Goal: Contribute content: Contribute content

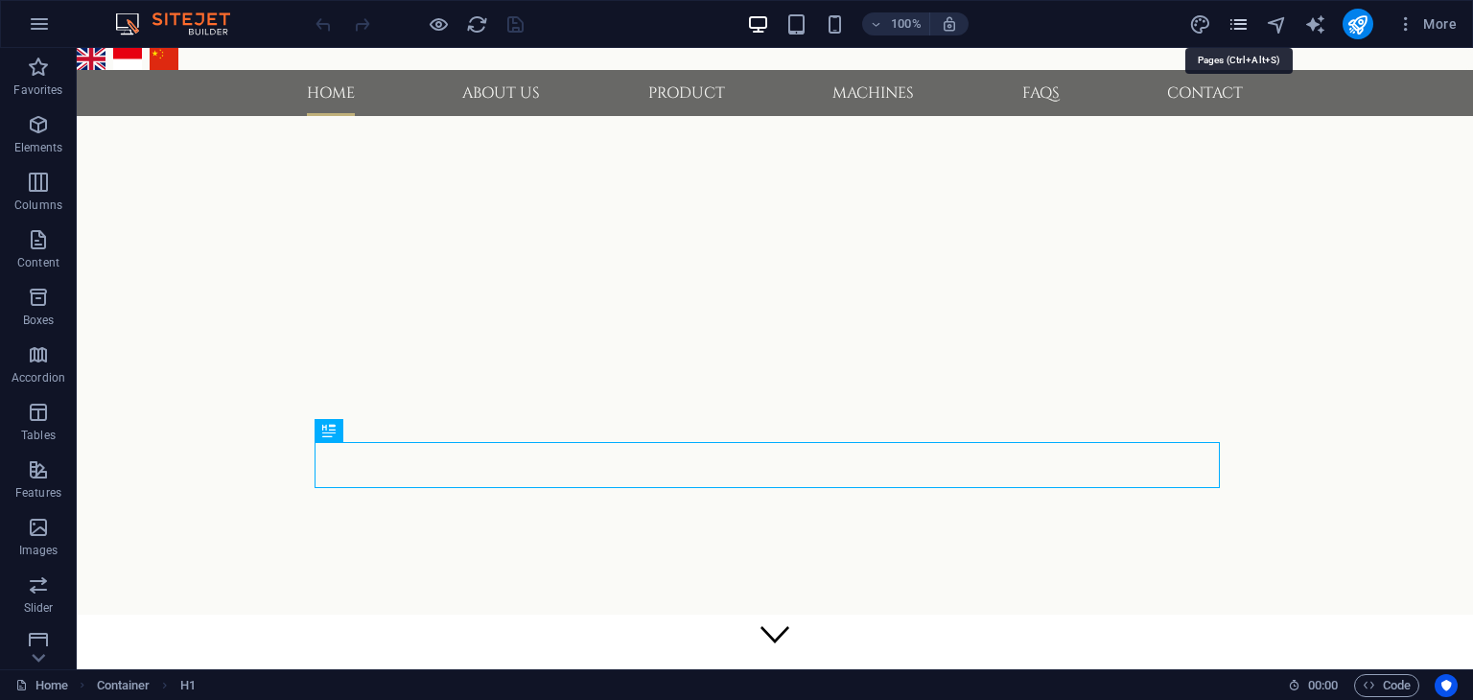
click at [1239, 28] on icon "pages" at bounding box center [1238, 24] width 22 height 22
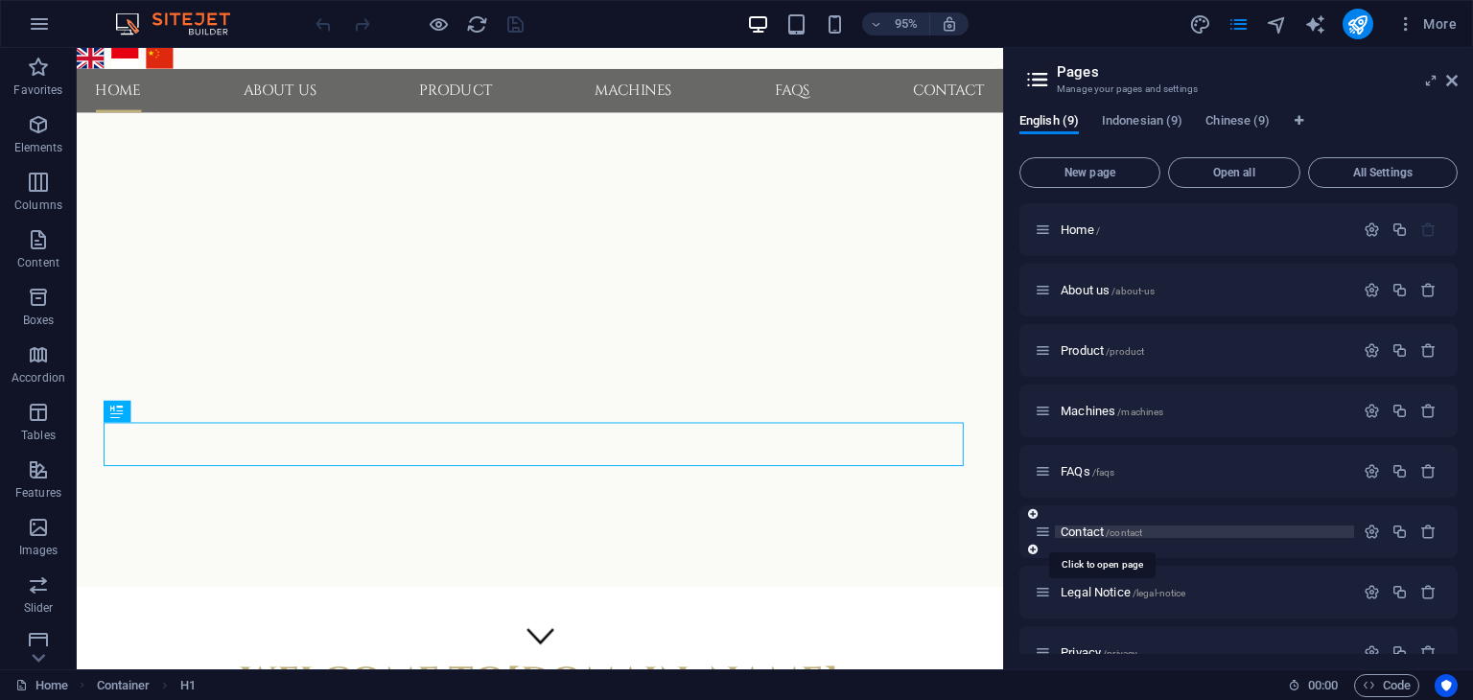
click at [1094, 528] on span "Contact /contact" at bounding box center [1102, 532] width 82 height 14
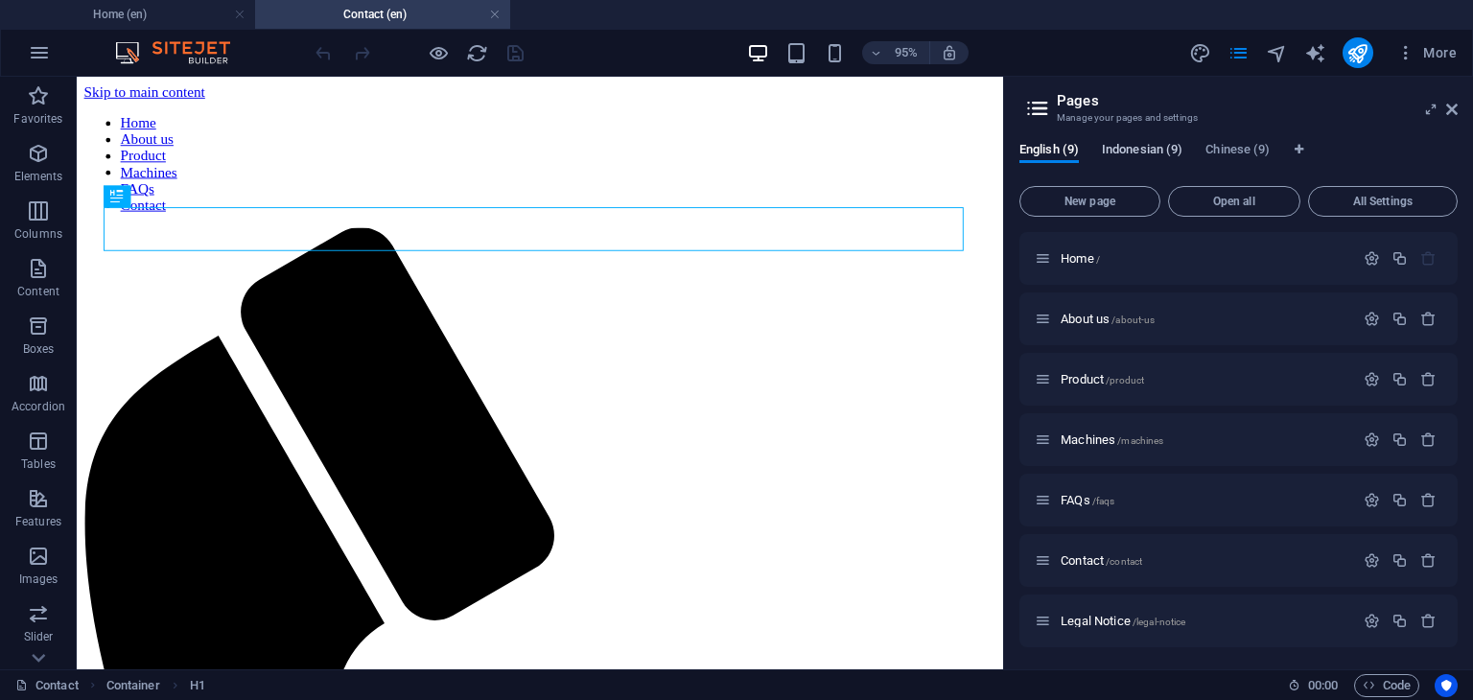
click at [1146, 147] on span "Indonesian (9)" at bounding box center [1142, 151] width 81 height 27
click at [1088, 567] on div "Kontak /kontak" at bounding box center [1194, 560] width 319 height 22
click at [1088, 560] on span "Kontak /kontak" at bounding box center [1098, 560] width 75 height 14
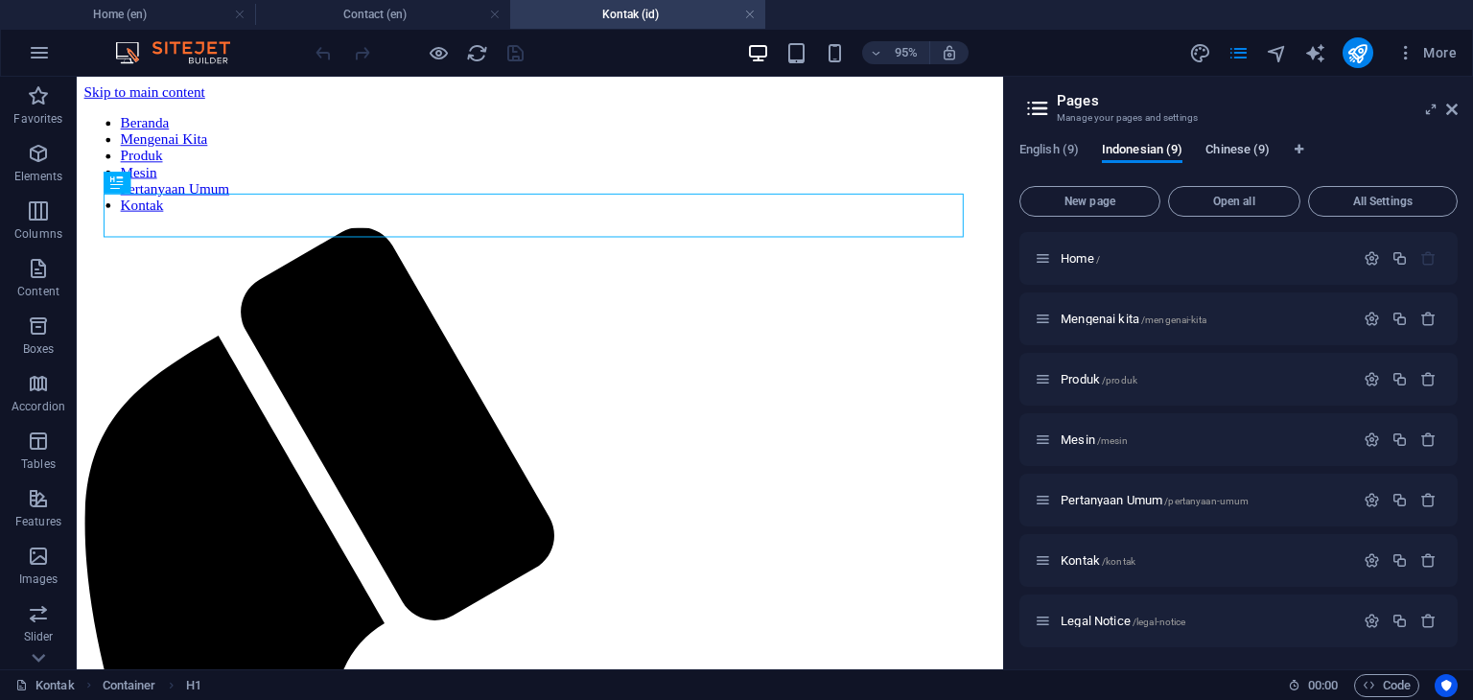
click at [1236, 147] on span "Chinese (9)" at bounding box center [1237, 151] width 64 height 27
click at [1098, 560] on span "Contact CH /contact-ch" at bounding box center [1118, 560] width 115 height 14
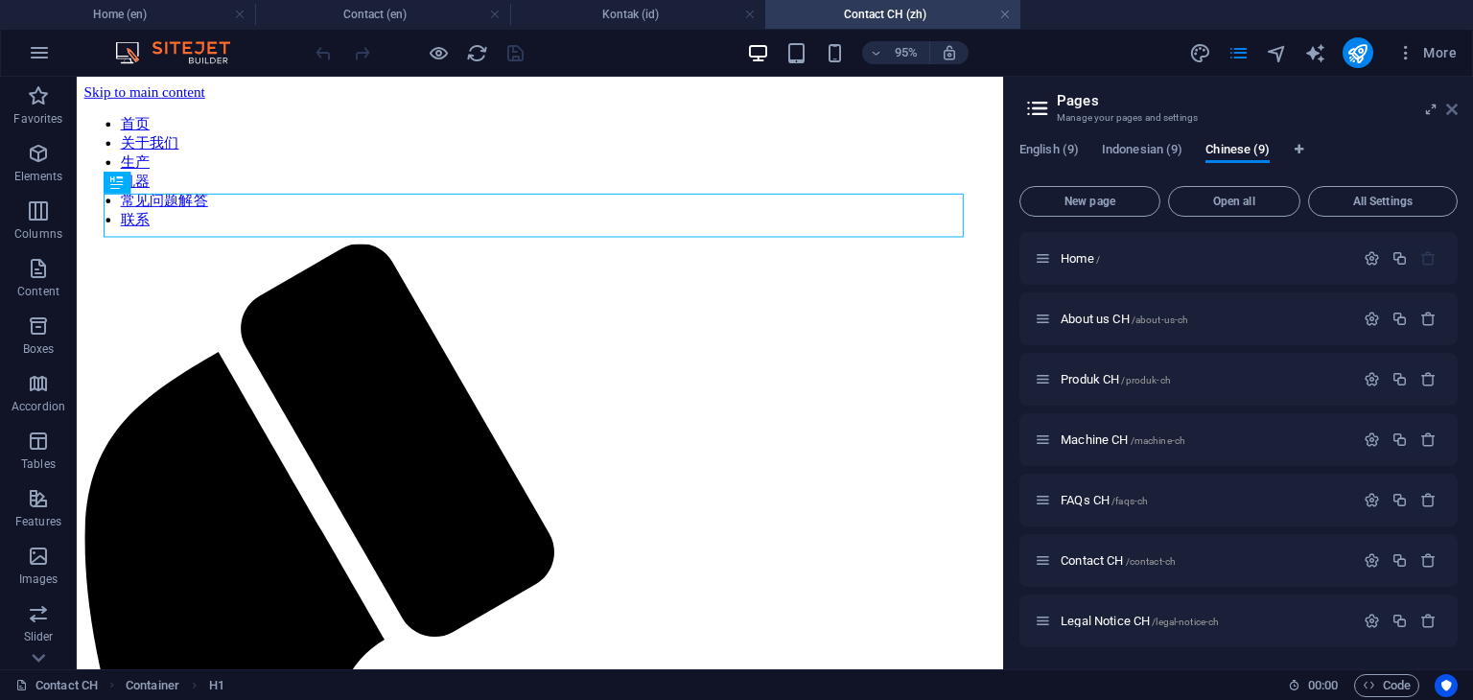
click at [1454, 109] on icon at bounding box center [1452, 109] width 12 height 15
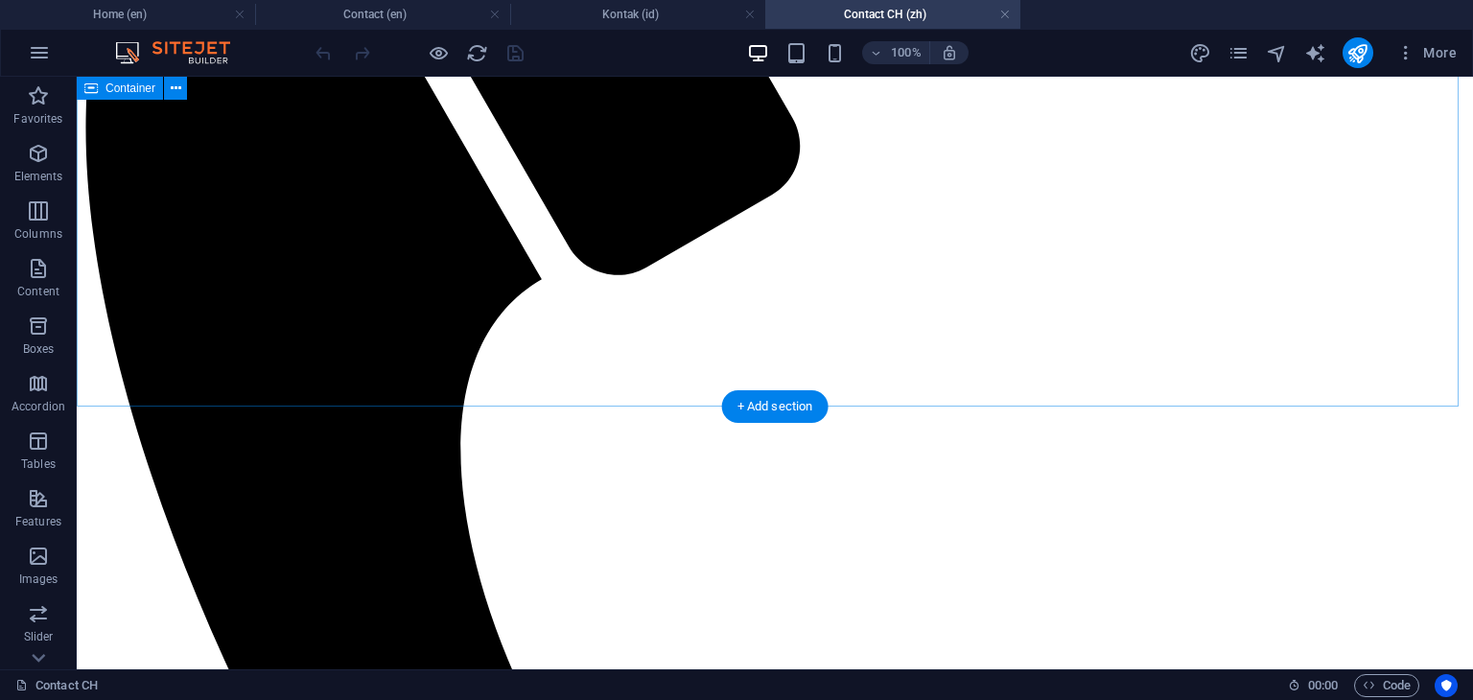
scroll to position [288, 0]
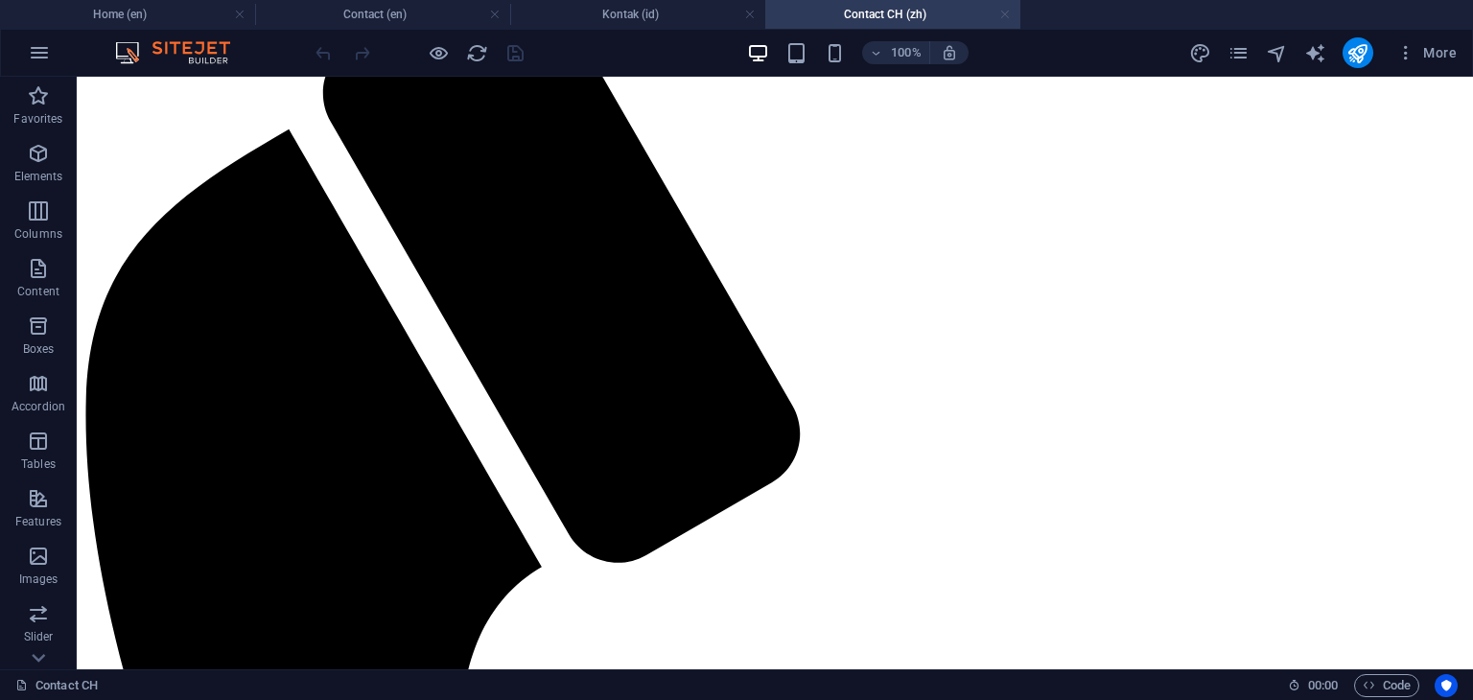
click at [1005, 13] on link at bounding box center [1005, 15] width 12 height 18
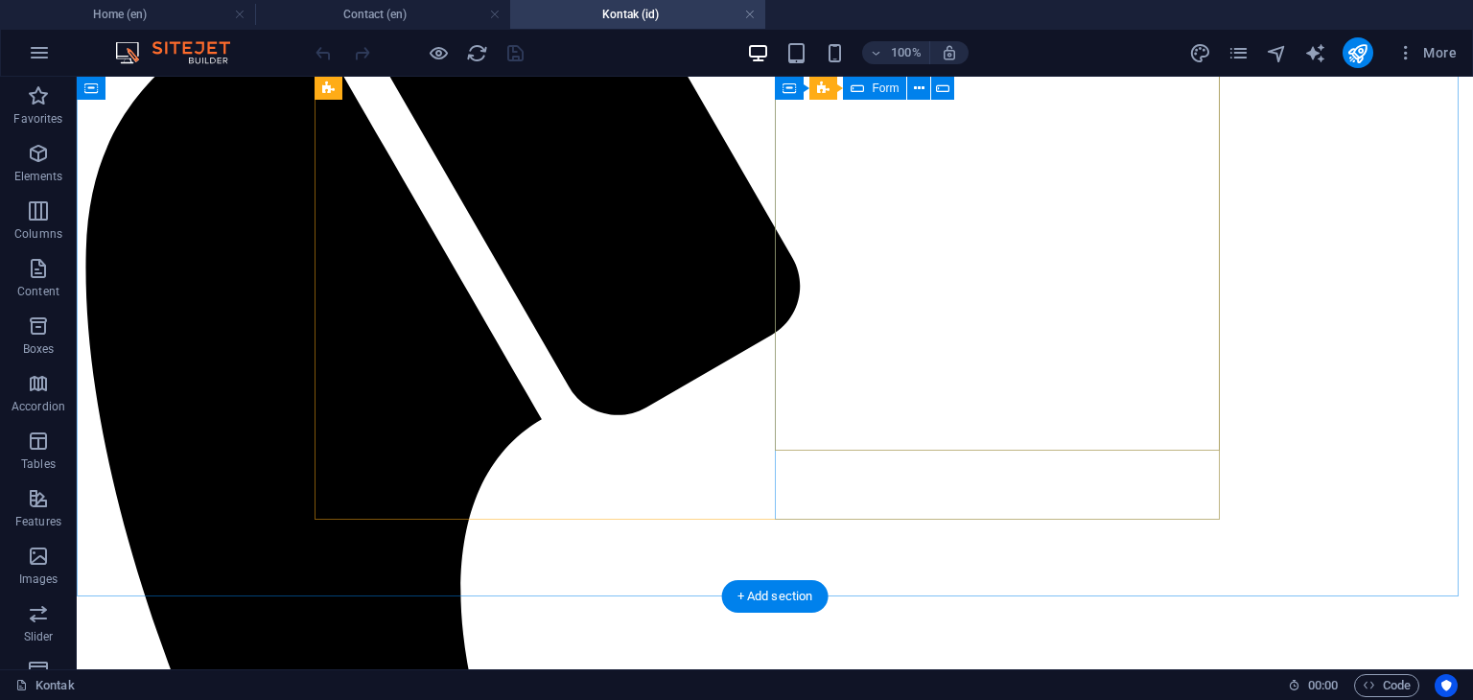
scroll to position [479, 0]
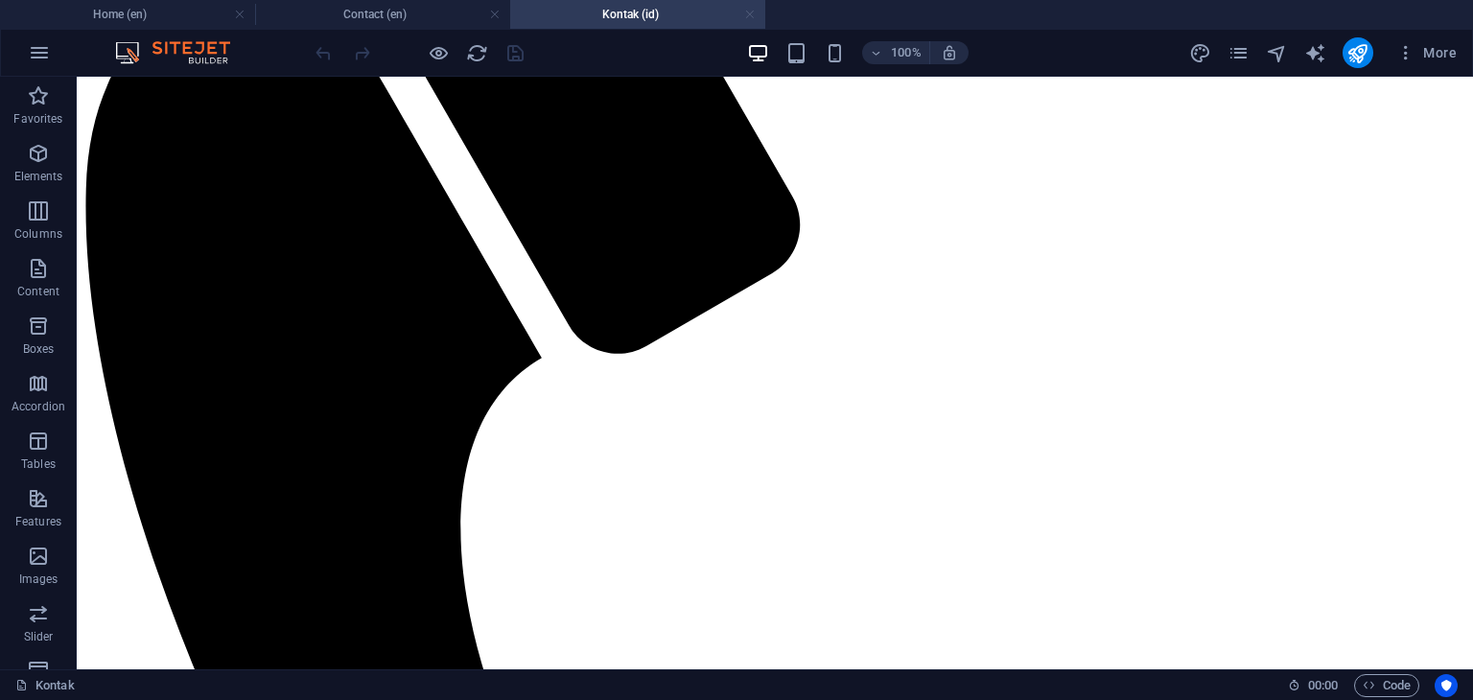
click at [750, 15] on link at bounding box center [750, 15] width 12 height 18
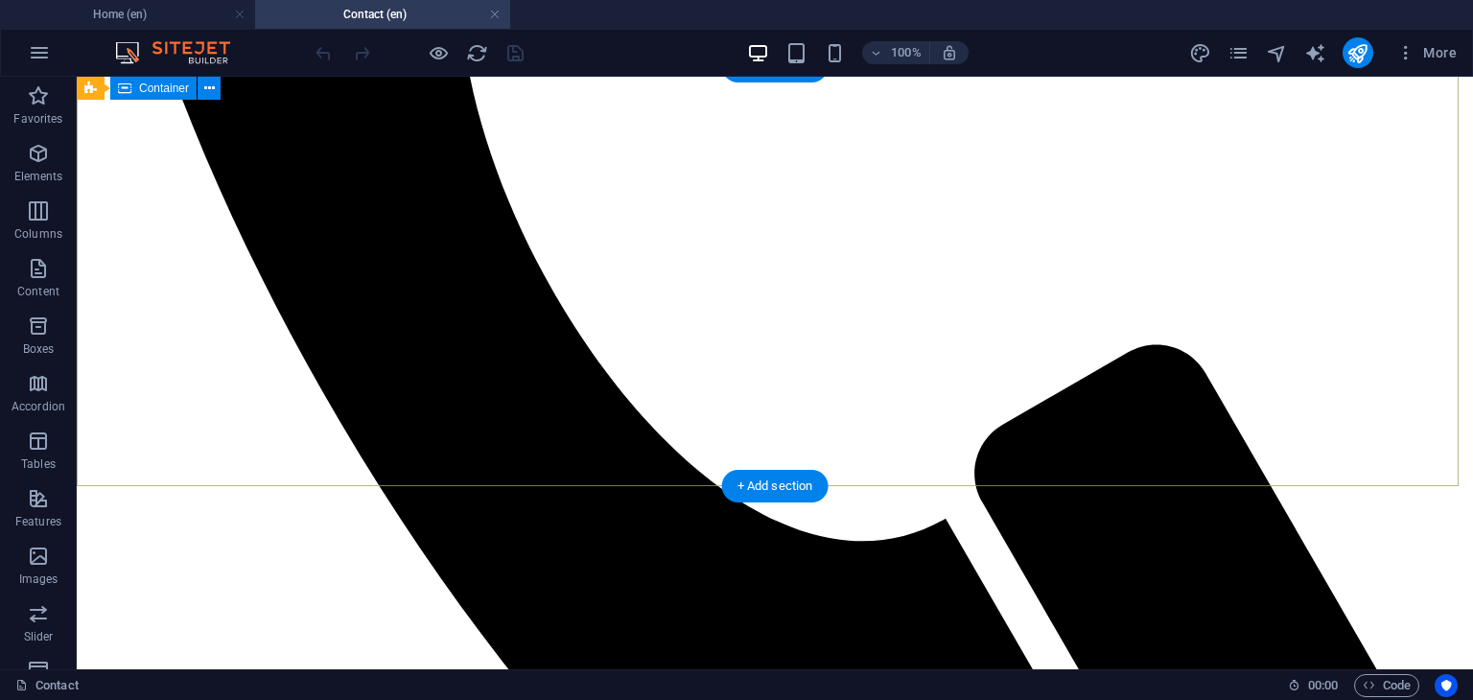
scroll to position [1070, 0]
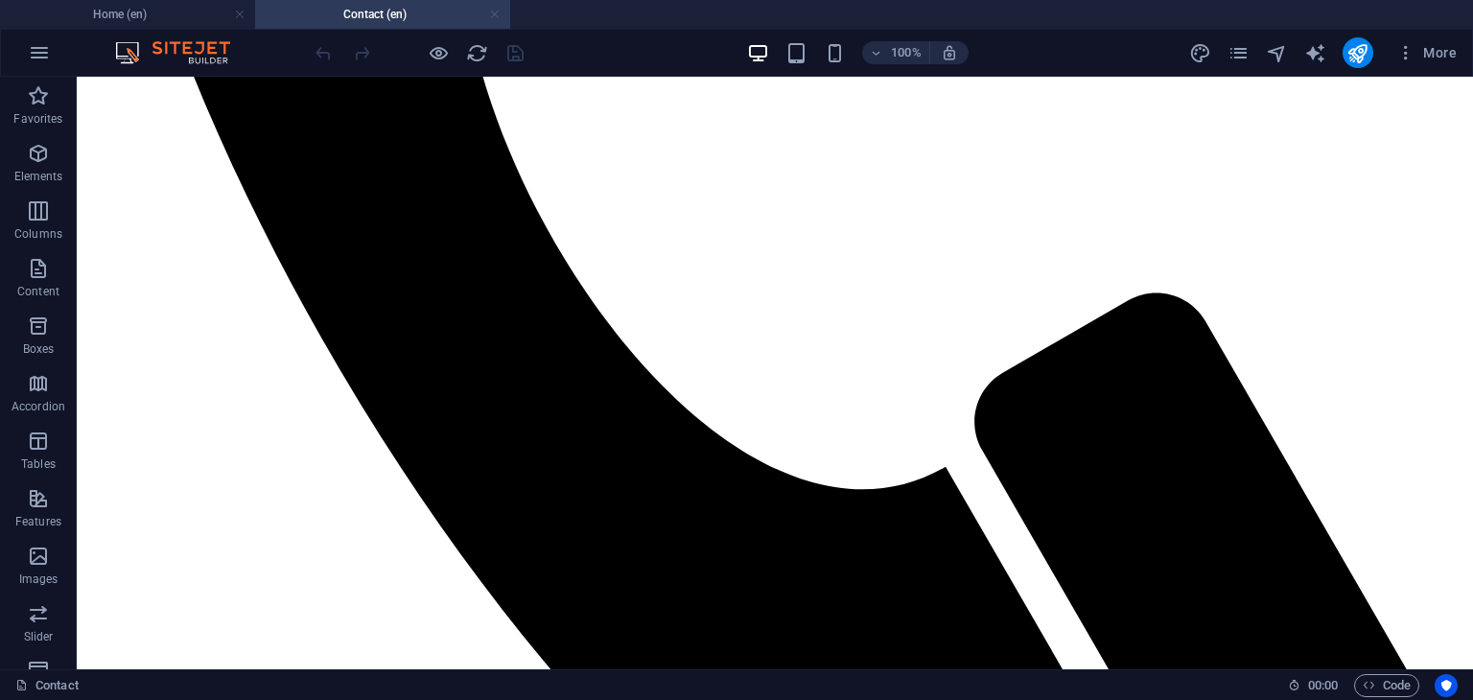
click at [491, 16] on link at bounding box center [495, 15] width 12 height 18
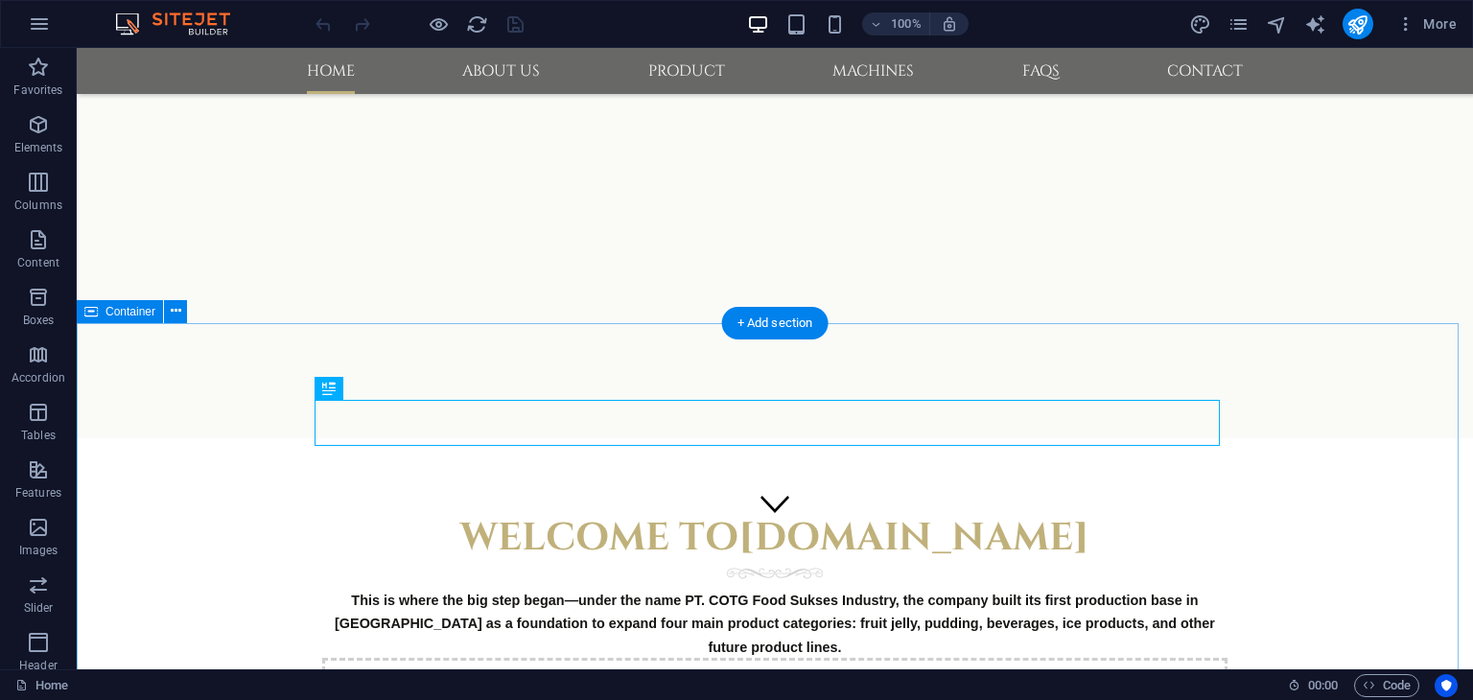
scroll to position [192, 0]
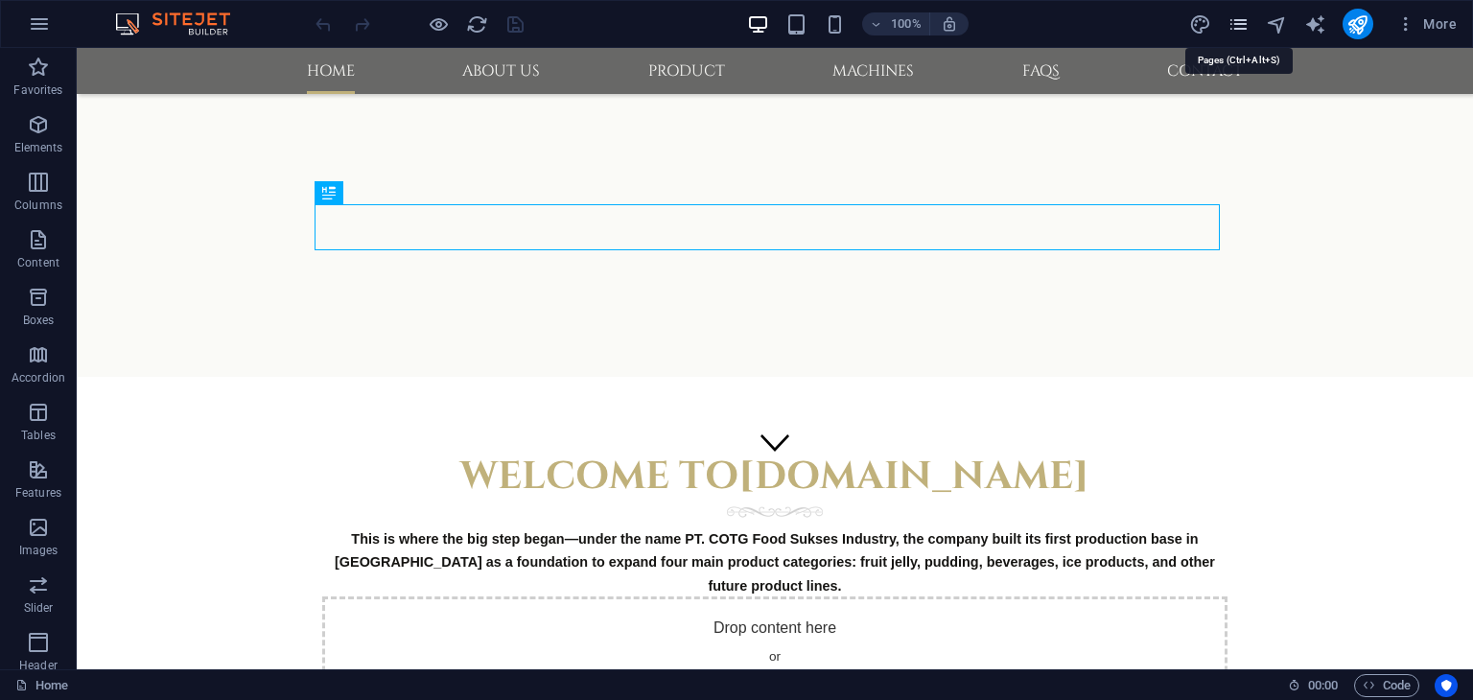
click at [1246, 32] on icon "pages" at bounding box center [1238, 24] width 22 height 22
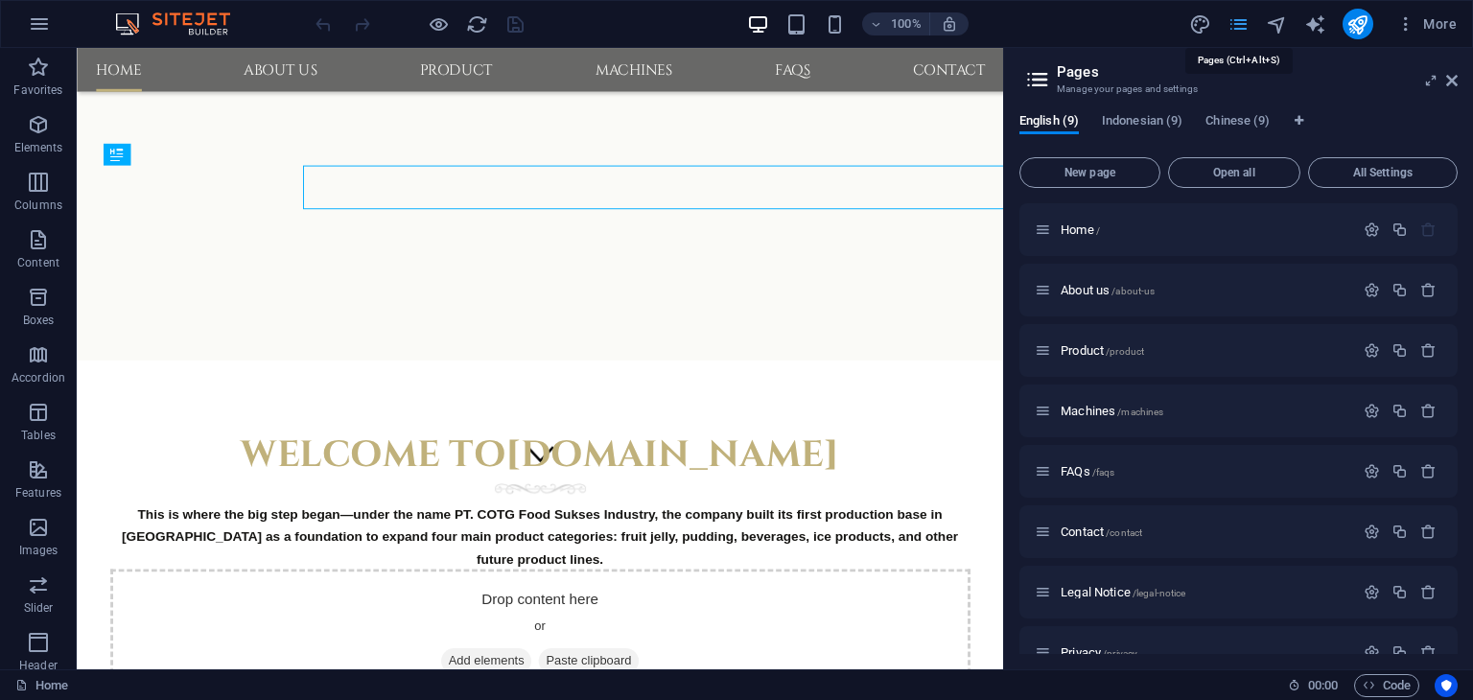
scroll to position [223, 0]
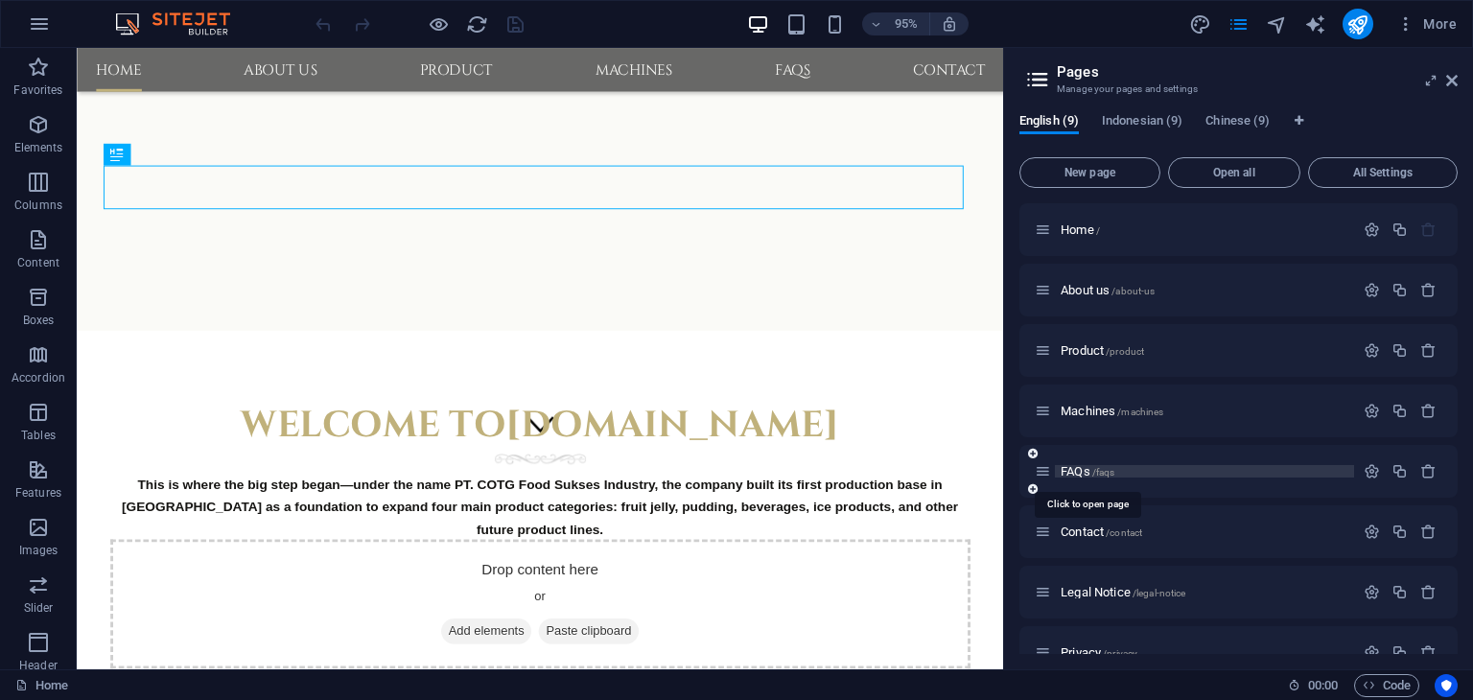
click at [1077, 470] on span "FAQs /faqs" at bounding box center [1088, 471] width 54 height 14
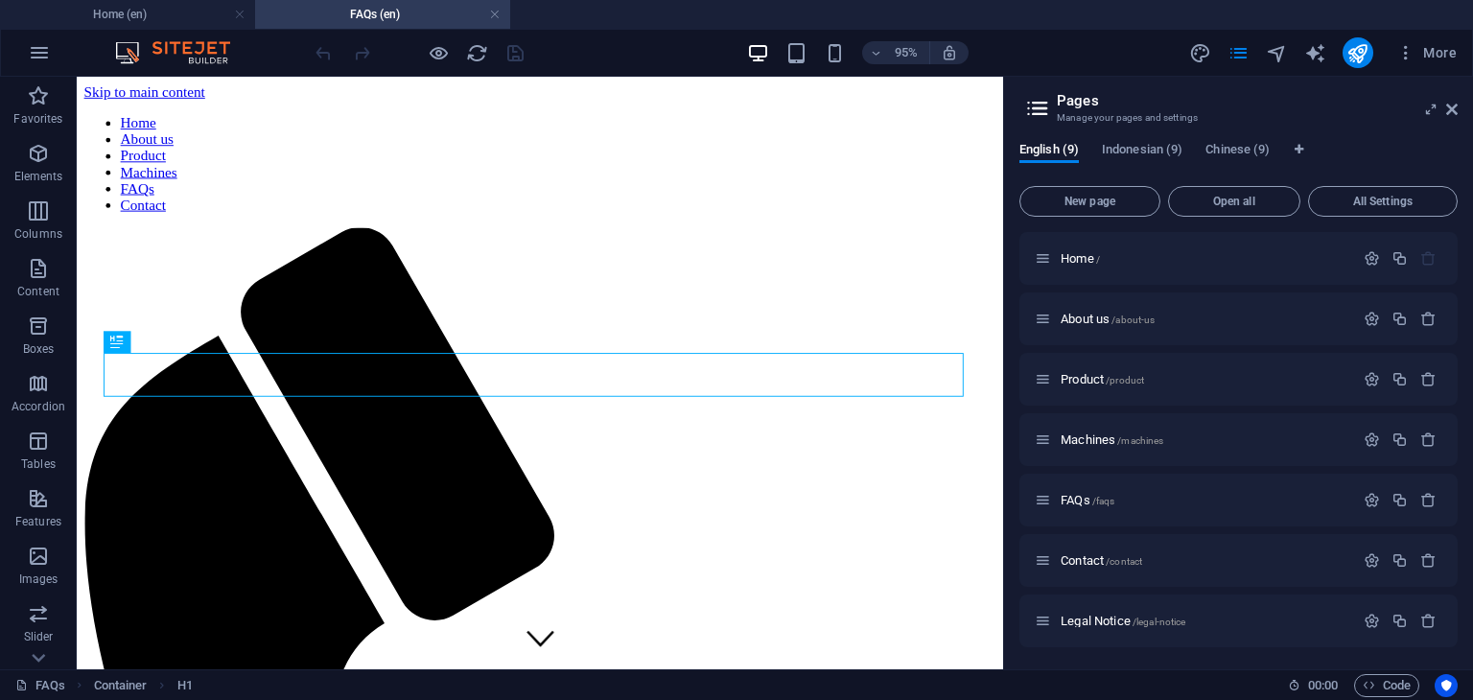
scroll to position [0, 0]
click at [1132, 147] on span "Indonesian (9)" at bounding box center [1142, 151] width 81 height 27
click at [1109, 502] on span "Pertanyaan Umum /pertanyaan-umum" at bounding box center [1155, 500] width 188 height 14
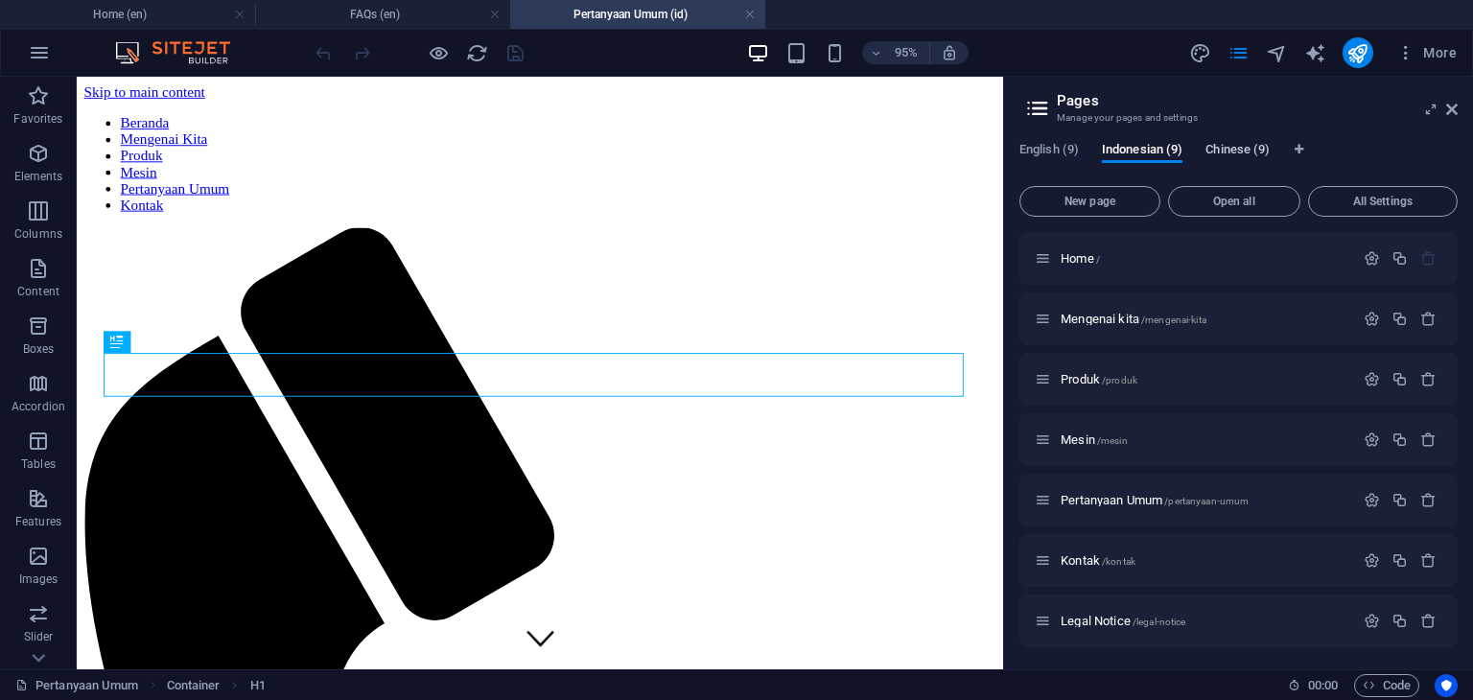
click at [1227, 150] on span "Chinese (9)" at bounding box center [1237, 151] width 64 height 27
click at [1089, 496] on span "FAQs CH /faqs-ch" at bounding box center [1104, 500] width 87 height 14
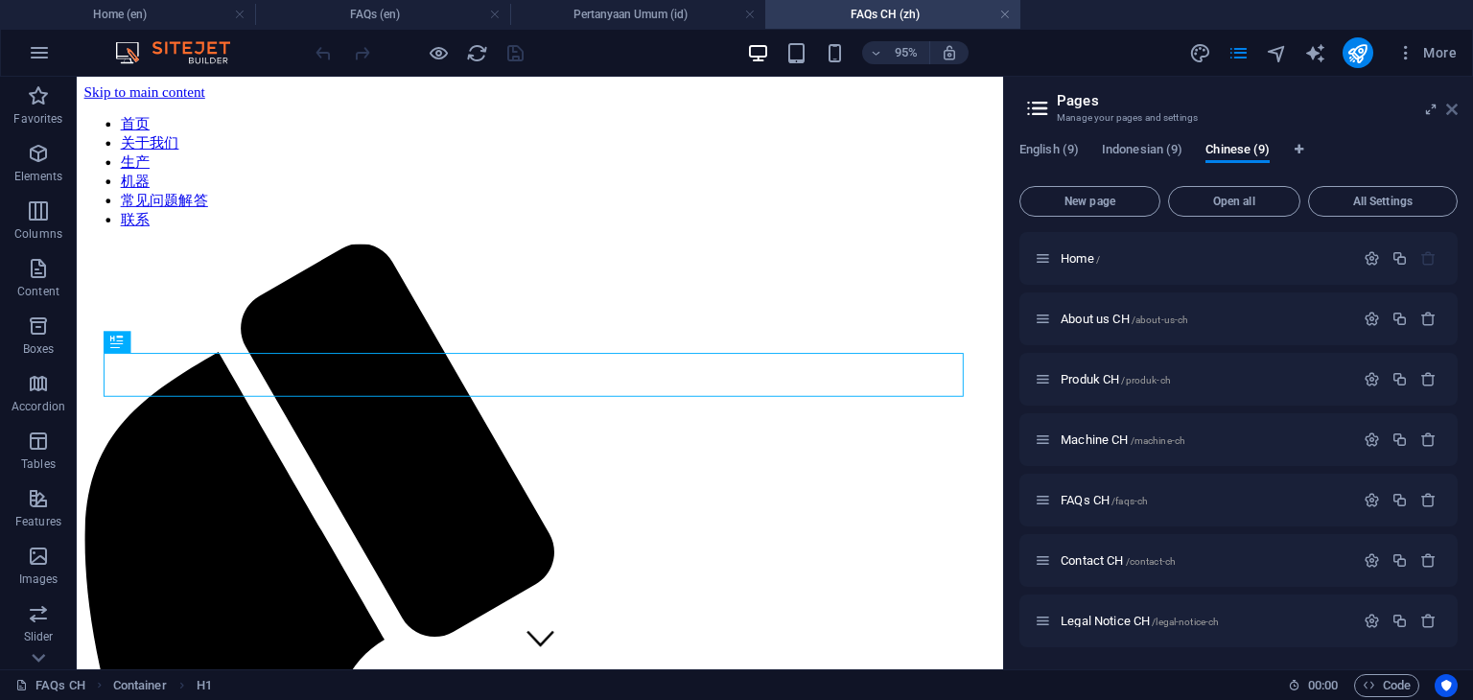
click at [1449, 111] on icon at bounding box center [1452, 109] width 12 height 15
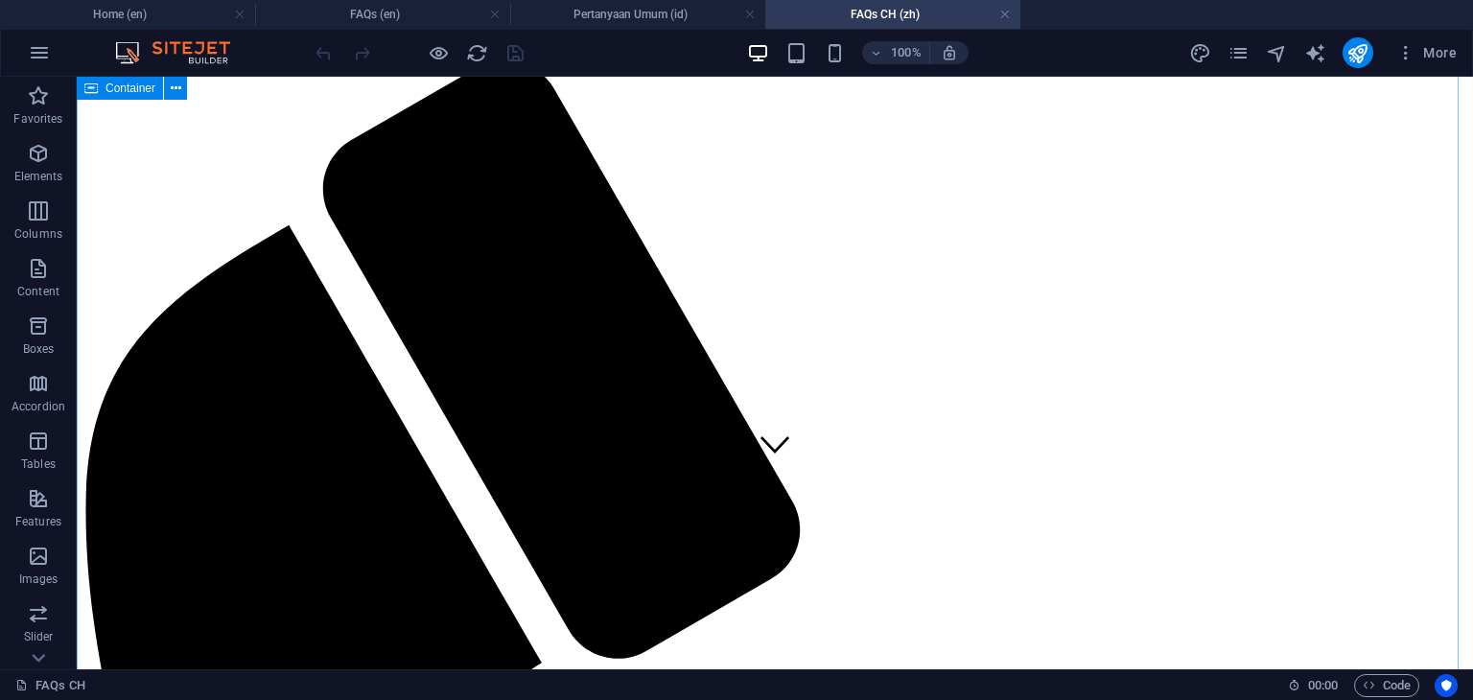
scroll to position [96, 0]
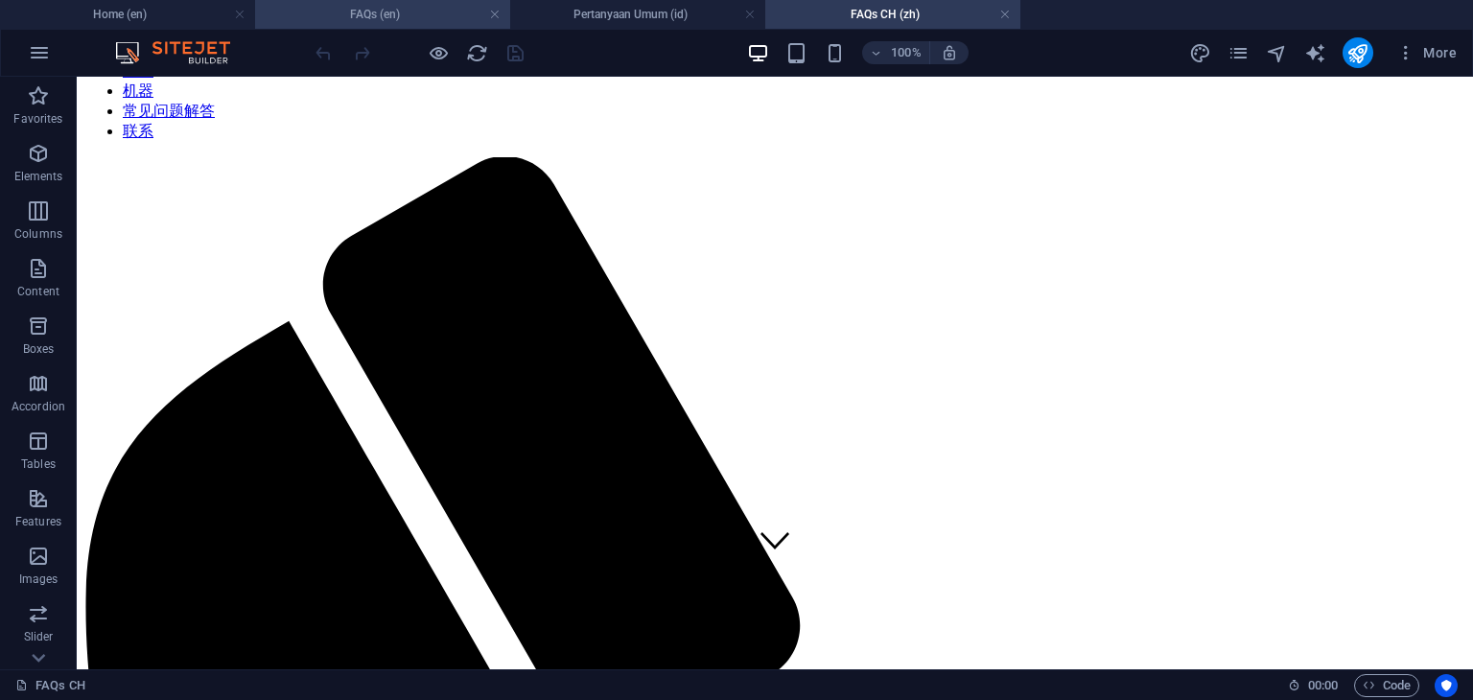
click at [409, 18] on h4 "FAQs (en)" at bounding box center [382, 14] width 255 height 21
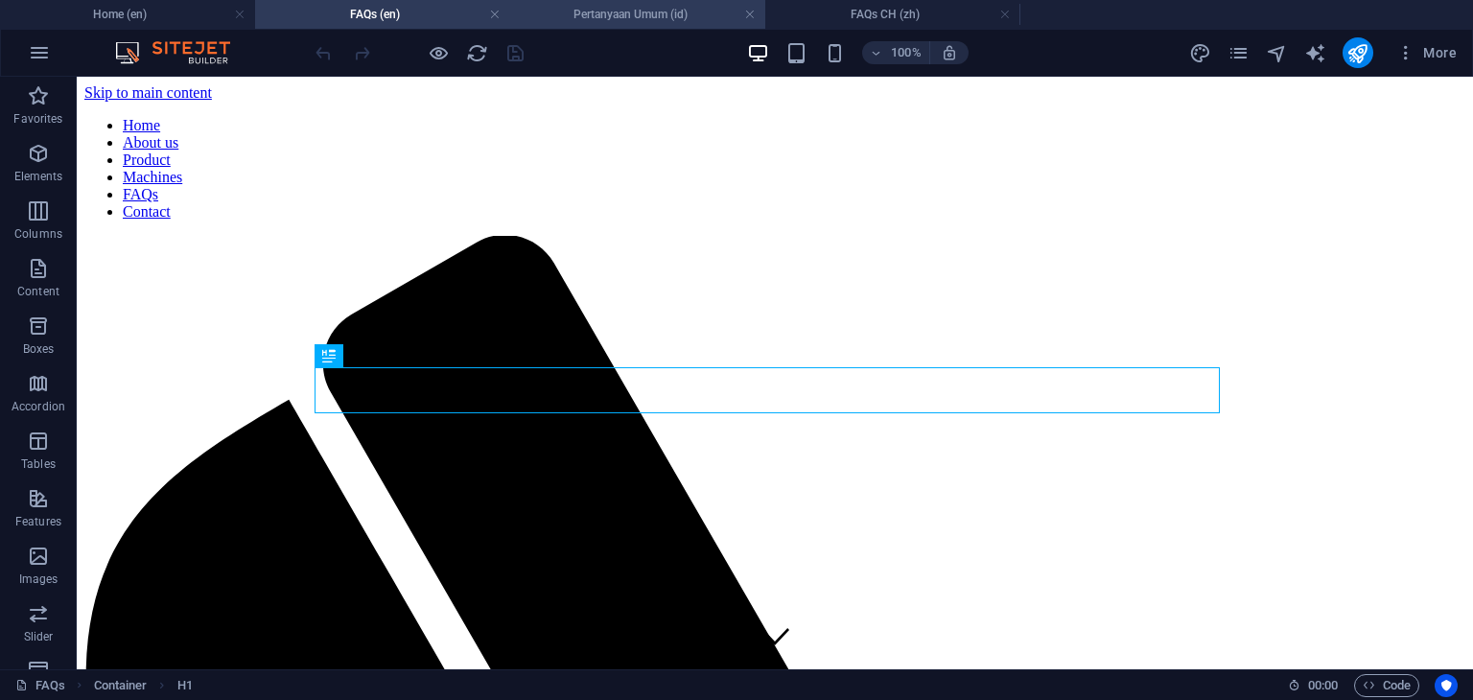
click at [628, 20] on h4 "Pertanyaan Umum (id)" at bounding box center [637, 14] width 255 height 21
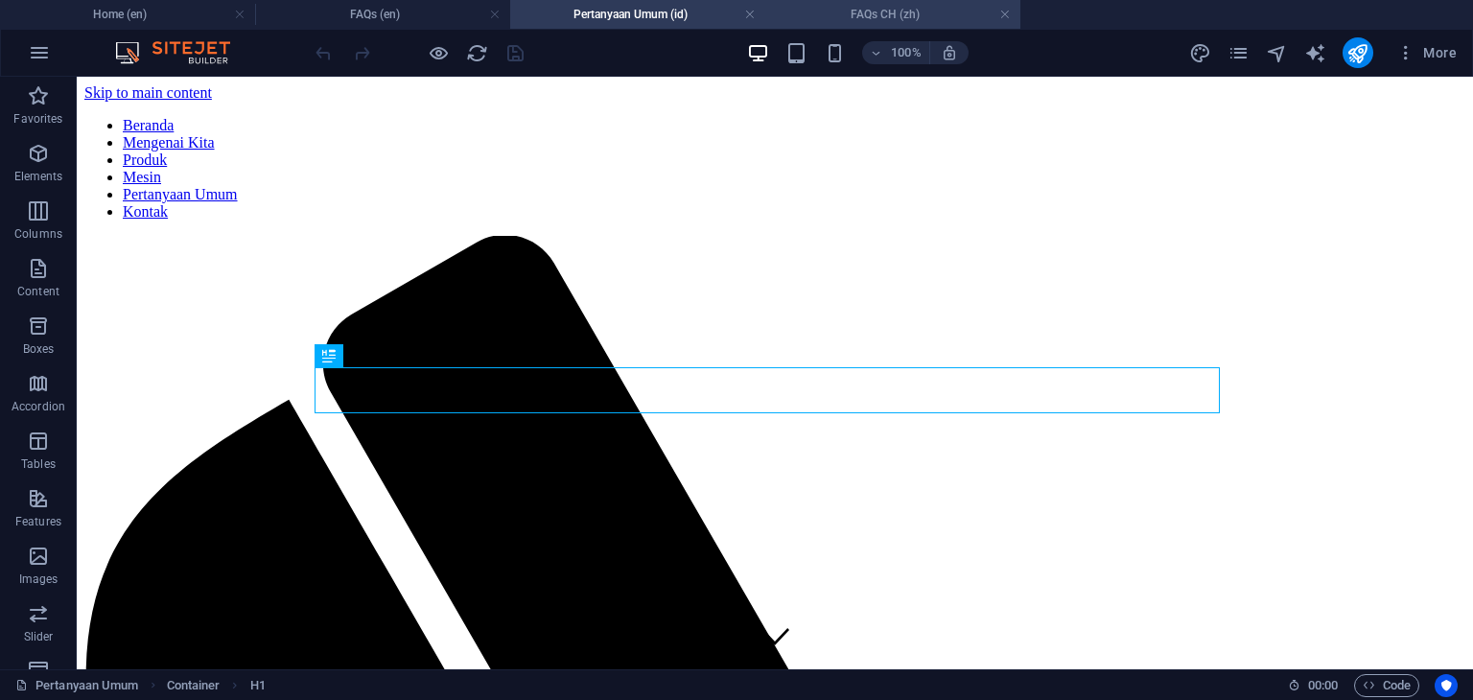
click at [893, 6] on h4 "FAQs CH (zh)" at bounding box center [892, 14] width 255 height 21
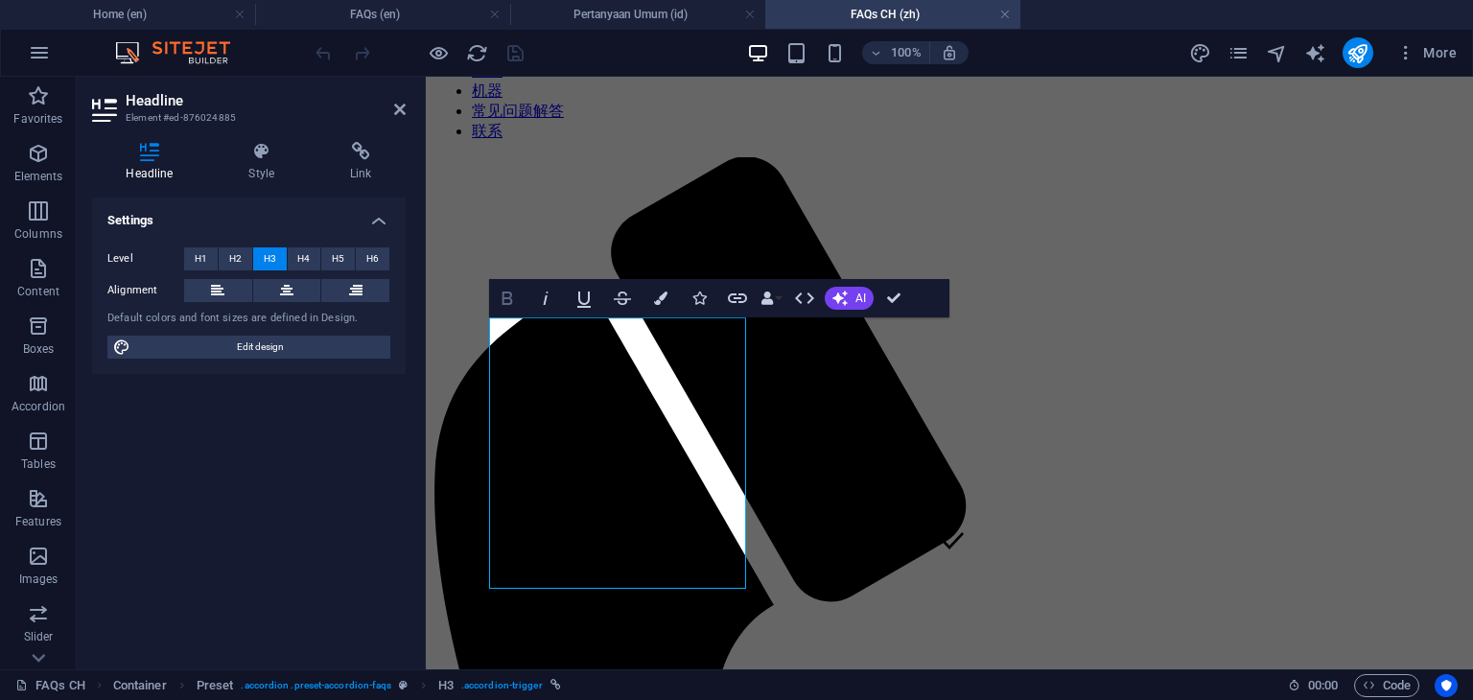
click at [510, 296] on icon "button" at bounding box center [507, 298] width 11 height 13
click at [410, 8] on h4 "FAQs (en)" at bounding box center [382, 14] width 255 height 21
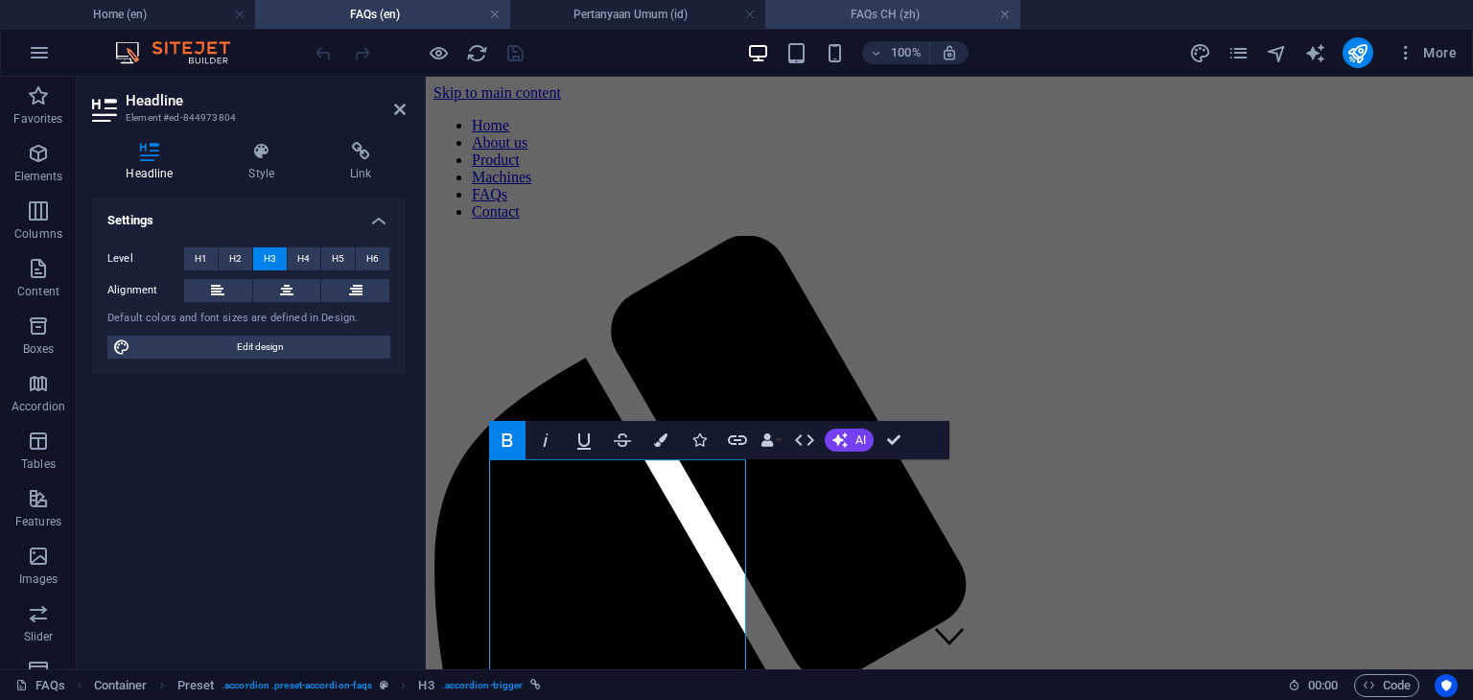
click at [899, 16] on h4 "FAQs CH (zh)" at bounding box center [892, 14] width 255 height 21
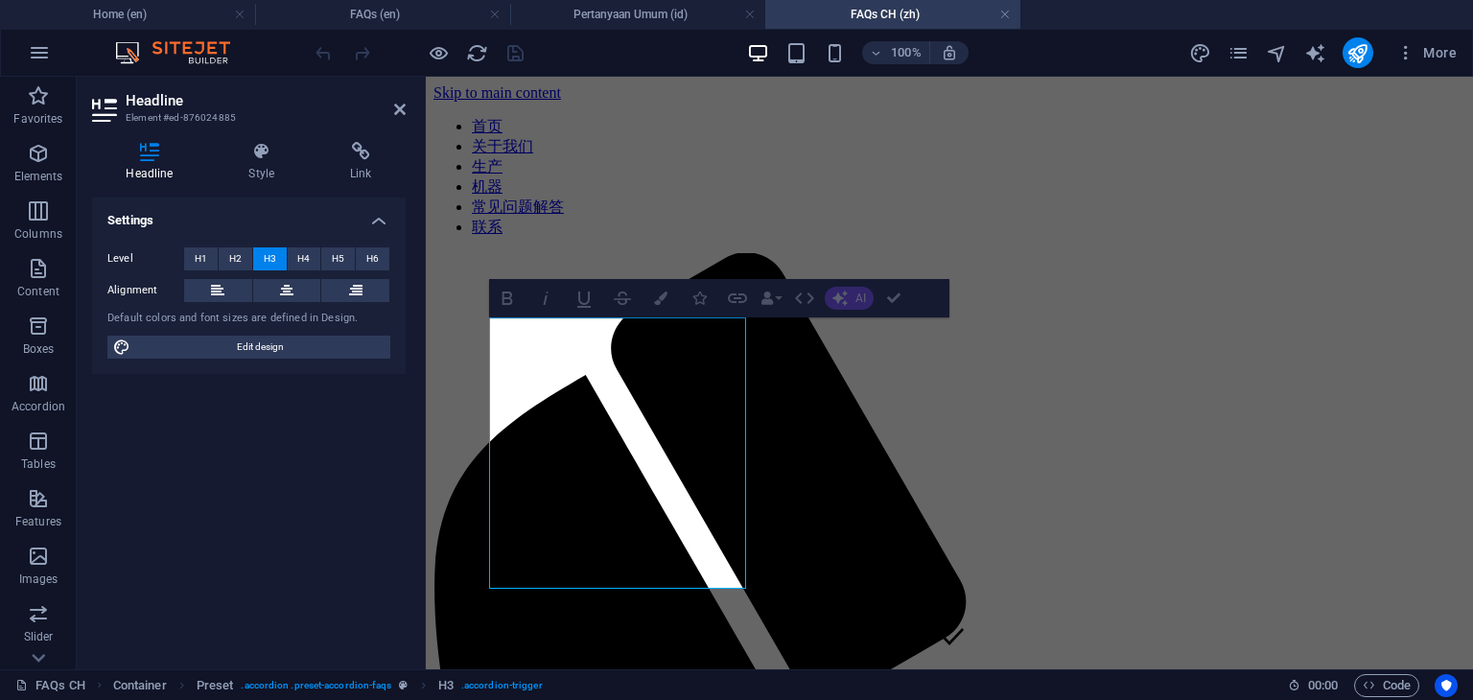
scroll to position [96, 0]
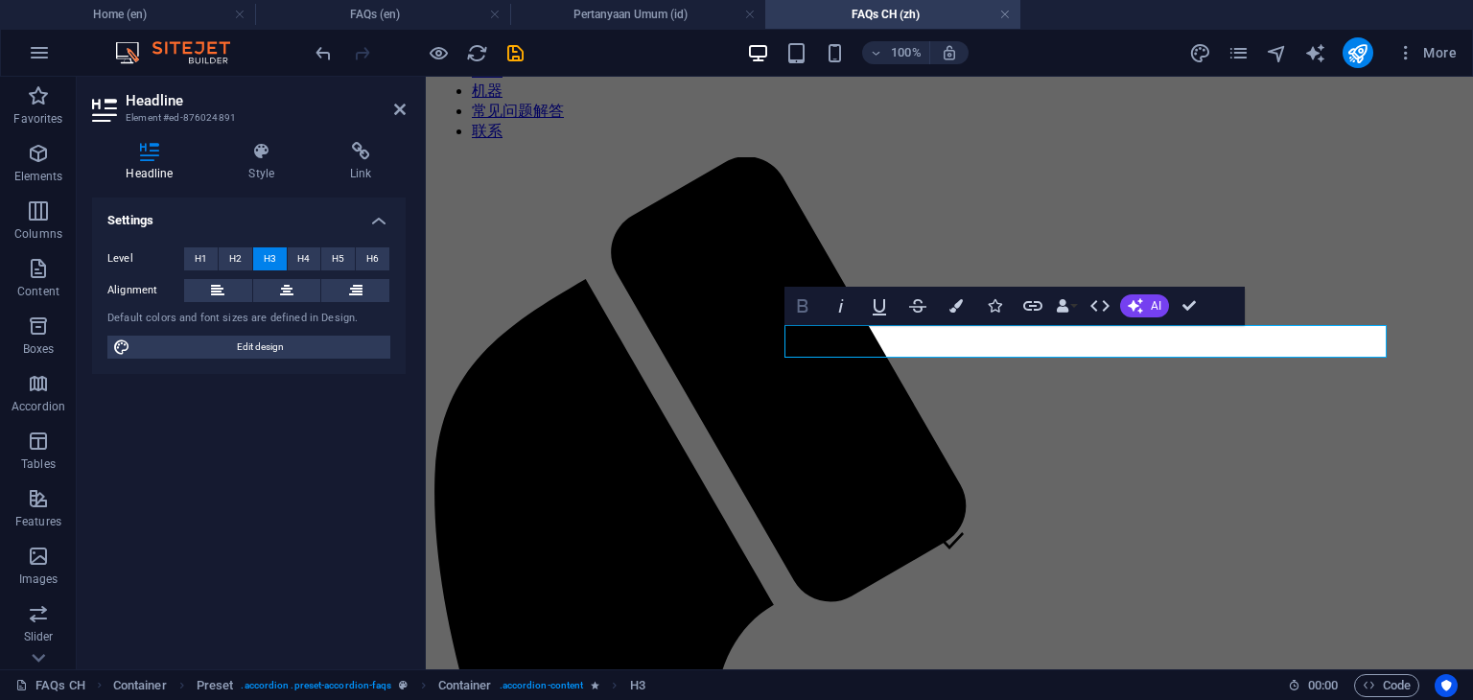
click at [797, 310] on icon "button" at bounding box center [802, 305] width 23 height 23
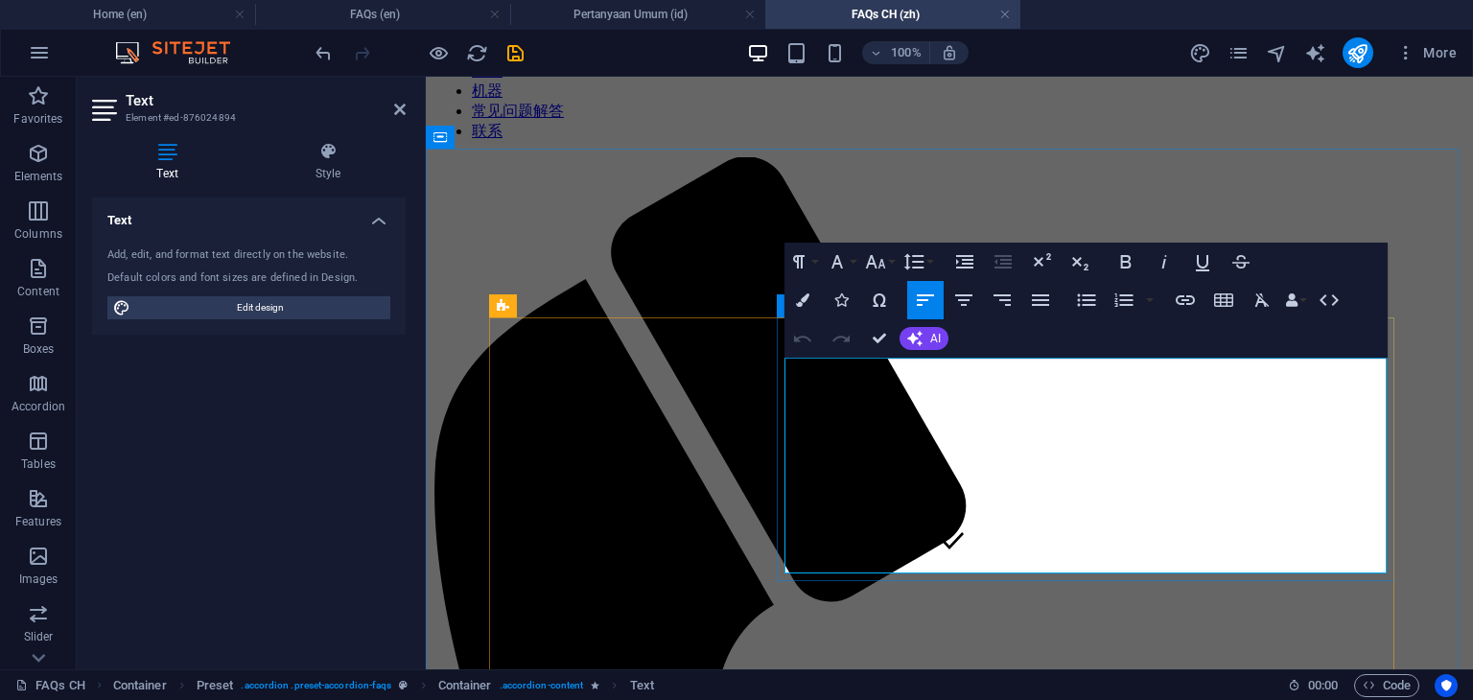
click at [967, 307] on icon "button" at bounding box center [963, 300] width 23 height 23
click at [923, 307] on icon "button" at bounding box center [925, 300] width 23 height 23
click at [1024, 304] on button "Align Justify" at bounding box center [1040, 300] width 36 height 38
click at [925, 304] on icon "button" at bounding box center [925, 300] width 23 height 23
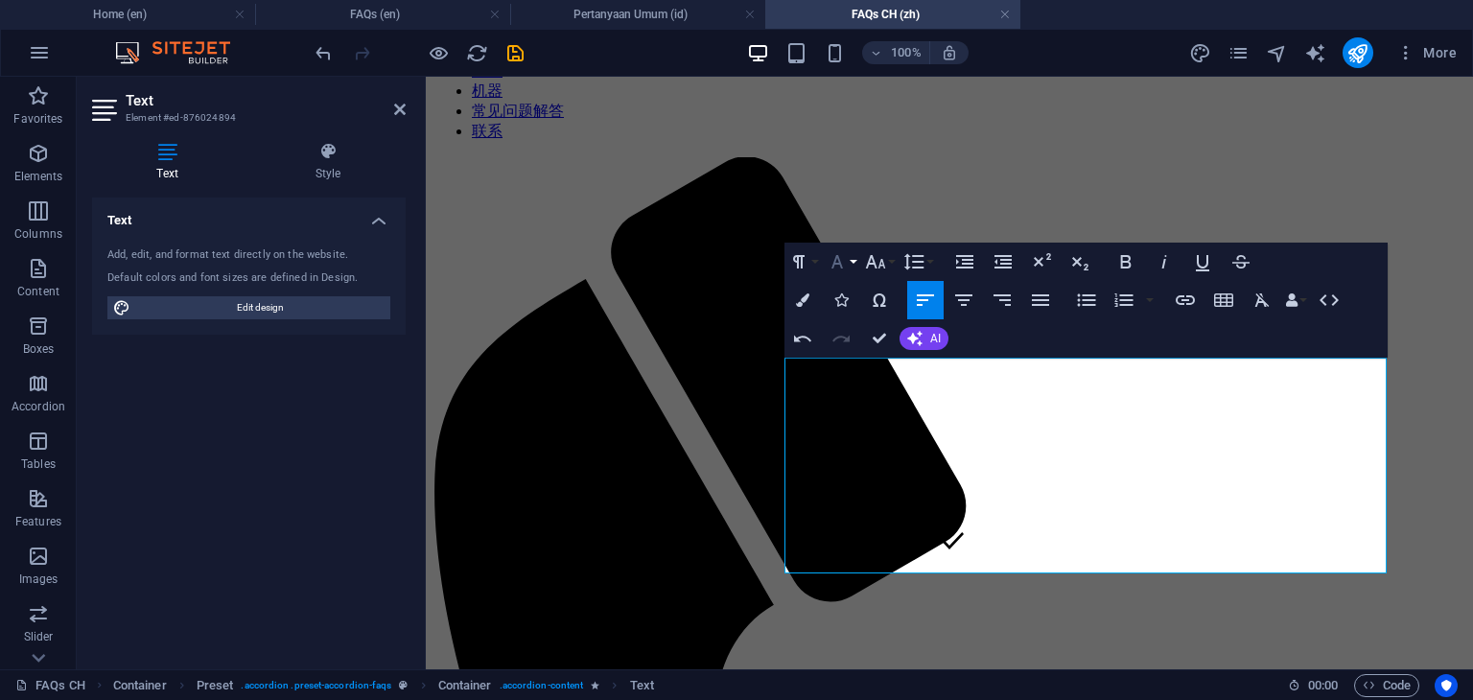
click at [832, 264] on icon "button" at bounding box center [837, 261] width 12 height 13
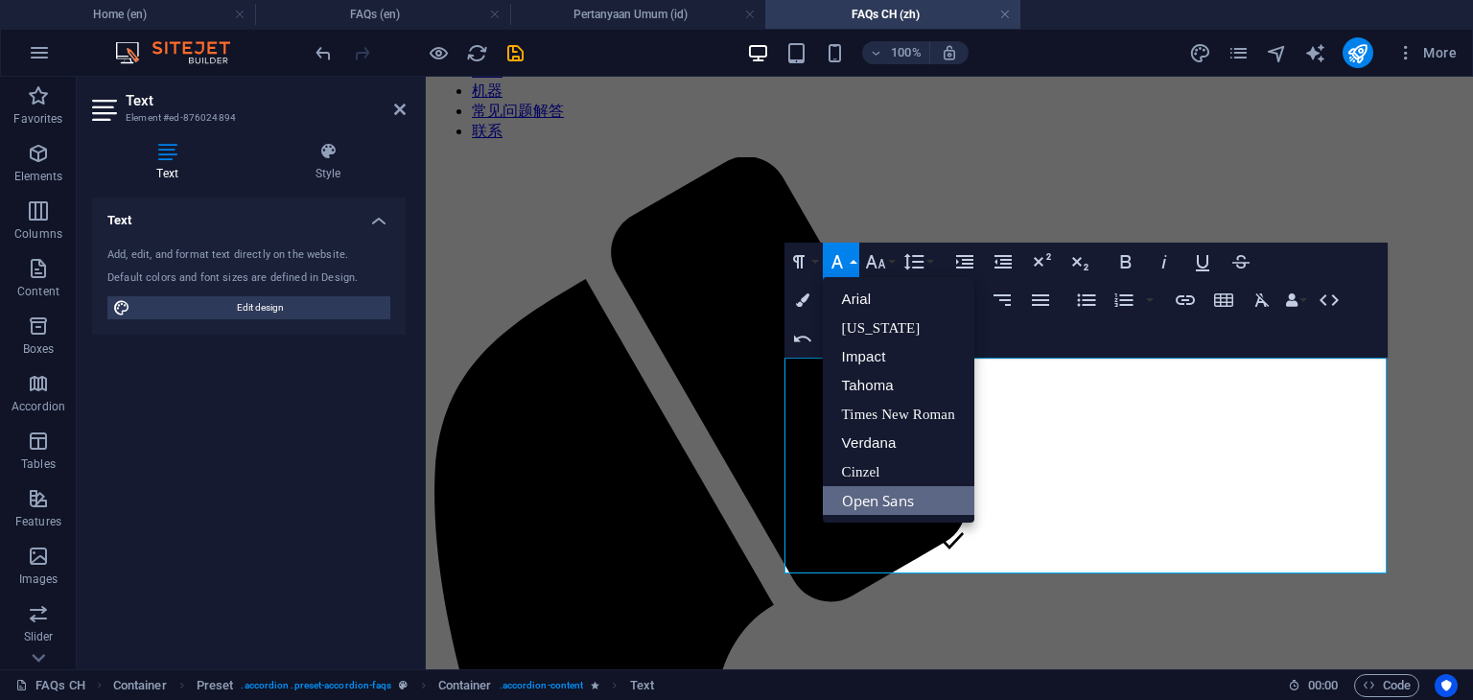
scroll to position [0, 0]
click at [864, 304] on link "Arial" at bounding box center [899, 299] width 152 height 29
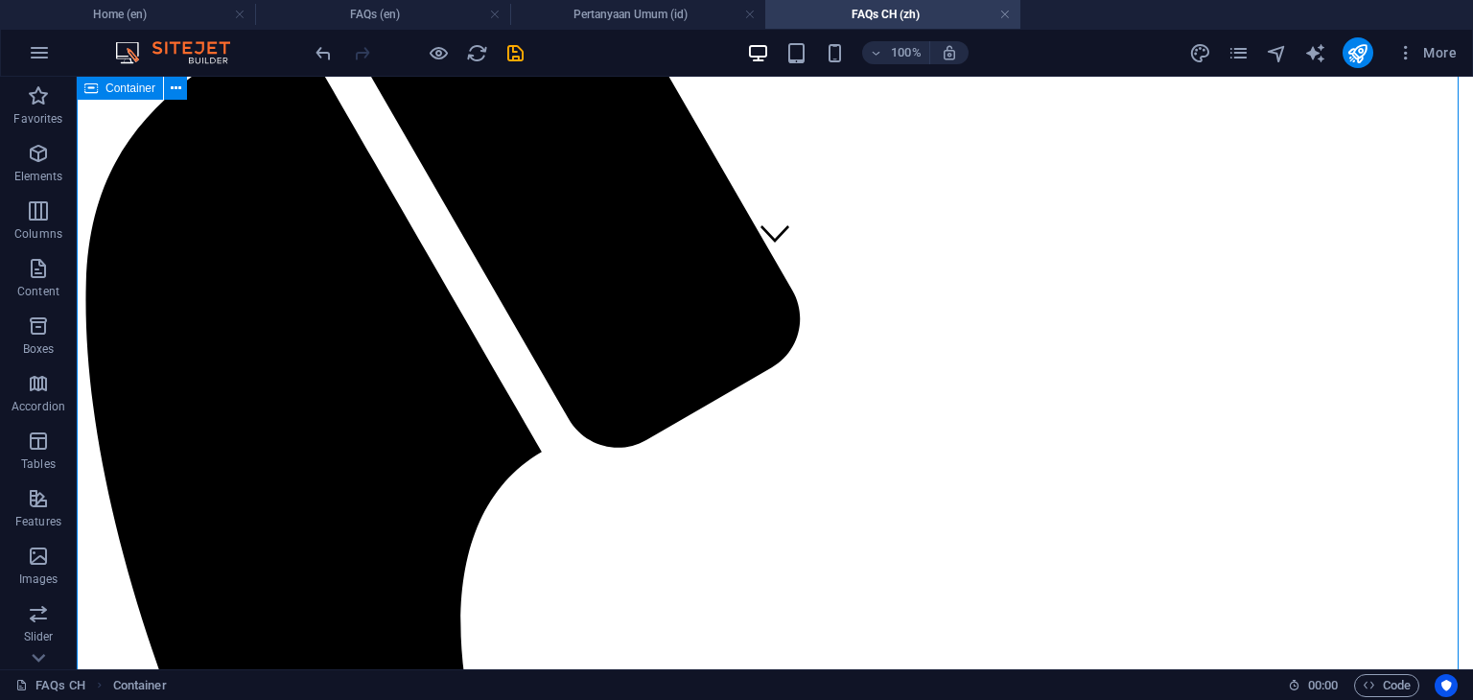
scroll to position [479, 0]
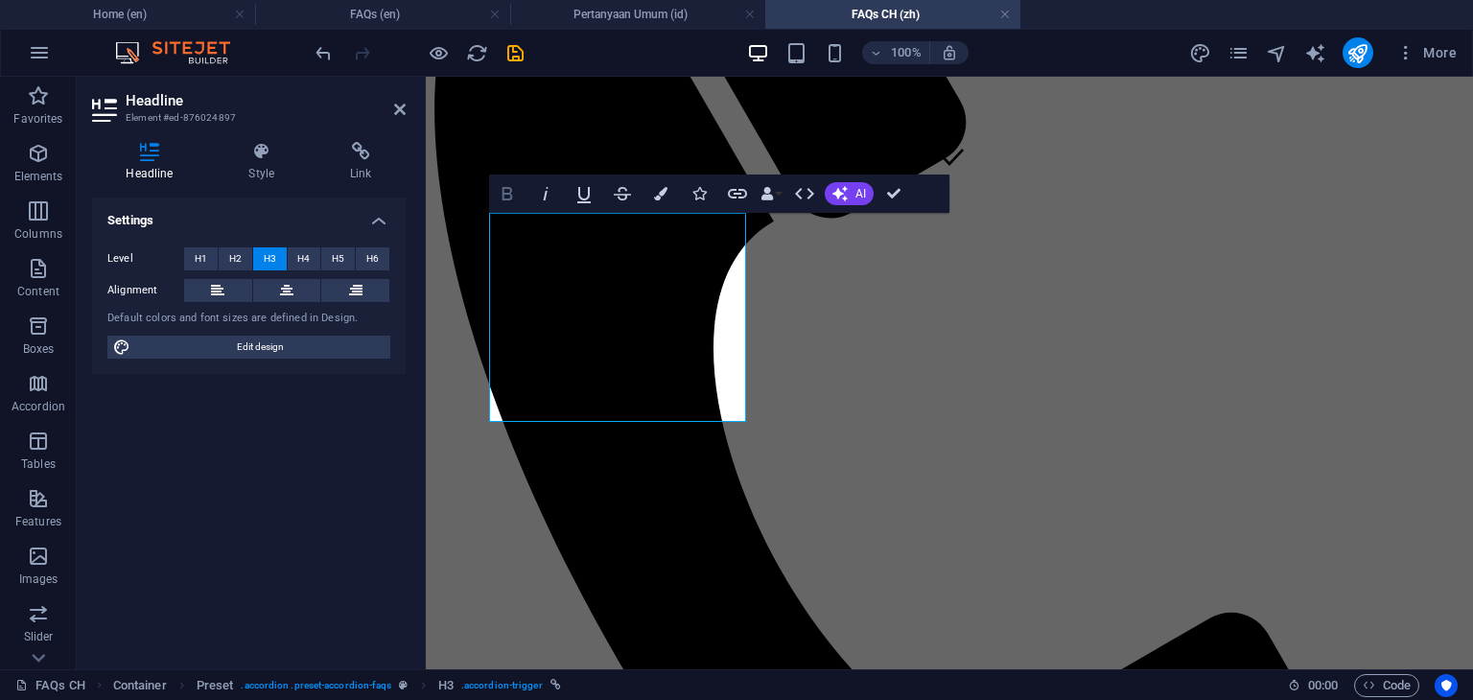
click at [502, 193] on icon "button" at bounding box center [507, 193] width 23 height 23
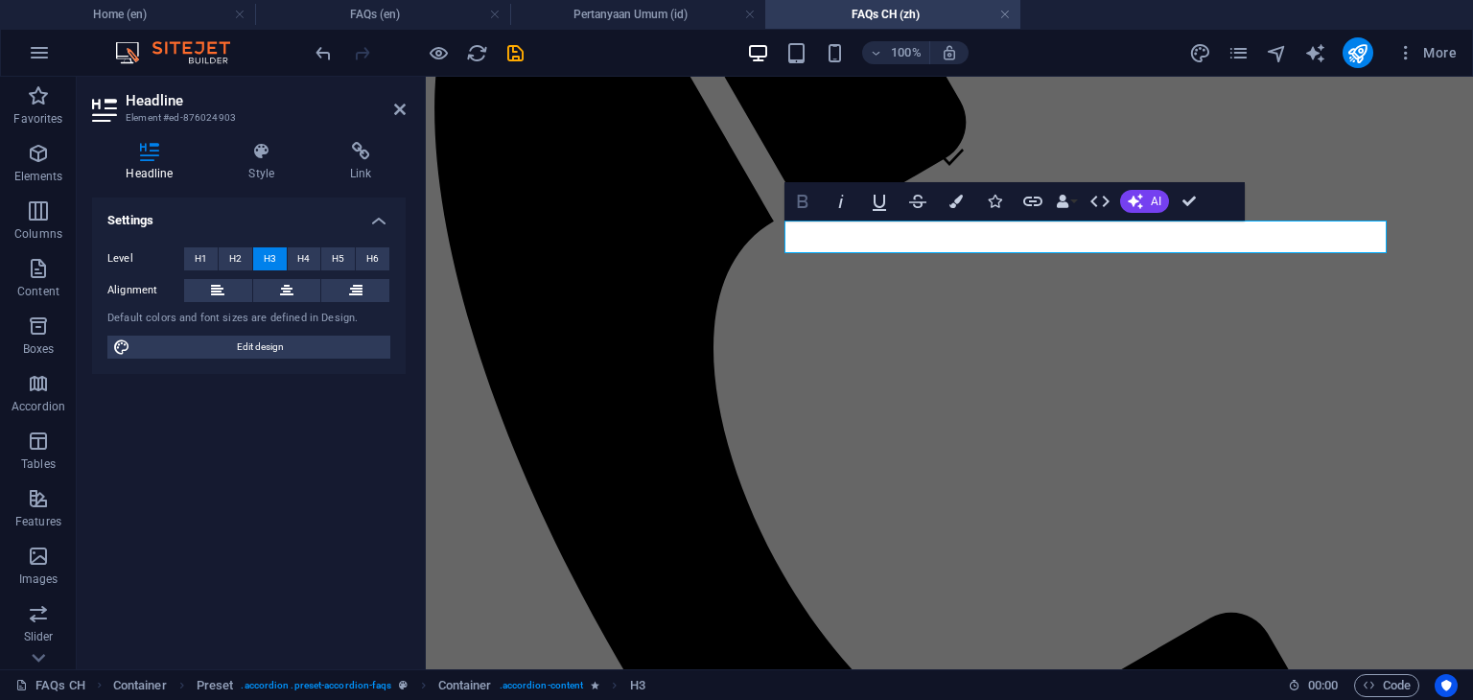
click at [804, 203] on icon "button" at bounding box center [802, 201] width 23 height 23
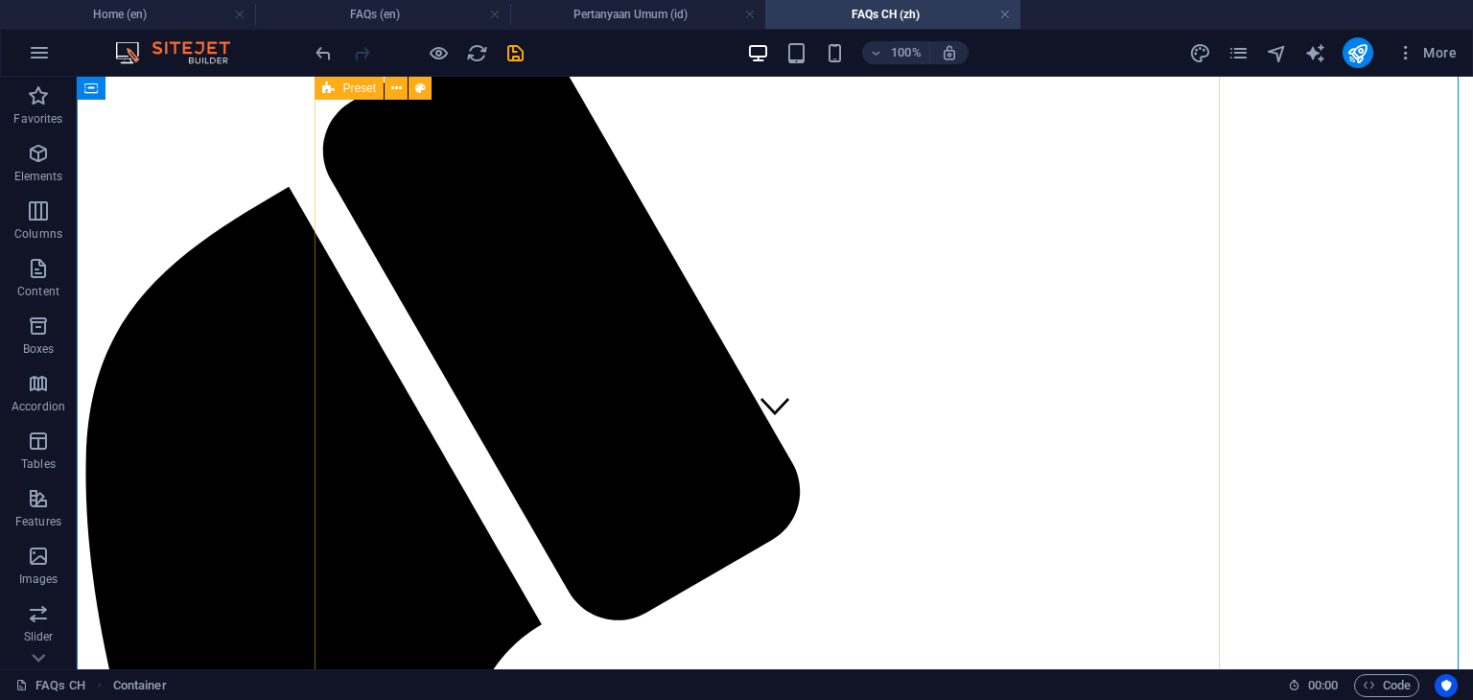
scroll to position [192, 0]
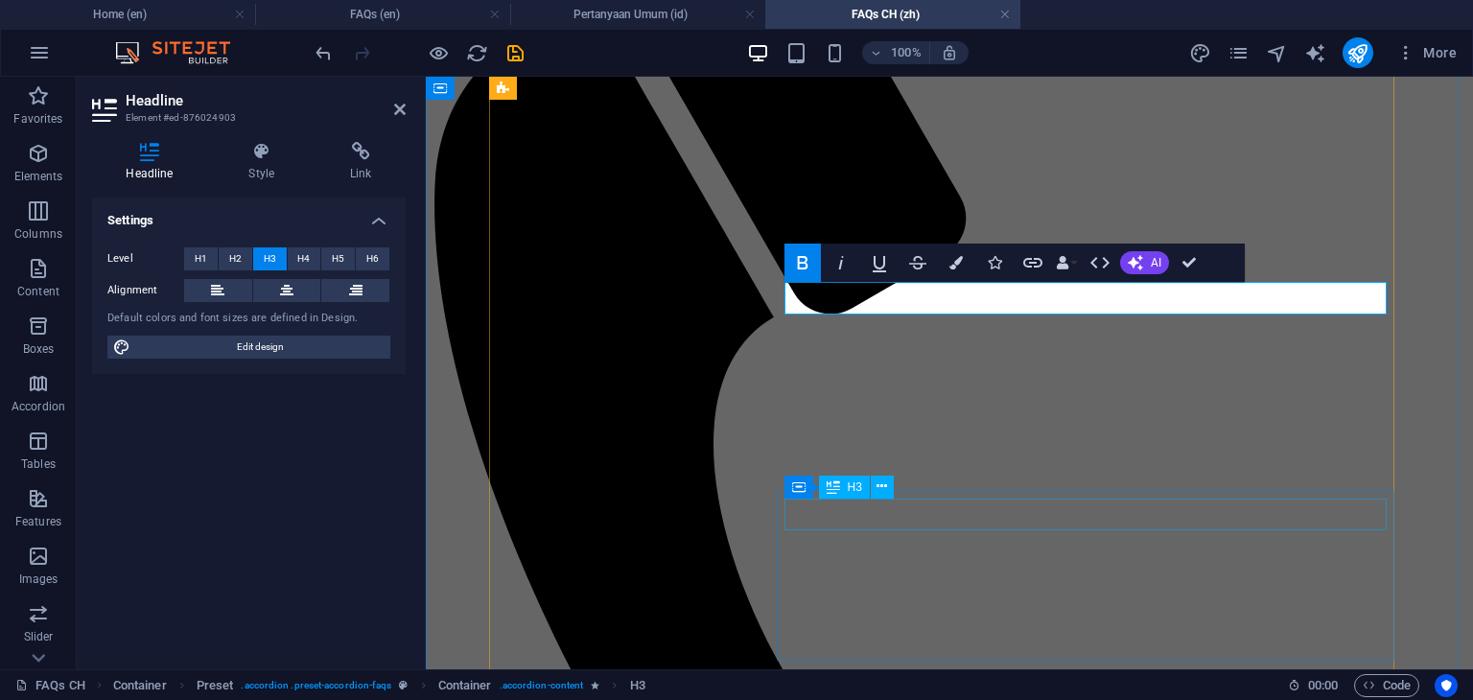
scroll to position [479, 0]
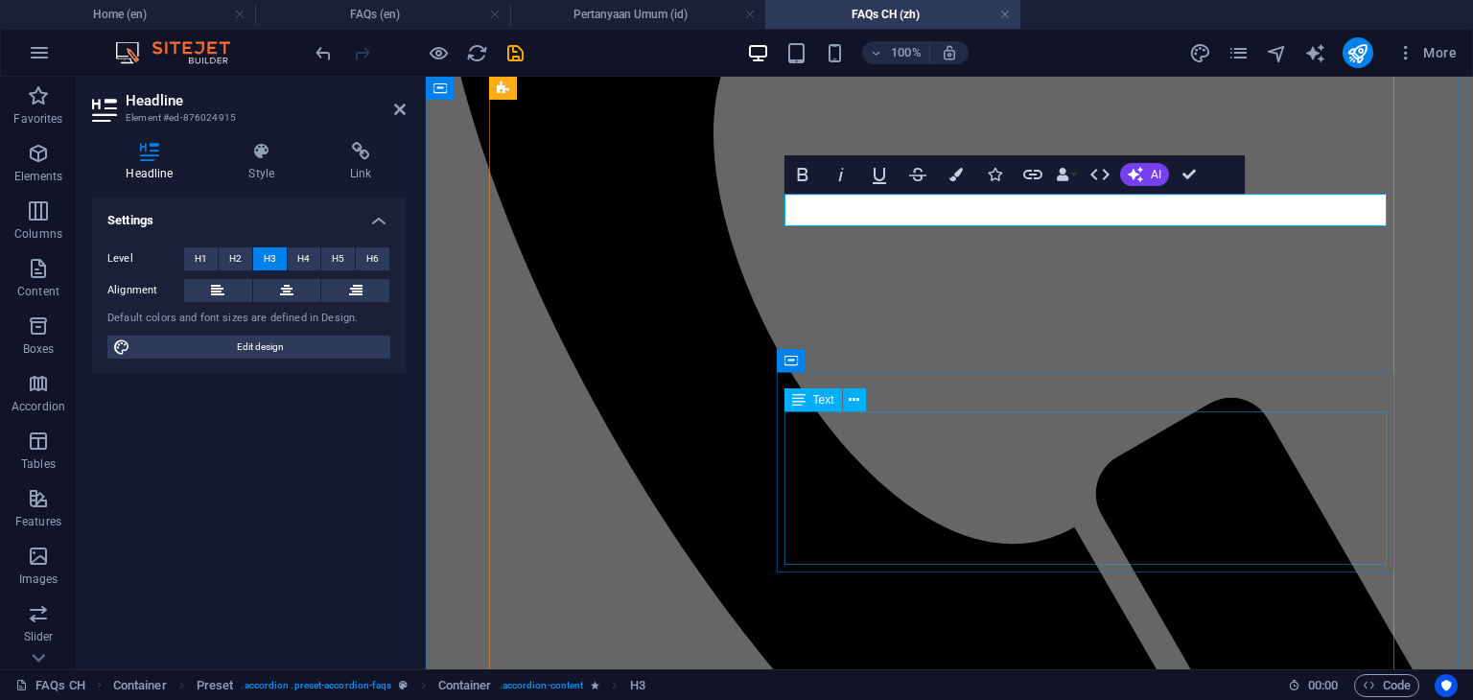
scroll to position [767, 0]
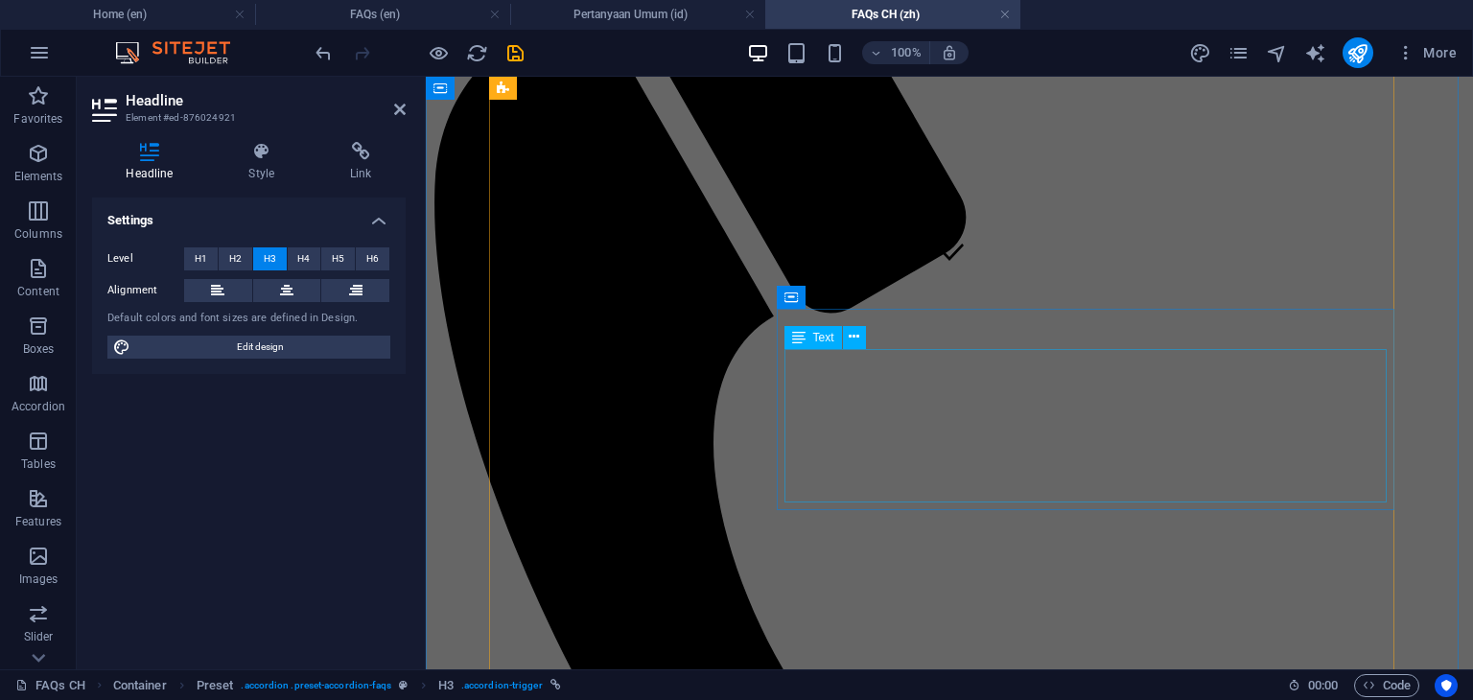
scroll to position [384, 0]
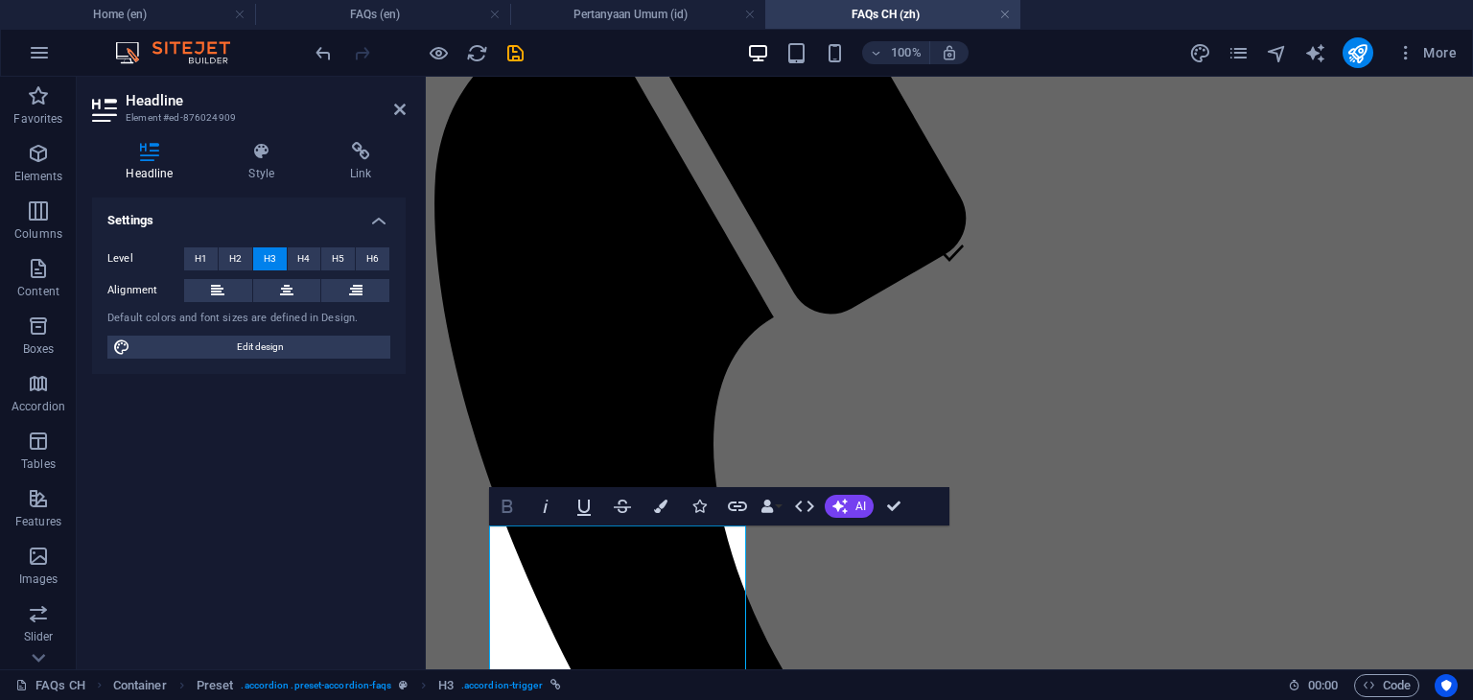
click at [509, 511] on icon "button" at bounding box center [507, 506] width 11 height 13
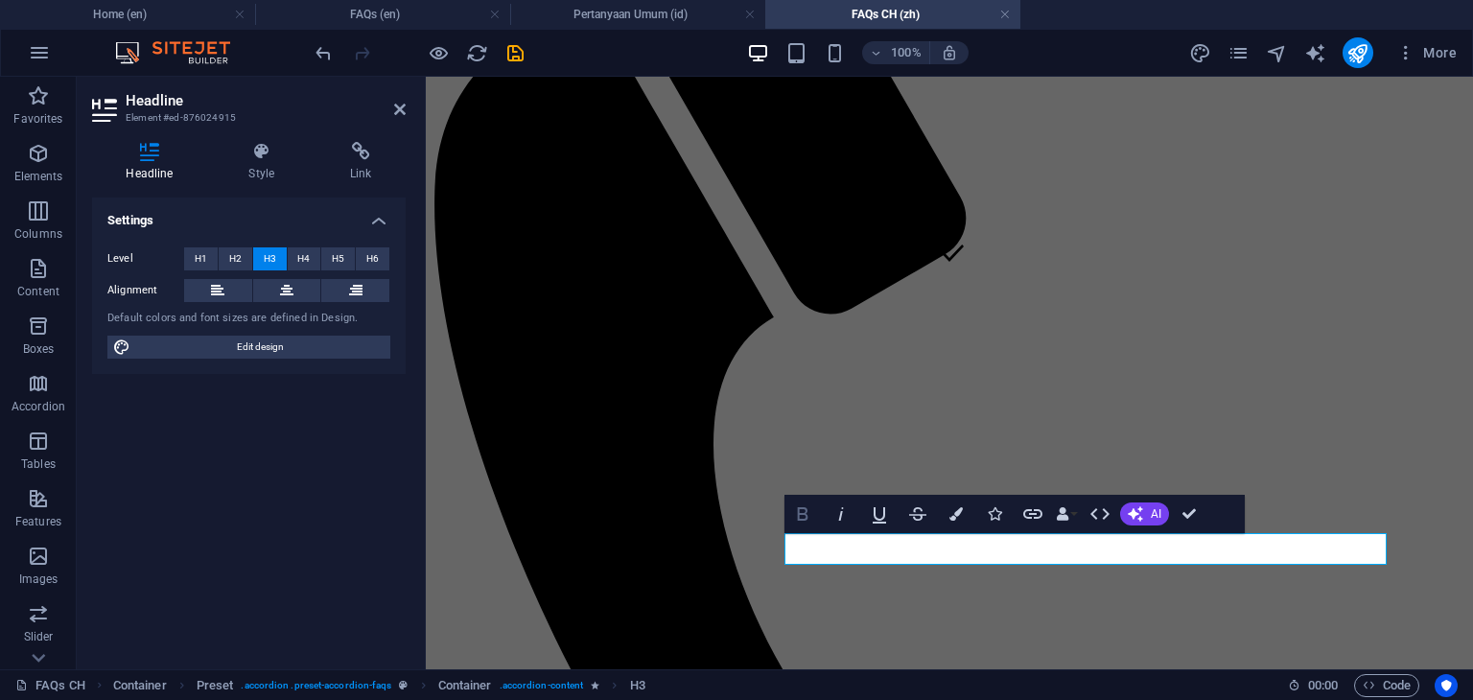
click at [806, 518] on icon "button" at bounding box center [802, 513] width 11 height 13
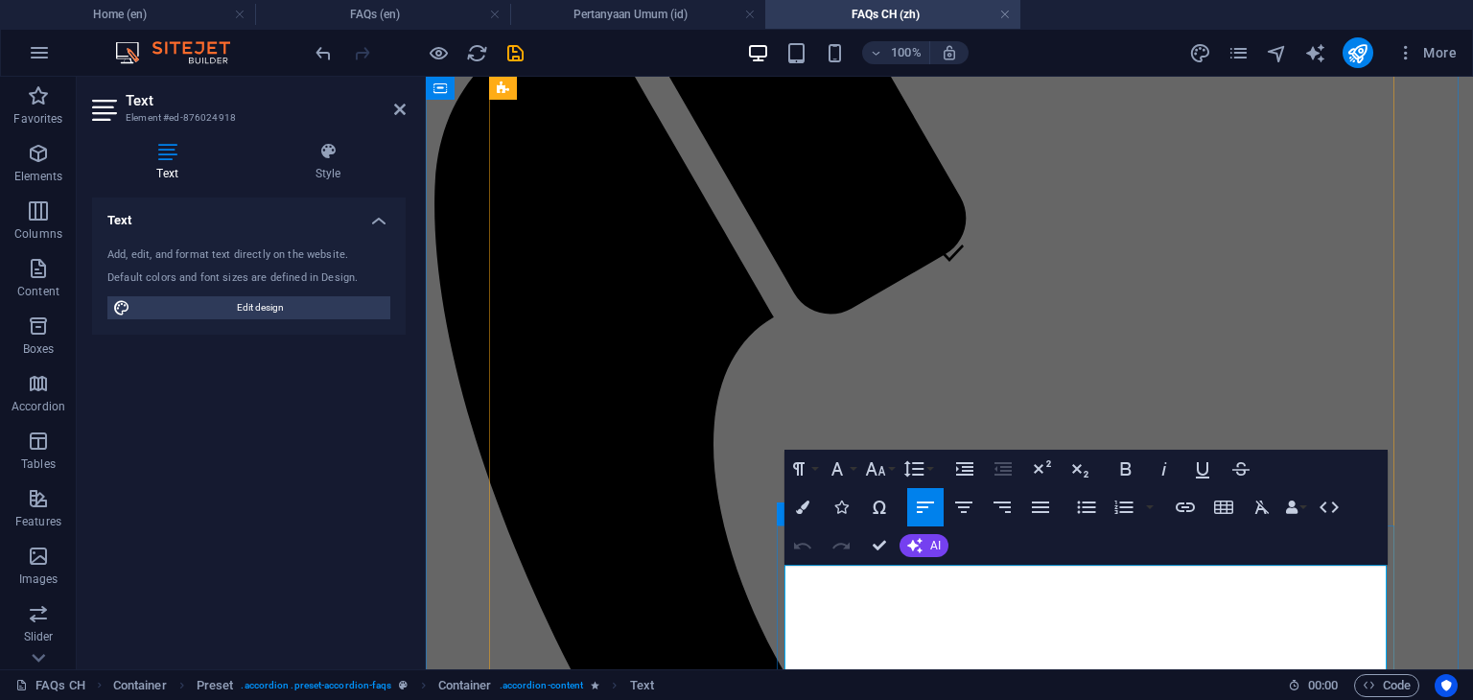
click at [844, 476] on icon "button" at bounding box center [837, 468] width 23 height 23
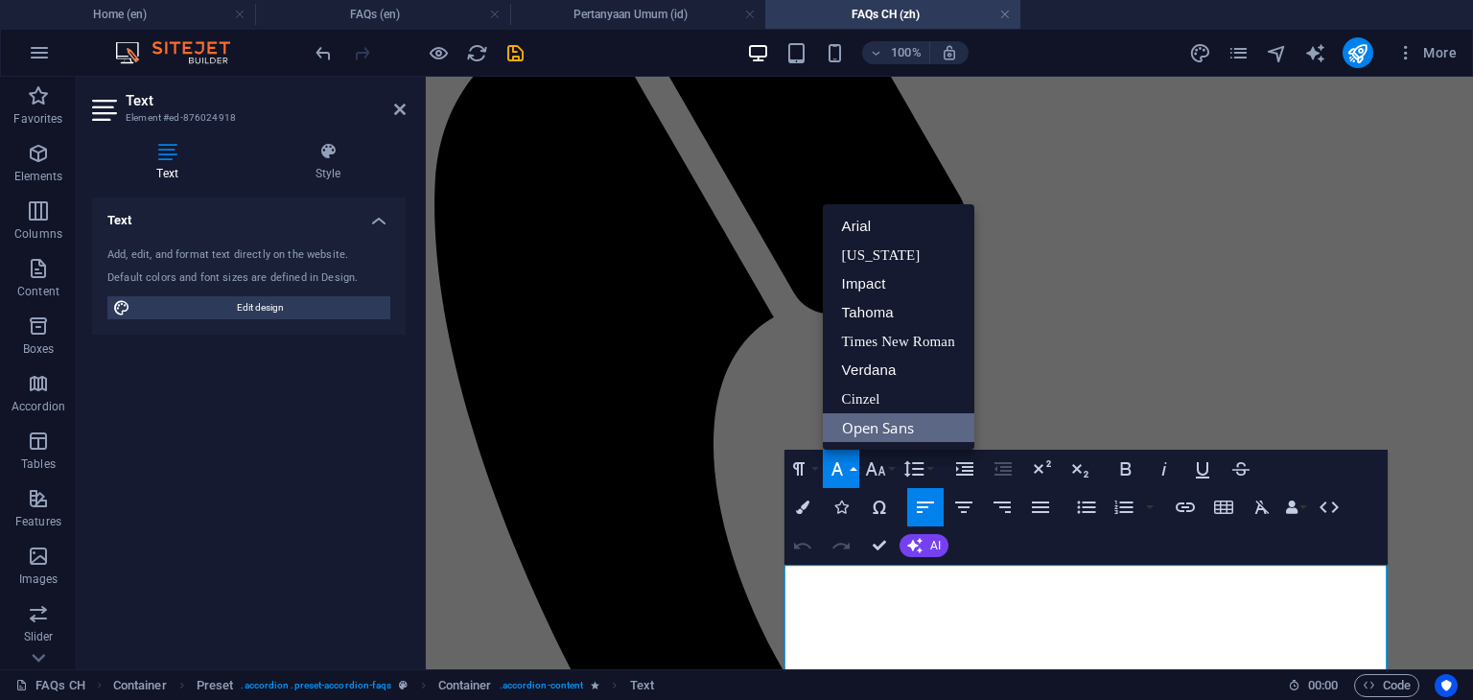
scroll to position [0, 0]
click at [859, 231] on link "Arial" at bounding box center [899, 226] width 152 height 29
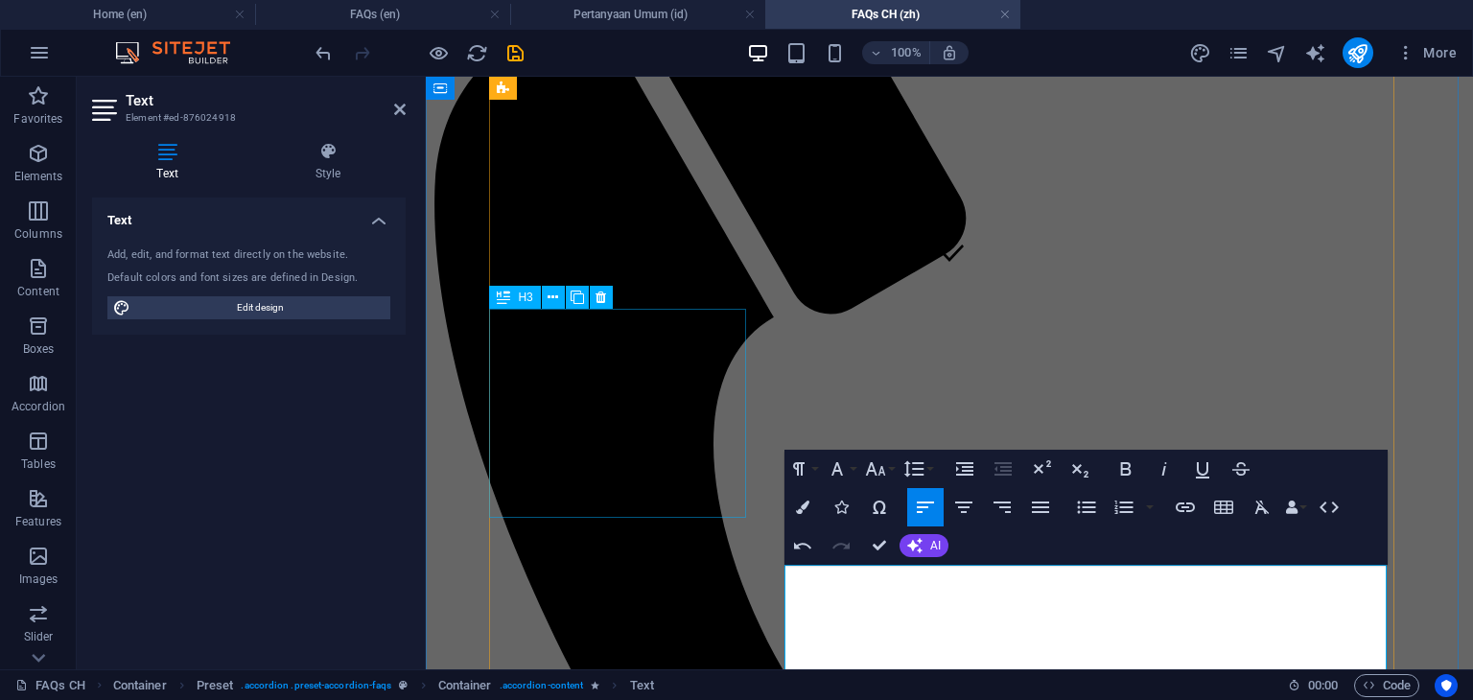
scroll to position [671, 0]
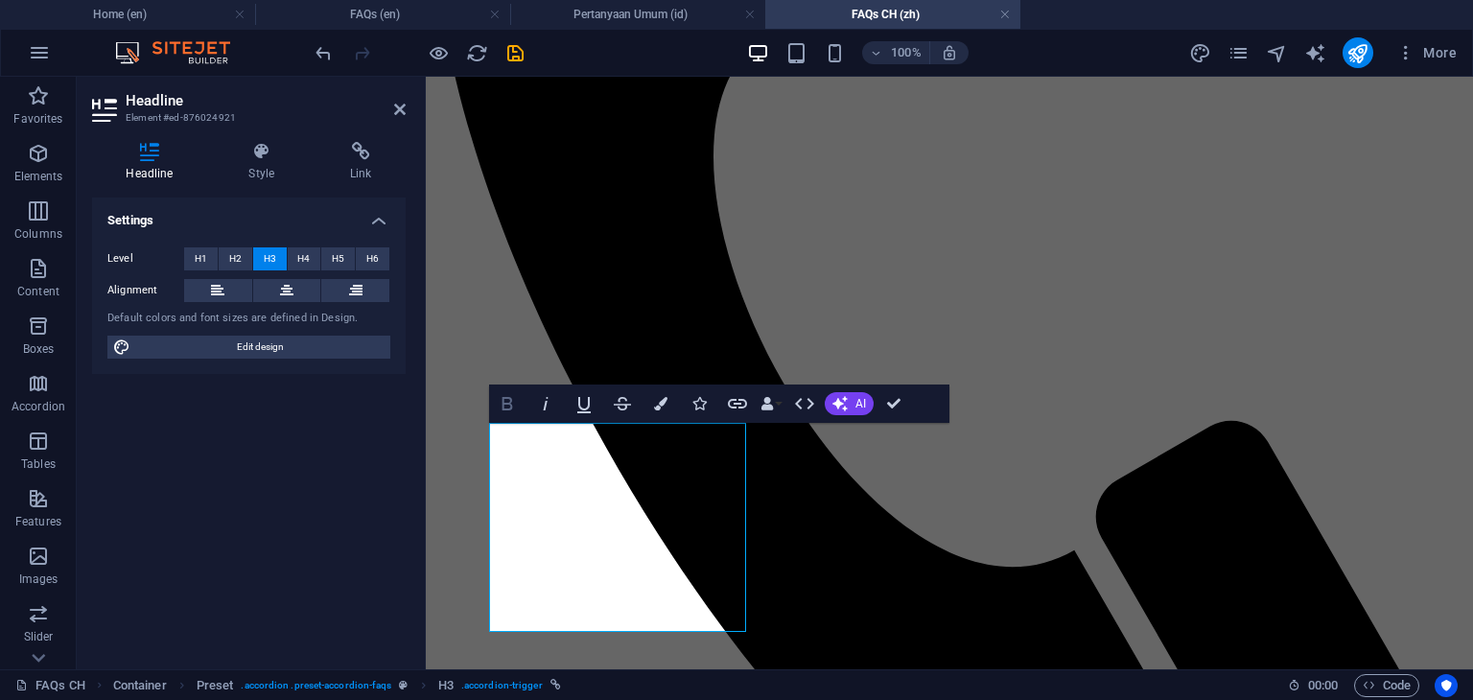
click at [514, 405] on icon "button" at bounding box center [507, 403] width 23 height 23
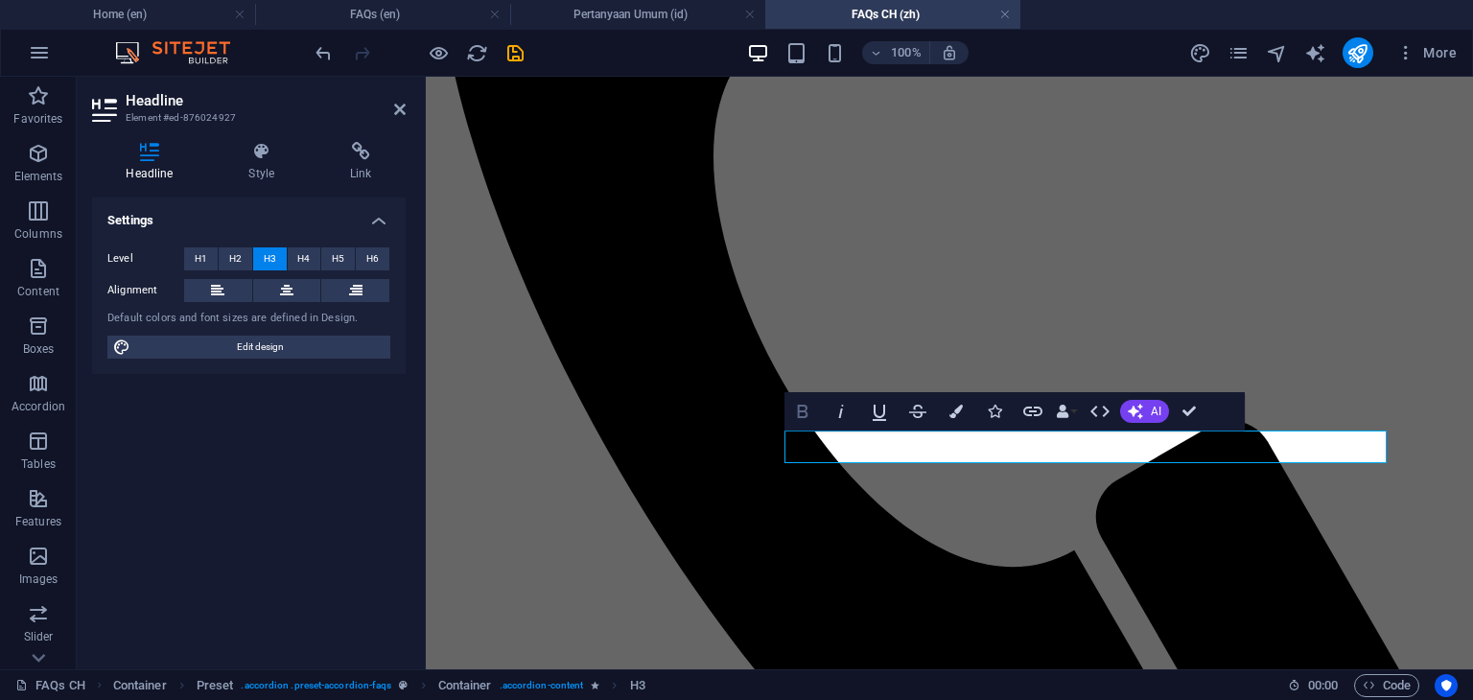
click at [795, 418] on icon "button" at bounding box center [802, 411] width 23 height 23
click at [803, 412] on icon "button" at bounding box center [802, 411] width 23 height 23
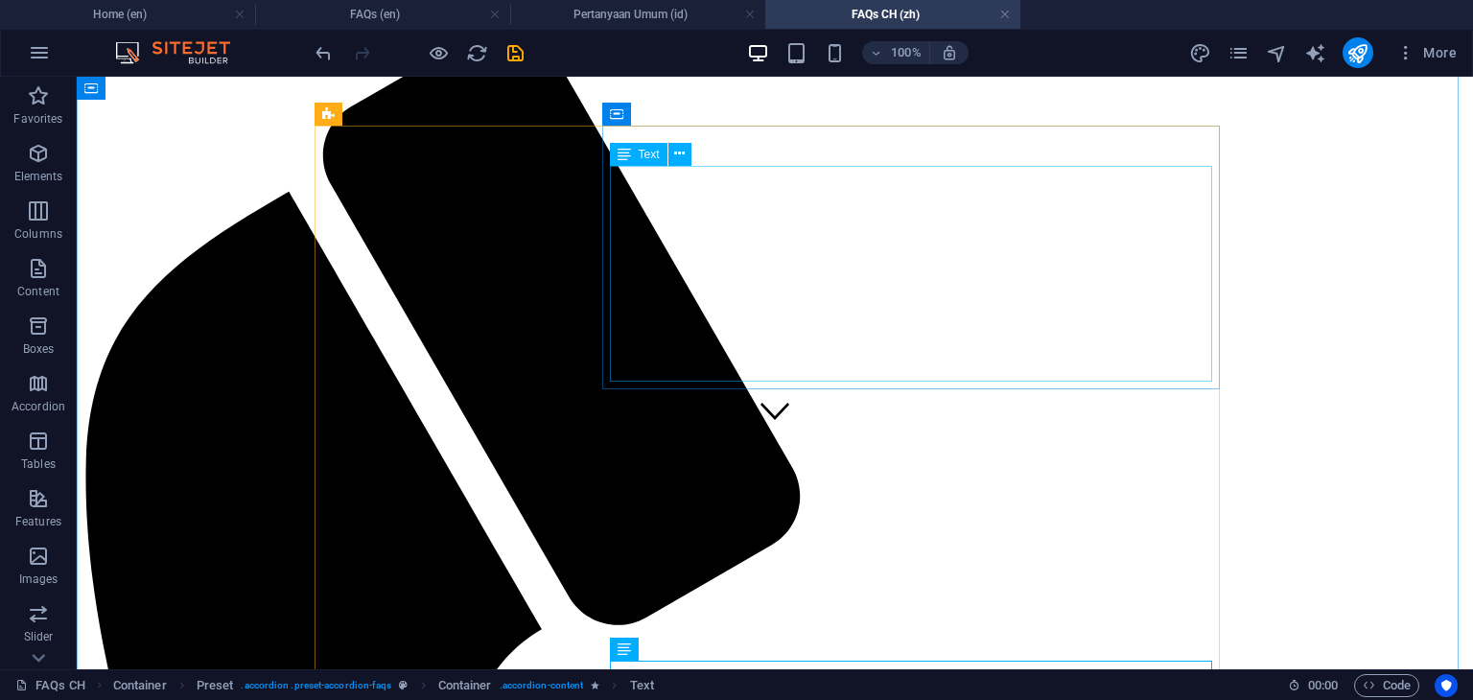
scroll to position [192, 0]
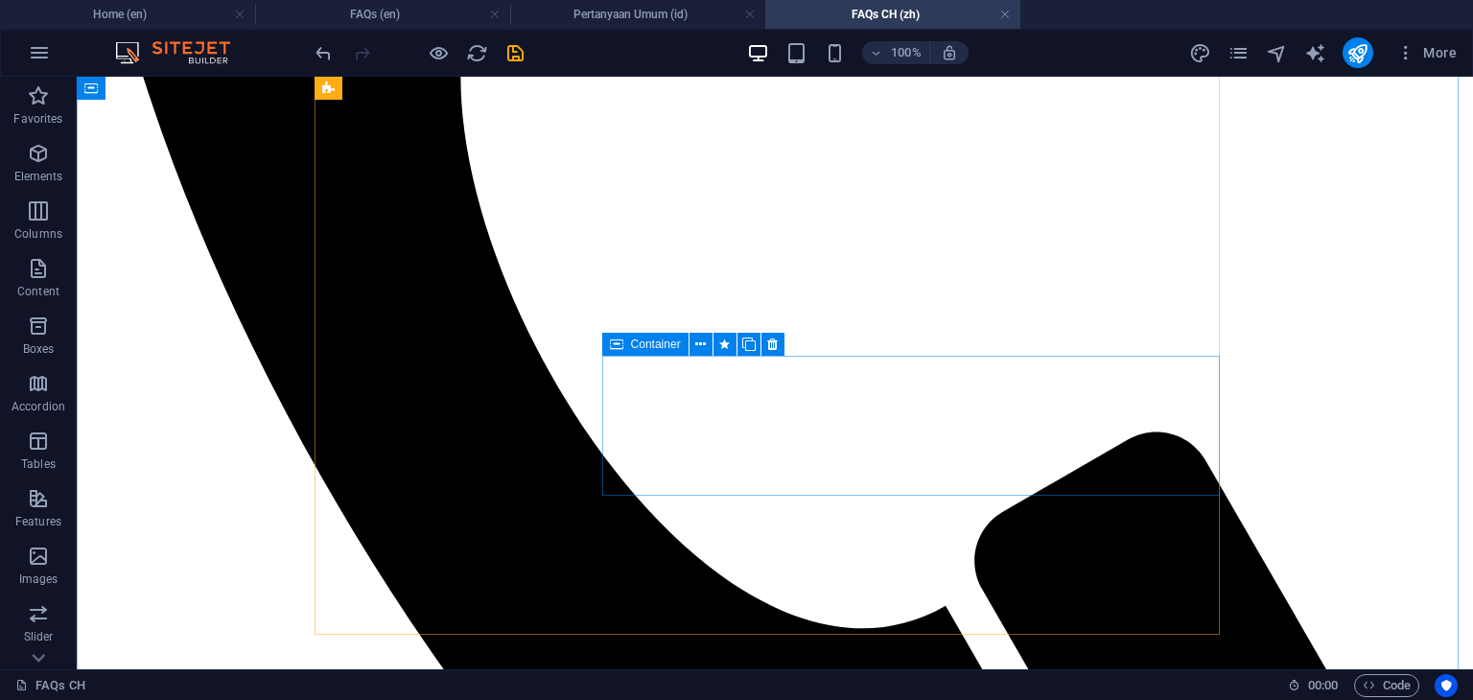
scroll to position [959, 0]
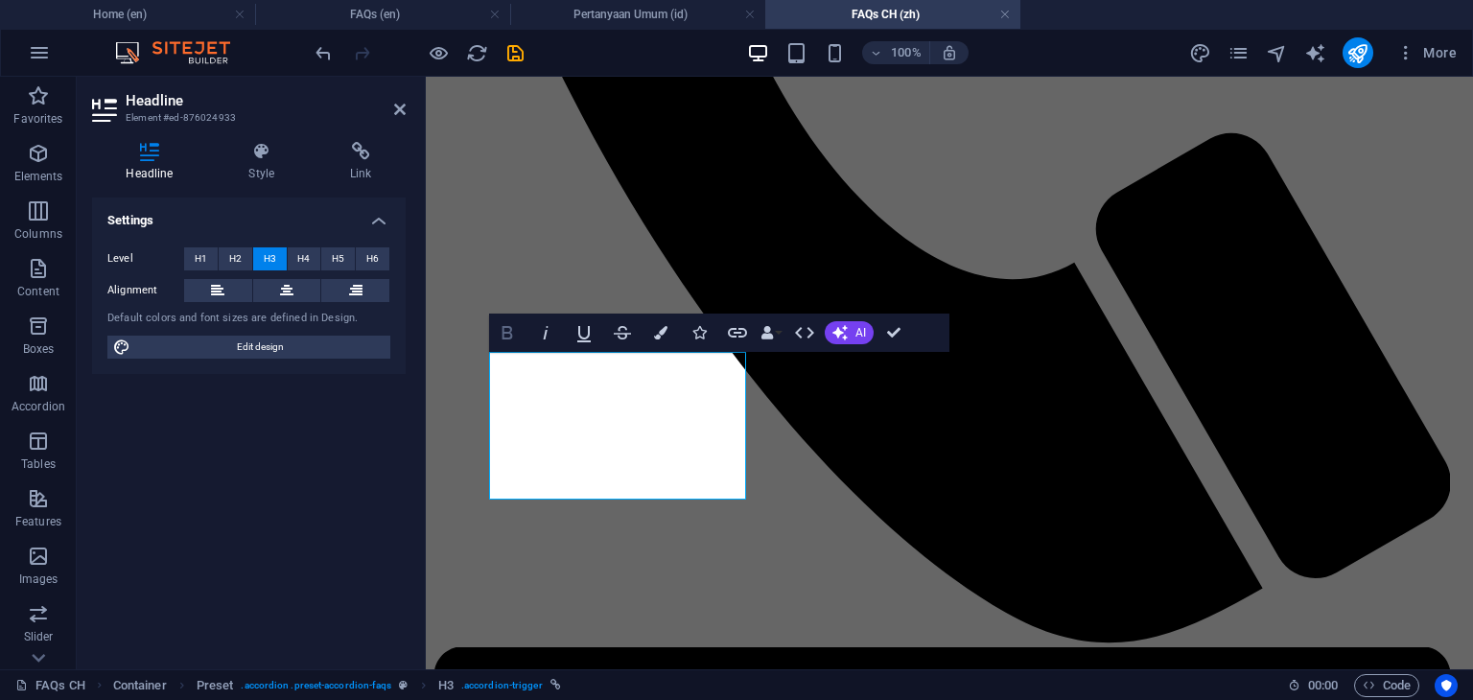
click at [511, 339] on icon "button" at bounding box center [507, 332] width 23 height 23
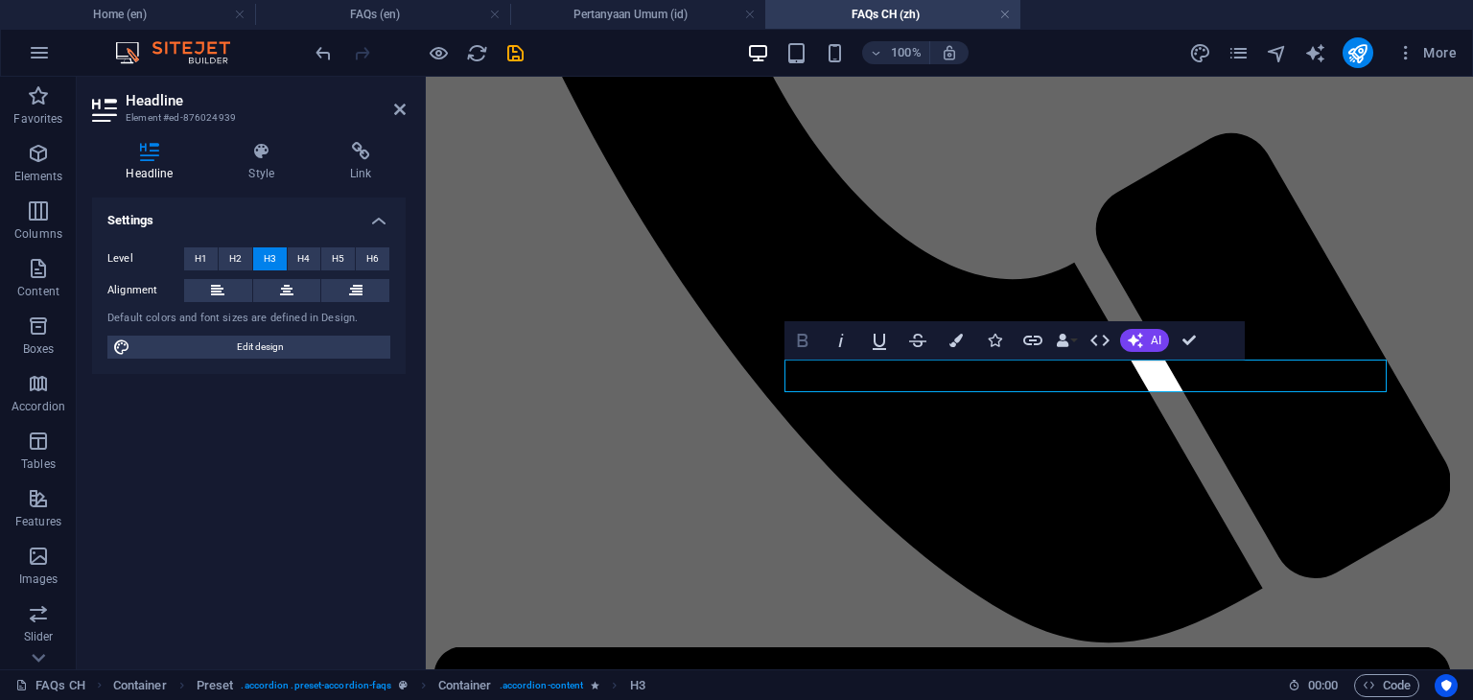
click at [799, 339] on icon "button" at bounding box center [802, 340] width 11 height 13
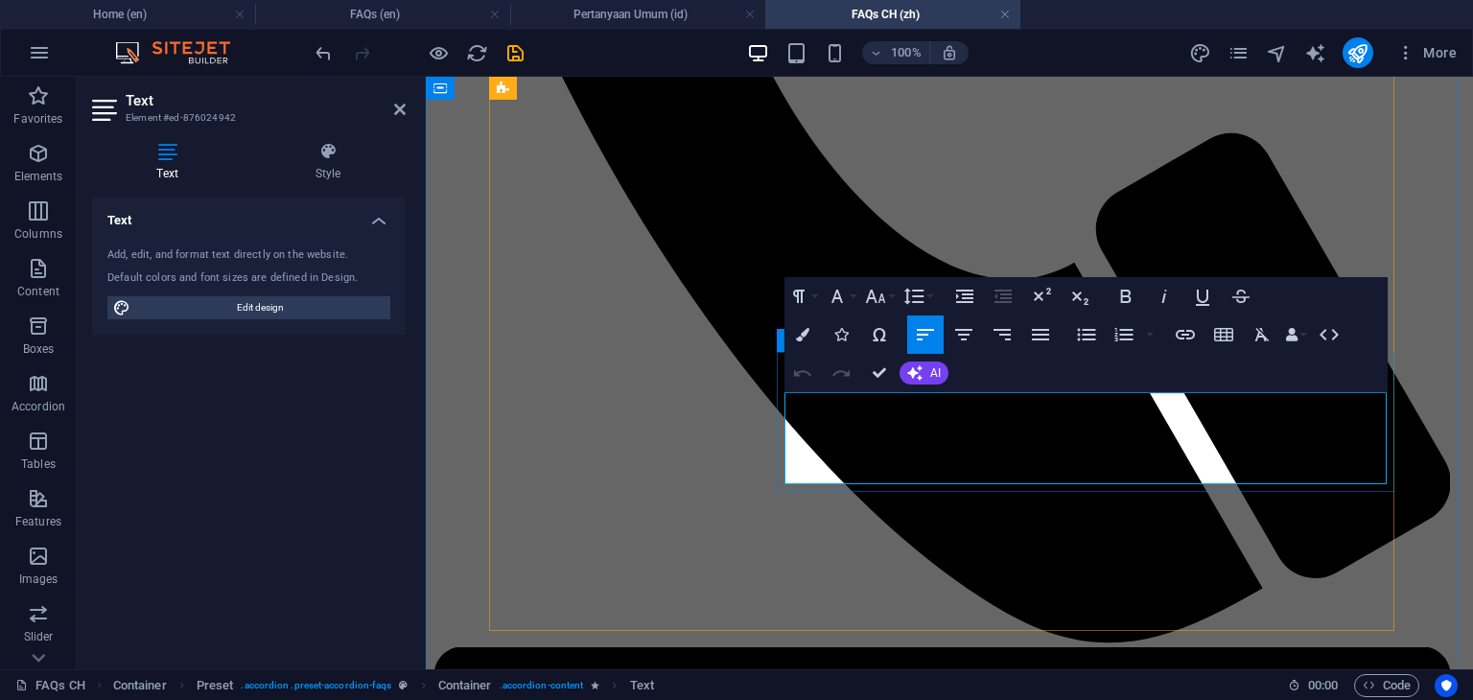
click at [844, 299] on icon "button" at bounding box center [837, 296] width 23 height 23
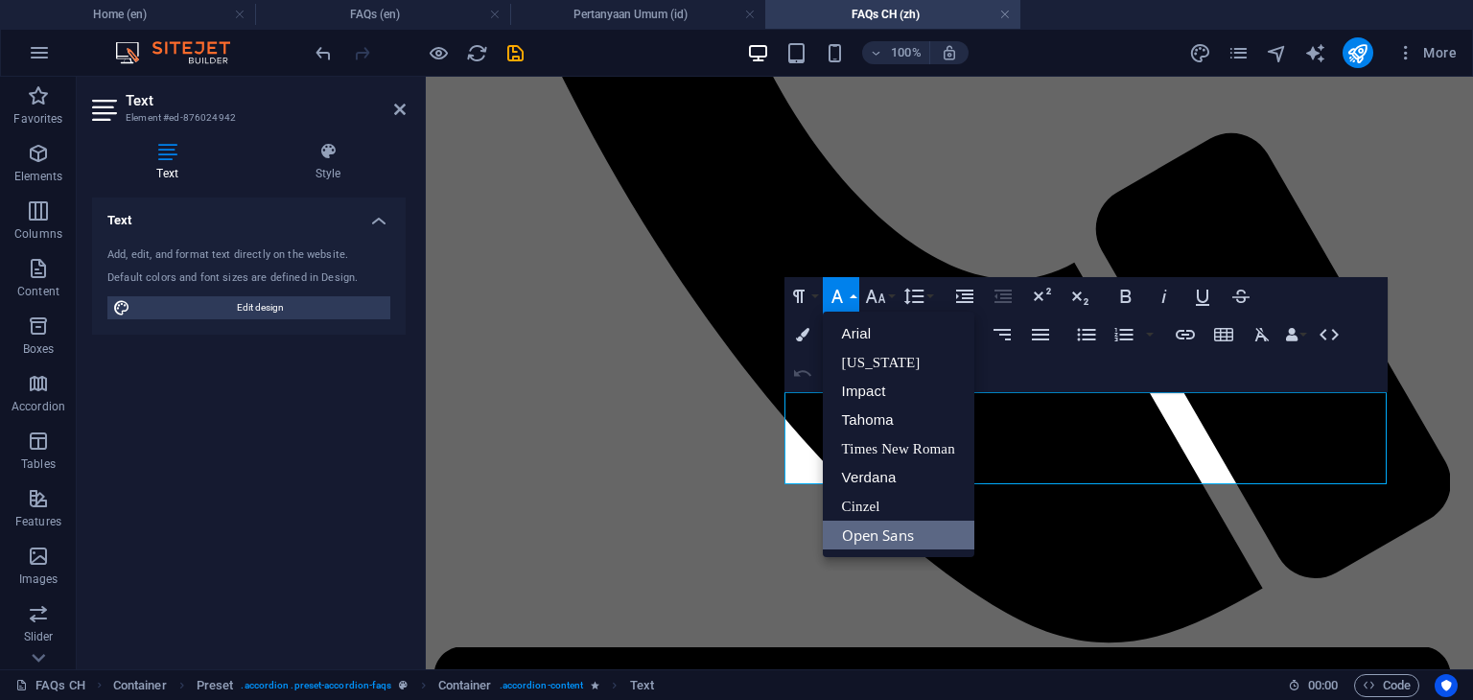
scroll to position [0, 0]
click at [856, 327] on link "Arial" at bounding box center [899, 333] width 152 height 29
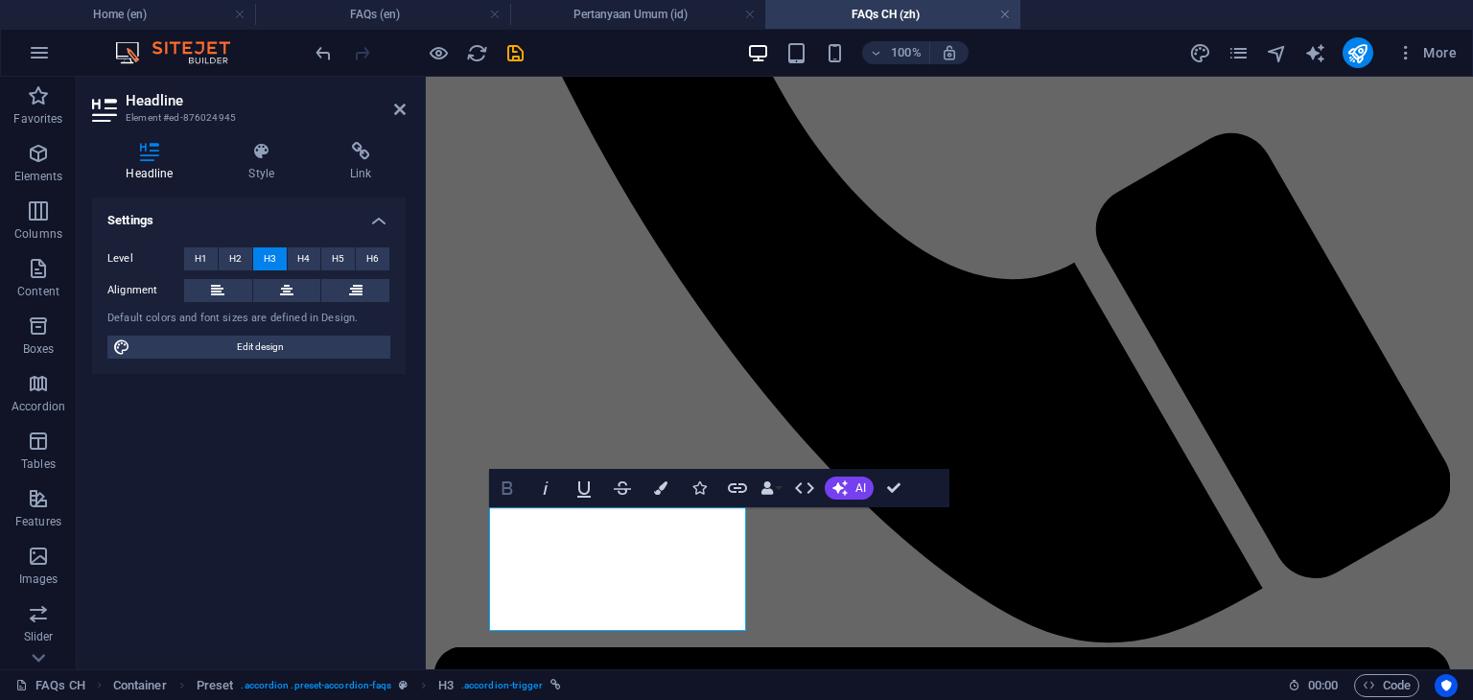
click at [506, 491] on icon "button" at bounding box center [507, 488] width 23 height 23
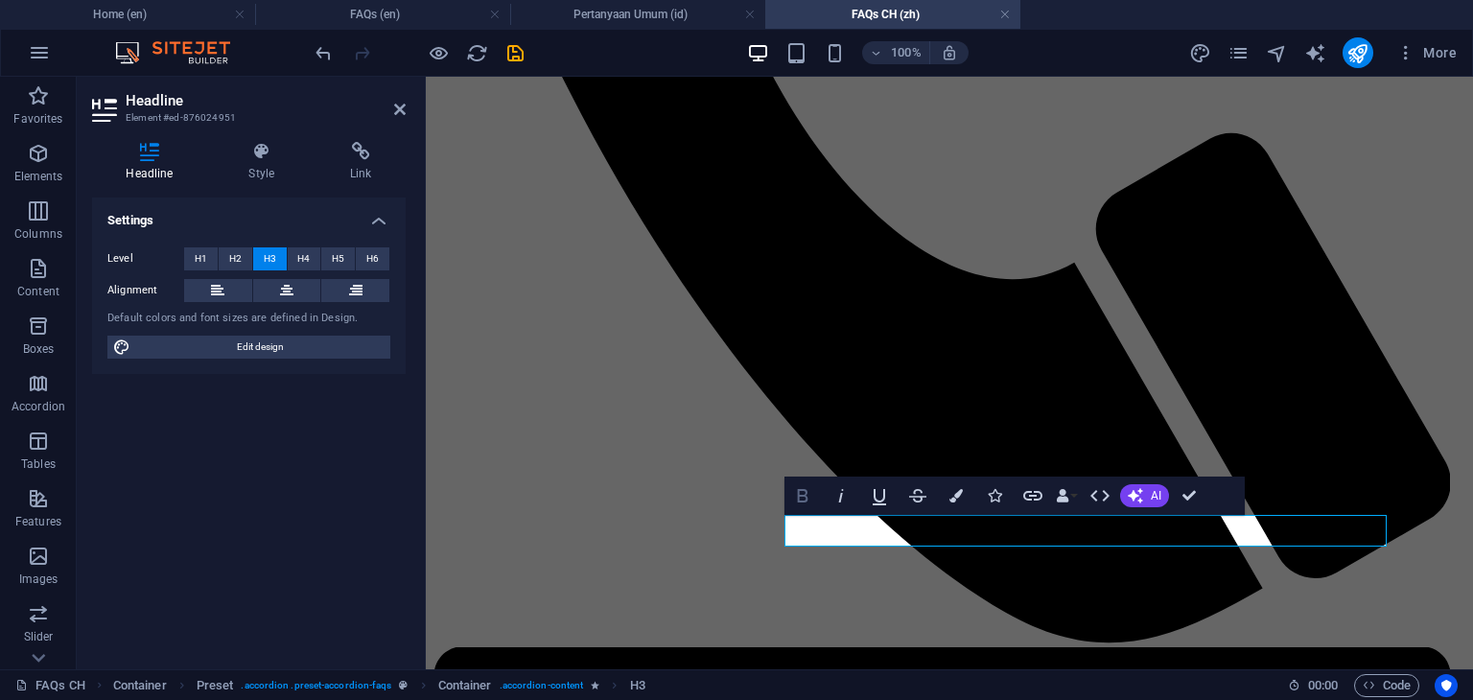
click at [806, 499] on icon "button" at bounding box center [802, 495] width 11 height 13
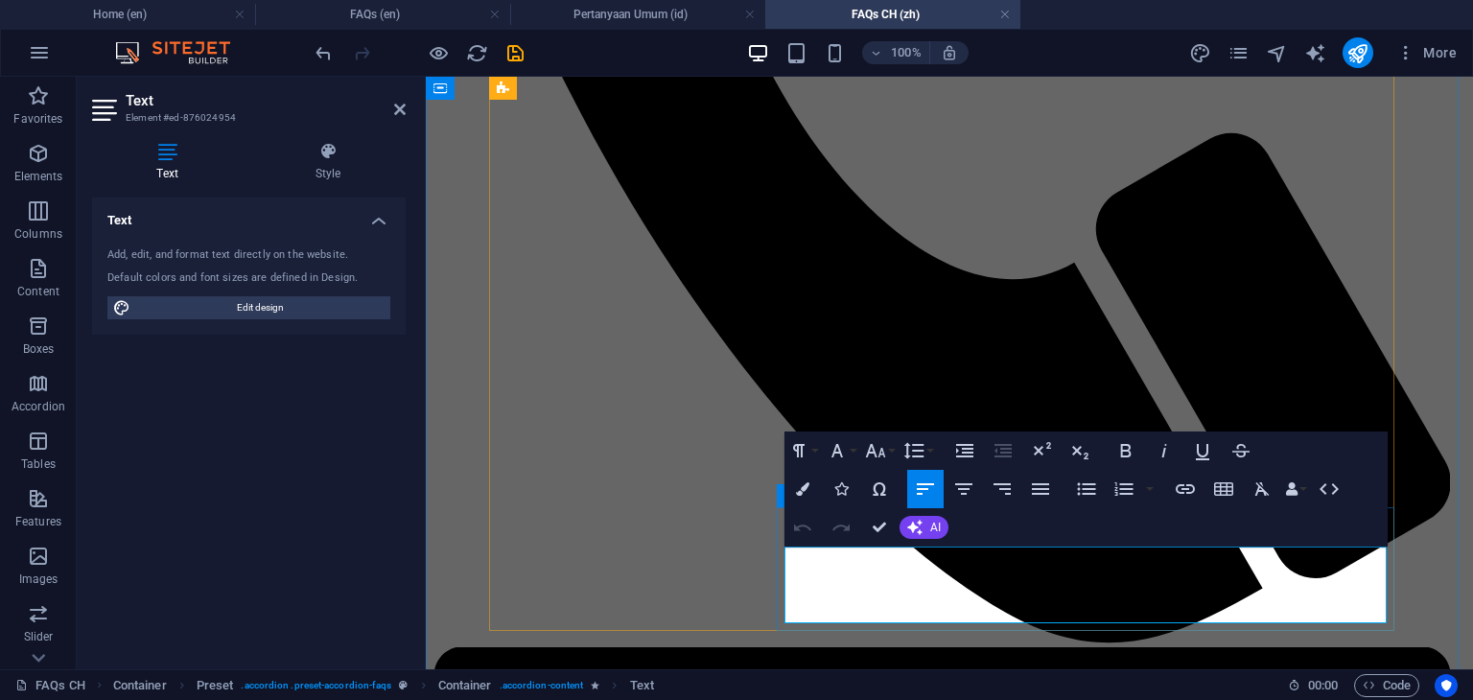
click at [834, 461] on icon "button" at bounding box center [837, 450] width 23 height 23
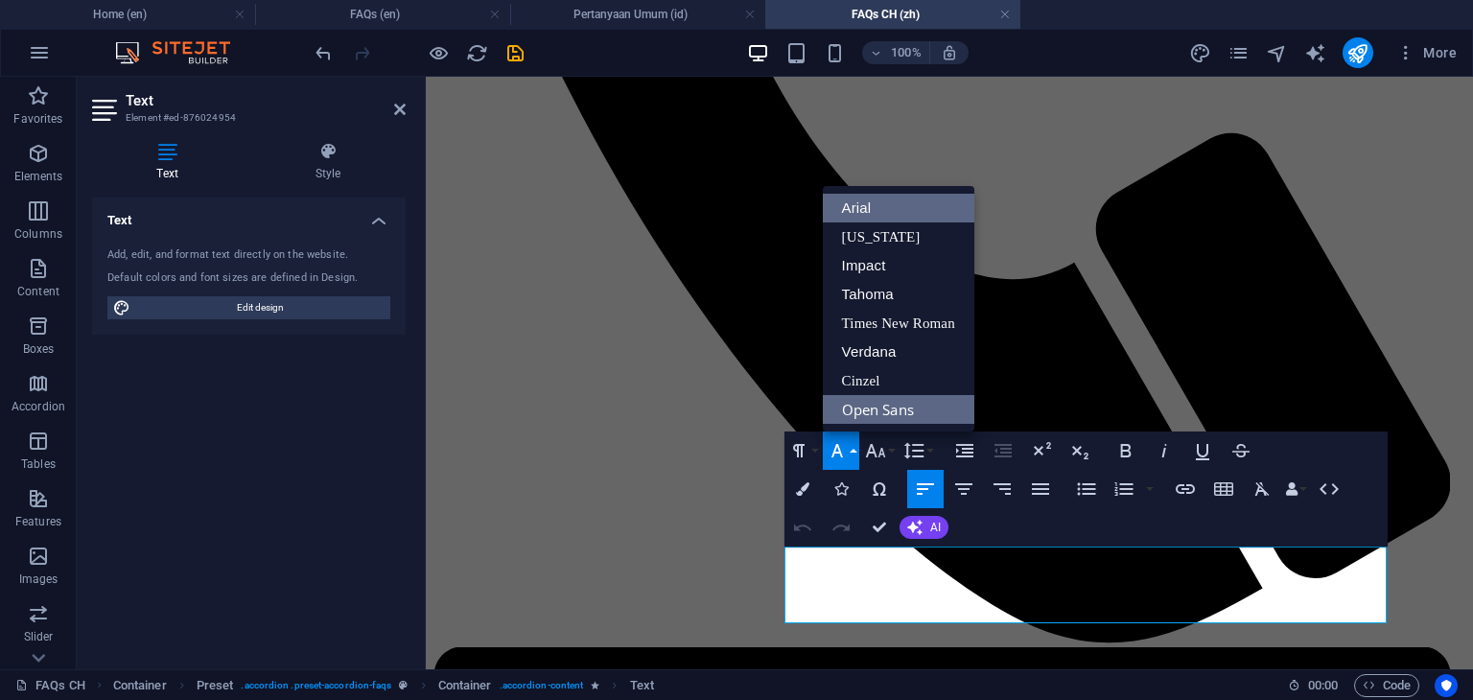
click at [861, 205] on link "Arial" at bounding box center [899, 208] width 152 height 29
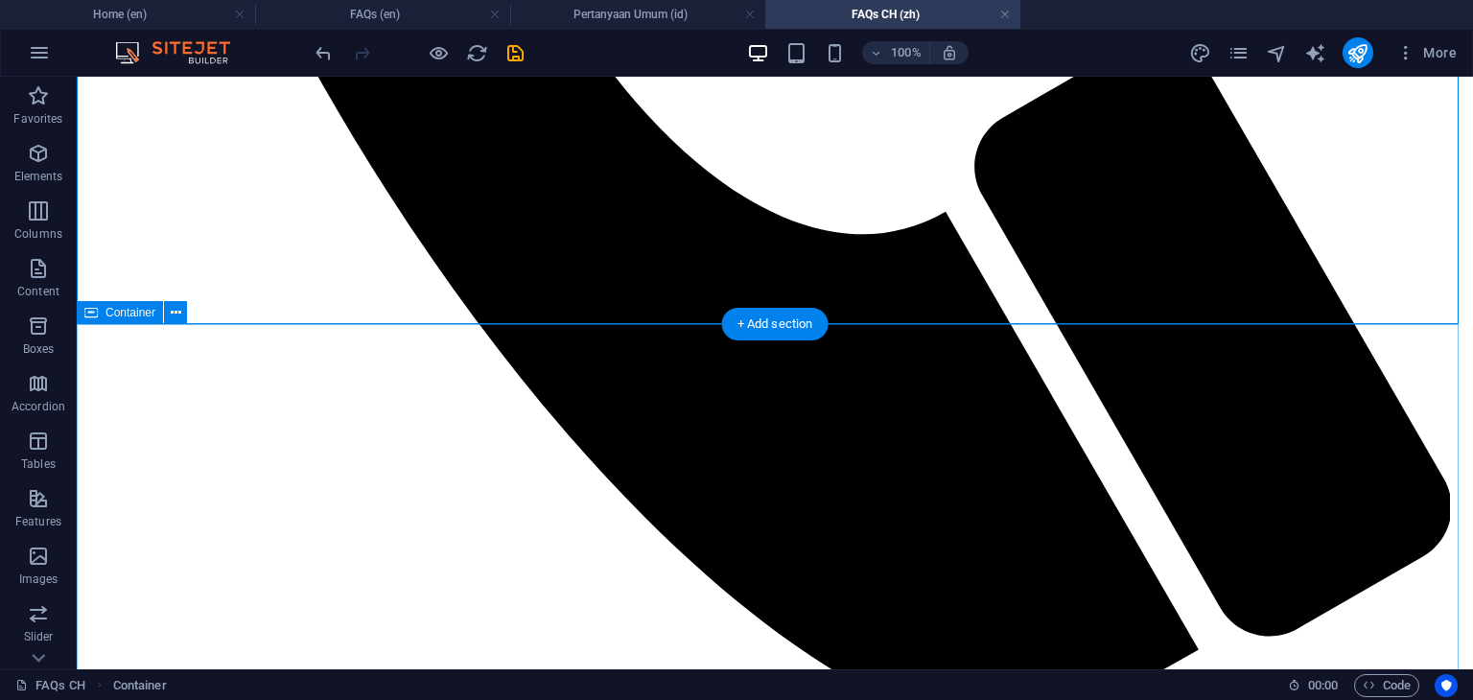
scroll to position [1438, 0]
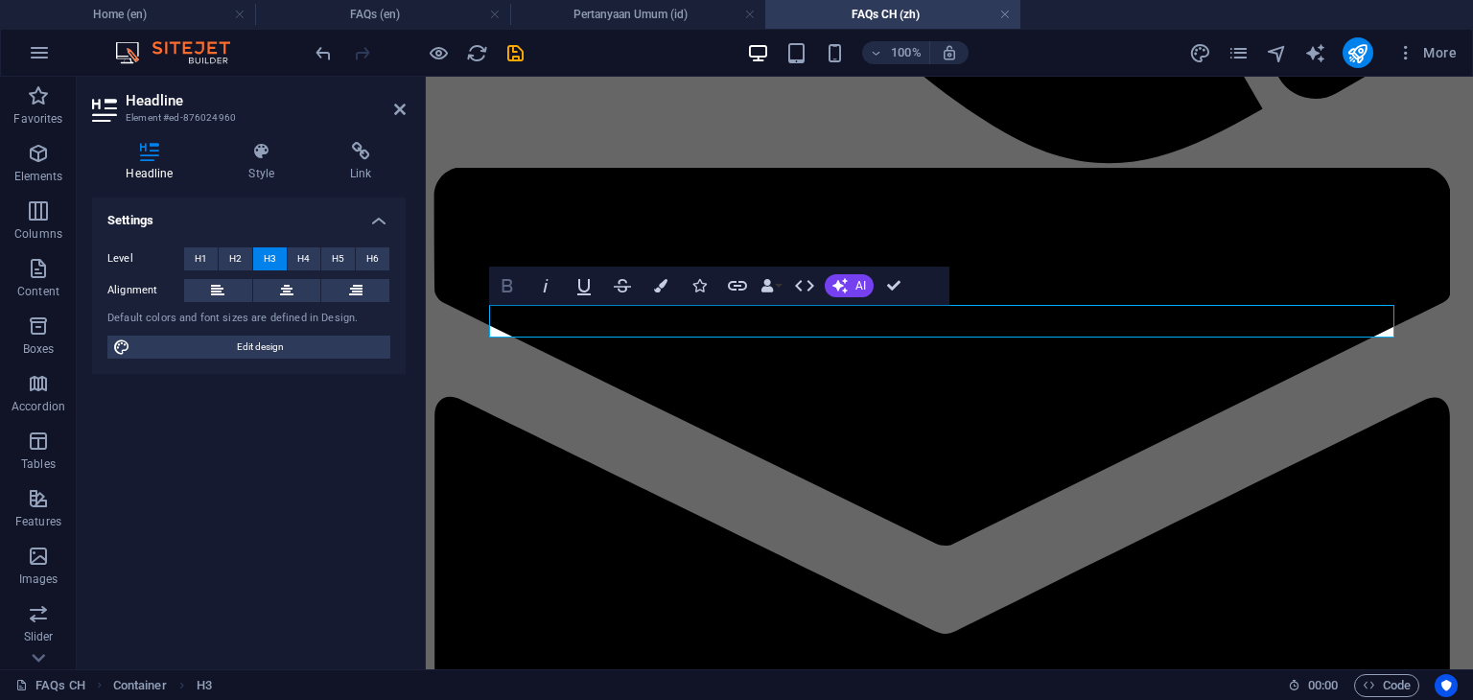
click at [504, 285] on icon "button" at bounding box center [507, 285] width 23 height 23
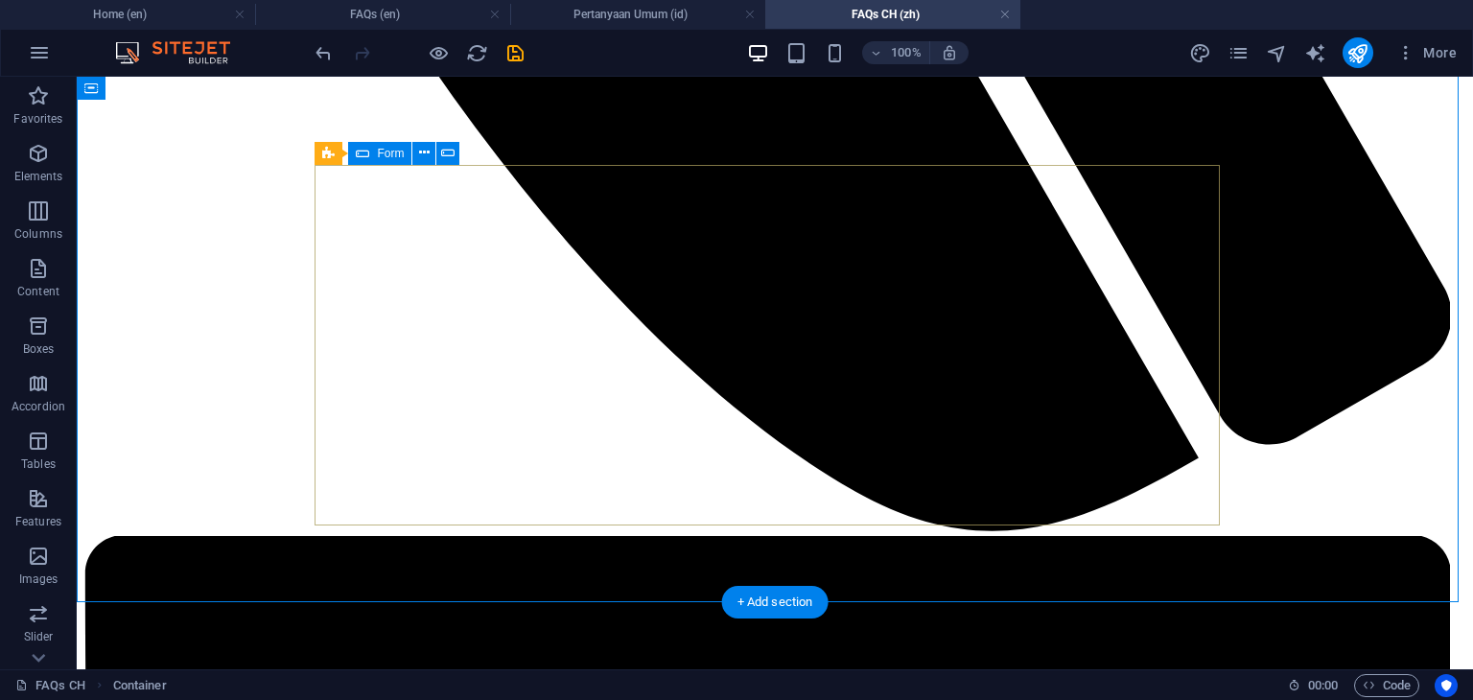
scroll to position [1630, 0]
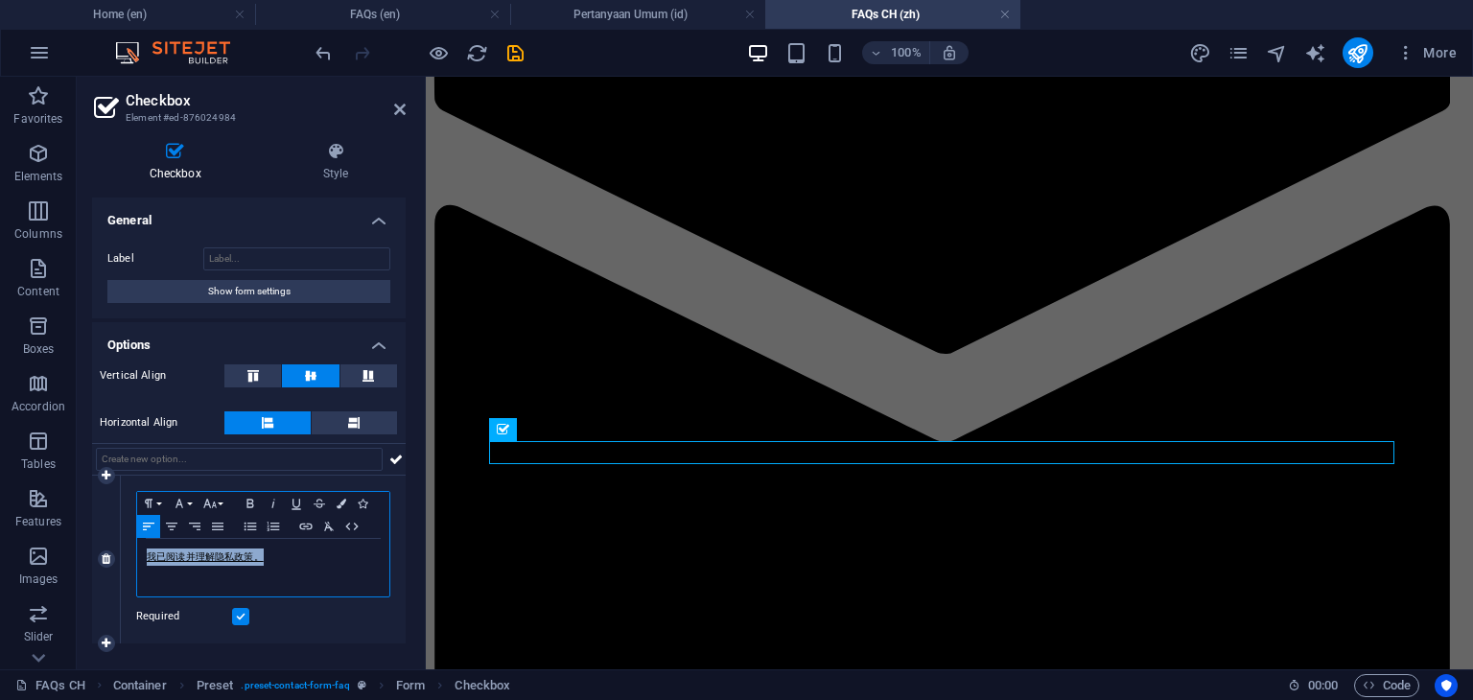
drag, startPoint x: 304, startPoint y: 553, endPoint x: 144, endPoint y: 557, distance: 160.2
type textarea "我已阅读并理解隐私政策。"
click at [144, 557] on div "我已阅读并理解隐私政策。" at bounding box center [263, 568] width 252 height 58
click at [183, 507] on icon "button" at bounding box center [179, 503] width 23 height 15
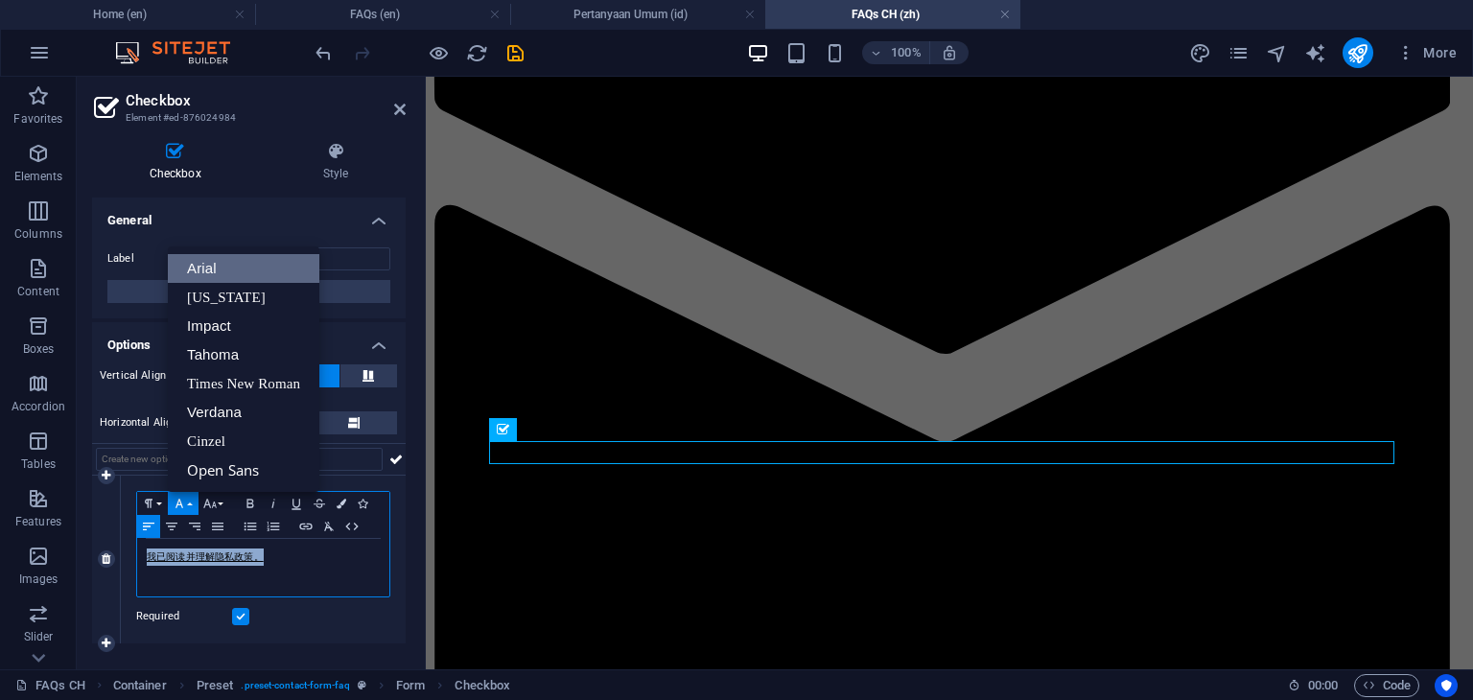
click at [230, 271] on link "Arial" at bounding box center [244, 268] width 152 height 29
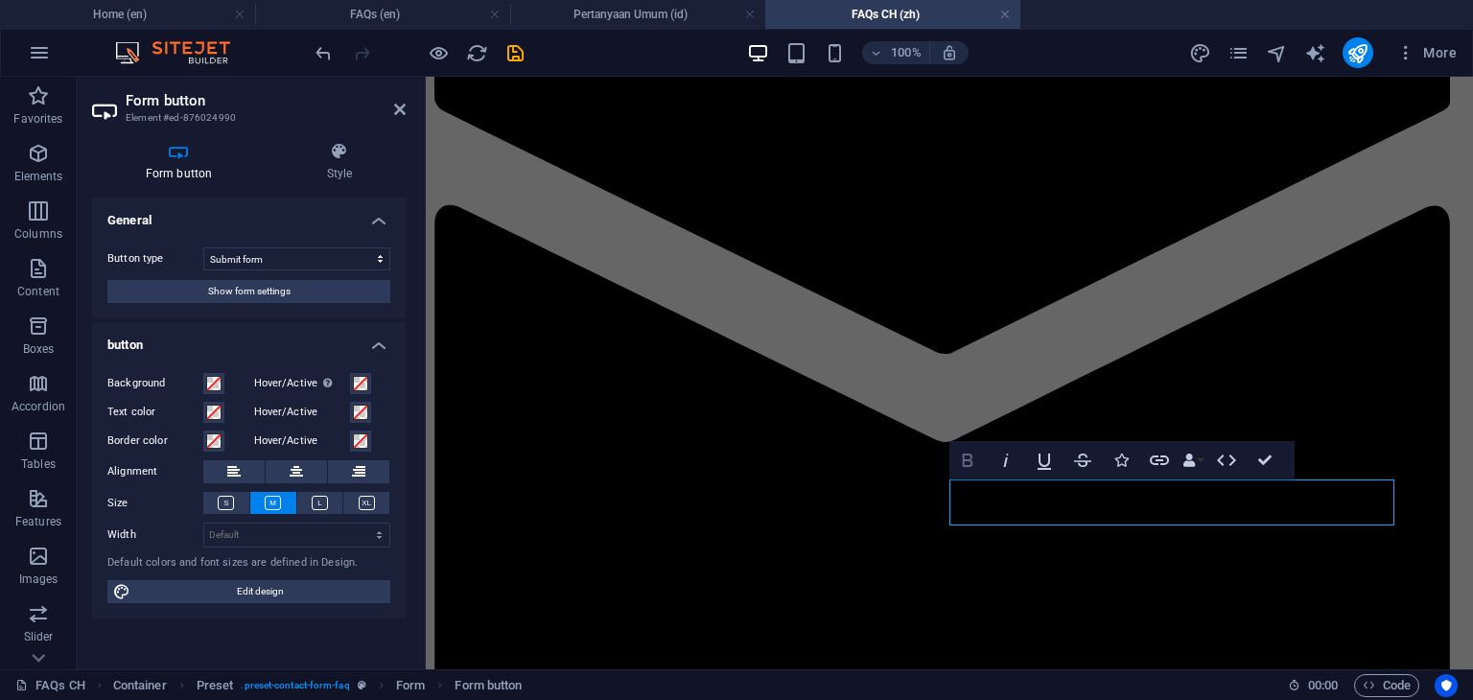
click at [974, 456] on icon "button" at bounding box center [967, 460] width 23 height 23
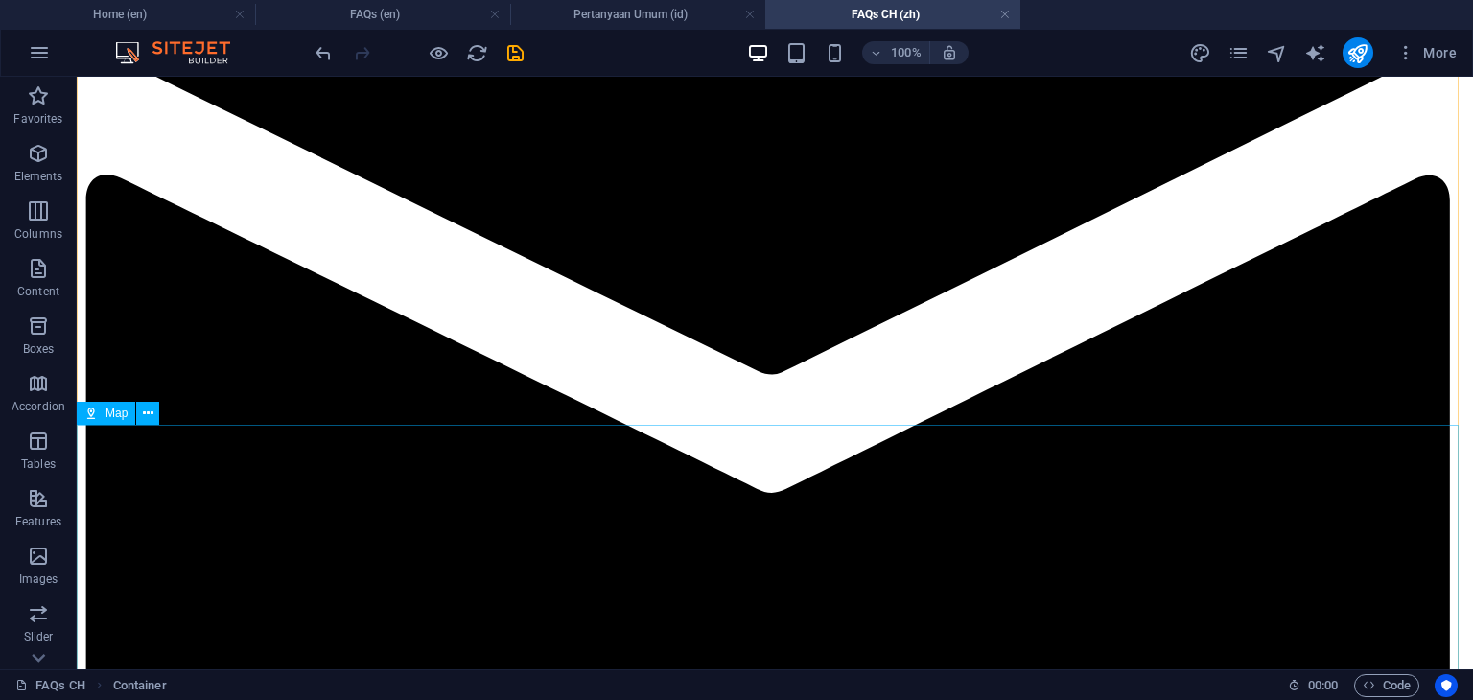
scroll to position [2014, 0]
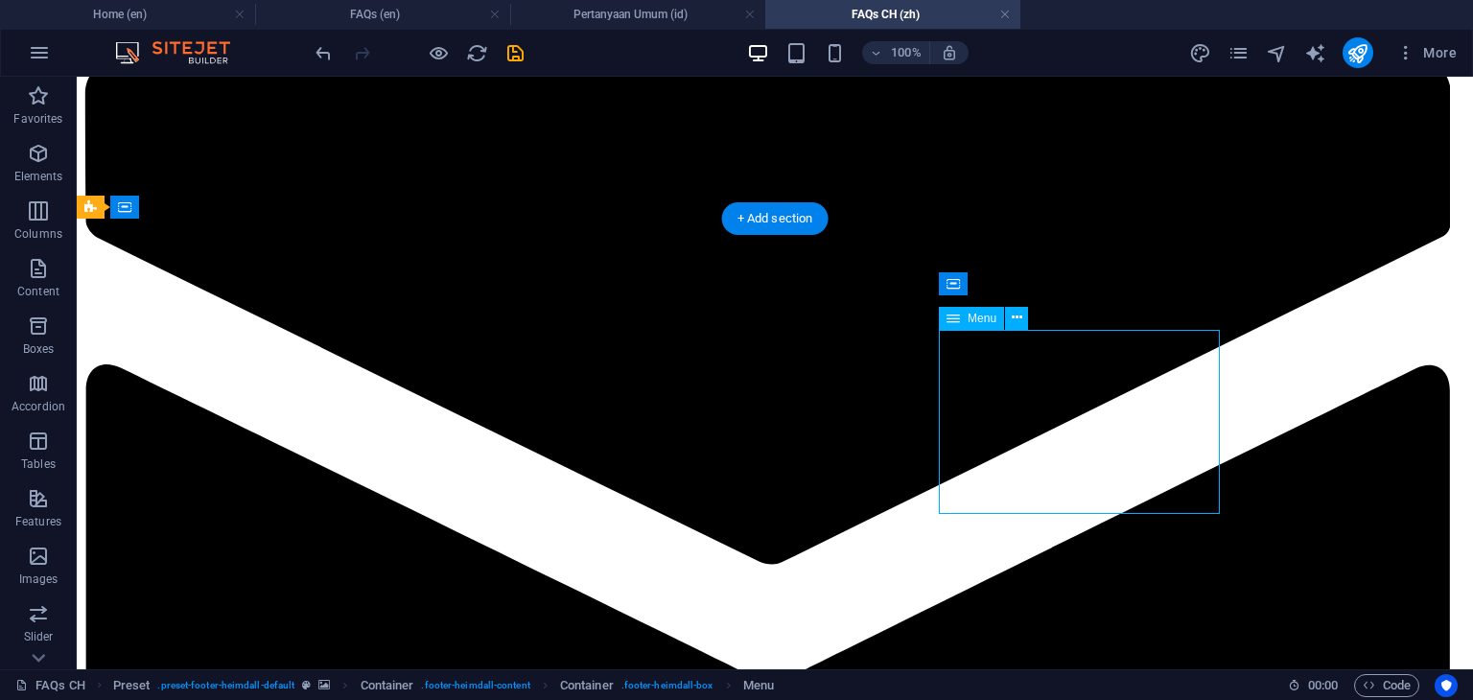
select select
select select "1"
select select
select select "2"
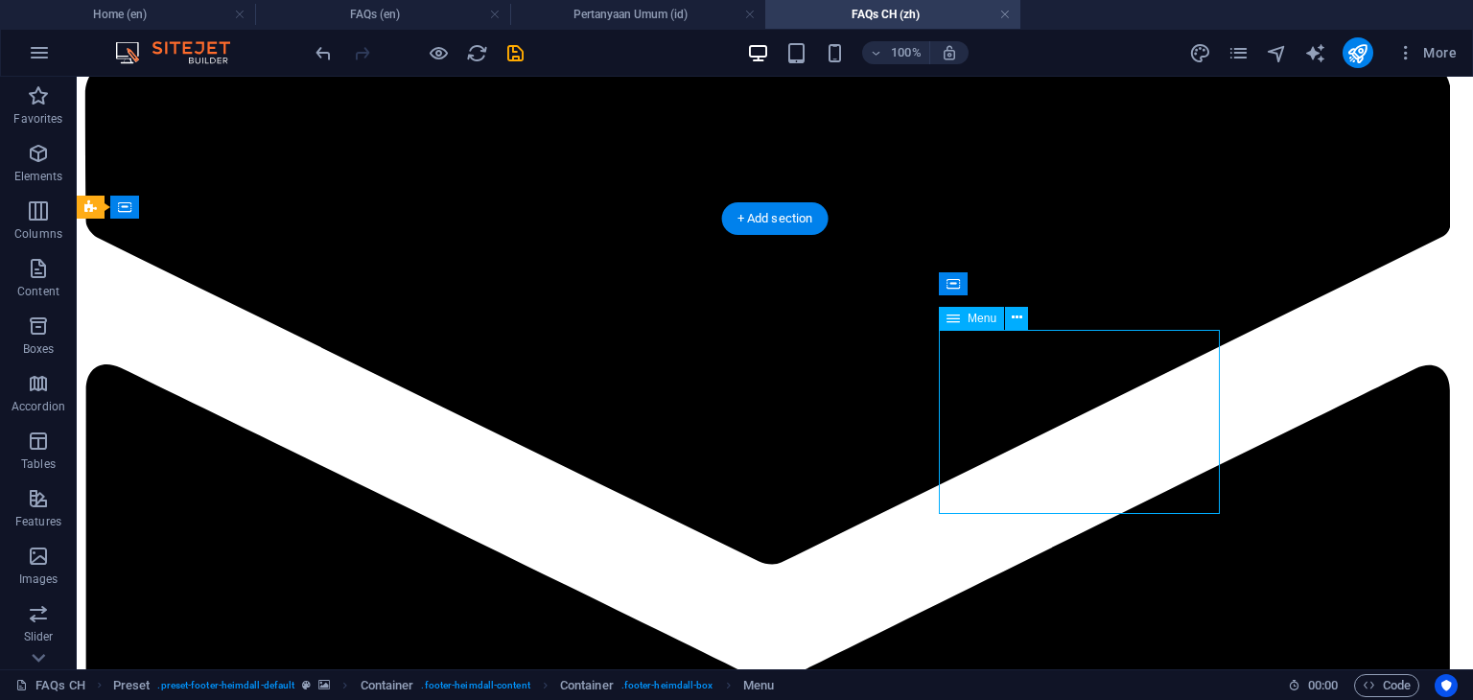
select select
select select "3"
select select
select select "4"
select select
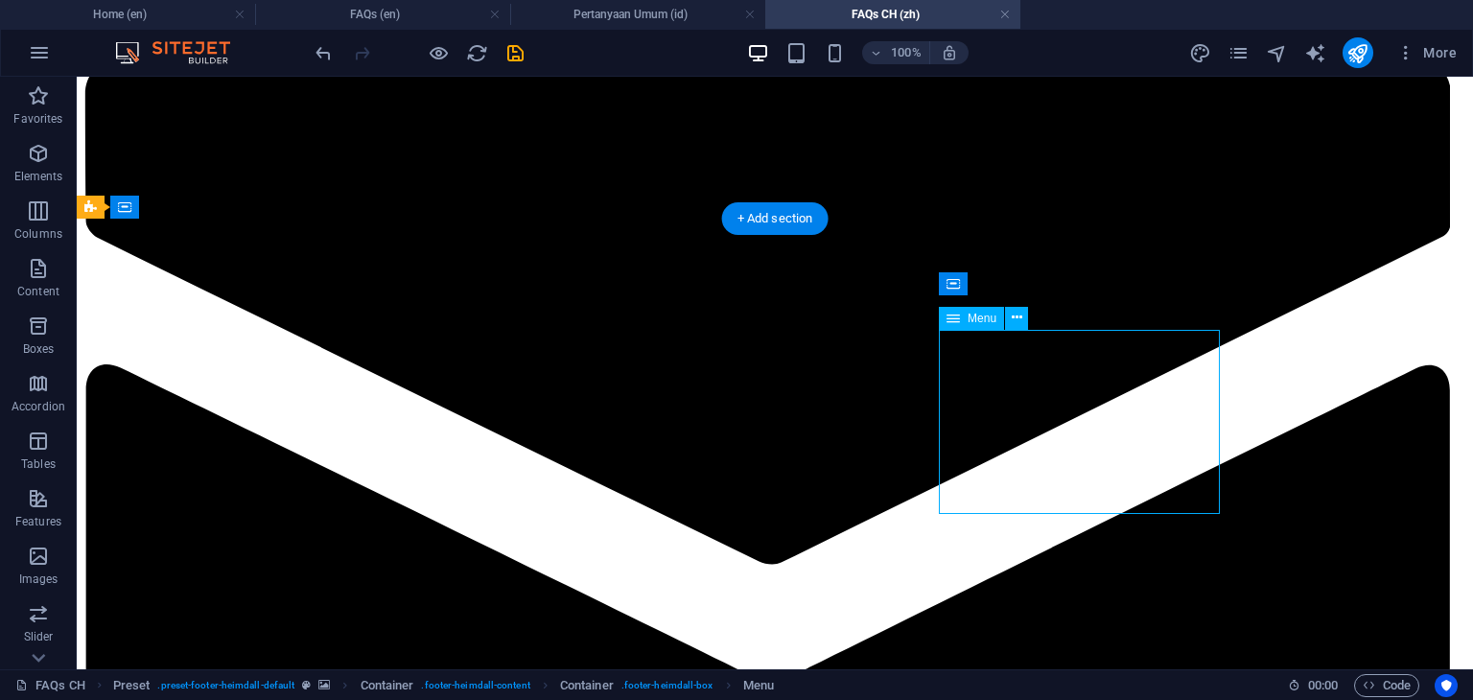
select select "5"
select select
select select "6"
select select
select select "7"
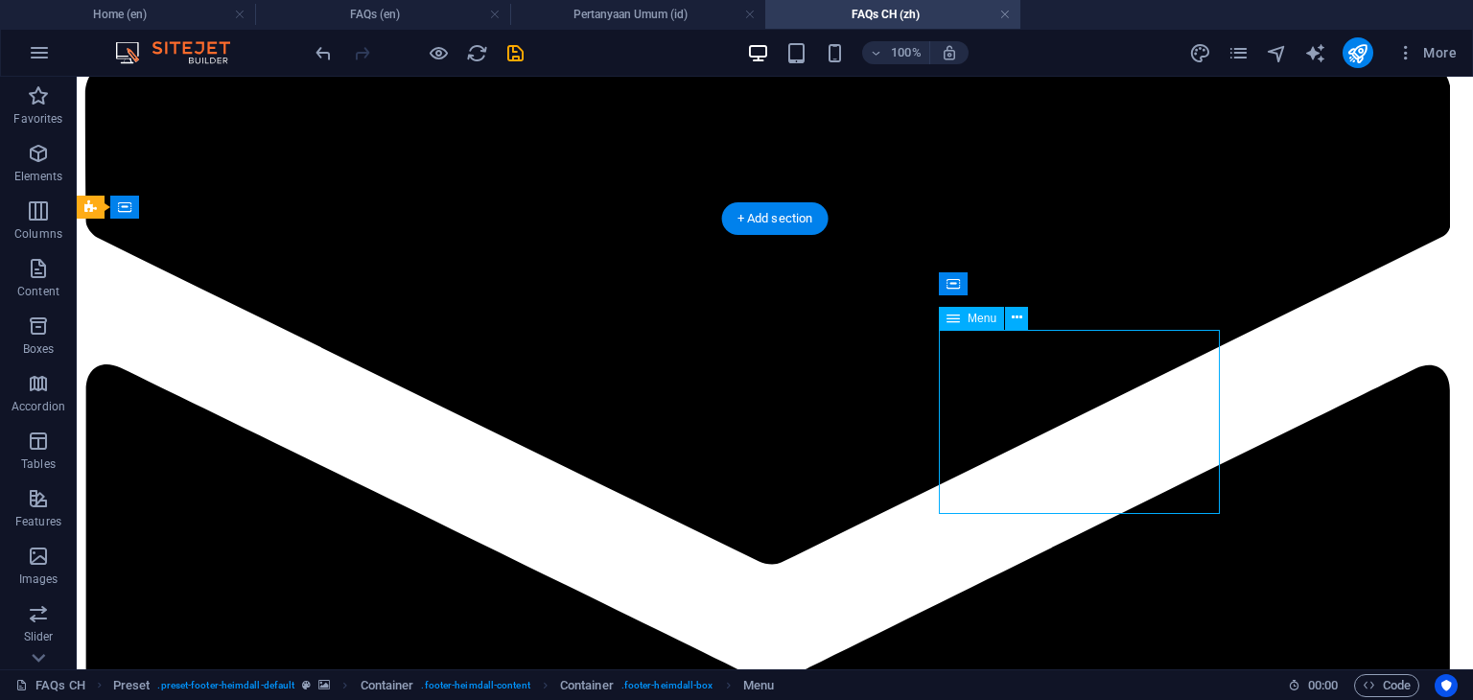
select select
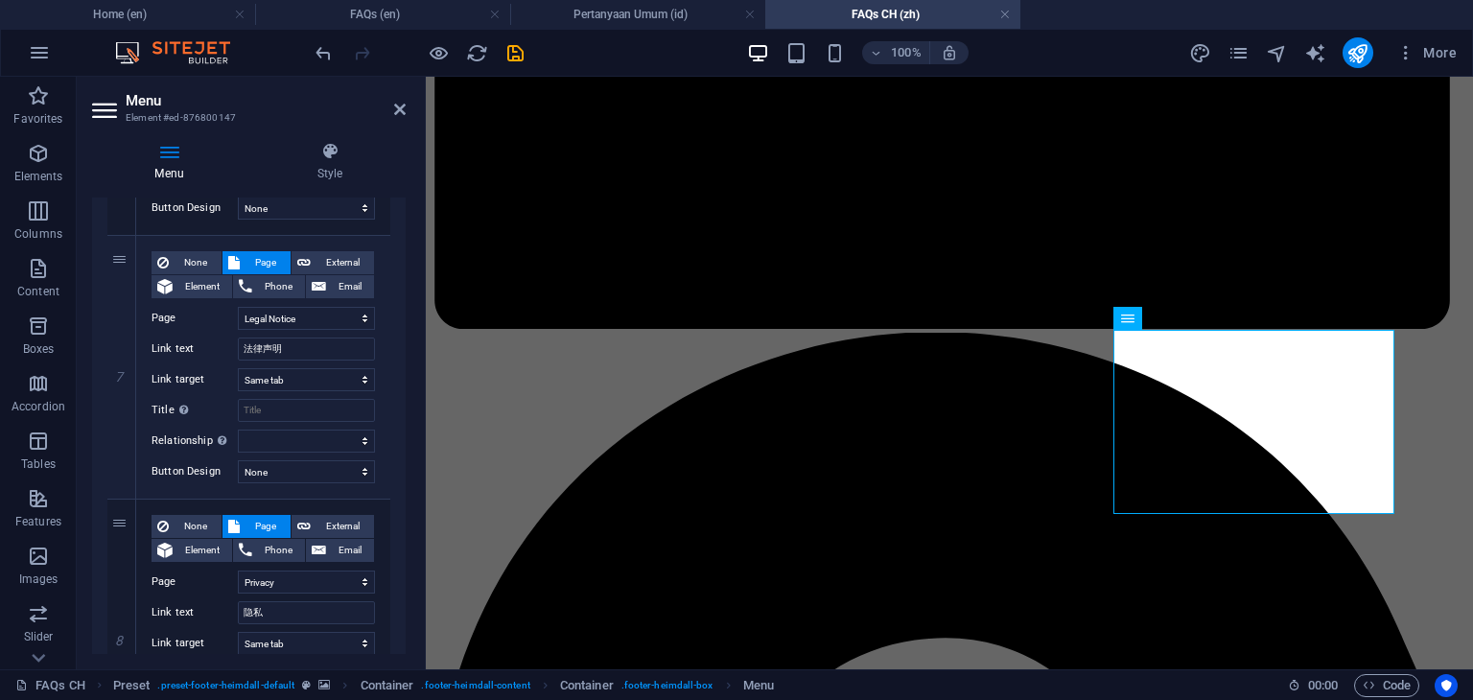
scroll to position [1887, 0]
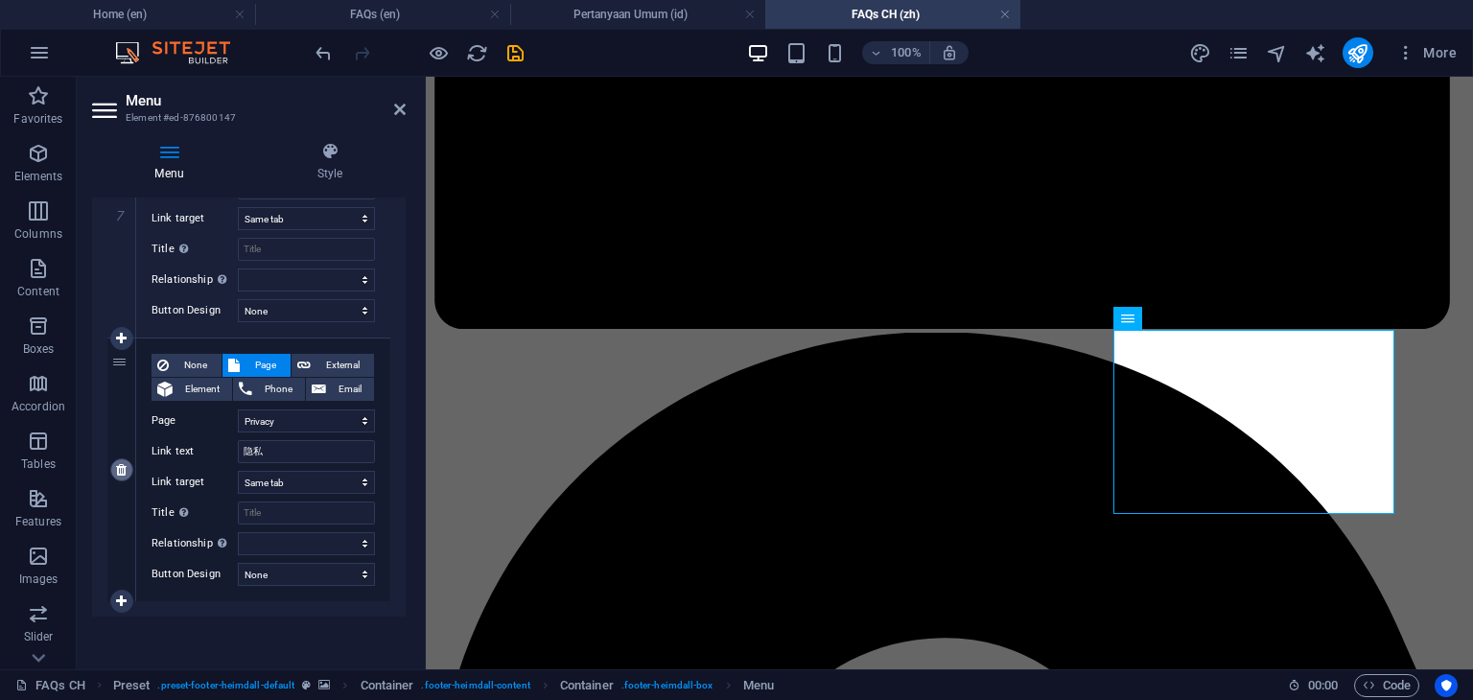
click at [121, 471] on icon at bounding box center [121, 469] width 11 height 13
select select
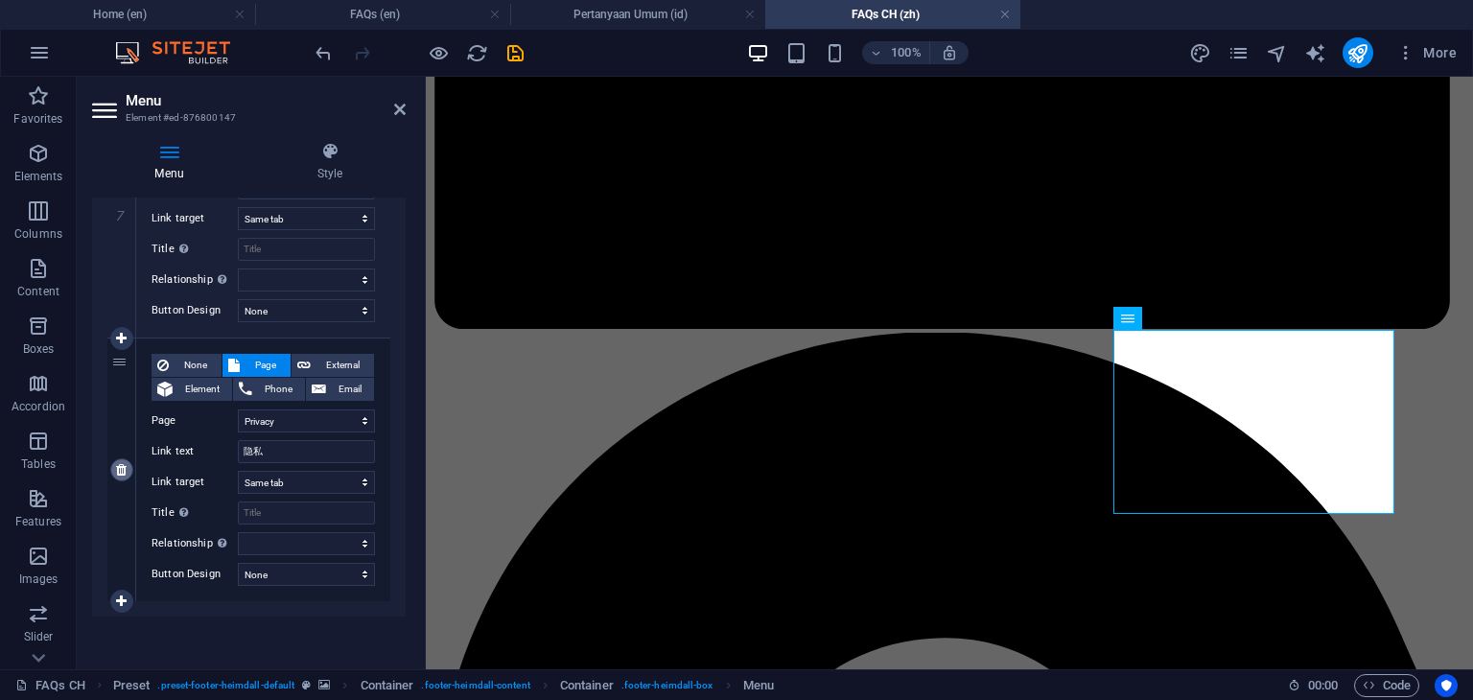
select select
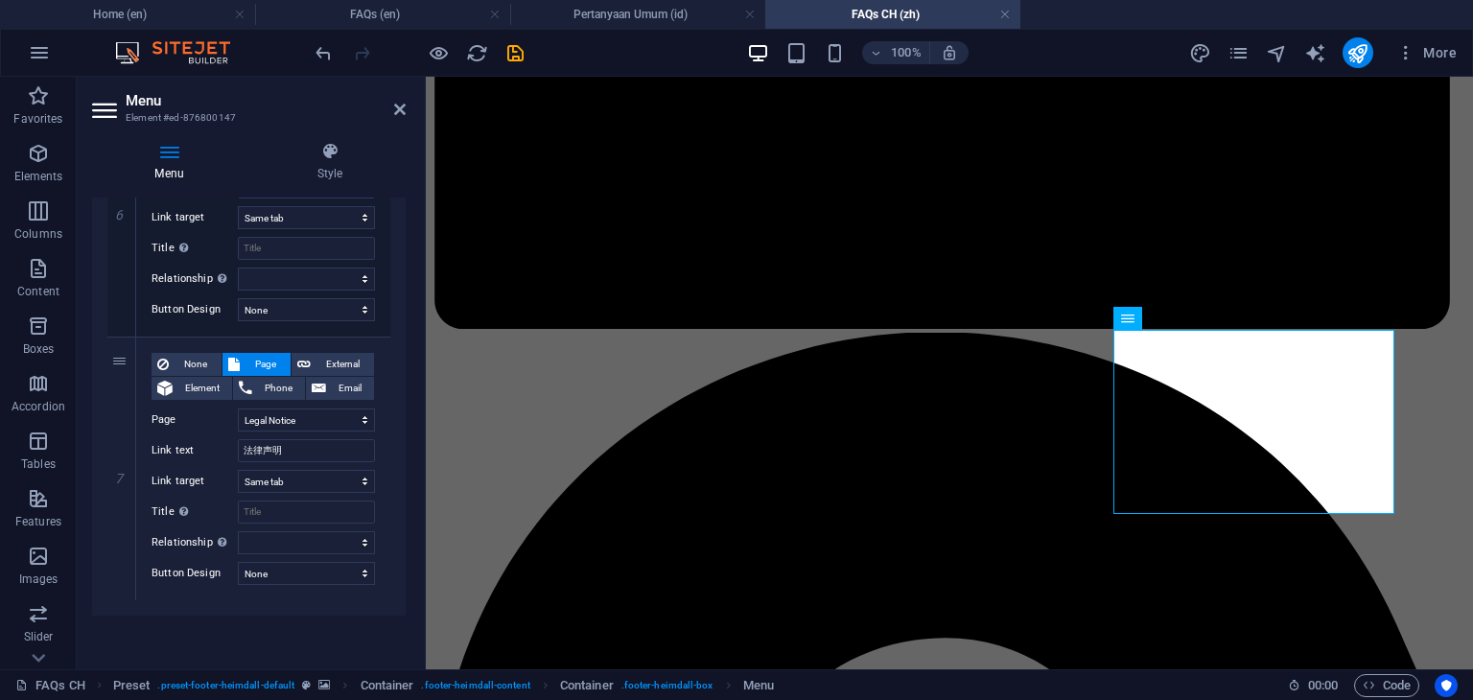
scroll to position [1623, 0]
click at [119, 473] on icon at bounding box center [121, 469] width 11 height 13
select select
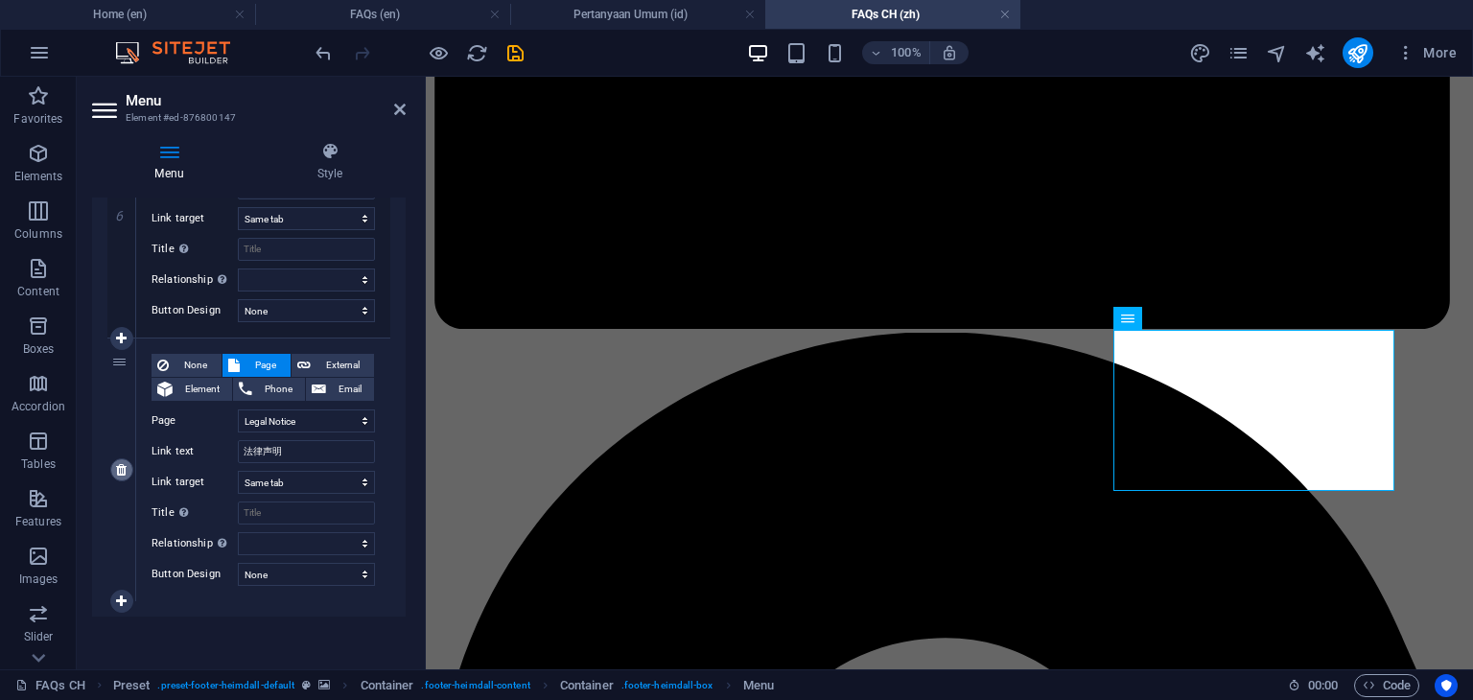
select select
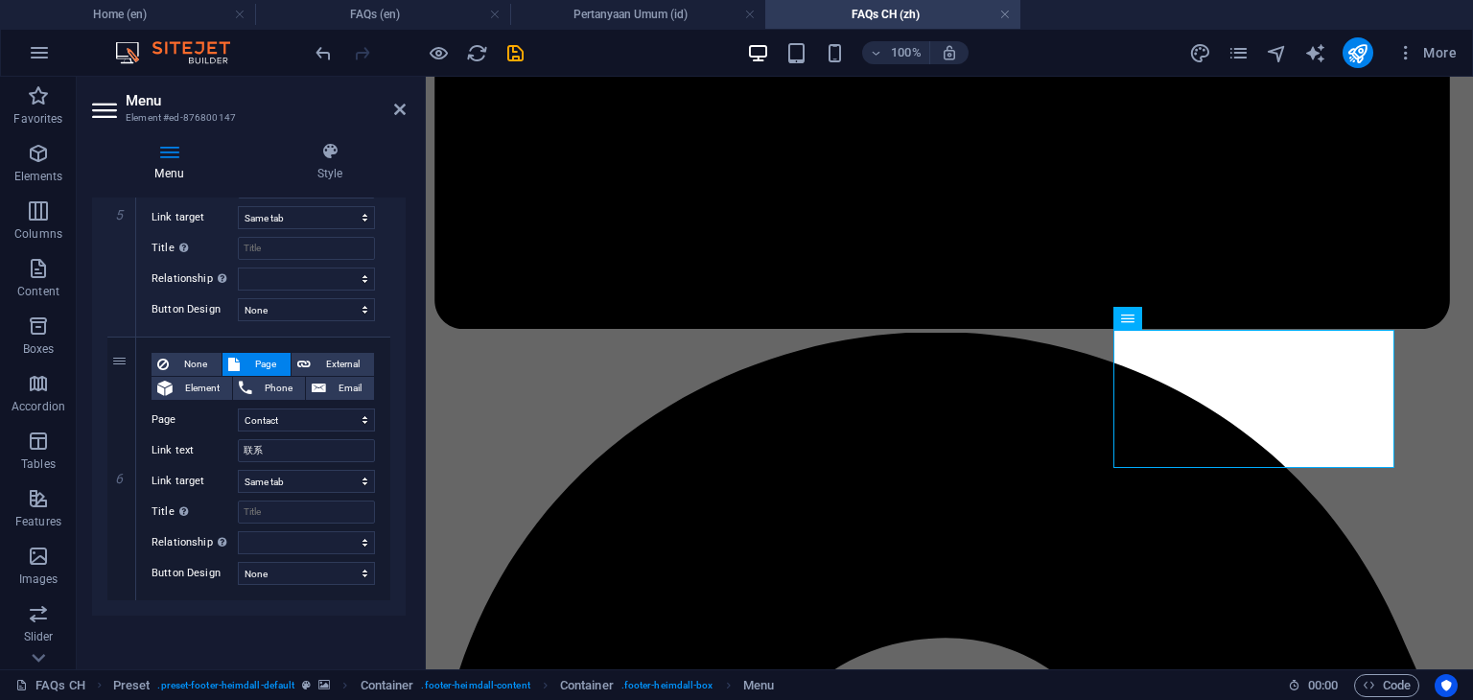
scroll to position [1360, 0]
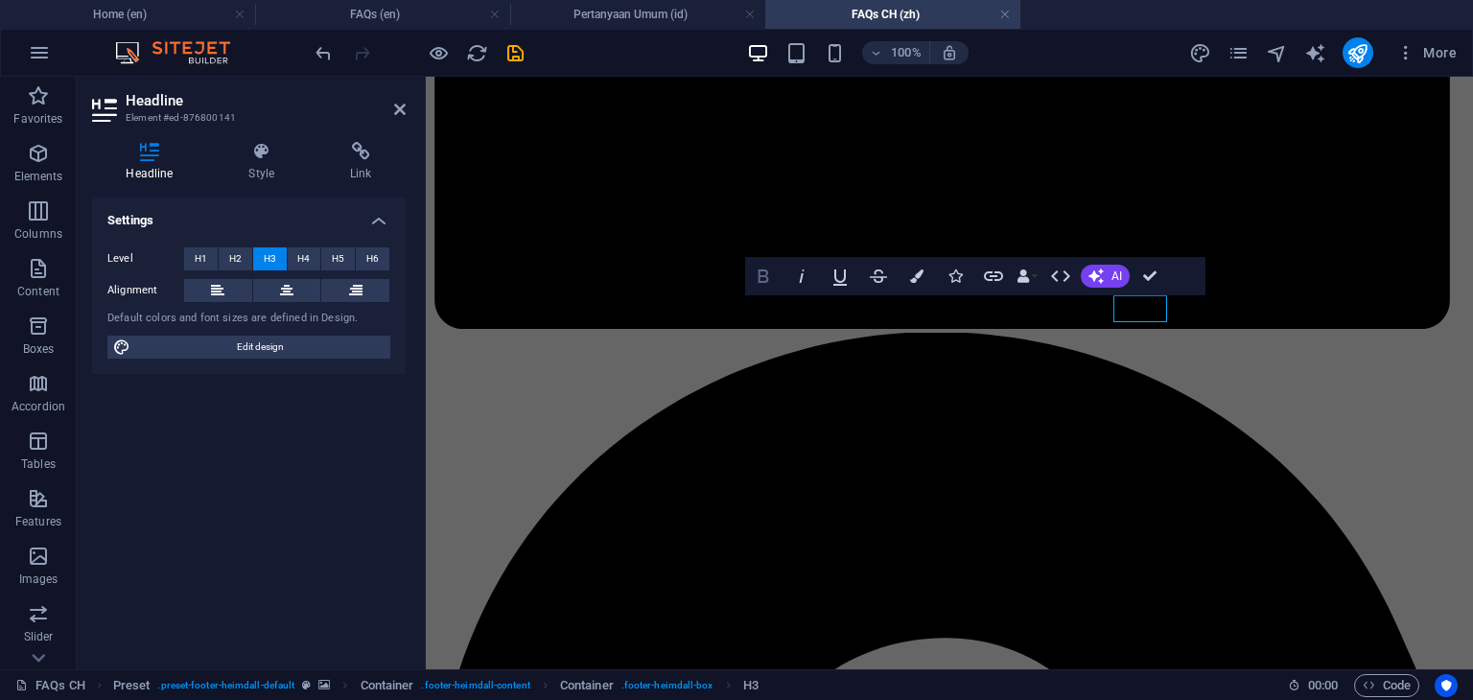
click at [756, 277] on icon "button" at bounding box center [763, 276] width 23 height 23
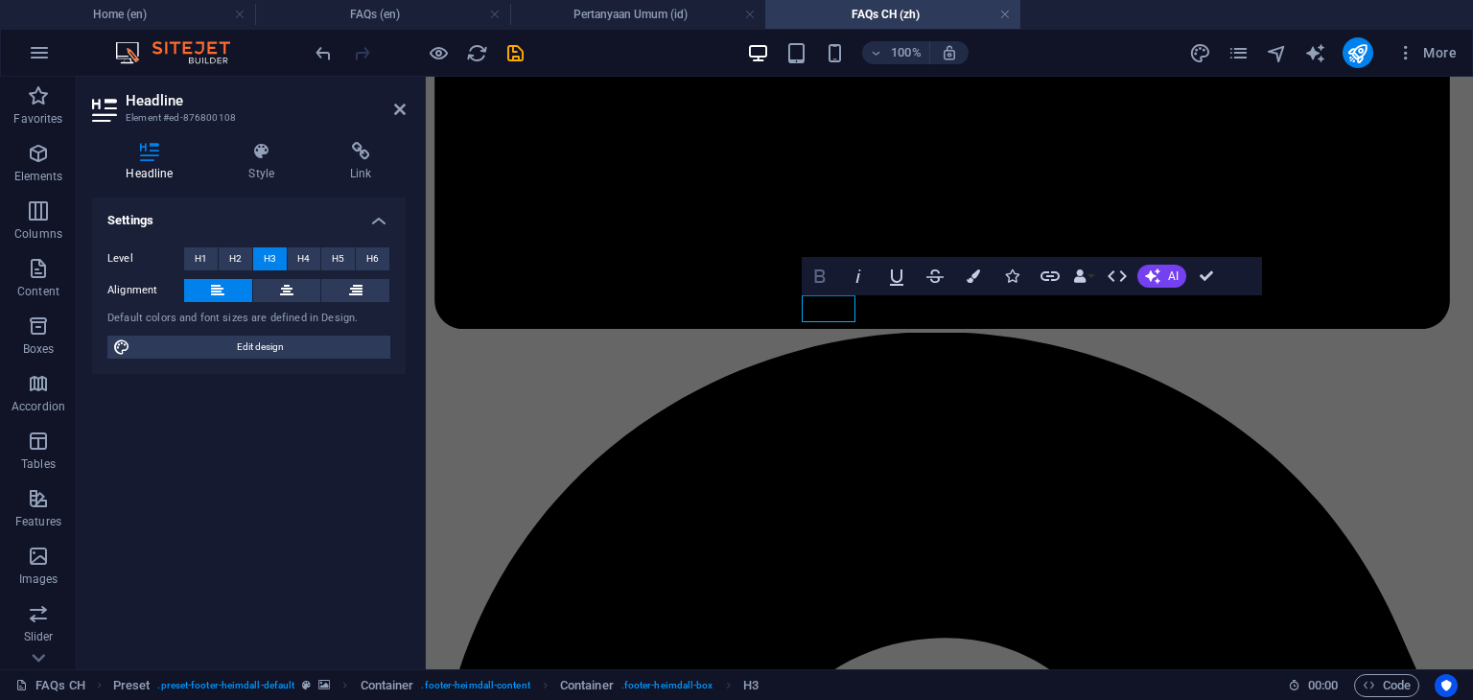
click at [821, 276] on icon "button" at bounding box center [819, 275] width 11 height 13
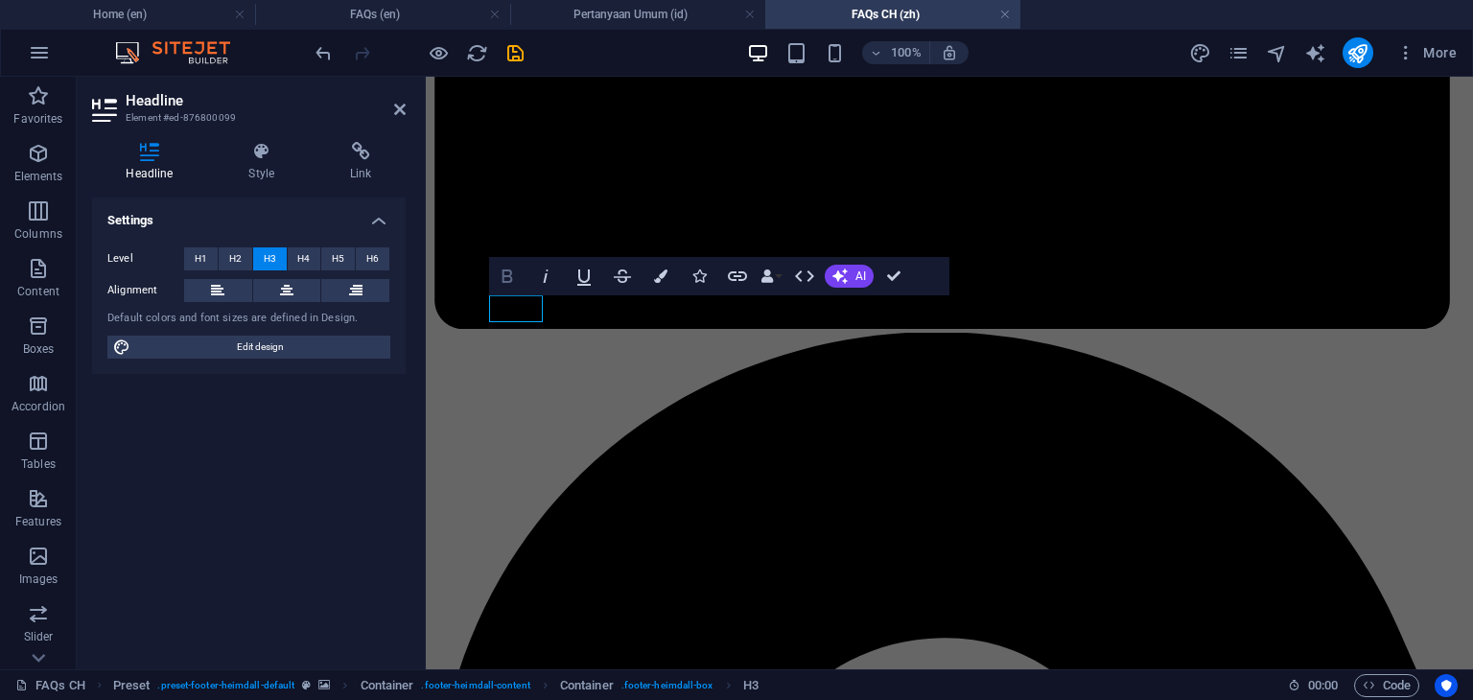
click at [508, 278] on icon "button" at bounding box center [507, 276] width 23 height 23
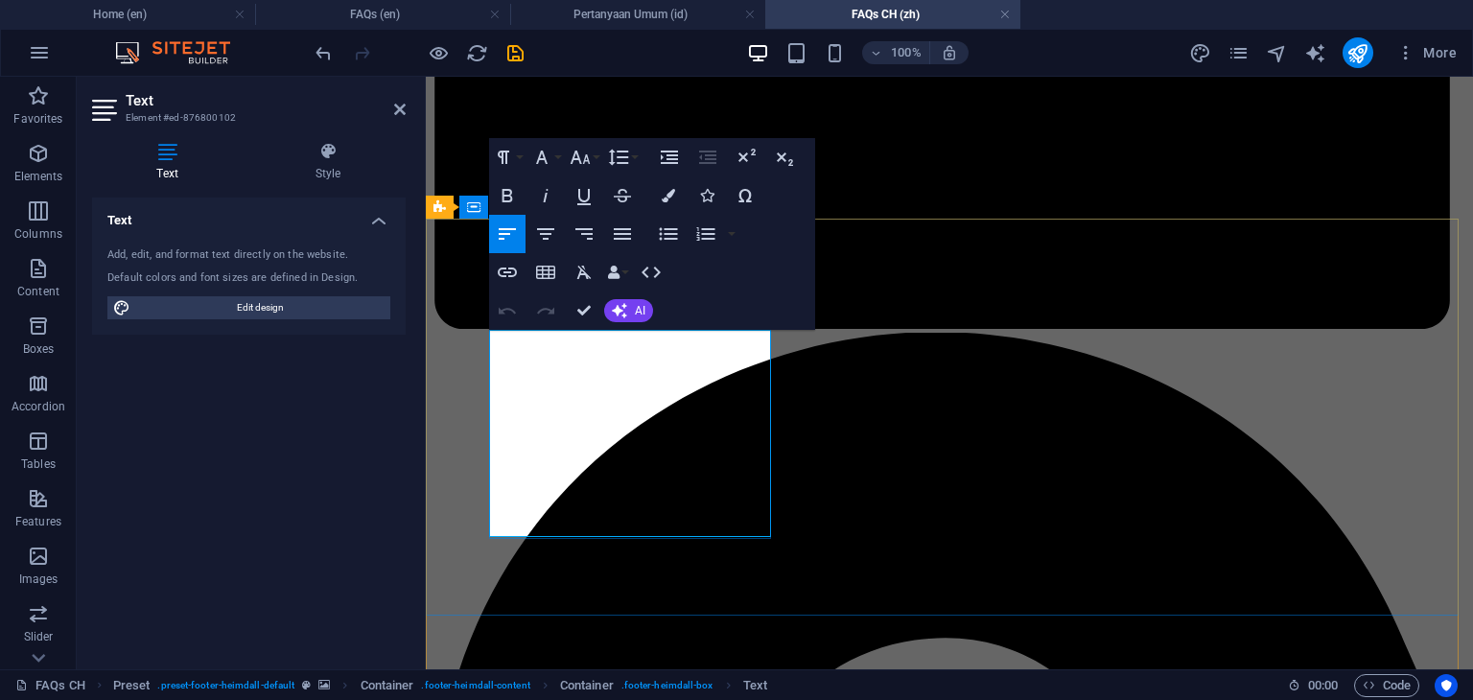
click at [617, 235] on icon "button" at bounding box center [622, 233] width 23 height 23
click at [554, 162] on button "Font Family" at bounding box center [545, 157] width 36 height 38
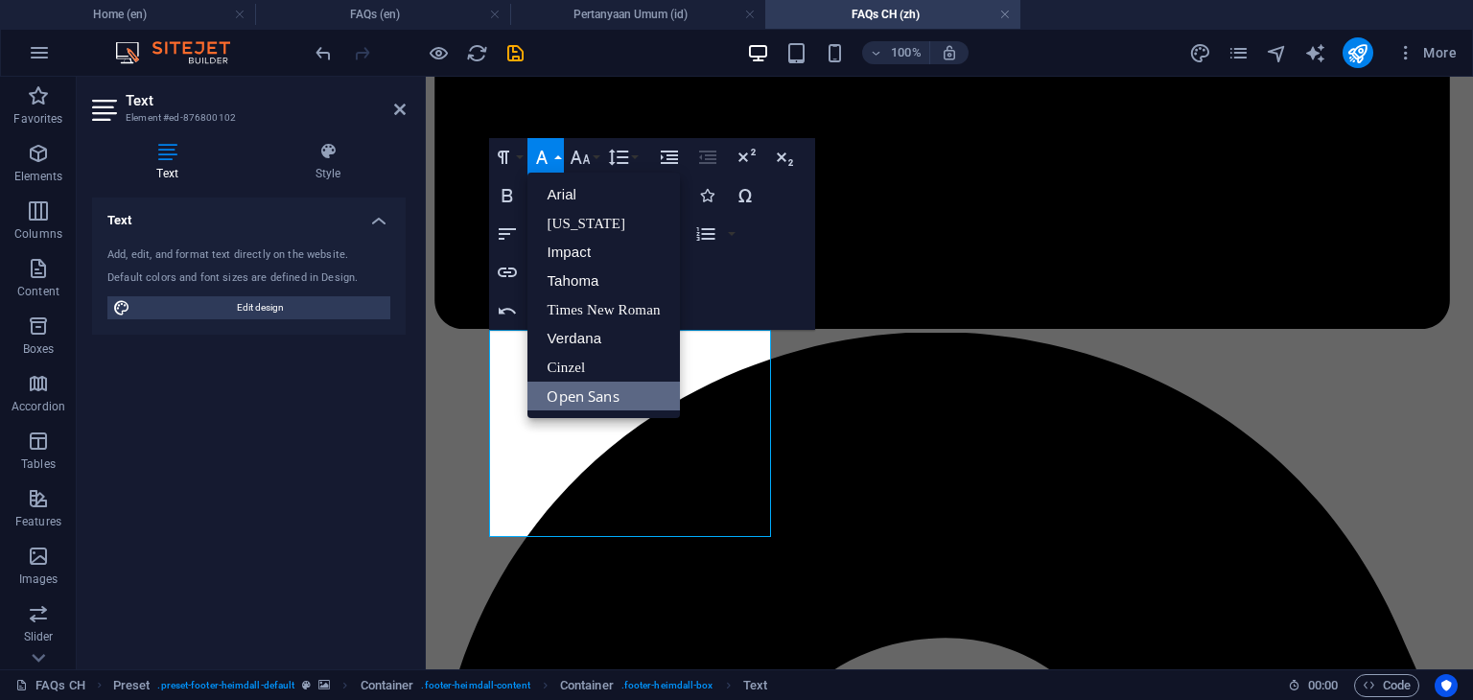
scroll to position [0, 0]
click at [567, 193] on link "Arial" at bounding box center [603, 194] width 152 height 29
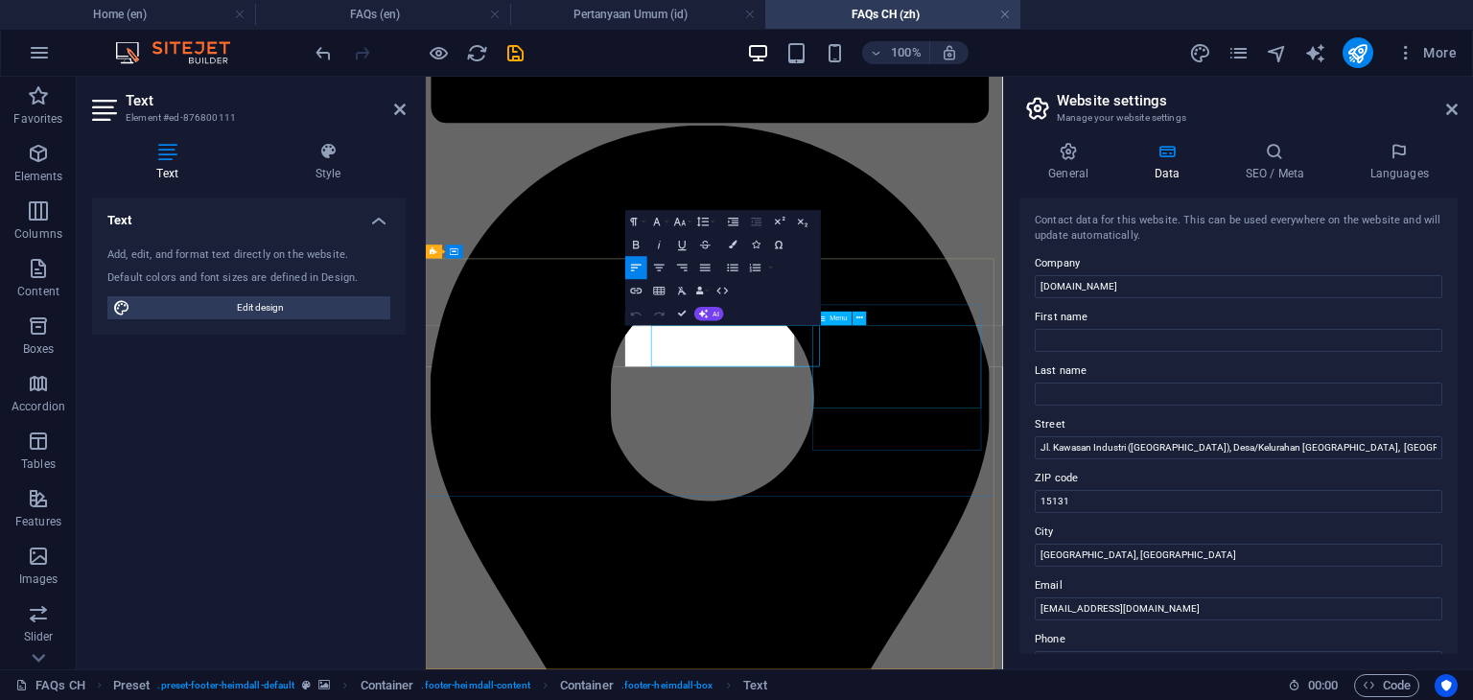
scroll to position [1853, 0]
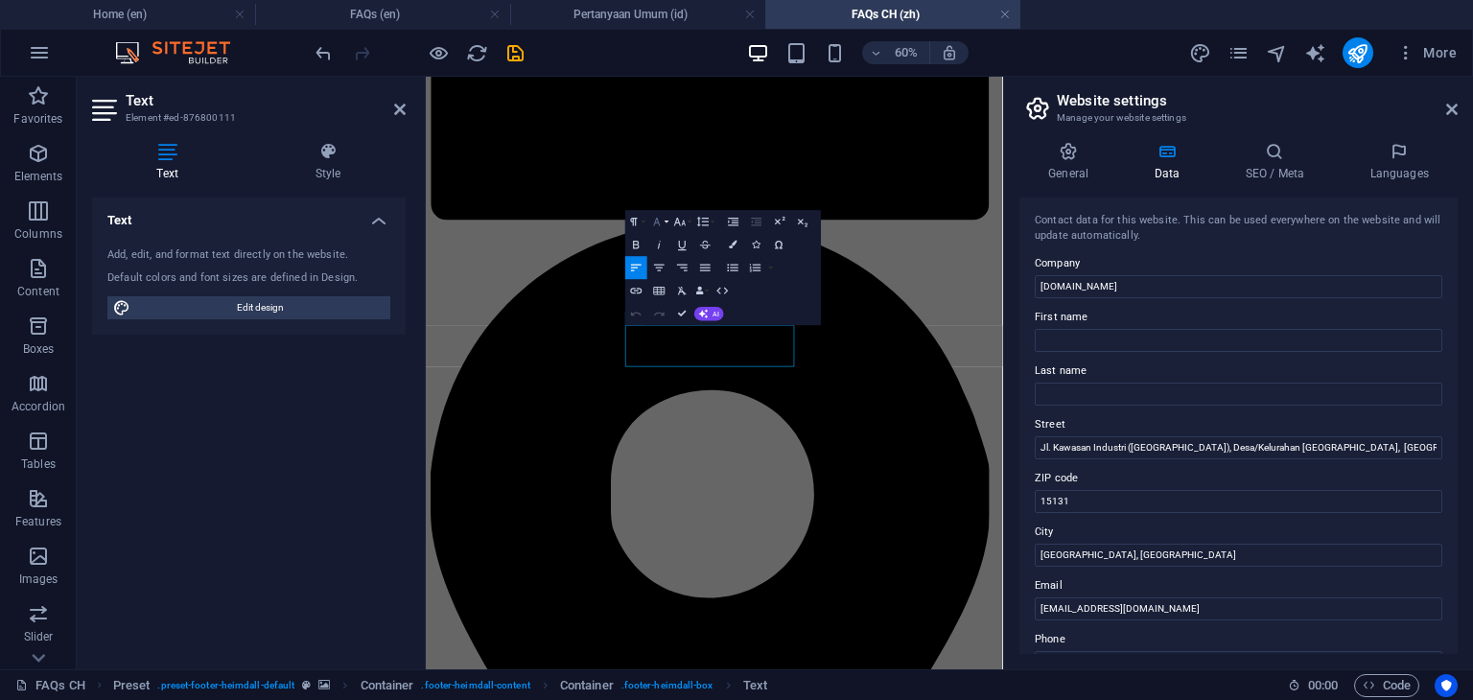
click at [658, 225] on icon "button" at bounding box center [656, 221] width 13 height 13
click at [670, 246] on link "Arial" at bounding box center [685, 243] width 91 height 17
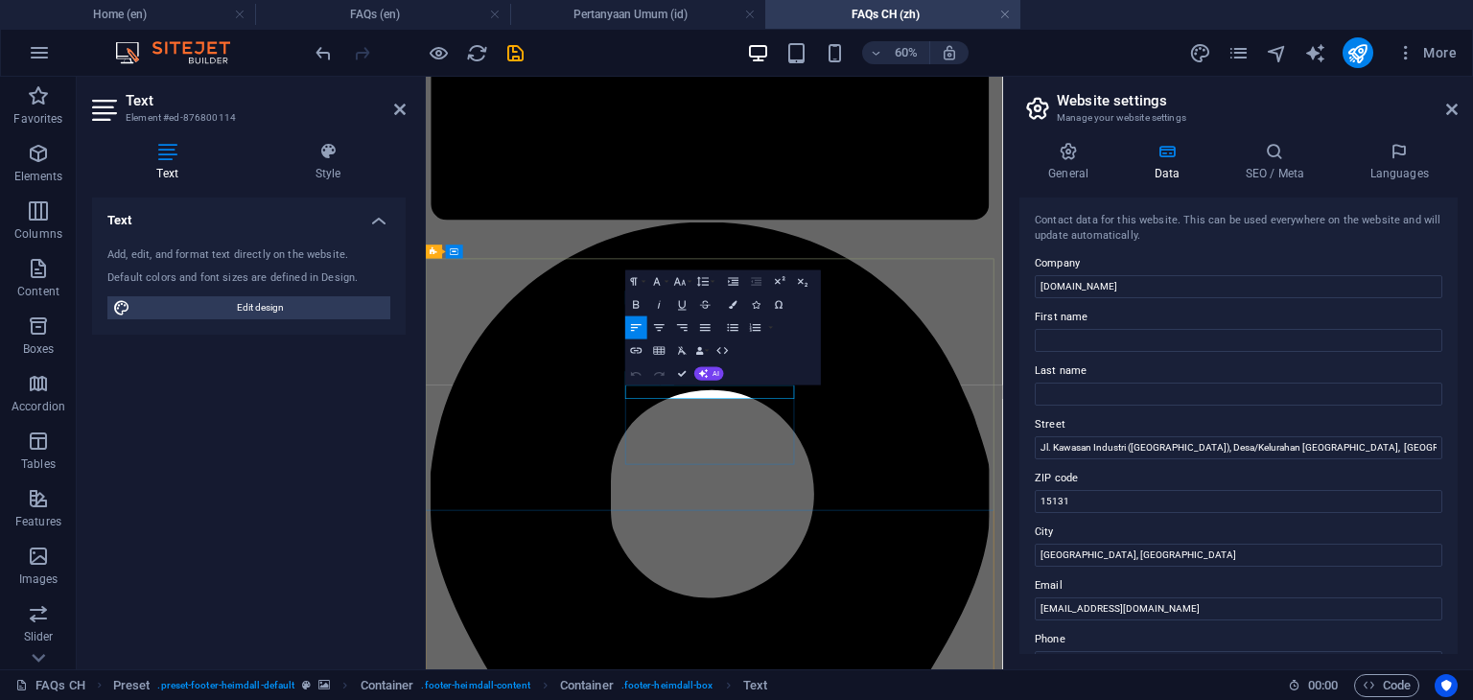
click at [657, 286] on icon "button" at bounding box center [656, 280] width 13 height 13
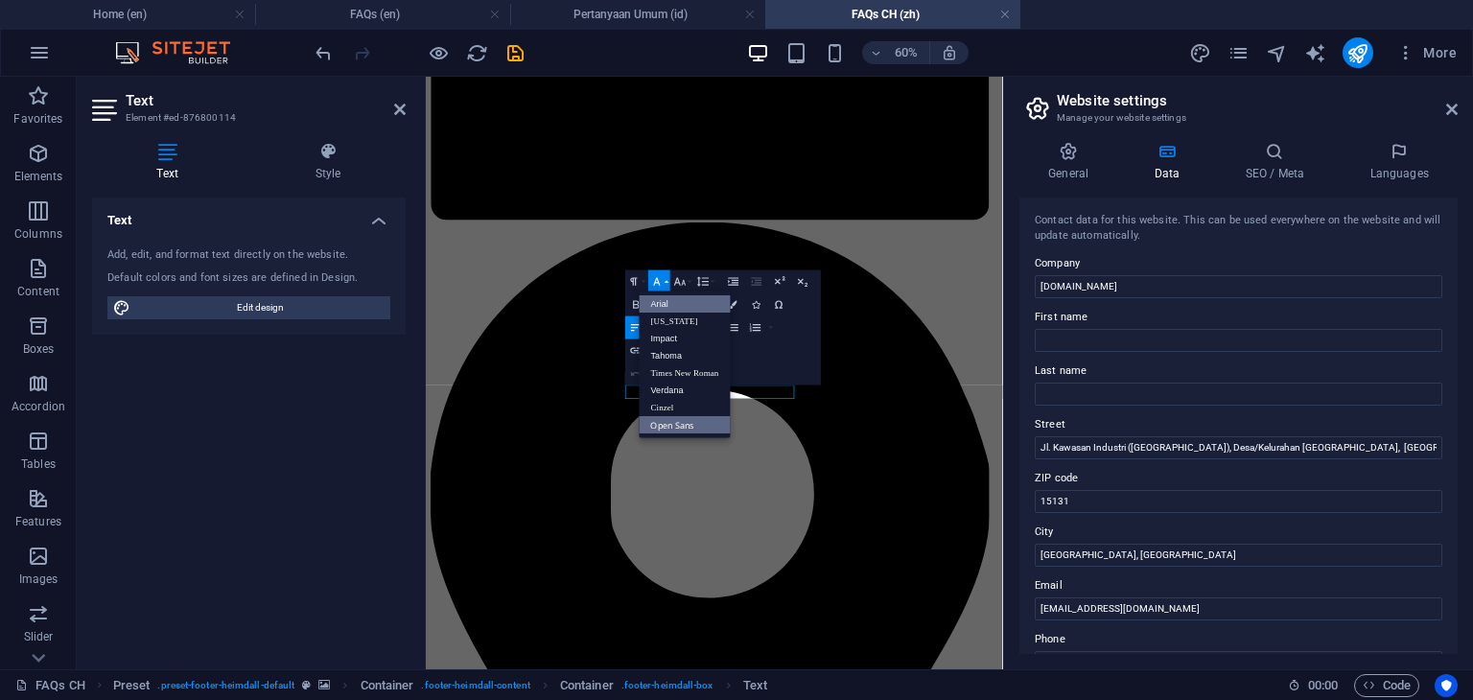
click at [664, 303] on link "Arial" at bounding box center [685, 303] width 91 height 17
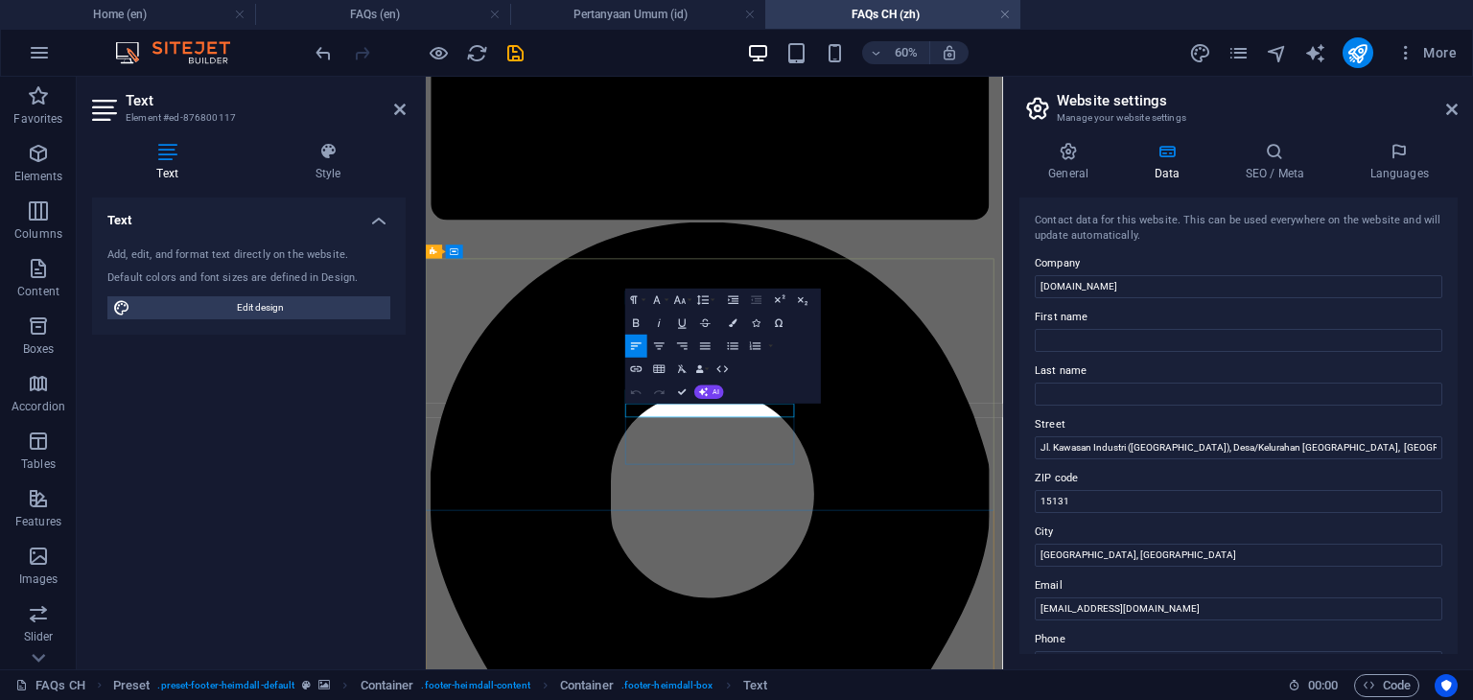
click at [663, 297] on icon "button" at bounding box center [656, 298] width 13 height 13
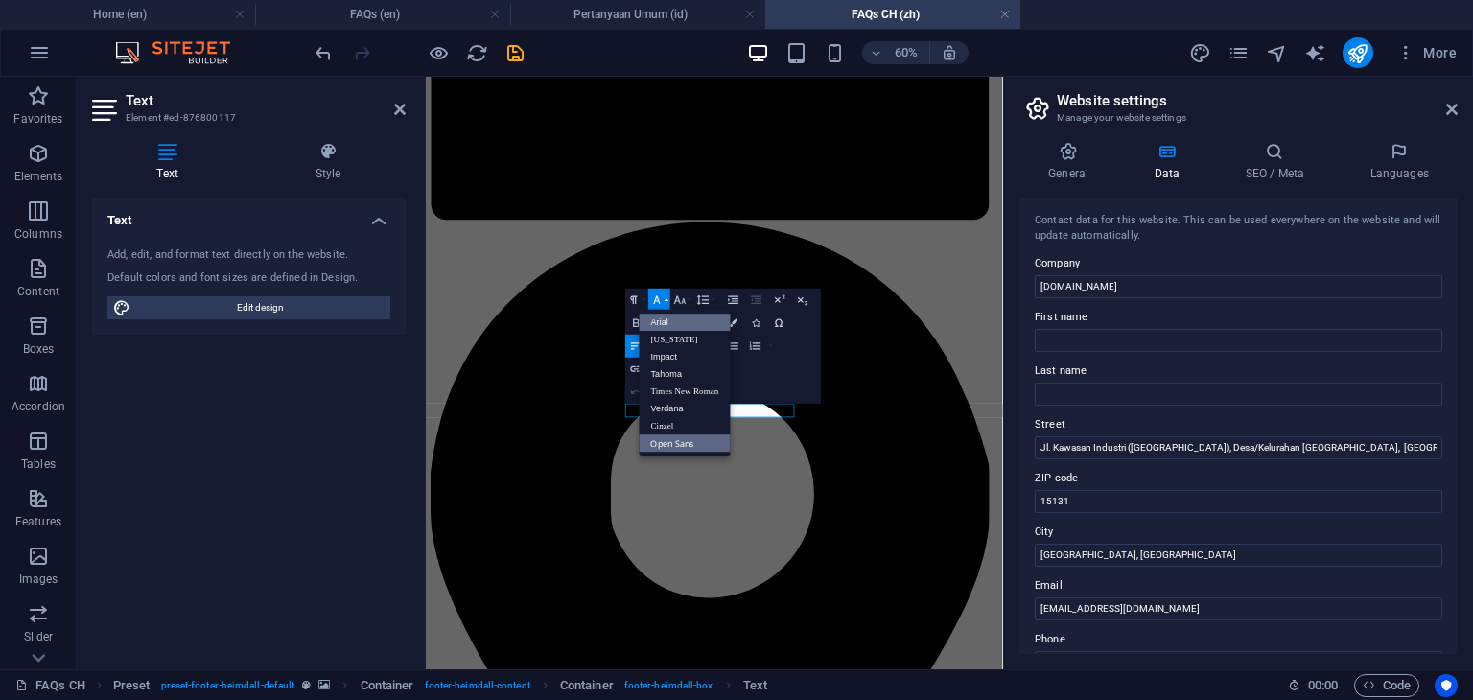
click at [665, 318] on link "Arial" at bounding box center [685, 322] width 91 height 17
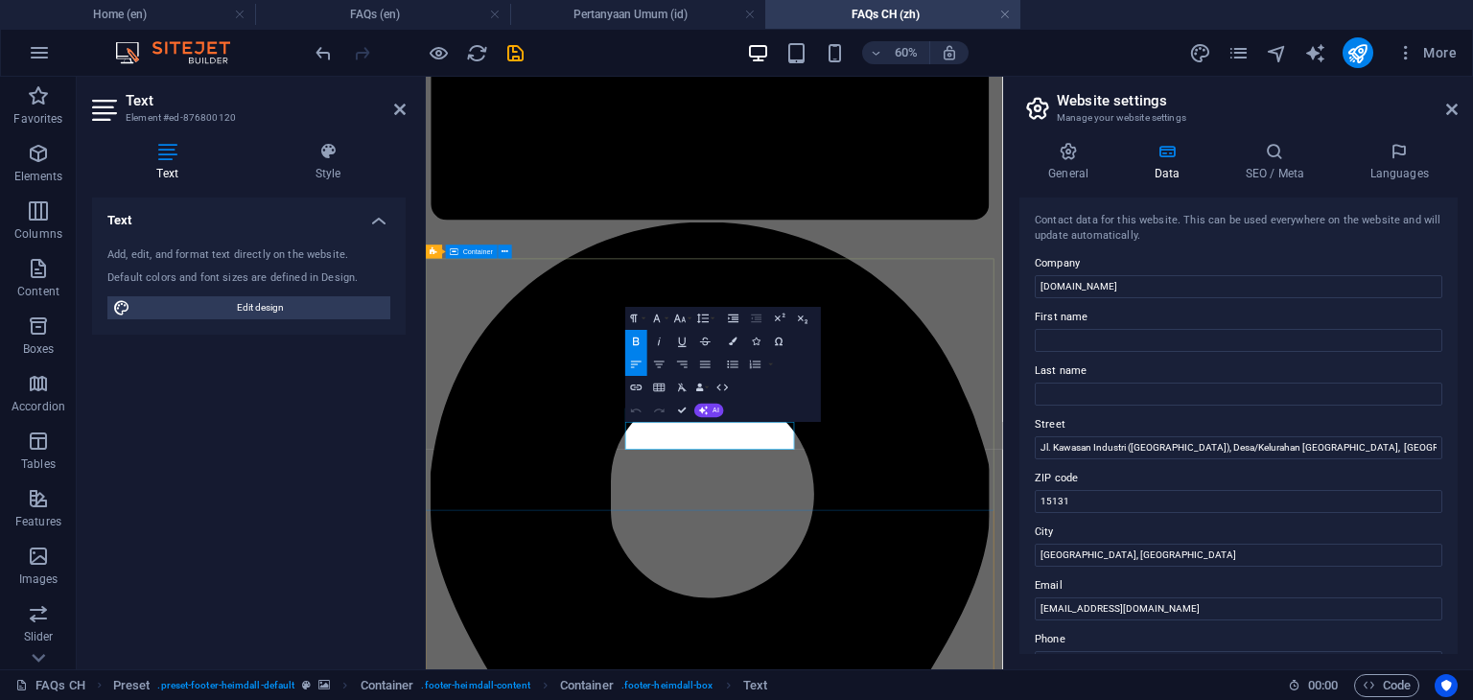
drag, startPoint x: 927, startPoint y: 691, endPoint x: 750, endPoint y: 658, distance: 180.5
click at [652, 319] on icon "button" at bounding box center [656, 318] width 13 height 13
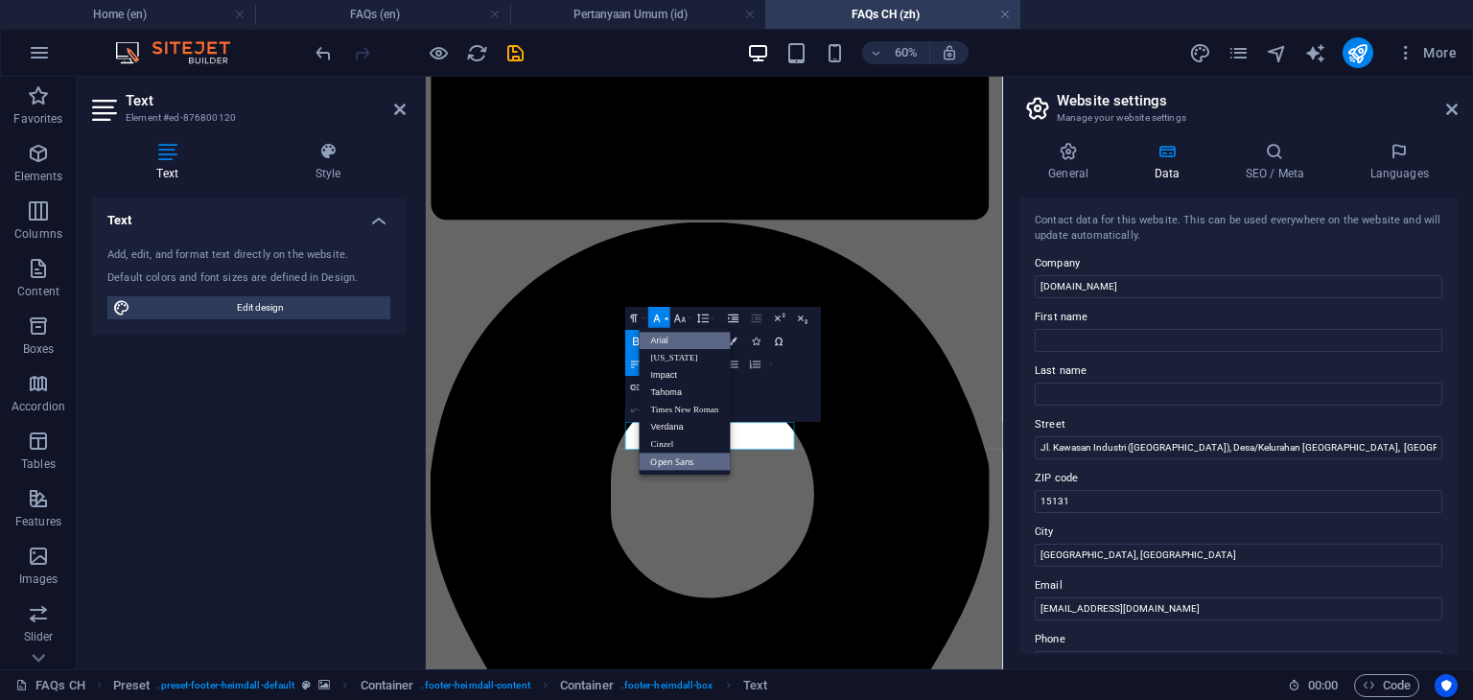
click at [668, 339] on link "Arial" at bounding box center [685, 340] width 91 height 17
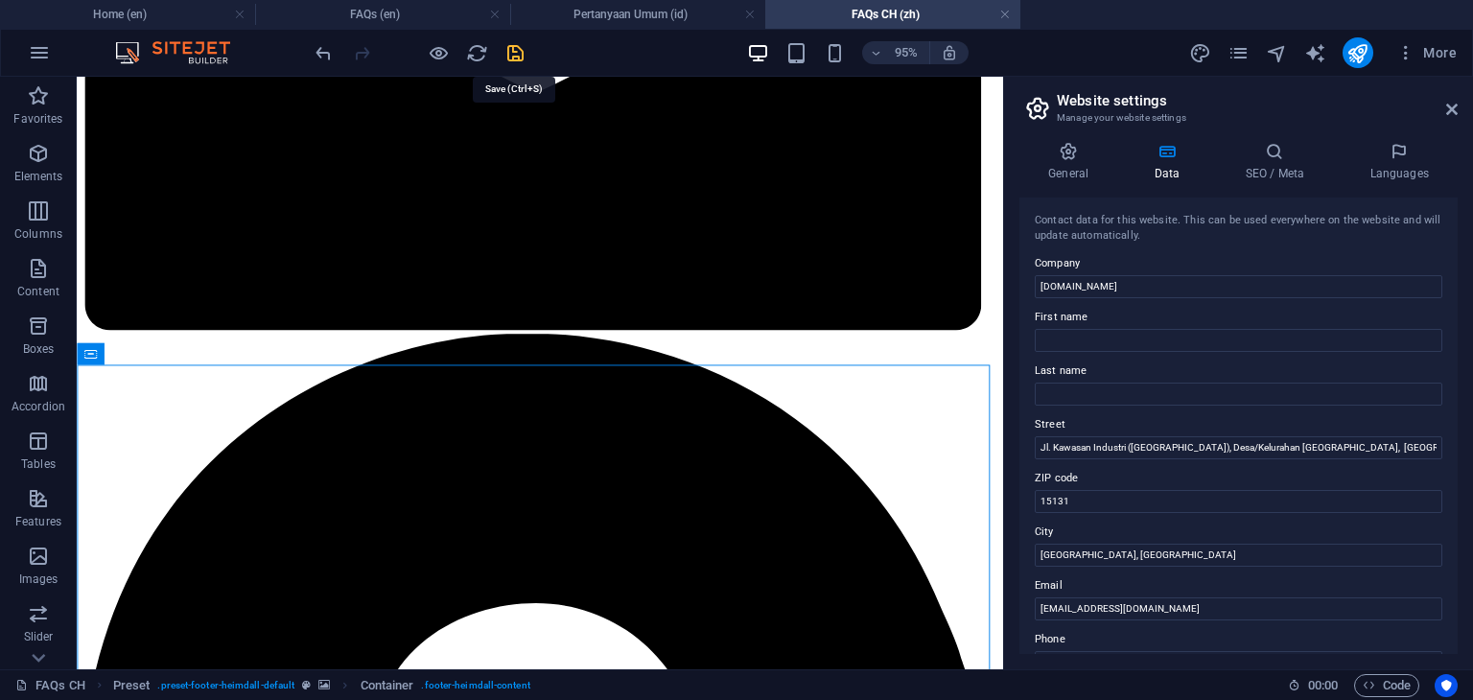
click at [516, 50] on icon "save" at bounding box center [515, 53] width 22 height 22
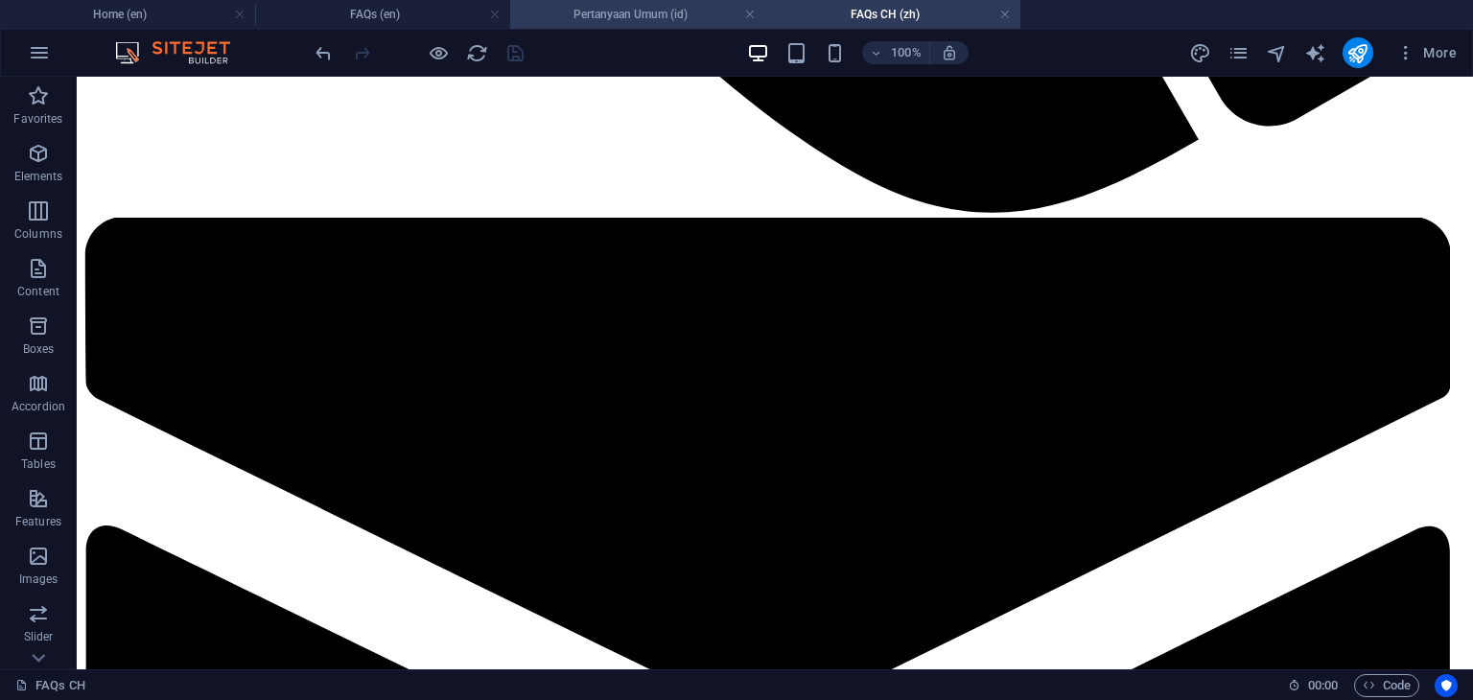
click at [632, 20] on h4 "Pertanyaan Umum (id)" at bounding box center [637, 14] width 255 height 21
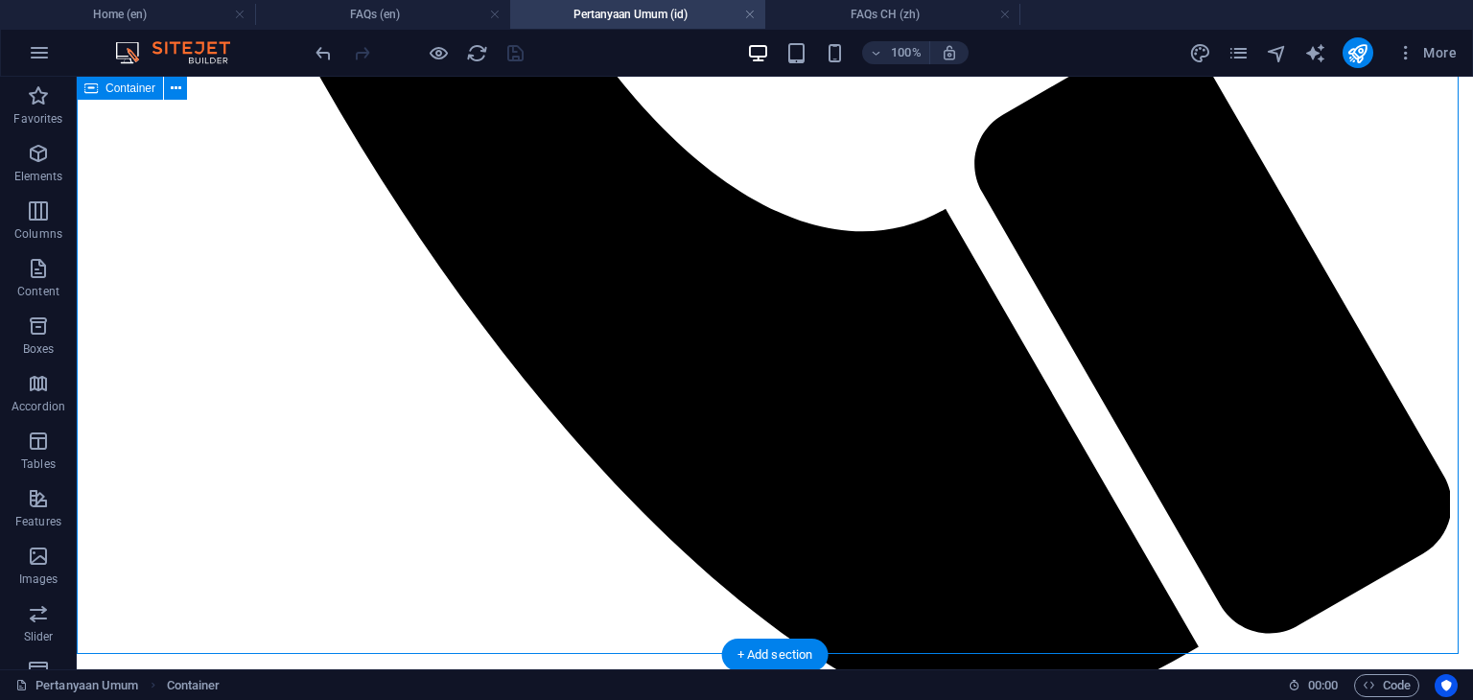
scroll to position [1630, 0]
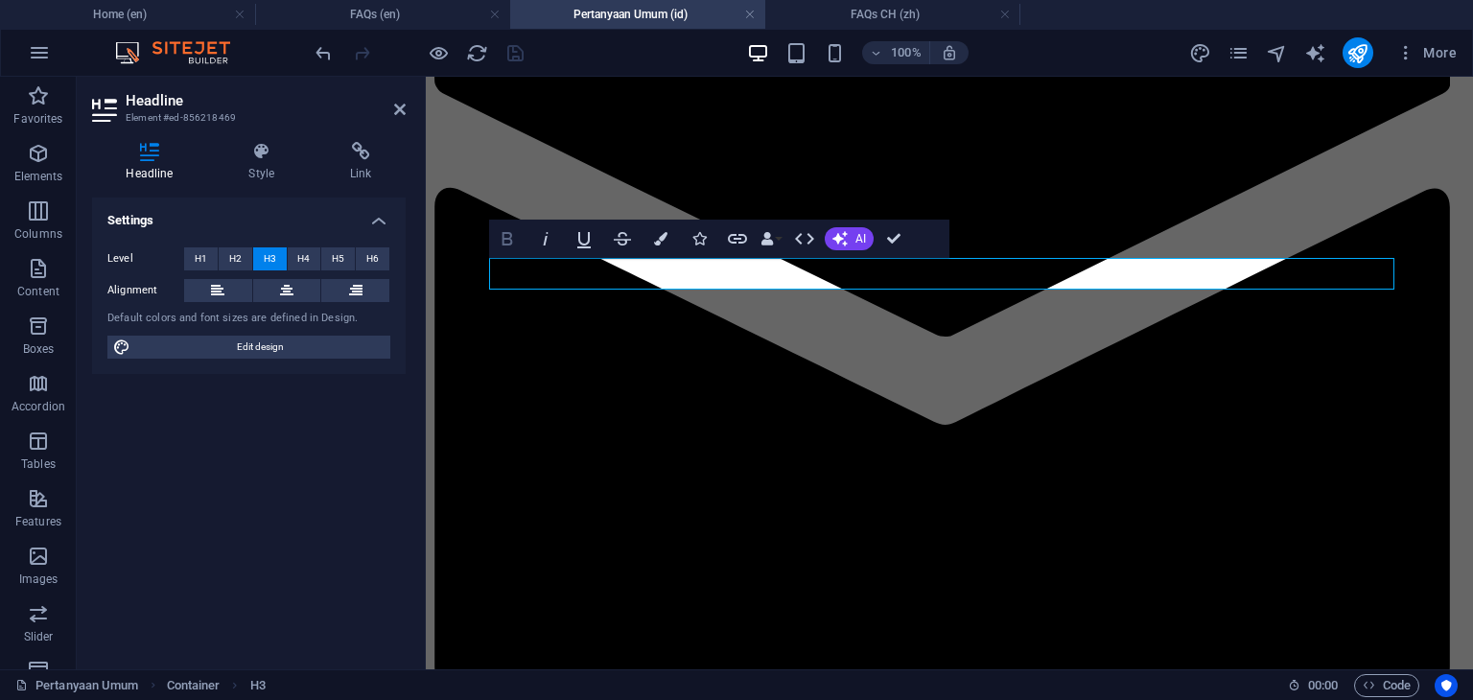
click at [505, 239] on icon "button" at bounding box center [507, 238] width 11 height 13
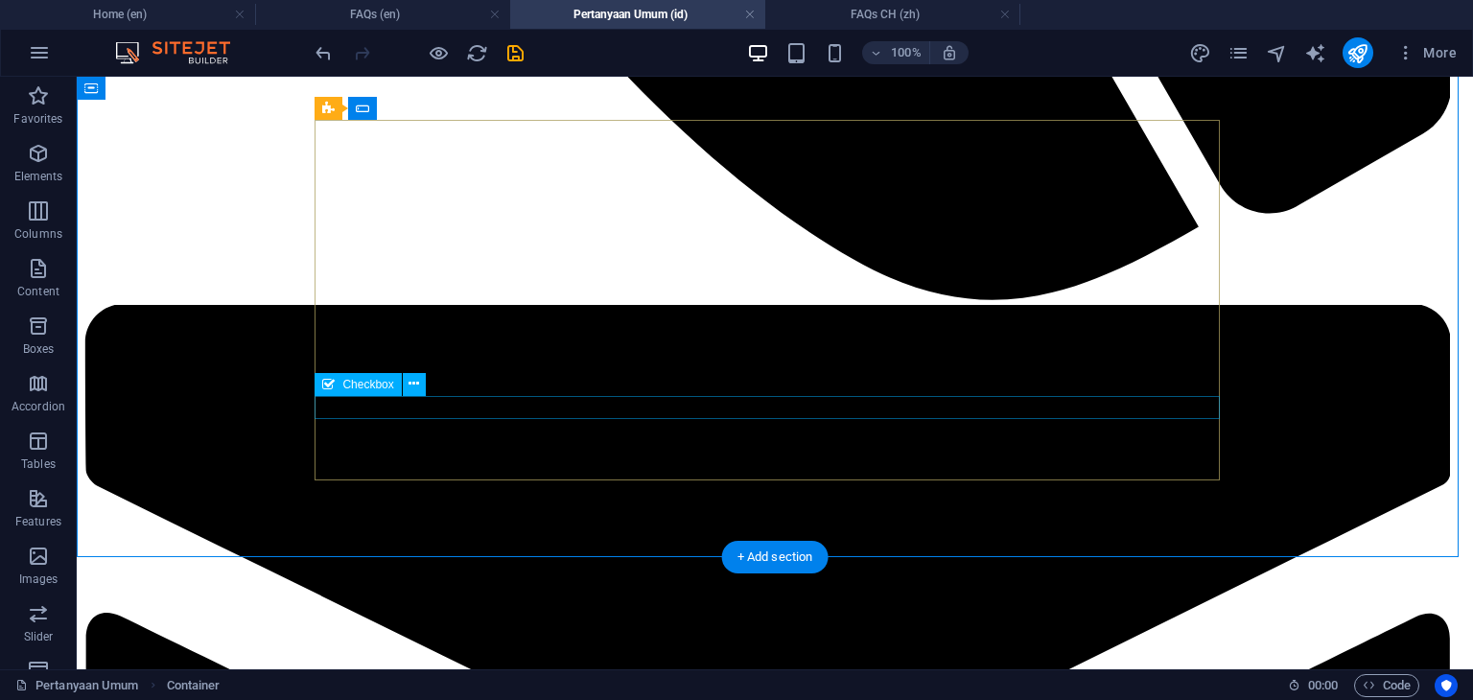
scroll to position [1822, 0]
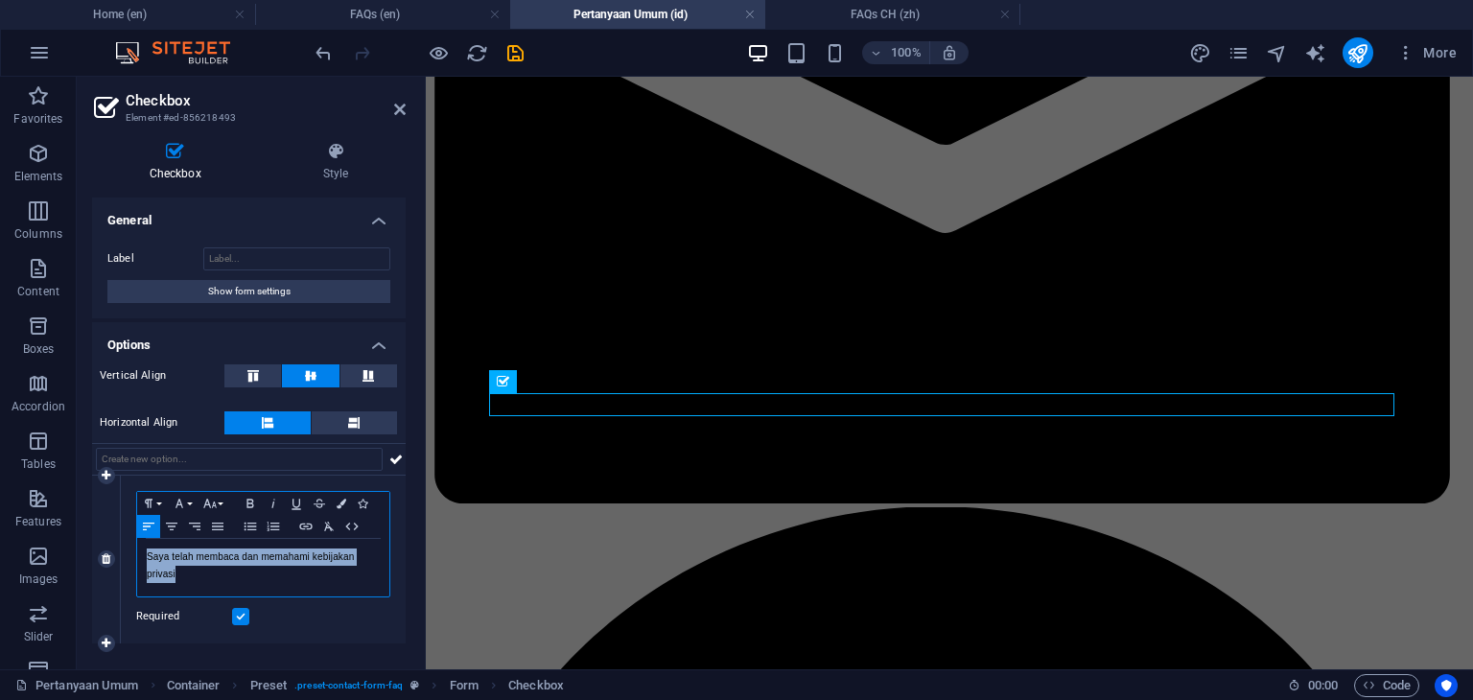
drag, startPoint x: 225, startPoint y: 573, endPoint x: 146, endPoint y: 549, distance: 83.1
click at [145, 552] on div "Saya telah membaca dan memahami kebijakan privasi" at bounding box center [263, 568] width 252 height 58
click at [177, 506] on icon "button" at bounding box center [179, 503] width 23 height 15
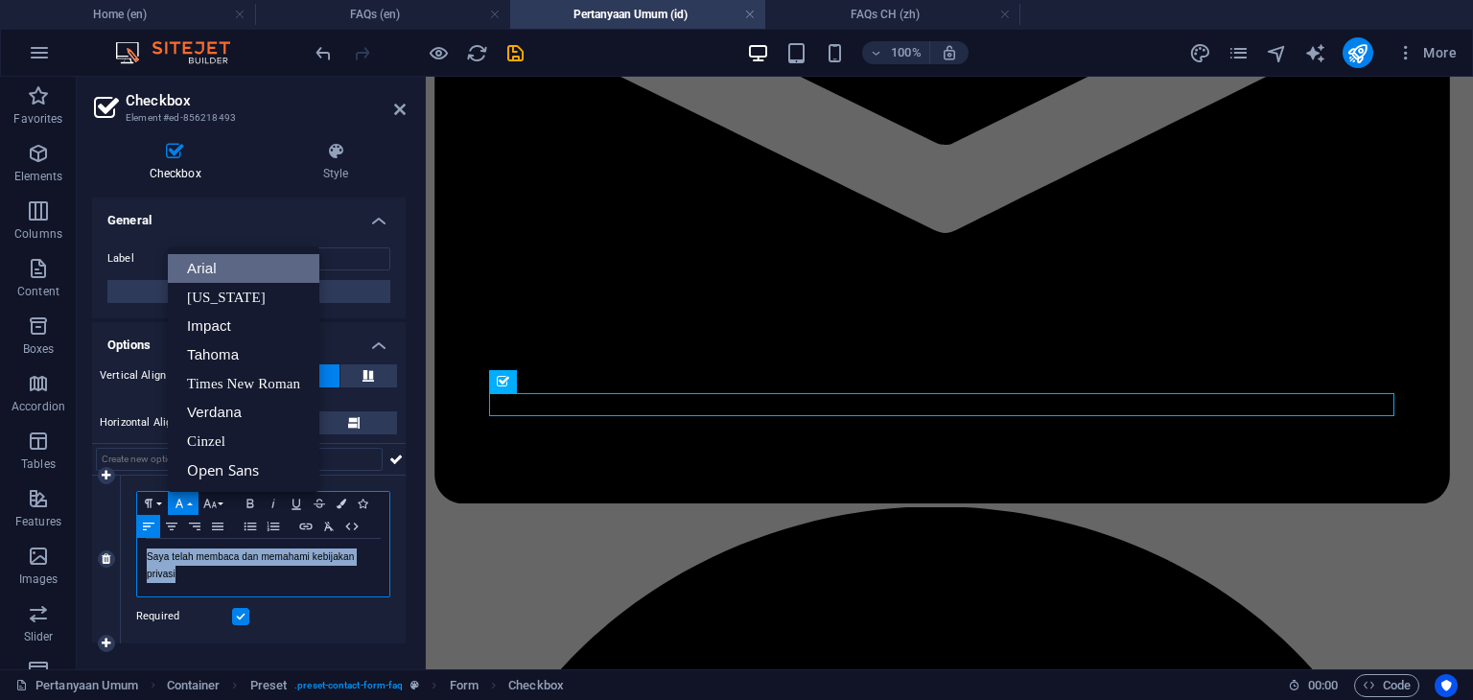
click at [219, 274] on link "Arial" at bounding box center [244, 268] width 152 height 29
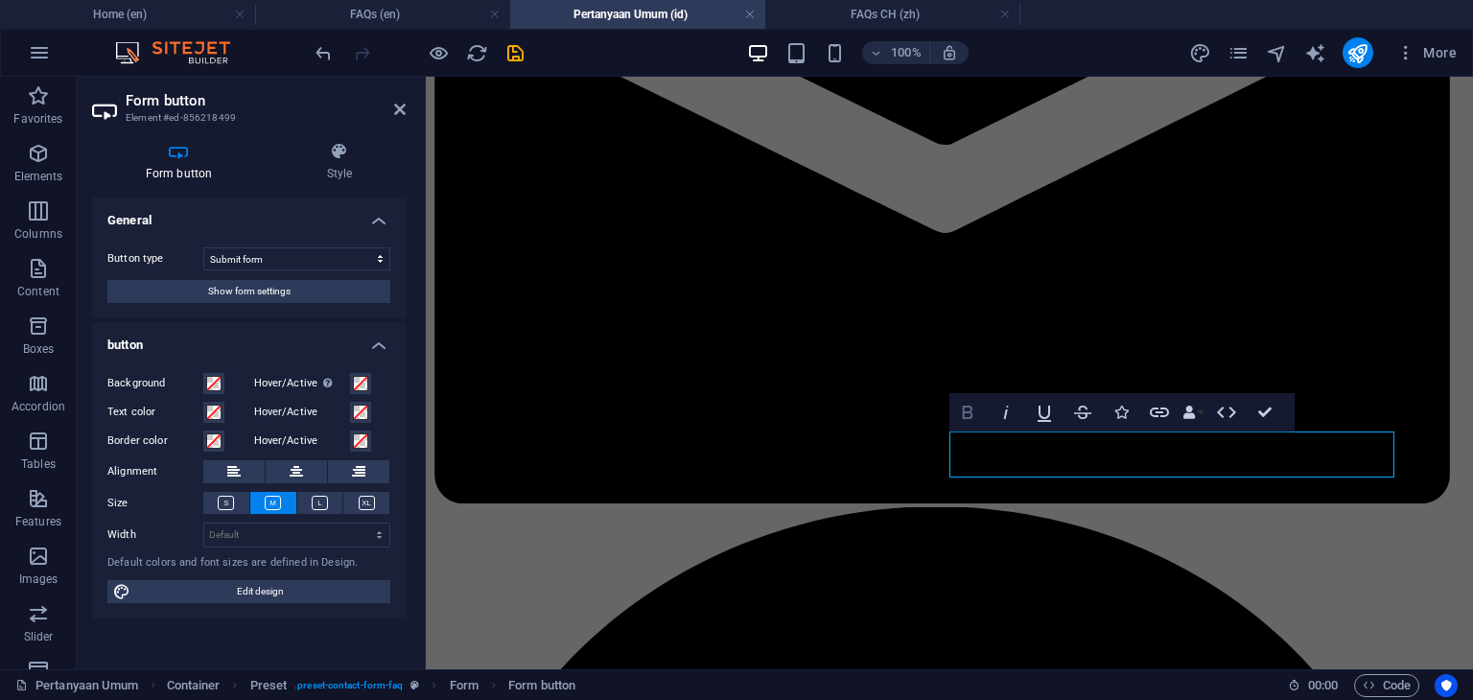
click at [969, 414] on icon "button" at bounding box center [967, 412] width 23 height 23
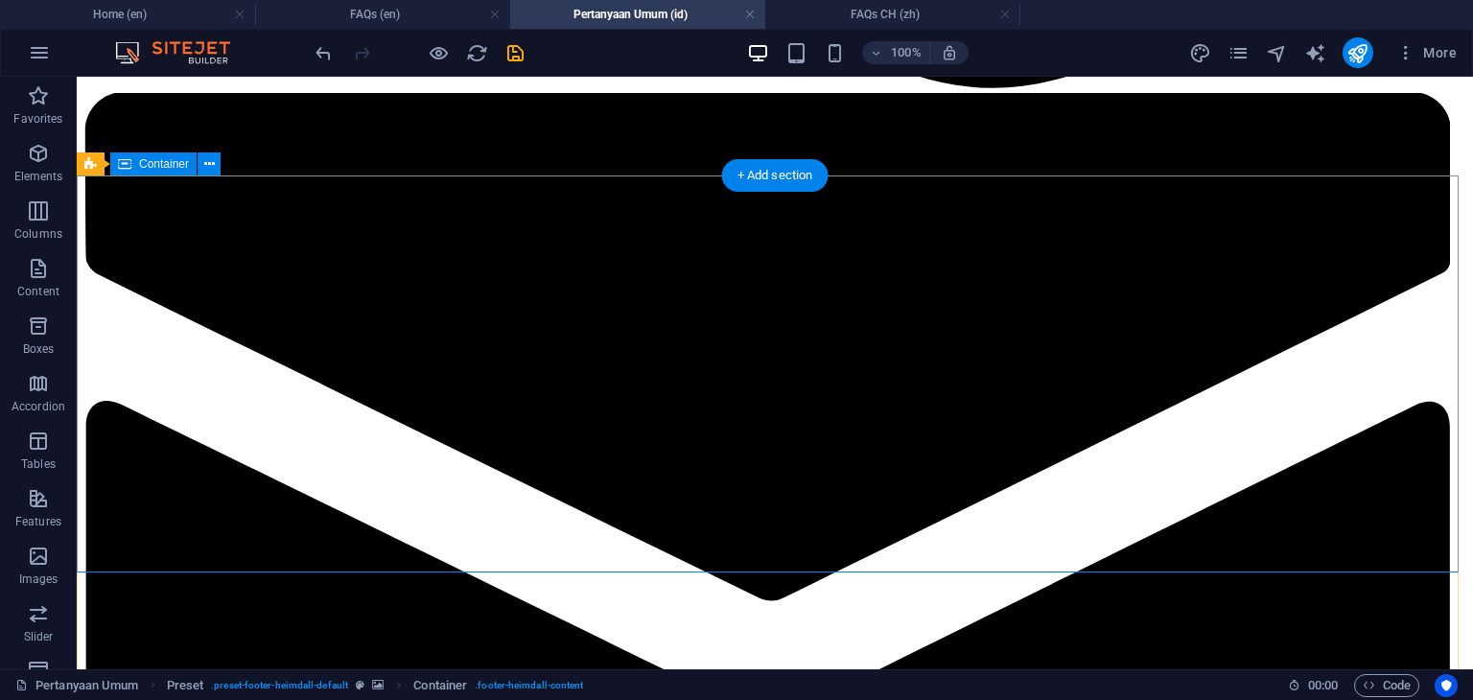
scroll to position [2206, 0]
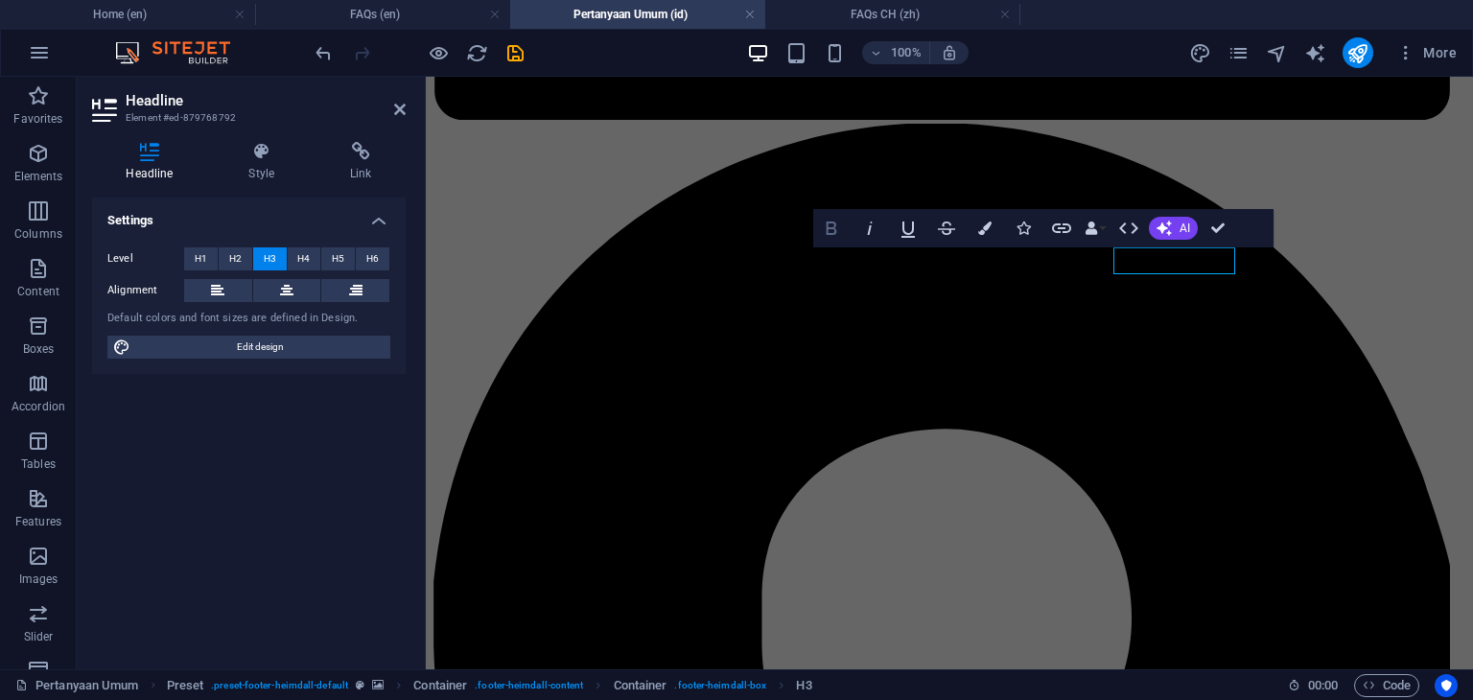
click at [832, 222] on icon "button" at bounding box center [832, 228] width 11 height 13
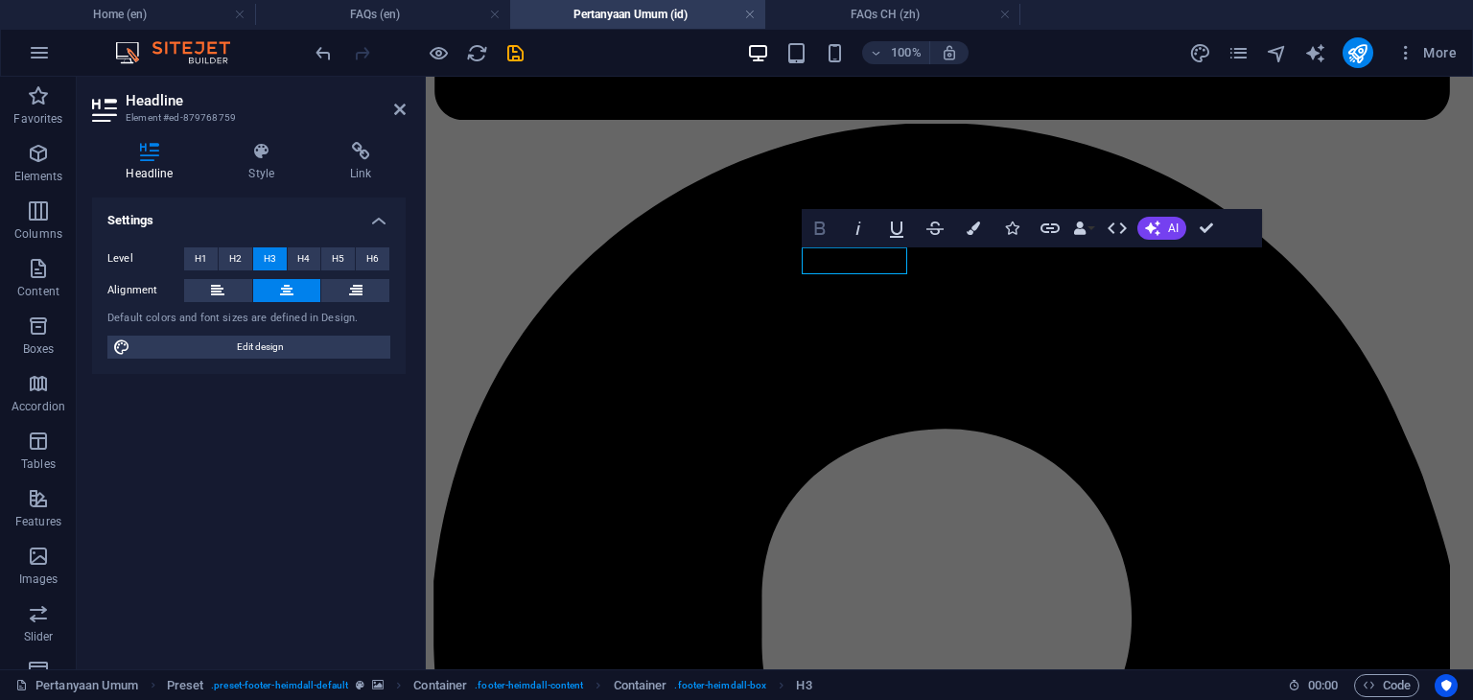
click at [818, 234] on icon "button" at bounding box center [819, 228] width 11 height 13
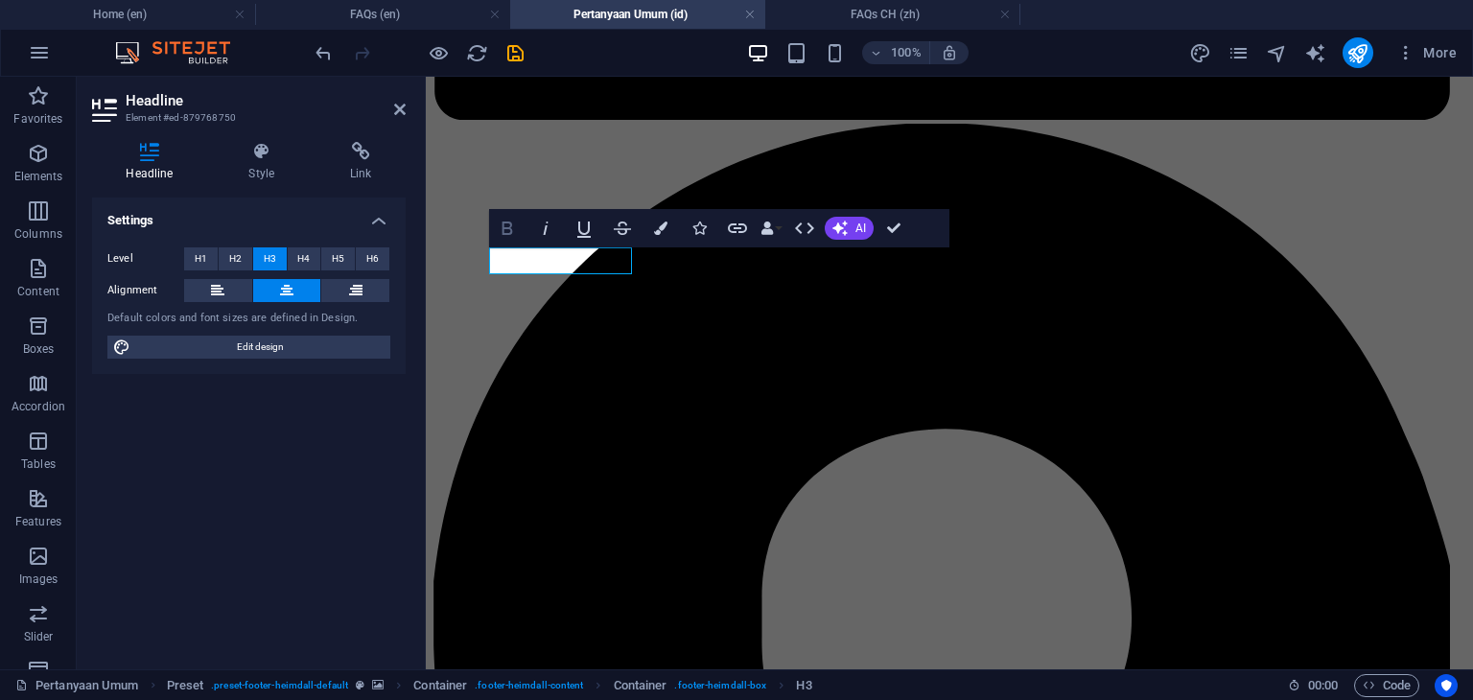
click at [509, 234] on icon "button" at bounding box center [507, 228] width 11 height 13
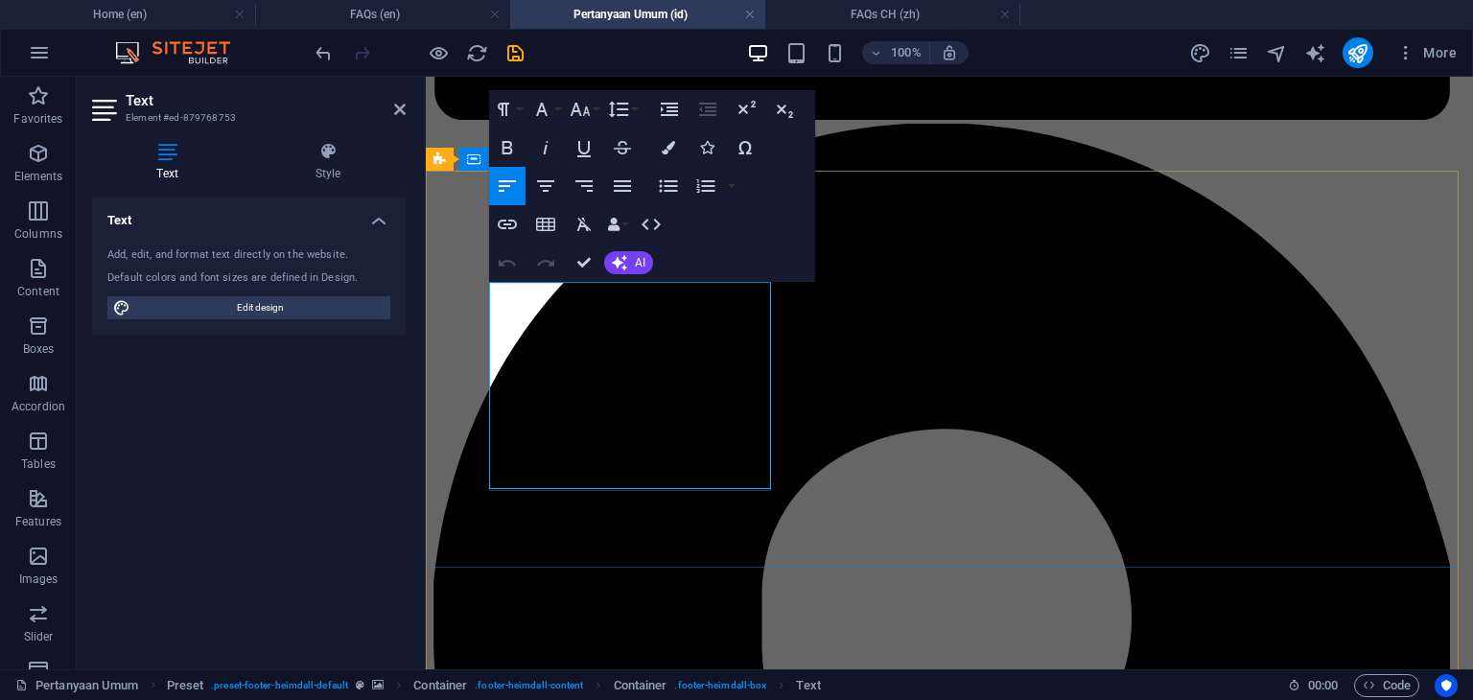
click at [625, 185] on icon "button" at bounding box center [622, 186] width 23 height 23
click at [545, 113] on icon "button" at bounding box center [542, 109] width 12 height 13
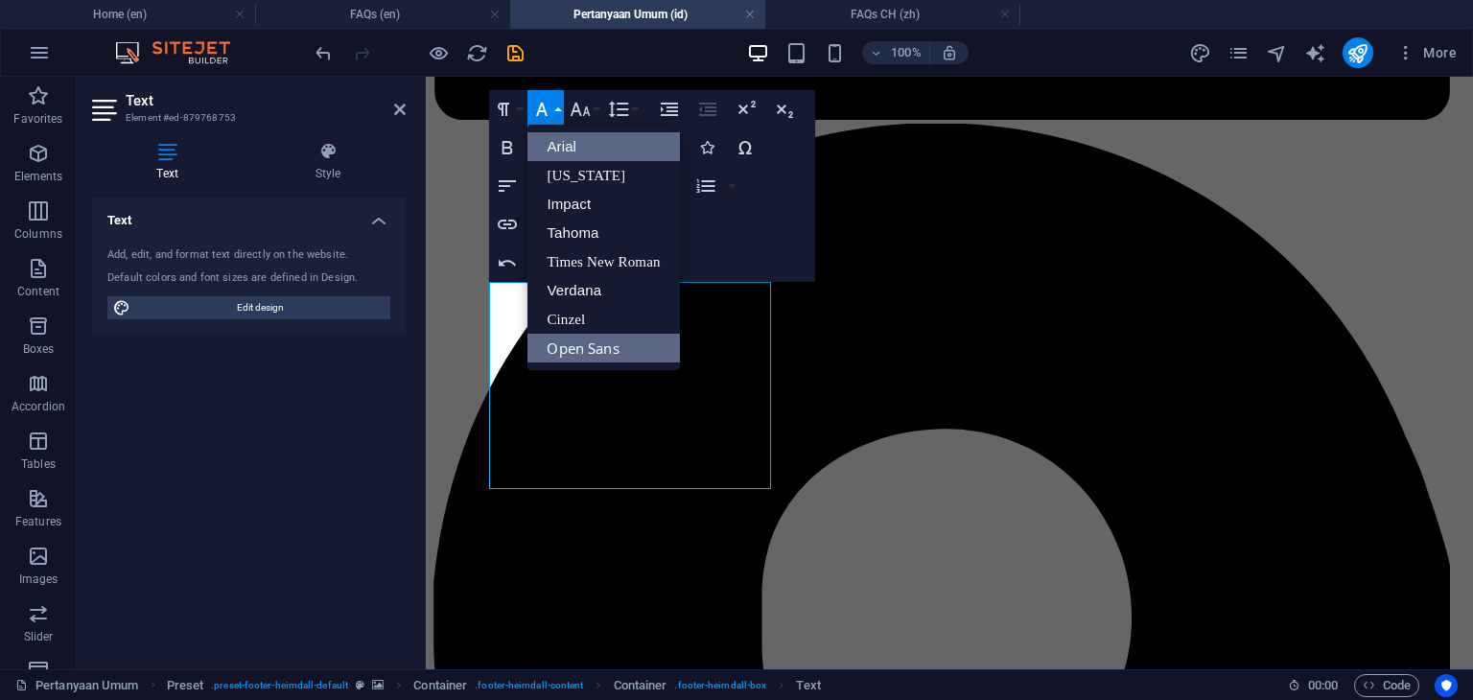
scroll to position [0, 0]
click at [559, 142] on link "Arial" at bounding box center [603, 146] width 152 height 29
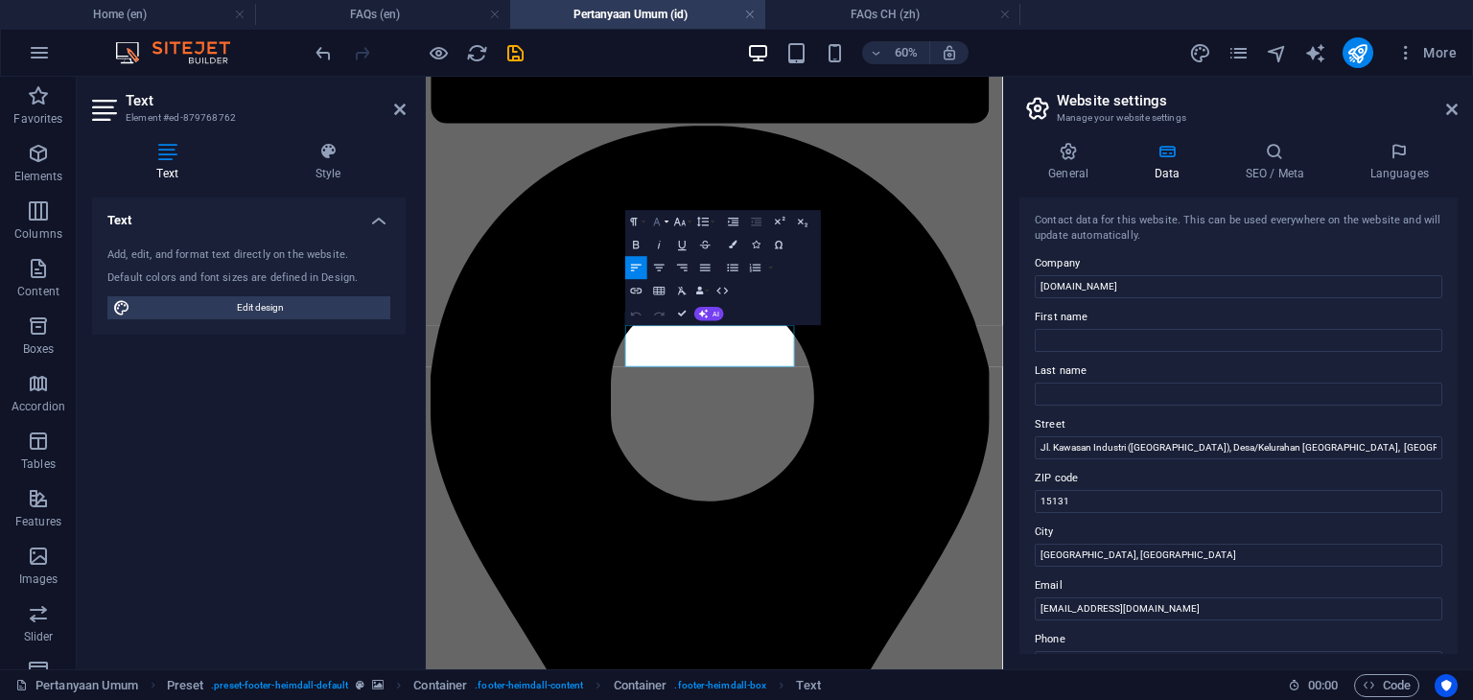
click at [664, 222] on icon "button" at bounding box center [656, 221] width 13 height 13
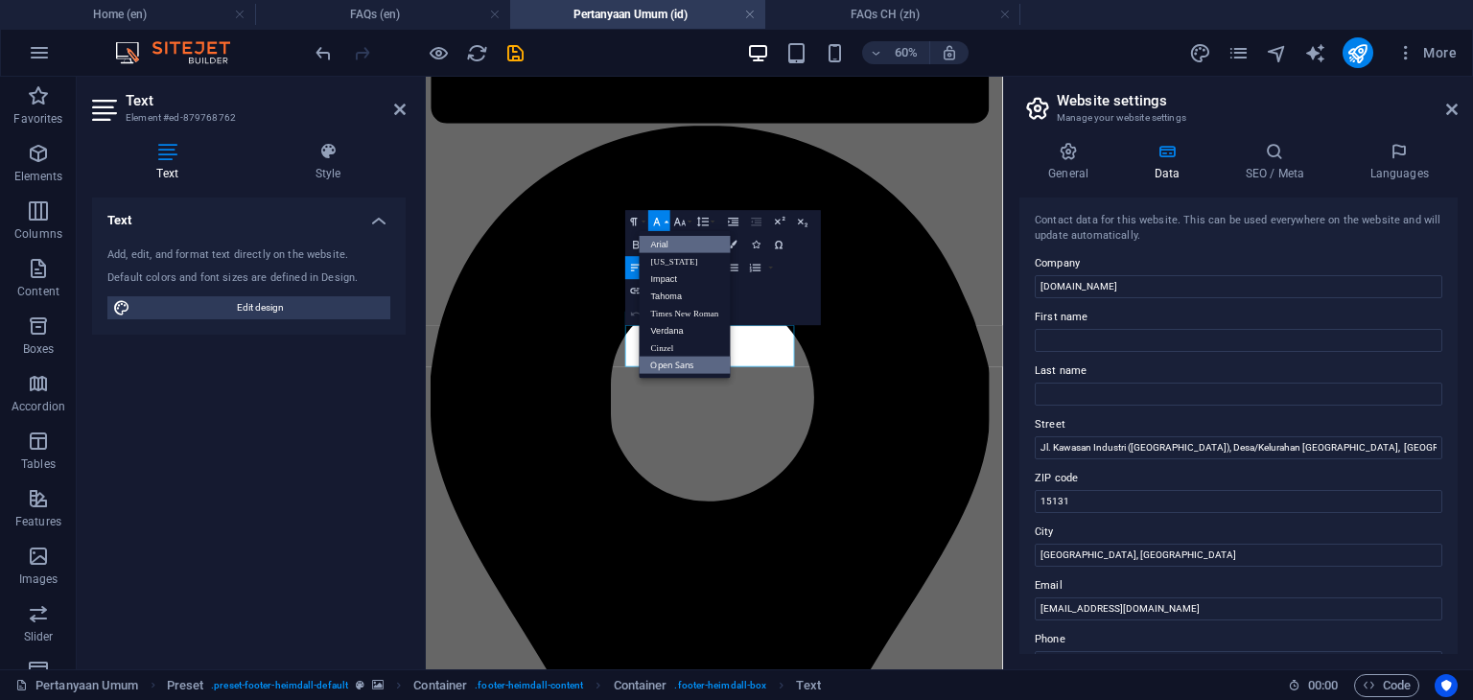
click at [667, 241] on link "Arial" at bounding box center [685, 243] width 91 height 17
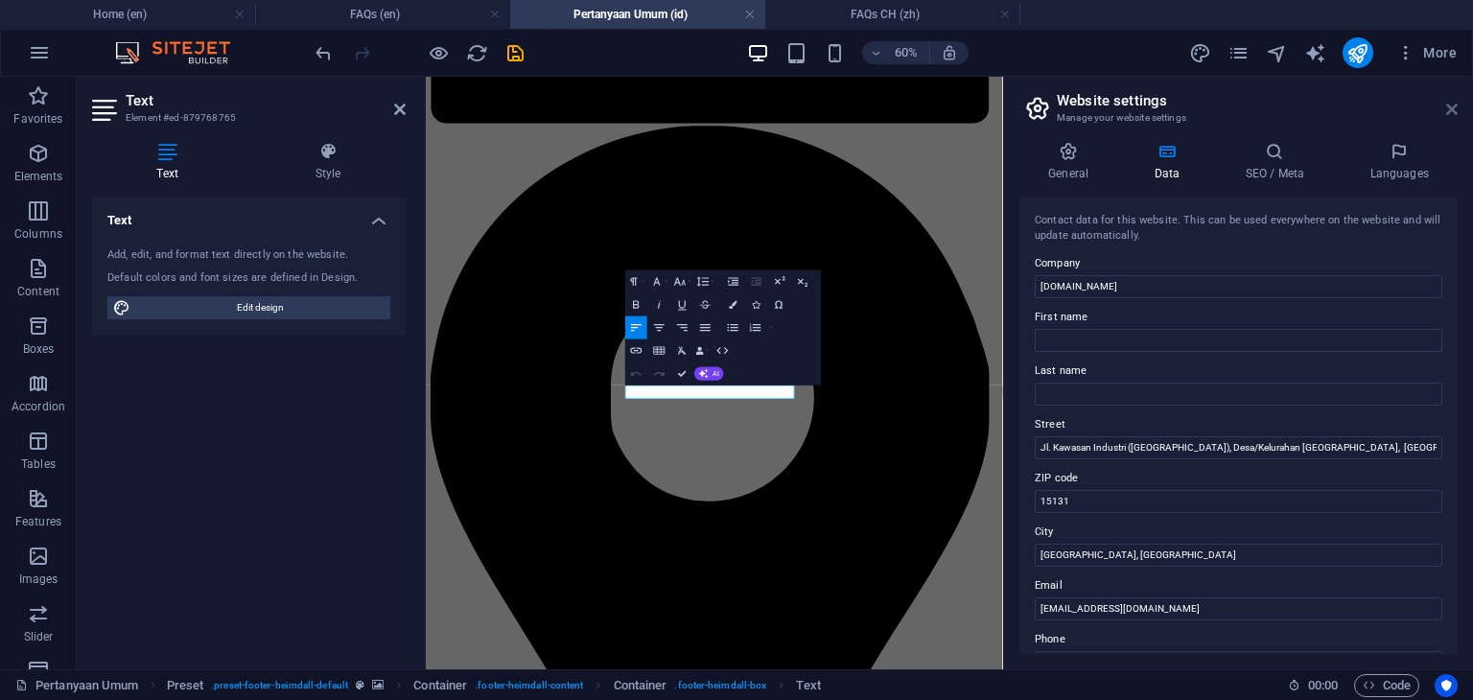
click at [1449, 108] on icon at bounding box center [1452, 109] width 12 height 15
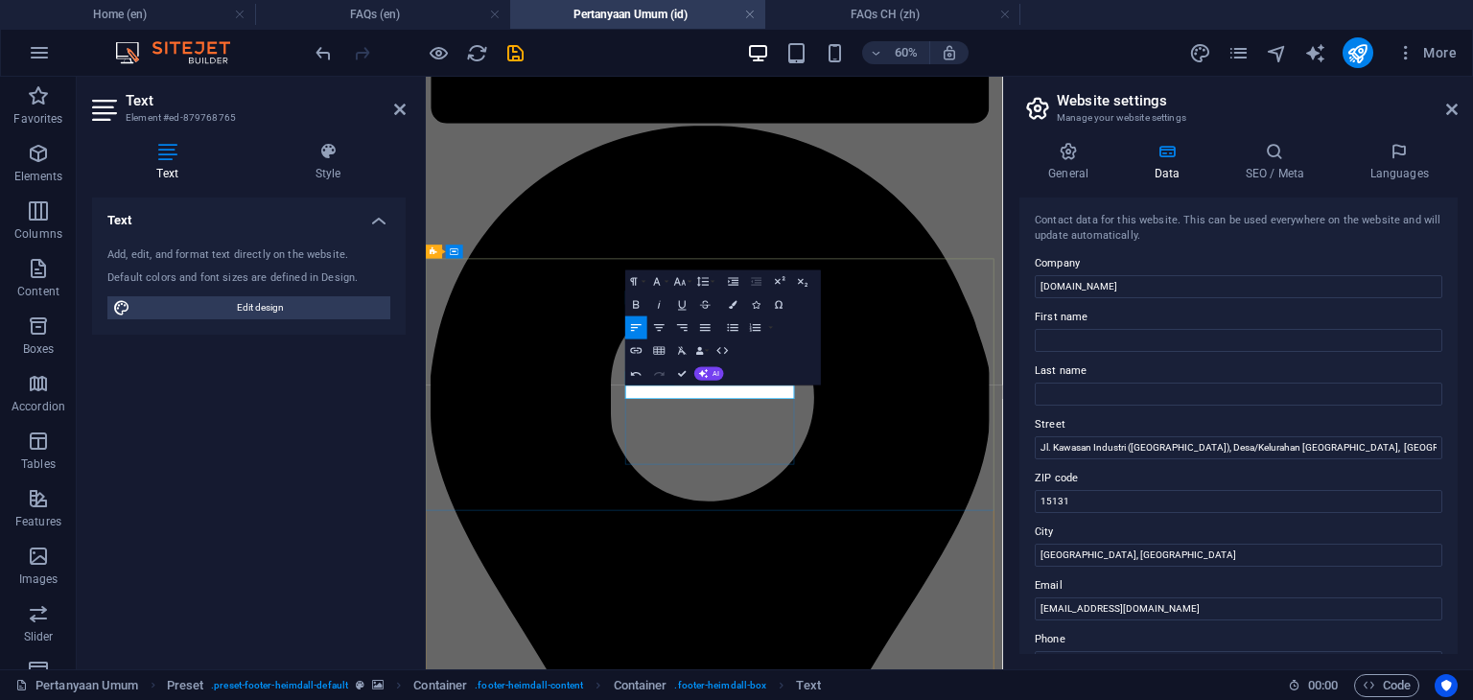
click at [660, 286] on icon "button" at bounding box center [656, 280] width 13 height 13
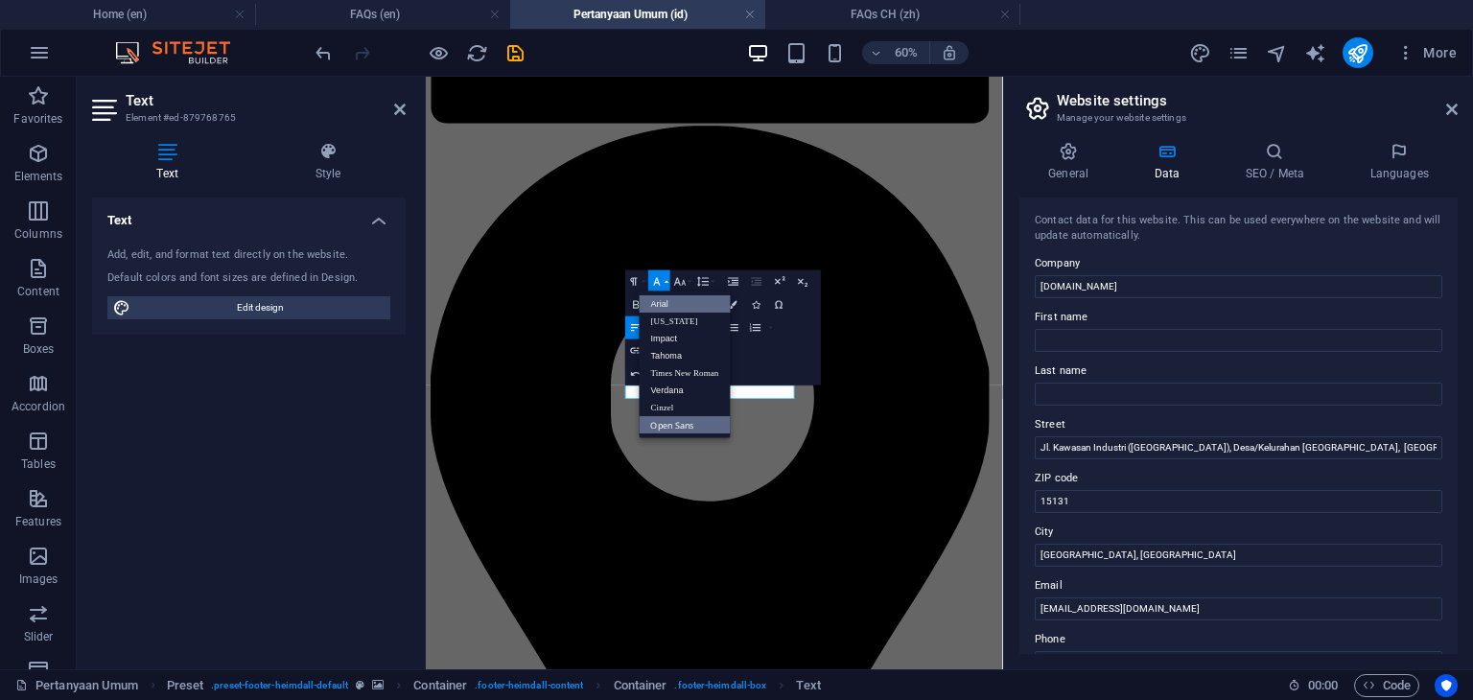
click at [665, 303] on link "Arial" at bounding box center [685, 303] width 91 height 17
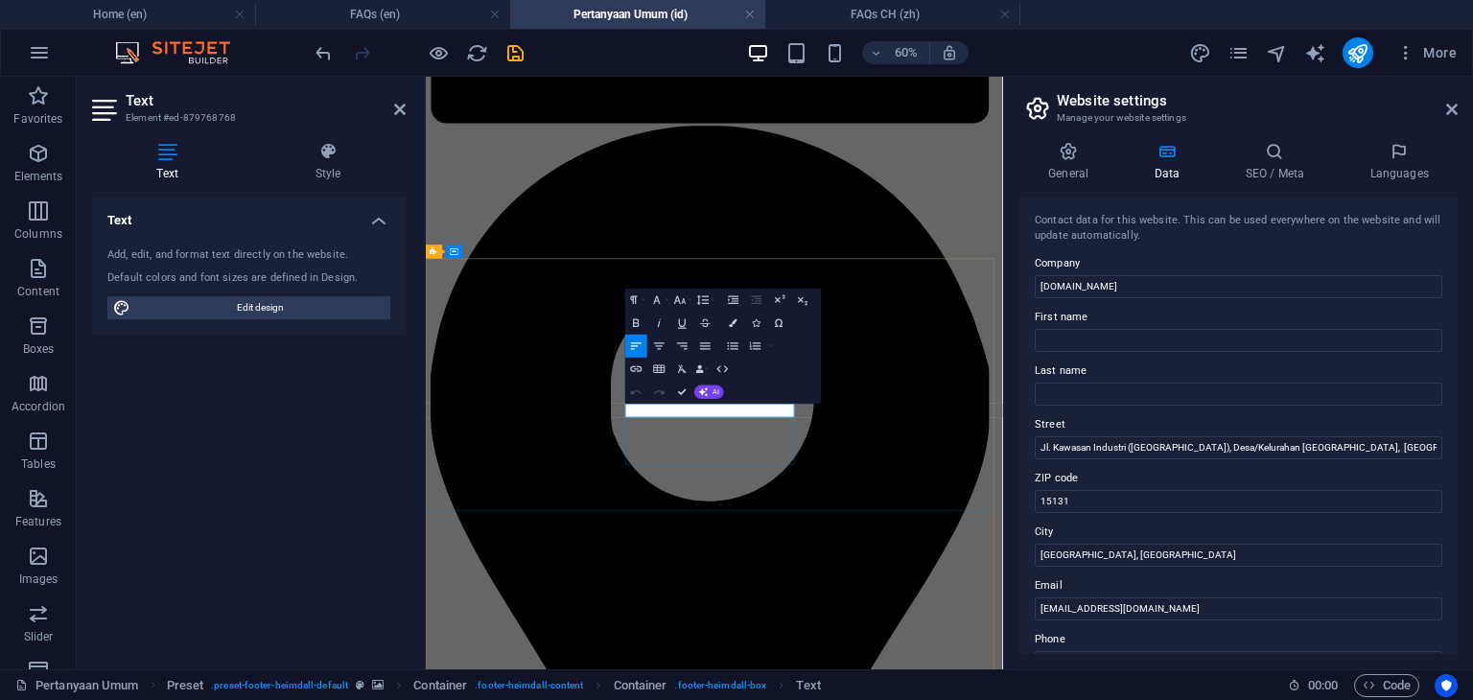
click at [652, 304] on icon "button" at bounding box center [656, 298] width 13 height 13
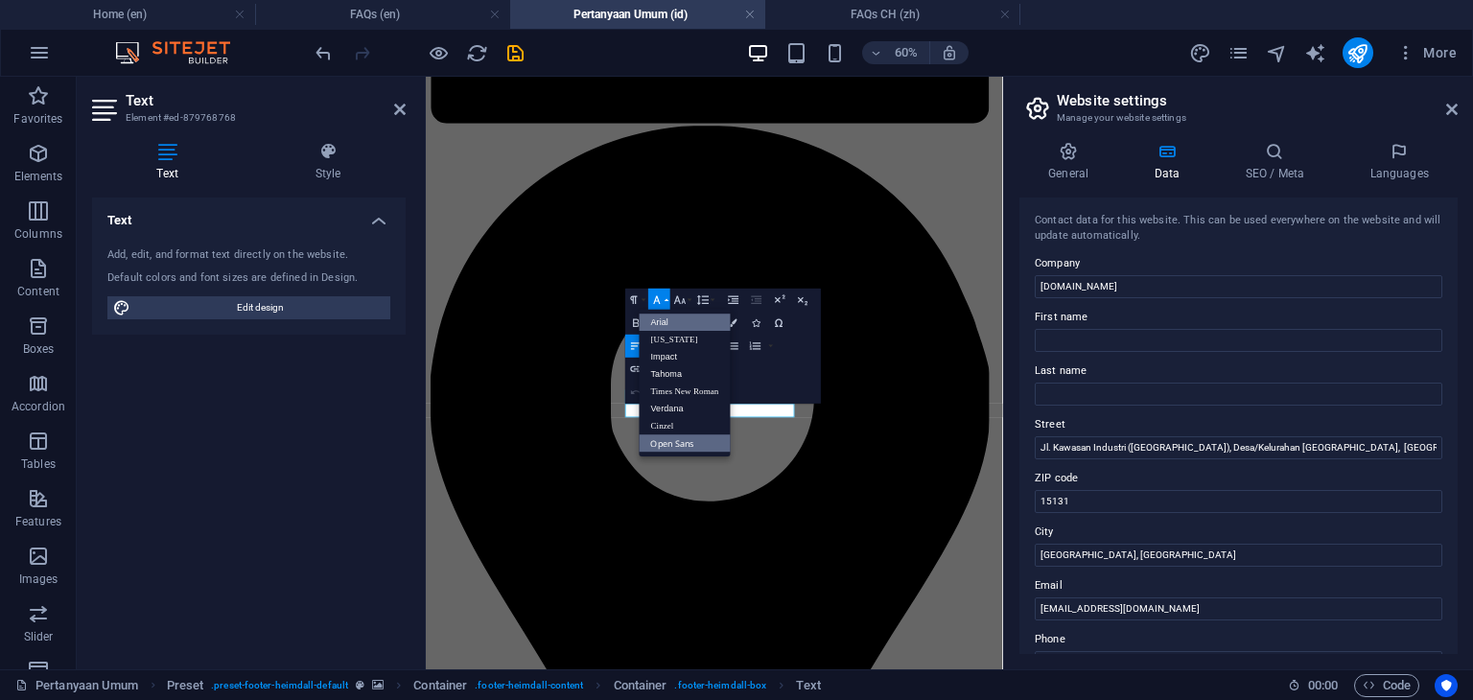
click at [662, 318] on link "Arial" at bounding box center [685, 322] width 91 height 17
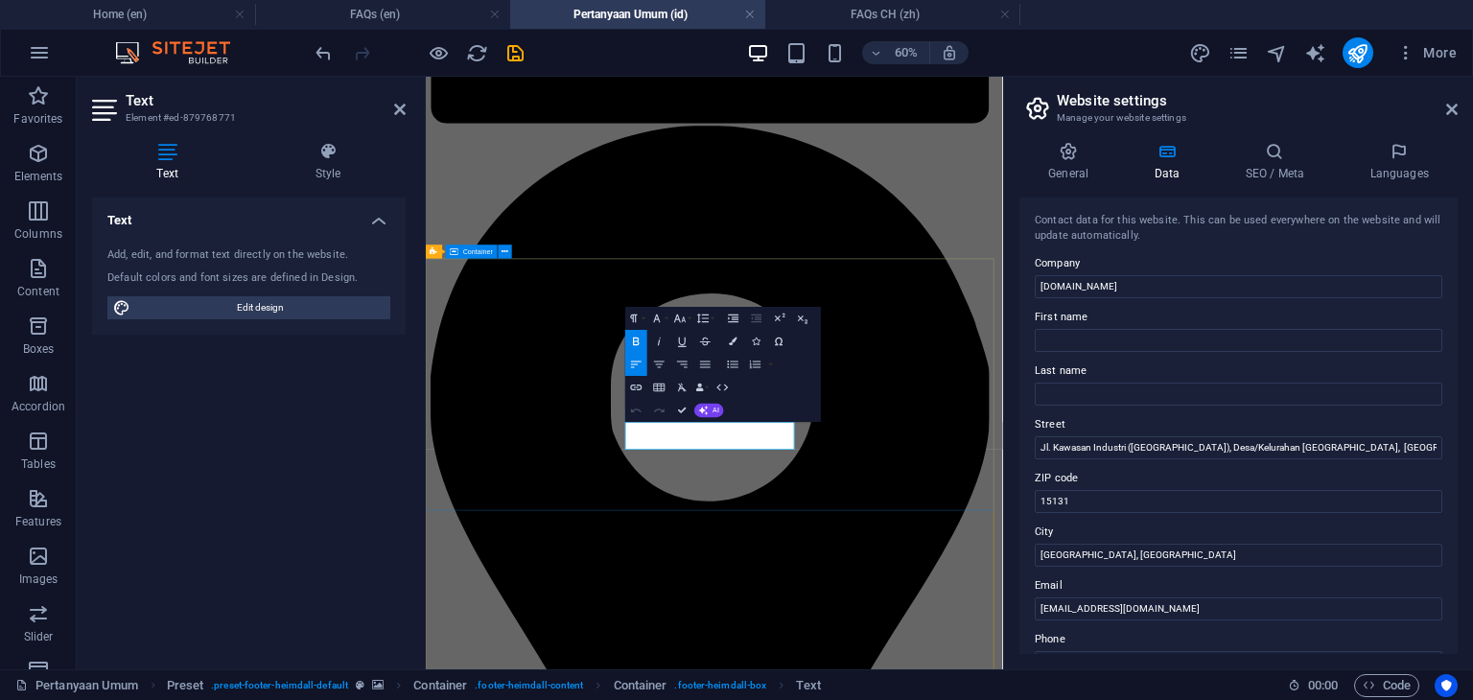
drag, startPoint x: 922, startPoint y: 689, endPoint x: 741, endPoint y: 662, distance: 182.3
click at [660, 317] on icon "button" at bounding box center [656, 318] width 13 height 13
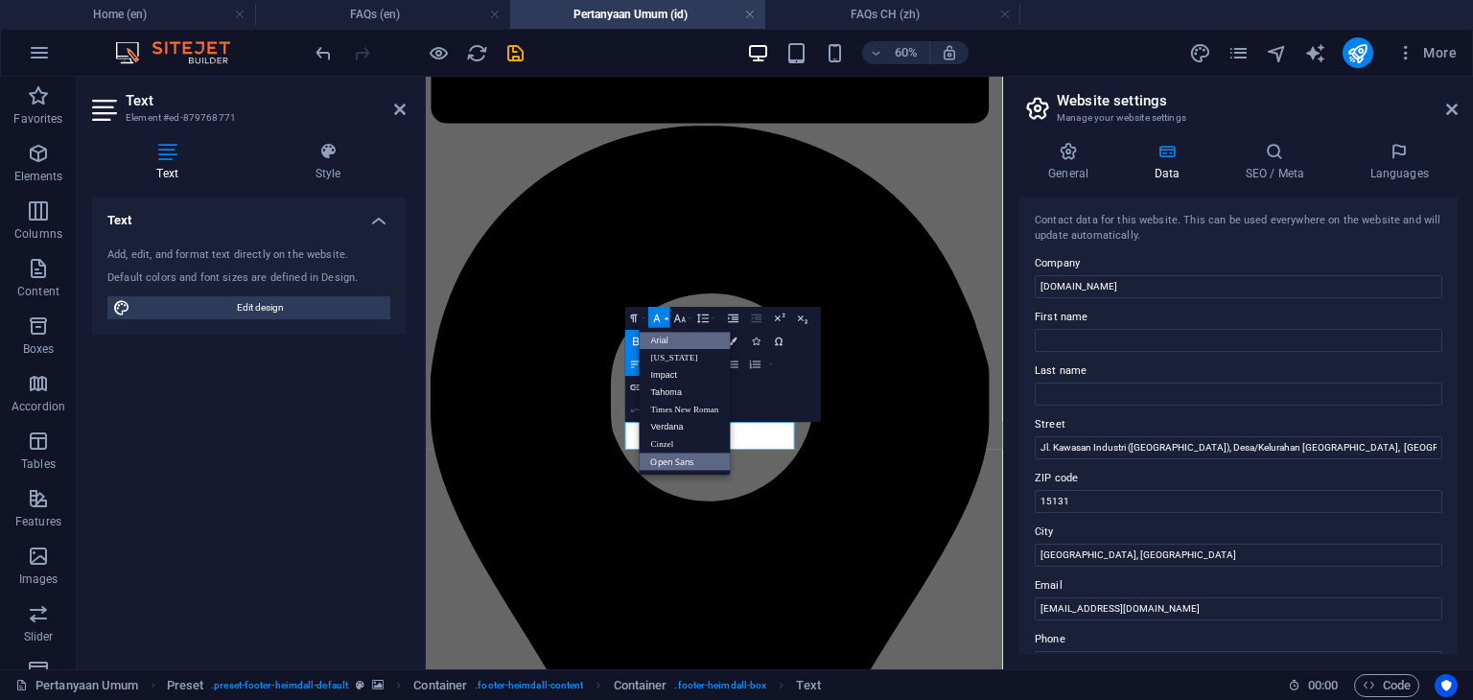
click at [668, 346] on link "Arial" at bounding box center [685, 340] width 91 height 17
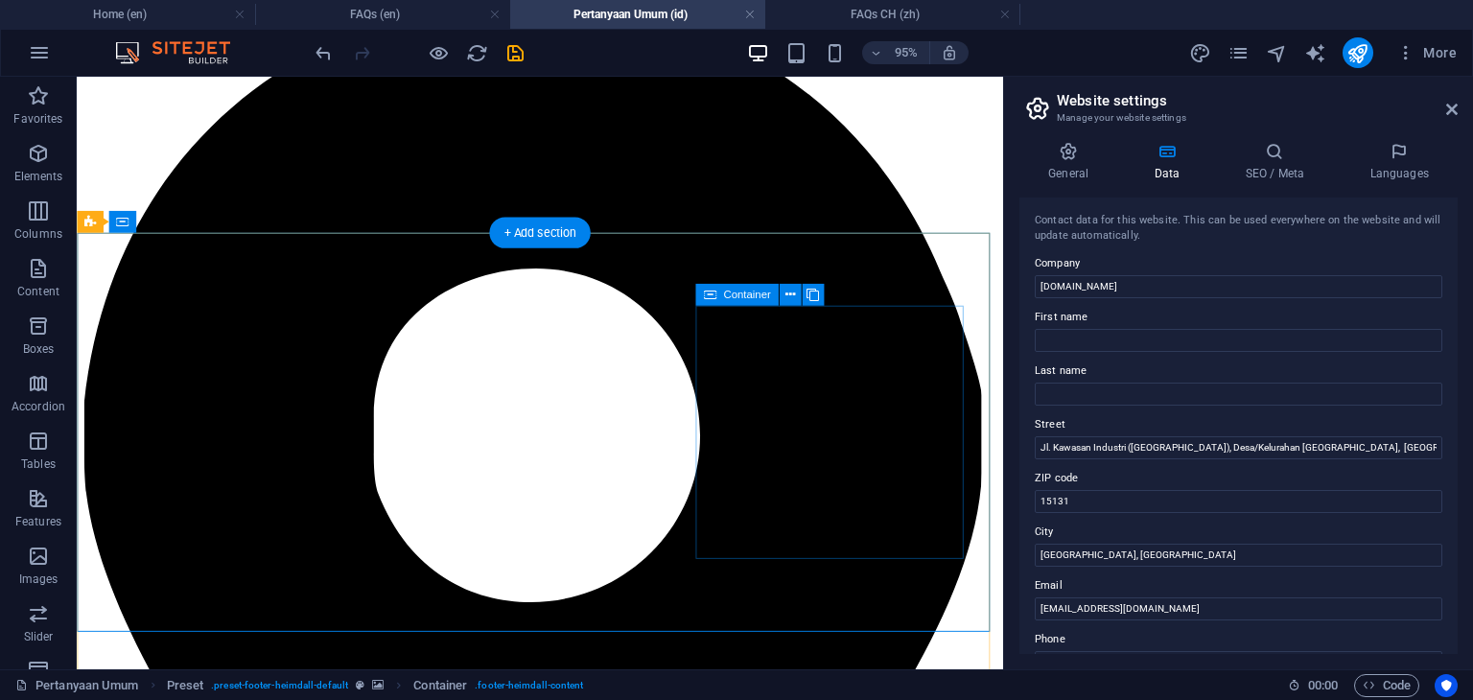
scroll to position [2188, 0]
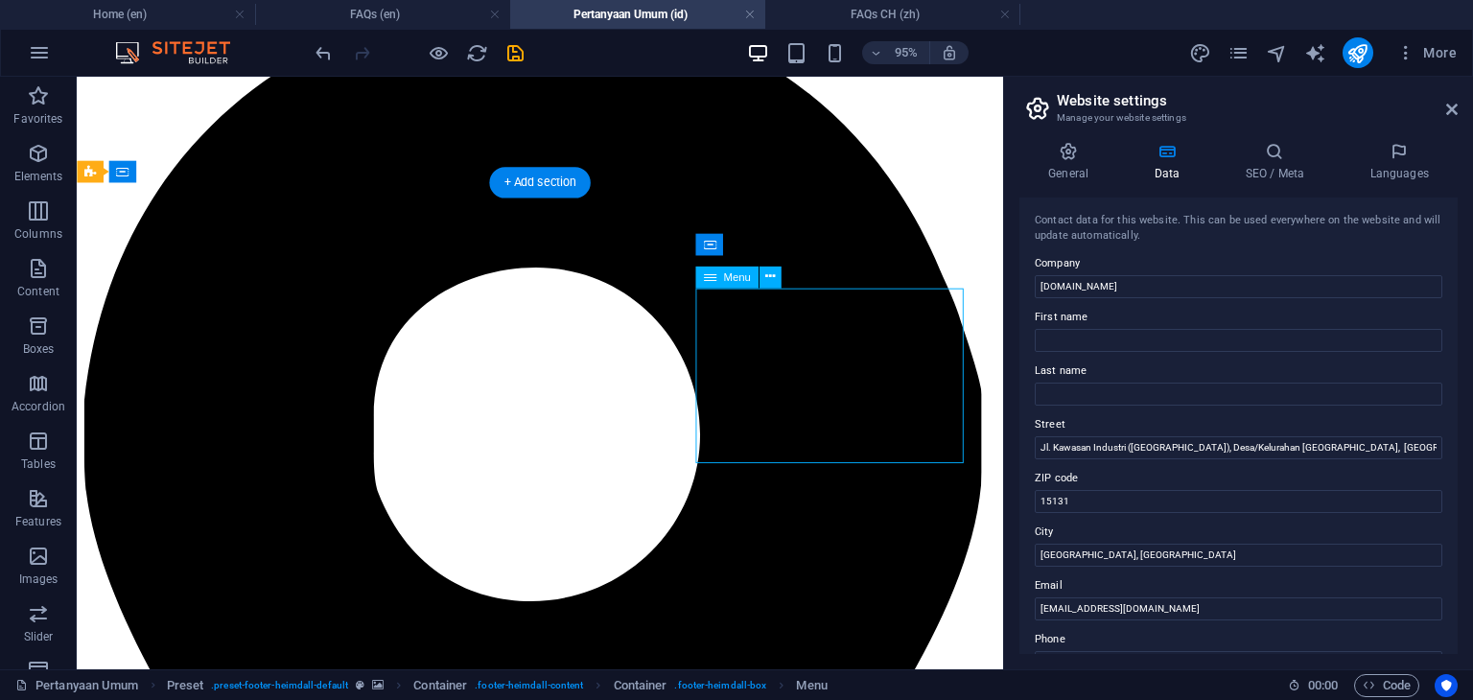
select select
select select "1"
select select
select select "2"
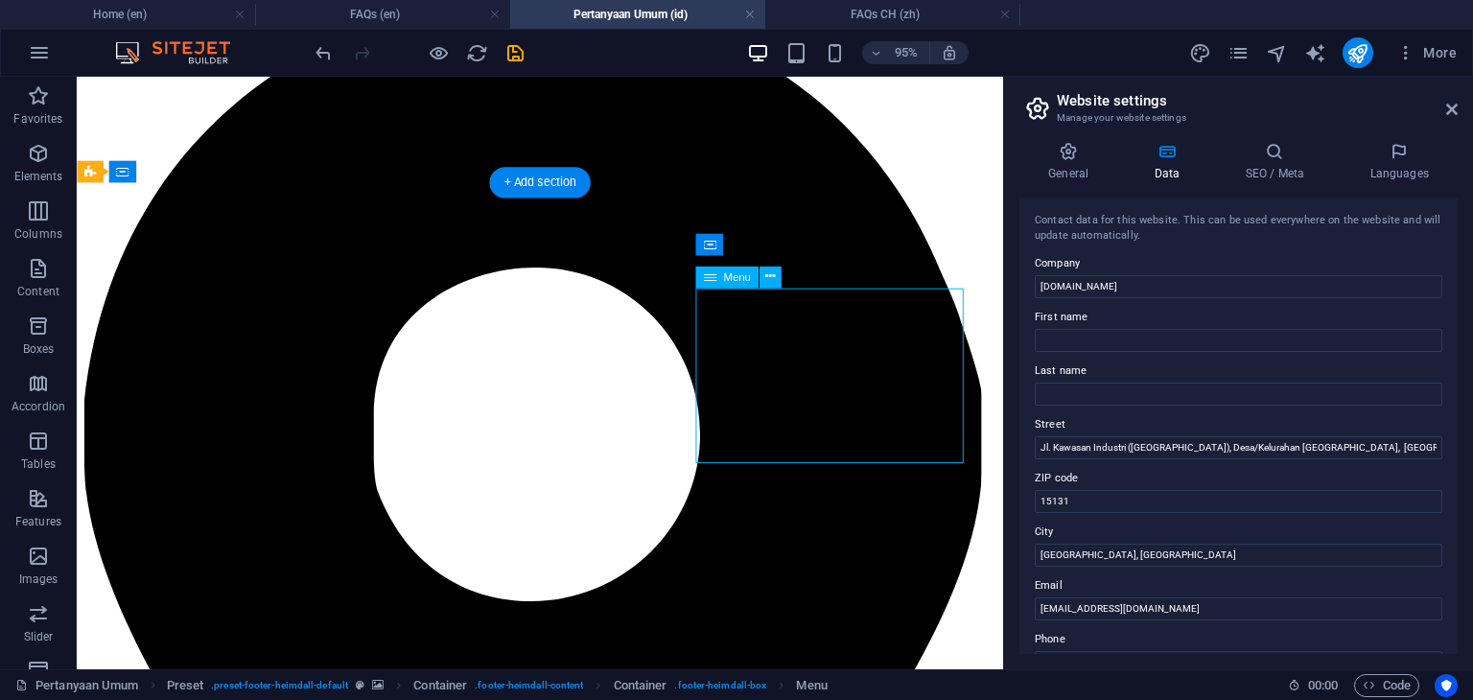
select select
select select "3"
select select
select select "4"
select select
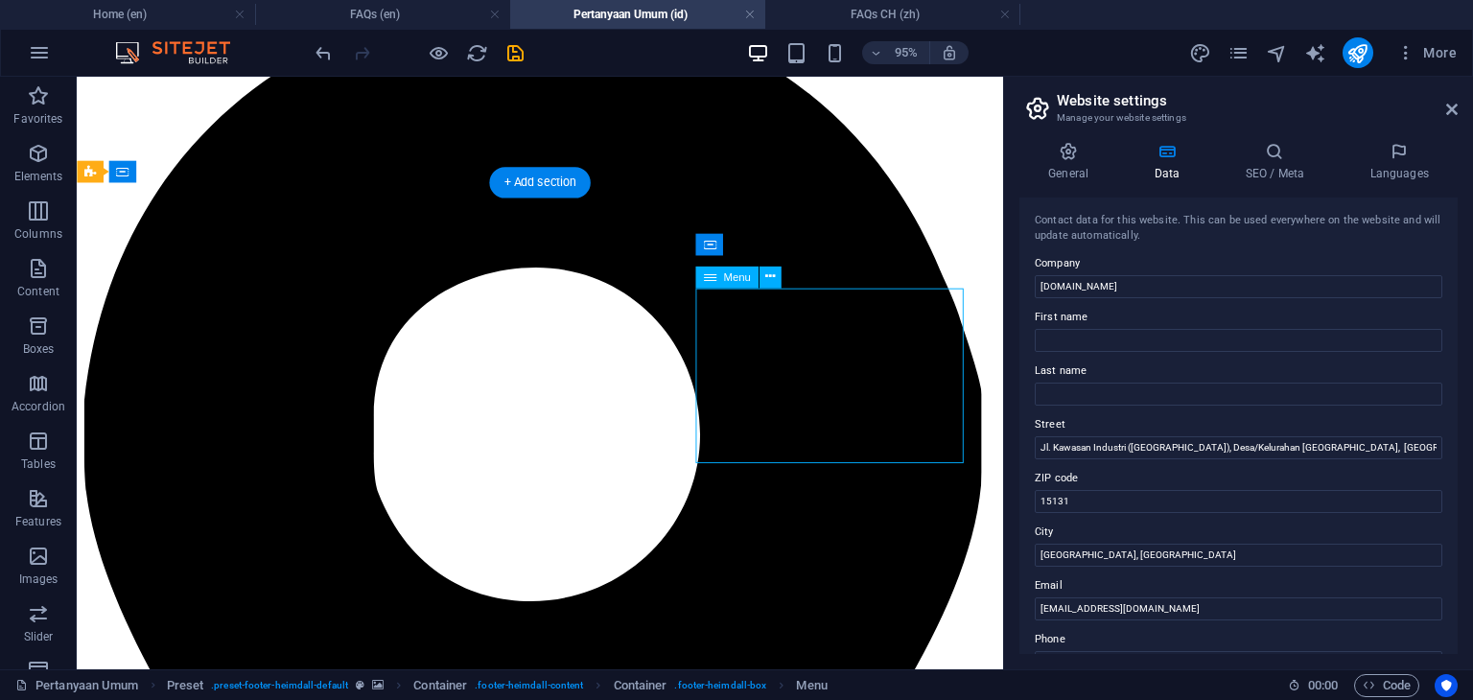
select select "5"
select select
select select "6"
select select
select select "7"
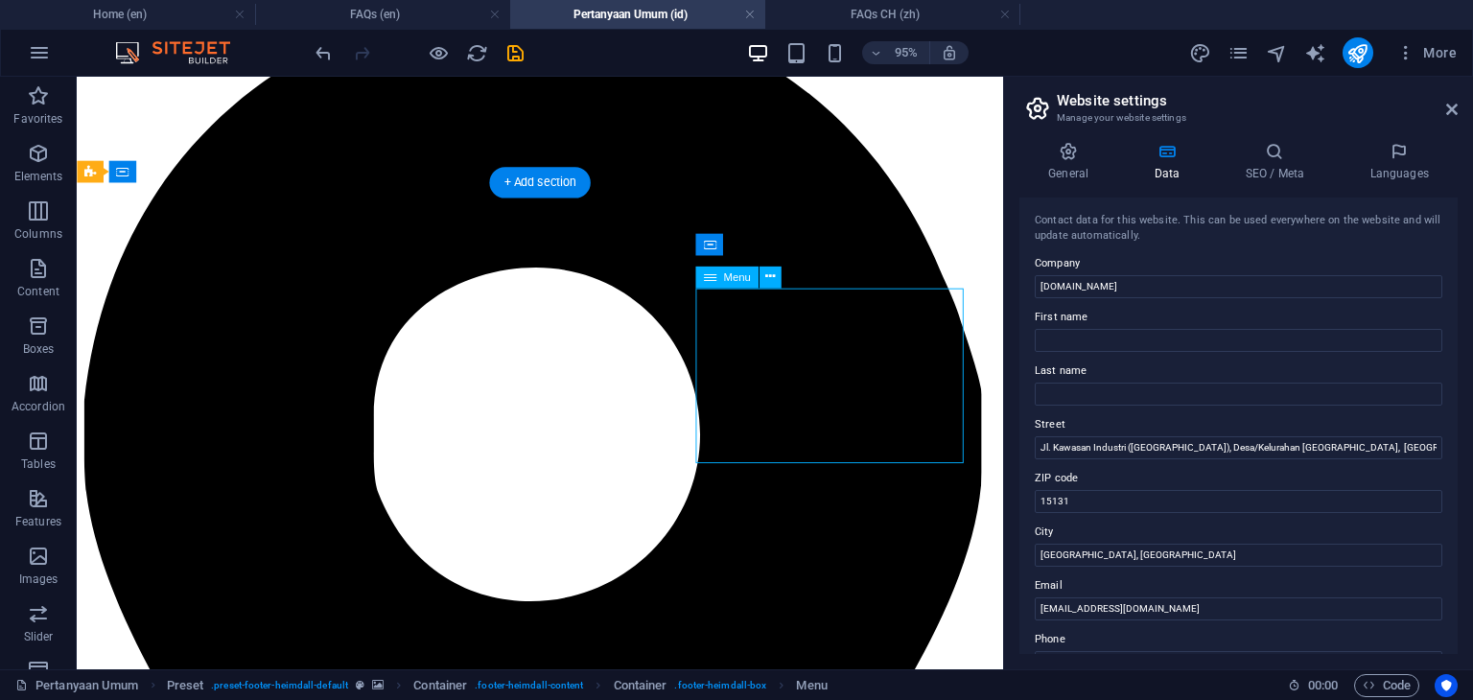
select select
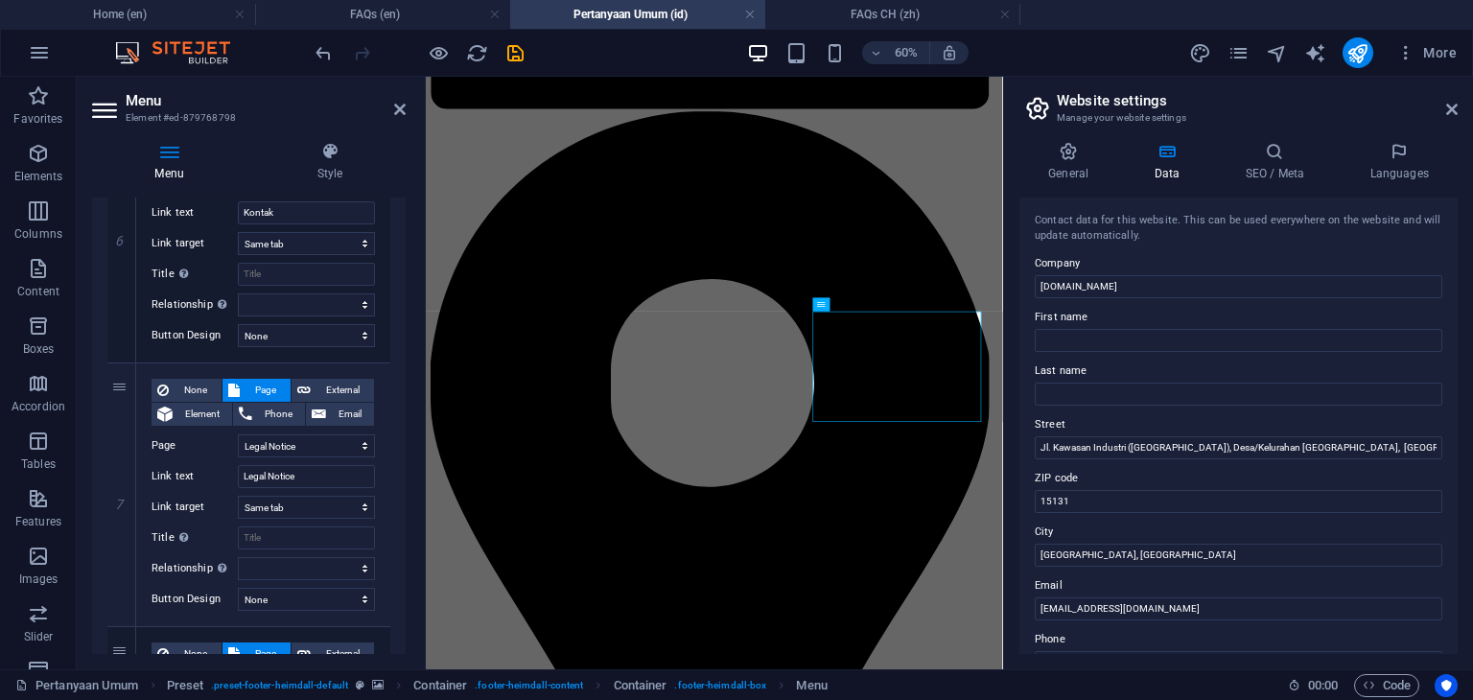
scroll to position [1887, 0]
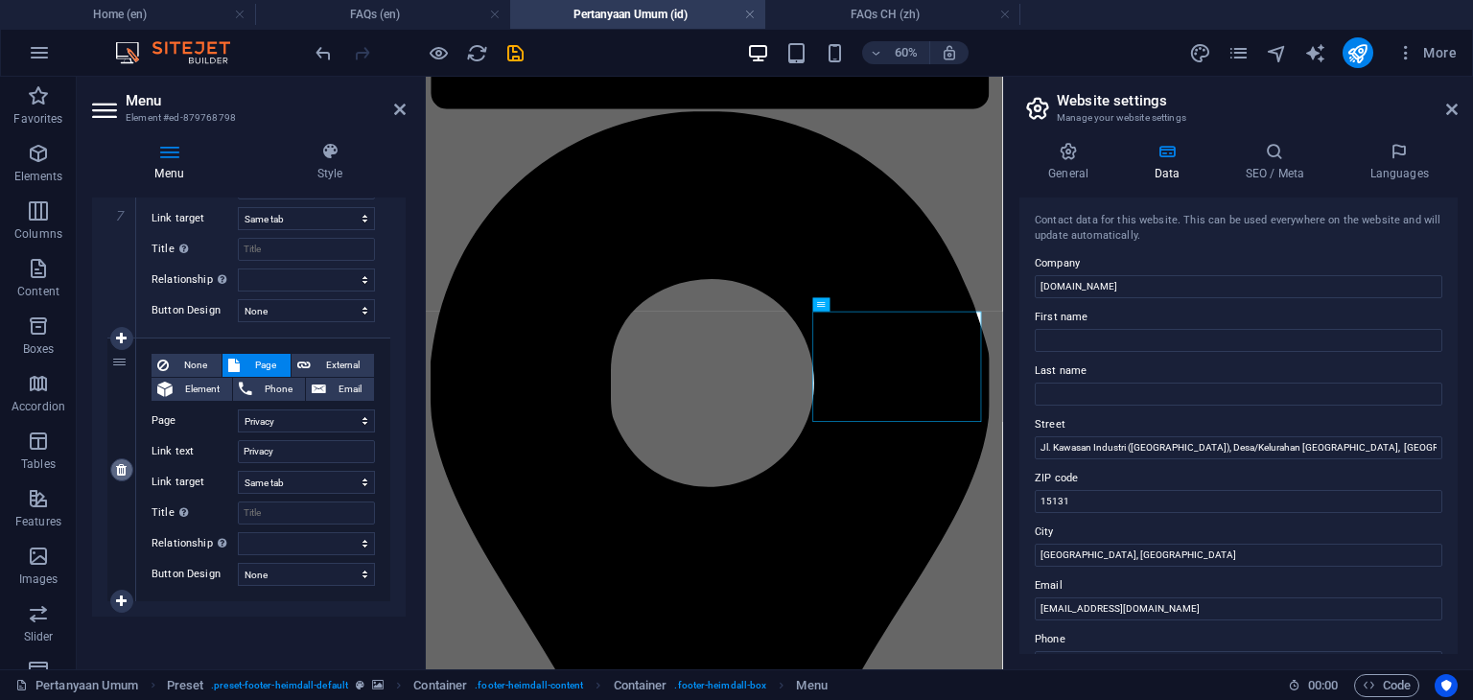
click at [119, 468] on icon at bounding box center [121, 469] width 11 height 13
select select
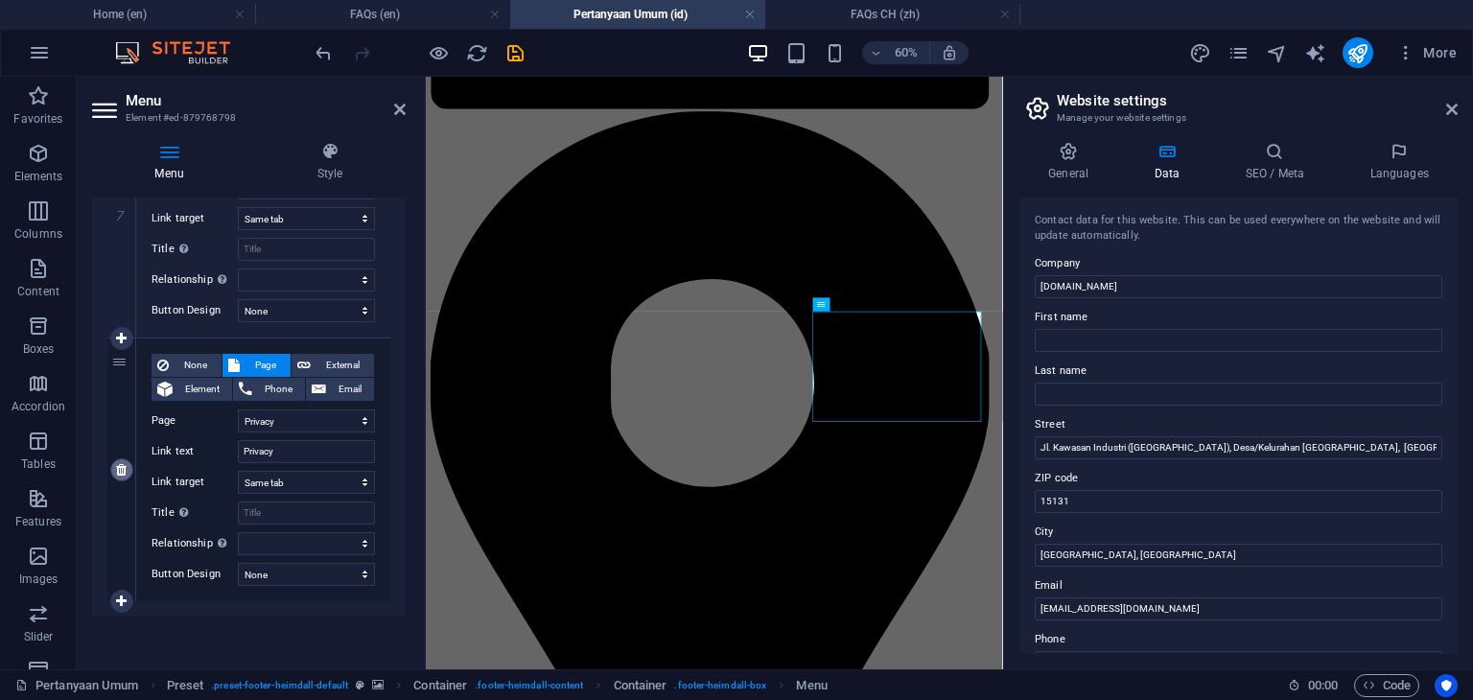
select select
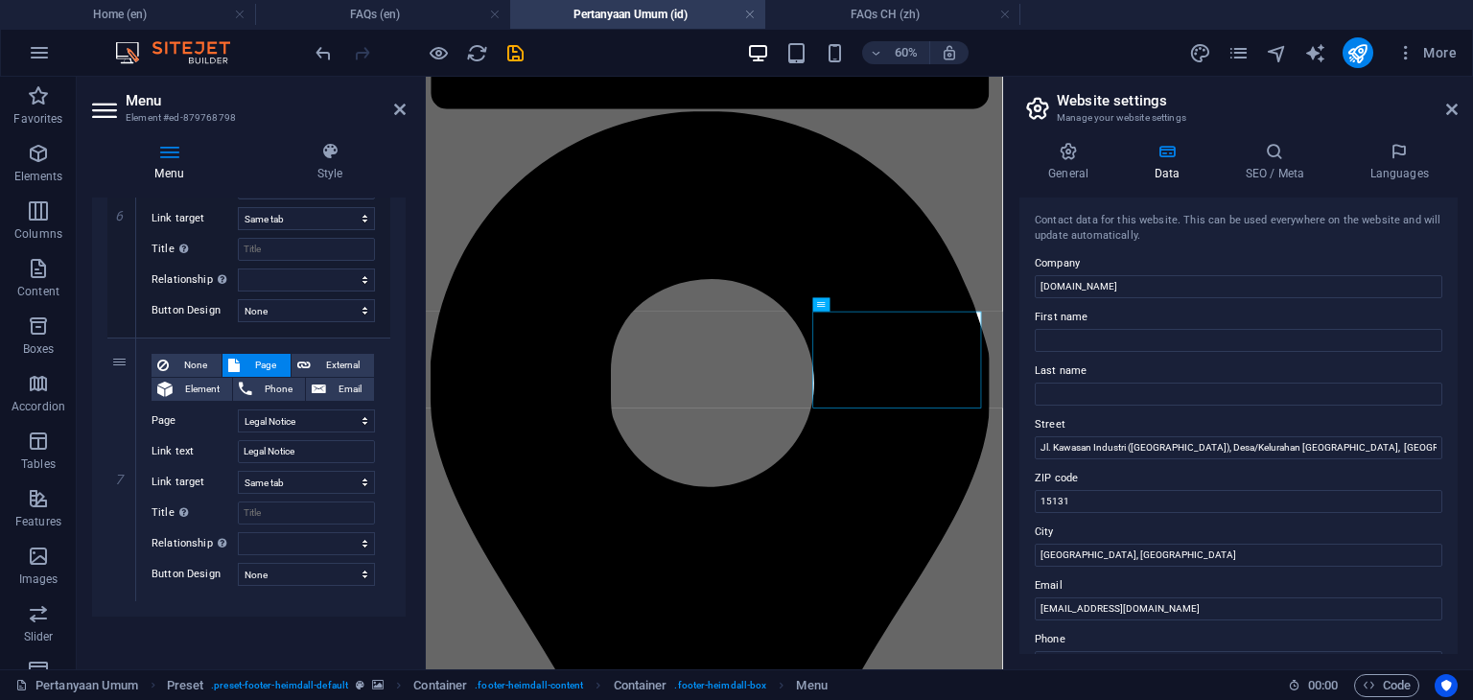
click at [0, 0] on icon at bounding box center [0, 0] width 0 height 0
select select
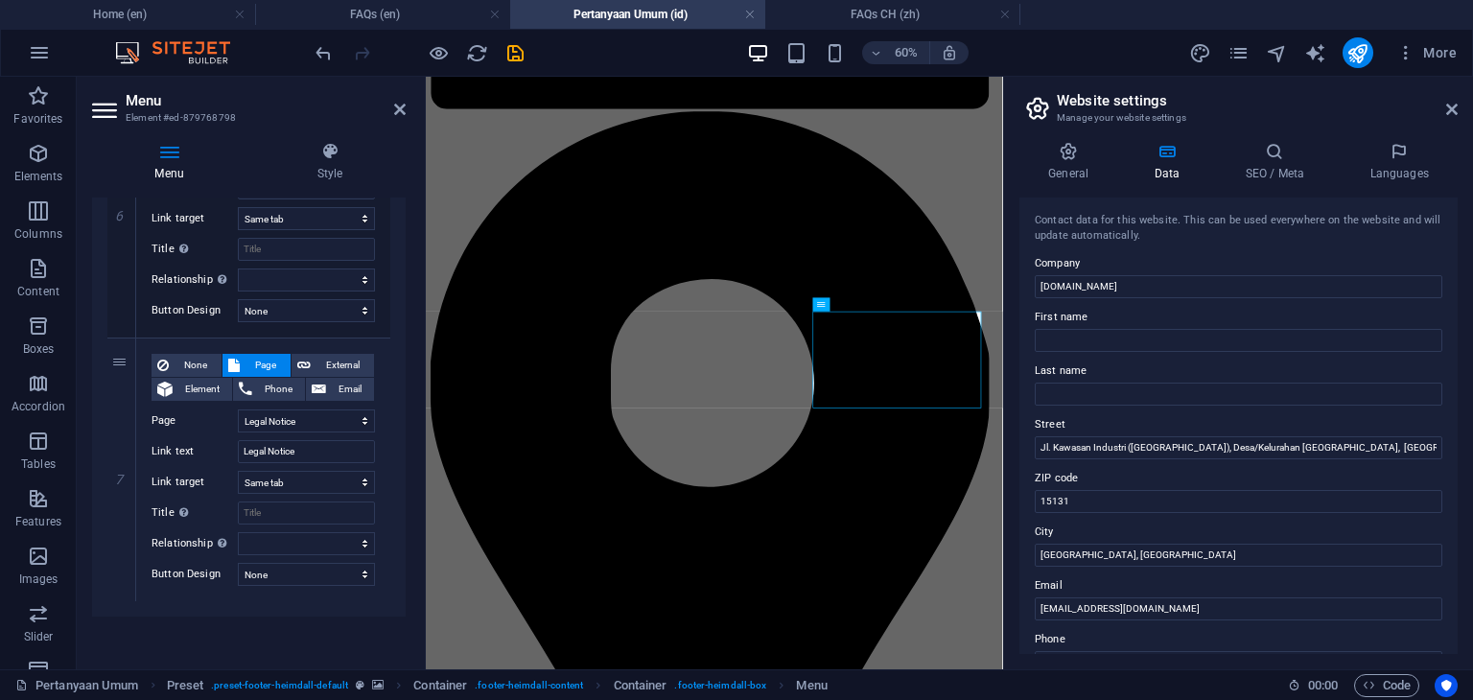
select select
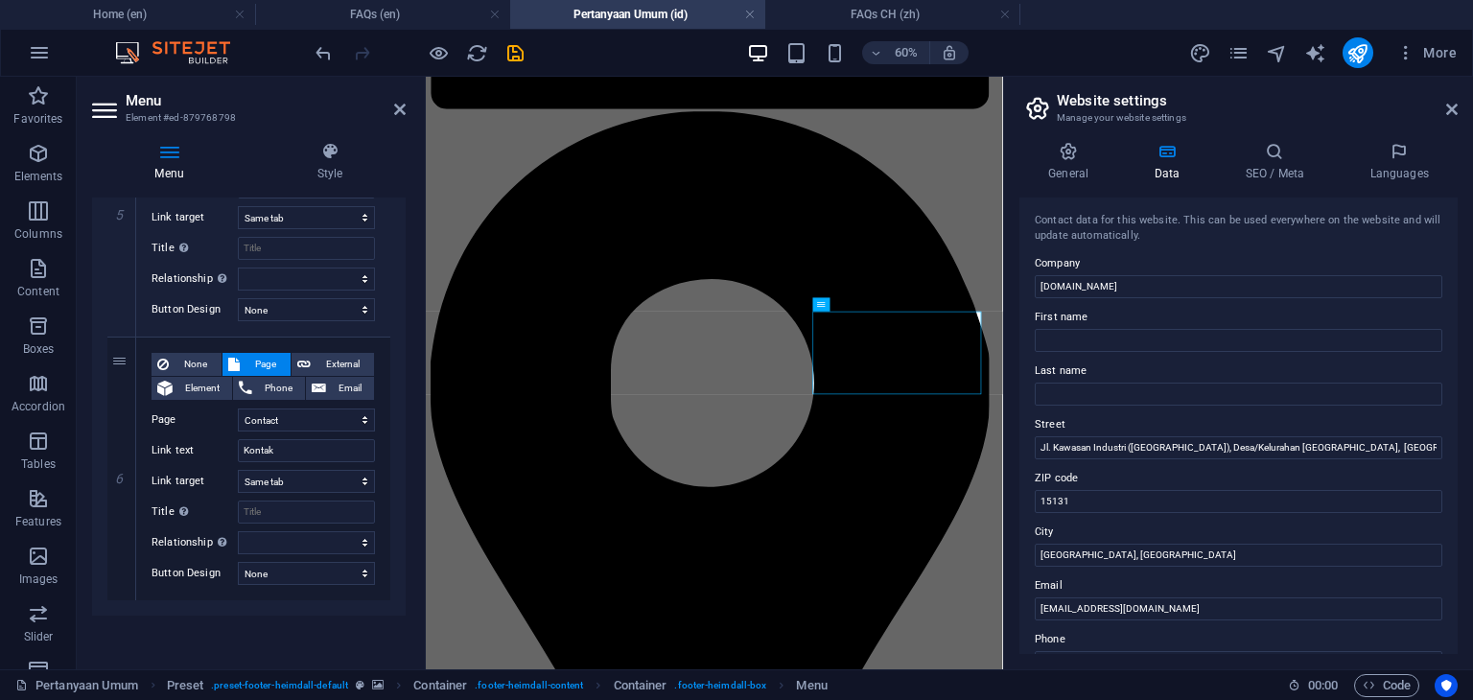
scroll to position [1360, 0]
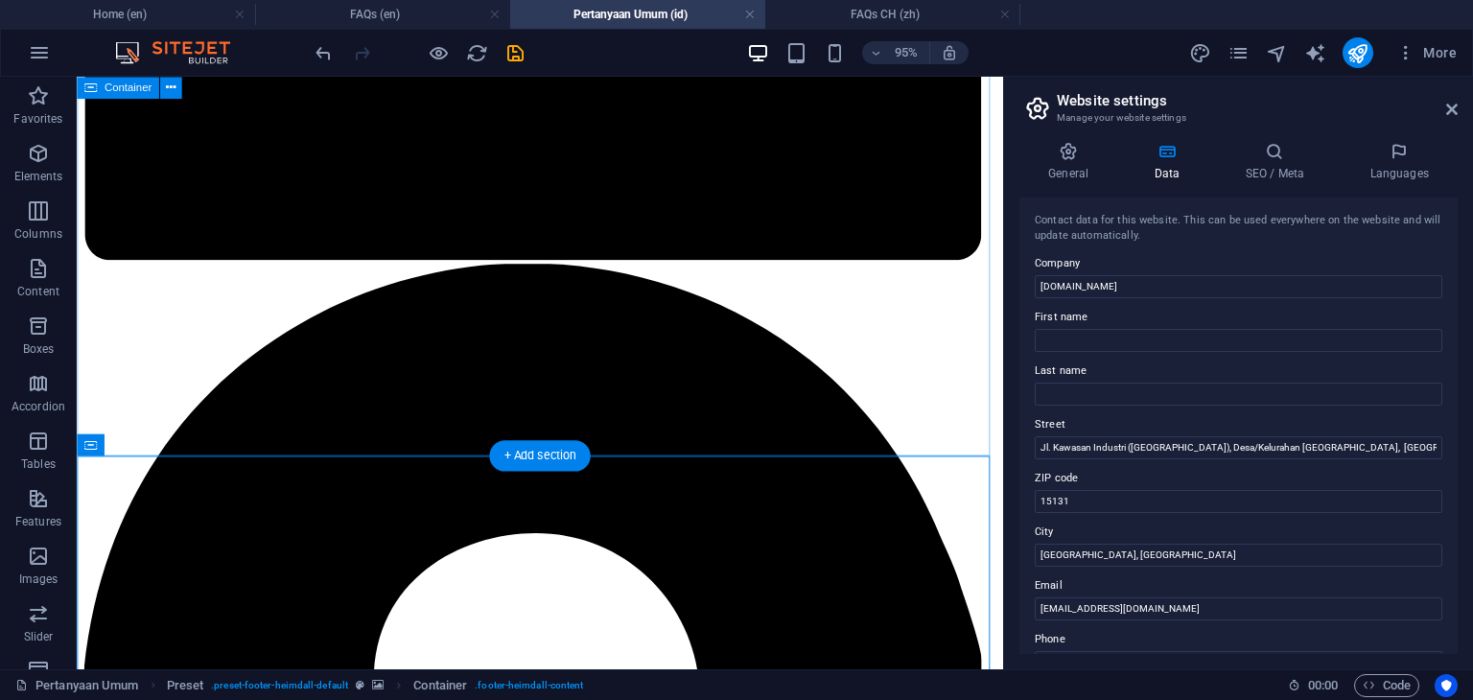
scroll to position [1901, 0]
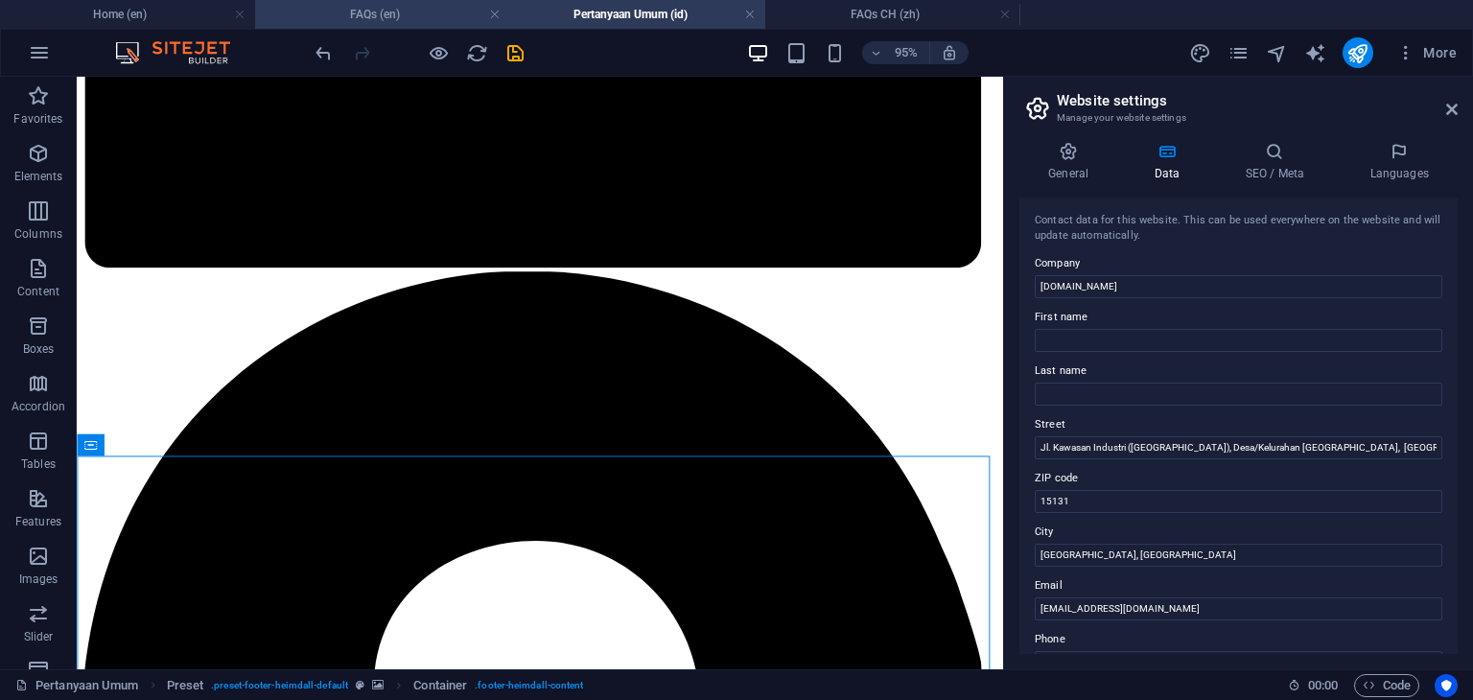
click at [379, 10] on h4 "FAQs (en)" at bounding box center [382, 14] width 255 height 21
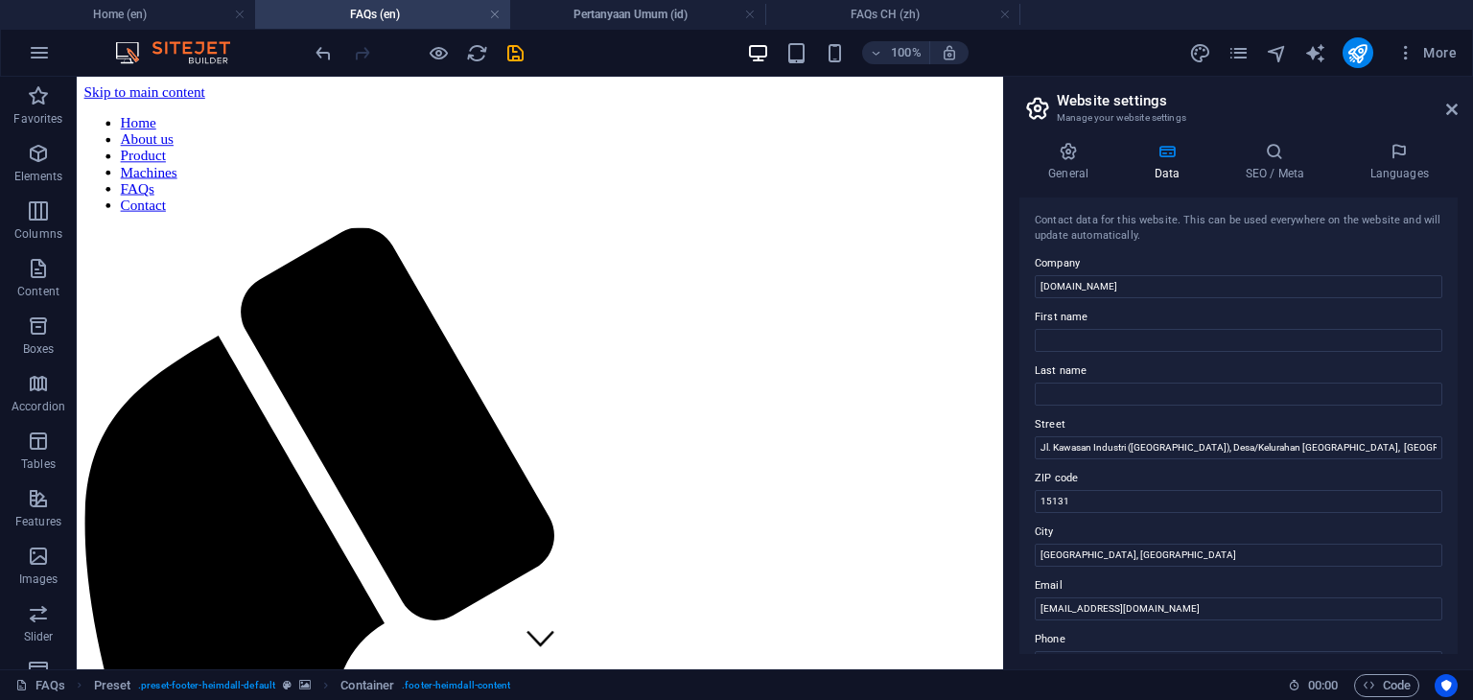
scroll to position [0, 0]
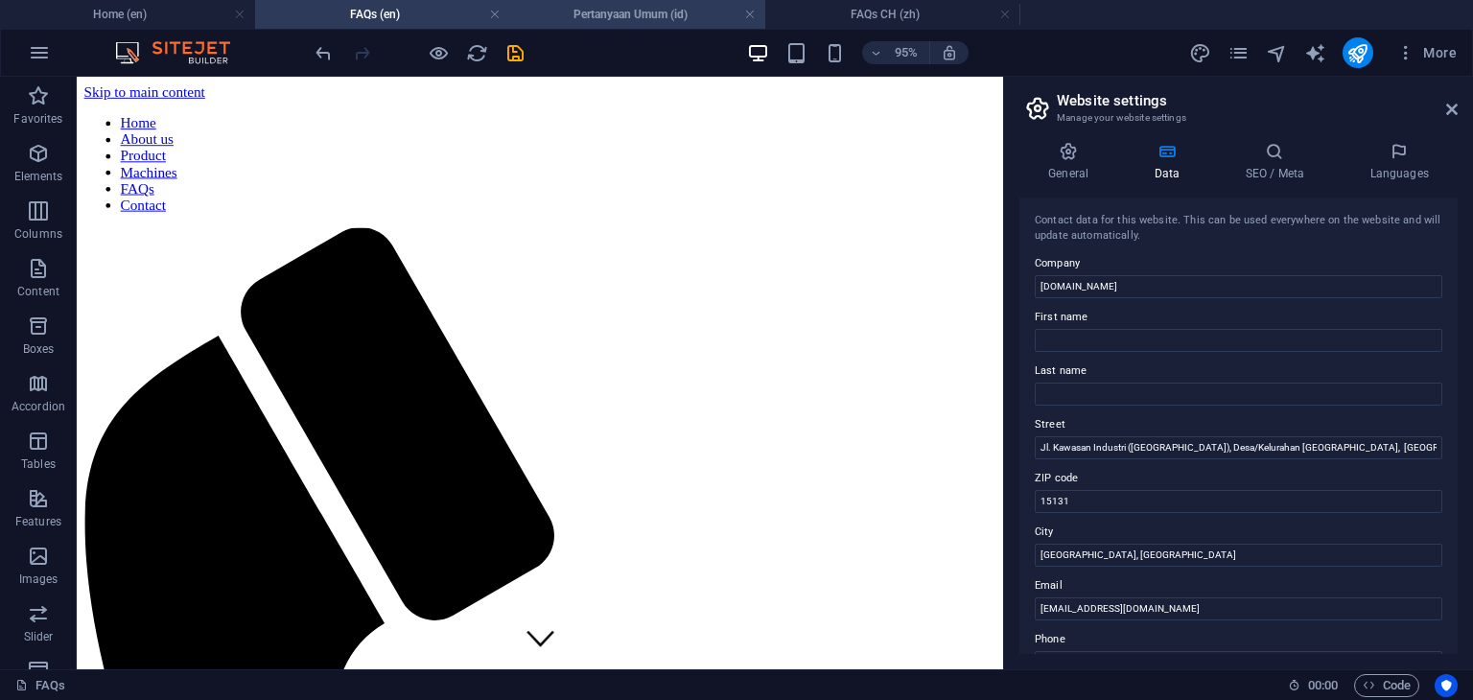
click at [611, 13] on h4 "Pertanyaan Umum (id)" at bounding box center [637, 14] width 255 height 21
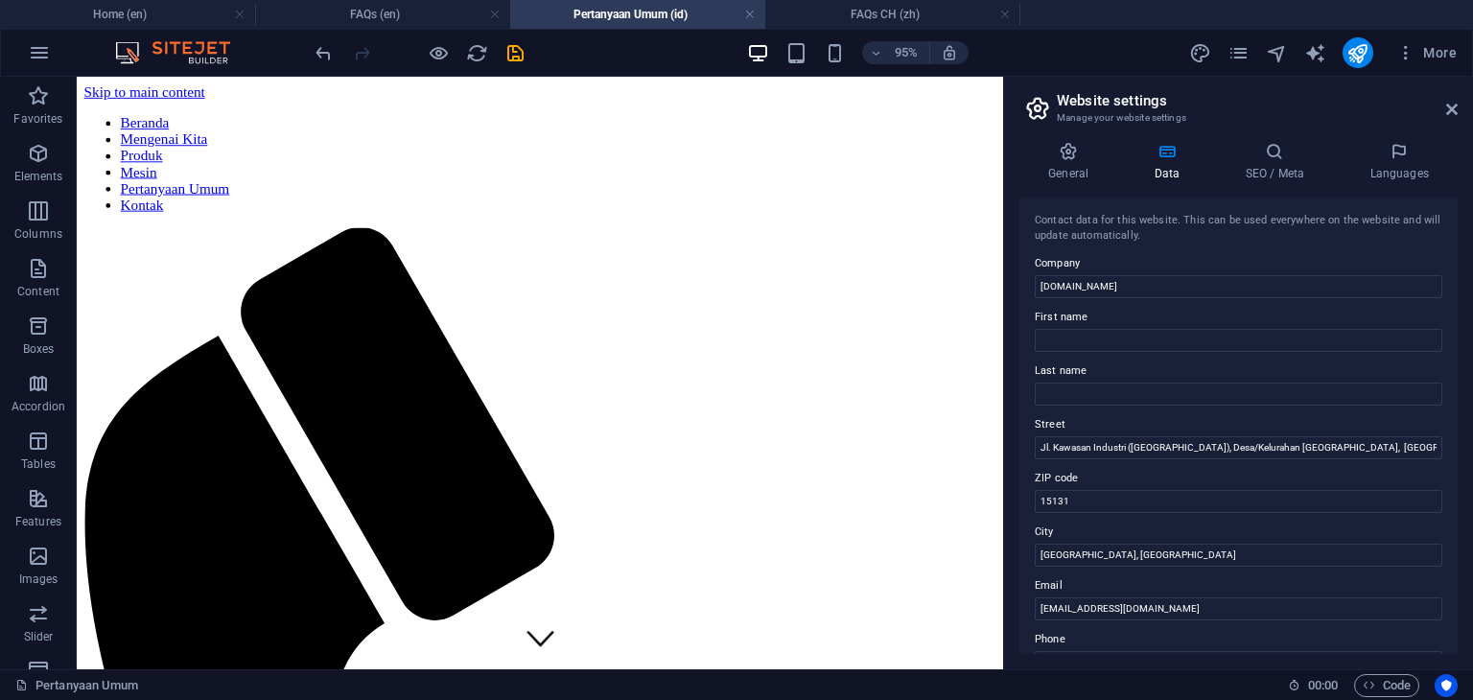
scroll to position [1901, 0]
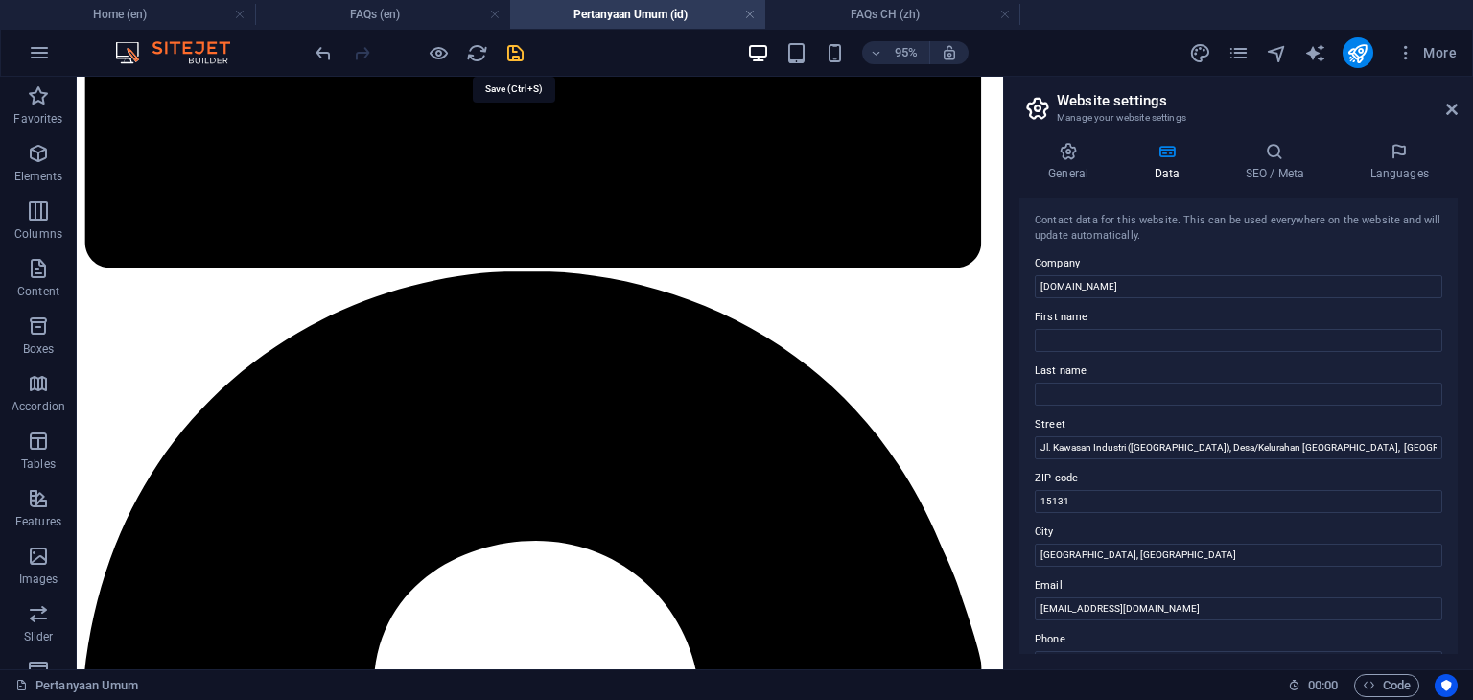
click at [518, 53] on icon "save" at bounding box center [515, 53] width 22 height 22
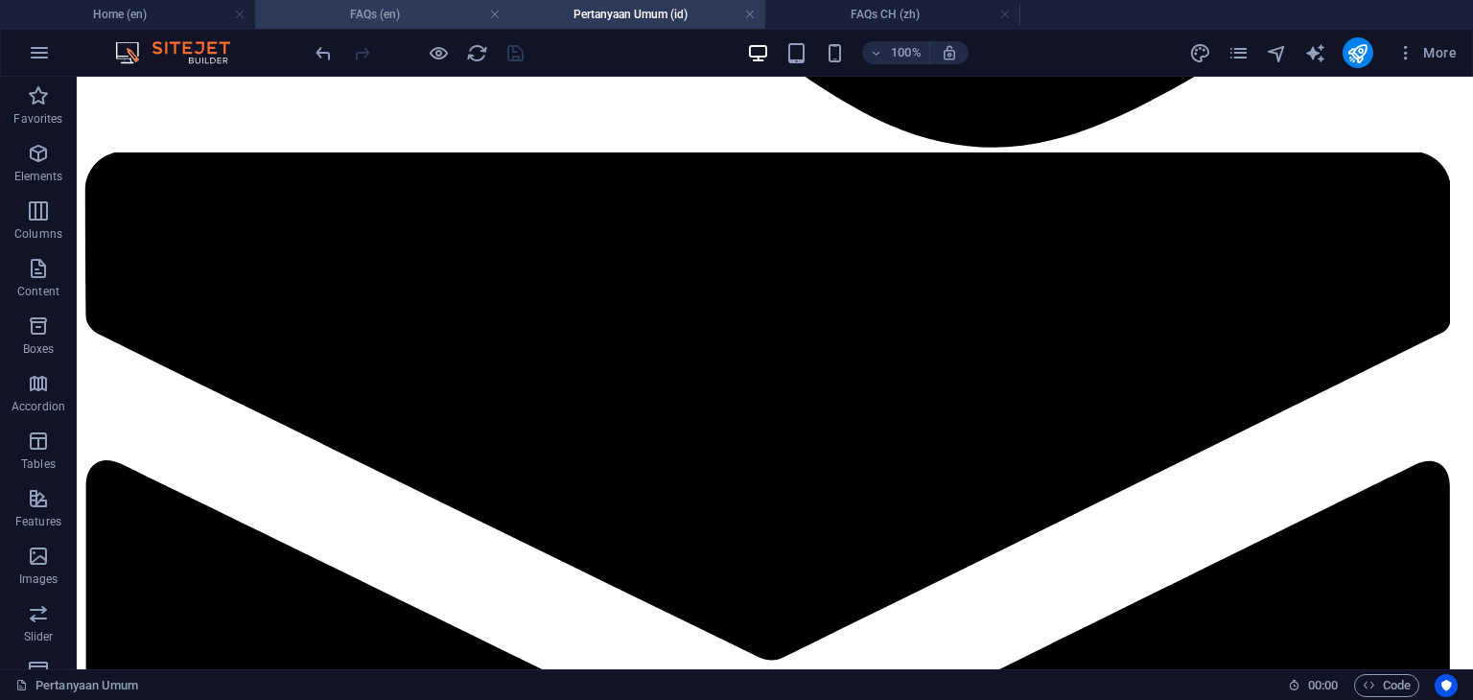
click at [409, 20] on h4 "FAQs (en)" at bounding box center [382, 14] width 255 height 21
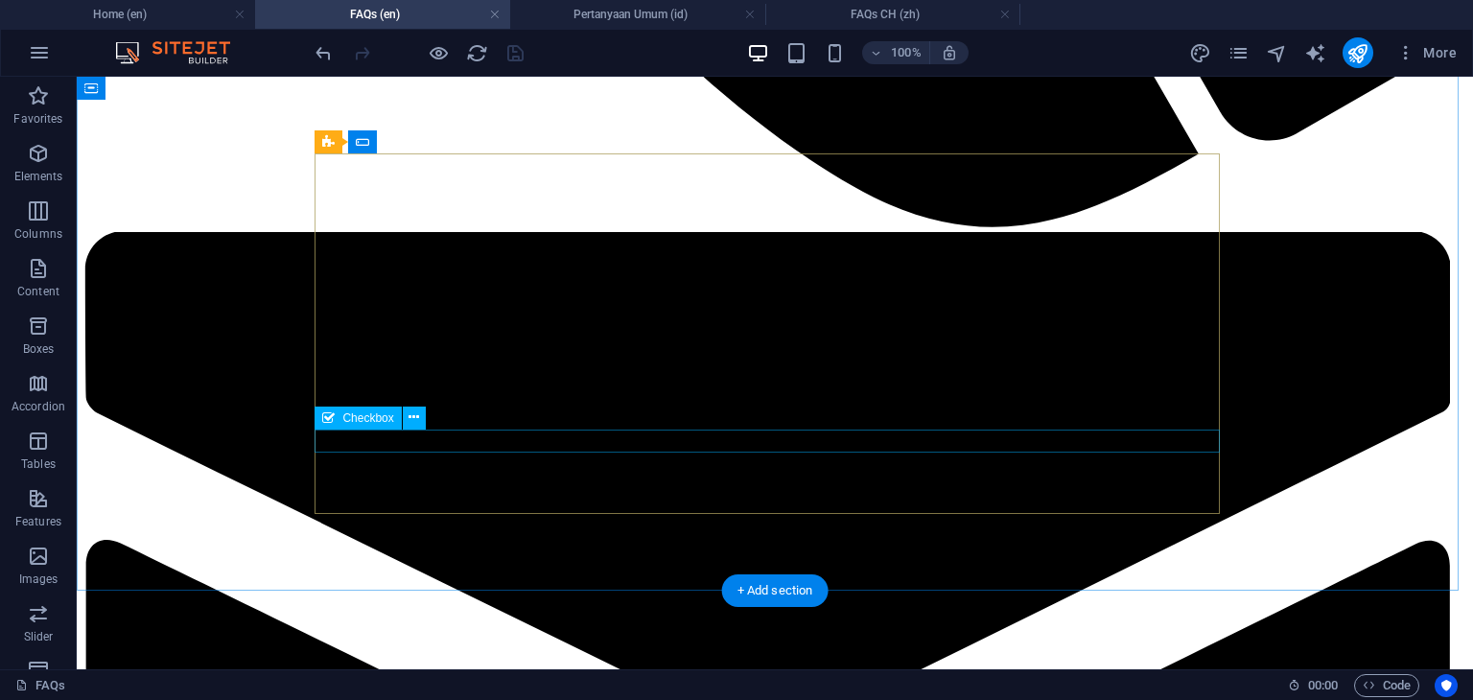
scroll to position [1822, 0]
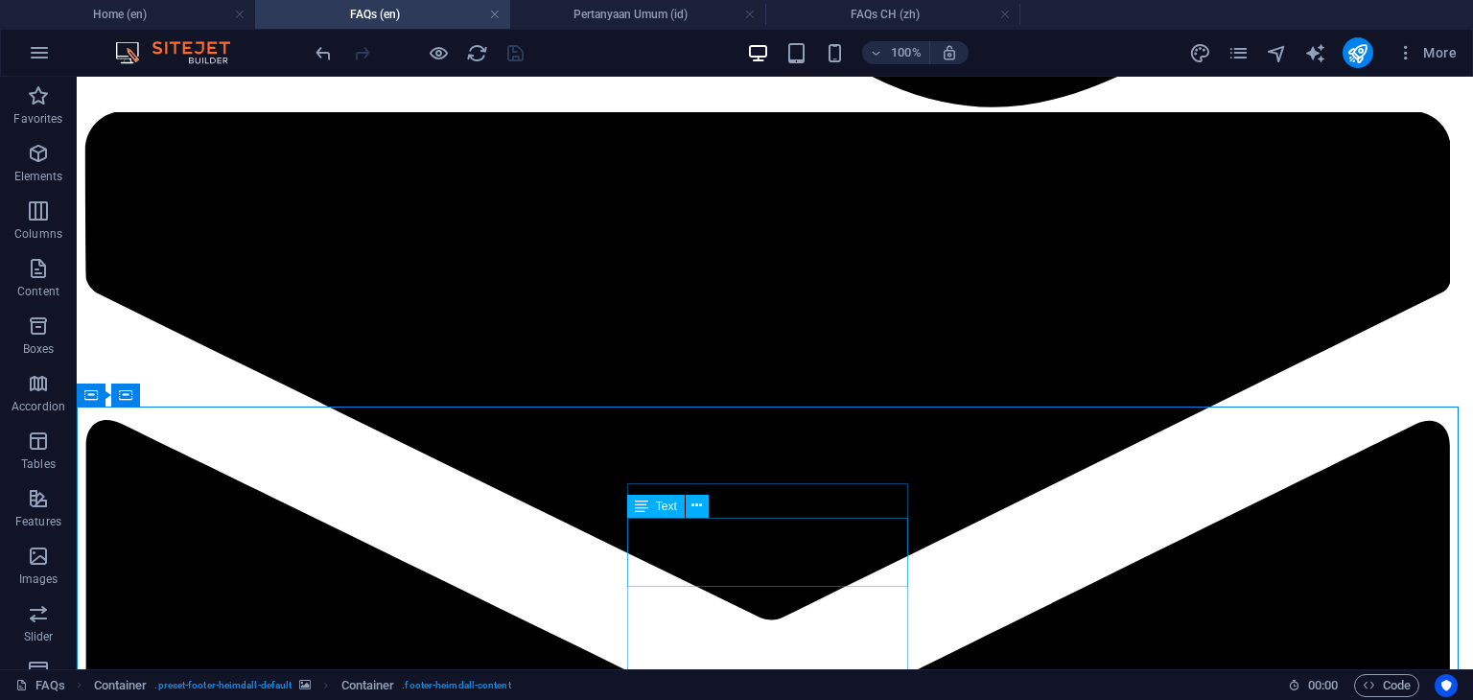
scroll to position [2110, 0]
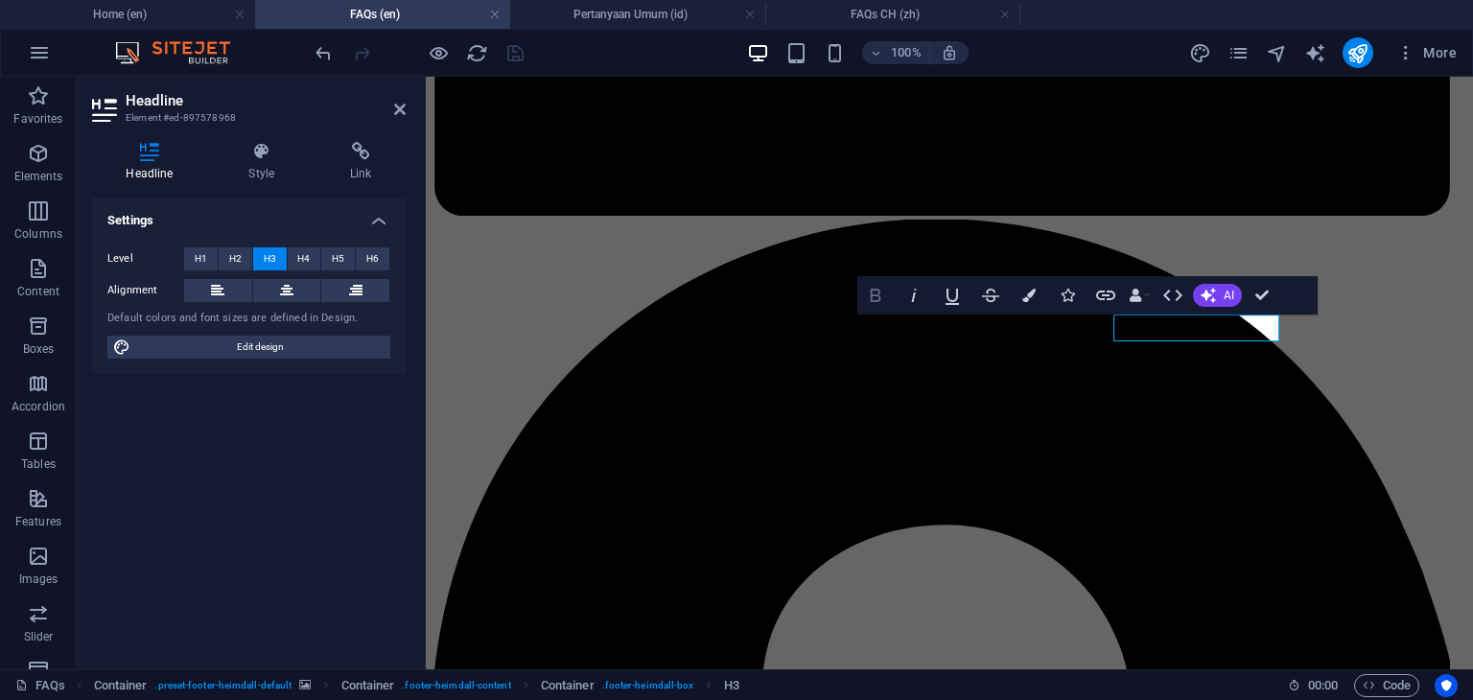
click at [876, 300] on icon "button" at bounding box center [876, 295] width 11 height 13
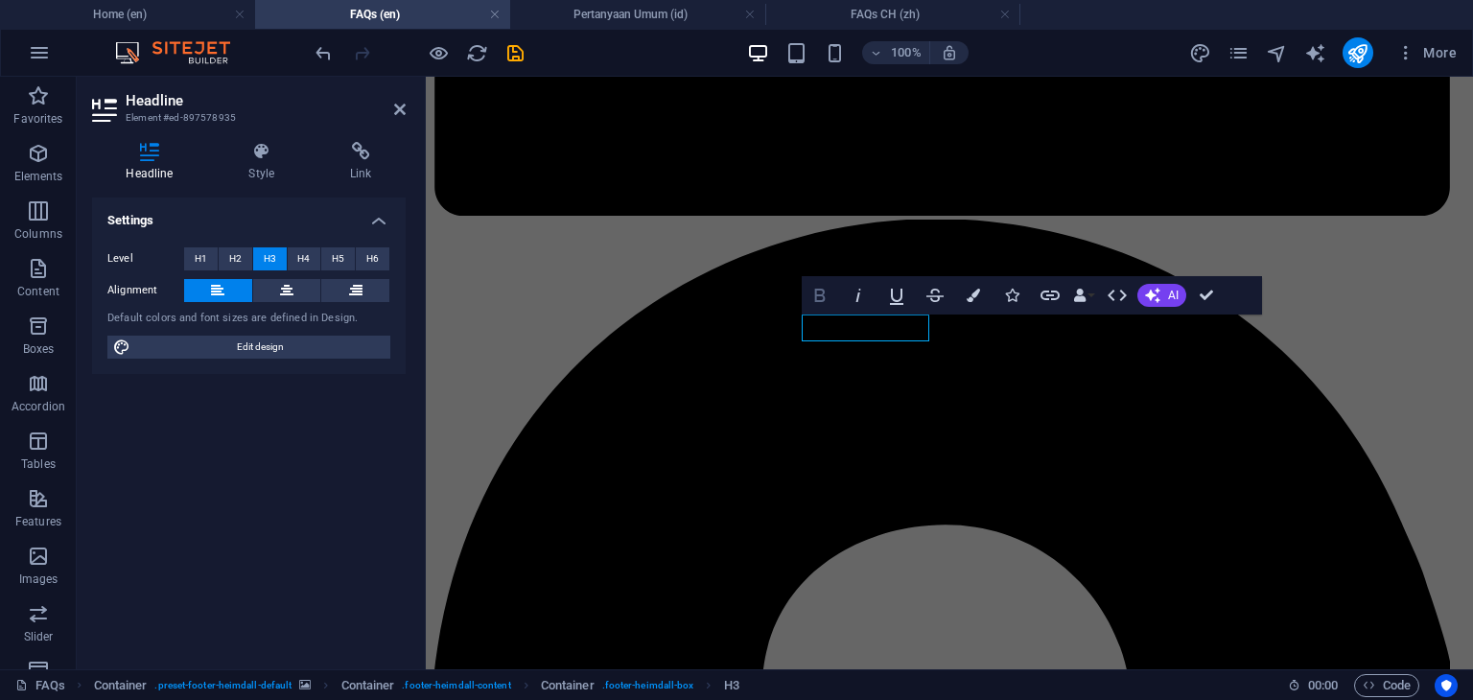
click at [821, 298] on icon "button" at bounding box center [819, 295] width 23 height 23
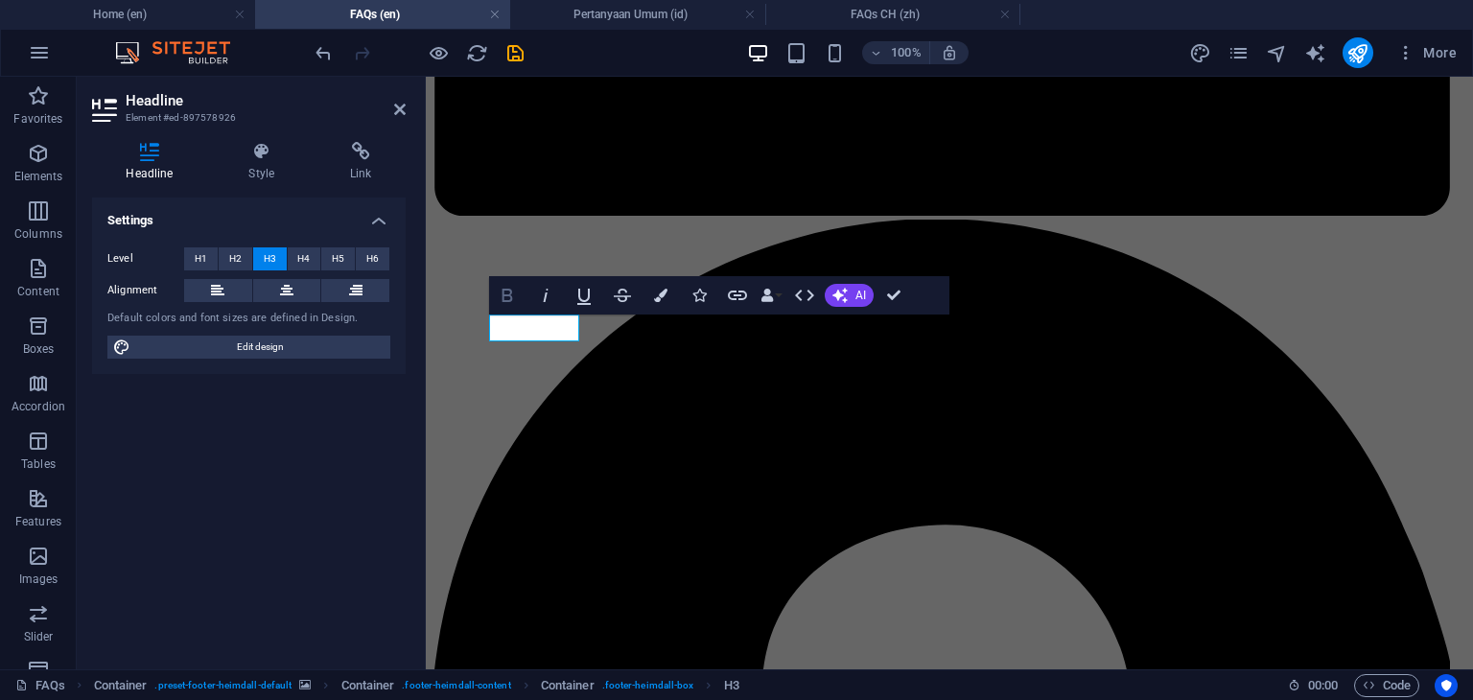
click at [506, 296] on icon "button" at bounding box center [507, 295] width 23 height 23
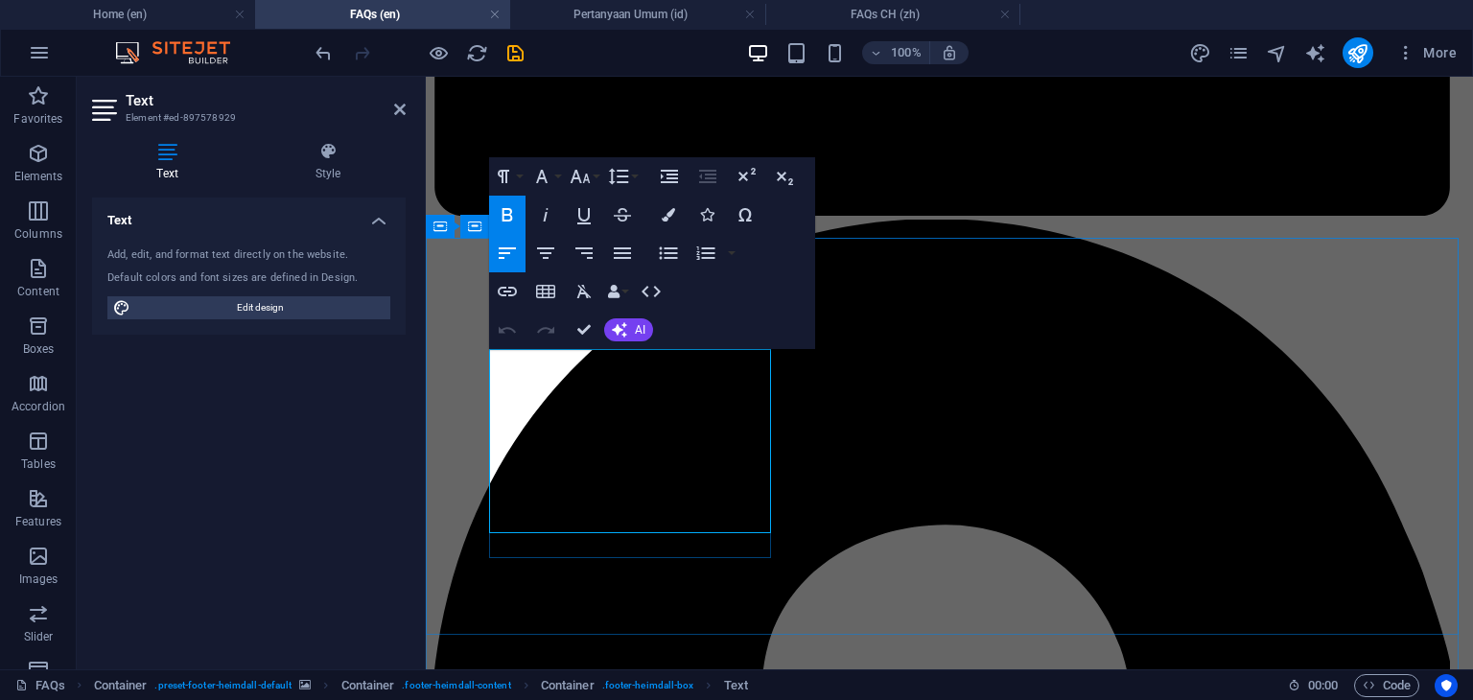
click at [624, 254] on icon "button" at bounding box center [622, 253] width 23 height 23
click at [538, 174] on icon "button" at bounding box center [541, 176] width 23 height 23
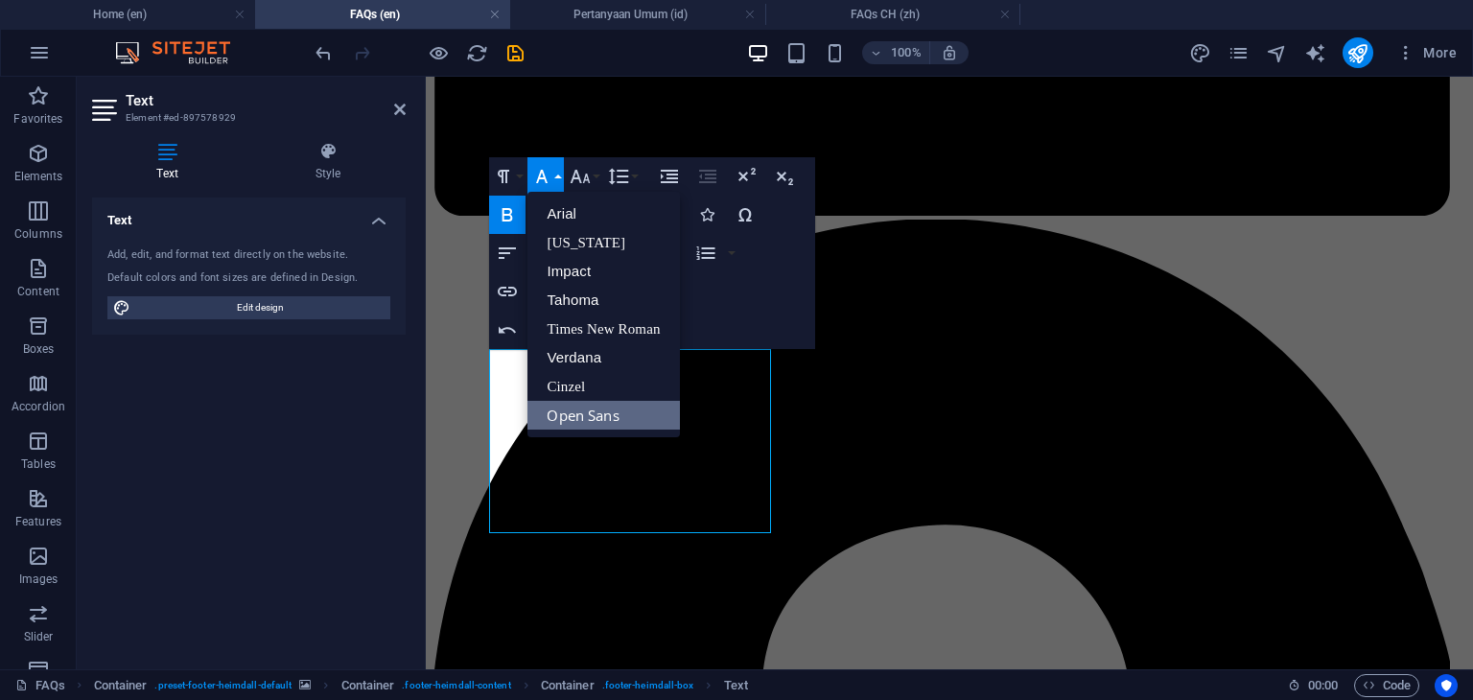
scroll to position [0, 0]
click at [556, 213] on link "Arial" at bounding box center [603, 213] width 152 height 29
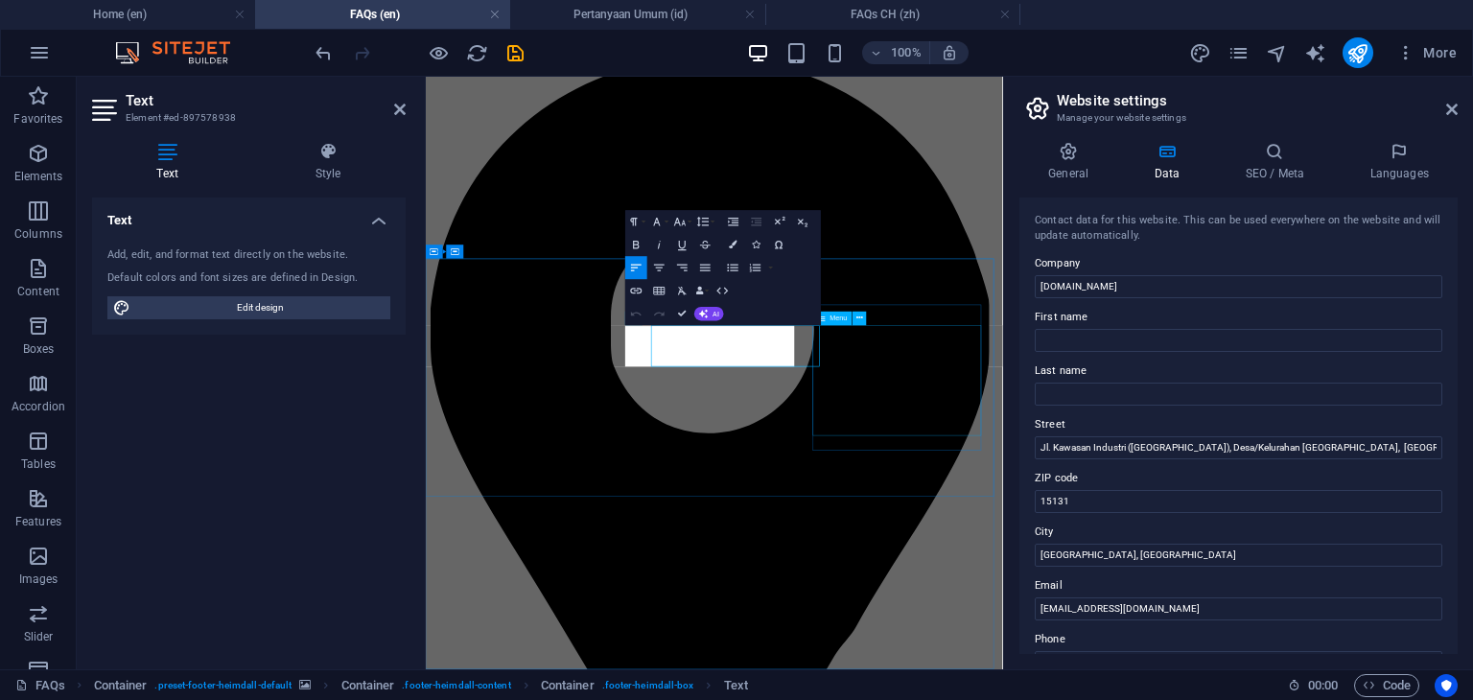
scroll to position [1968, 0]
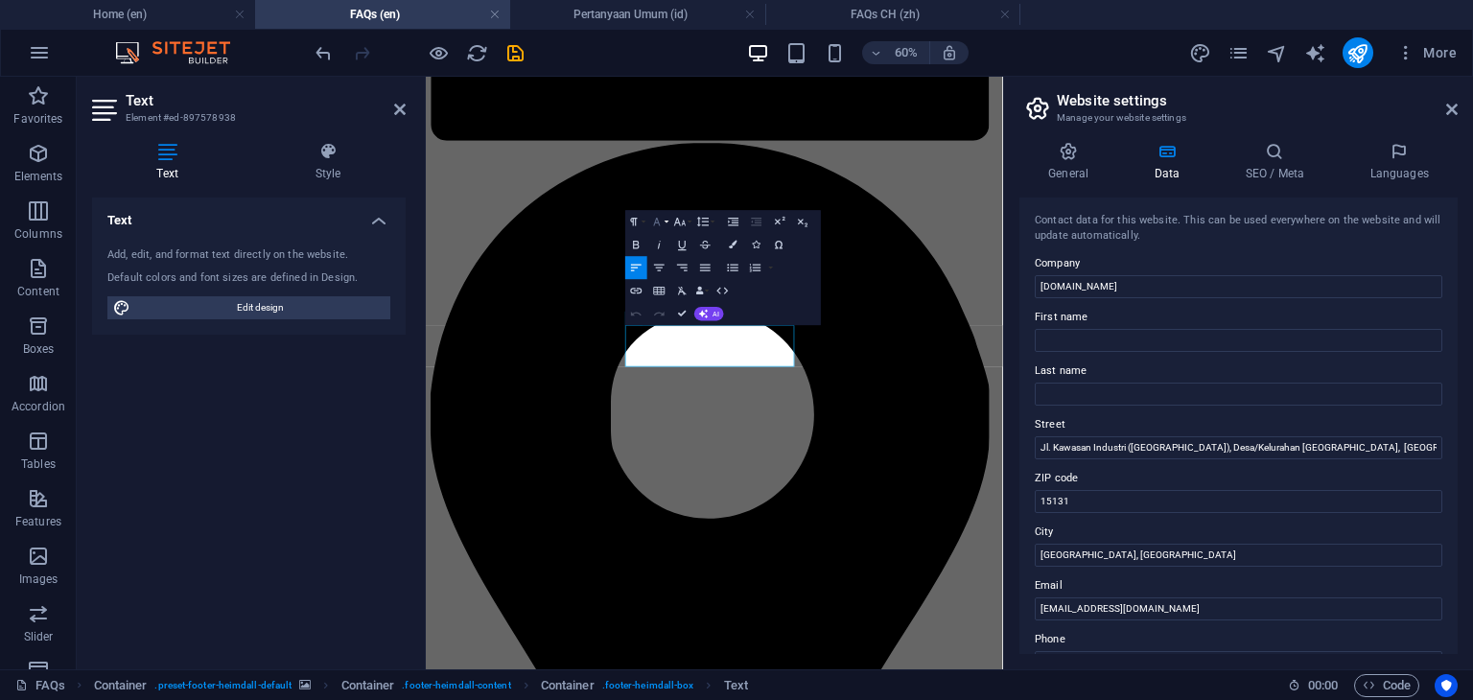
click at [664, 223] on icon "button" at bounding box center [656, 221] width 13 height 13
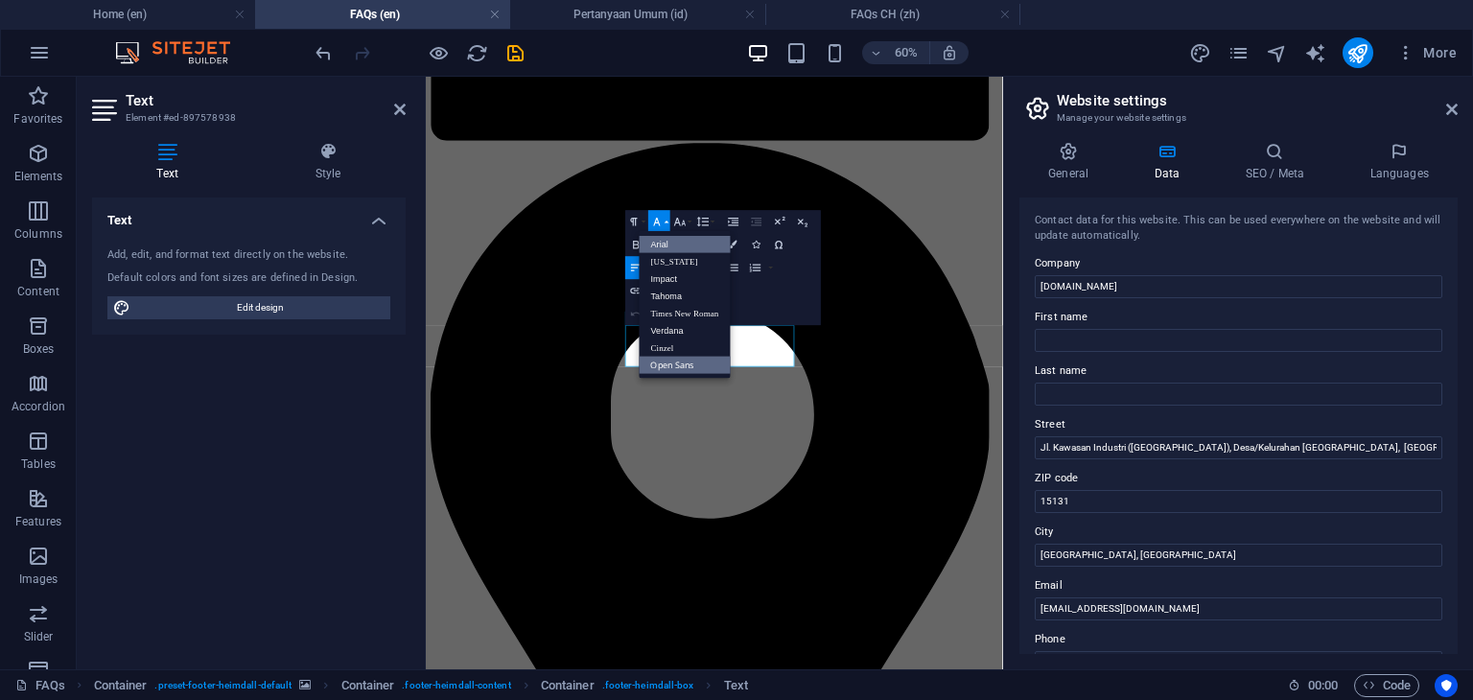
click at [663, 241] on link "Arial" at bounding box center [685, 243] width 91 height 17
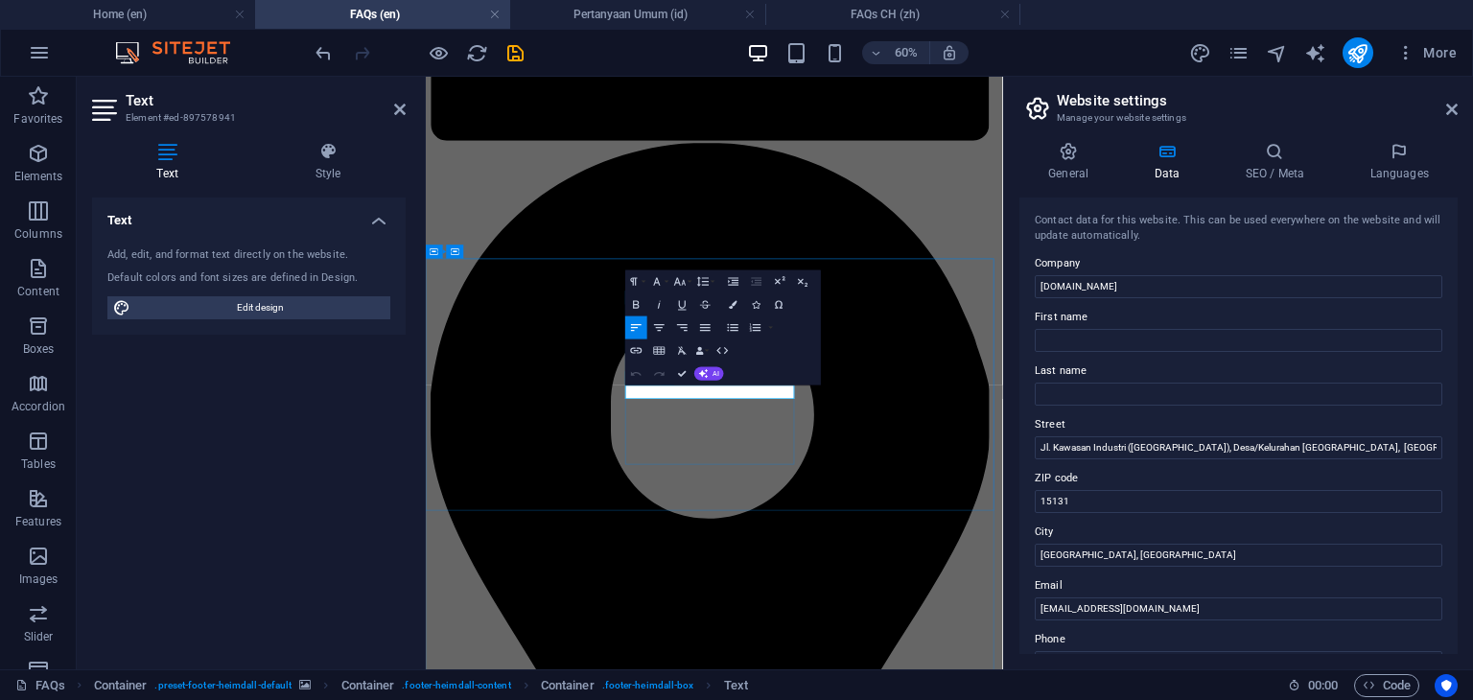
click at [659, 282] on icon "button" at bounding box center [657, 281] width 7 height 8
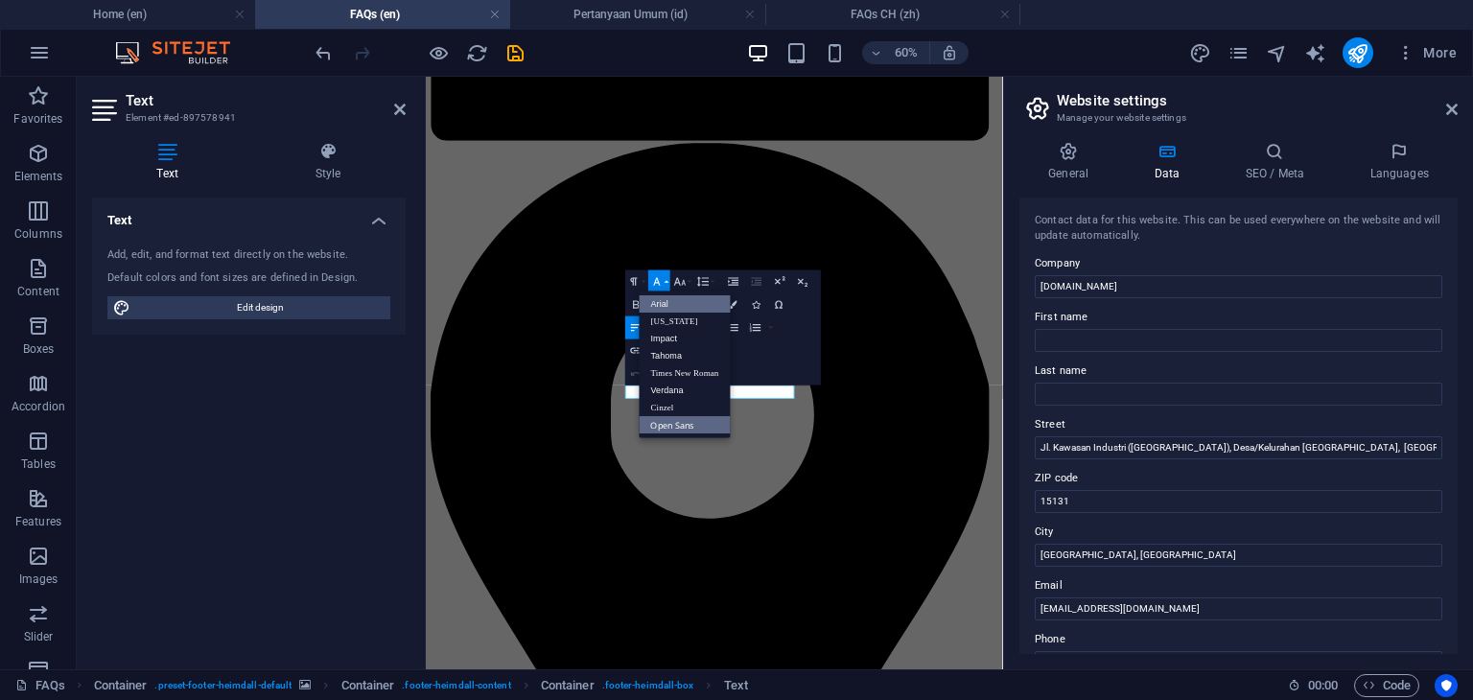
click at [671, 307] on link "Arial" at bounding box center [685, 303] width 91 height 17
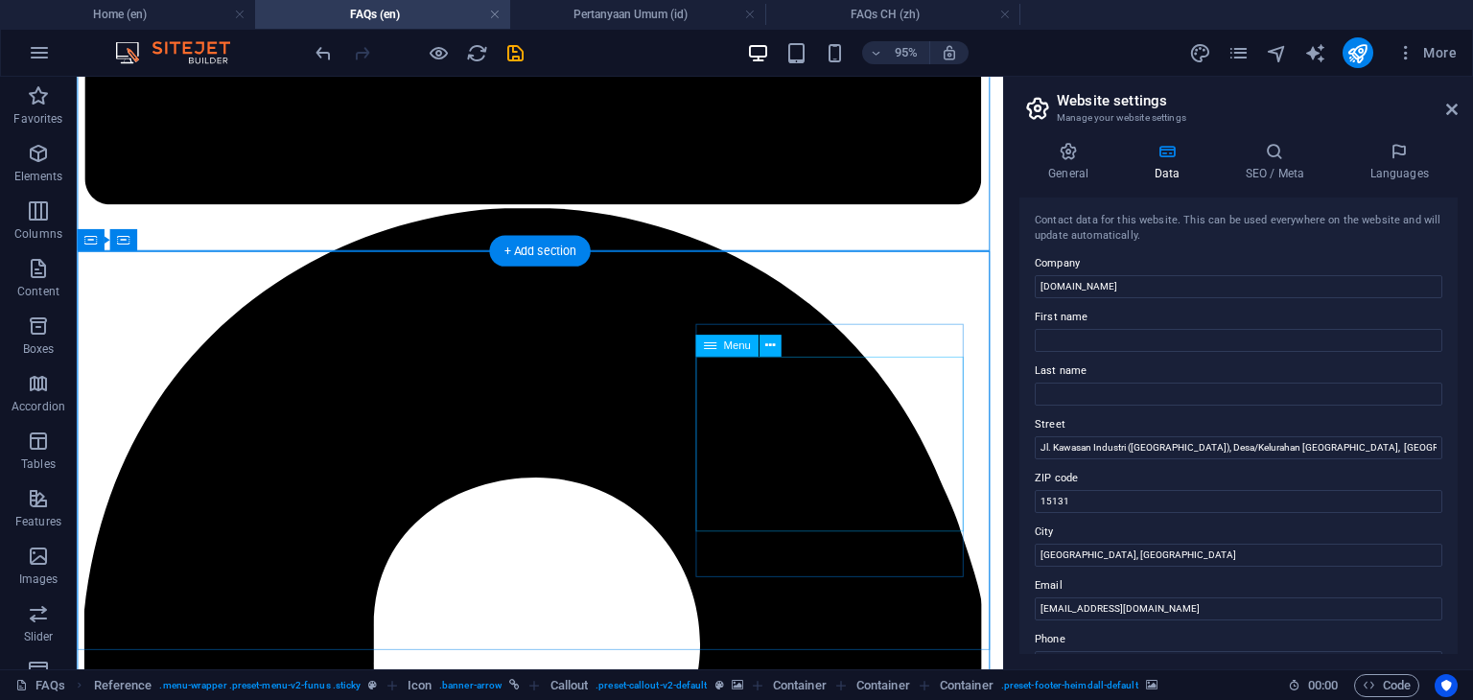
scroll to position [2351, 0]
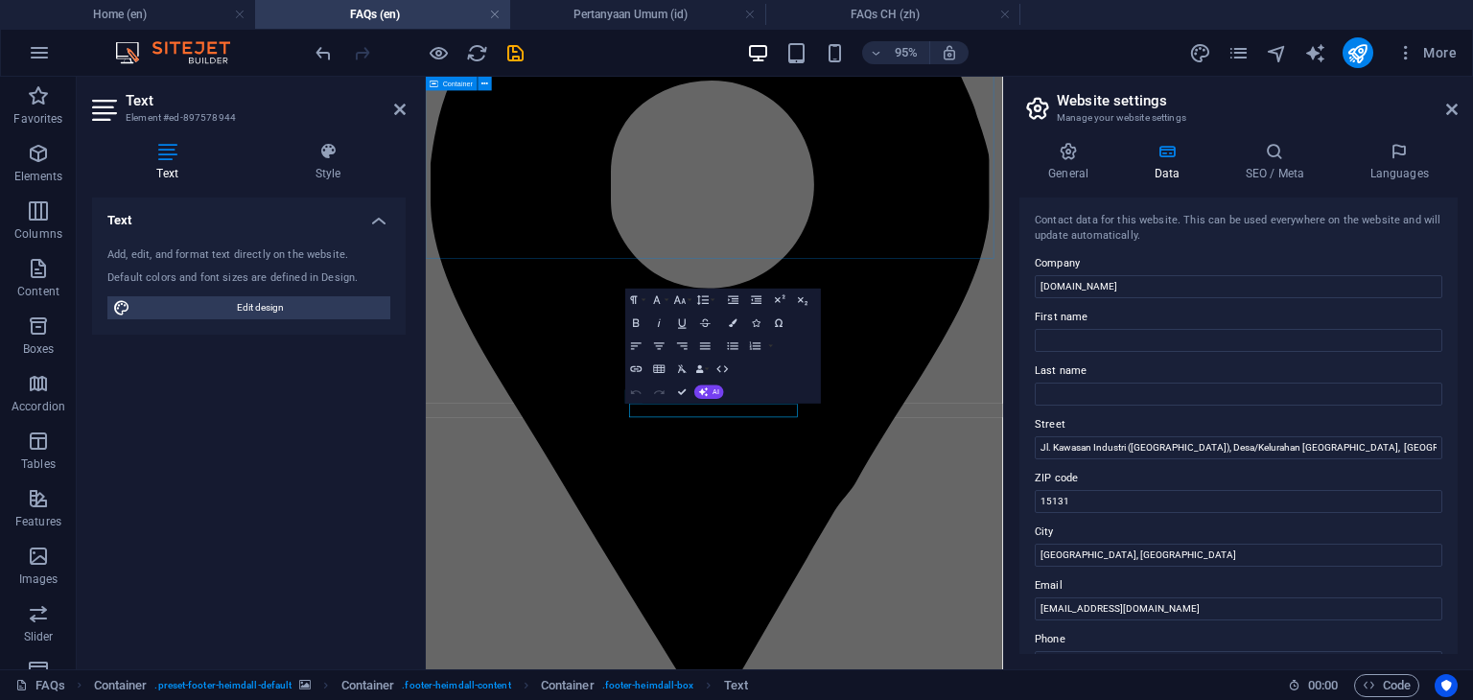
scroll to position [1968, 0]
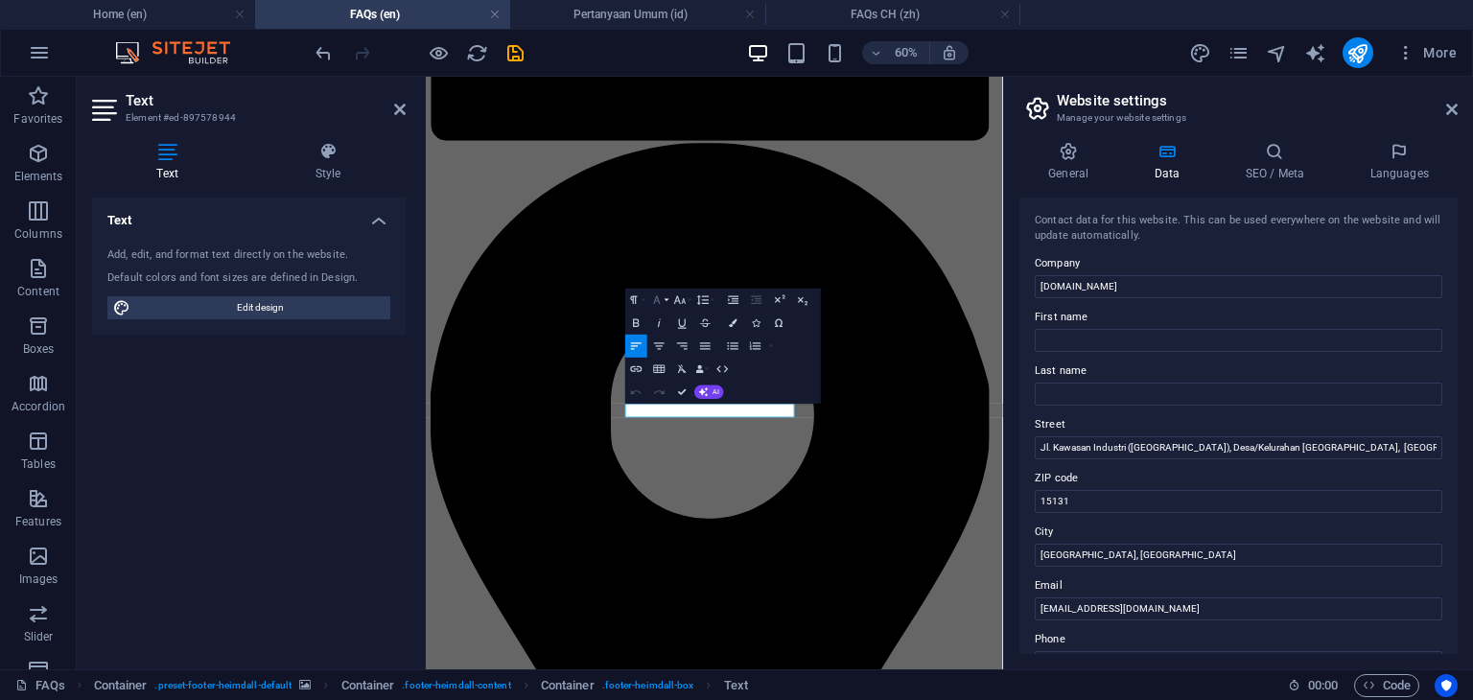
click at [656, 303] on icon "button" at bounding box center [656, 298] width 13 height 13
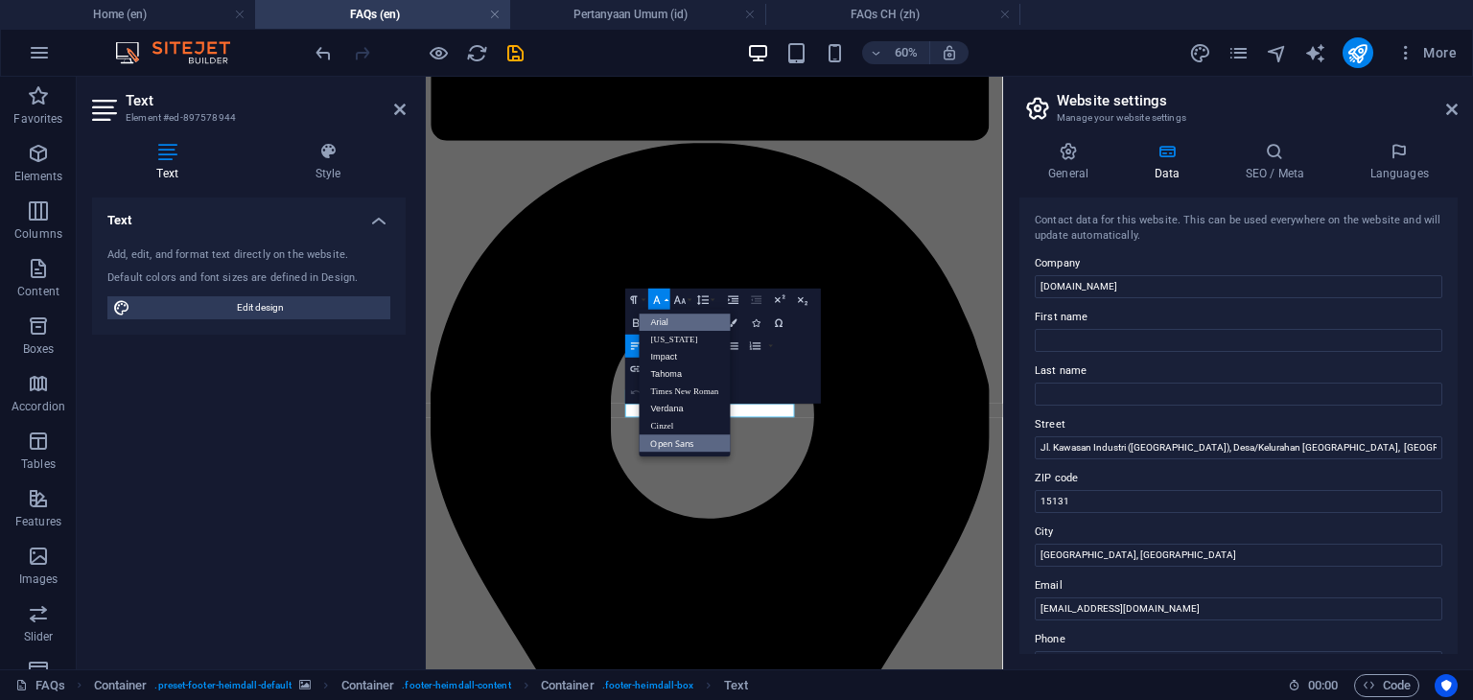
scroll to position [0, 0]
click at [664, 321] on link "Arial" at bounding box center [685, 322] width 91 height 17
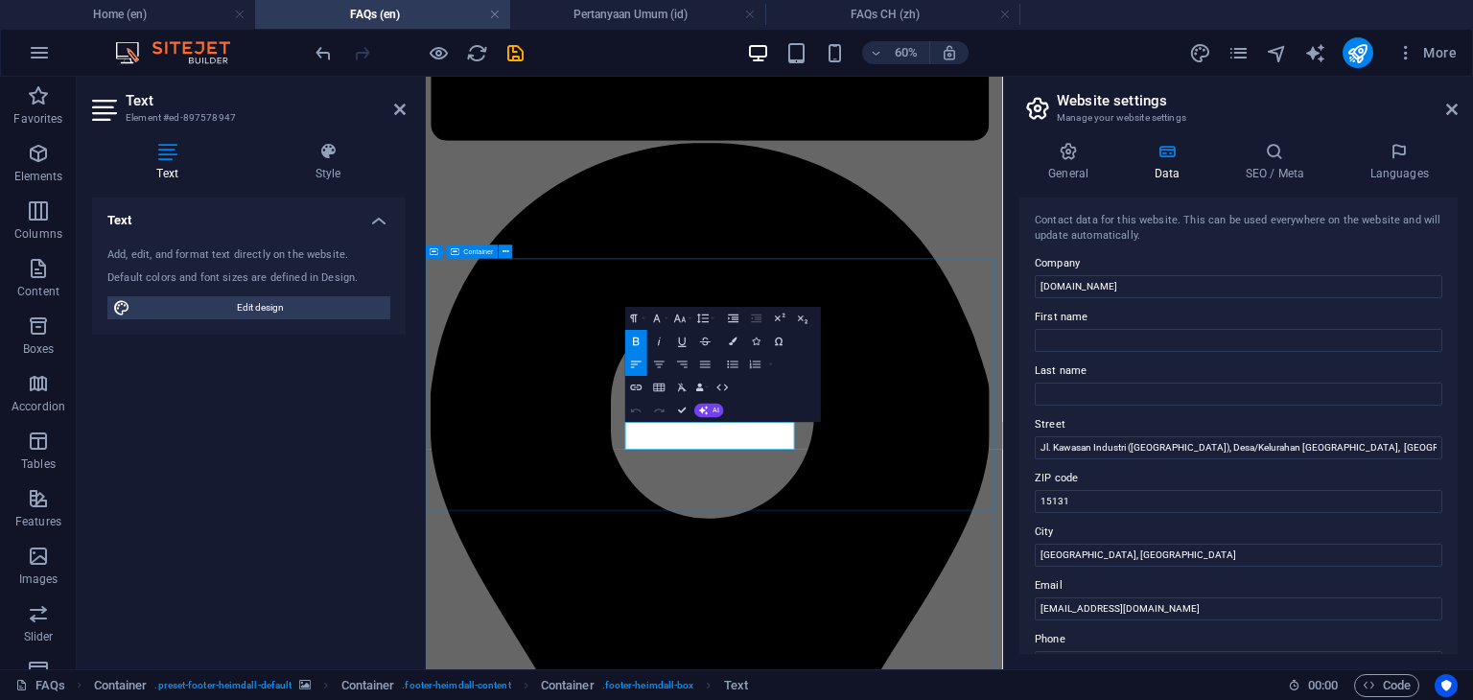
drag, startPoint x: 946, startPoint y: 685, endPoint x: 757, endPoint y: 669, distance: 190.5
click at [652, 316] on icon "button" at bounding box center [656, 318] width 13 height 13
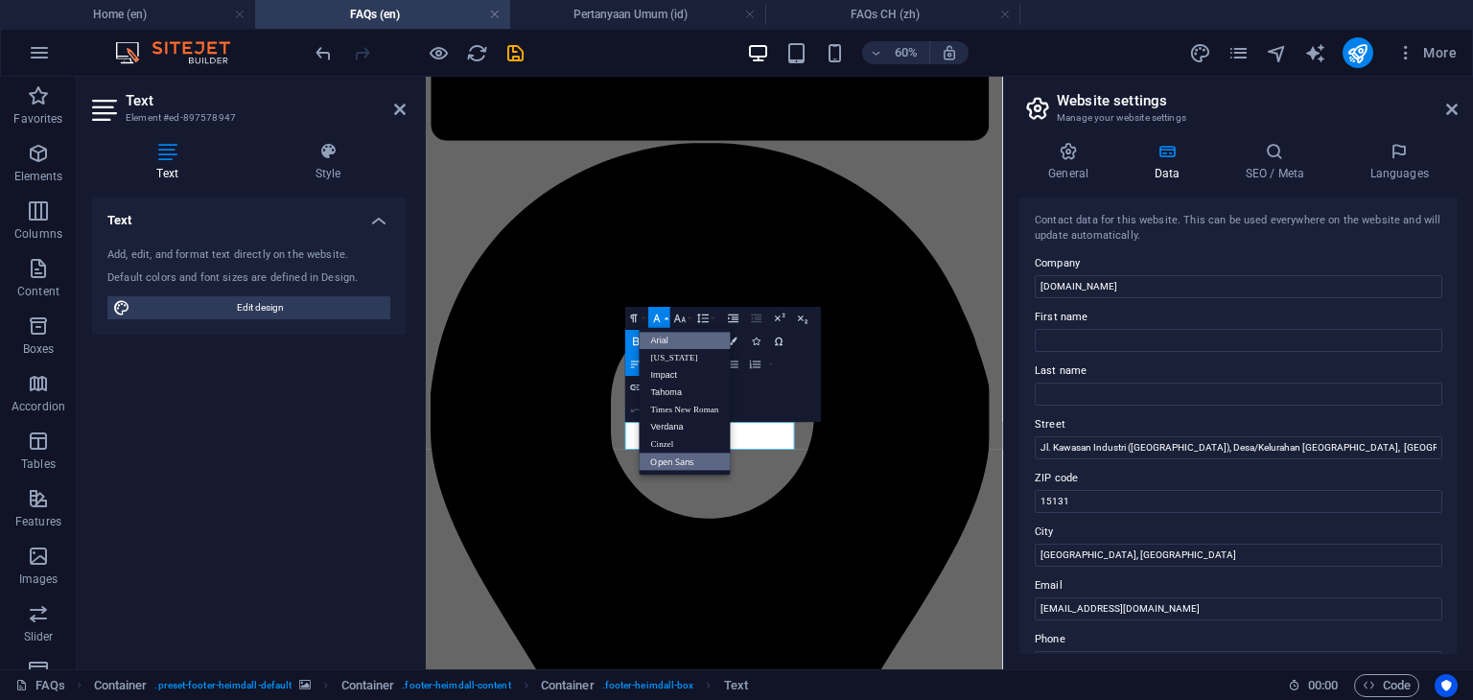
click at [661, 338] on link "Arial" at bounding box center [685, 340] width 91 height 17
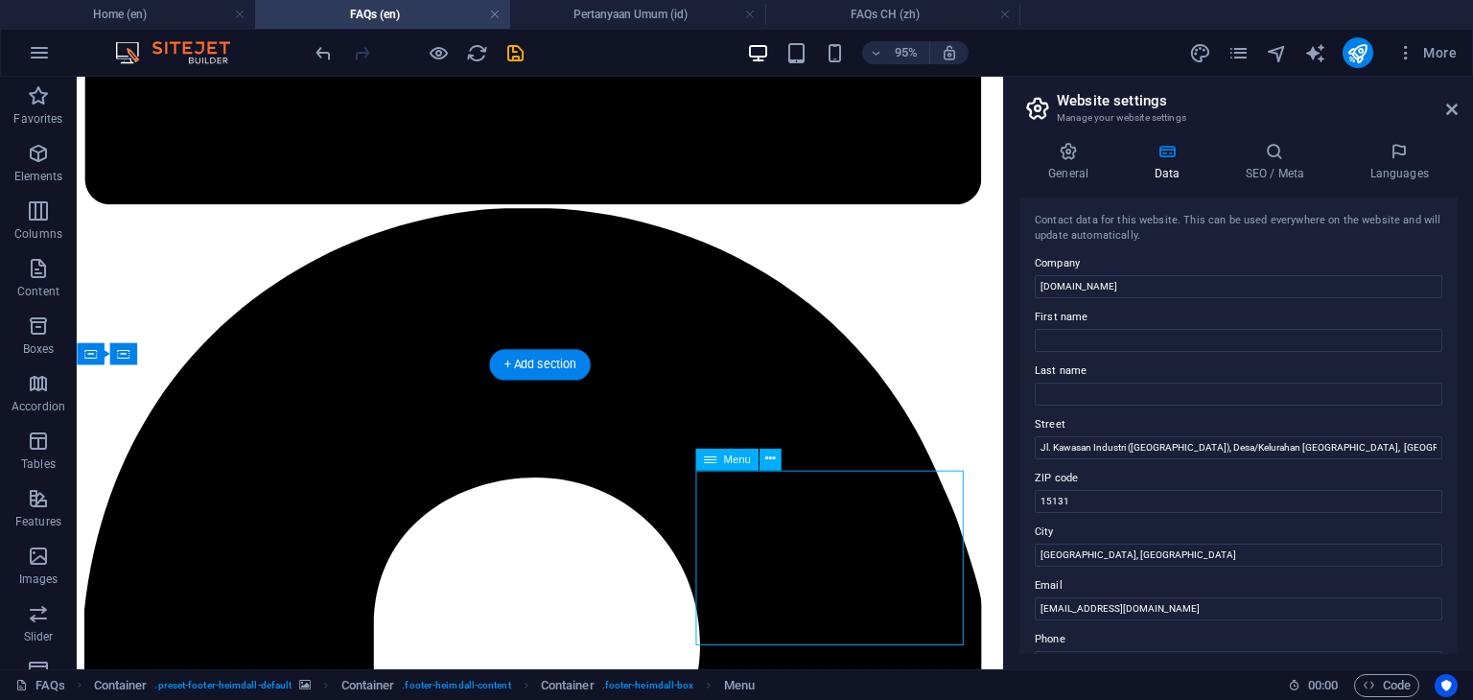
select select
select select "1"
select select
select select "2"
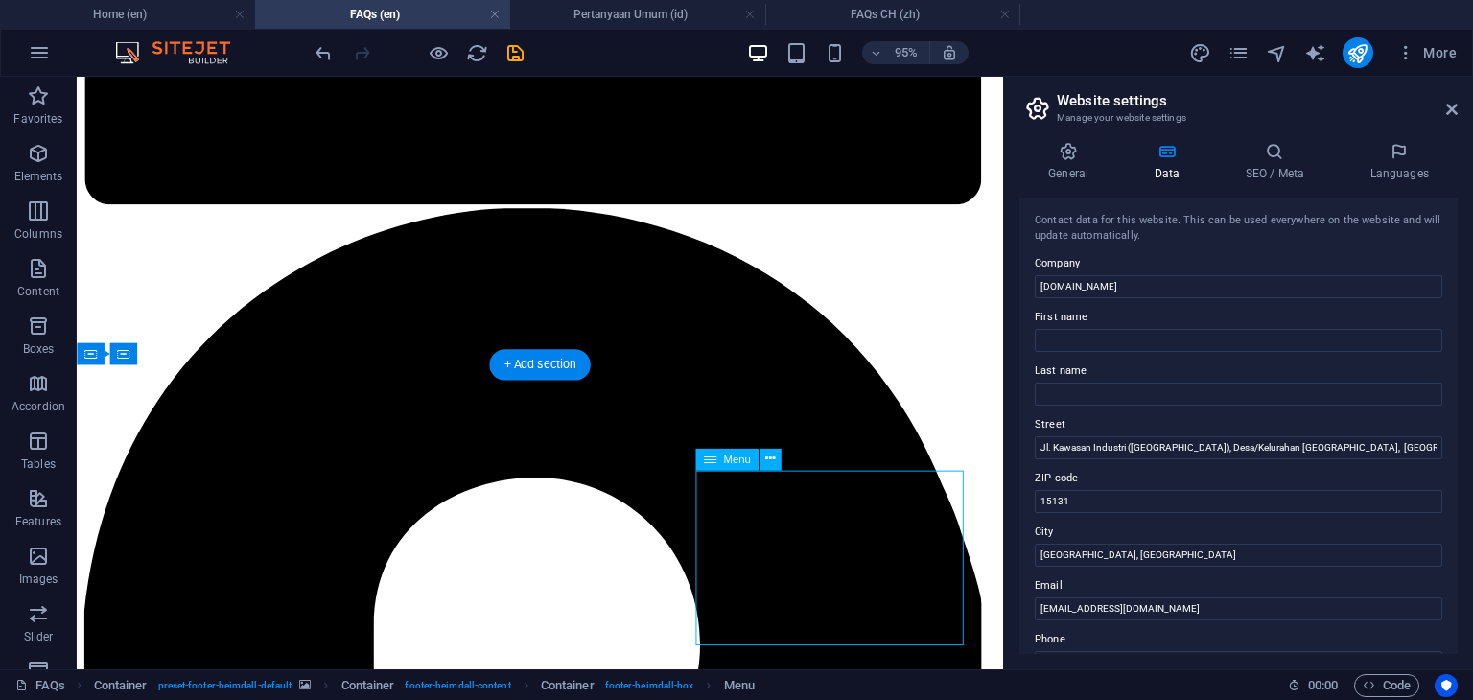
select select
select select "3"
select select
select select "4"
select select
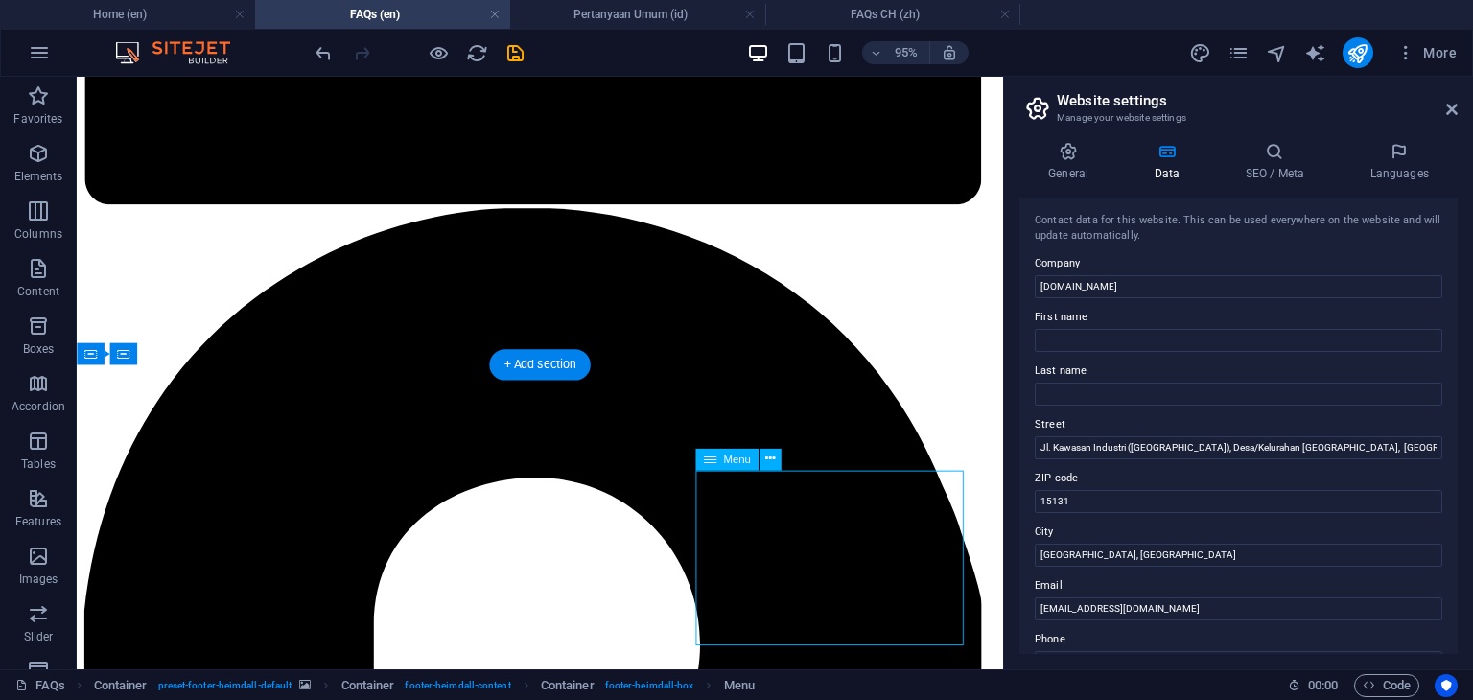
select select "5"
select select
select select "6"
select select
select select "7"
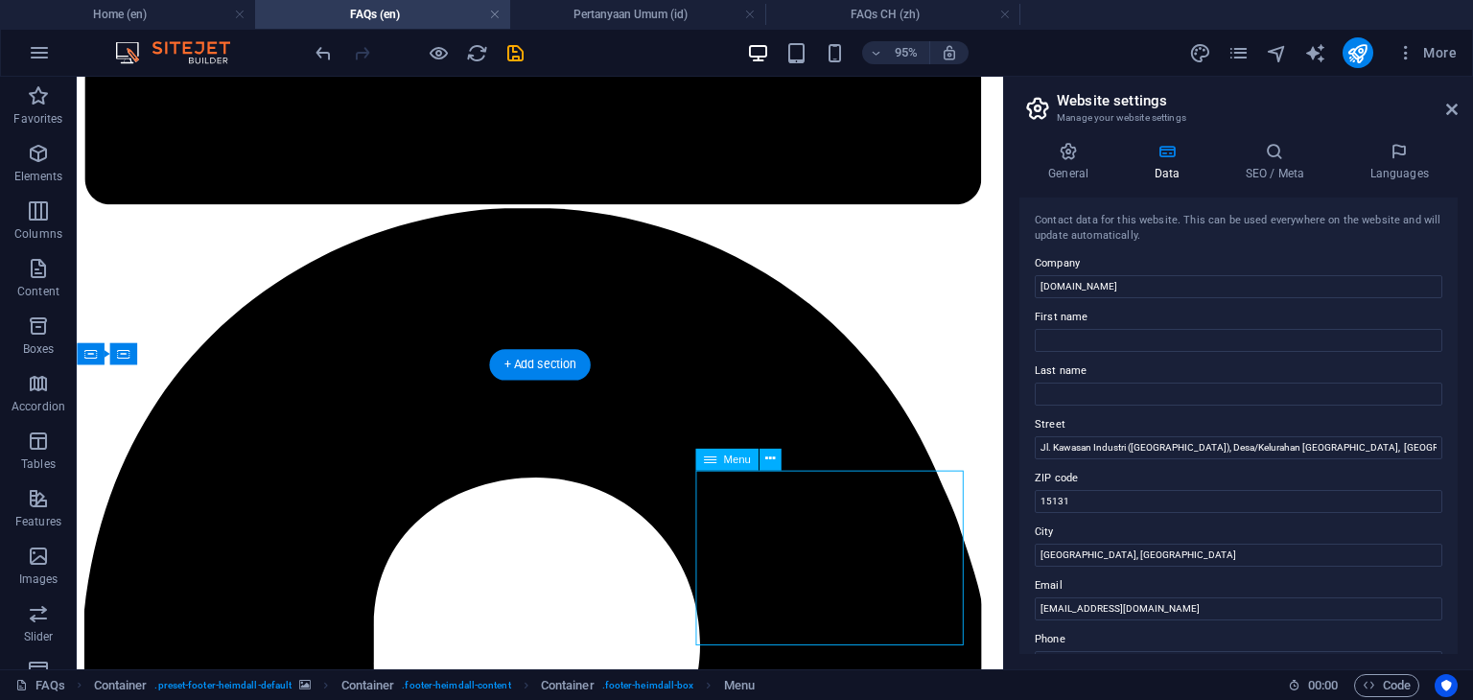
select select
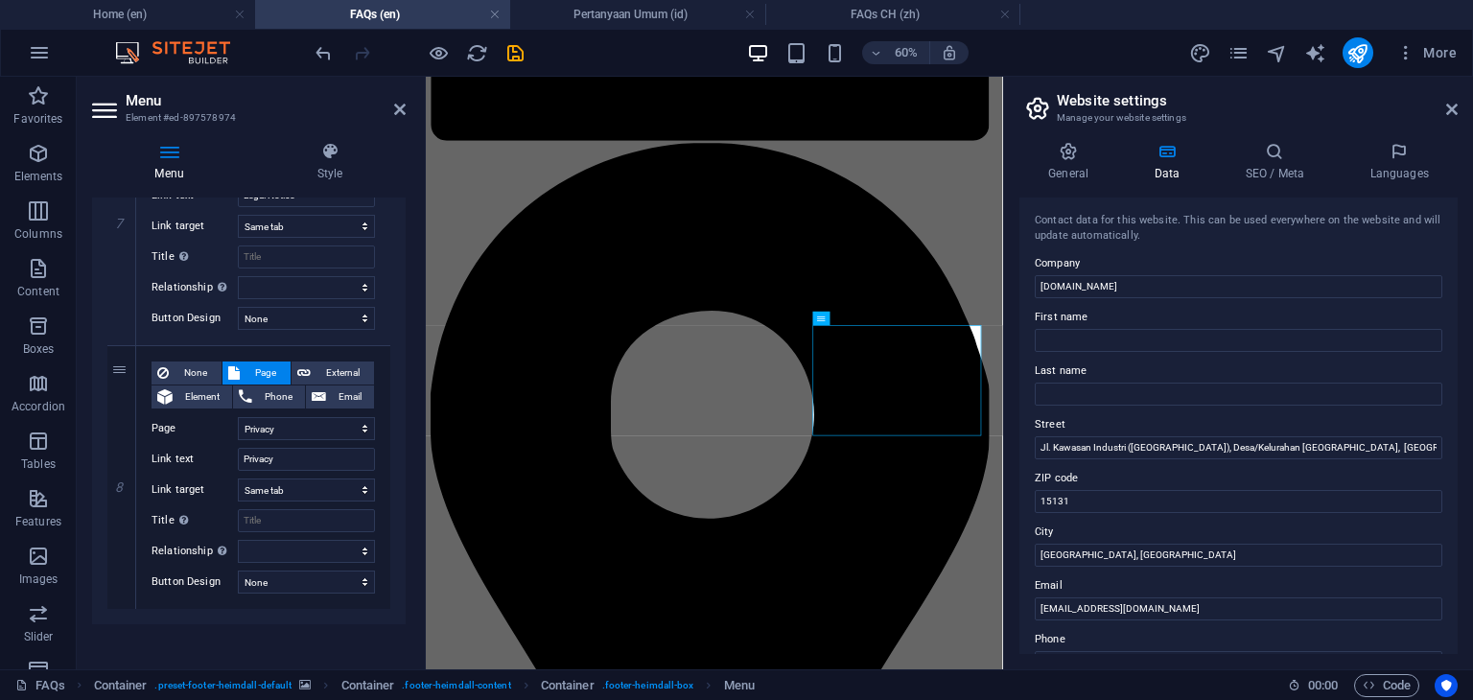
scroll to position [1887, 0]
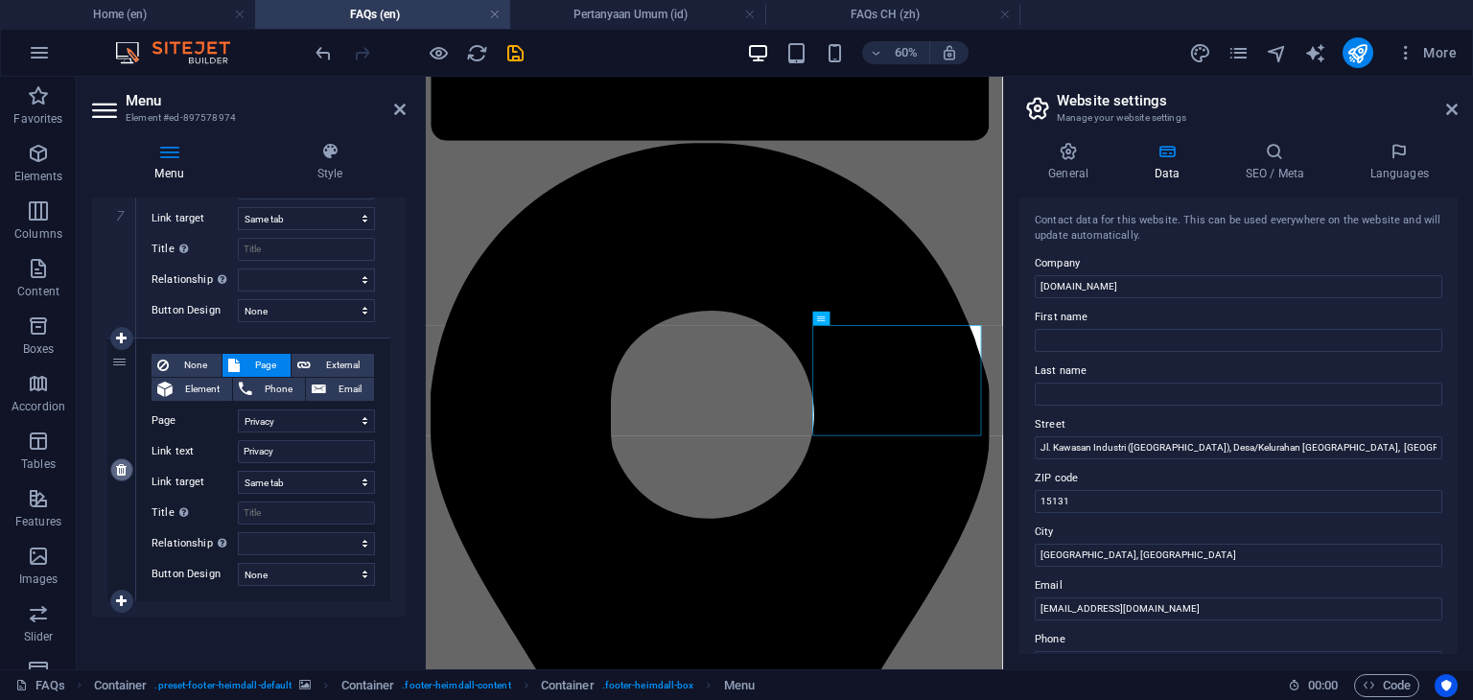
click at [116, 473] on icon at bounding box center [121, 469] width 11 height 13
select select
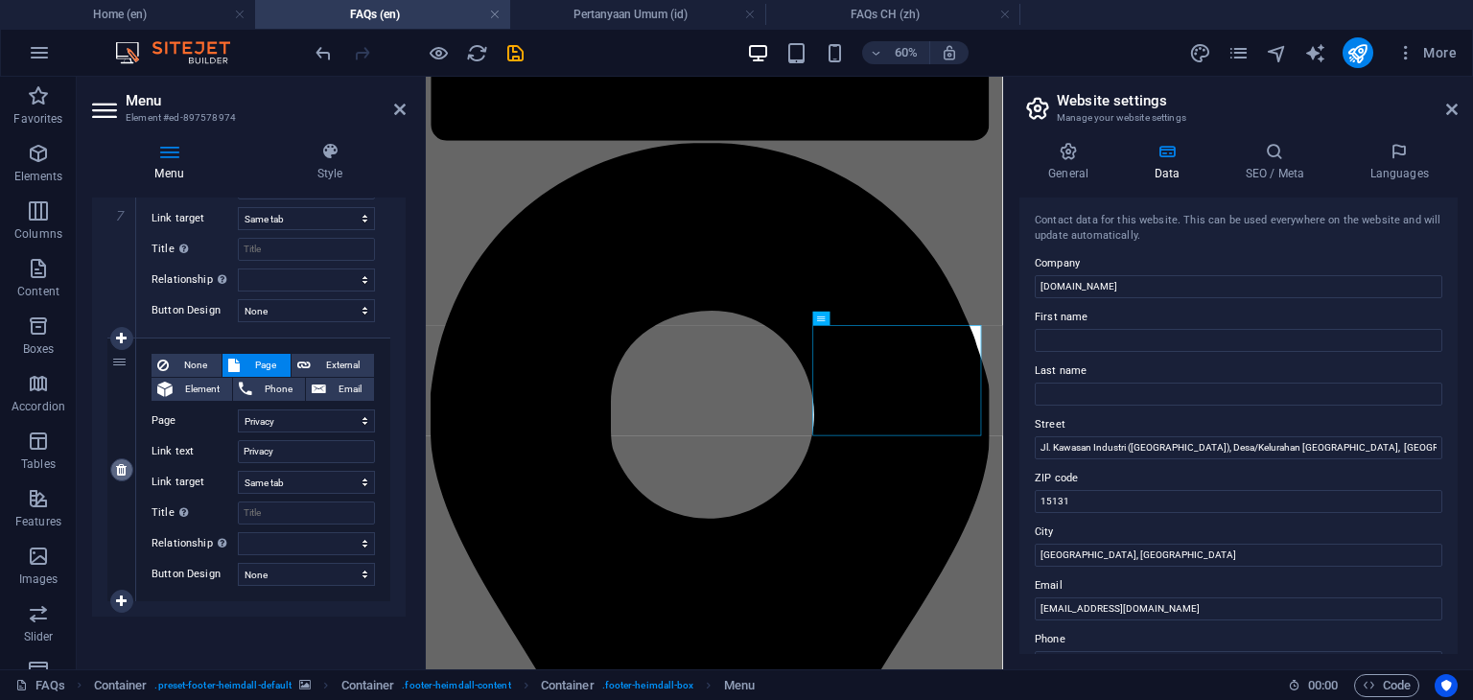
select select
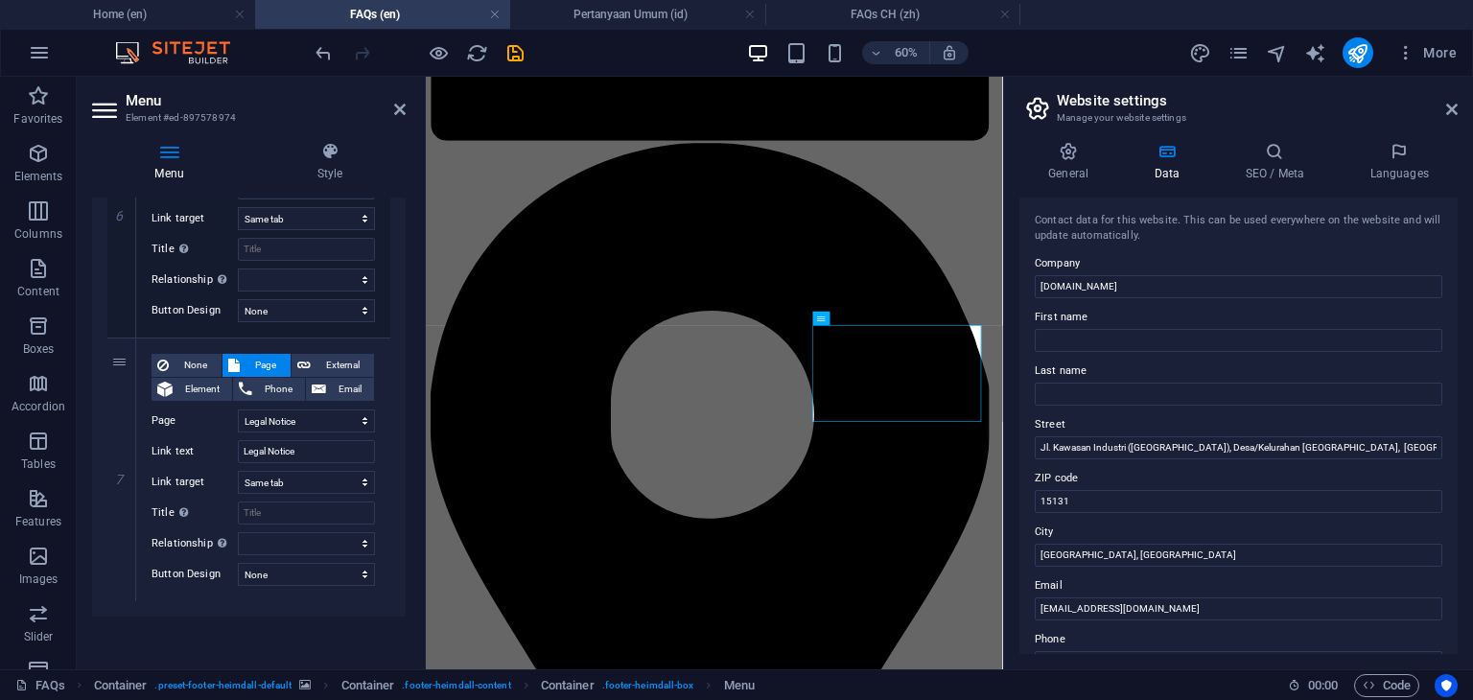
click at [0, 0] on icon at bounding box center [0, 0] width 0 height 0
select select
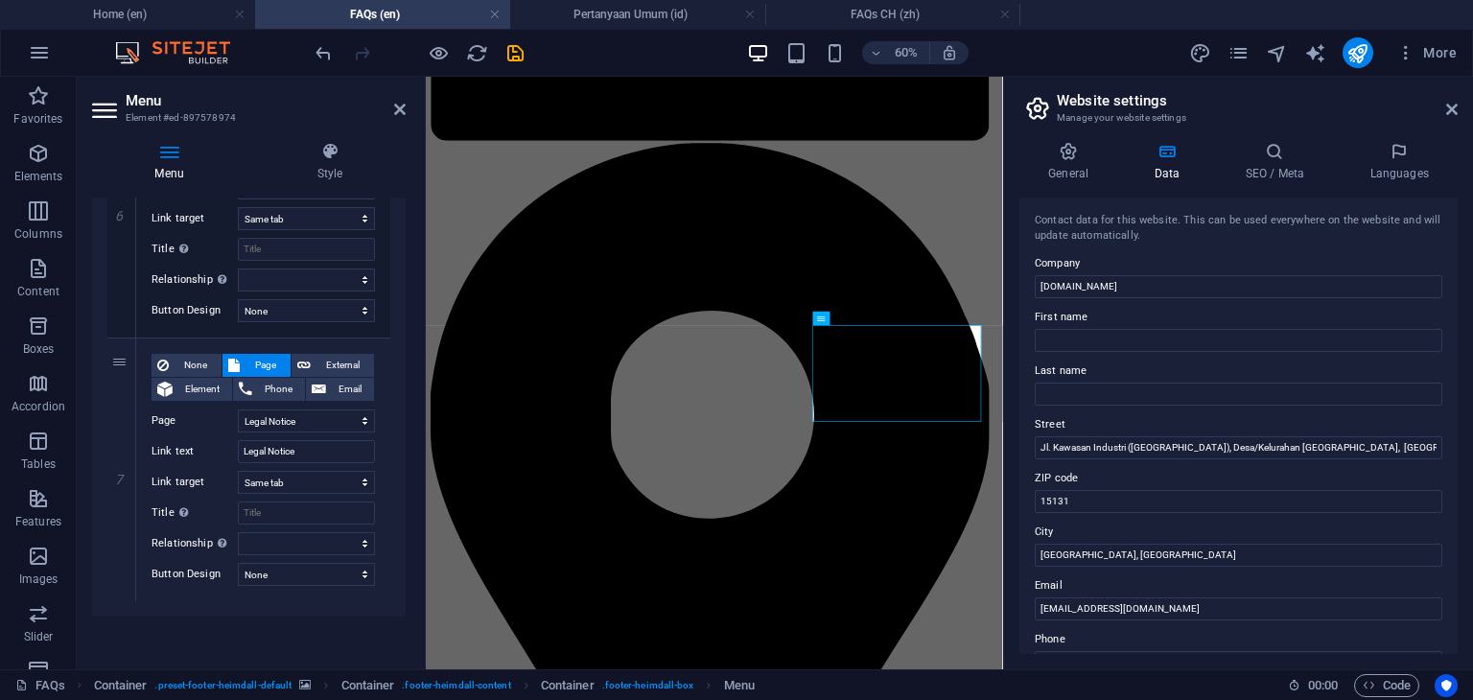
select select
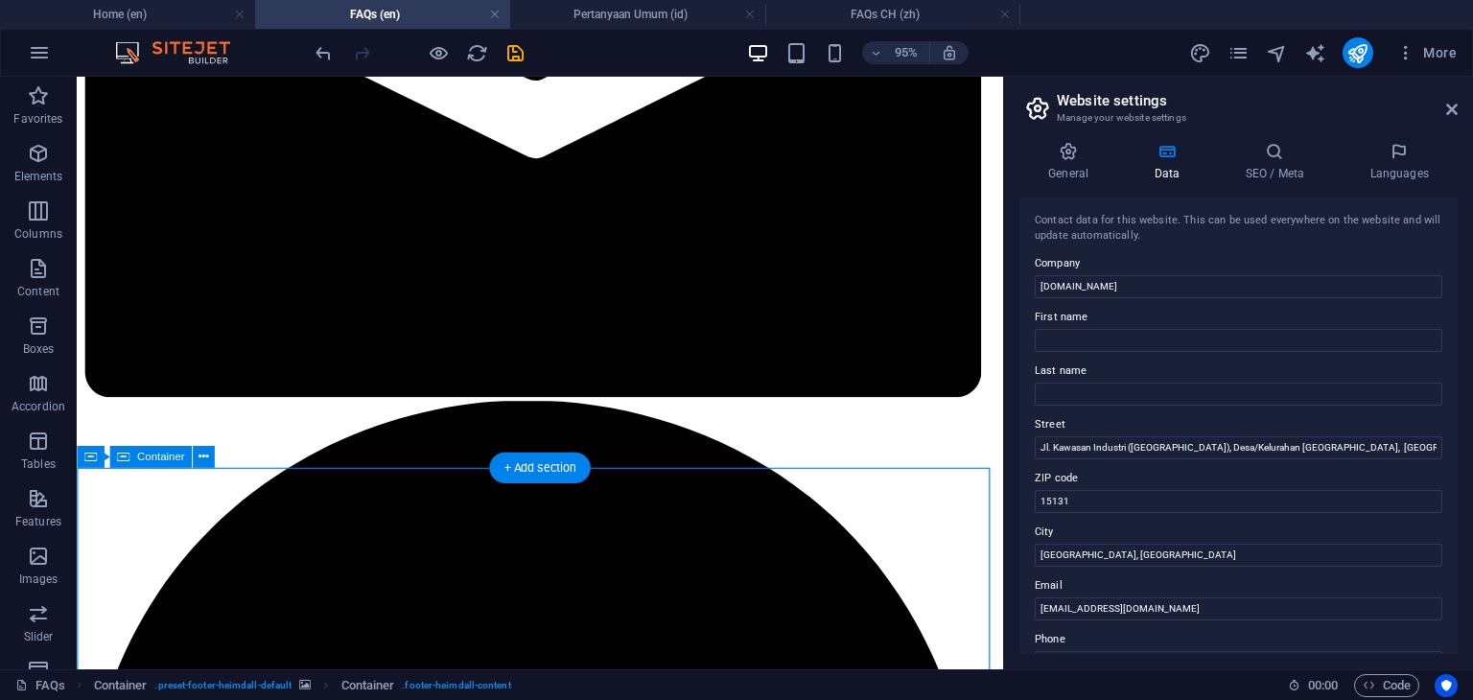
scroll to position [1683, 0]
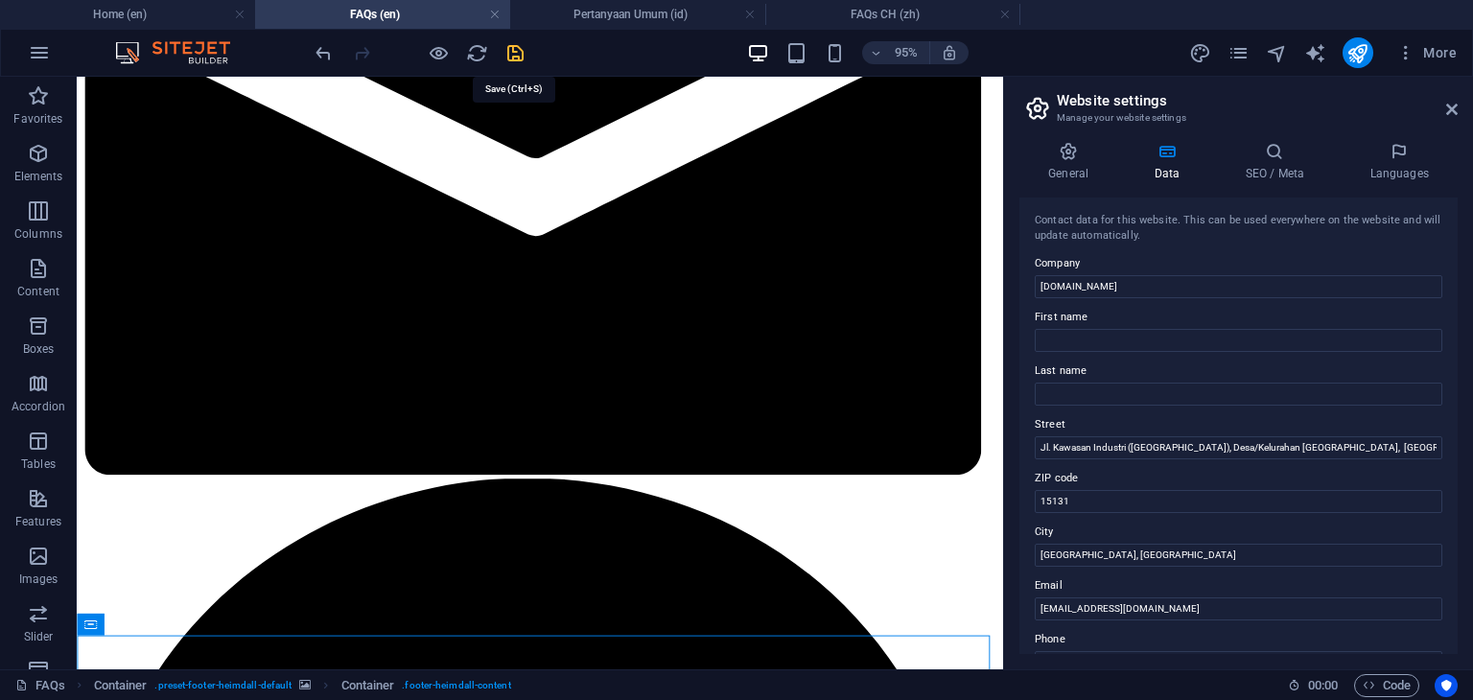
click at [512, 55] on icon "save" at bounding box center [515, 53] width 22 height 22
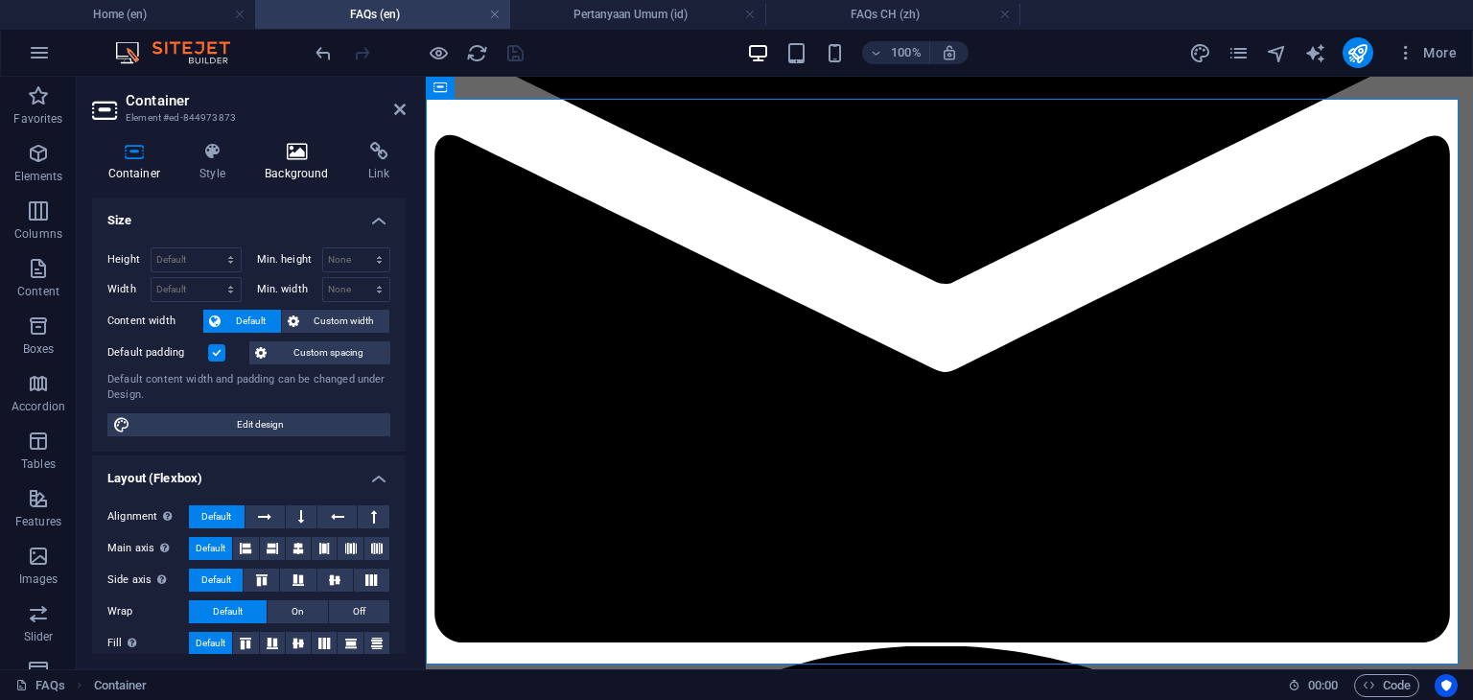
click at [299, 174] on h4 "Background" at bounding box center [301, 162] width 104 height 40
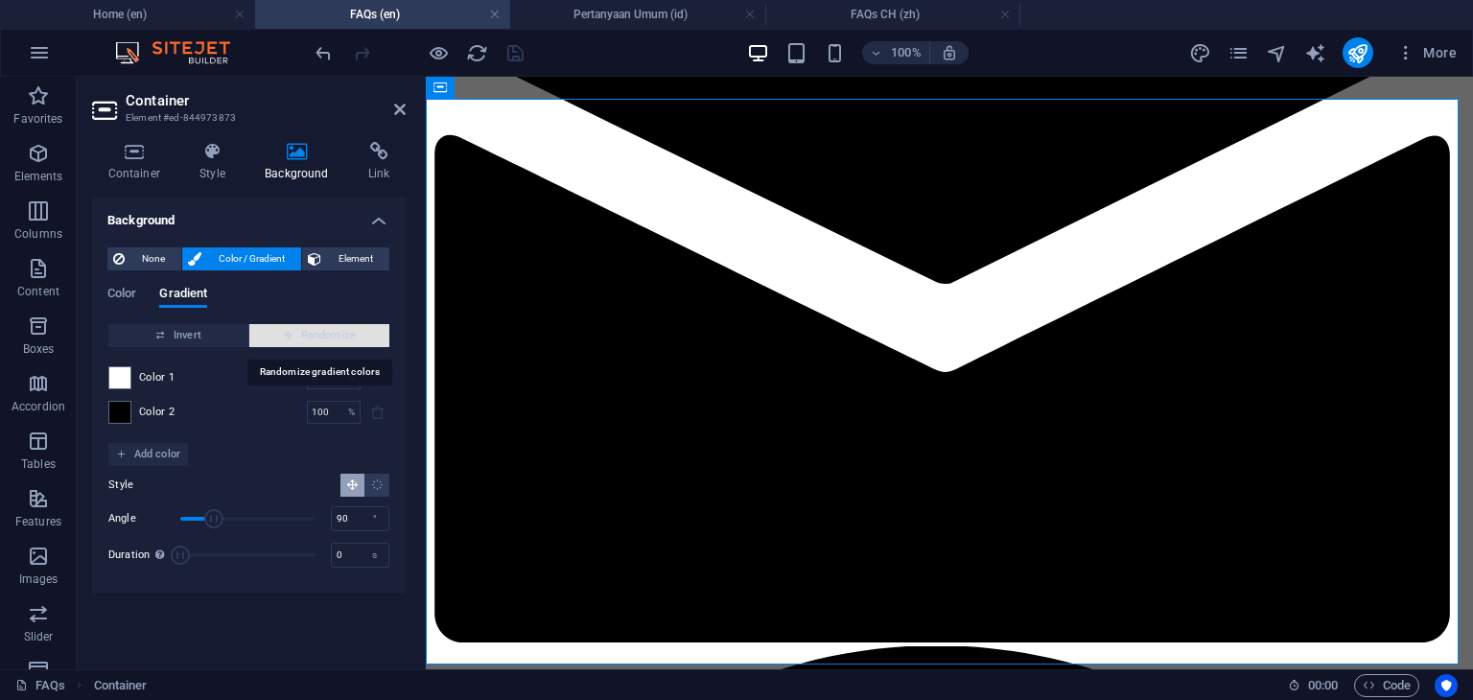
click at [316, 331] on span "Randomize" at bounding box center [319, 335] width 125 height 23
type input "241"
click at [316, 331] on span "Randomize" at bounding box center [319, 335] width 125 height 23
type input "88"
type input "2"
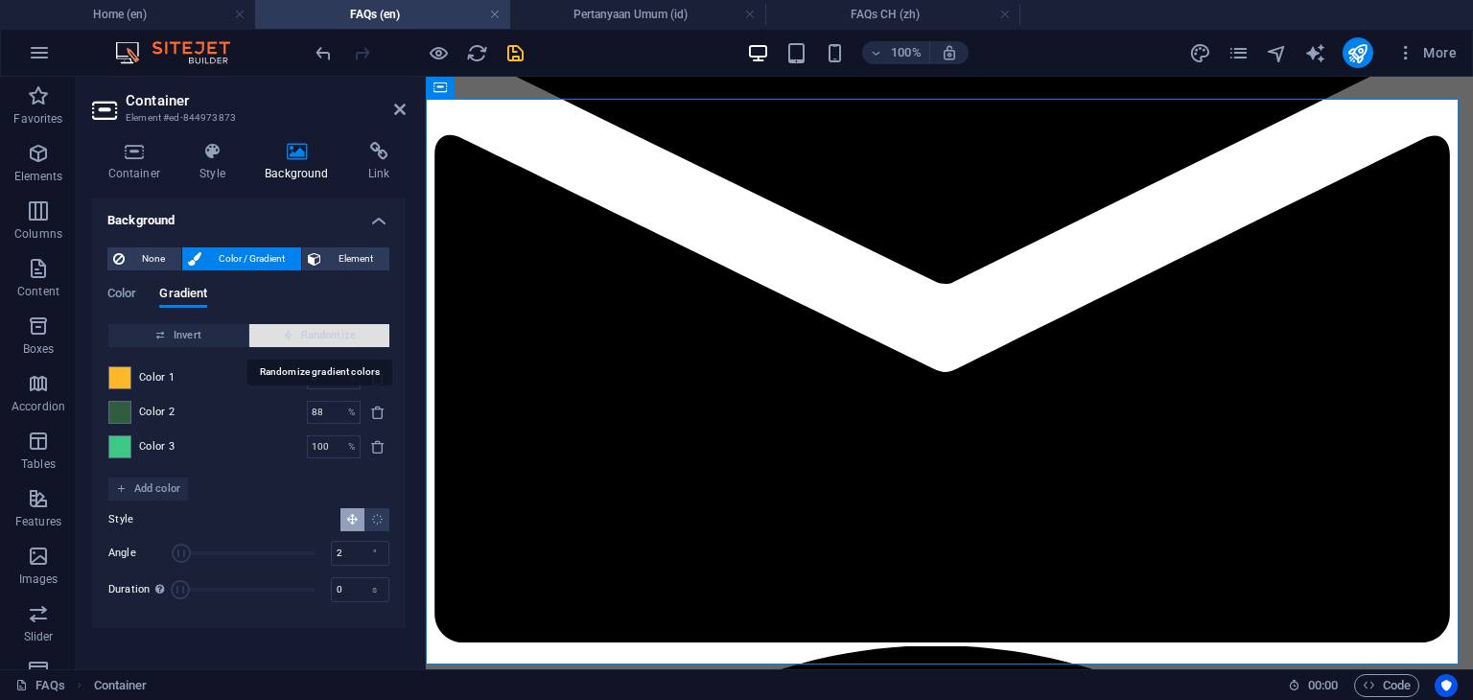
click at [316, 331] on span "Randomize" at bounding box center [319, 335] width 125 height 23
type input "91"
type input "51"
type input "97"
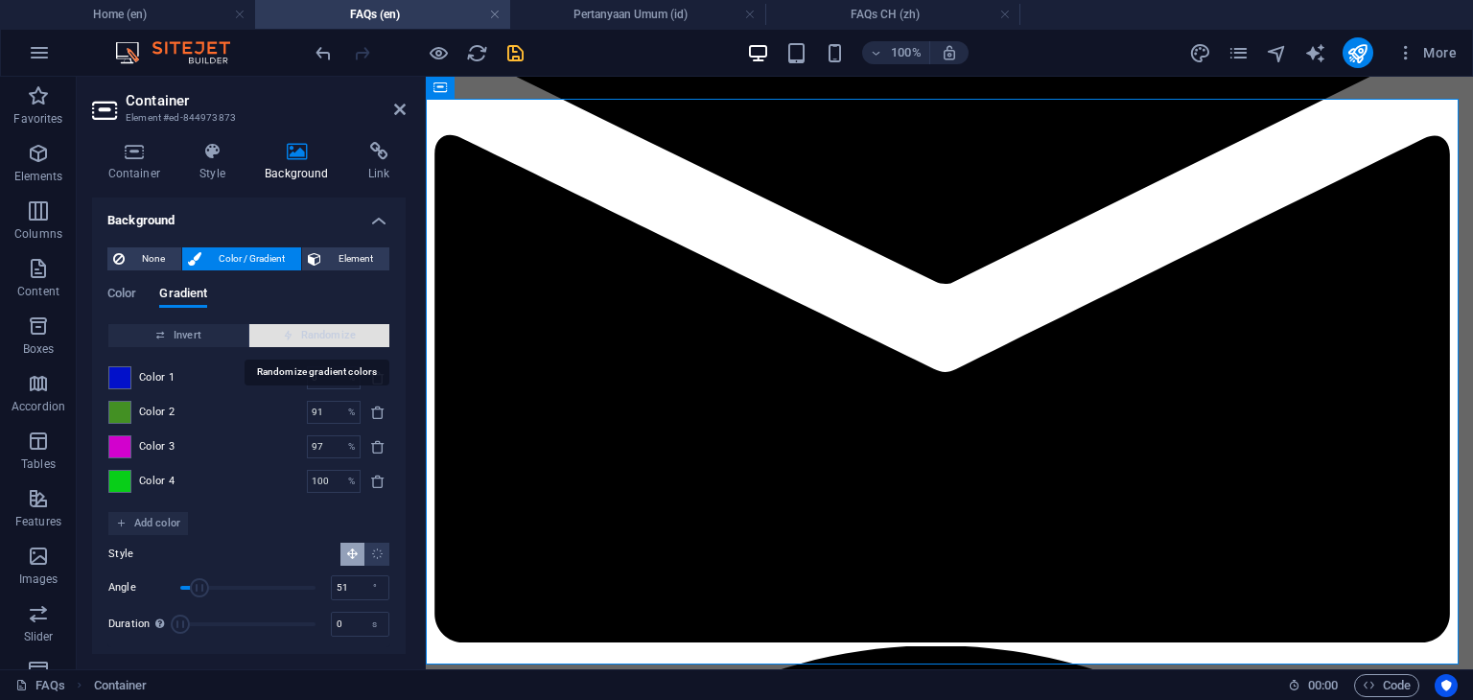
click at [316, 331] on span "Randomize" at bounding box center [319, 335] width 125 height 23
type input "100"
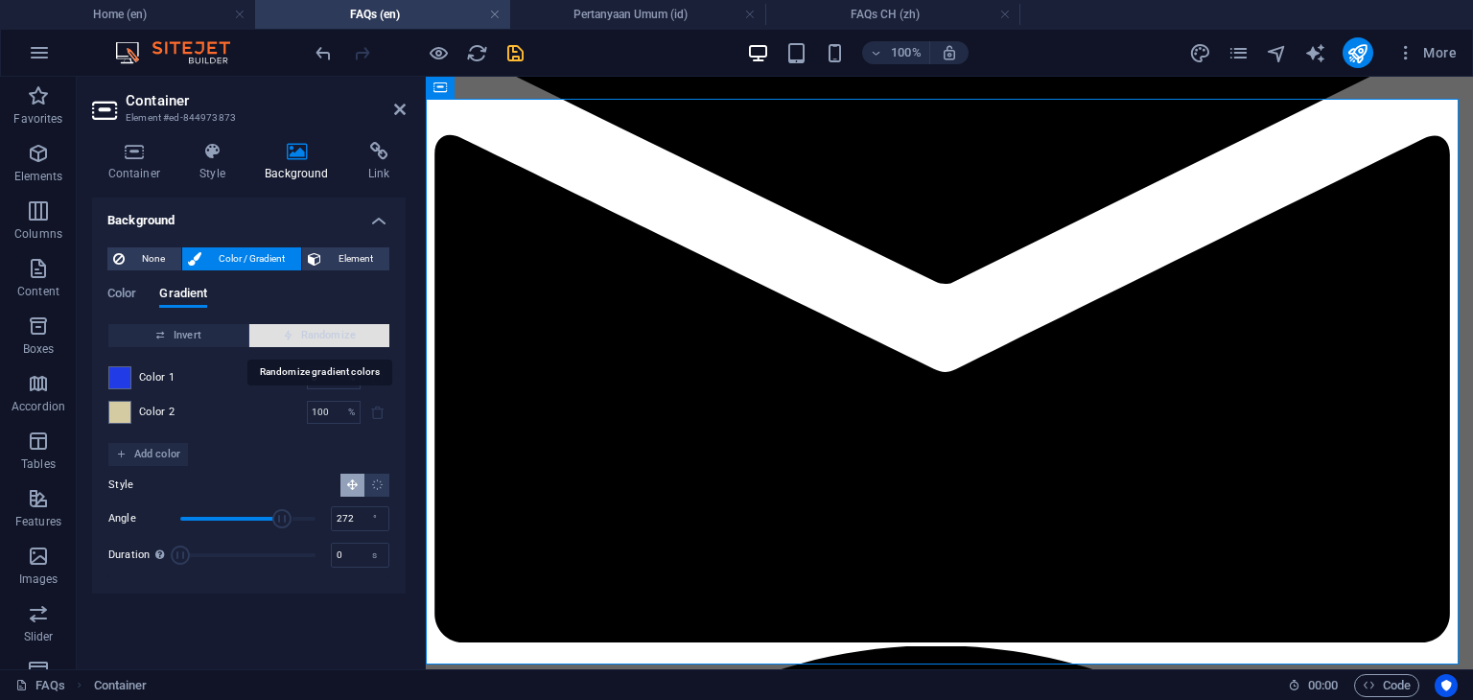
click at [316, 331] on span "Randomize" at bounding box center [319, 335] width 125 height 23
type input "204"
click at [316, 331] on span "Randomize" at bounding box center [319, 335] width 125 height 23
type input "45"
type input "260"
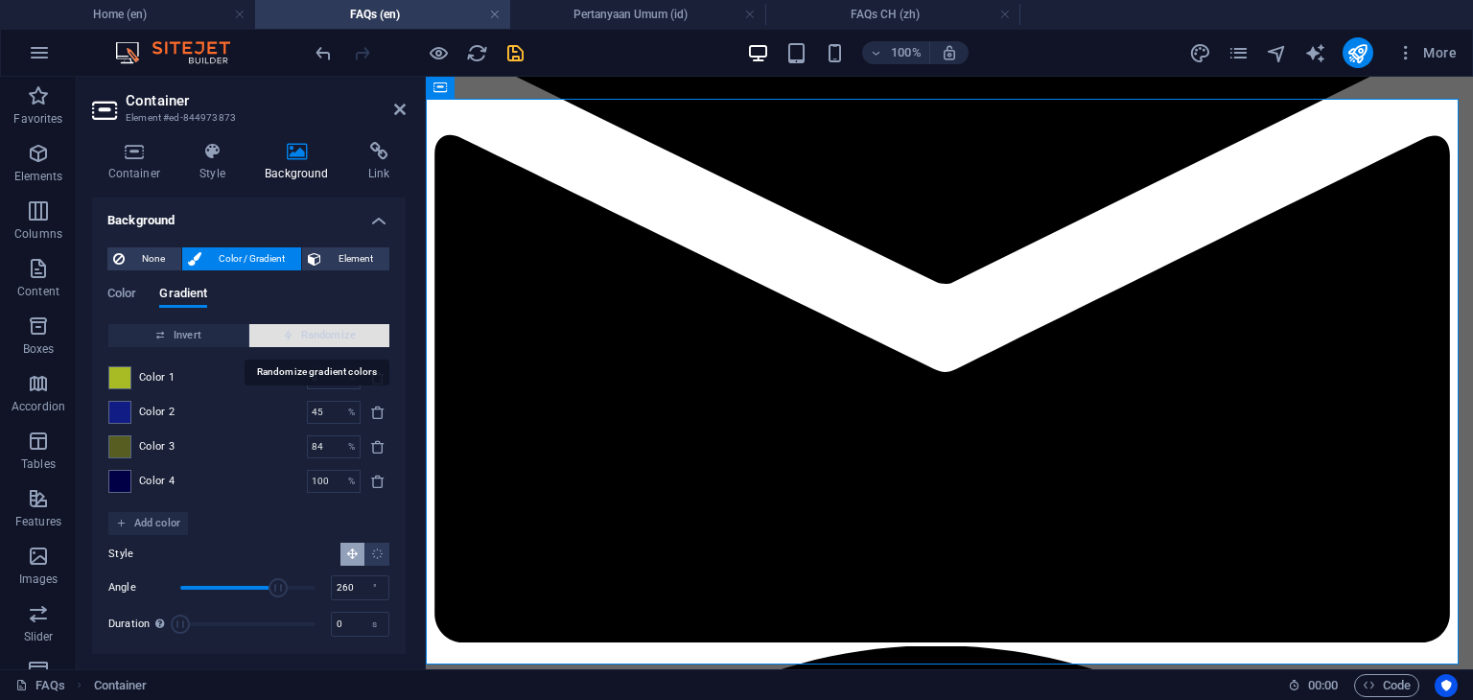
click at [316, 331] on span "Randomize" at bounding box center [319, 335] width 125 height 23
type input "100"
type input "328"
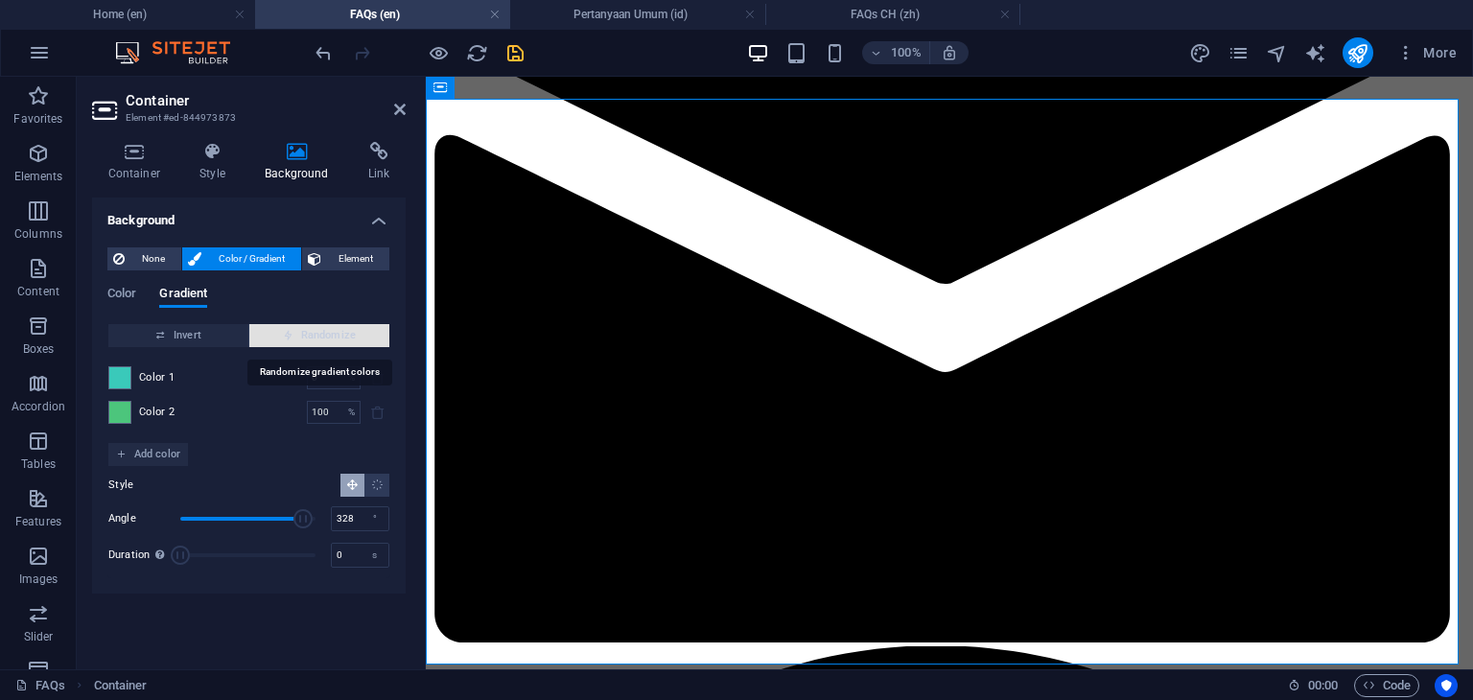
click at [316, 331] on span "Randomize" at bounding box center [319, 335] width 125 height 23
type input "19"
type input "337"
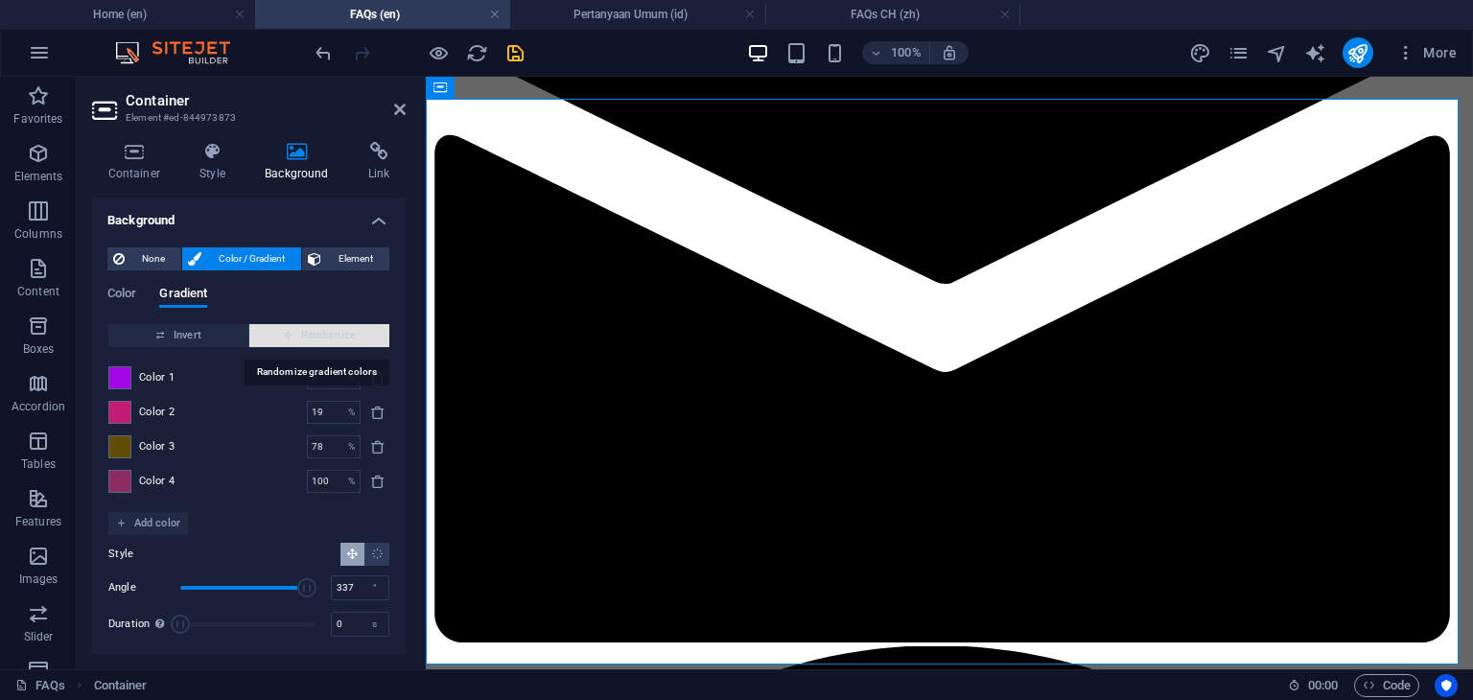
click at [316, 331] on span "Randomize" at bounding box center [319, 335] width 125 height 23
type input "51"
type input "195"
type input "100"
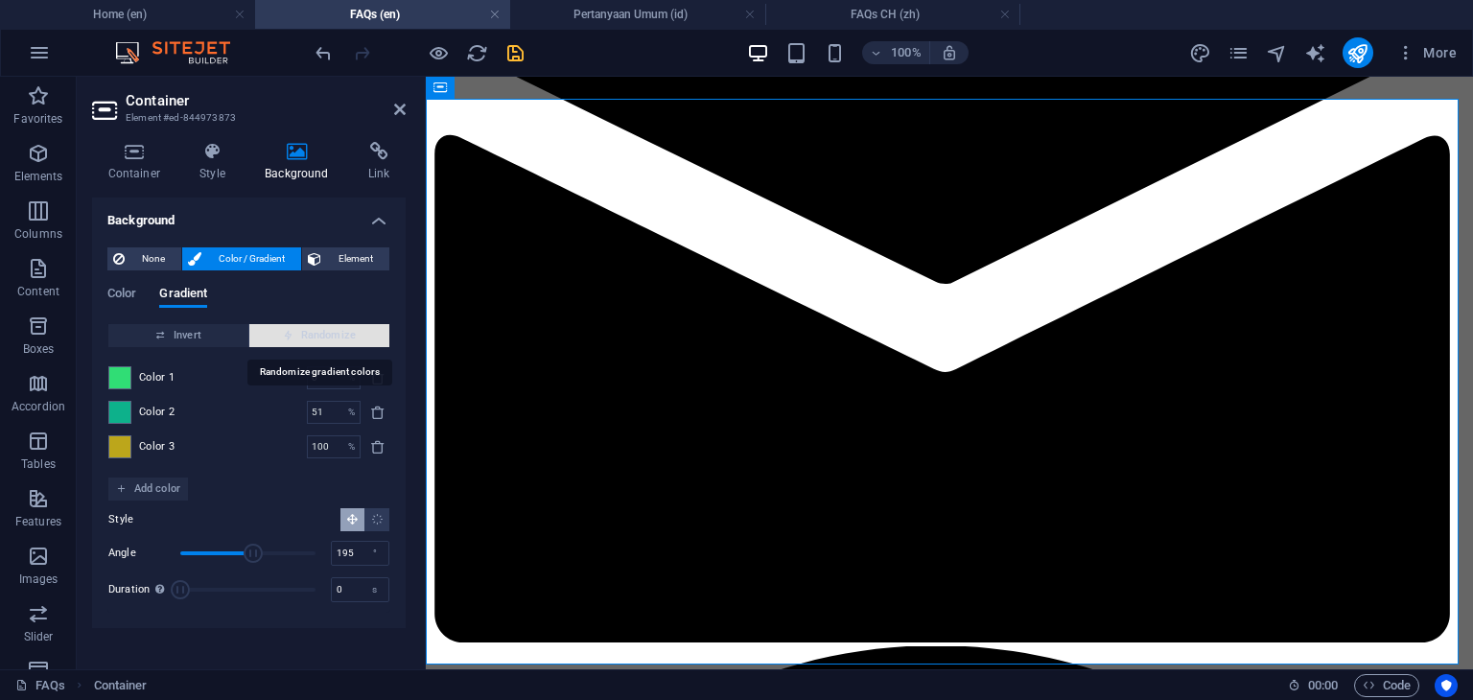
click at [316, 331] on span "Randomize" at bounding box center [319, 335] width 125 height 23
type input "48"
type input "108"
type input "86"
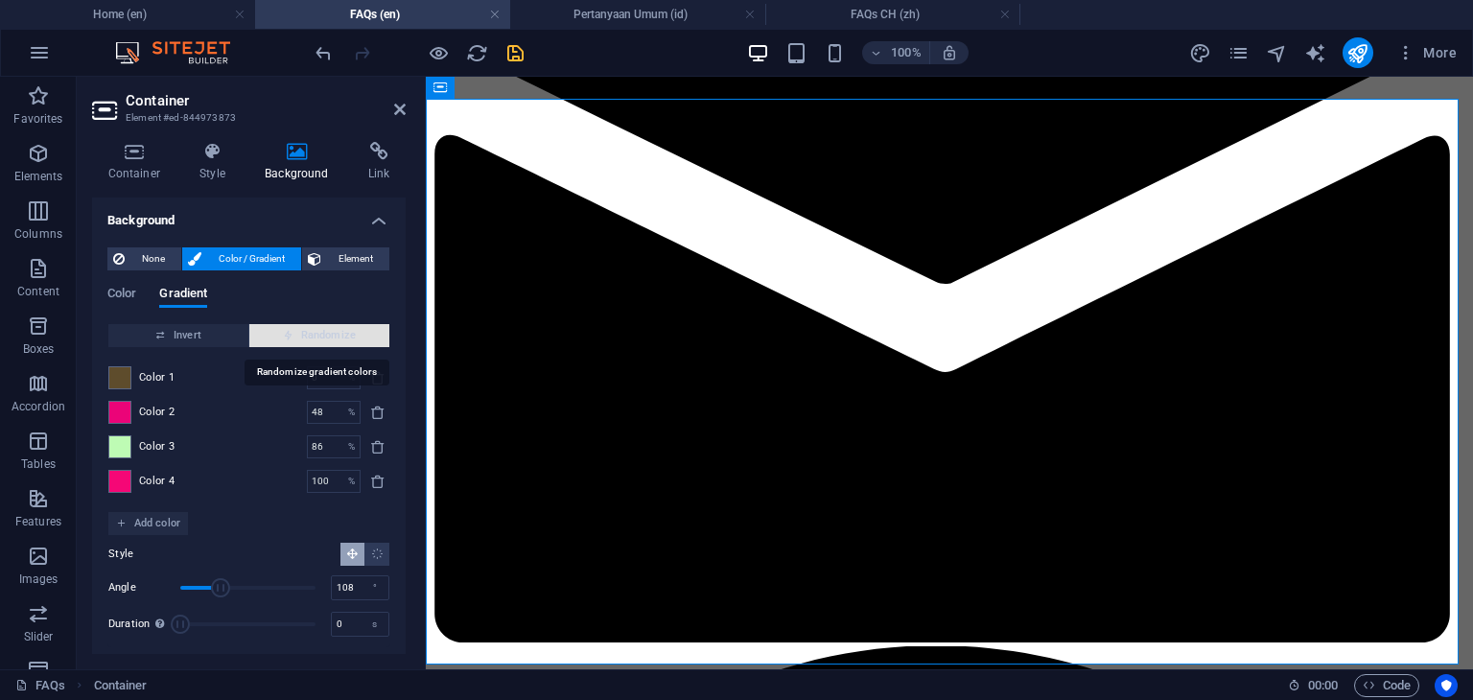
click at [316, 331] on span "Randomize" at bounding box center [319, 335] width 125 height 23
type input "51"
type input "69"
type input "95"
click at [316, 331] on span "Randomize" at bounding box center [319, 335] width 125 height 23
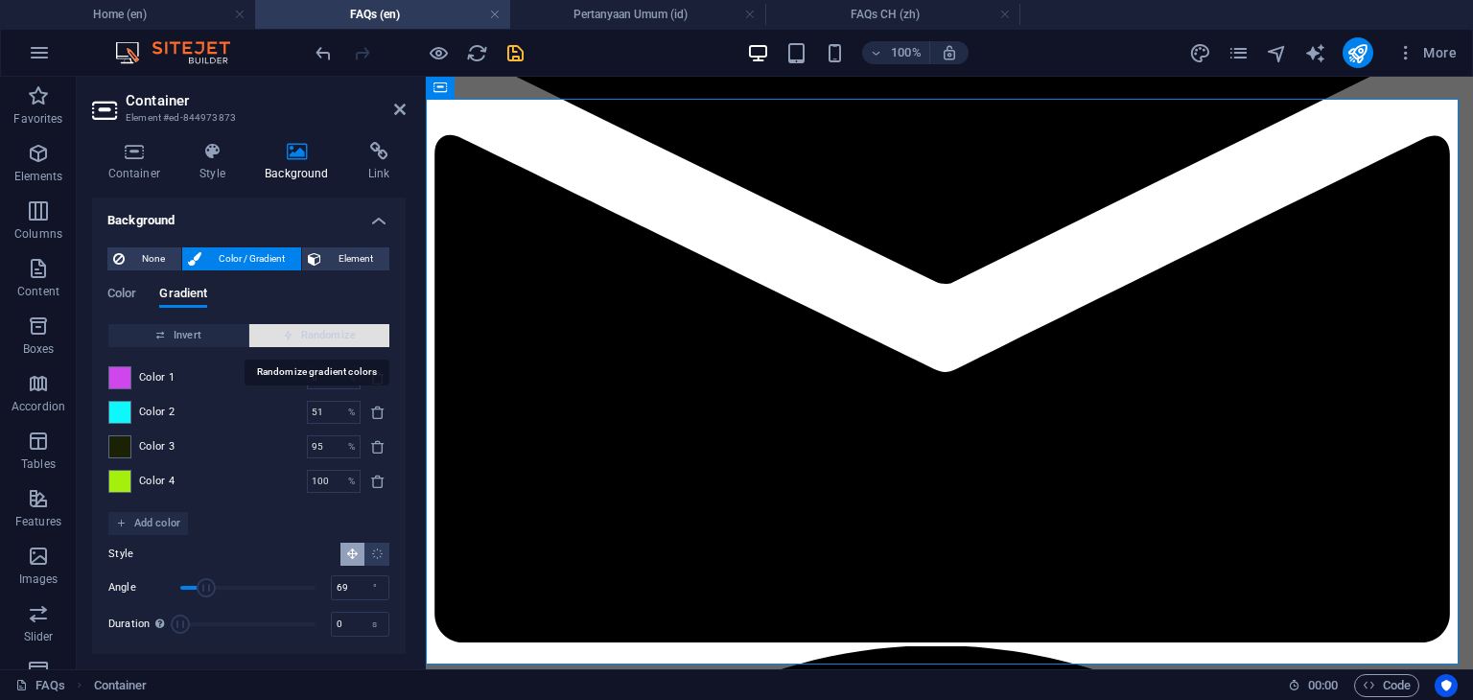
type input "52"
type input "81"
click at [316, 331] on span "Randomize" at bounding box center [319, 335] width 125 height 23
type input "48"
type input "94"
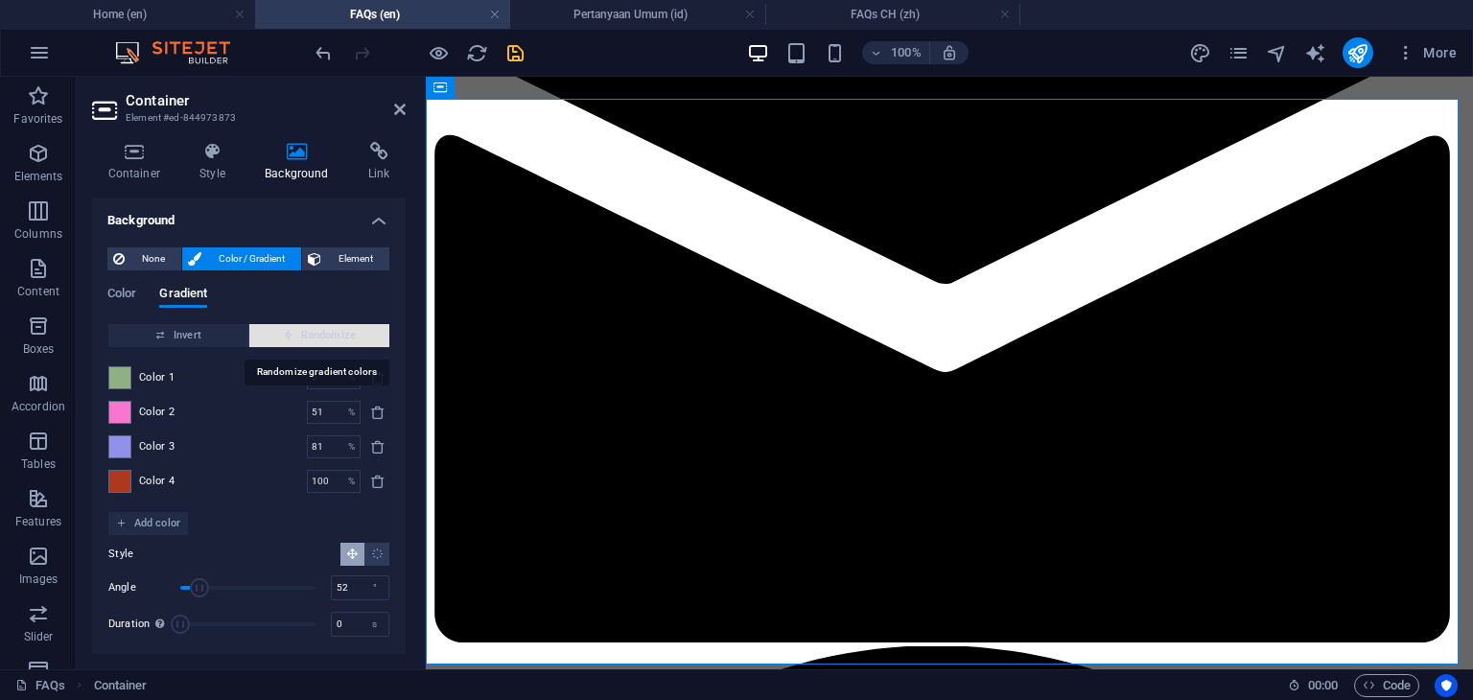
type input "73"
click at [316, 331] on span "Randomize" at bounding box center [319, 335] width 125 height 23
type input "39"
type input "218"
type input "100"
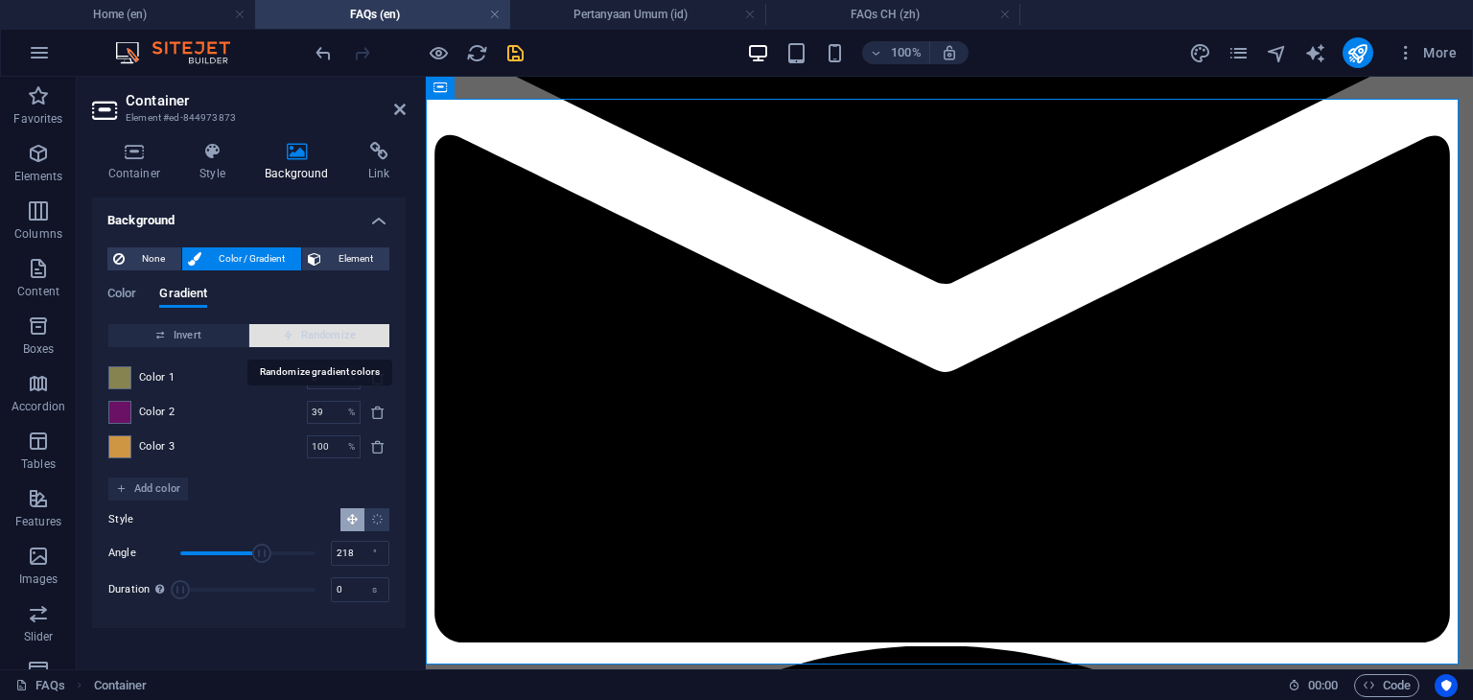
click at [316, 331] on span "Randomize" at bounding box center [319, 335] width 125 height 23
type input "30"
type input "347"
type input "93"
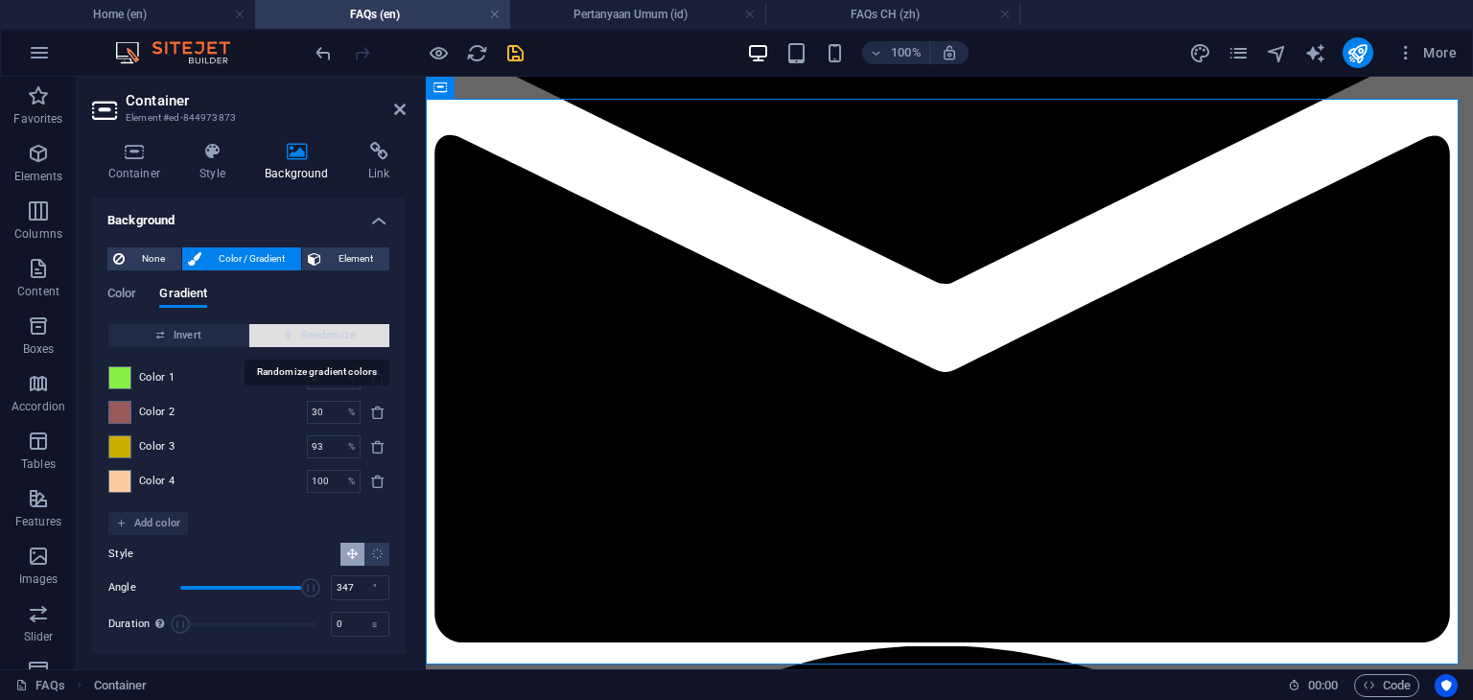
click at [316, 331] on span "Randomize" at bounding box center [319, 335] width 125 height 23
type input "64"
type input "188"
type input "100"
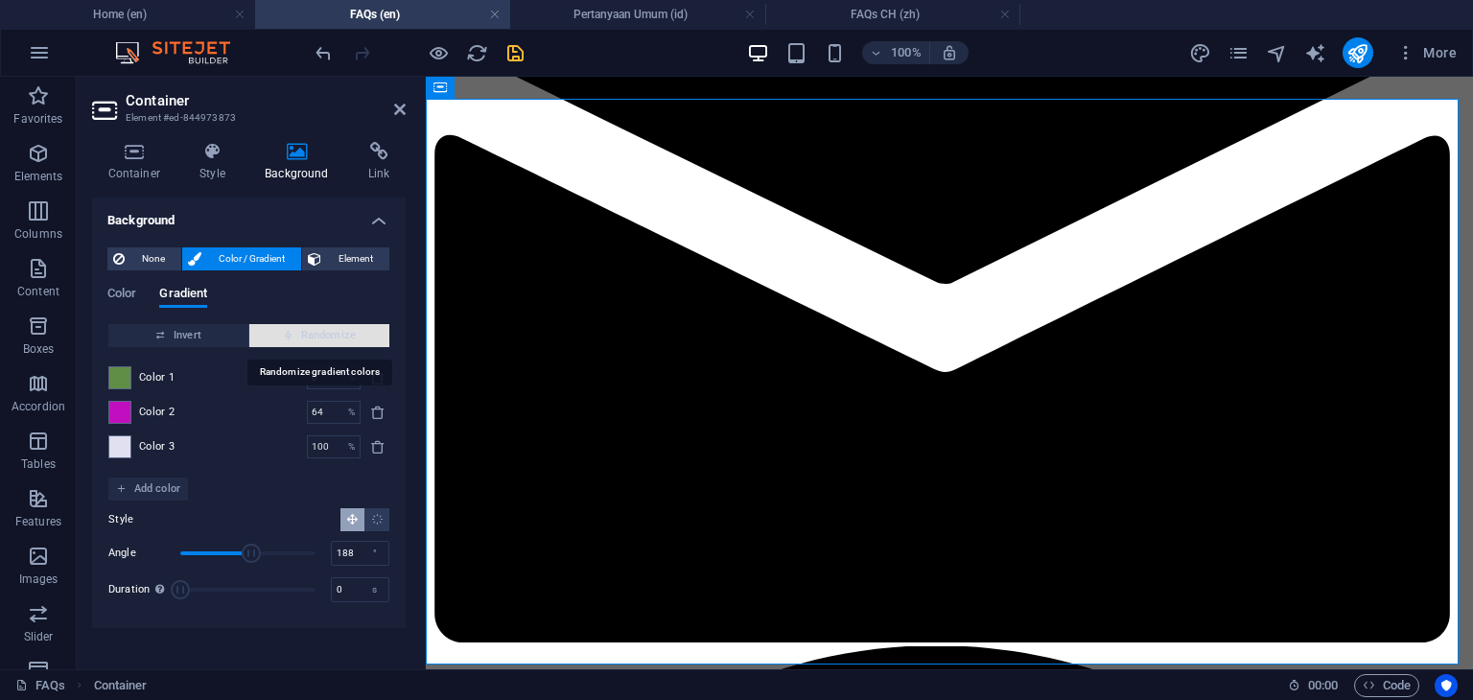
click at [316, 331] on span "Randomize" at bounding box center [319, 335] width 125 height 23
type input "59"
type input "346"
type input "76"
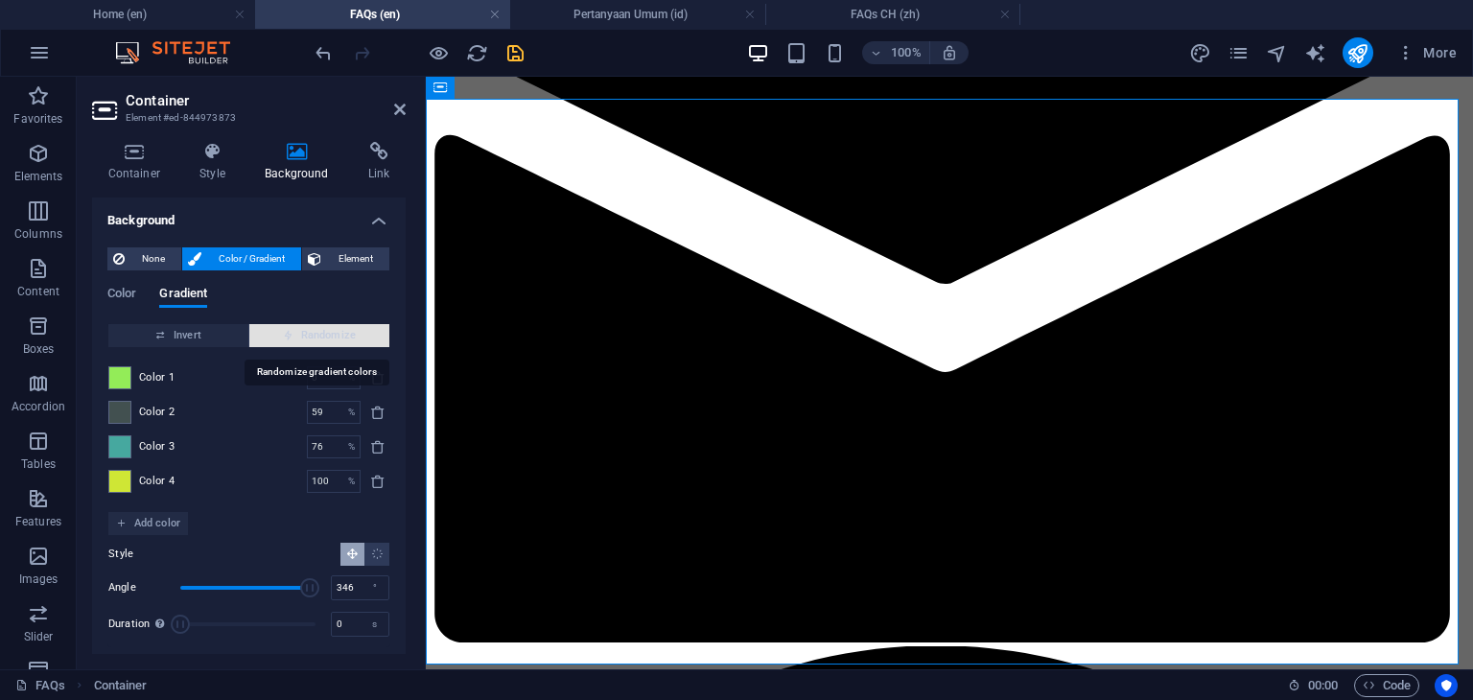
click at [316, 331] on span "Randomize" at bounding box center [319, 335] width 125 height 23
type input "21"
type input "17"
type input "87"
click at [316, 331] on span "Randomize" at bounding box center [319, 335] width 125 height 23
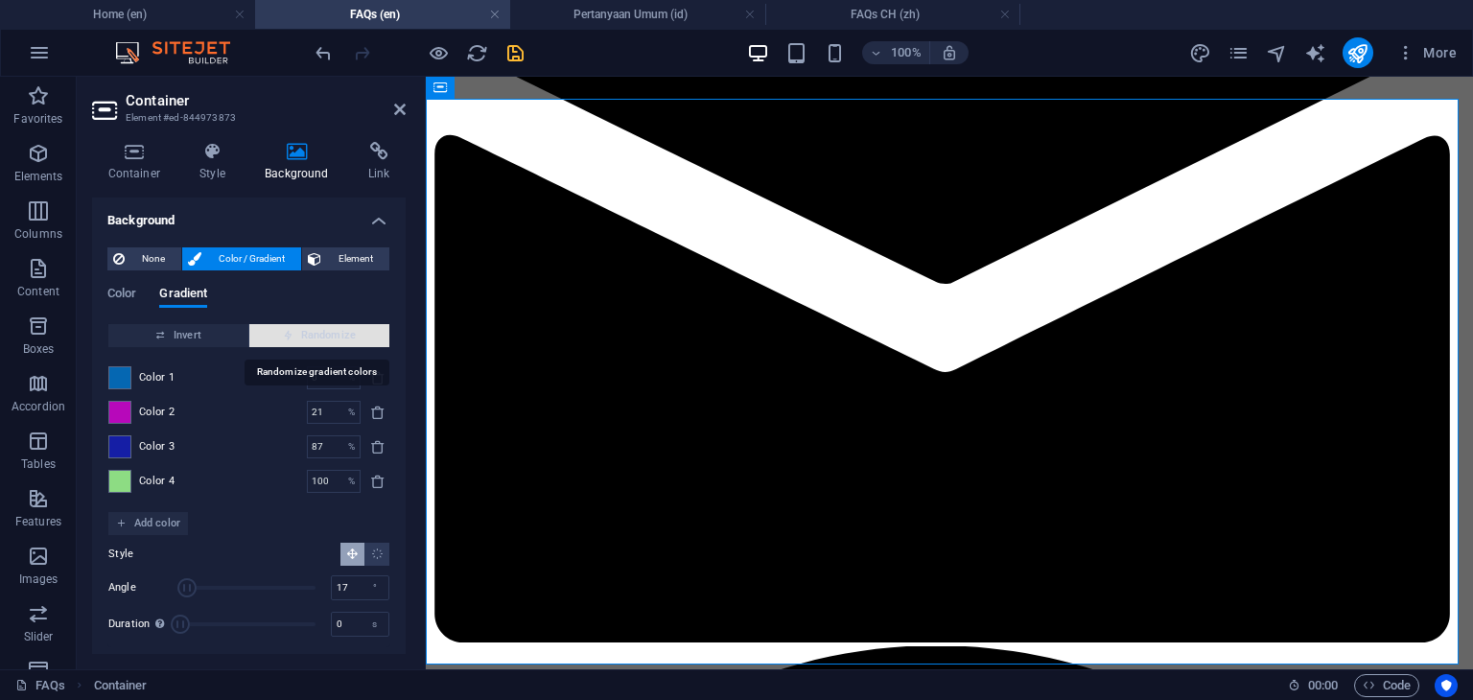
type input "100"
type input "49"
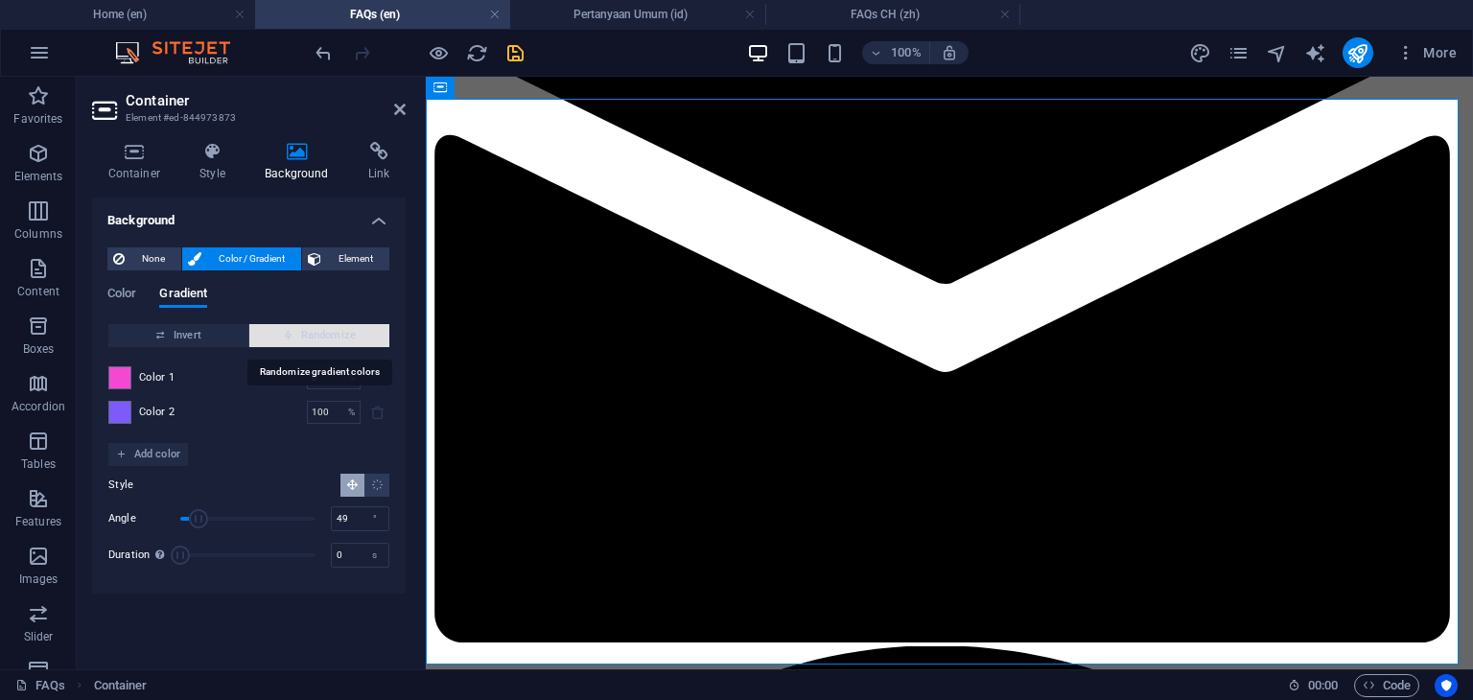
click at [316, 331] on span "Randomize" at bounding box center [319, 335] width 125 height 23
type input "49"
type input "355"
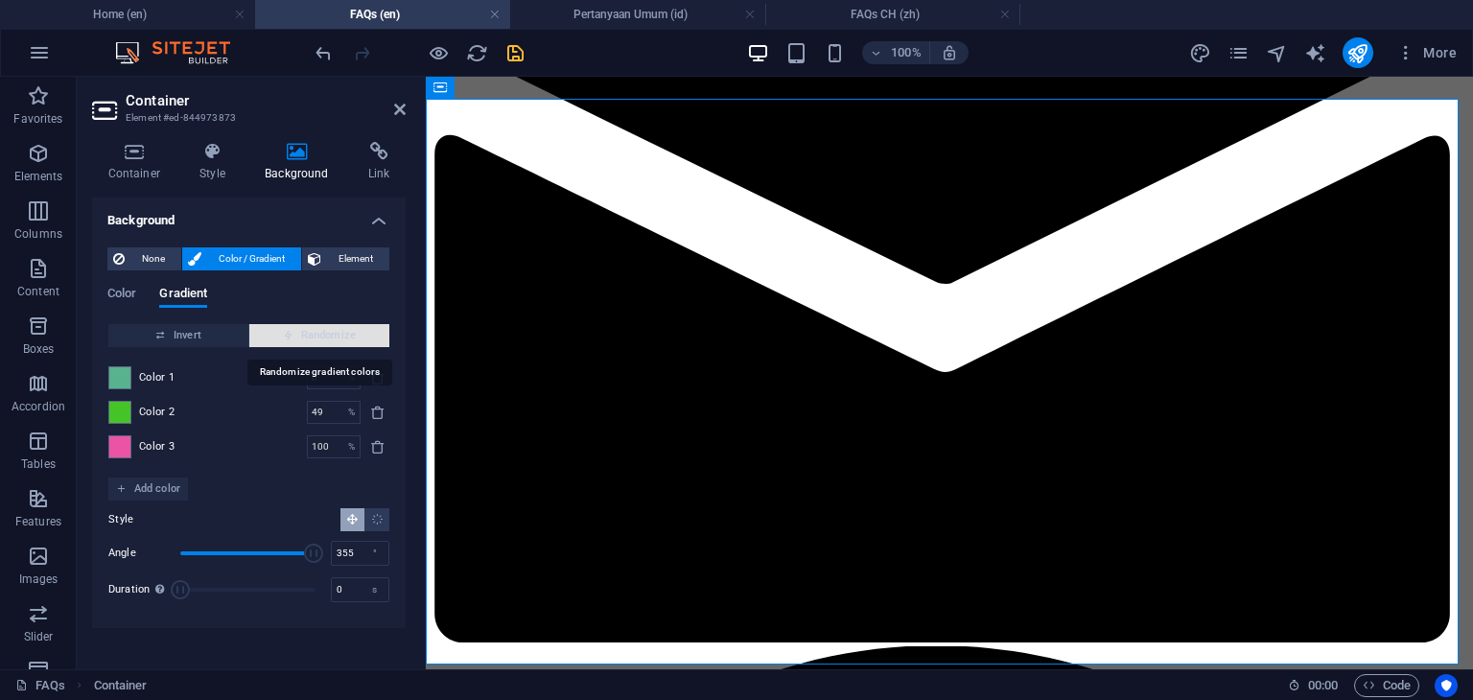
click at [316, 331] on span "Randomize" at bounding box center [319, 335] width 125 height 23
type input "100"
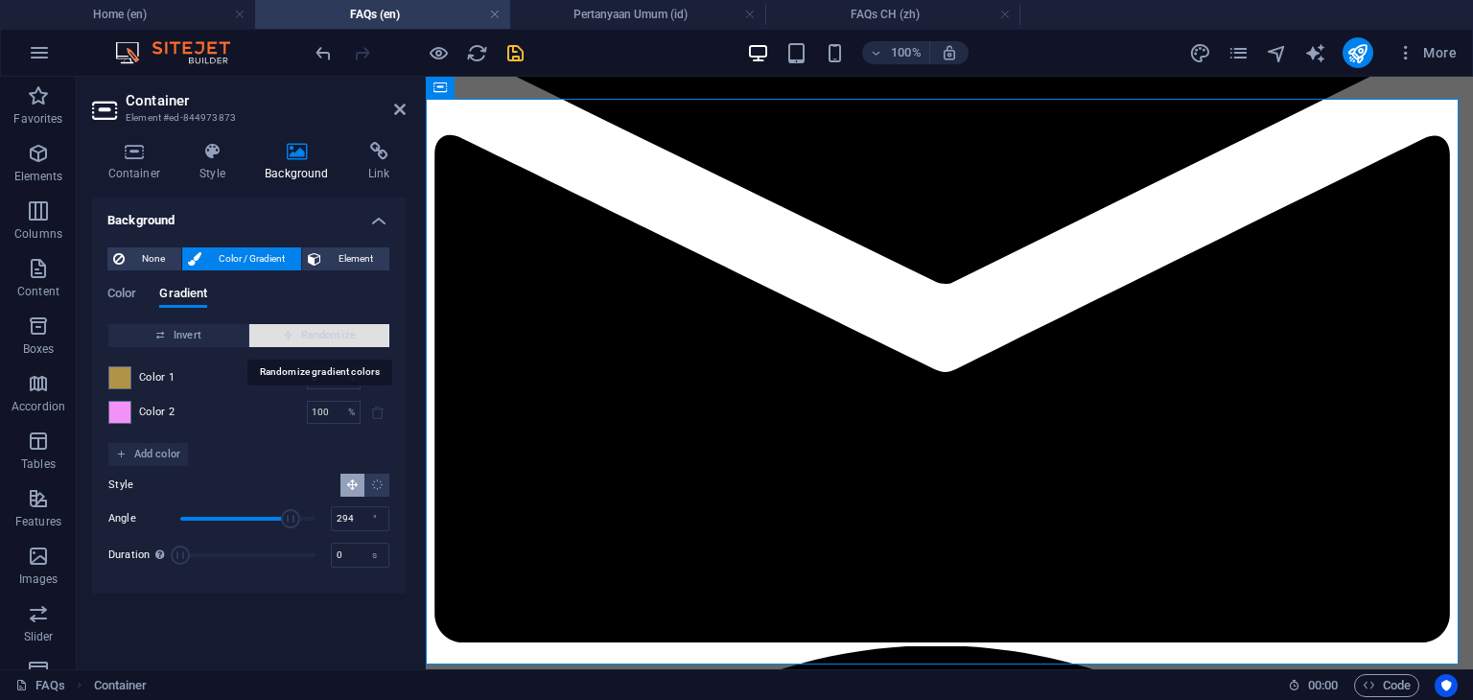
click at [316, 331] on span "Randomize" at bounding box center [319, 335] width 125 height 23
type input "352"
click at [316, 331] on span "Randomize" at bounding box center [319, 335] width 125 height 23
type input "55"
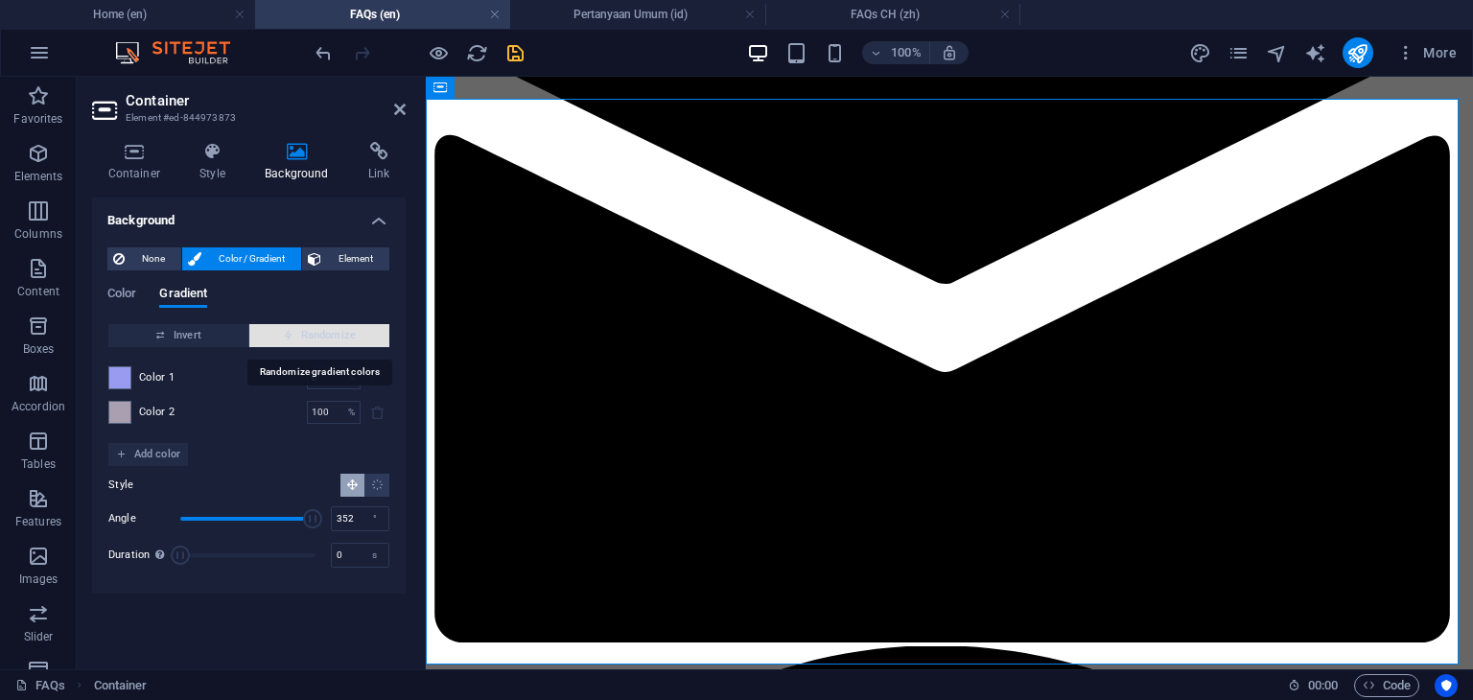
type input "208"
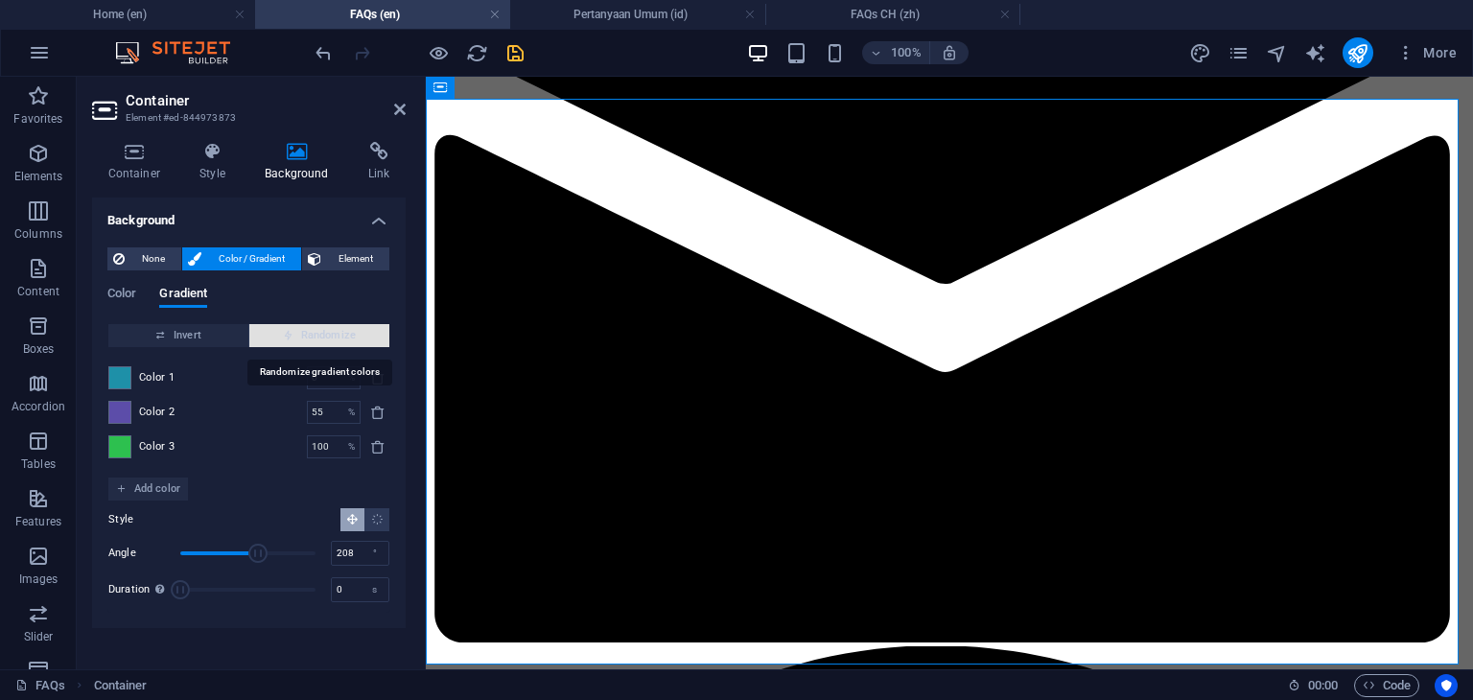
click at [316, 331] on span "Randomize" at bounding box center [319, 335] width 125 height 23
type input "22"
type input "332"
type input "80"
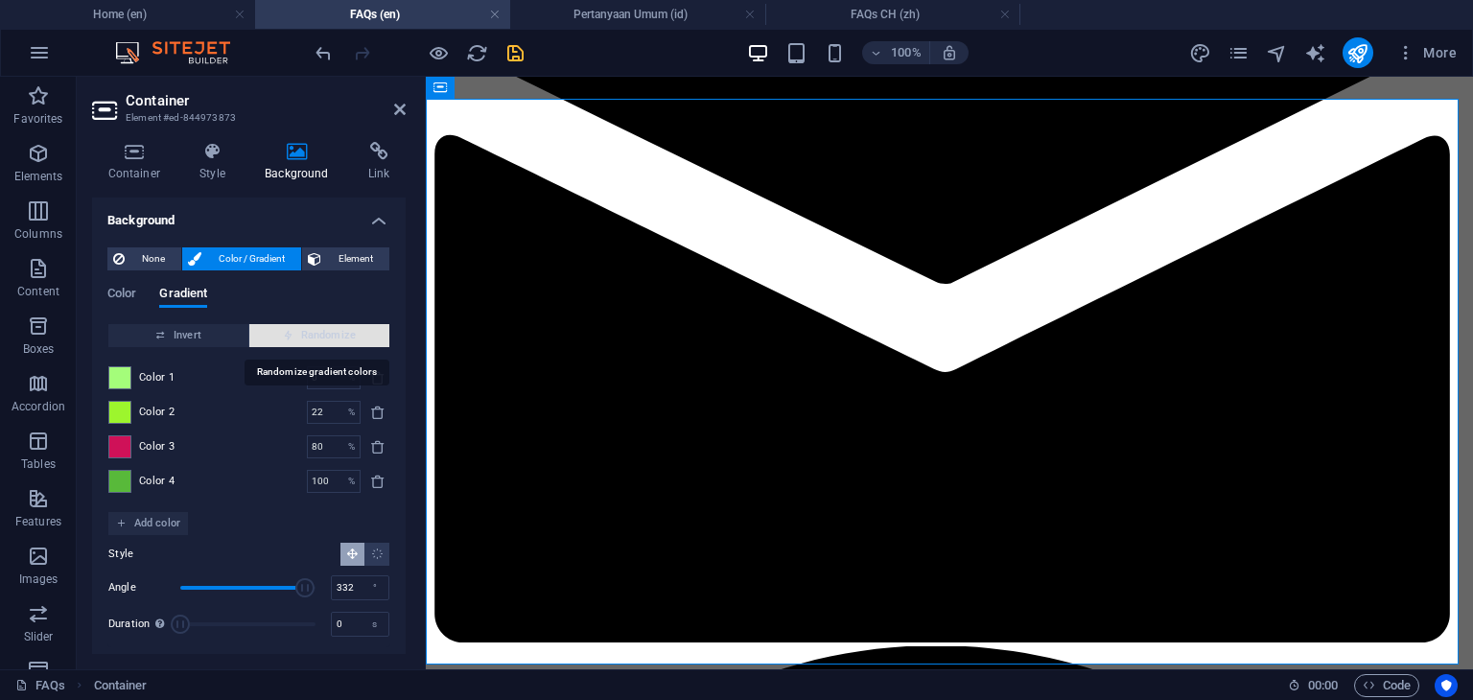
click at [316, 331] on span "Randomize" at bounding box center [319, 335] width 125 height 23
type input "48"
type input "313"
type input "91"
click at [316, 331] on span "Randomize" at bounding box center [319, 335] width 125 height 23
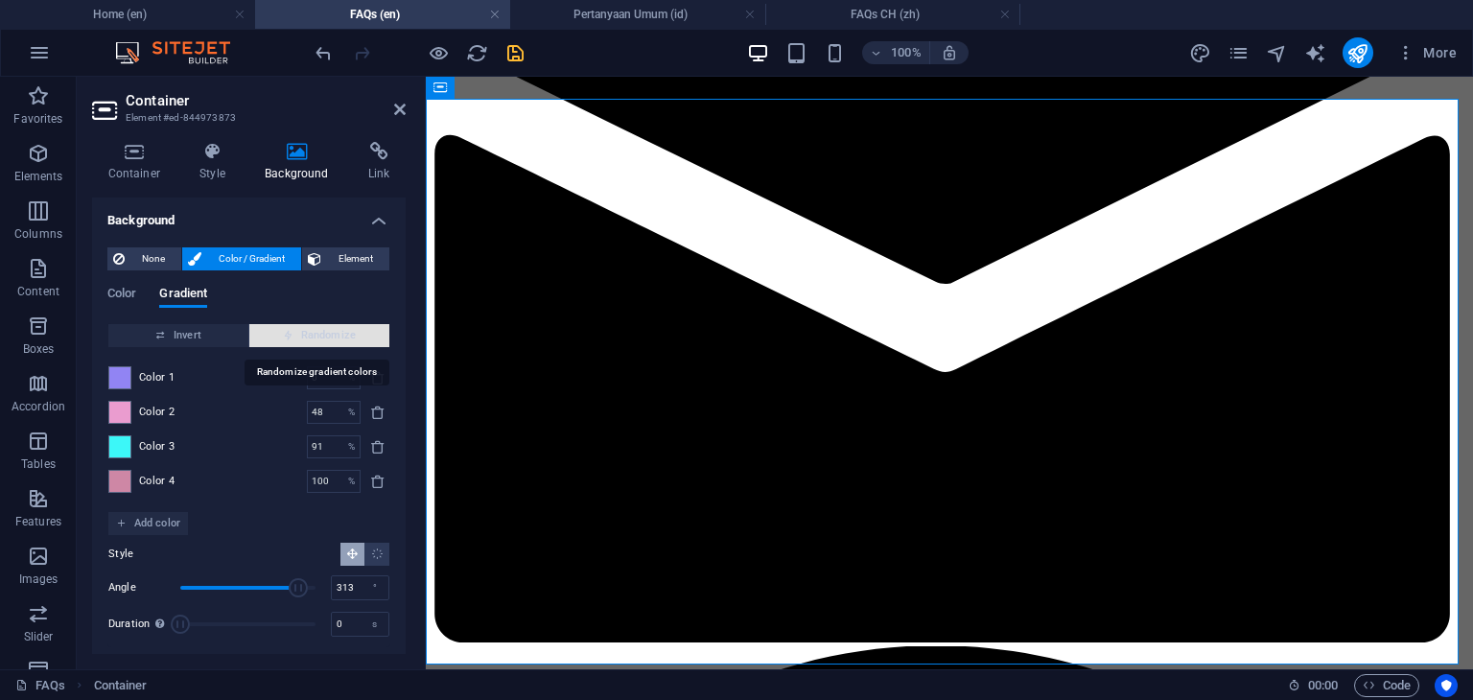
type input "10"
type input "233"
type input "80"
click at [316, 331] on span "Randomize" at bounding box center [319, 335] width 125 height 23
type input "100"
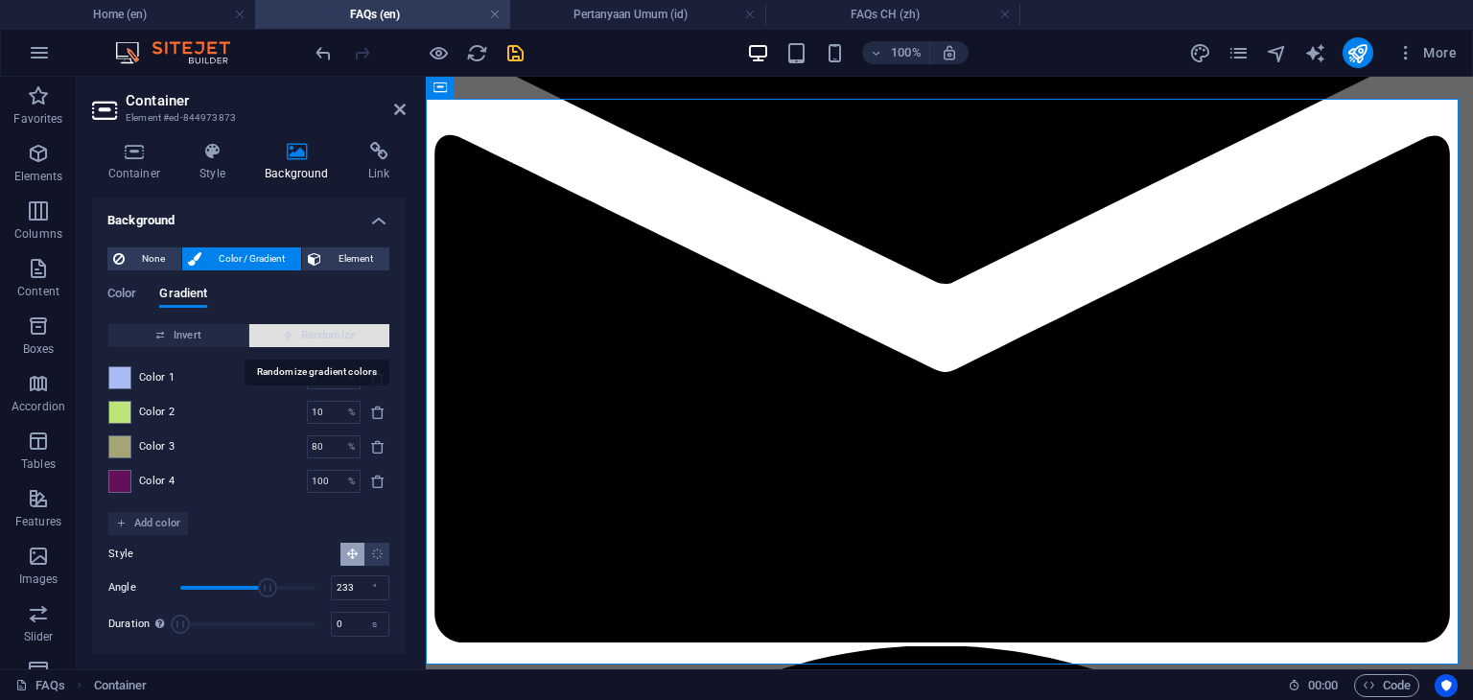
type input "356"
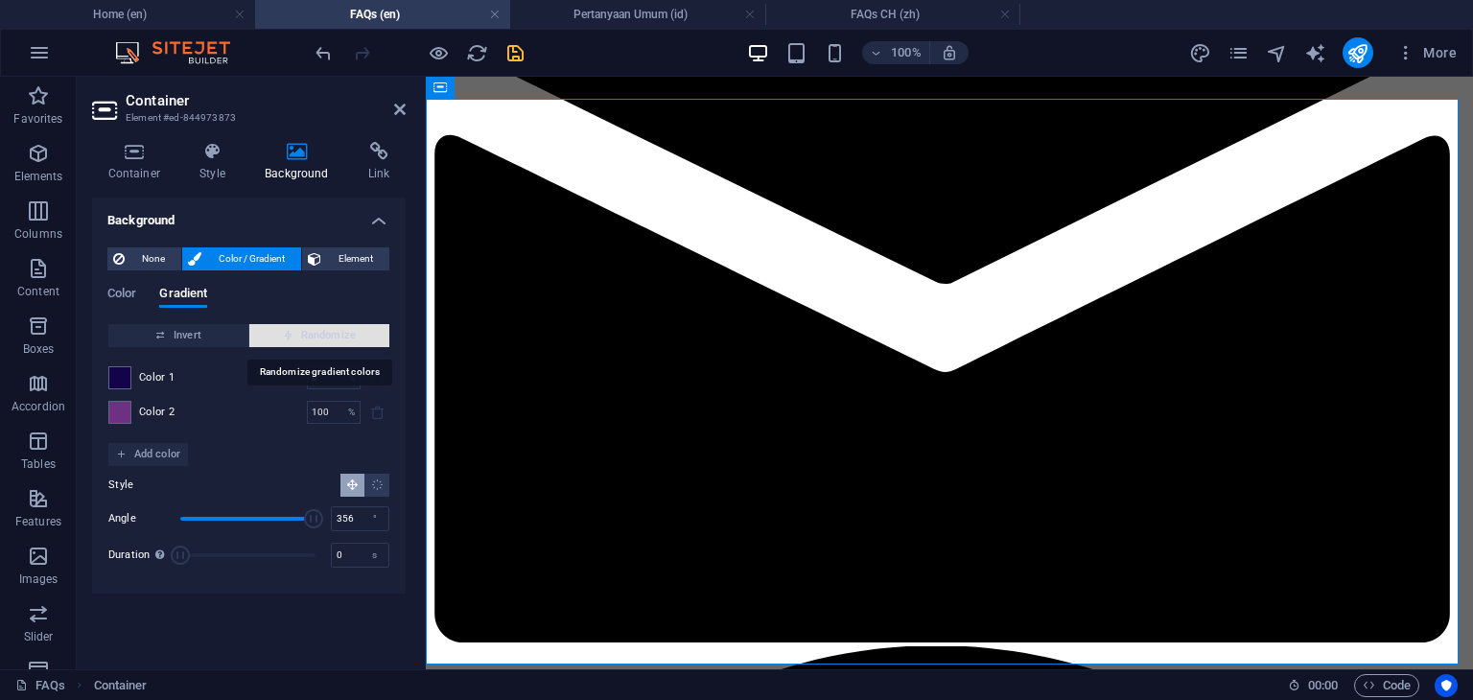
click at [316, 331] on span "Randomize" at bounding box center [319, 335] width 125 height 23
type input "2"
type input "332"
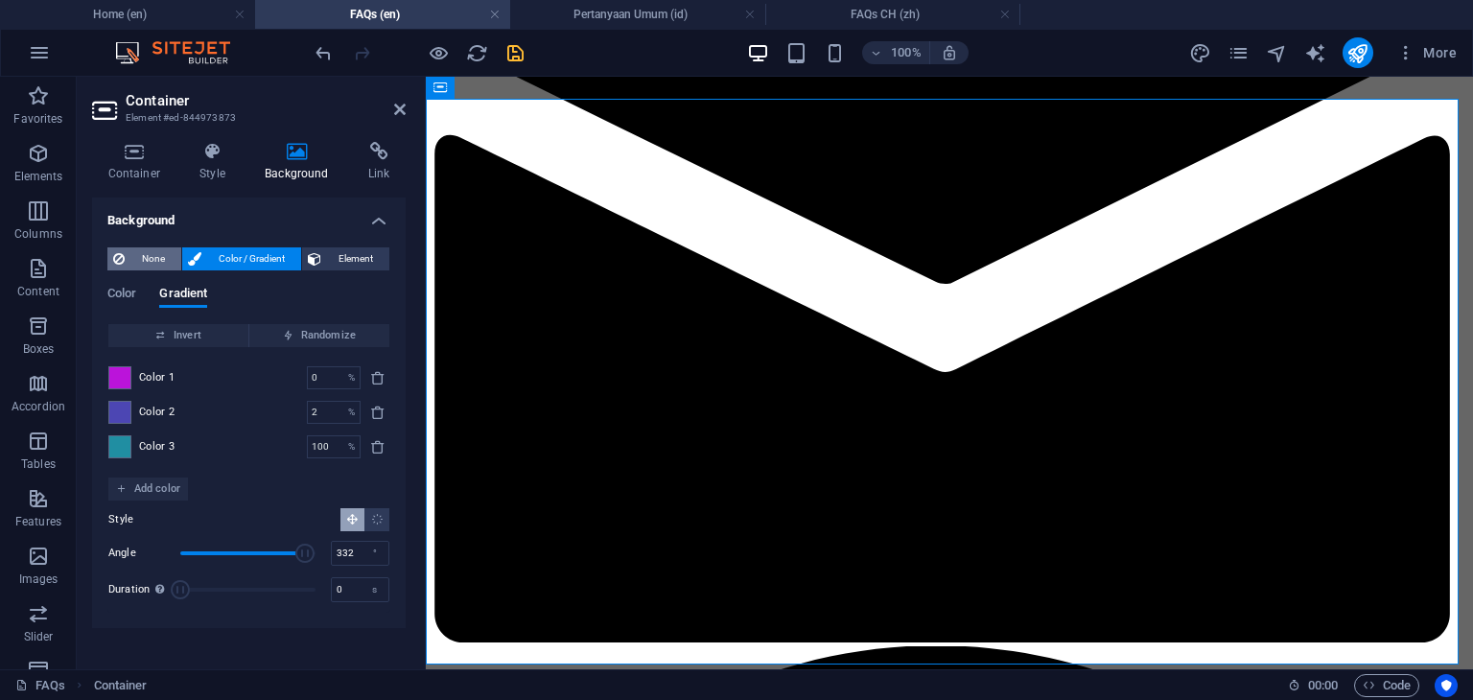
click at [149, 262] on span "None" at bounding box center [152, 258] width 45 height 23
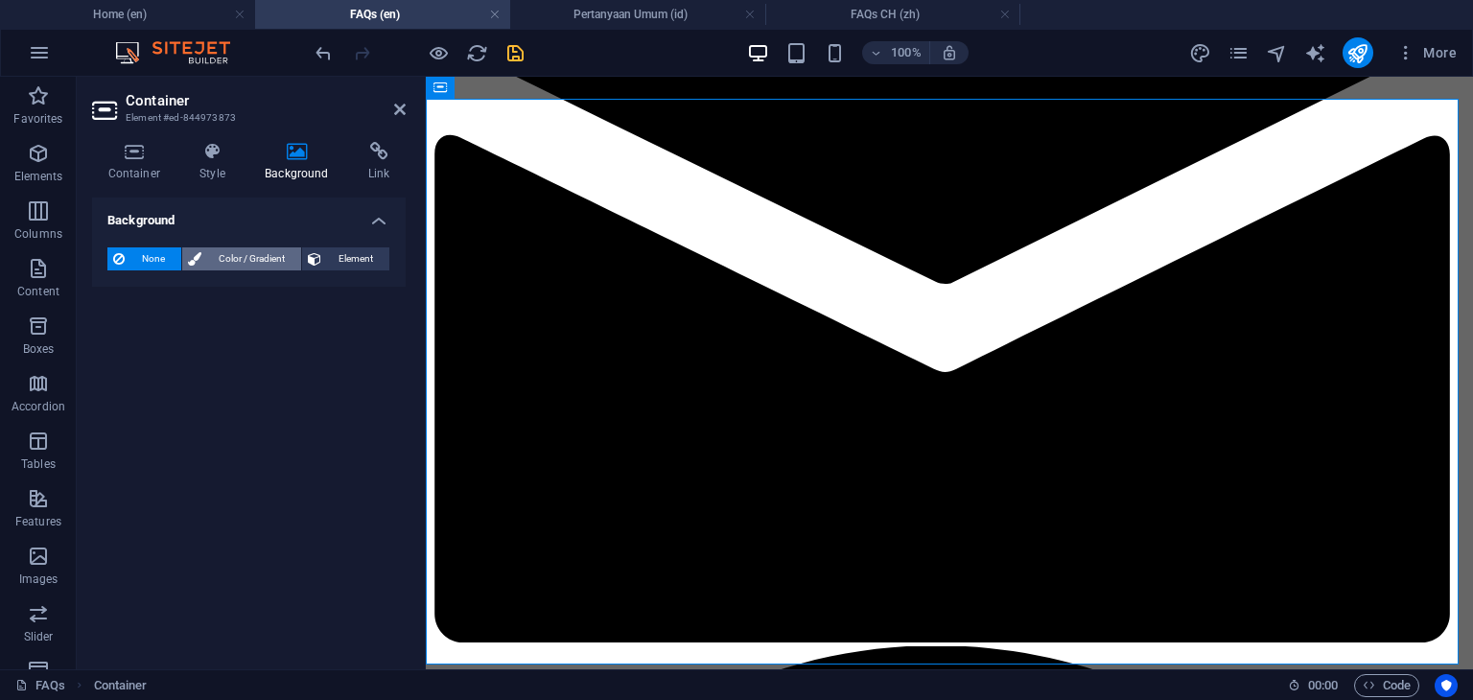
click at [259, 262] on span "Color / Gradient" at bounding box center [251, 258] width 88 height 23
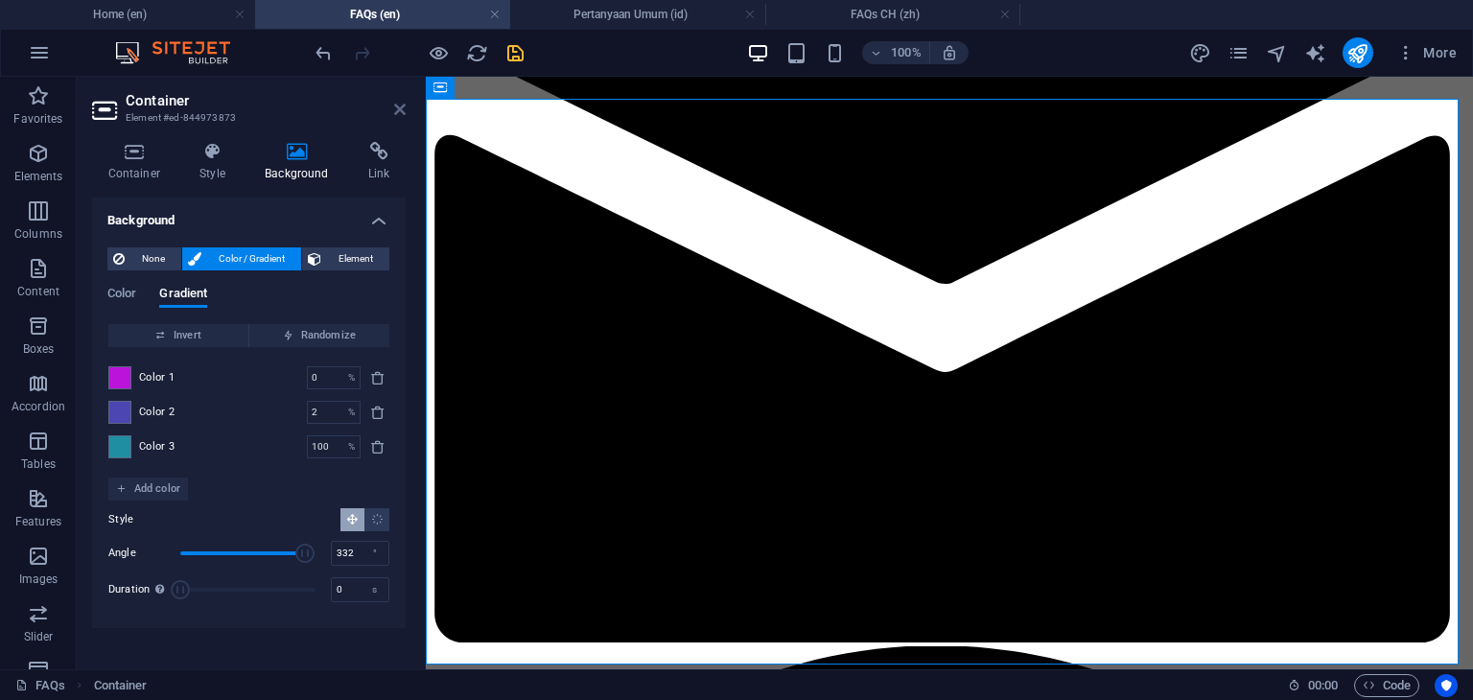
click at [396, 110] on icon at bounding box center [400, 109] width 12 height 15
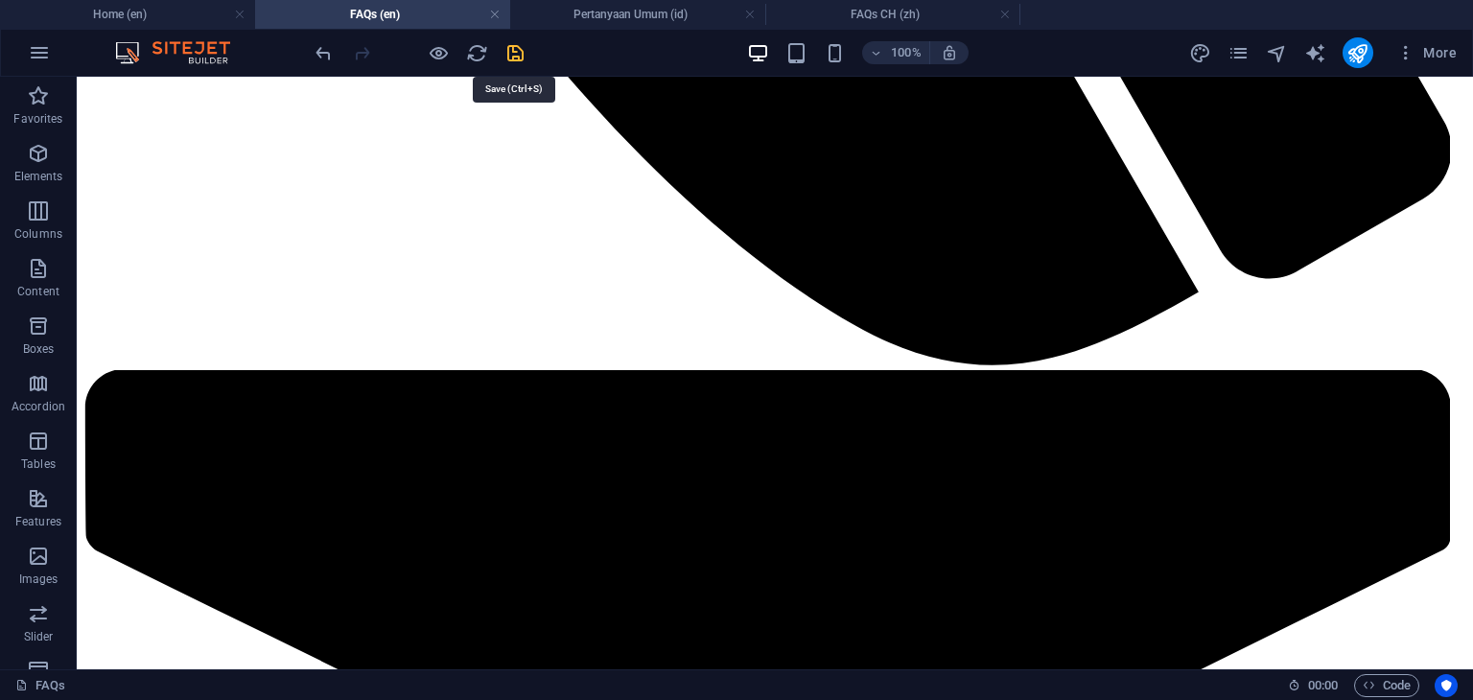
click at [514, 52] on icon "save" at bounding box center [515, 53] width 22 height 22
click at [621, 17] on h4 "Pertanyaan Umum (id)" at bounding box center [637, 14] width 255 height 21
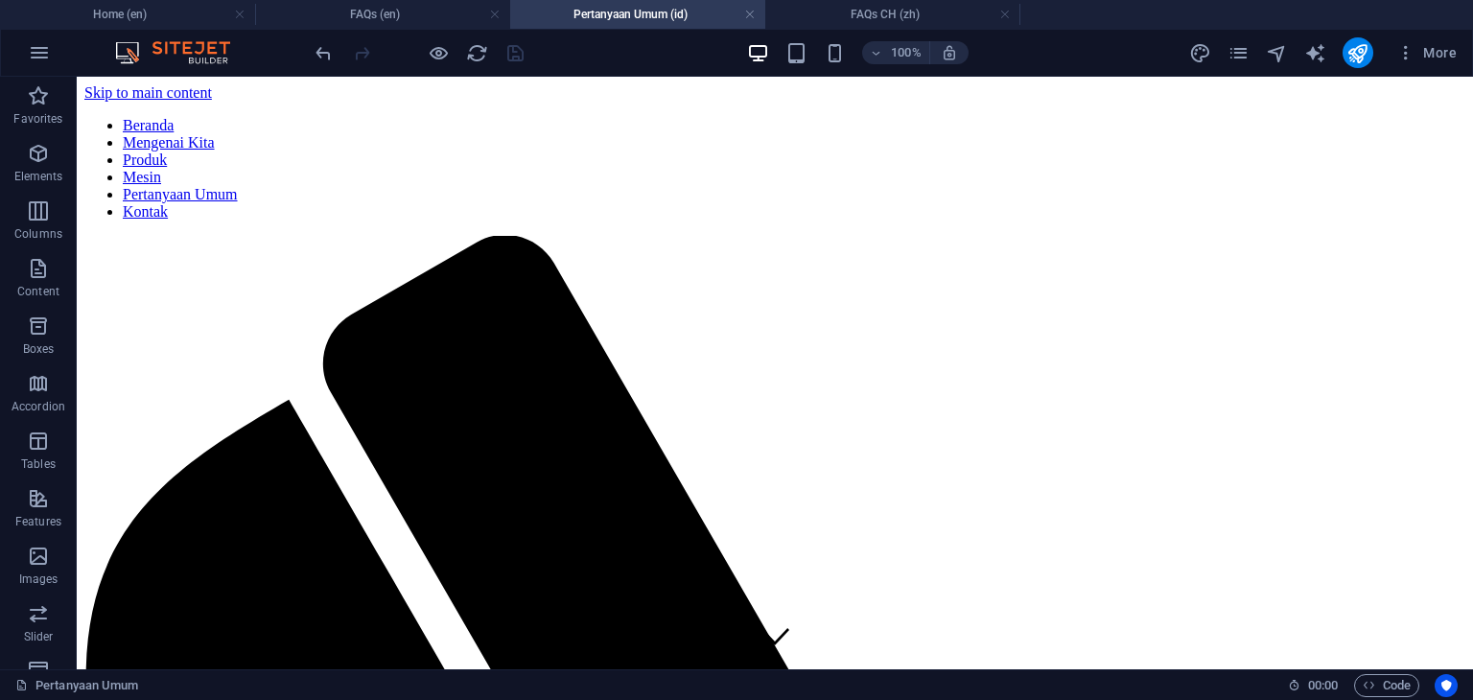
scroll to position [0, 0]
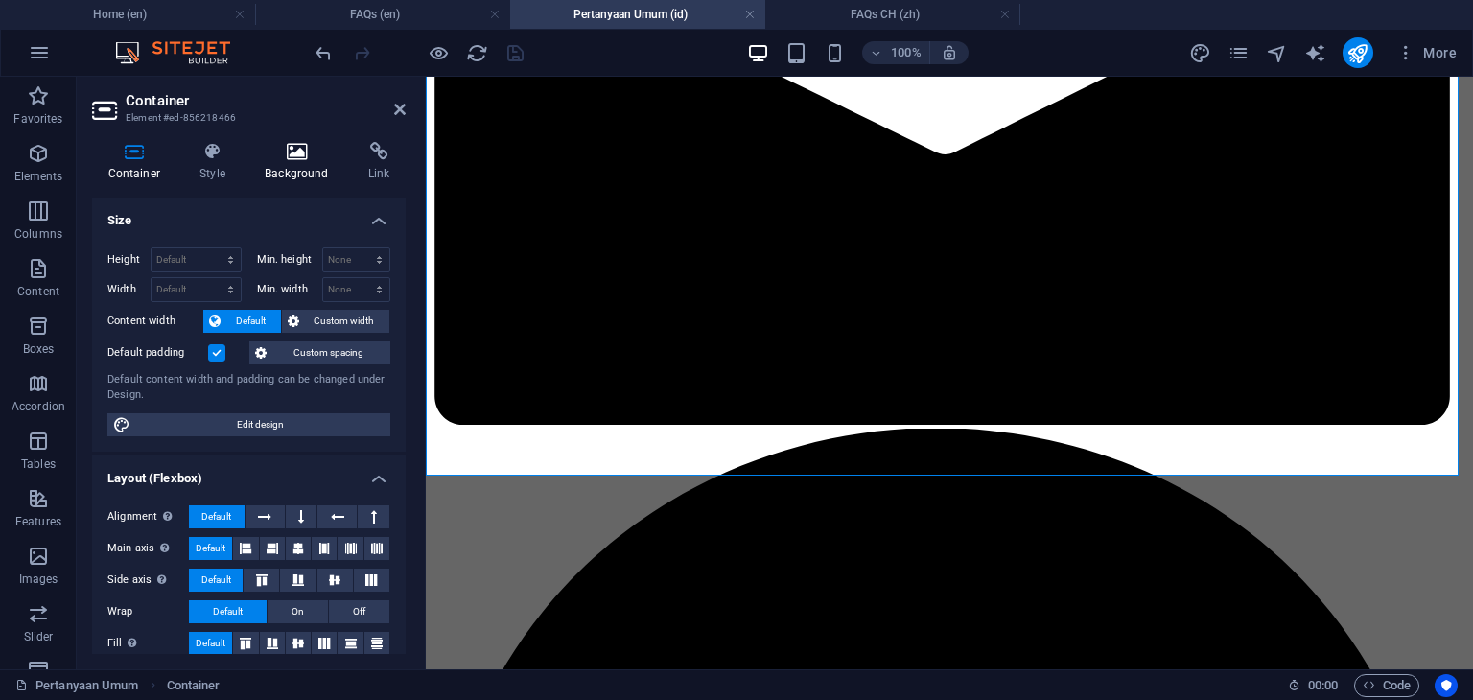
click at [300, 166] on h4 "Background" at bounding box center [301, 162] width 104 height 40
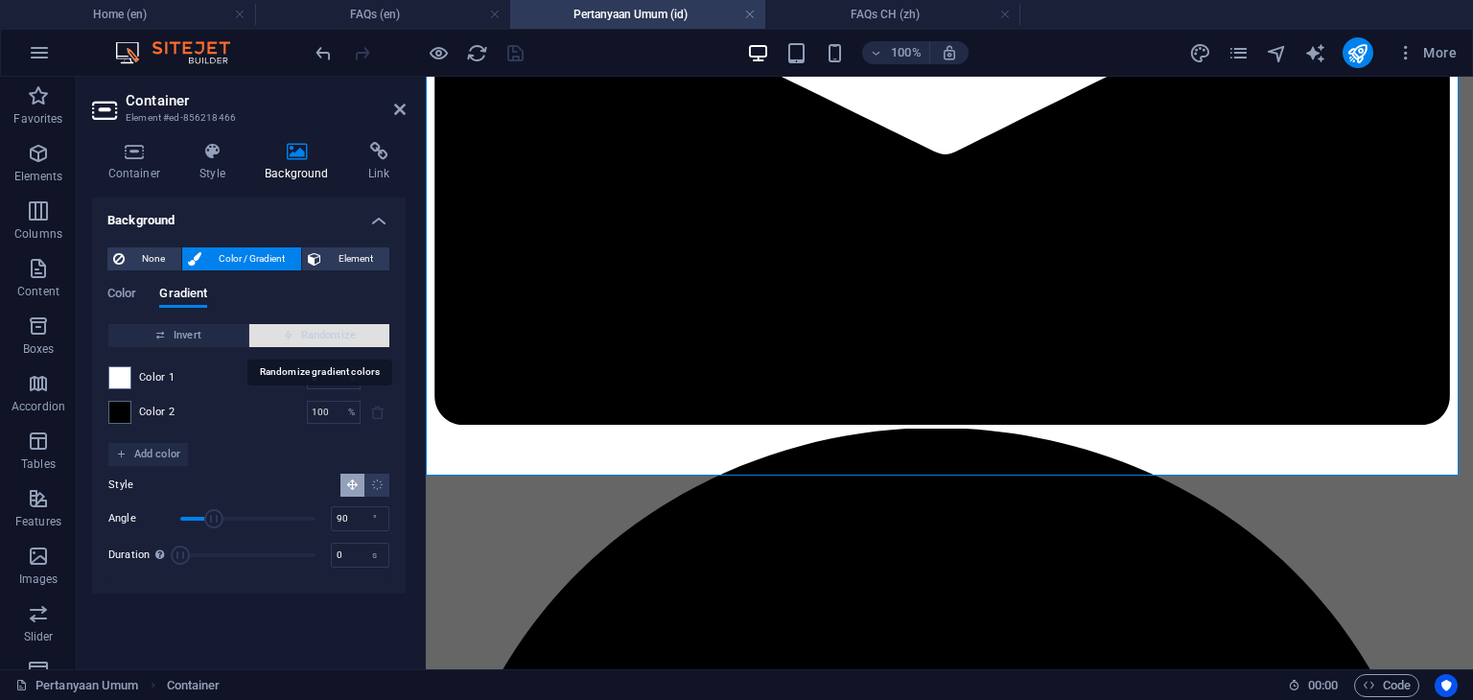
click at [326, 339] on span "Randomize" at bounding box center [319, 335] width 125 height 23
type input "57"
type input "50"
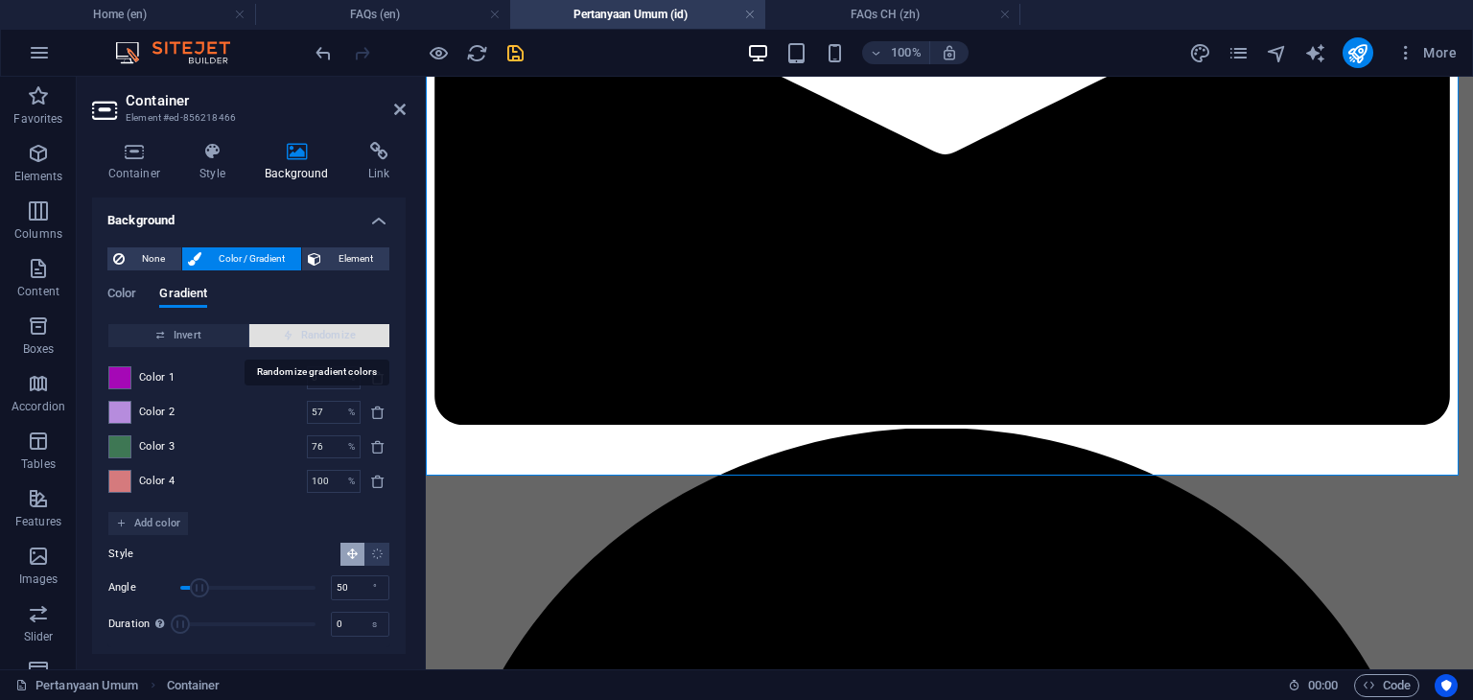
click at [326, 339] on span "Randomize" at bounding box center [319, 335] width 125 height 23
type input "100"
type input "321"
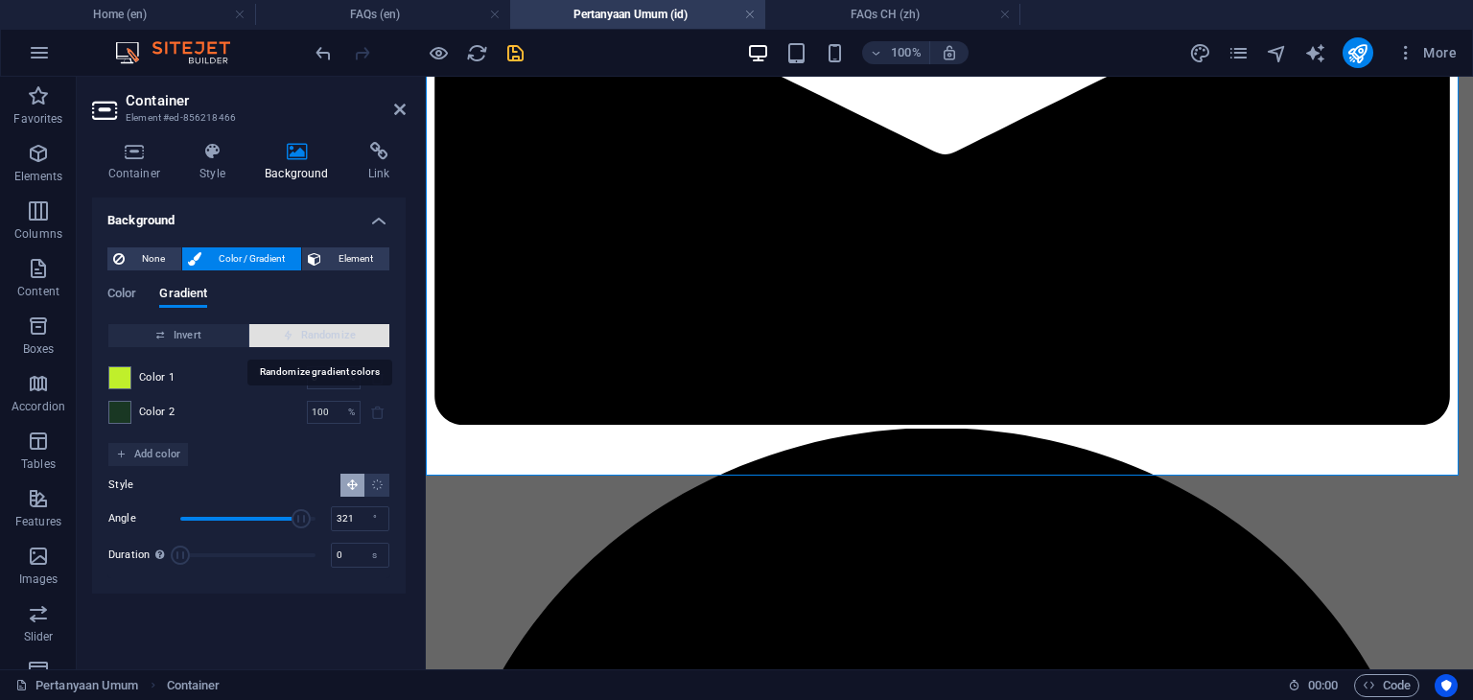
click at [326, 339] on span "Randomize" at bounding box center [319, 335] width 125 height 23
type input "93"
type input "195"
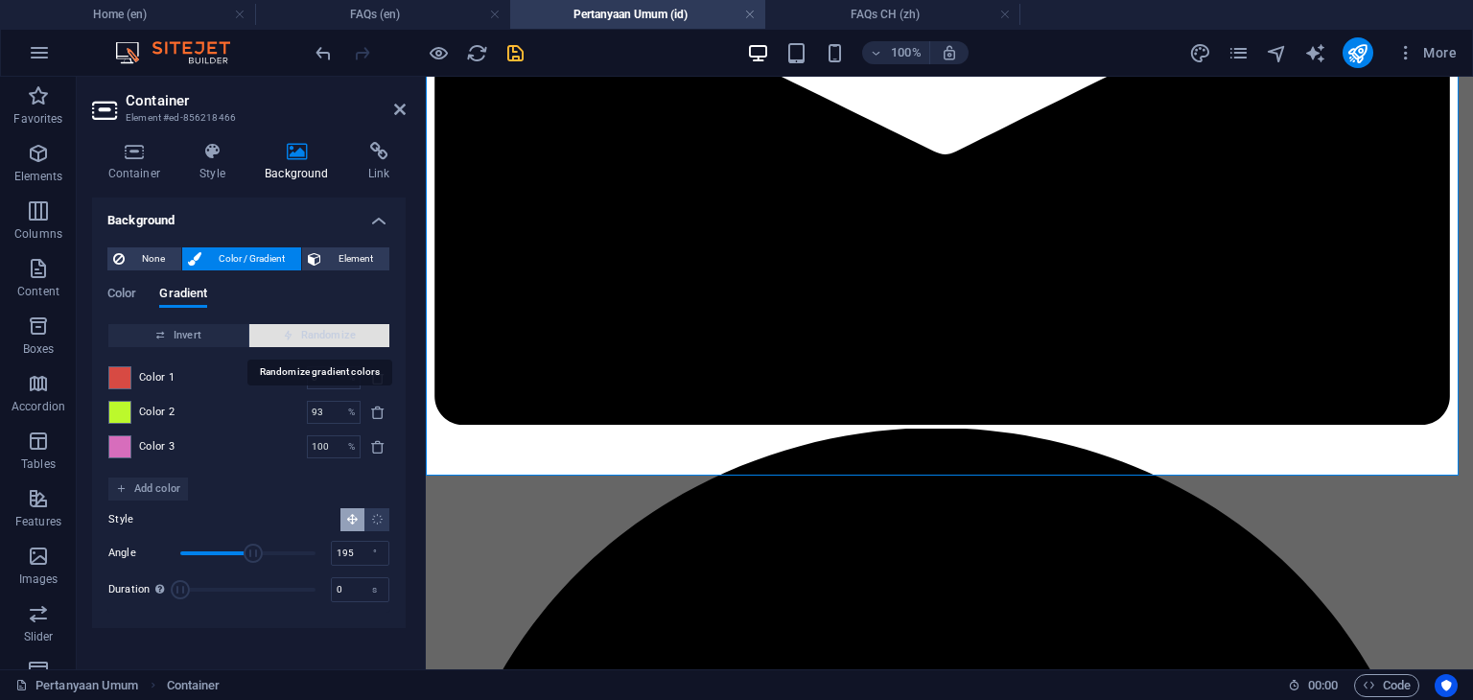
click at [326, 339] on span "Randomize" at bounding box center [319, 335] width 125 height 23
type input "100"
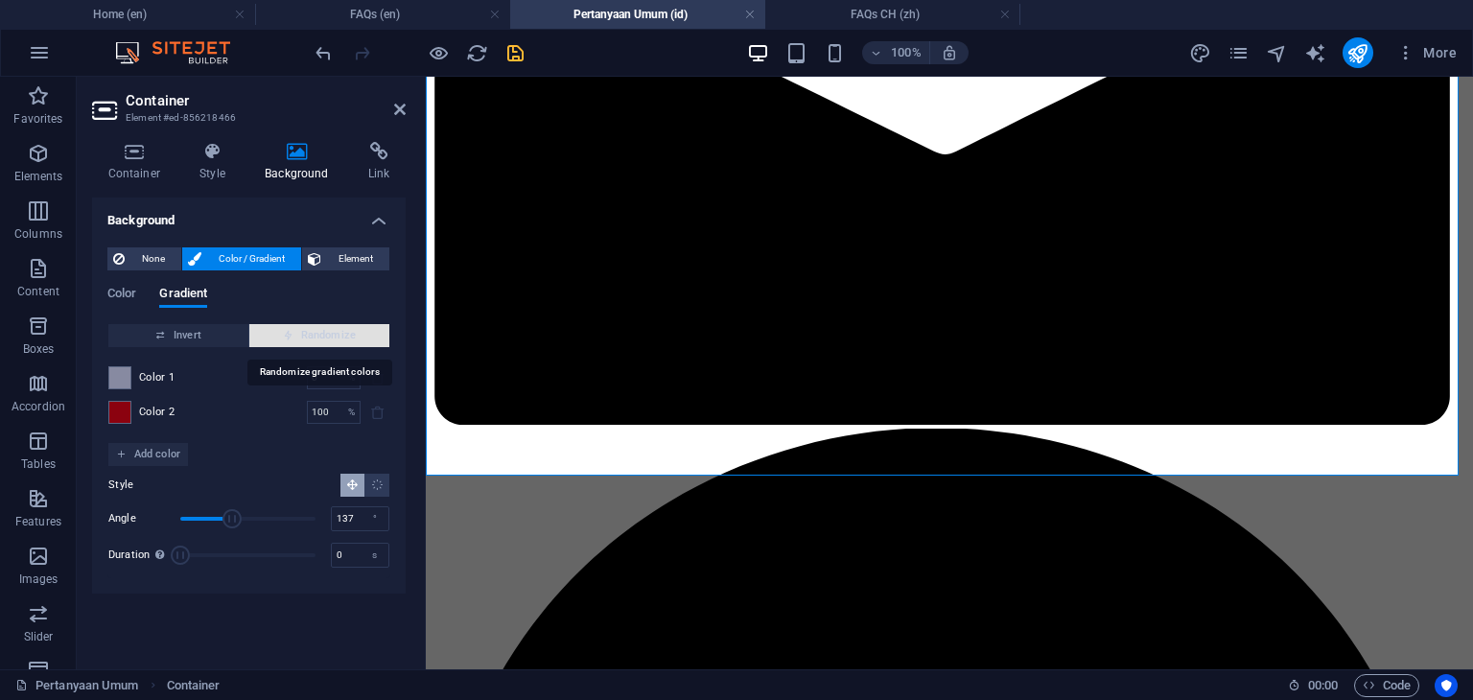
click at [326, 339] on span "Randomize" at bounding box center [319, 335] width 125 height 23
type input "250"
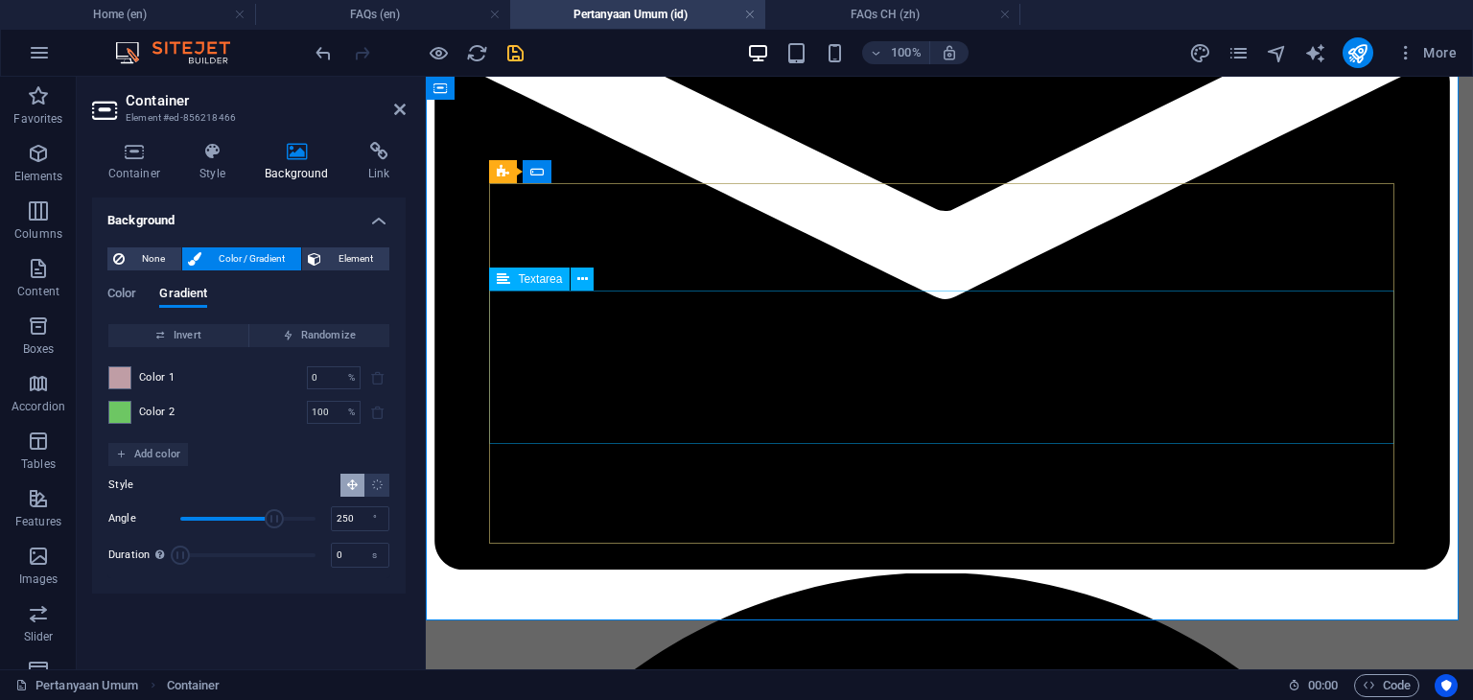
scroll to position [1709, 0]
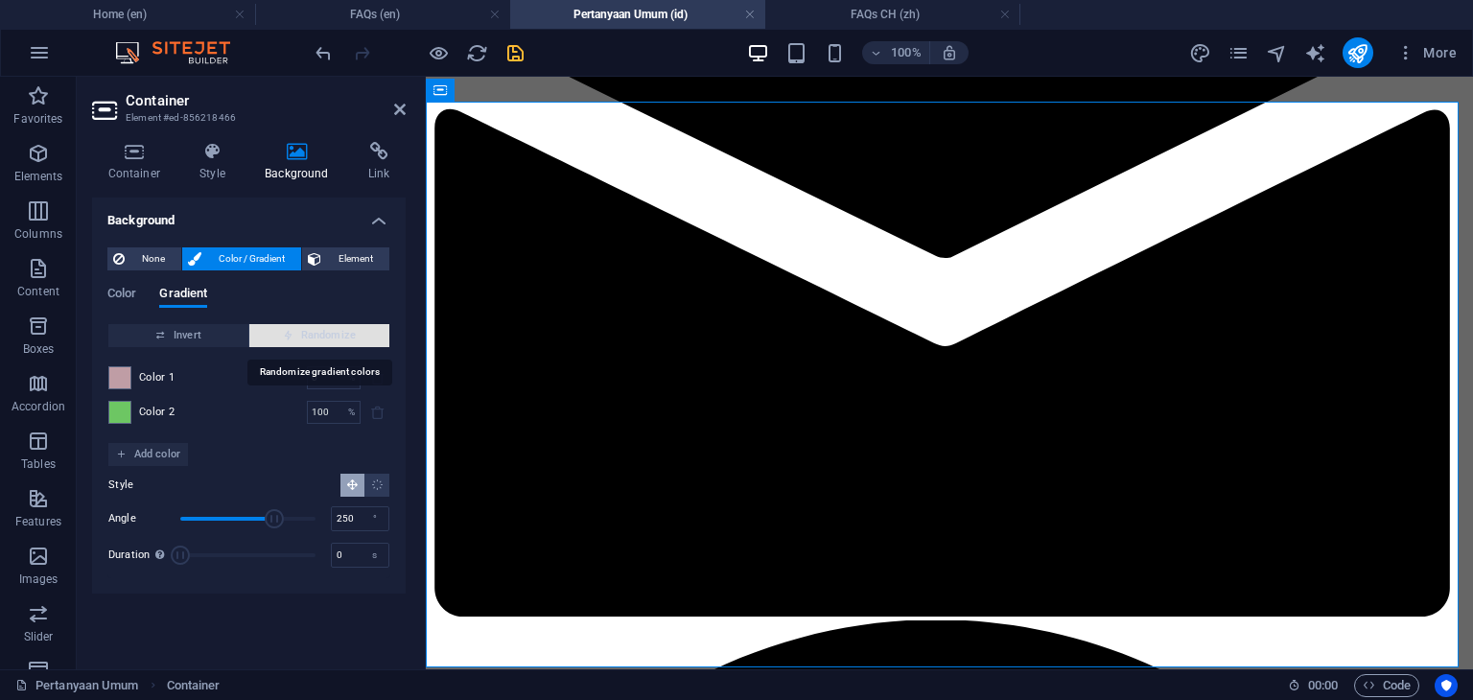
click at [323, 336] on span "Randomize" at bounding box center [319, 335] width 125 height 23
type input "6"
type input "112"
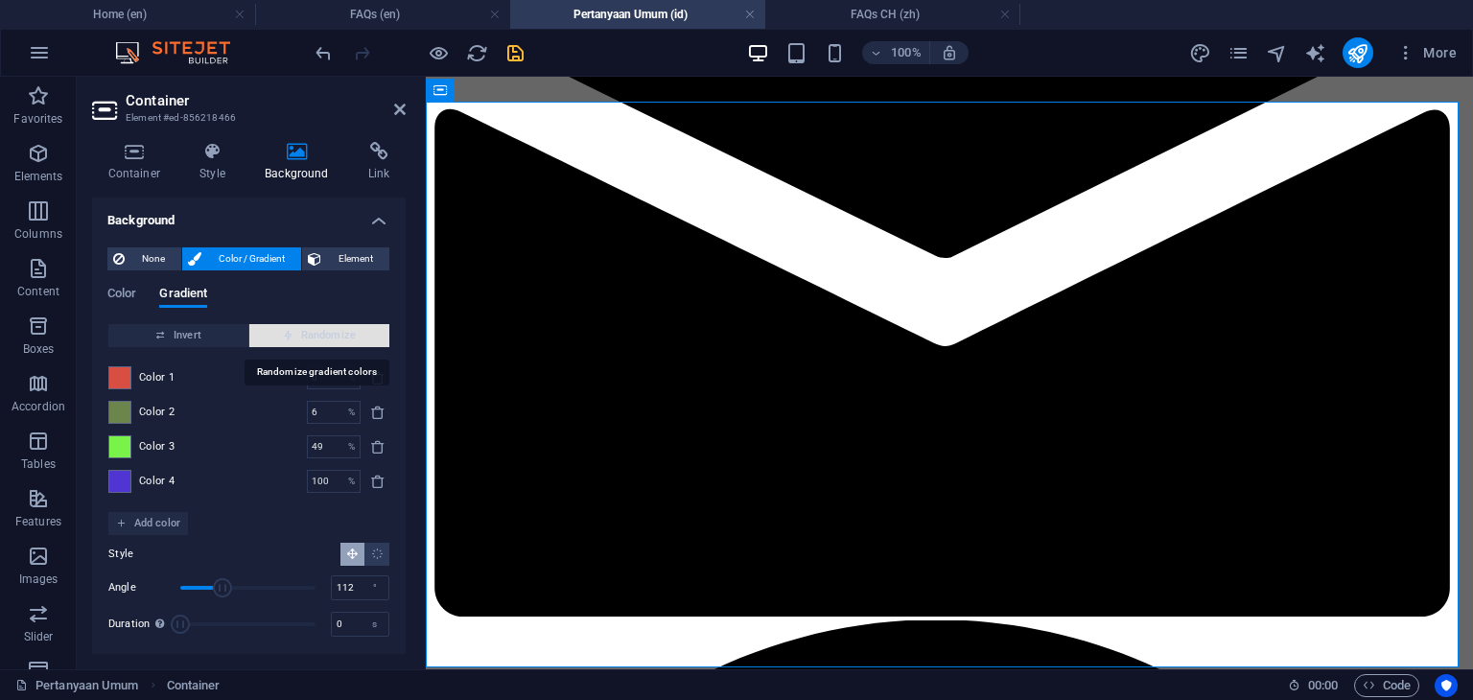
click at [323, 336] on span "Randomize" at bounding box center [319, 335] width 125 height 23
type input "27"
type input "318"
type input "100"
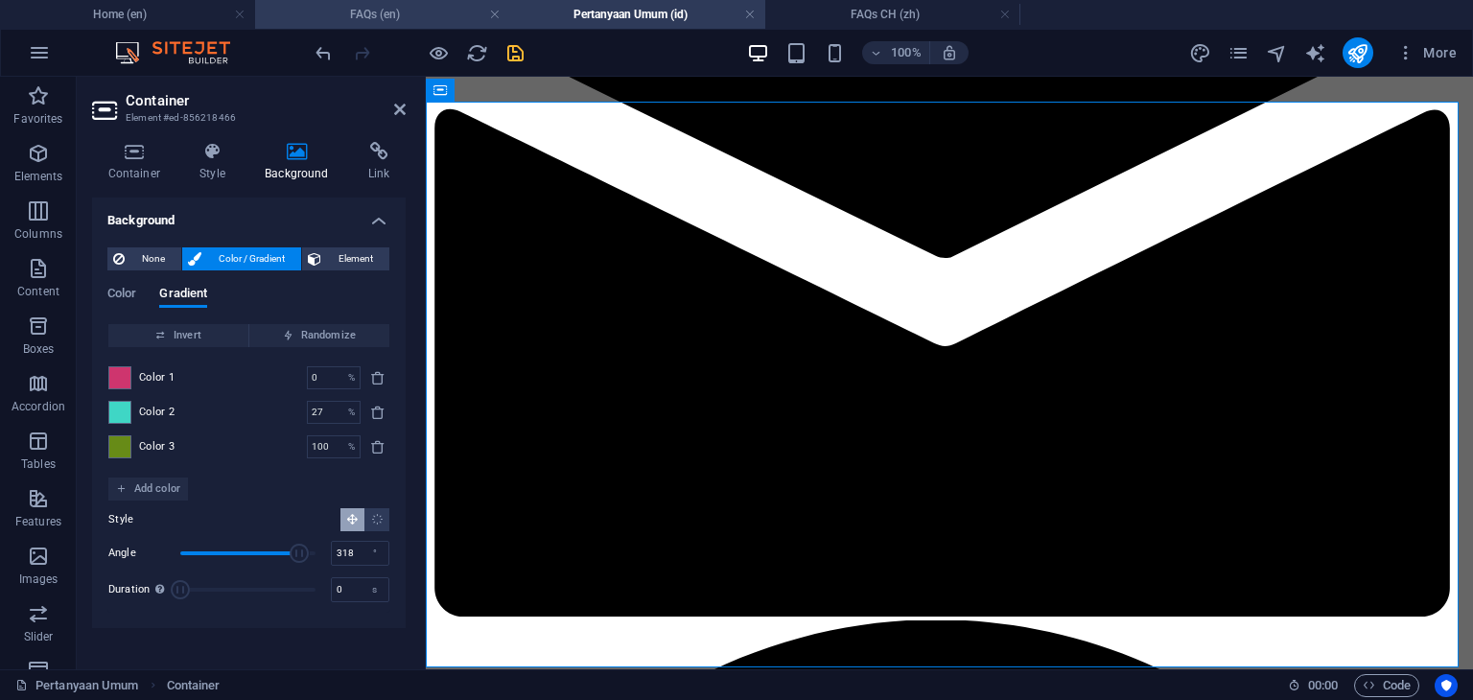
click at [407, 15] on h4 "FAQs (en)" at bounding box center [382, 14] width 255 height 21
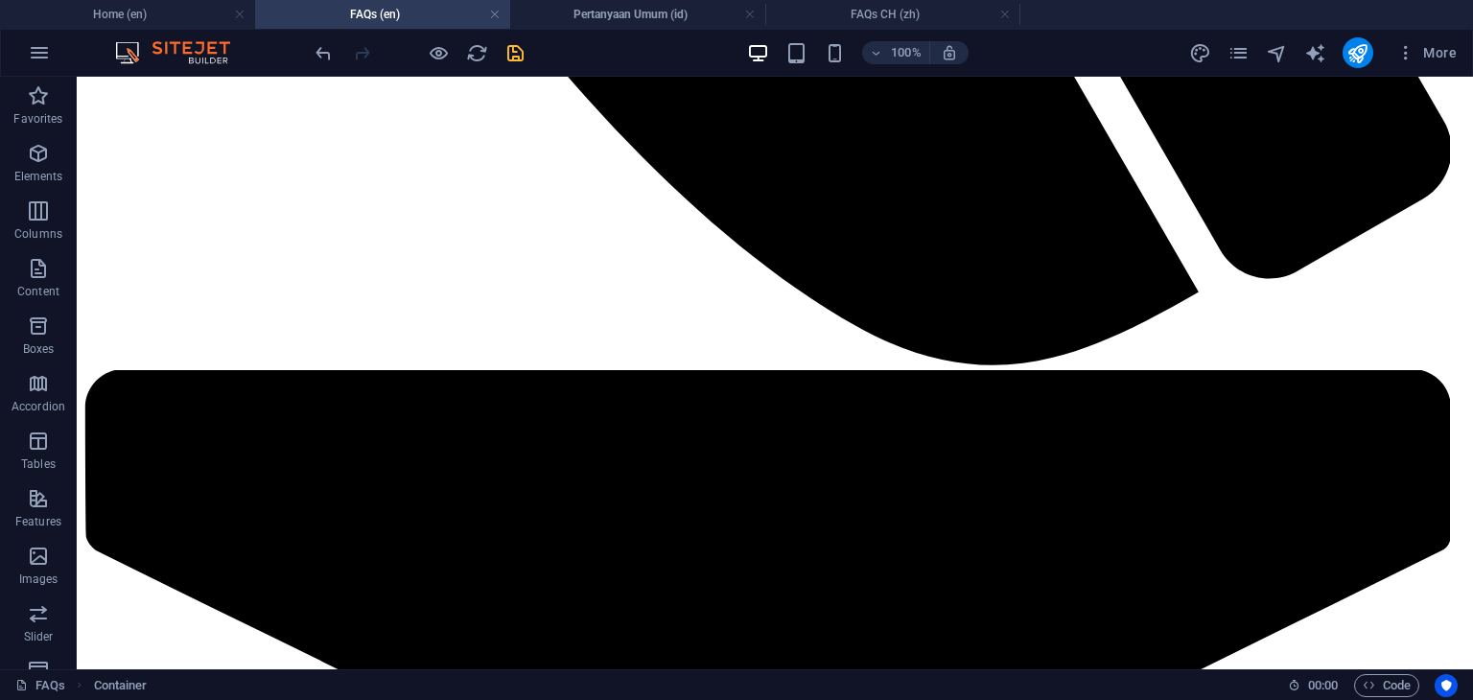
scroll to position [0, 0]
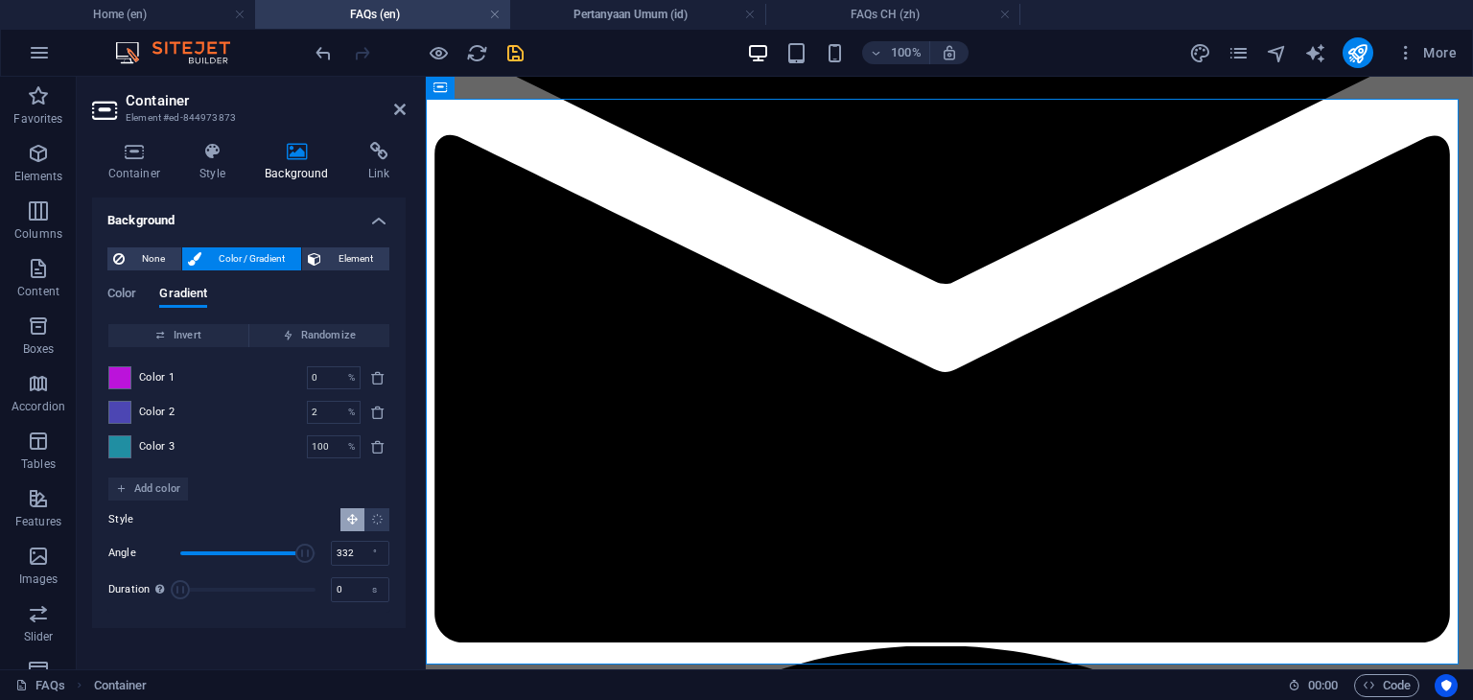
click at [170, 380] on span "Color 1" at bounding box center [157, 377] width 36 height 15
click at [157, 380] on span "Color 1" at bounding box center [157, 377] width 36 height 15
click at [121, 378] on span at bounding box center [119, 377] width 21 height 21
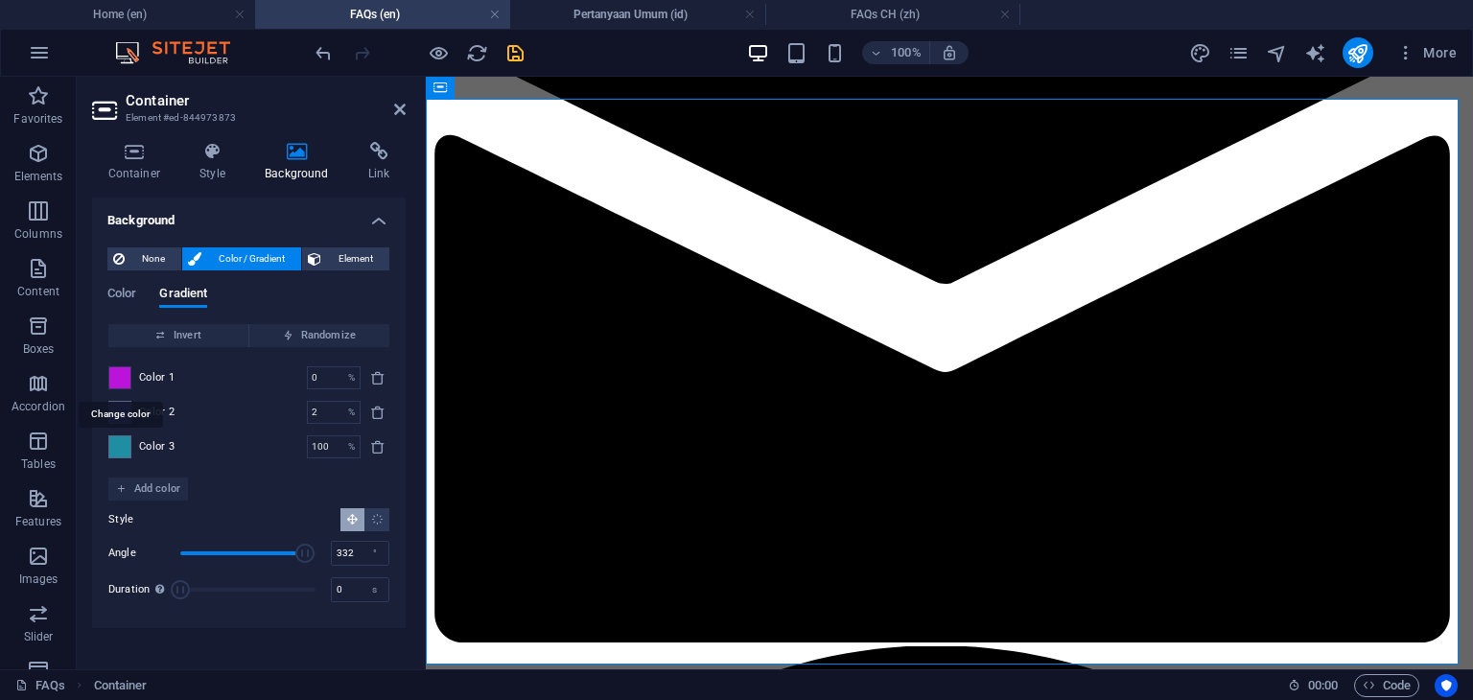
type input "#bb13da"
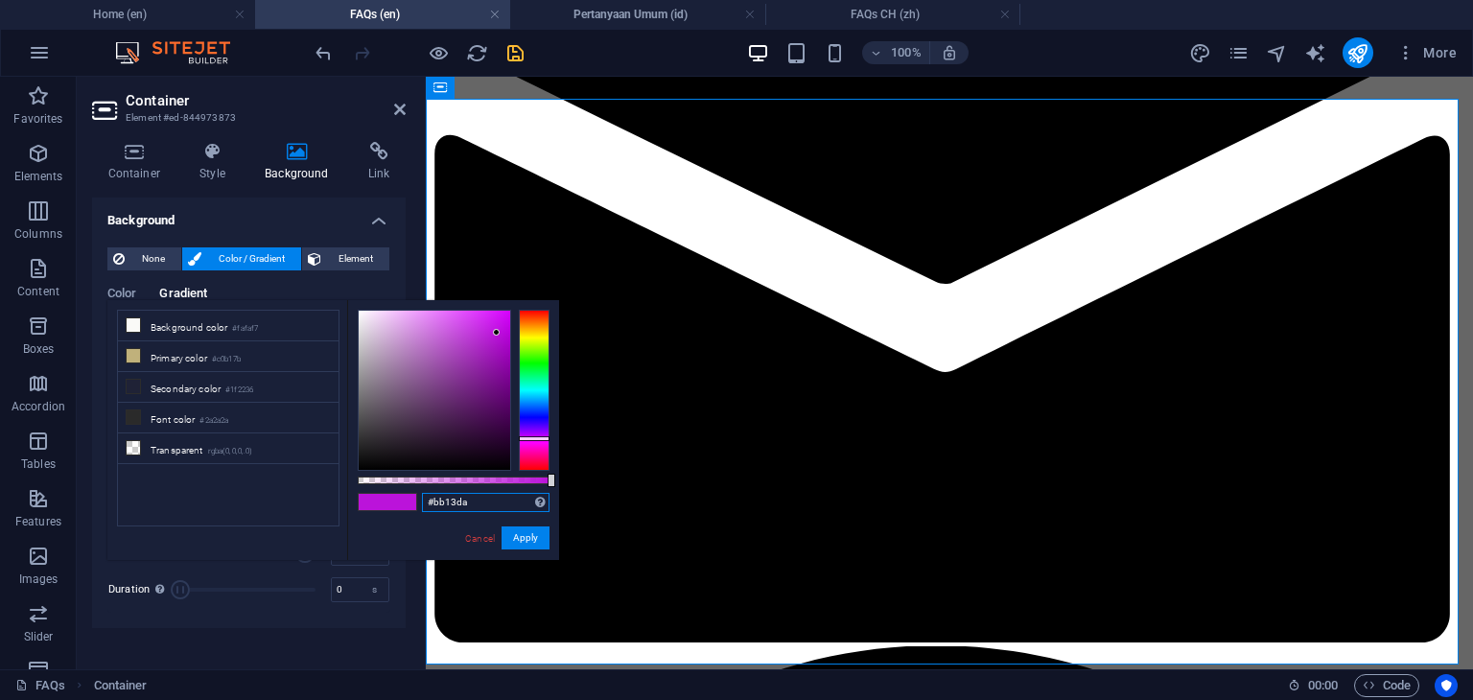
click at [482, 503] on input "#bb13da" at bounding box center [486, 502] width 128 height 19
click at [633, 16] on h4 "Pertanyaan Umum (id)" at bounding box center [637, 14] width 255 height 21
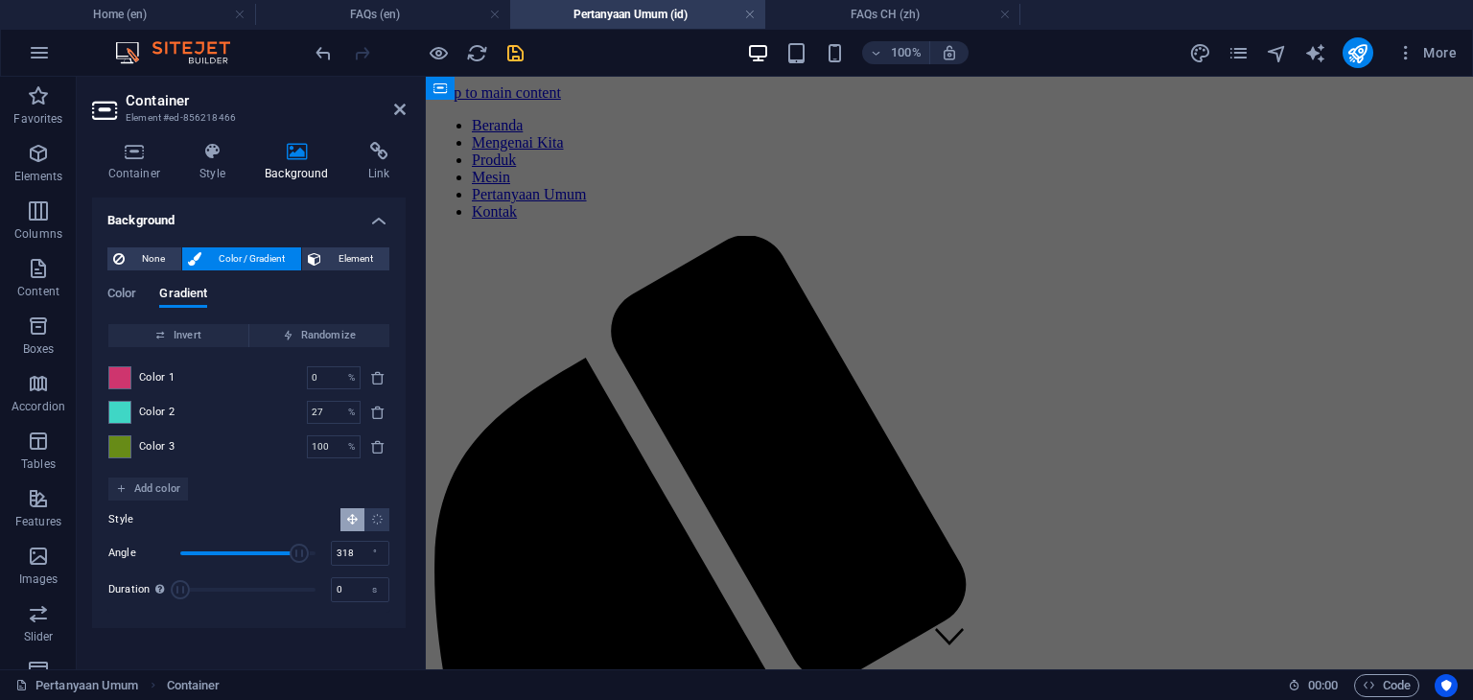
scroll to position [1709, 0]
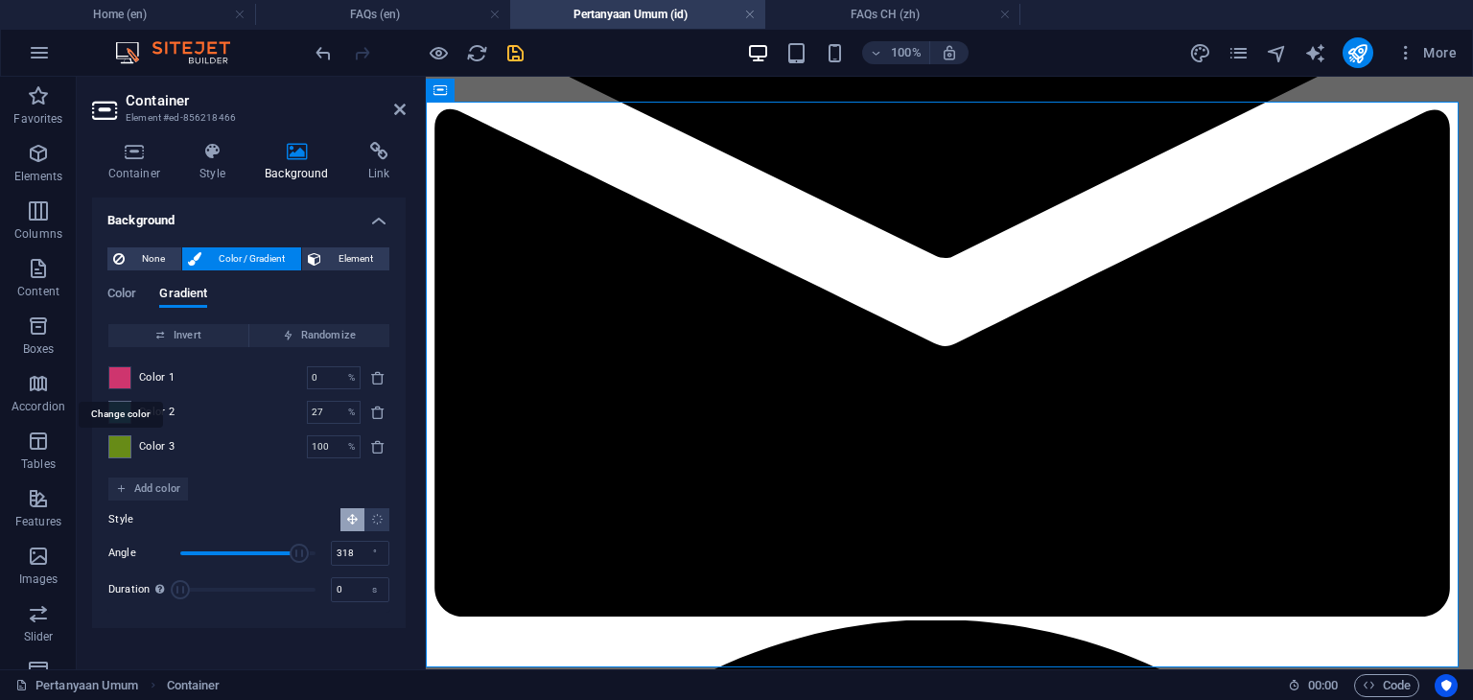
click at [119, 385] on span at bounding box center [119, 377] width 21 height 21
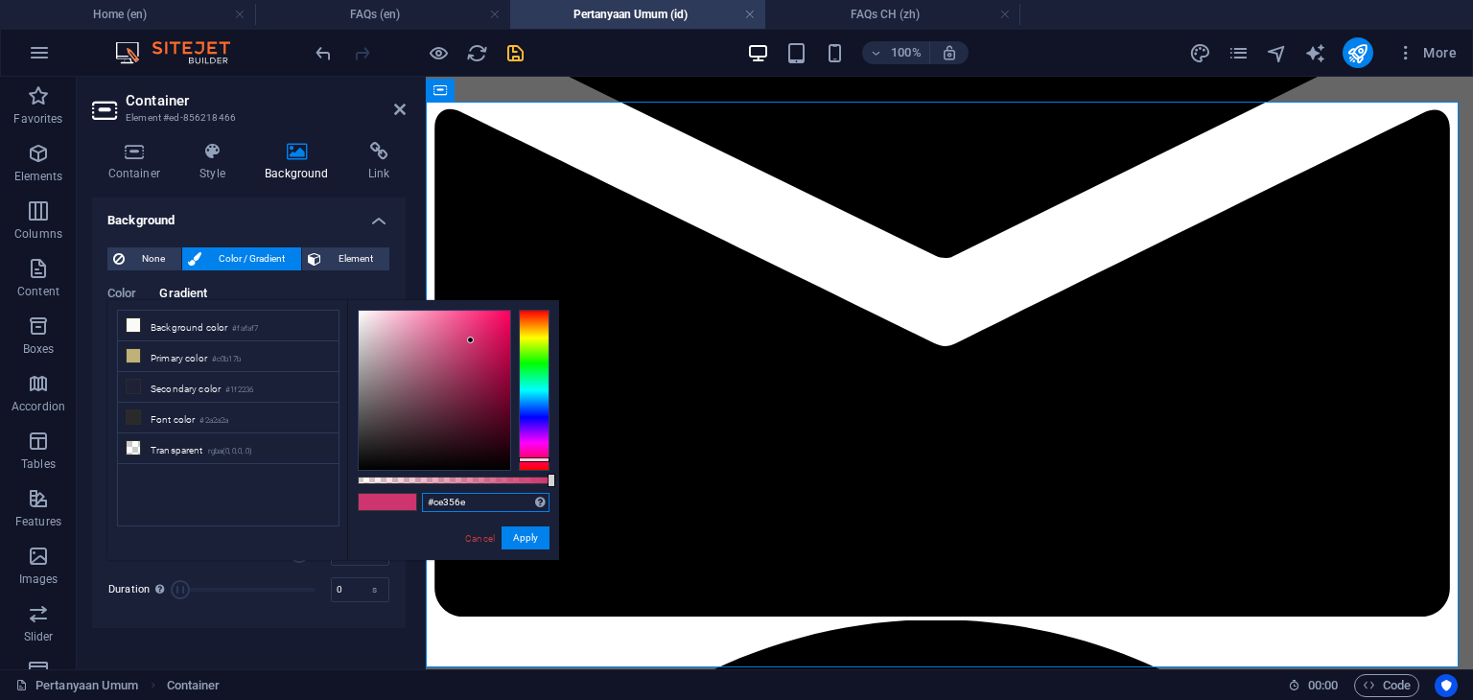
drag, startPoint x: 479, startPoint y: 501, endPoint x: 417, endPoint y: 507, distance: 62.7
click at [417, 507] on div "#ce356e Supported formats #0852ed rgb(8, 82, 237) rgba(8, 82, 237, 90%) hsv(221…" at bounding box center [453, 569] width 212 height 538
paste input "bb13da"
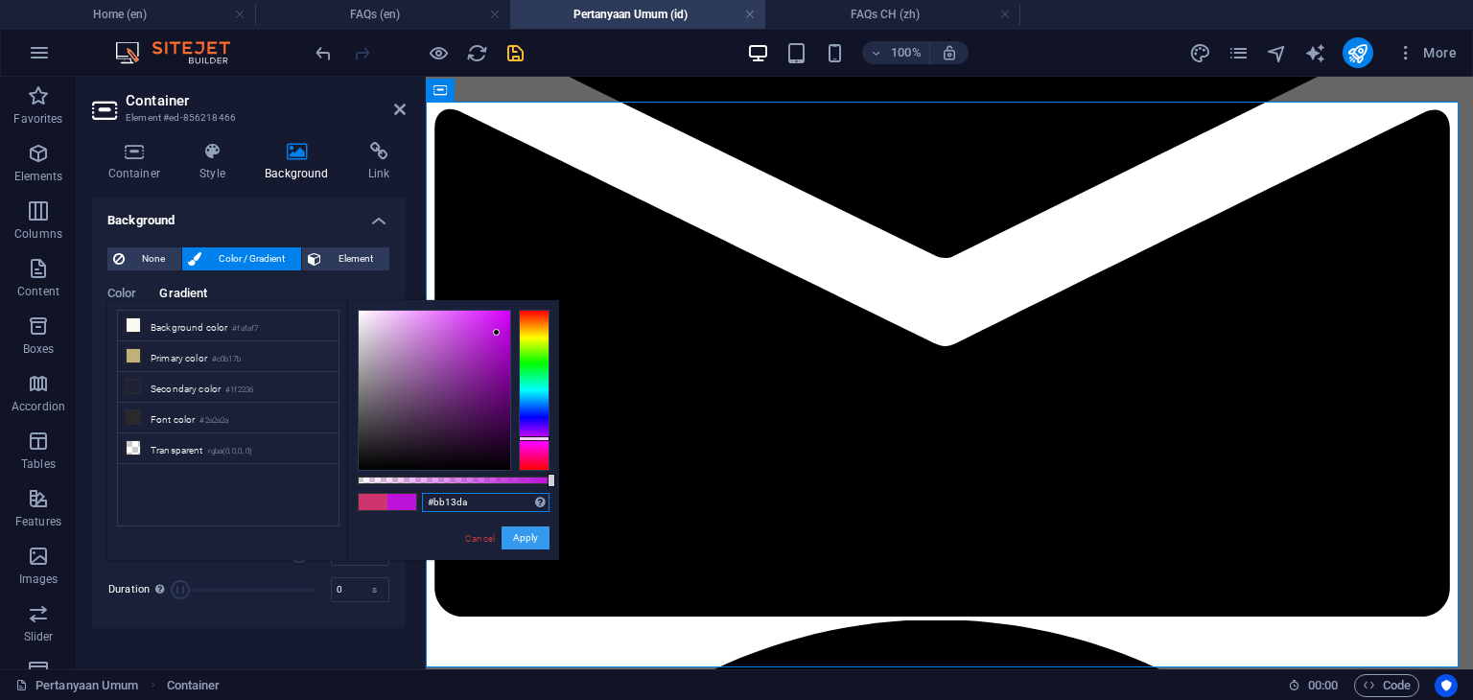
type input "#bb13da"
click at [533, 538] on button "Apply" at bounding box center [526, 537] width 48 height 23
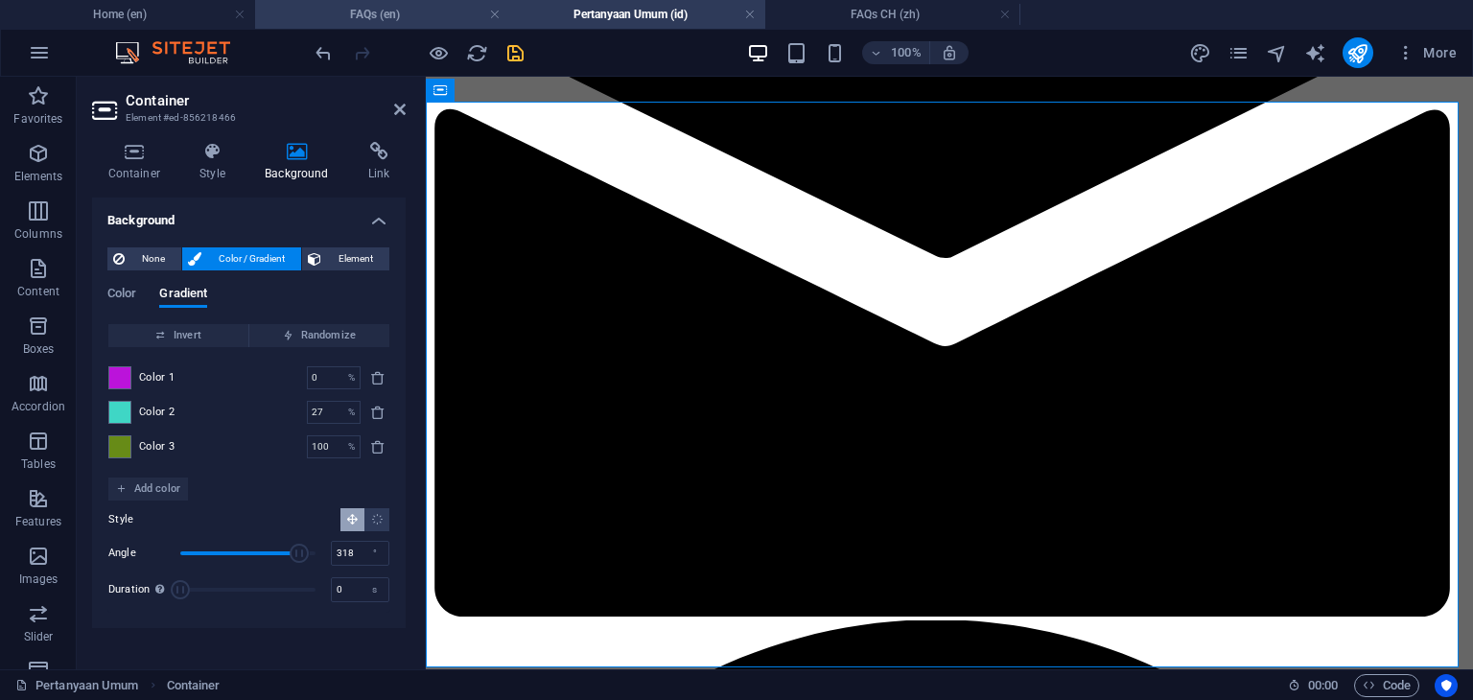
click at [377, 13] on h4 "FAQs (en)" at bounding box center [382, 14] width 255 height 21
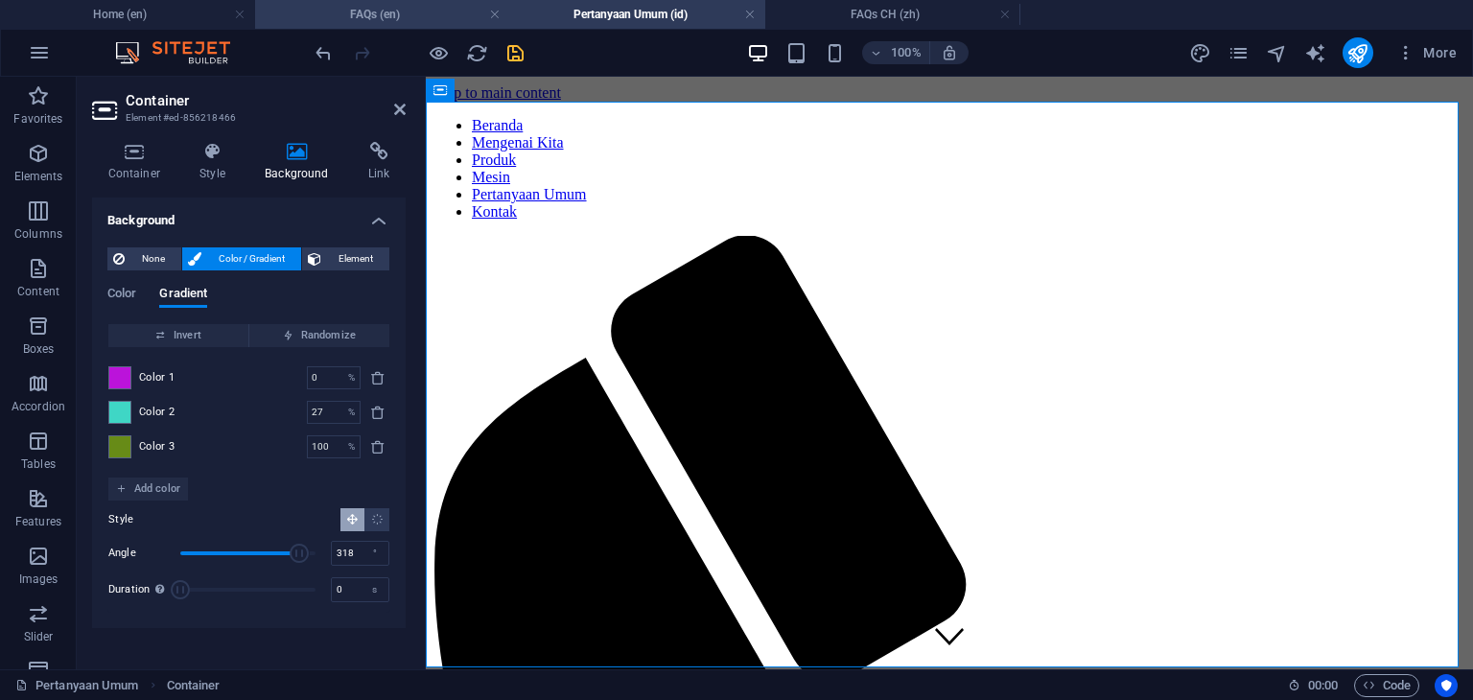
scroll to position [1683, 0]
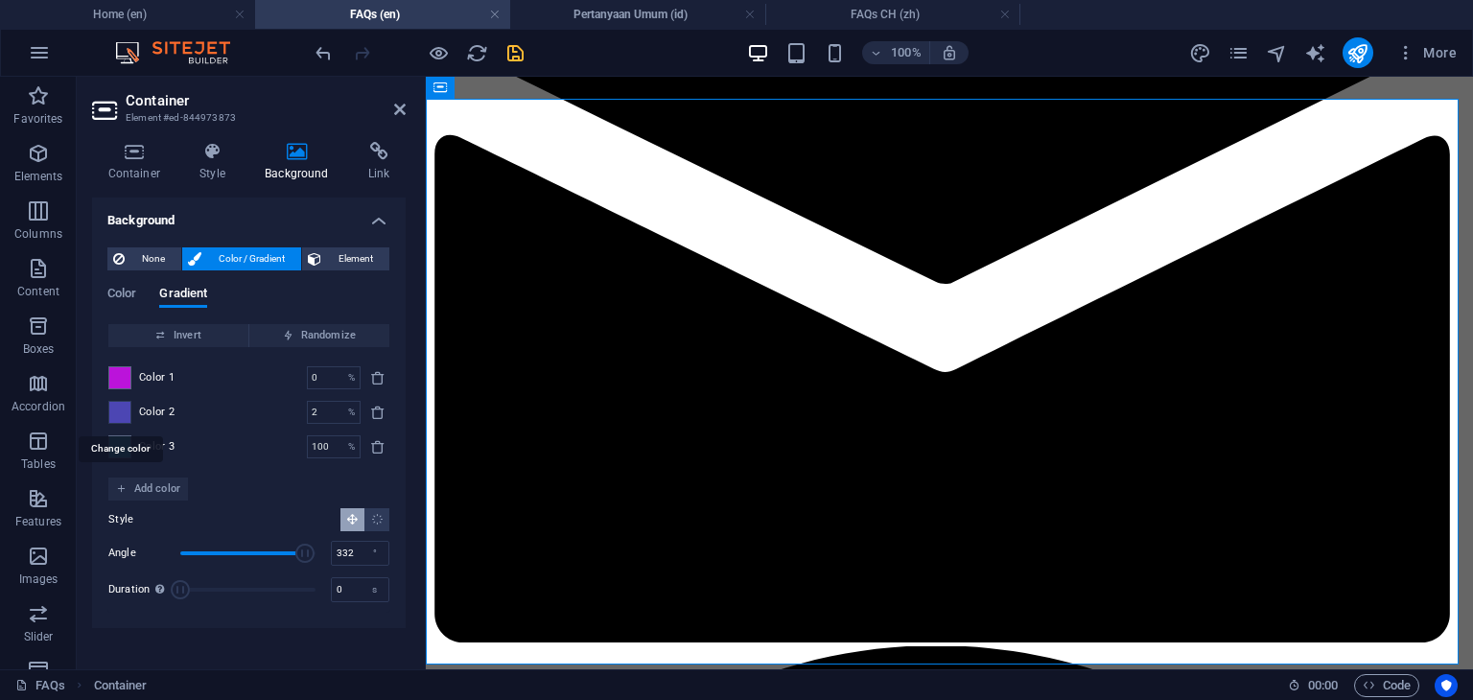
click at [121, 411] on span at bounding box center [119, 412] width 21 height 21
type input "#4c46b3"
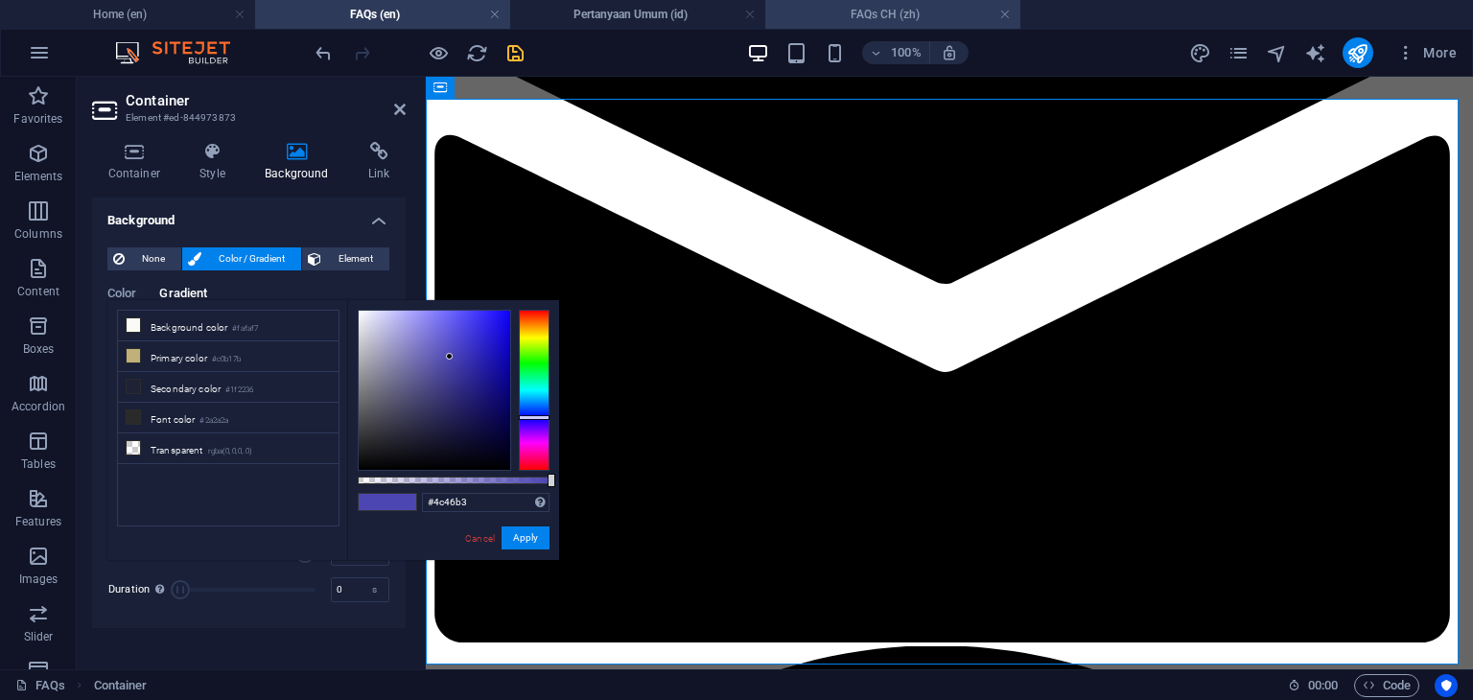
click at [867, 12] on h4 "FAQs CH (zh)" at bounding box center [892, 14] width 255 height 21
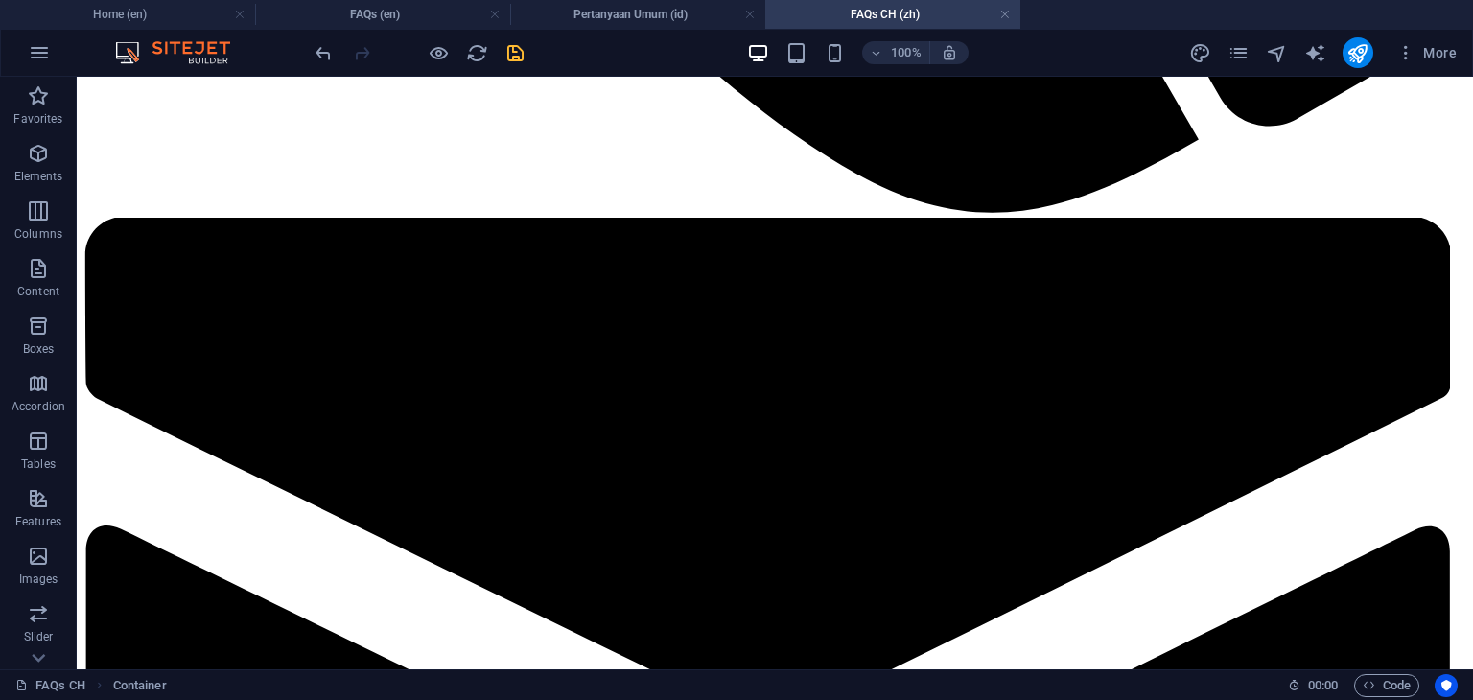
scroll to position [0, 0]
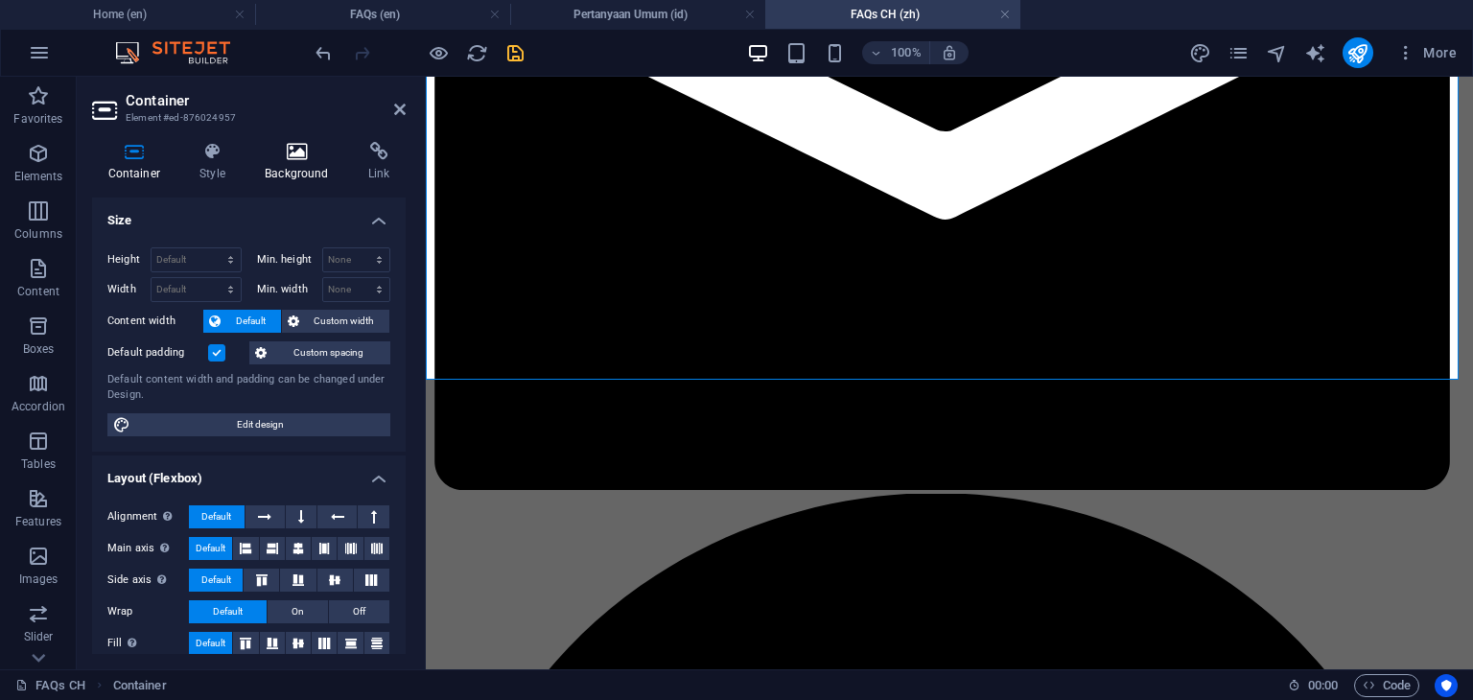
click at [283, 166] on h4 "Background" at bounding box center [301, 162] width 104 height 40
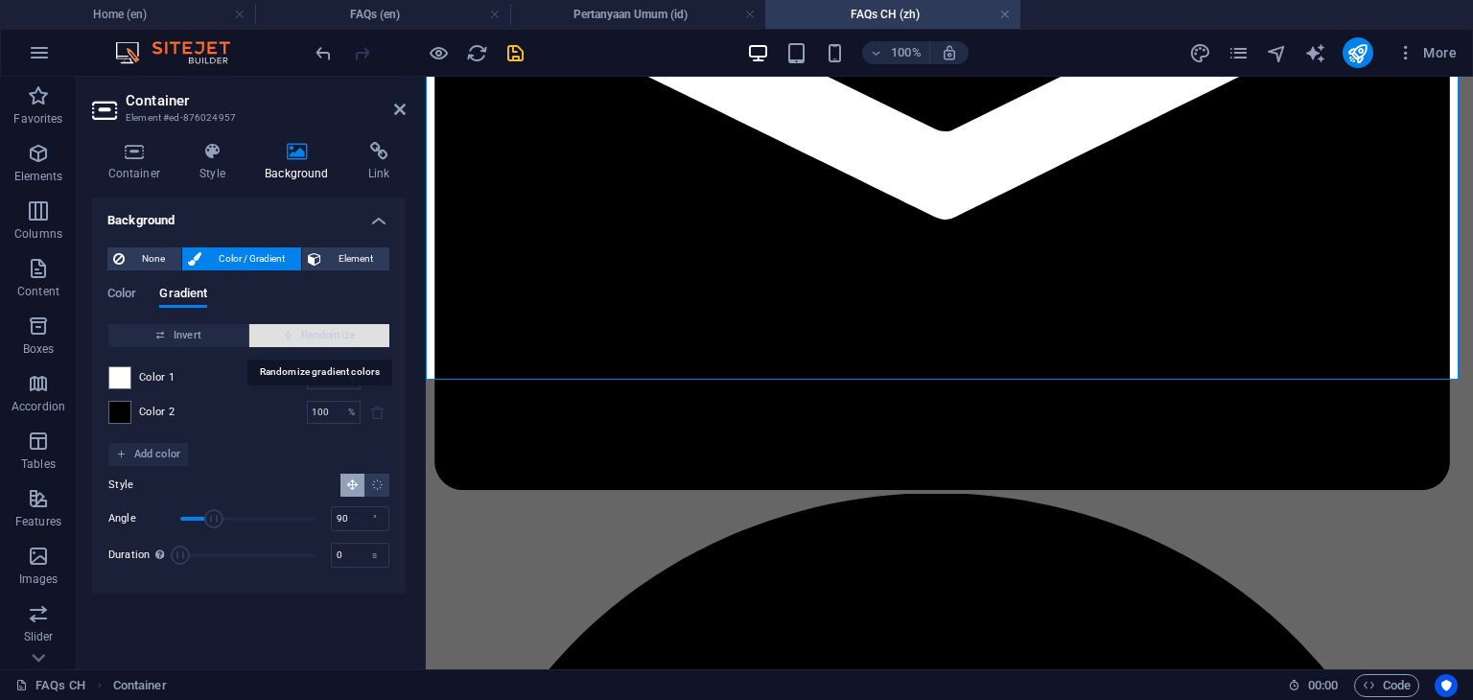
click at [312, 334] on span "Randomize" at bounding box center [319, 335] width 125 height 23
type input "218"
click at [312, 334] on span "Randomize" at bounding box center [319, 335] width 125 height 23
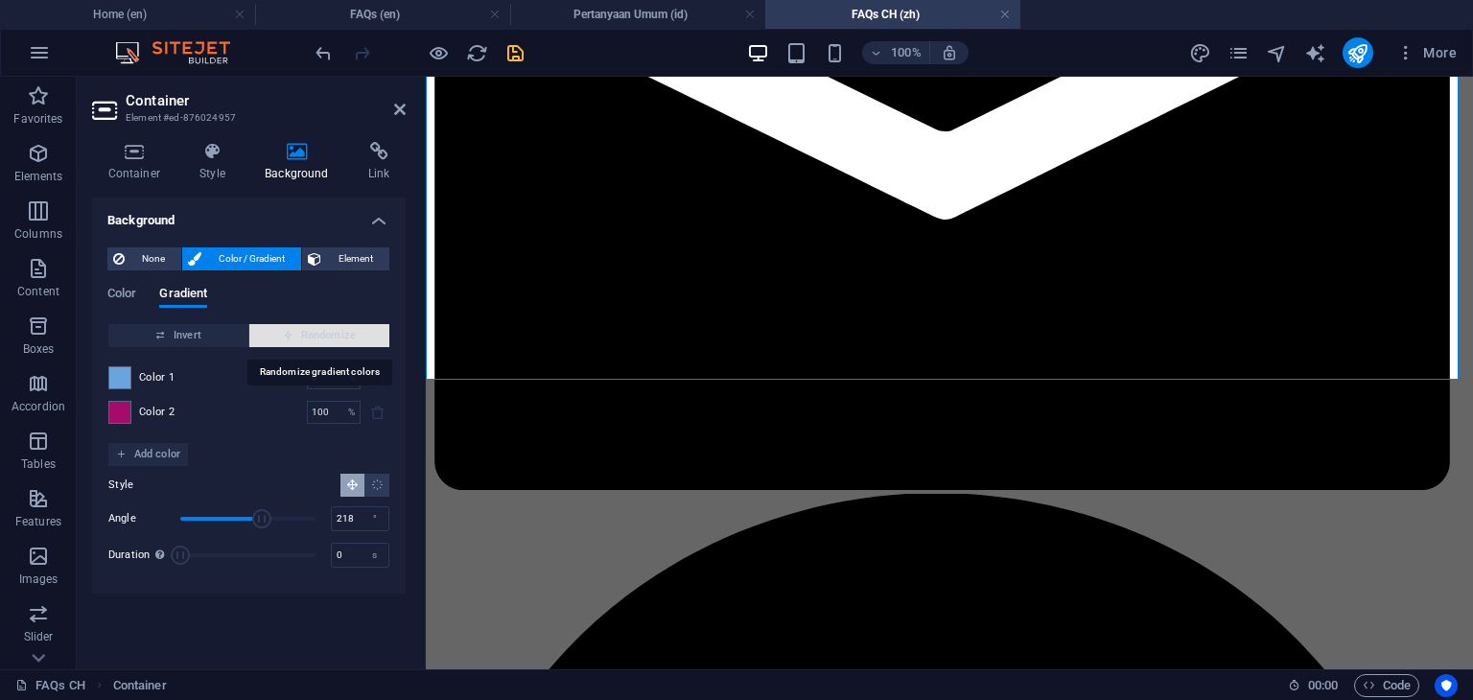
type input "64"
type input "36"
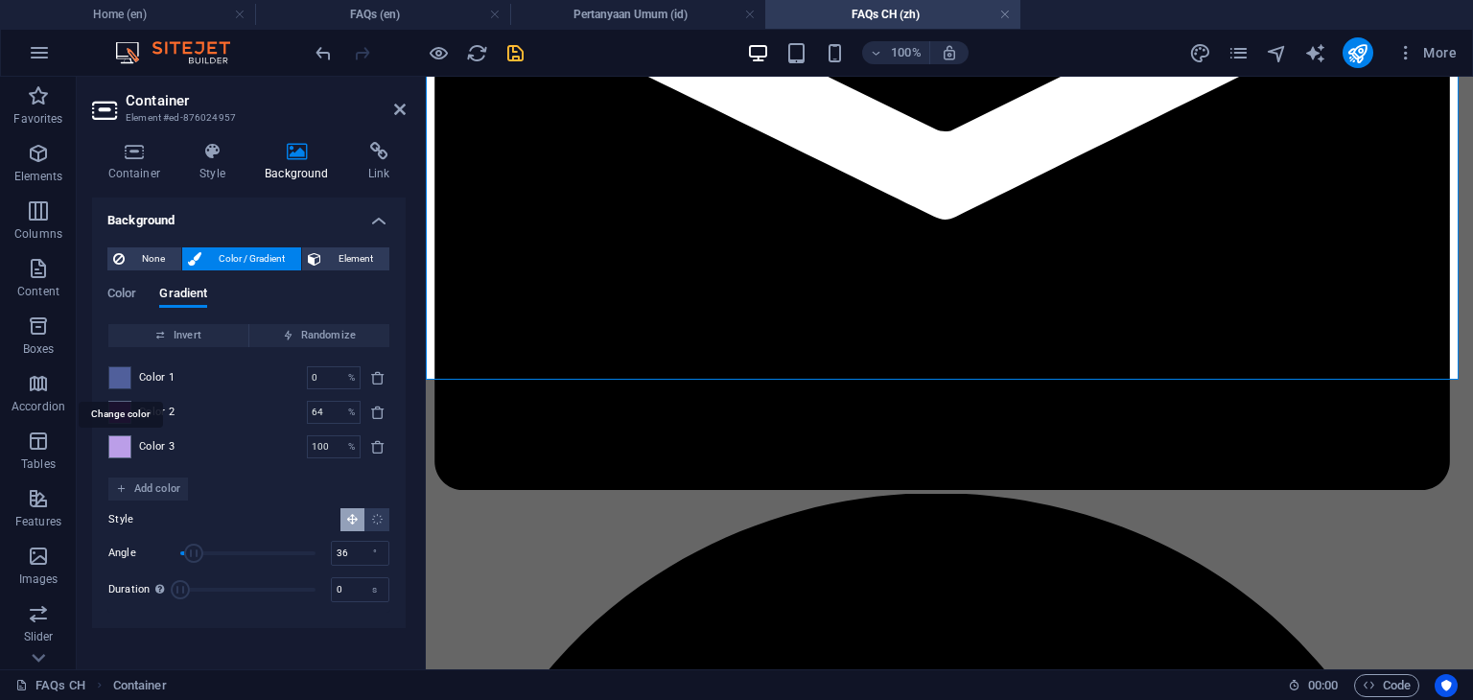
click at [119, 378] on span at bounding box center [119, 377] width 21 height 21
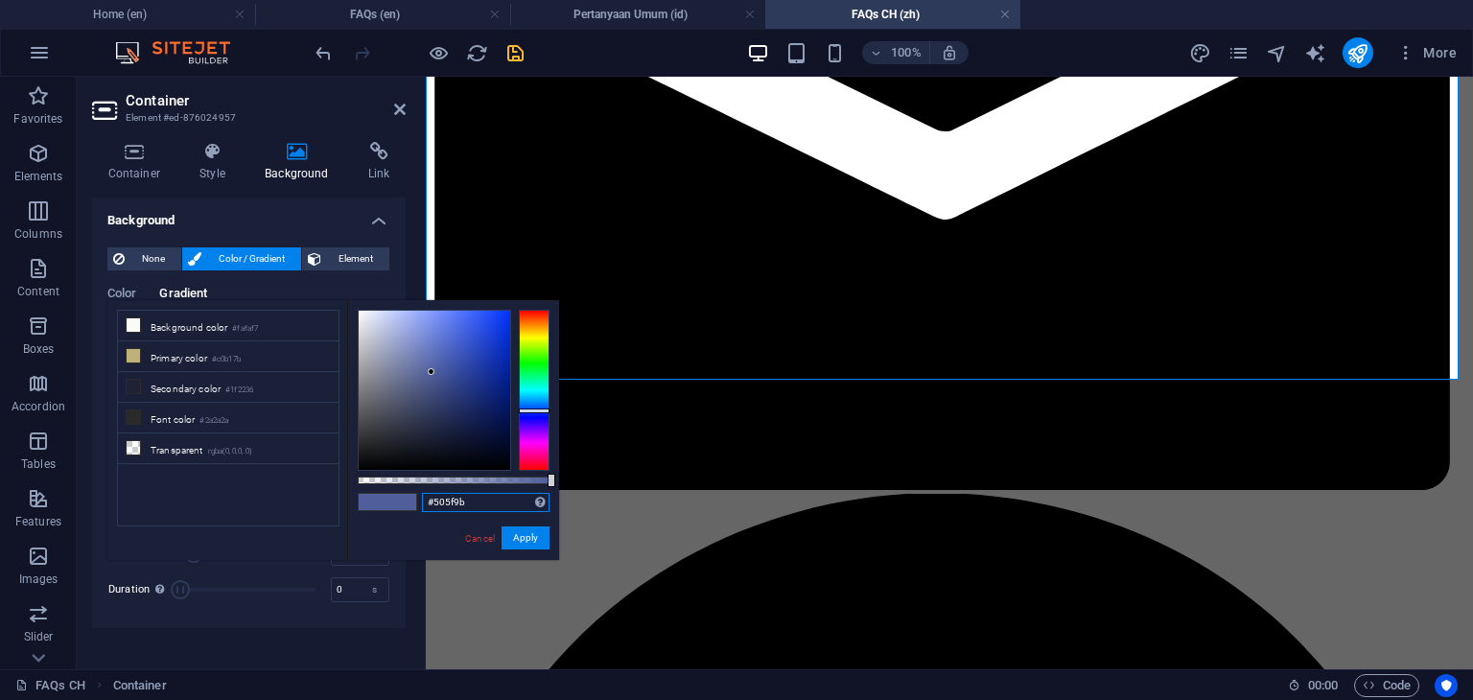
drag, startPoint x: 482, startPoint y: 504, endPoint x: 413, endPoint y: 506, distance: 69.1
click at [413, 506] on div "#505f9b Supported formats #0852ed rgb(8, 82, 237) rgba(8, 82, 237, 90%) hsv(221…" at bounding box center [453, 569] width 212 height 538
paste input "bb13da"
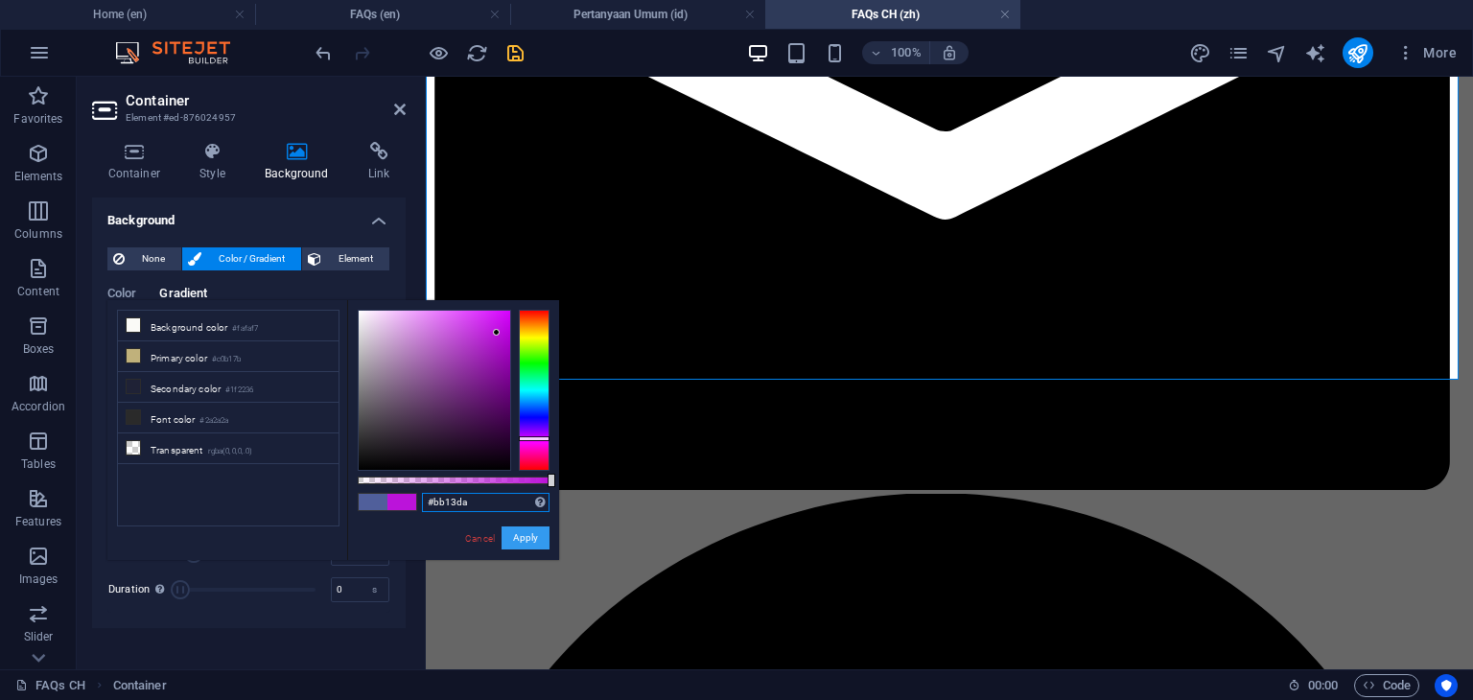
type input "#bb13da"
click at [527, 540] on button "Apply" at bounding box center [526, 537] width 48 height 23
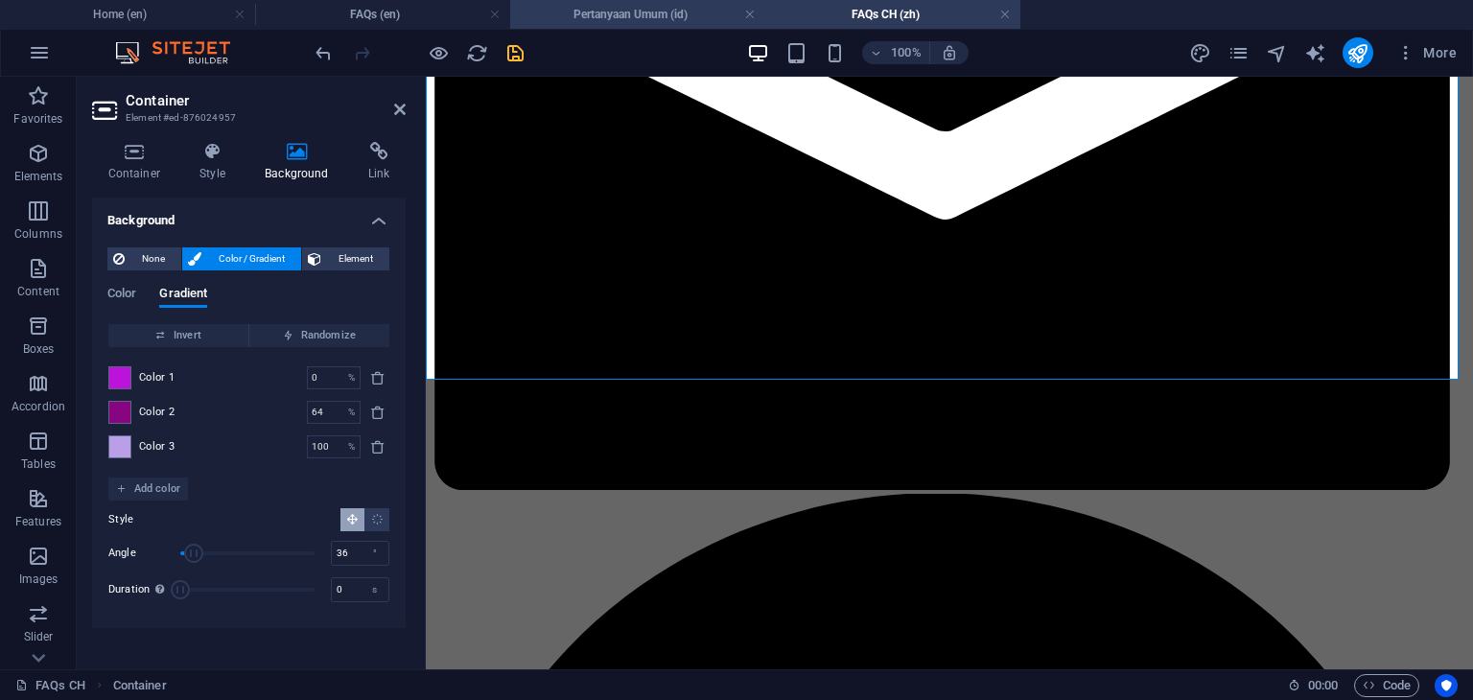
click at [629, 18] on h4 "Pertanyaan Umum (id)" at bounding box center [637, 14] width 255 height 21
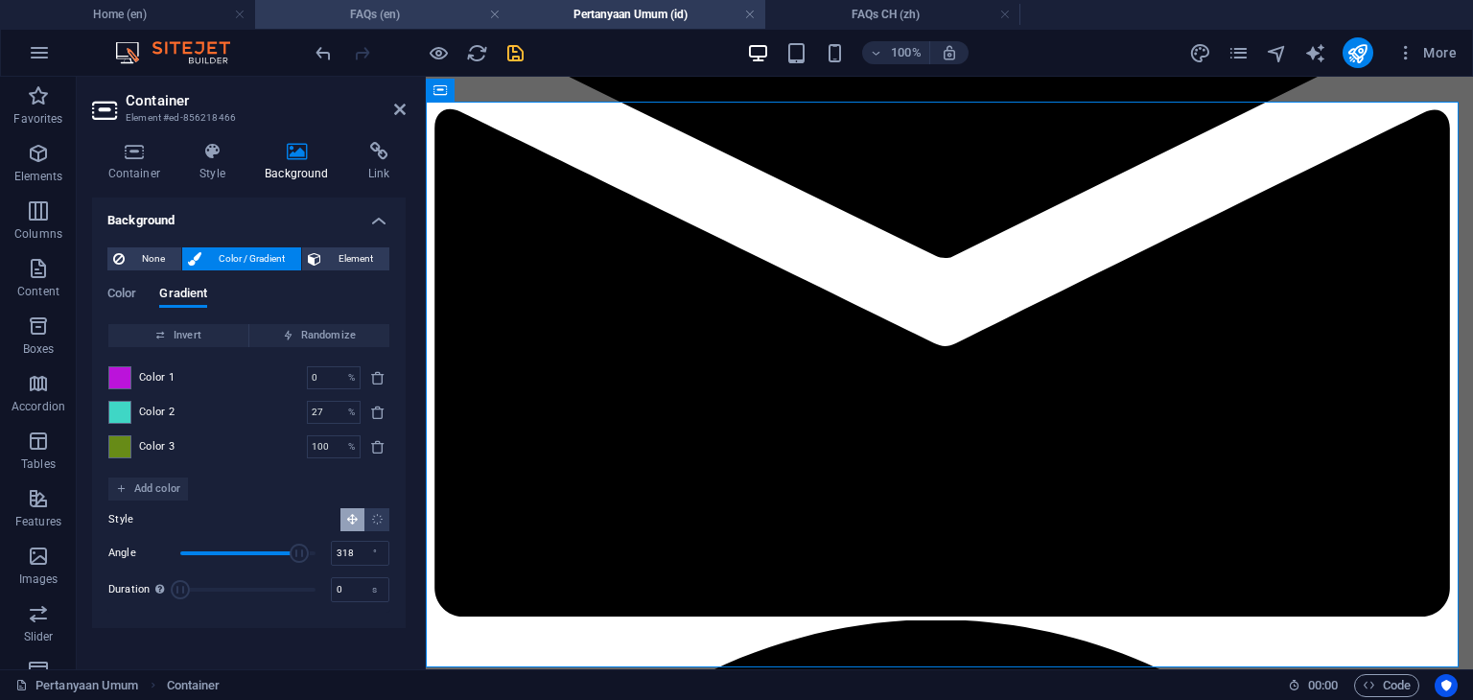
click at [392, 12] on h4 "FAQs (en)" at bounding box center [382, 14] width 255 height 21
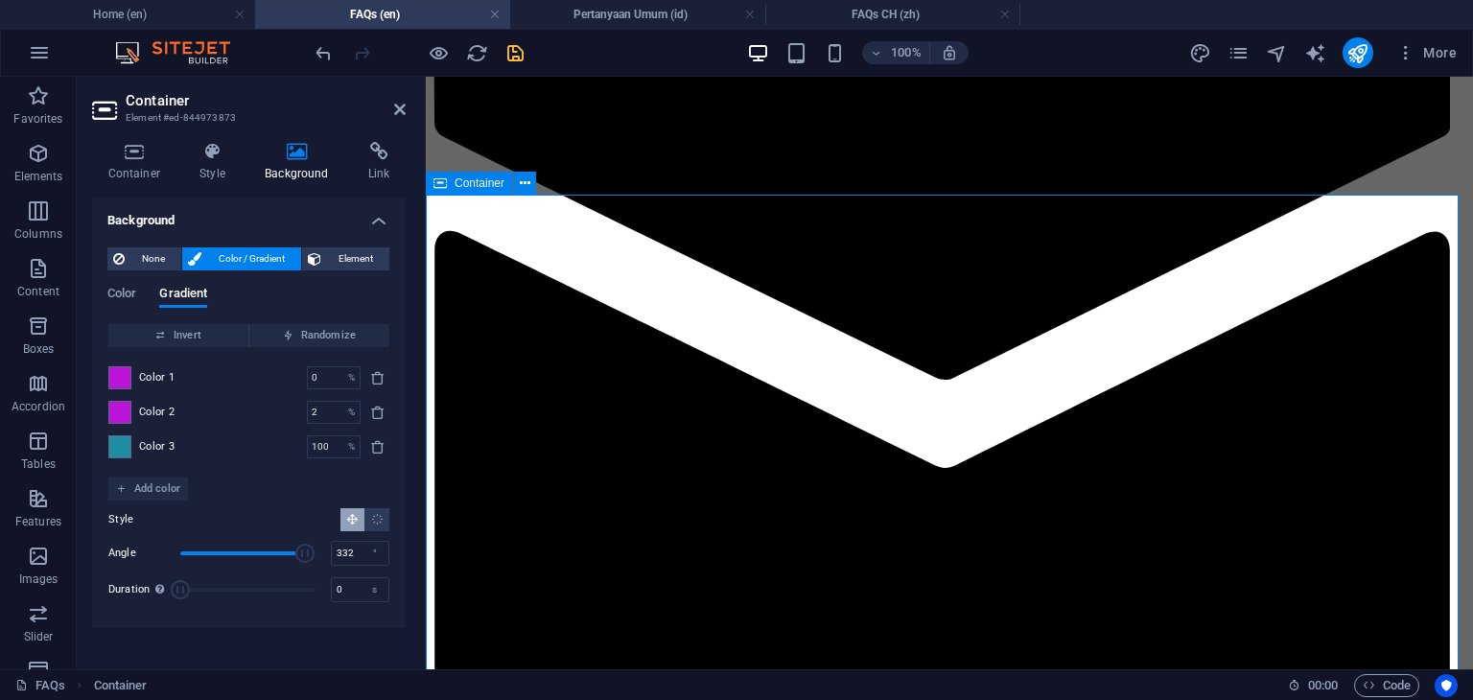
scroll to position [1683, 0]
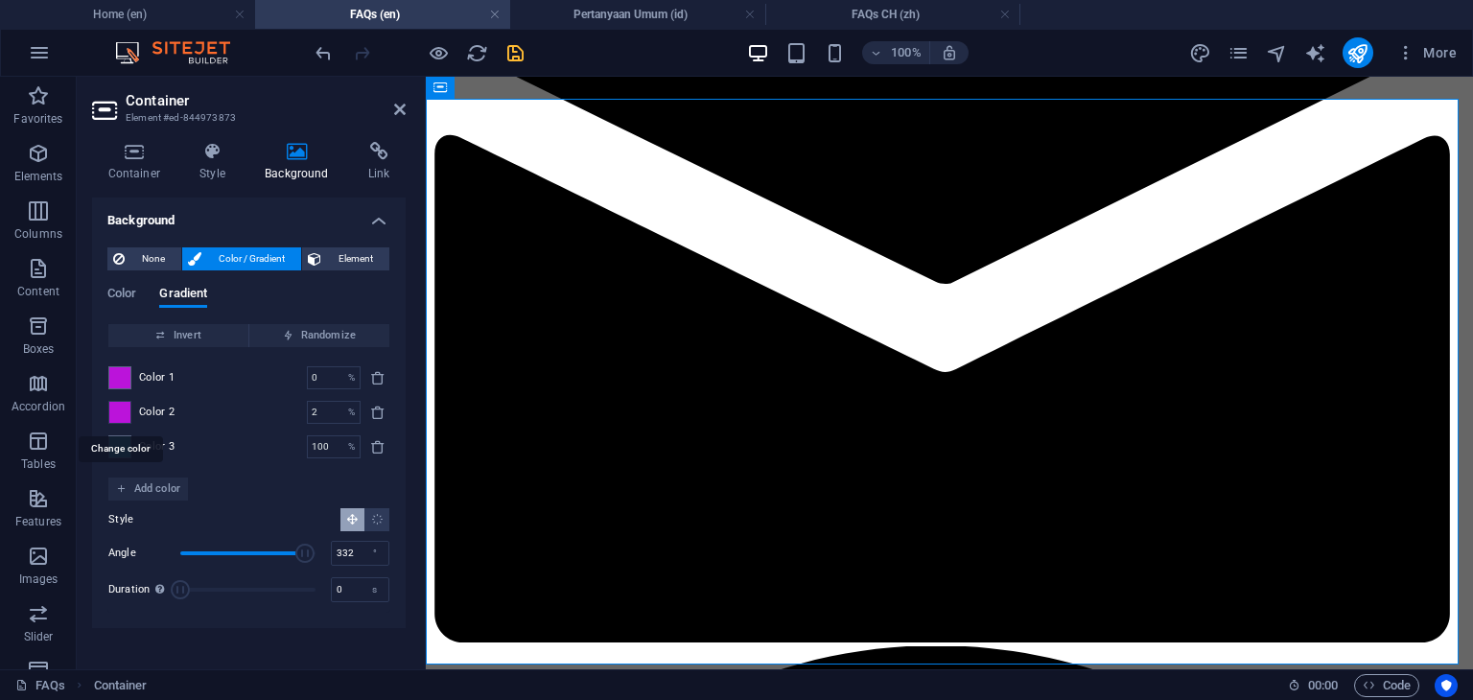
click at [119, 417] on span at bounding box center [119, 412] width 21 height 21
click at [0, 0] on li "Font color #2a2a2a" at bounding box center [0, 0] width 0 height 0
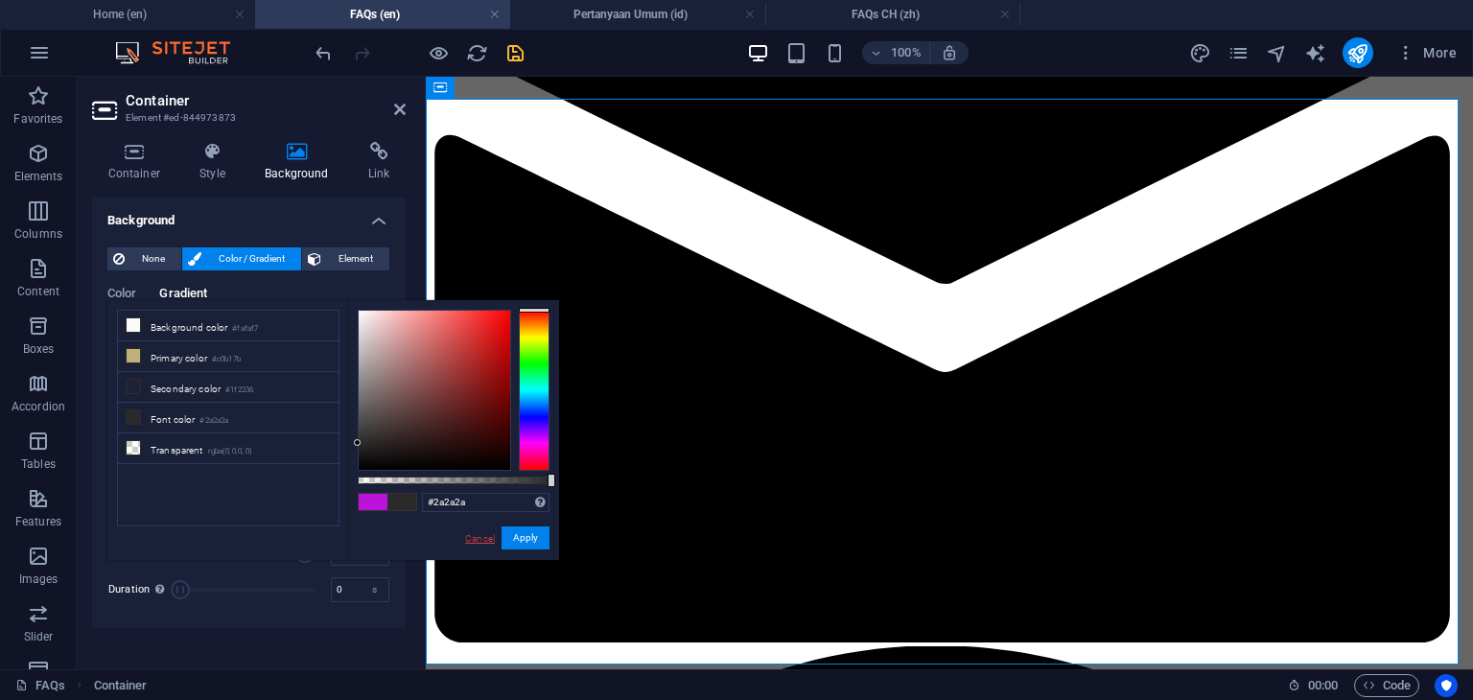
click at [473, 535] on link "Cancel" at bounding box center [480, 538] width 34 height 14
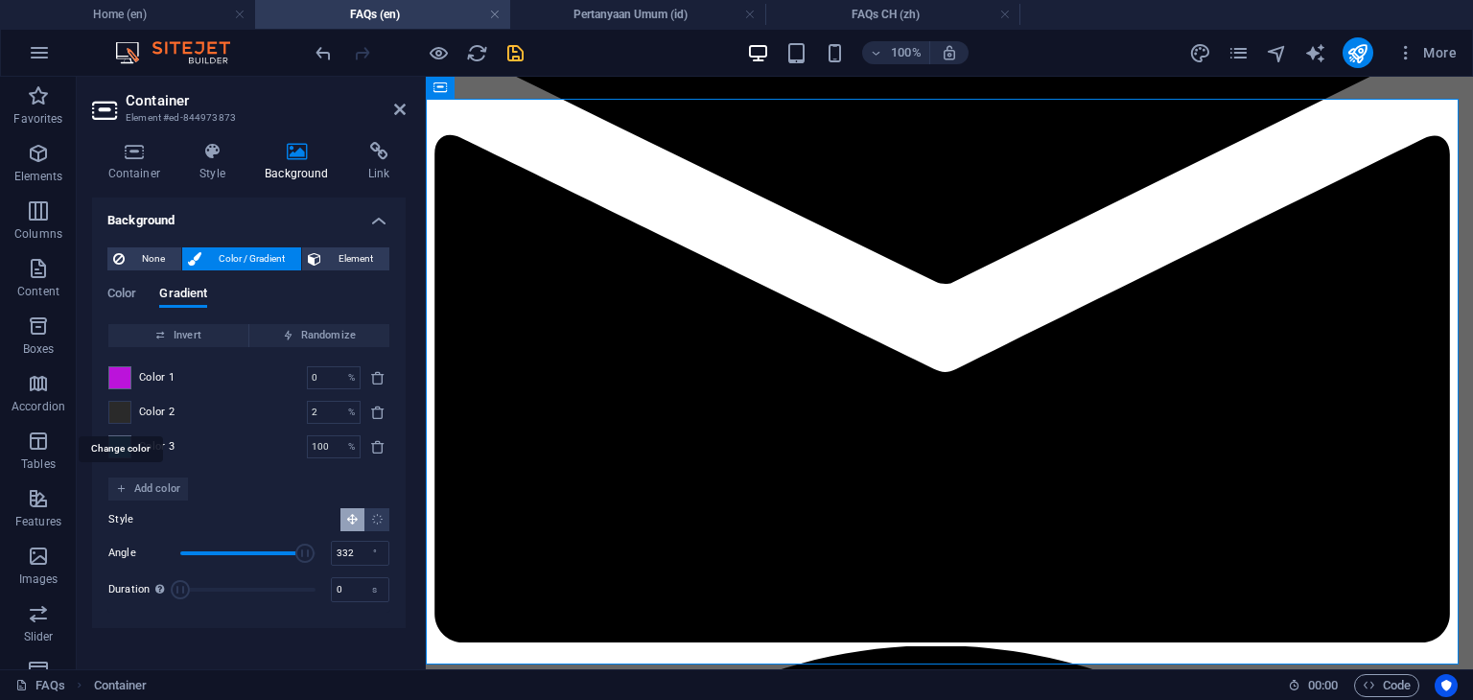
click at [121, 418] on span at bounding box center [119, 412] width 21 height 21
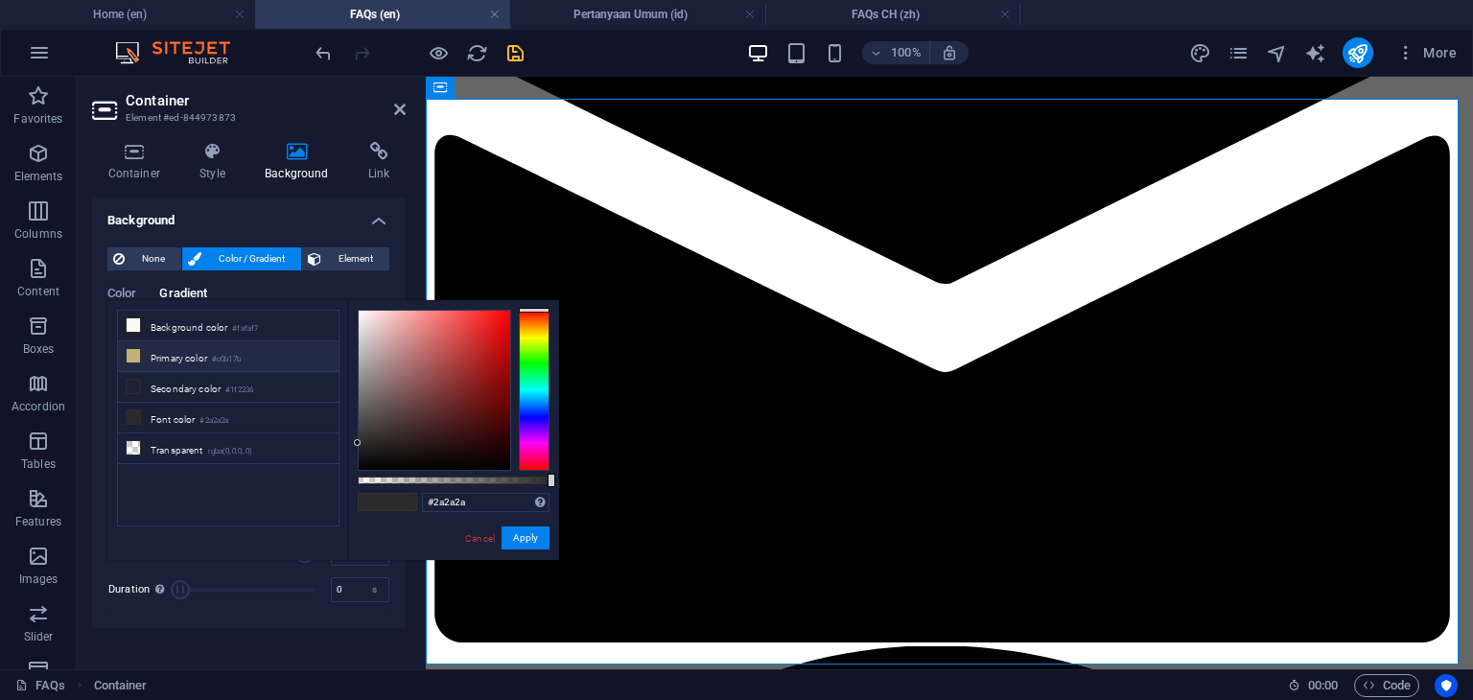
click at [185, 362] on li "Primary color #c0b17b" at bounding box center [228, 356] width 221 height 31
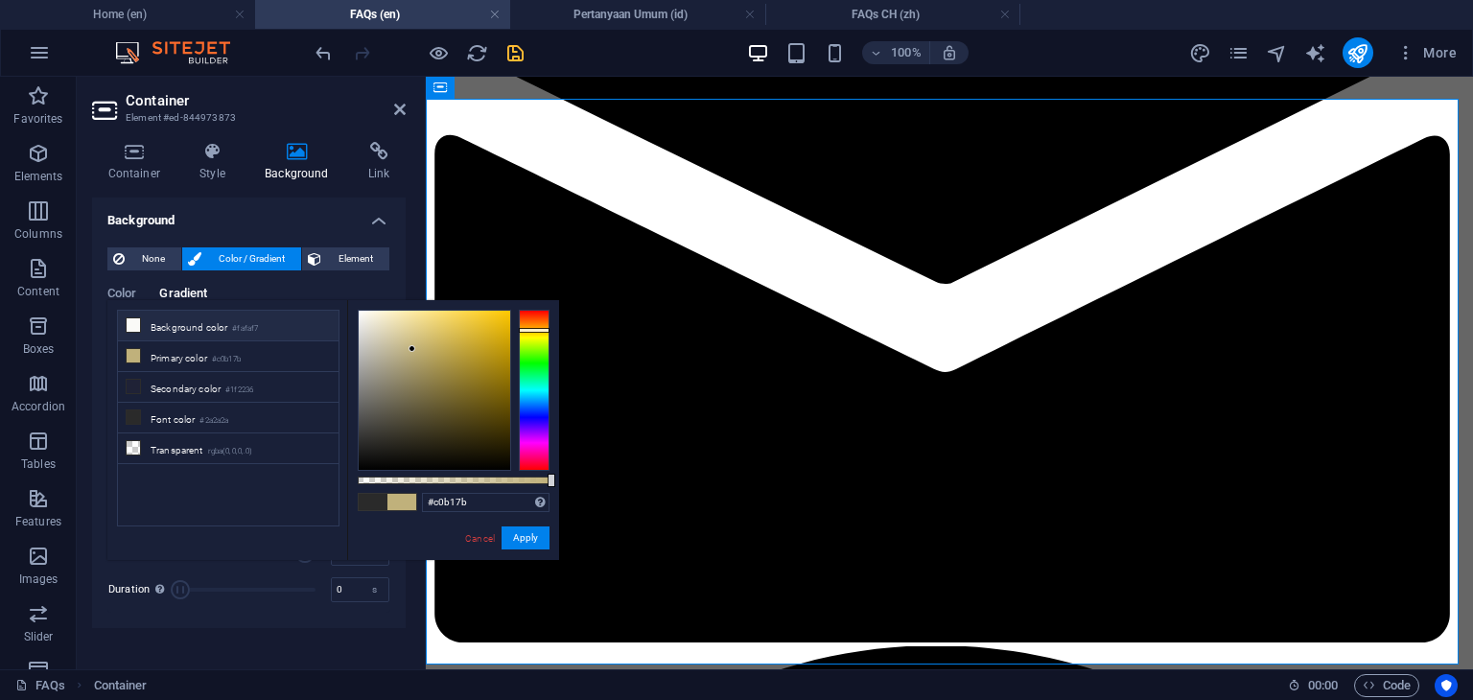
click at [203, 331] on li "Background color #fafaf7" at bounding box center [228, 326] width 221 height 31
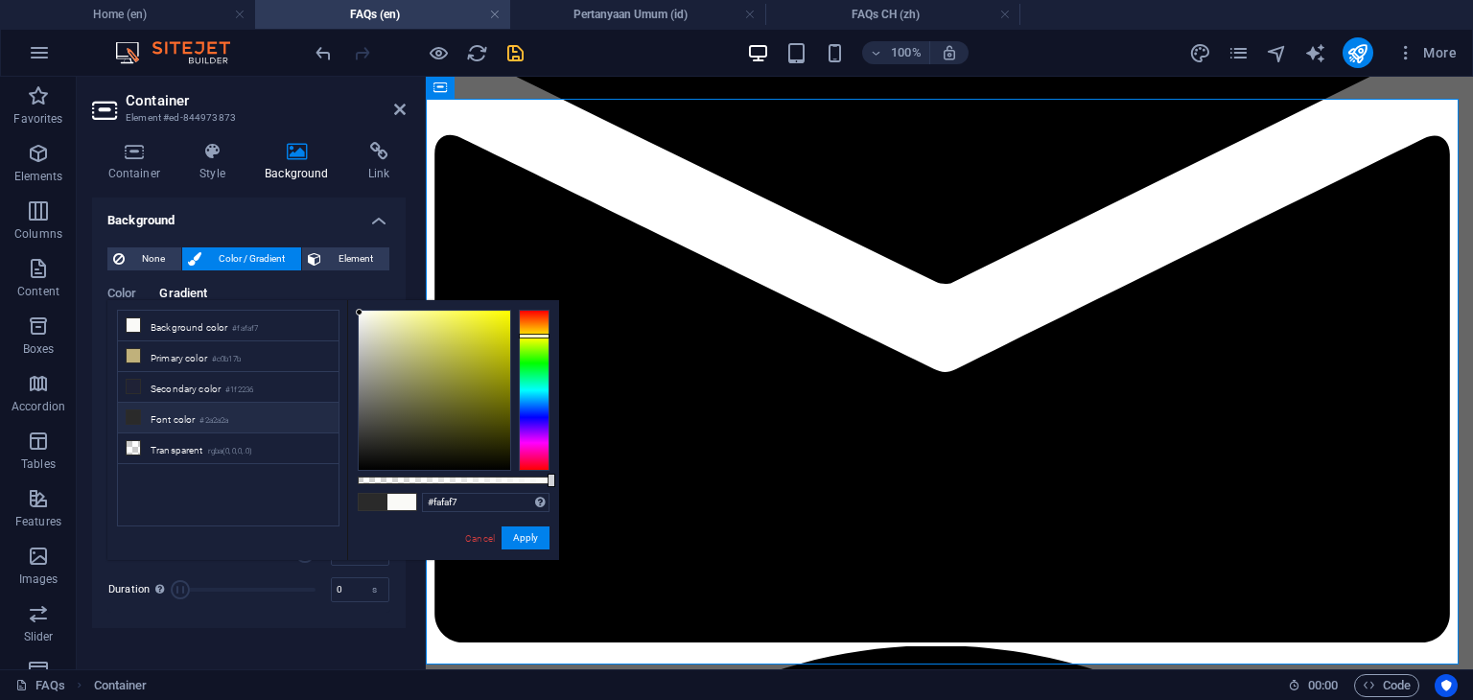
click at [198, 417] on li "Font color #2a2a2a" at bounding box center [228, 418] width 221 height 31
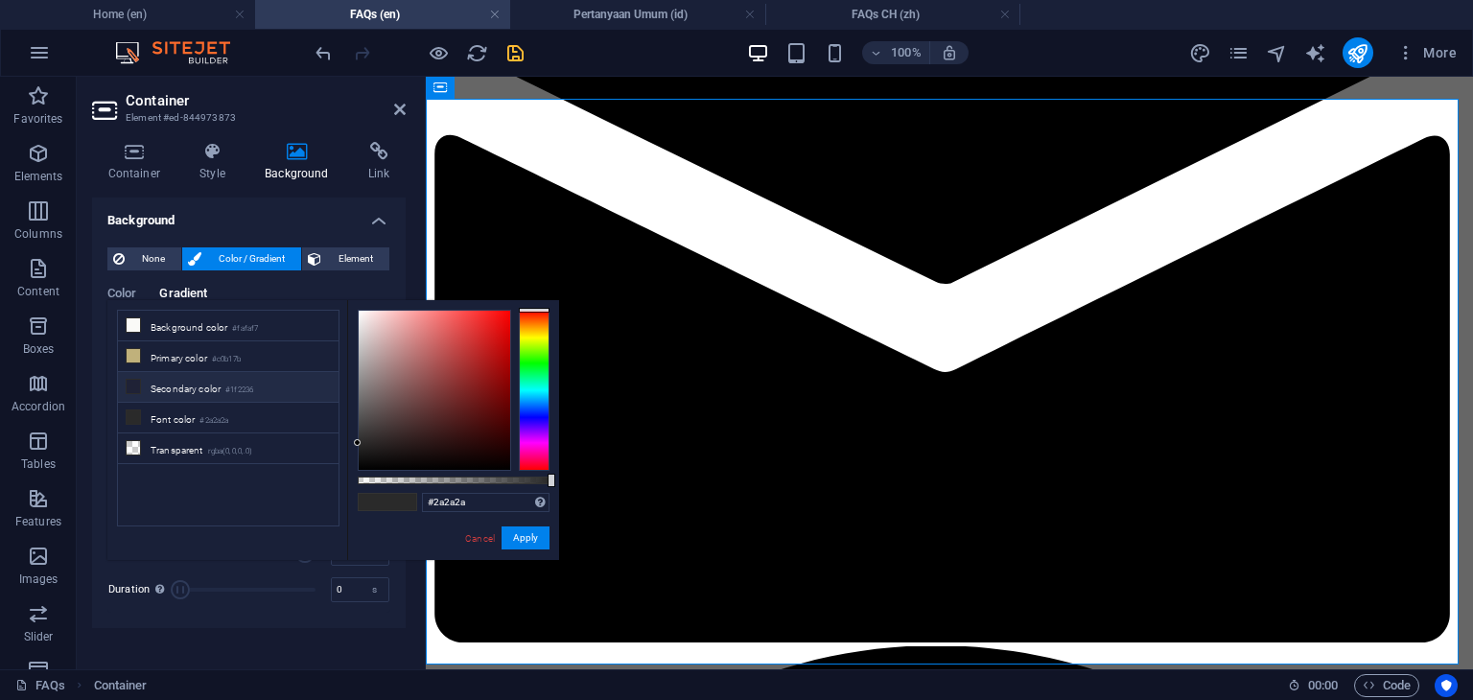
click at [215, 378] on li "Secondary color #1f2236" at bounding box center [228, 387] width 221 height 31
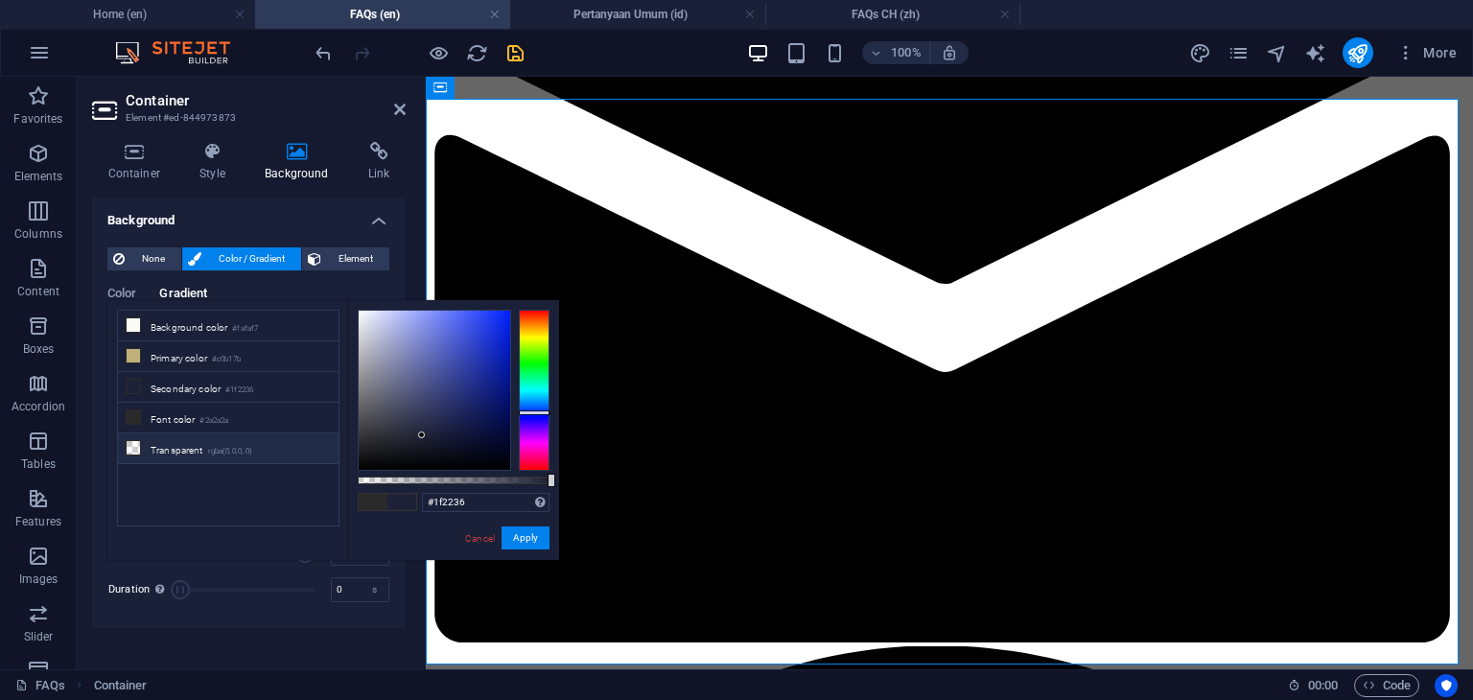
click at [196, 442] on li "Transparent rgba(0,0,0,.0)" at bounding box center [228, 448] width 221 height 31
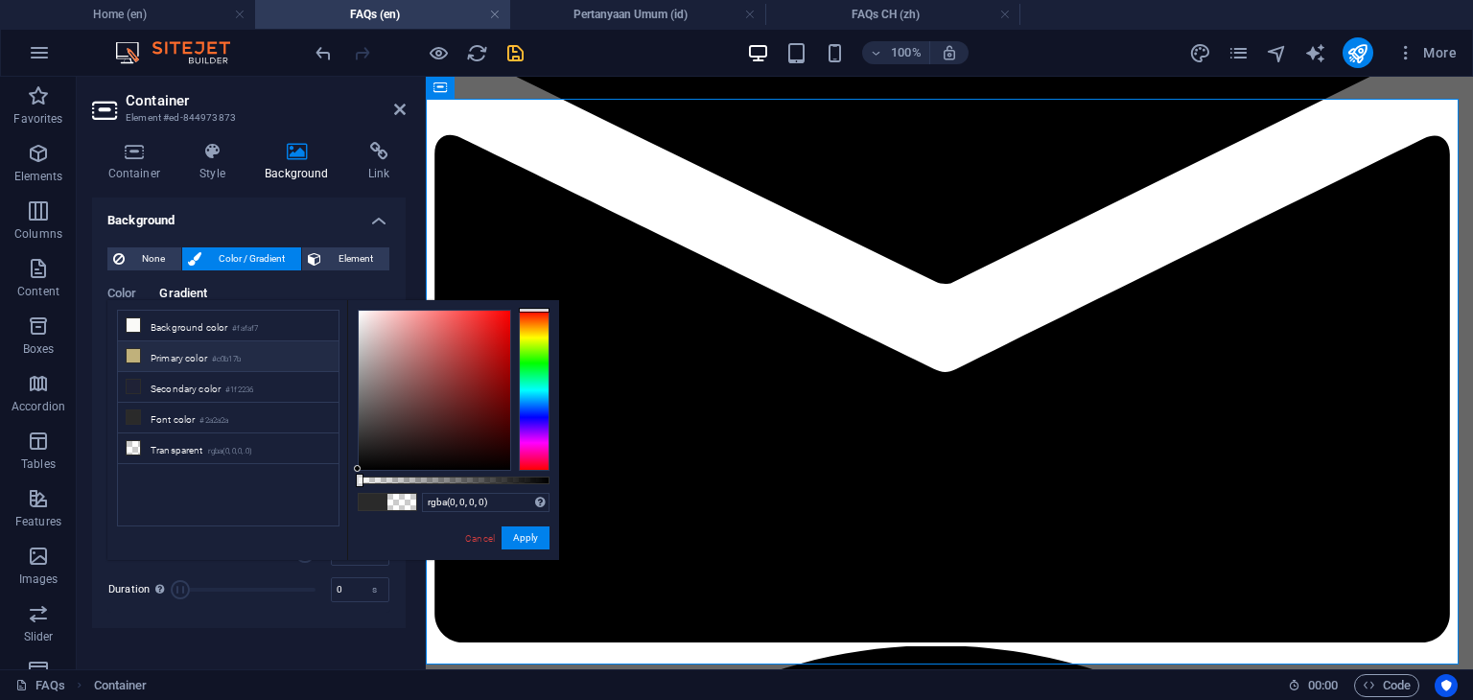
click at [211, 360] on li "Primary color #c0b17b" at bounding box center [228, 356] width 221 height 31
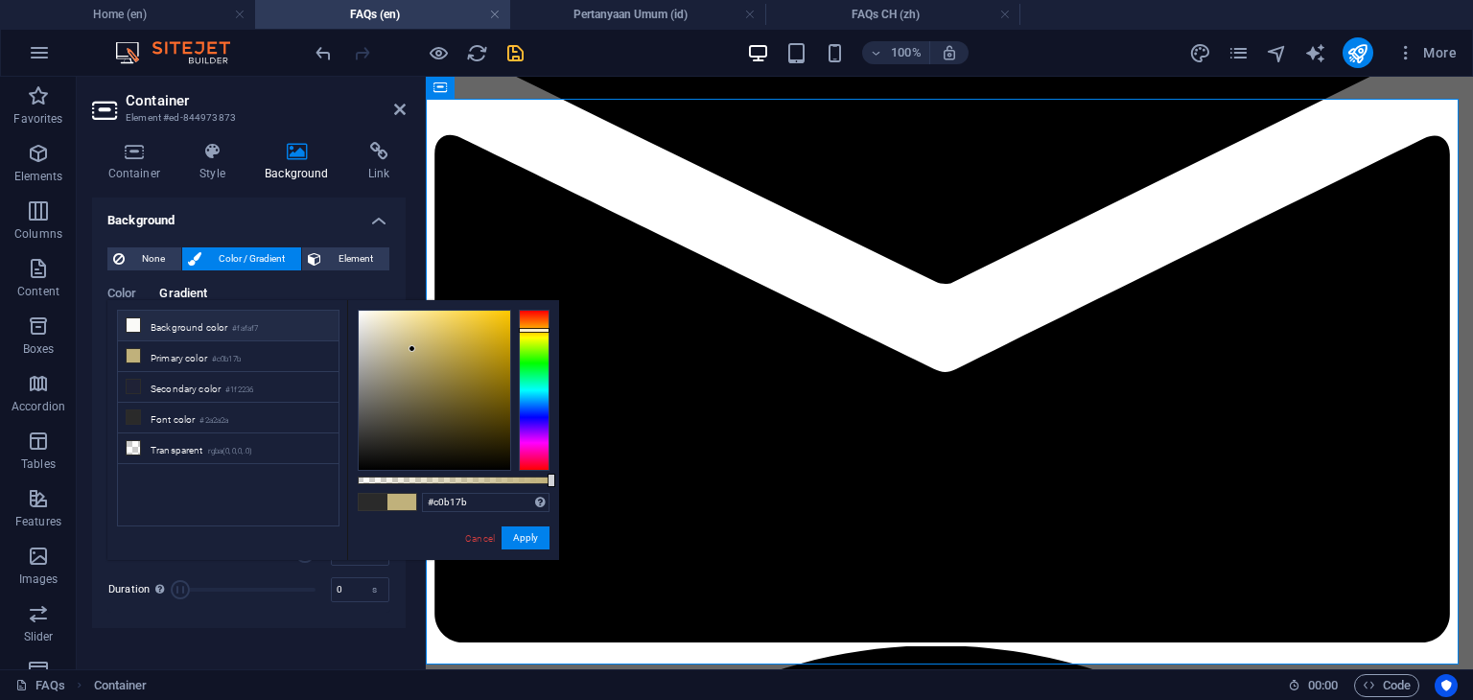
click at [213, 335] on li "Background color #fafaf7" at bounding box center [228, 326] width 221 height 31
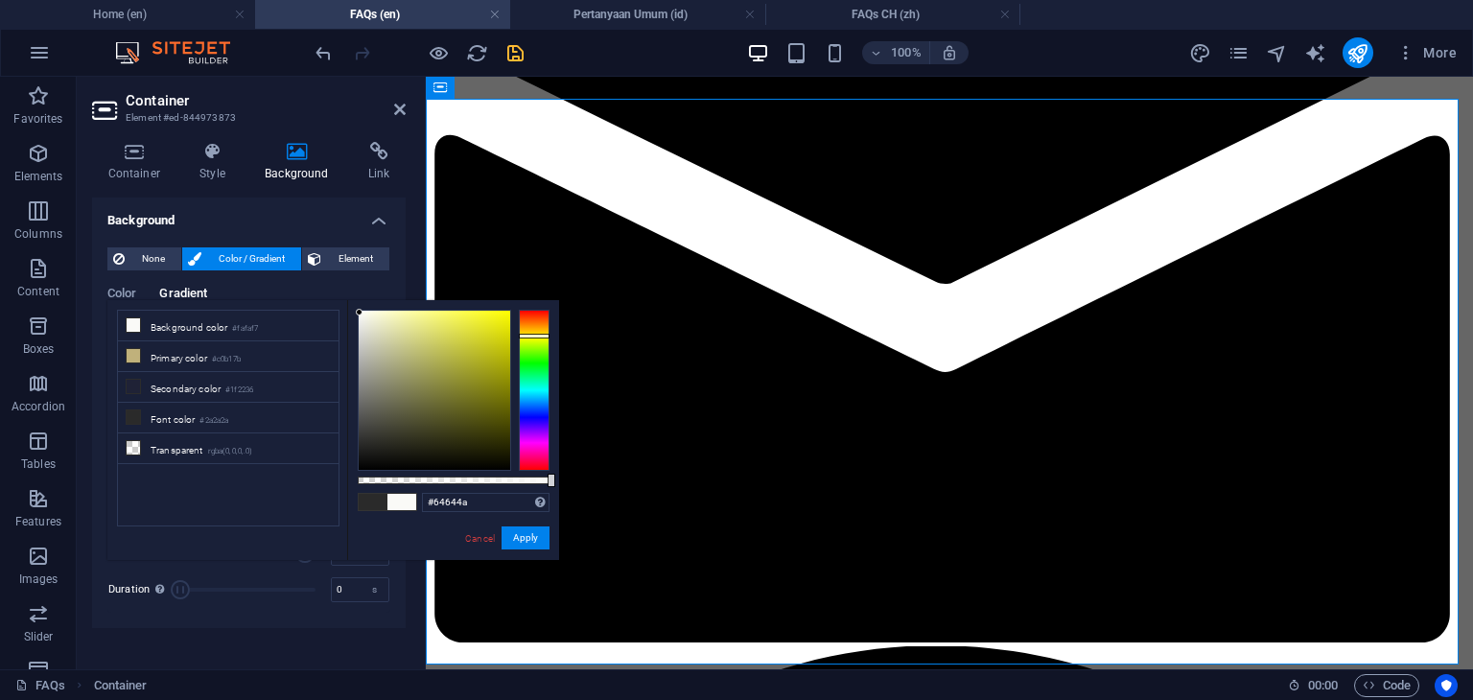
click at [396, 407] on div at bounding box center [435, 390] width 152 height 159
click at [437, 420] on div at bounding box center [435, 390] width 152 height 159
drag, startPoint x: 422, startPoint y: 438, endPoint x: 384, endPoint y: 360, distance: 87.5
click at [384, 357] on div at bounding box center [435, 390] width 152 height 159
type input "#b3b395"
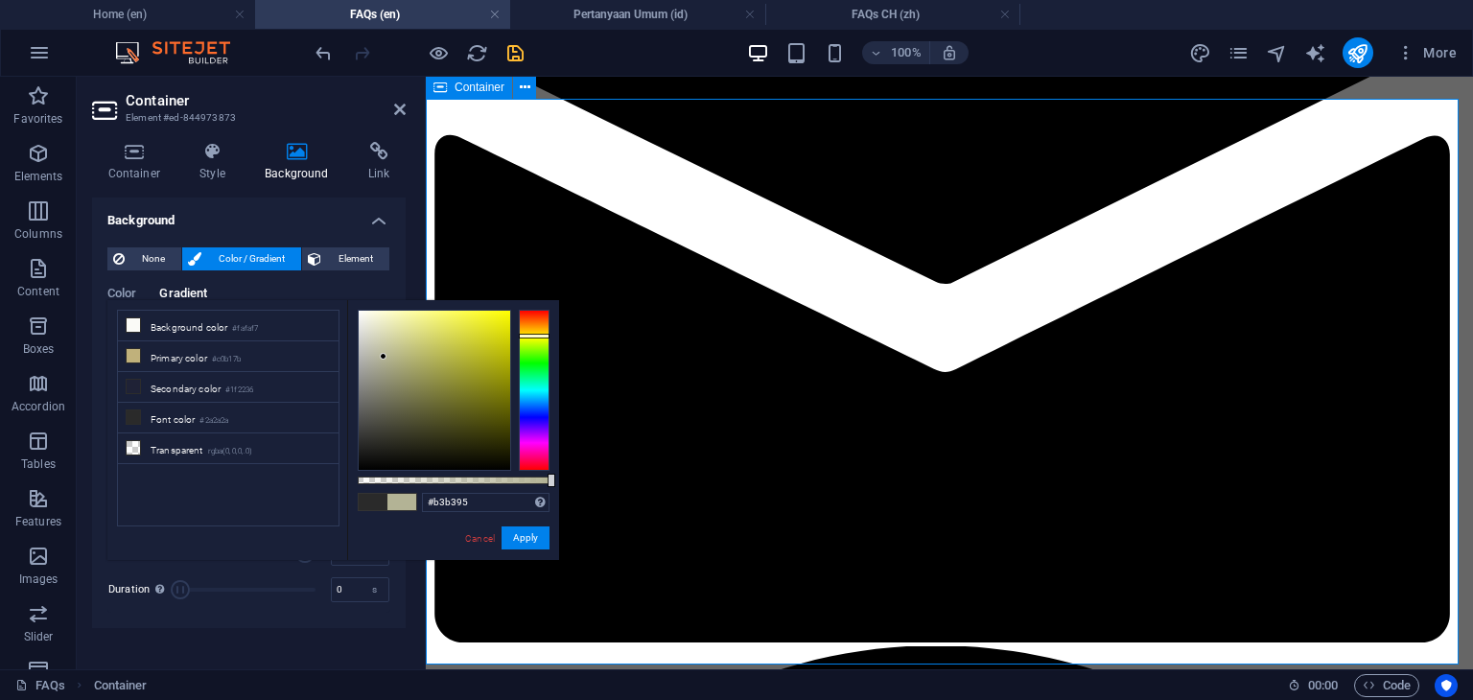
click at [524, 546] on button "Apply" at bounding box center [526, 537] width 48 height 23
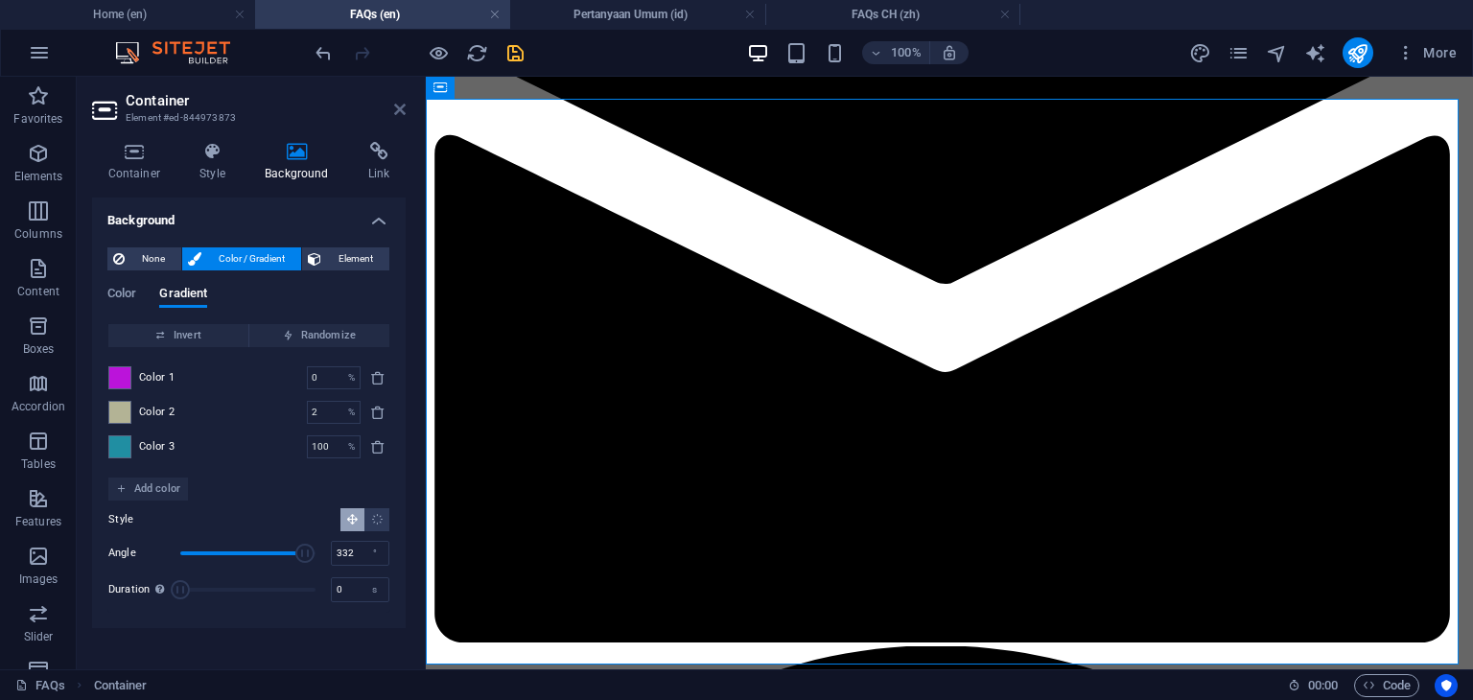
click at [400, 116] on icon at bounding box center [400, 109] width 12 height 15
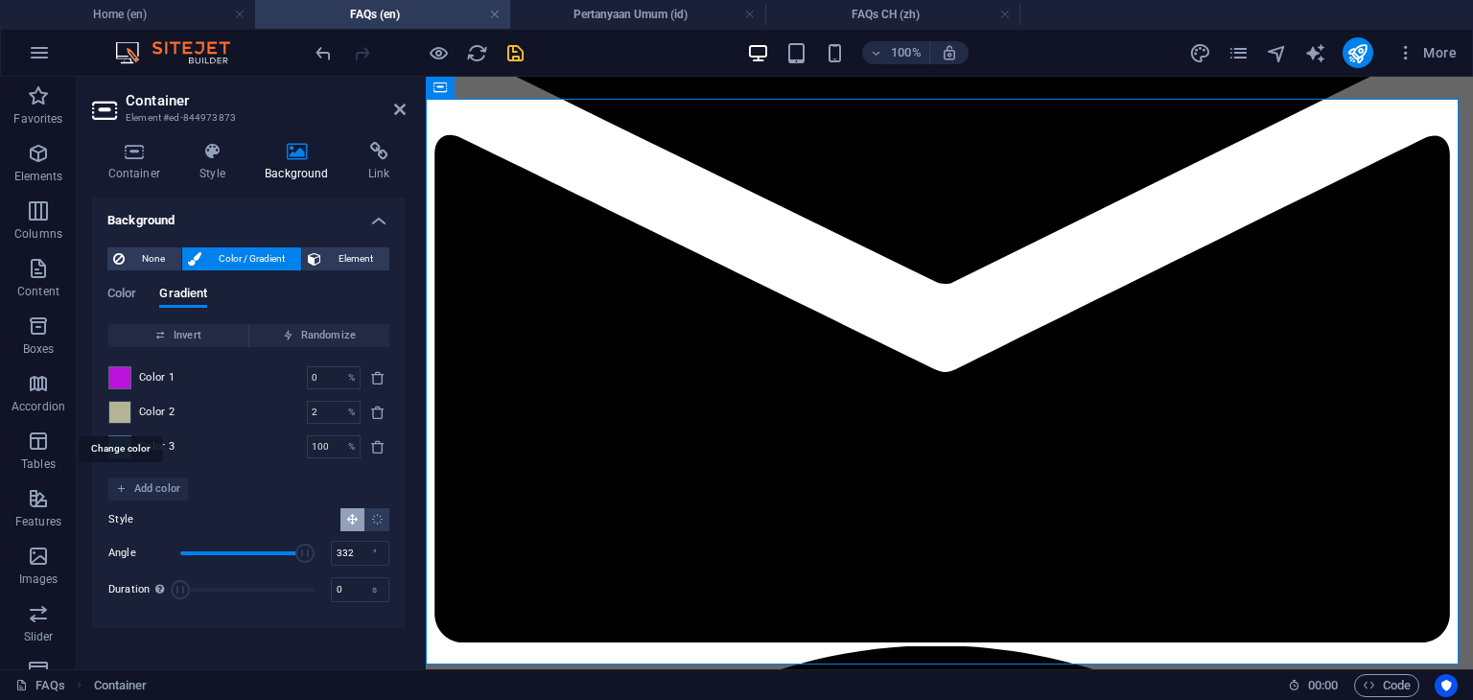
click at [123, 412] on span at bounding box center [119, 412] width 21 height 21
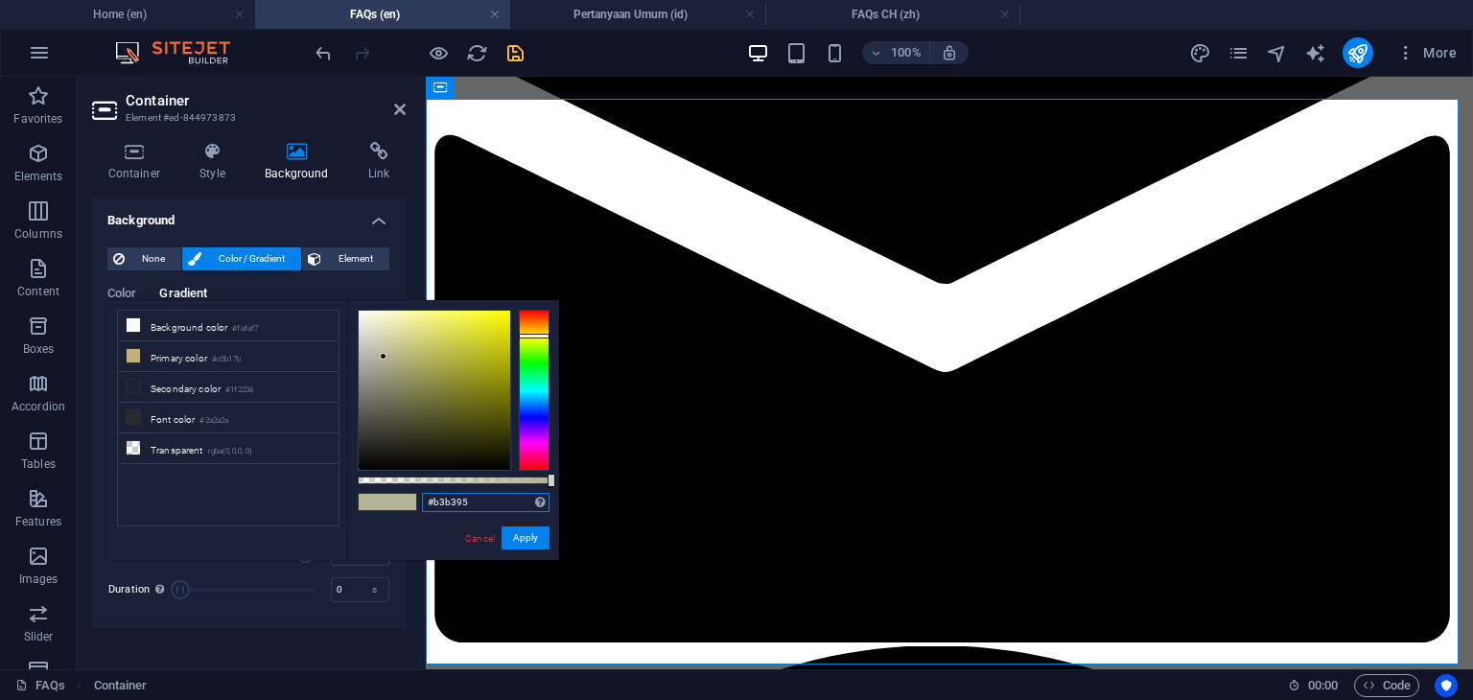
click at [476, 501] on input "#b3b395" at bounding box center [486, 502] width 128 height 19
click at [525, 536] on button "Apply" at bounding box center [526, 537] width 48 height 23
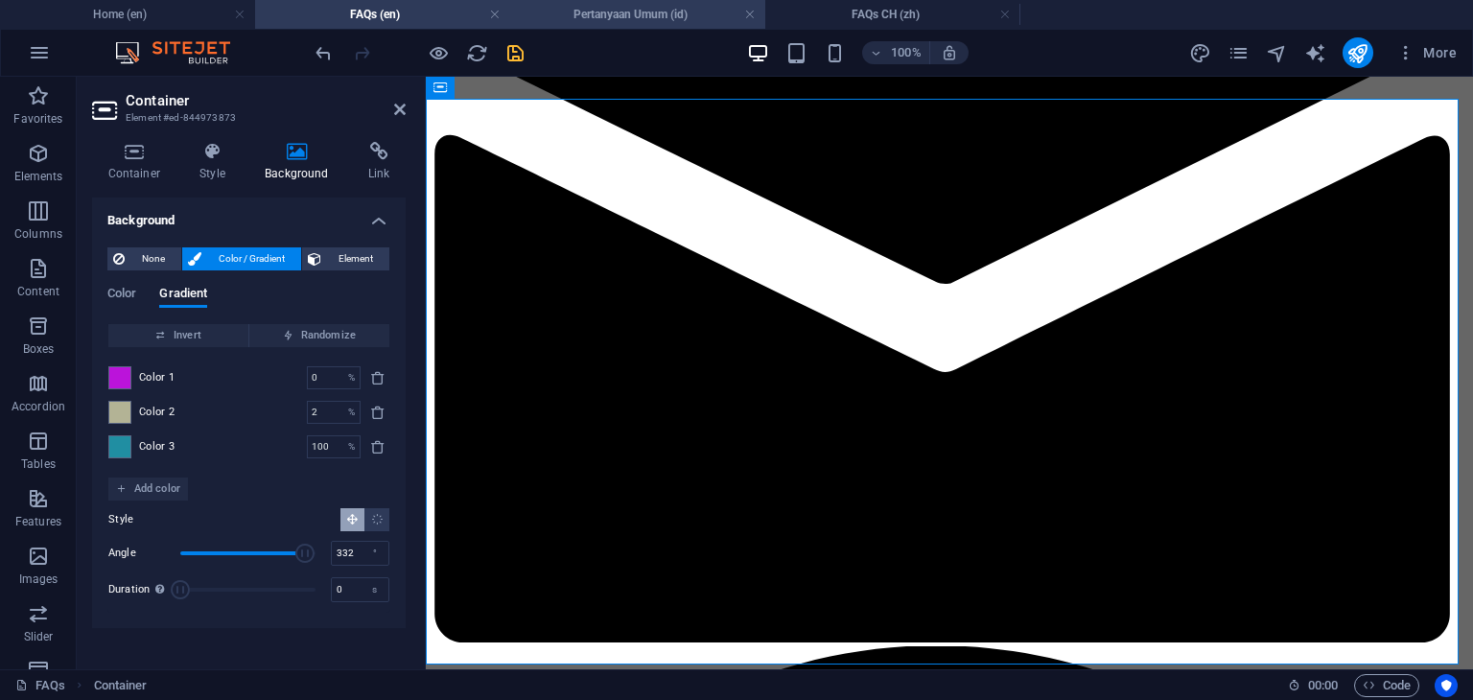
click at [625, 13] on h4 "Pertanyaan Umum (id)" at bounding box center [637, 14] width 255 height 21
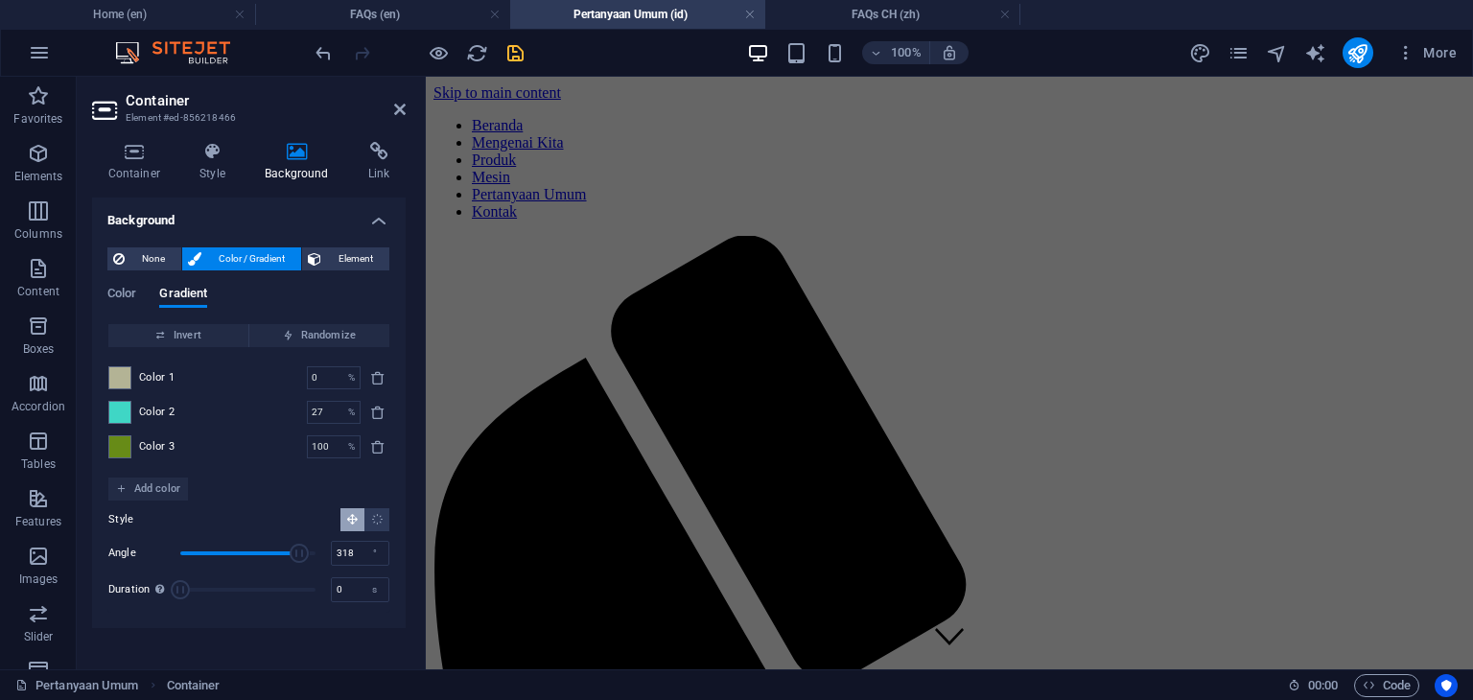
scroll to position [1709, 0]
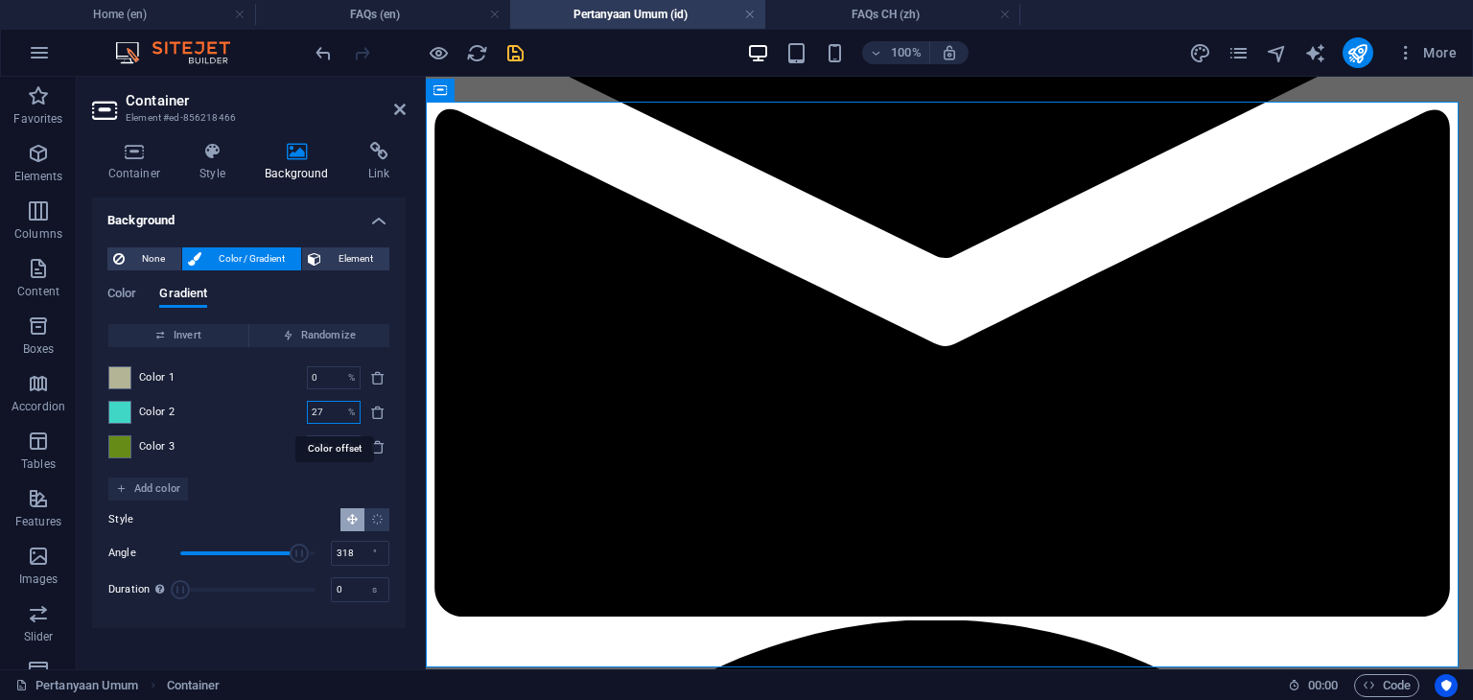
click at [335, 414] on input "27" at bounding box center [324, 412] width 34 height 23
type input "2"
click at [120, 415] on span at bounding box center [119, 412] width 21 height 21
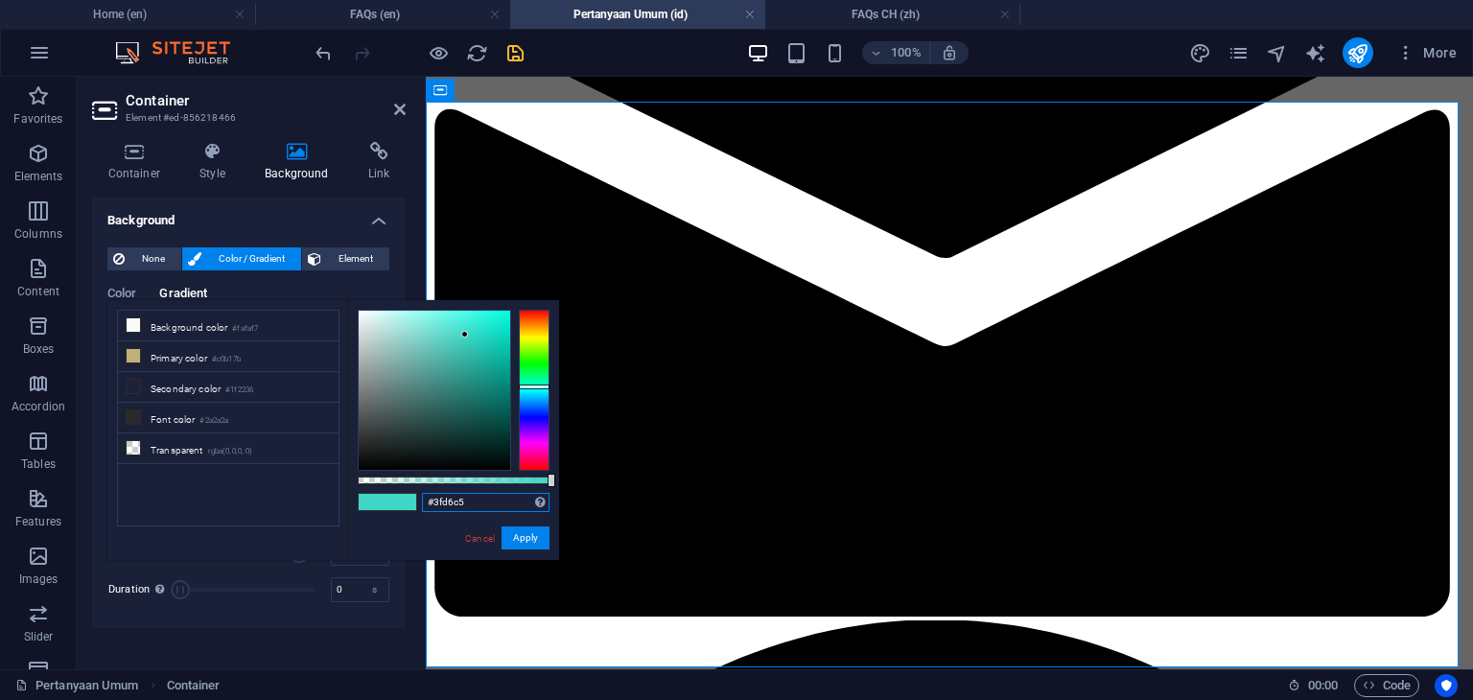
drag, startPoint x: 486, startPoint y: 500, endPoint x: 406, endPoint y: 502, distance: 80.6
click at [406, 502] on div "#3fd6c5 Supported formats #0852ed rgb(8, 82, 237) rgba(8, 82, 237, 90%) hsv(221…" at bounding box center [453, 569] width 212 height 538
paste input "b3b39"
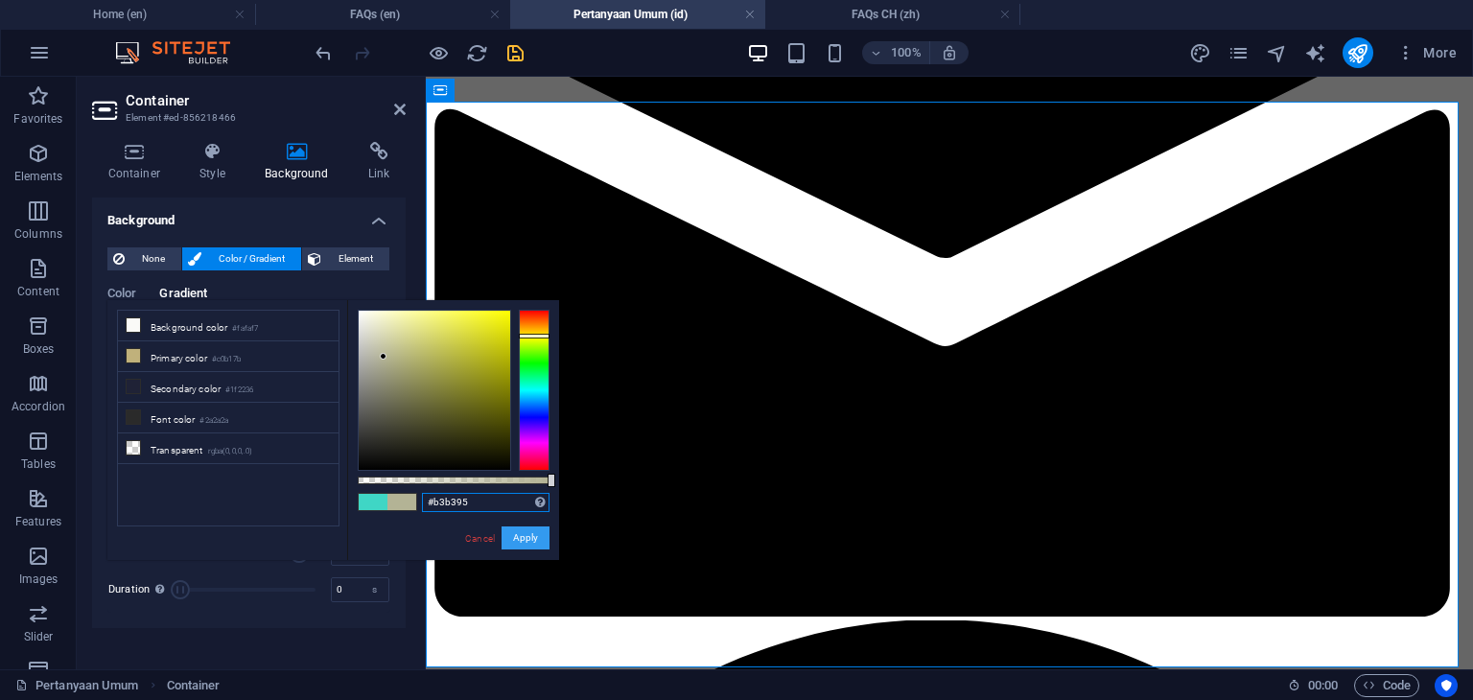
type input "#b3b395"
click at [523, 536] on button "Apply" at bounding box center [526, 537] width 48 height 23
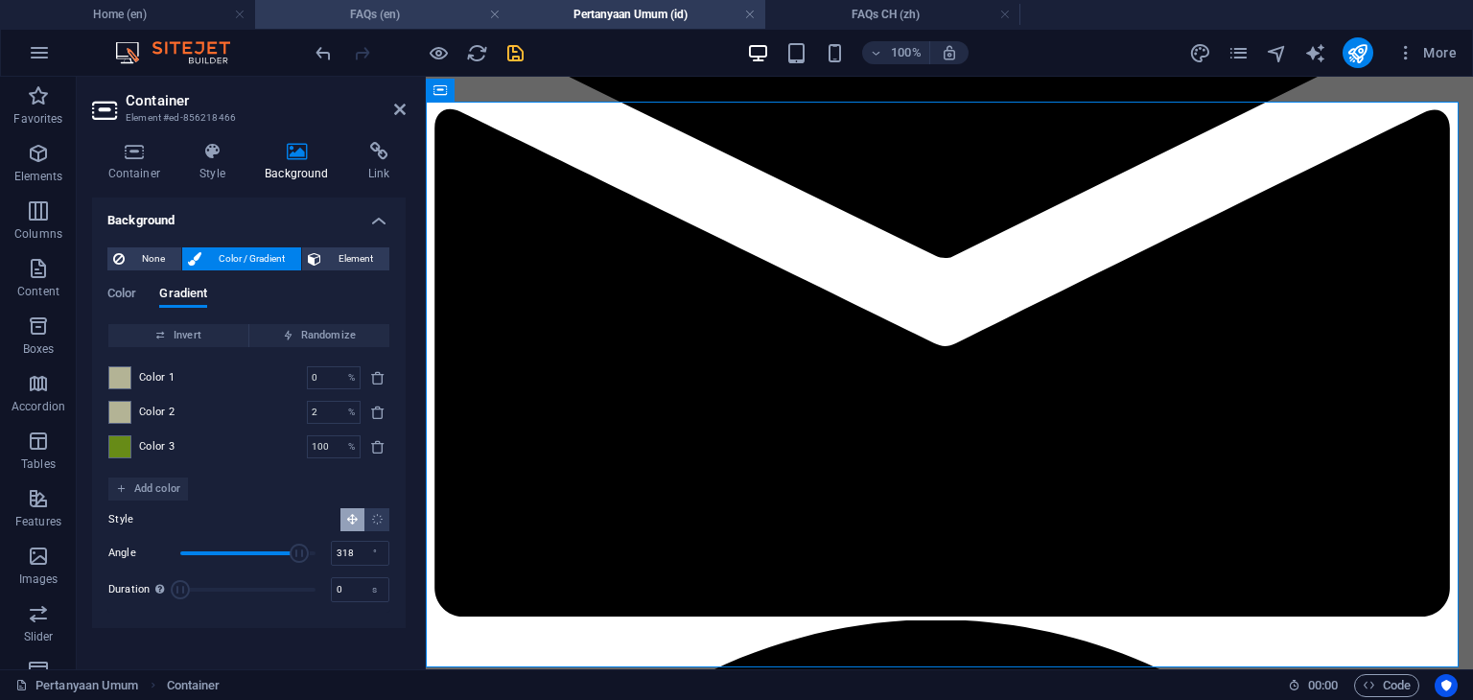
click at [420, 14] on h4 "FAQs (en)" at bounding box center [382, 14] width 255 height 21
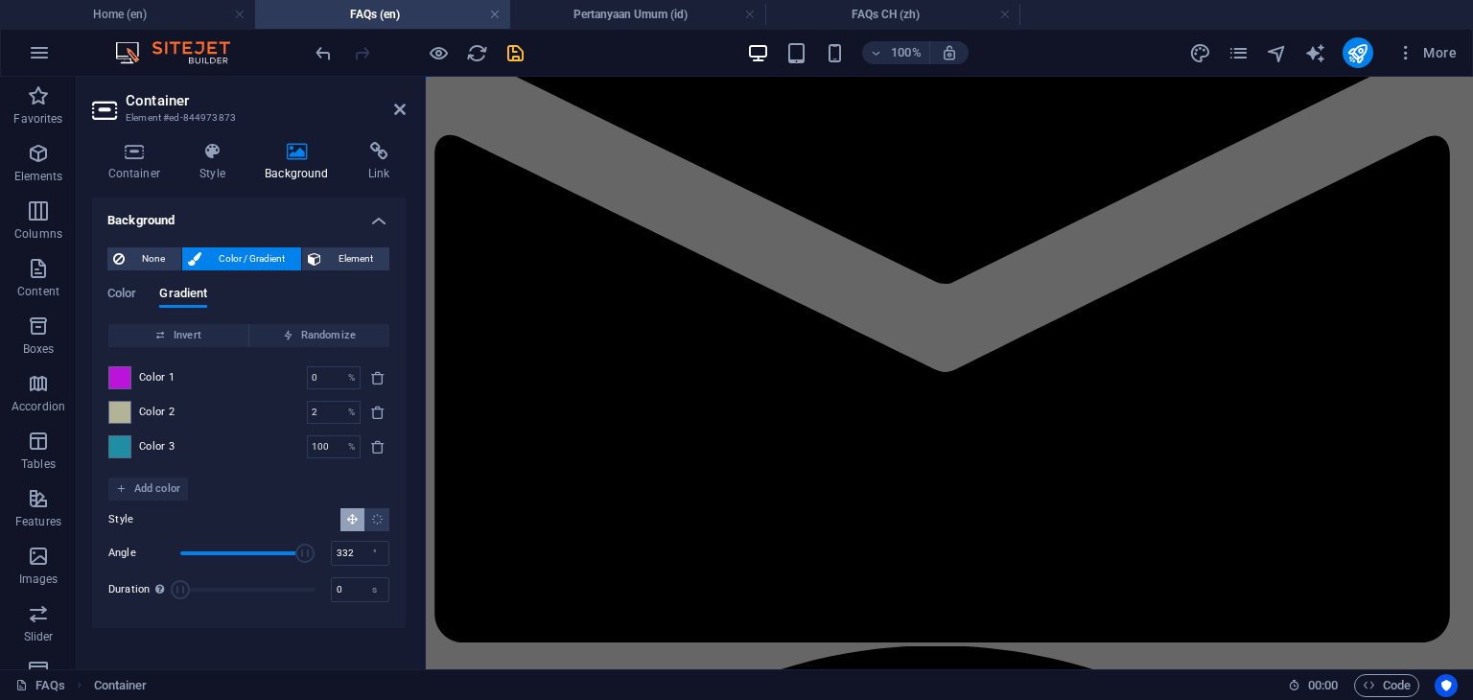
scroll to position [0, 0]
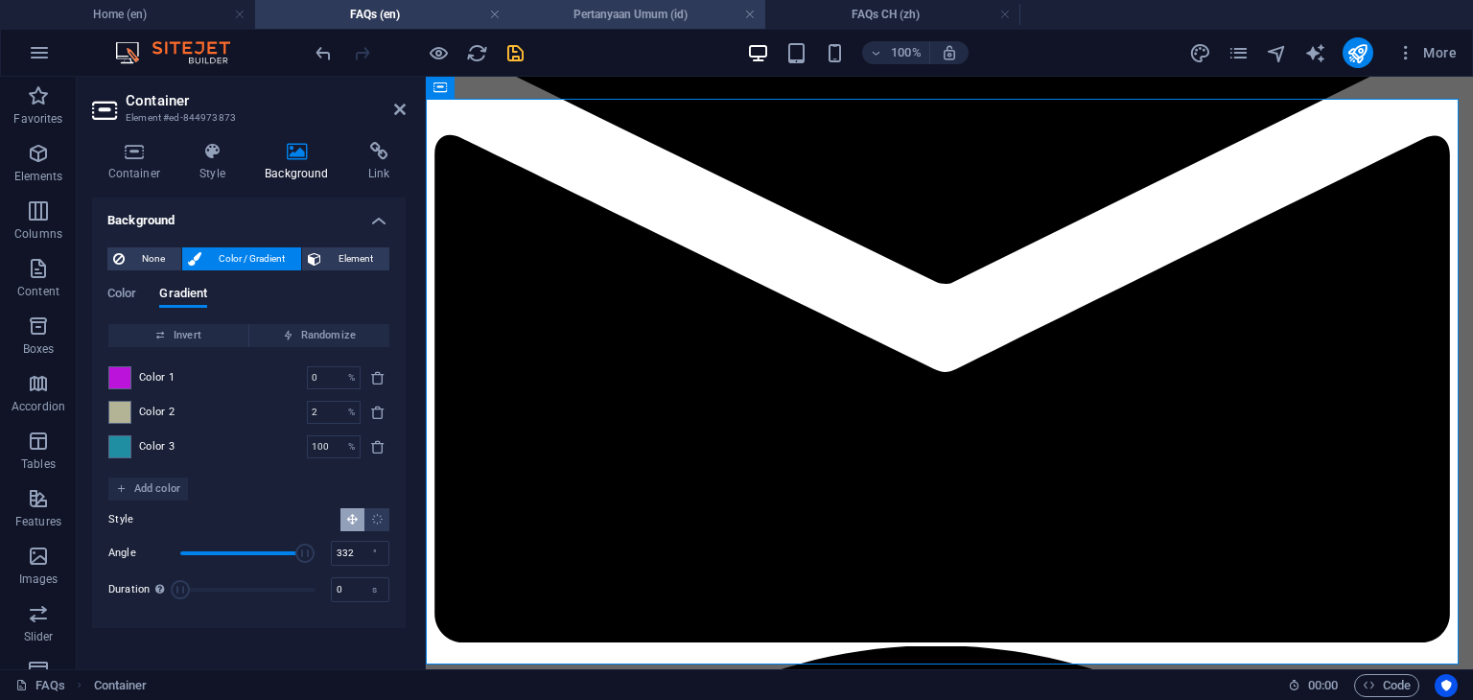
click at [624, 14] on h4 "Pertanyaan Umum (id)" at bounding box center [637, 14] width 255 height 21
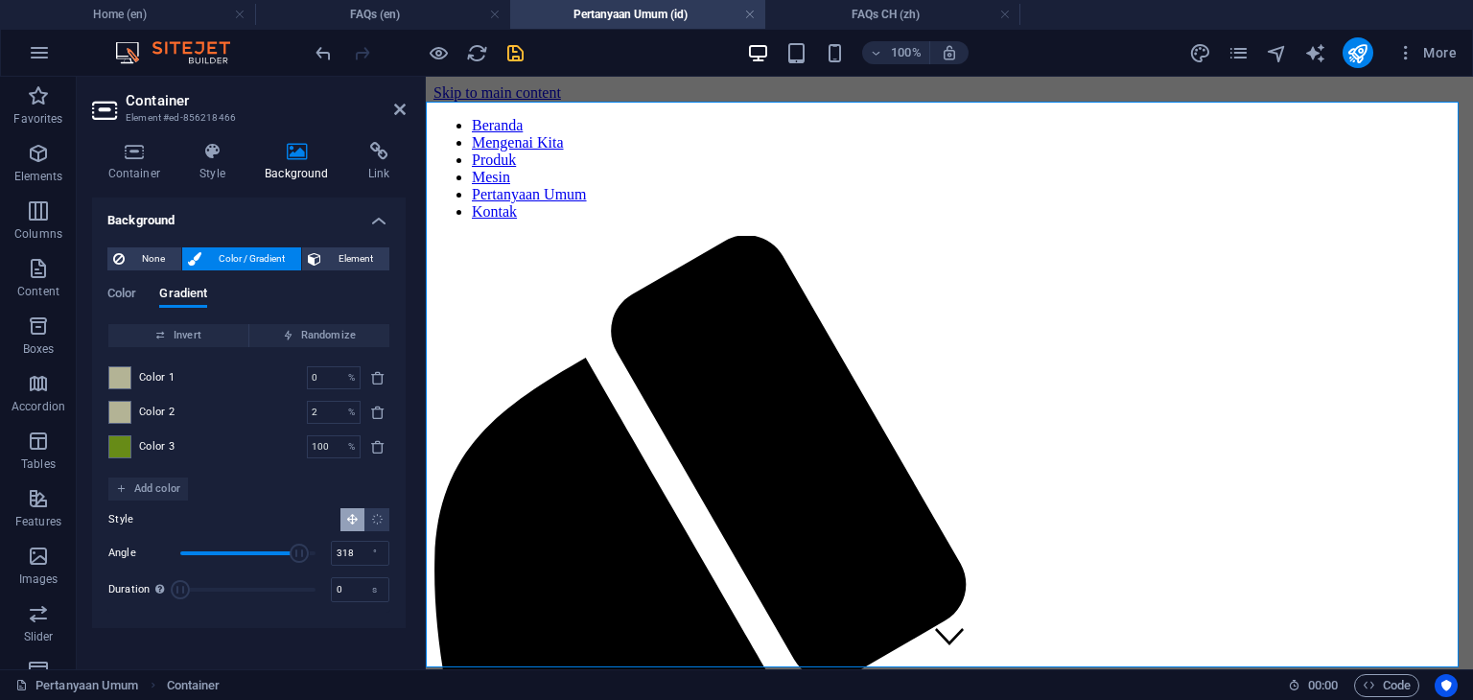
scroll to position [1709, 0]
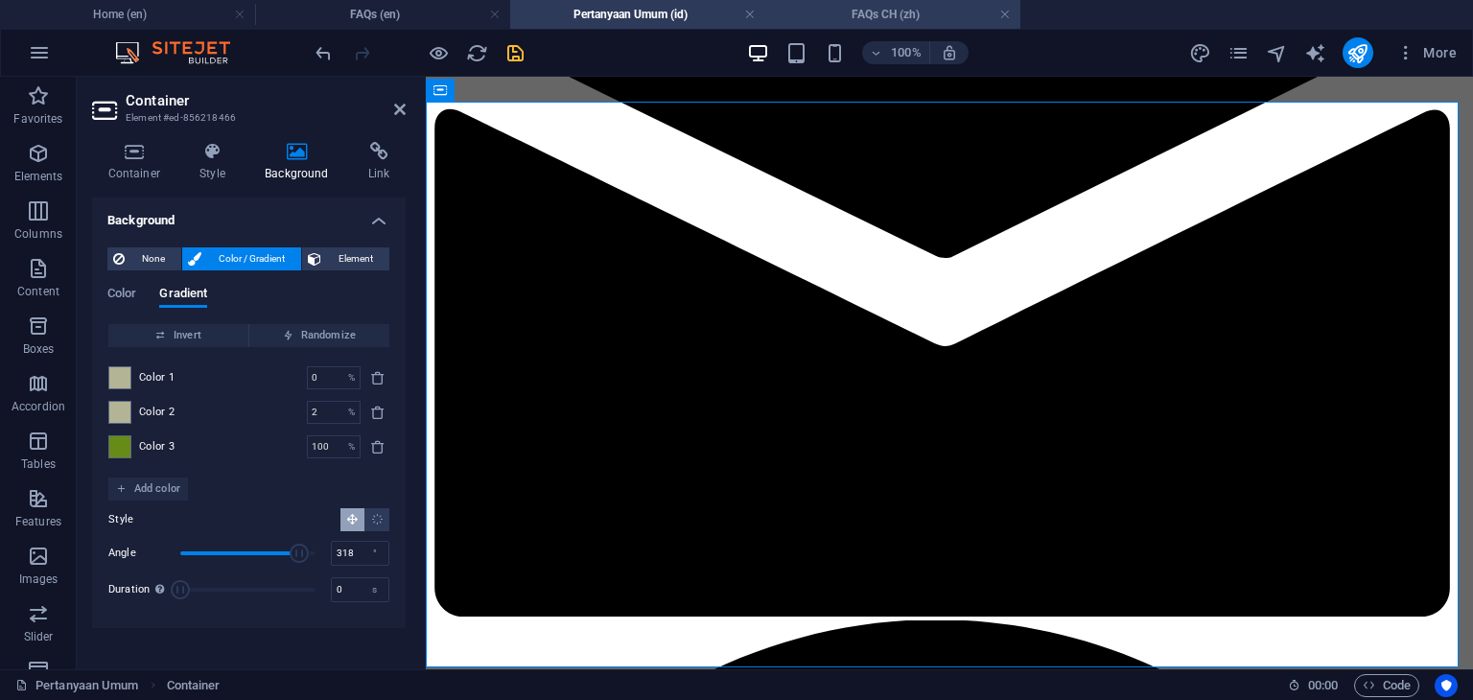
click at [874, 16] on h4 "FAQs CH (zh)" at bounding box center [892, 14] width 255 height 21
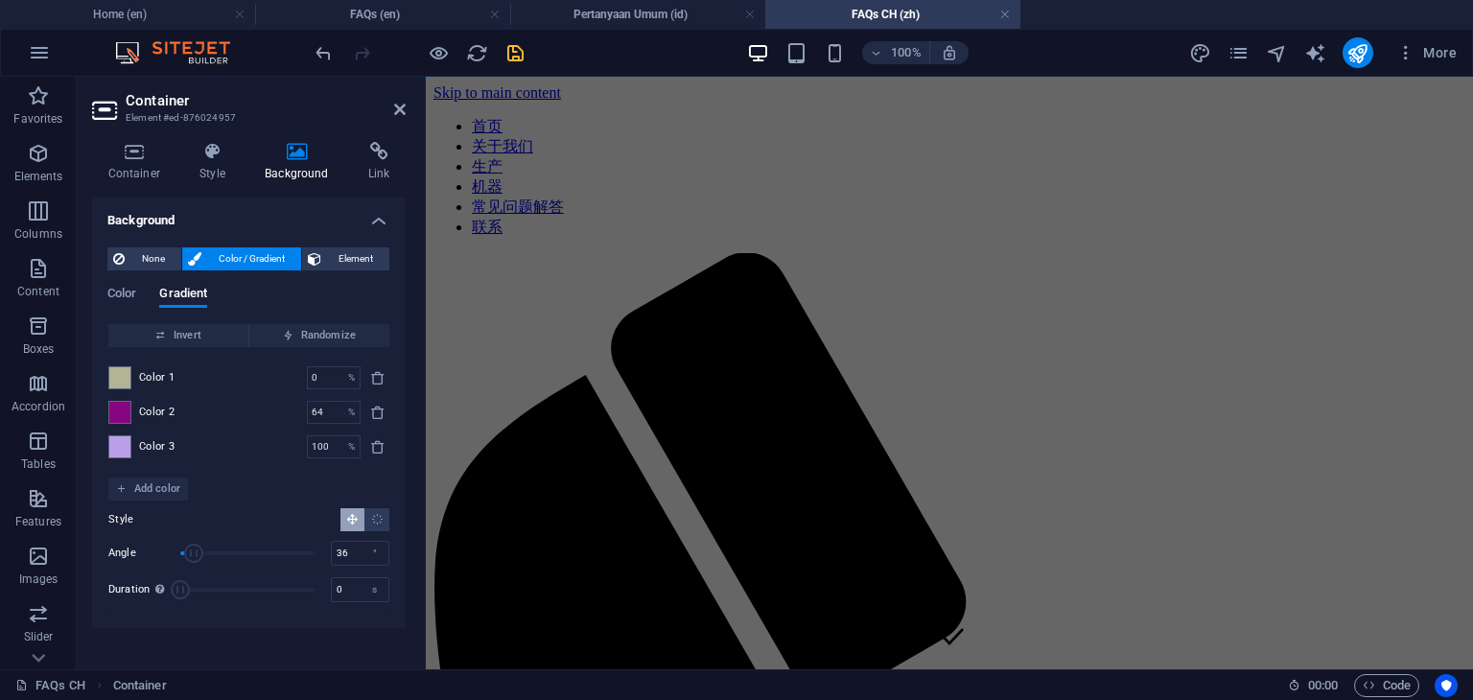
scroll to position [1853, 0]
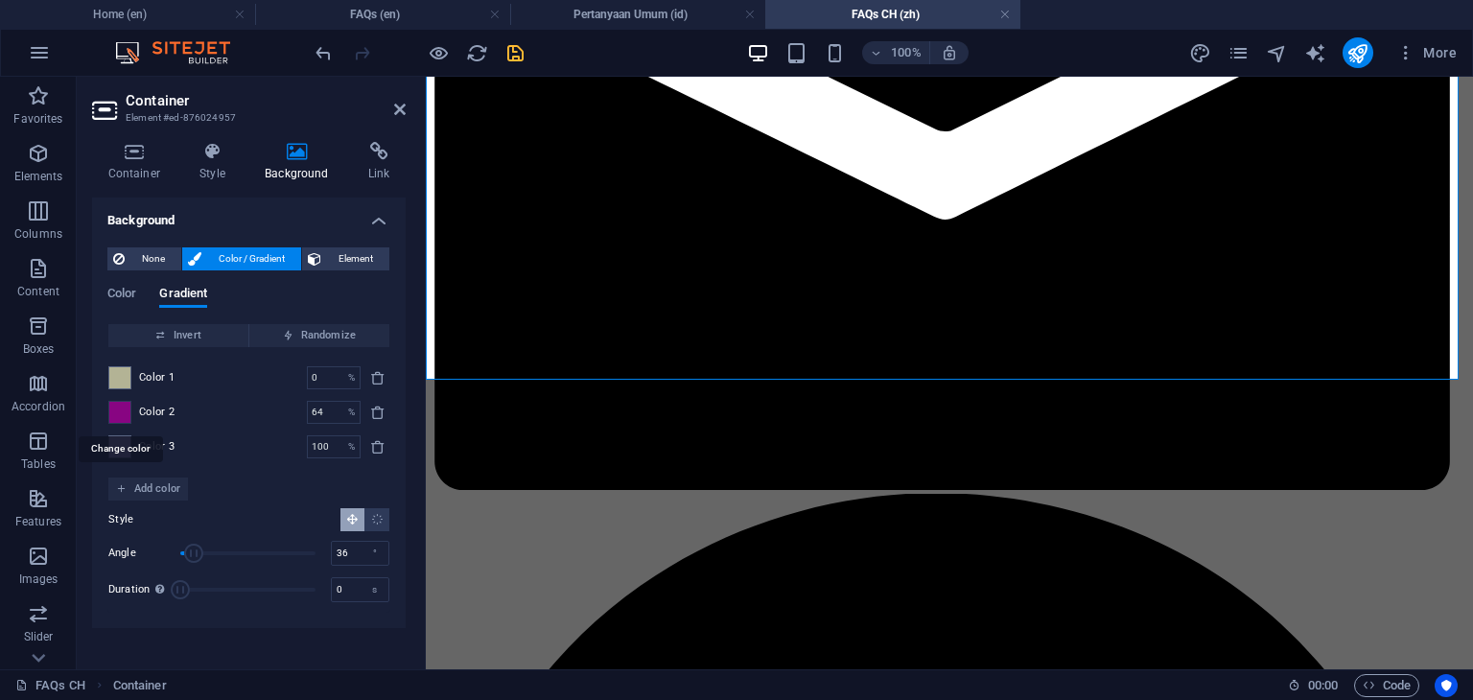
click at [122, 415] on span at bounding box center [119, 412] width 21 height 21
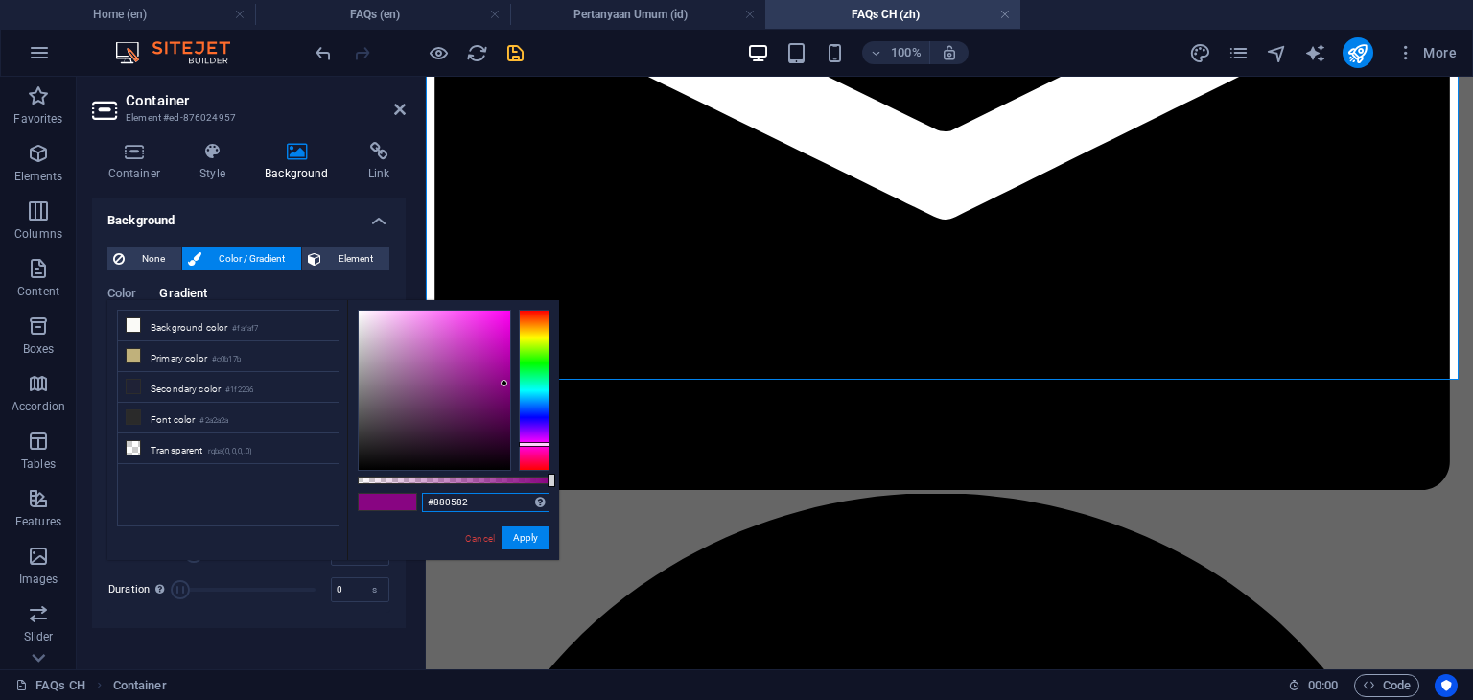
drag, startPoint x: 495, startPoint y: 507, endPoint x: 406, endPoint y: 505, distance: 89.2
click at [406, 505] on div "#880582 Supported formats #0852ed rgb(8, 82, 237) rgba(8, 82, 237, 90%) hsv(221…" at bounding box center [453, 569] width 212 height 538
paste input "b3b395"
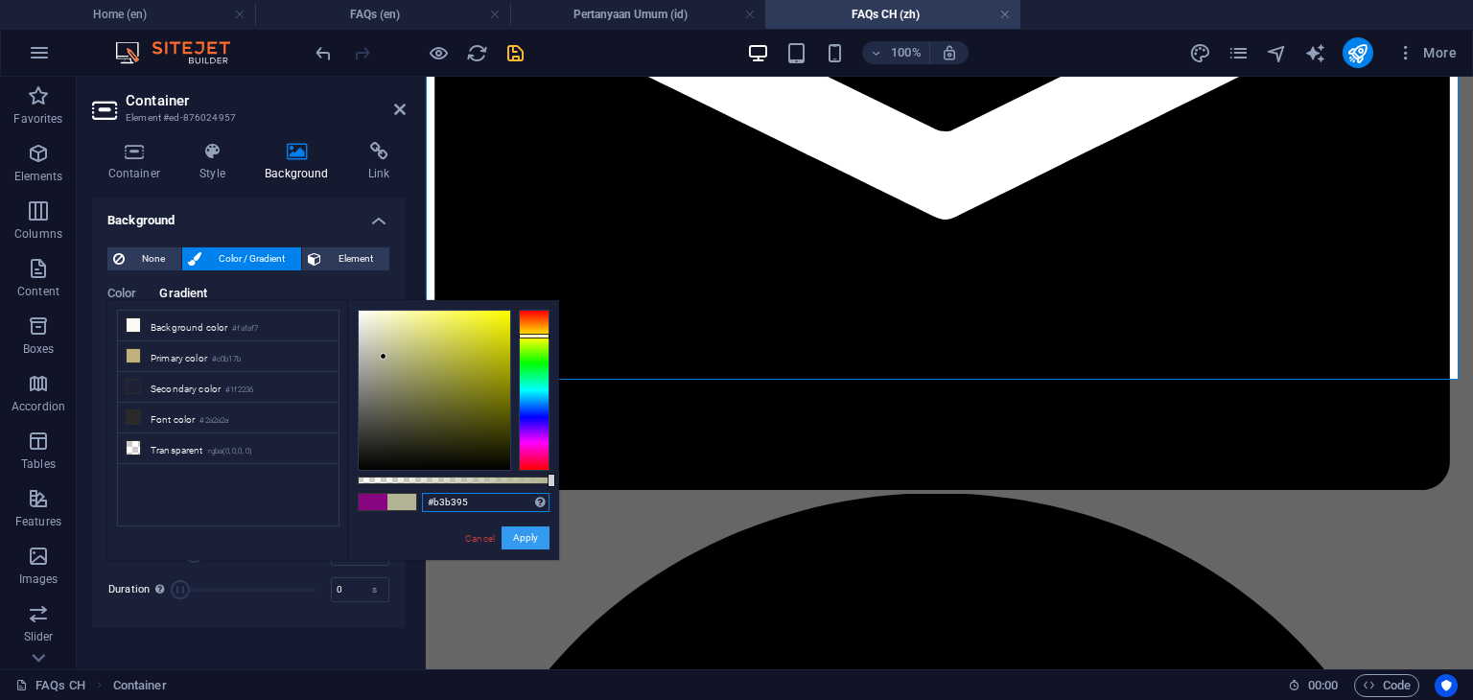
type input "#b3b395"
click at [518, 535] on button "Apply" at bounding box center [526, 537] width 48 height 23
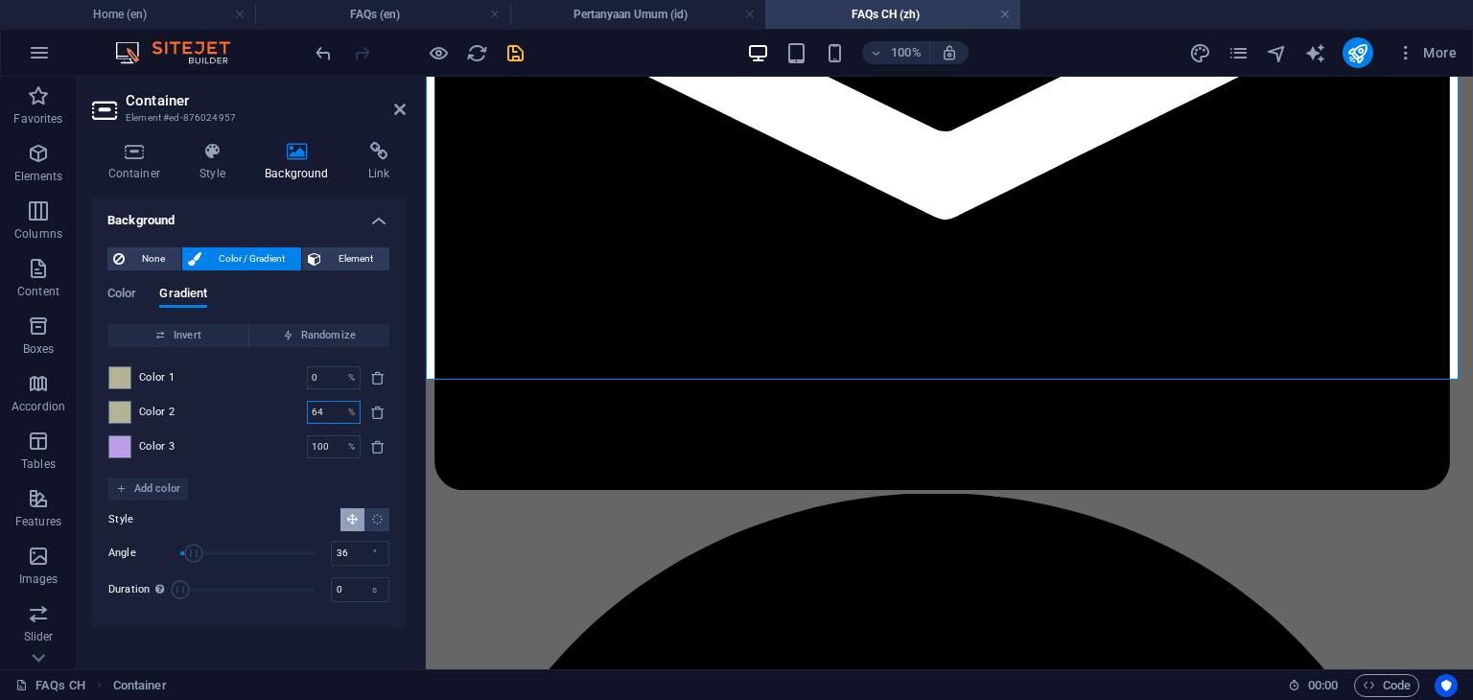
drag, startPoint x: 337, startPoint y: 418, endPoint x: 304, endPoint y: 420, distance: 32.7
click at [304, 420] on div "Color 2 64 % ​" at bounding box center [248, 412] width 281 height 23
type input "2"
click at [413, 21] on h4 "FAQs (en)" at bounding box center [382, 14] width 255 height 21
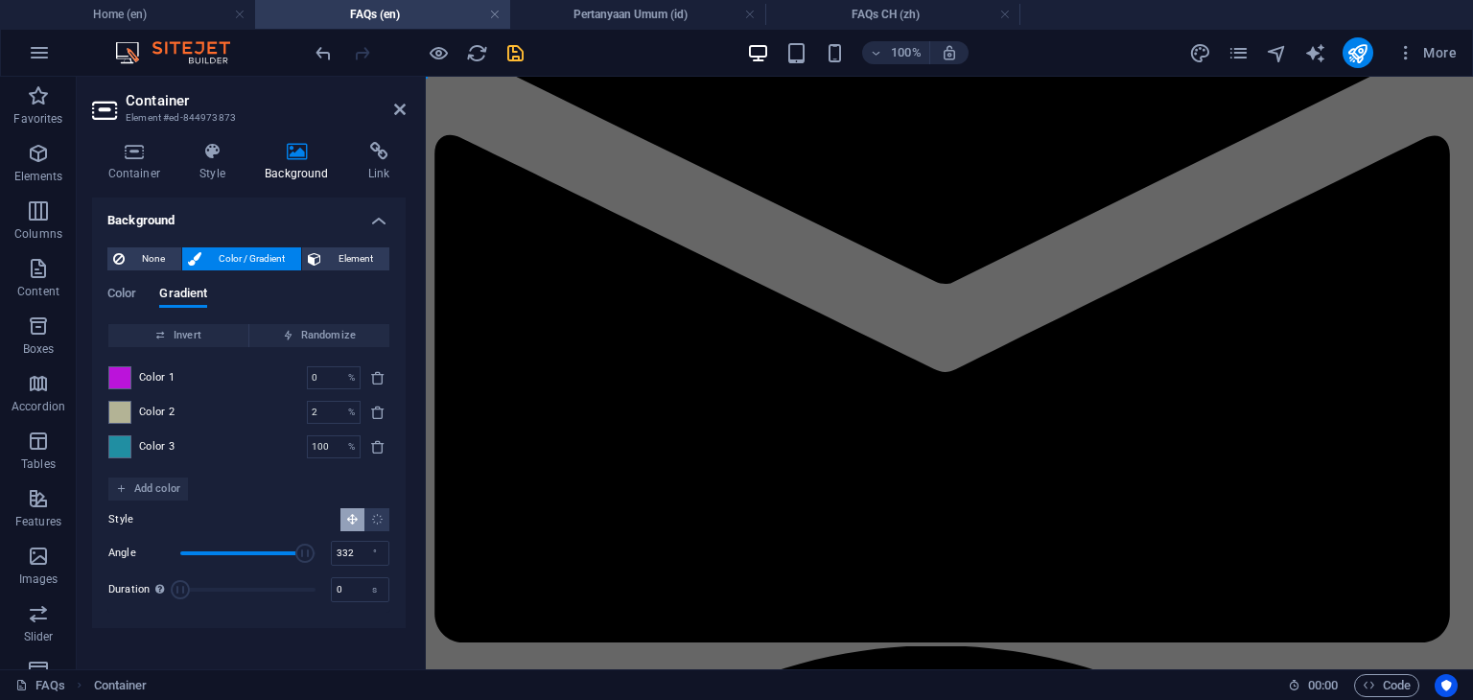
scroll to position [0, 0]
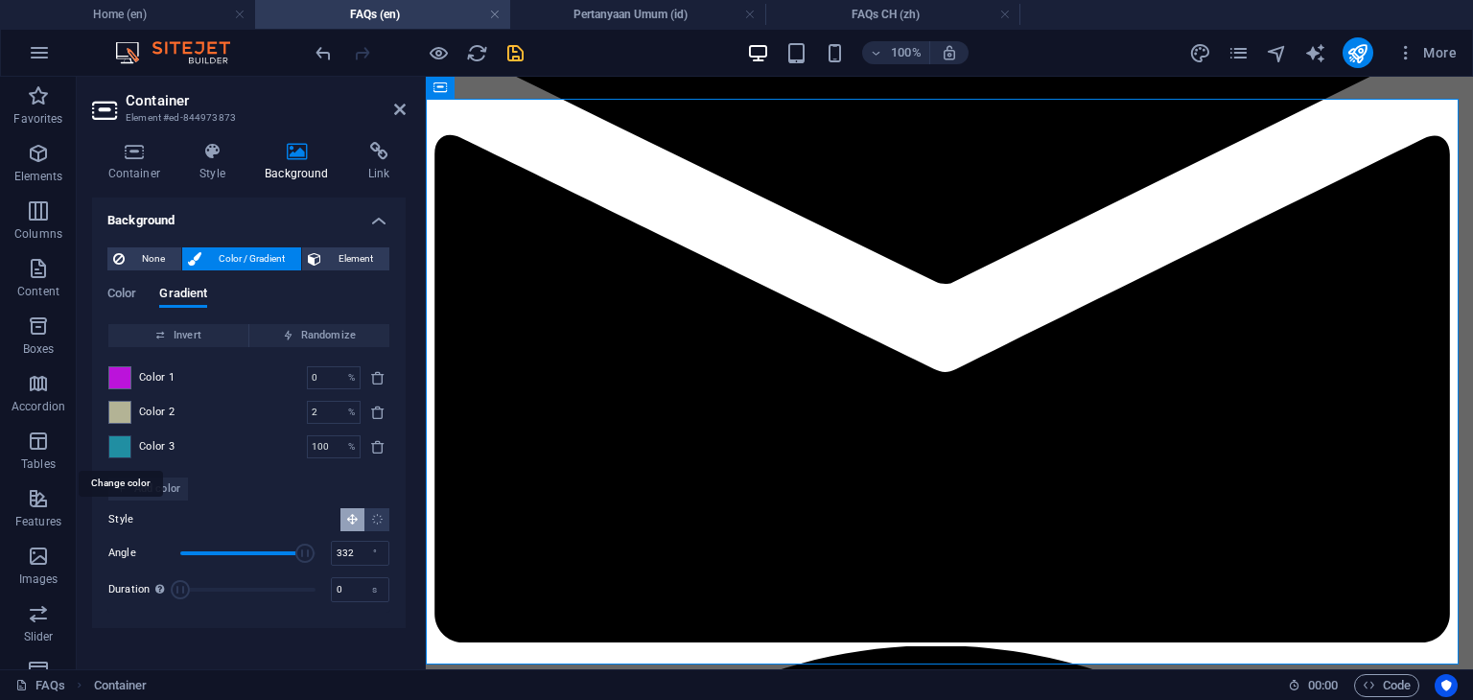
click at [121, 451] on span at bounding box center [119, 446] width 21 height 21
type input "#208ea2"
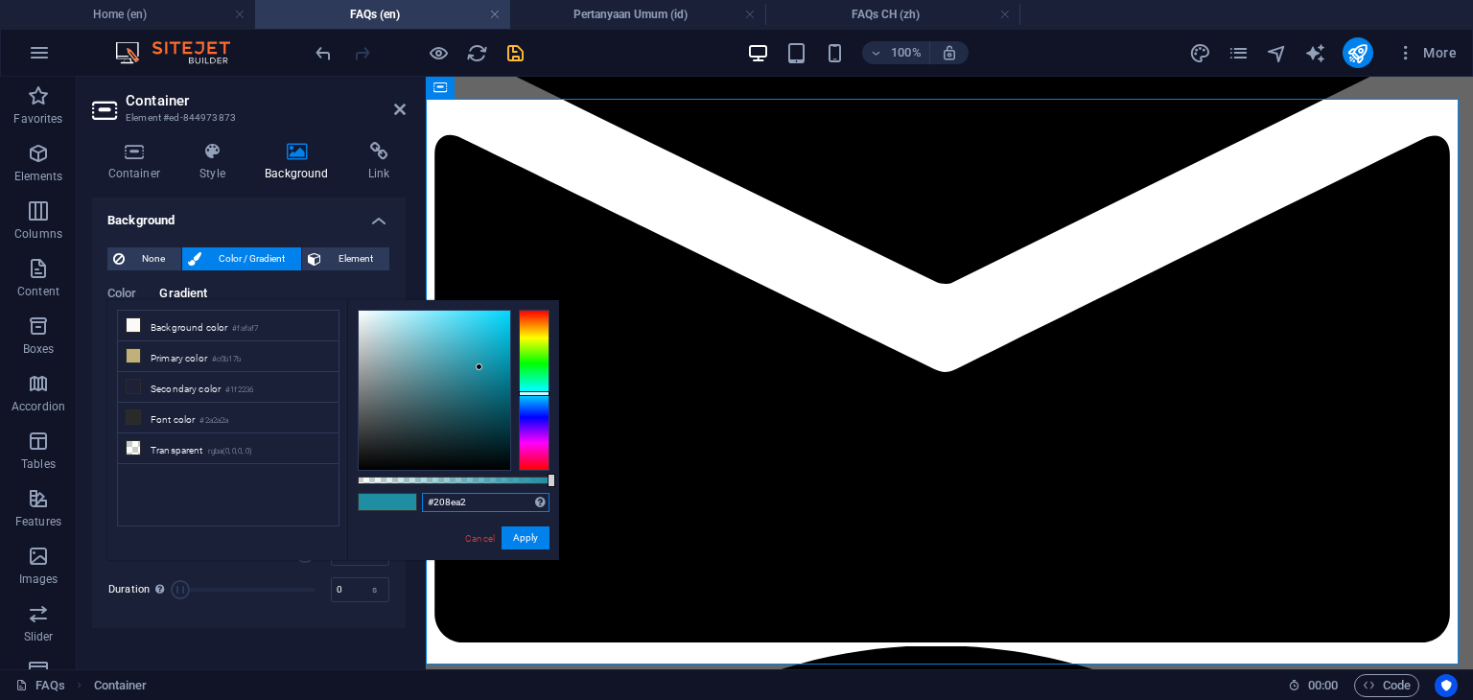
drag, startPoint x: 501, startPoint y: 500, endPoint x: 391, endPoint y: 506, distance: 109.5
click at [391, 506] on div "#208ea2 Supported formats #0852ed rgb(8, 82, 237) rgba(8, 82, 237, 90%) hsv(221…" at bounding box center [453, 569] width 212 height 538
click at [525, 538] on button "Apply" at bounding box center [526, 537] width 48 height 23
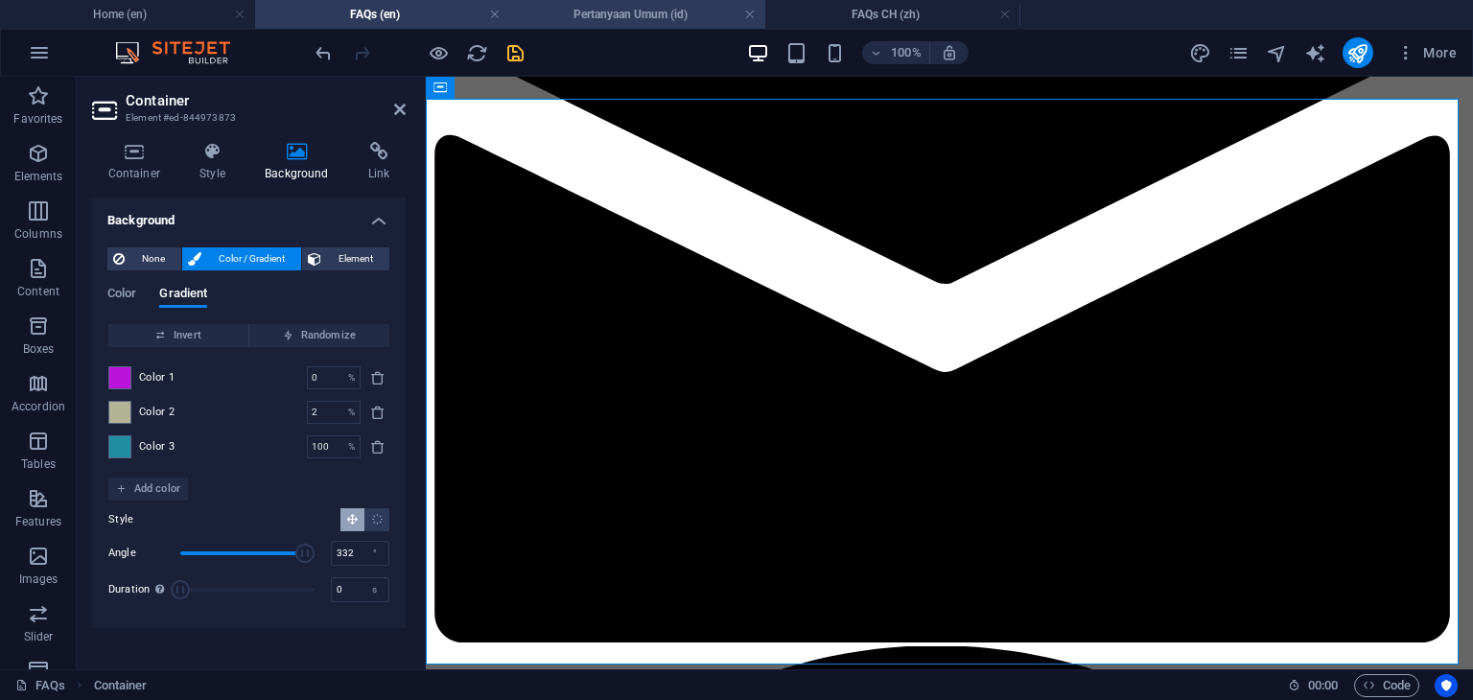
click at [604, 12] on h4 "Pertanyaan Umum (id)" at bounding box center [637, 14] width 255 height 21
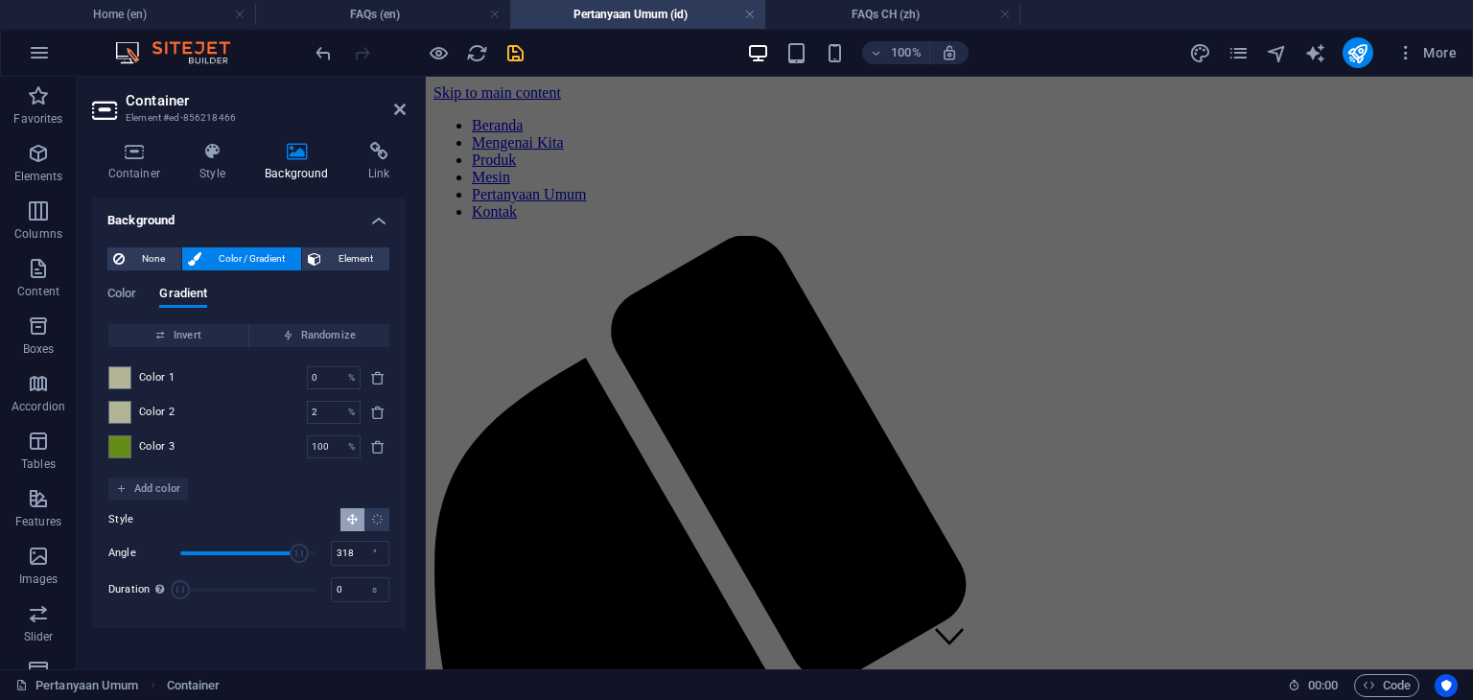
scroll to position [1709, 0]
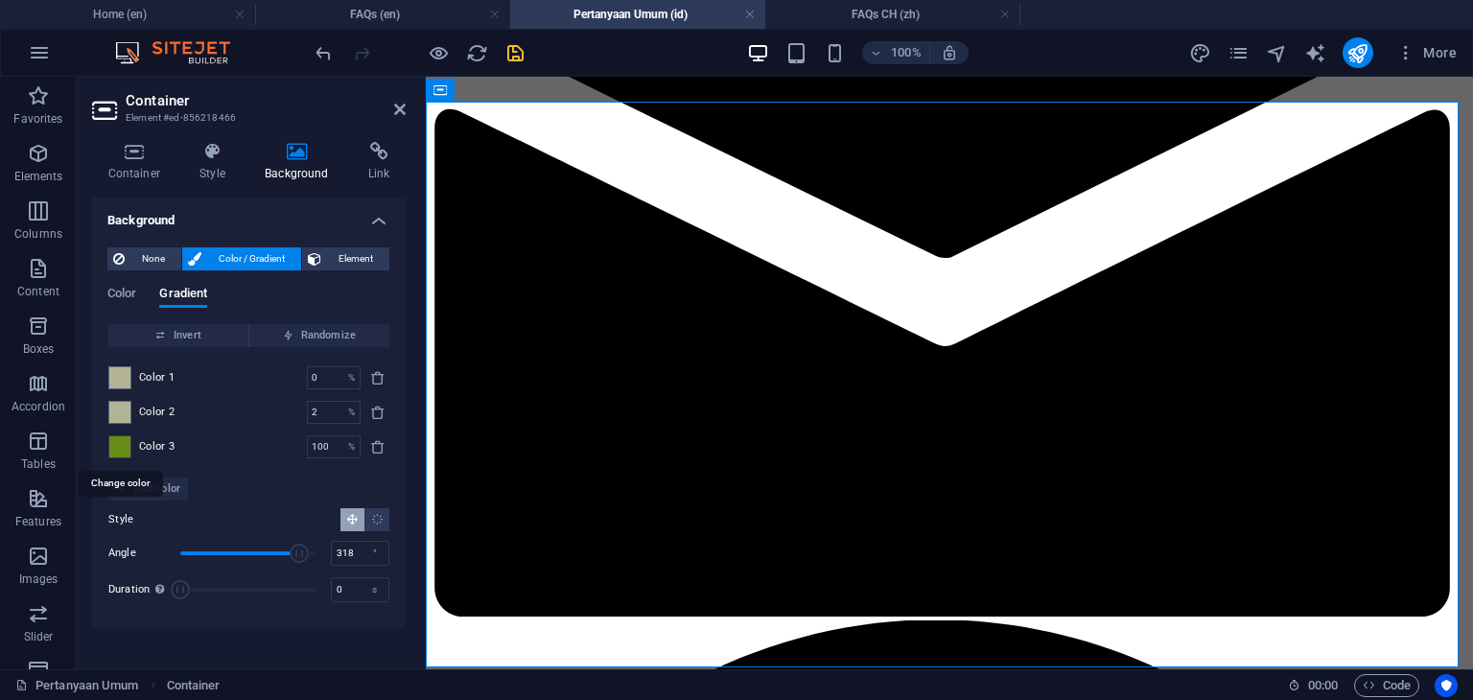
click at [119, 447] on span at bounding box center [119, 446] width 21 height 21
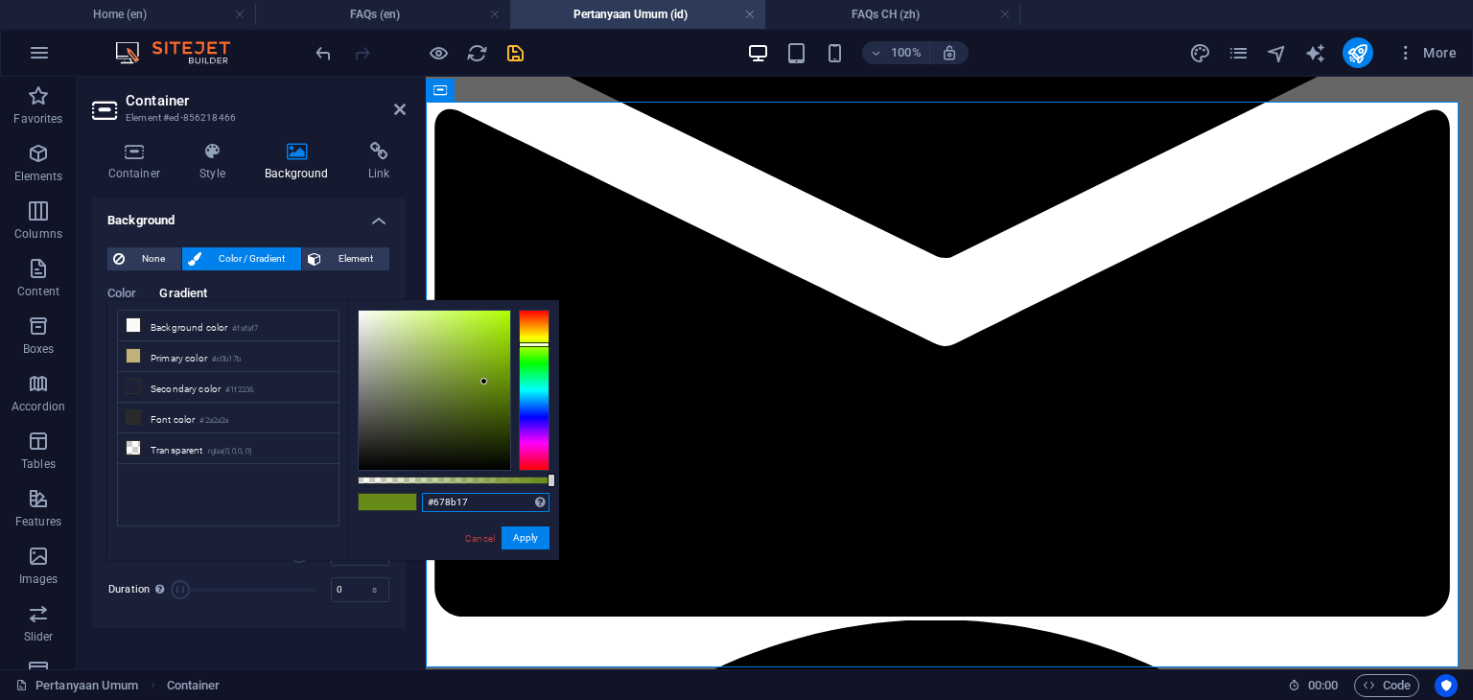
drag, startPoint x: 485, startPoint y: 502, endPoint x: 414, endPoint y: 501, distance: 71.0
click at [414, 501] on div "#678b17 Supported formats #0852ed rgb(8, 82, 237) rgba(8, 82, 237, 90%) hsv(221…" at bounding box center [453, 569] width 212 height 538
paste input "208ea2"
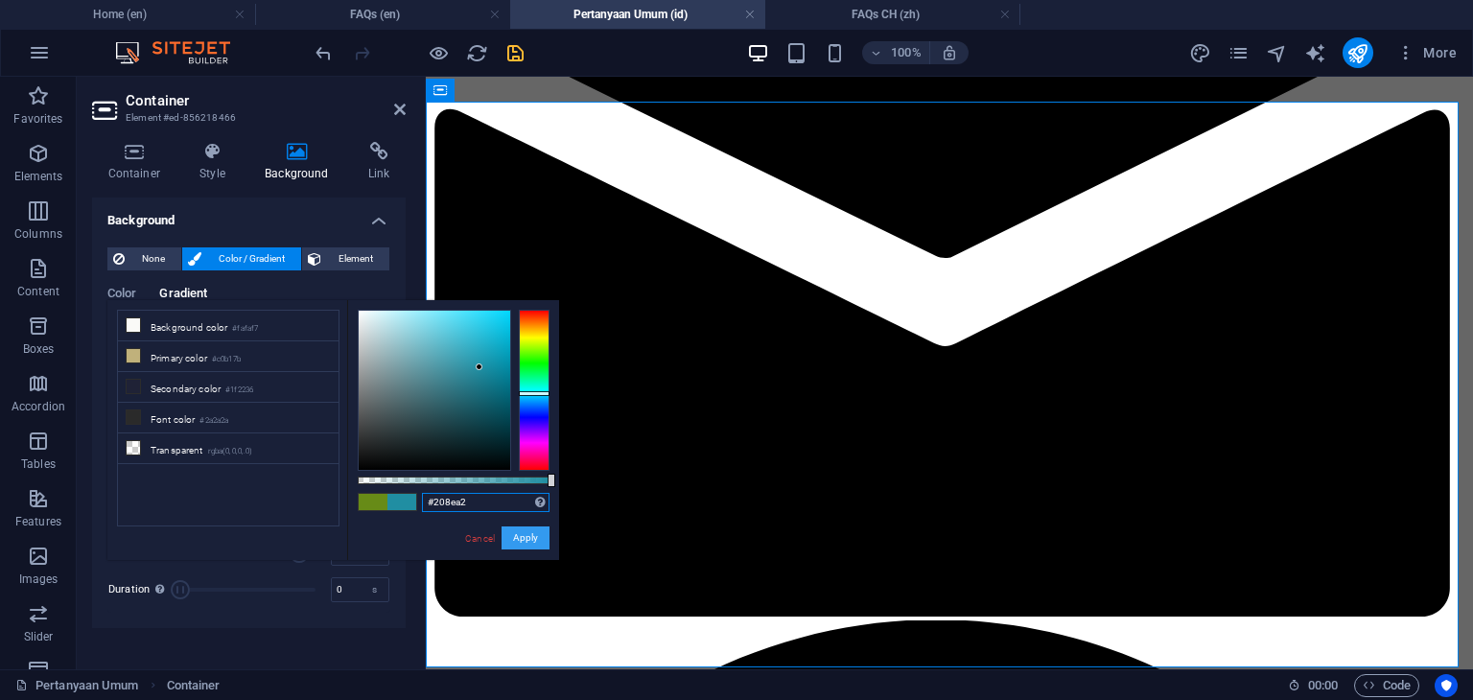
type input "#208ea2"
click at [521, 537] on button "Apply" at bounding box center [526, 537] width 48 height 23
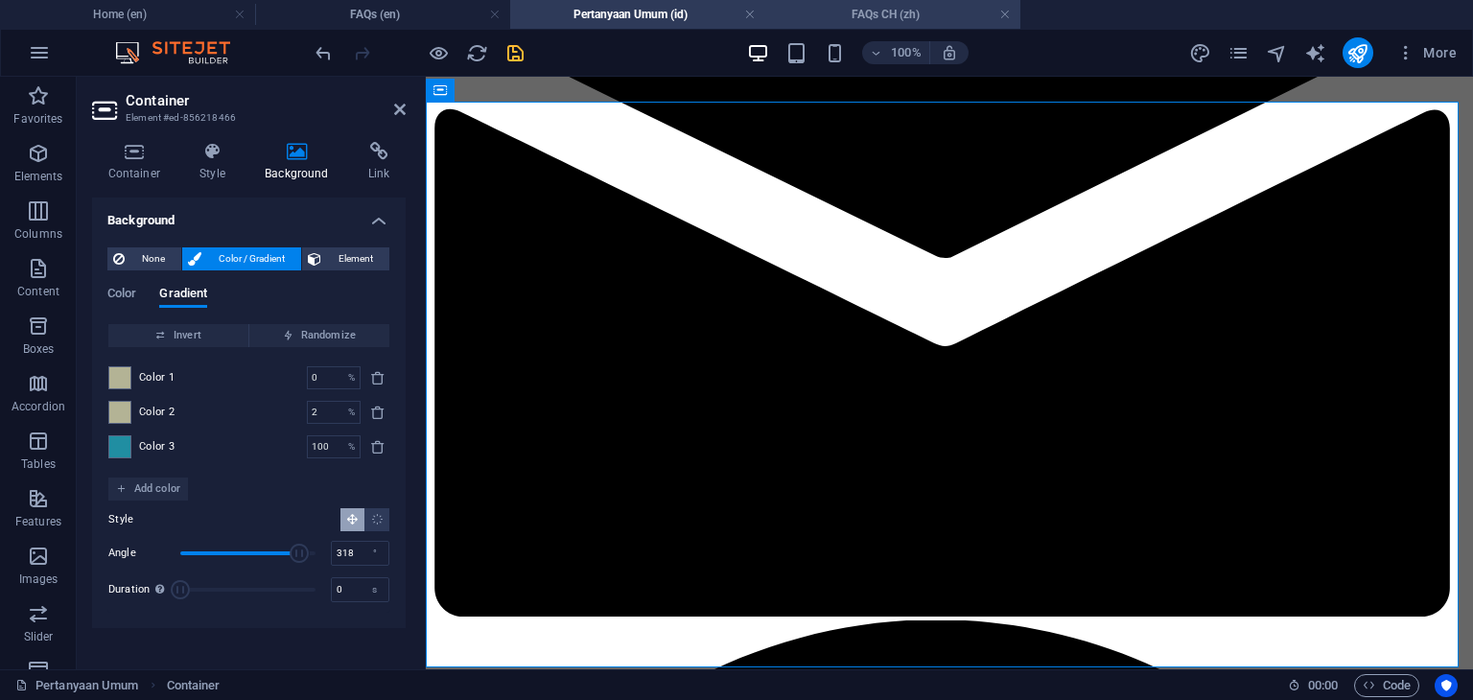
click at [877, 9] on h4 "FAQs CH (zh)" at bounding box center [892, 14] width 255 height 21
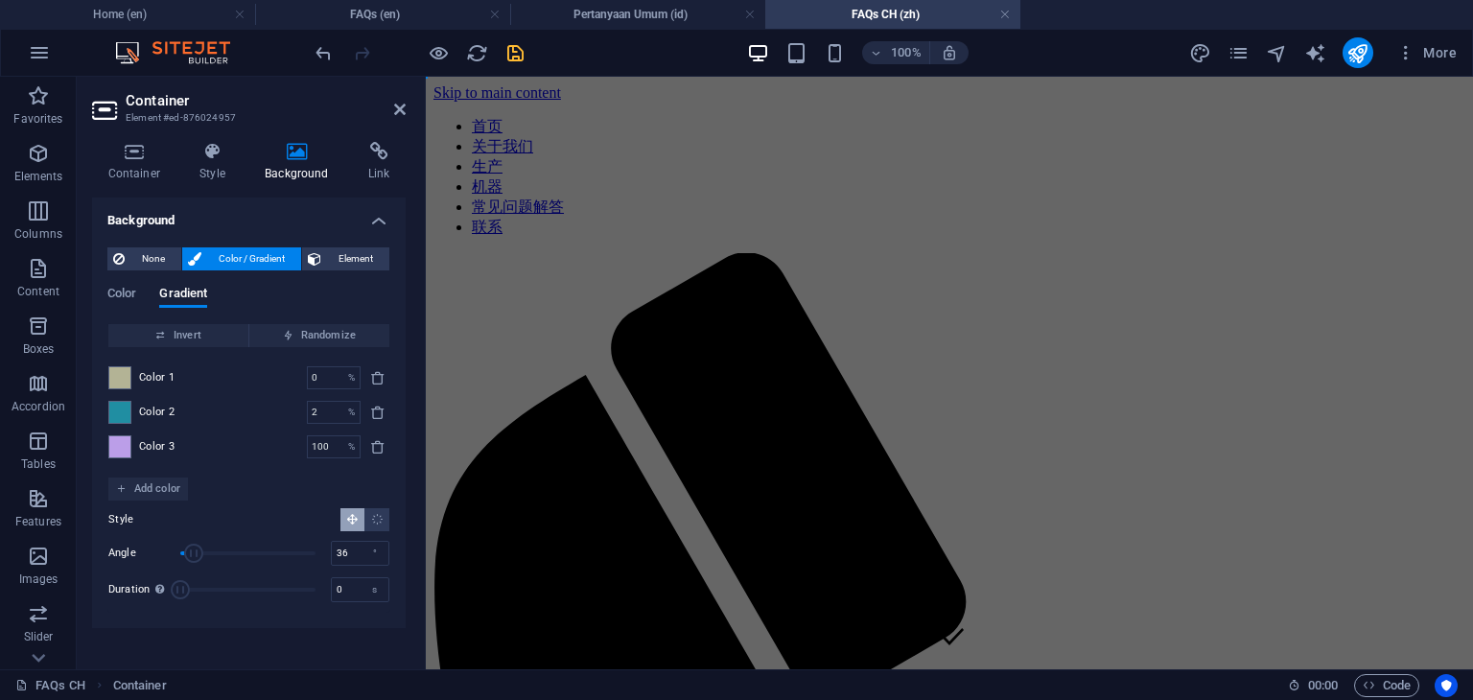
scroll to position [0, 0]
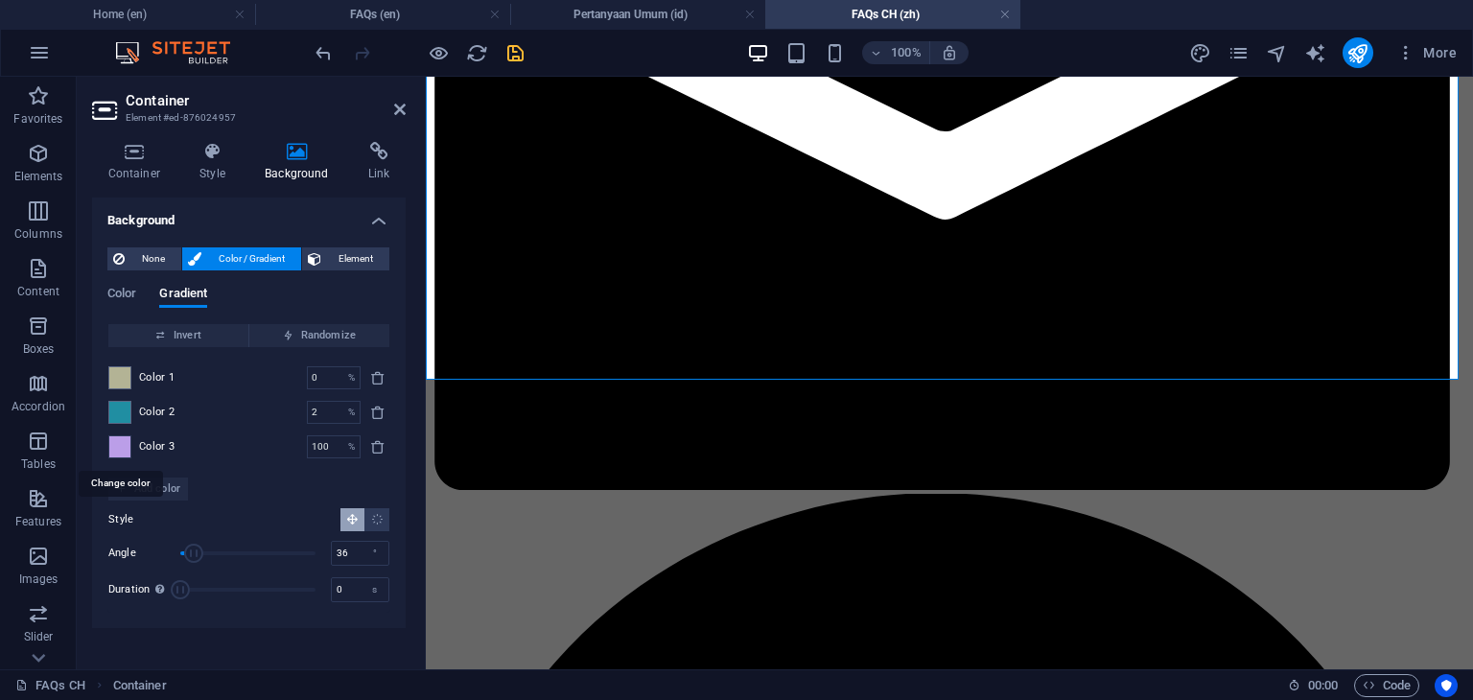
click at [123, 450] on span at bounding box center [119, 446] width 21 height 21
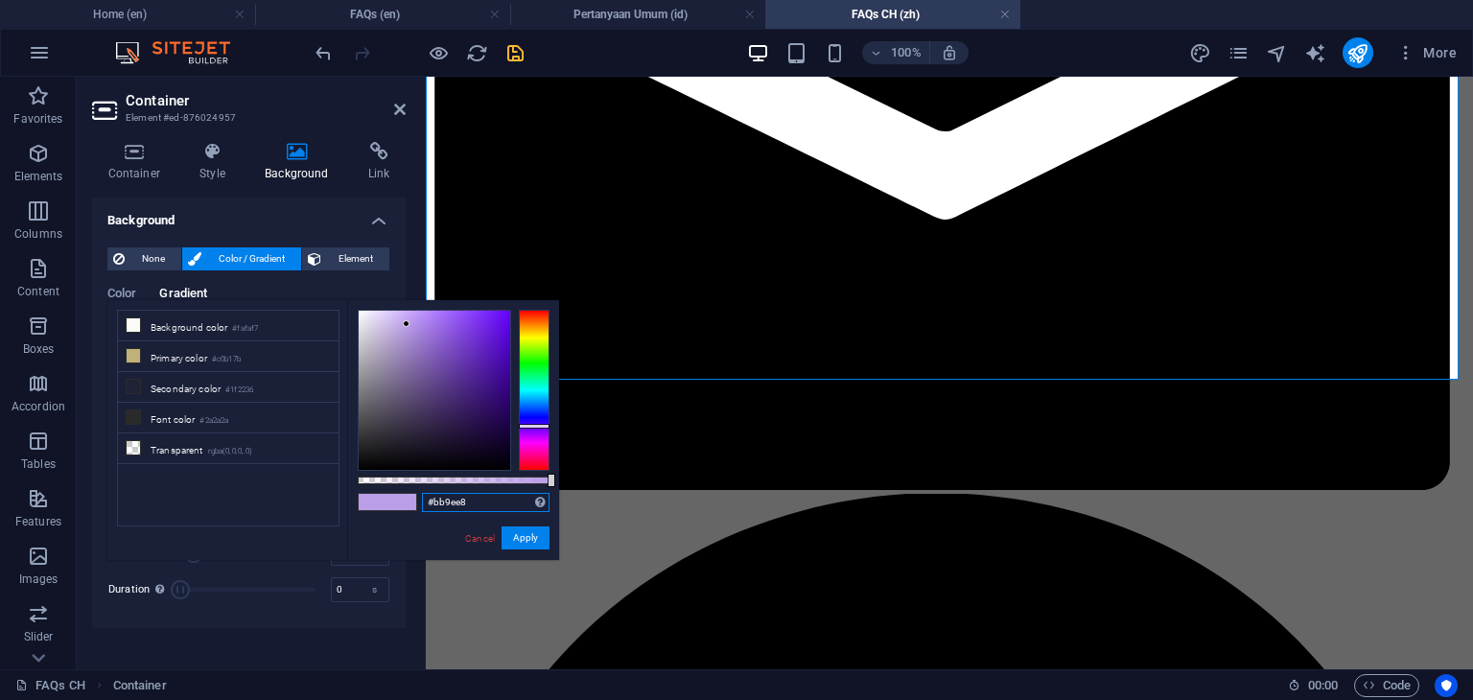
drag, startPoint x: 475, startPoint y: 503, endPoint x: 399, endPoint y: 503, distance: 75.8
click at [399, 503] on div "#bb9ee8 Supported formats #0852ed rgb(8, 82, 237) rgba(8, 82, 237, 90%) hsv(221…" at bounding box center [453, 569] width 212 height 538
paste input "208ea2"
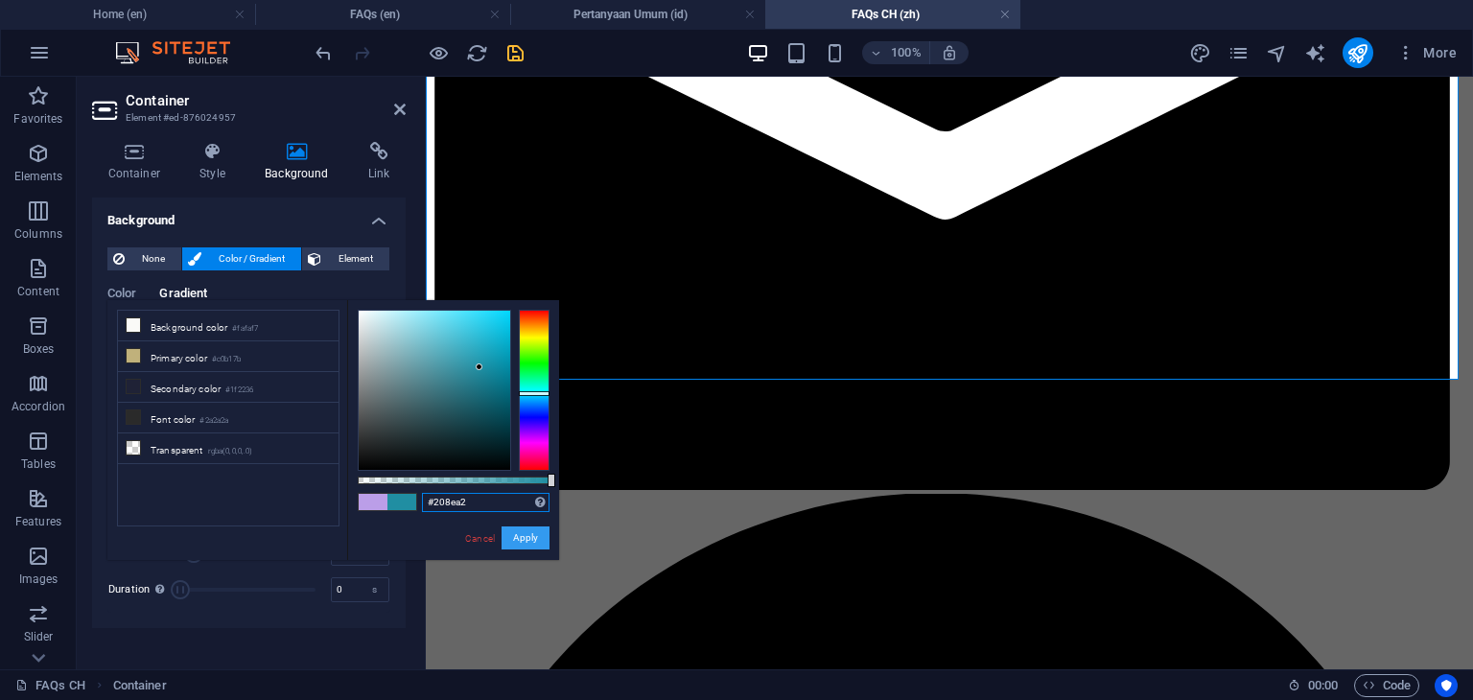
type input "#208ea2"
click at [524, 534] on button "Apply" at bounding box center [526, 537] width 48 height 23
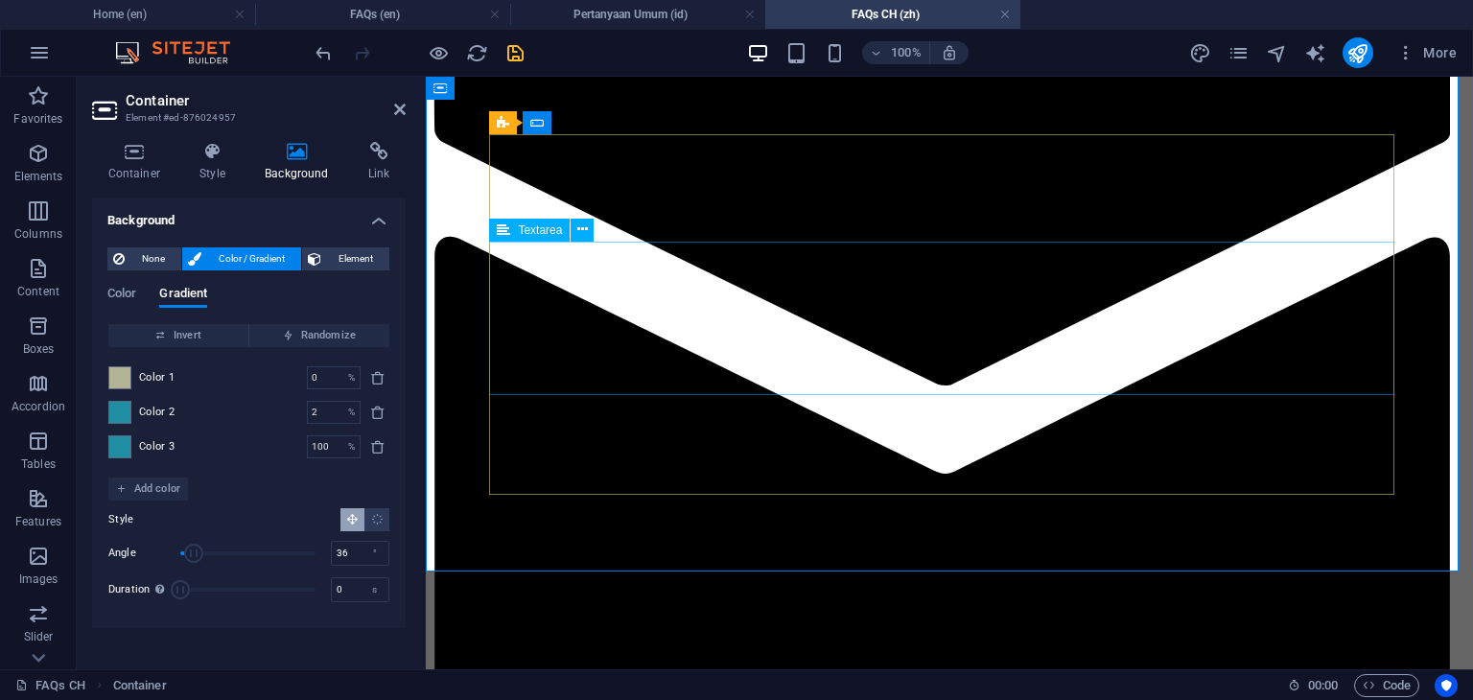
scroll to position [1565, 0]
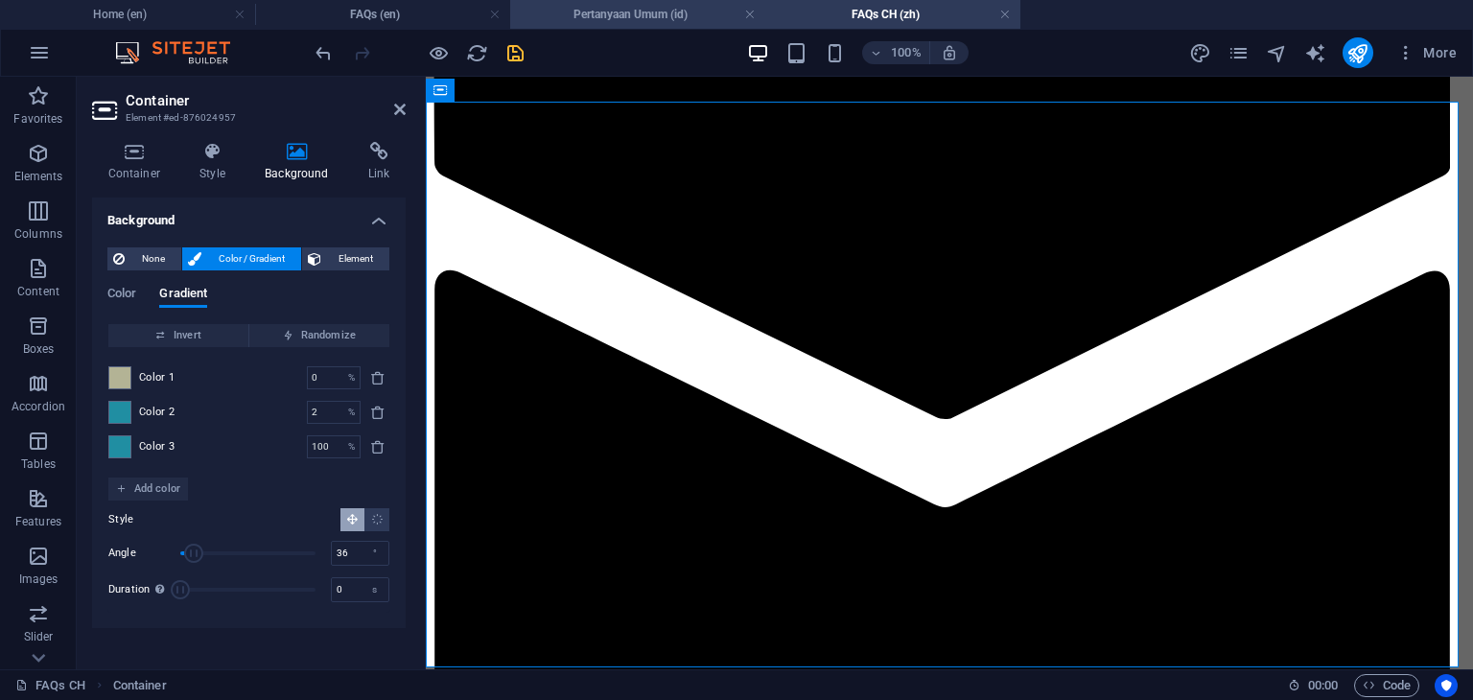
click at [651, 20] on h4 "Pertanyaan Umum (id)" at bounding box center [637, 14] width 255 height 21
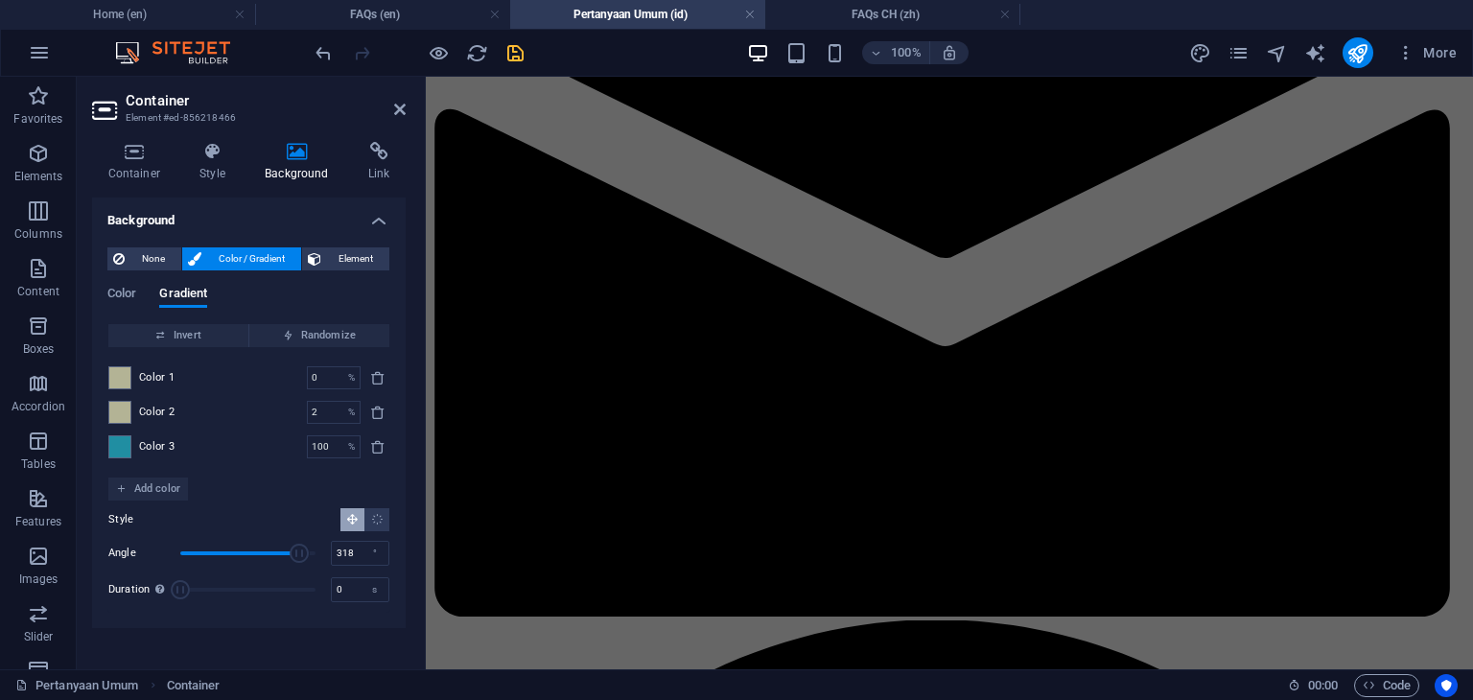
scroll to position [0, 0]
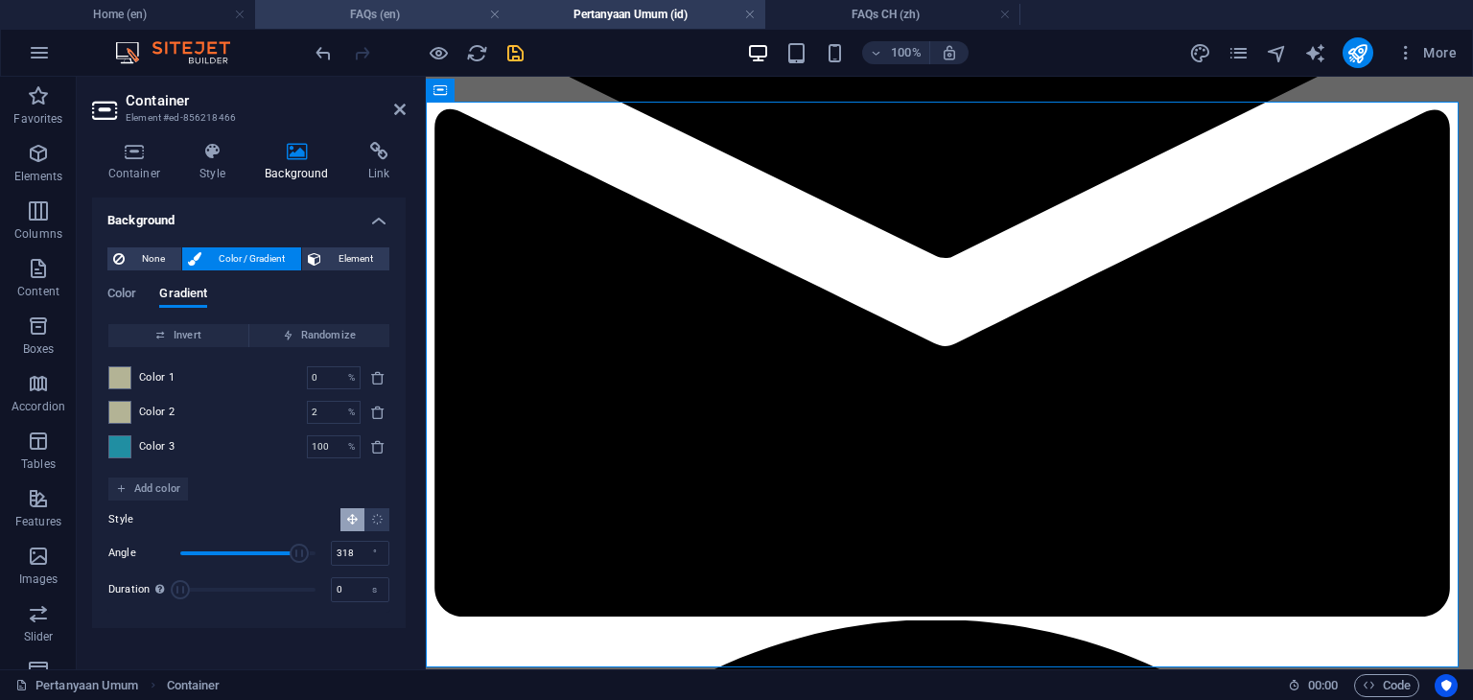
click at [429, 12] on h4 "FAQs (en)" at bounding box center [382, 14] width 255 height 21
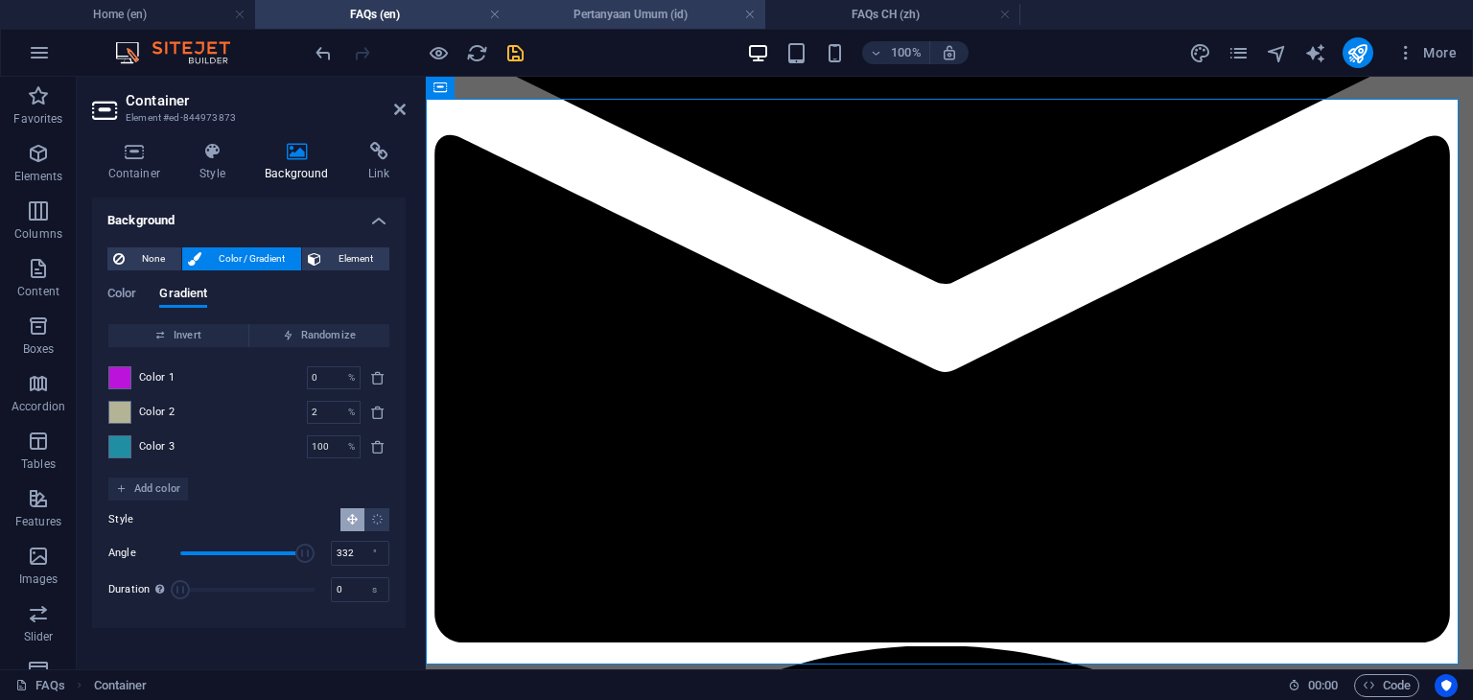
click at [646, 12] on h4 "Pertanyaan Umum (id)" at bounding box center [637, 14] width 255 height 21
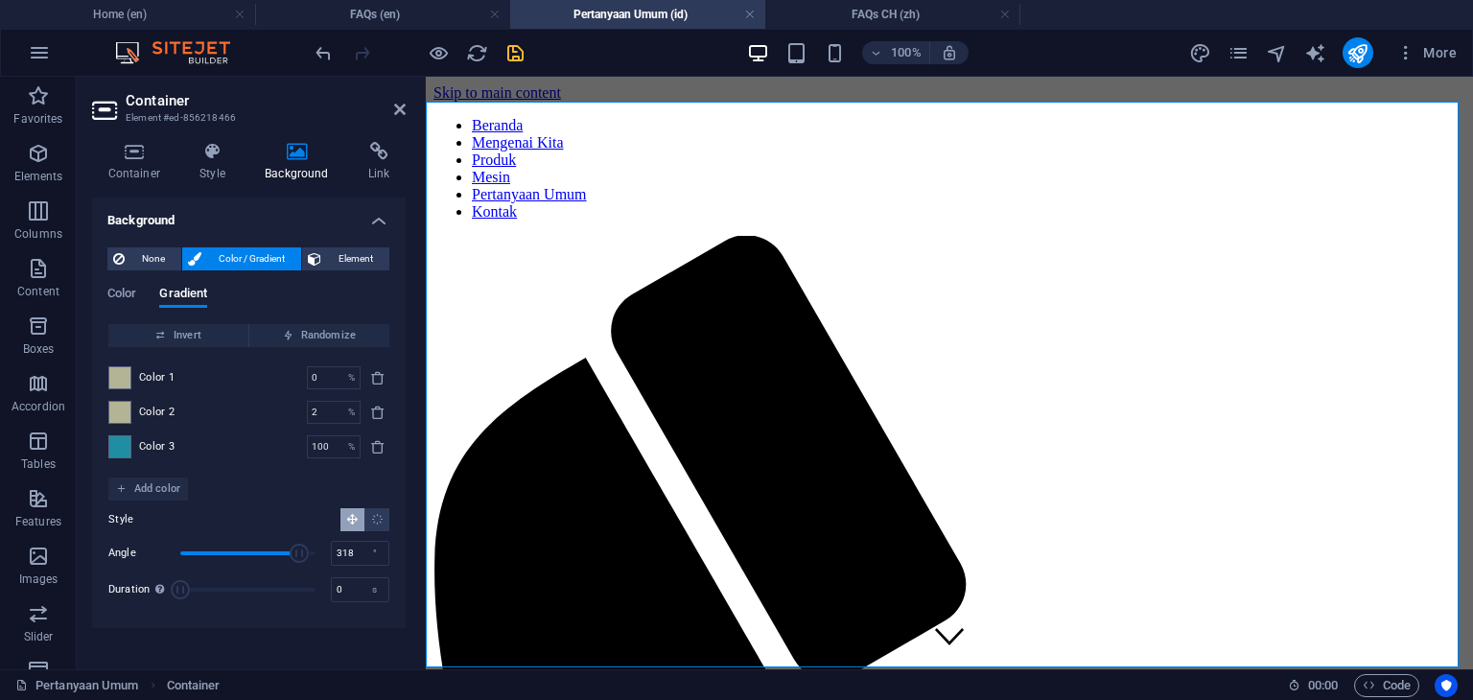
scroll to position [1709, 0]
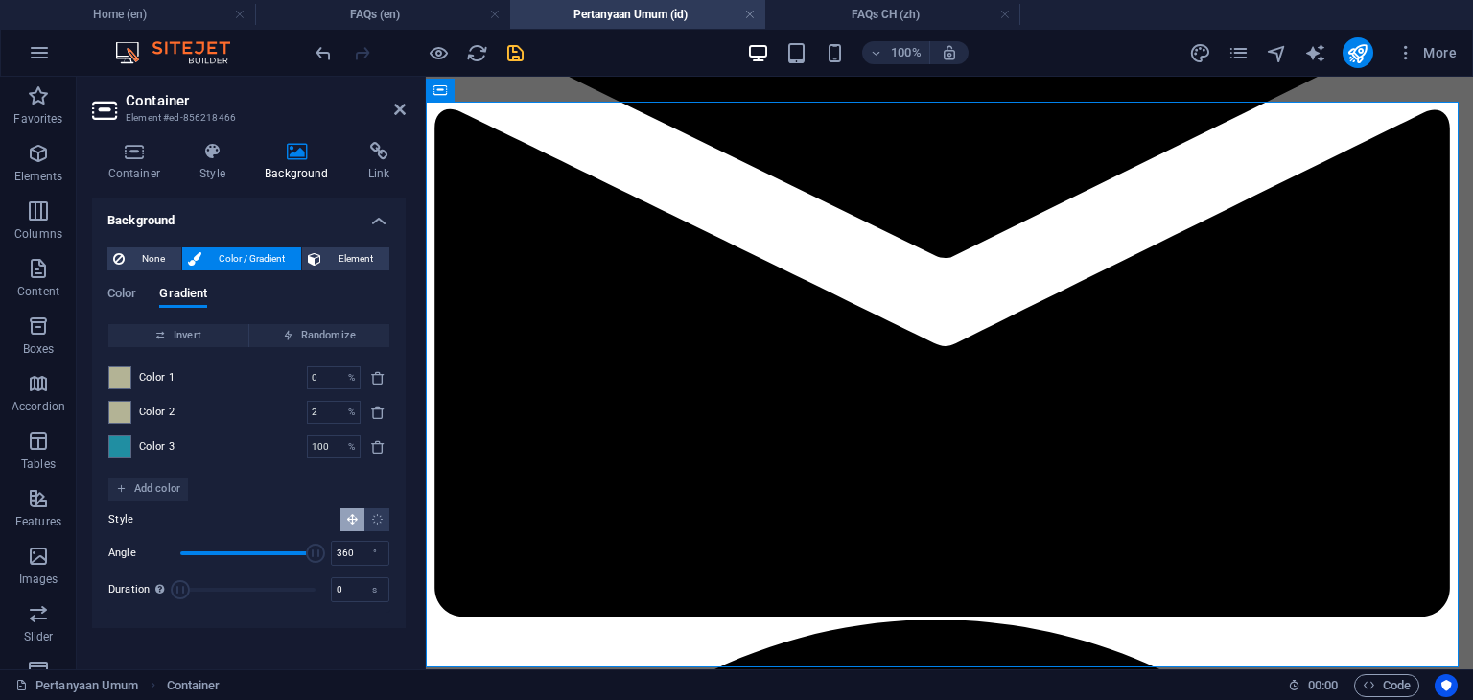
drag, startPoint x: 301, startPoint y: 549, endPoint x: 322, endPoint y: 555, distance: 21.9
click at [322, 555] on span "Angle" at bounding box center [315, 553] width 19 height 19
type input "339"
click at [308, 553] on span "Angle" at bounding box center [307, 553] width 19 height 19
click at [888, 9] on h4 "FAQs CH (zh)" at bounding box center [892, 14] width 255 height 21
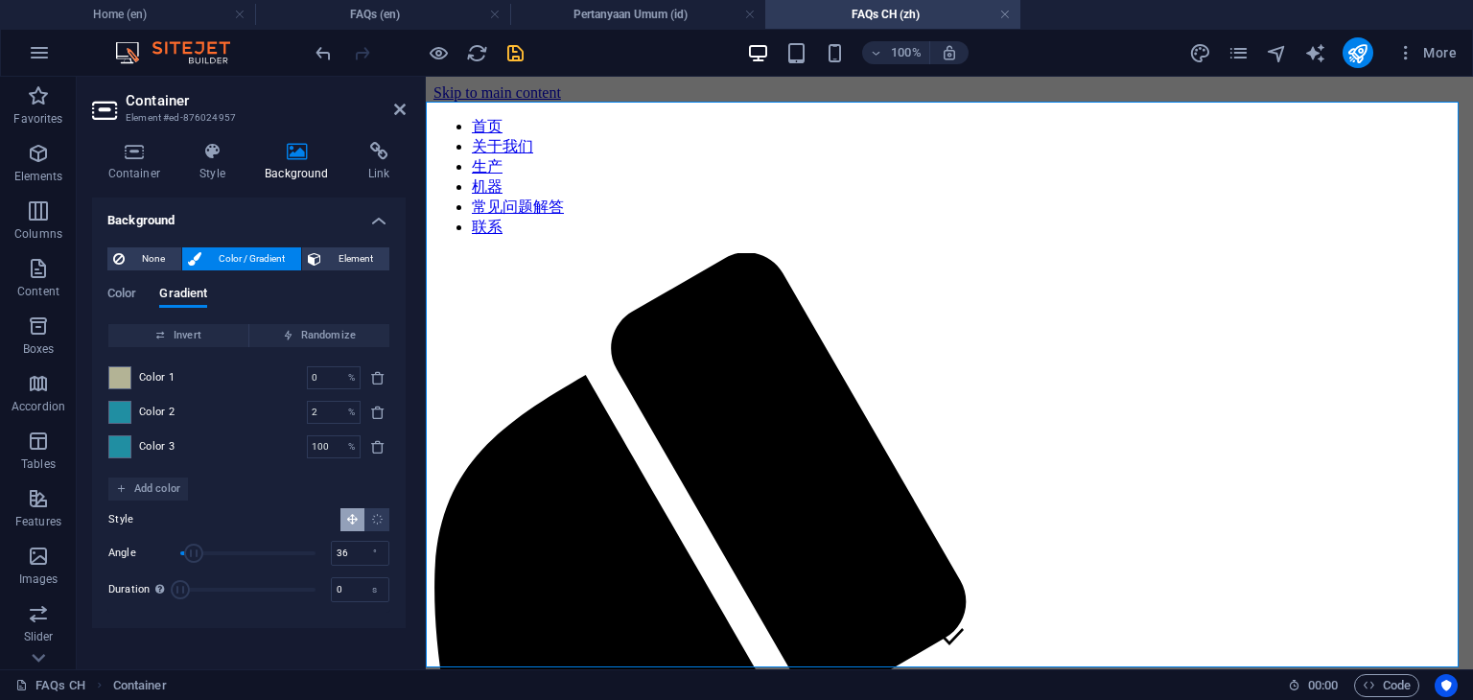
scroll to position [1565, 0]
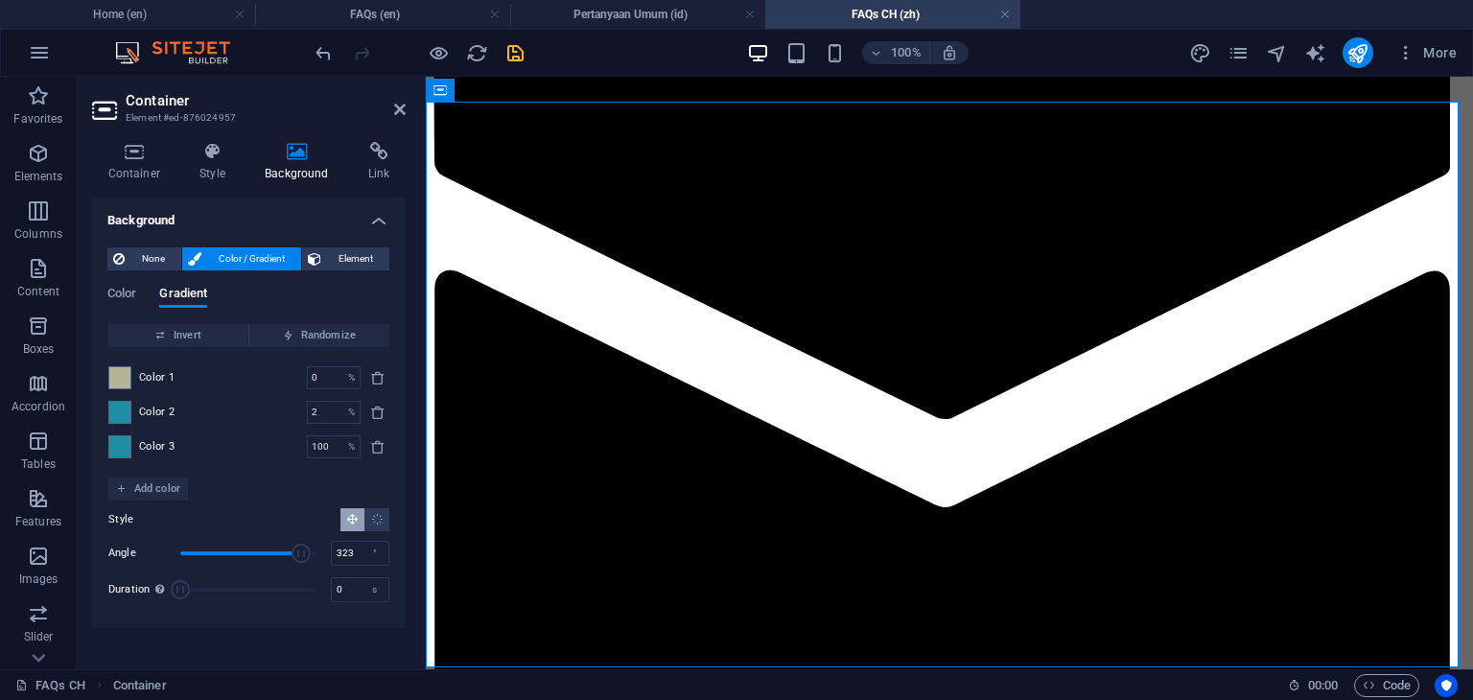
drag, startPoint x: 198, startPoint y: 555, endPoint x: 302, endPoint y: 562, distance: 104.7
click at [302, 562] on span "Angle" at bounding box center [301, 553] width 19 height 19
type input "331"
click at [305, 556] on span "Angle" at bounding box center [304, 553] width 19 height 19
drag, startPoint x: 177, startPoint y: 595, endPoint x: 244, endPoint y: 601, distance: 66.5
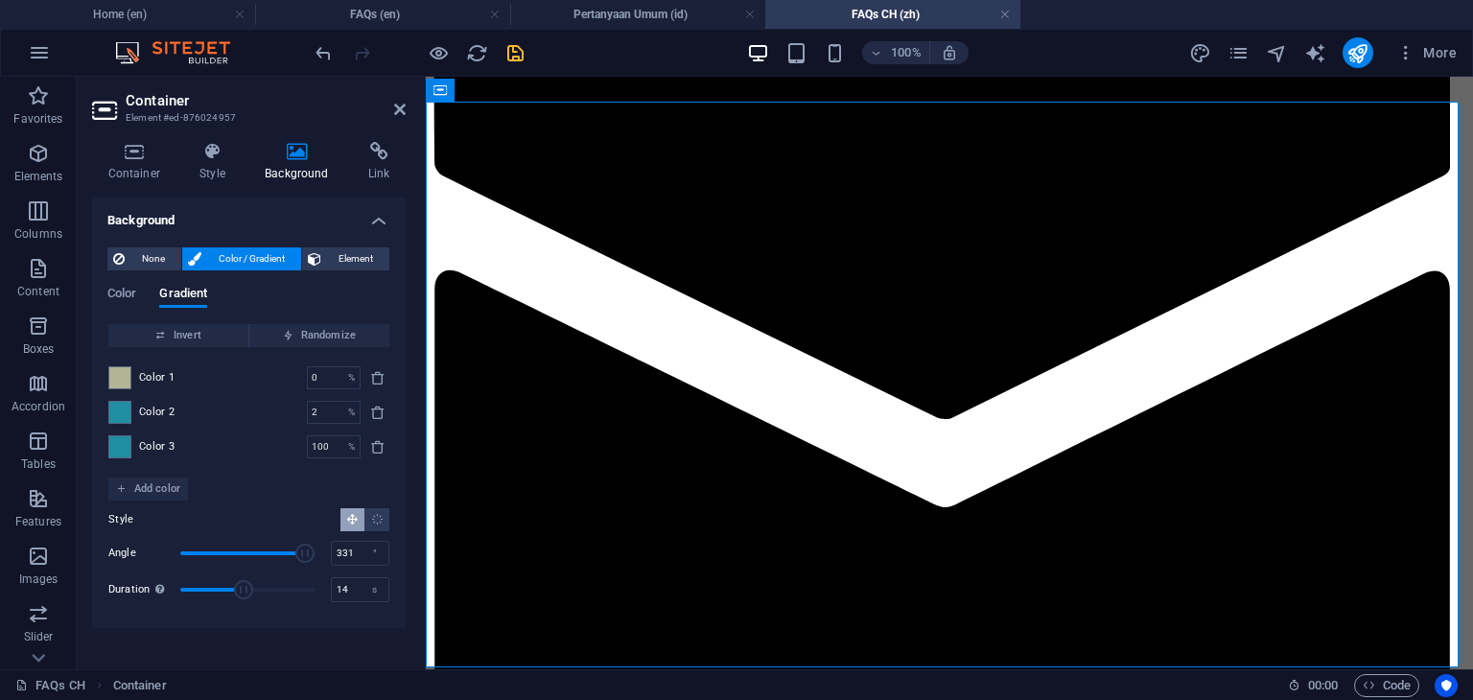
click at [244, 601] on span "Duration" at bounding box center [247, 589] width 135 height 29
type input "0"
drag, startPoint x: 243, startPoint y: 589, endPoint x: 176, endPoint y: 599, distance: 67.0
click at [176, 599] on span "Duration" at bounding box center [180, 589] width 19 height 19
click at [642, 20] on h4 "Pertanyaan Umum (id)" at bounding box center [637, 14] width 255 height 21
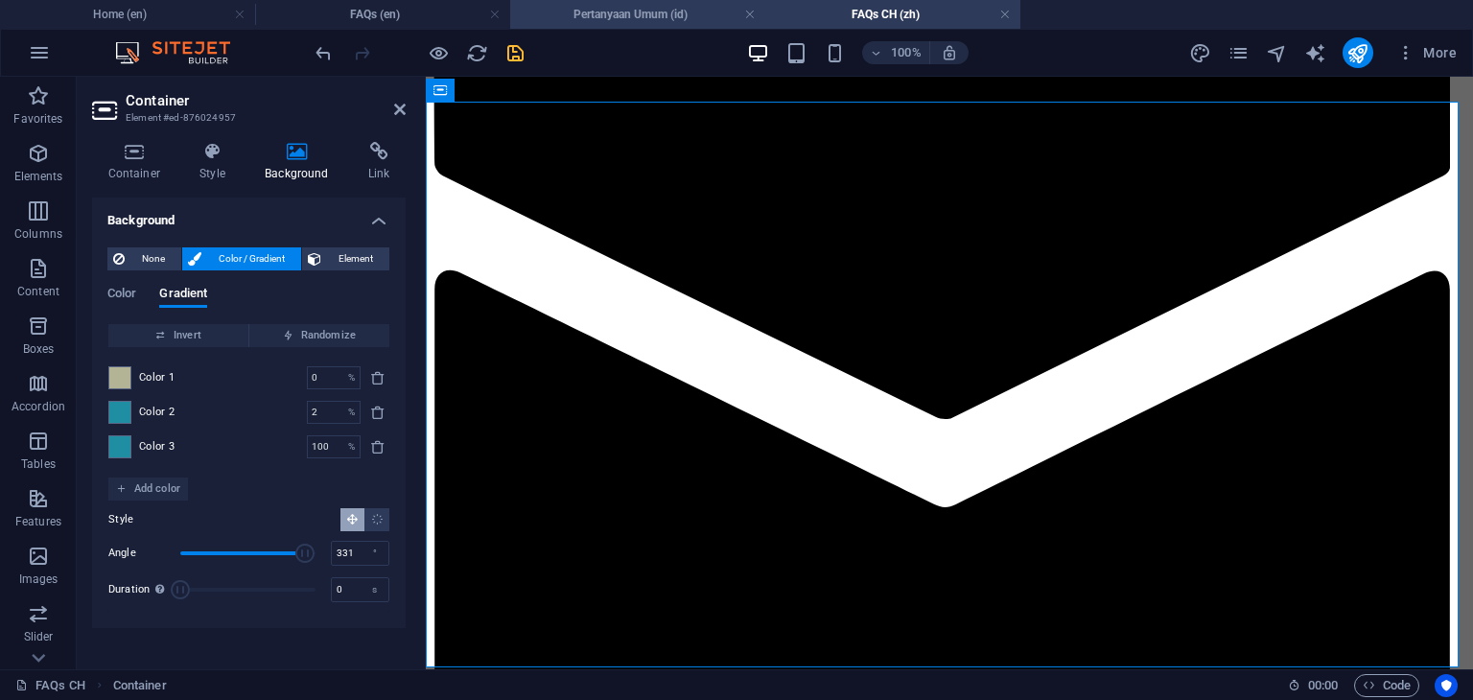
scroll to position [0, 0]
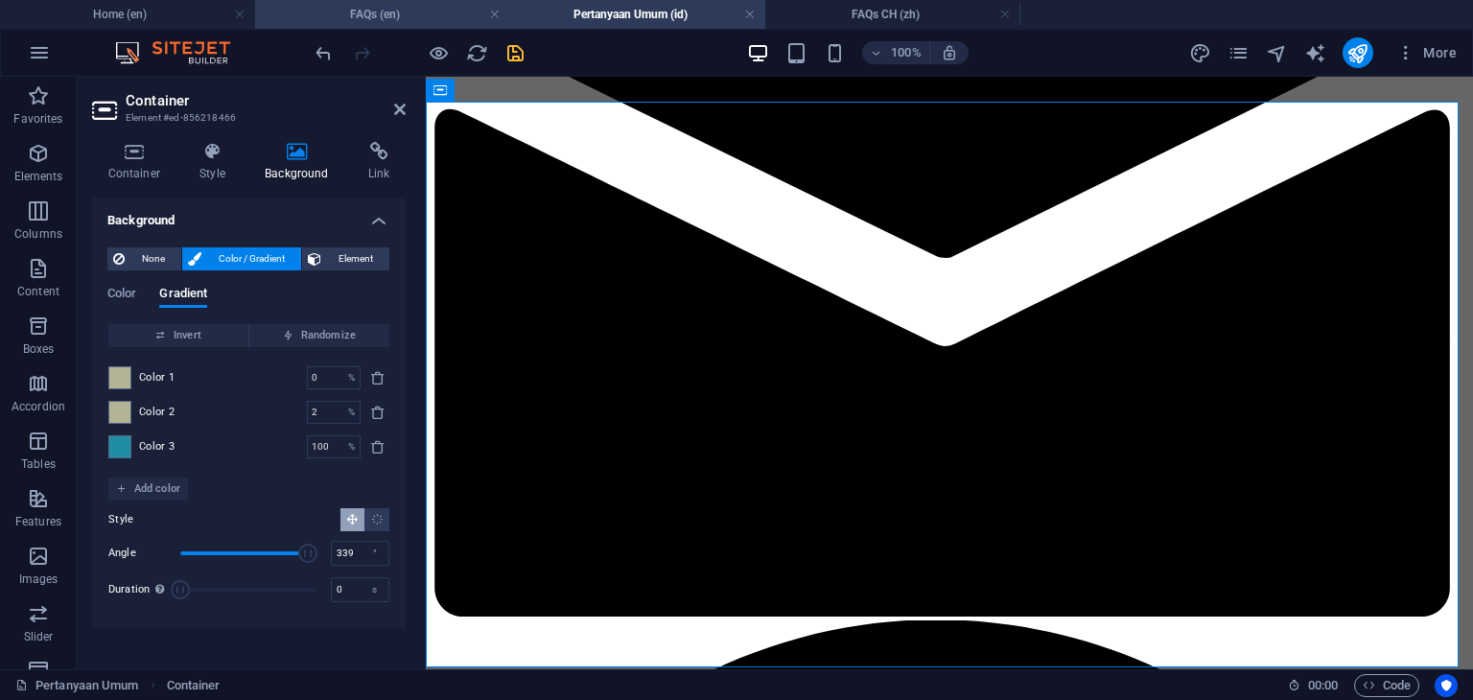
click at [374, 6] on h4 "FAQs (en)" at bounding box center [382, 14] width 255 height 21
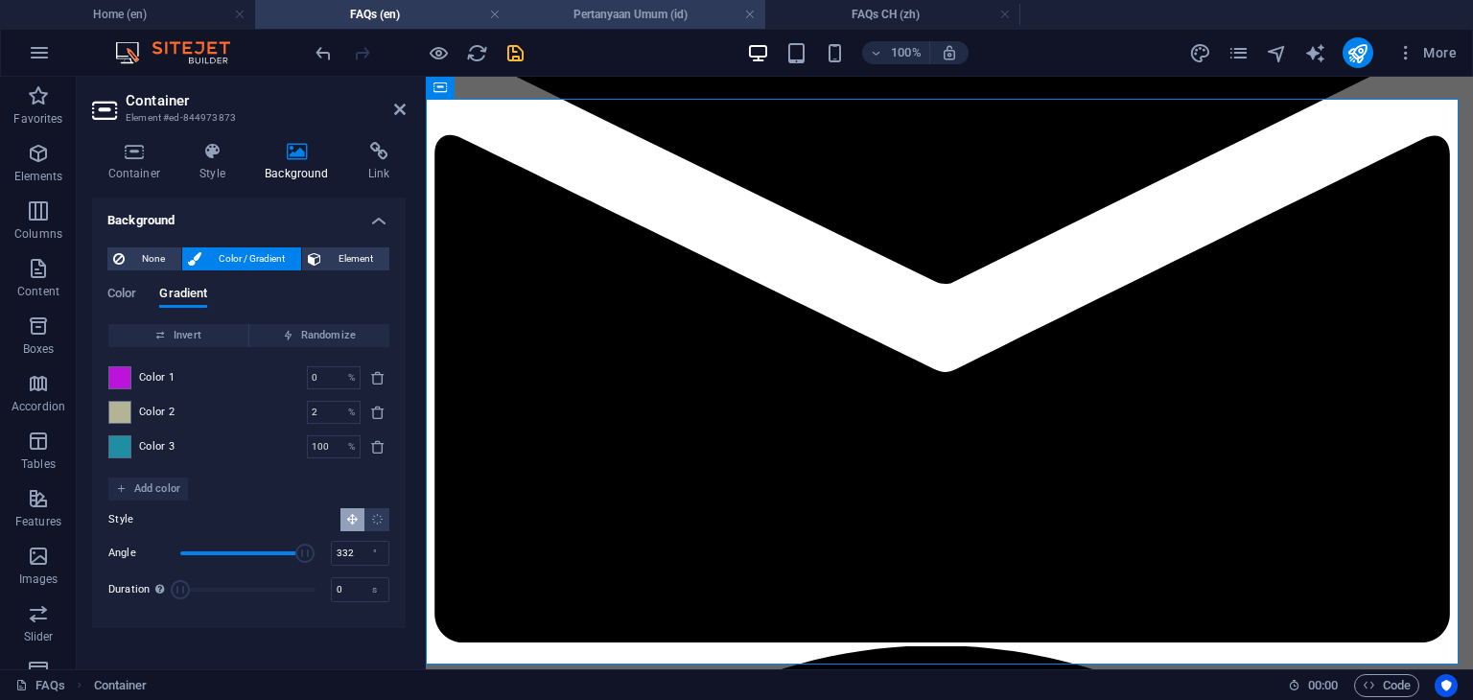
click at [632, 20] on h4 "Pertanyaan Umum (id)" at bounding box center [637, 14] width 255 height 21
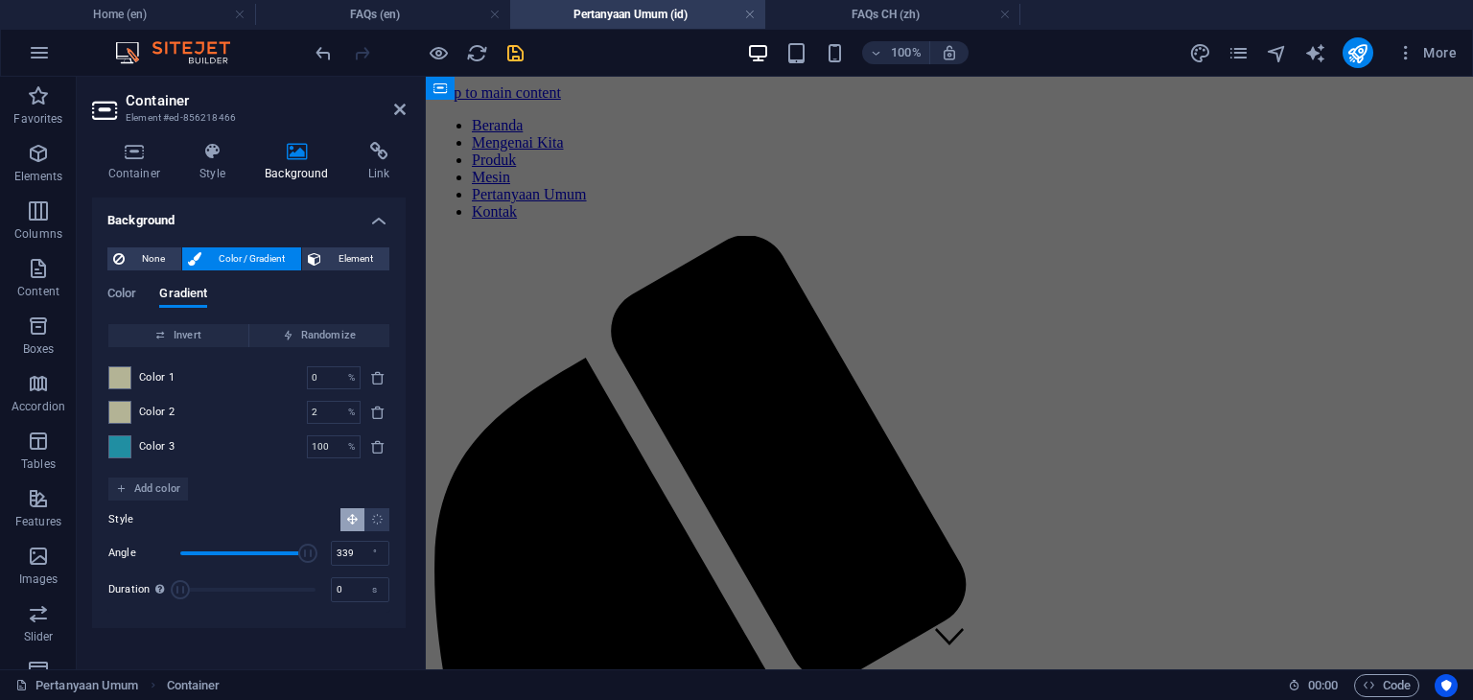
scroll to position [1709, 0]
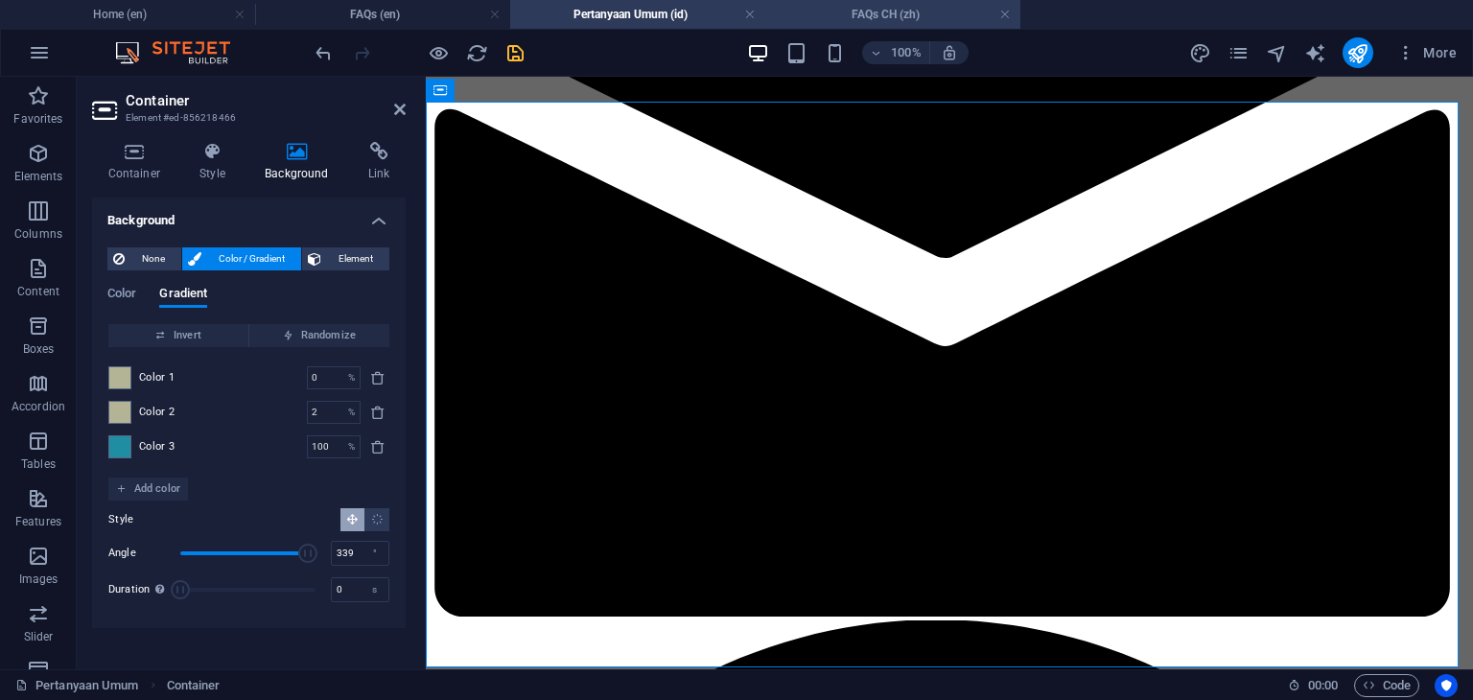
click at [922, 9] on h4 "FAQs CH (zh)" at bounding box center [892, 14] width 255 height 21
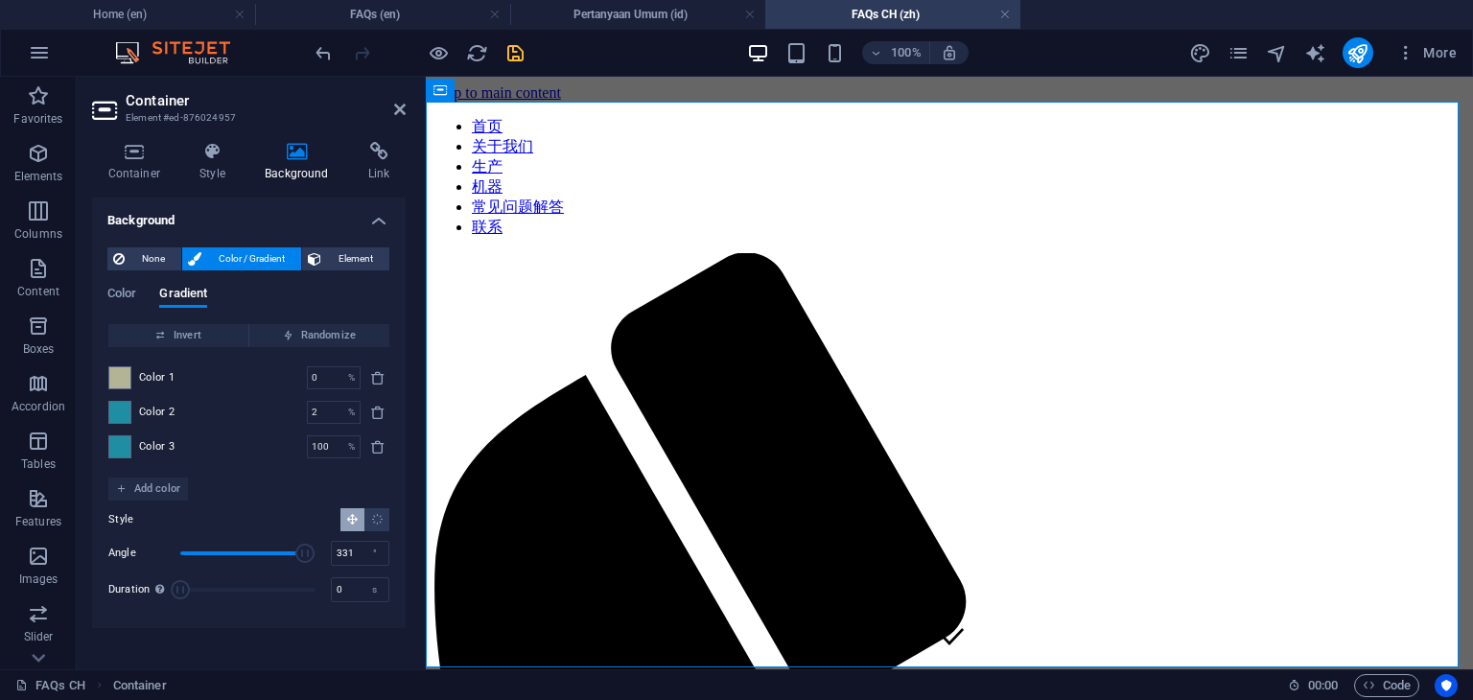
scroll to position [1565, 0]
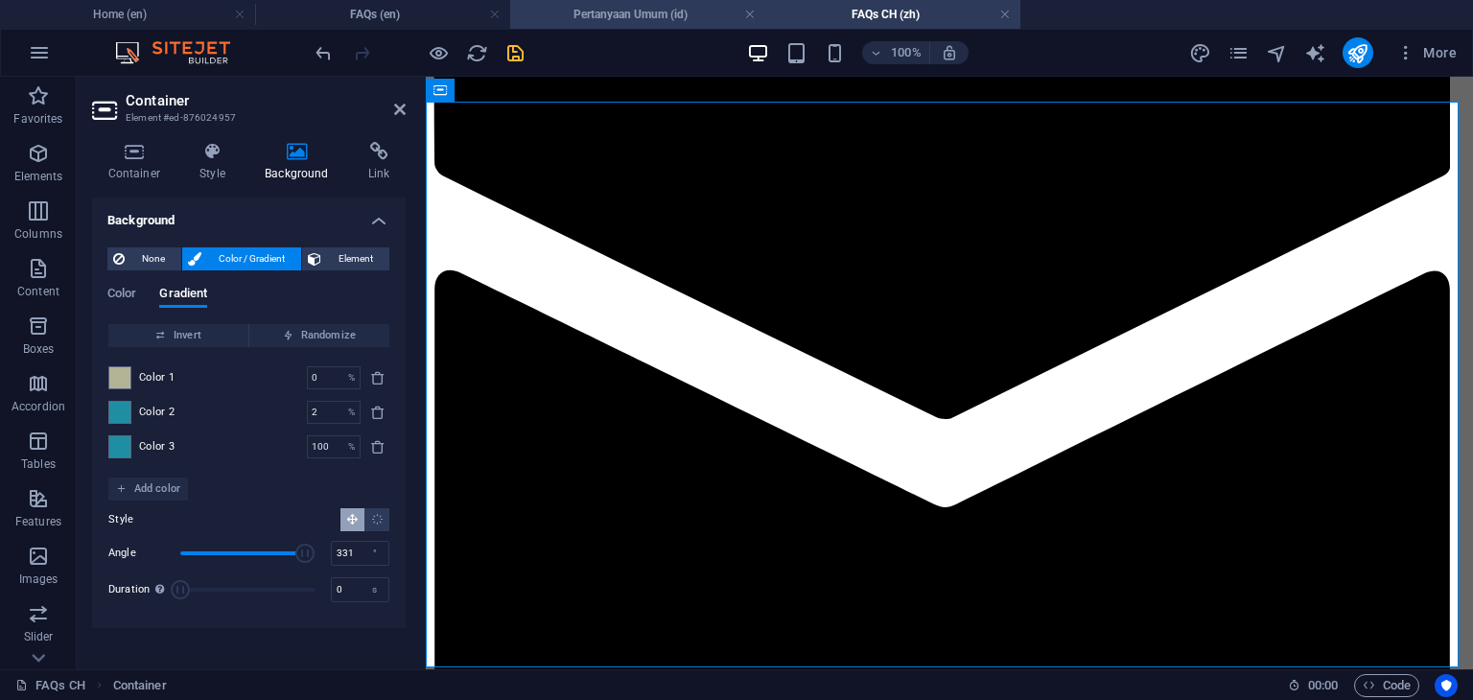
click at [646, 12] on h4 "Pertanyaan Umum (id)" at bounding box center [637, 14] width 255 height 21
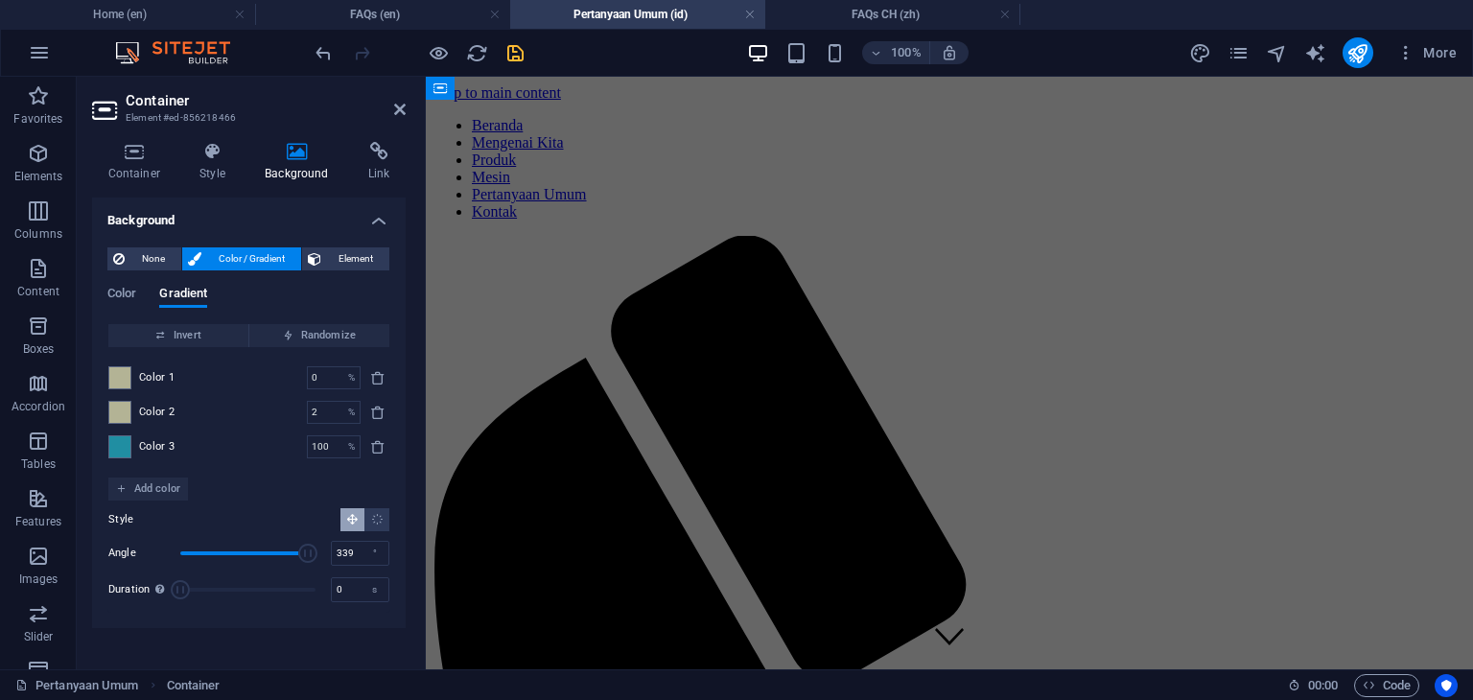
scroll to position [1709, 0]
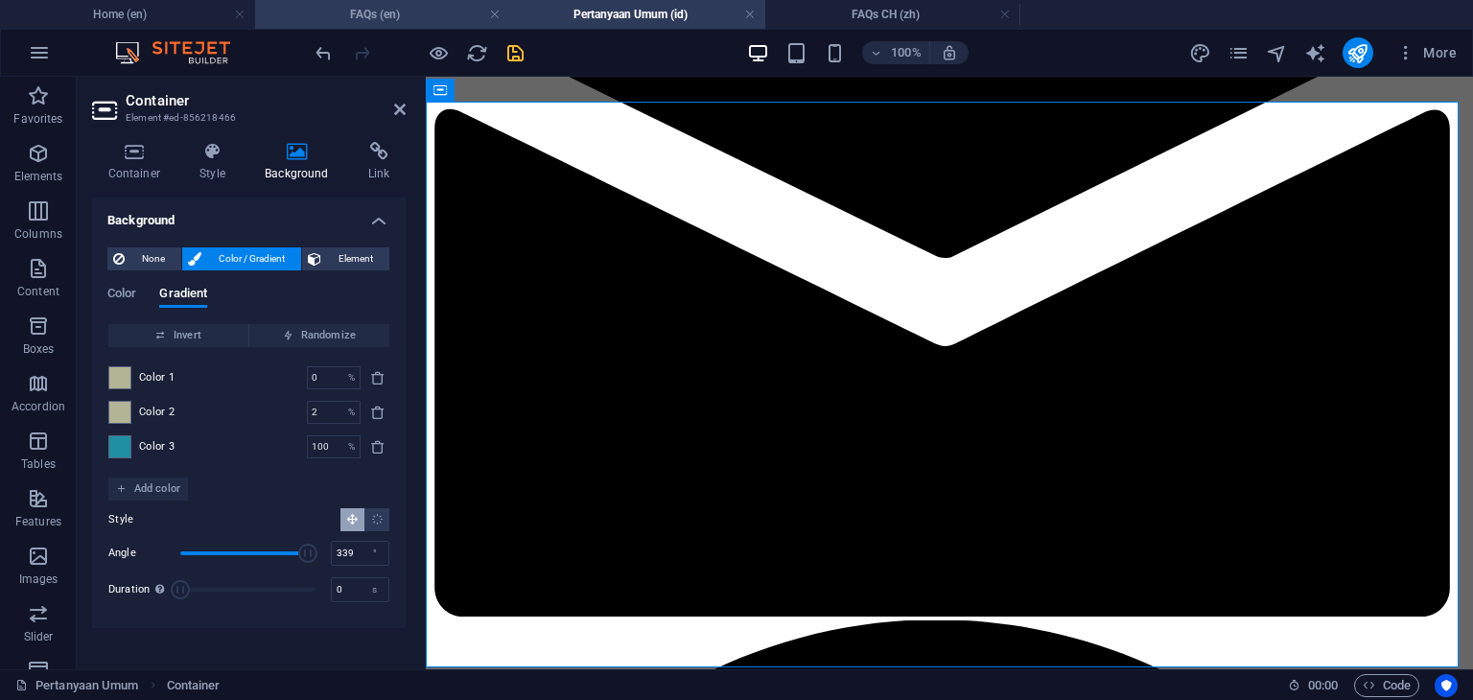
click at [430, 10] on h4 "FAQs (en)" at bounding box center [382, 14] width 255 height 21
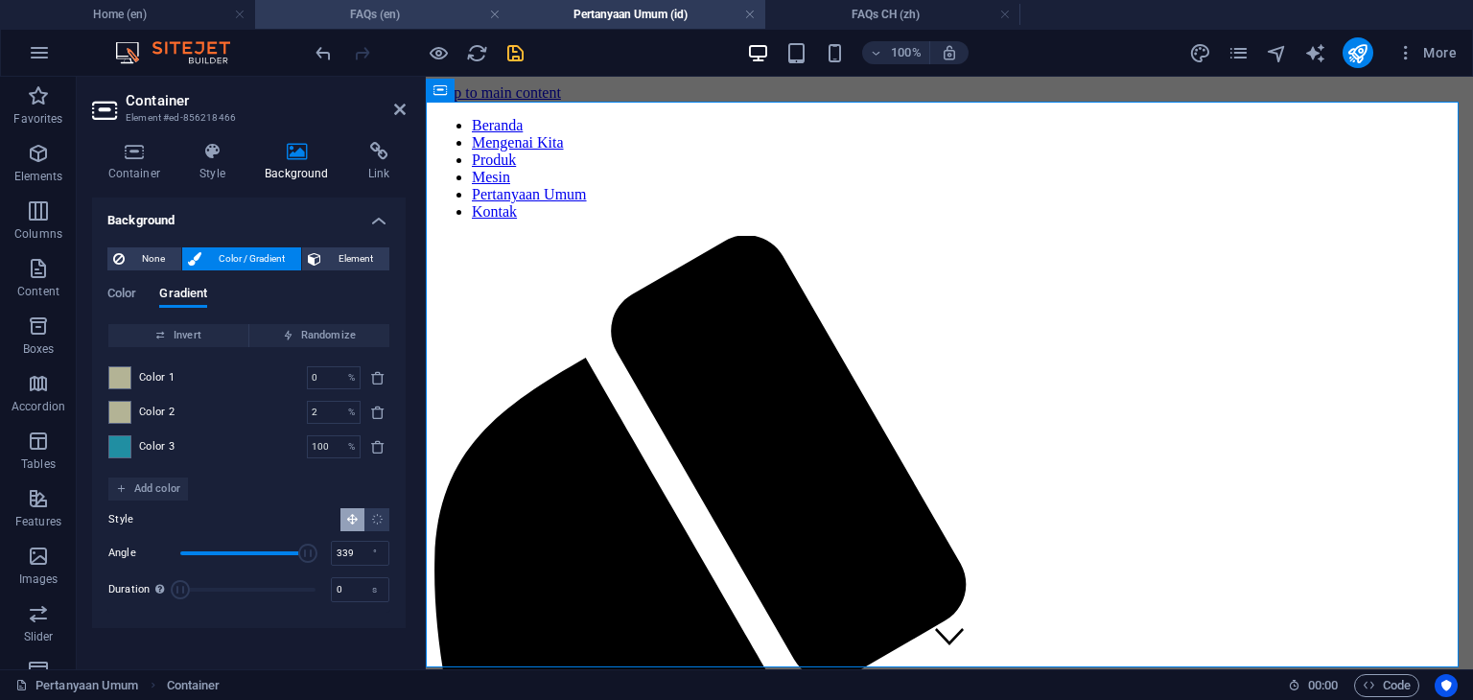
scroll to position [1683, 0]
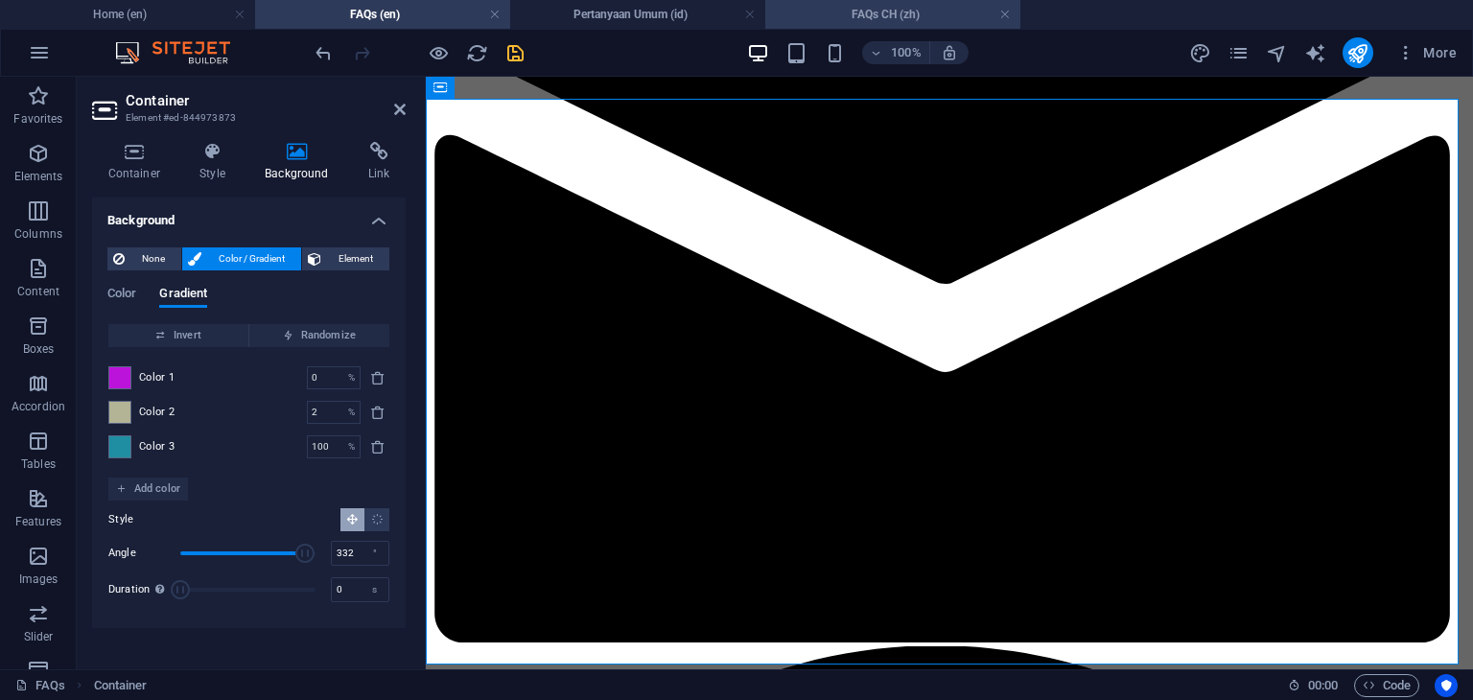
click at [862, 16] on h4 "FAQs CH (zh)" at bounding box center [892, 14] width 255 height 21
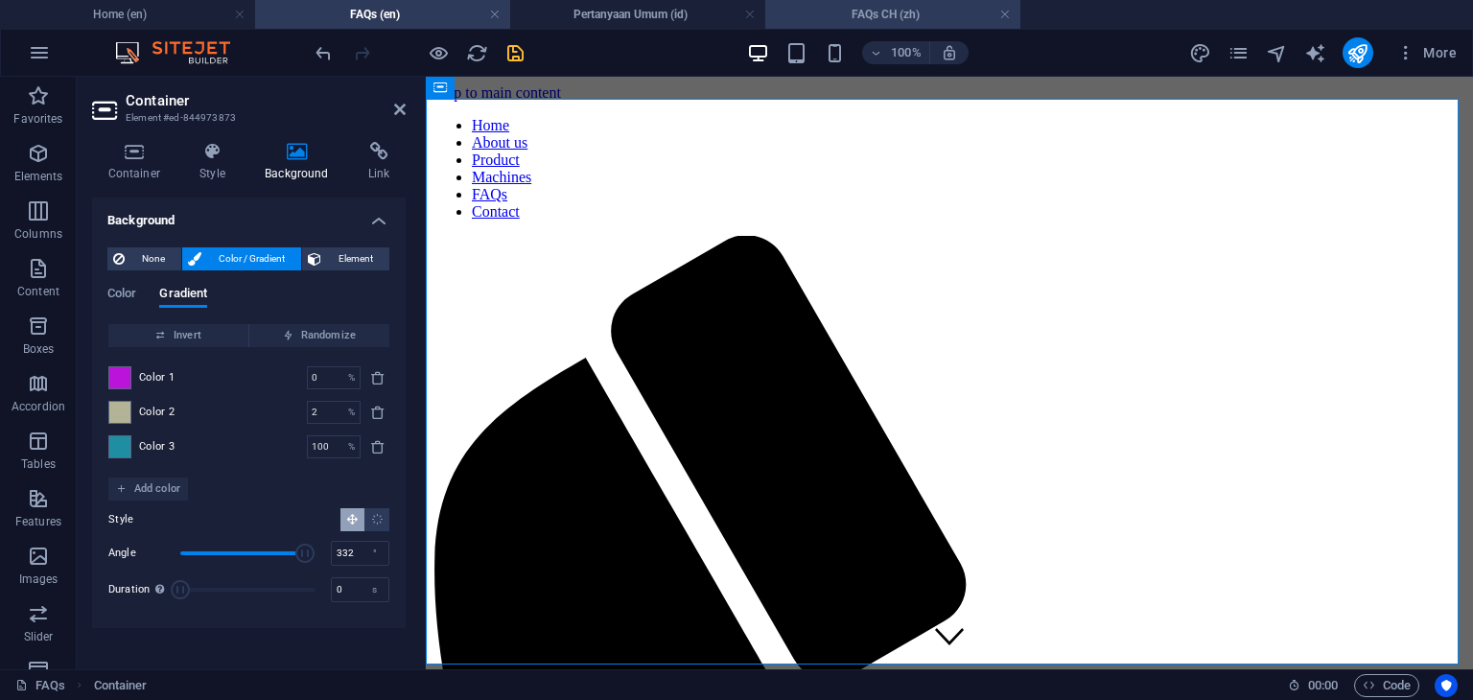
scroll to position [1565, 0]
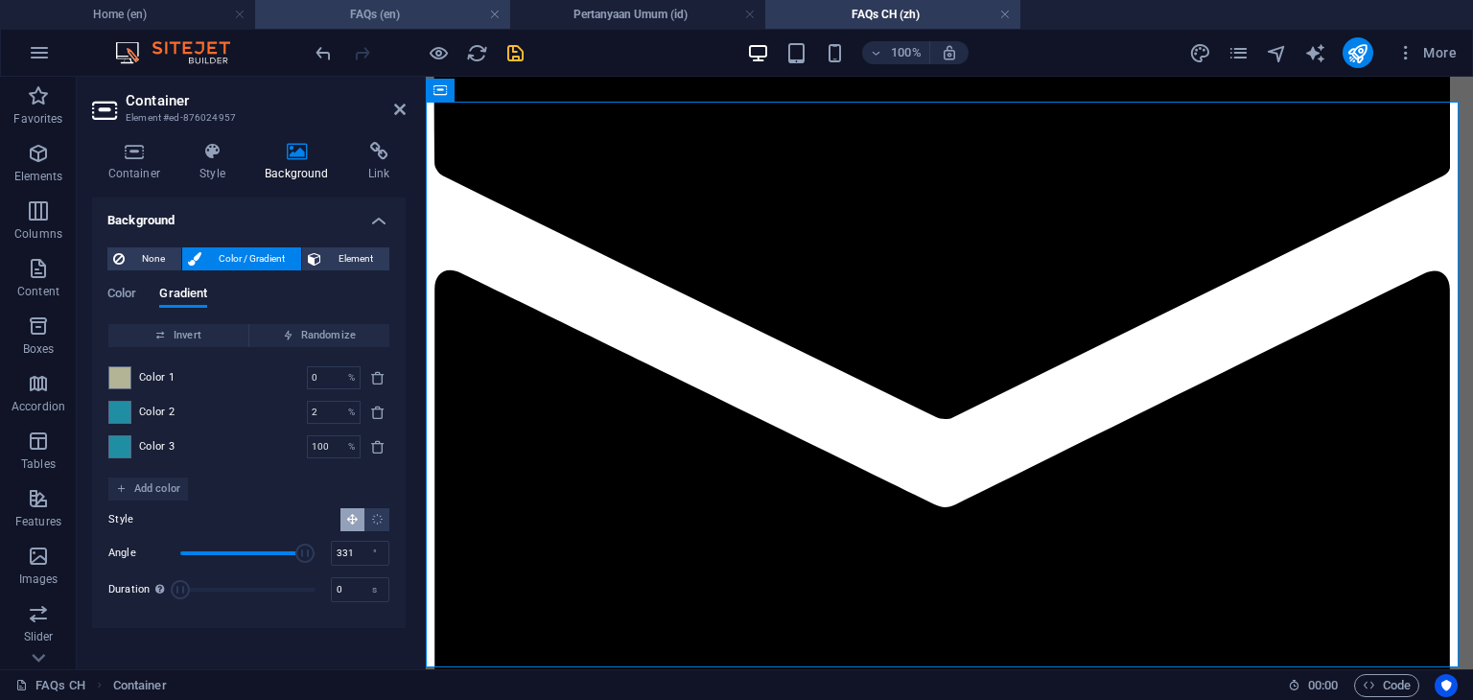
click at [407, 15] on h4 "FAQs (en)" at bounding box center [382, 14] width 255 height 21
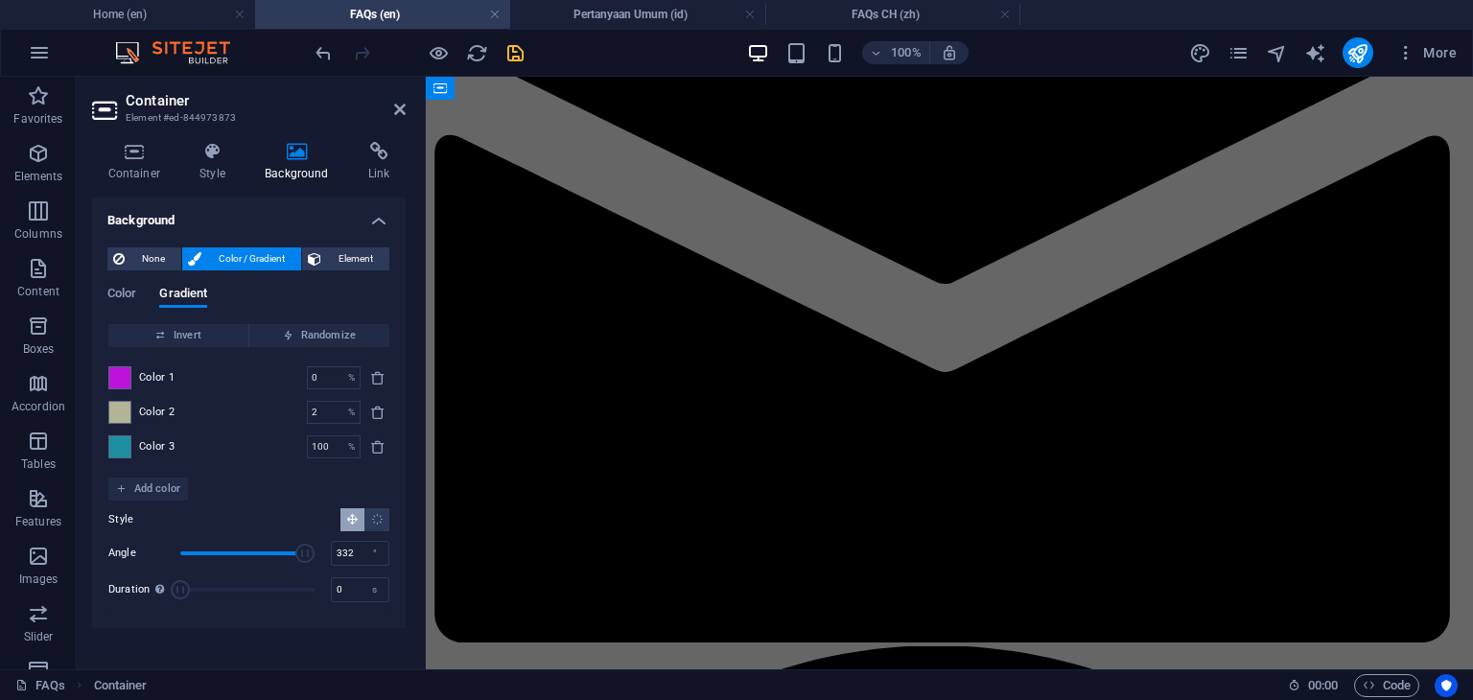
scroll to position [0, 0]
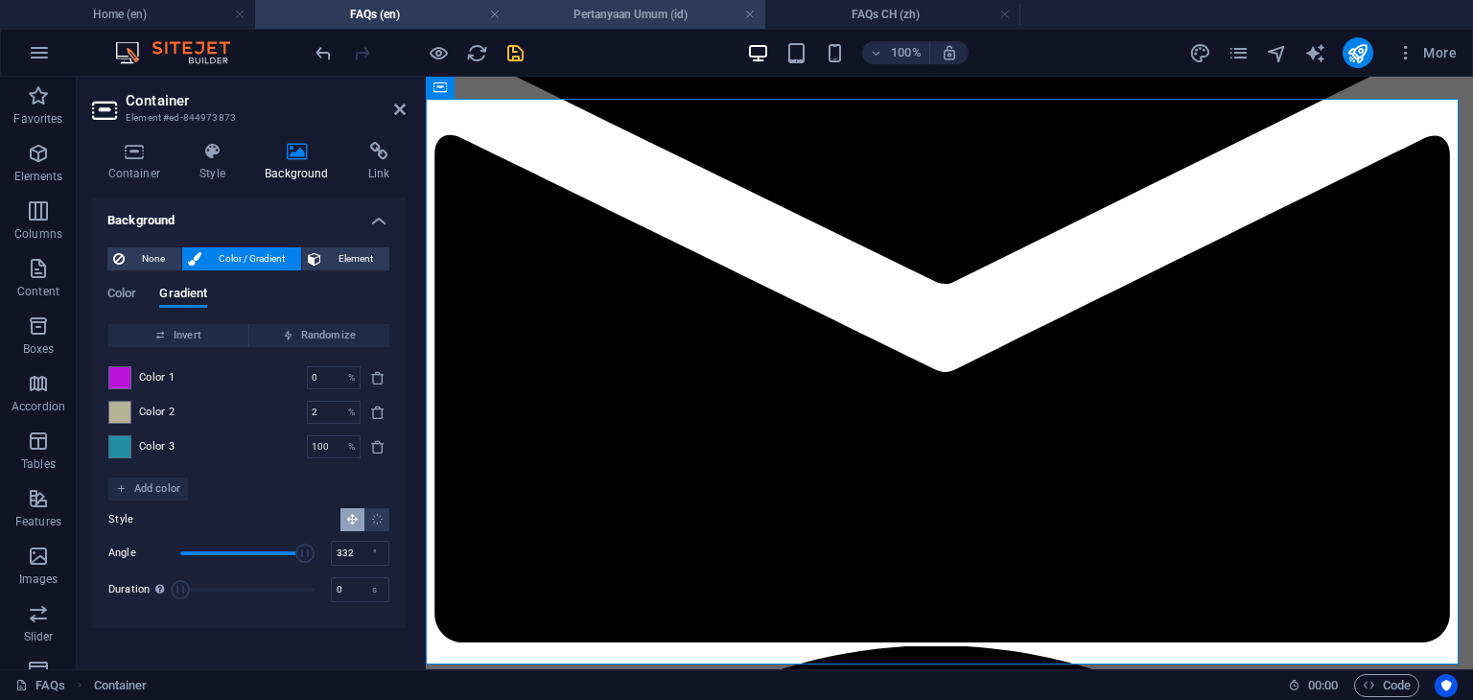
click at [642, 15] on h4 "Pertanyaan Umum (id)" at bounding box center [637, 14] width 255 height 21
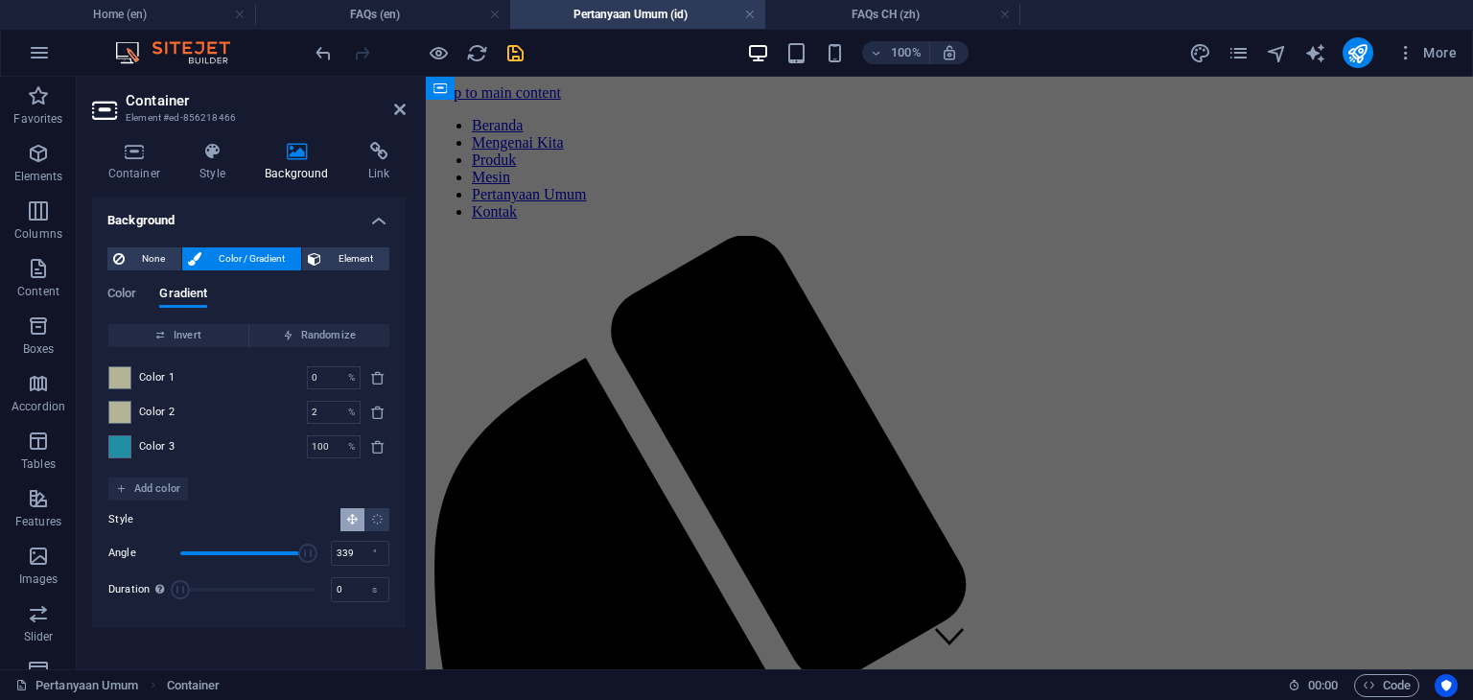
scroll to position [1709, 0]
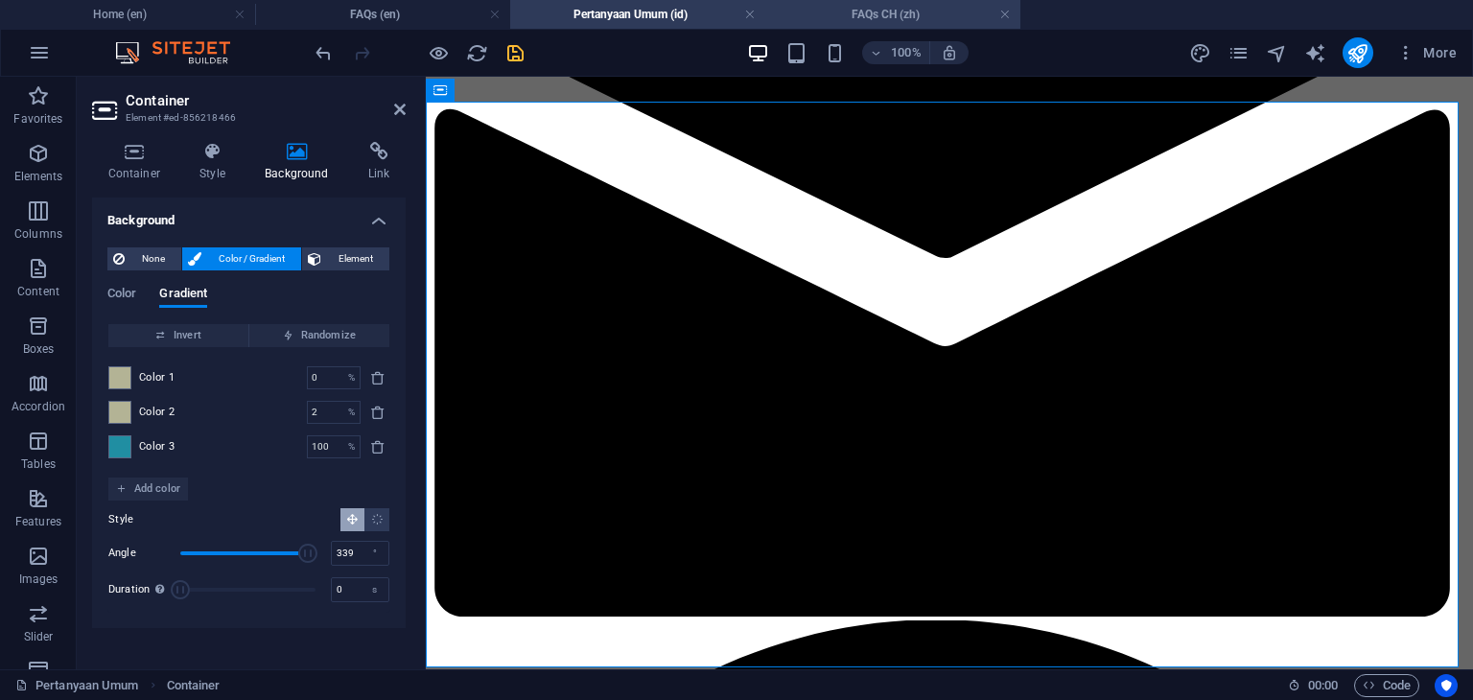
click at [898, 19] on h4 "FAQs CH (zh)" at bounding box center [892, 14] width 255 height 21
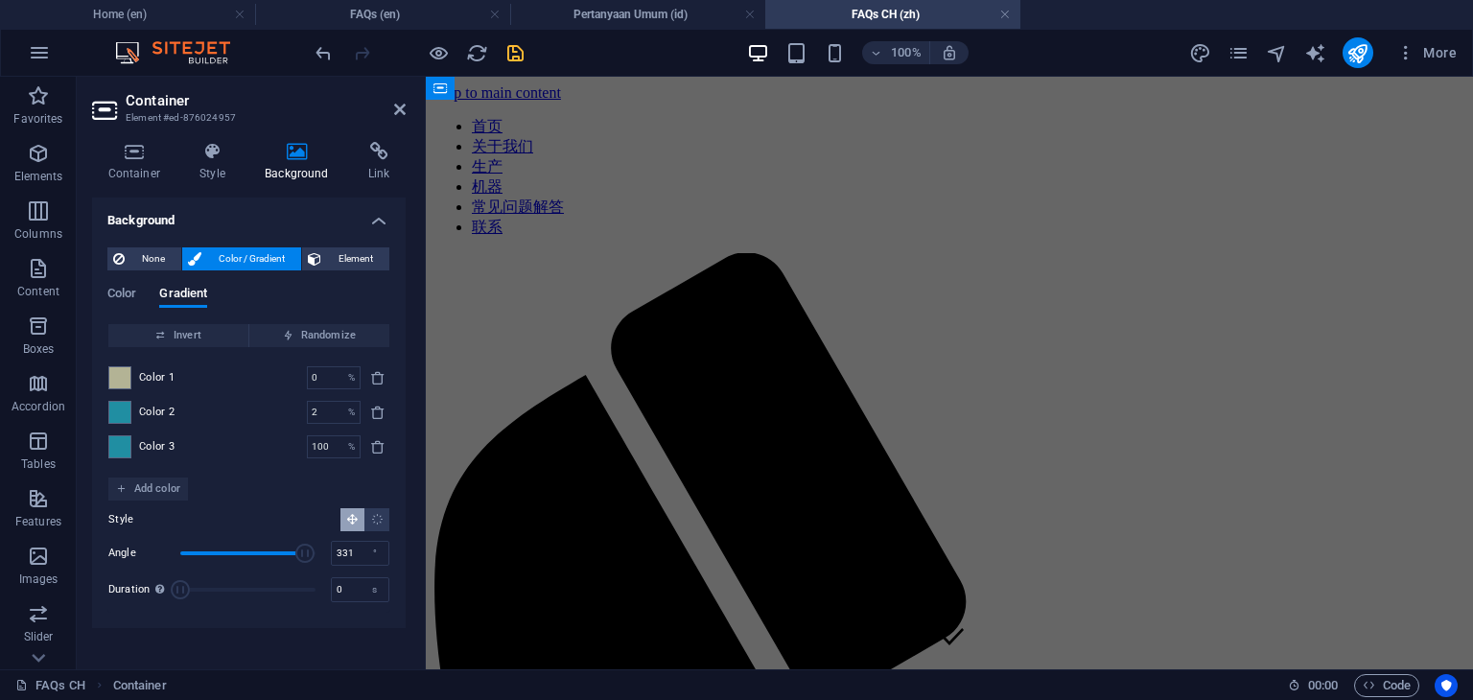
scroll to position [1565, 0]
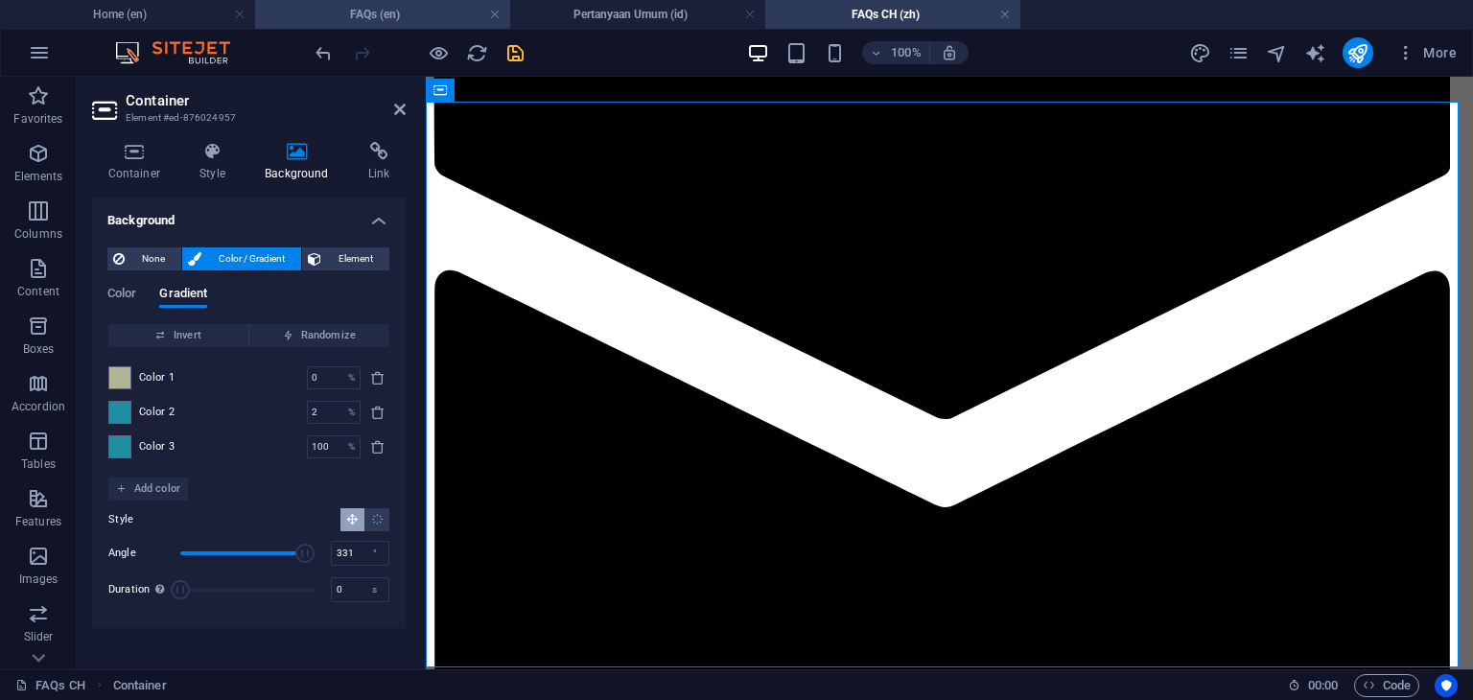
click at [401, 18] on h4 "FAQs (en)" at bounding box center [382, 14] width 255 height 21
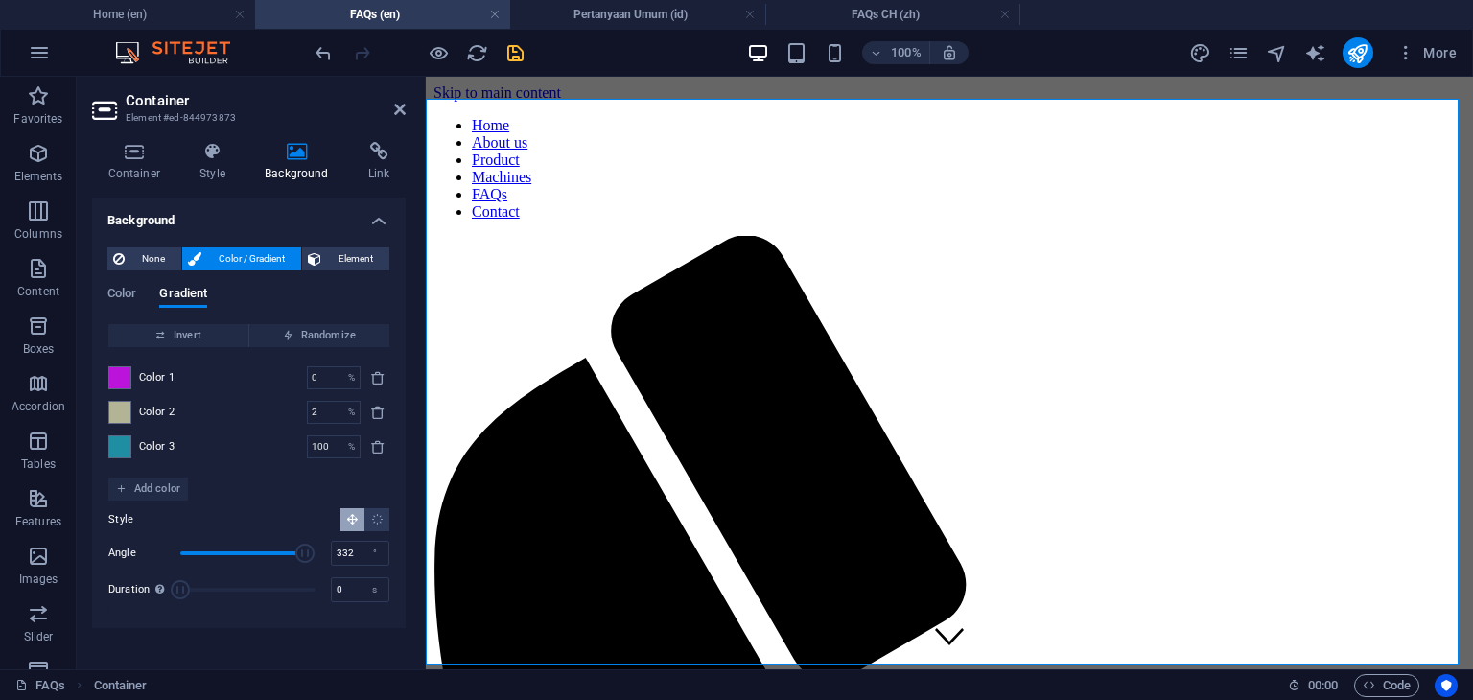
scroll to position [1683, 0]
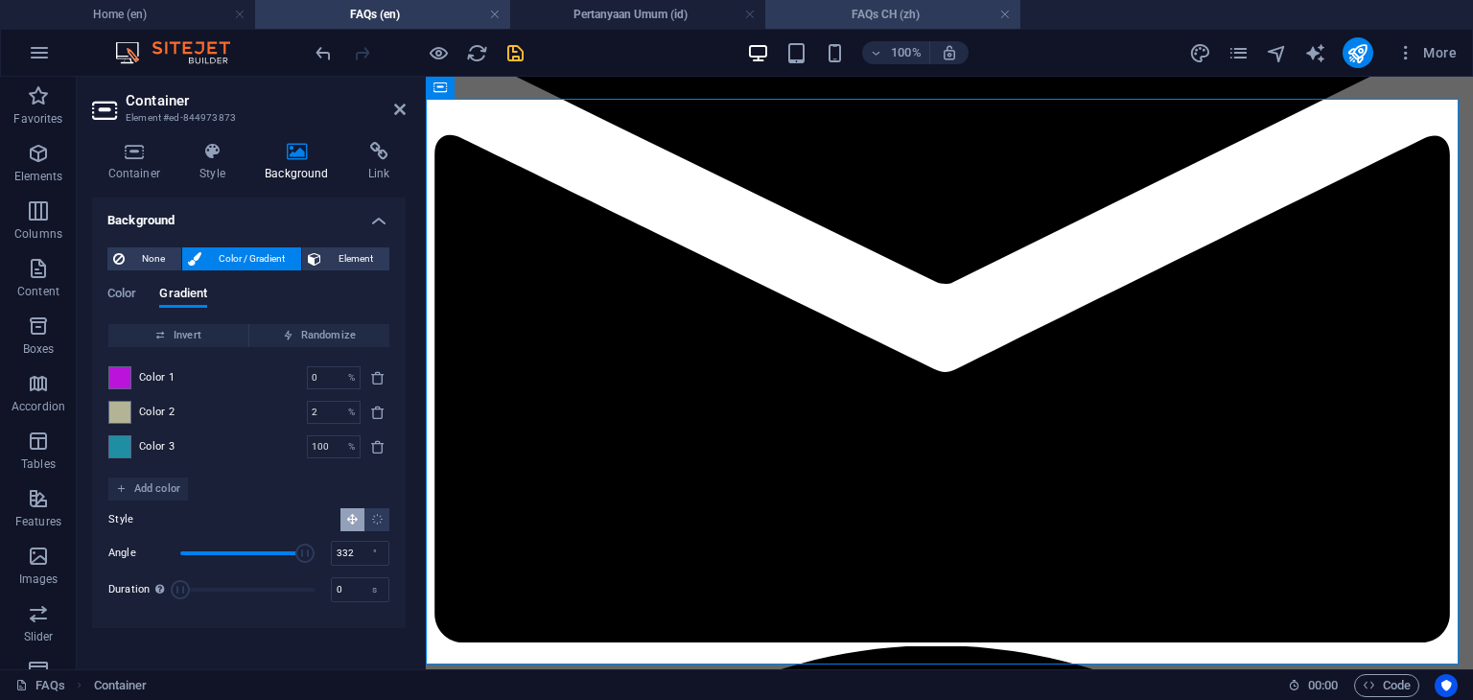
click at [881, 20] on h4 "FAQs CH (zh)" at bounding box center [892, 14] width 255 height 21
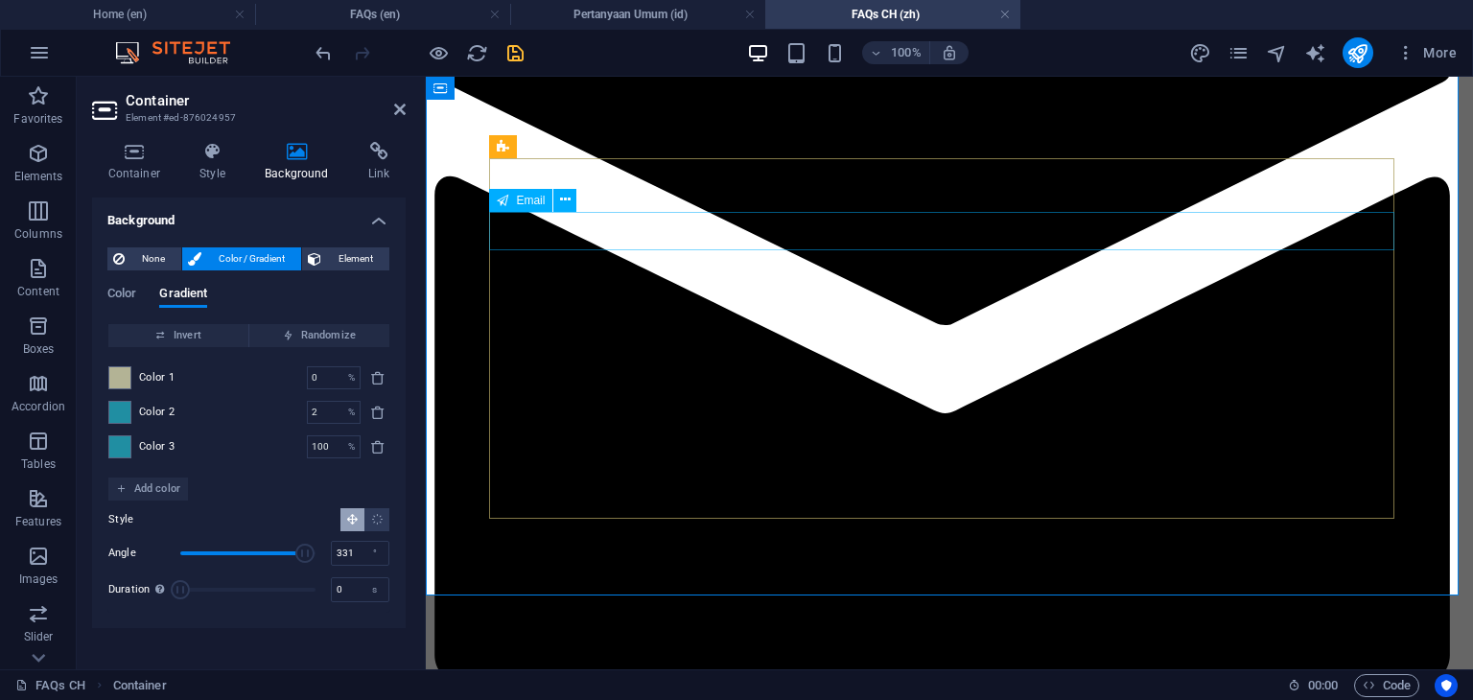
scroll to position [1661, 0]
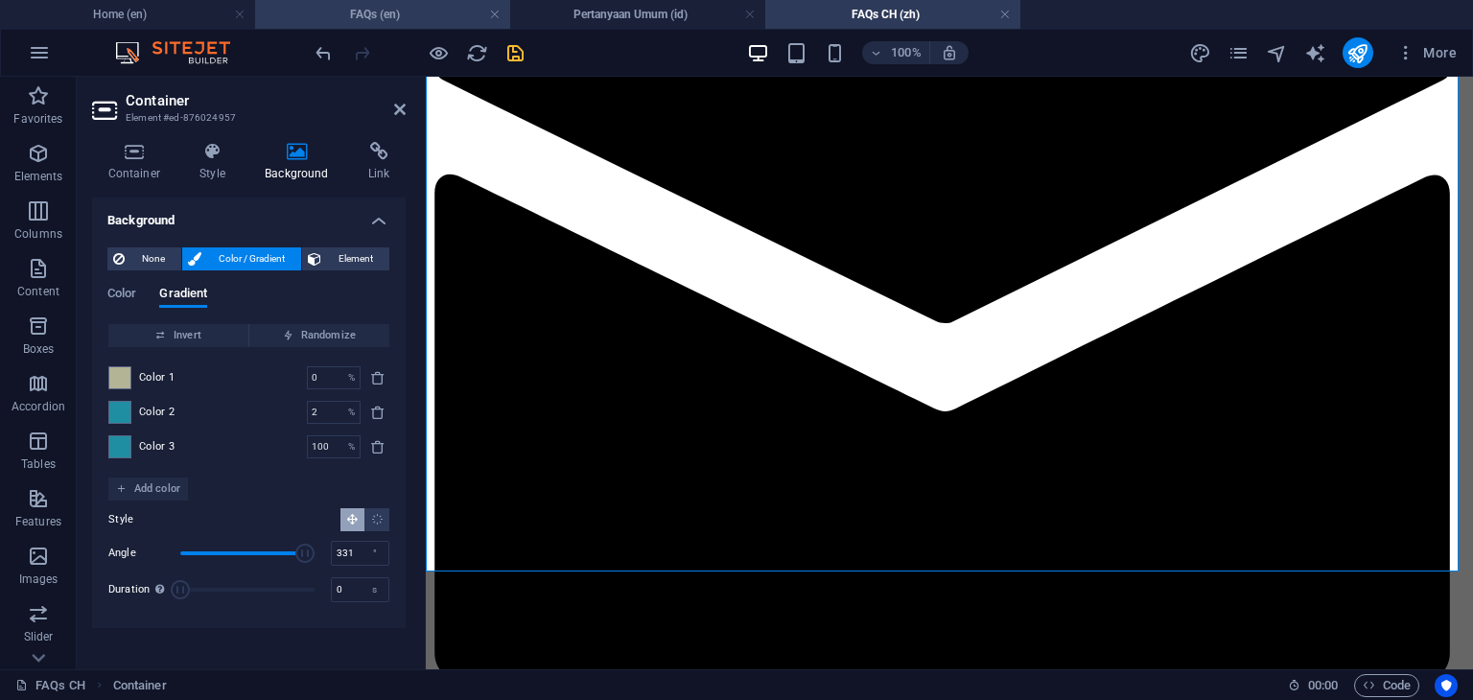
click at [379, 11] on h4 "FAQs (en)" at bounding box center [382, 14] width 255 height 21
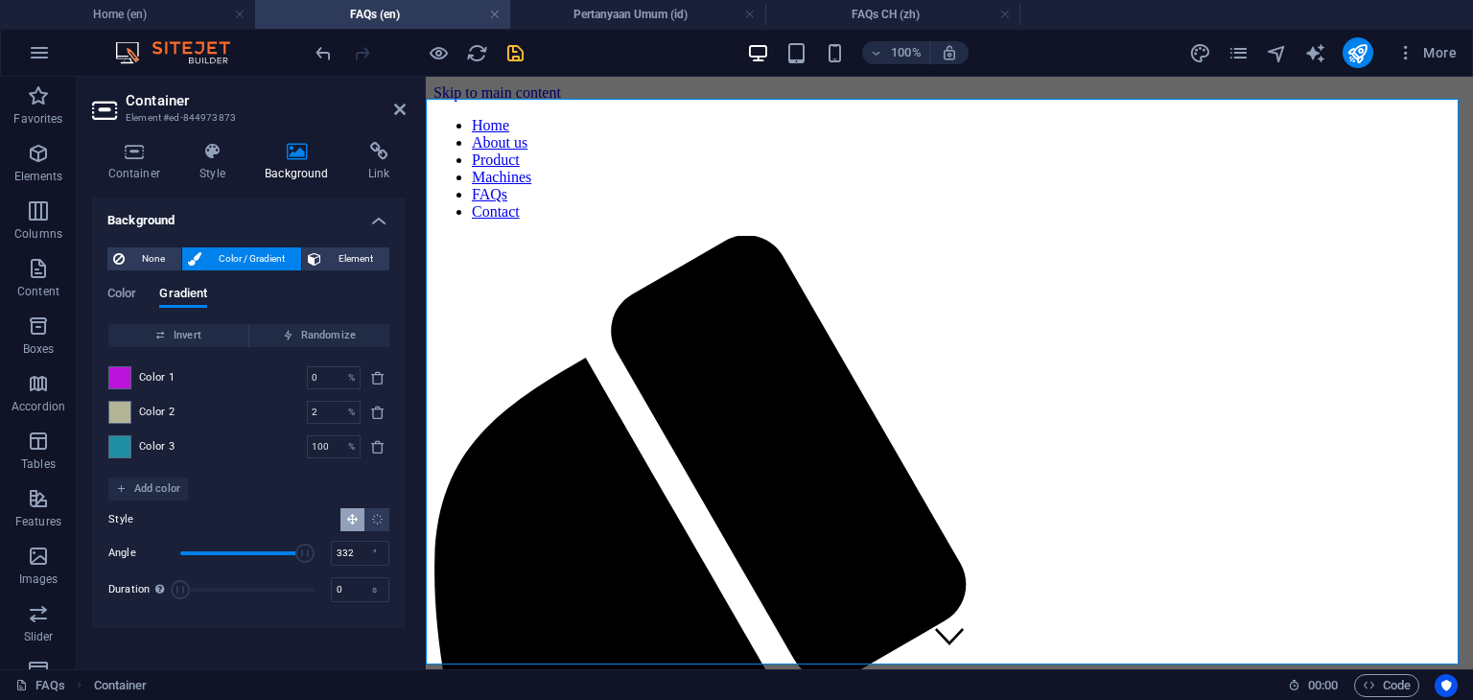
scroll to position [1683, 0]
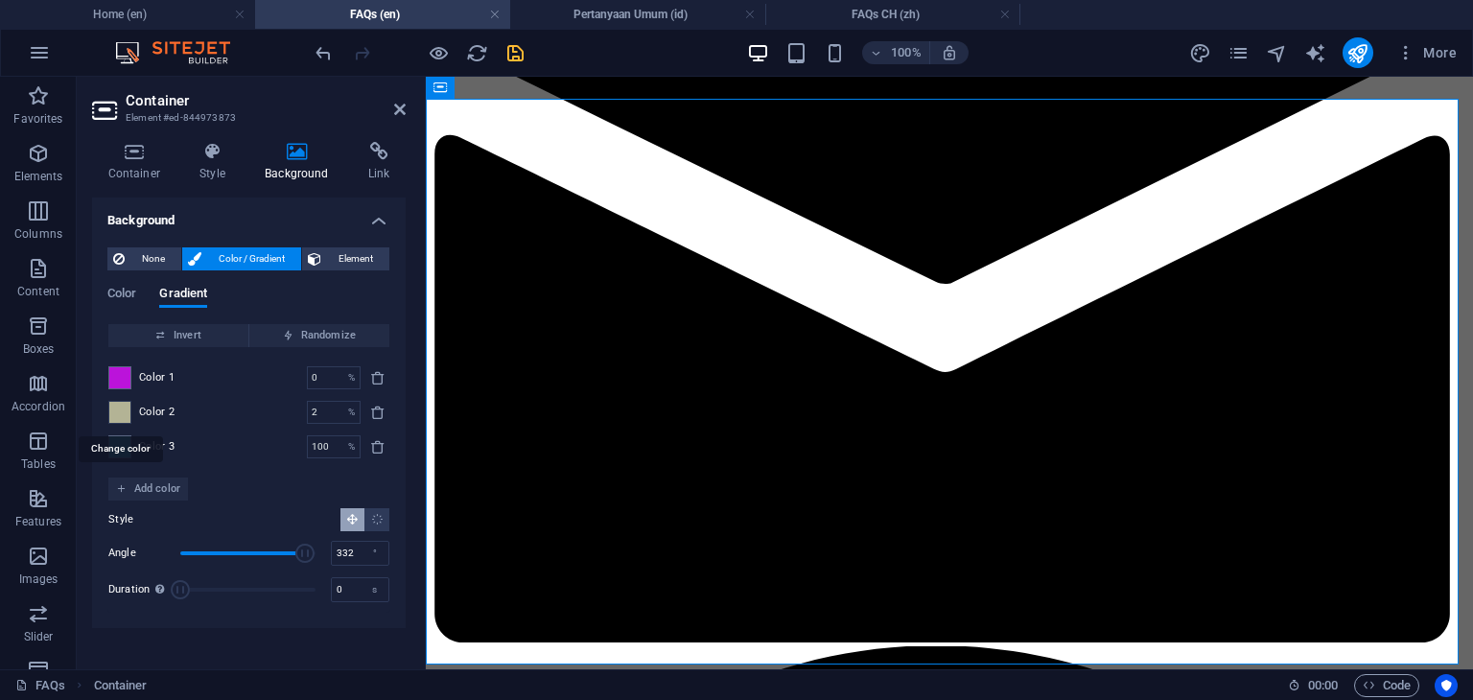
click at [123, 414] on span at bounding box center [119, 412] width 21 height 21
type input "#b3b395"
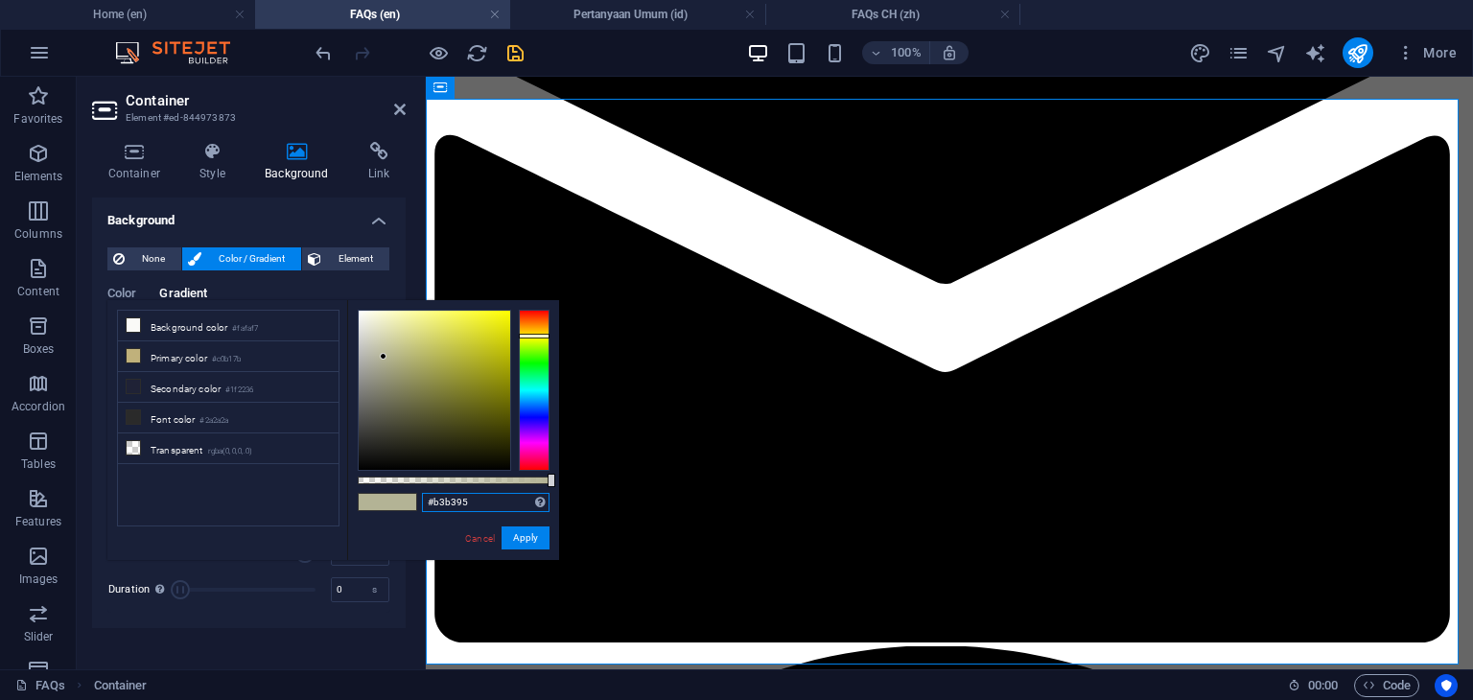
click at [488, 500] on input "#b3b395" at bounding box center [486, 502] width 128 height 19
click at [623, 19] on h4 "Pertanyaan Umum (id)" at bounding box center [637, 14] width 255 height 21
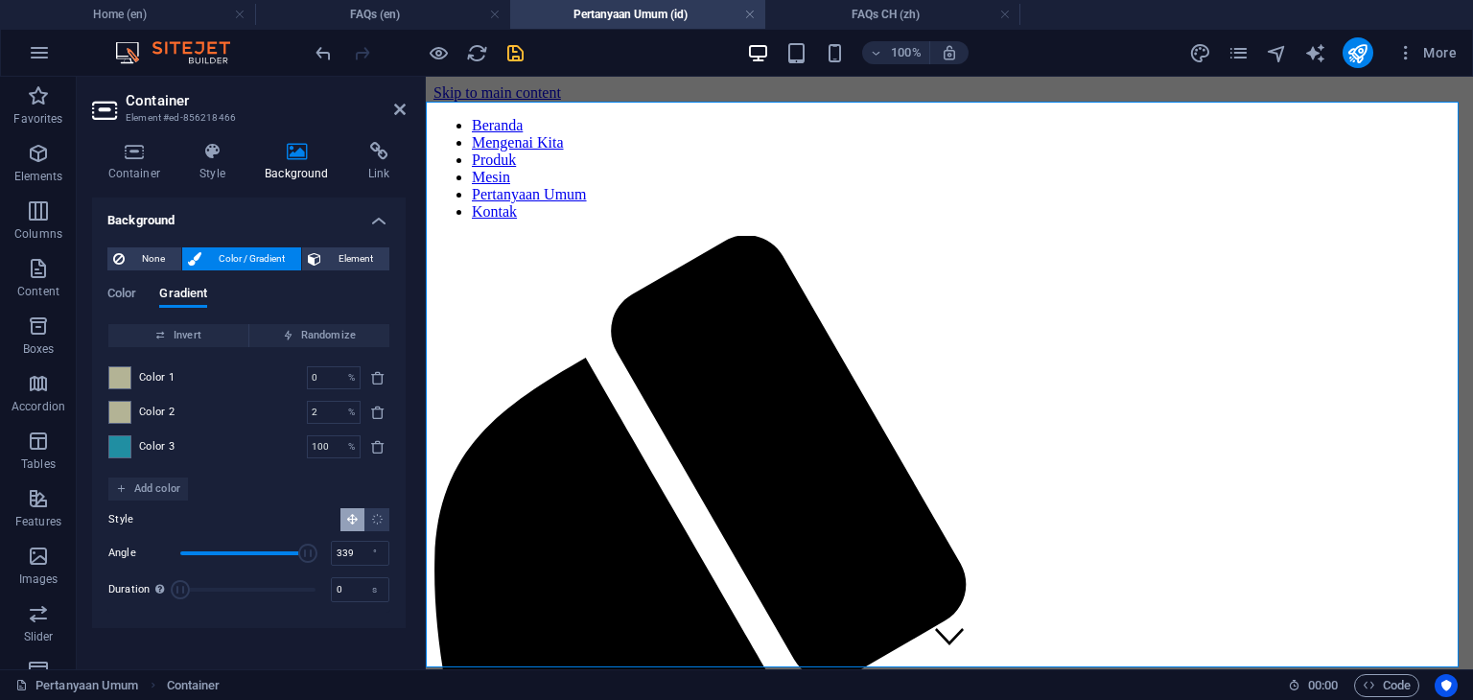
scroll to position [1709, 0]
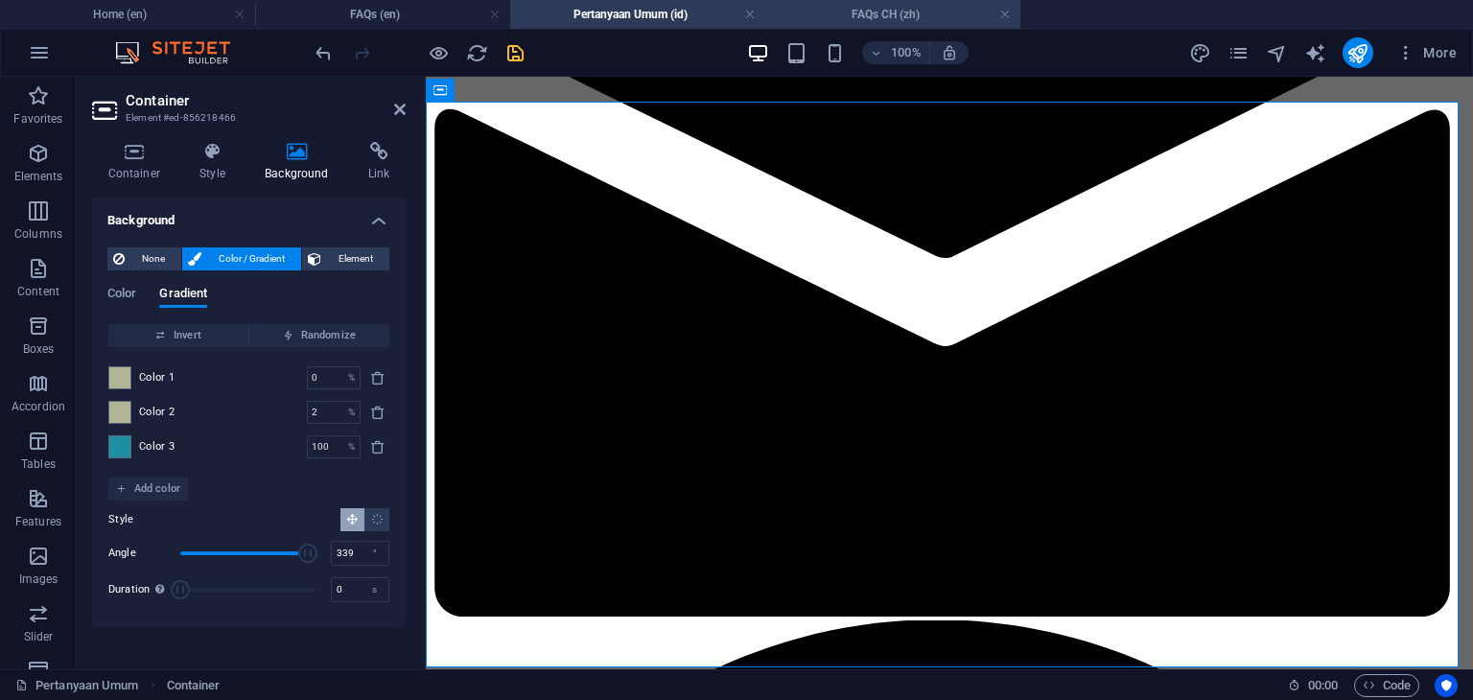
click at [844, 15] on h4 "FAQs CH (zh)" at bounding box center [892, 14] width 255 height 21
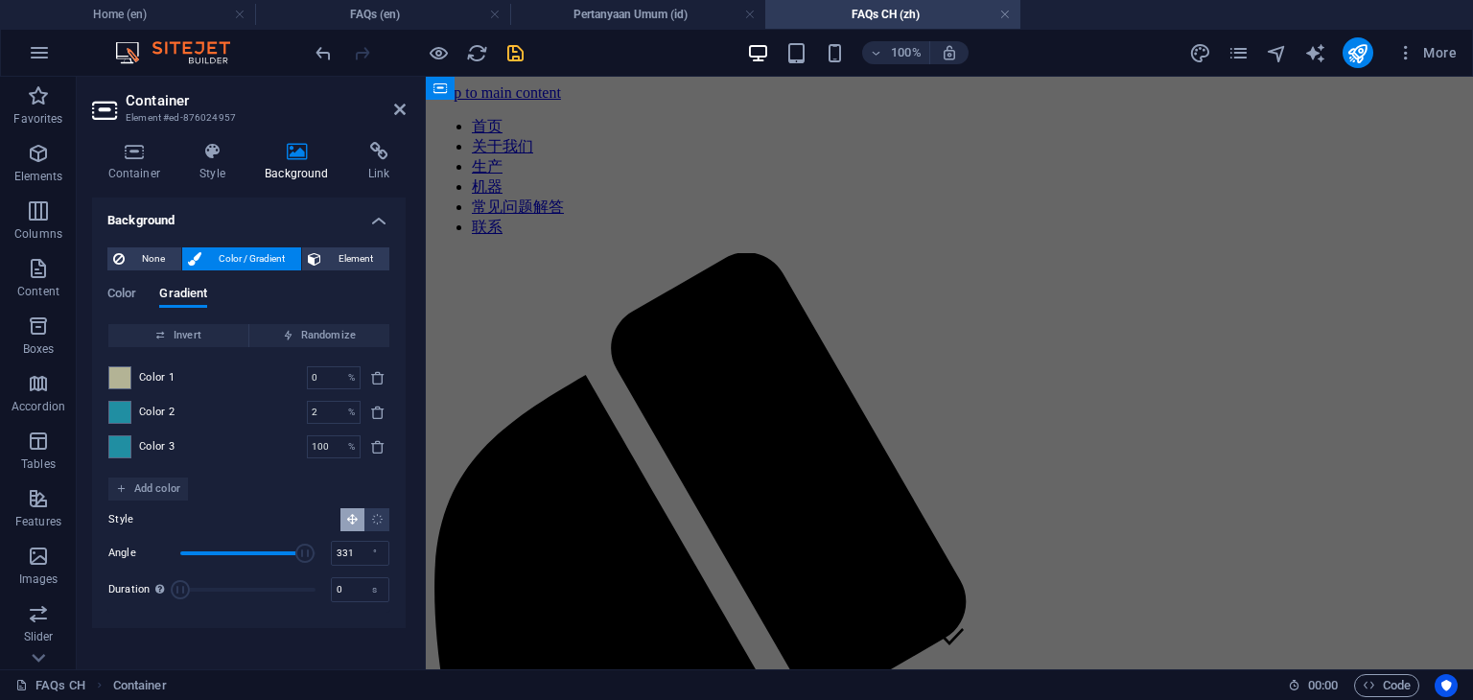
scroll to position [0, 0]
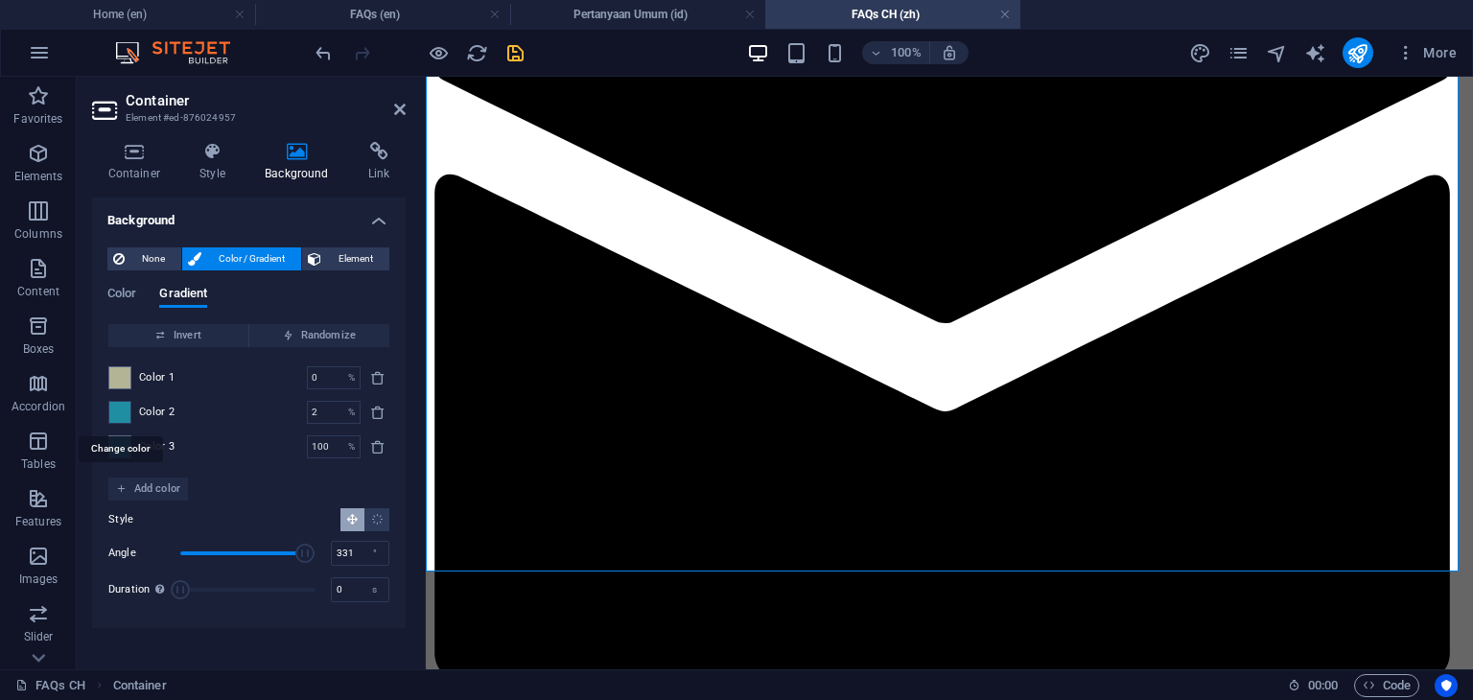
click at [122, 413] on span at bounding box center [119, 412] width 21 height 21
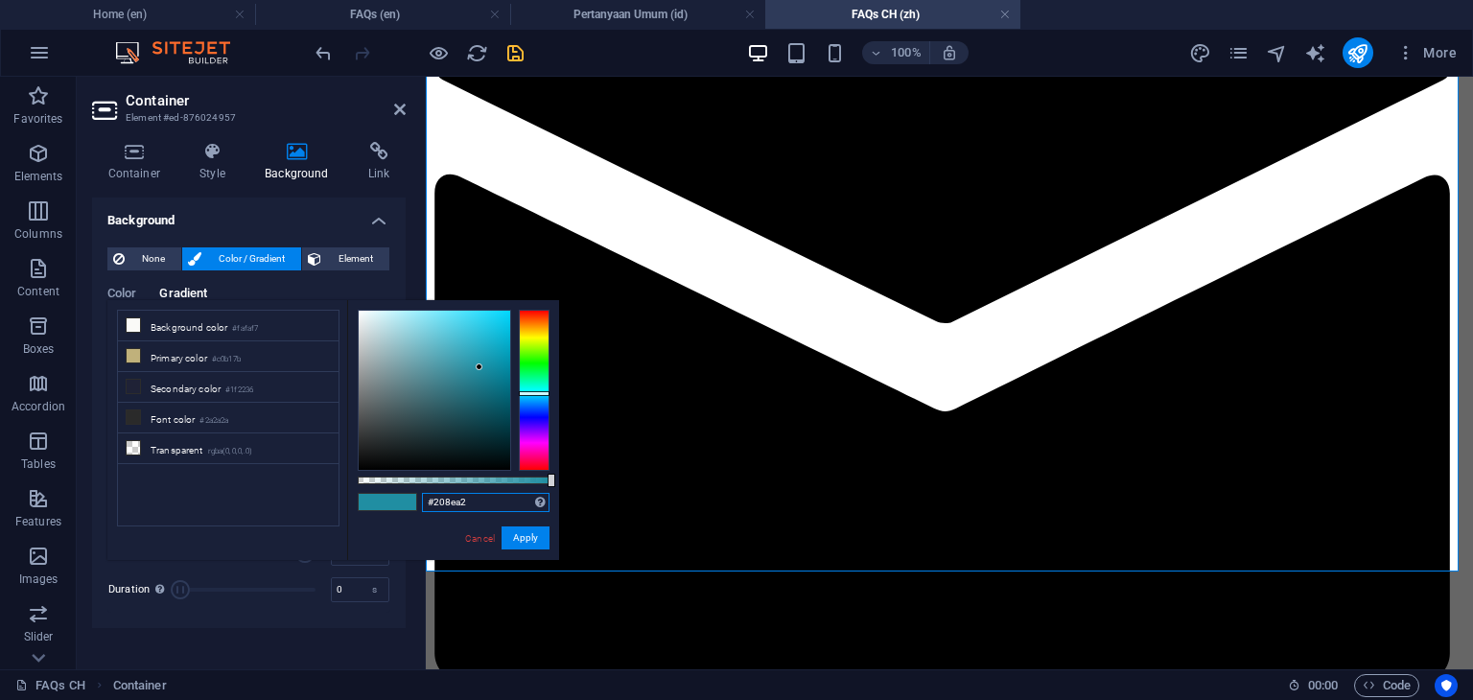
click at [479, 507] on input "#208ea2" at bounding box center [486, 502] width 128 height 19
paste input "b3b395"
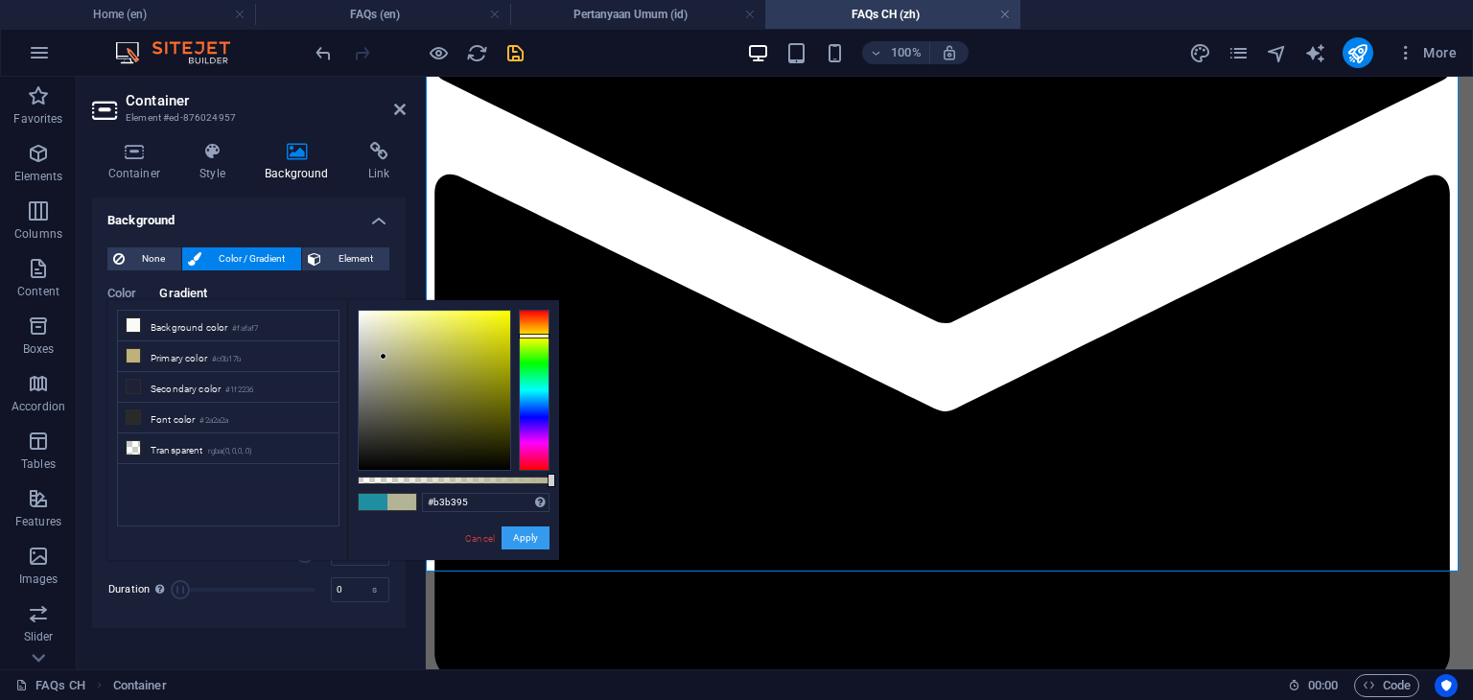
click at [526, 531] on button "Apply" at bounding box center [526, 537] width 48 height 23
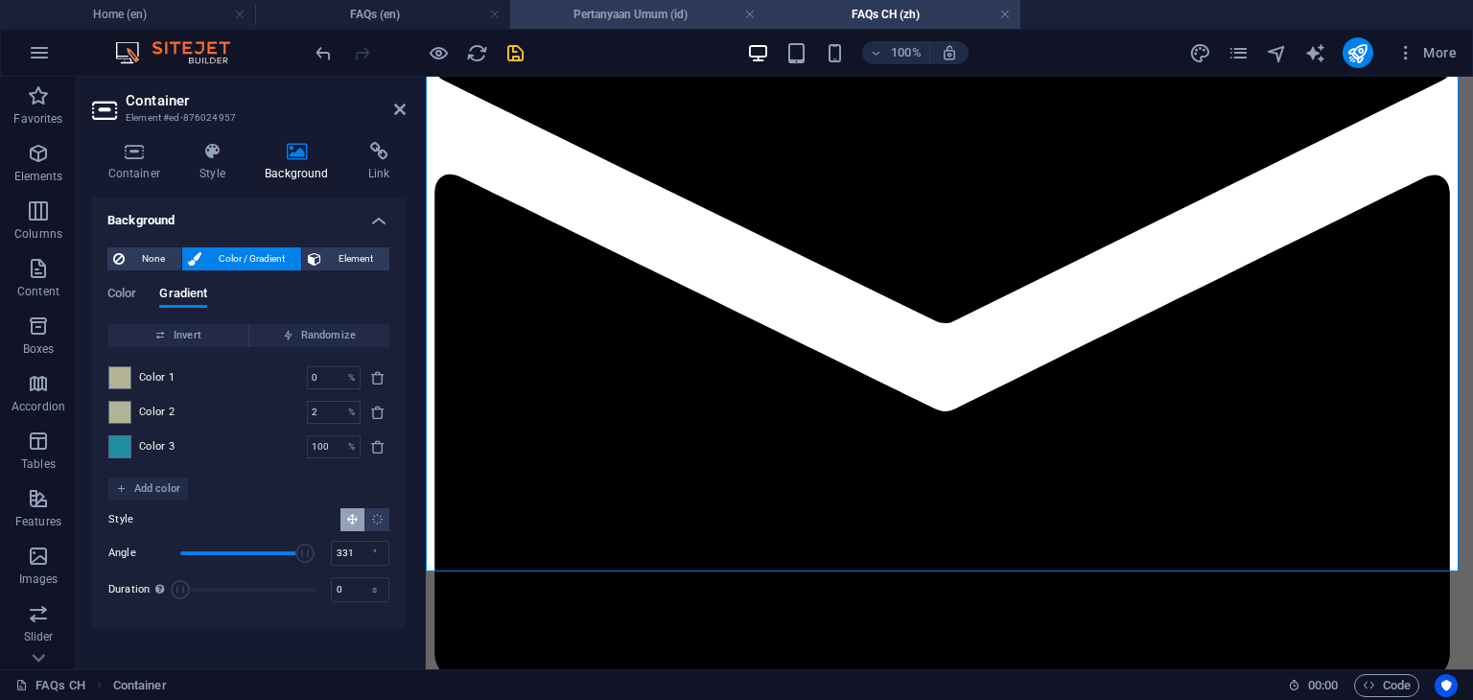
click at [664, 19] on h4 "Pertanyaan Umum (id)" at bounding box center [637, 14] width 255 height 21
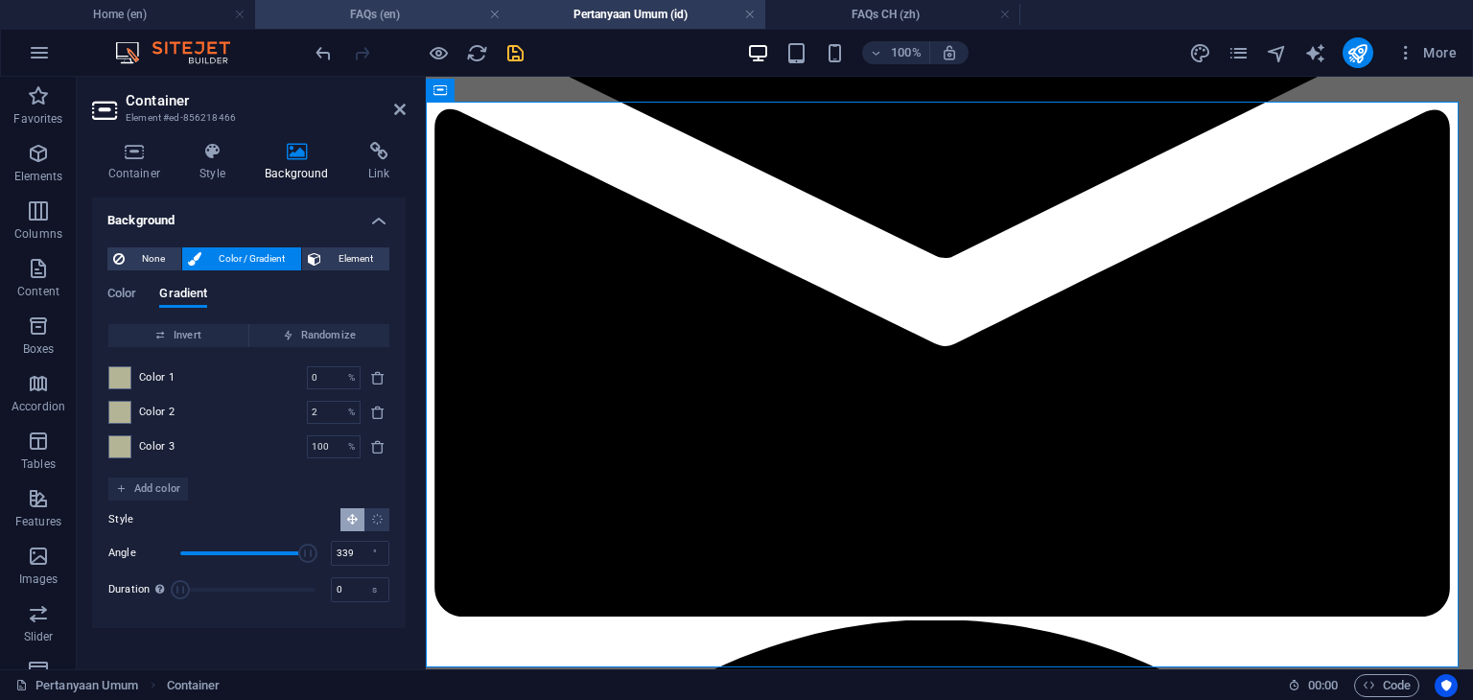
click at [416, 14] on h4 "FAQs (en)" at bounding box center [382, 14] width 255 height 21
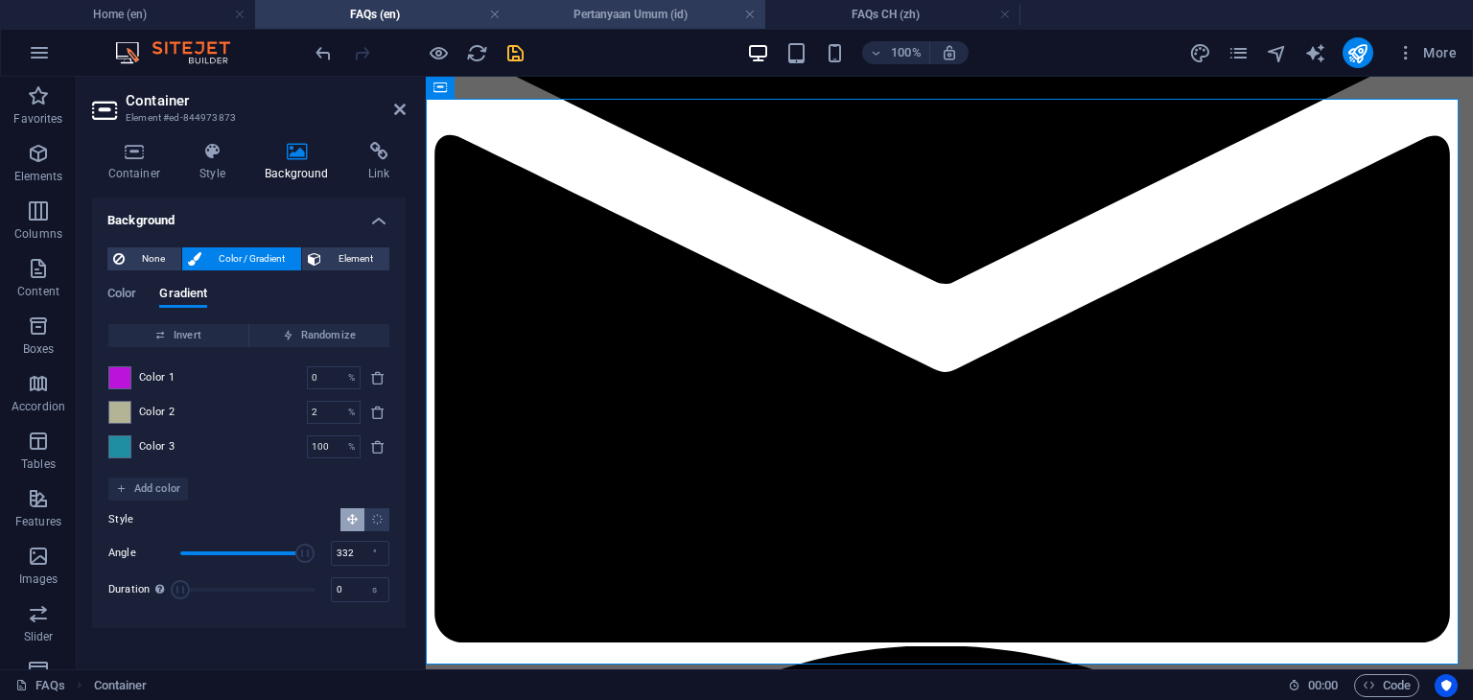
click at [638, 24] on h4 "Pertanyaan Umum (id)" at bounding box center [637, 14] width 255 height 21
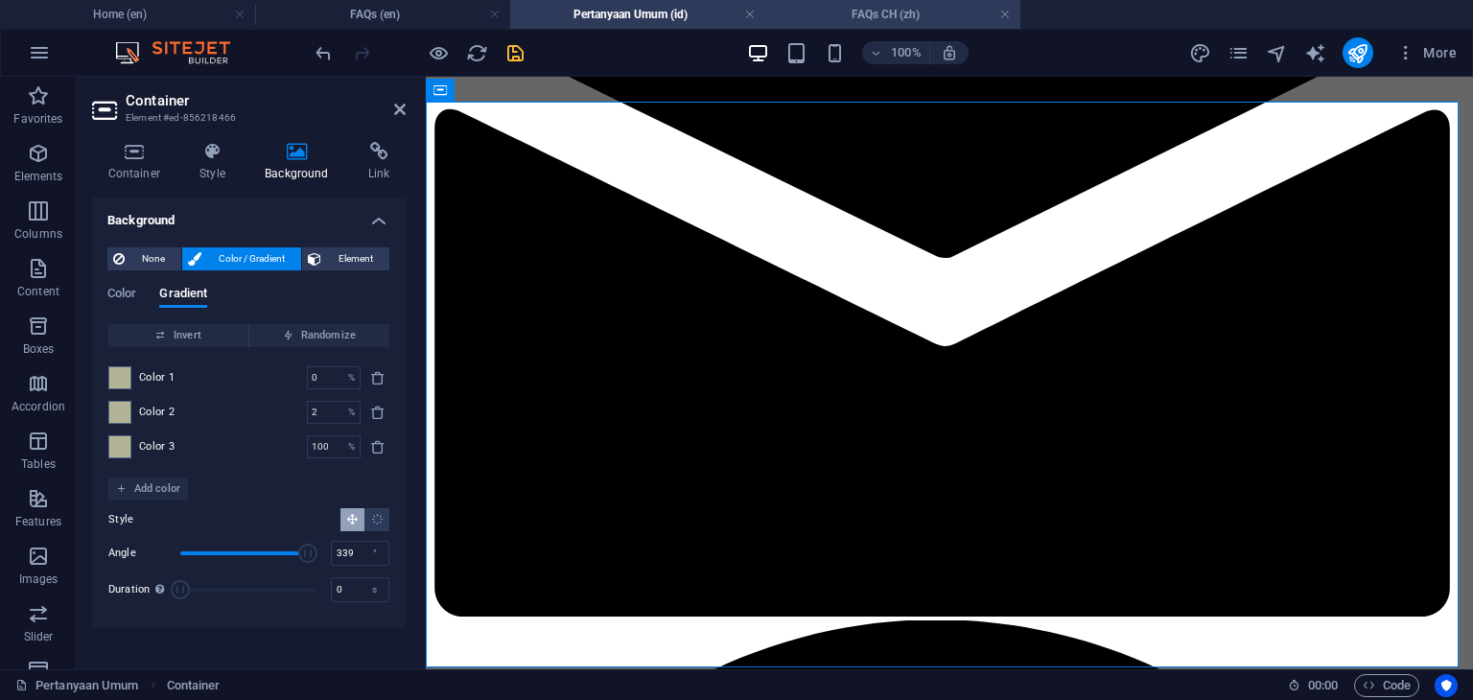
click at [852, 17] on h4 "FAQs CH (zh)" at bounding box center [892, 14] width 255 height 21
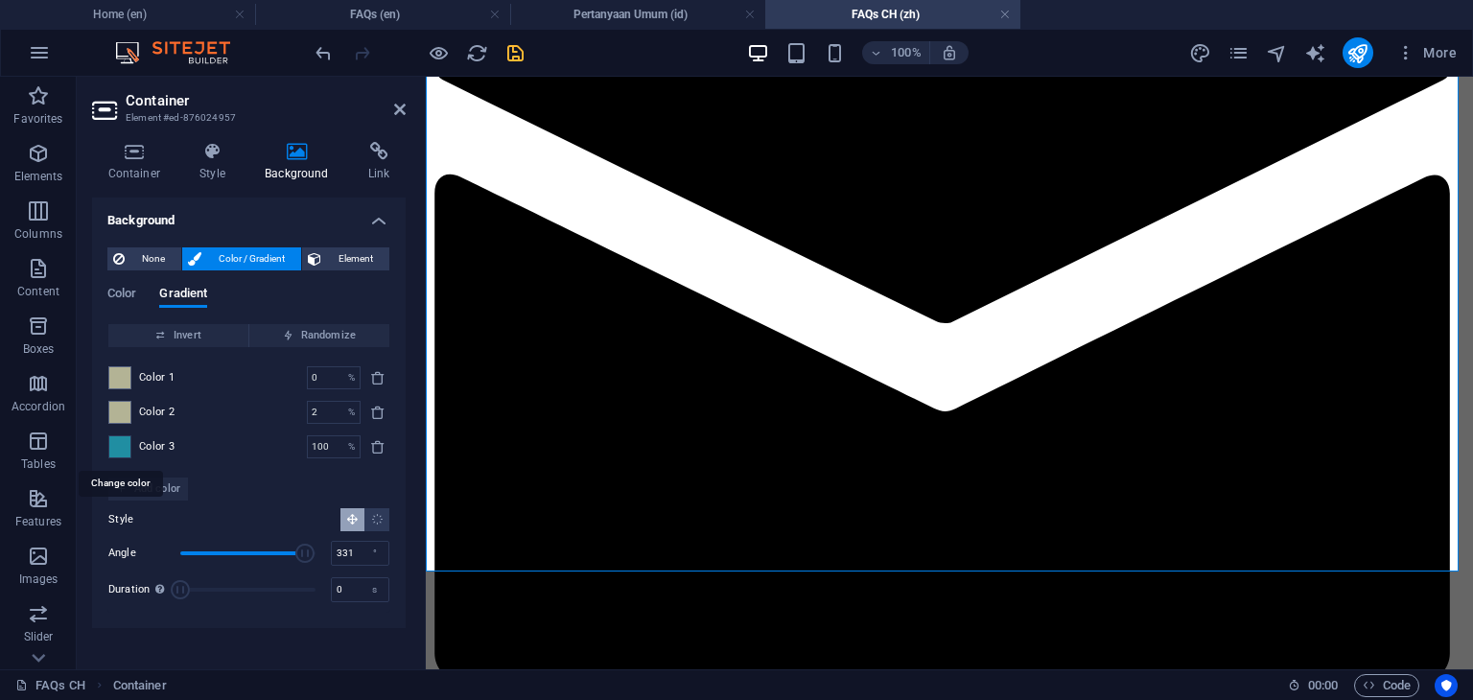
click at [125, 453] on span at bounding box center [119, 446] width 21 height 21
type input "#208ea2"
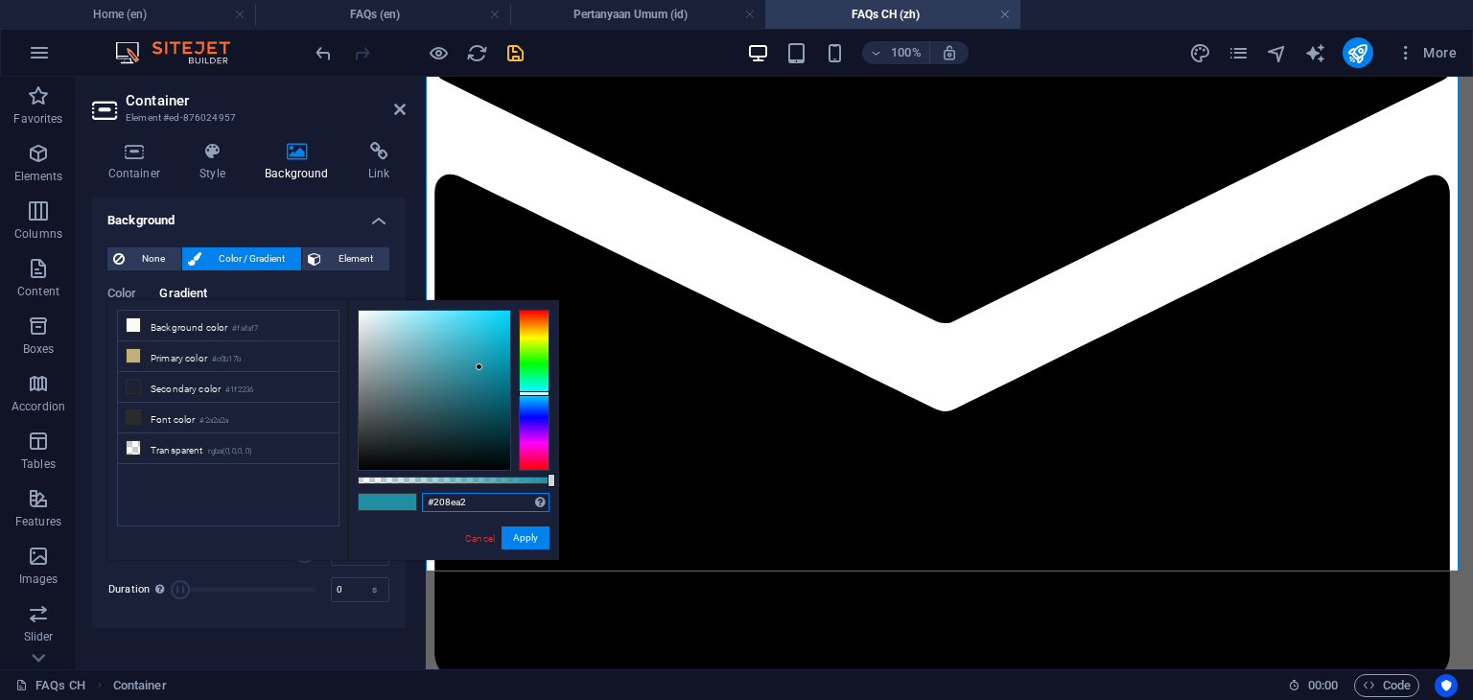
click at [475, 503] on input "#208ea2" at bounding box center [486, 502] width 128 height 19
click at [619, 14] on h4 "Pertanyaan Umum (id)" at bounding box center [637, 14] width 255 height 21
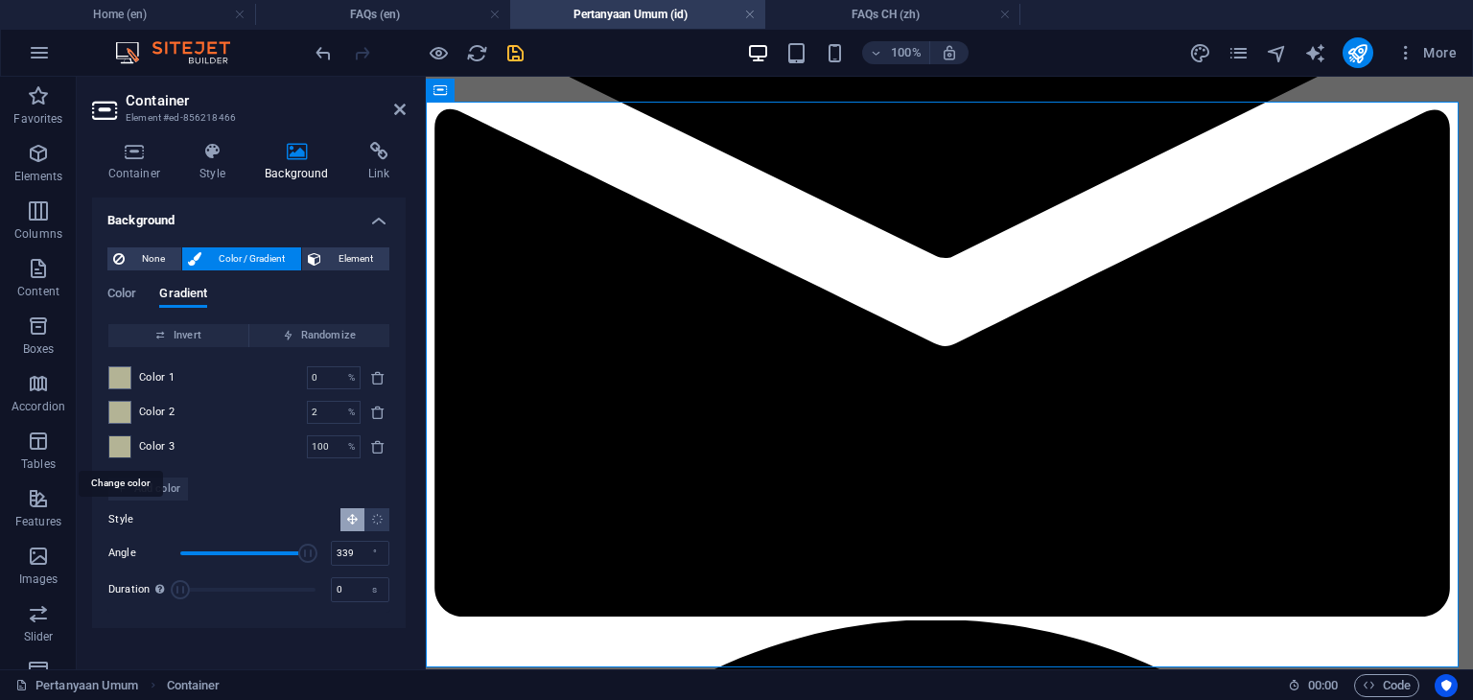
click at [115, 451] on span at bounding box center [119, 446] width 21 height 21
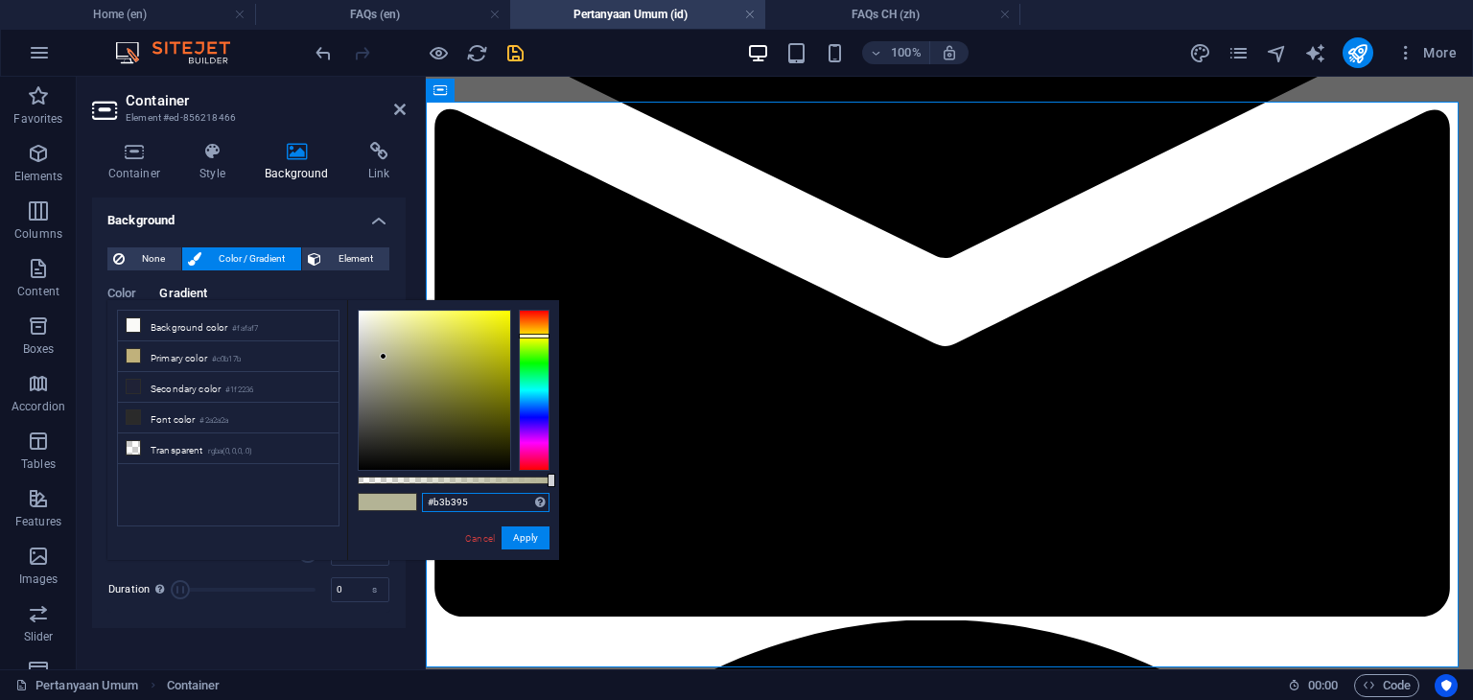
click at [478, 503] on input "#b3b395" at bounding box center [486, 502] width 128 height 19
paste input "208ea2"
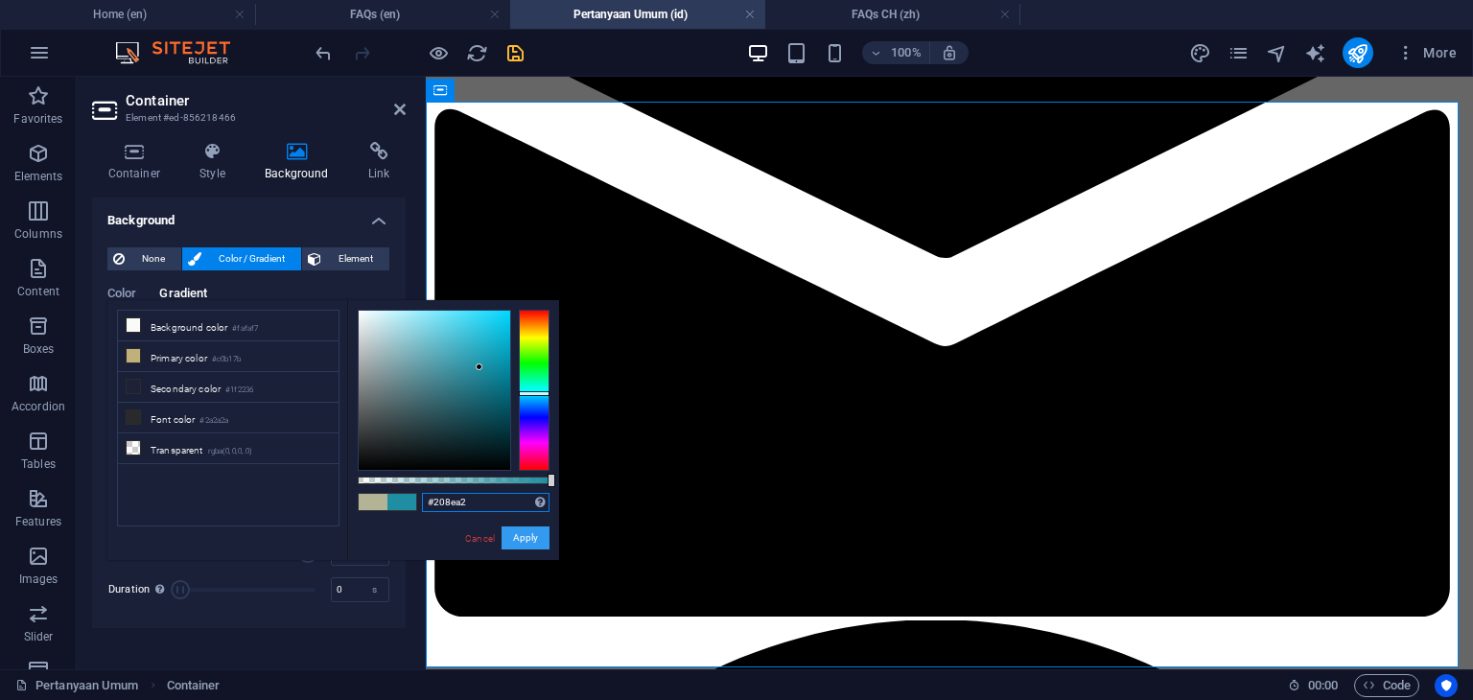
type input "#208ea2"
click at [525, 535] on button "Apply" at bounding box center [526, 537] width 48 height 23
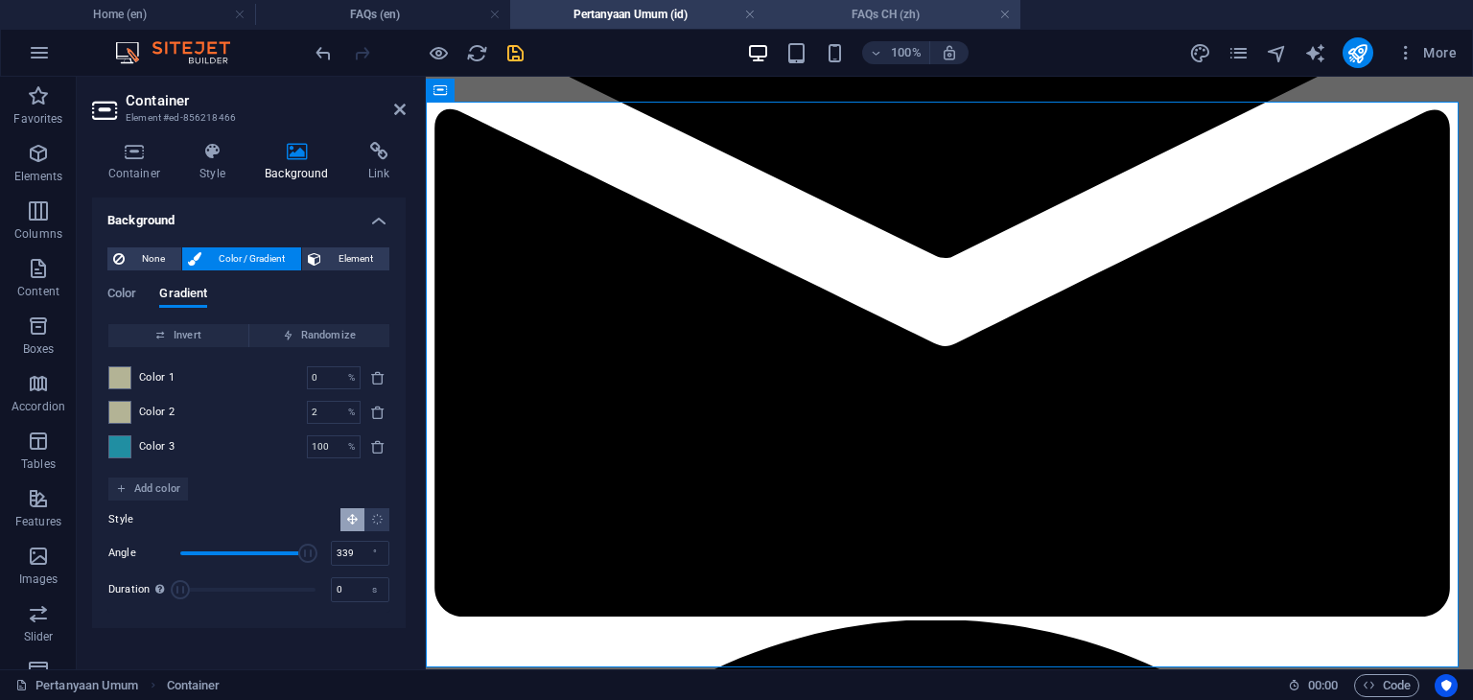
click at [867, 12] on h4 "FAQs CH (zh)" at bounding box center [892, 14] width 255 height 21
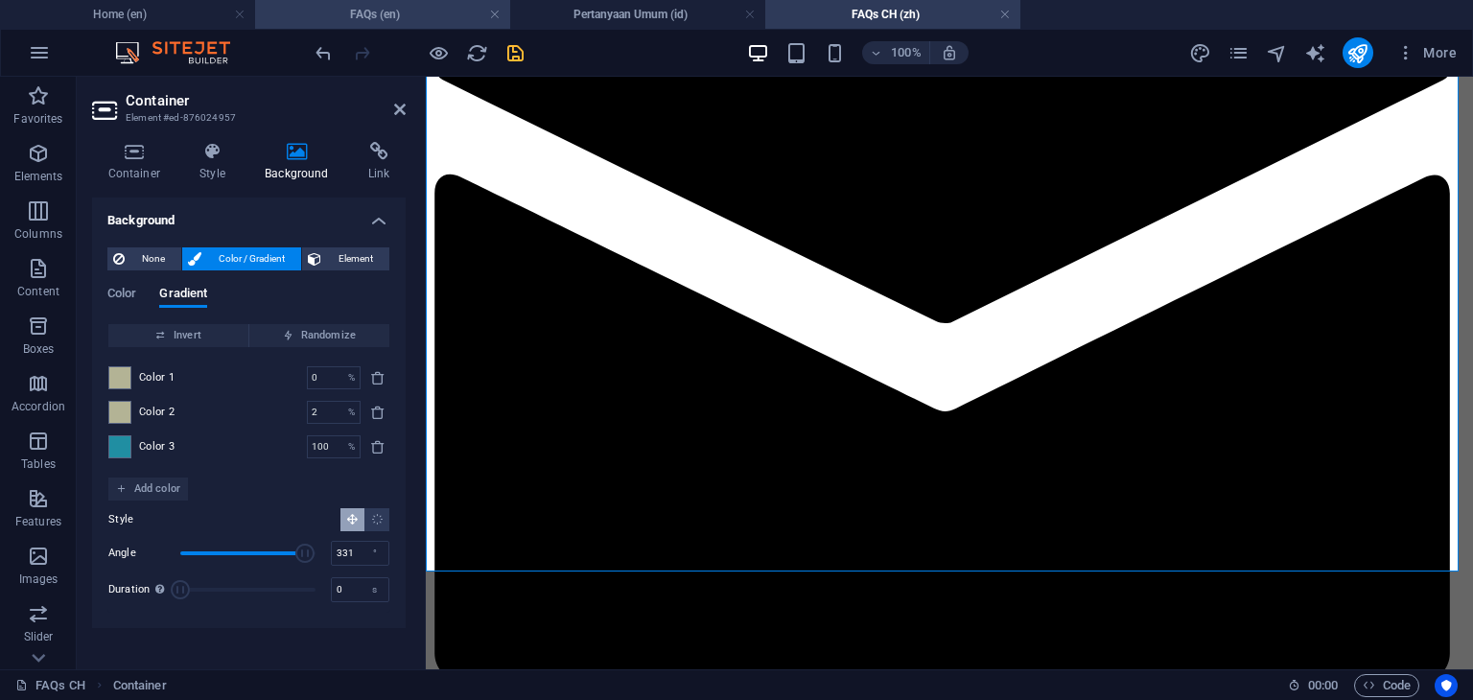
click at [410, 14] on h4 "FAQs (en)" at bounding box center [382, 14] width 255 height 21
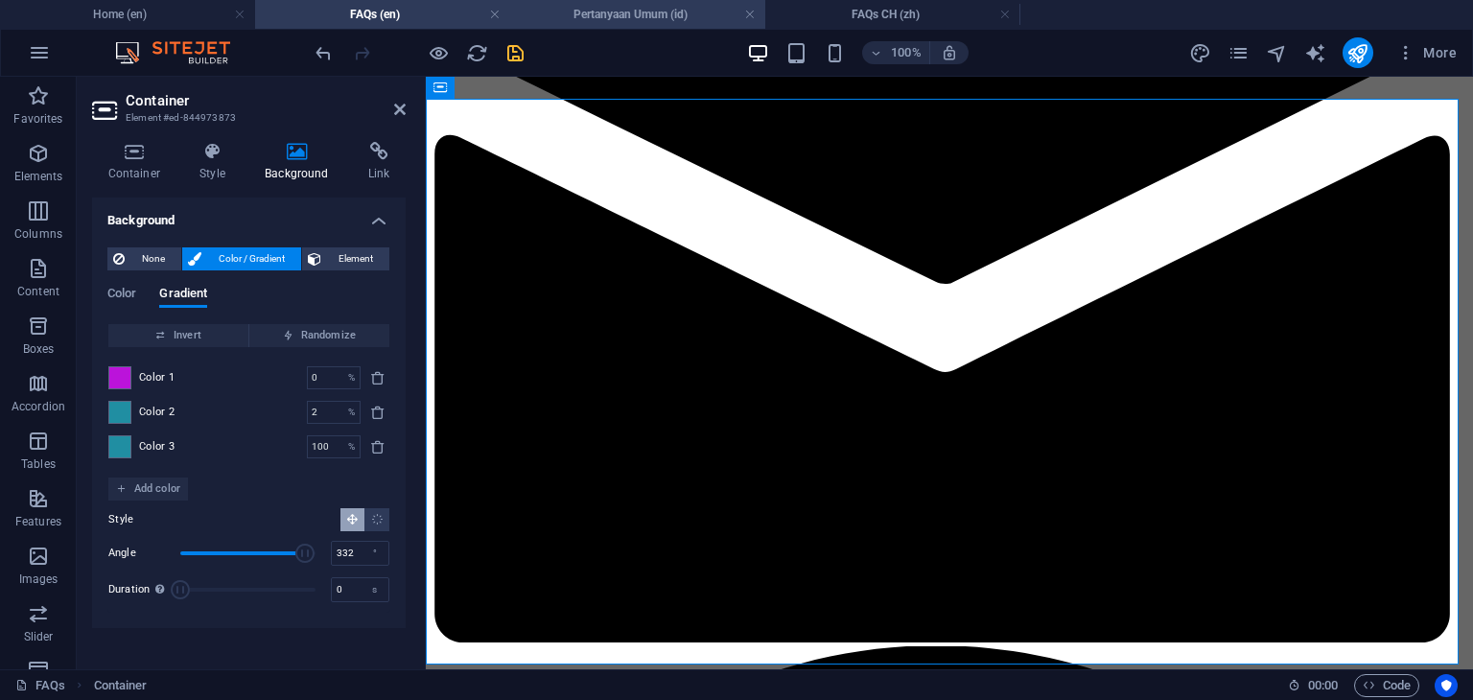
click at [629, 18] on h4 "Pertanyaan Umum (id)" at bounding box center [637, 14] width 255 height 21
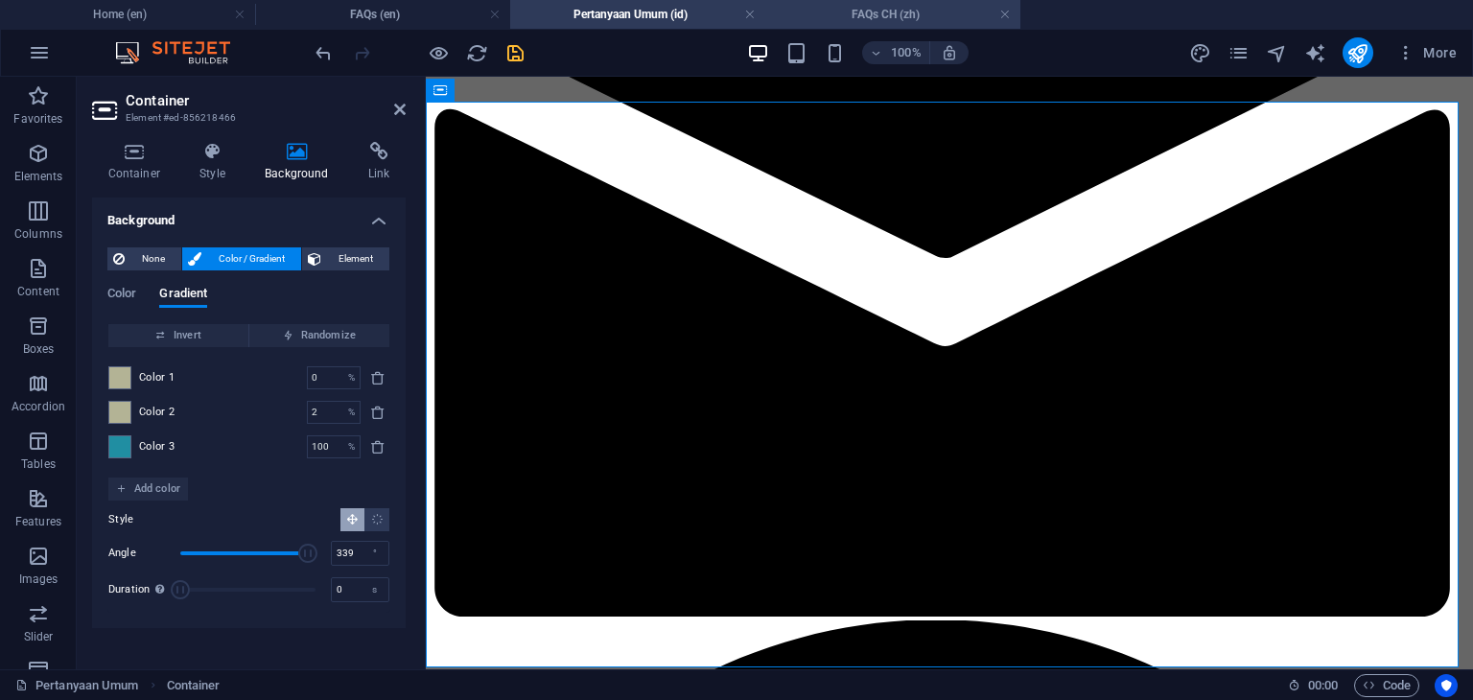
click at [879, 12] on h4 "FAQs CH (zh)" at bounding box center [892, 14] width 255 height 21
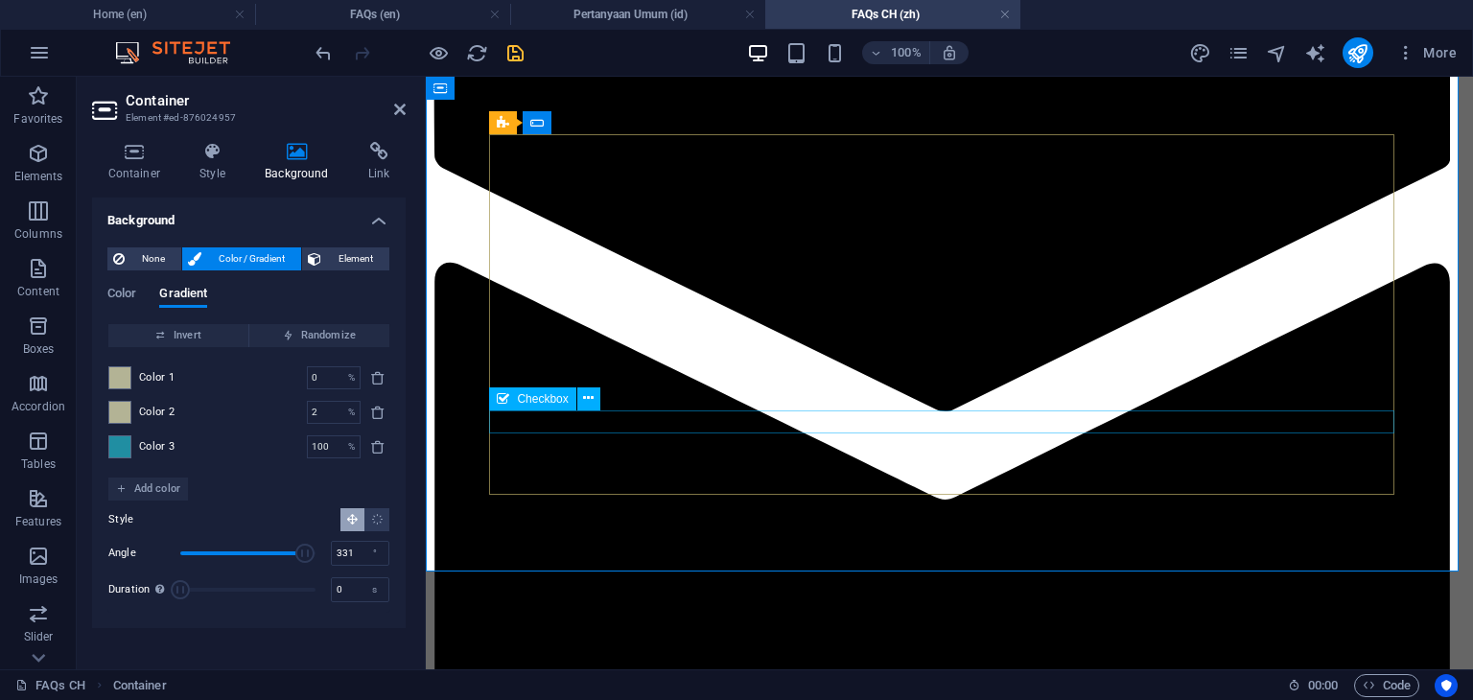
scroll to position [1565, 0]
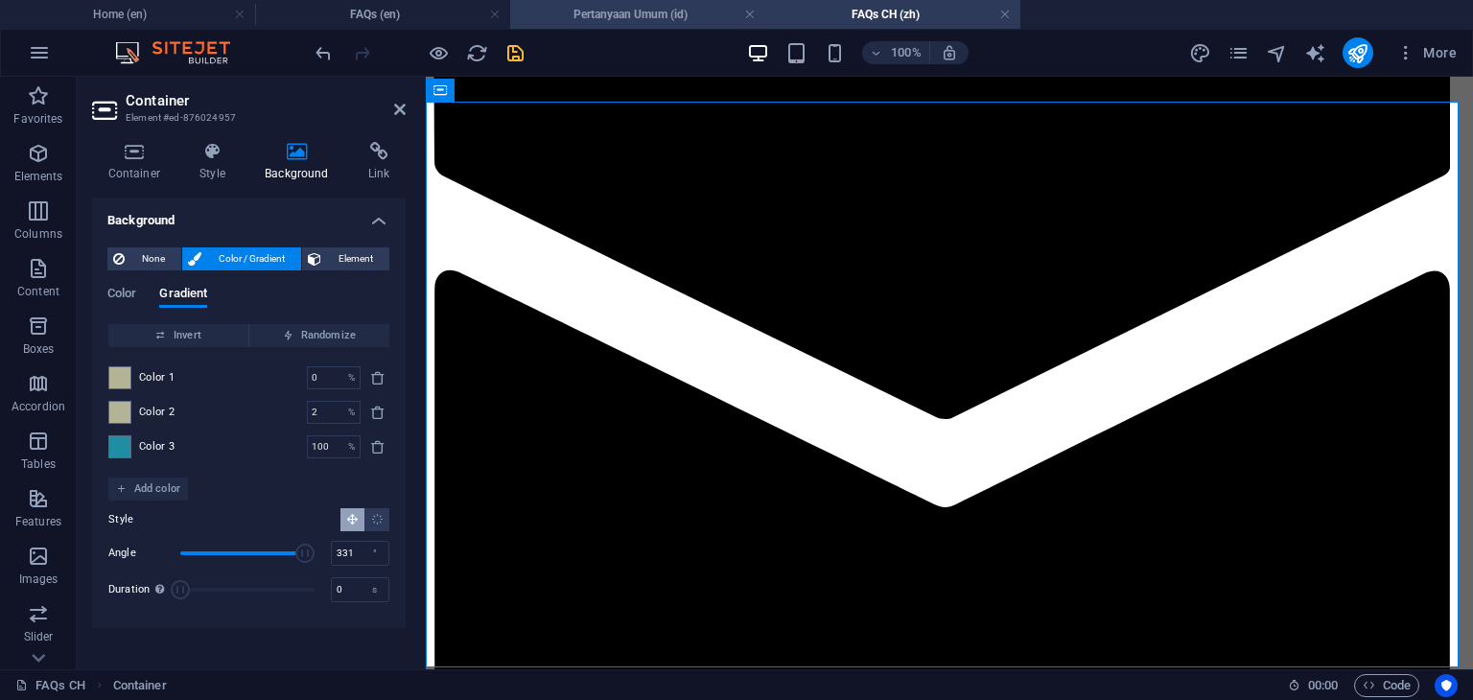
click at [626, 17] on h4 "Pertanyaan Umum (id)" at bounding box center [637, 14] width 255 height 21
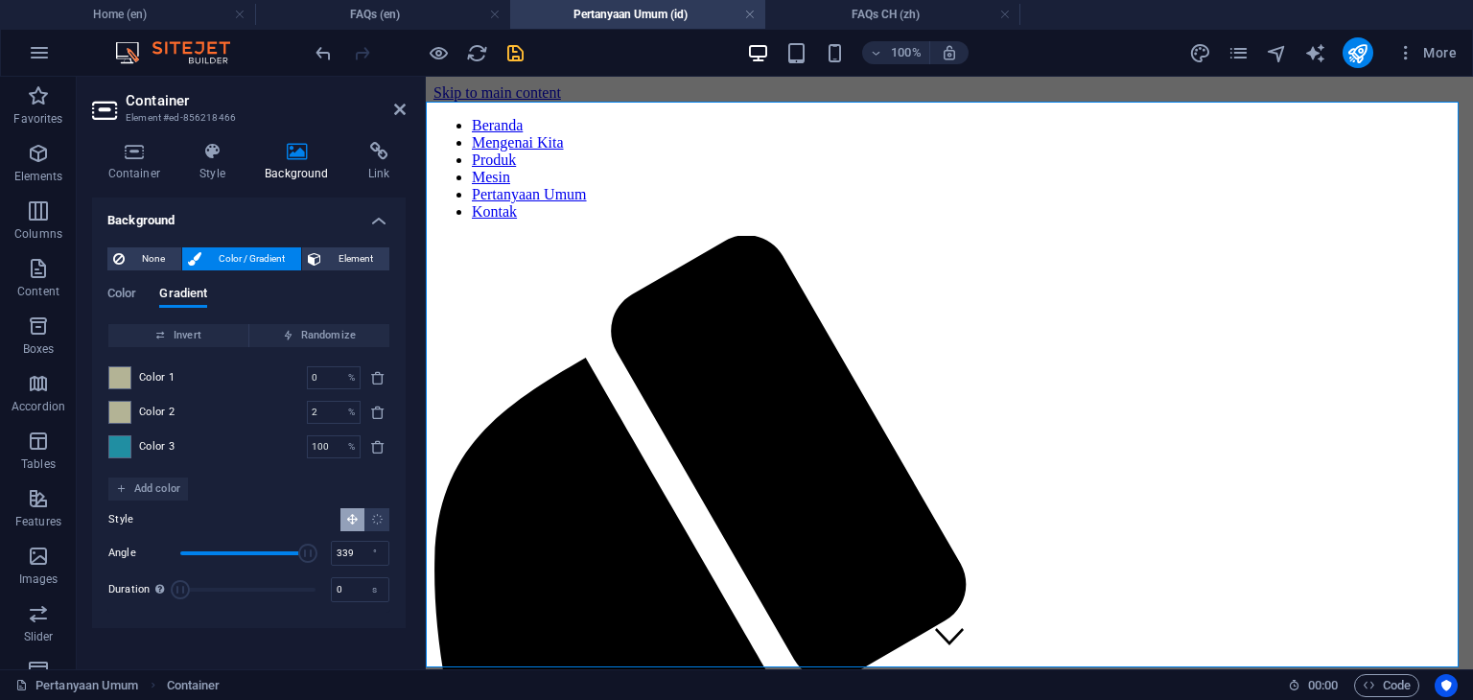
scroll to position [1709, 0]
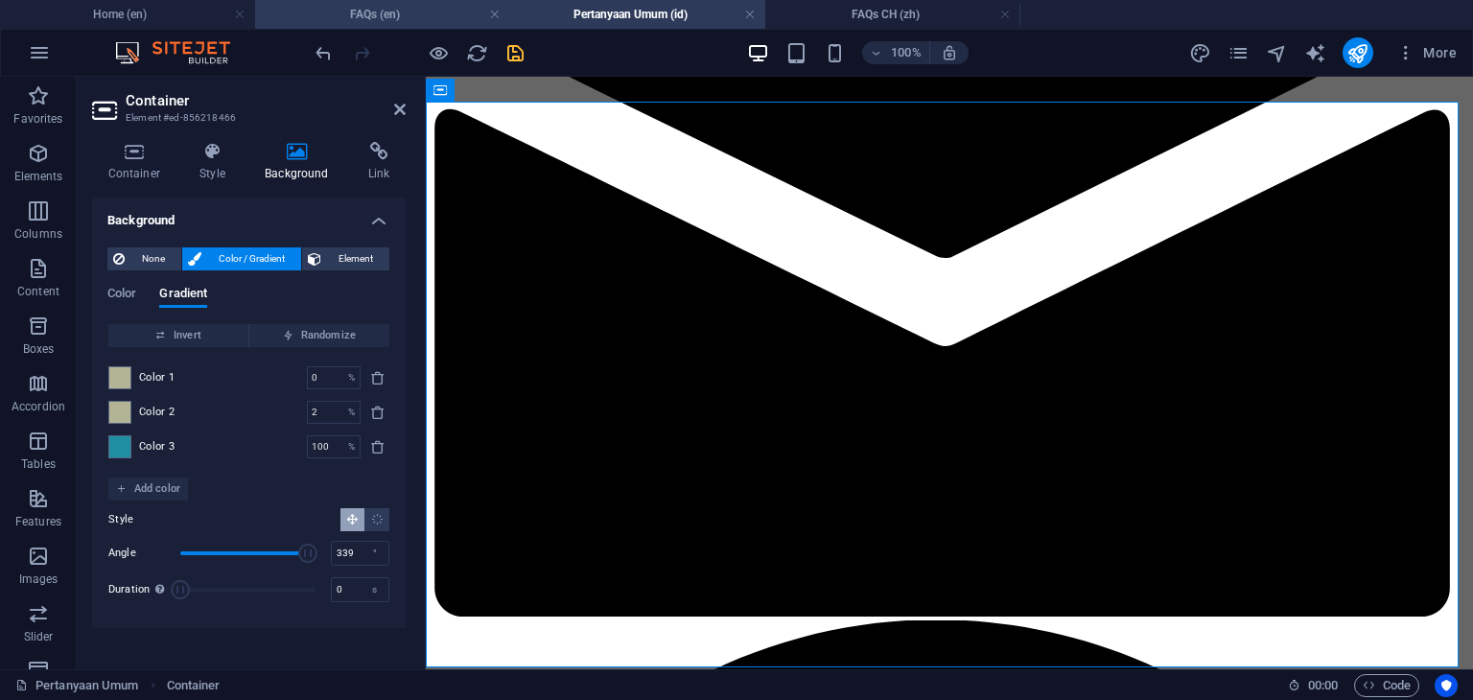
click at [404, 12] on h4 "FAQs (en)" at bounding box center [382, 14] width 255 height 21
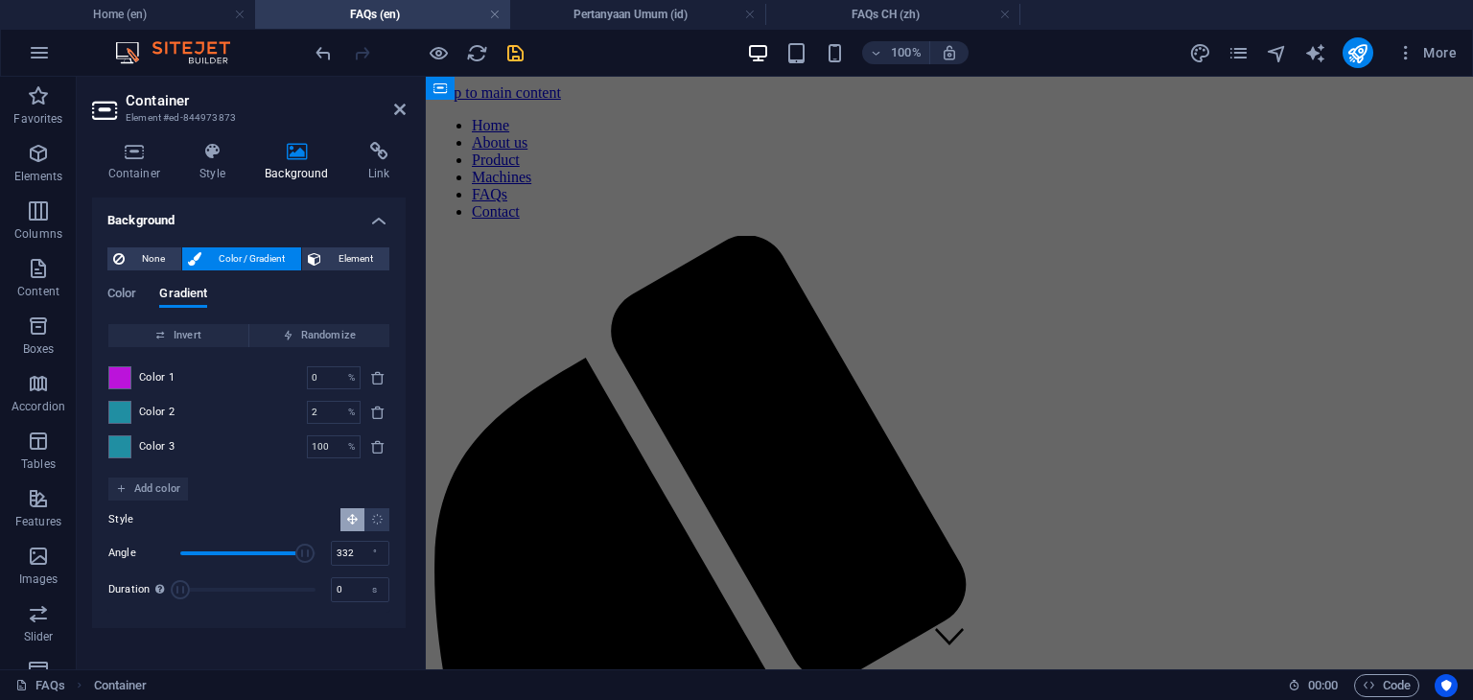
scroll to position [1683, 0]
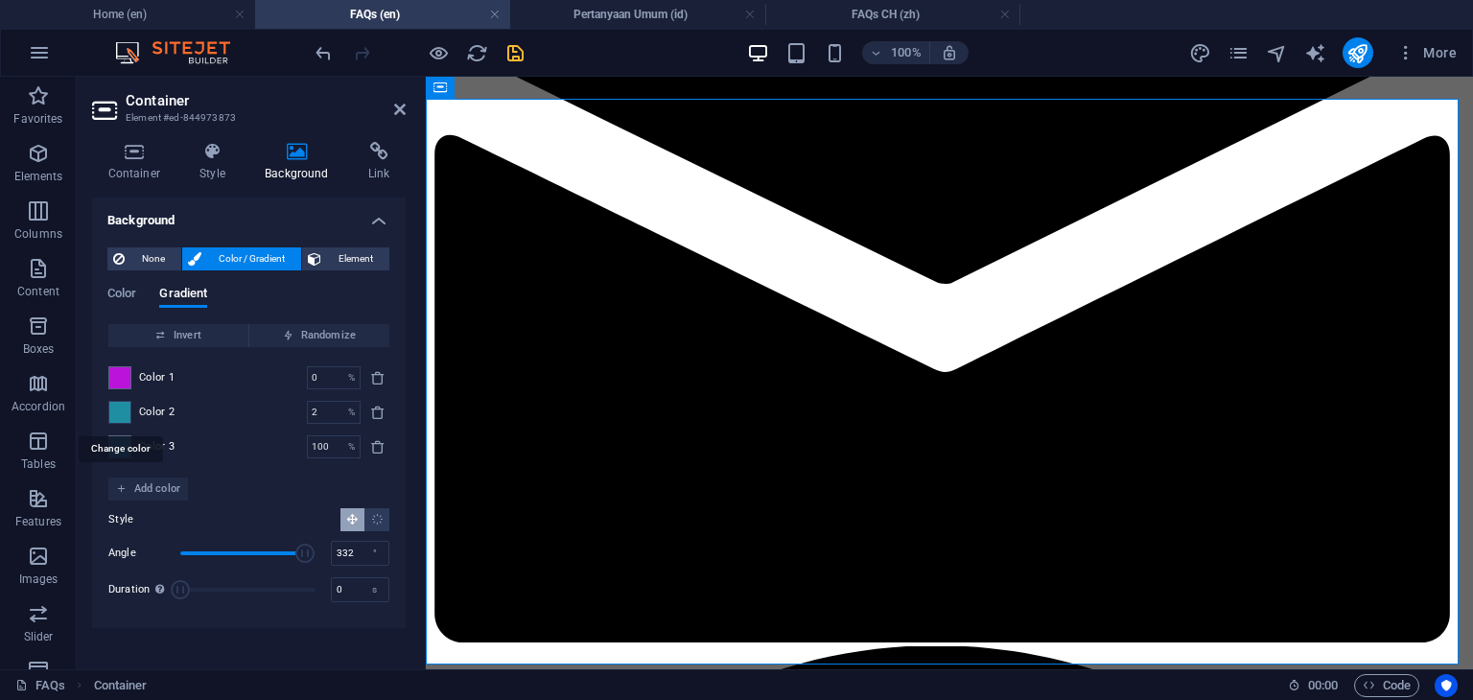
click at [118, 417] on span at bounding box center [119, 412] width 21 height 21
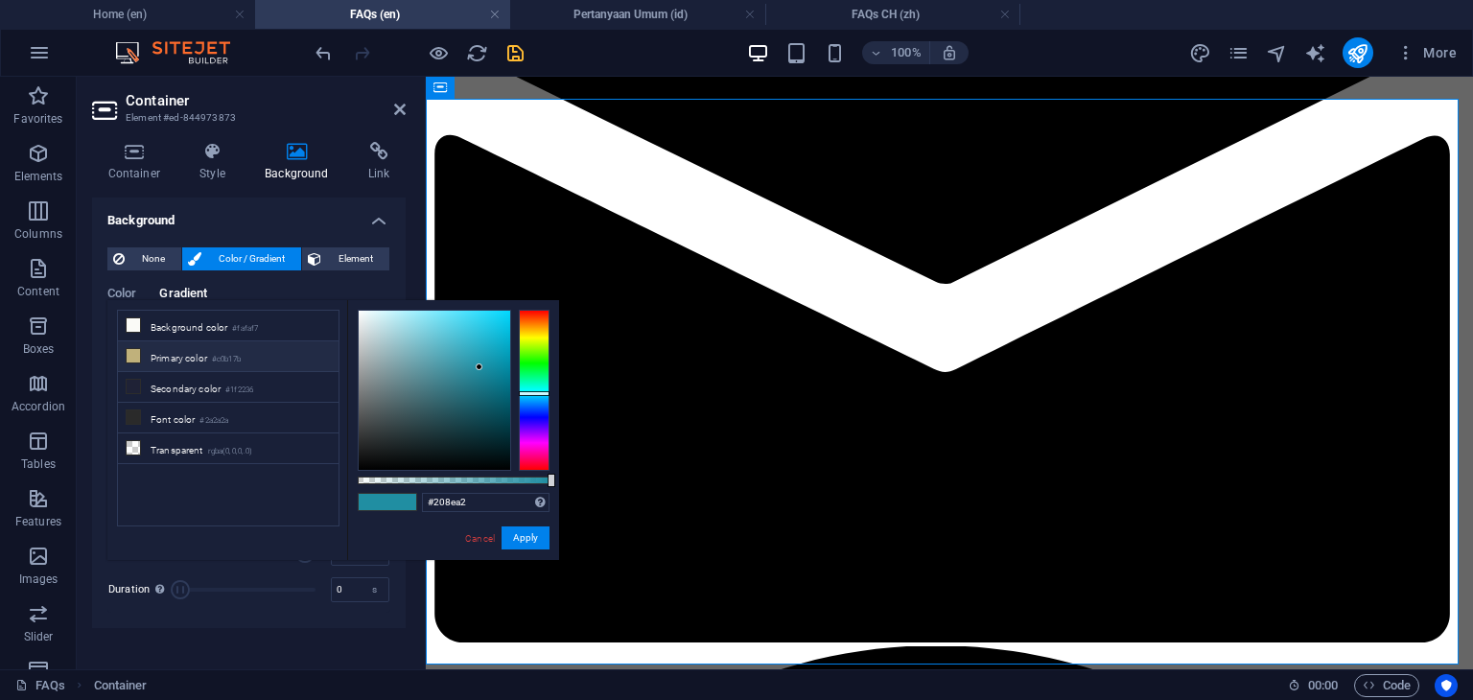
click at [171, 359] on li "Primary color #c0b17b" at bounding box center [228, 356] width 221 height 31
type input "#c0b17b"
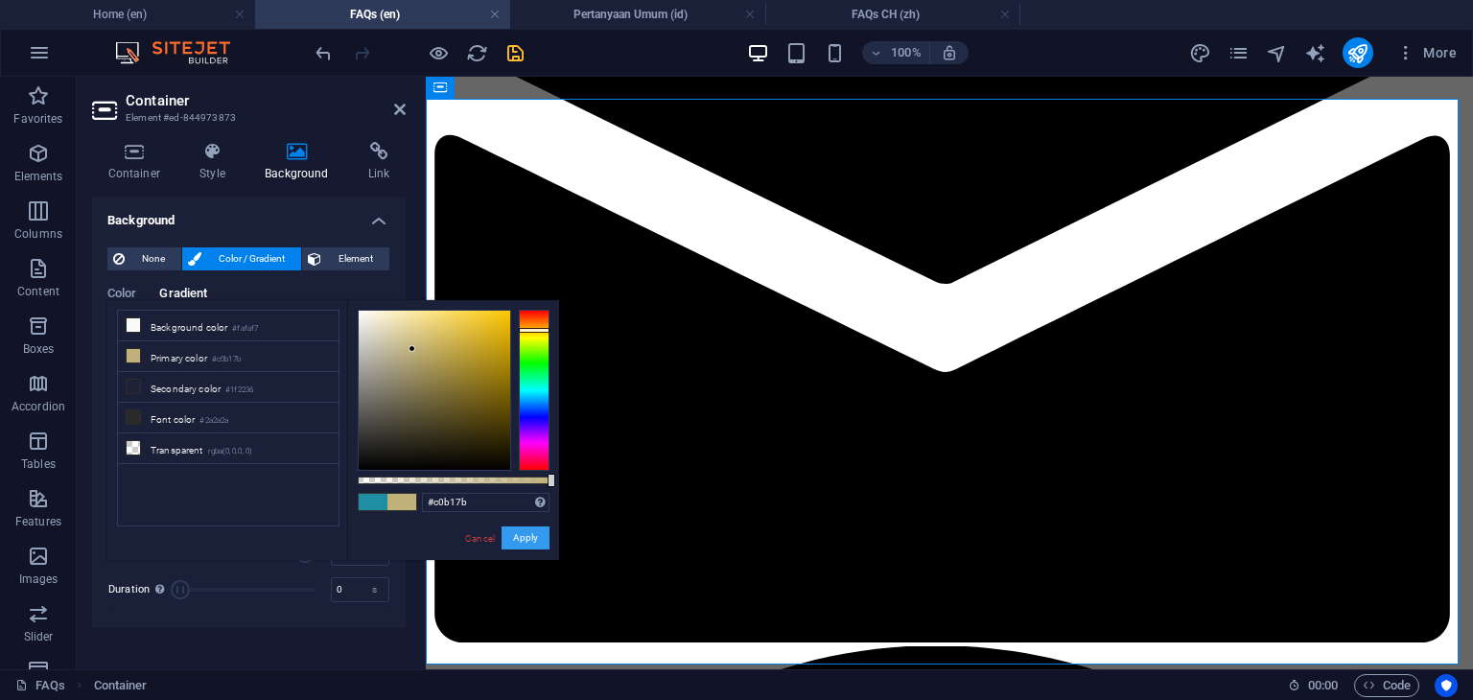
click at [522, 539] on button "Apply" at bounding box center [526, 537] width 48 height 23
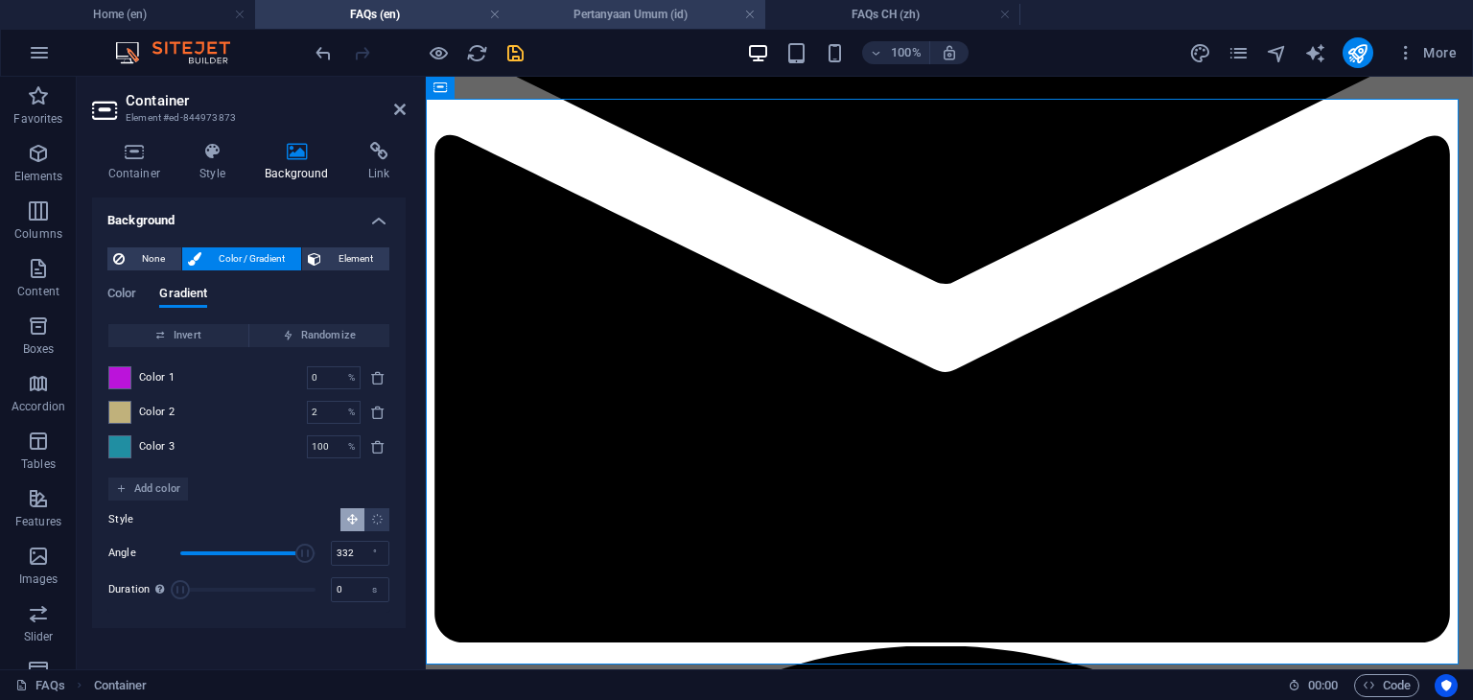
click at [648, 12] on h4 "Pertanyaan Umum (id)" at bounding box center [637, 14] width 255 height 21
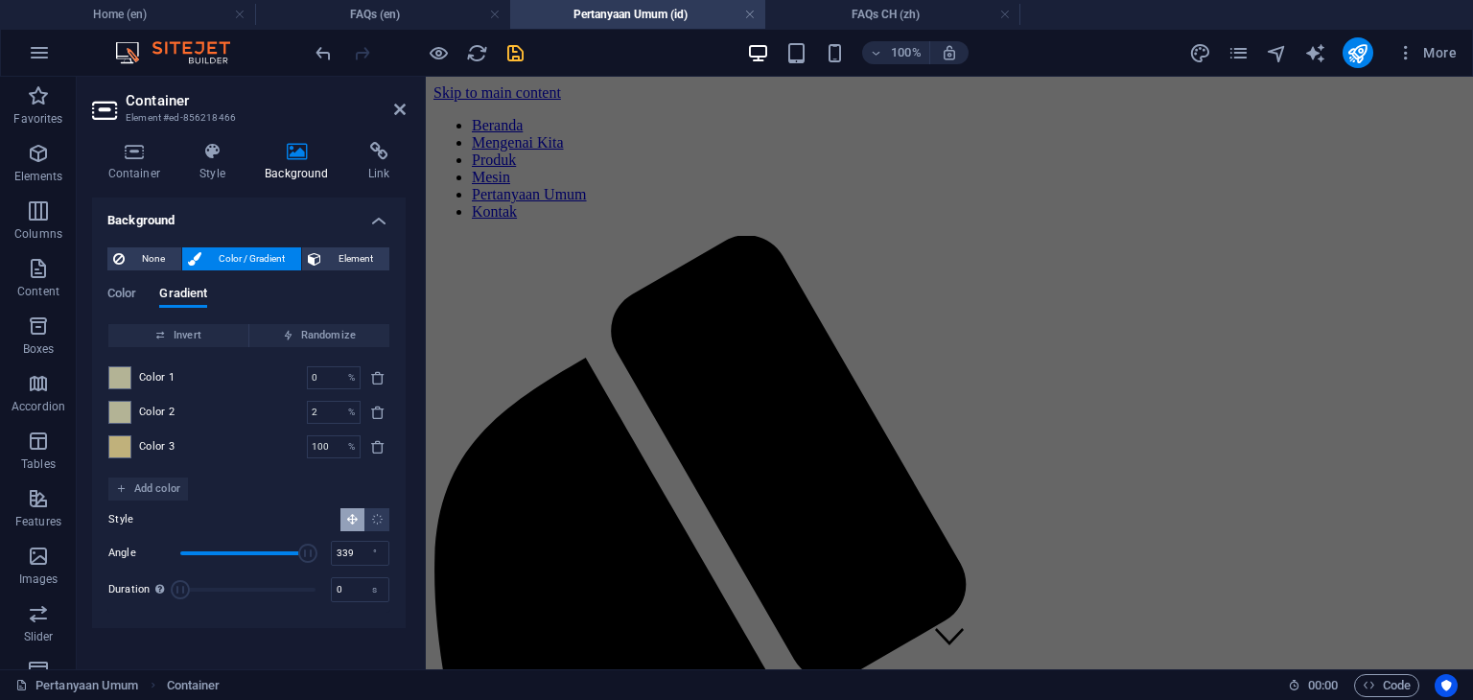
scroll to position [0, 0]
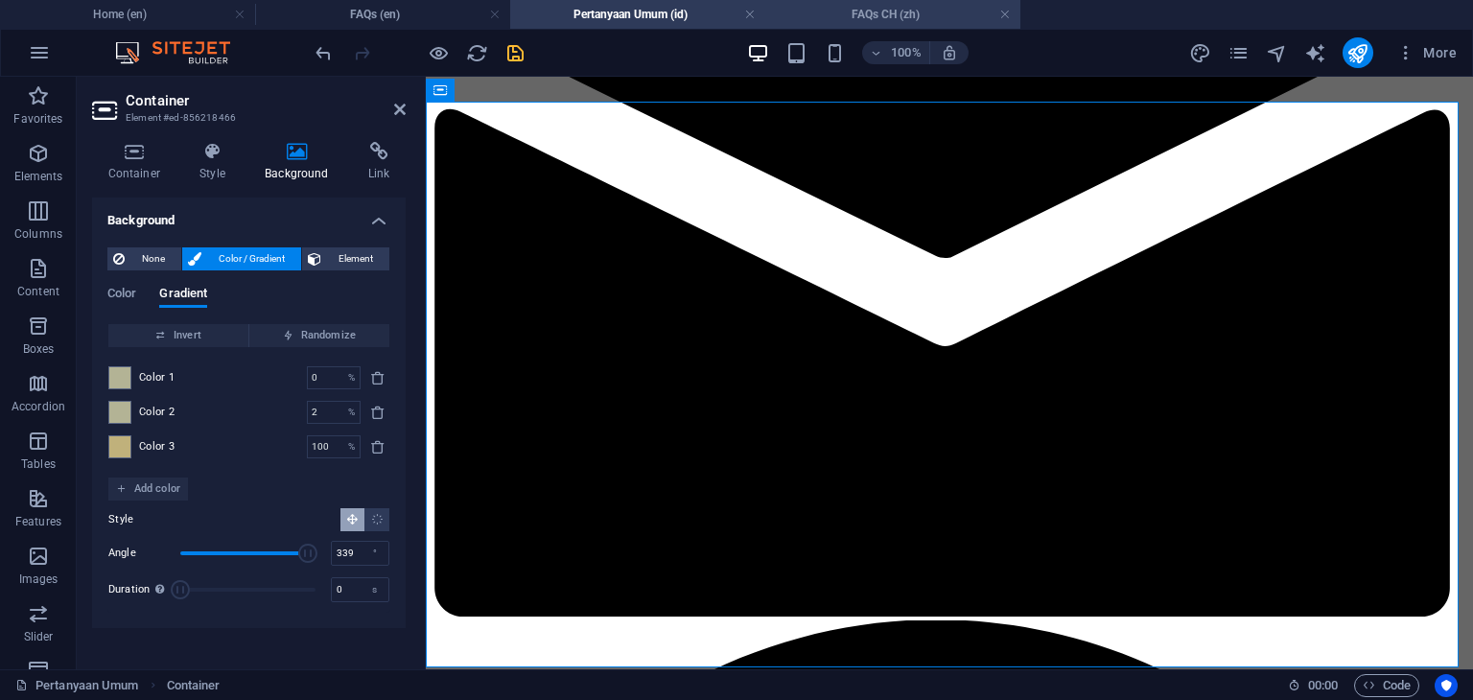
click at [901, 13] on h4 "FAQs CH (zh)" at bounding box center [892, 14] width 255 height 21
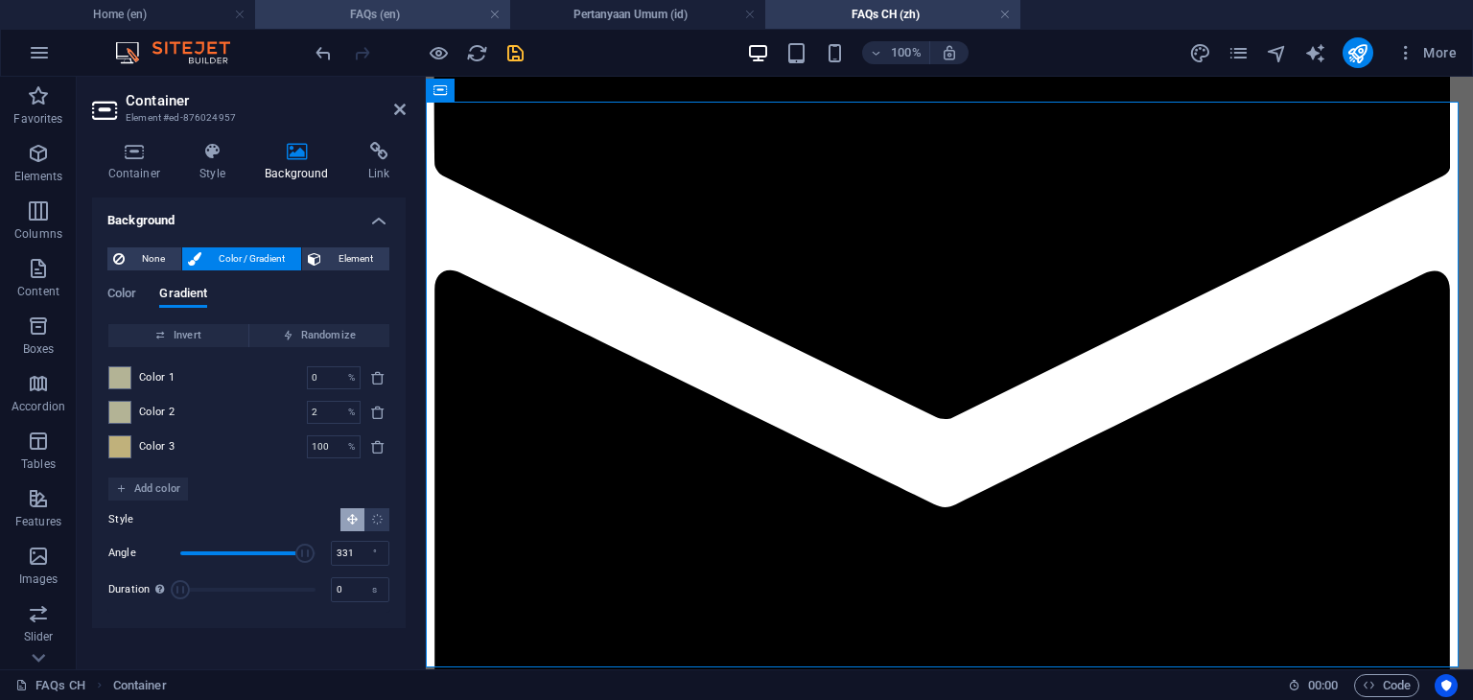
click at [373, 19] on h4 "FAQs (en)" at bounding box center [382, 14] width 255 height 21
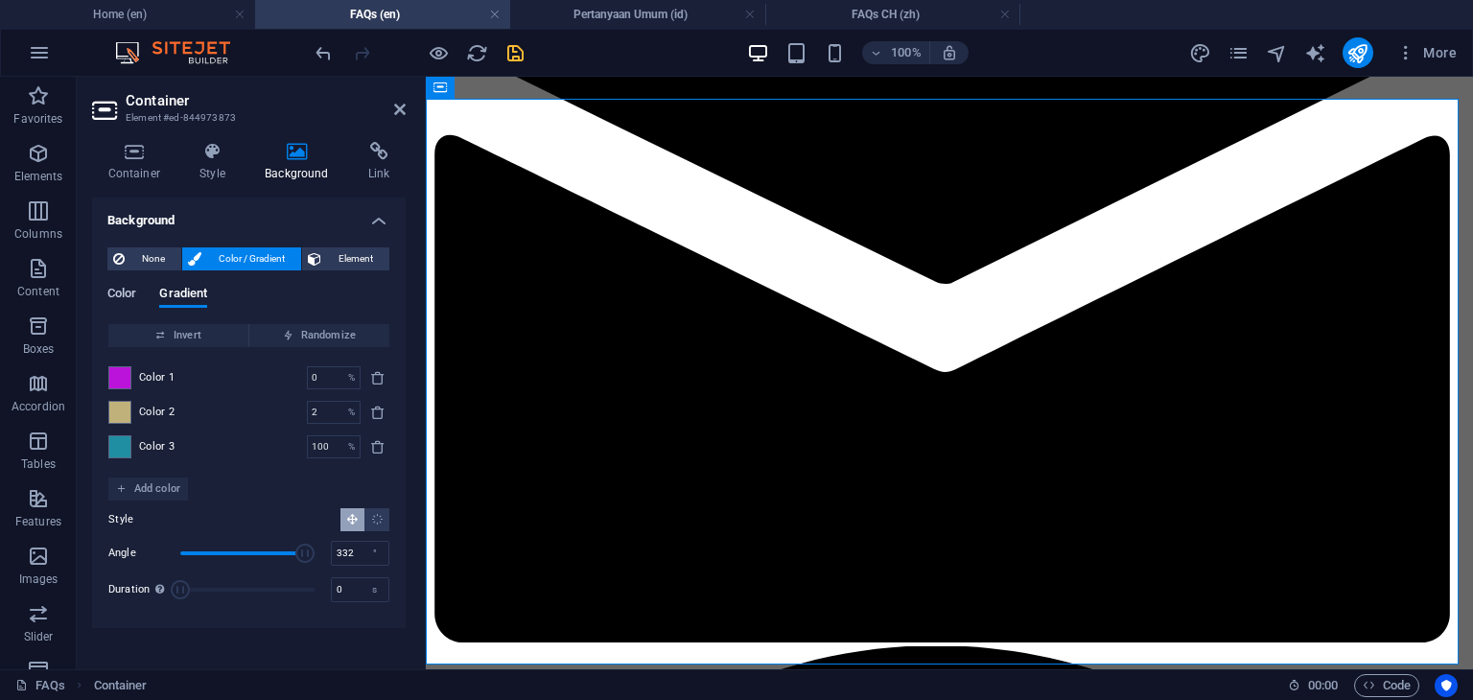
click at [124, 298] on span "Color" at bounding box center [121, 295] width 29 height 27
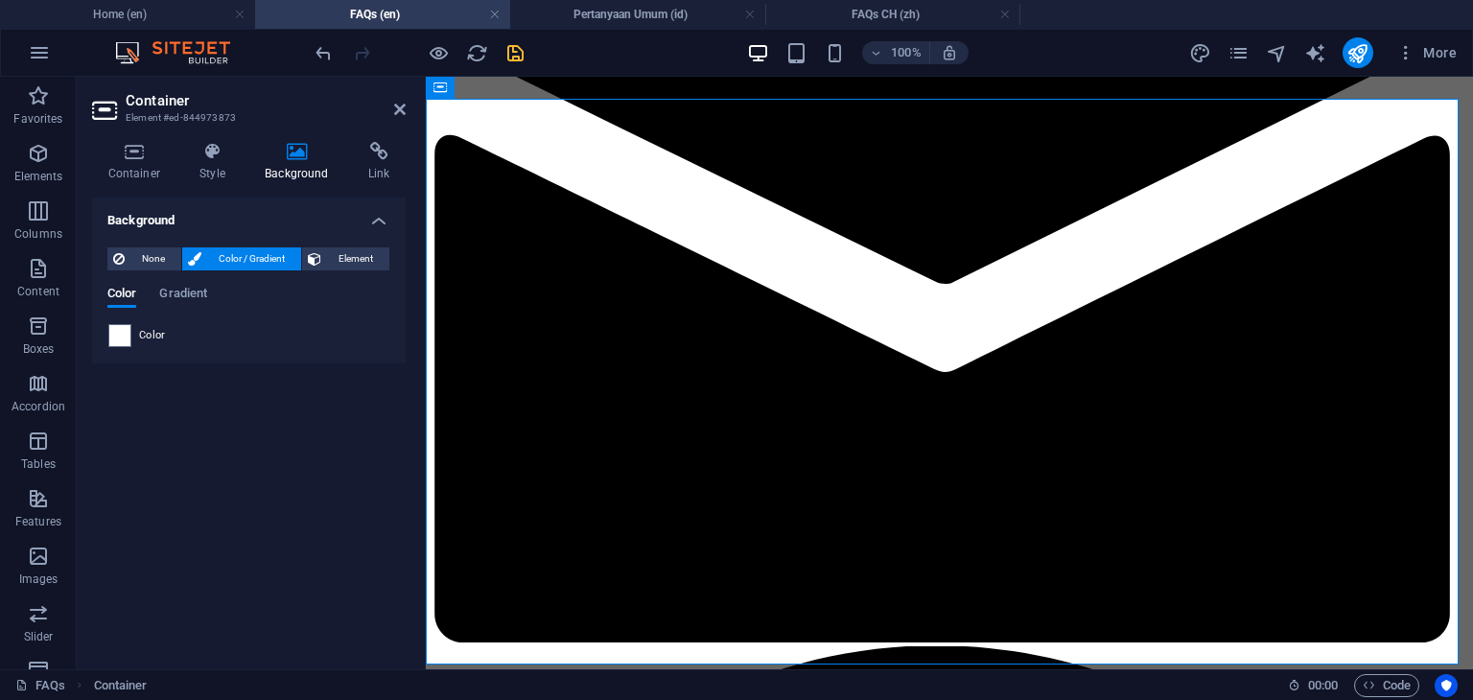
click at [157, 339] on span "Color" at bounding box center [152, 335] width 27 height 15
click at [143, 332] on span "Color" at bounding box center [152, 335] width 27 height 15
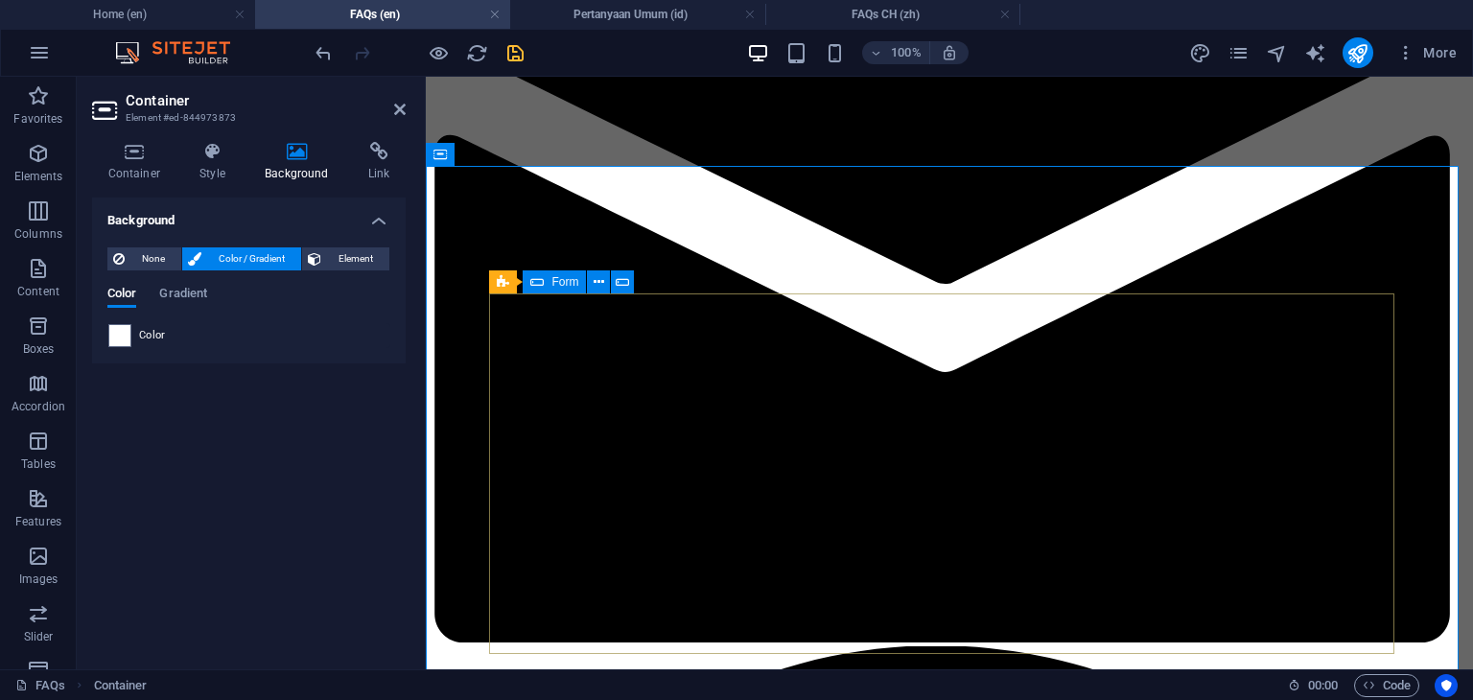
scroll to position [1587, 0]
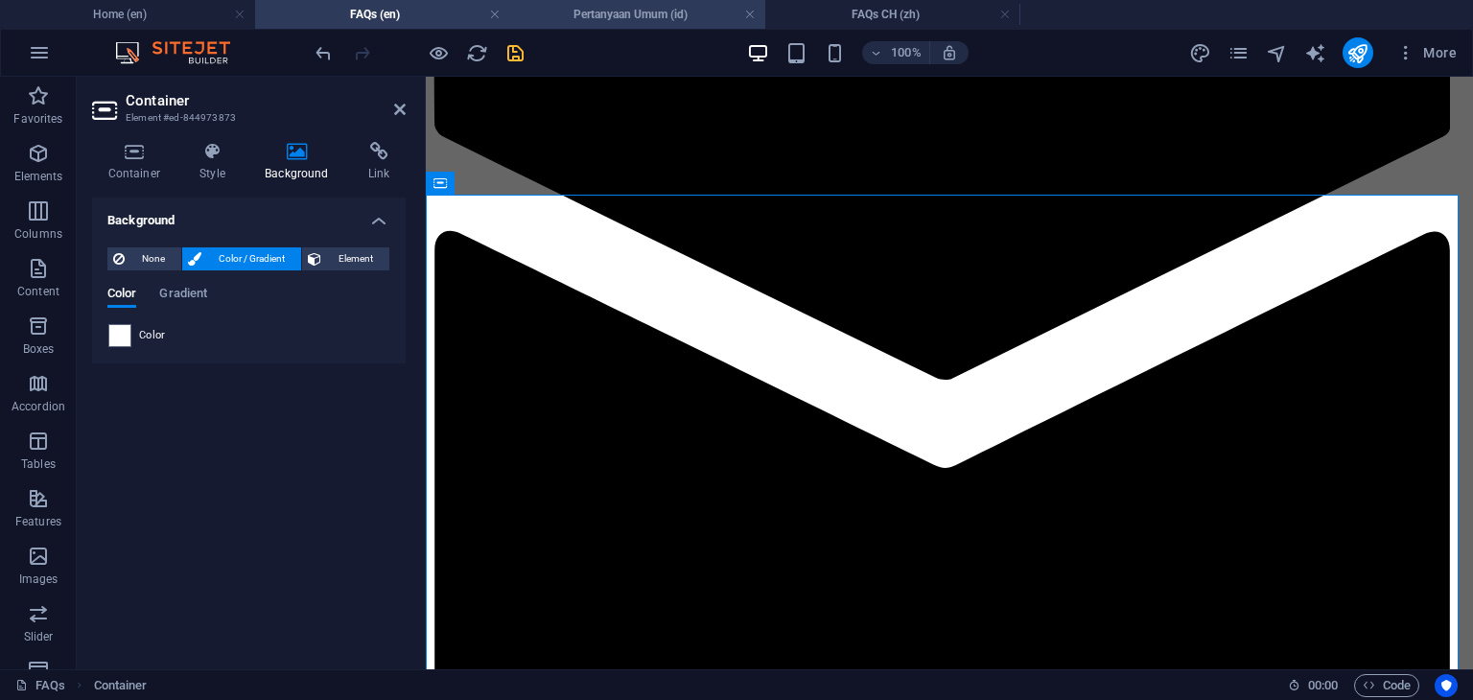
click at [606, 15] on h4 "Pertanyaan Umum (id)" at bounding box center [637, 14] width 255 height 21
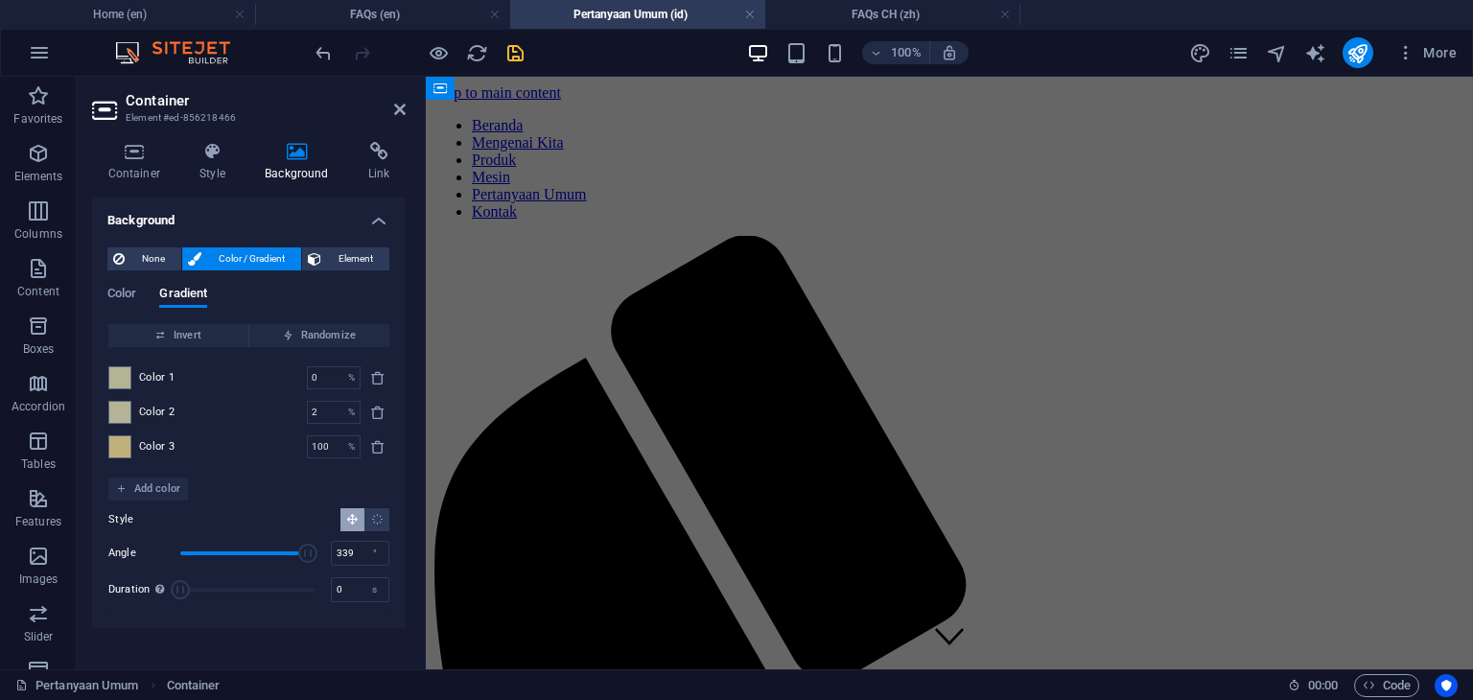
scroll to position [1709, 0]
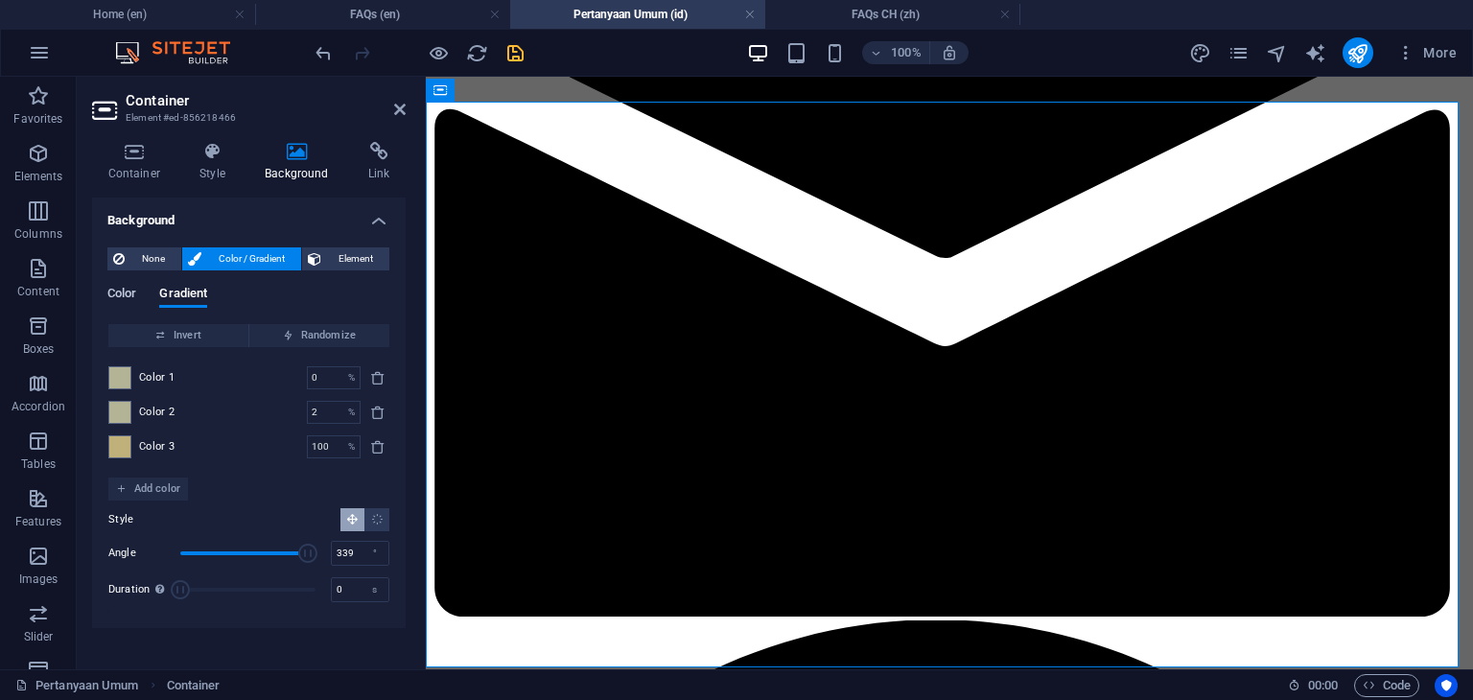
click at [111, 292] on span "Color" at bounding box center [121, 295] width 29 height 27
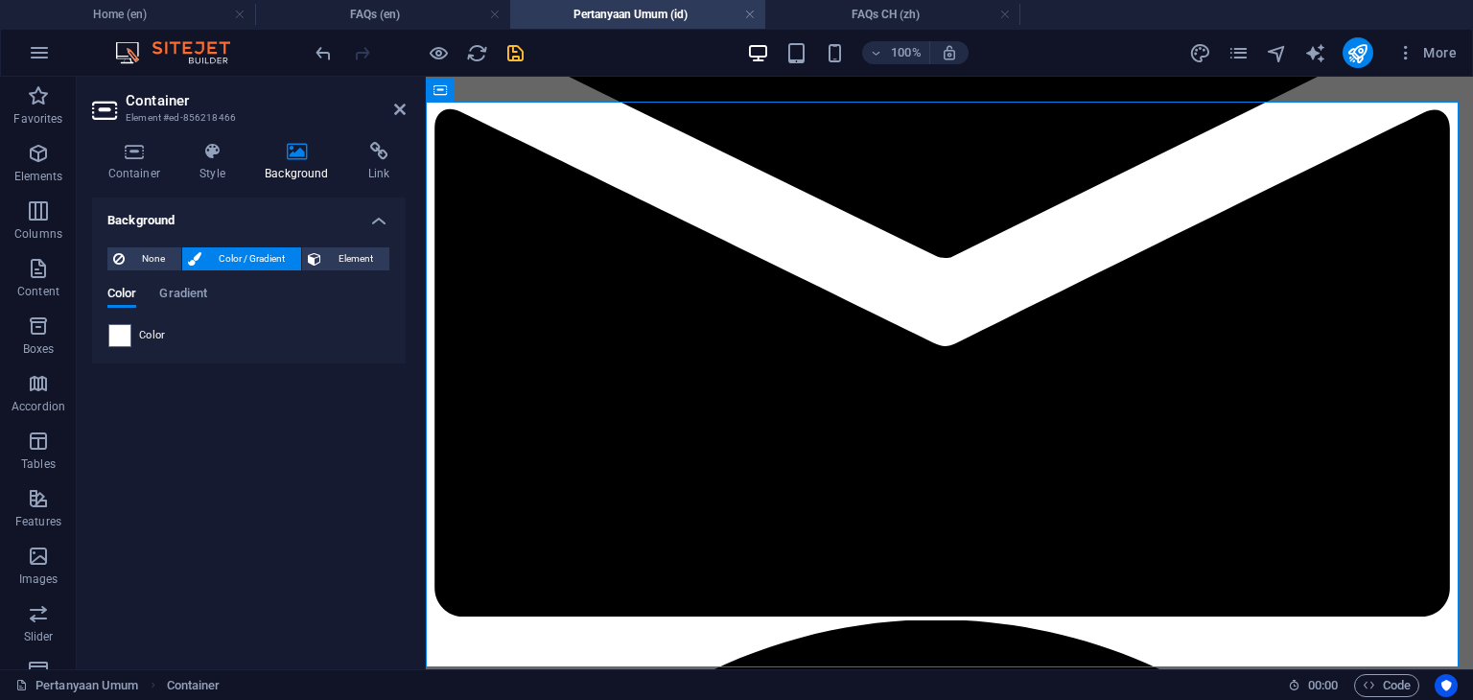
click at [163, 339] on span "Color" at bounding box center [152, 335] width 27 height 15
click at [864, 12] on h4 "FAQs CH (zh)" at bounding box center [892, 14] width 255 height 21
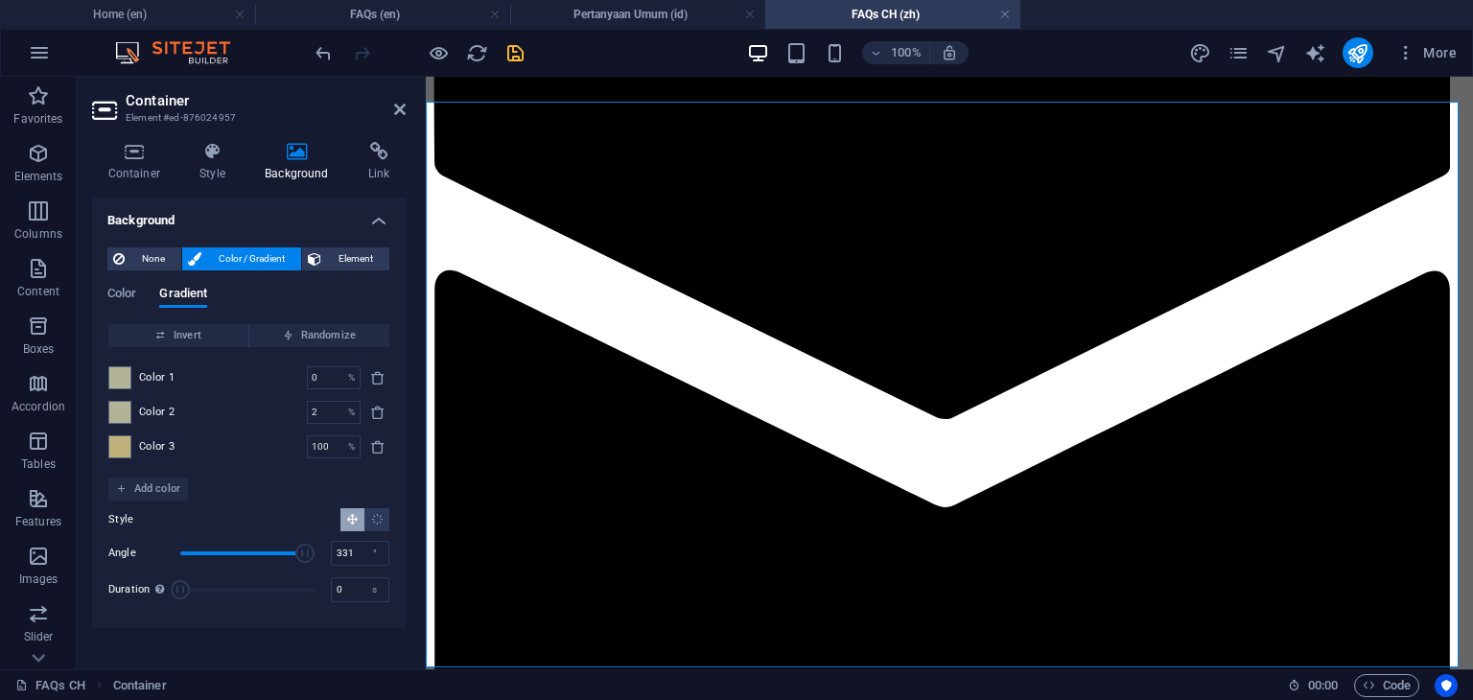
scroll to position [0, 0]
click at [123, 292] on span "Color" at bounding box center [121, 295] width 29 height 27
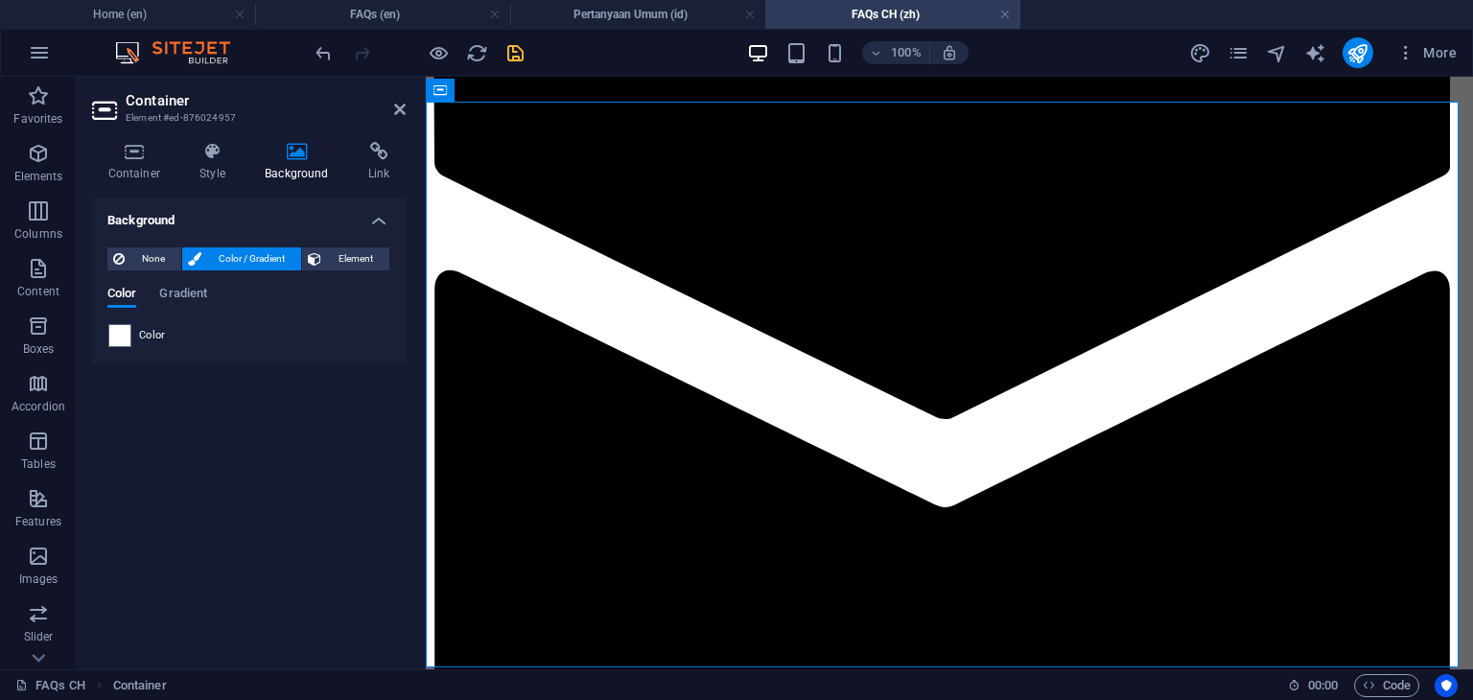
click at [182, 339] on div "Color" at bounding box center [248, 335] width 281 height 23
click at [625, 10] on h4 "Pertanyaan Umum (id)" at bounding box center [637, 14] width 255 height 21
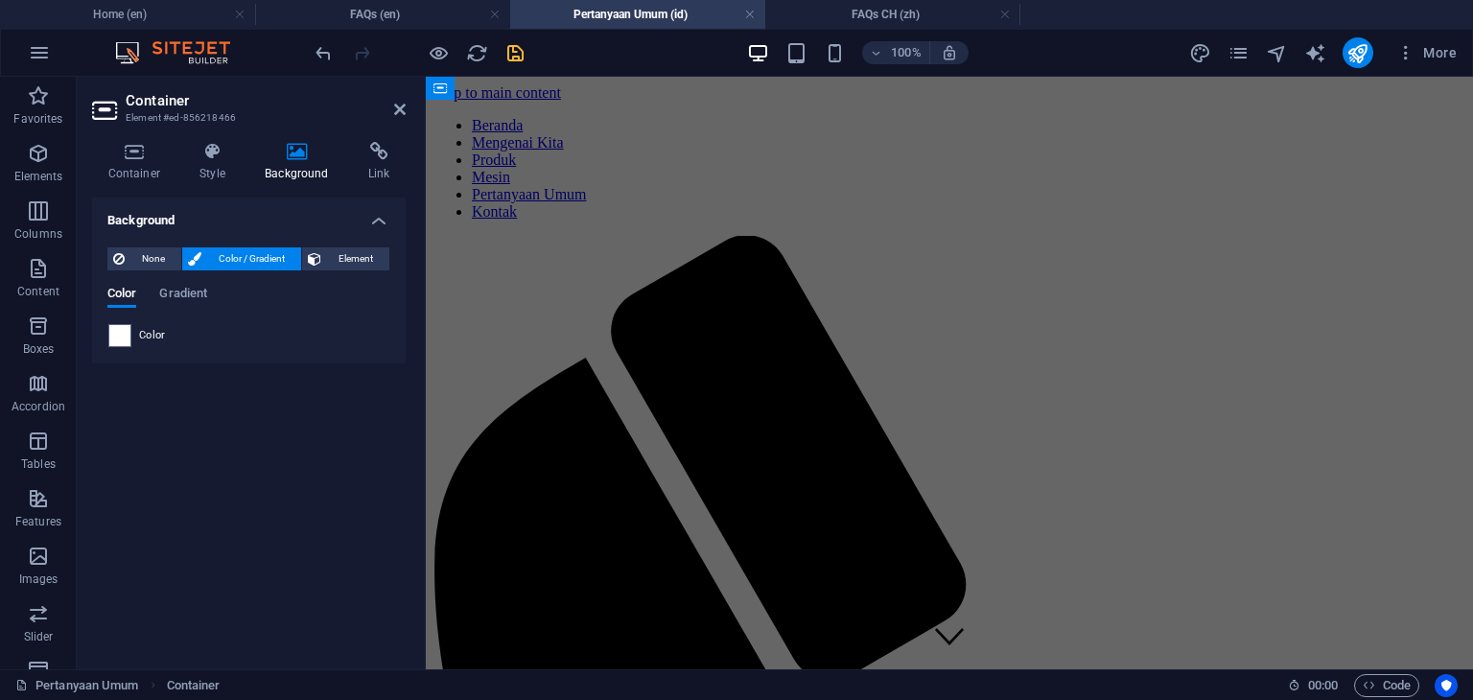
scroll to position [1709, 0]
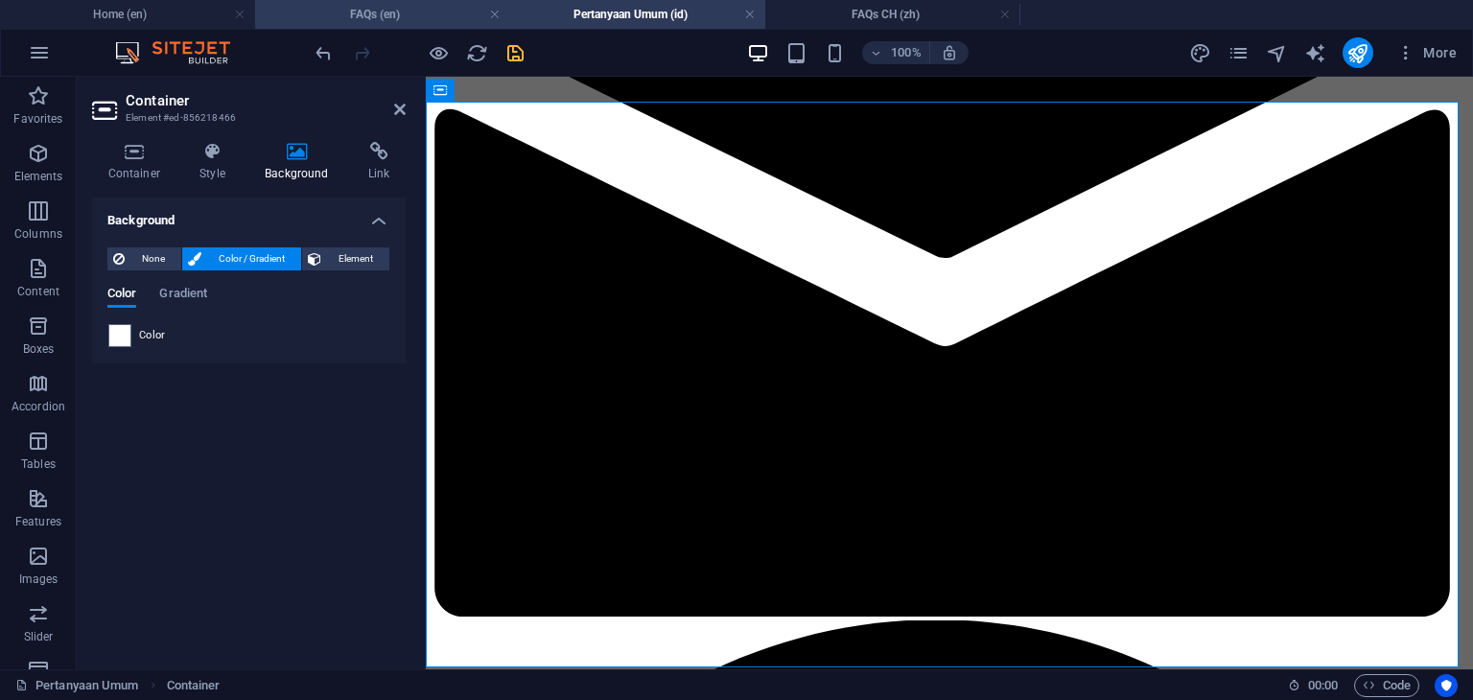
click at [376, 19] on h4 "FAQs (en)" at bounding box center [382, 14] width 255 height 21
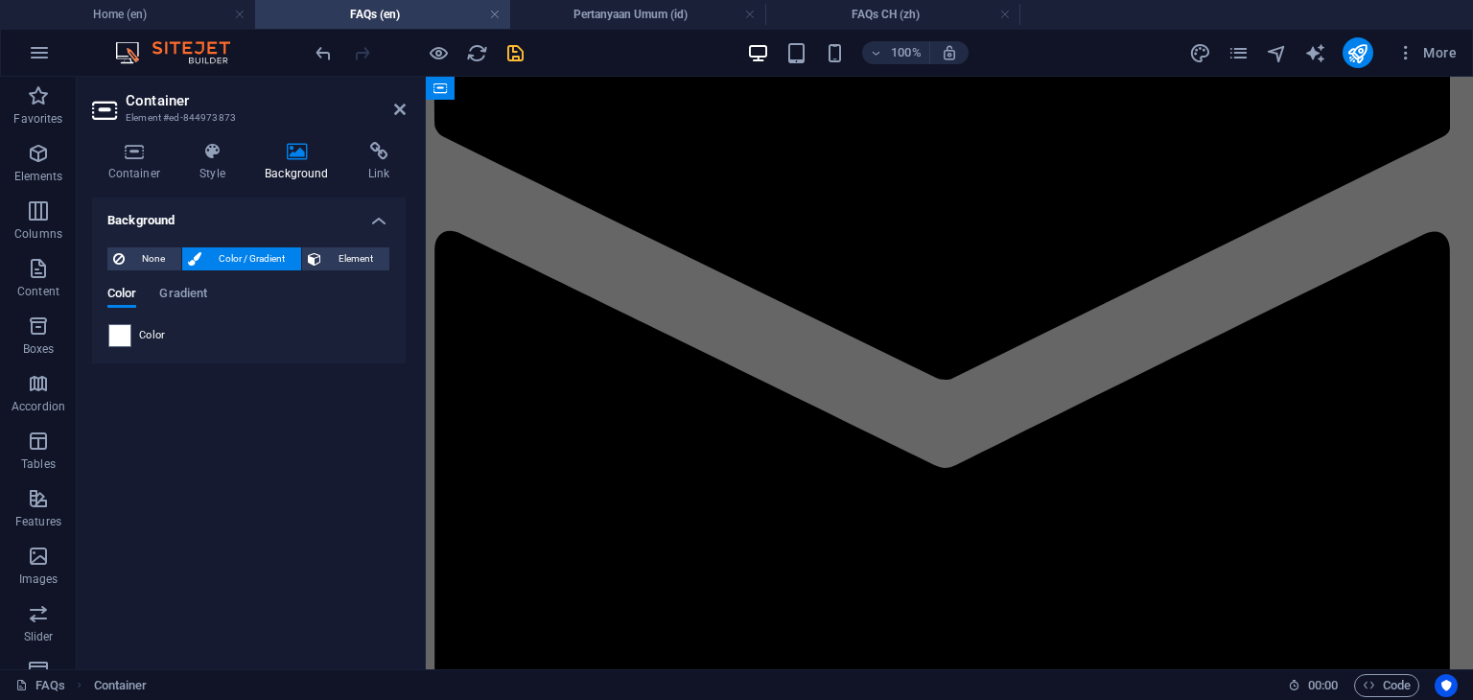
scroll to position [0, 0]
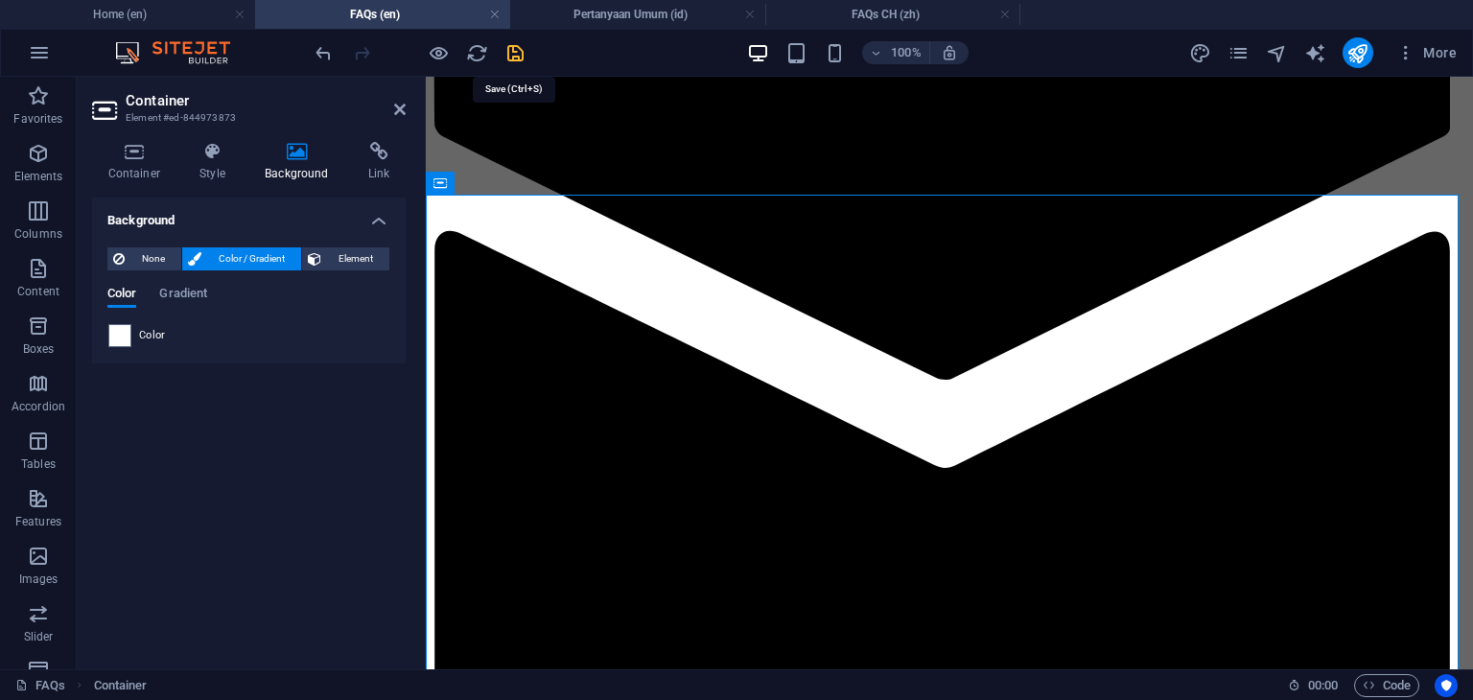
click at [514, 54] on icon "save" at bounding box center [515, 53] width 22 height 22
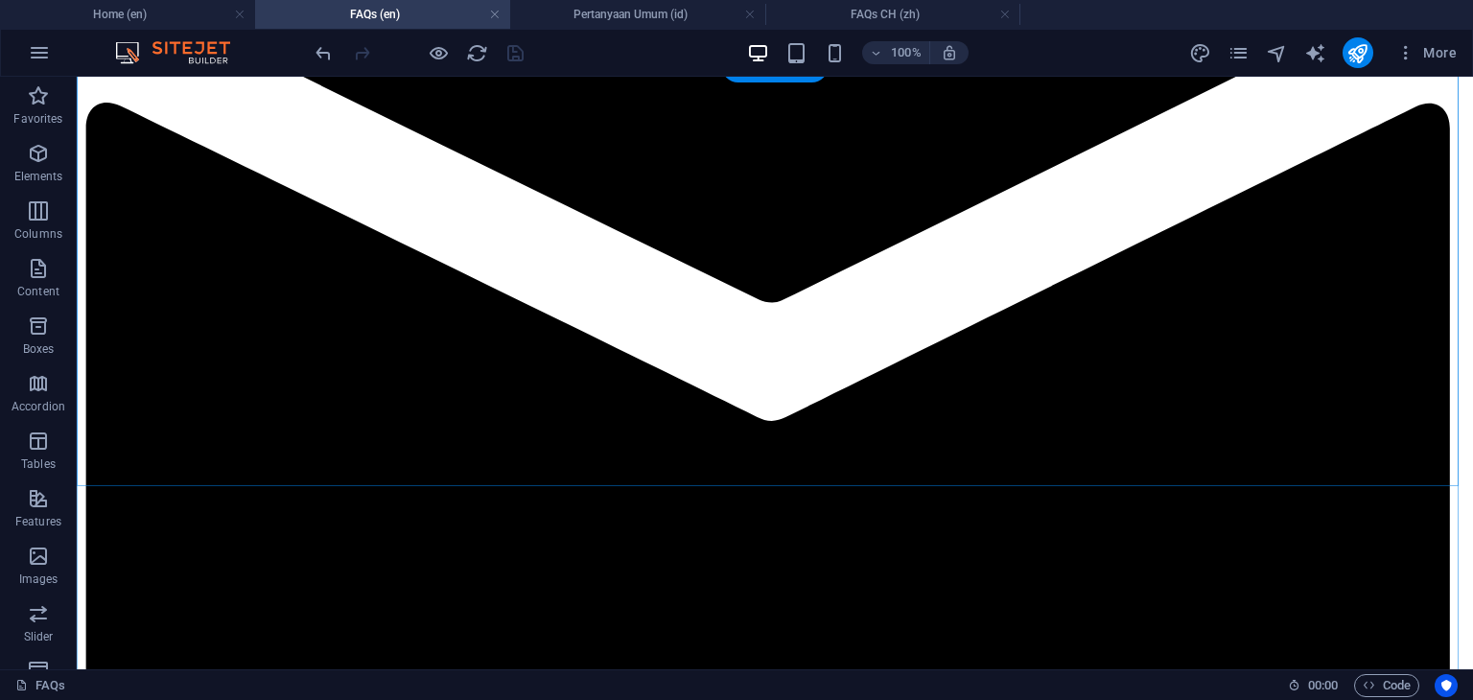
scroll to position [2354, 0]
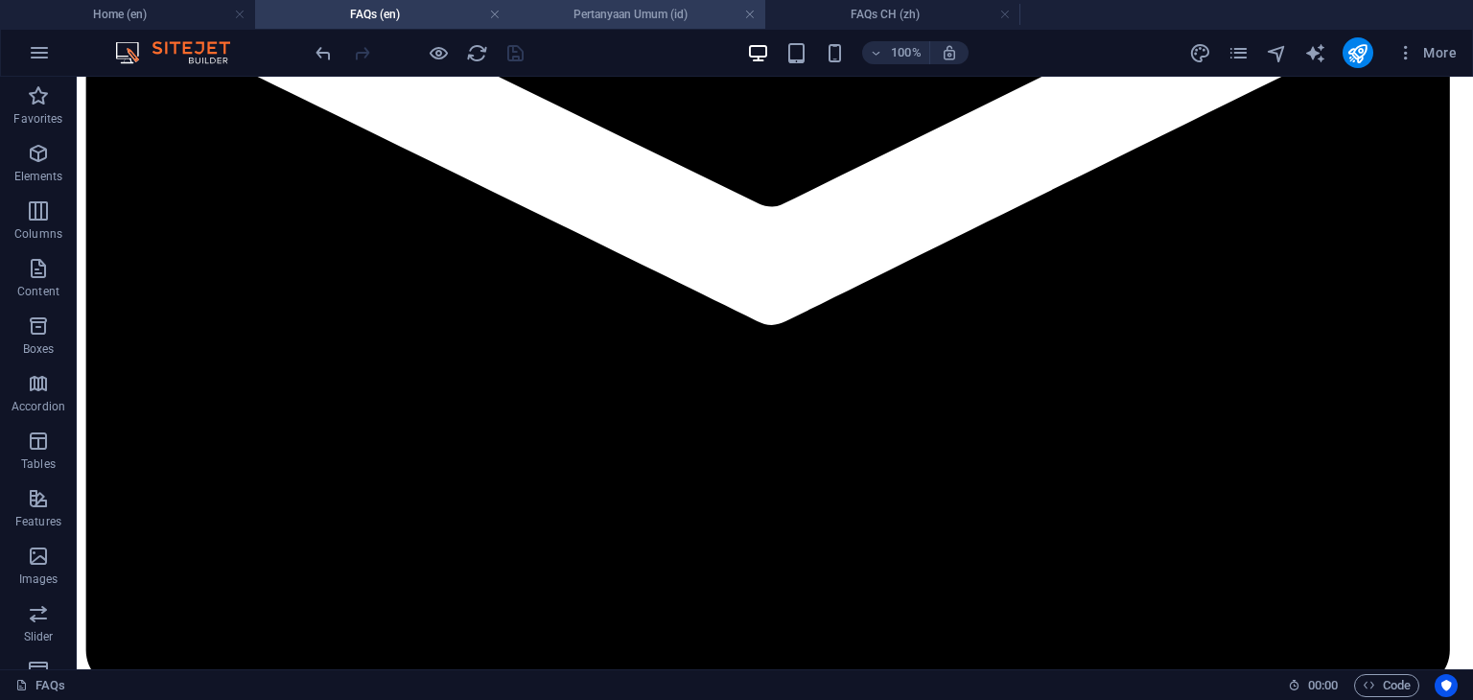
click at [601, 11] on h4 "Pertanyaan Umum (id)" at bounding box center [637, 14] width 255 height 21
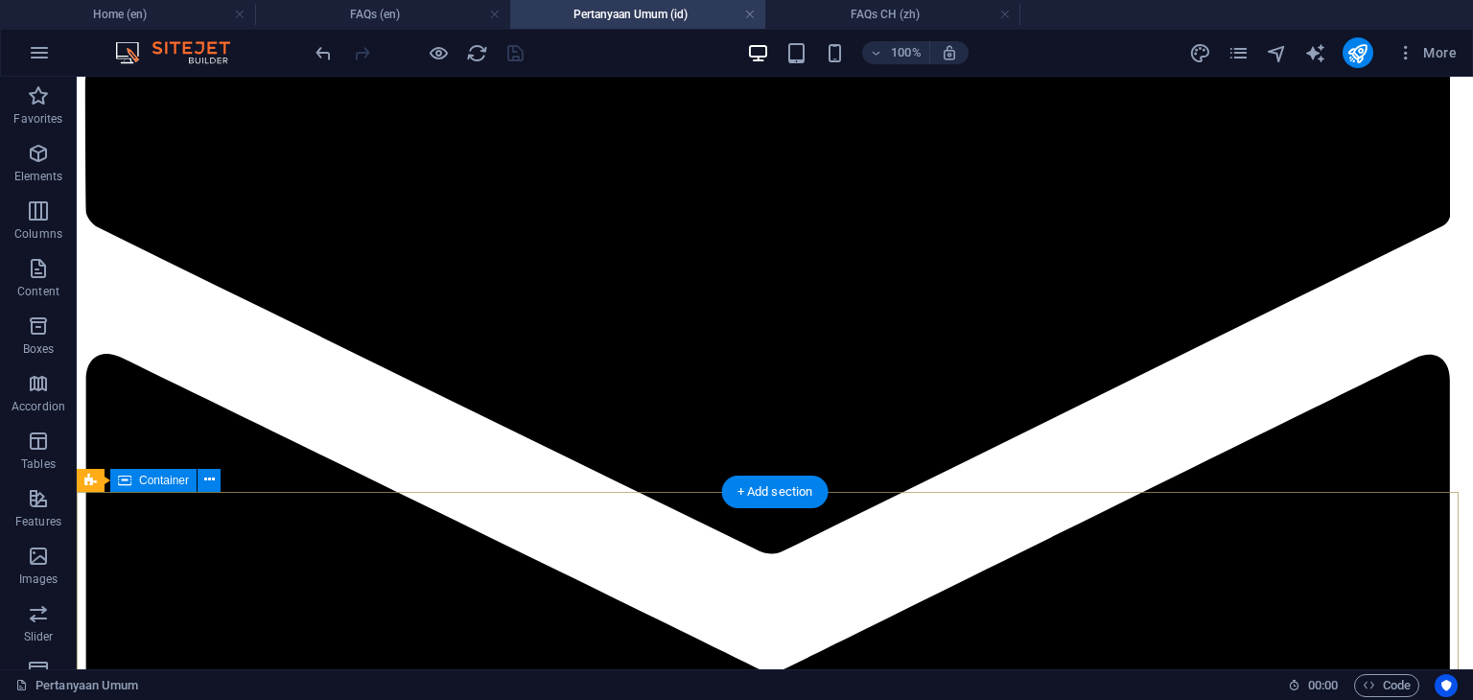
scroll to position [2092, 0]
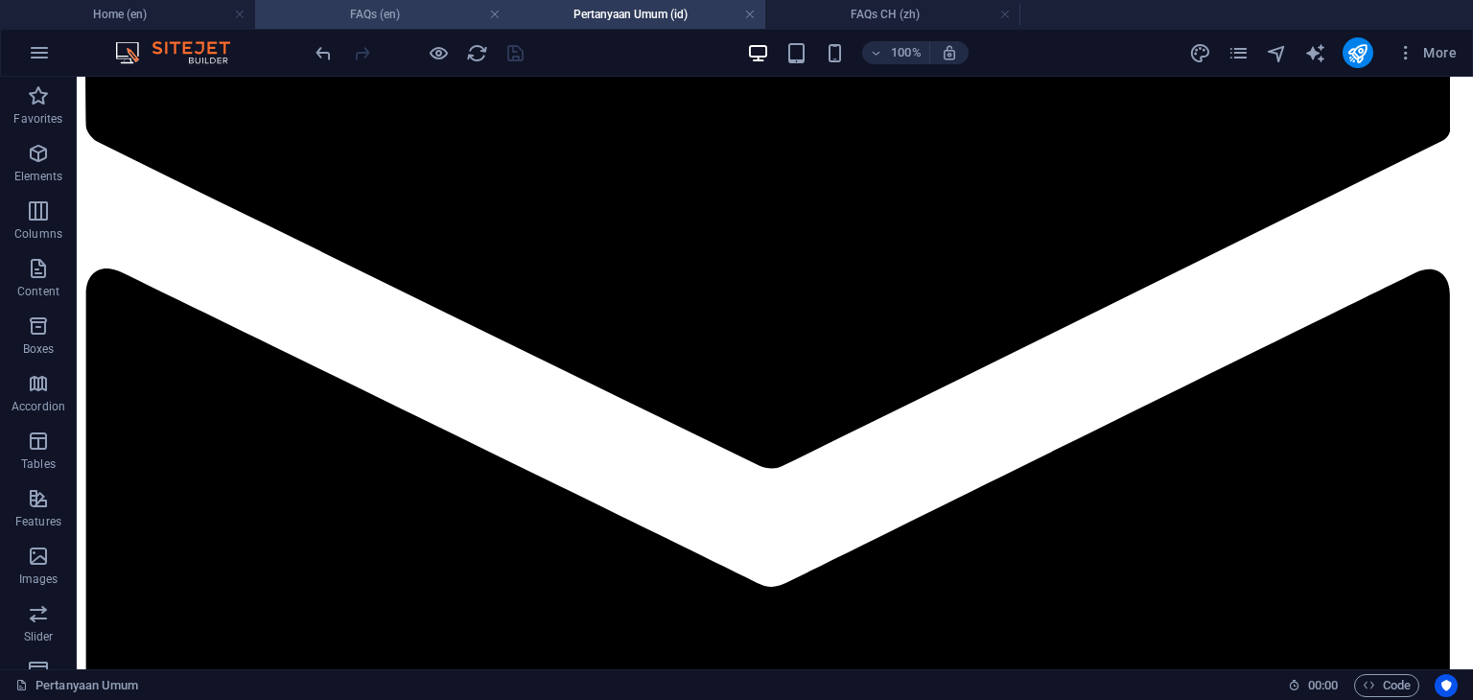
click at [387, 12] on h4 "FAQs (en)" at bounding box center [382, 14] width 255 height 21
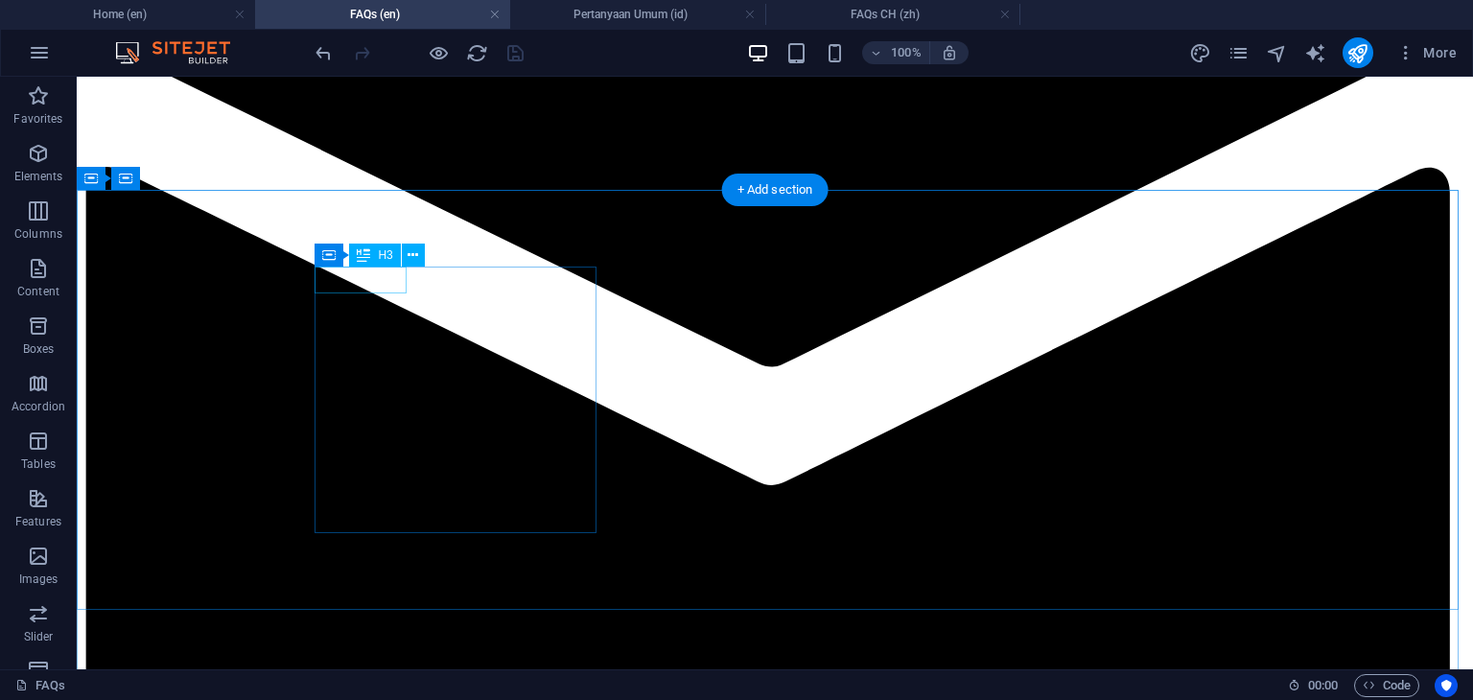
scroll to position [2098, 0]
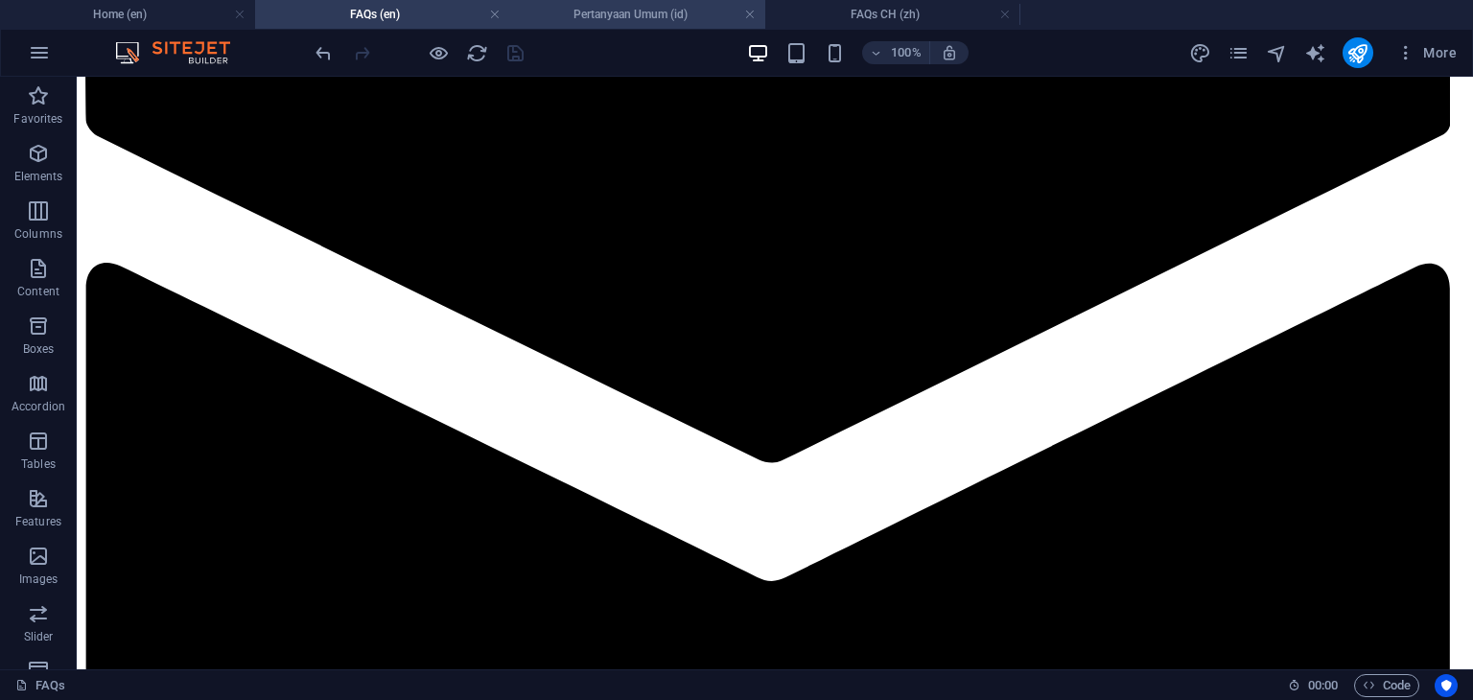
click at [641, 21] on h4 "Pertanyaan Umum (id)" at bounding box center [637, 14] width 255 height 21
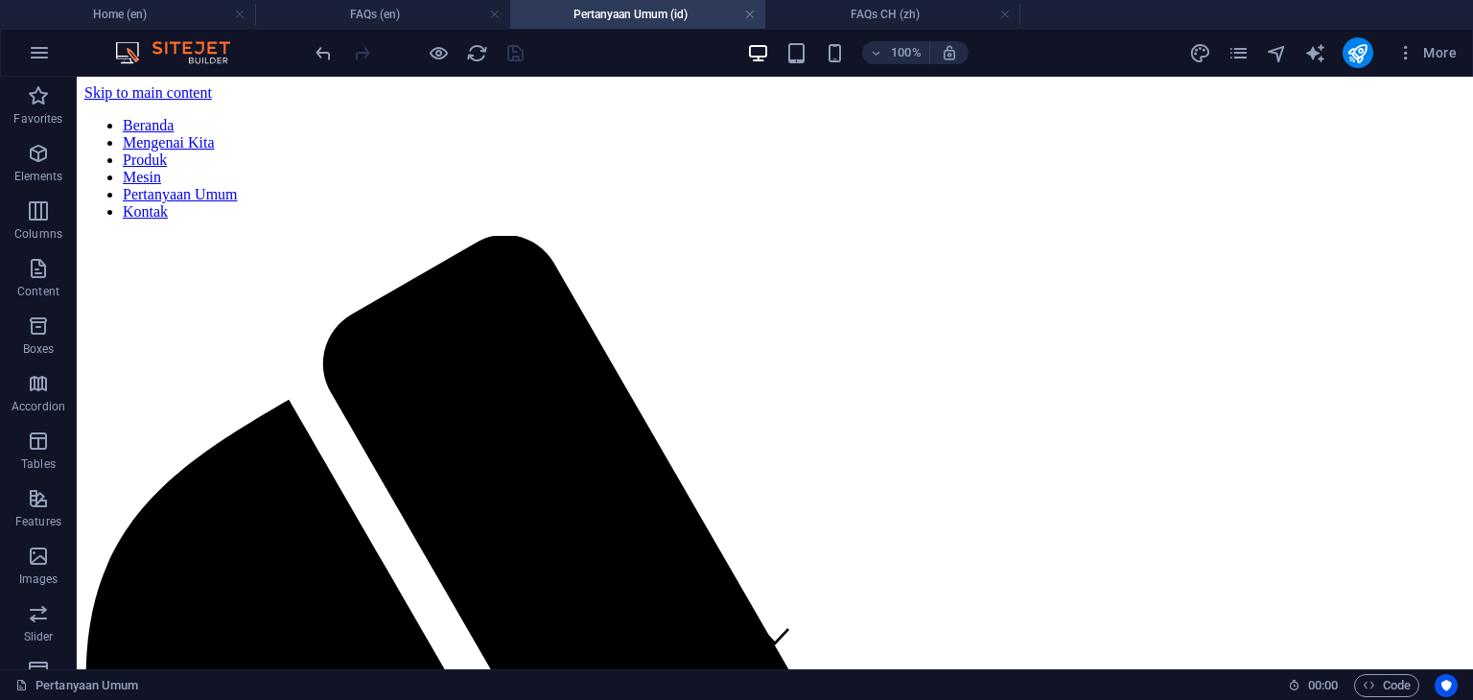
scroll to position [2092, 0]
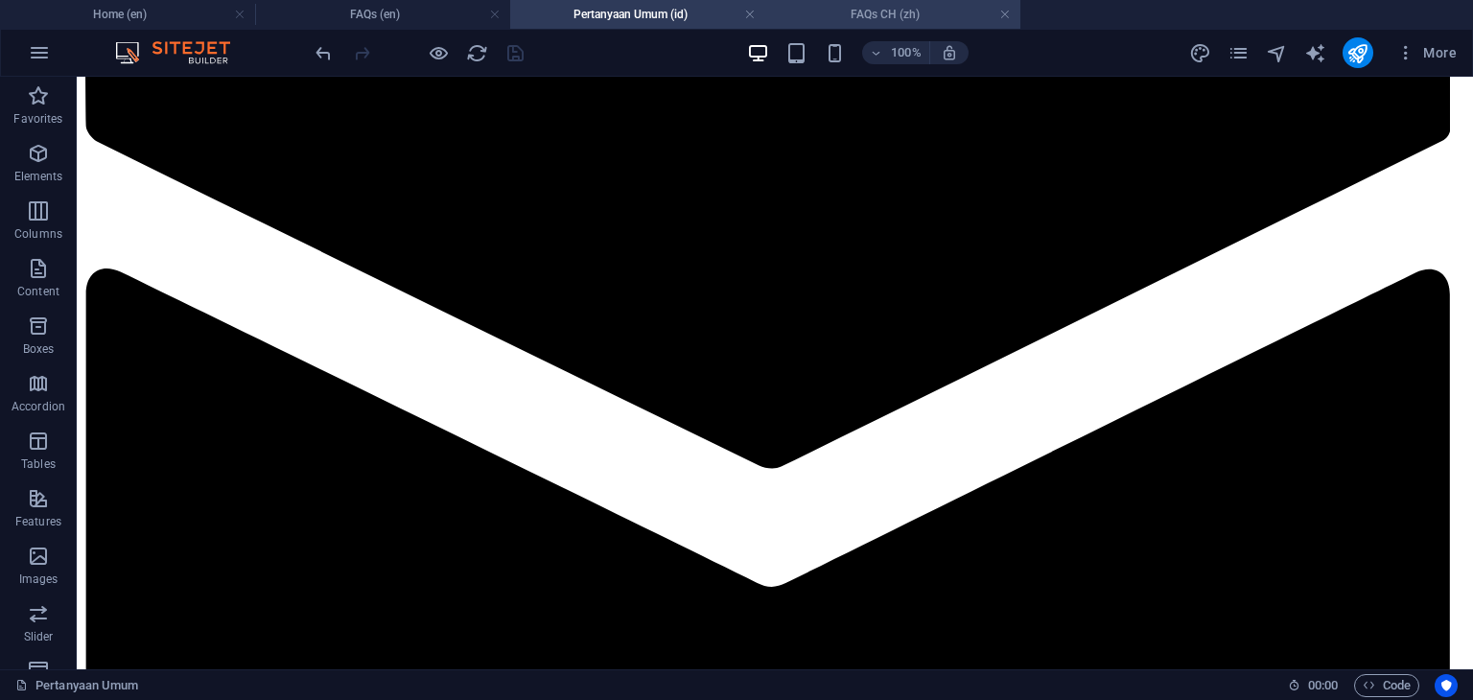
click at [899, 18] on h4 "FAQs CH (zh)" at bounding box center [892, 14] width 255 height 21
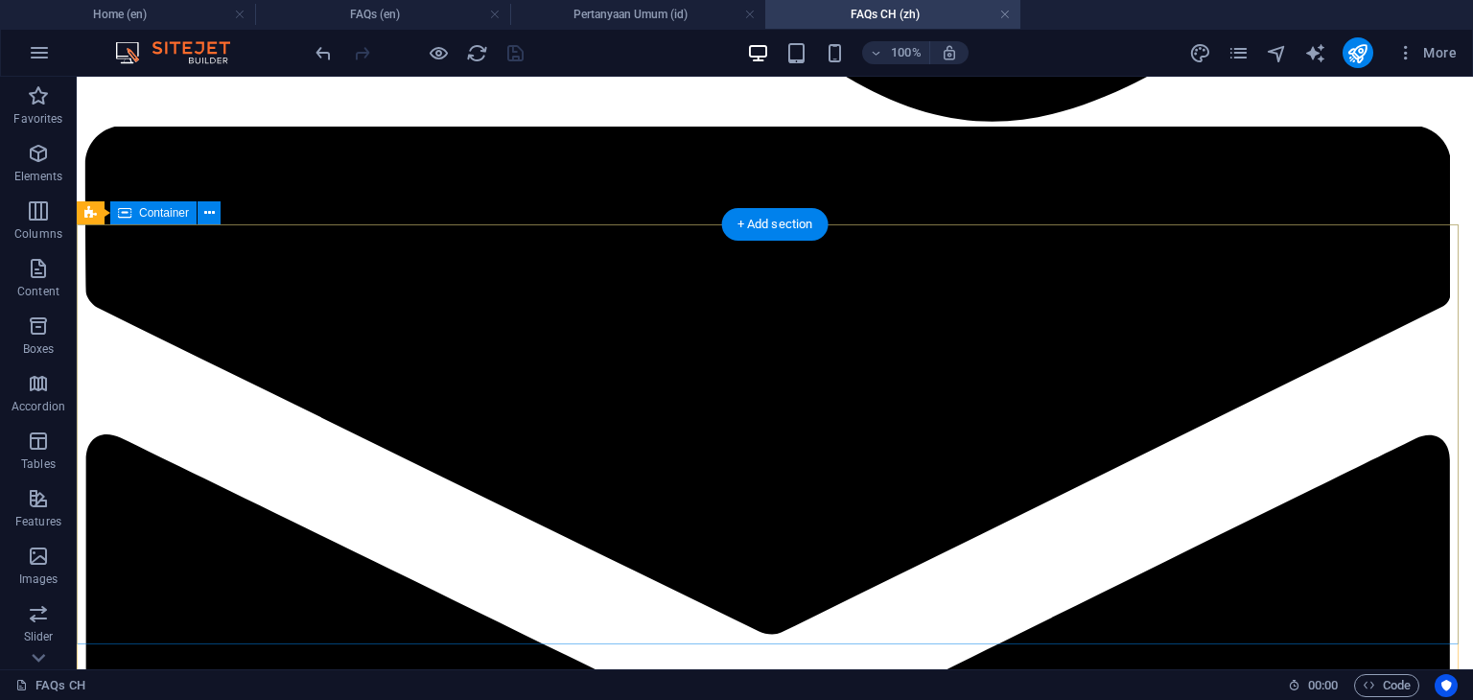
scroll to position [2044, 0]
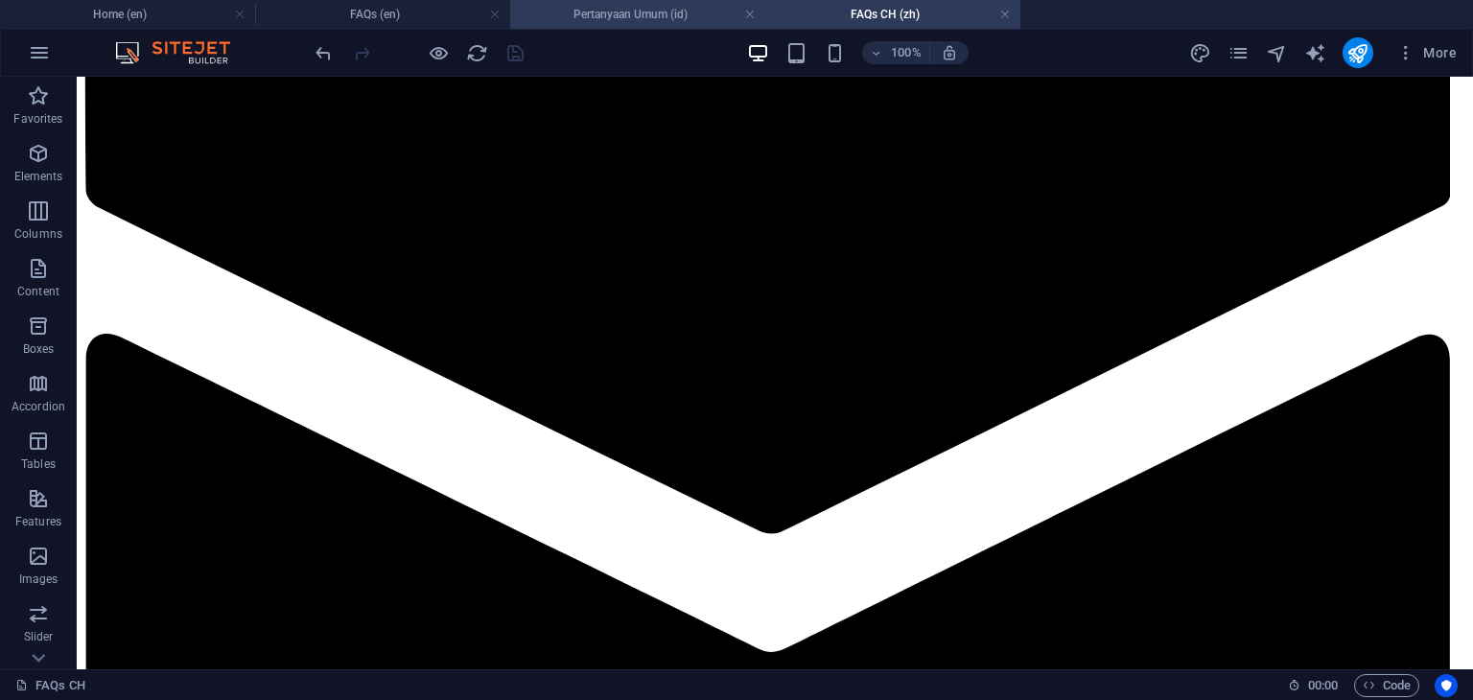
click at [625, 9] on h4 "Pertanyaan Umum (id)" at bounding box center [637, 14] width 255 height 21
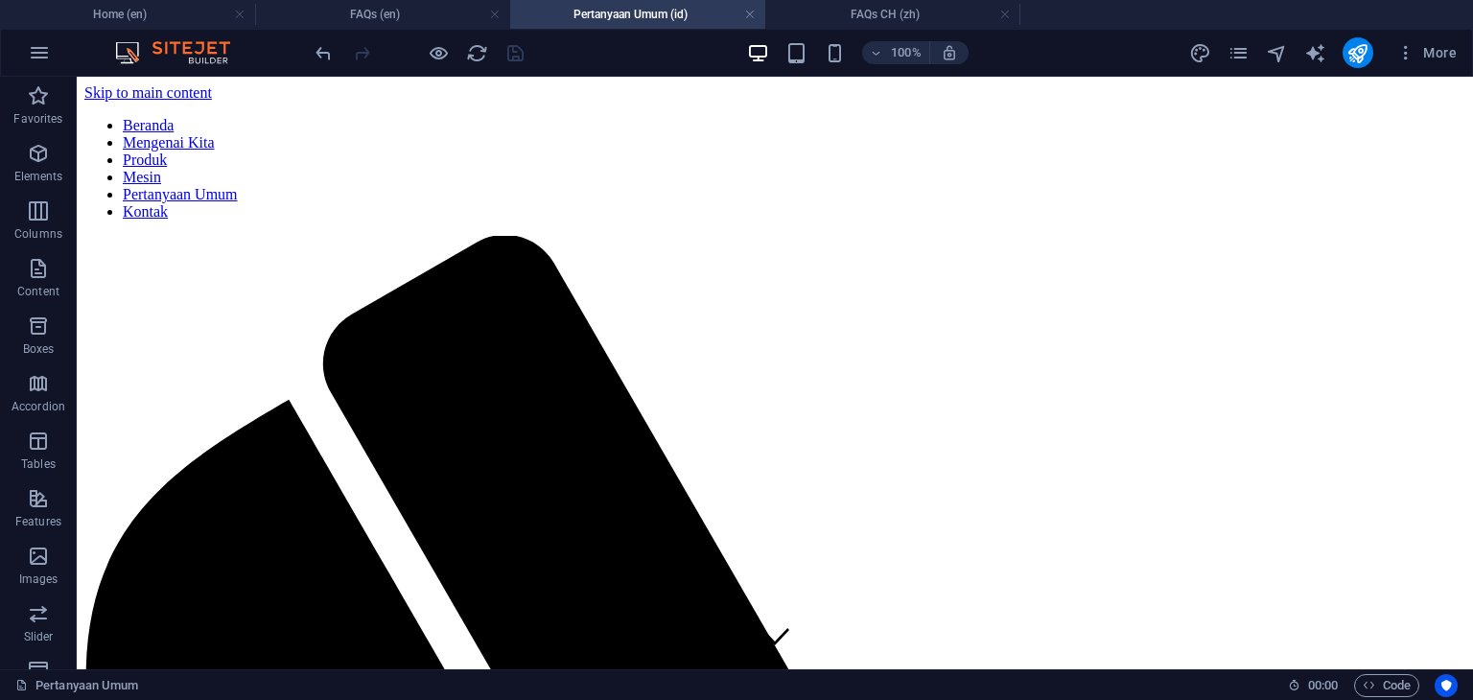
scroll to position [2092, 0]
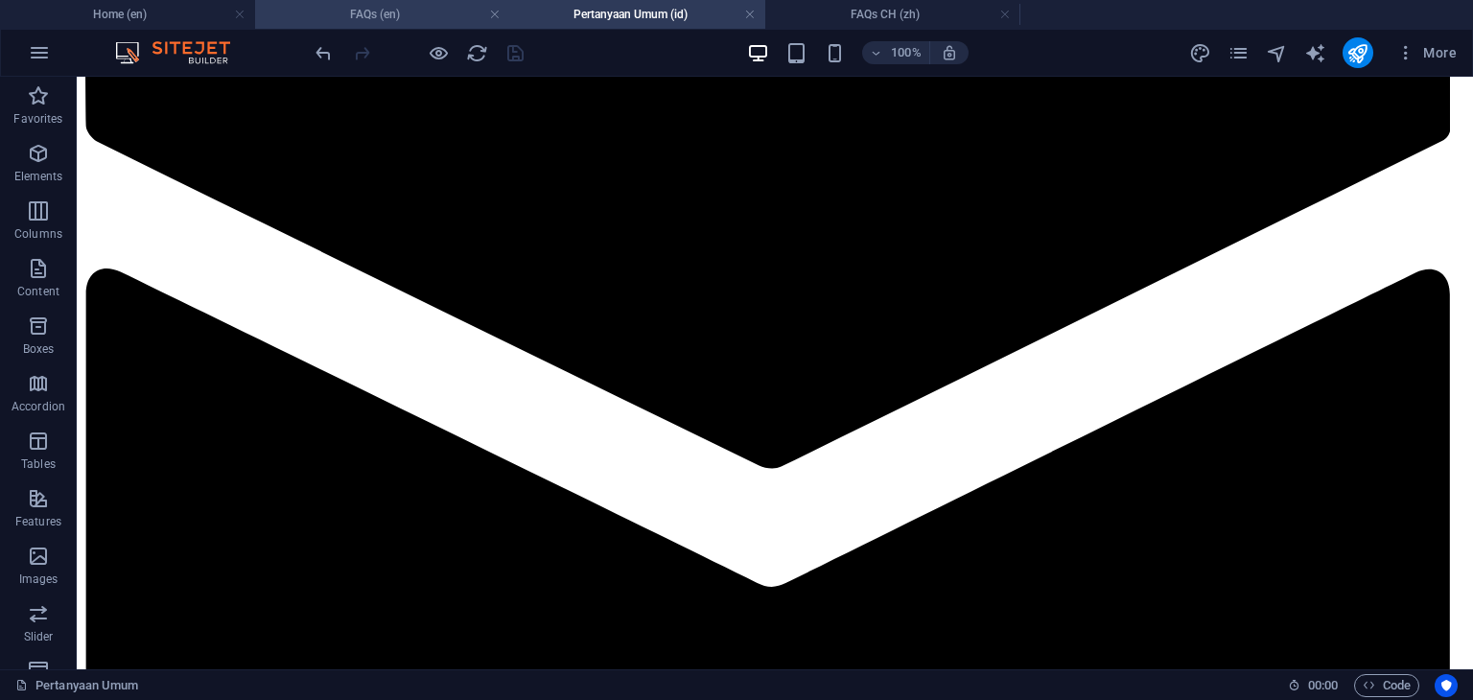
click at [391, 12] on h4 "FAQs (en)" at bounding box center [382, 14] width 255 height 21
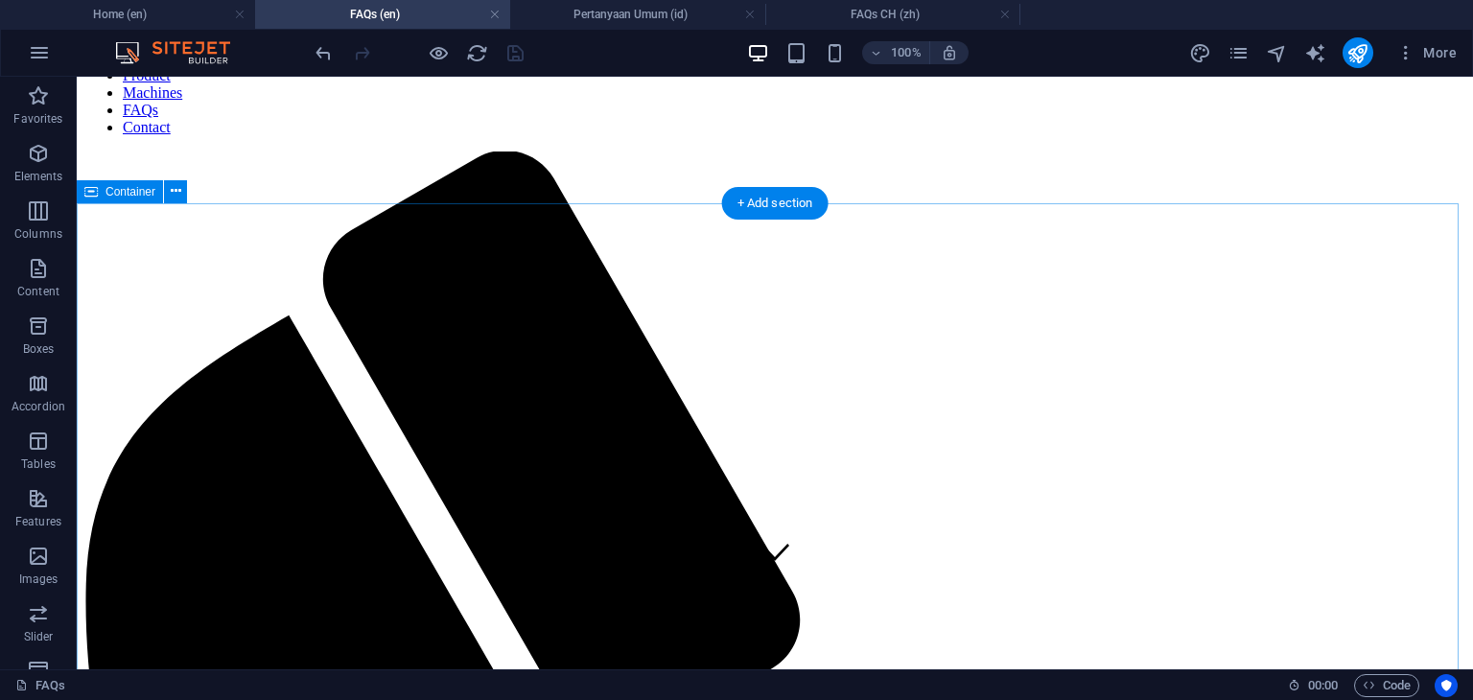
scroll to position [0, 0]
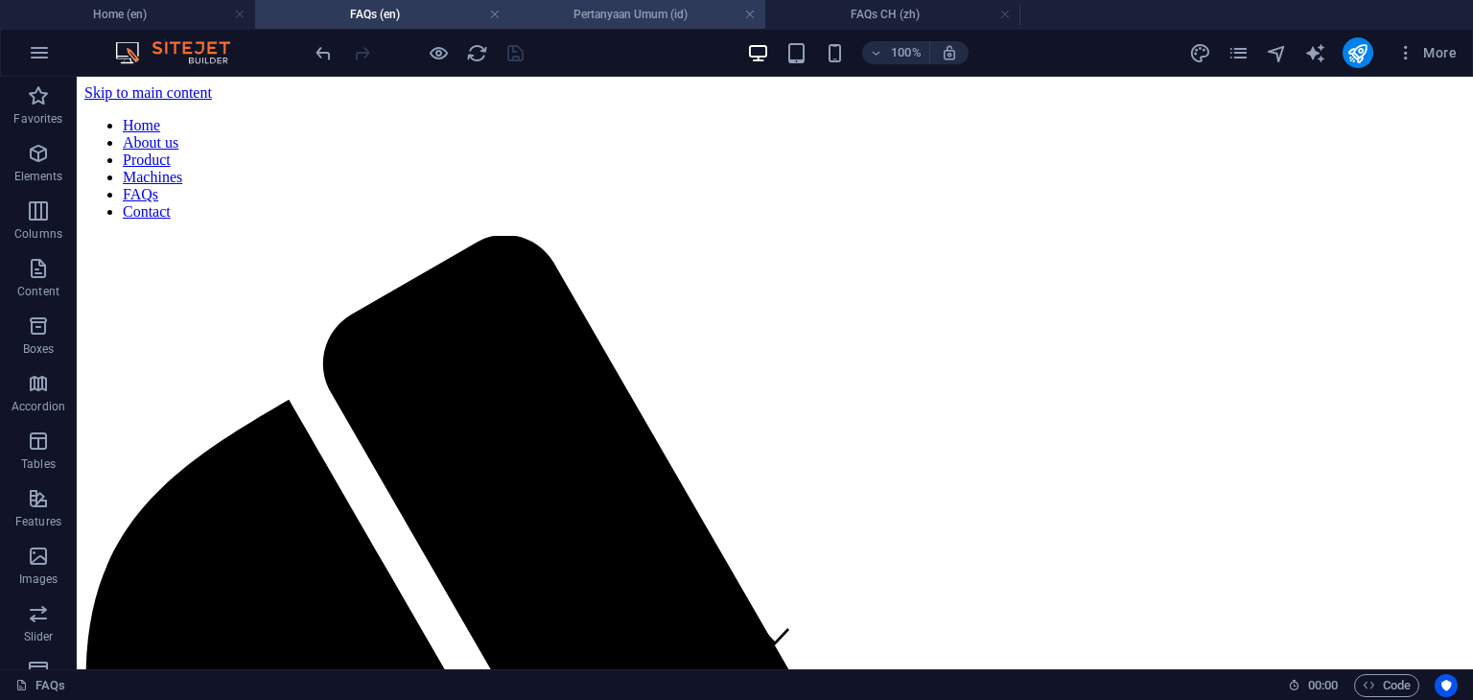
click at [628, 16] on h4 "Pertanyaan Umum (id)" at bounding box center [637, 14] width 255 height 21
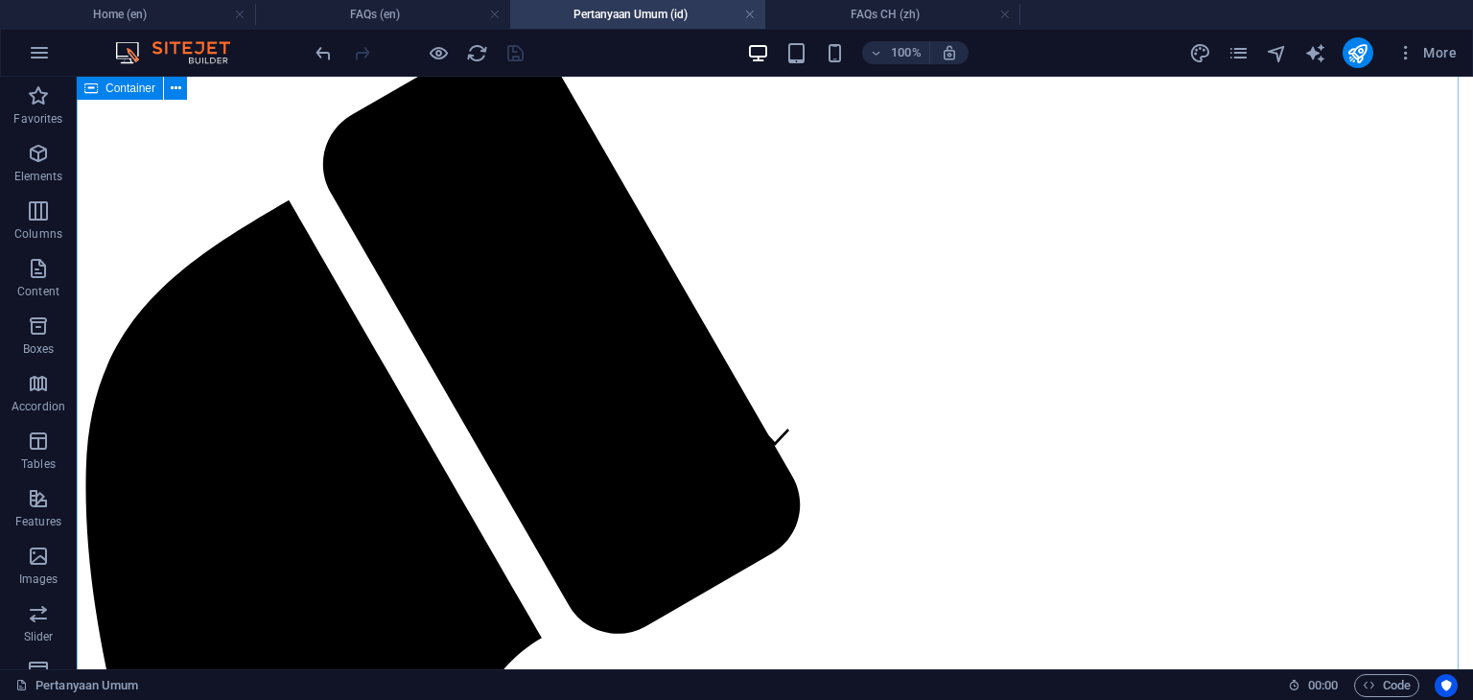
scroll to position [11, 0]
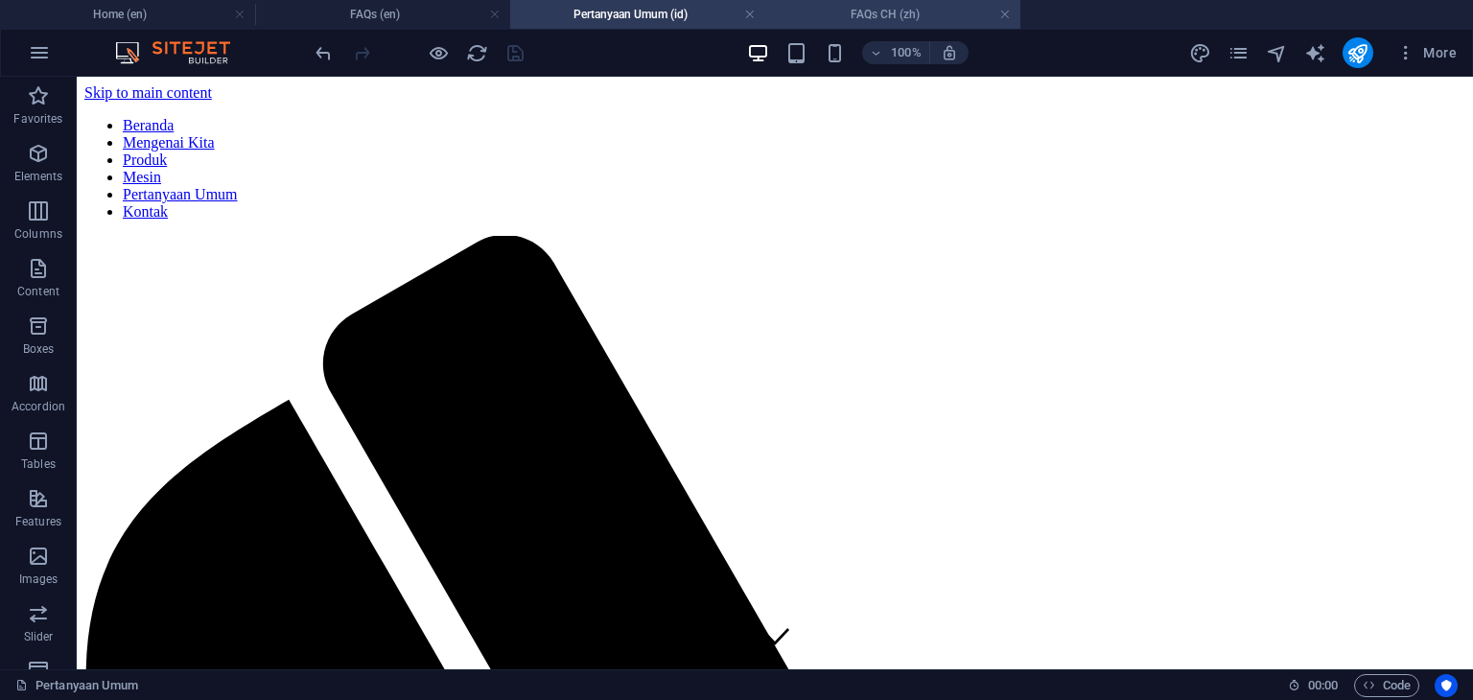
click at [881, 13] on h4 "FAQs CH (zh)" at bounding box center [892, 14] width 255 height 21
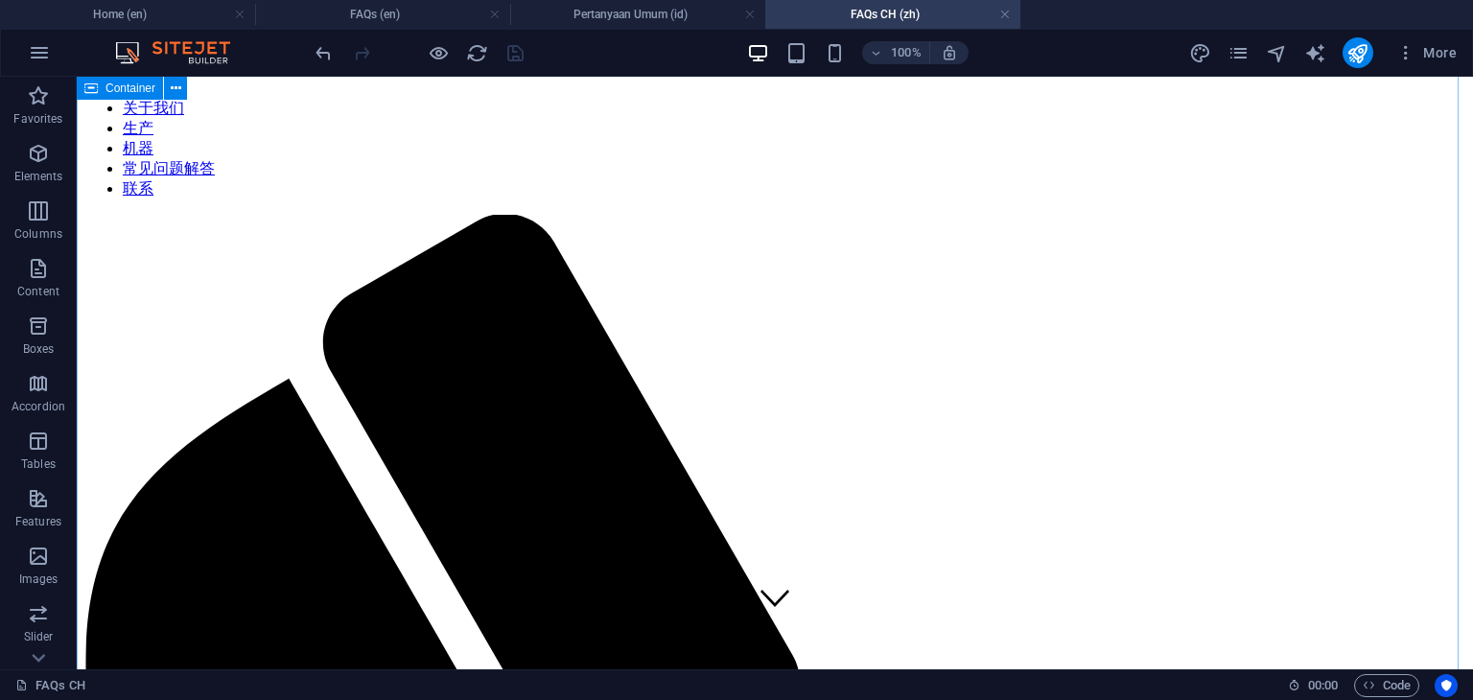
scroll to position [31, 0]
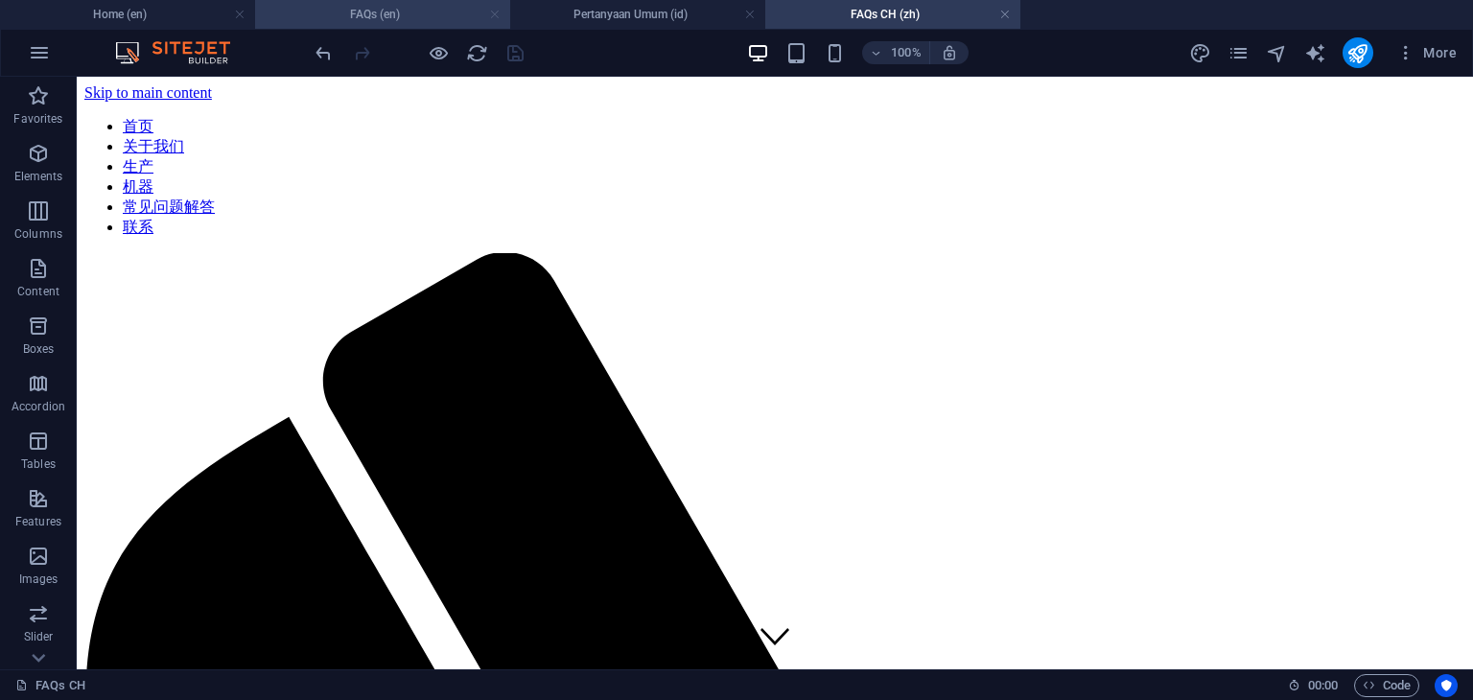
click at [492, 16] on link at bounding box center [495, 15] width 12 height 18
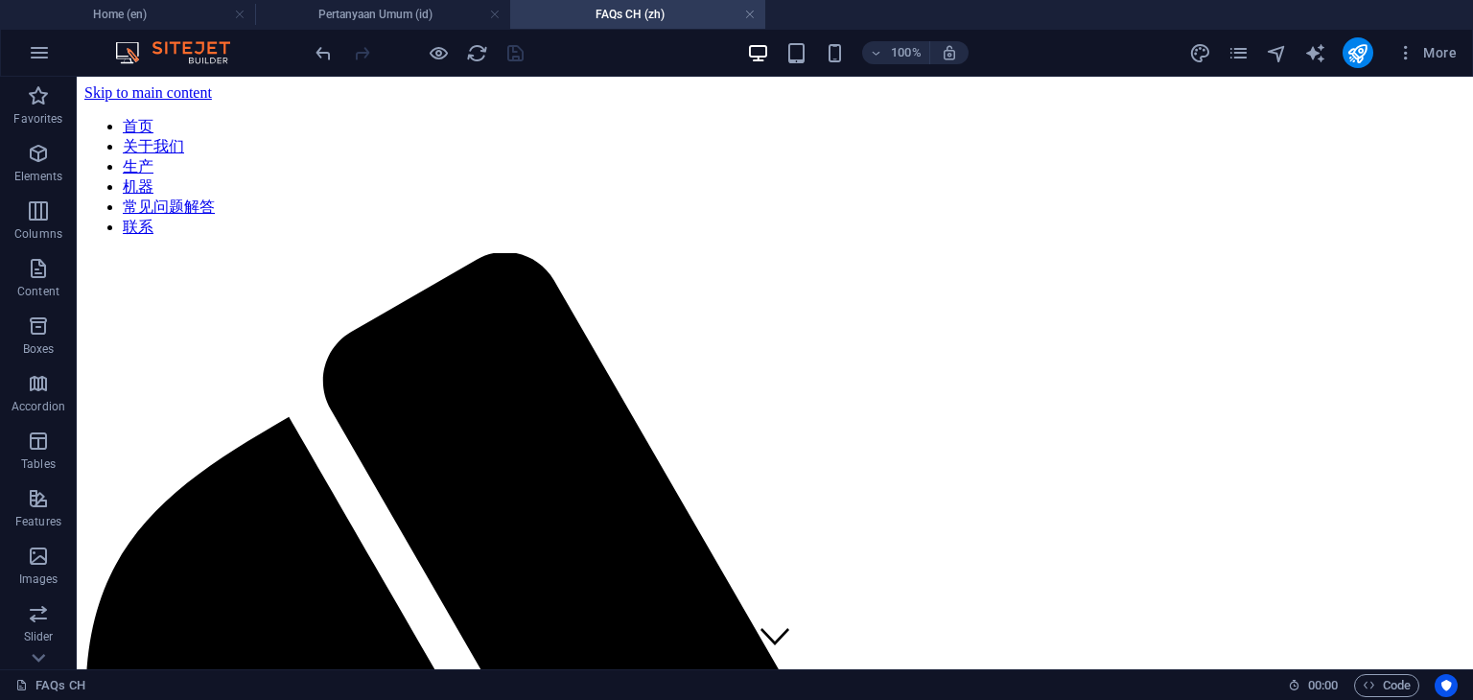
click at [492, 16] on link at bounding box center [495, 15] width 12 height 18
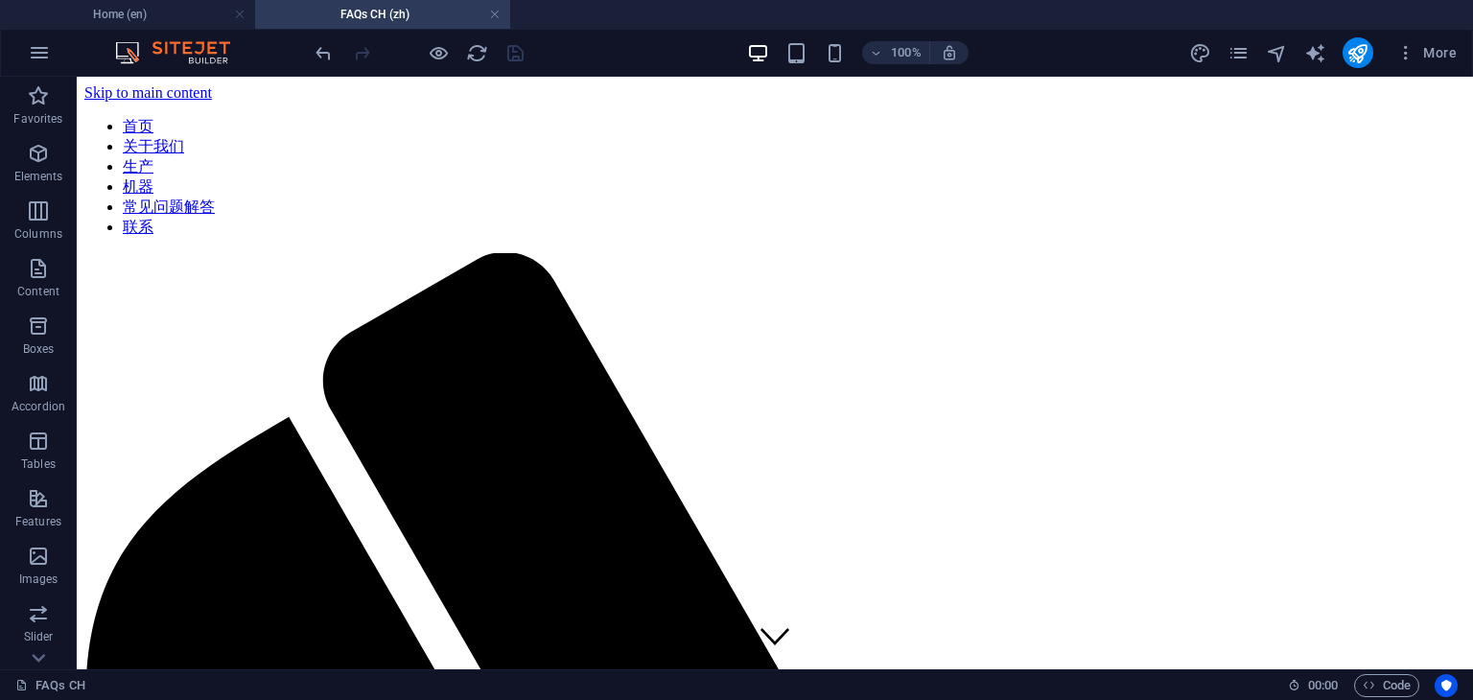
click at [492, 16] on link at bounding box center [495, 15] width 12 height 18
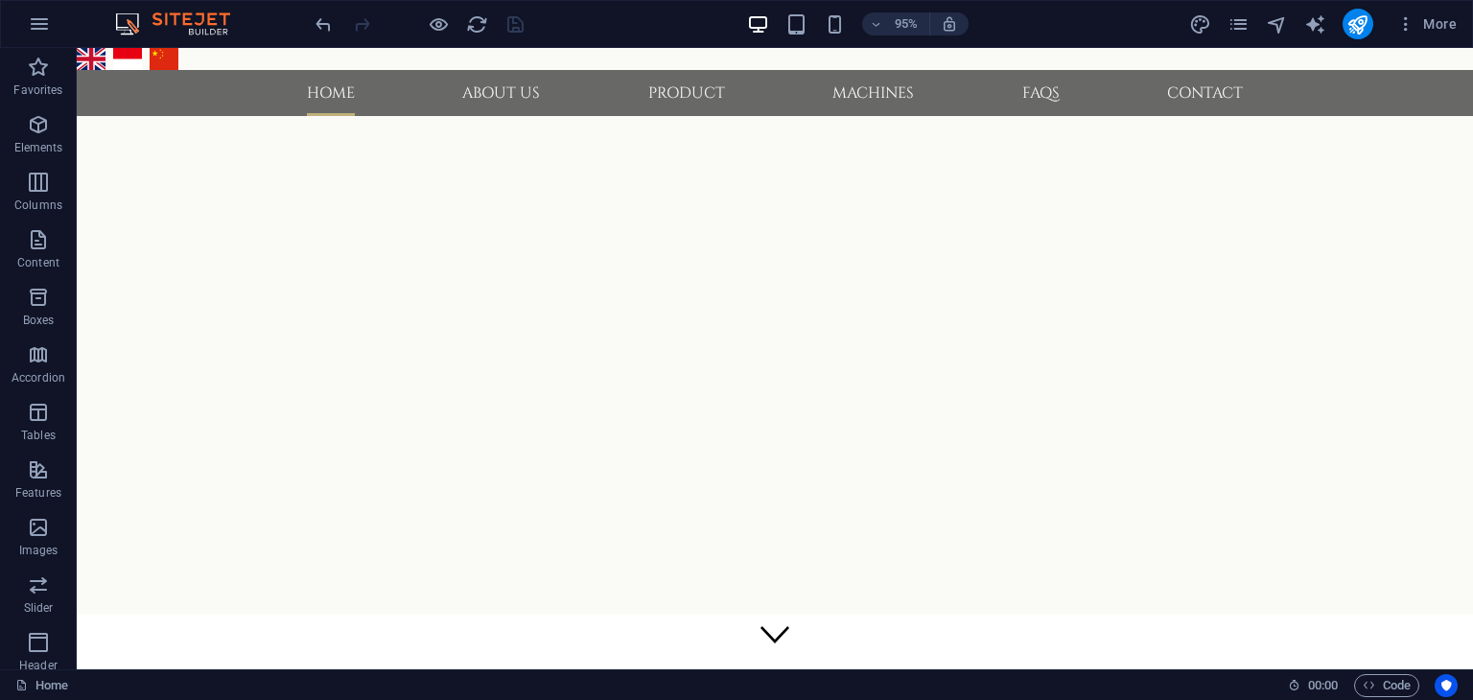
scroll to position [275, 0]
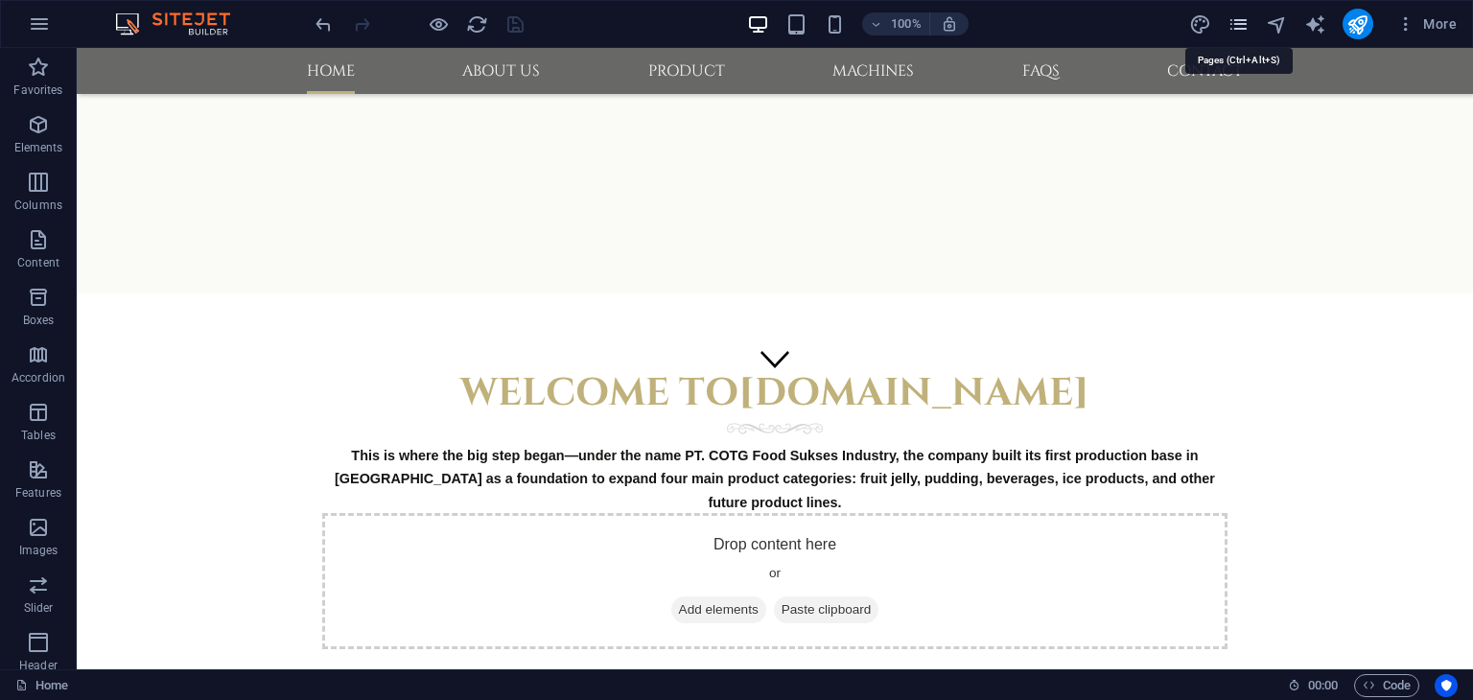
click at [1243, 30] on icon "pages" at bounding box center [1238, 24] width 22 height 22
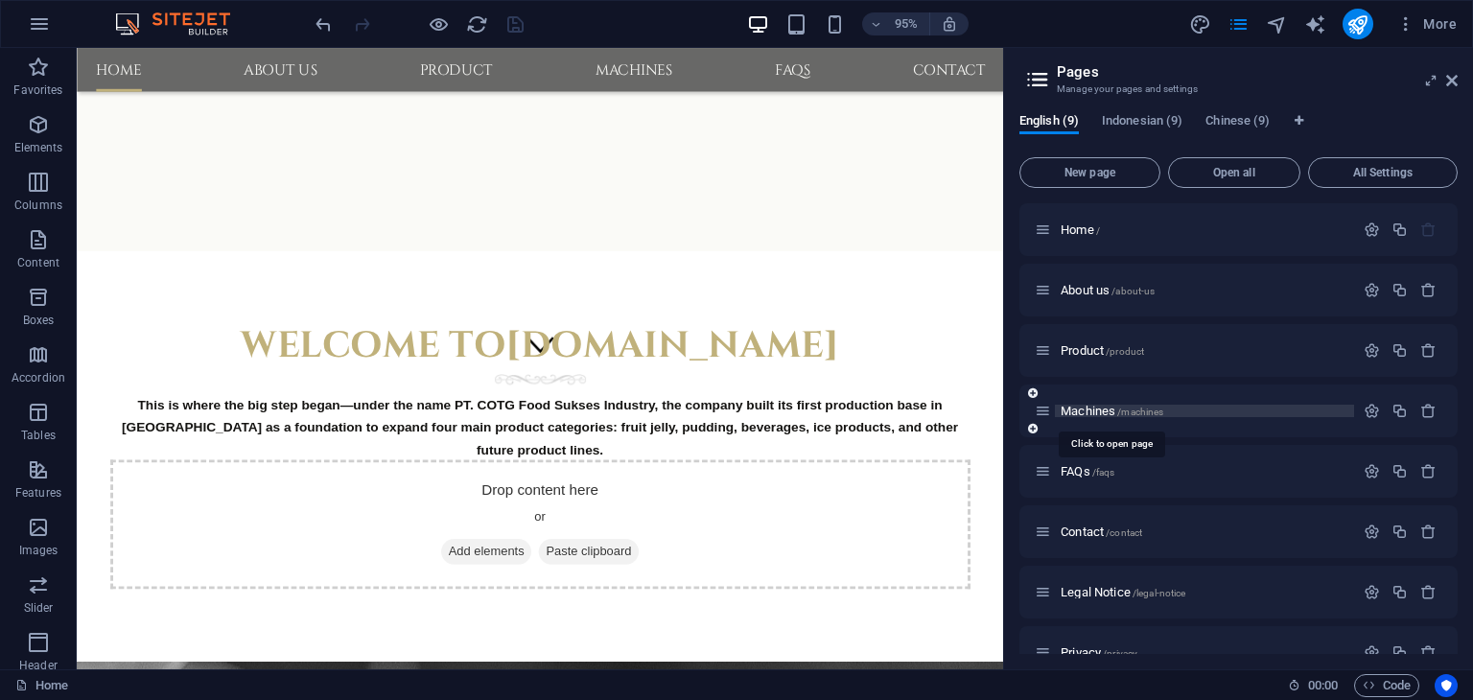
click at [1090, 413] on span "Machines /machines" at bounding box center [1112, 411] width 103 height 14
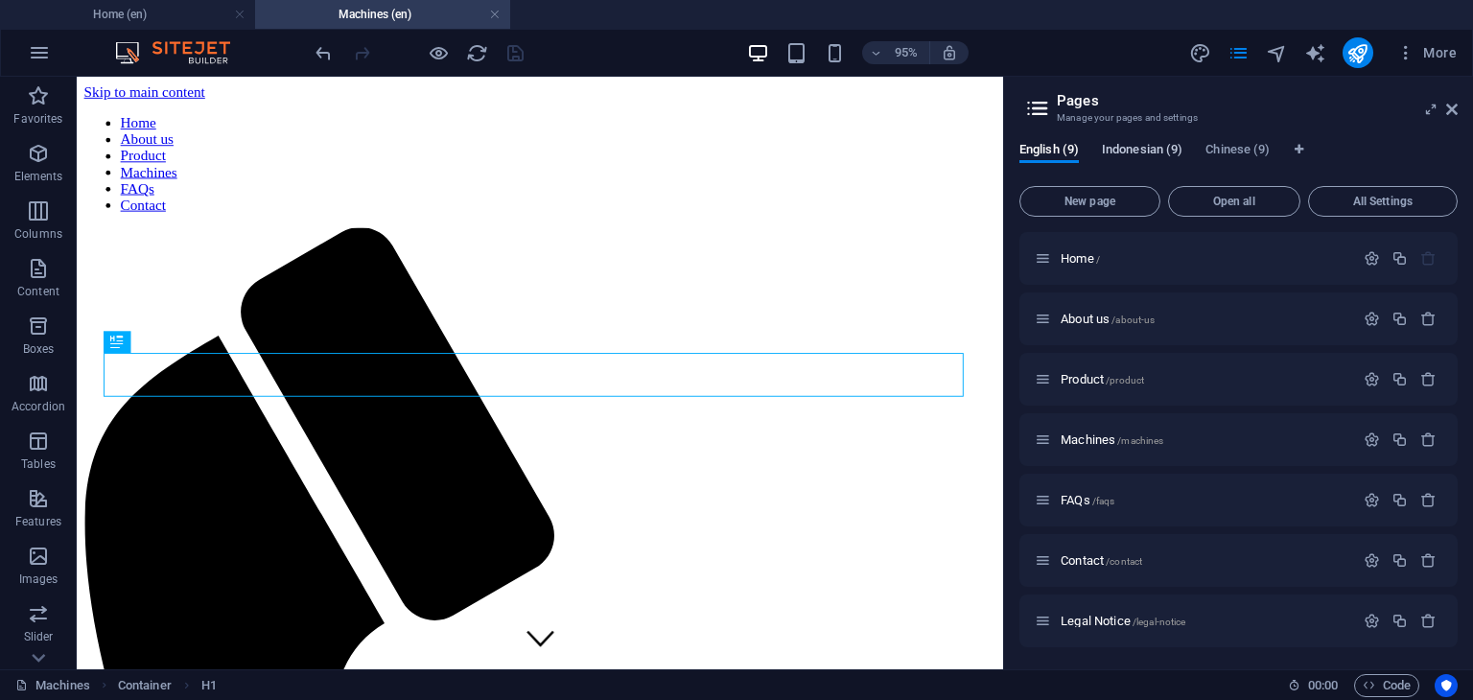
scroll to position [0, 0]
click at [1143, 151] on span "Indonesian (9)" at bounding box center [1142, 151] width 81 height 27
click at [1078, 440] on span "Mesin /mesin" at bounding box center [1094, 439] width 67 height 14
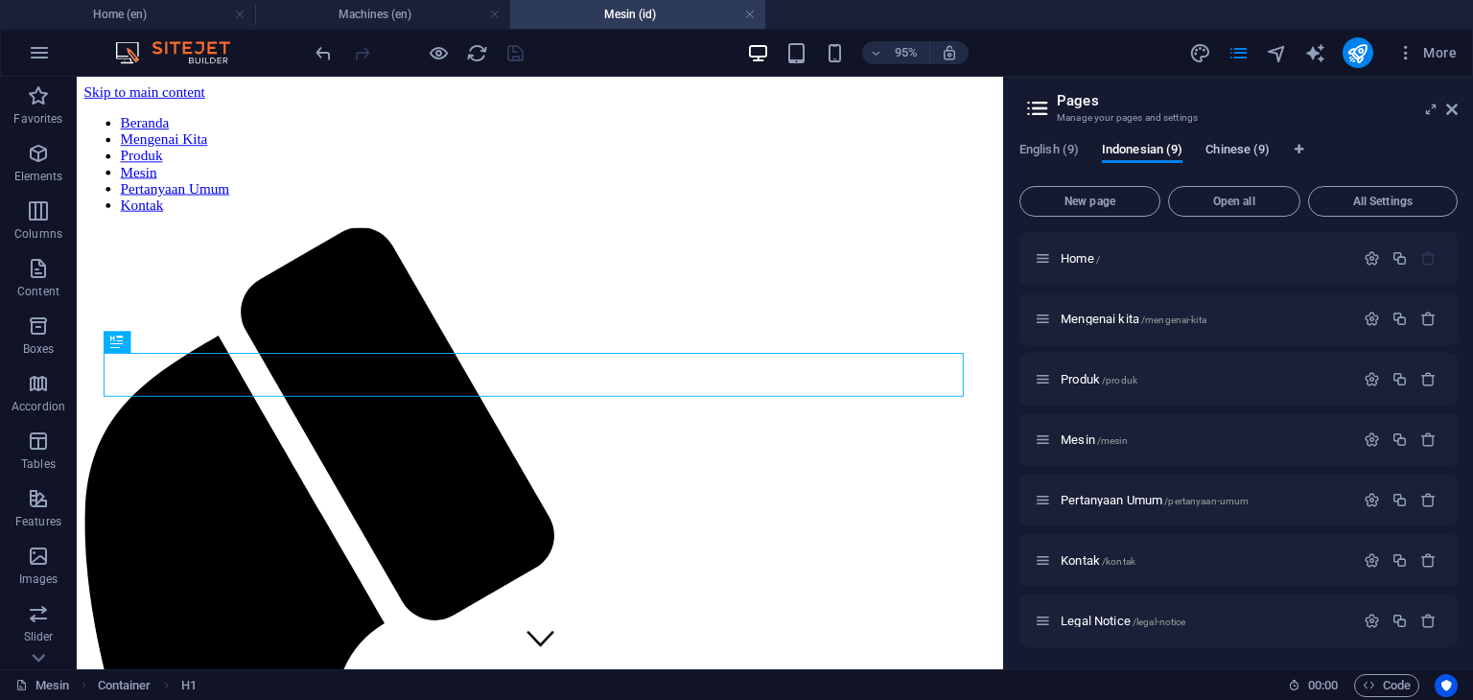
click at [1227, 149] on span "Chinese (9)" at bounding box center [1237, 151] width 64 height 27
click at [1092, 444] on span "Machine CH /machine-ch" at bounding box center [1123, 439] width 125 height 14
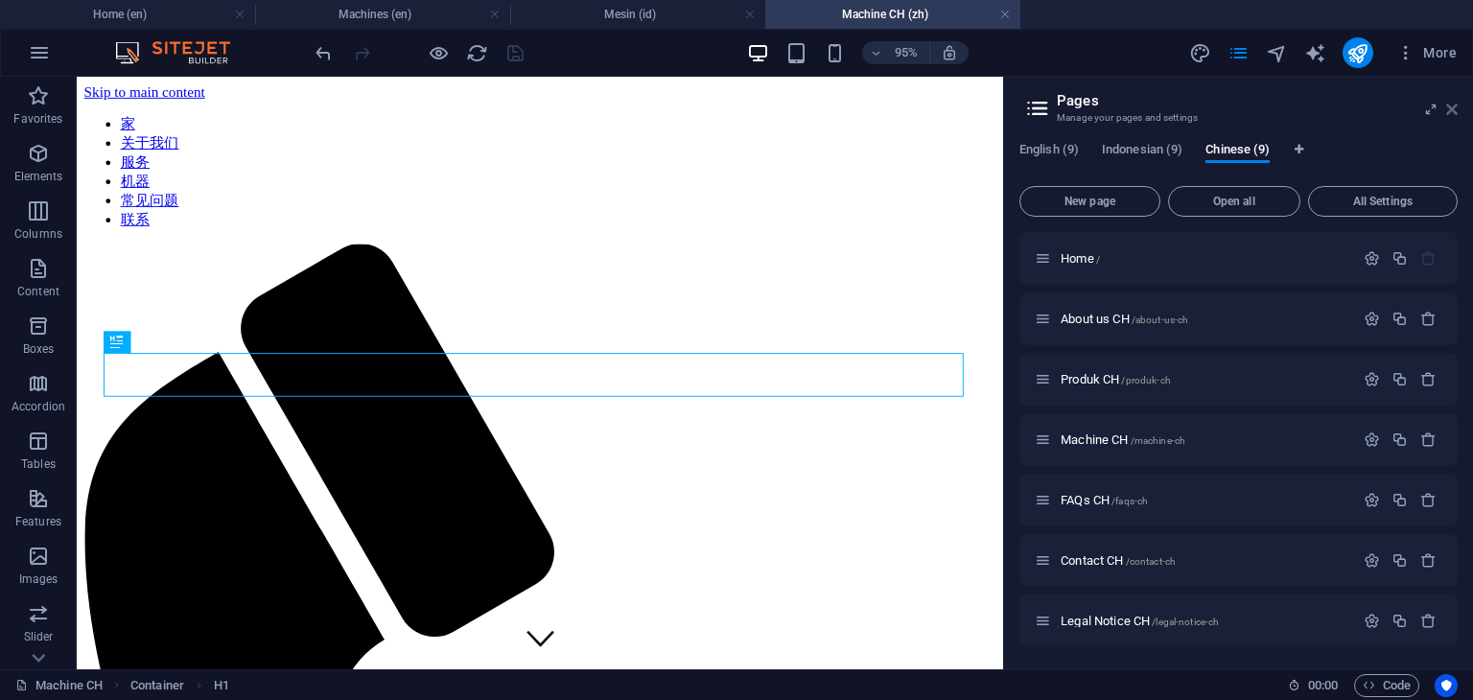
click at [1454, 108] on icon at bounding box center [1452, 109] width 12 height 15
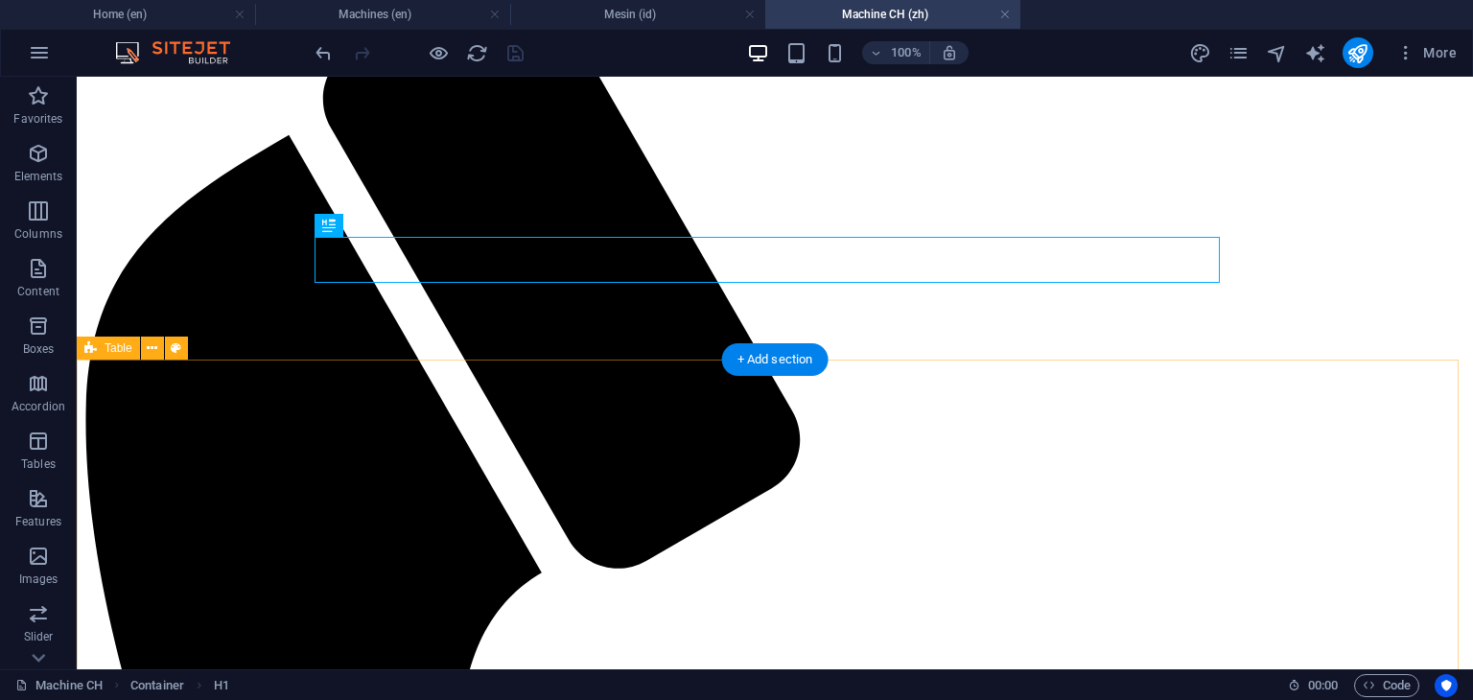
scroll to position [288, 0]
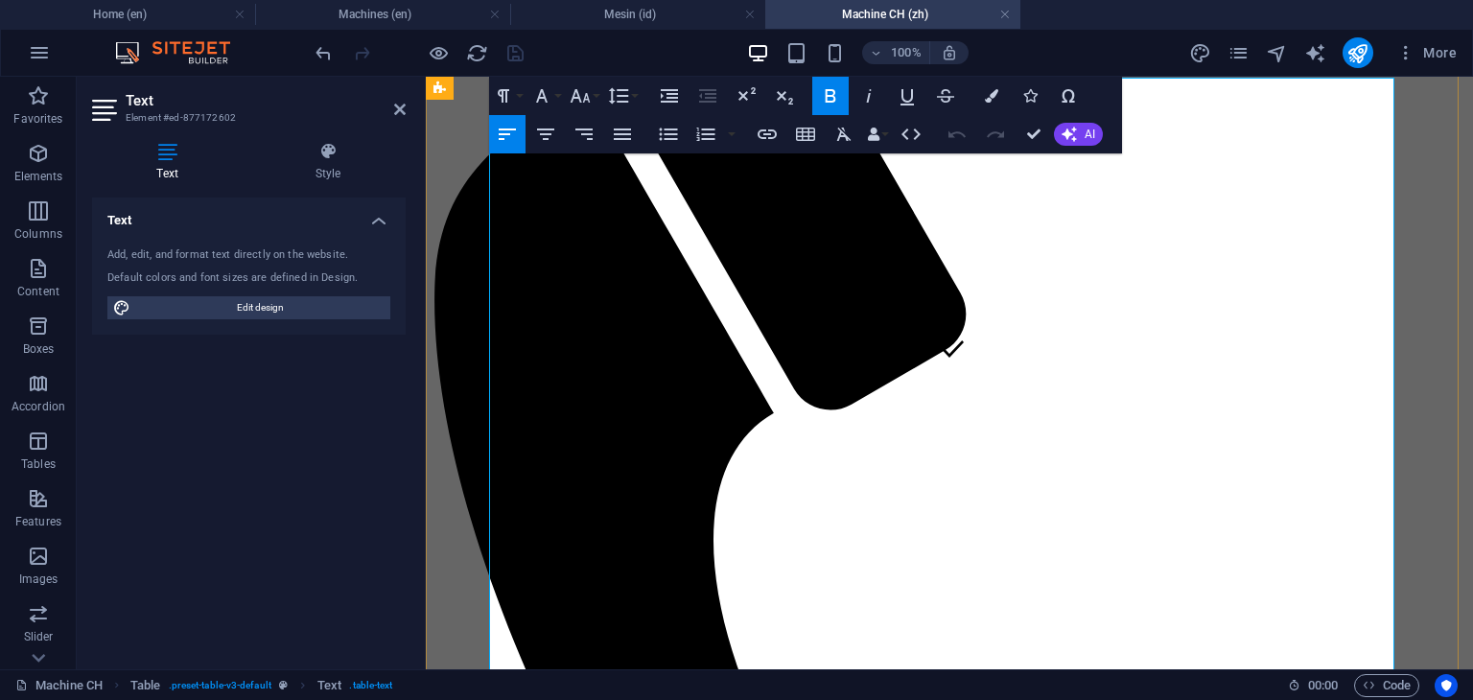
scroll to position [443, 0]
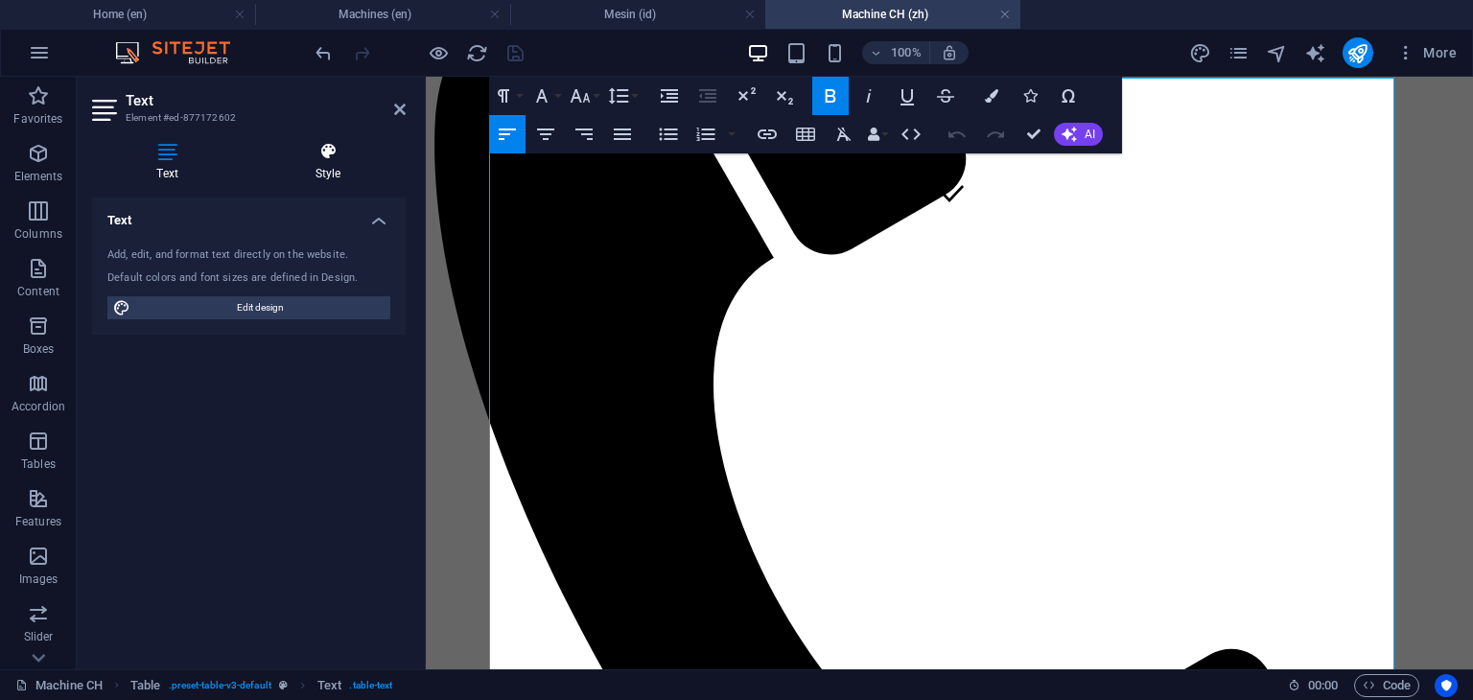
click at [340, 165] on h4 "Style" at bounding box center [327, 162] width 155 height 40
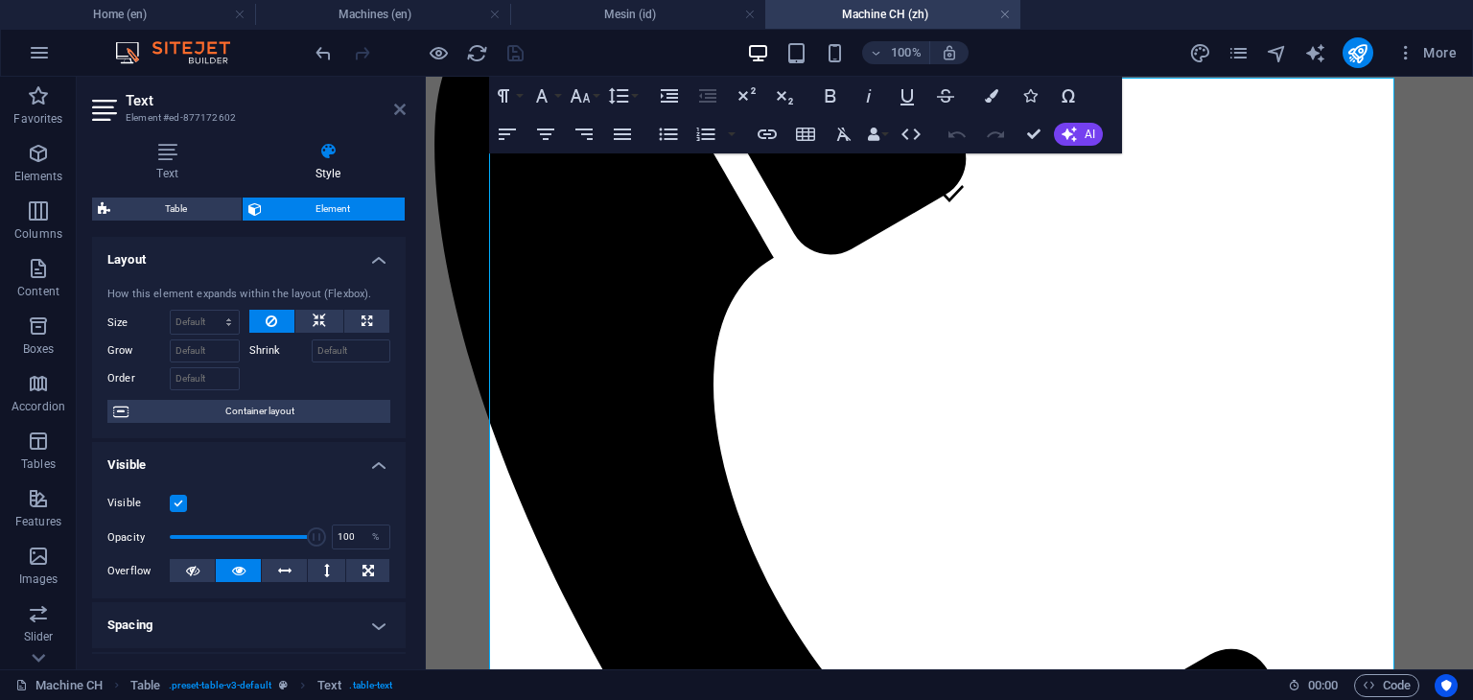
click at [397, 112] on icon at bounding box center [400, 109] width 12 height 15
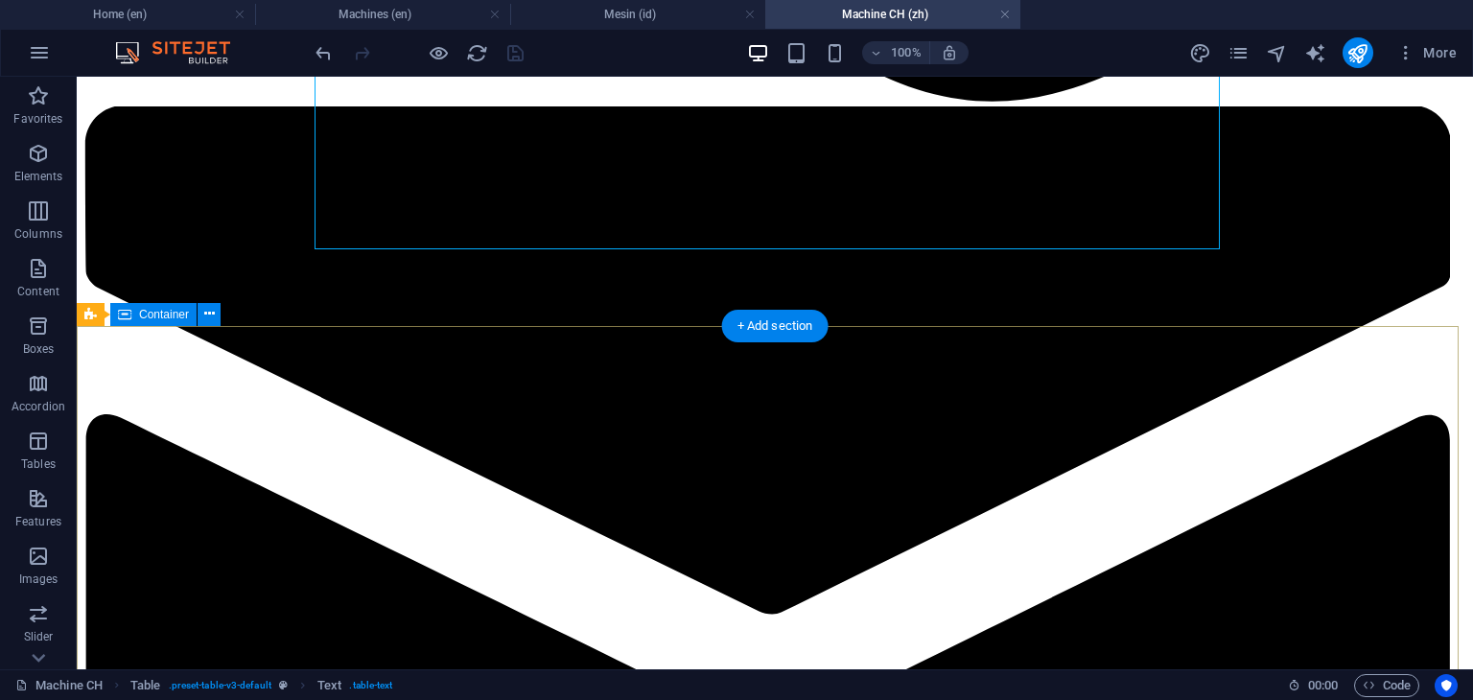
scroll to position [2073, 0]
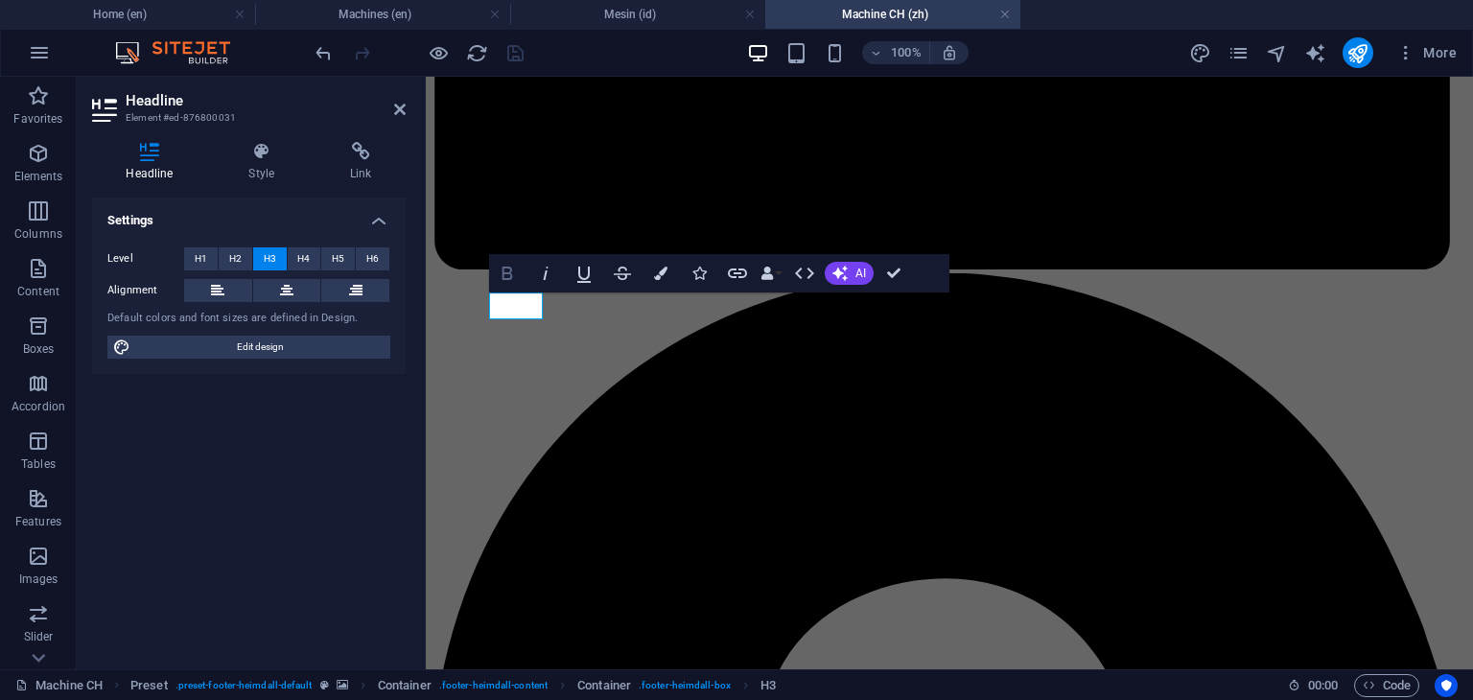
click at [509, 272] on icon "button" at bounding box center [507, 273] width 11 height 13
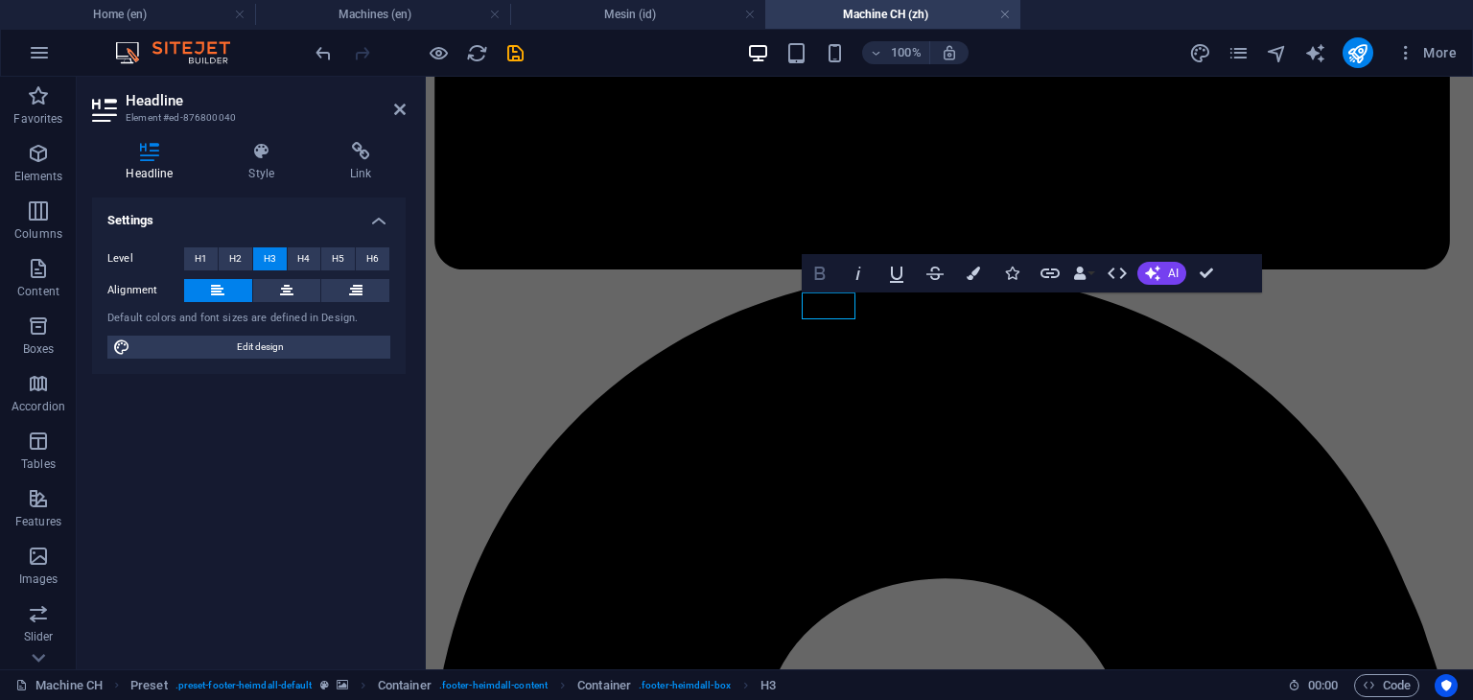
click at [814, 278] on icon "button" at bounding box center [819, 273] width 11 height 13
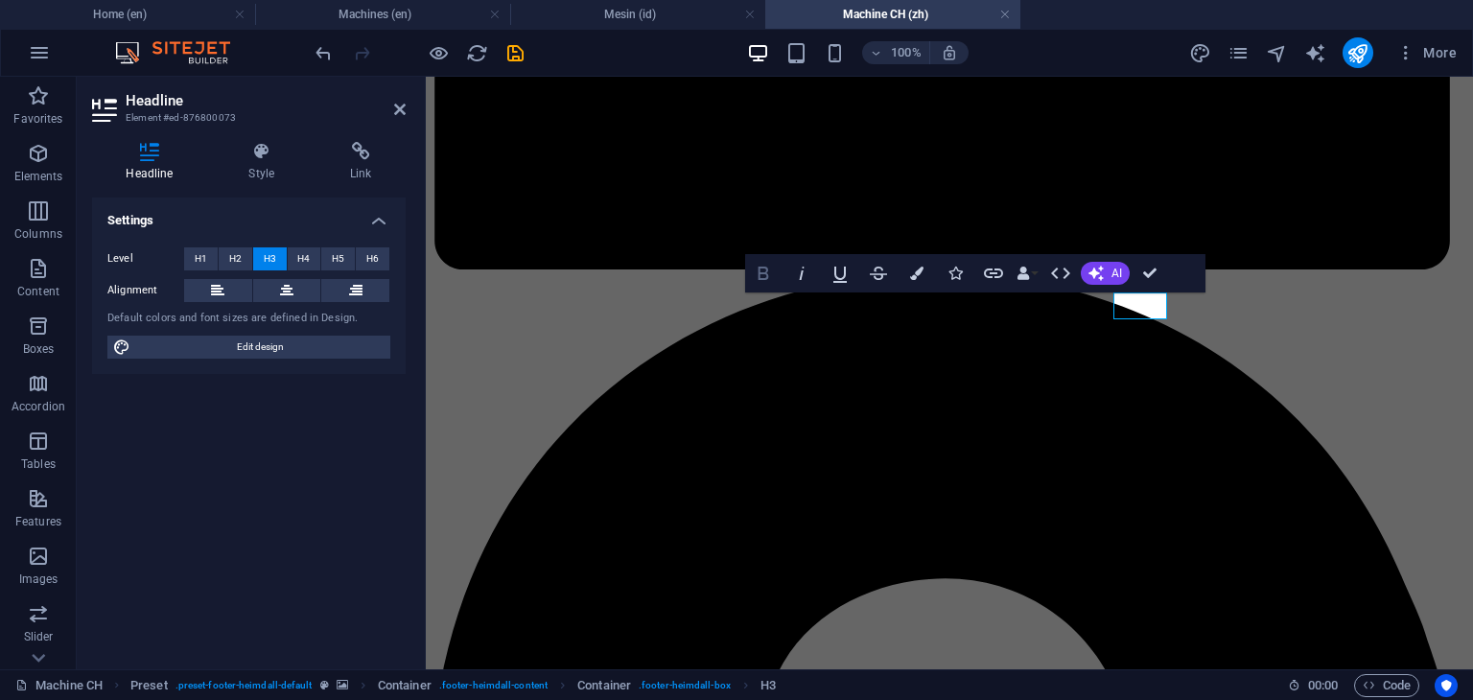
click at [762, 279] on icon "button" at bounding box center [764, 273] width 11 height 13
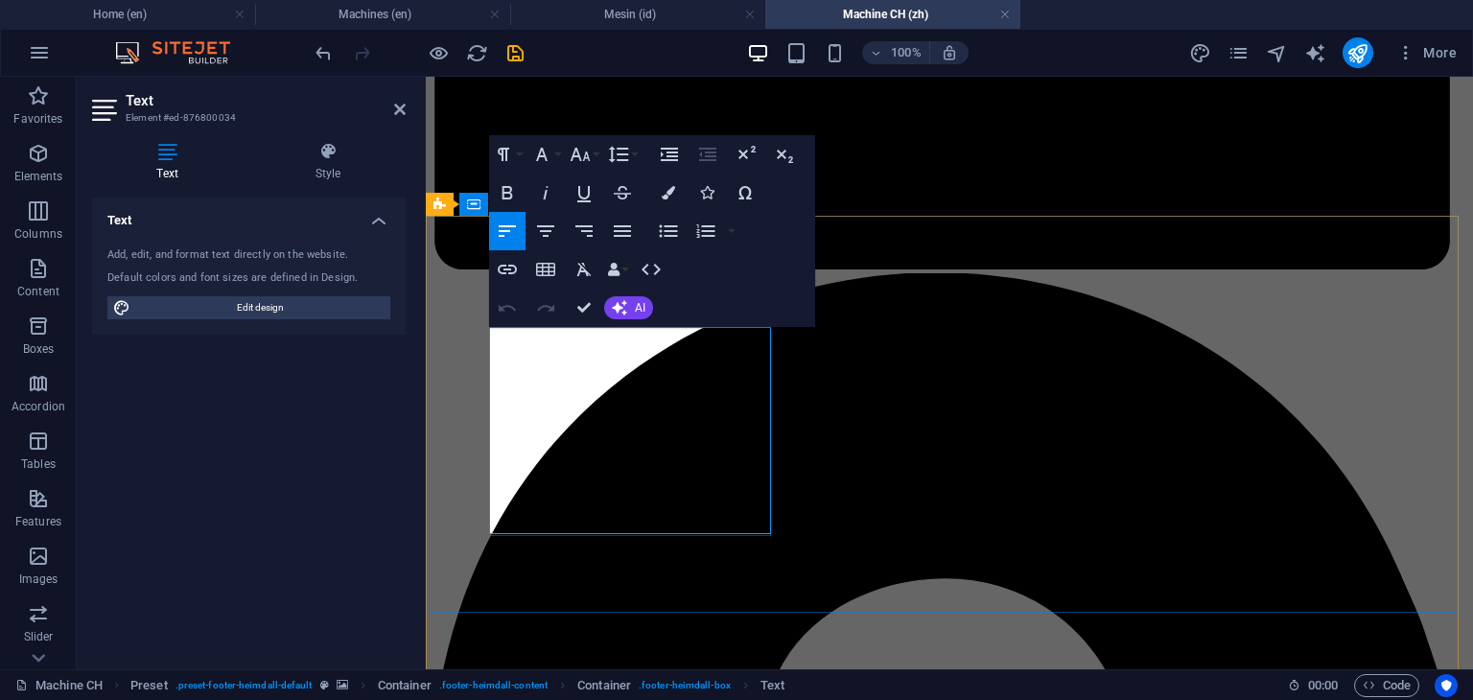
click at [629, 227] on icon "button" at bounding box center [622, 231] width 17 height 12
click at [551, 156] on icon "button" at bounding box center [541, 154] width 23 height 23
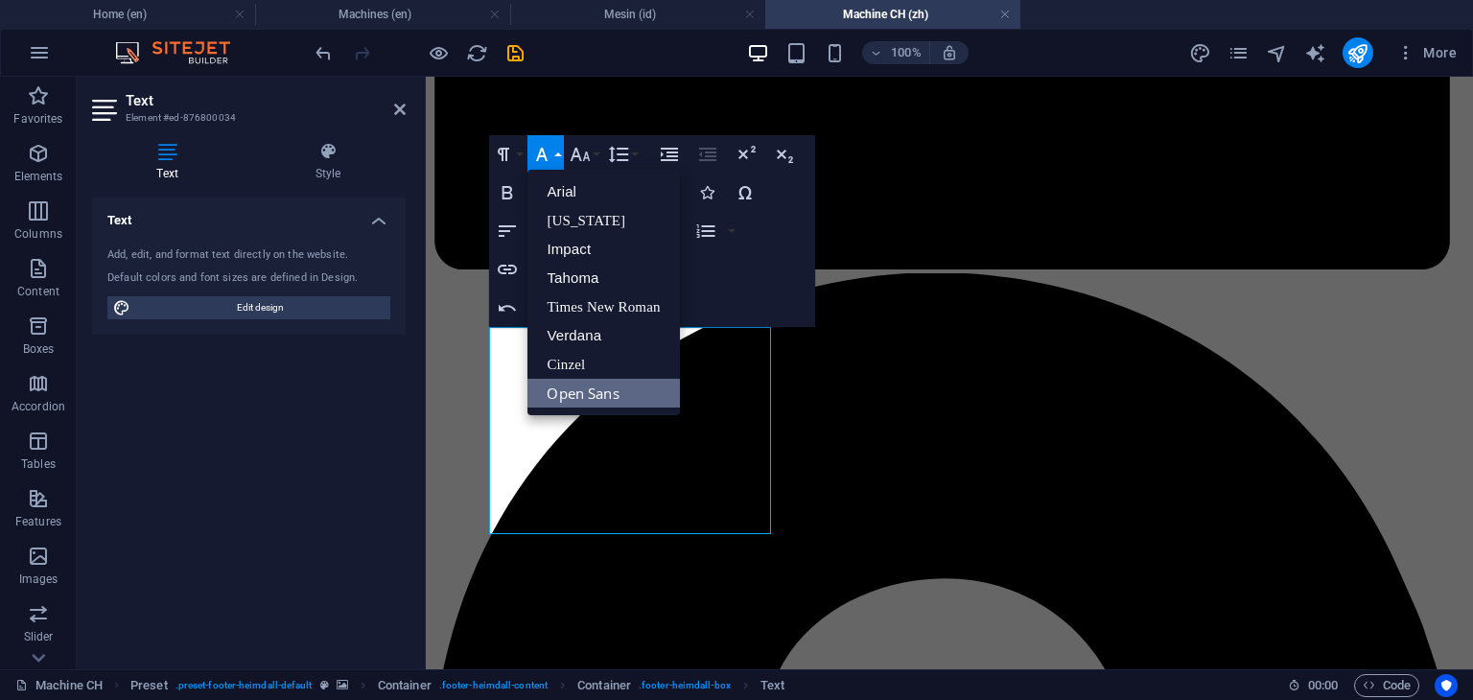
scroll to position [0, 0]
click at [561, 181] on link "Arial" at bounding box center [603, 191] width 152 height 29
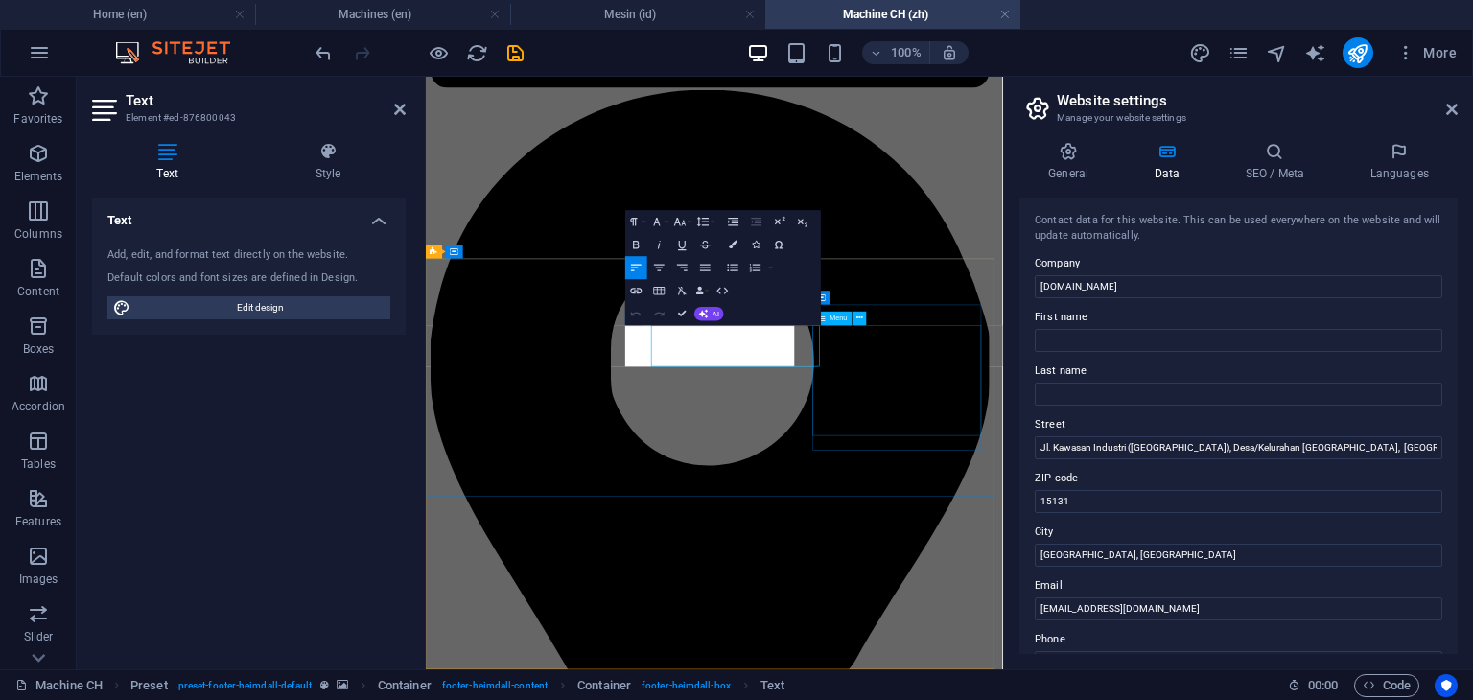
scroll to position [1910, 0]
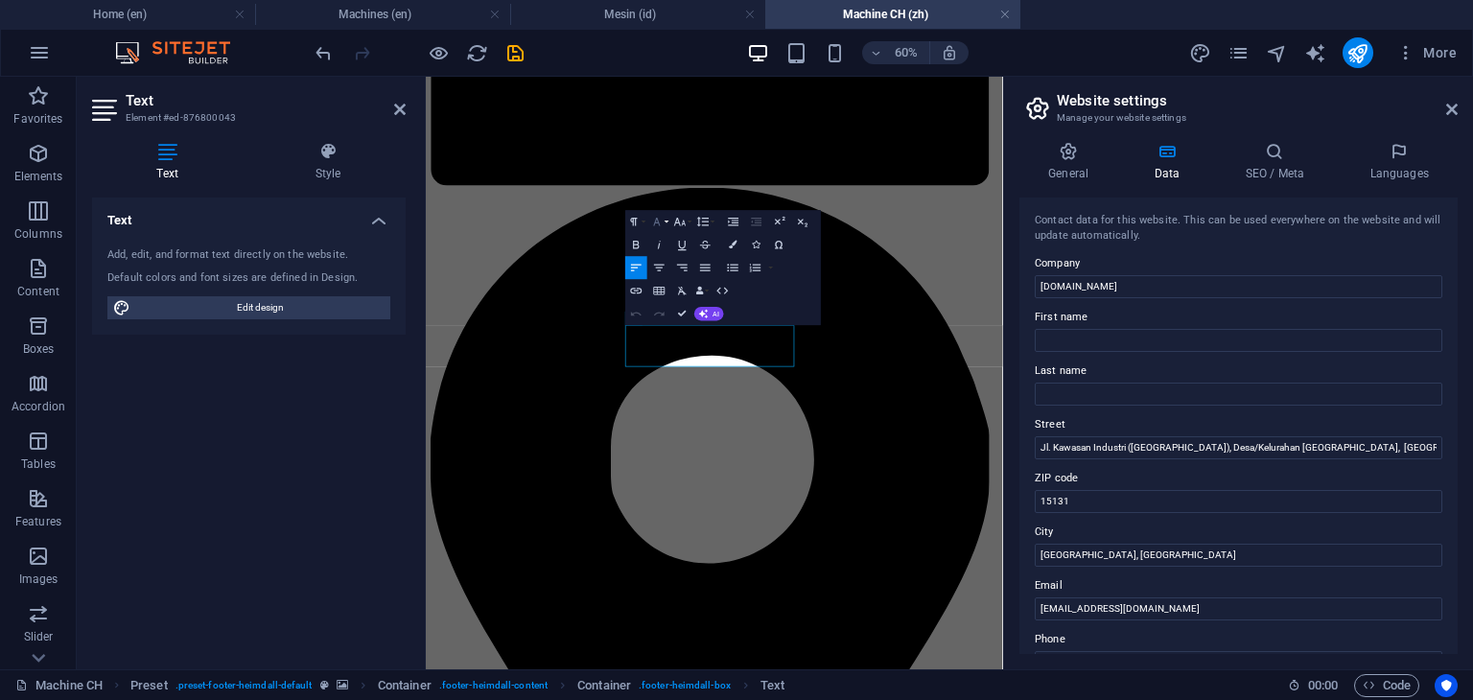
click at [655, 222] on icon "button" at bounding box center [657, 222] width 7 height 8
click at [663, 247] on link "Arial" at bounding box center [685, 243] width 91 height 17
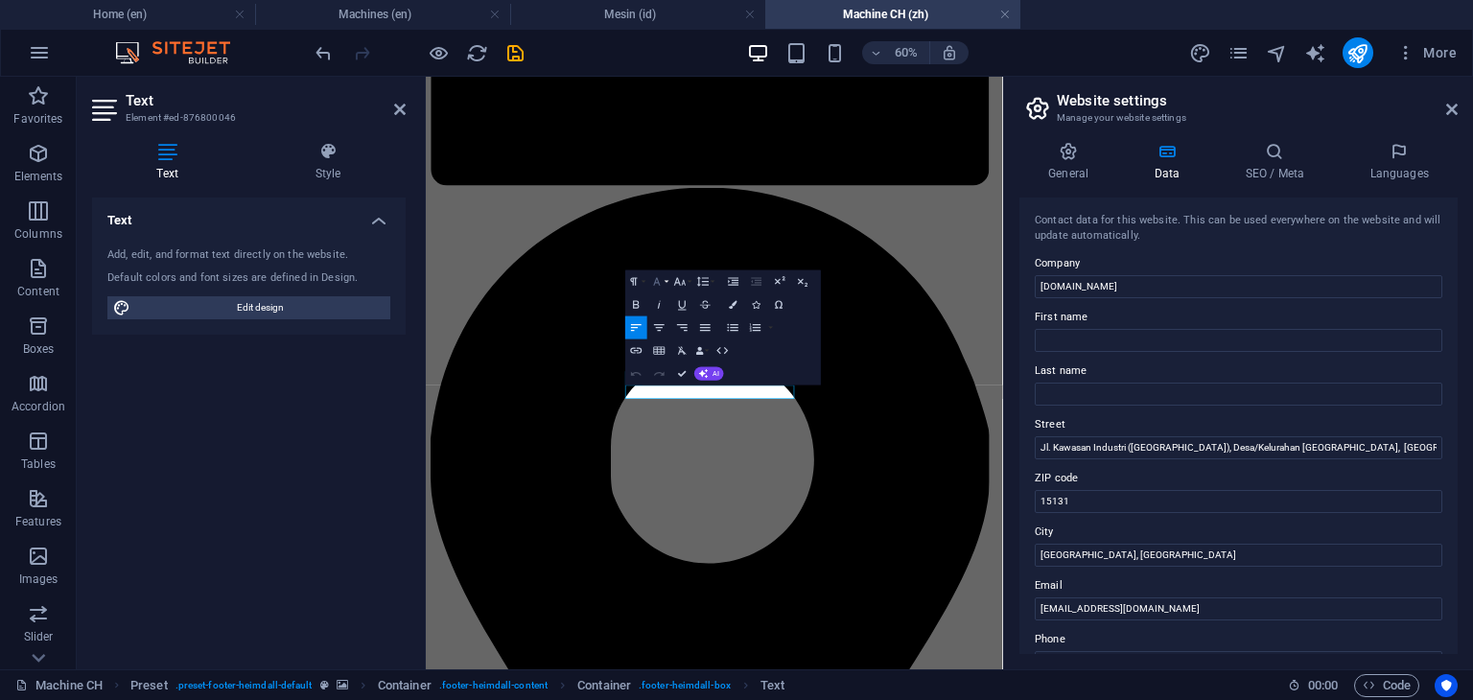
click at [660, 280] on icon "button" at bounding box center [656, 280] width 13 height 13
click at [667, 303] on link "Arial" at bounding box center [685, 303] width 91 height 17
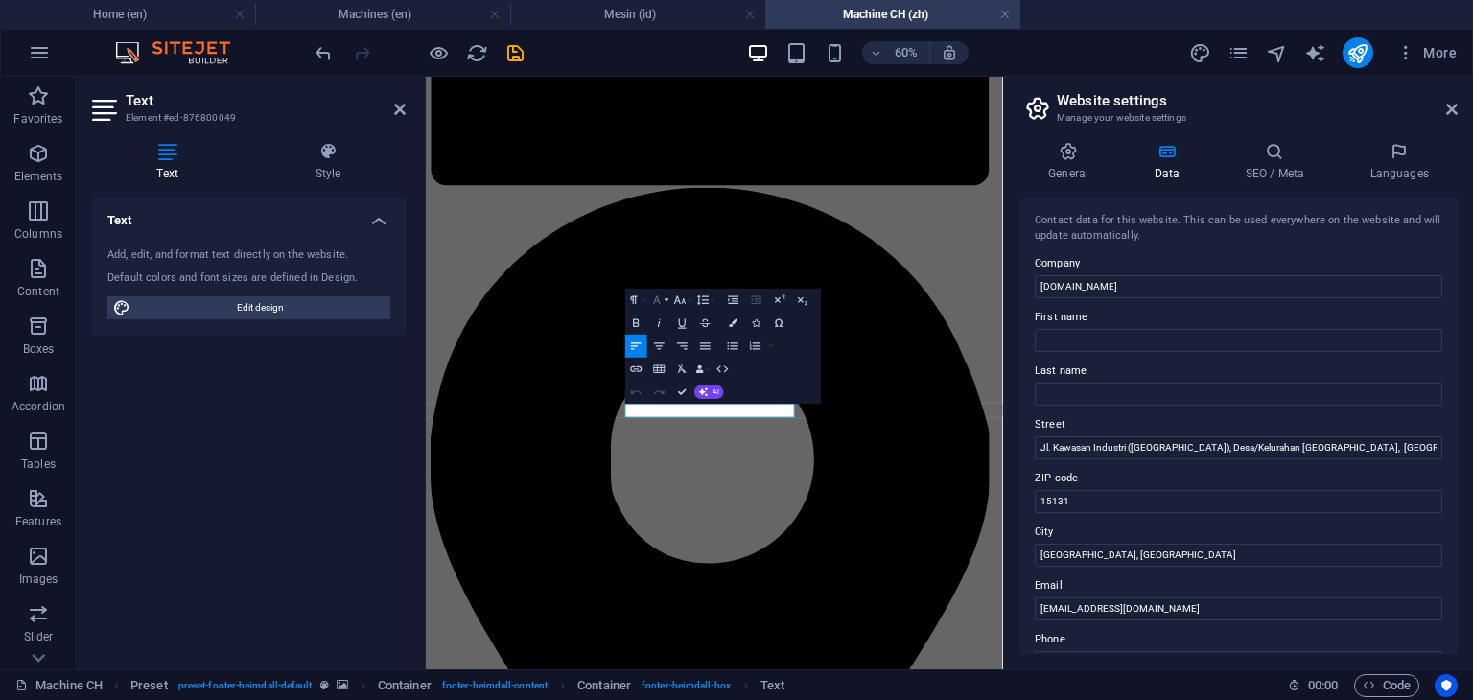
click at [657, 302] on icon "button" at bounding box center [656, 298] width 13 height 13
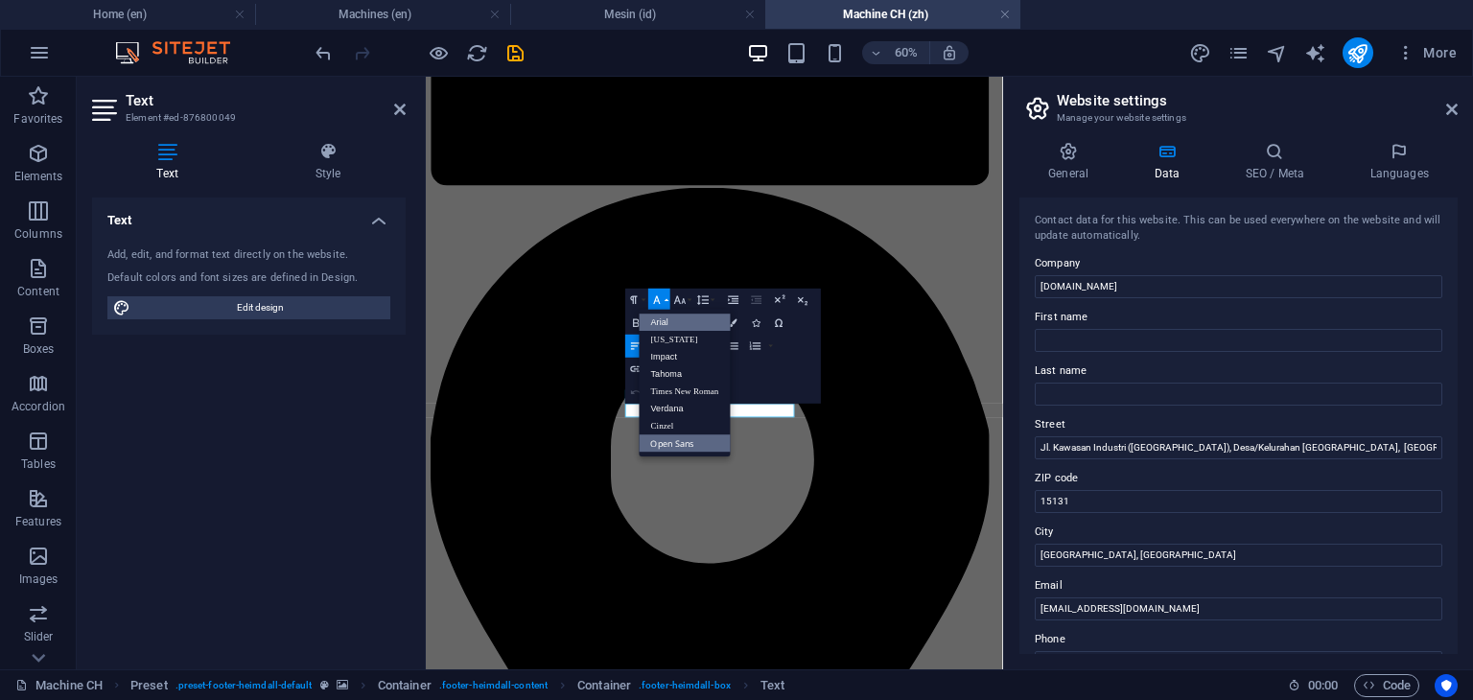
click at [664, 318] on link "Arial" at bounding box center [685, 322] width 91 height 17
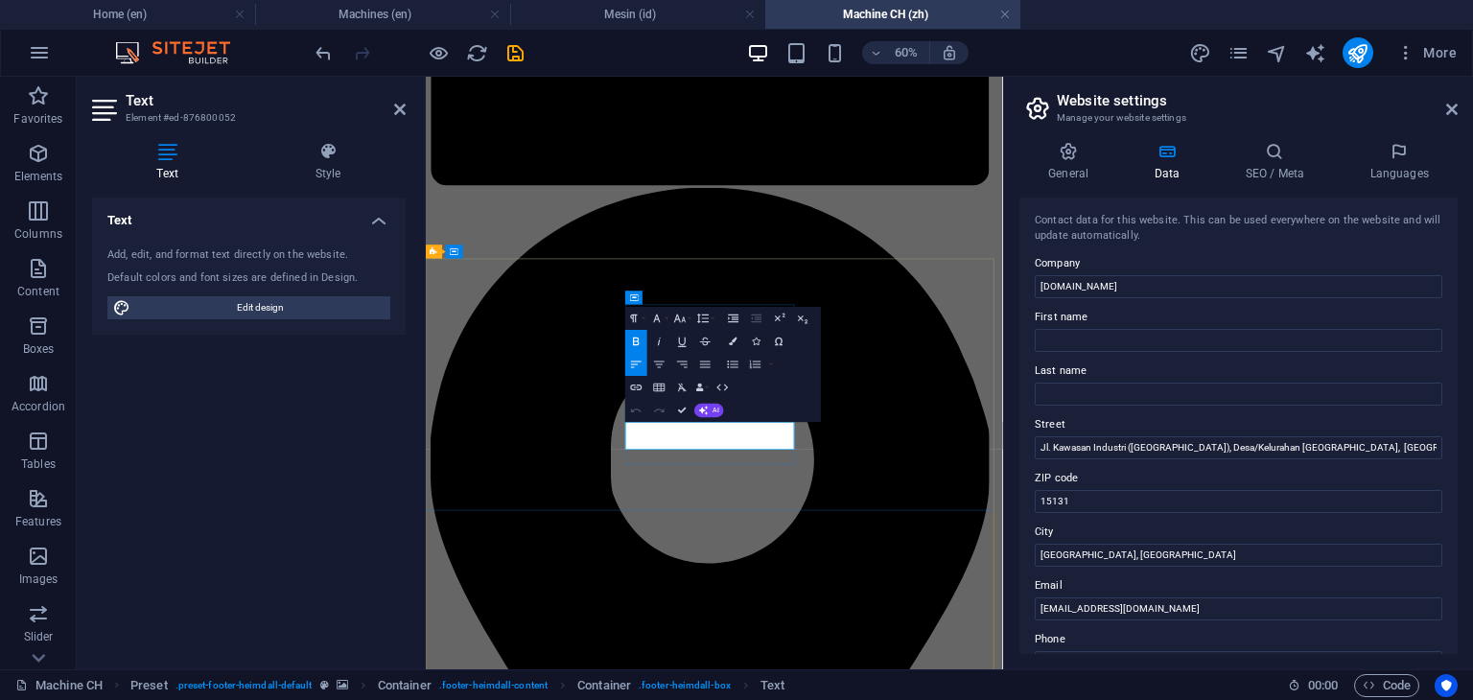
drag, startPoint x: 918, startPoint y: 689, endPoint x: 759, endPoint y: 662, distance: 161.4
click at [664, 323] on button "Font Family" at bounding box center [659, 318] width 22 height 23
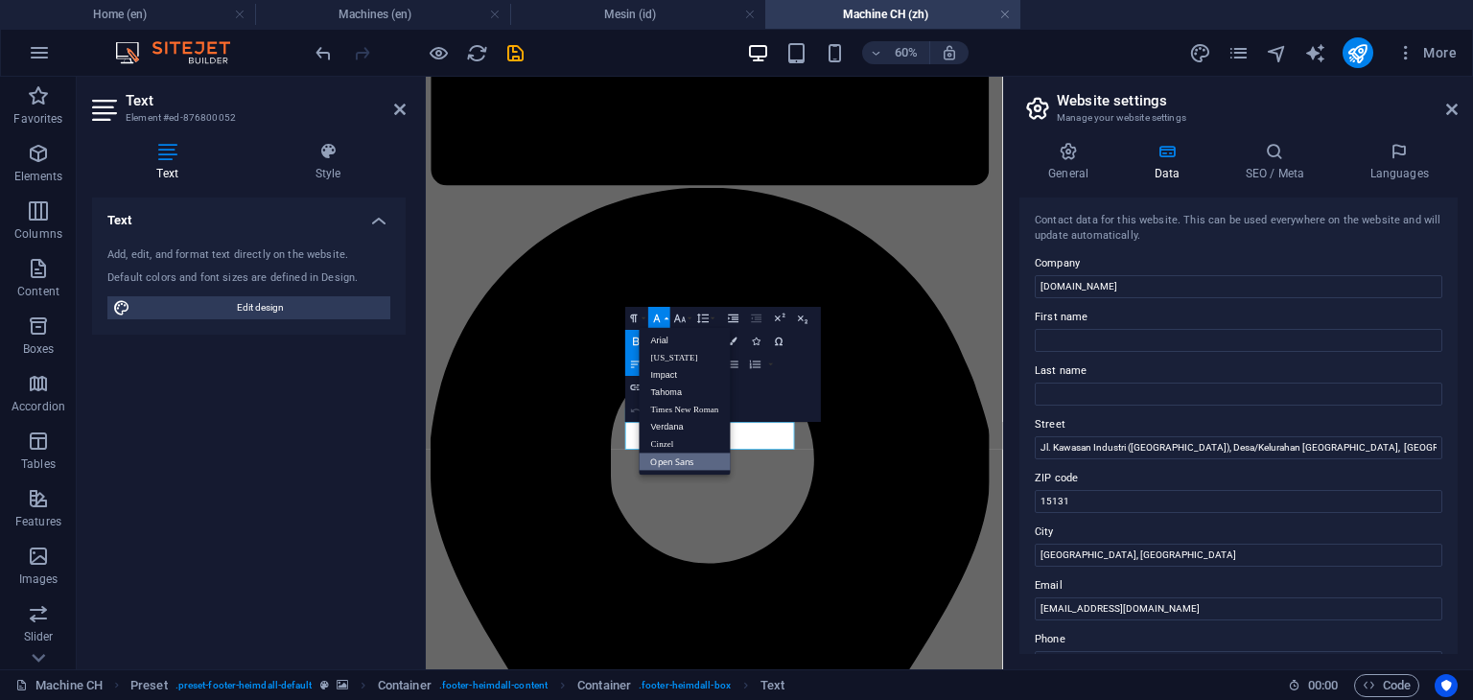
scroll to position [12, 0]
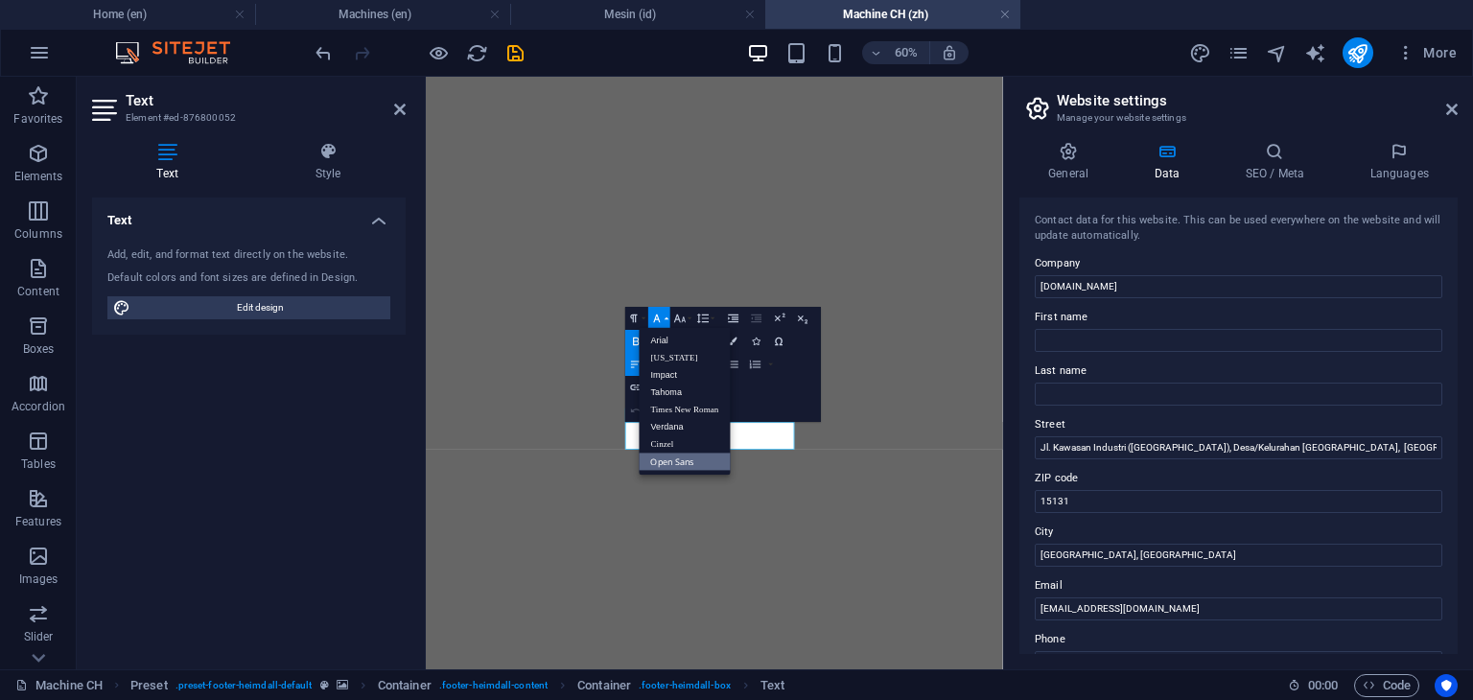
click at [664, 338] on link "Arial" at bounding box center [685, 340] width 91 height 17
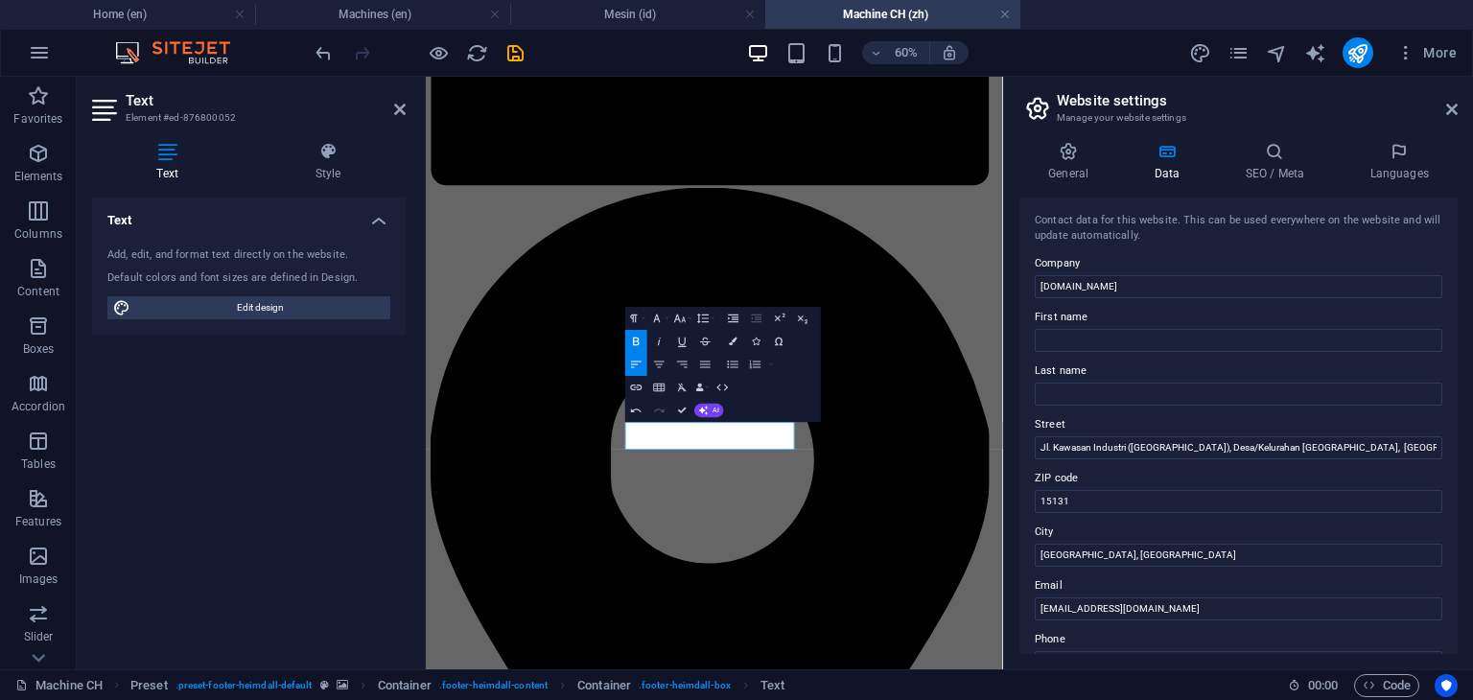
scroll to position [702, 0]
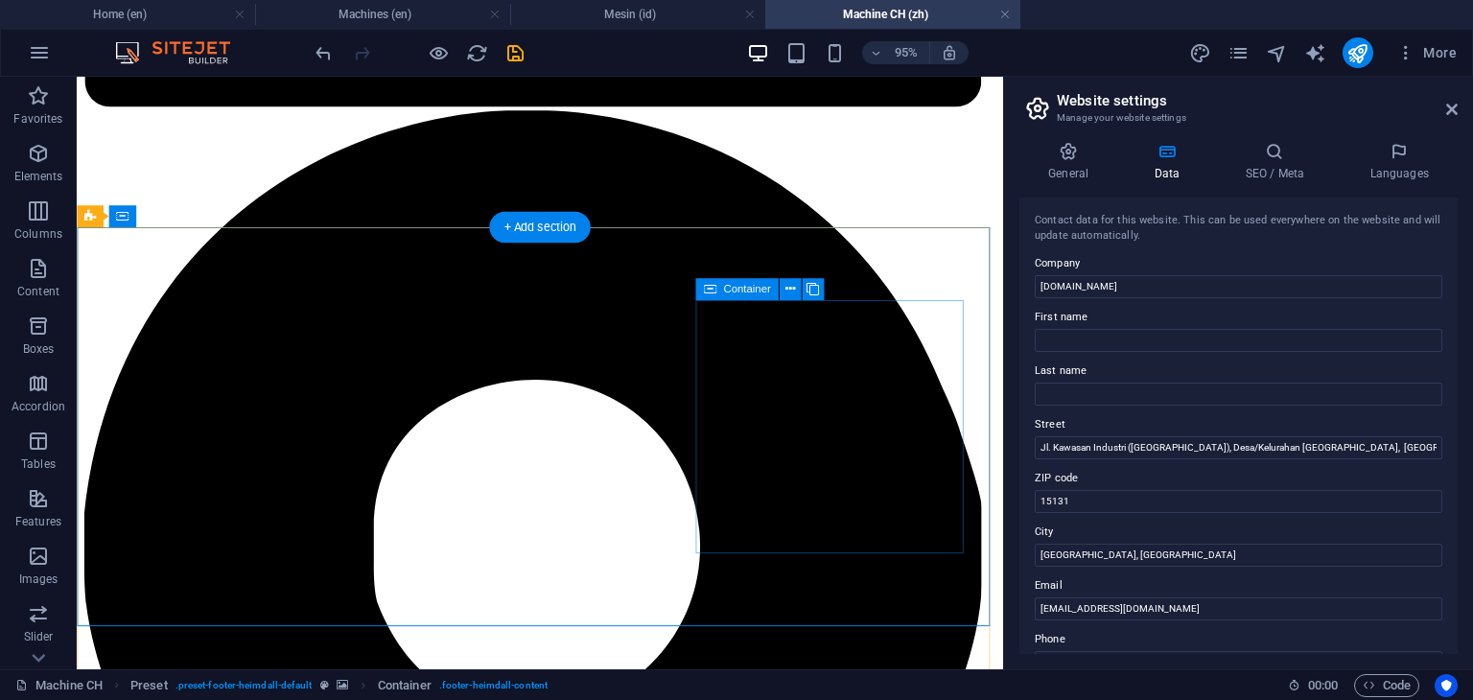
scroll to position [2102, 0]
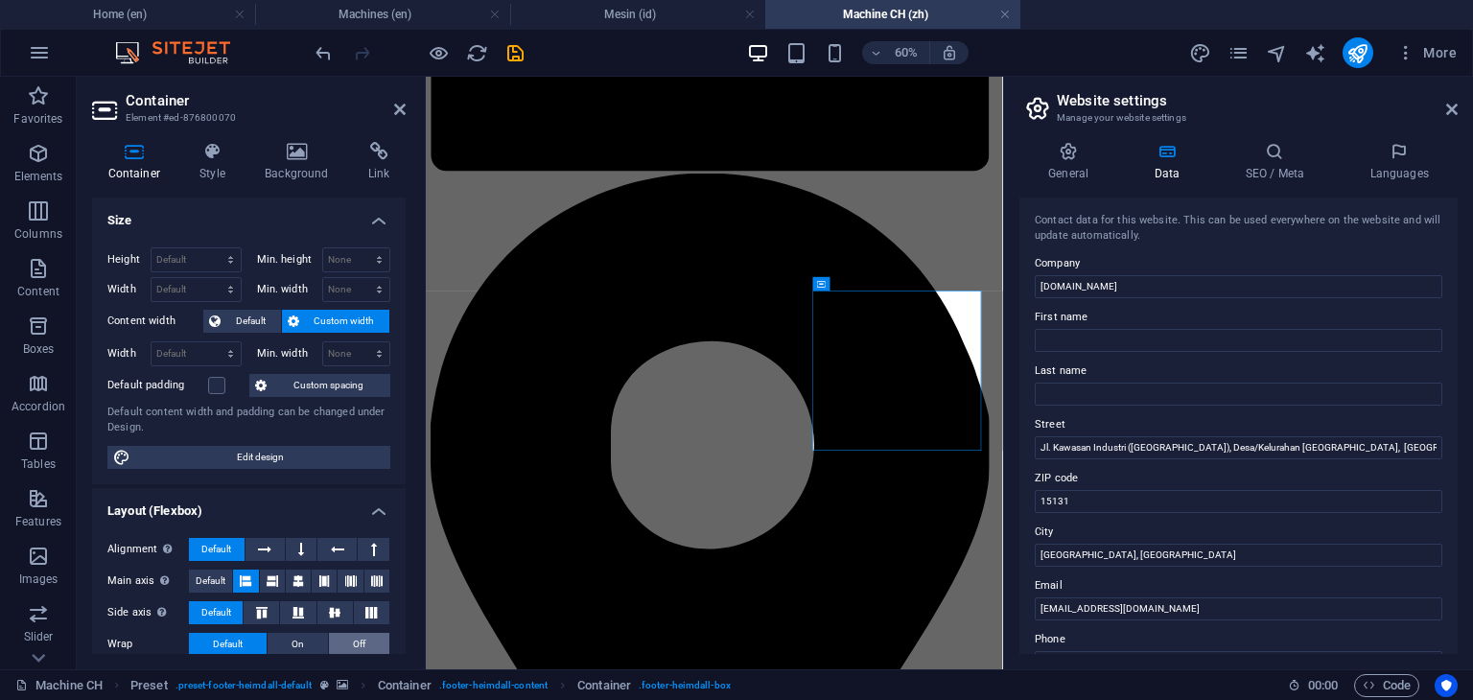
scroll to position [303, 0]
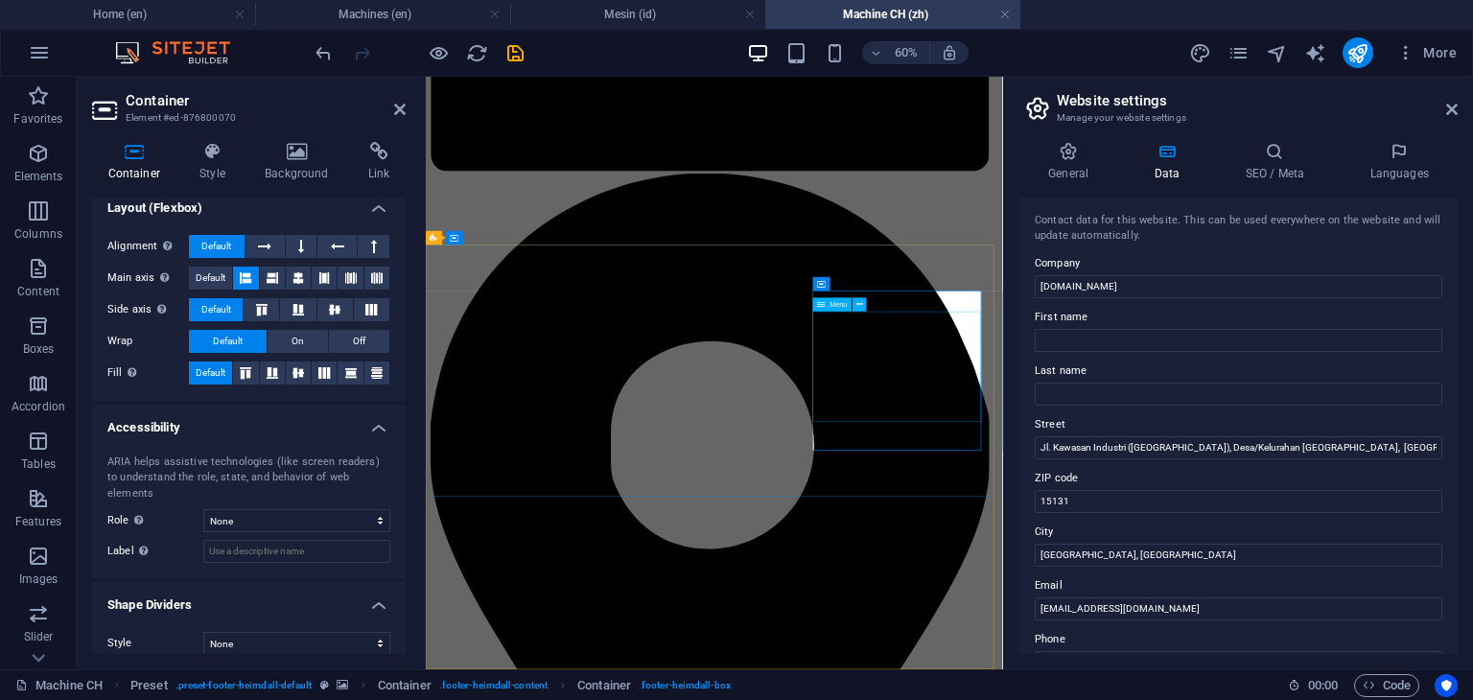
select select
select select "1"
select select
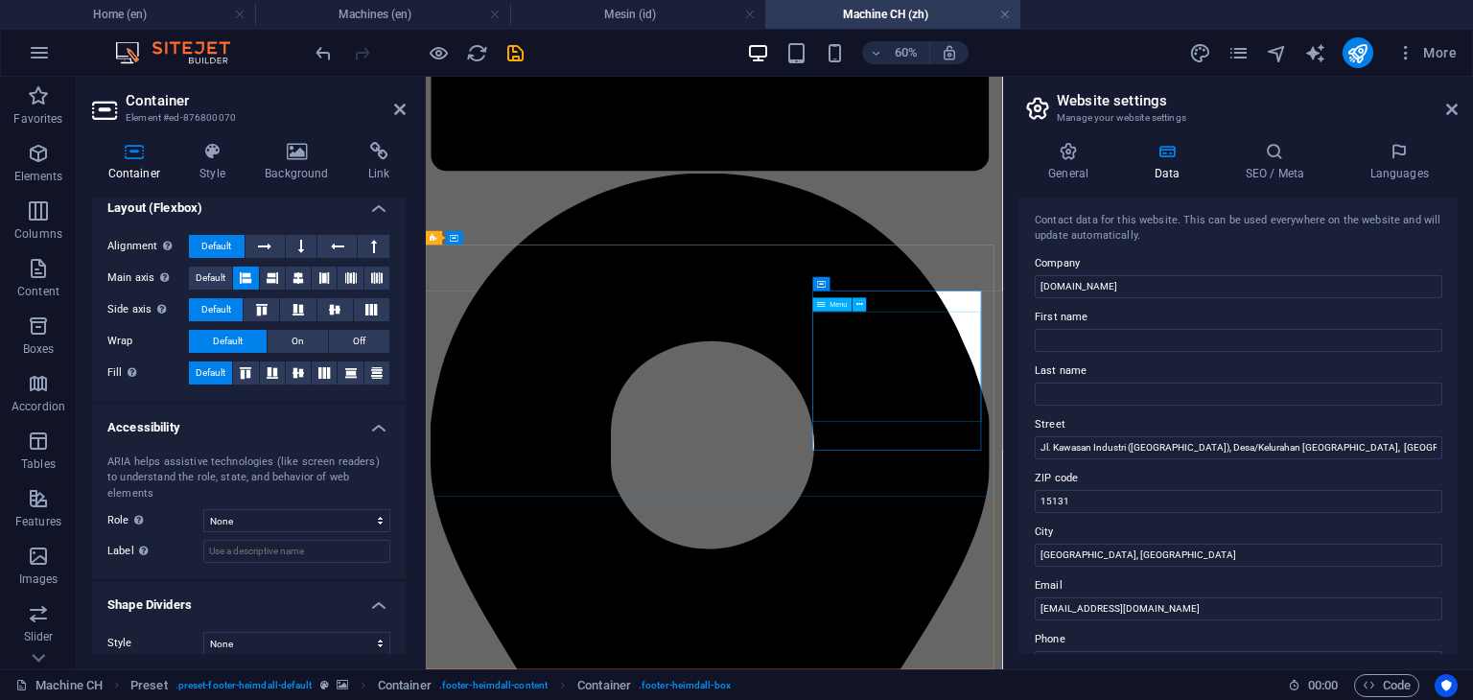
select select "2"
select select
select select "3"
select select
select select "4"
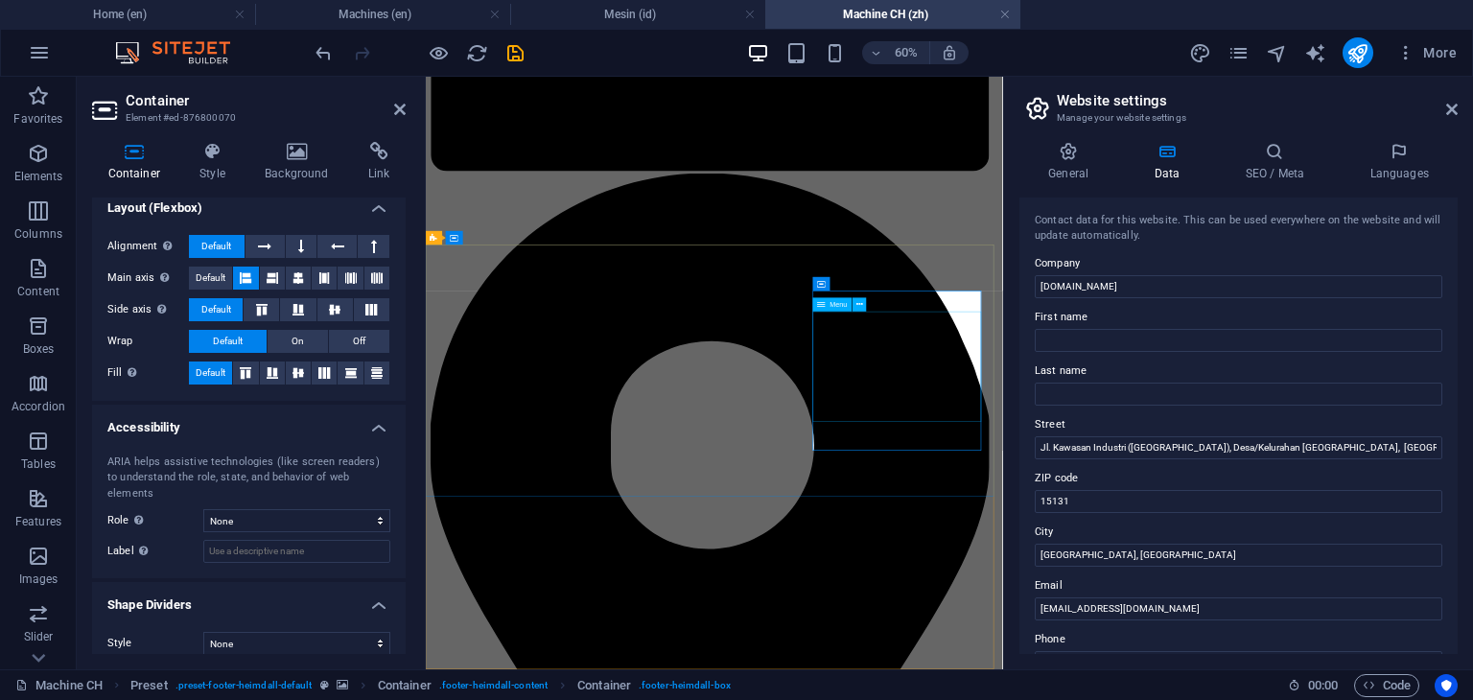
select select
select select "5"
select select
select select "6"
select select
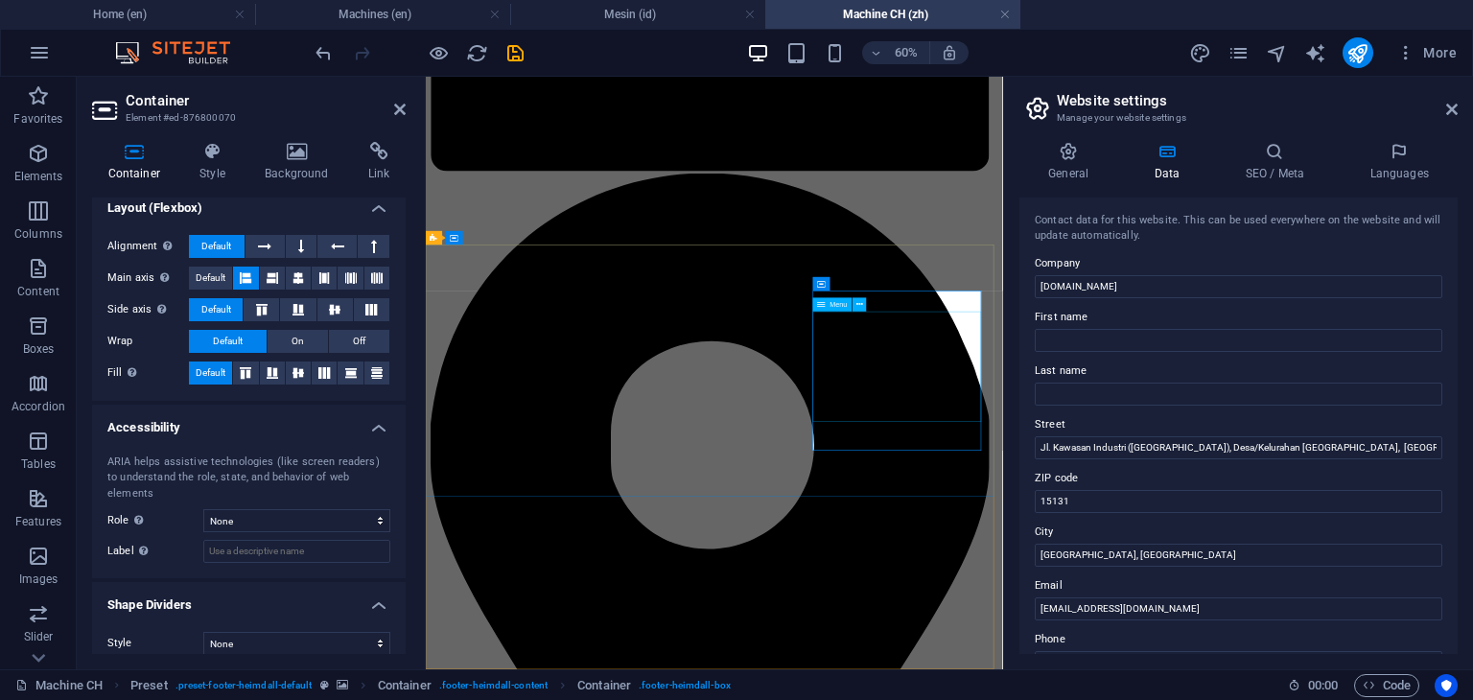
select select "7"
select select
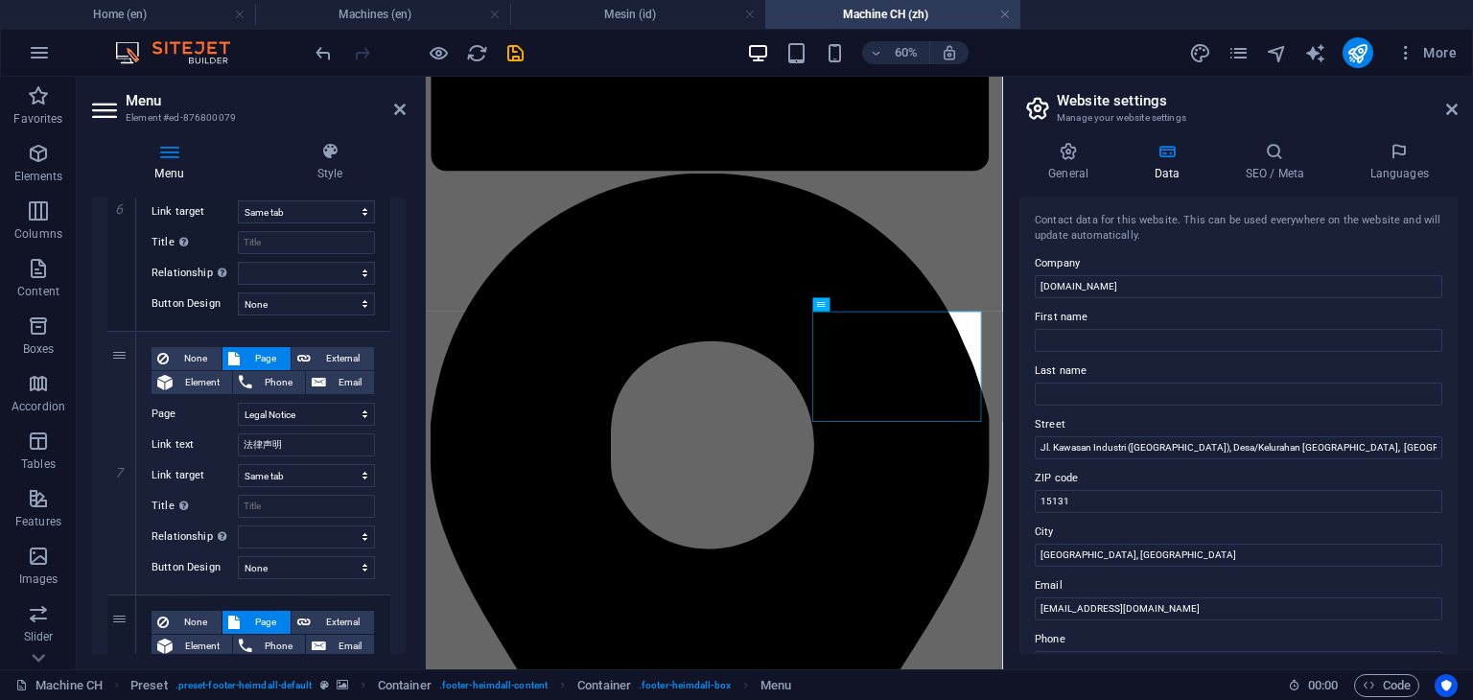
scroll to position [1887, 0]
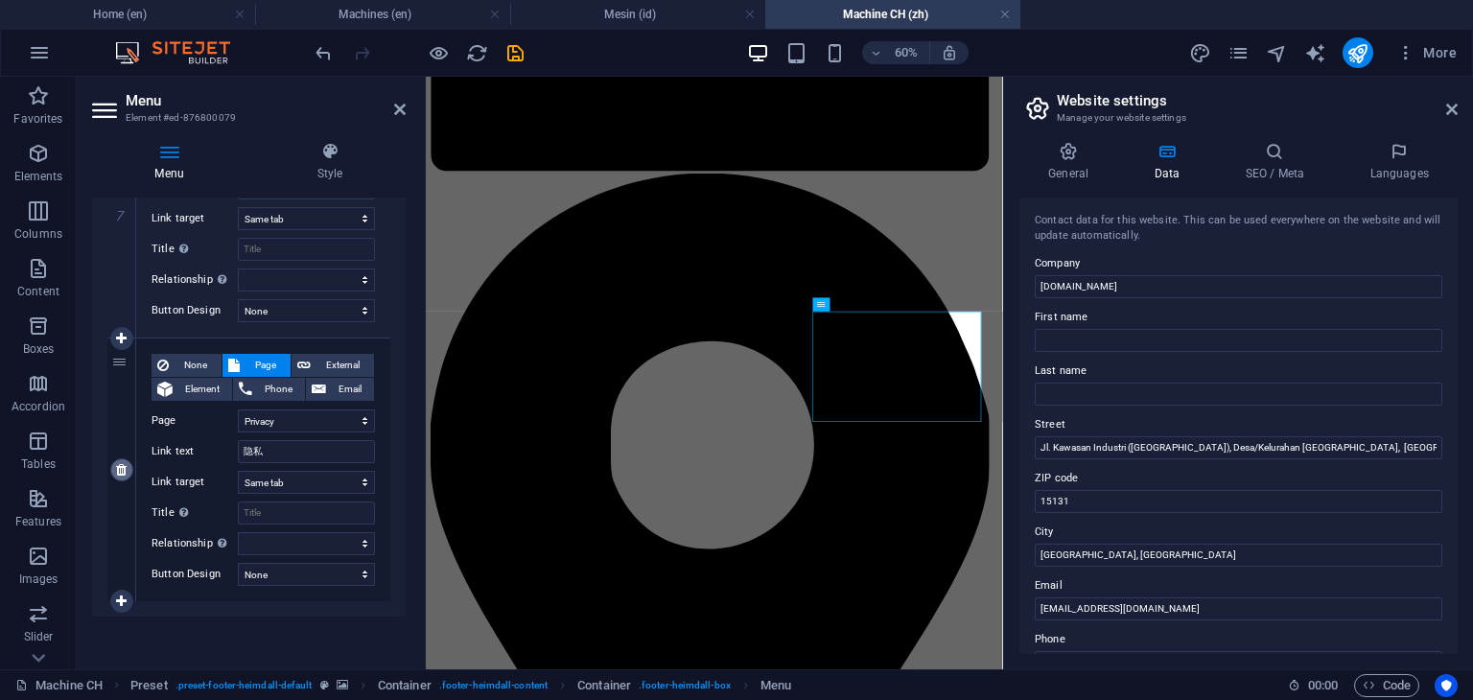
click at [117, 469] on icon at bounding box center [121, 469] width 11 height 13
select select
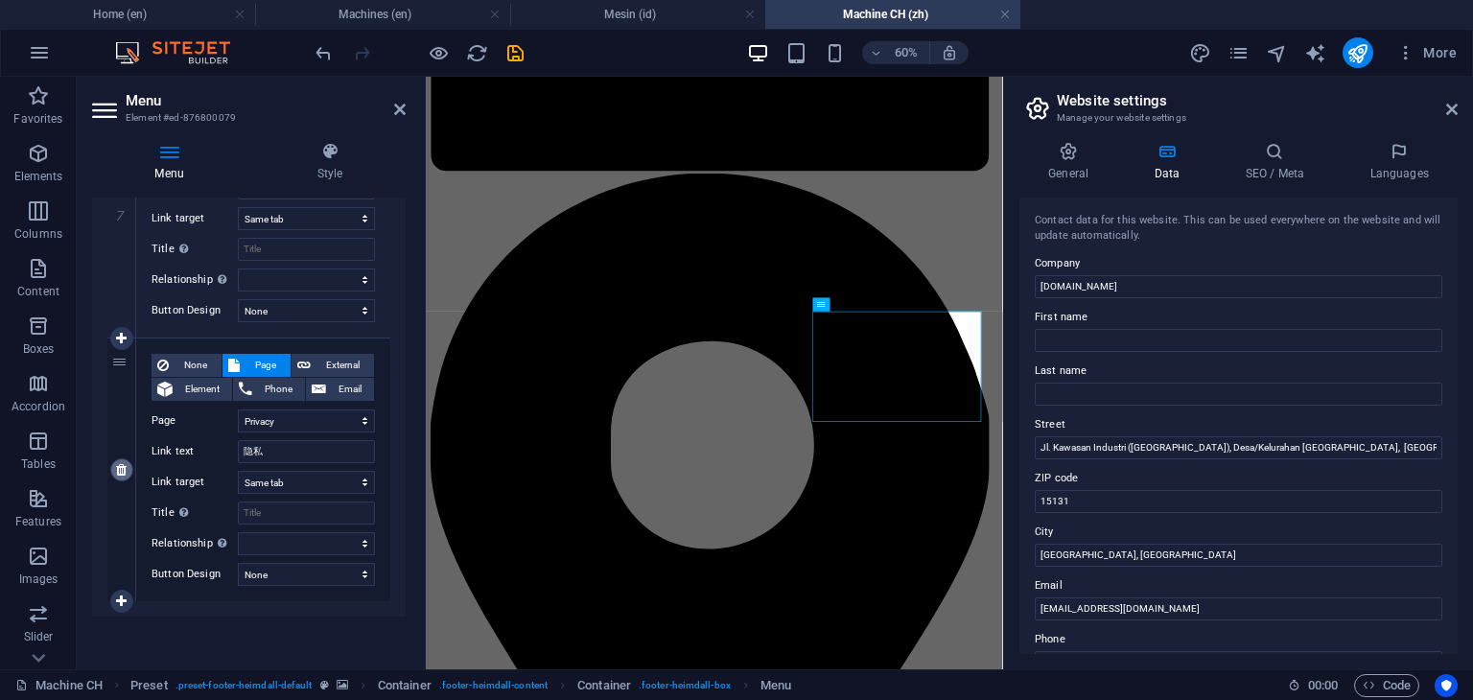
select select
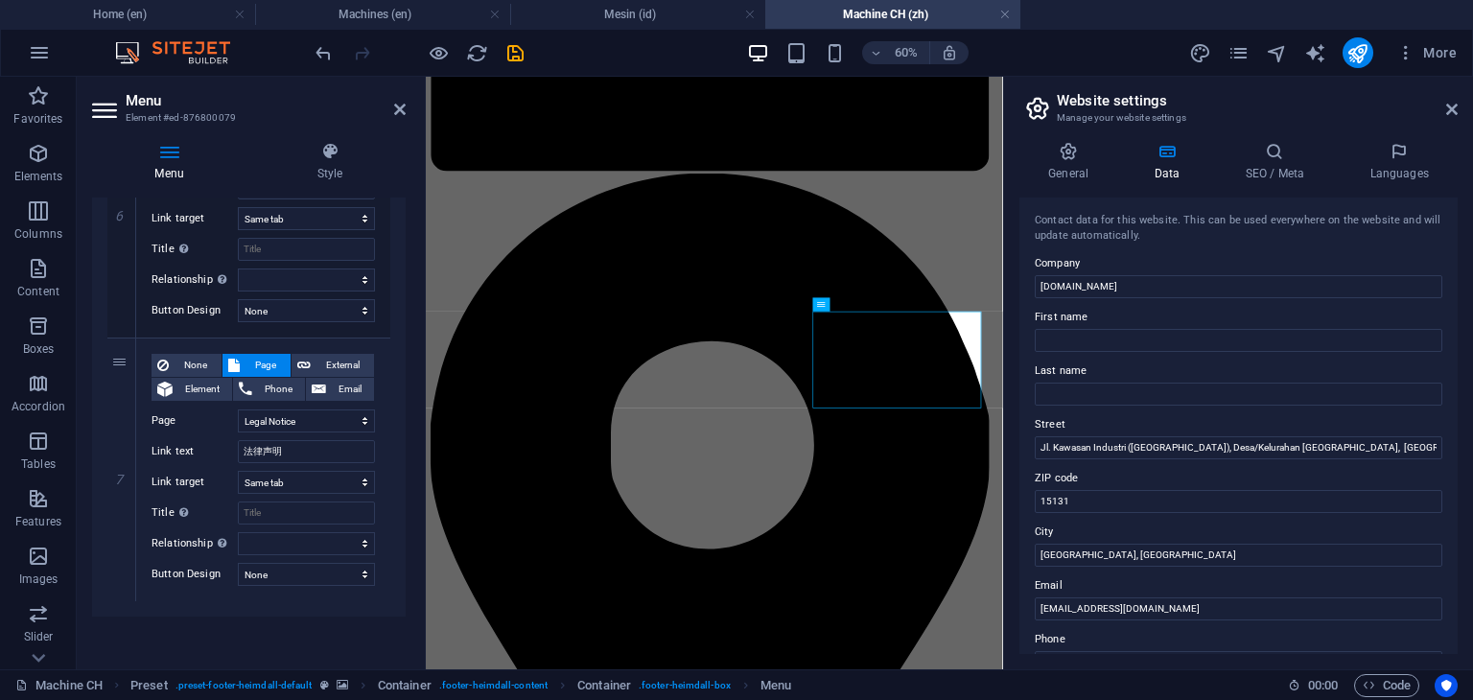
click at [0, 0] on icon at bounding box center [0, 0] width 0 height 0
select select
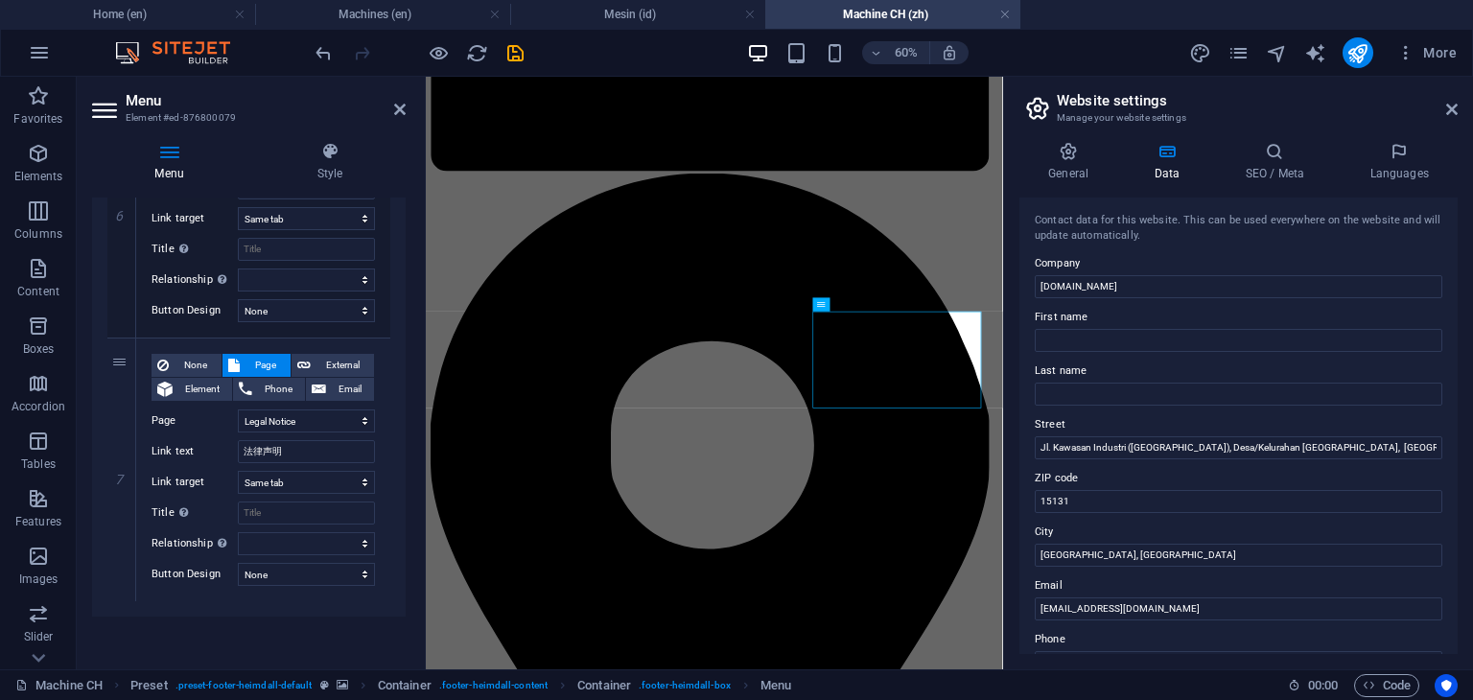
select select
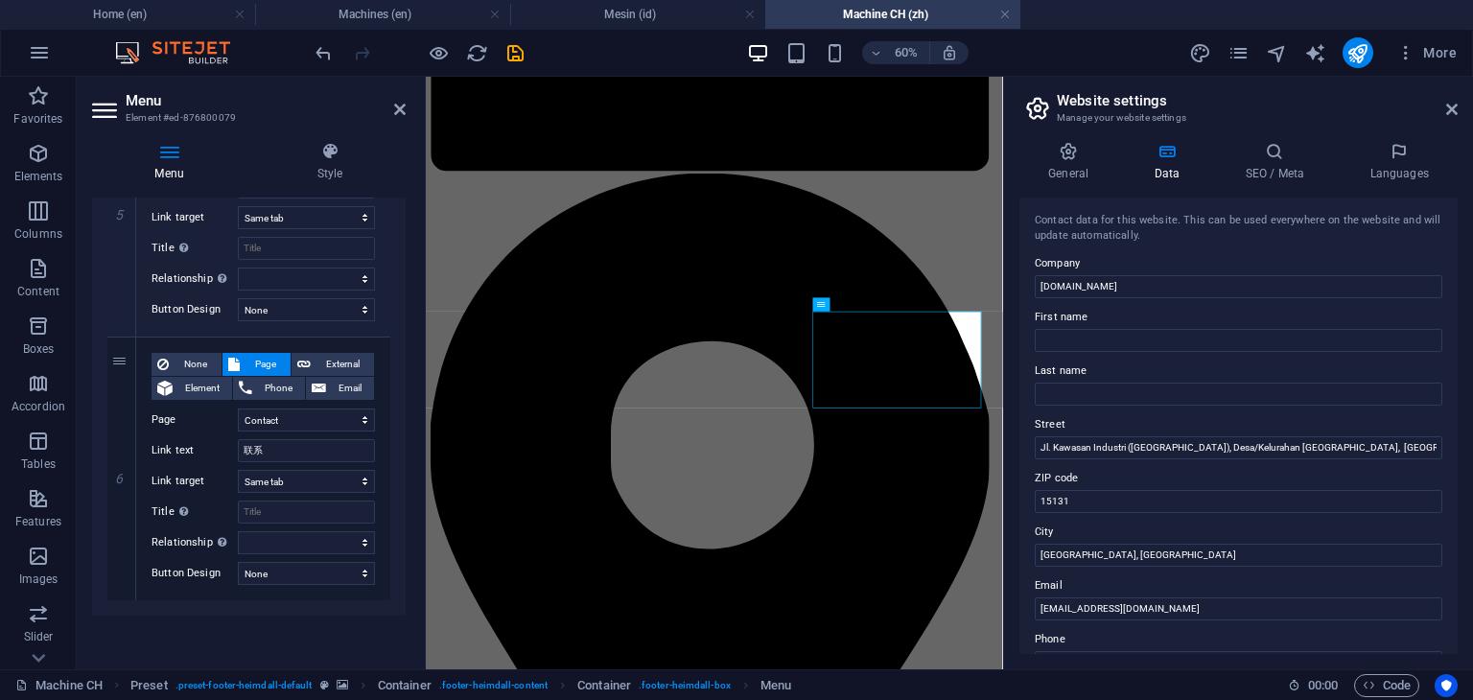
scroll to position [1360, 0]
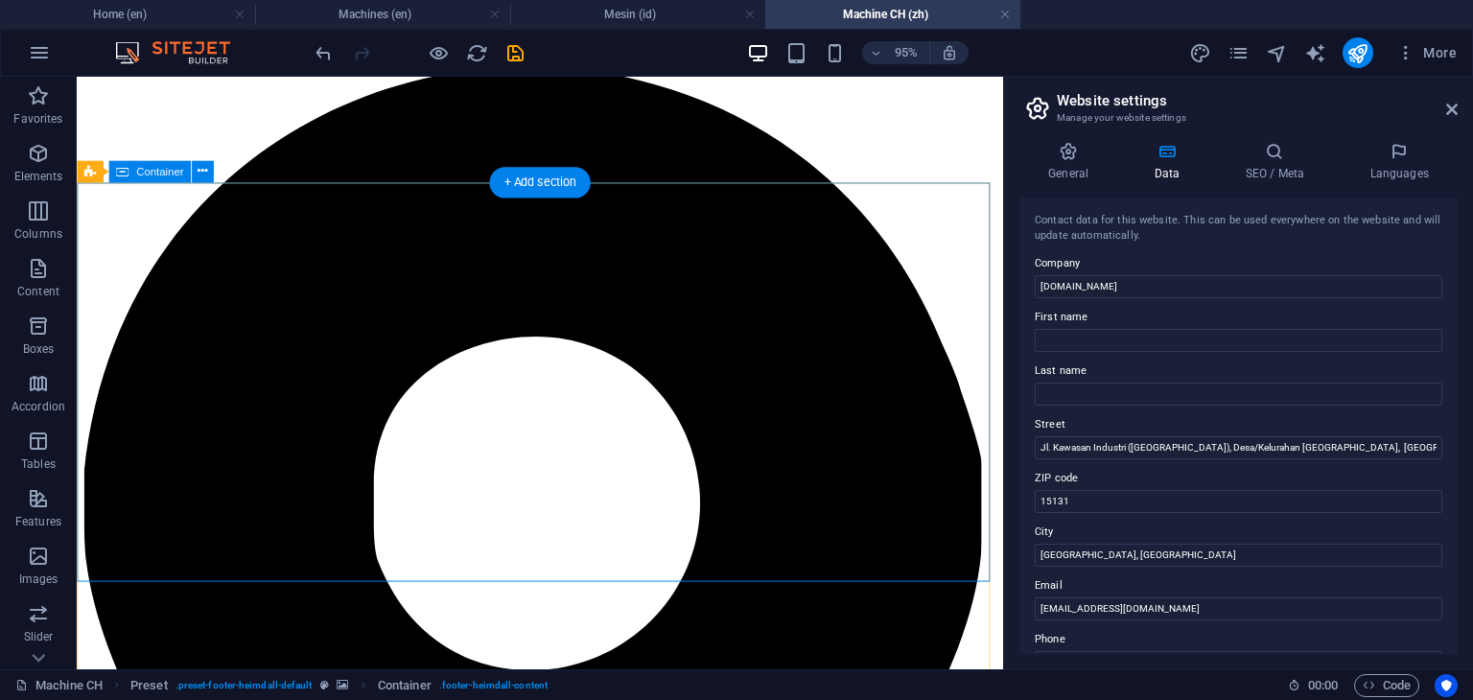
scroll to position [2297, 0]
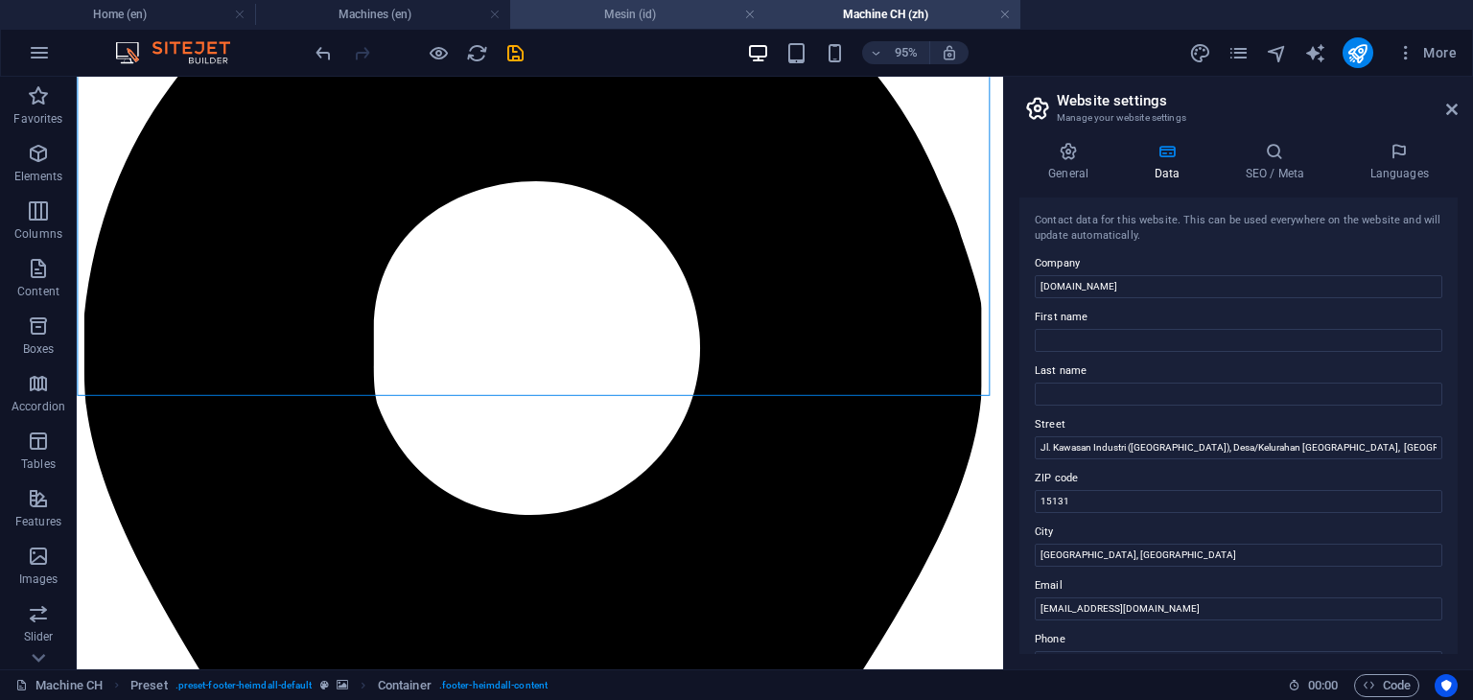
click at [665, 20] on h4 "Mesin (id)" at bounding box center [637, 14] width 255 height 21
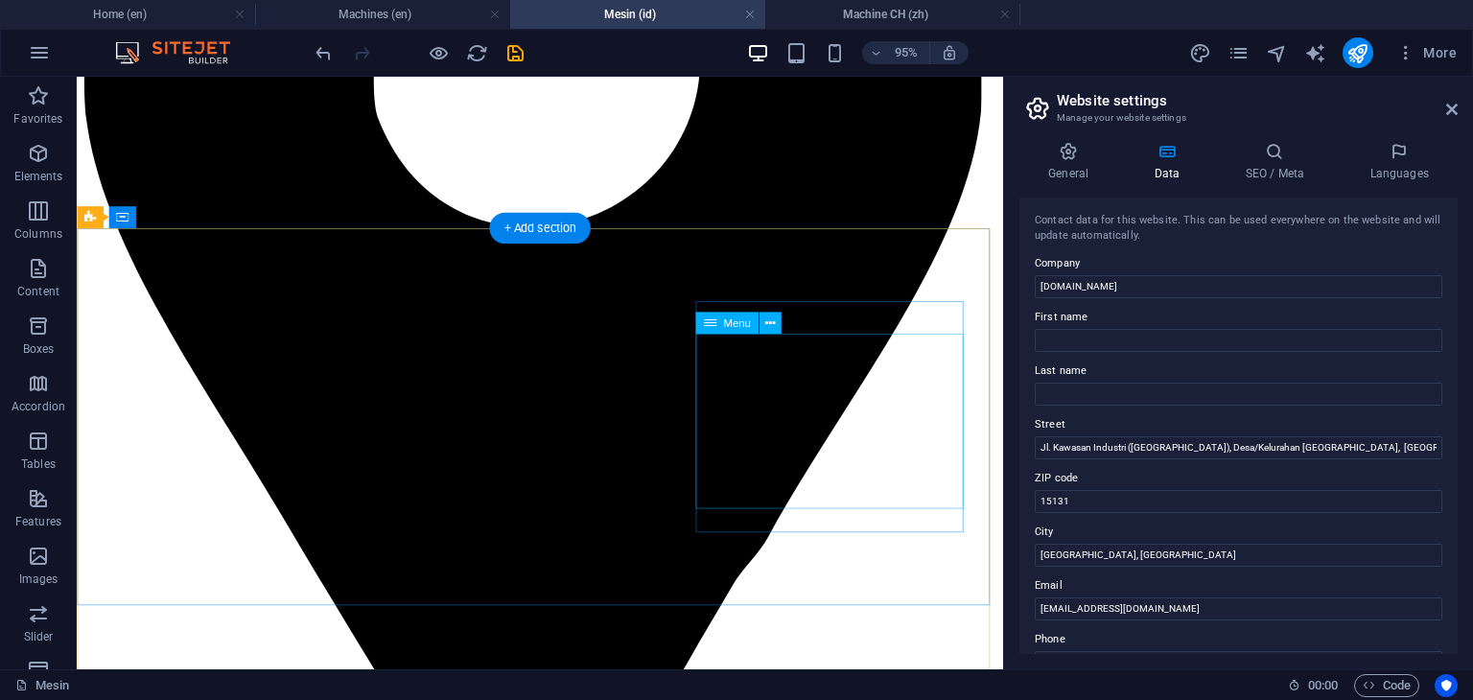
scroll to position [2589, 0]
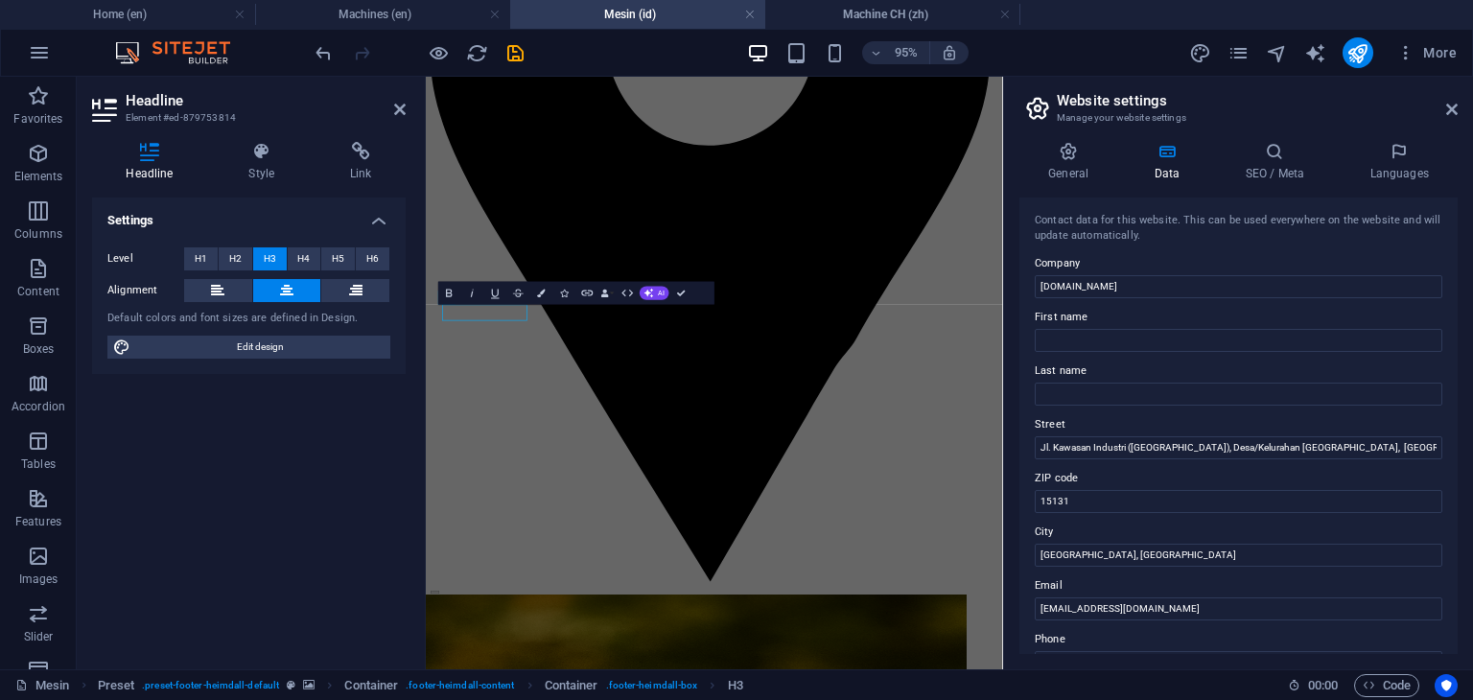
scroll to position [2440, 0]
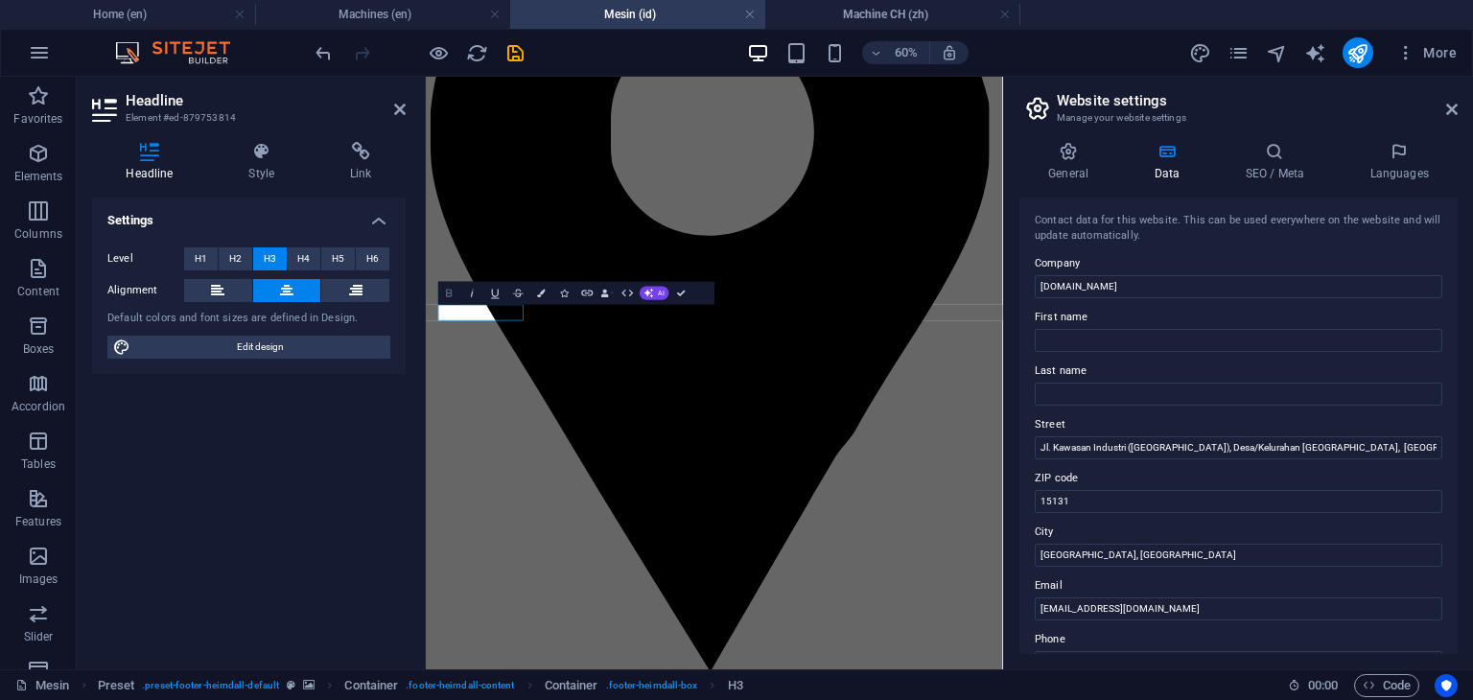
click at [453, 292] on icon "button" at bounding box center [448, 292] width 13 height 13
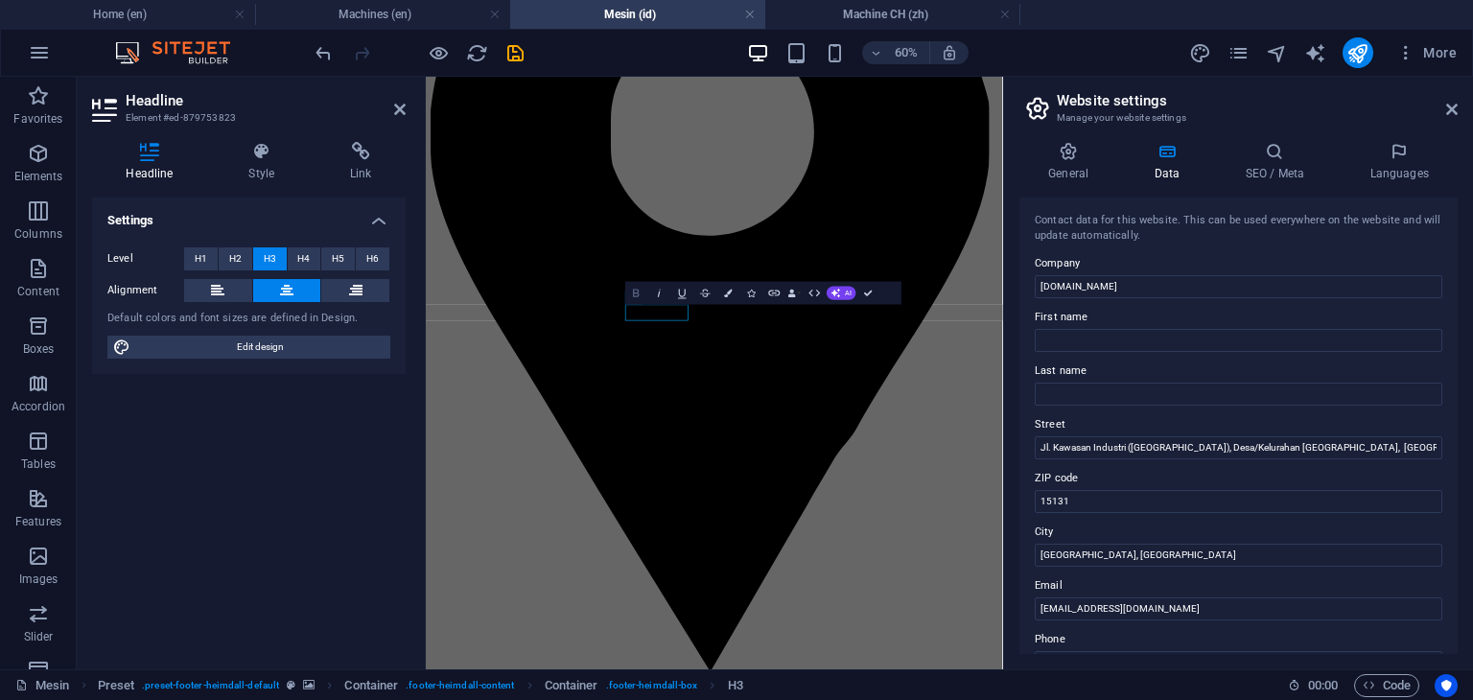
click at [632, 296] on icon "button" at bounding box center [636, 292] width 13 height 13
click at [646, 295] on icon "button" at bounding box center [643, 292] width 13 height 13
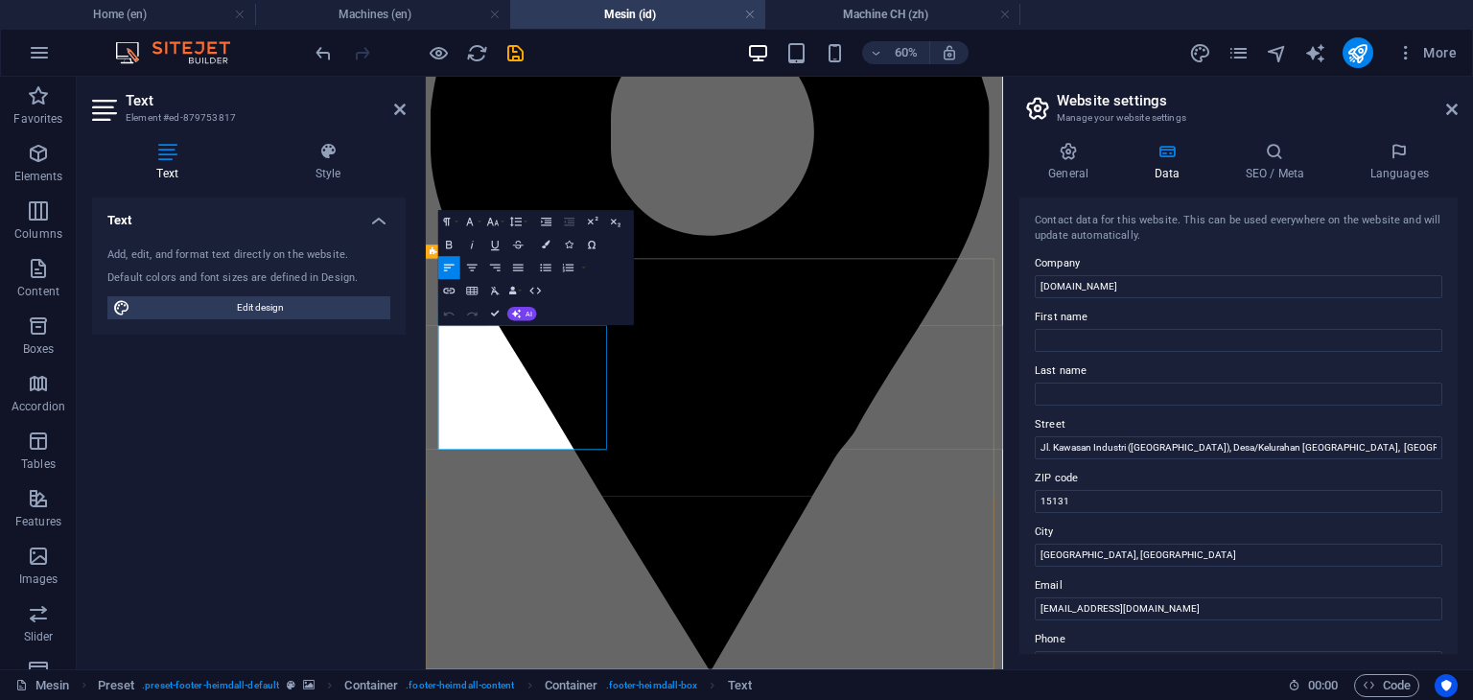
click at [516, 271] on icon "button" at bounding box center [517, 267] width 13 height 13
click at [472, 223] on icon "button" at bounding box center [470, 222] width 7 height 8
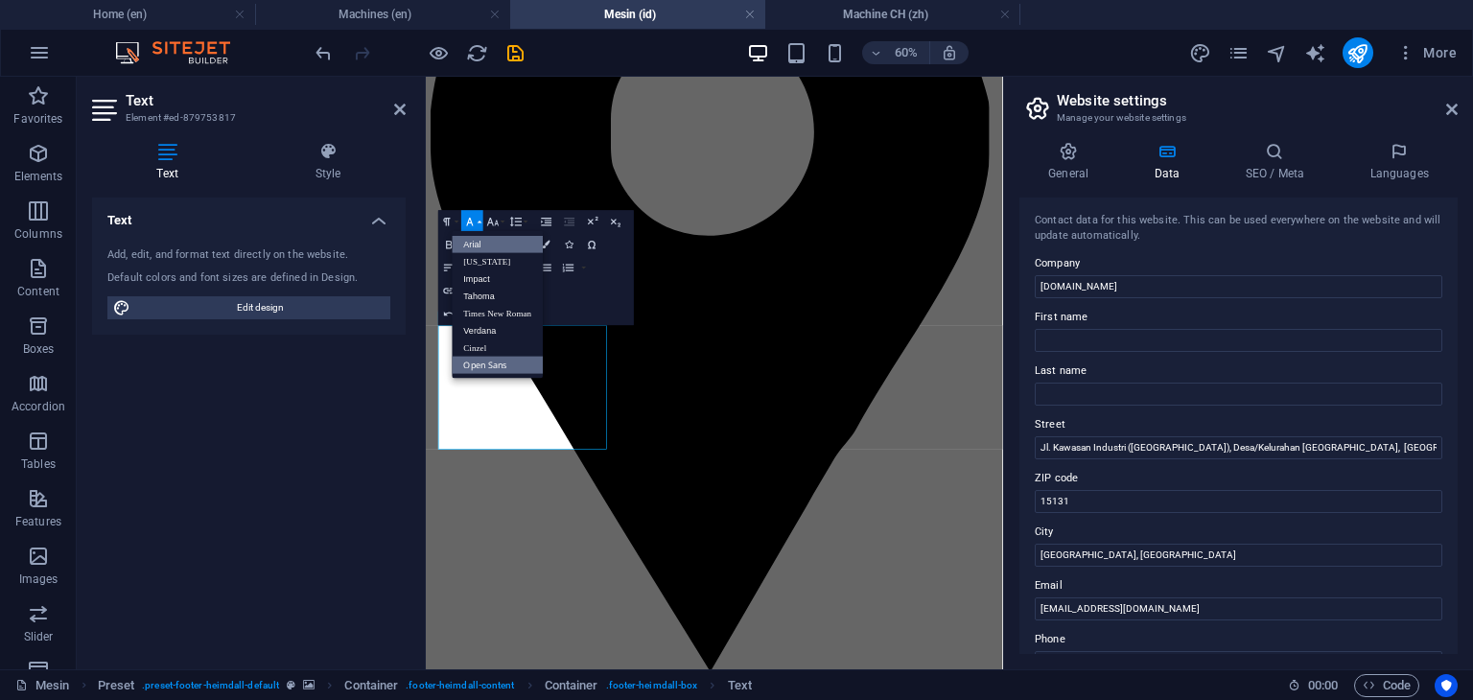
click at [479, 244] on link "Arial" at bounding box center [498, 243] width 91 height 17
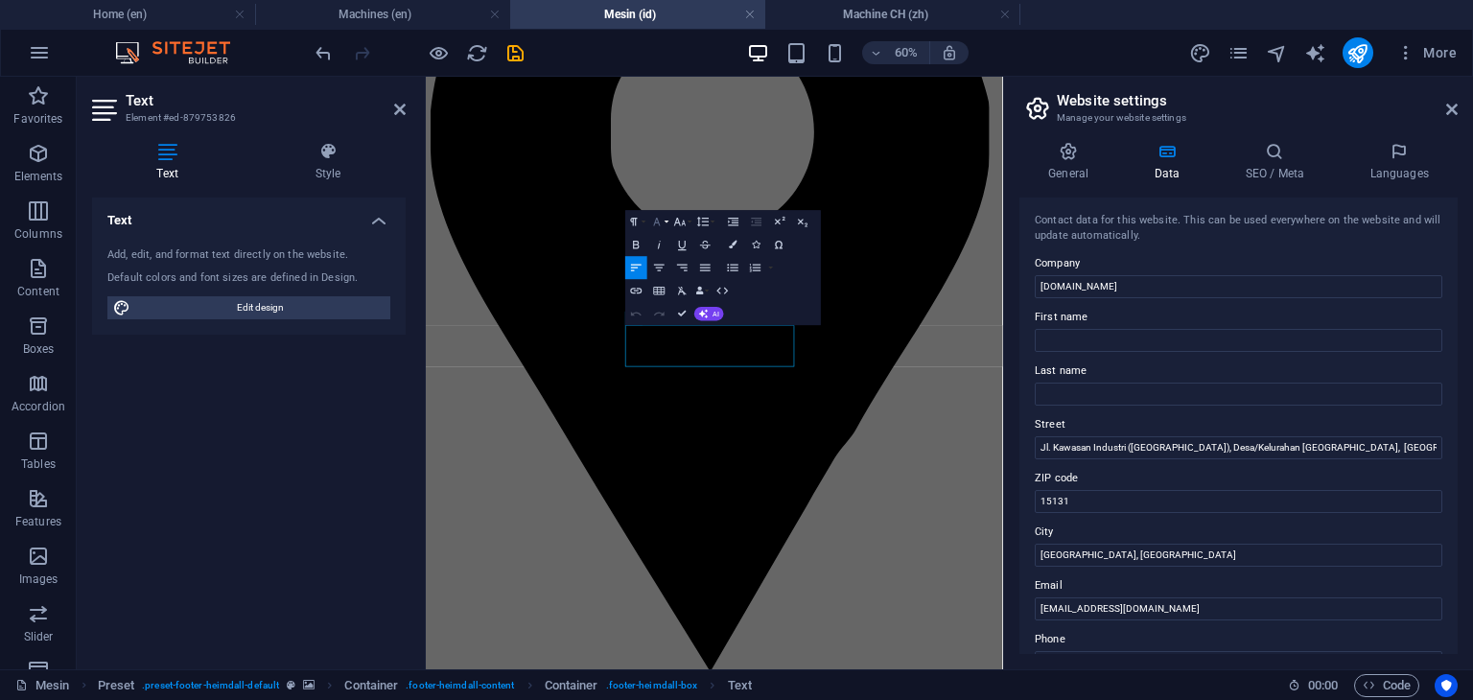
click at [660, 225] on icon "button" at bounding box center [657, 222] width 7 height 8
click at [665, 240] on link "Arial" at bounding box center [685, 243] width 91 height 17
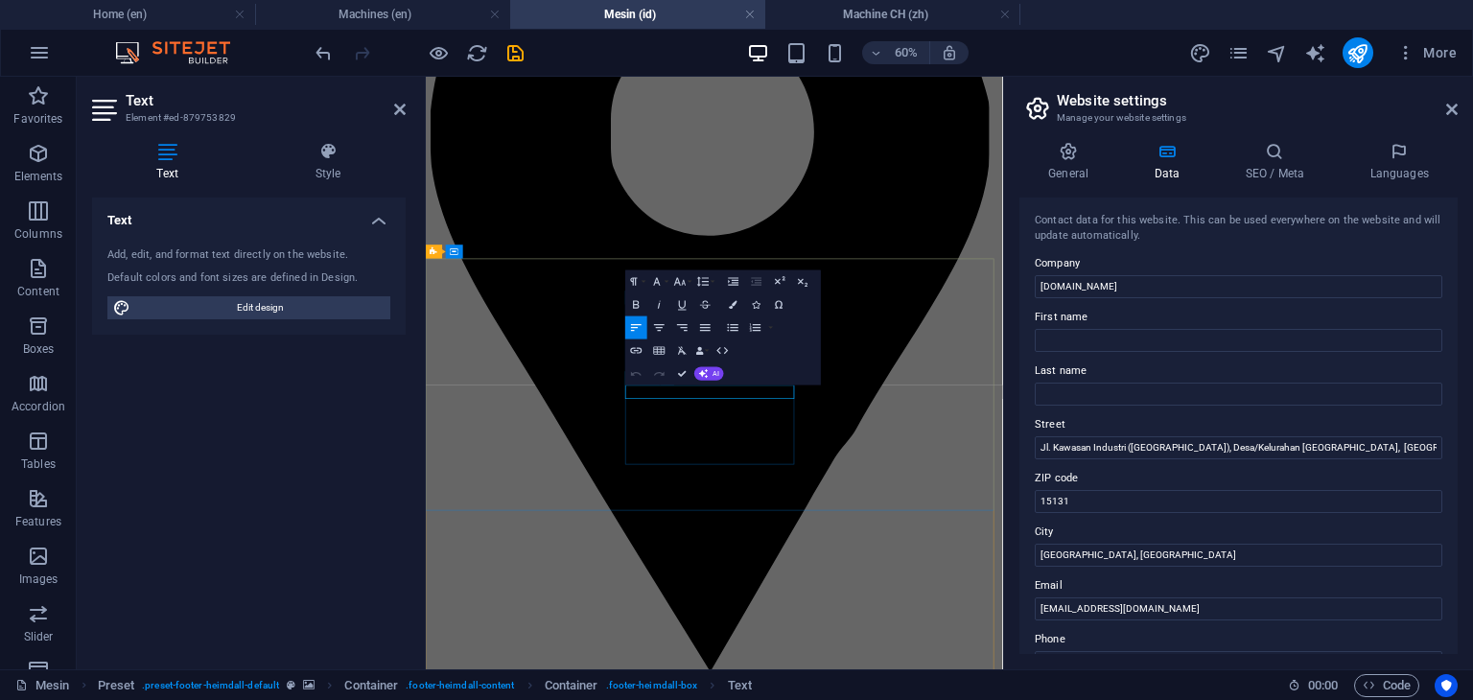
click at [656, 285] on icon "button" at bounding box center [656, 280] width 13 height 13
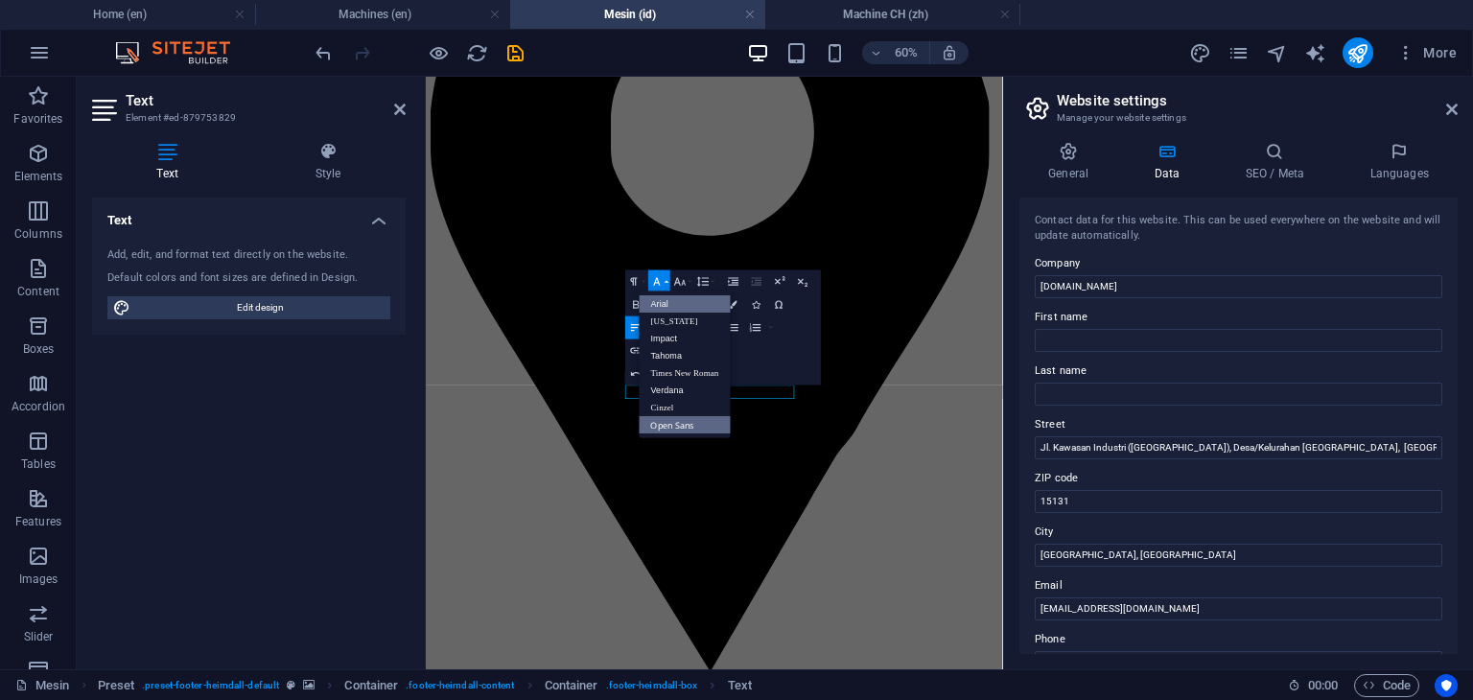
click at [665, 298] on link "Arial" at bounding box center [685, 303] width 91 height 17
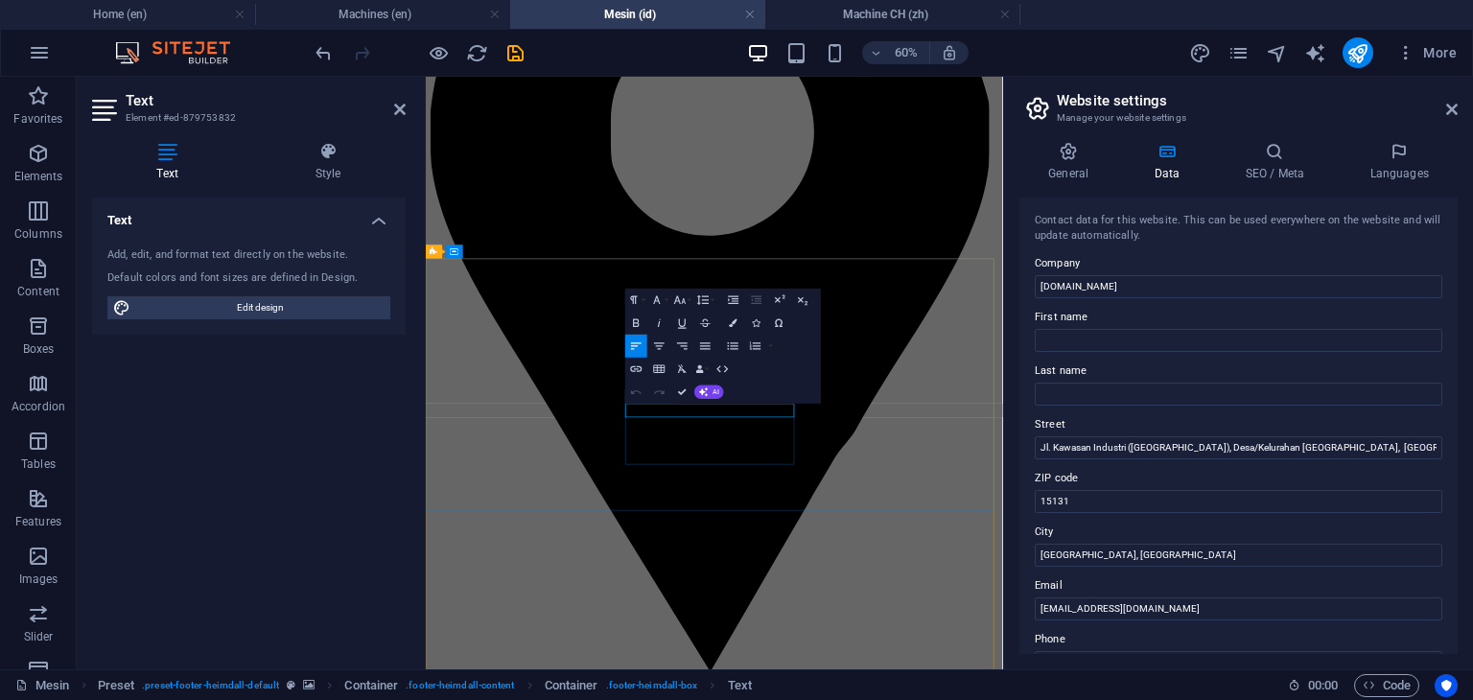
click at [659, 299] on icon "button" at bounding box center [656, 298] width 13 height 13
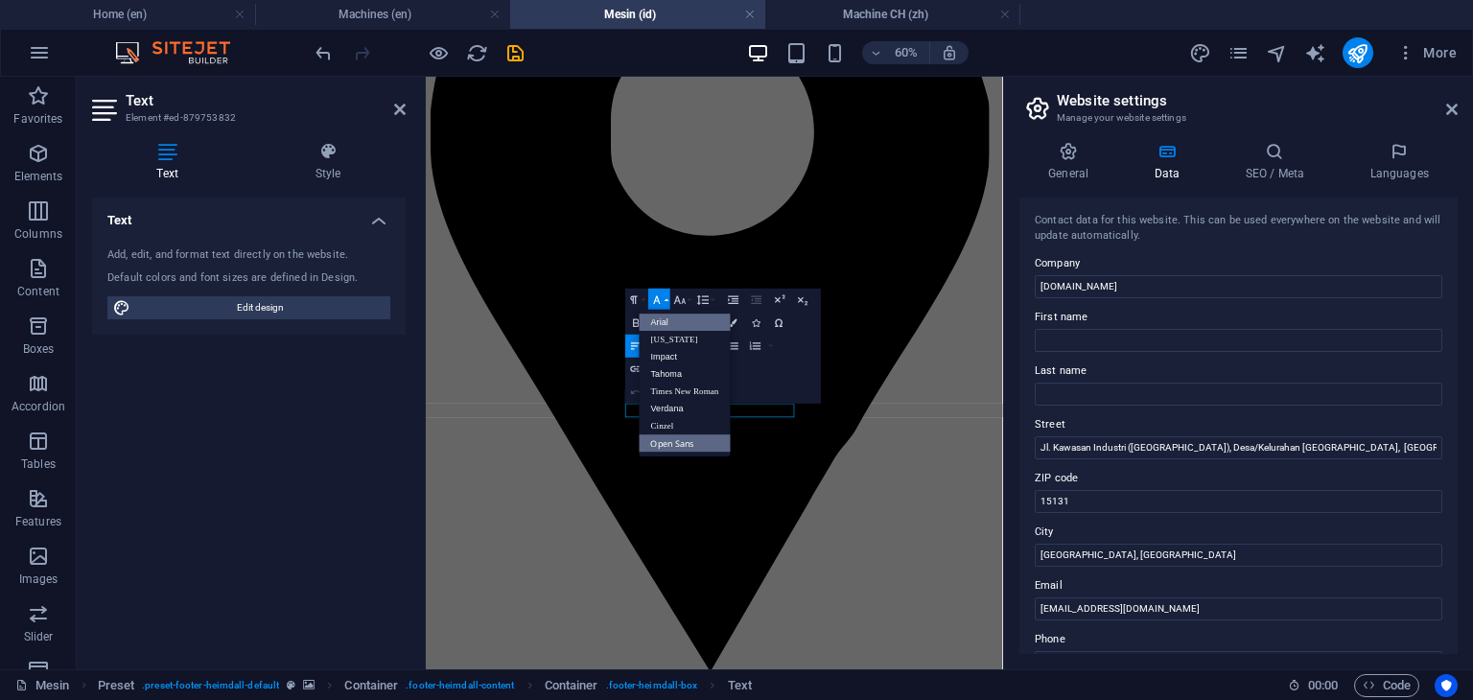
click at [671, 322] on link "Arial" at bounding box center [685, 322] width 91 height 17
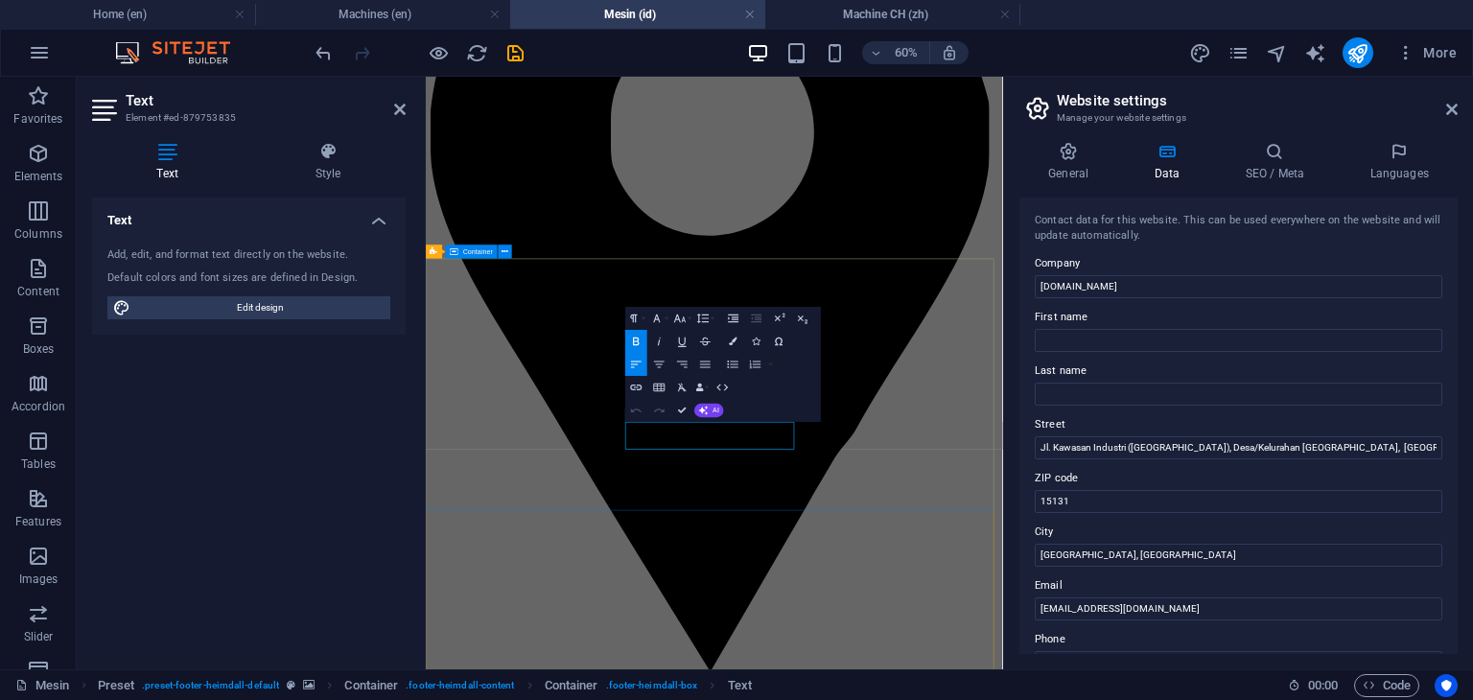
drag, startPoint x: 933, startPoint y: 681, endPoint x: 751, endPoint y: 669, distance: 182.6
click at [662, 315] on icon "button" at bounding box center [656, 318] width 13 height 13
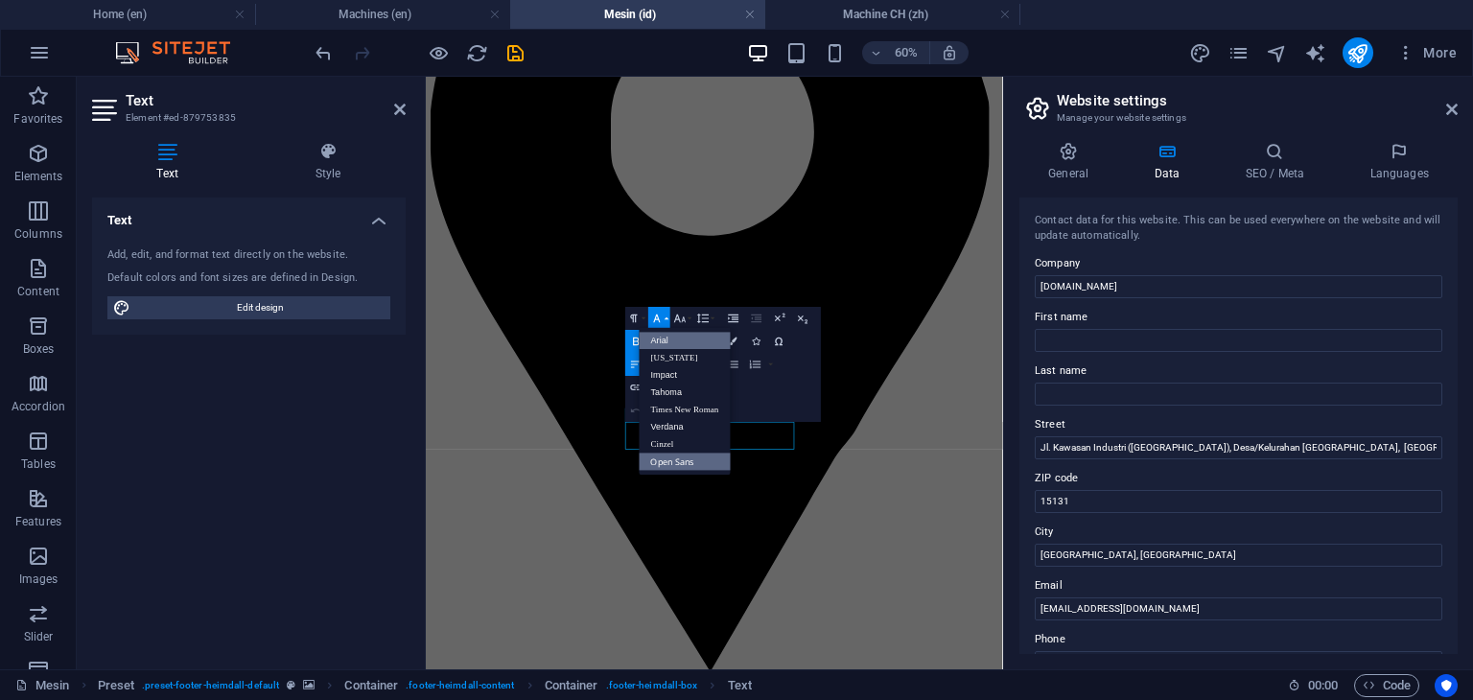
click at [672, 339] on link "Arial" at bounding box center [685, 340] width 91 height 17
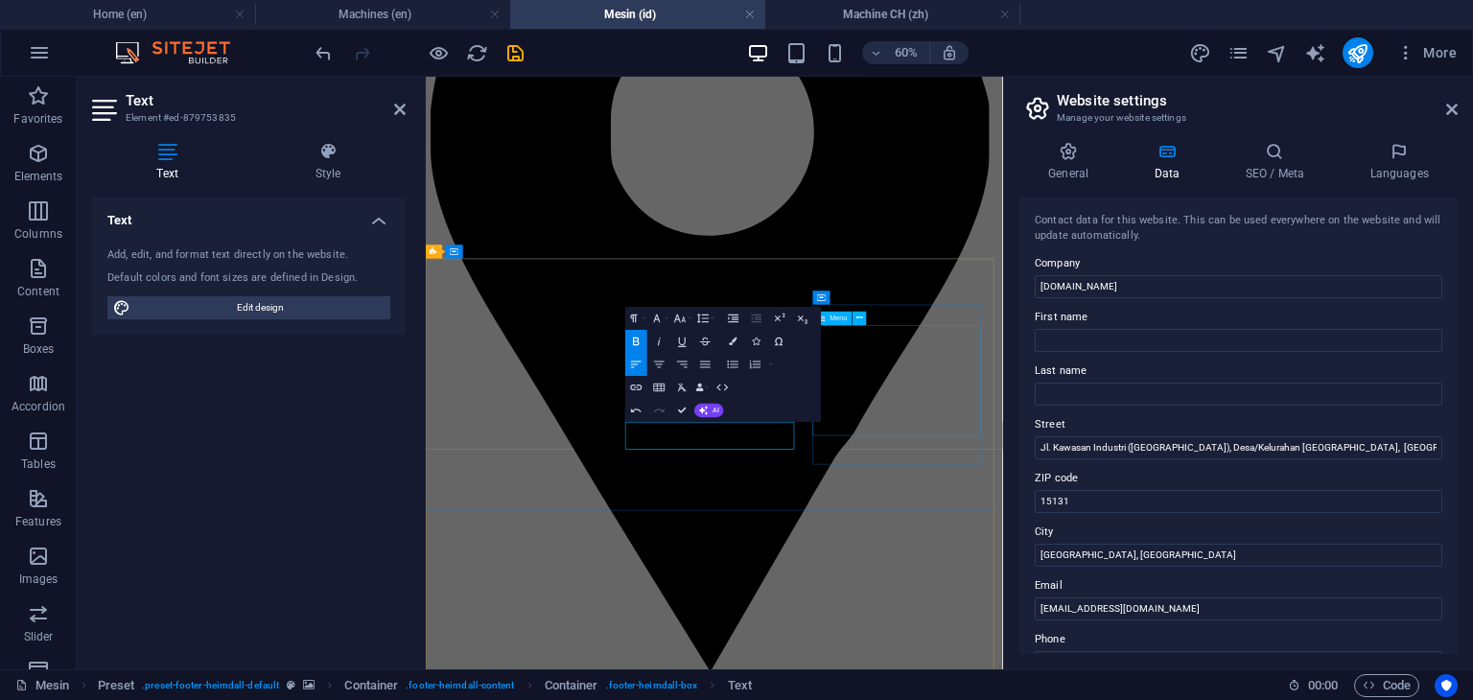
select select
select select "1"
select select
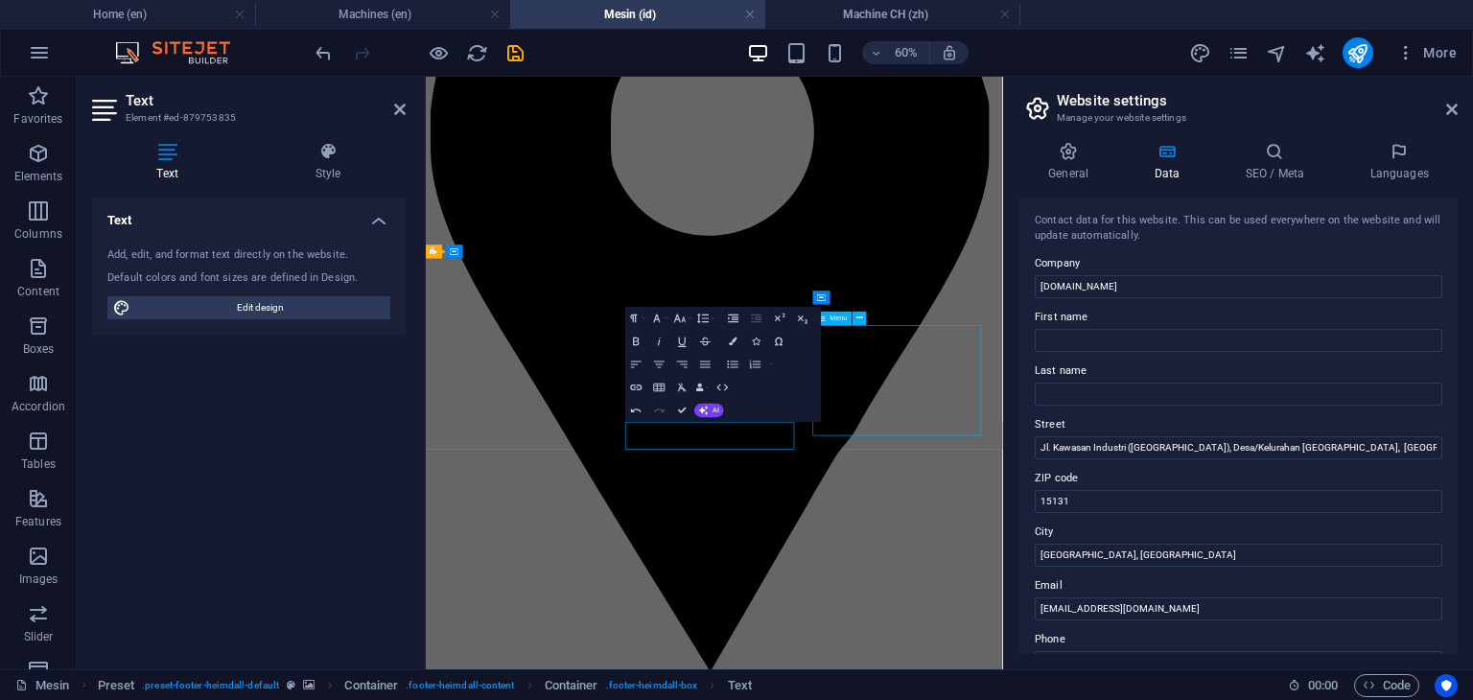
select select "2"
select select
select select "3"
select select
select select "4"
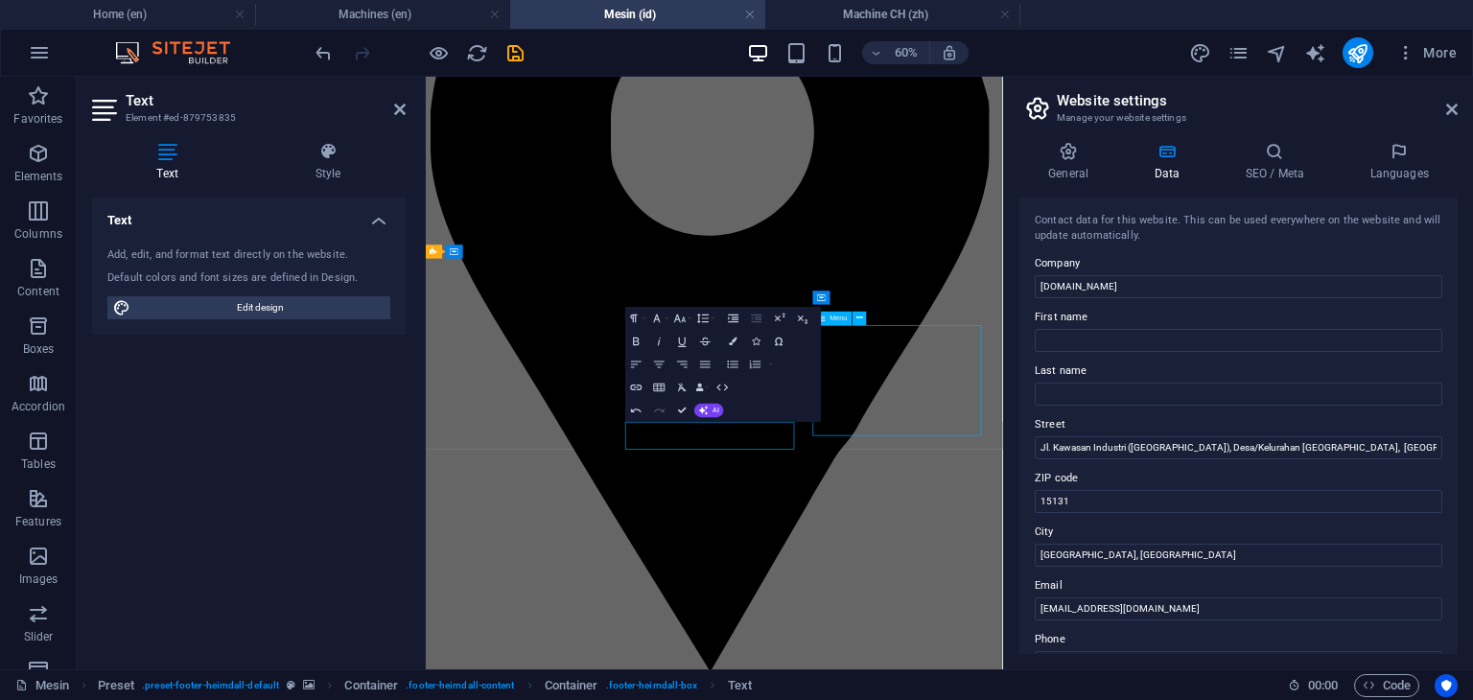
select select
select select "5"
select select
select select "6"
select select
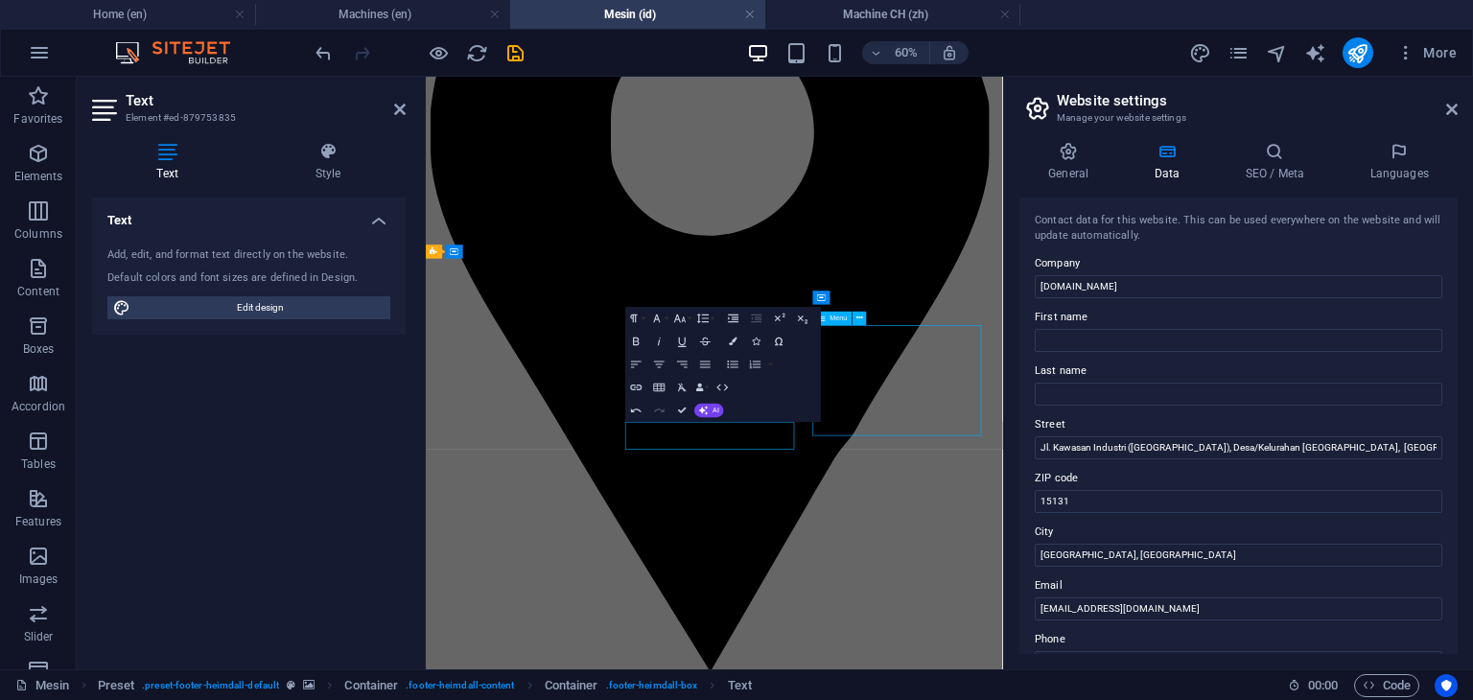
select select "7"
select select
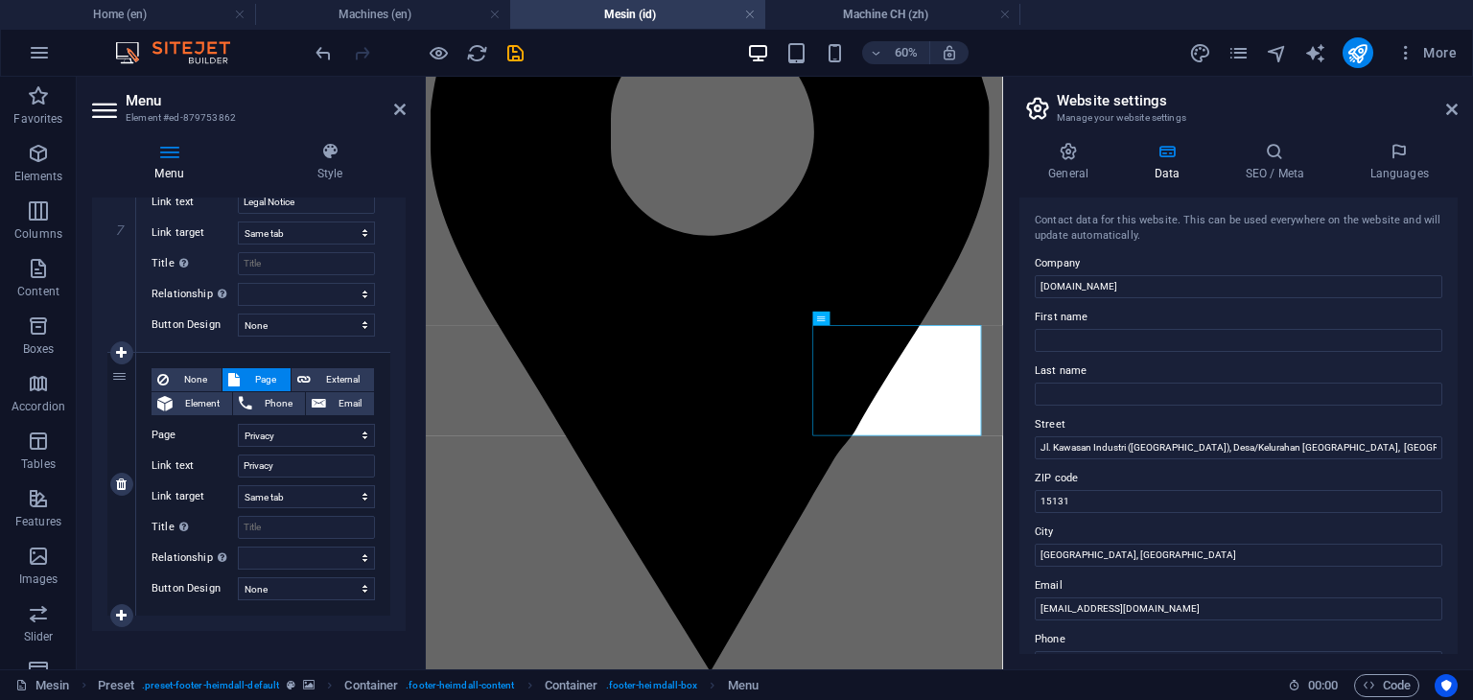
scroll to position [1887, 0]
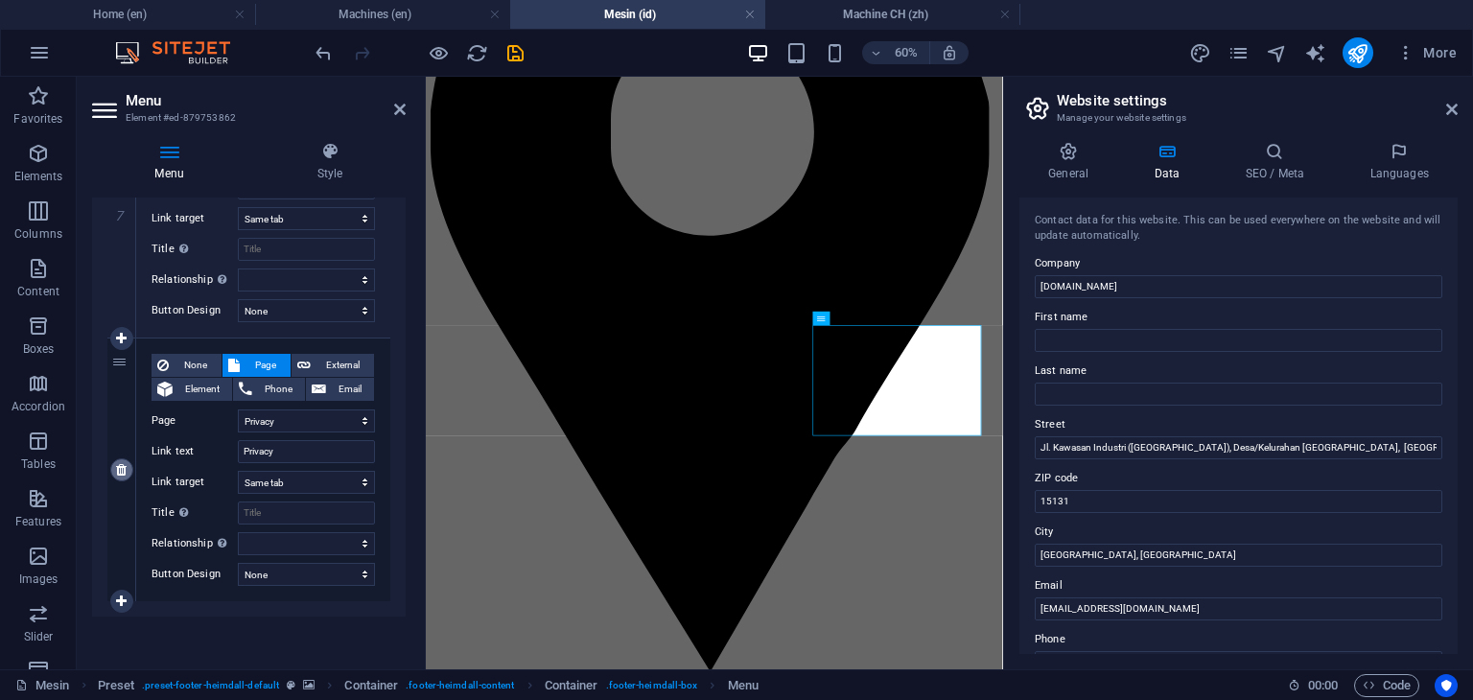
click at [117, 463] on icon at bounding box center [121, 469] width 11 height 13
select select
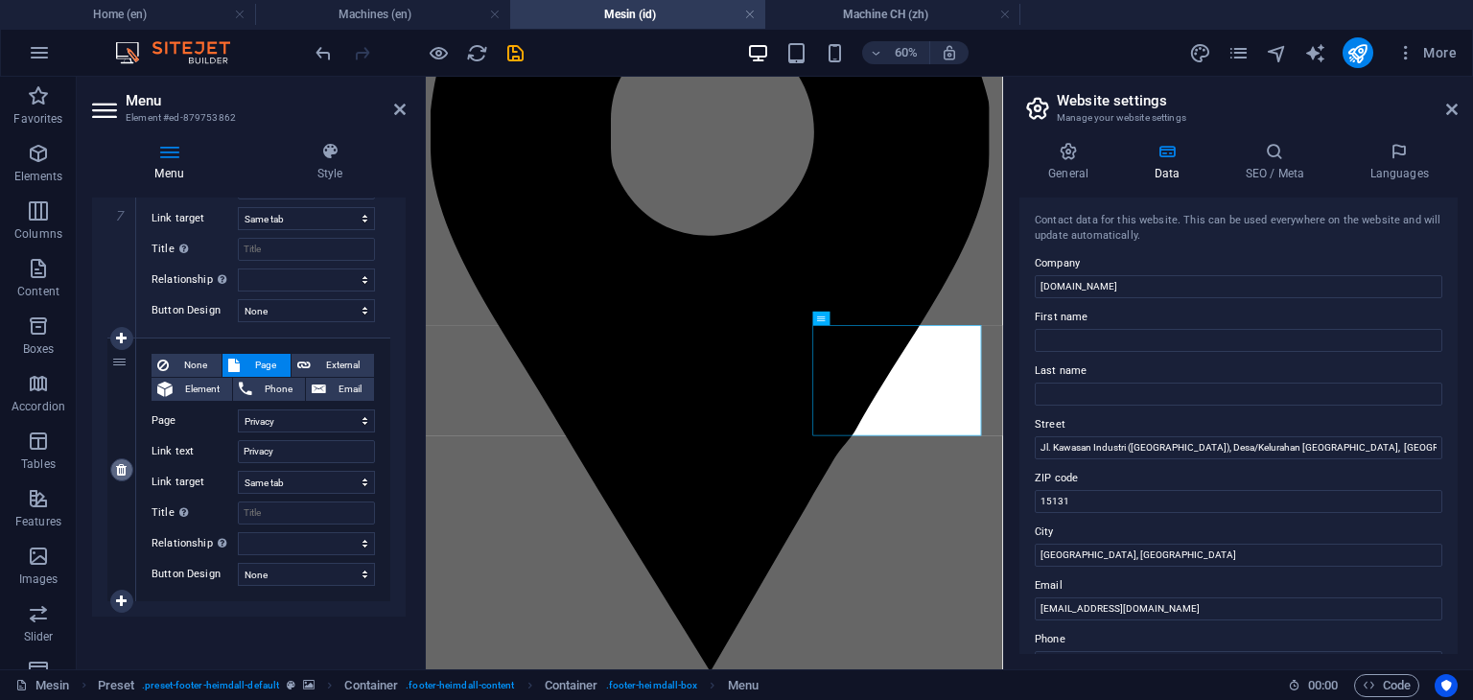
select select
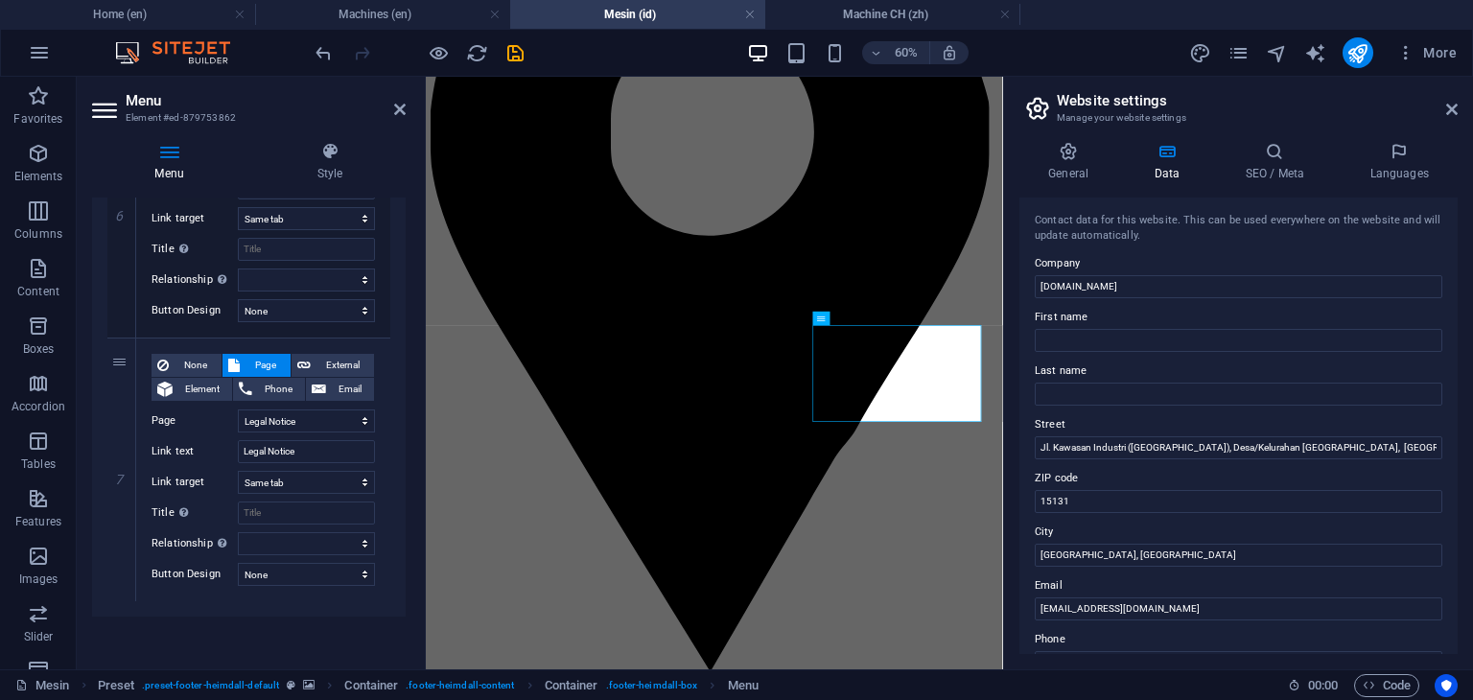
click at [0, 0] on icon at bounding box center [0, 0] width 0 height 0
select select
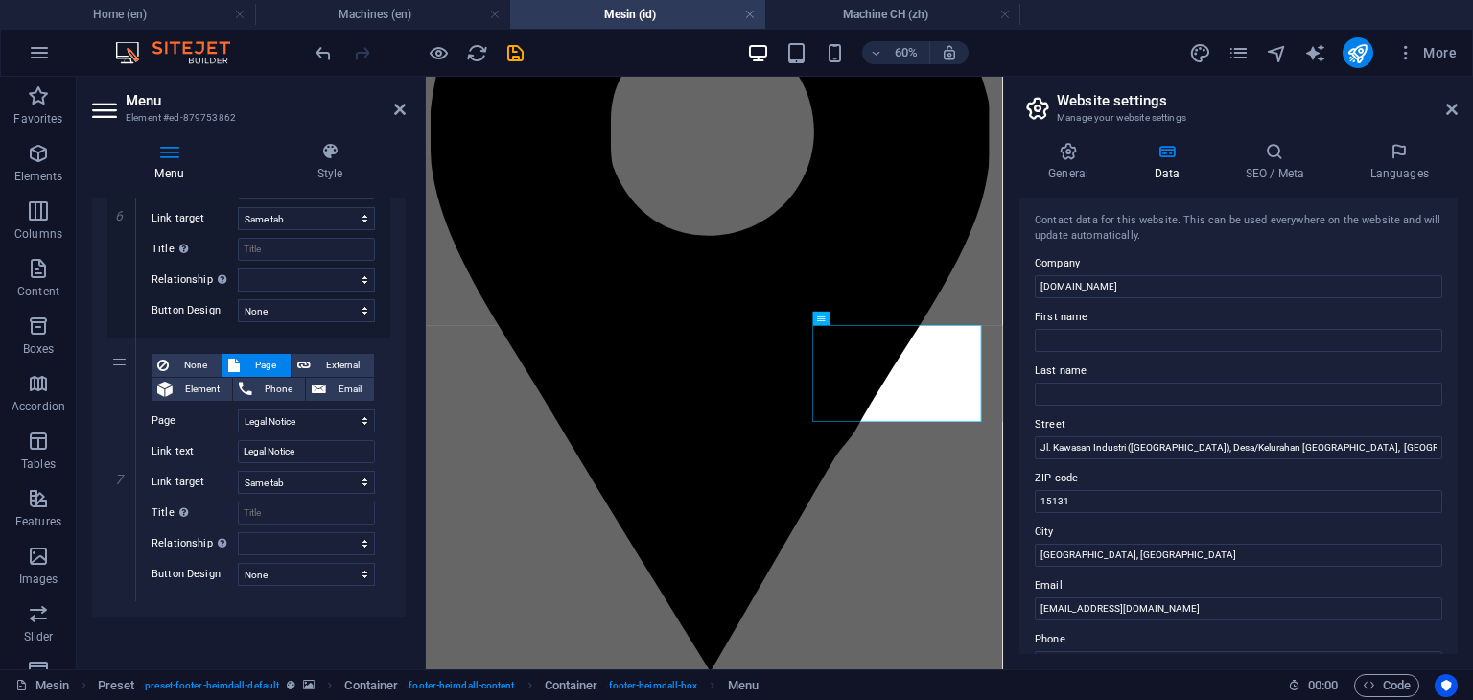
select select
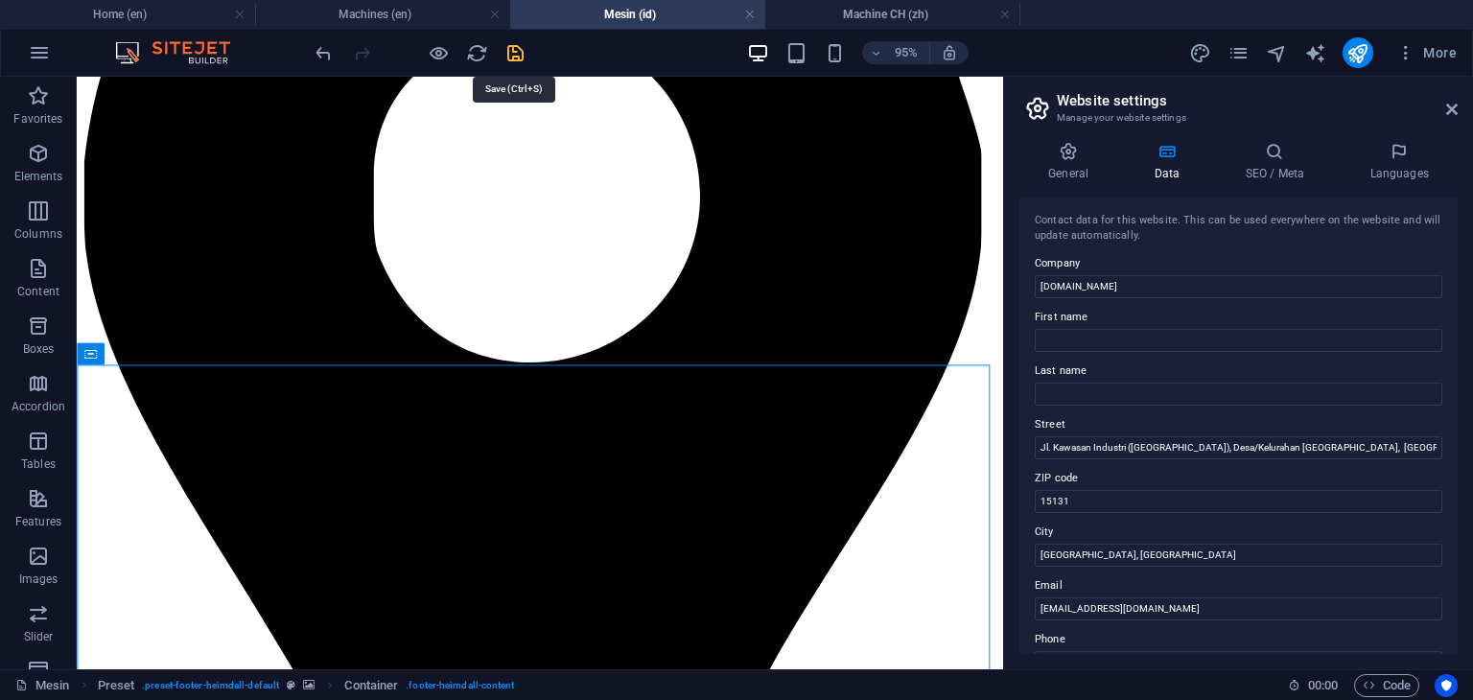
click at [518, 55] on icon "save" at bounding box center [515, 53] width 22 height 22
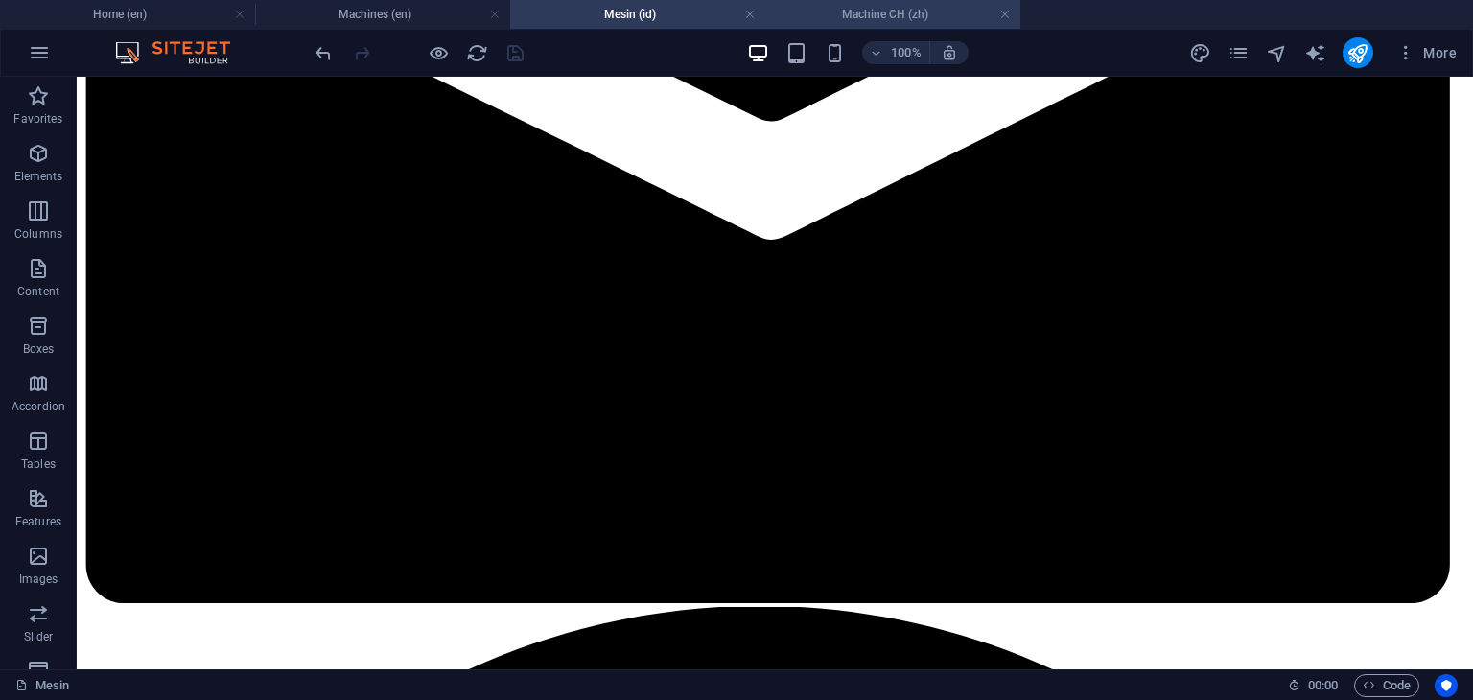
click at [902, 9] on h4 "Machine CH (zh)" at bounding box center [892, 14] width 255 height 21
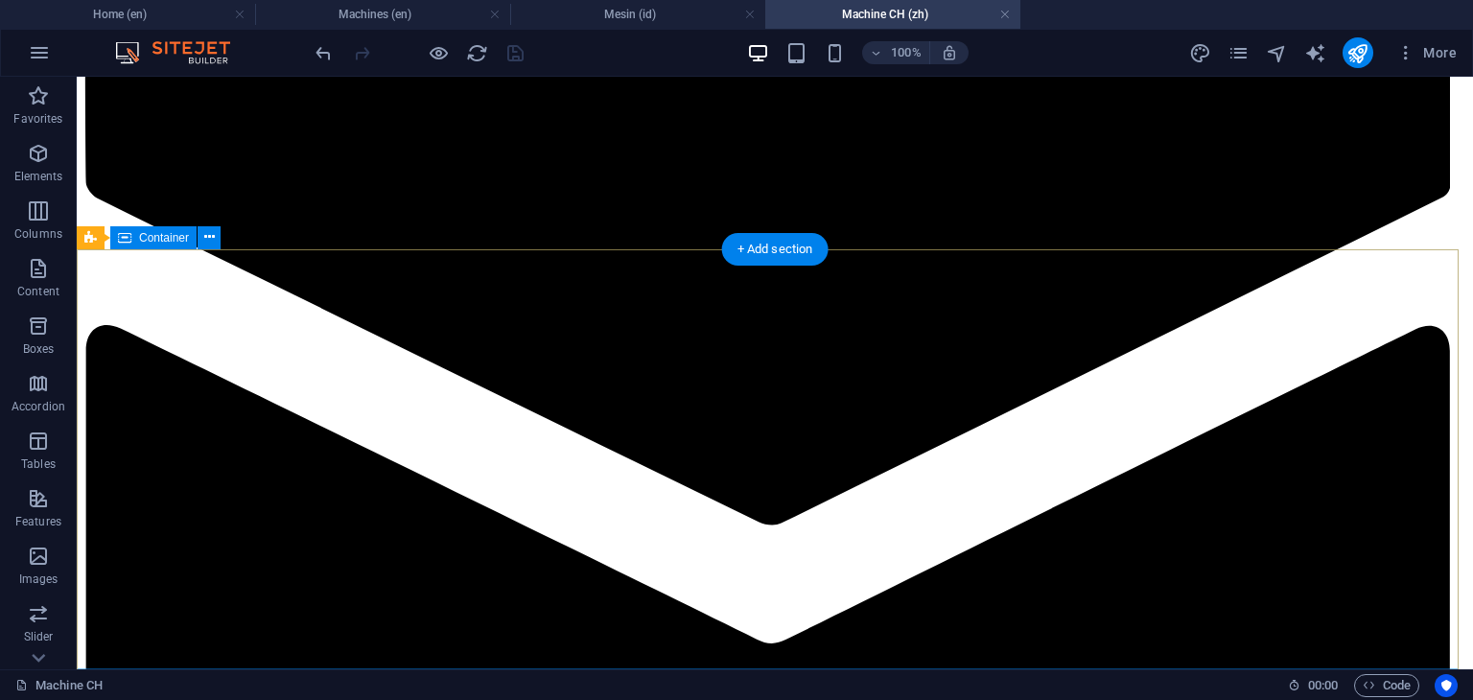
scroll to position [2041, 0]
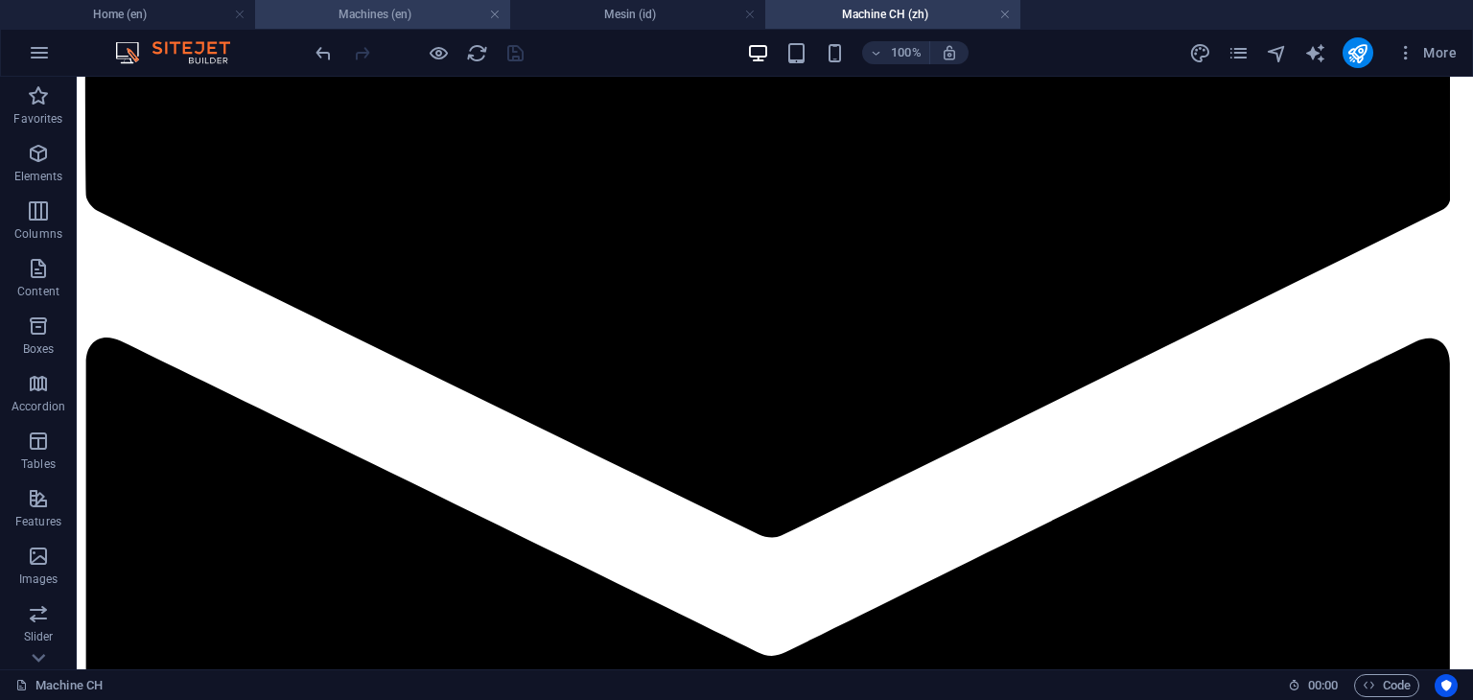
click at [425, 18] on h4 "Machines (en)" at bounding box center [382, 14] width 255 height 21
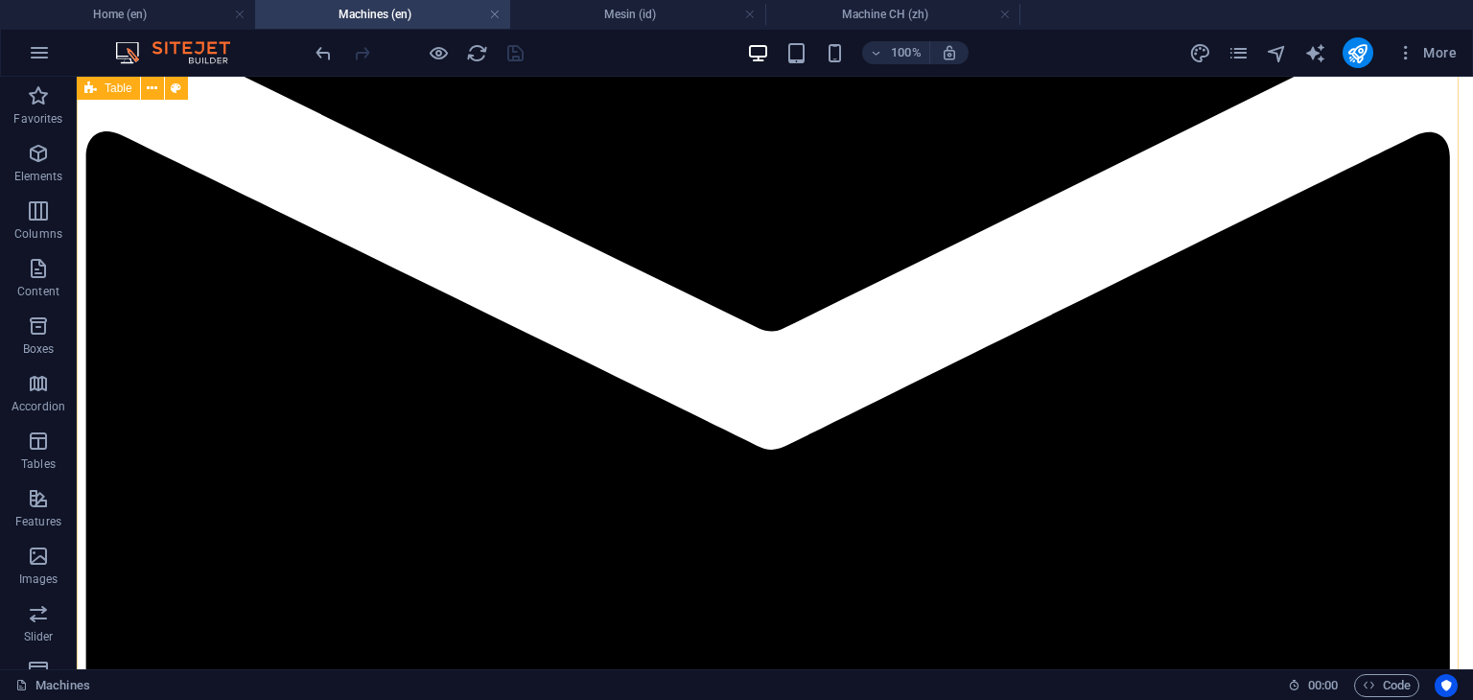
scroll to position [2493, 0]
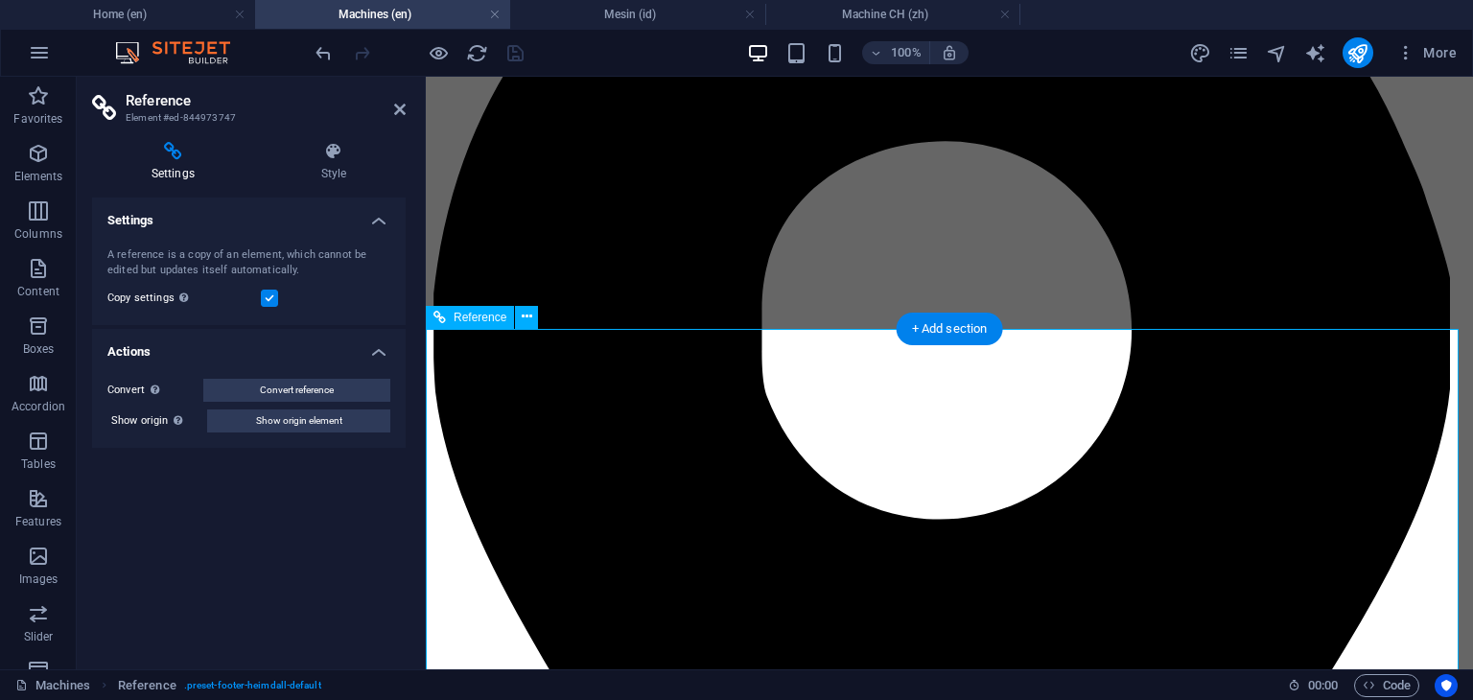
click at [399, 111] on icon at bounding box center [400, 109] width 12 height 15
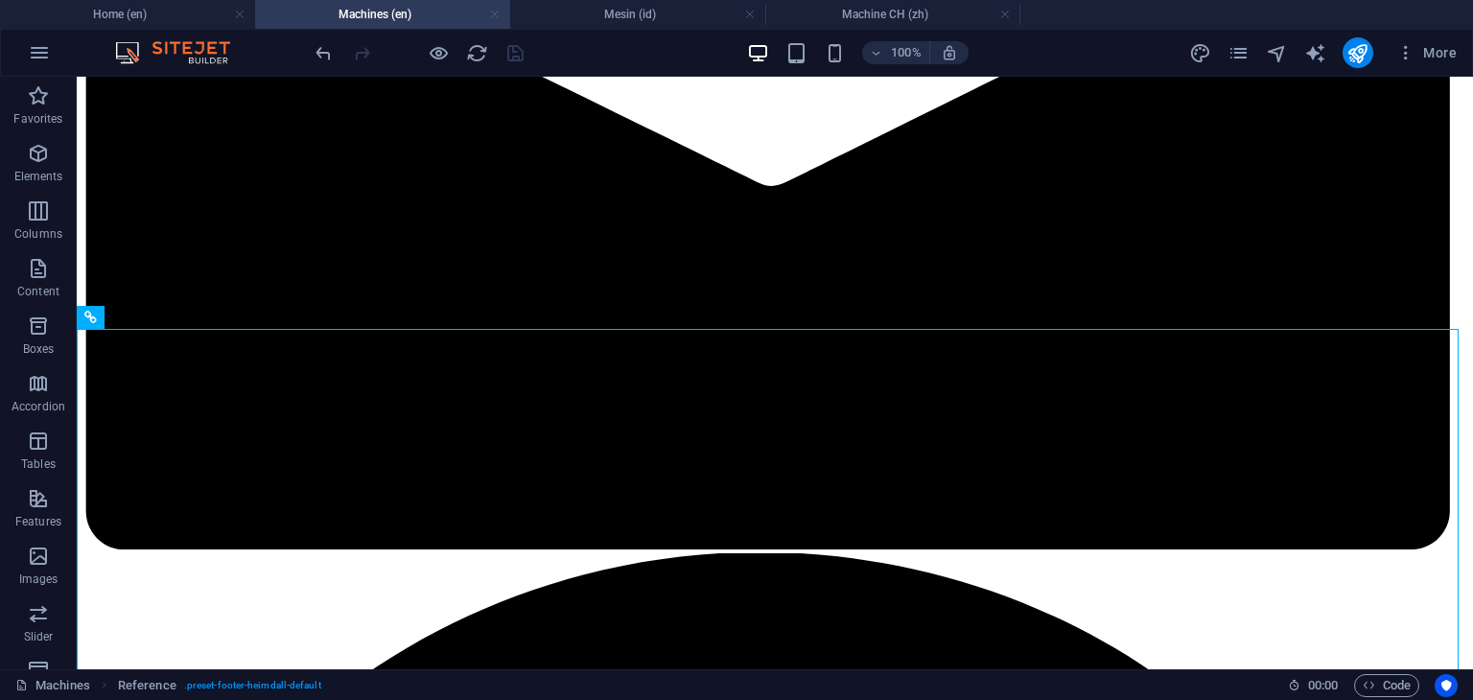
click at [495, 15] on link at bounding box center [495, 15] width 12 height 18
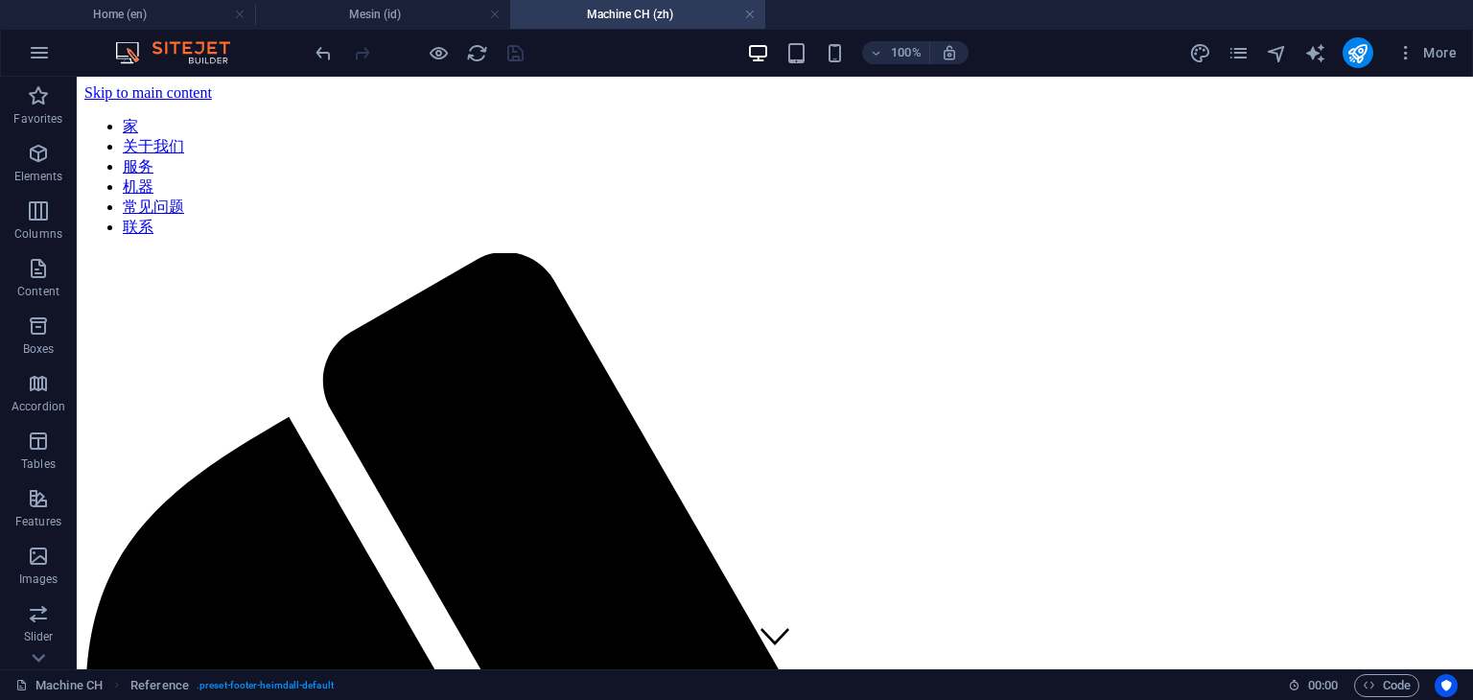
scroll to position [2041, 0]
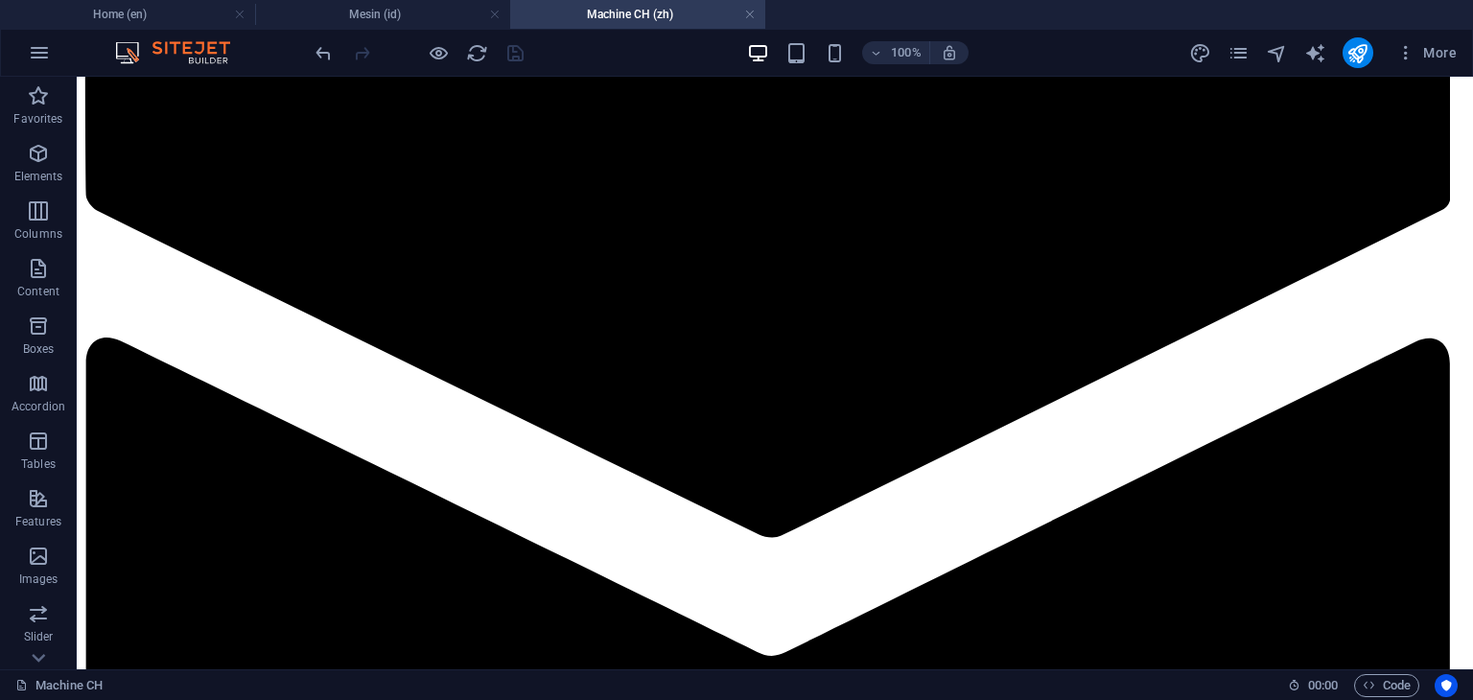
click at [495, 15] on link at bounding box center [495, 15] width 12 height 18
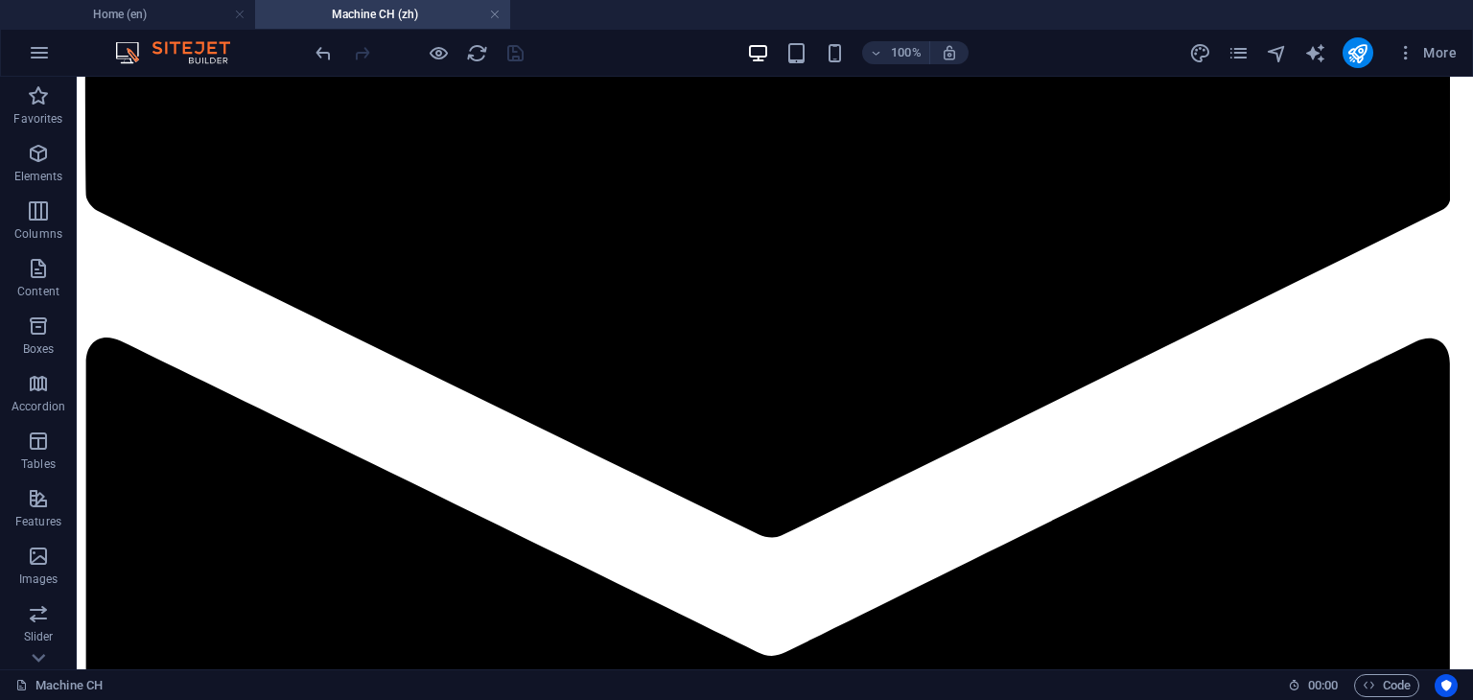
click at [495, 15] on link at bounding box center [495, 15] width 12 height 18
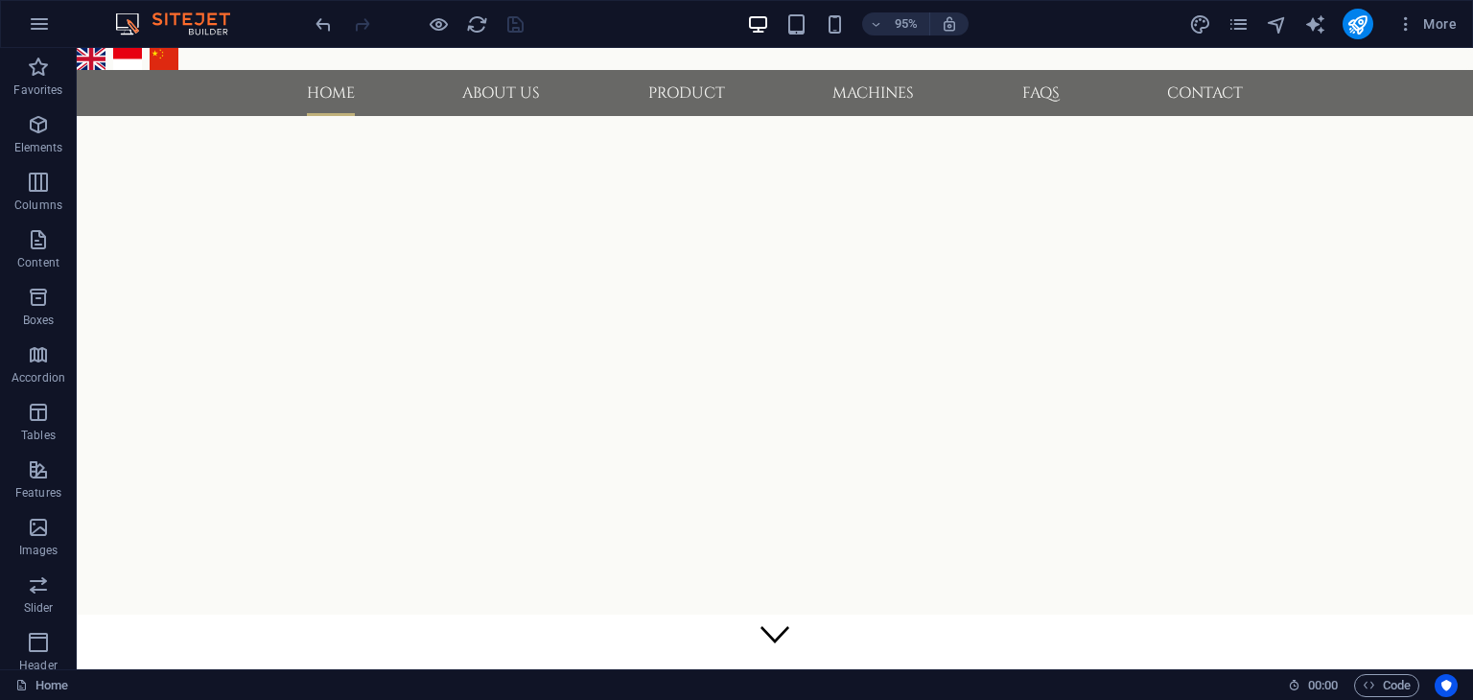
scroll to position [359, 0]
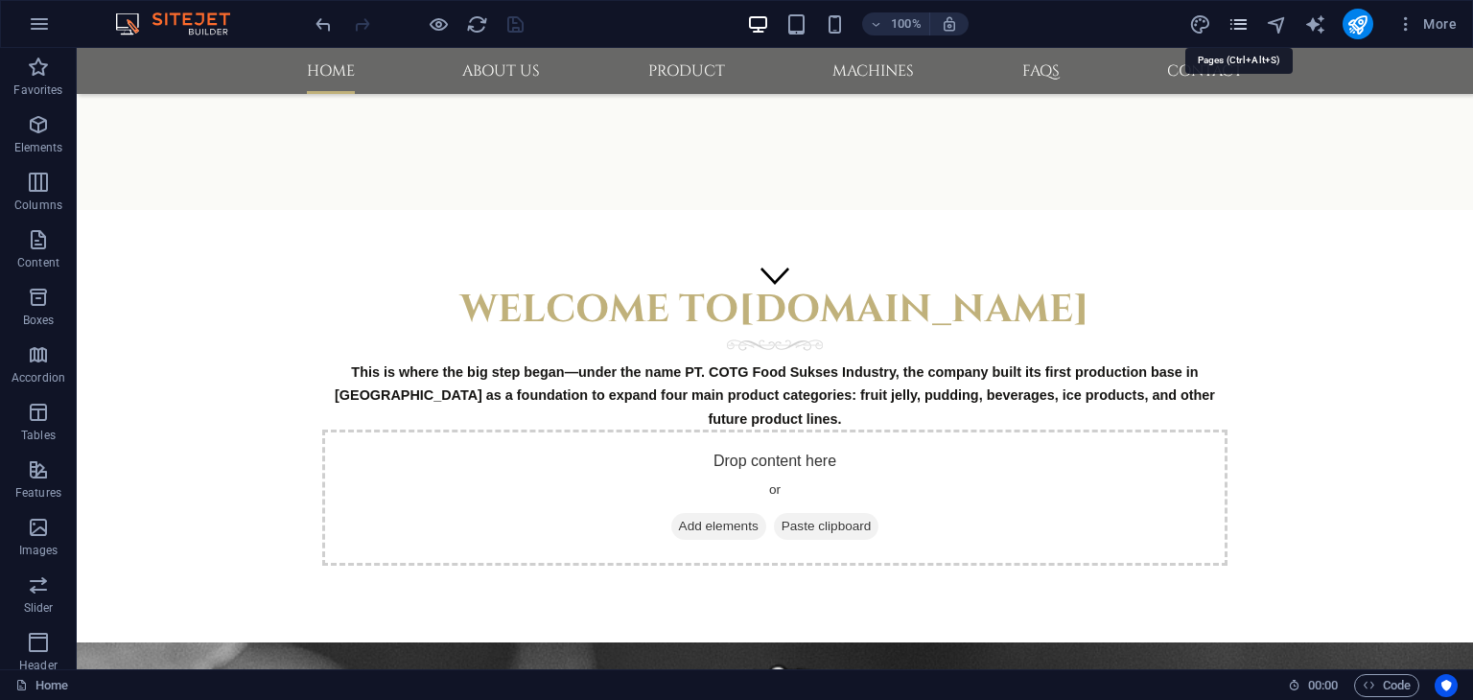
click at [1247, 27] on icon "pages" at bounding box center [1238, 24] width 22 height 22
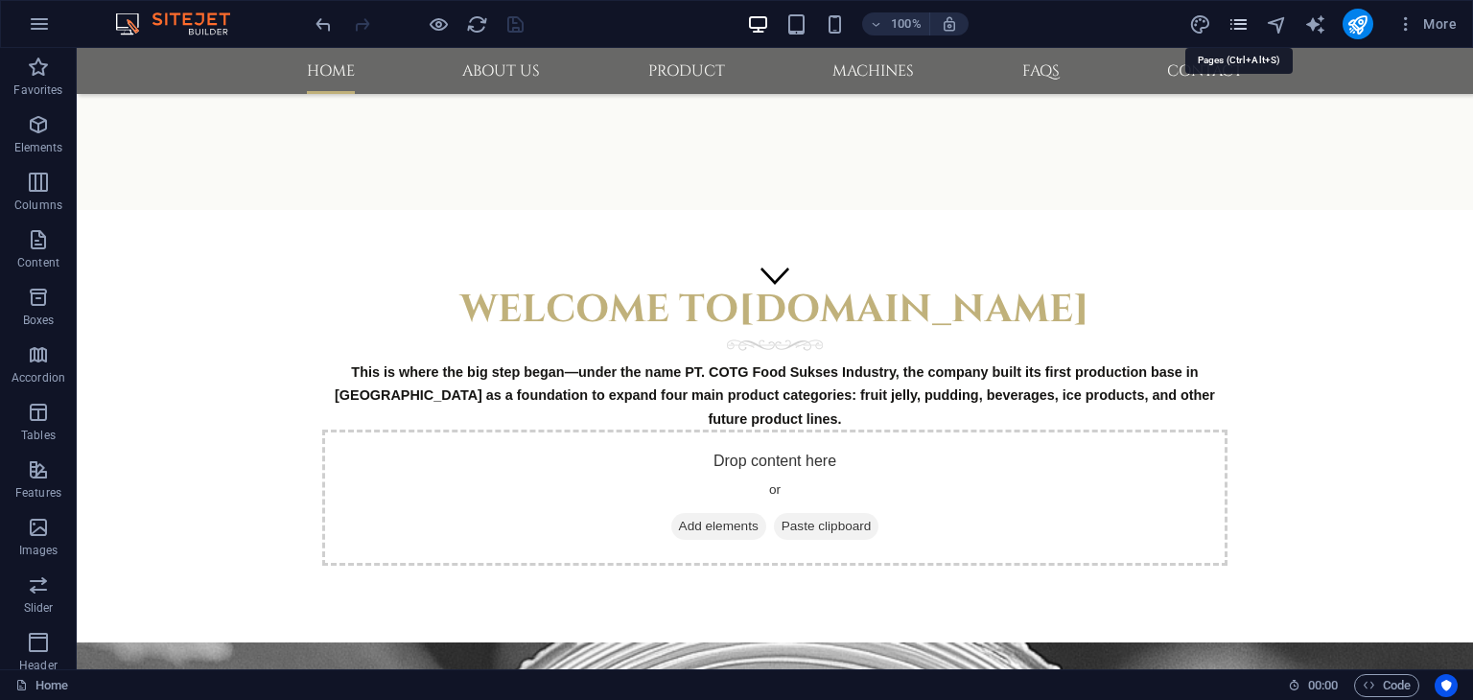
scroll to position [391, 0]
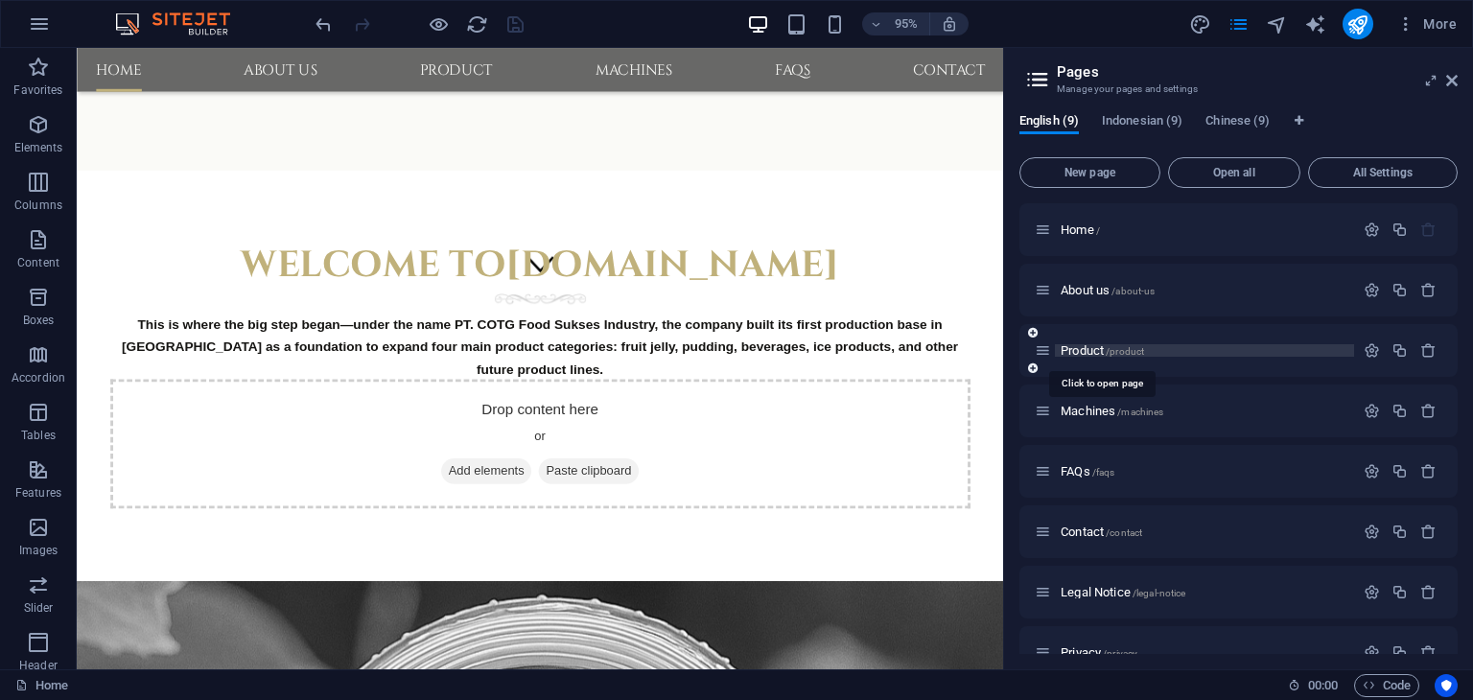
click at [1093, 355] on span "Product /product" at bounding box center [1102, 350] width 83 height 14
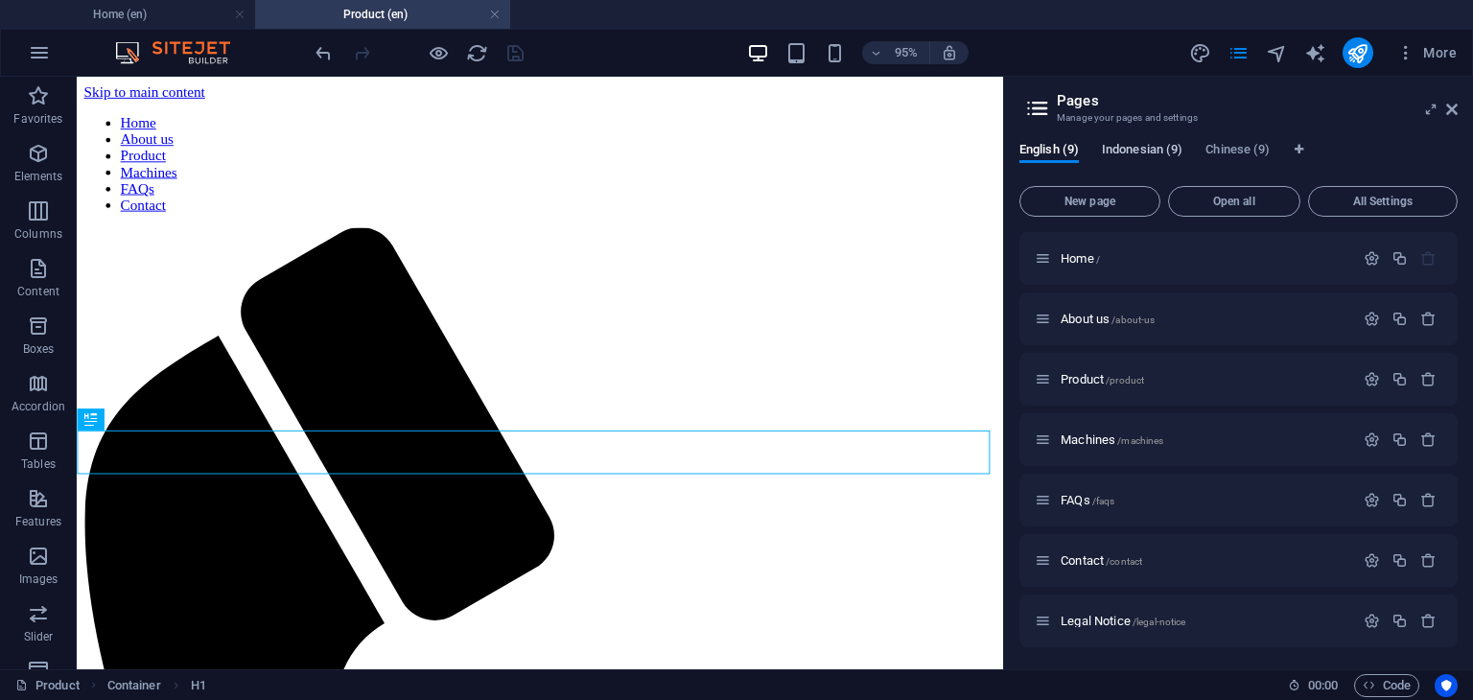
scroll to position [0, 0]
click at [1150, 147] on span "Indonesian (9)" at bounding box center [1142, 151] width 81 height 27
click at [1081, 374] on span "Produk /produk" at bounding box center [1099, 379] width 77 height 14
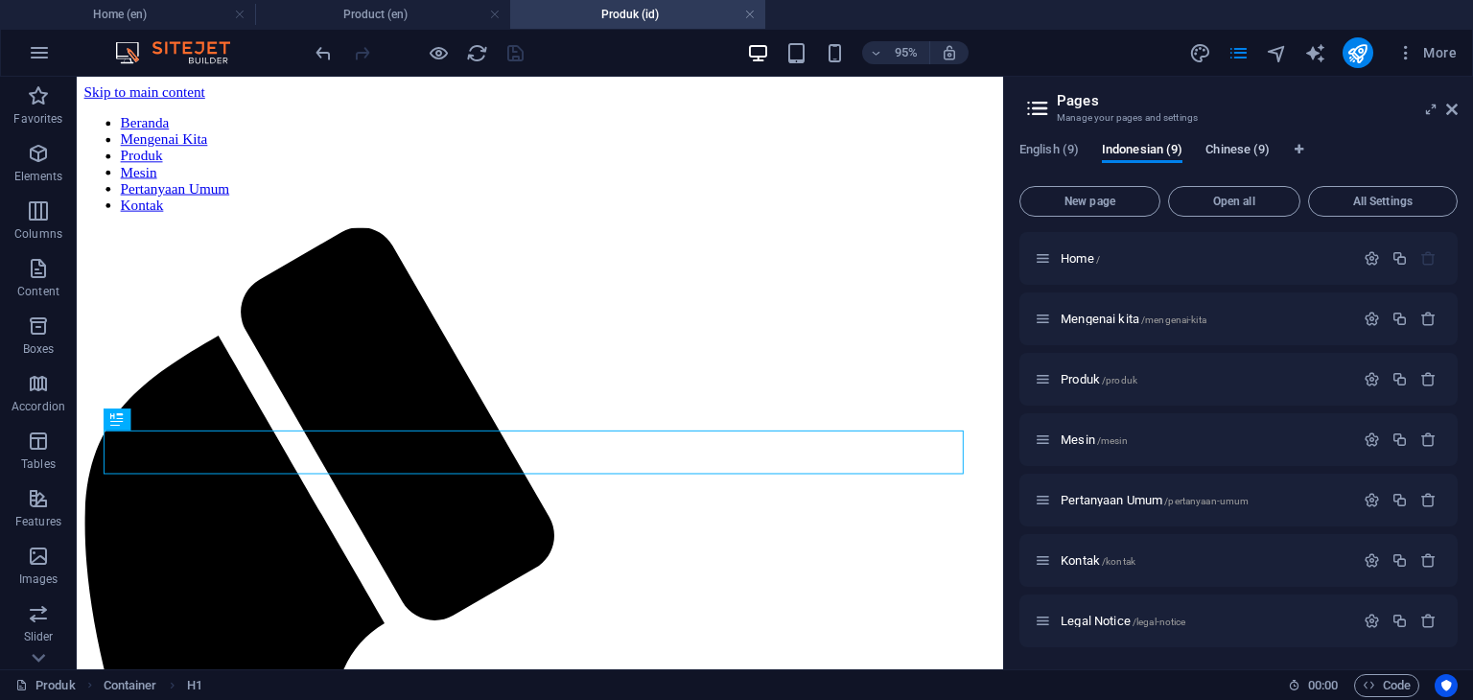
click at [1235, 148] on span "Chinese (9)" at bounding box center [1237, 151] width 64 height 27
click at [1096, 377] on span "Produk CH /produk-ch" at bounding box center [1116, 379] width 110 height 14
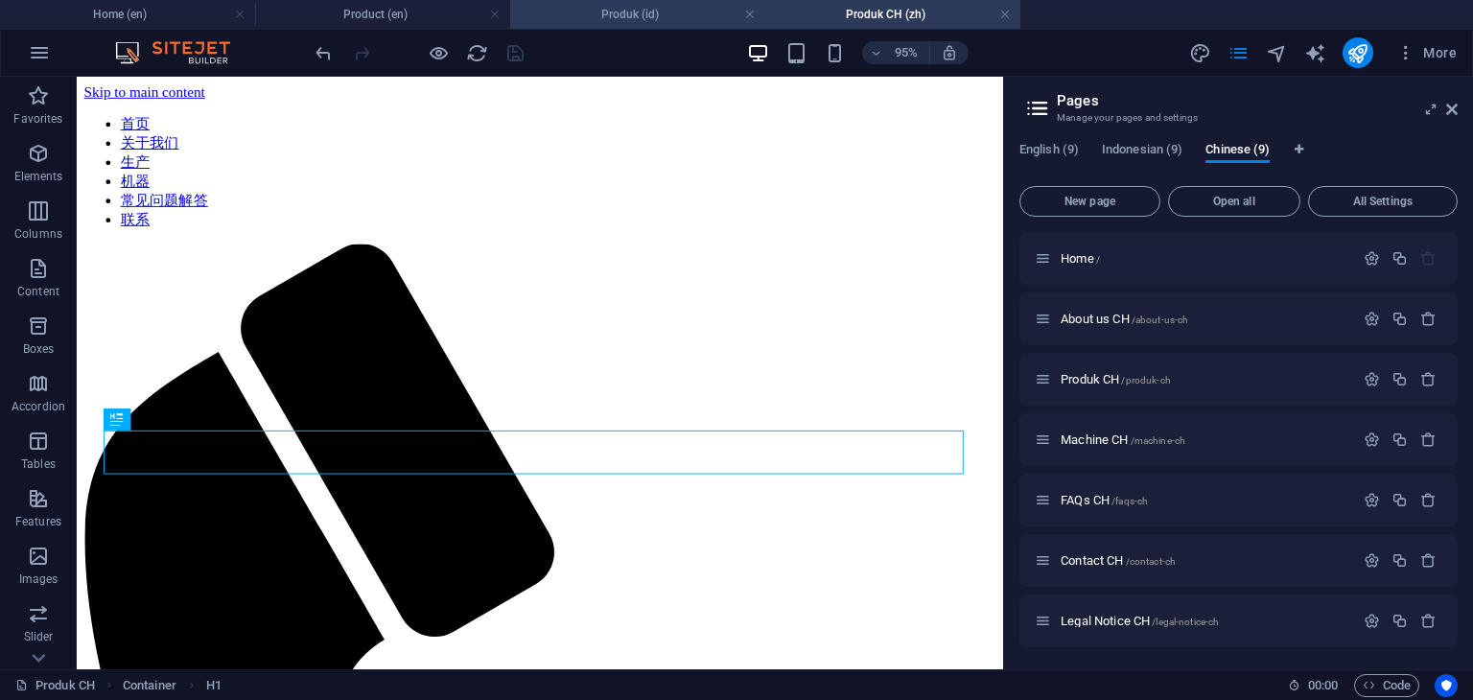
click at [654, 16] on h4 "Produk (id)" at bounding box center [637, 14] width 255 height 21
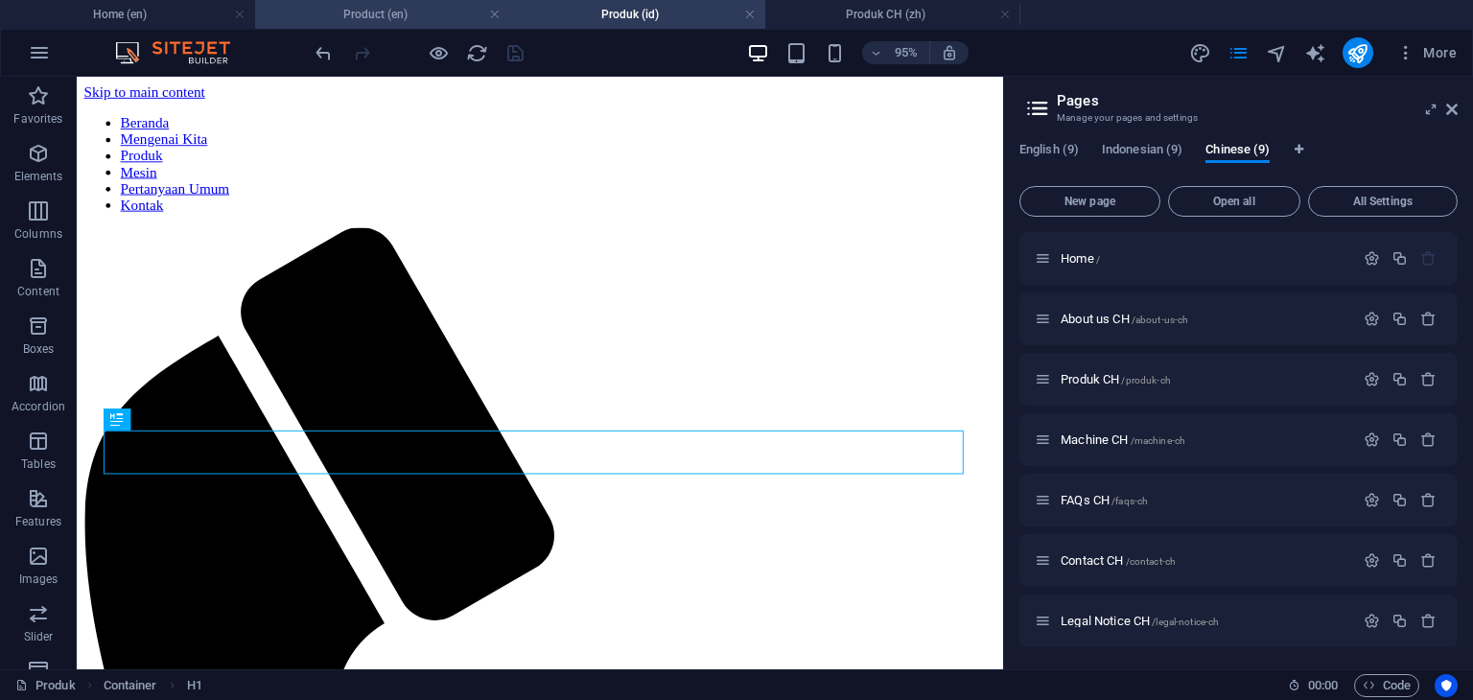
click at [412, 27] on li "Product (en)" at bounding box center [382, 14] width 255 height 29
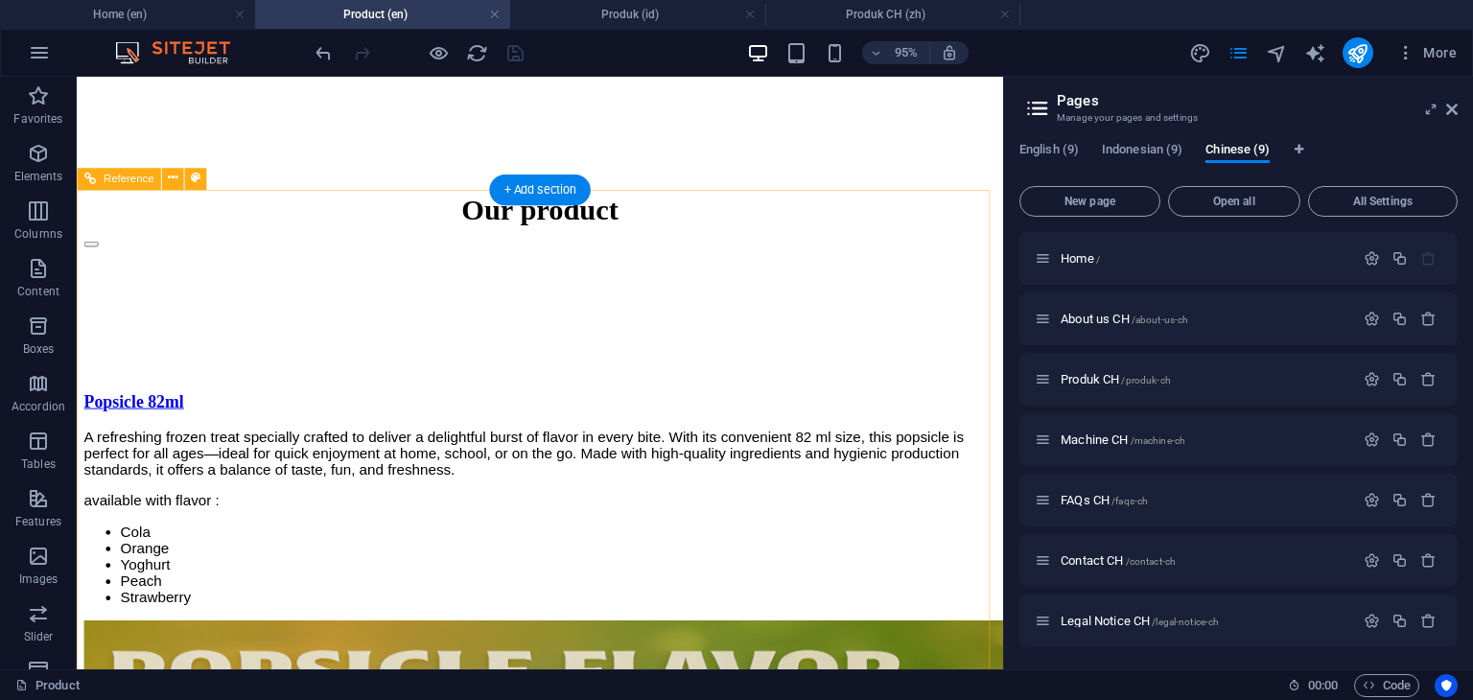
scroll to position [3740, 0]
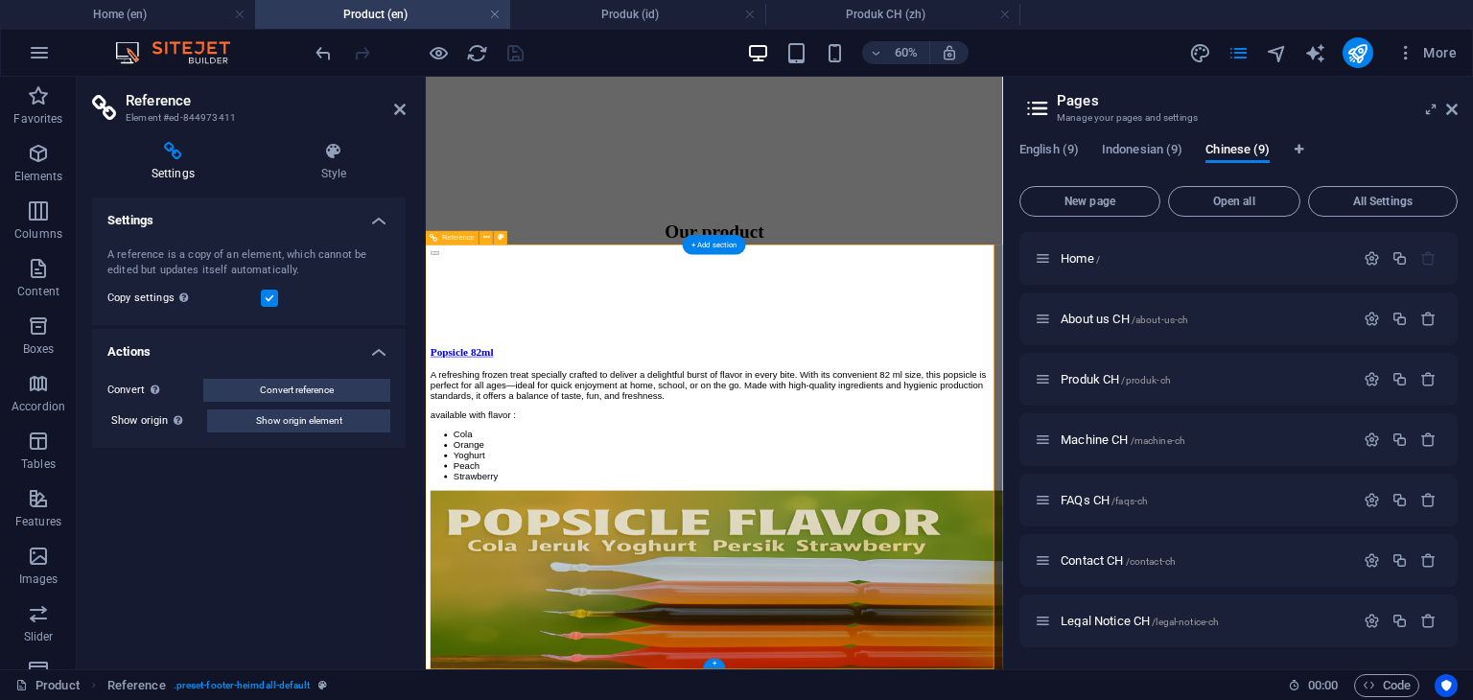
click at [619, 21] on h4 "Produk (id)" at bounding box center [637, 14] width 255 height 21
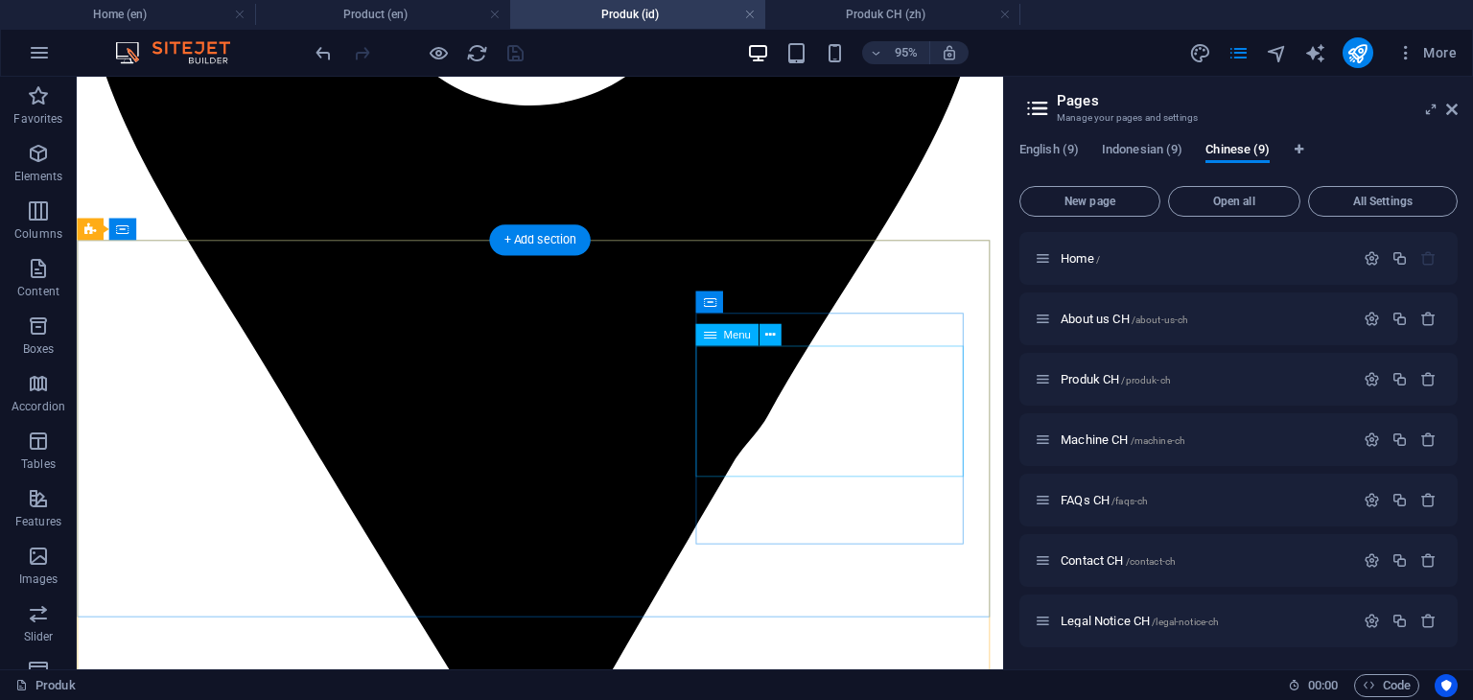
scroll to position [2781, 0]
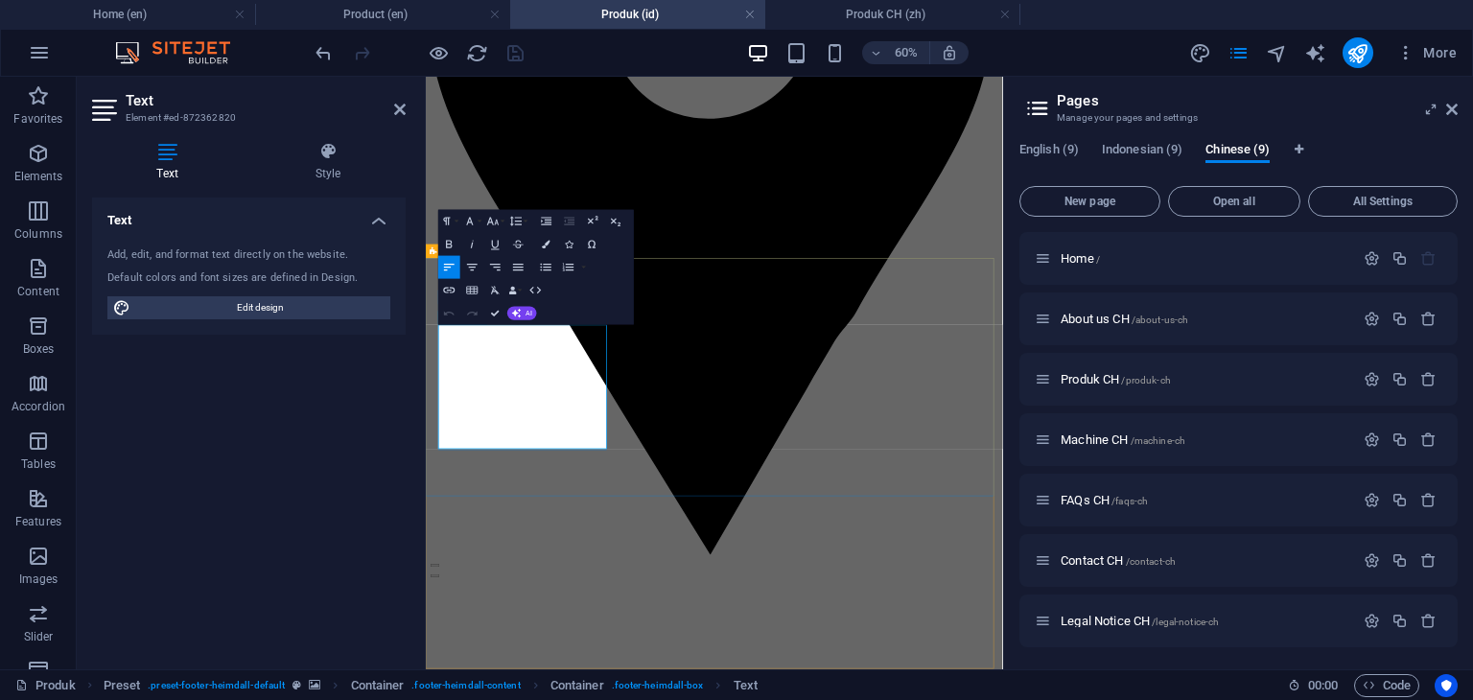
click at [514, 268] on icon "button" at bounding box center [518, 267] width 11 height 7
click at [471, 223] on icon "button" at bounding box center [469, 221] width 13 height 13
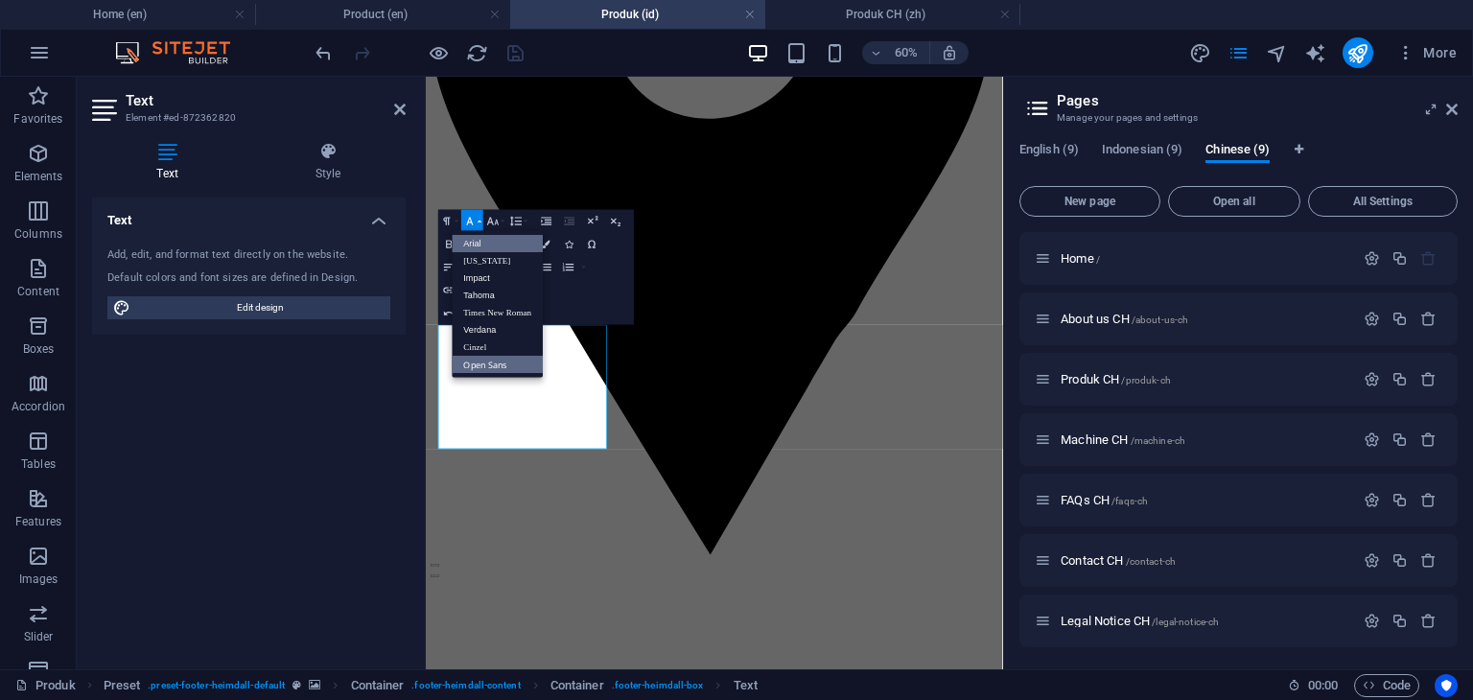
scroll to position [0, 0]
click at [477, 245] on link "Arial" at bounding box center [498, 243] width 91 height 17
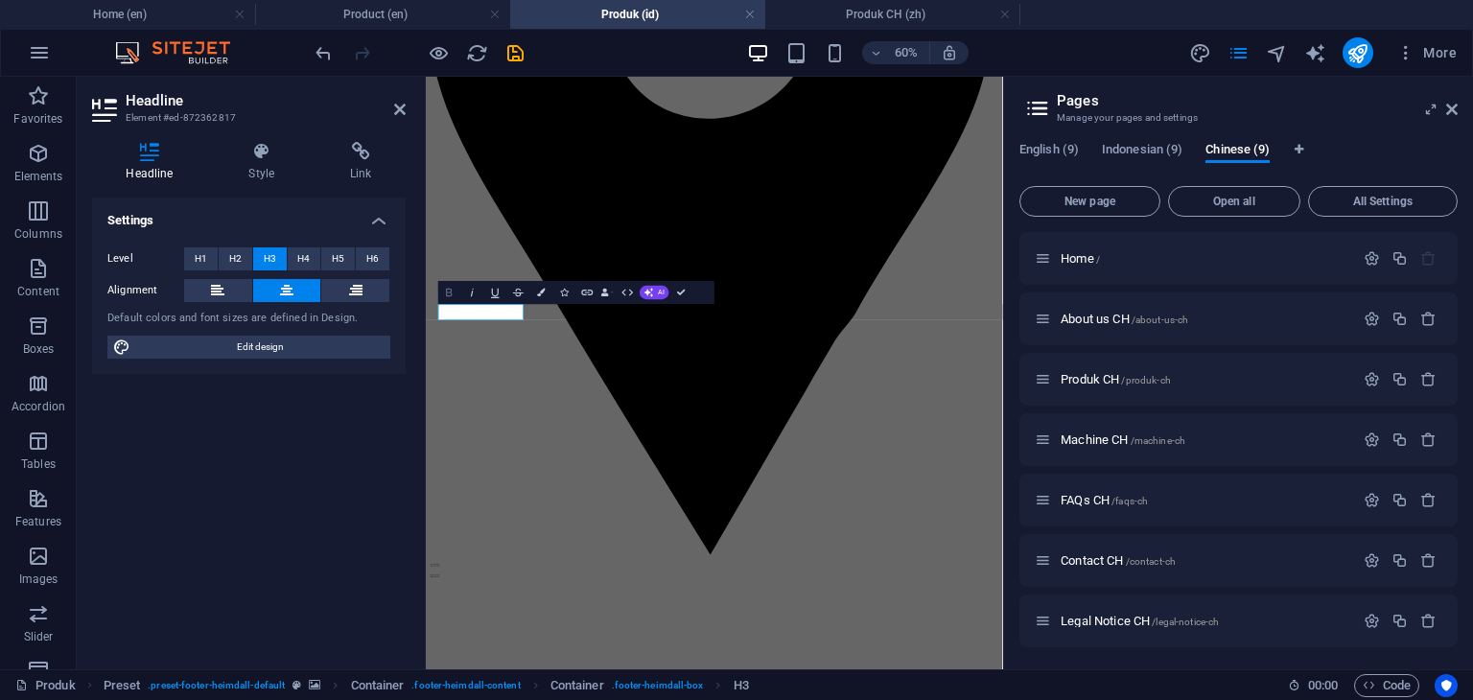
click at [447, 290] on icon "button" at bounding box center [449, 293] width 6 height 8
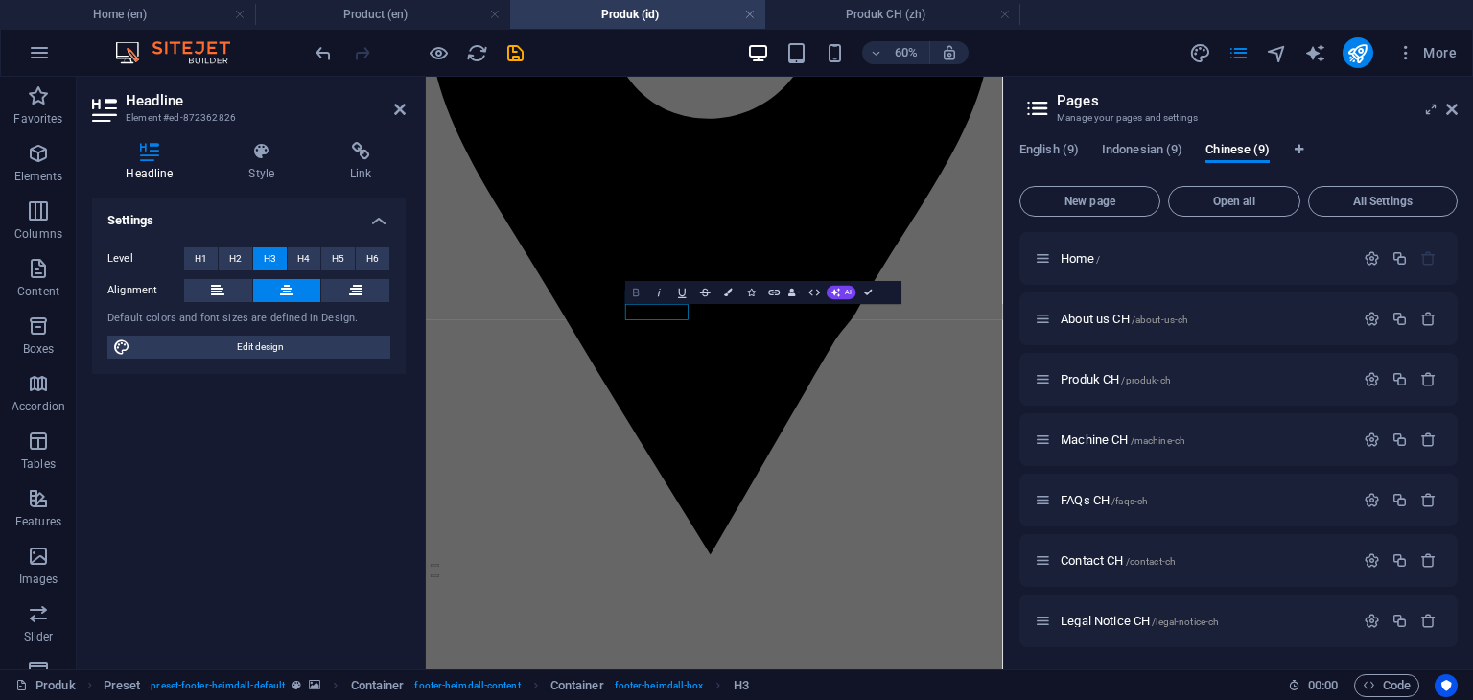
click at [634, 298] on icon "button" at bounding box center [636, 292] width 13 height 13
click at [639, 292] on icon "button" at bounding box center [643, 292] width 13 height 13
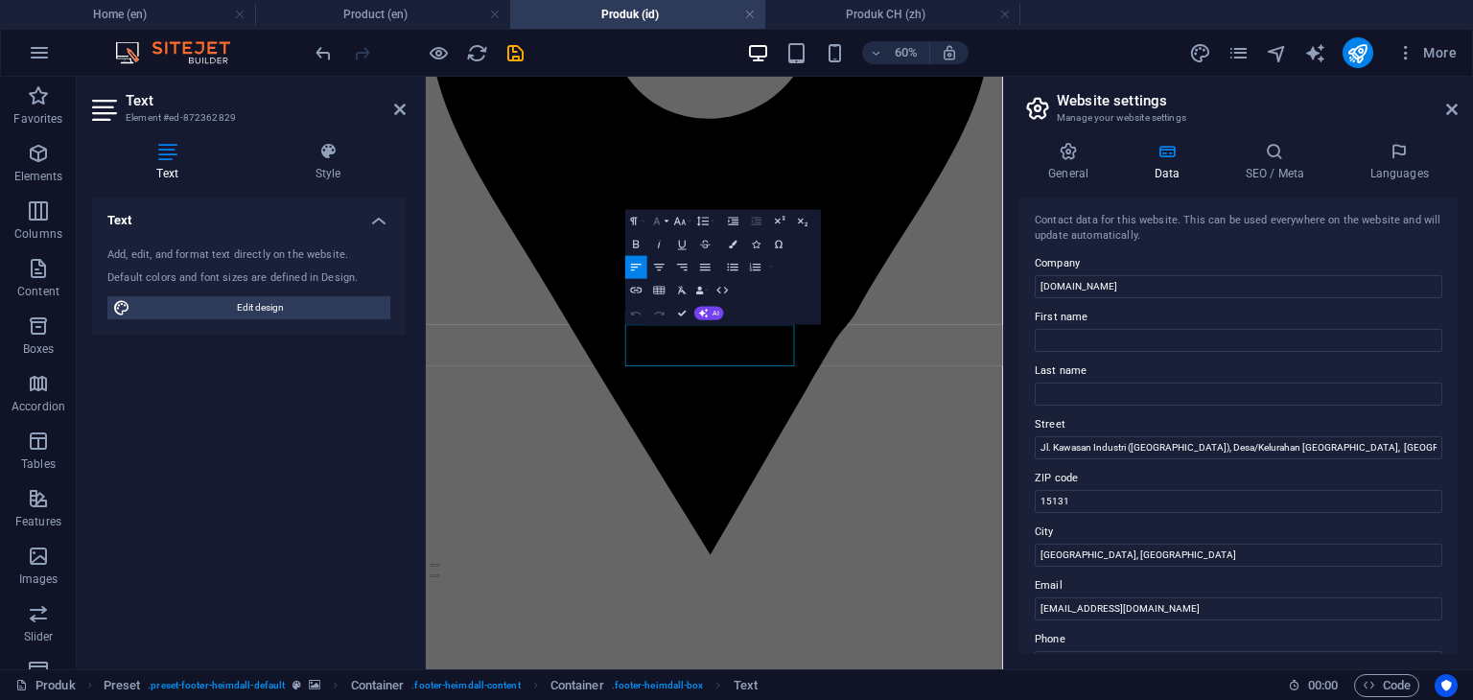
click at [660, 224] on icon "button" at bounding box center [656, 221] width 13 height 13
click at [664, 240] on link "Arial" at bounding box center [685, 243] width 91 height 17
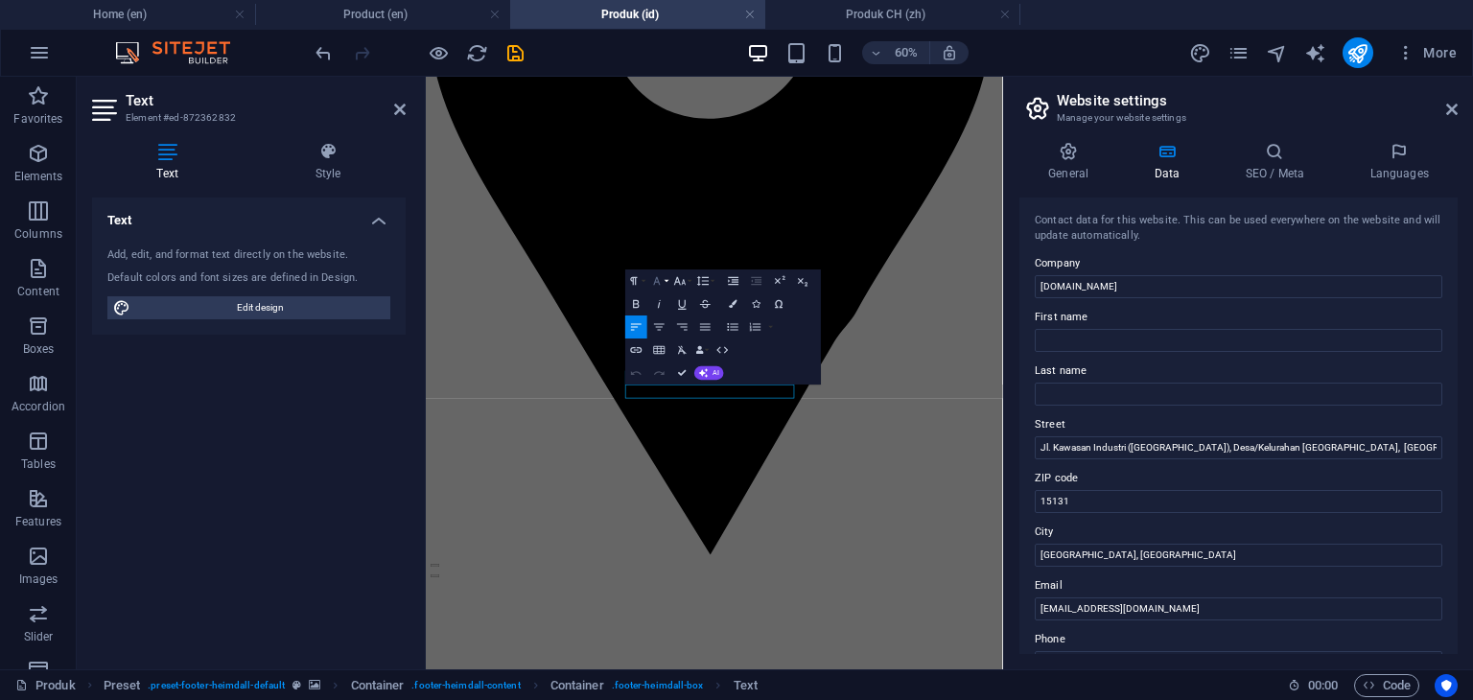
click at [656, 277] on icon "button" at bounding box center [656, 280] width 13 height 13
click at [666, 306] on link "Arial" at bounding box center [685, 303] width 91 height 17
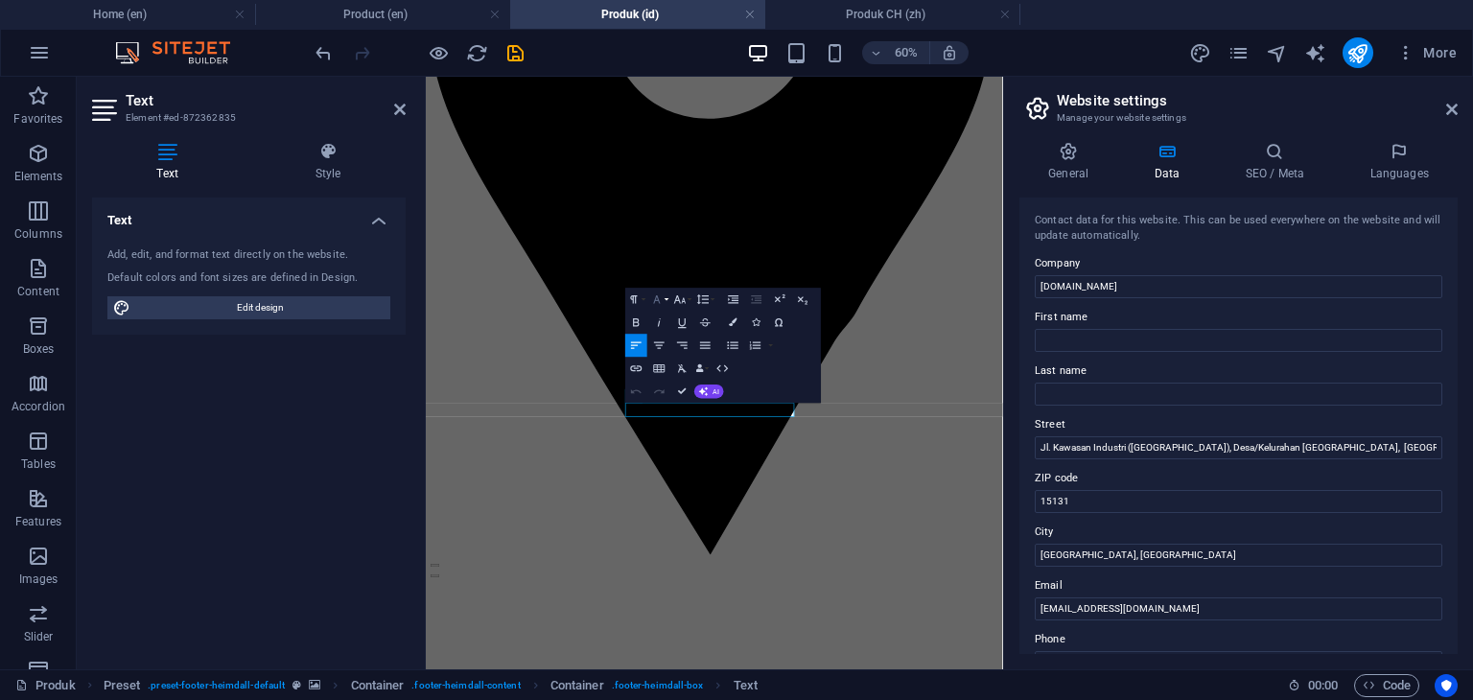
click at [660, 303] on icon "button" at bounding box center [657, 299] width 7 height 8
click at [662, 320] on link "Arial" at bounding box center [685, 322] width 91 height 17
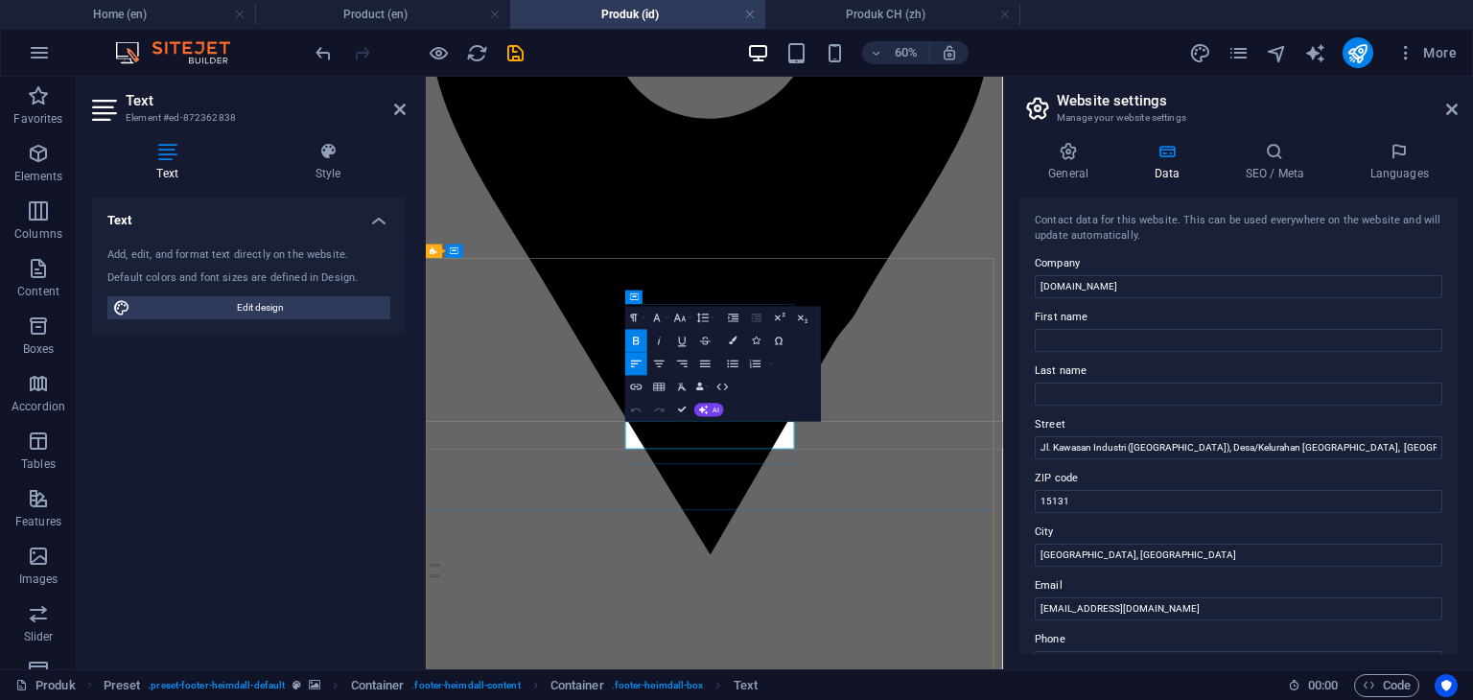
drag, startPoint x: 923, startPoint y: 691, endPoint x: 759, endPoint y: 673, distance: 165.9
click at [661, 319] on icon "button" at bounding box center [656, 317] width 13 height 13
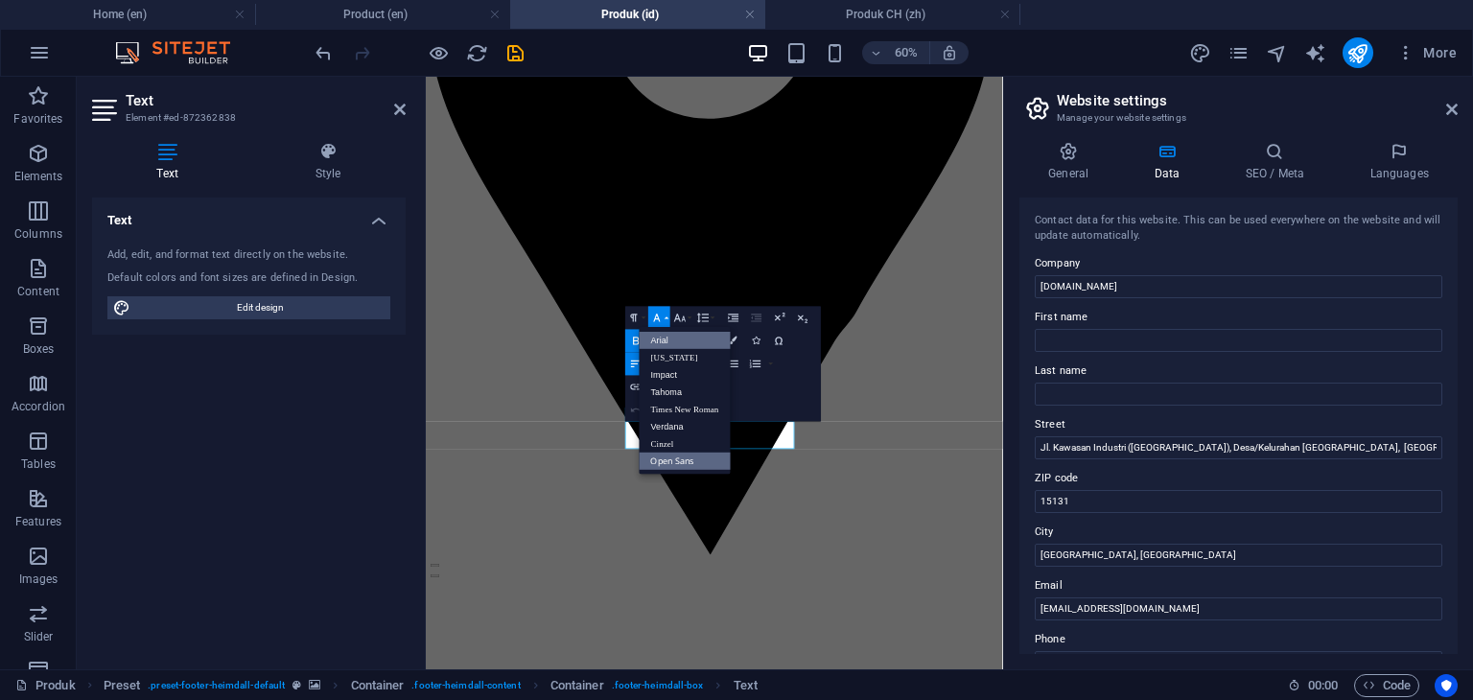
click at [663, 338] on link "Arial" at bounding box center [685, 340] width 91 height 17
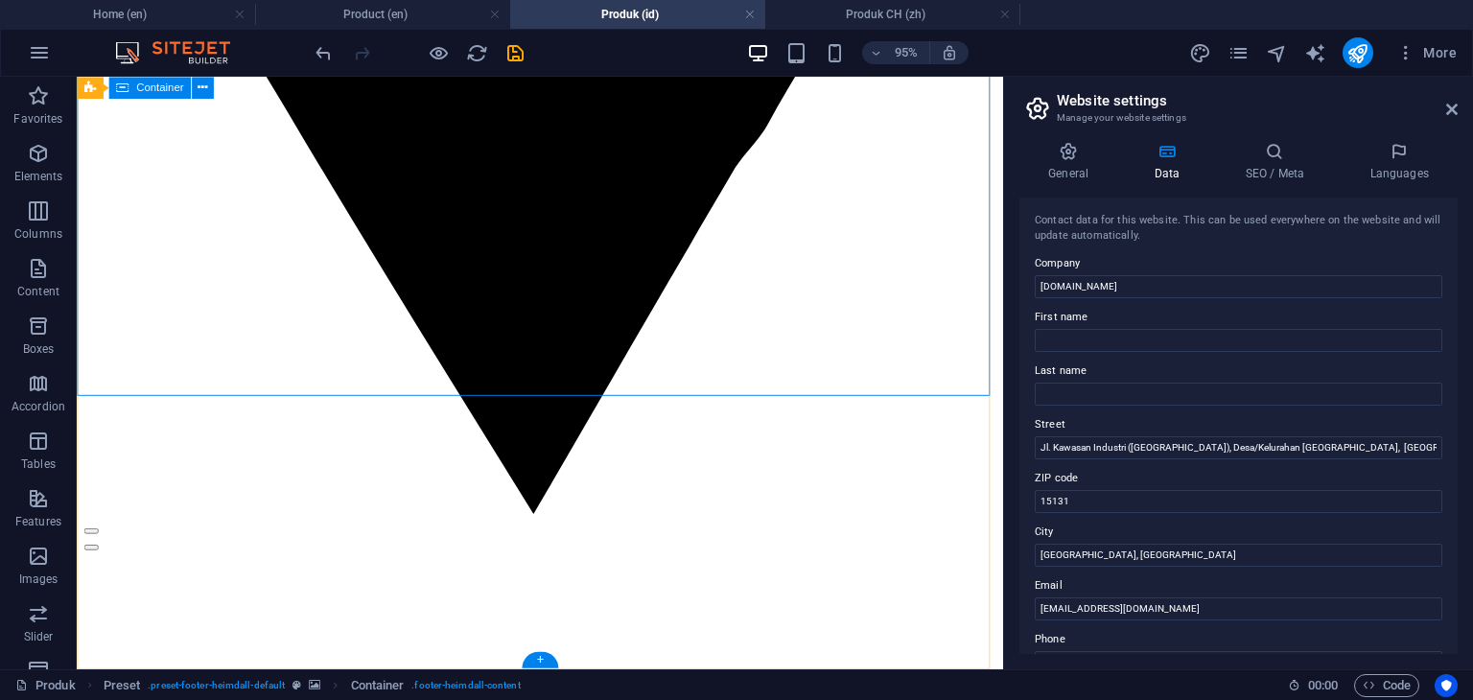
scroll to position [3020, 0]
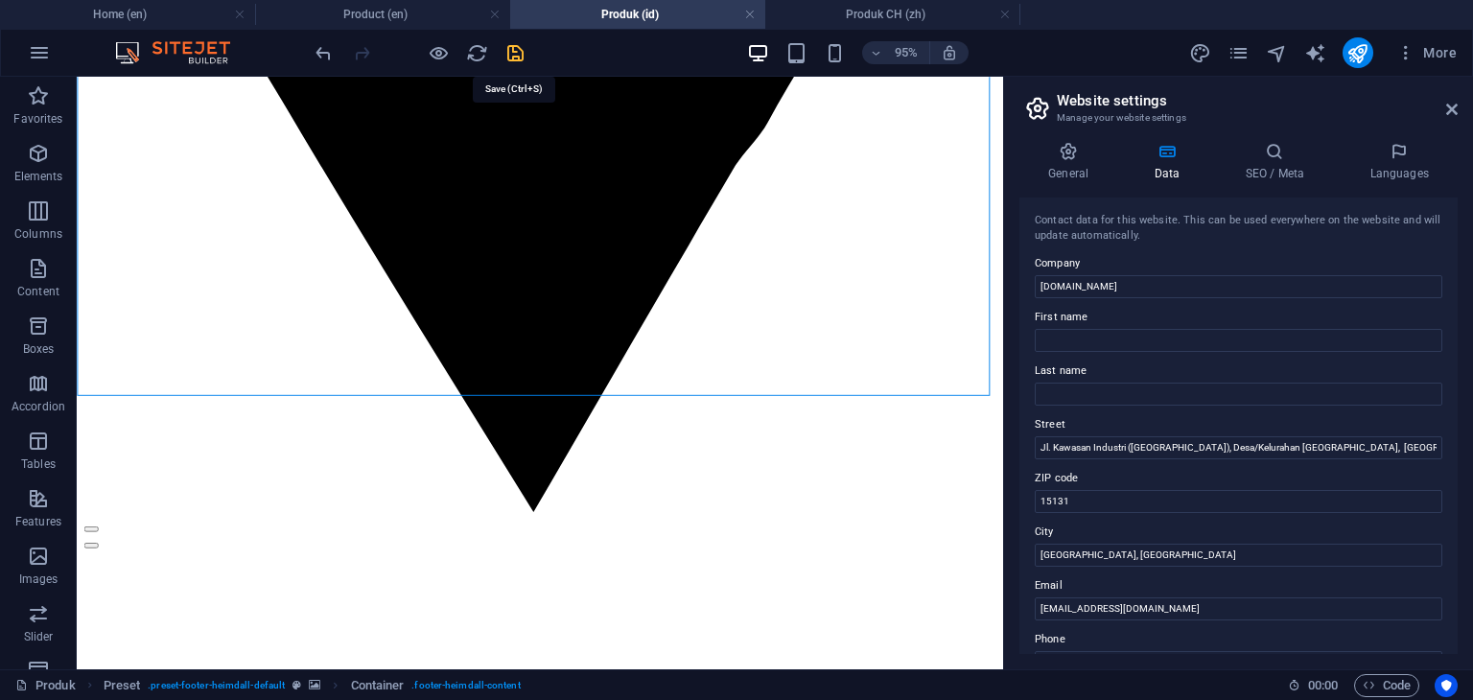
click at [516, 55] on icon "save" at bounding box center [515, 53] width 22 height 22
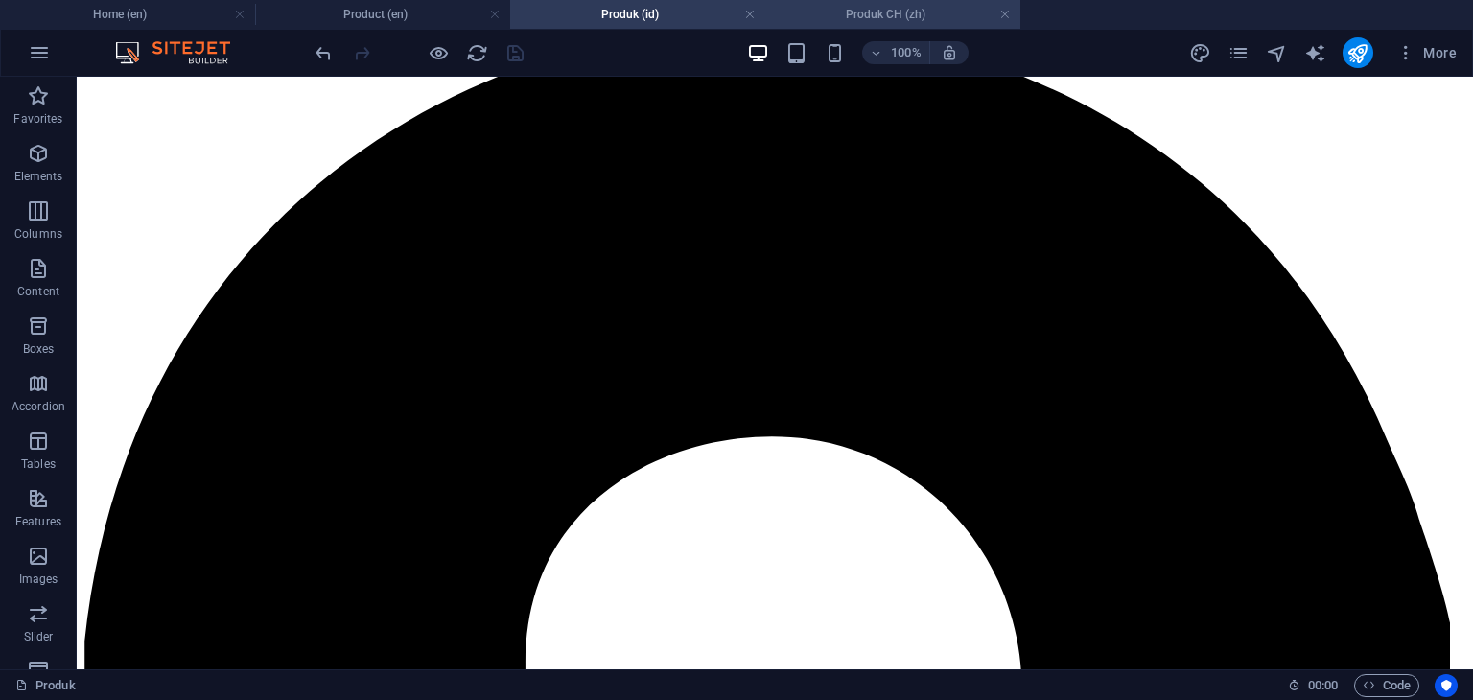
click at [868, 12] on h4 "Produk CH (zh)" at bounding box center [892, 14] width 255 height 21
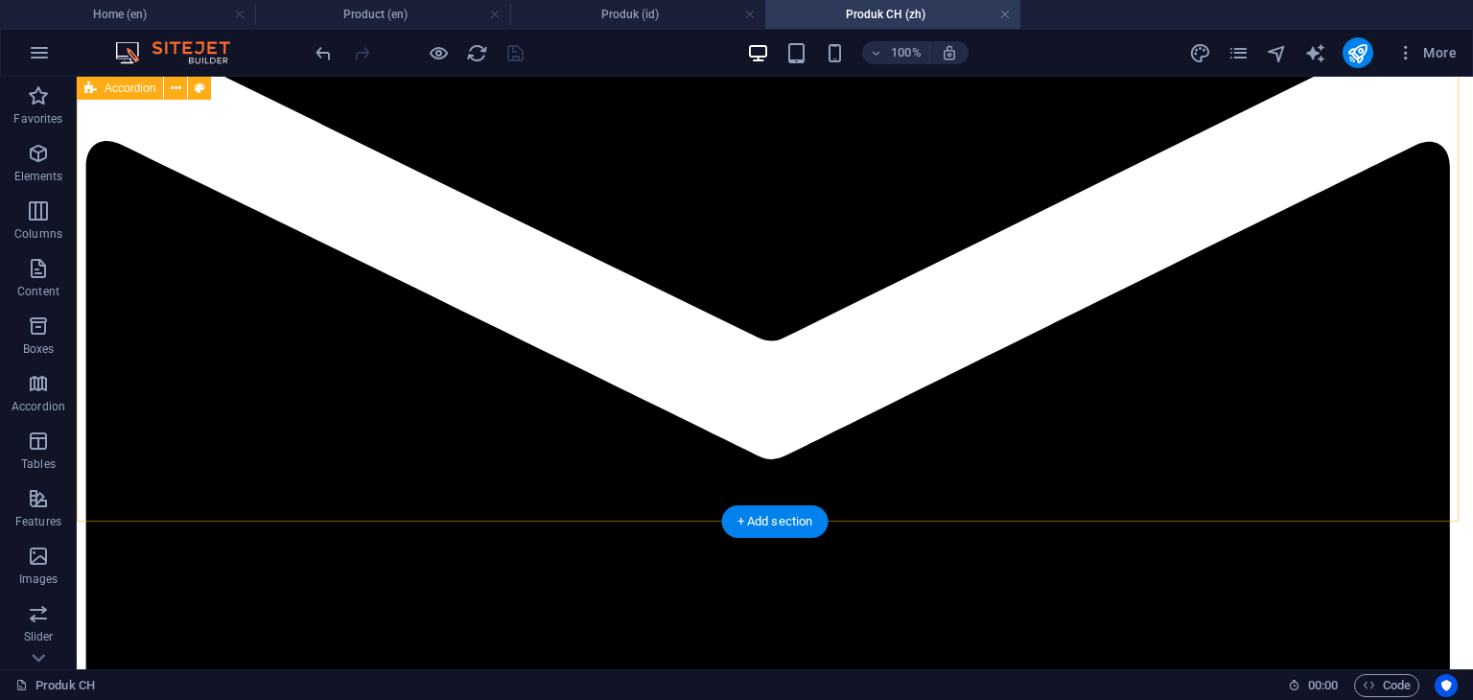
scroll to position [2493, 0]
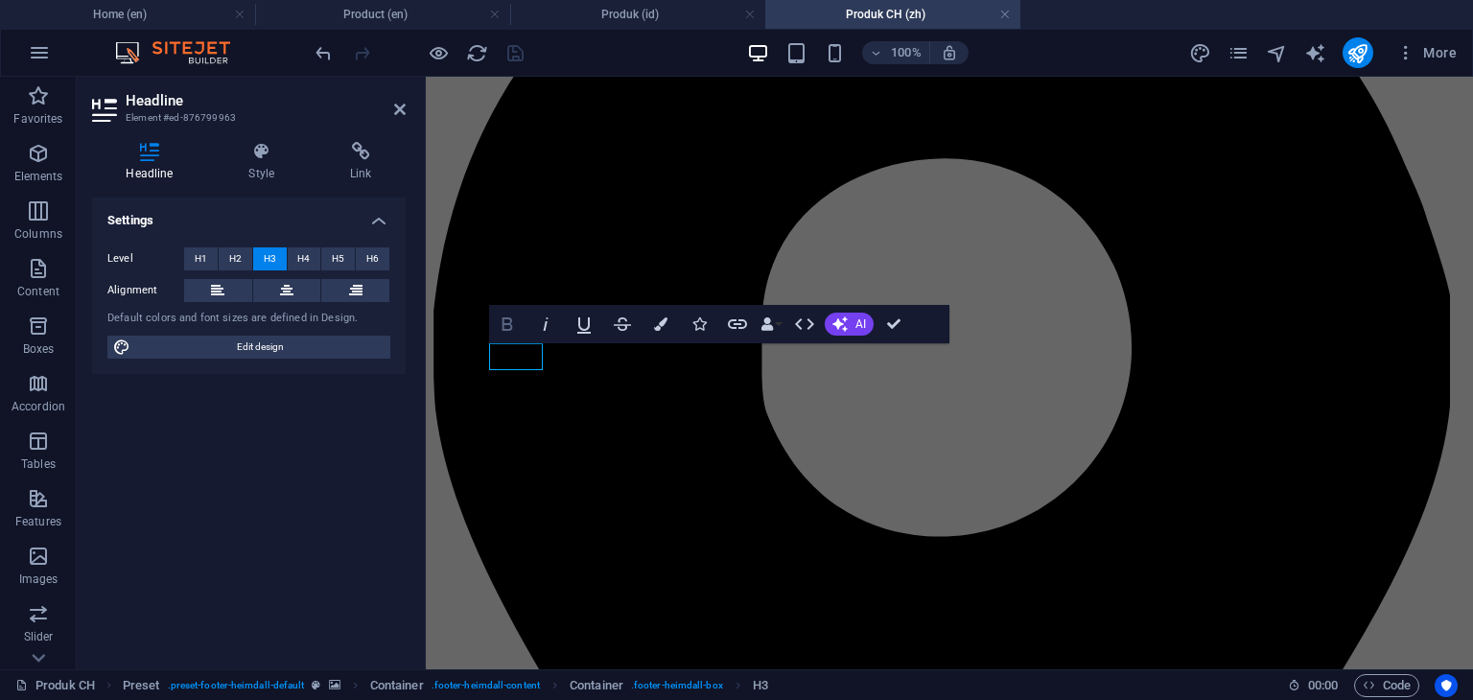
click at [501, 323] on icon "button" at bounding box center [507, 324] width 23 height 23
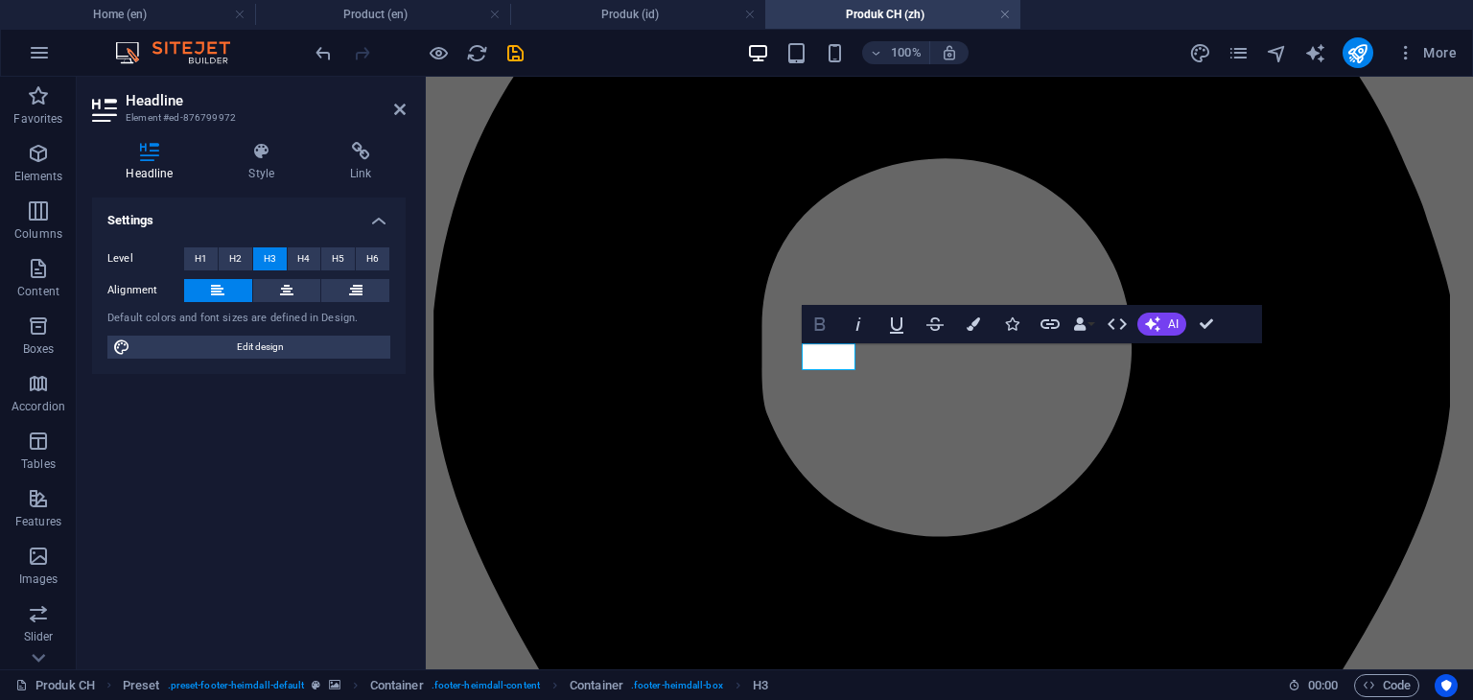
click at [814, 327] on icon "button" at bounding box center [819, 323] width 11 height 13
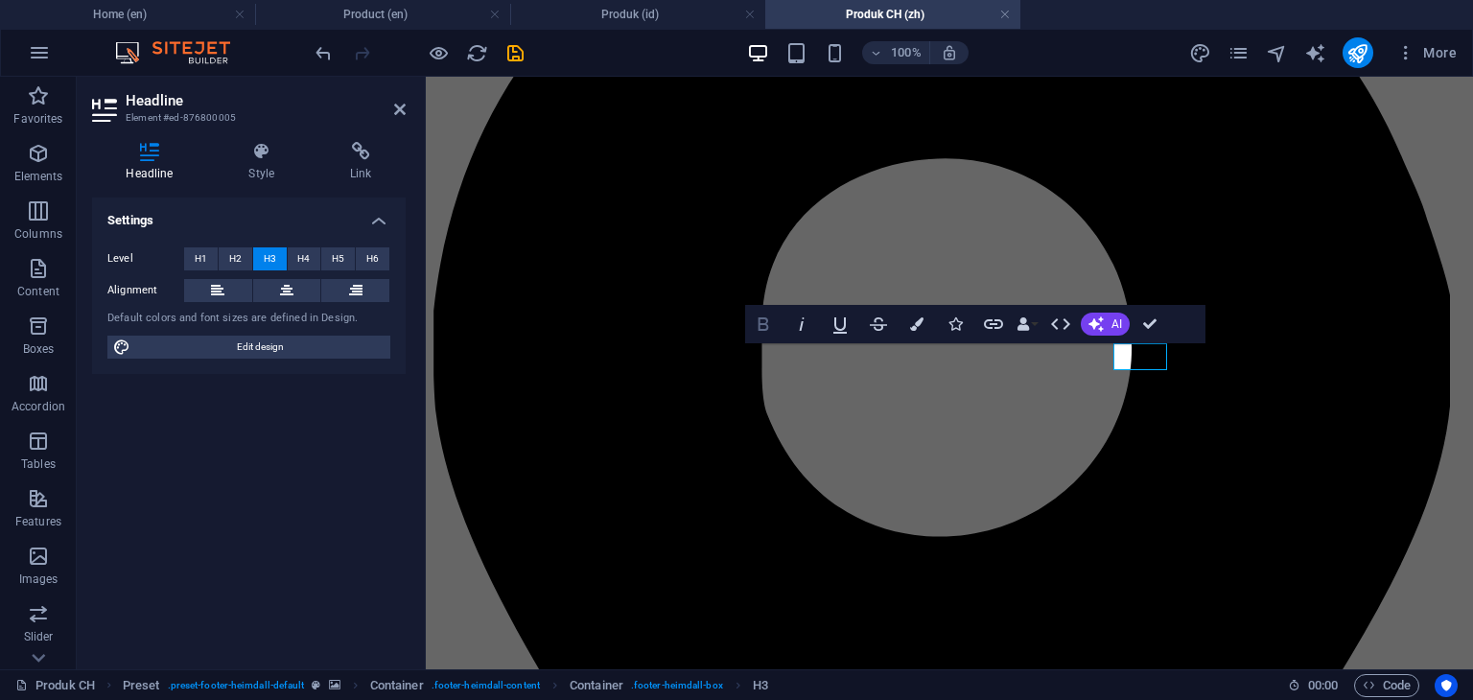
click at [755, 320] on icon "button" at bounding box center [763, 324] width 23 height 23
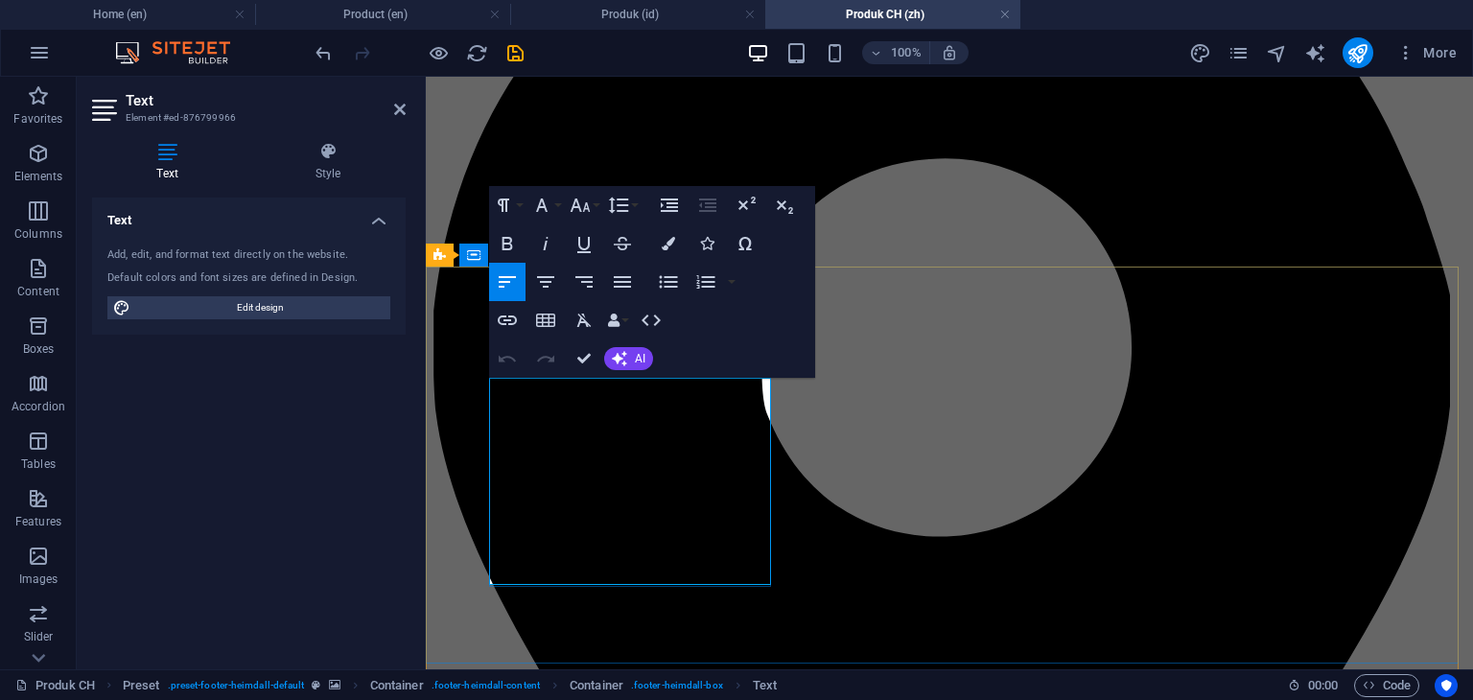
click at [626, 285] on icon "button" at bounding box center [622, 282] width 17 height 12
click at [550, 208] on icon "button" at bounding box center [541, 205] width 23 height 23
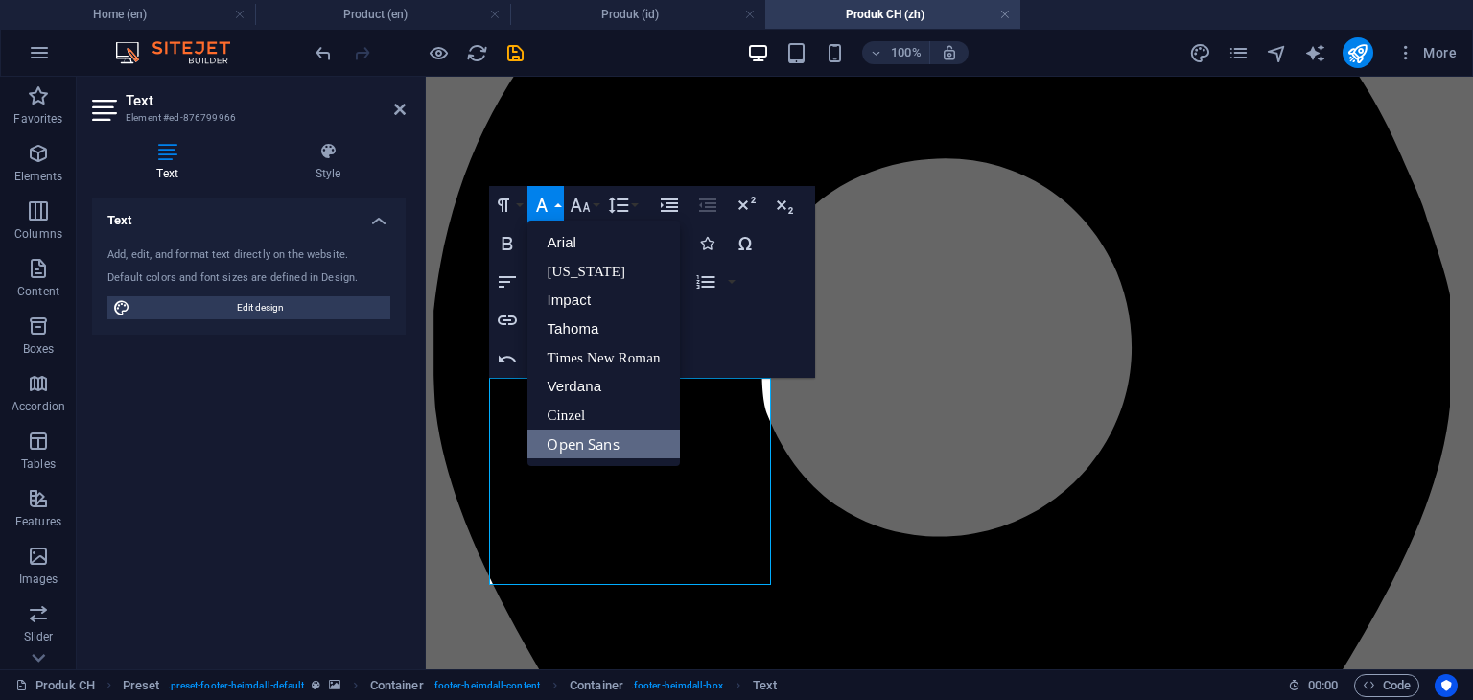
scroll to position [0, 0]
click at [562, 236] on link "Arial" at bounding box center [603, 242] width 152 height 29
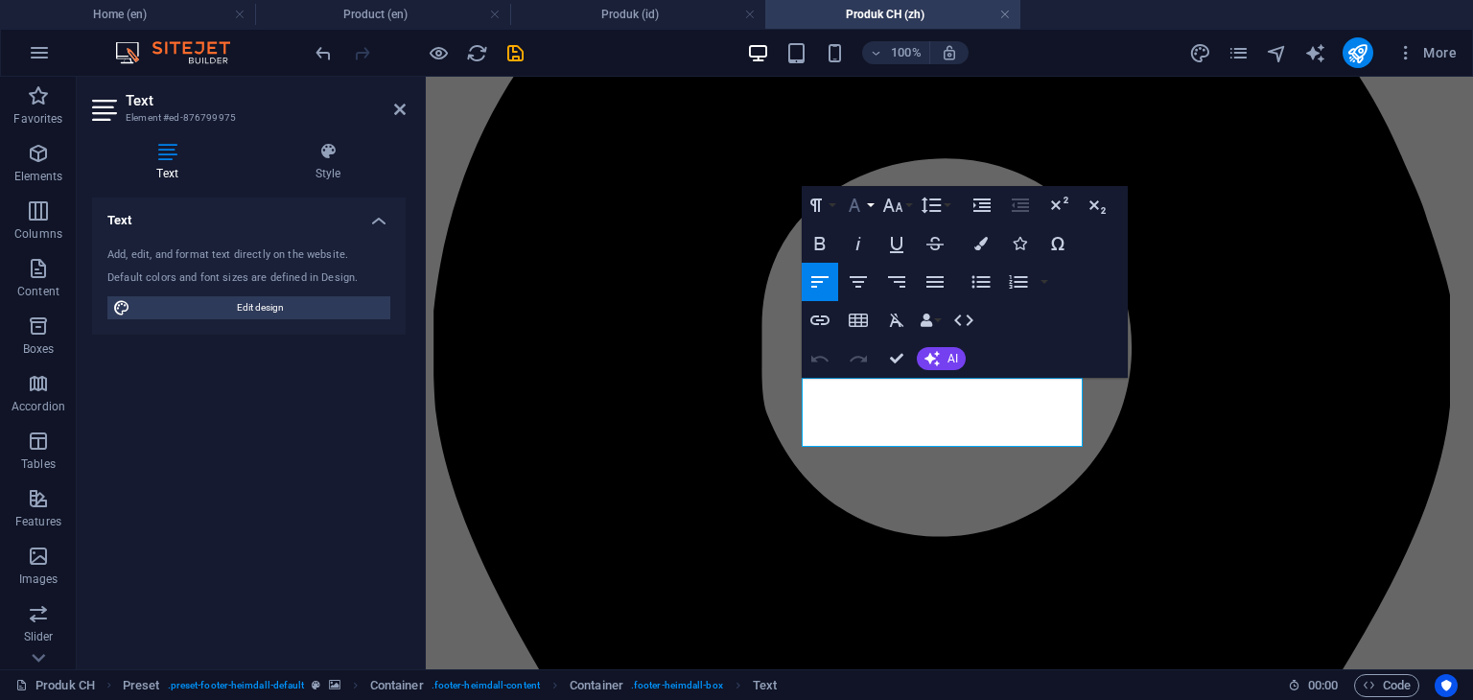
click at [856, 206] on icon "button" at bounding box center [855, 204] width 12 height 13
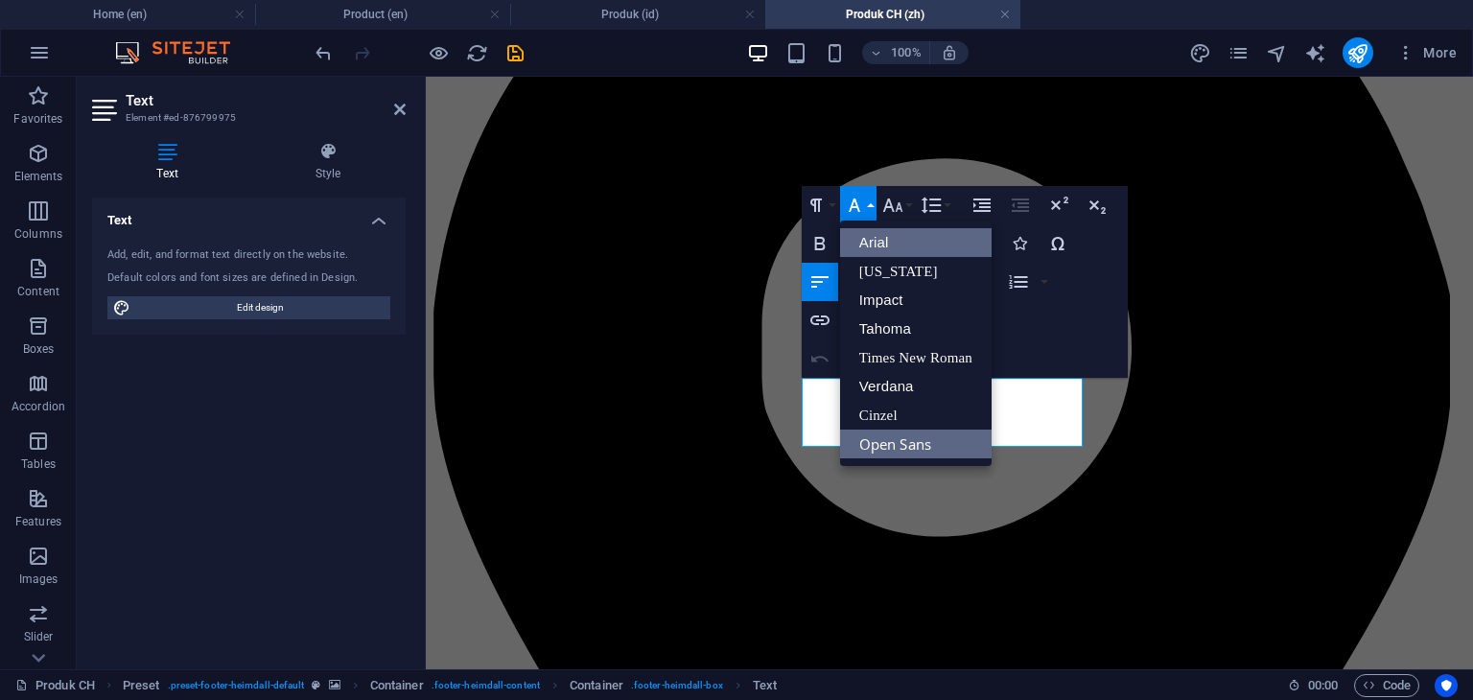
click at [860, 234] on link "Arial" at bounding box center [916, 242] width 152 height 29
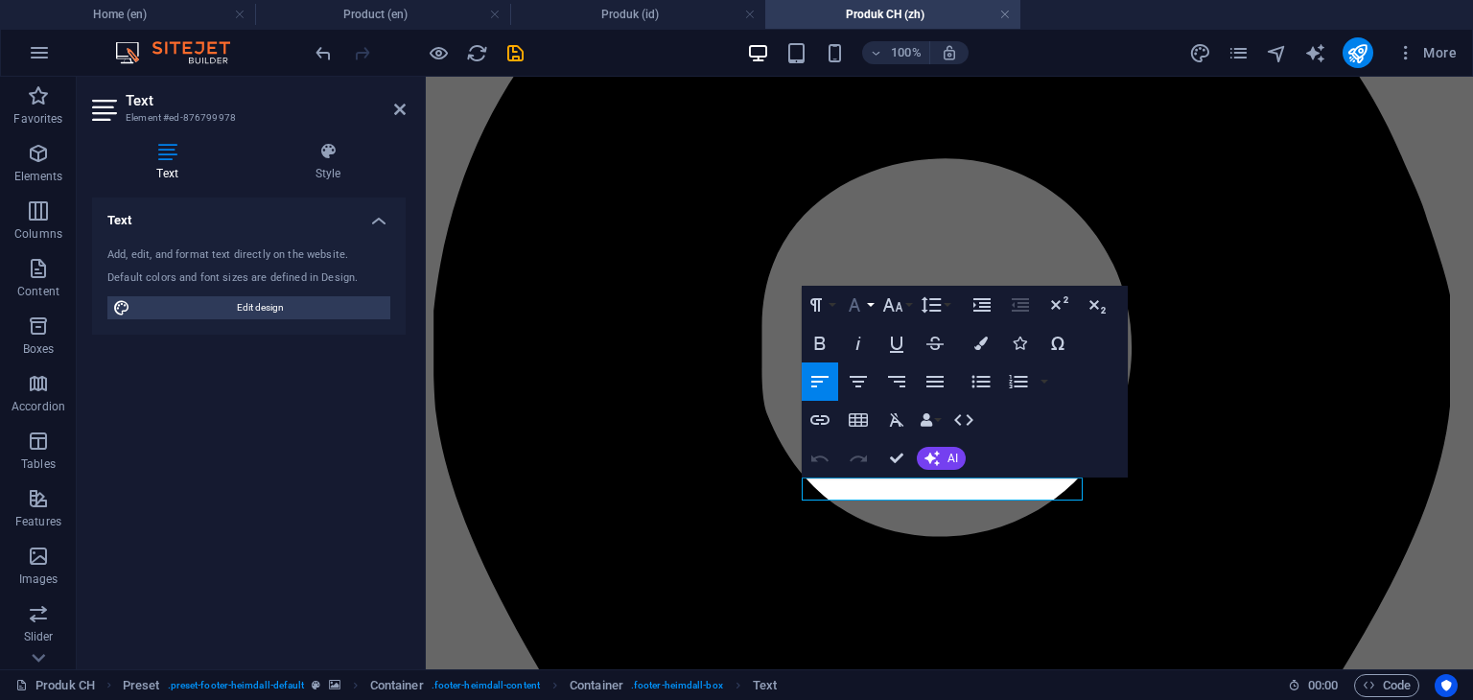
click at [859, 306] on icon "button" at bounding box center [854, 304] width 23 height 23
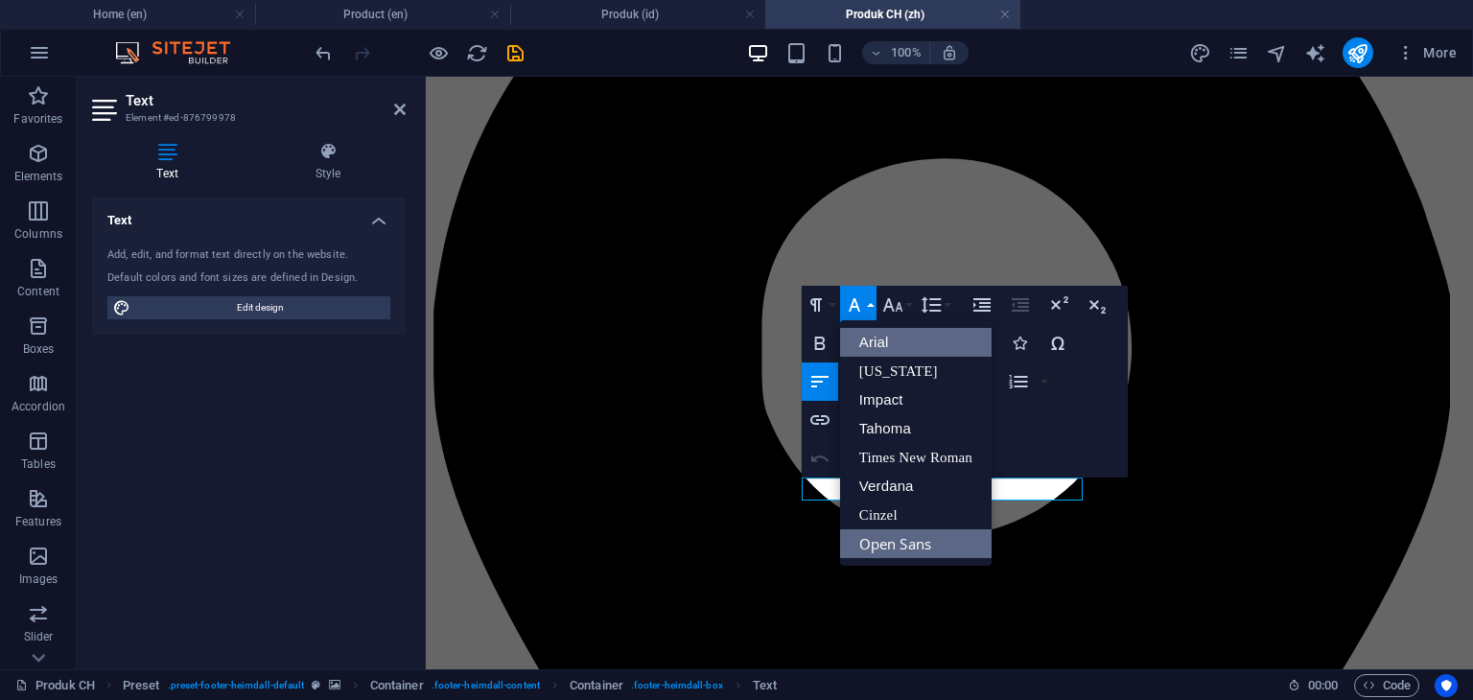
click at [867, 342] on link "Arial" at bounding box center [916, 342] width 152 height 29
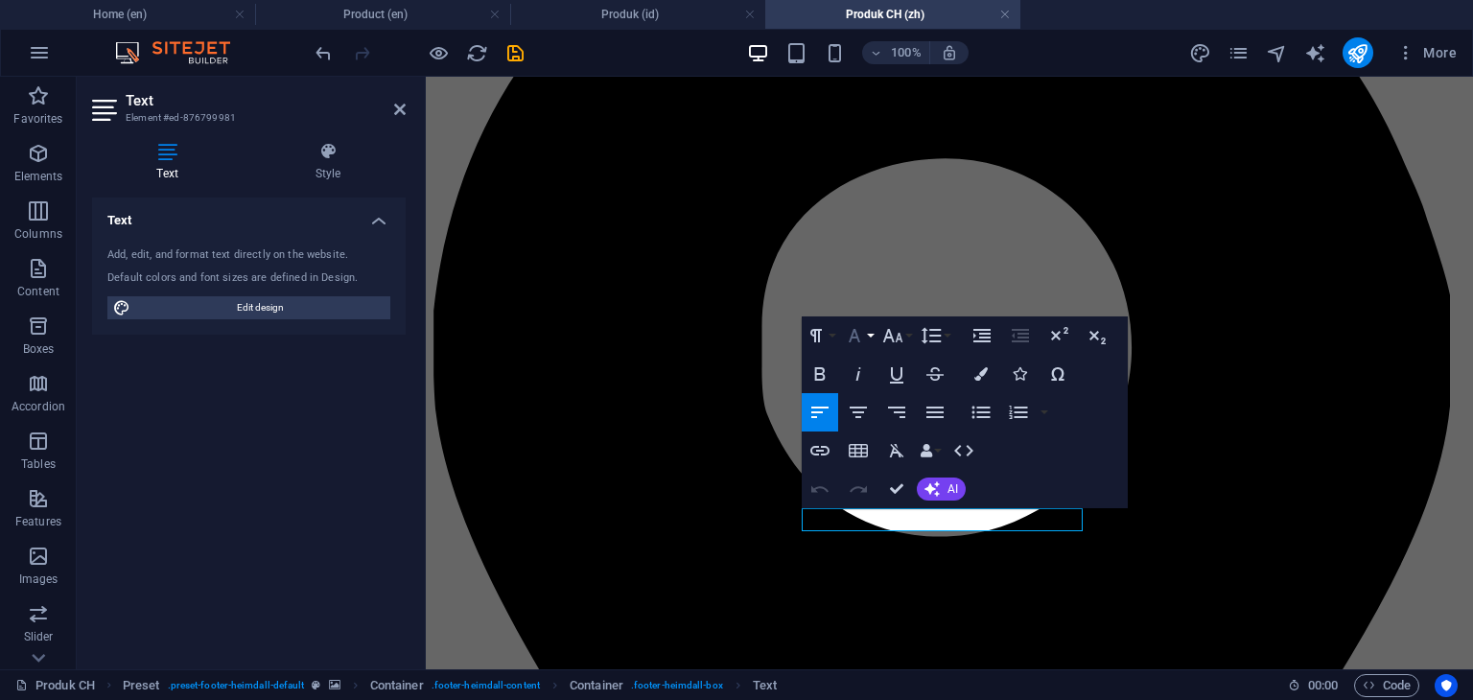
click at [859, 343] on icon "button" at bounding box center [854, 335] width 23 height 23
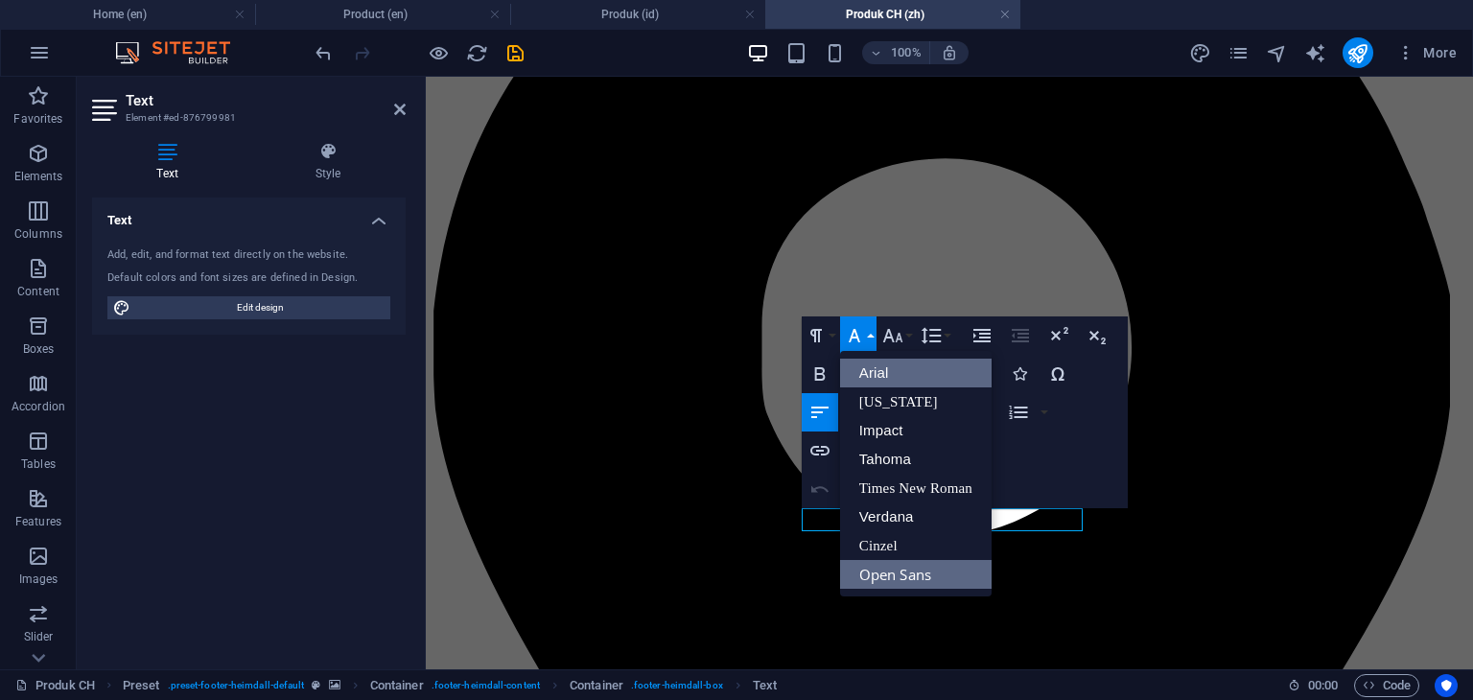
click at [868, 365] on link "Arial" at bounding box center [916, 373] width 152 height 29
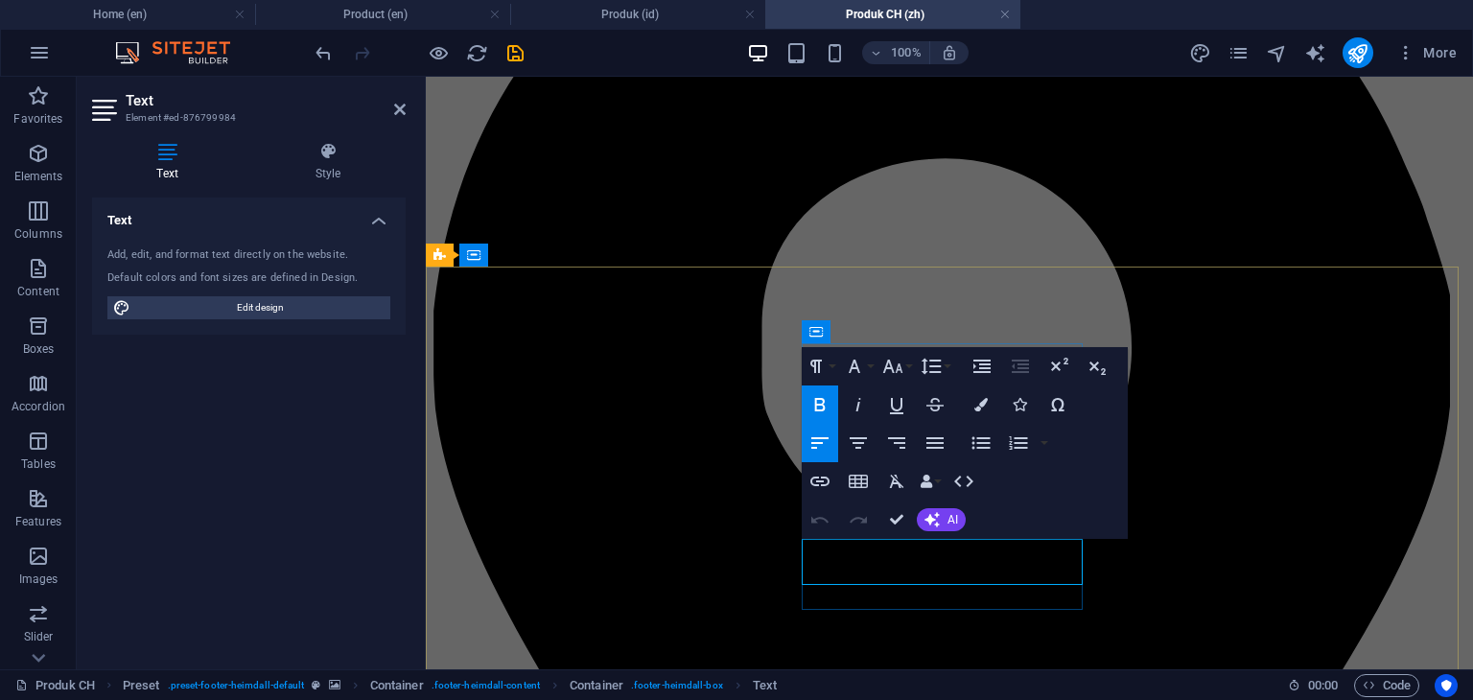
drag, startPoint x: 953, startPoint y: 572, endPoint x: 803, endPoint y: 550, distance: 152.0
click at [861, 365] on icon "button" at bounding box center [854, 366] width 23 height 23
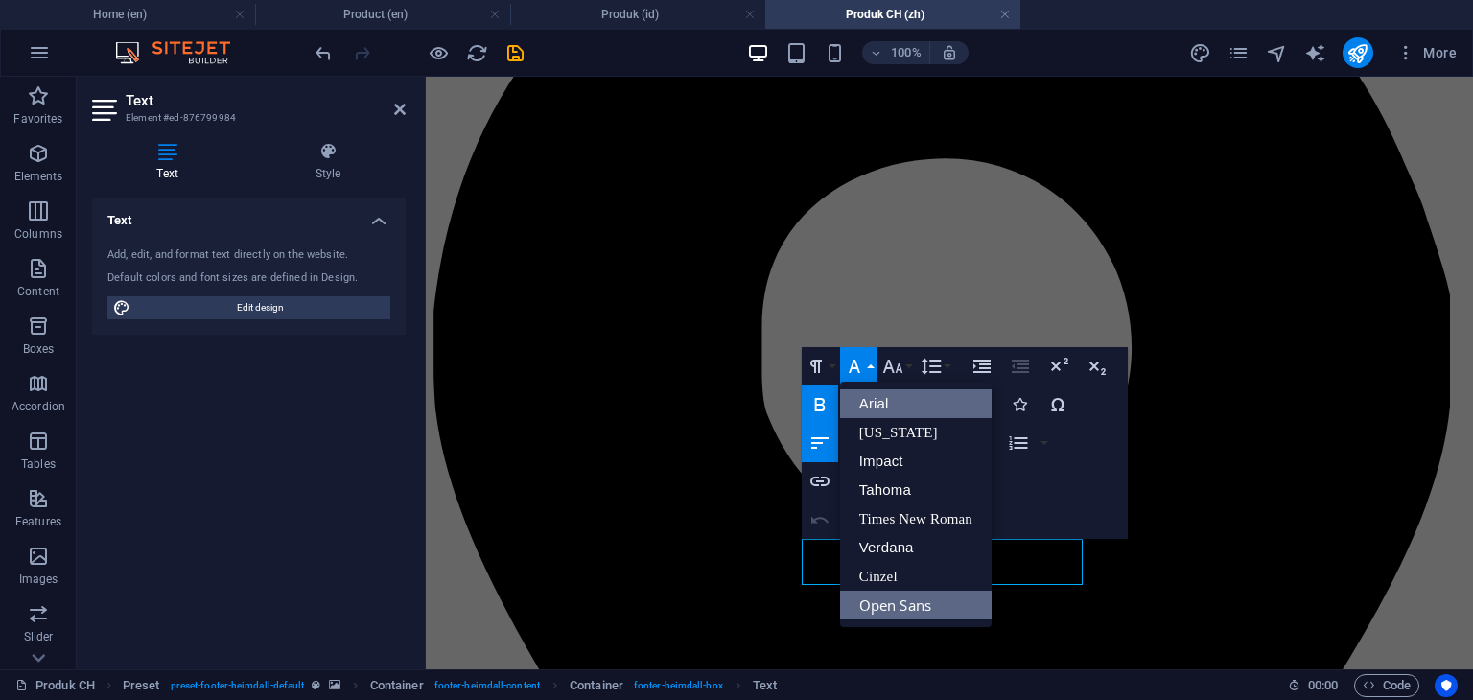
click at [875, 394] on link "Arial" at bounding box center [916, 403] width 152 height 29
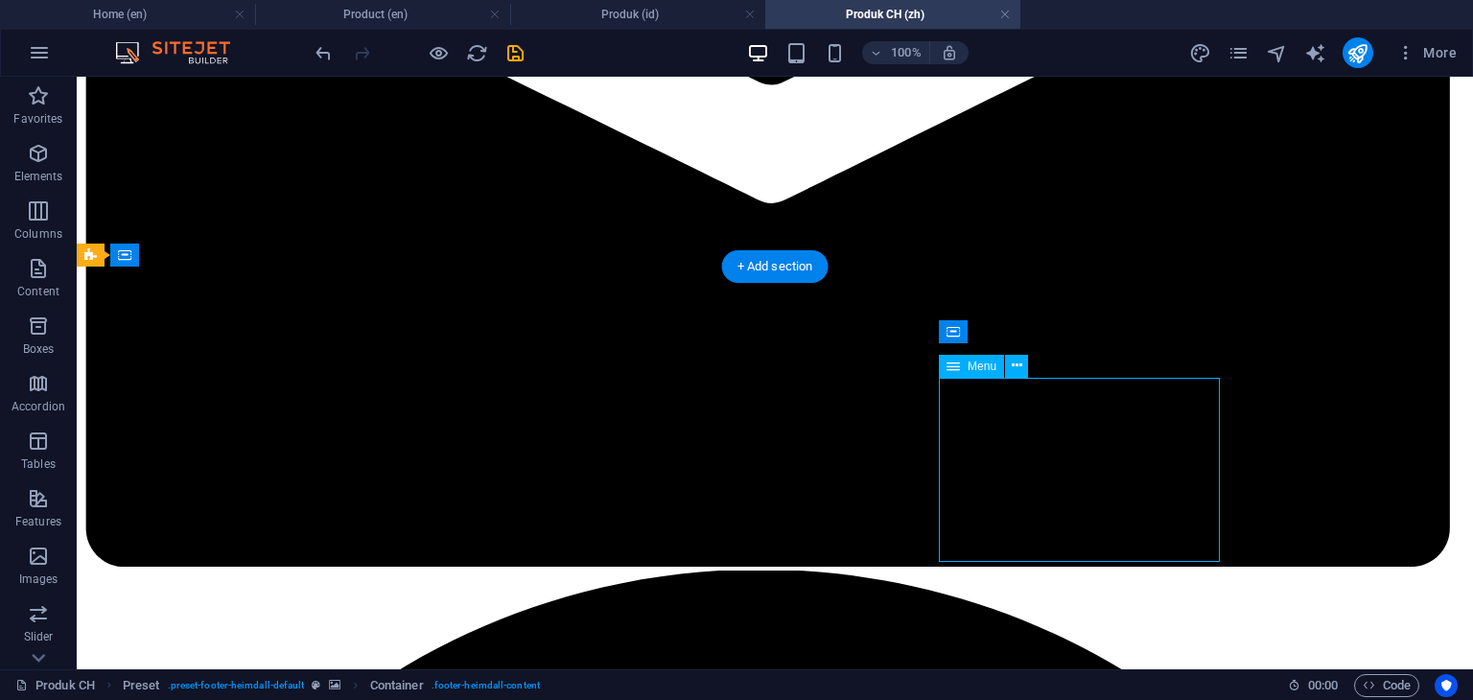
select select
select select "1"
select select
select select "2"
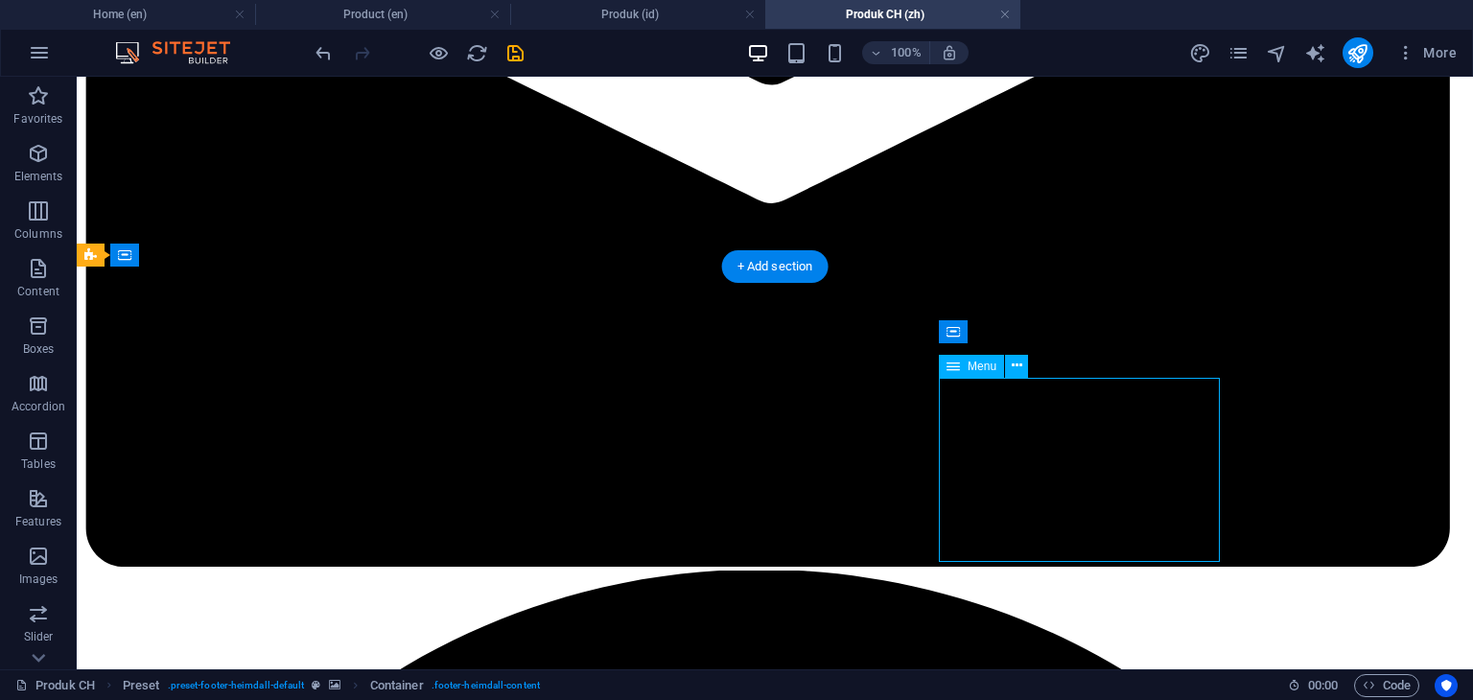
select select
select select "3"
select select
select select "4"
select select
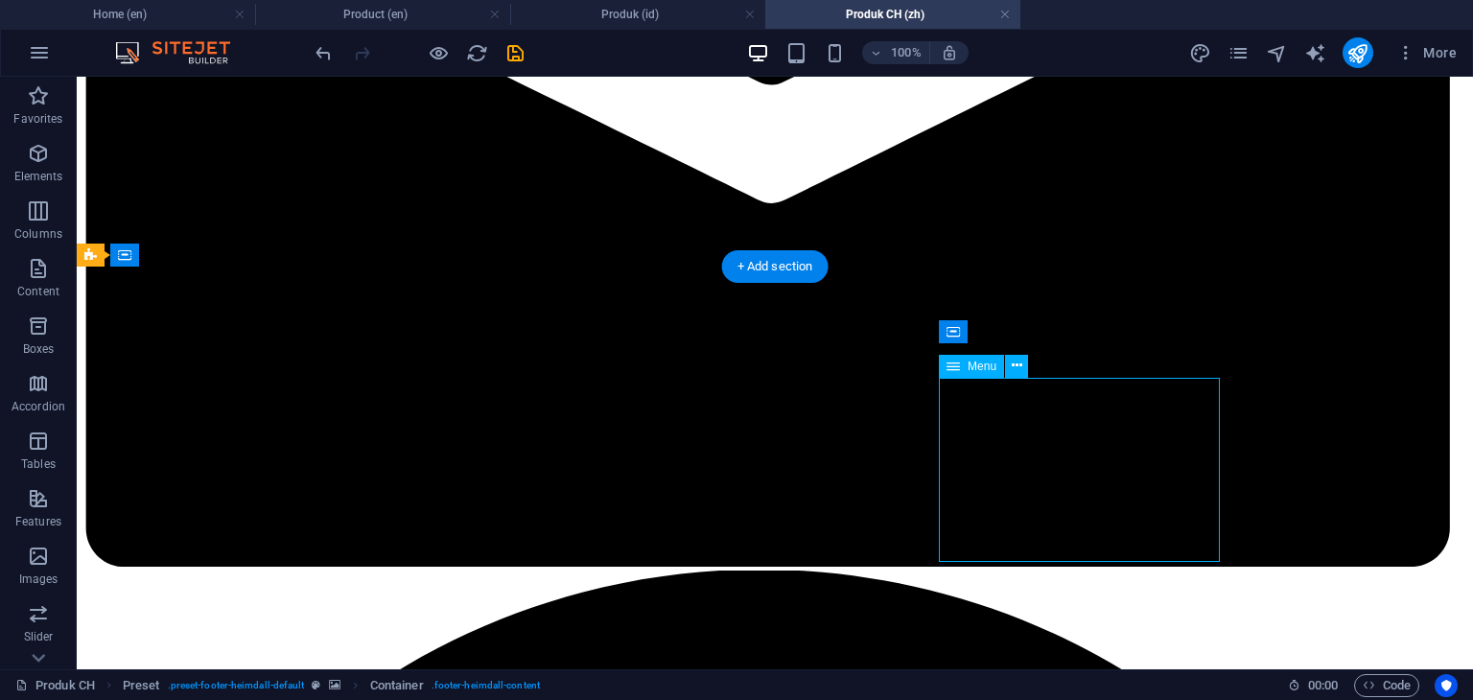
select select "5"
select select
select select "6"
select select
select select "7"
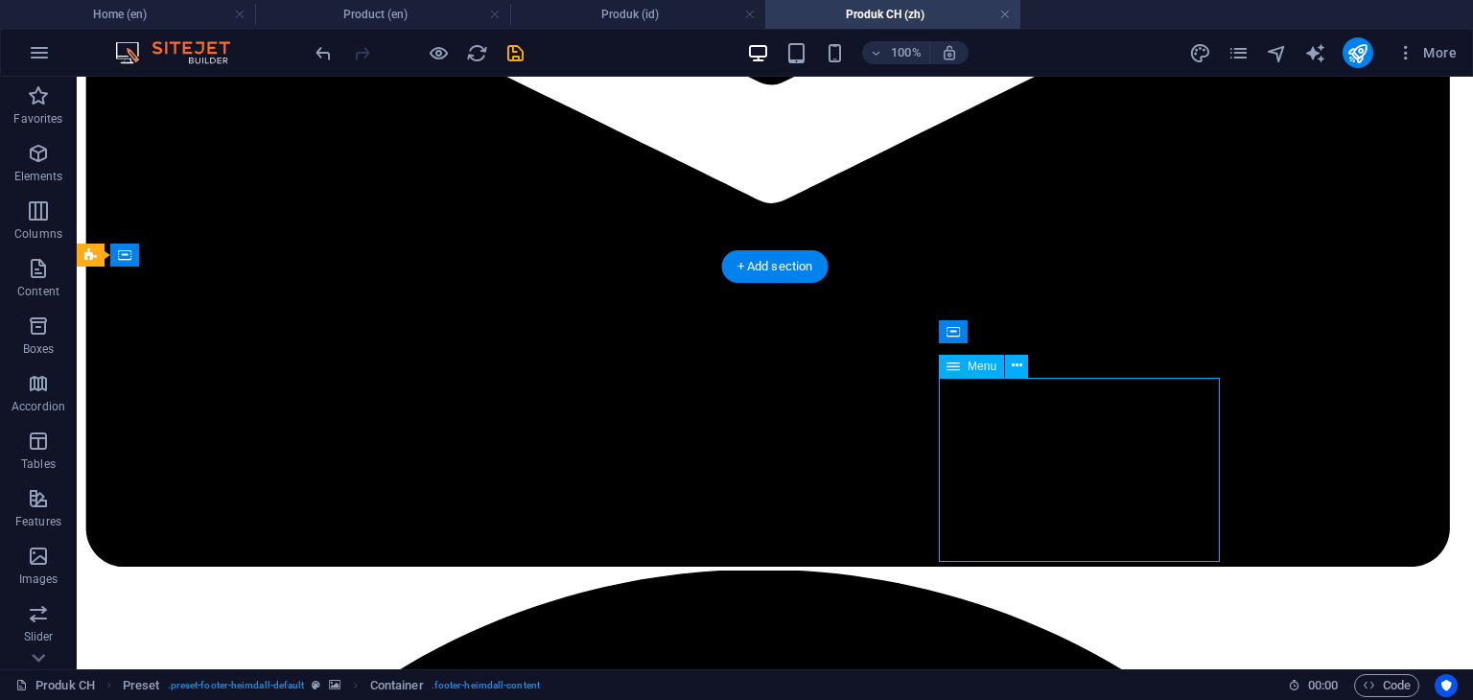
select select
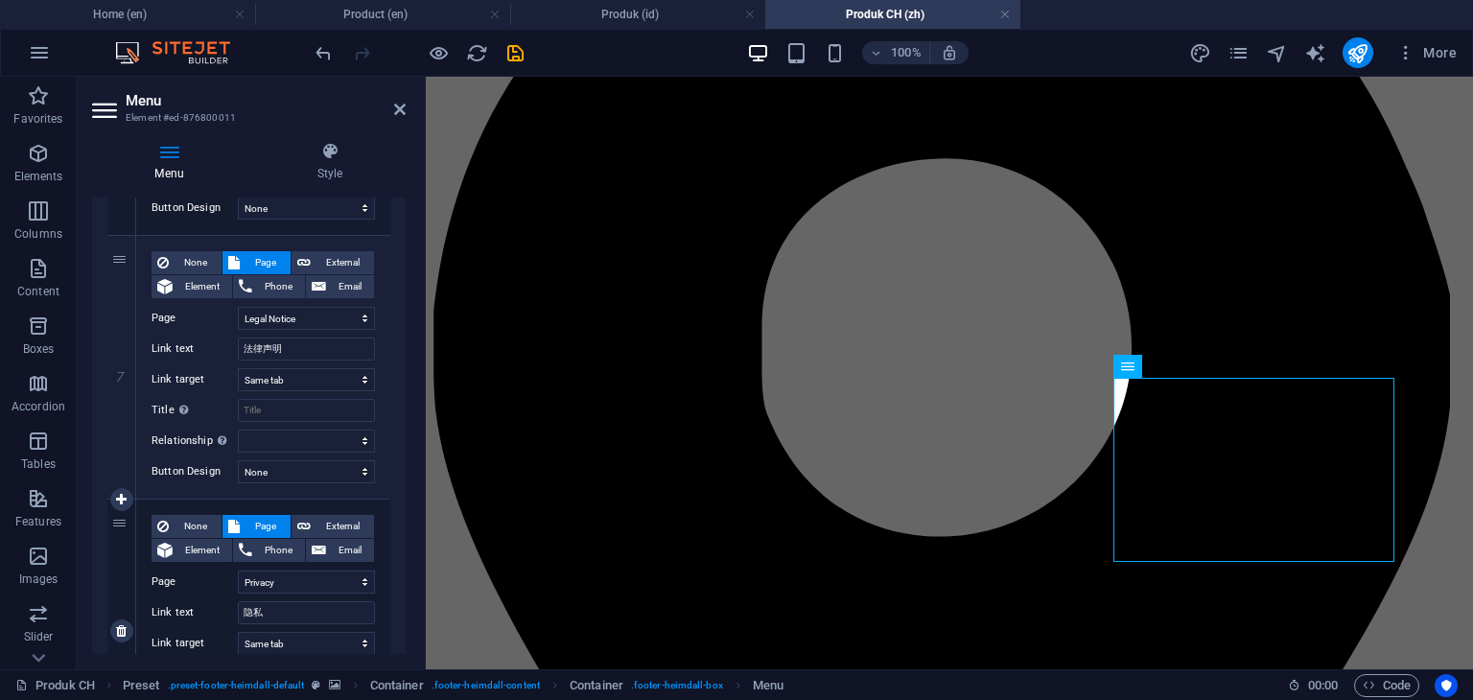
scroll to position [1887, 0]
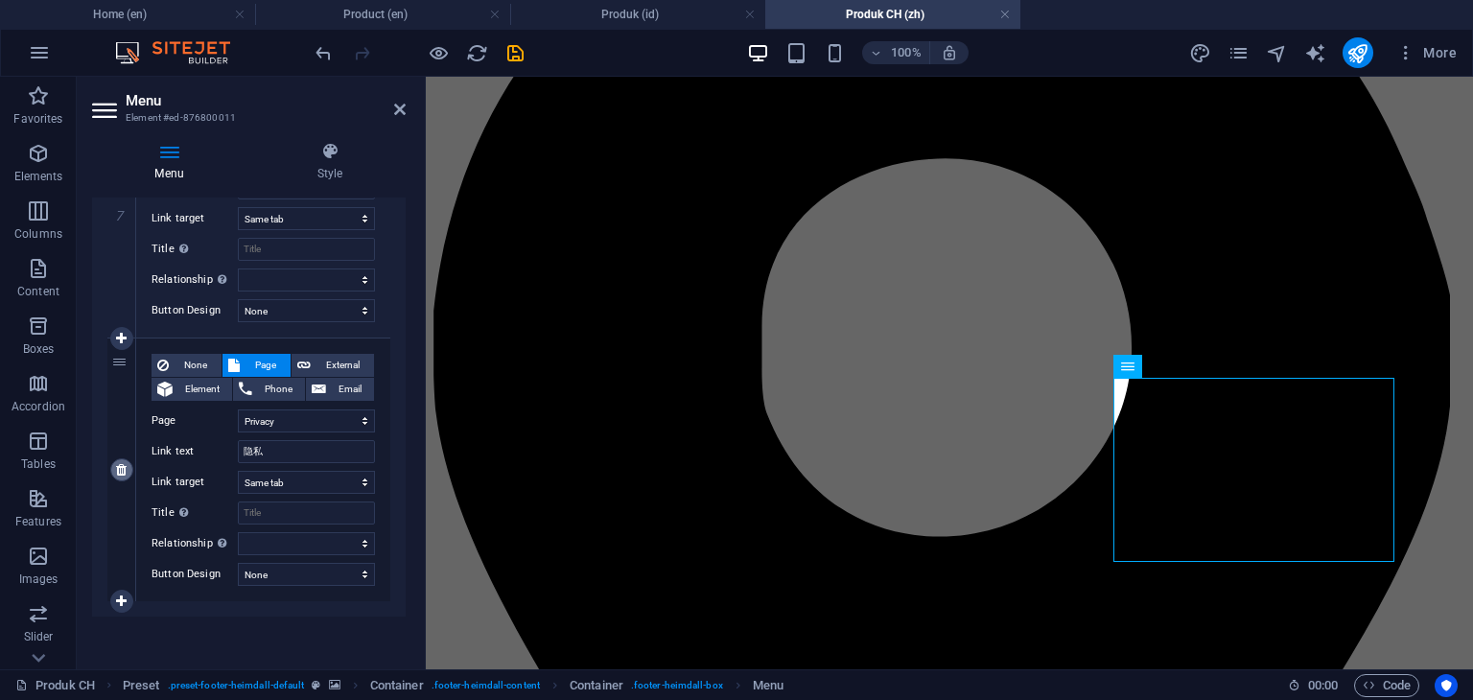
click at [122, 469] on icon at bounding box center [121, 469] width 11 height 13
select select
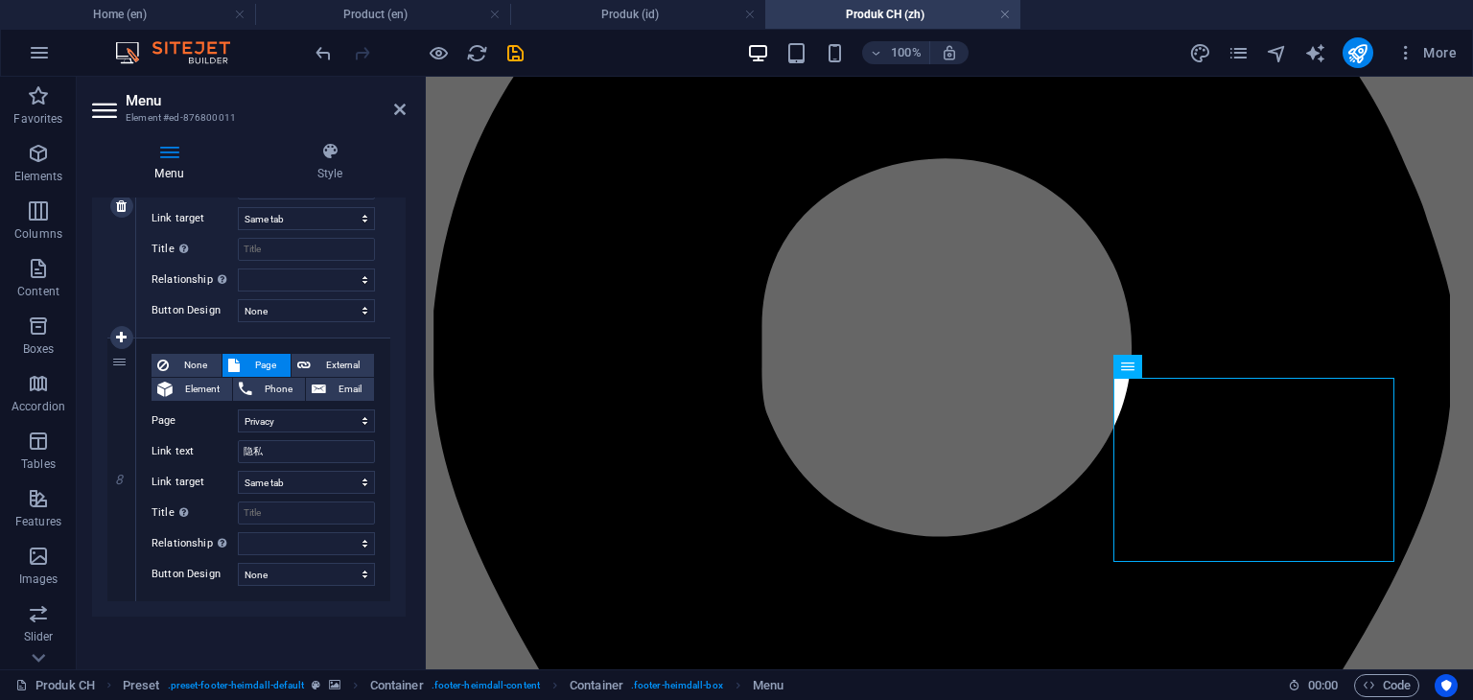
select select
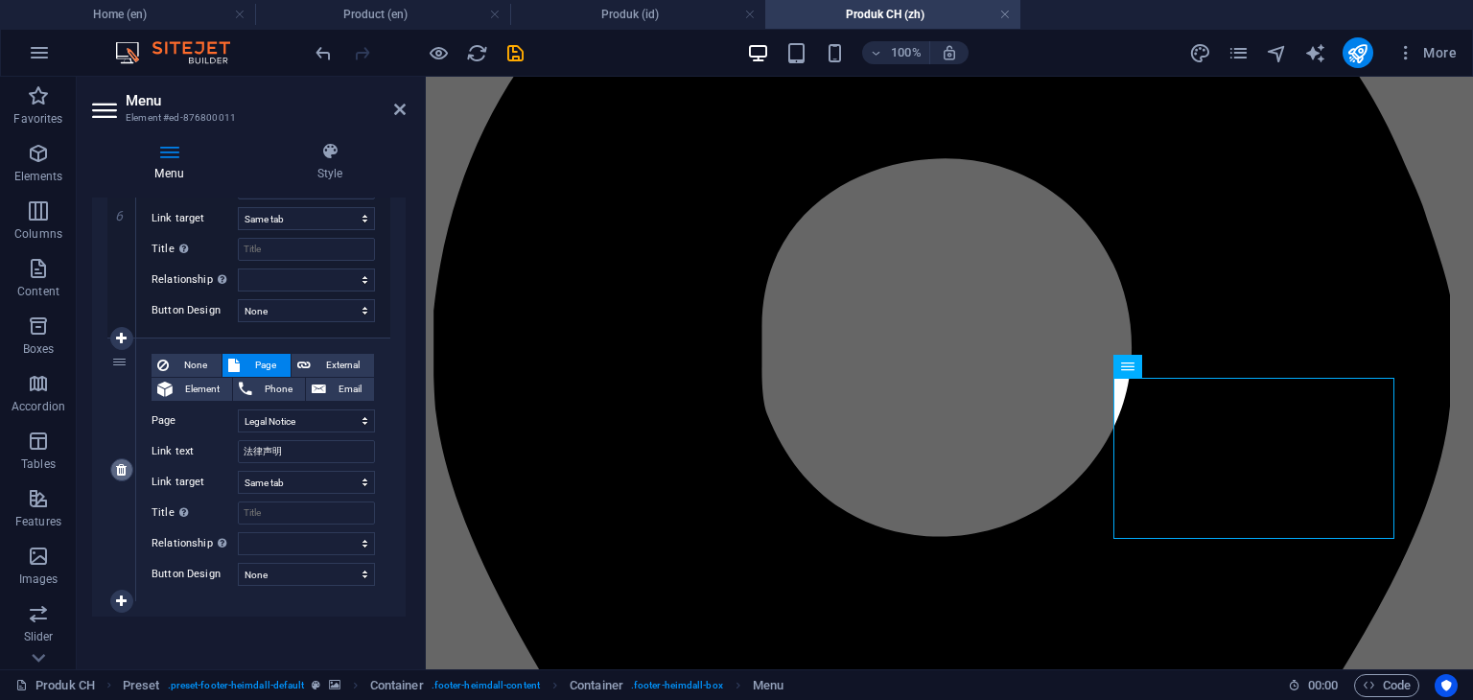
click at [121, 469] on icon at bounding box center [121, 469] width 11 height 13
select select
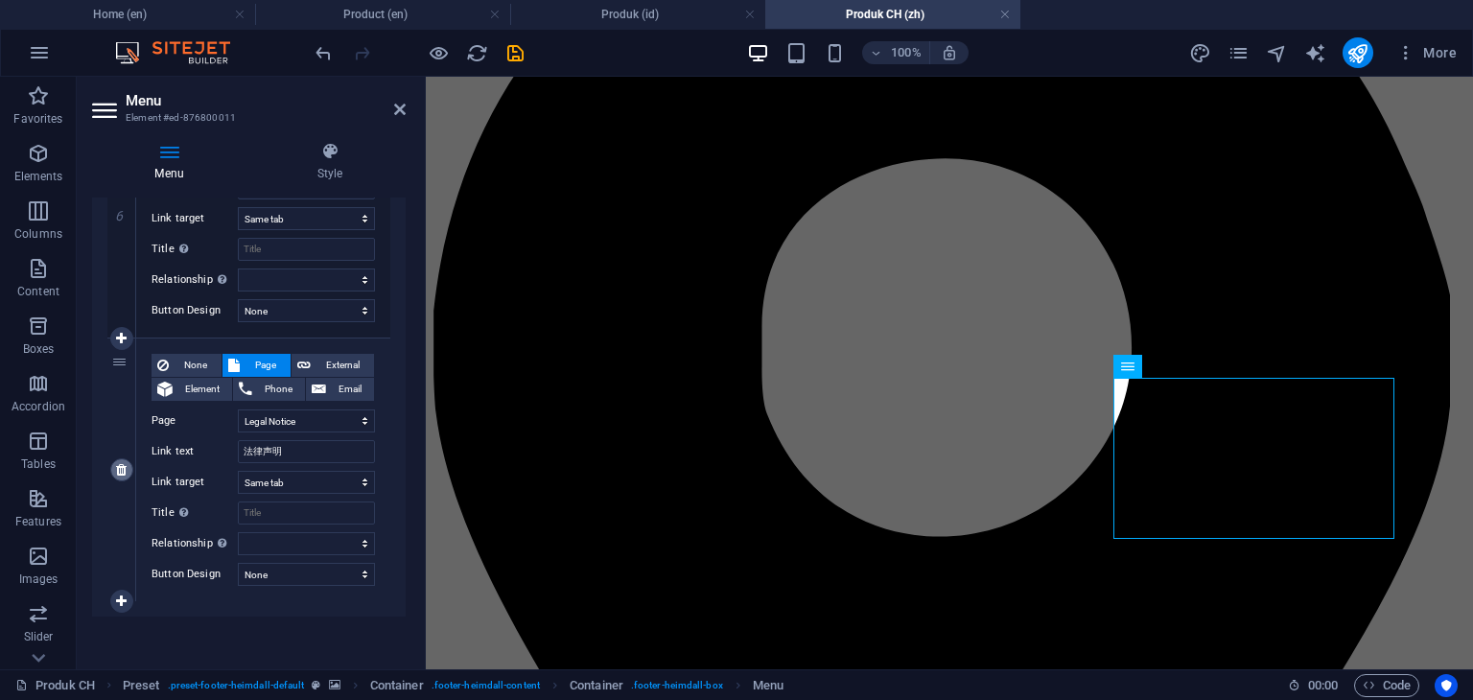
select select
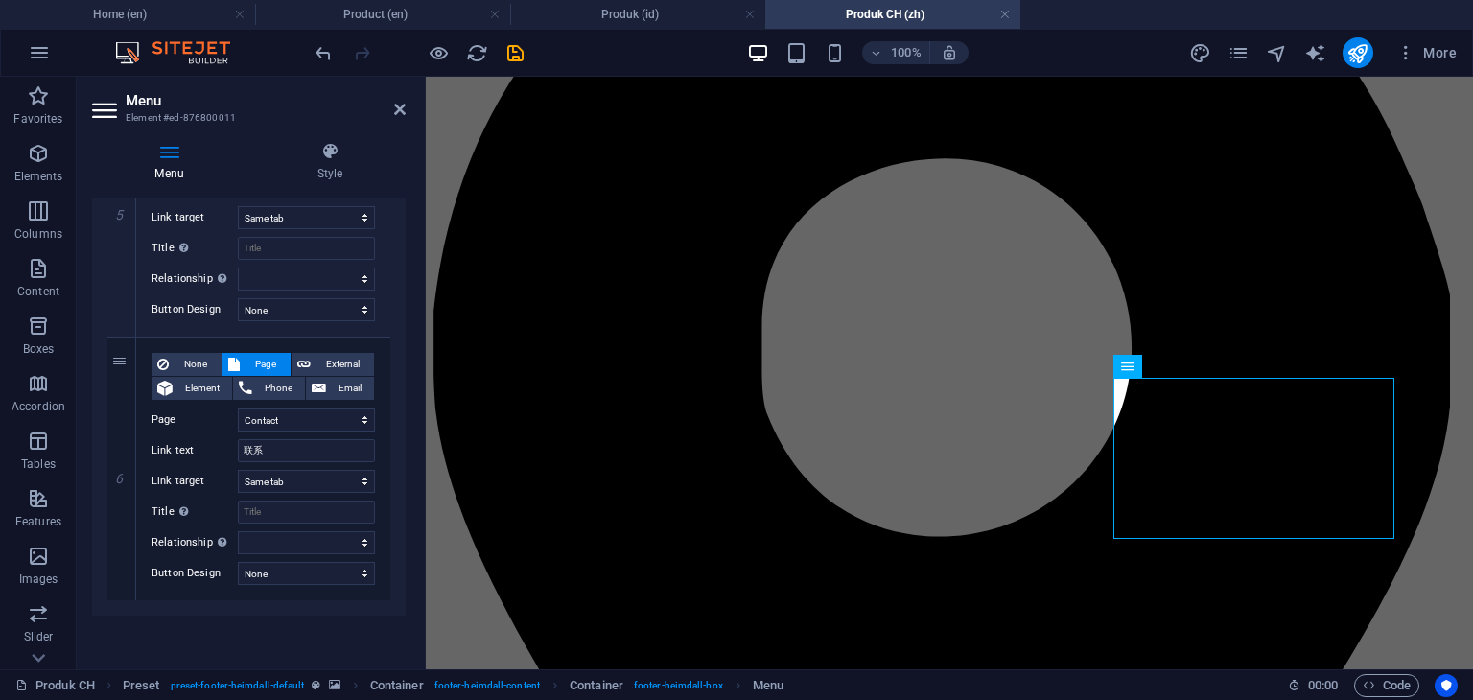
scroll to position [1360, 0]
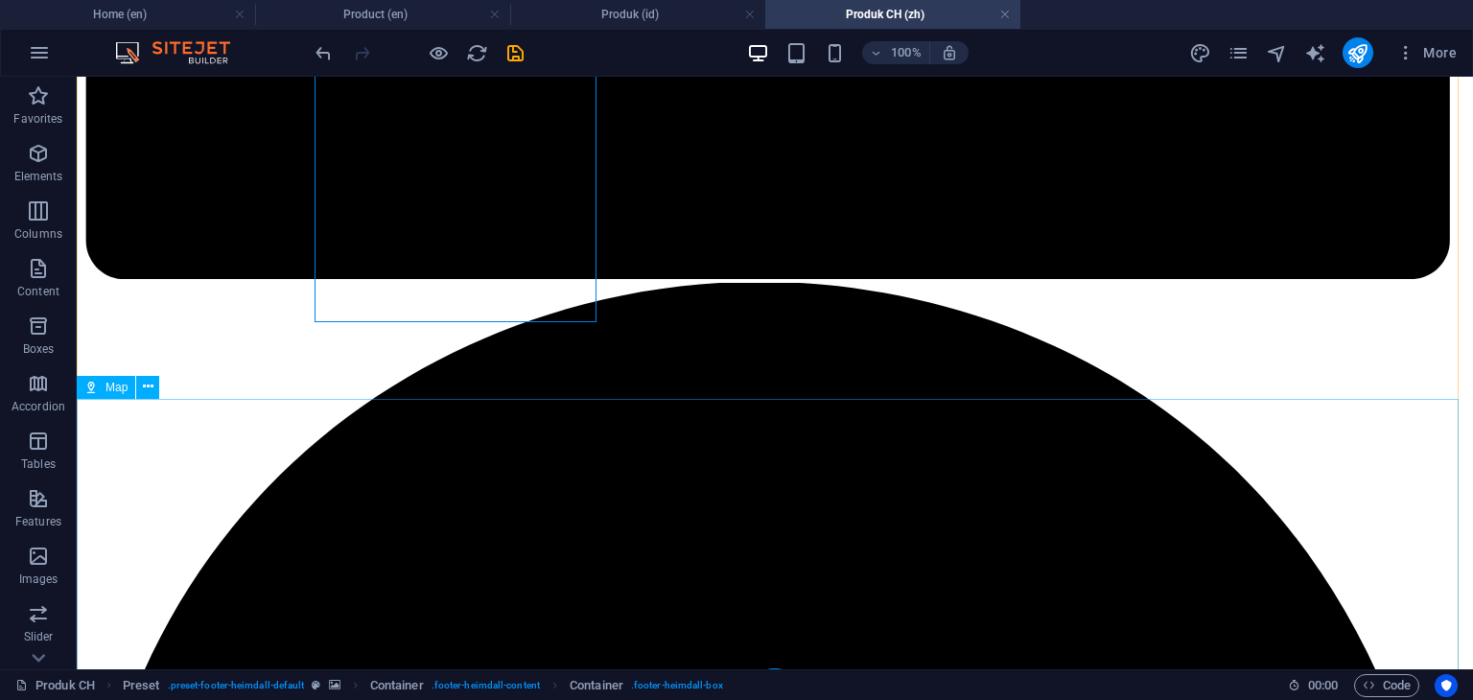
scroll to position [2798, 0]
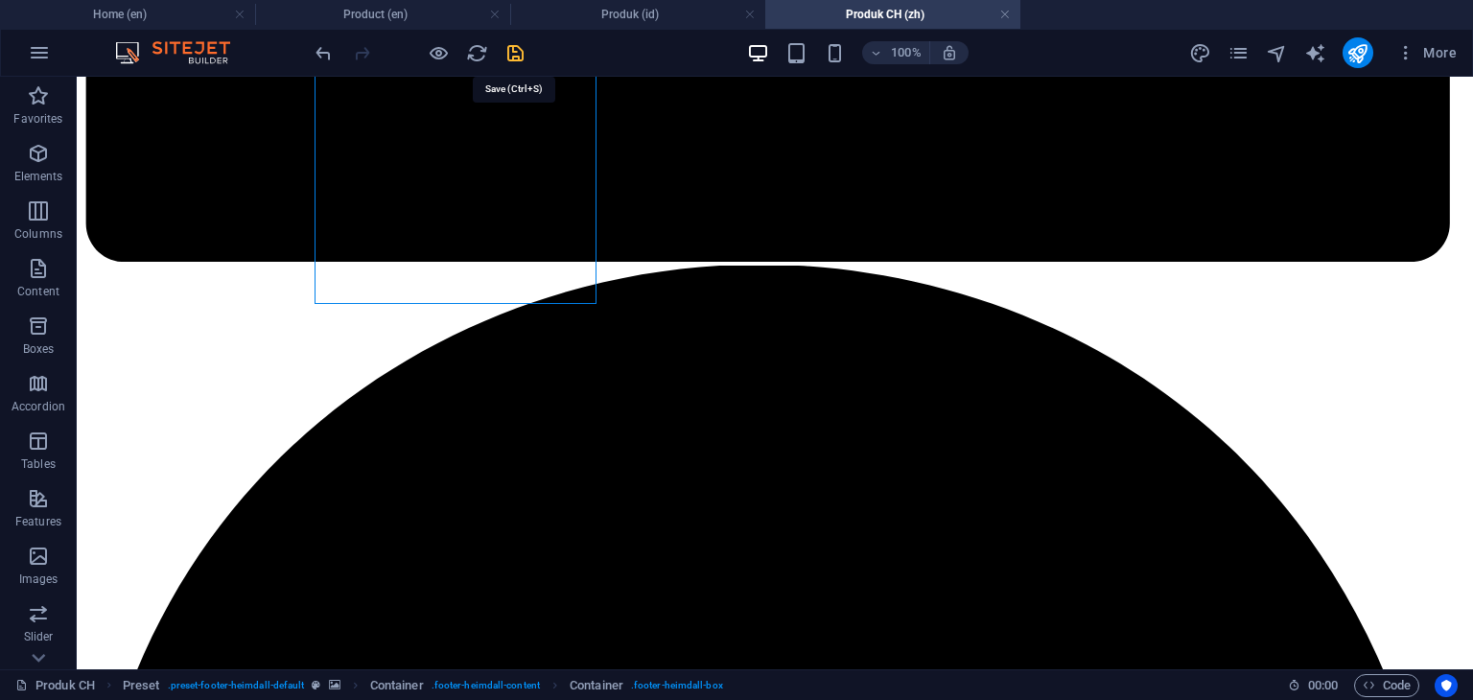
click at [524, 51] on icon "save" at bounding box center [515, 53] width 22 height 22
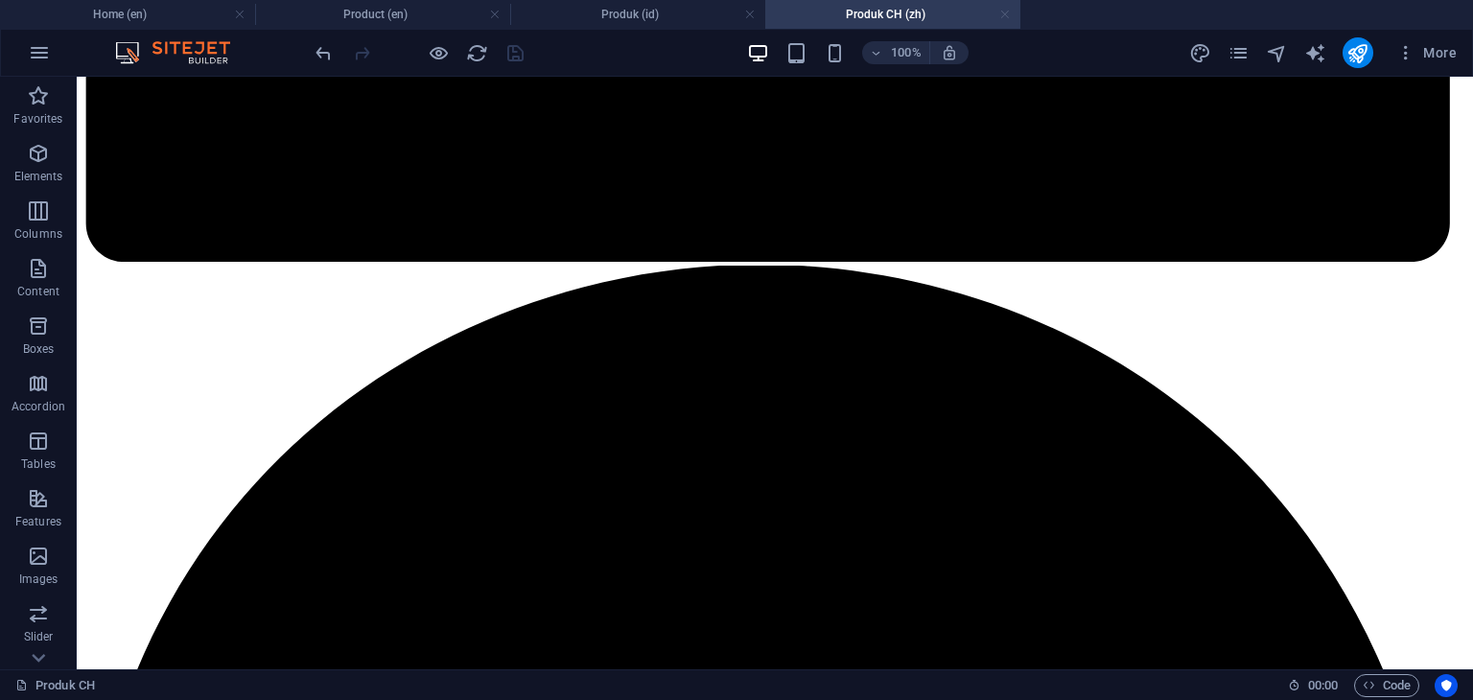
click at [1006, 15] on link at bounding box center [1005, 15] width 12 height 18
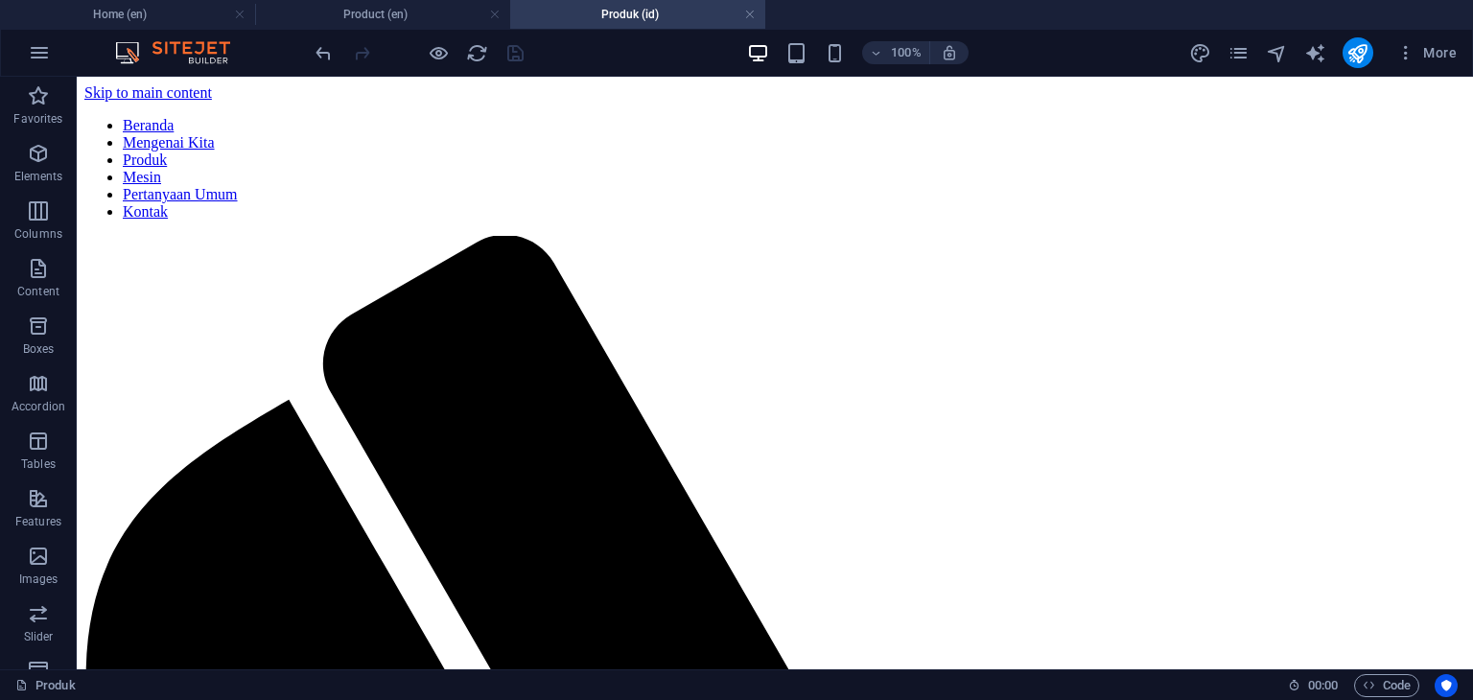
scroll to position [3020, 0]
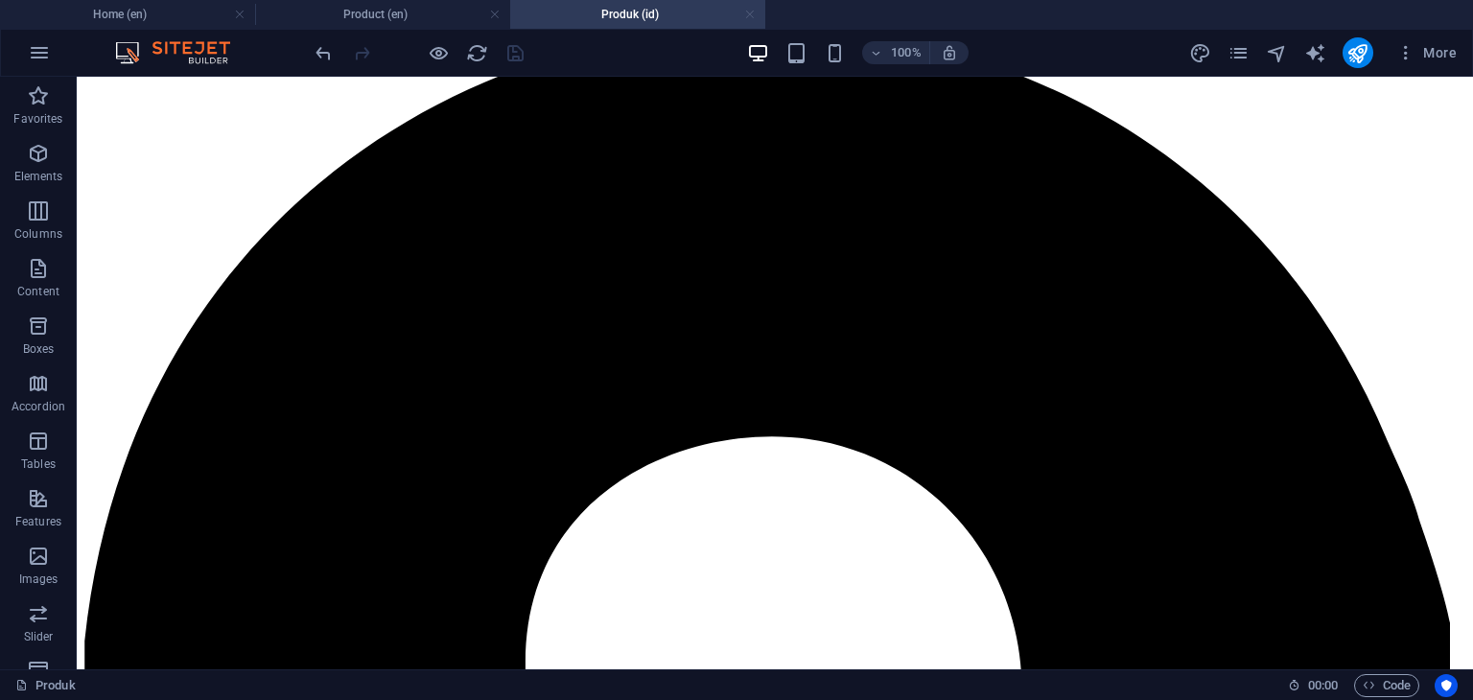
click at [752, 13] on link at bounding box center [750, 15] width 12 height 18
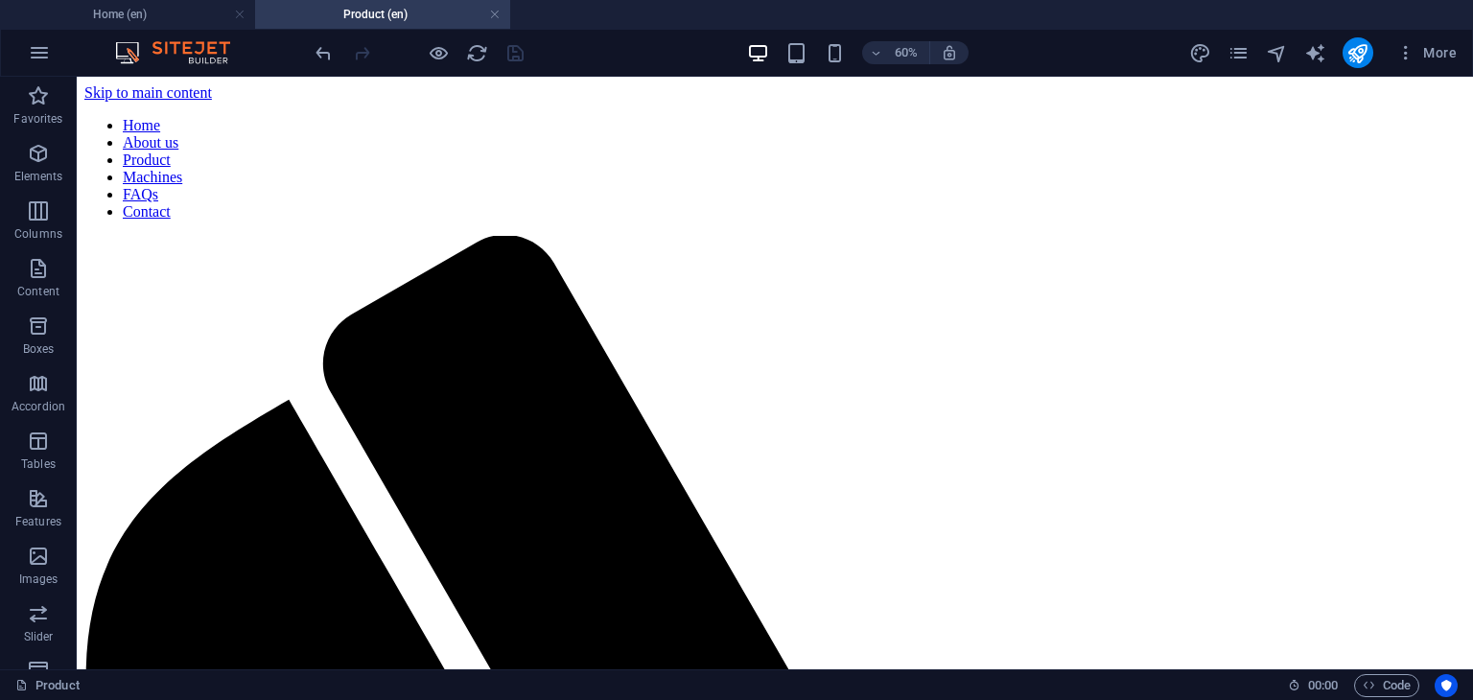
scroll to position [3579, 0]
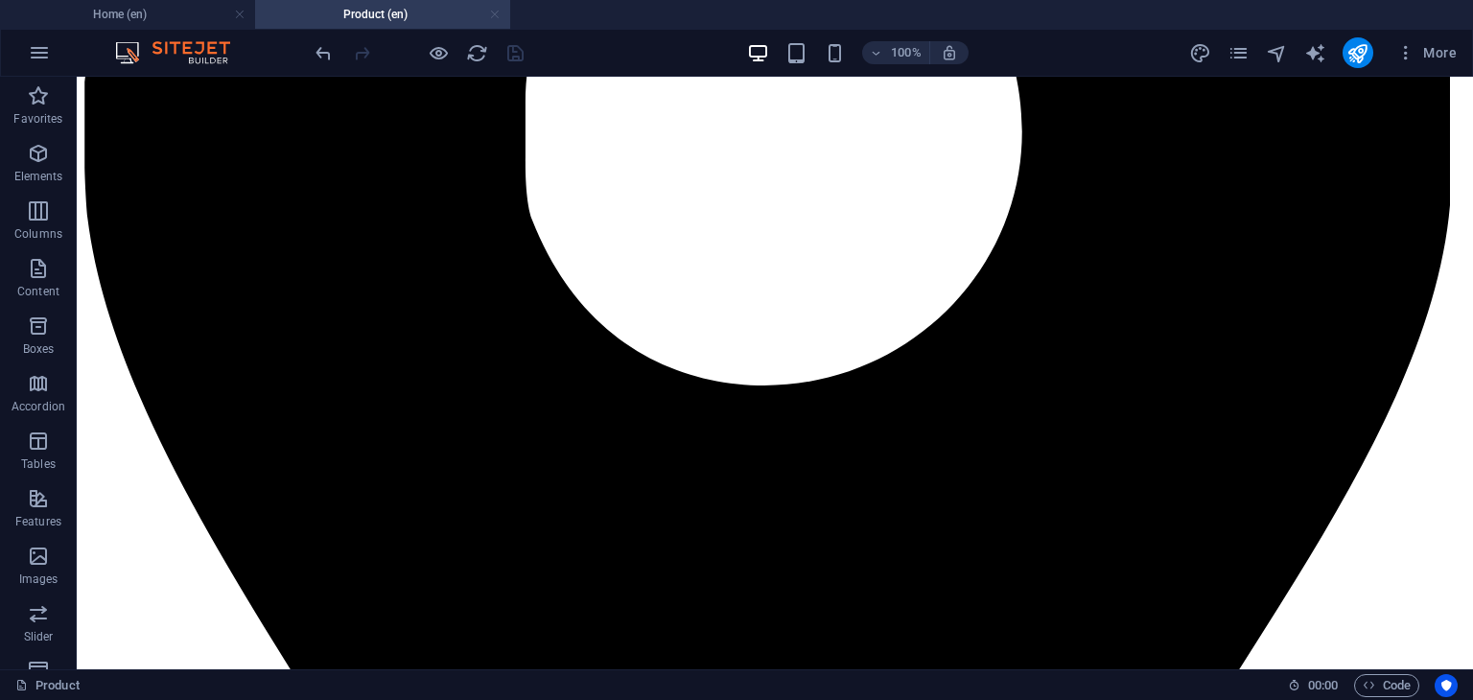
click at [493, 12] on link at bounding box center [495, 15] width 12 height 18
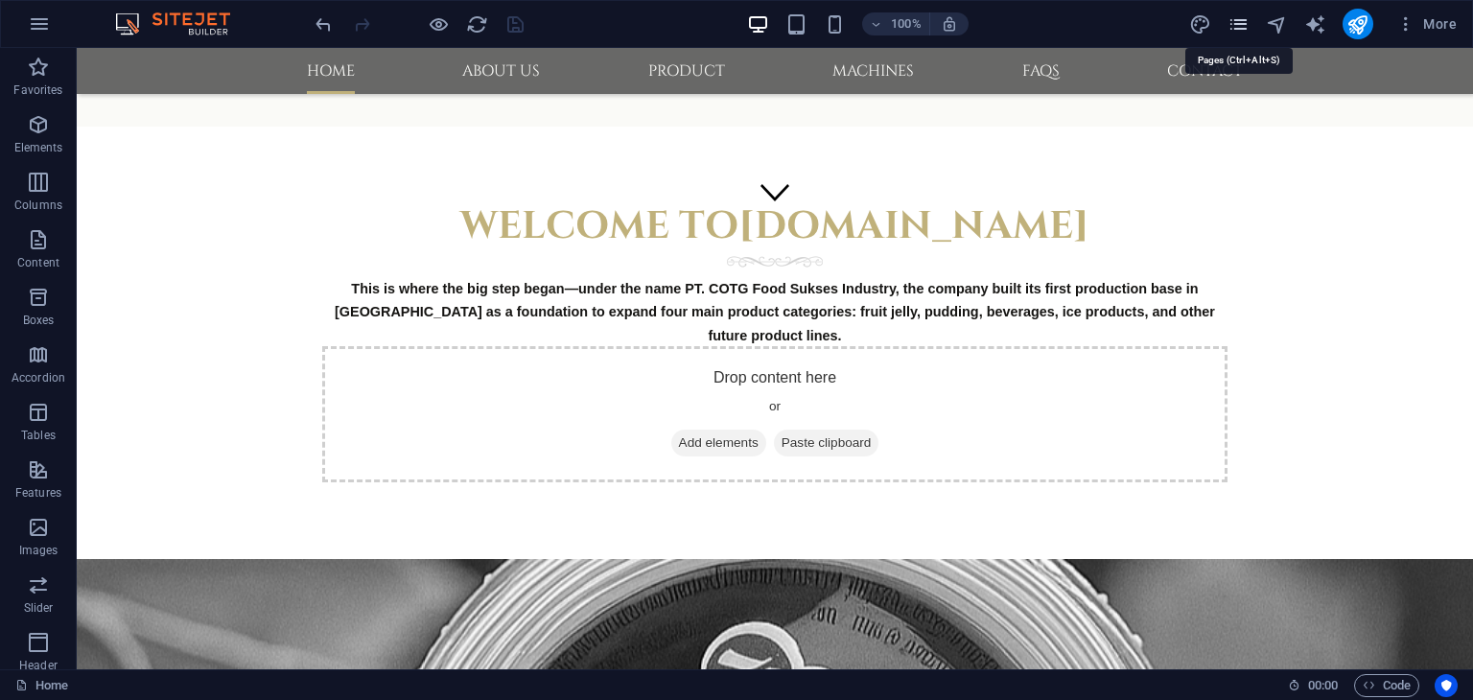
click at [1235, 28] on icon "pages" at bounding box center [1238, 24] width 22 height 22
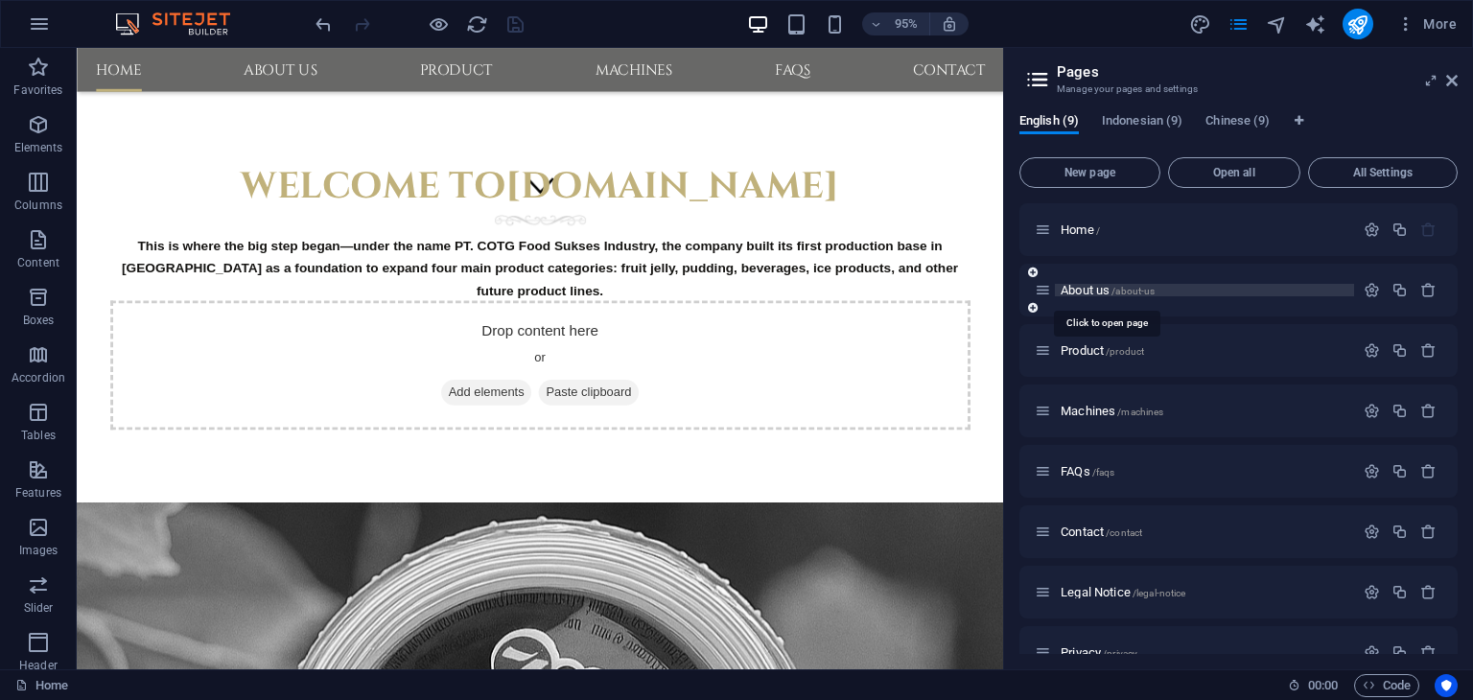
click at [1099, 292] on span "About us /about-us" at bounding box center [1108, 290] width 94 height 14
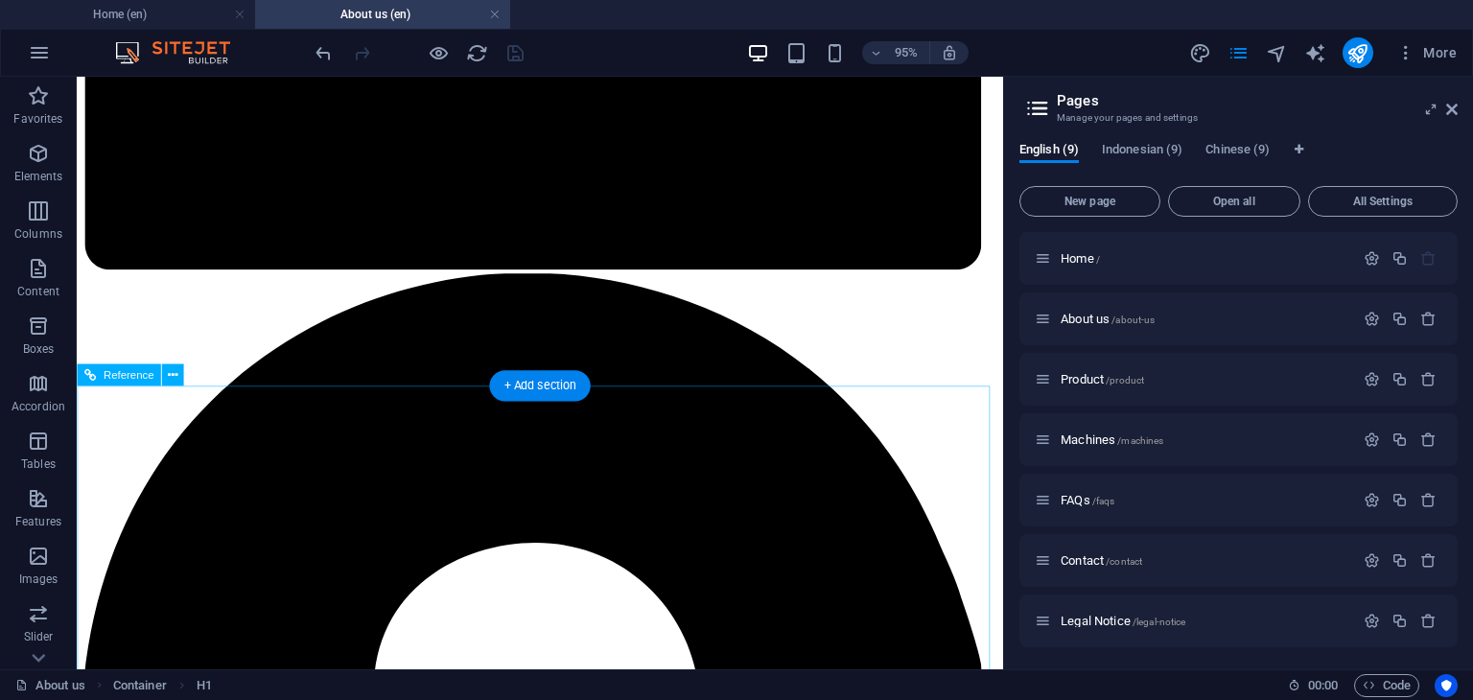
scroll to position [1918, 0]
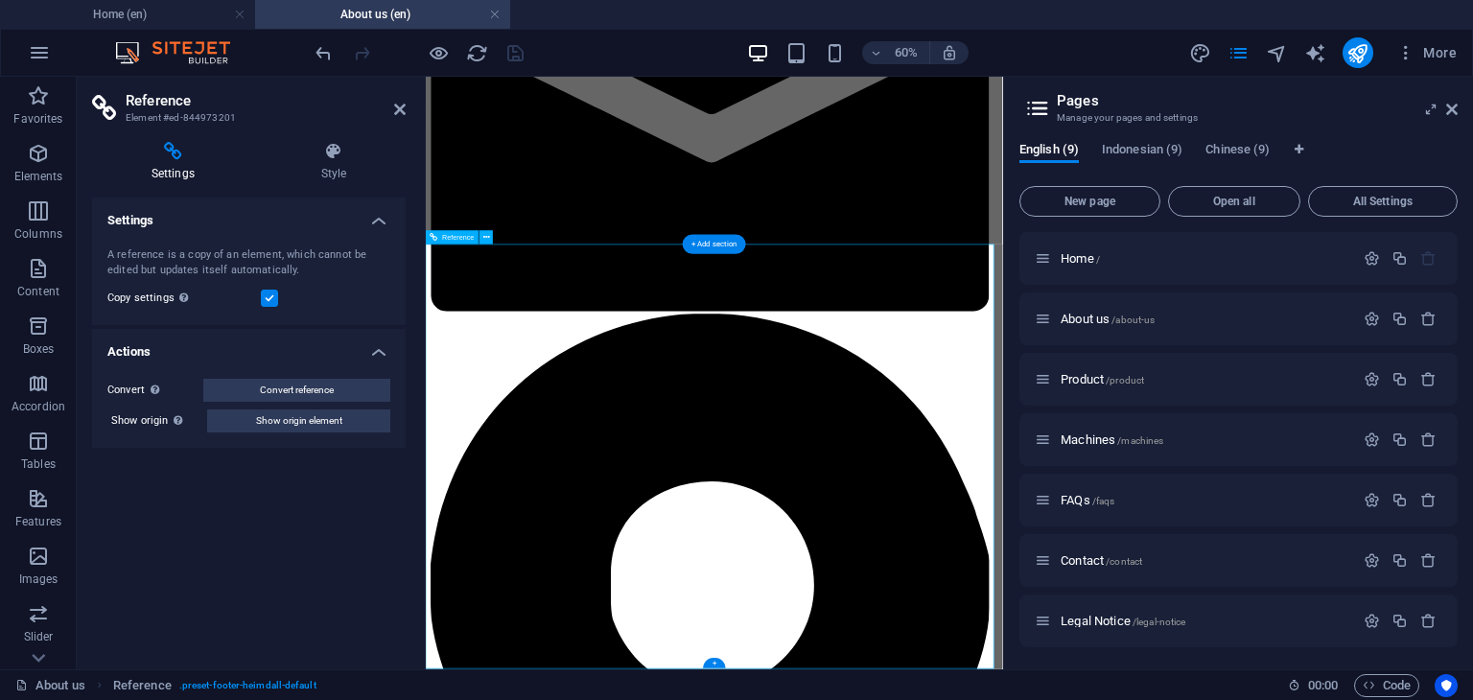
click at [402, 108] on icon at bounding box center [400, 109] width 12 height 15
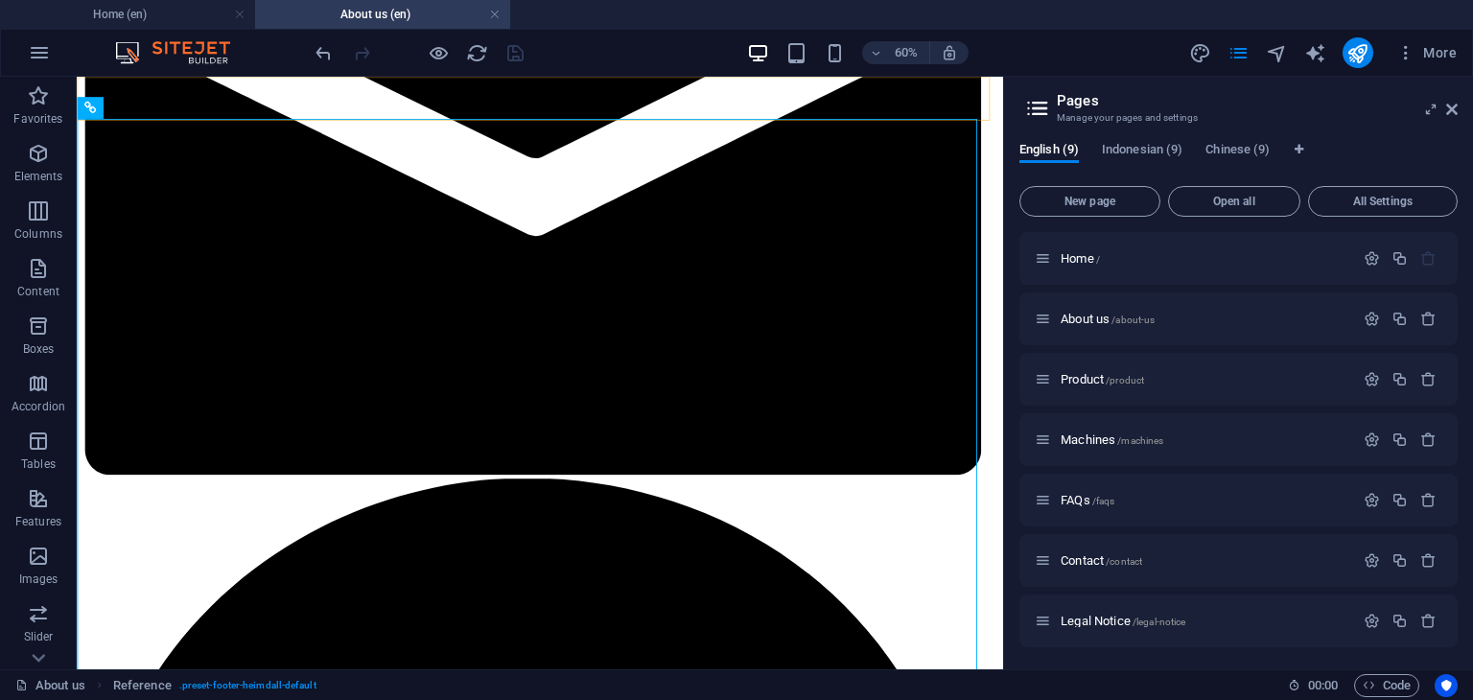
scroll to position [1918, 0]
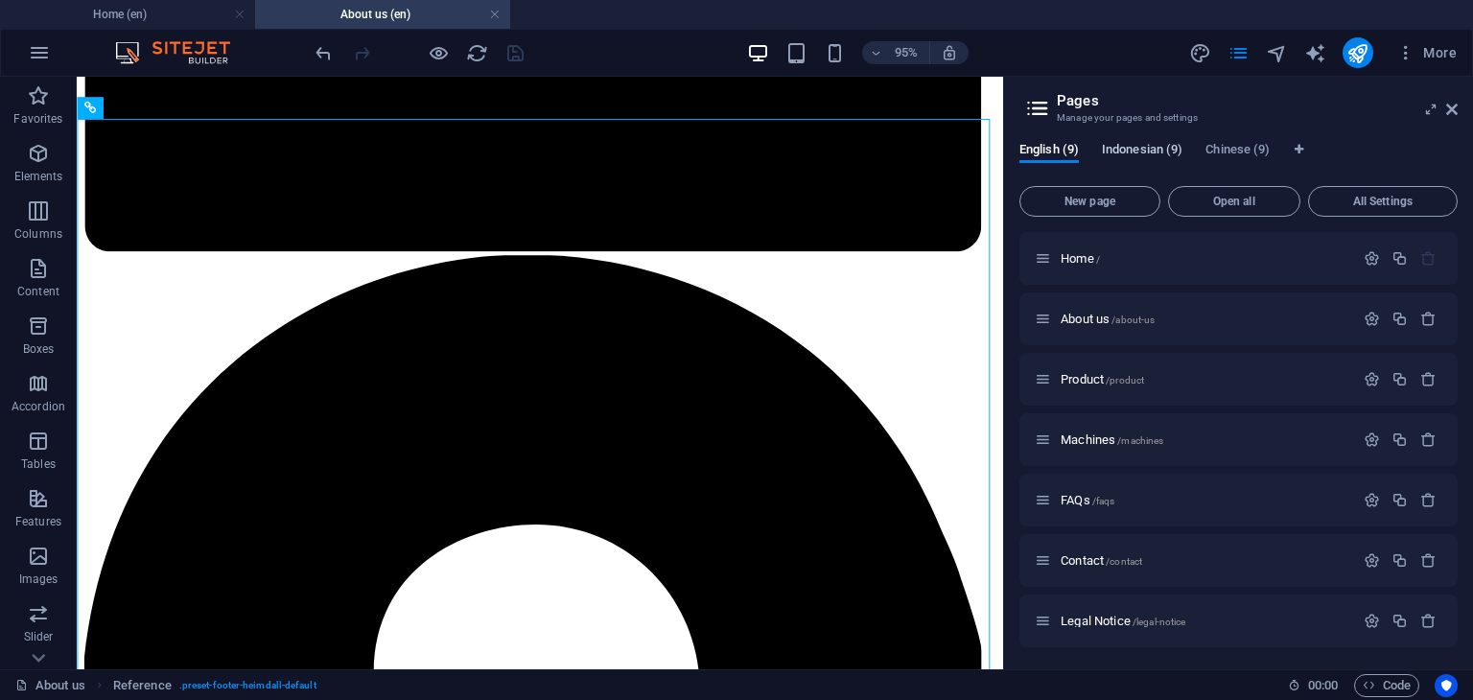
click at [1135, 155] on span "Indonesian (9)" at bounding box center [1142, 151] width 81 height 27
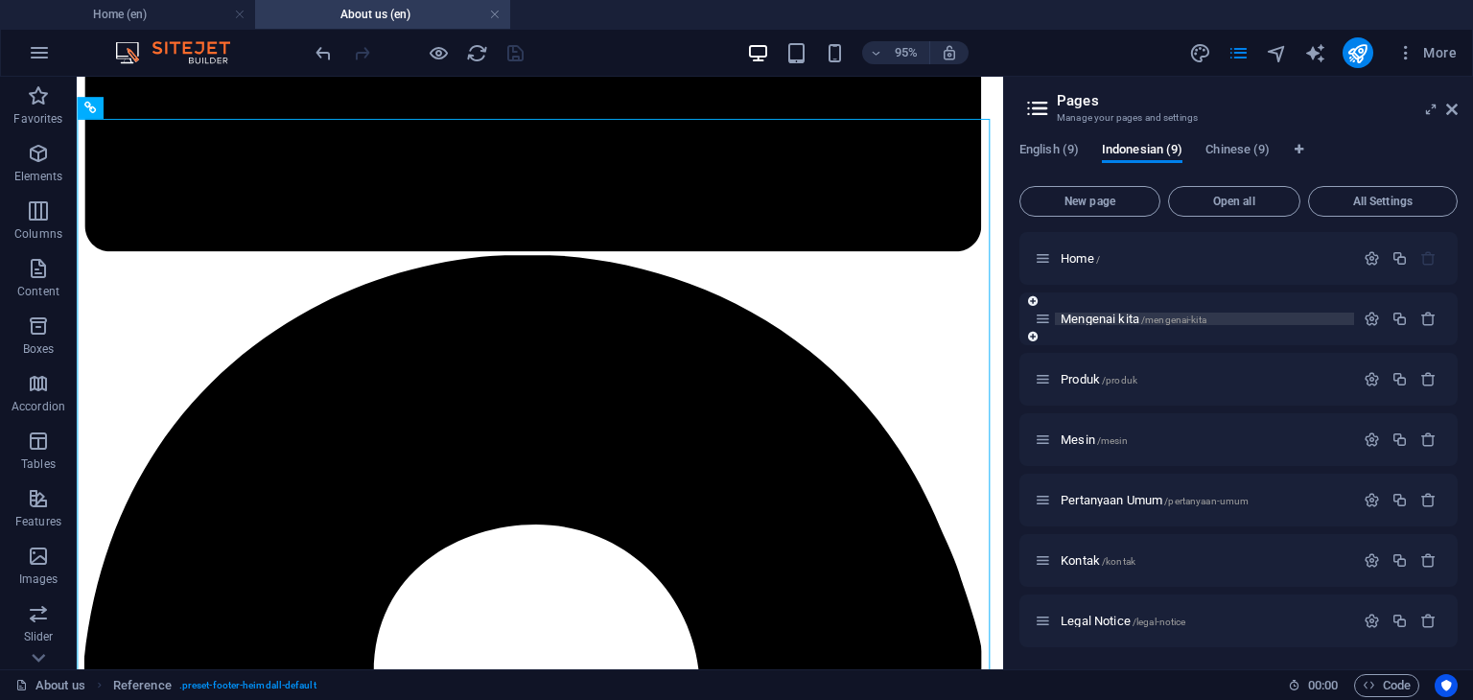
click at [1090, 318] on span "Mengenai kita /mengenai-kita" at bounding box center [1134, 319] width 146 height 14
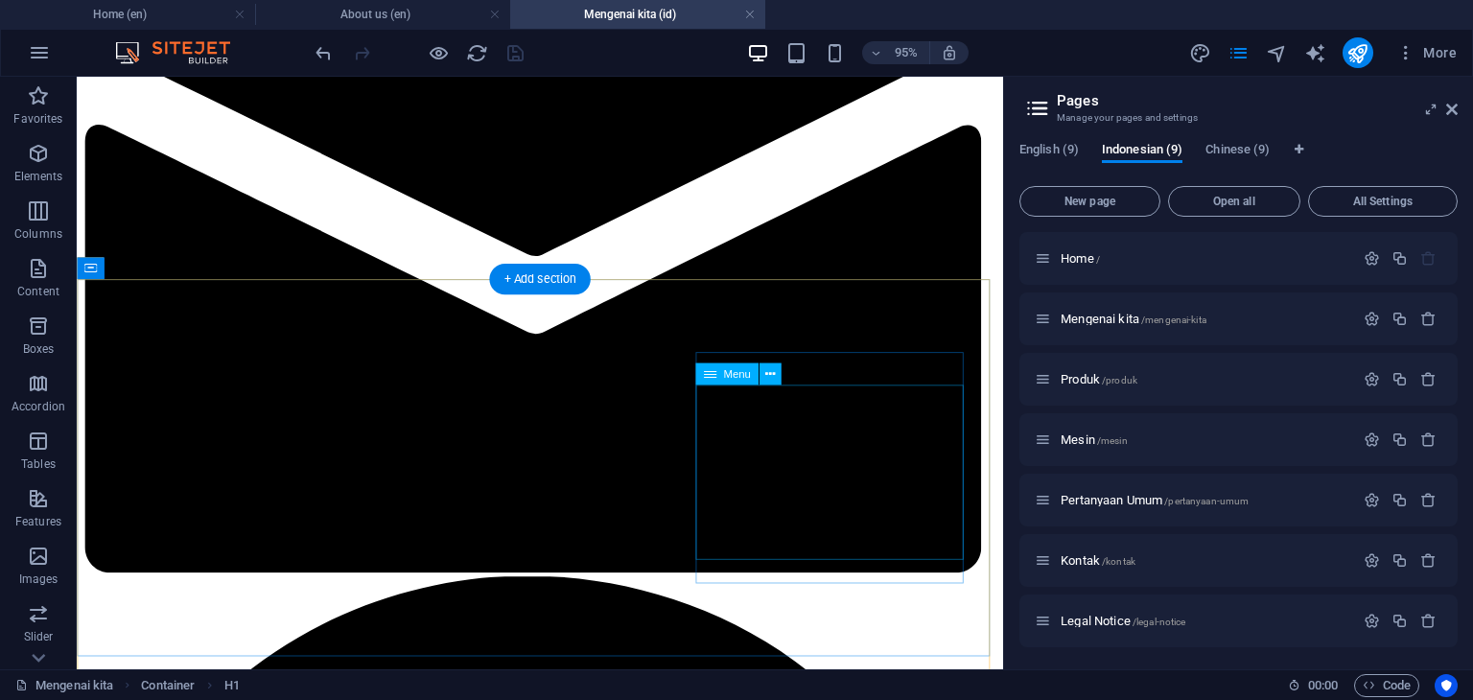
scroll to position [1822, 0]
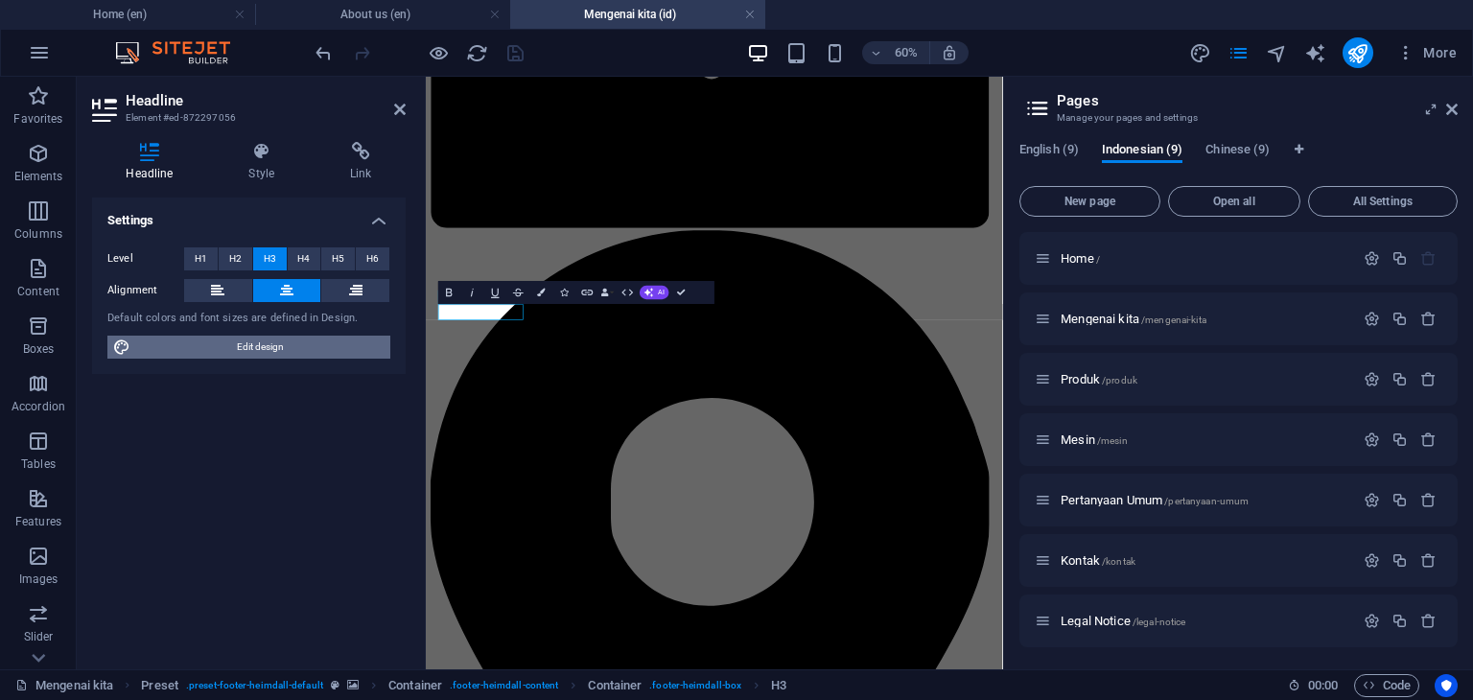
scroll to position [1691, 0]
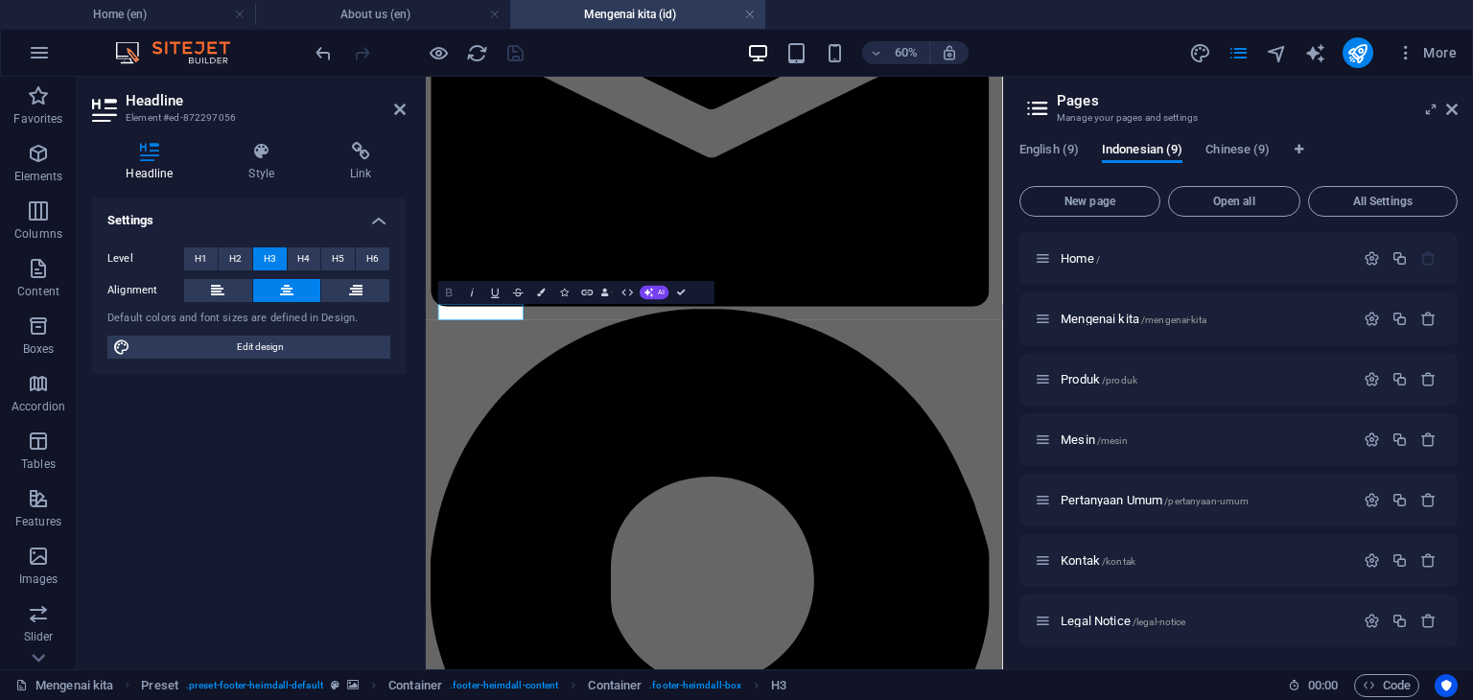
click at [446, 292] on icon "button" at bounding box center [449, 293] width 6 height 8
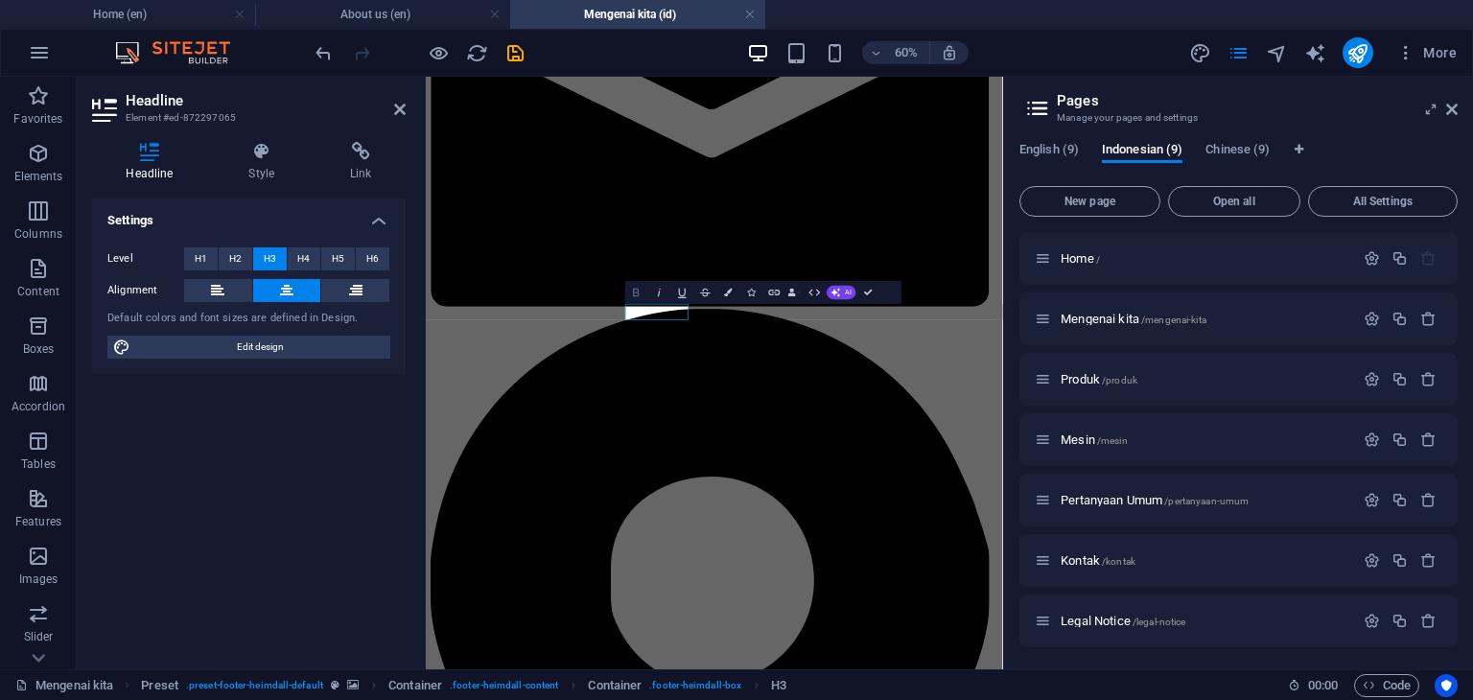
click at [636, 296] on icon "button" at bounding box center [636, 292] width 13 height 13
click at [645, 292] on icon "button" at bounding box center [644, 293] width 6 height 8
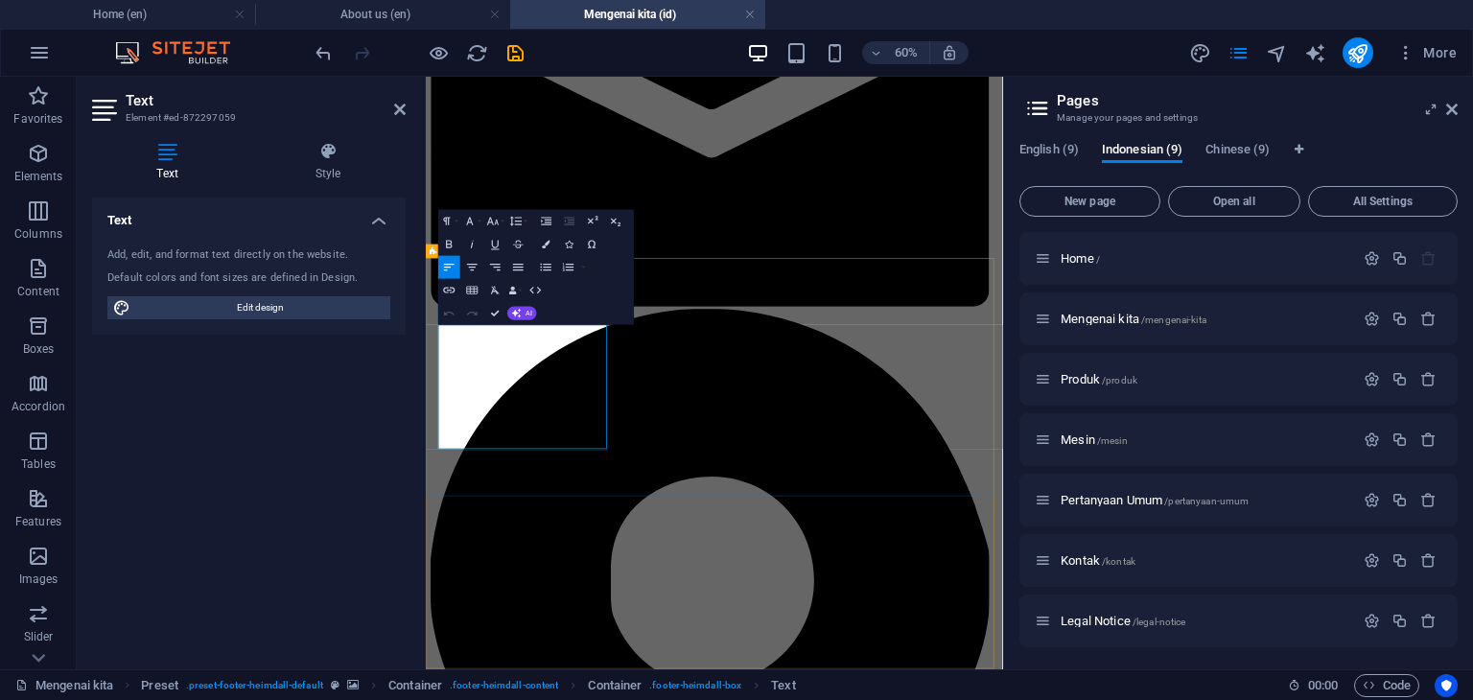
click at [518, 266] on icon "button" at bounding box center [517, 267] width 13 height 13
click at [471, 222] on icon "button" at bounding box center [470, 222] width 7 height 8
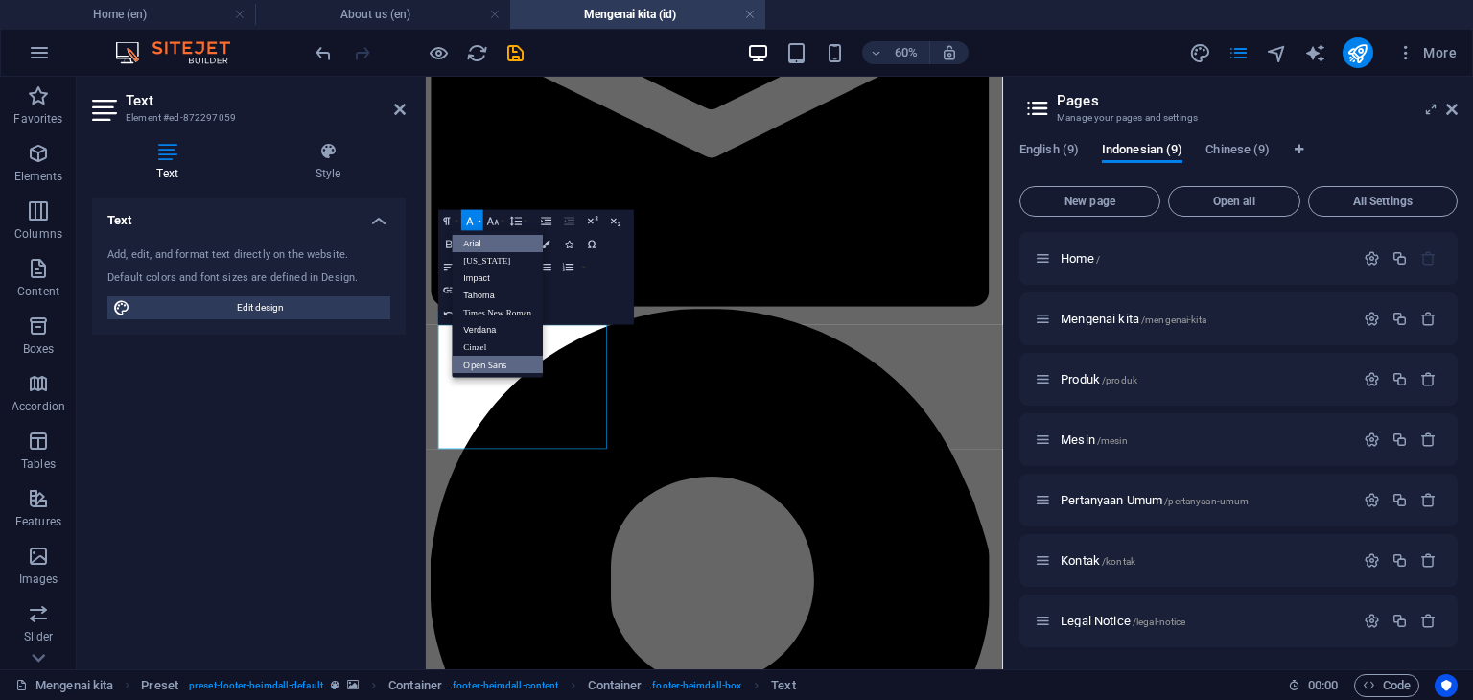
scroll to position [0, 0]
click at [479, 241] on link "Arial" at bounding box center [498, 243] width 91 height 17
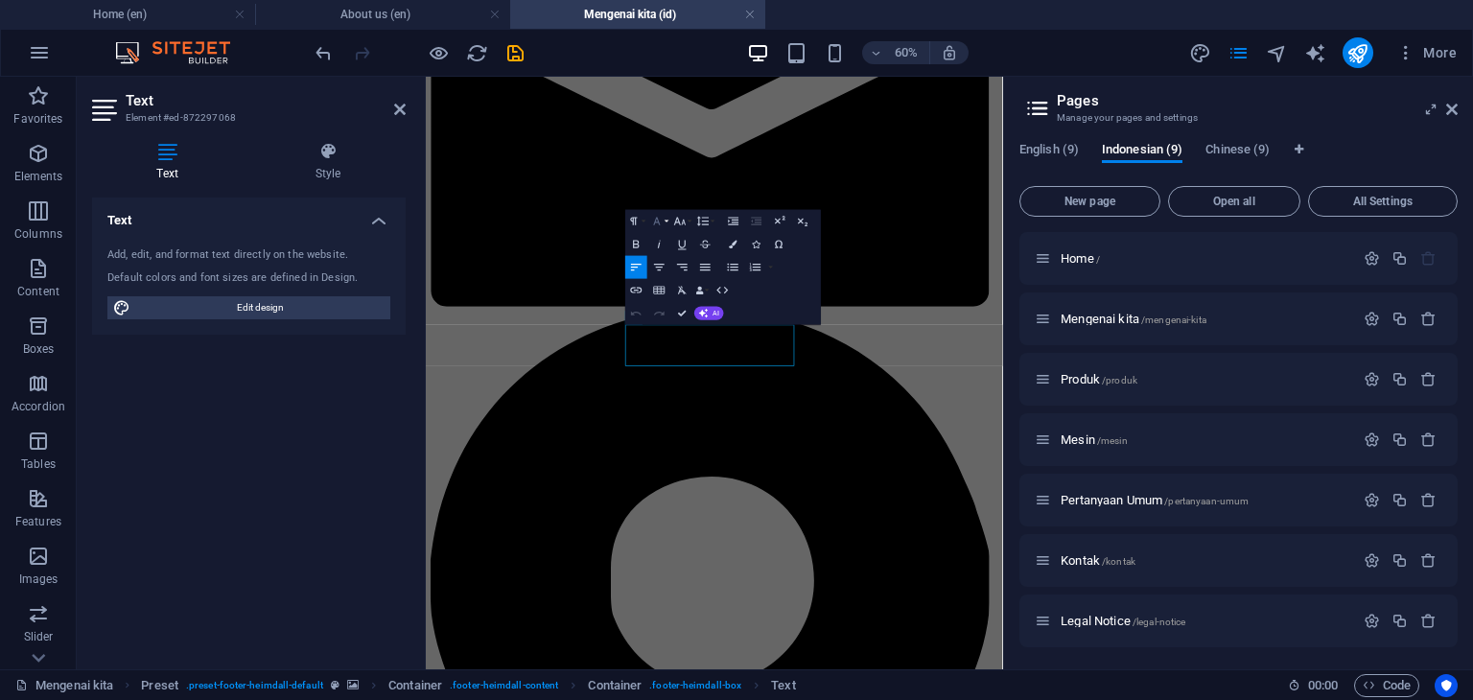
click at [660, 221] on icon "button" at bounding box center [656, 221] width 13 height 13
click at [668, 243] on link "Arial" at bounding box center [685, 243] width 91 height 17
click at [1452, 113] on icon at bounding box center [1452, 109] width 12 height 15
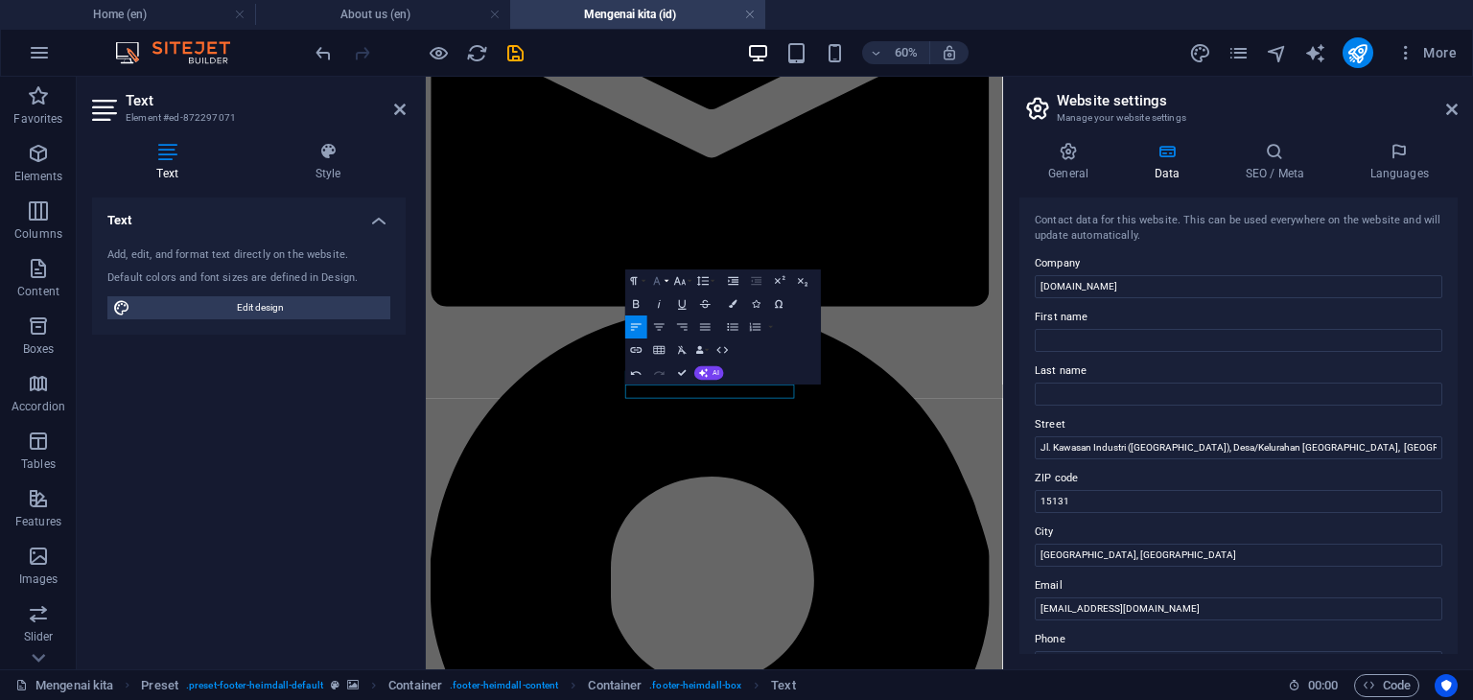
click at [660, 284] on icon "button" at bounding box center [657, 281] width 7 height 8
click at [665, 296] on link "Arial" at bounding box center [685, 303] width 91 height 17
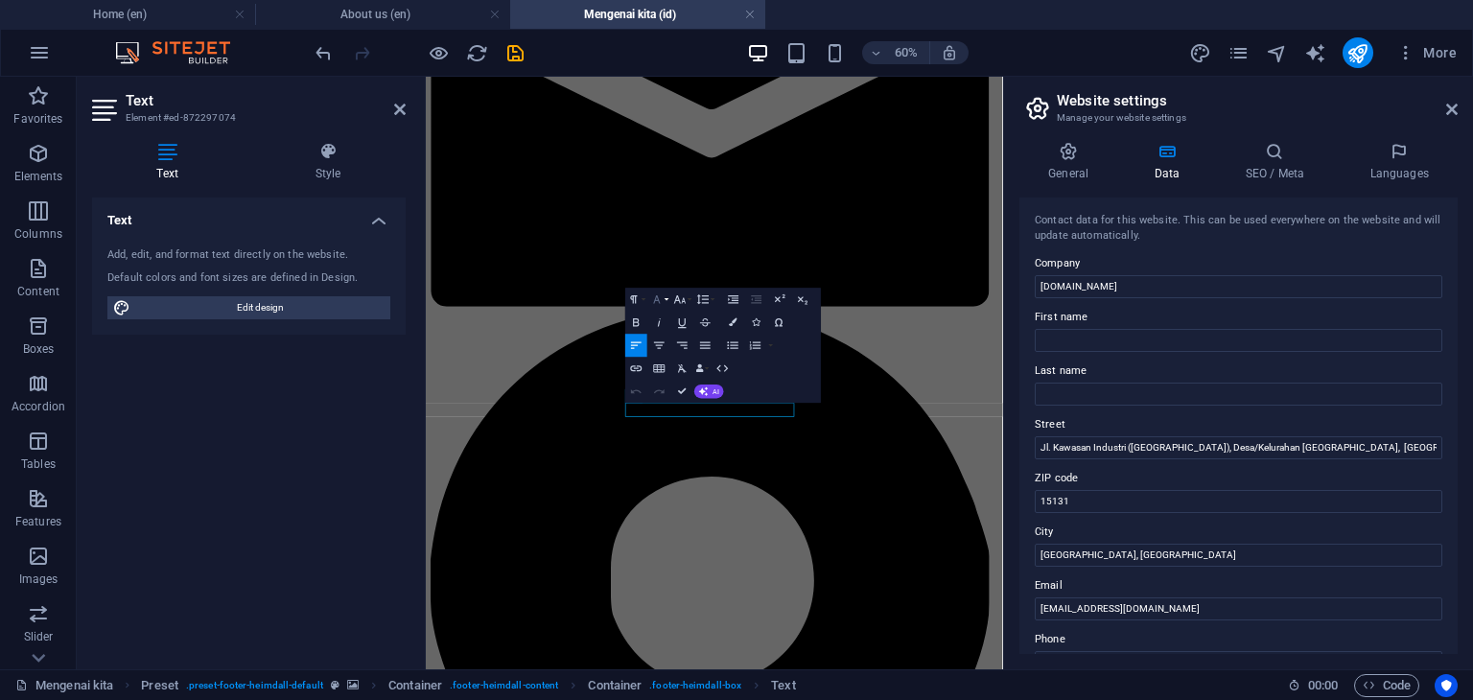
click at [660, 300] on icon "button" at bounding box center [656, 298] width 13 height 13
click at [666, 323] on link "Arial" at bounding box center [685, 322] width 91 height 17
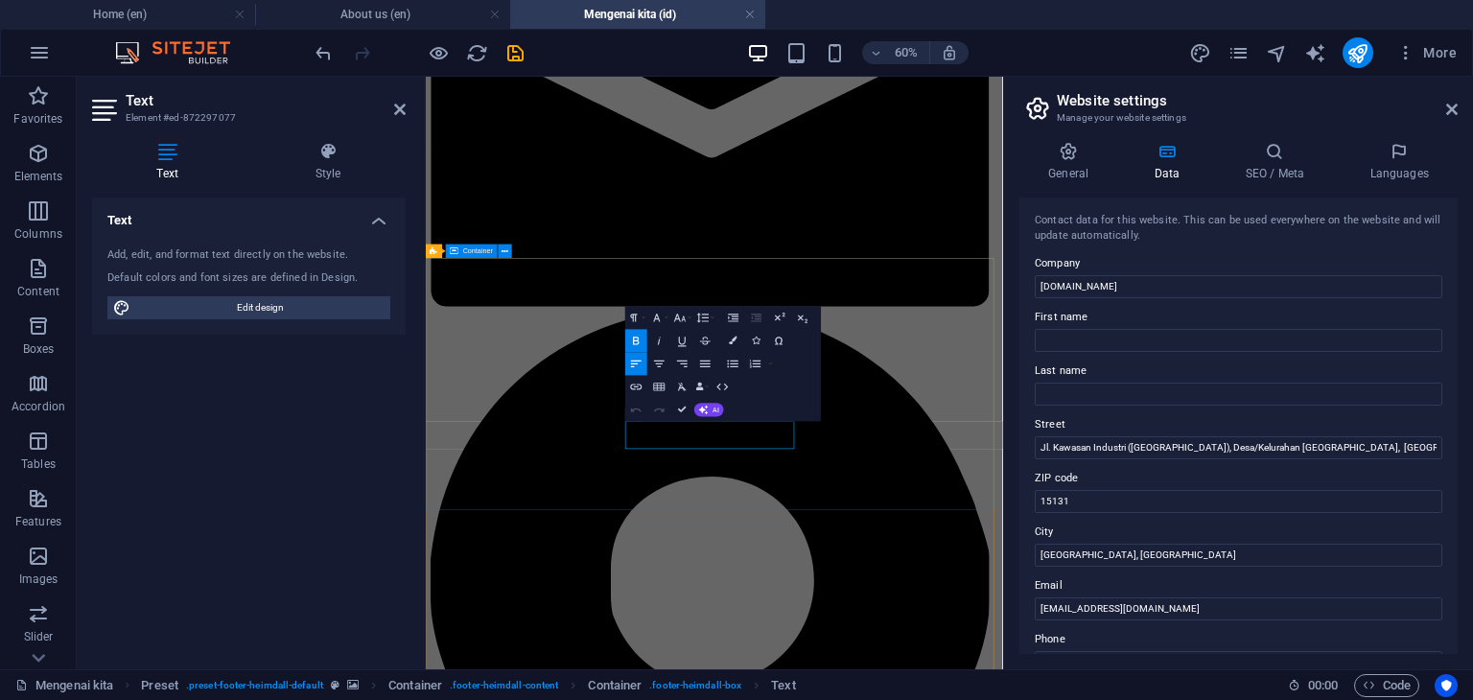
drag, startPoint x: 927, startPoint y: 683, endPoint x: 743, endPoint y: 665, distance: 184.9
click at [656, 321] on icon "button" at bounding box center [656, 317] width 13 height 13
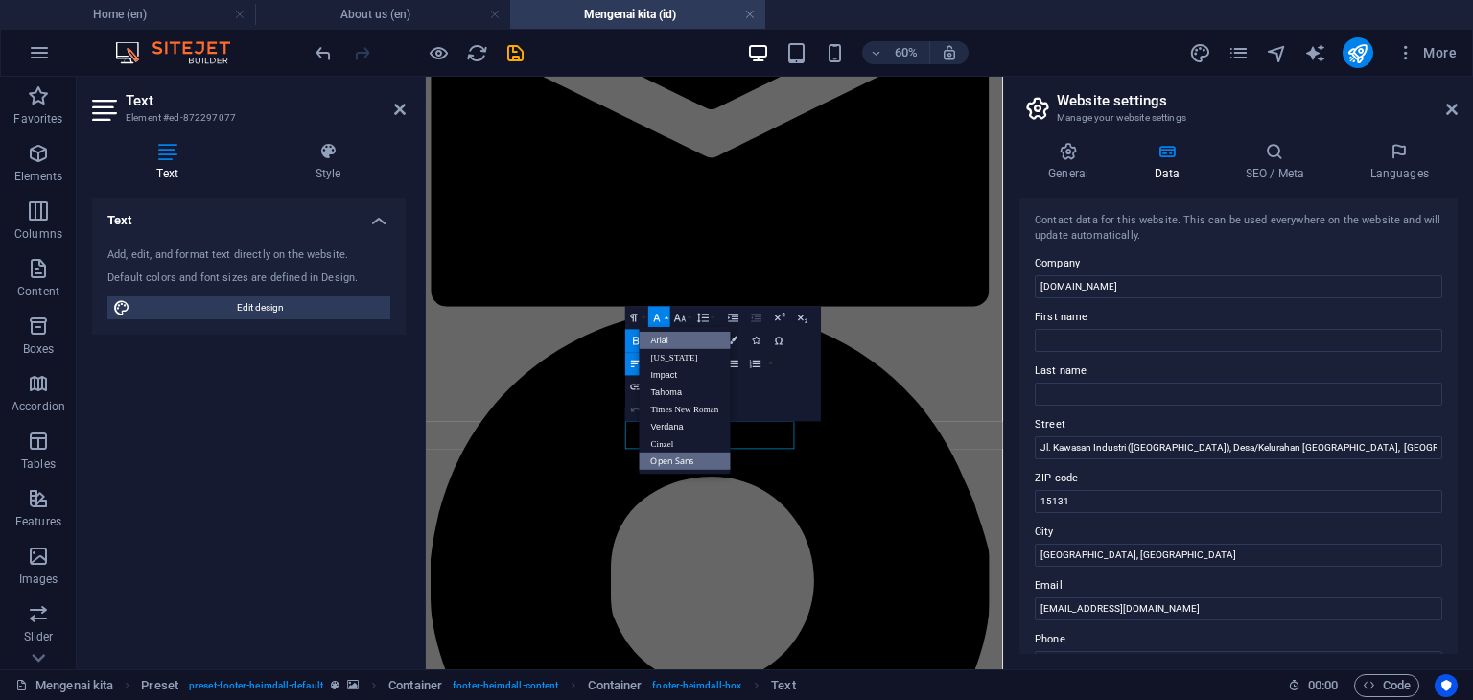
click at [663, 339] on link "Arial" at bounding box center [685, 340] width 91 height 17
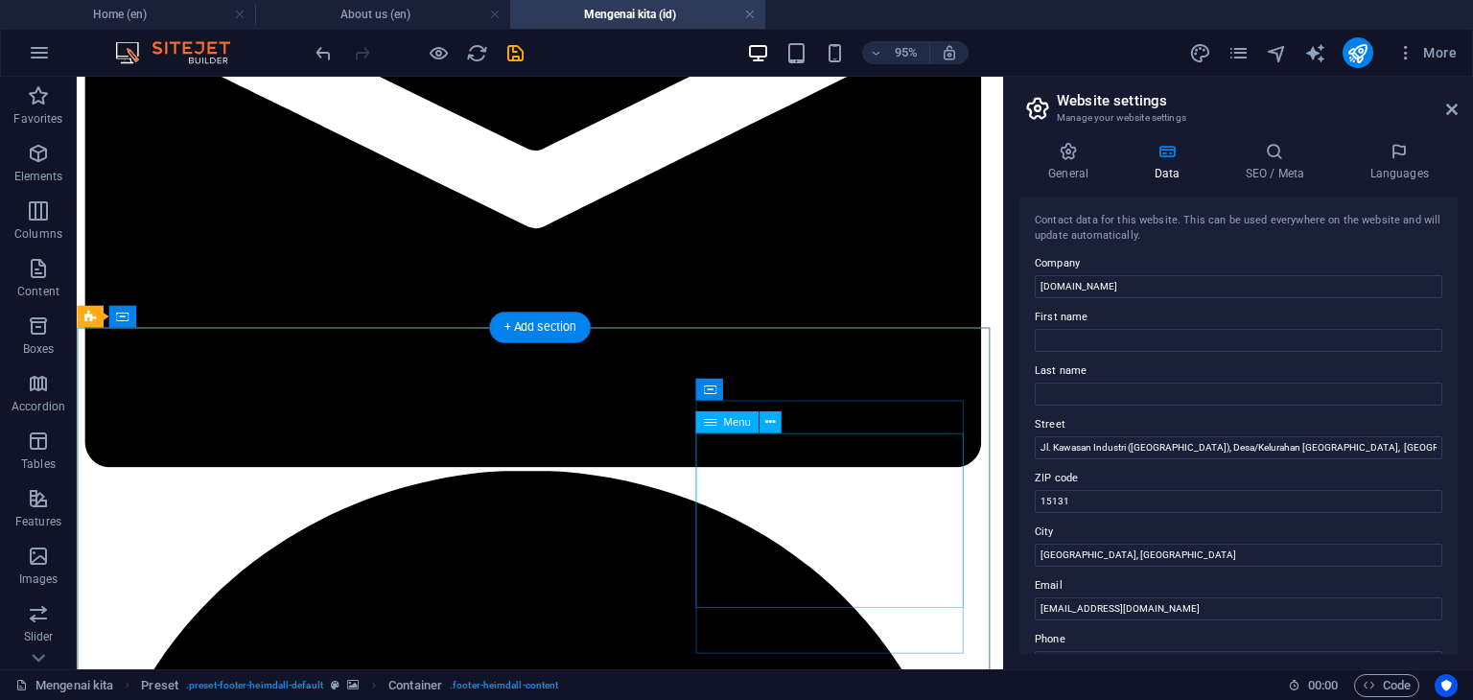
scroll to position [1786, 0]
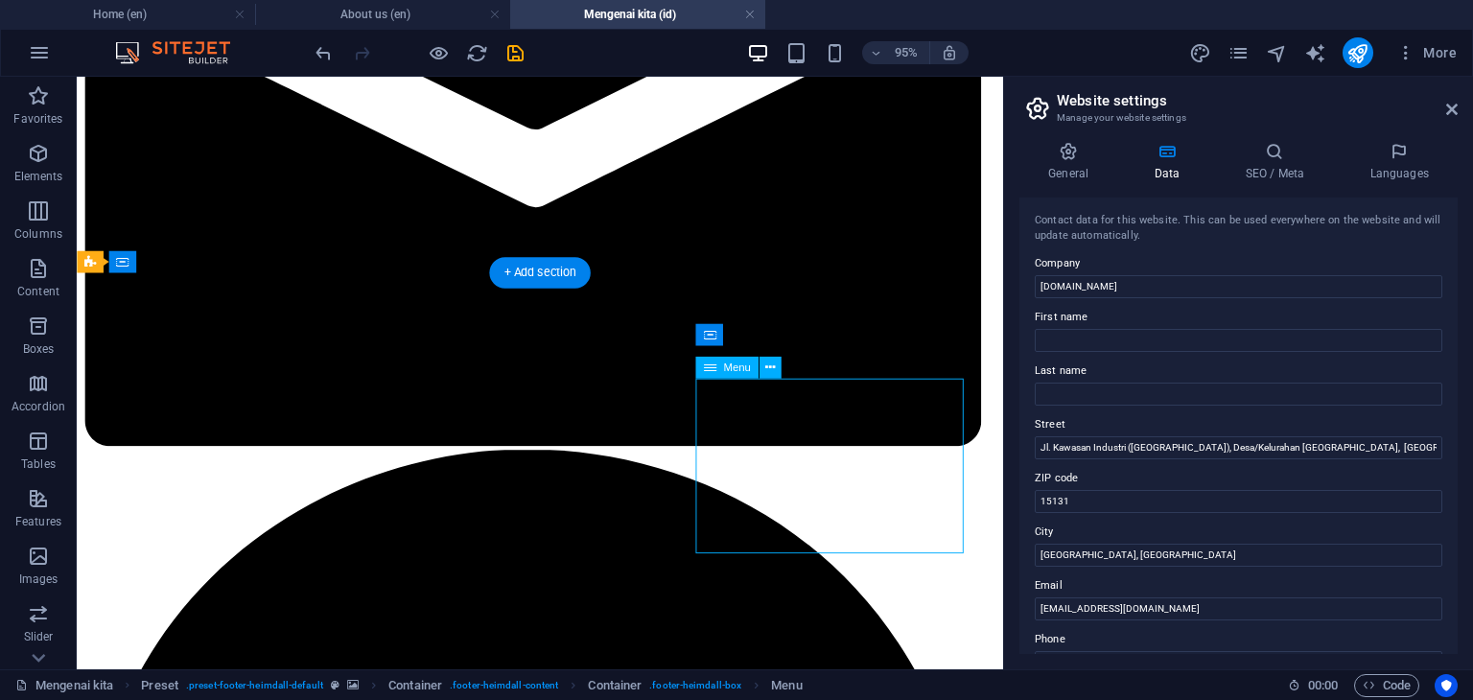
select select
select select "1"
select select
select select "2"
select select
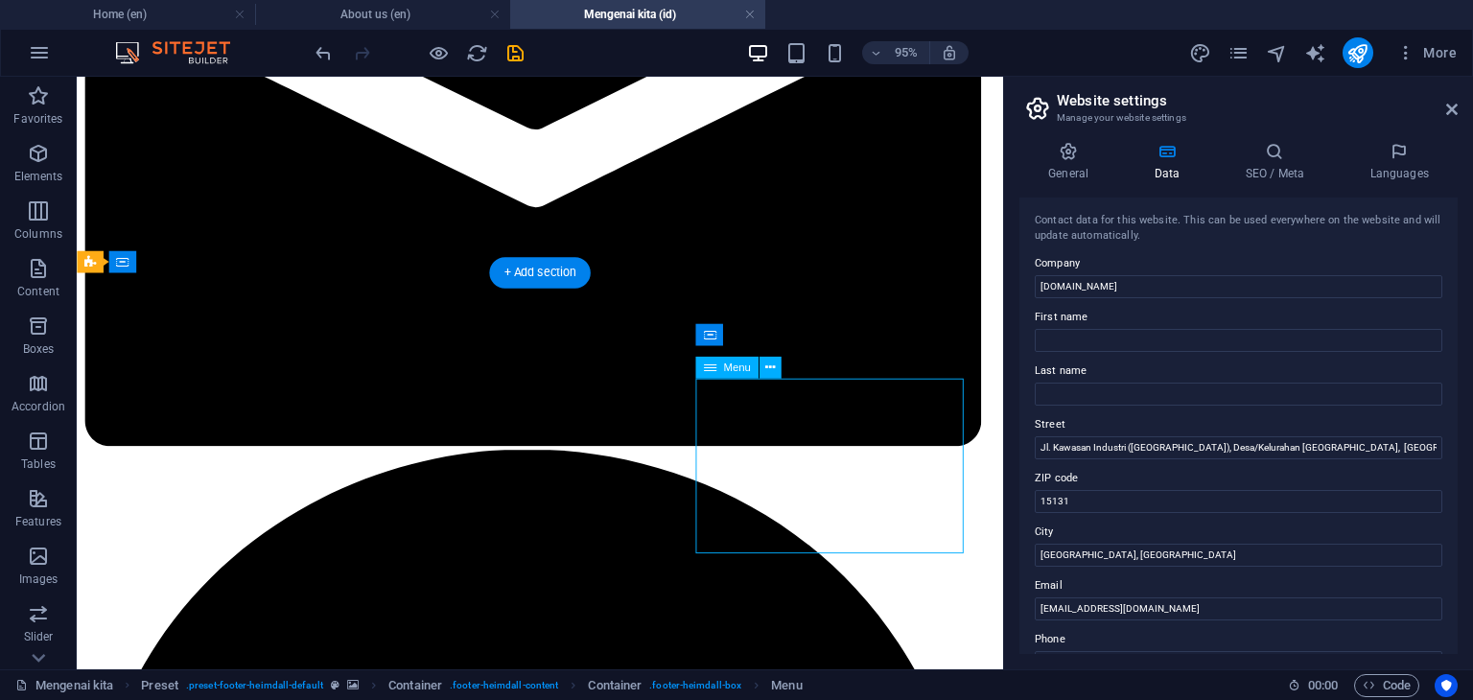
select select "3"
select select
select select "4"
select select
select select "5"
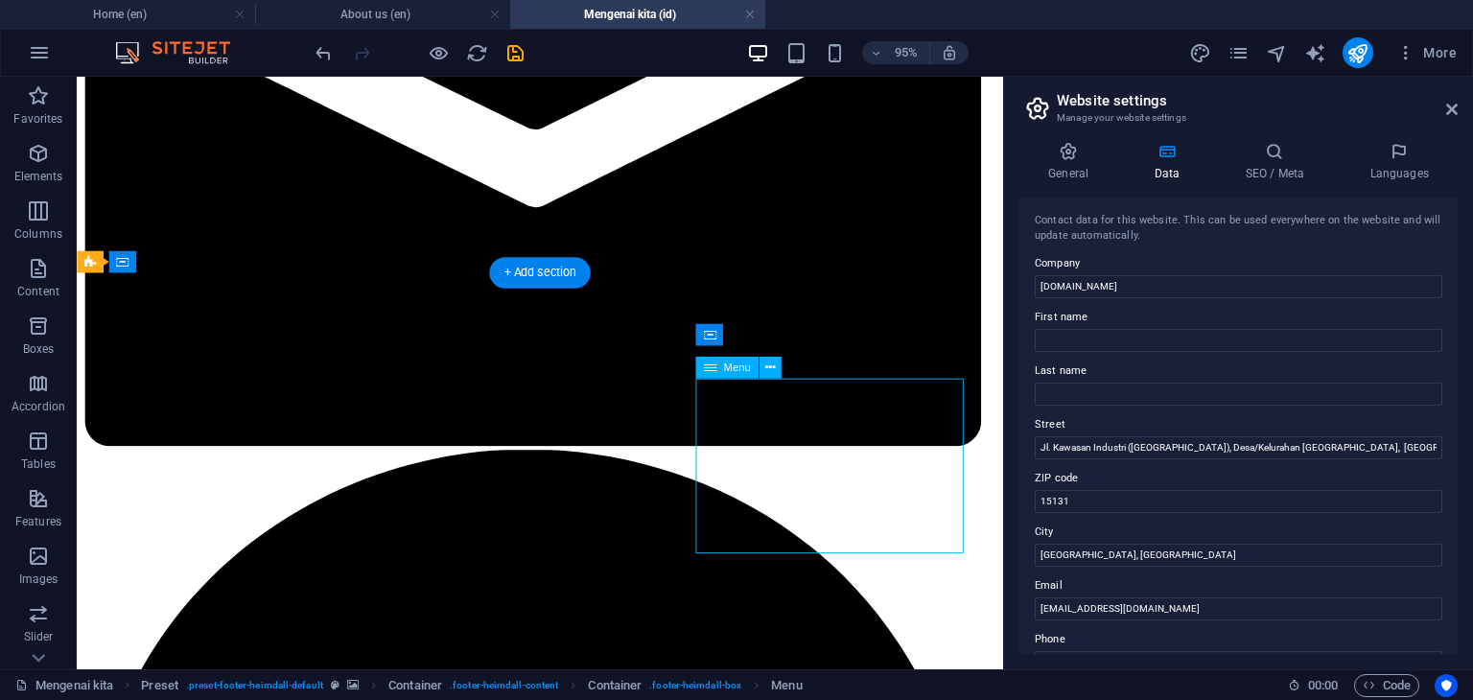
select select
select select "6"
select select
select select "7"
select select
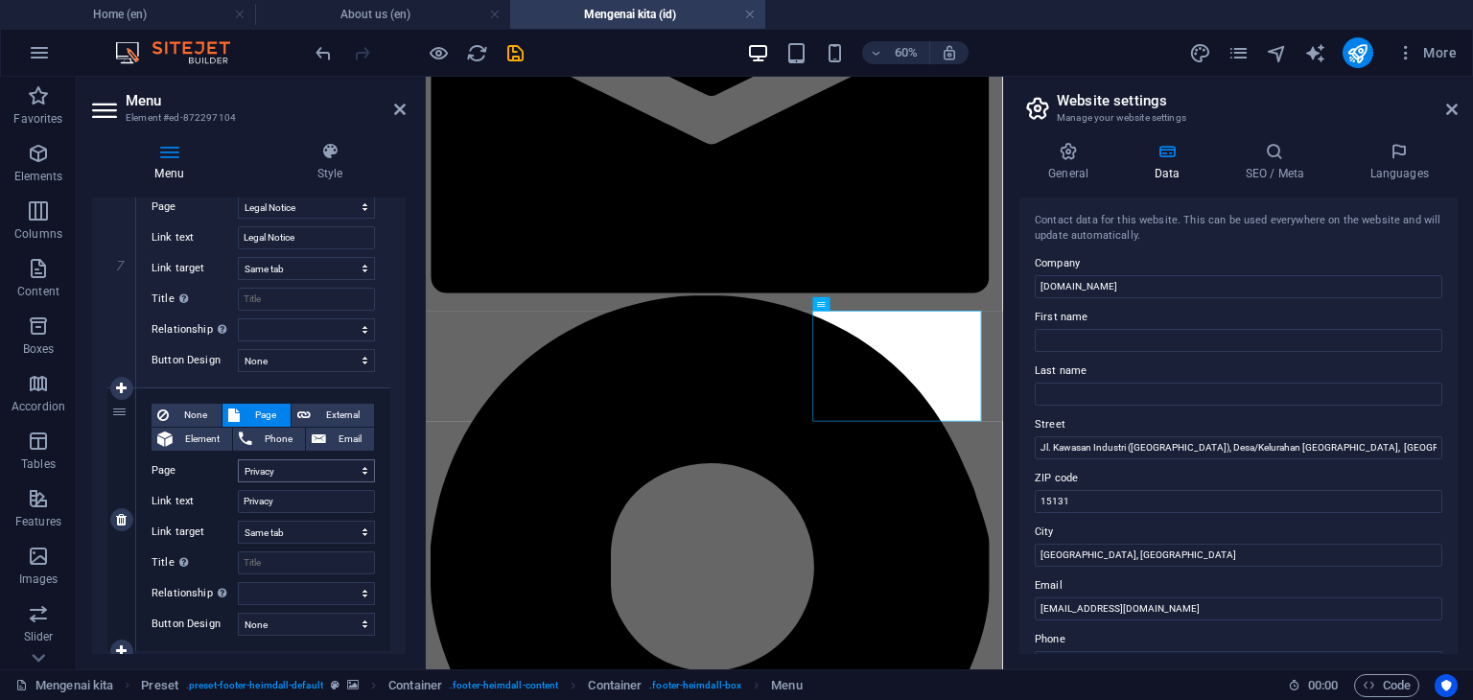
scroll to position [1887, 0]
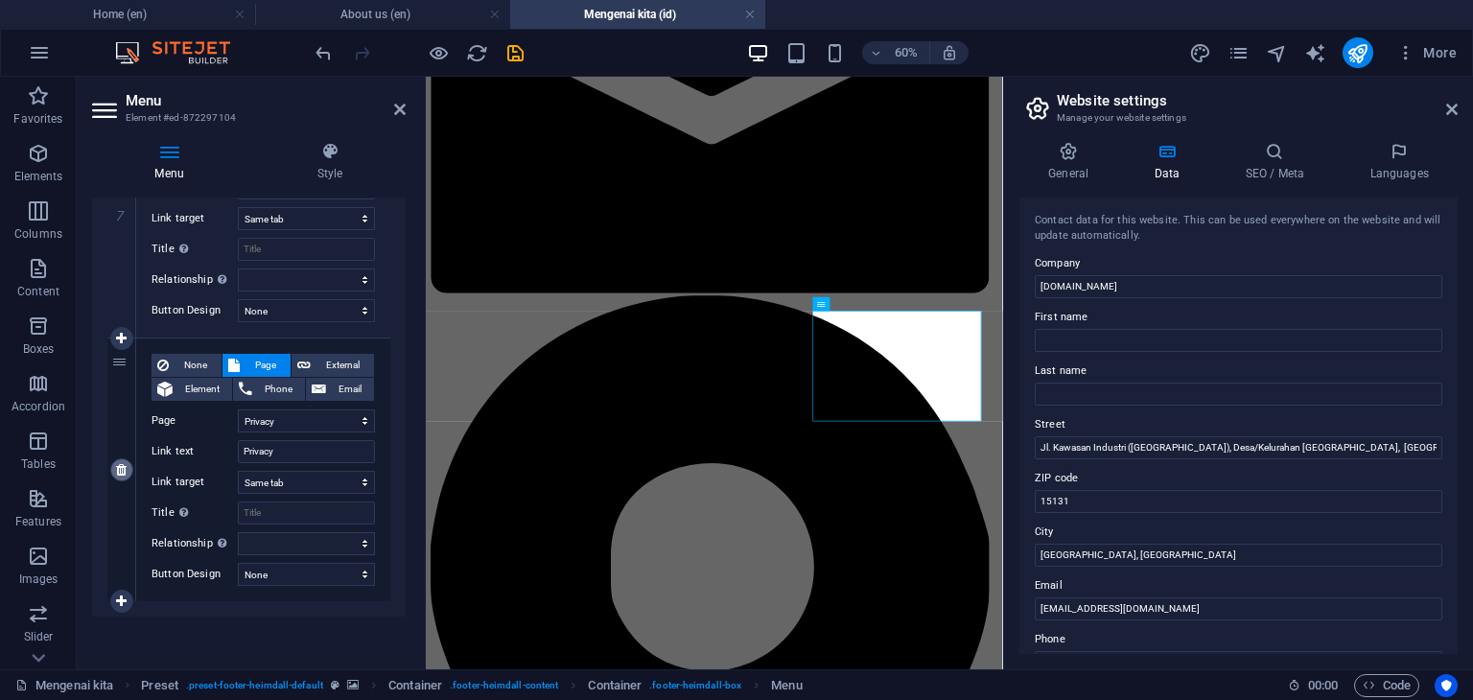
click at [116, 472] on icon at bounding box center [121, 469] width 11 height 13
select select
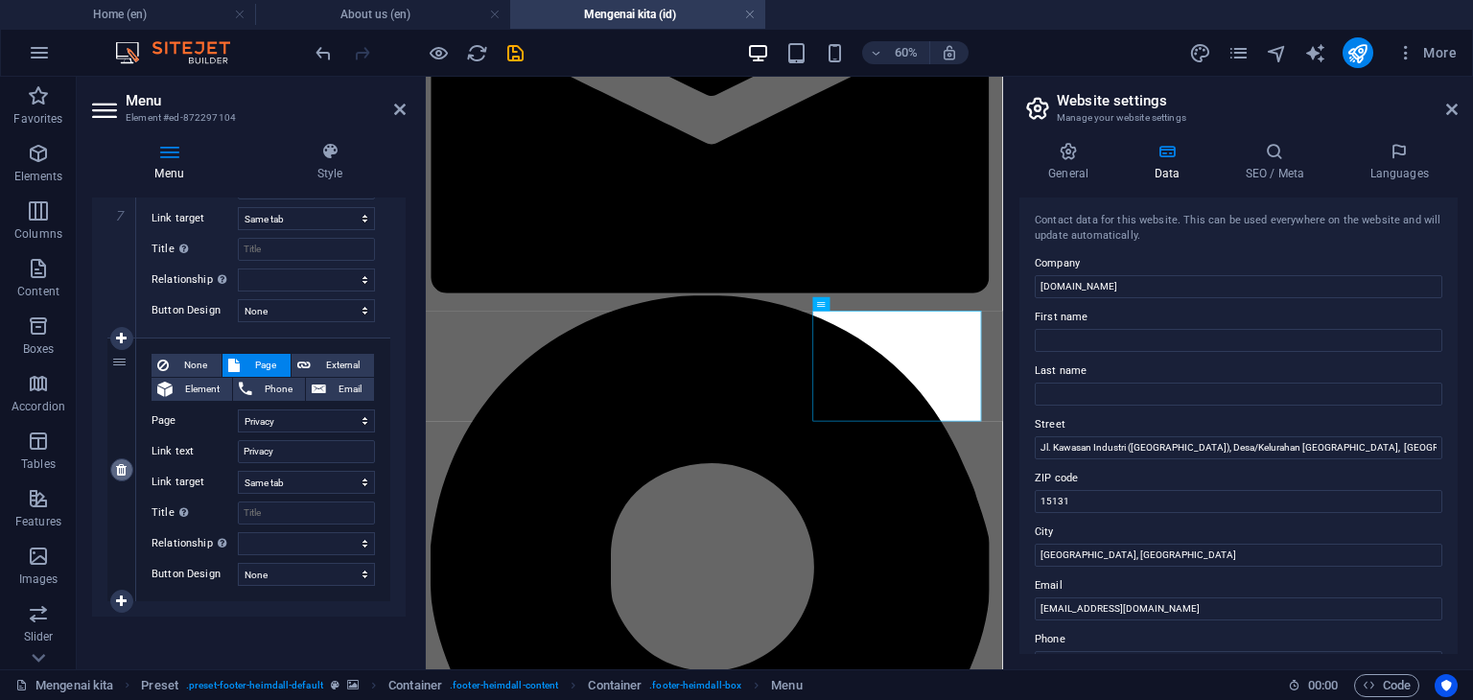
select select
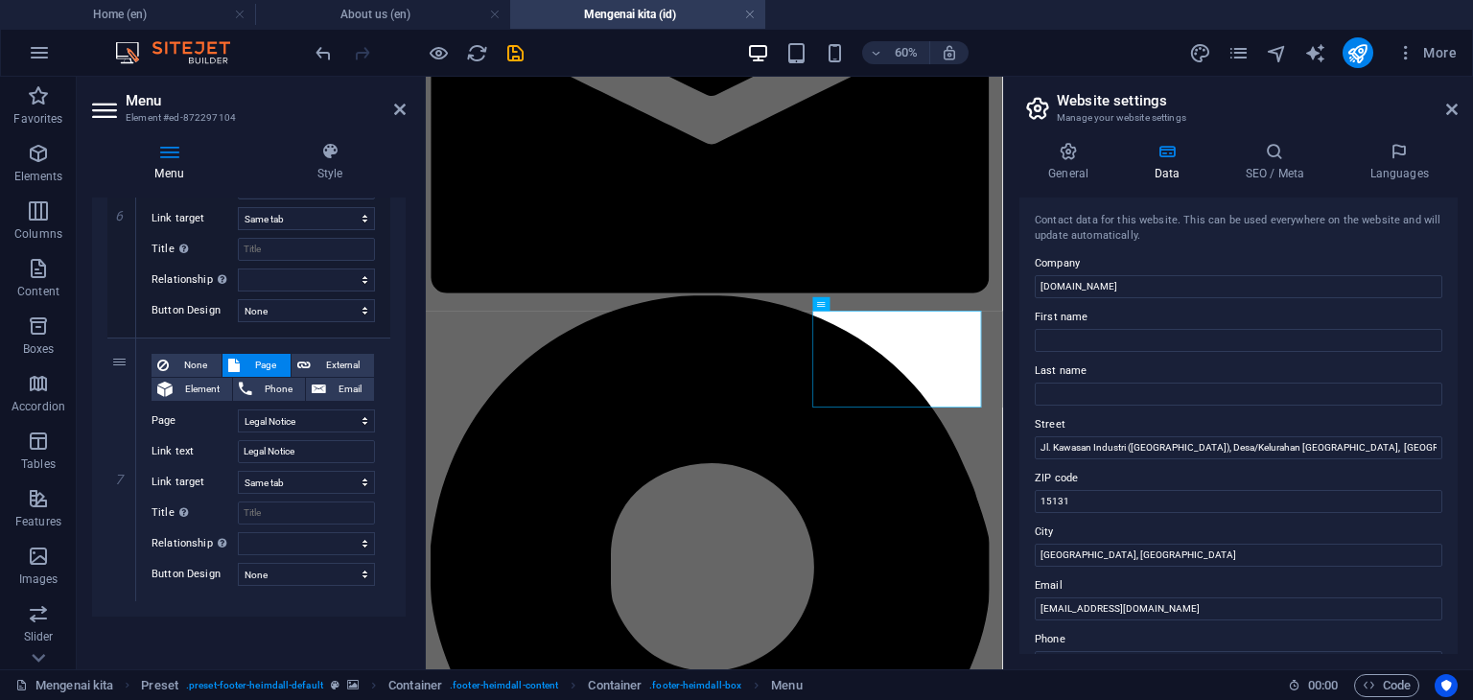
click at [0, 0] on icon at bounding box center [0, 0] width 0 height 0
select select
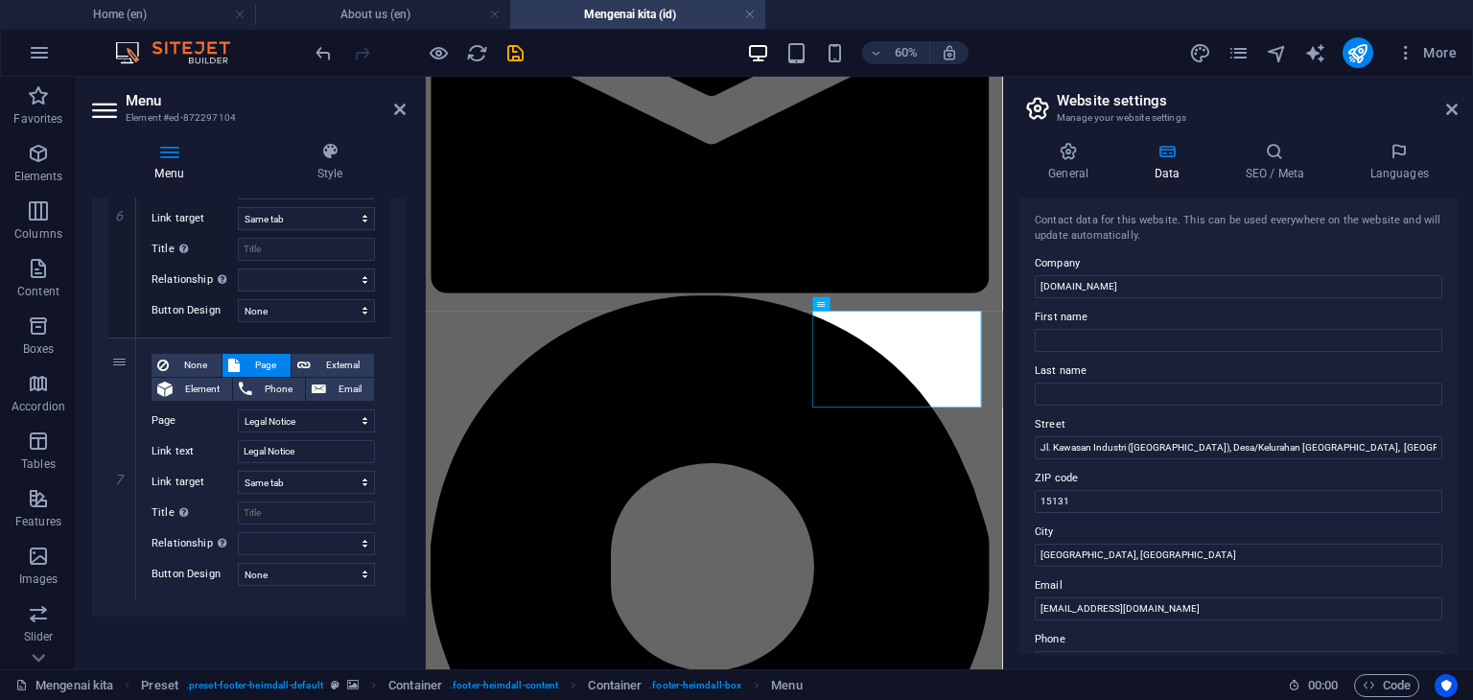
select select
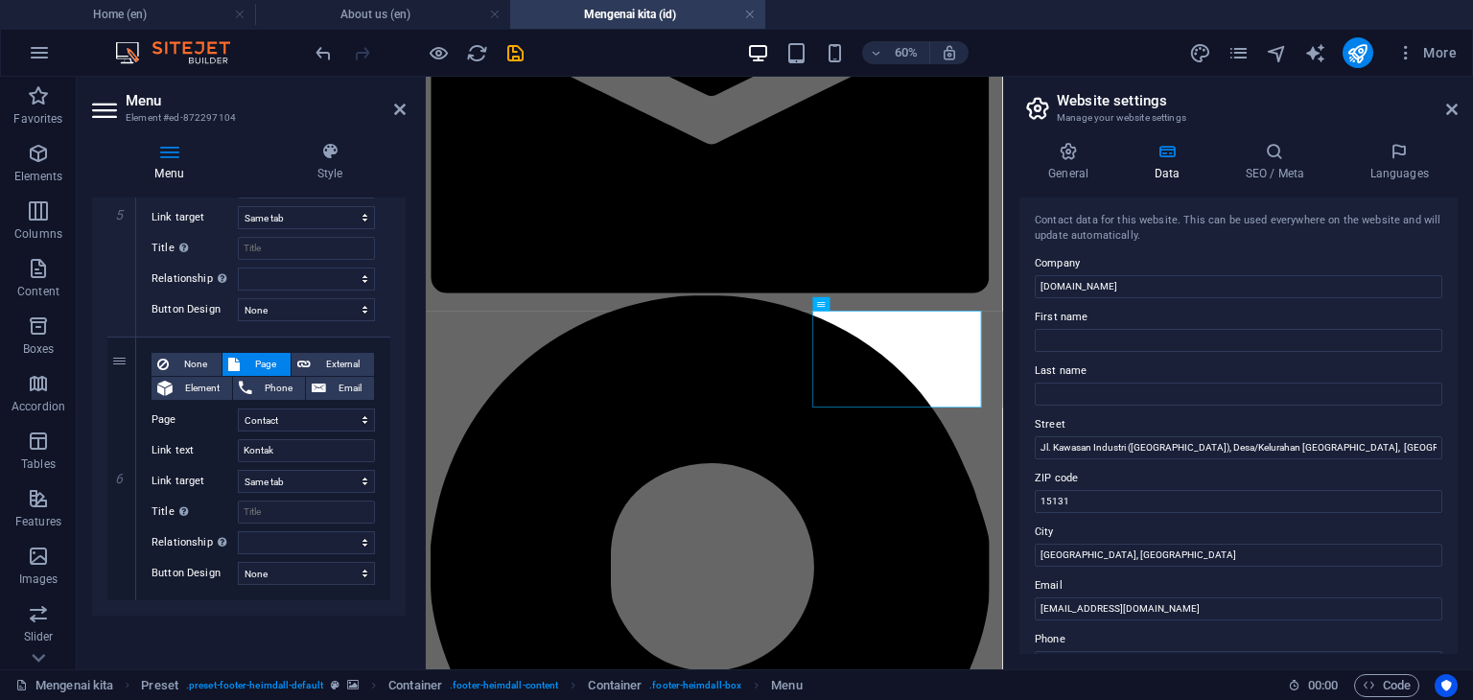
scroll to position [1360, 0]
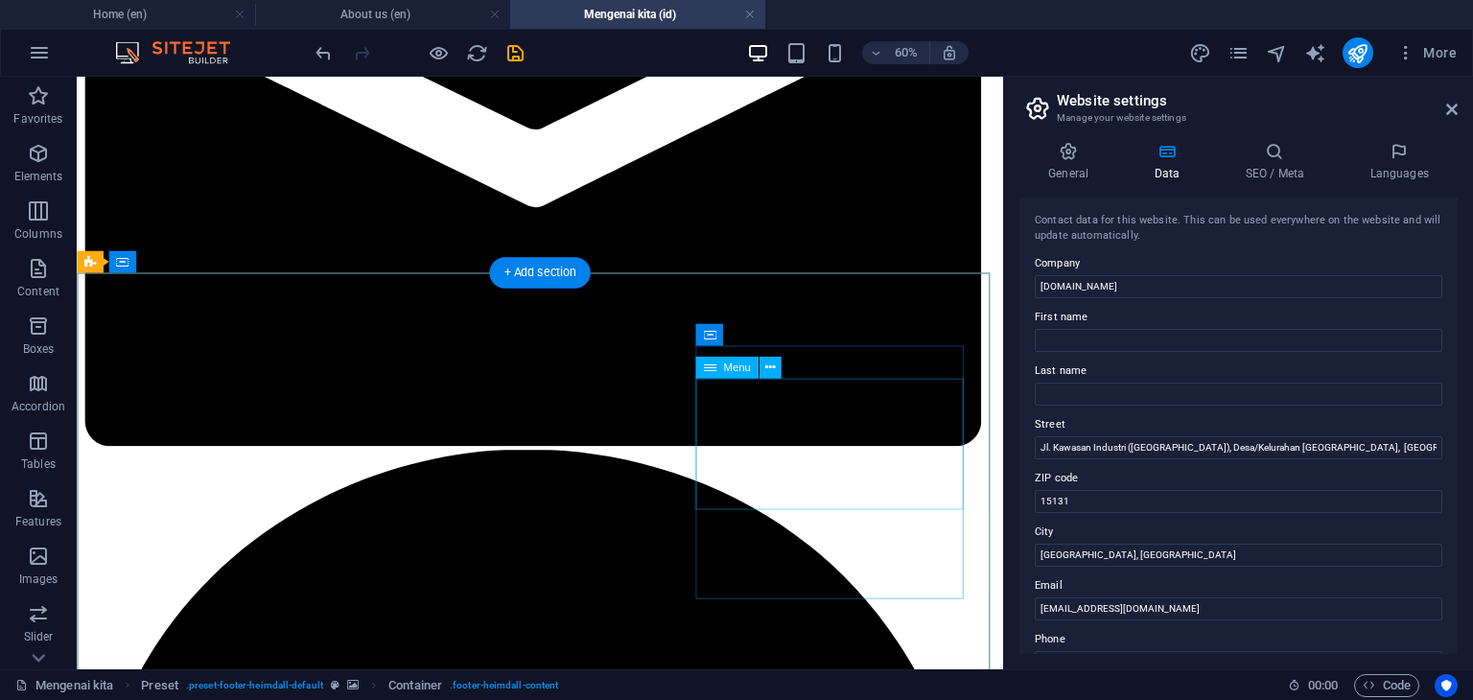
scroll to position [1786, 0]
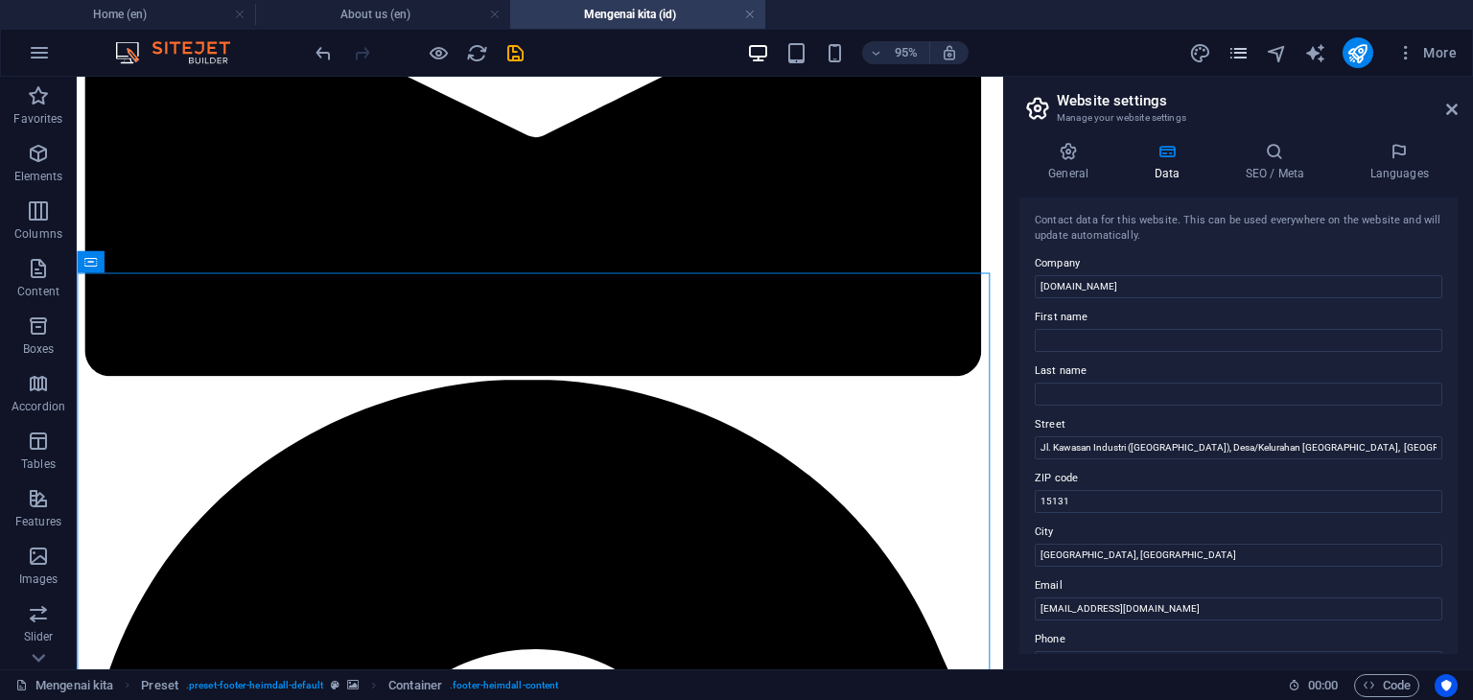
click at [1247, 57] on icon "pages" at bounding box center [1238, 53] width 22 height 22
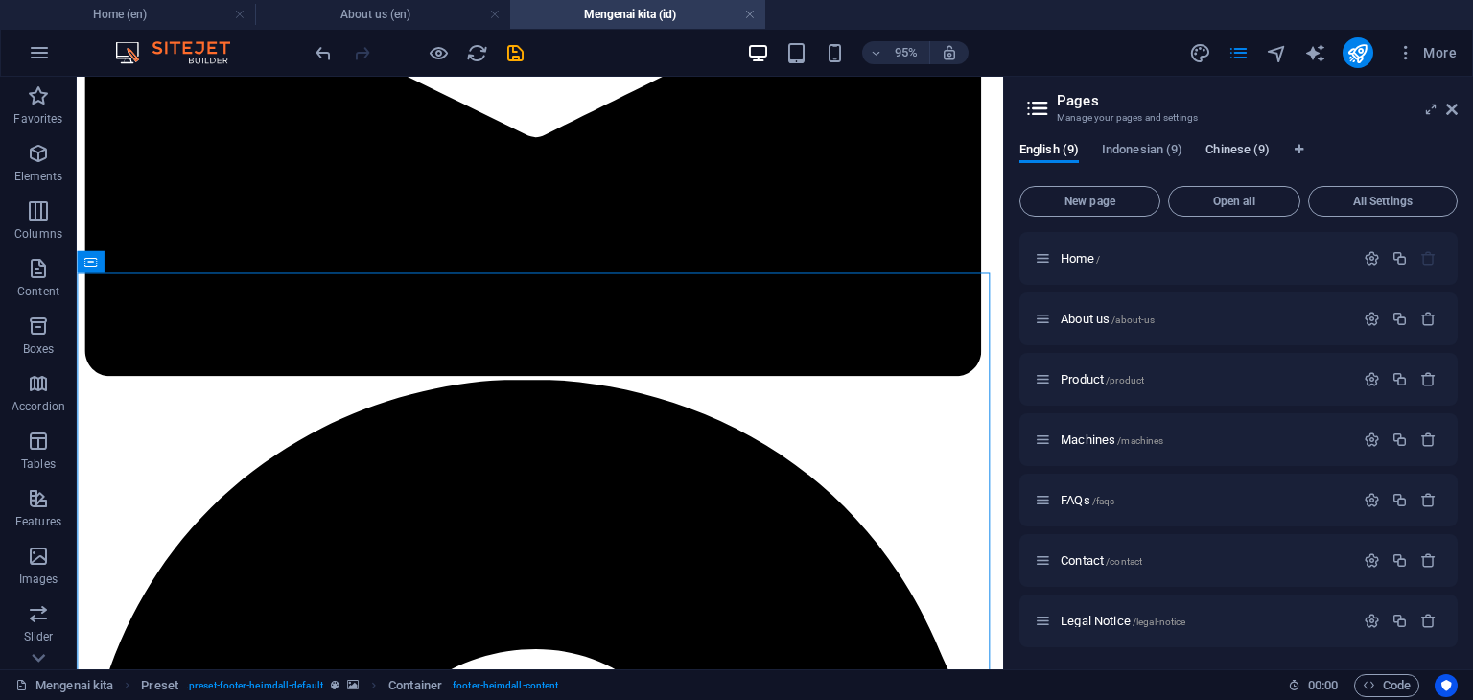
click at [1227, 146] on span "Chinese (9)" at bounding box center [1237, 151] width 64 height 27
click at [1090, 317] on span "About us CH /about-us-ch" at bounding box center [1125, 319] width 128 height 14
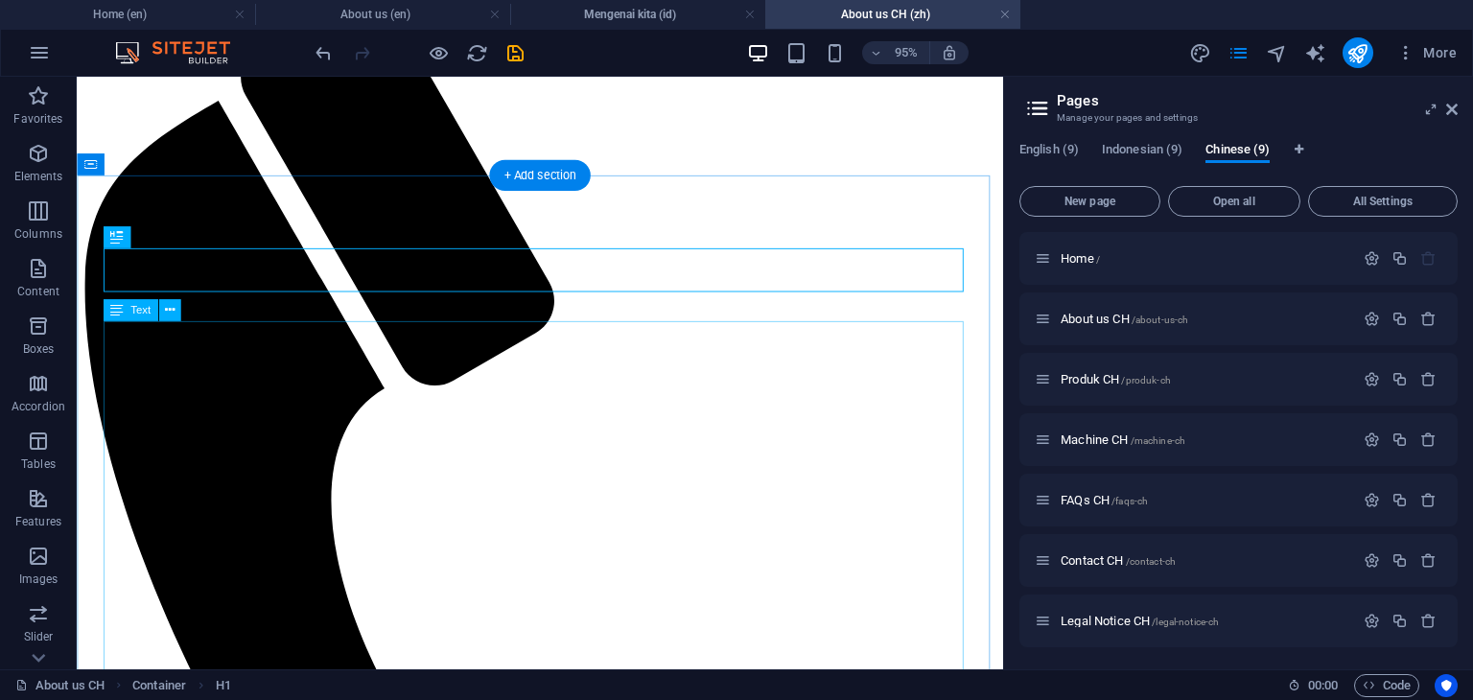
scroll to position [288, 0]
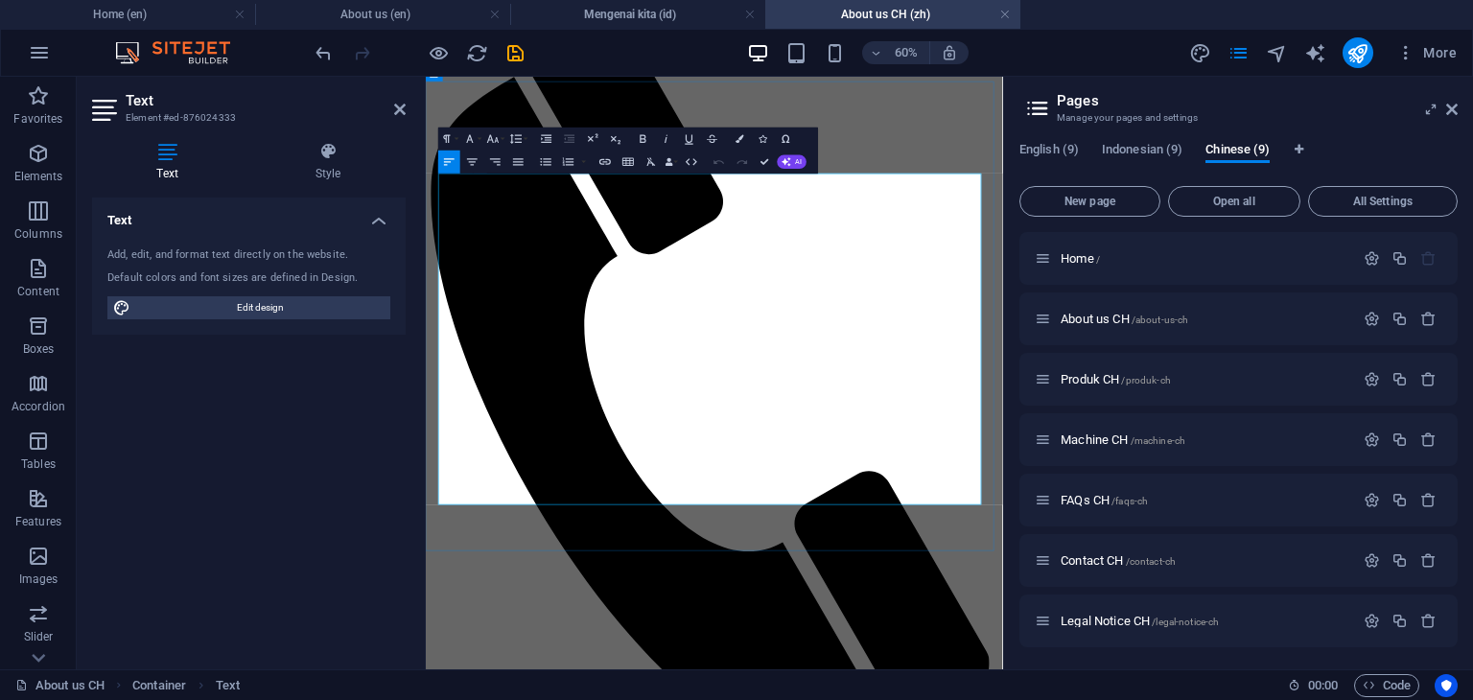
click at [473, 137] on icon "button" at bounding box center [469, 138] width 13 height 13
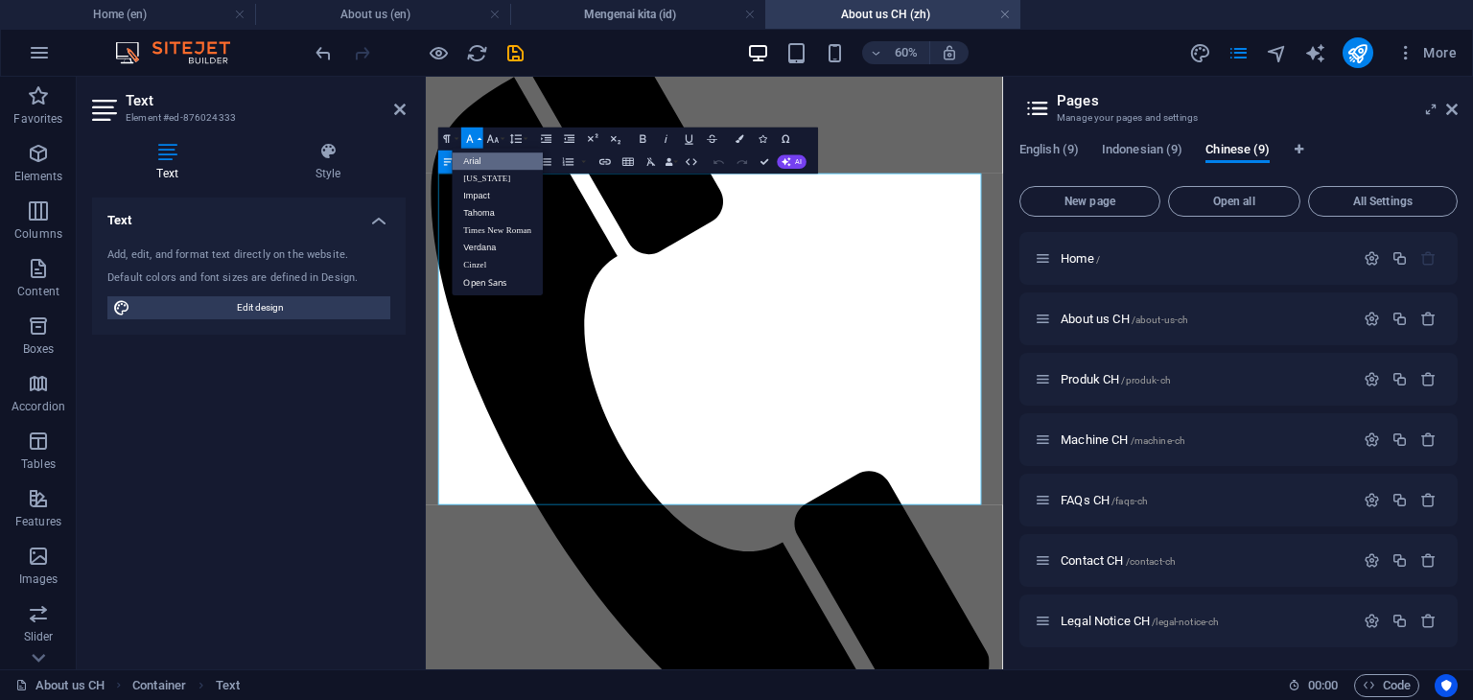
scroll to position [0, 0]
click at [484, 165] on link "Arial" at bounding box center [498, 160] width 91 height 17
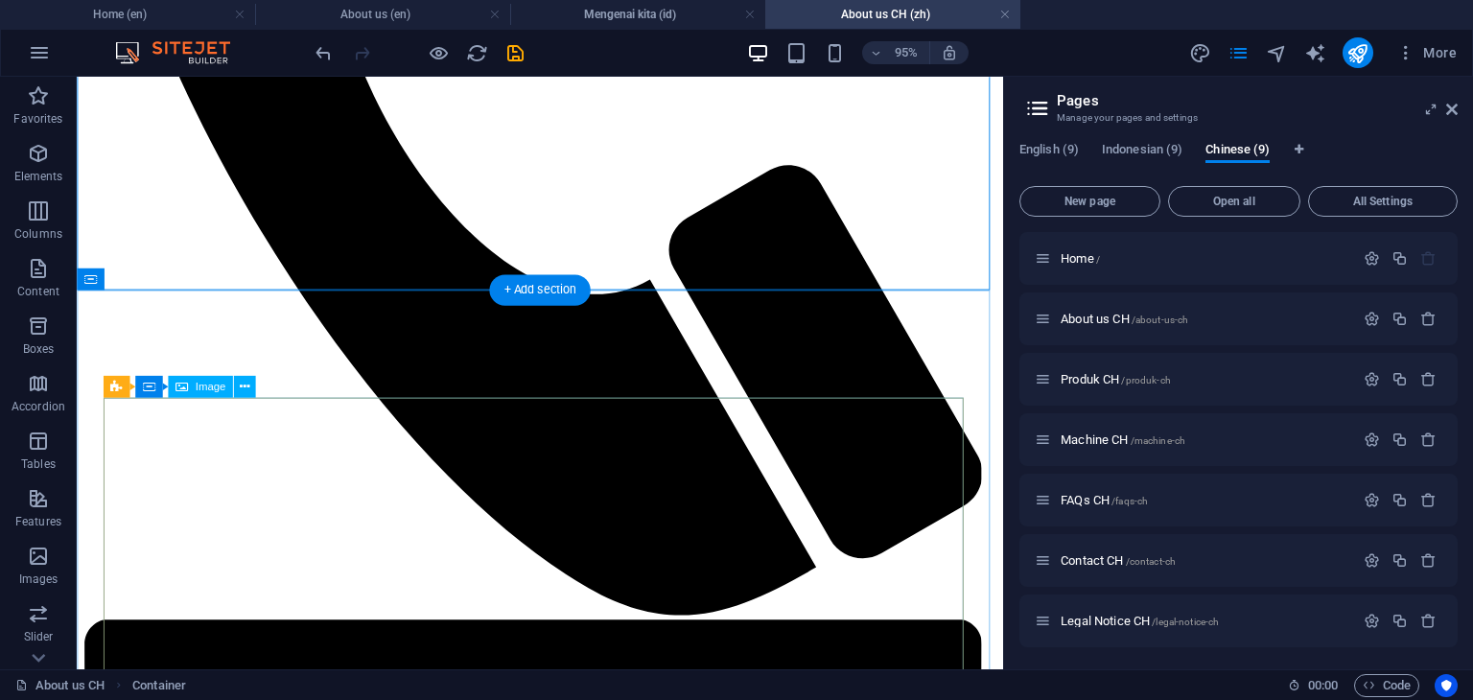
scroll to position [959, 0]
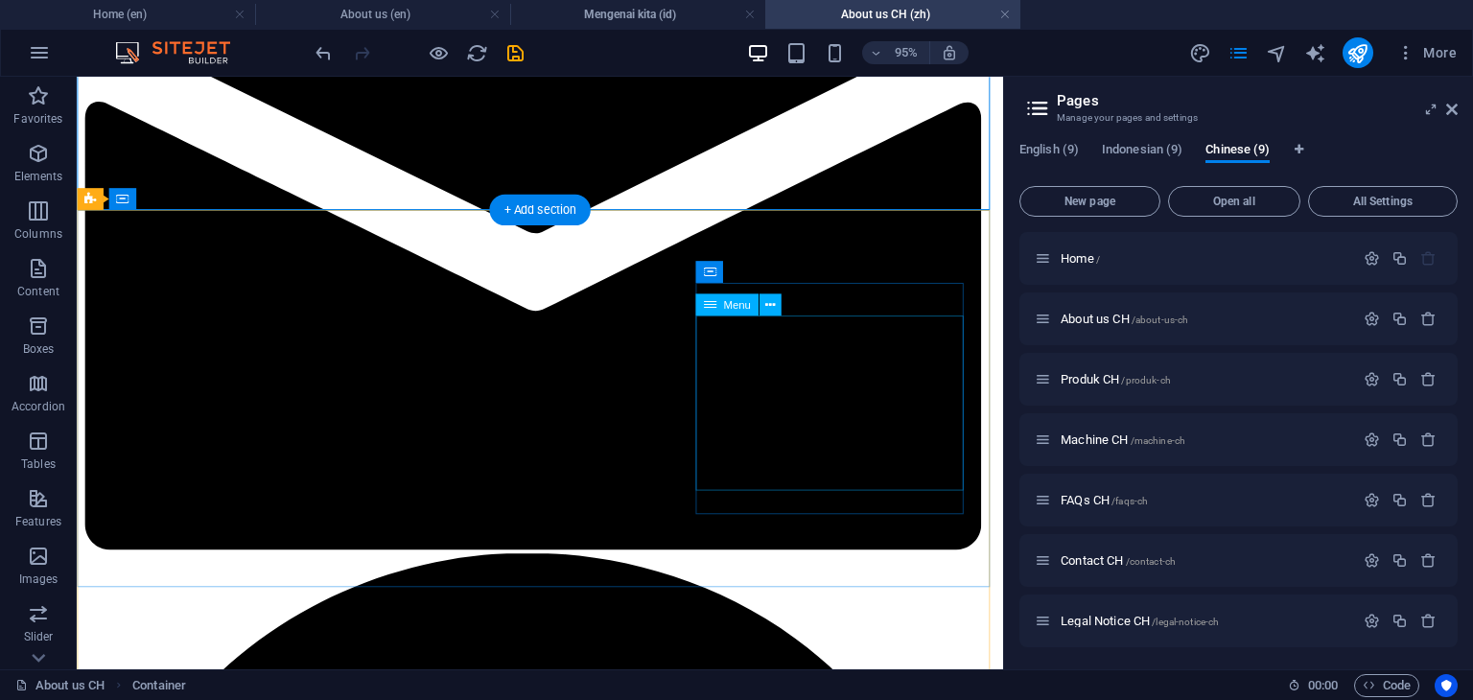
scroll to position [1822, 0]
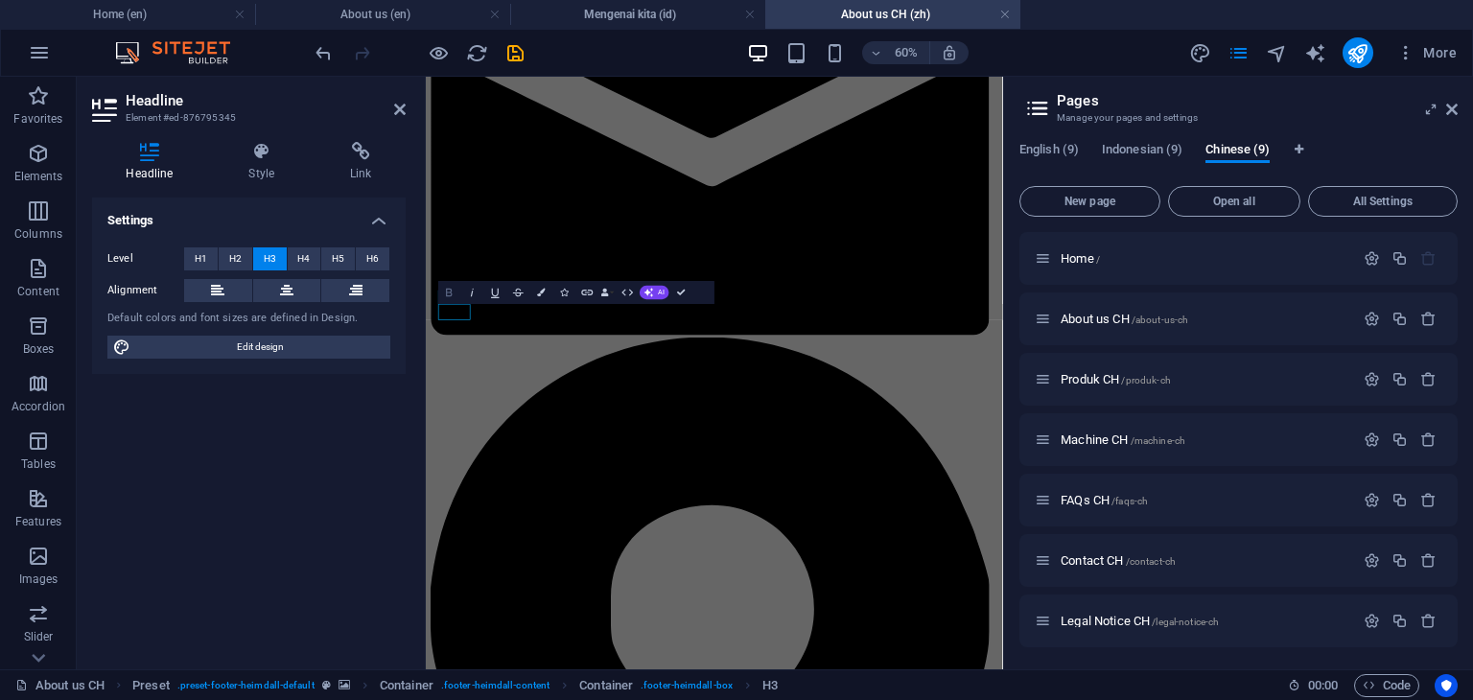
click at [445, 292] on icon "button" at bounding box center [448, 292] width 13 height 13
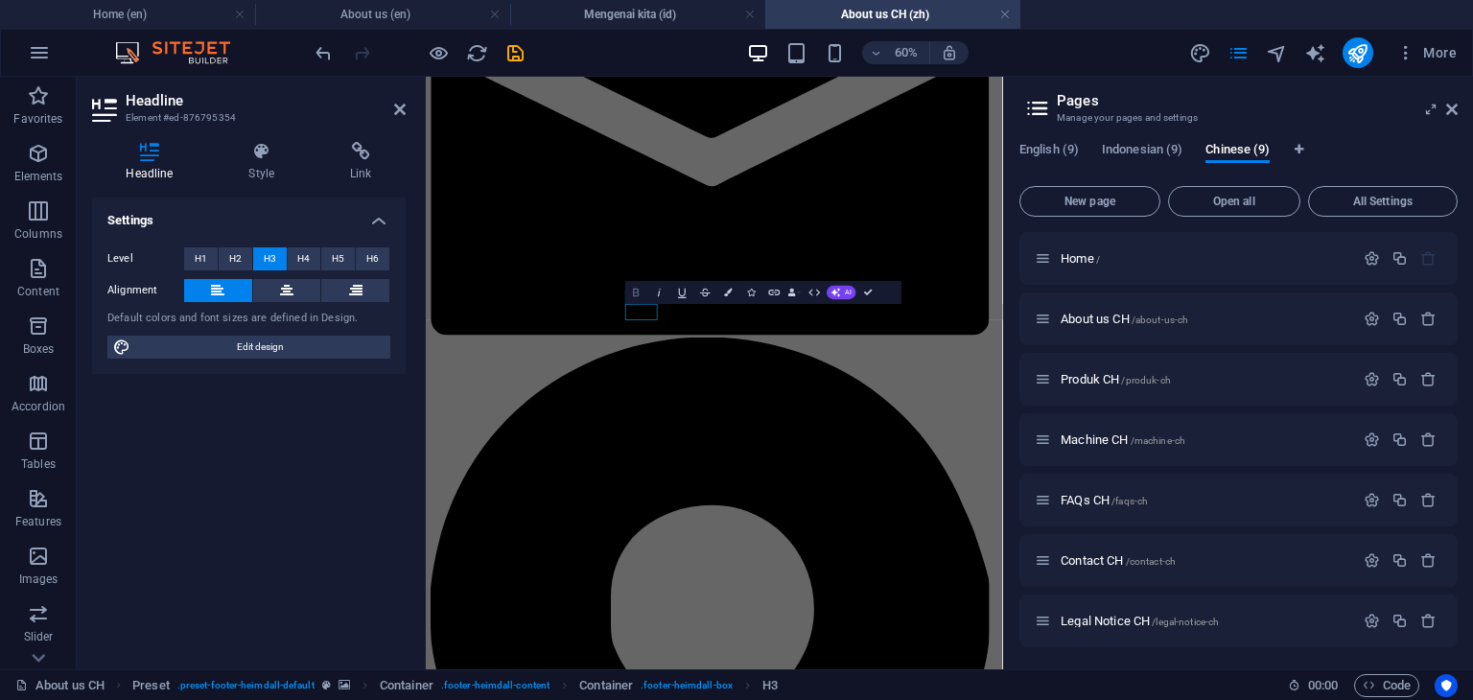
click at [627, 292] on button "Bold" at bounding box center [636, 292] width 22 height 23
click at [599, 292] on icon "button" at bounding box center [602, 293] width 6 height 8
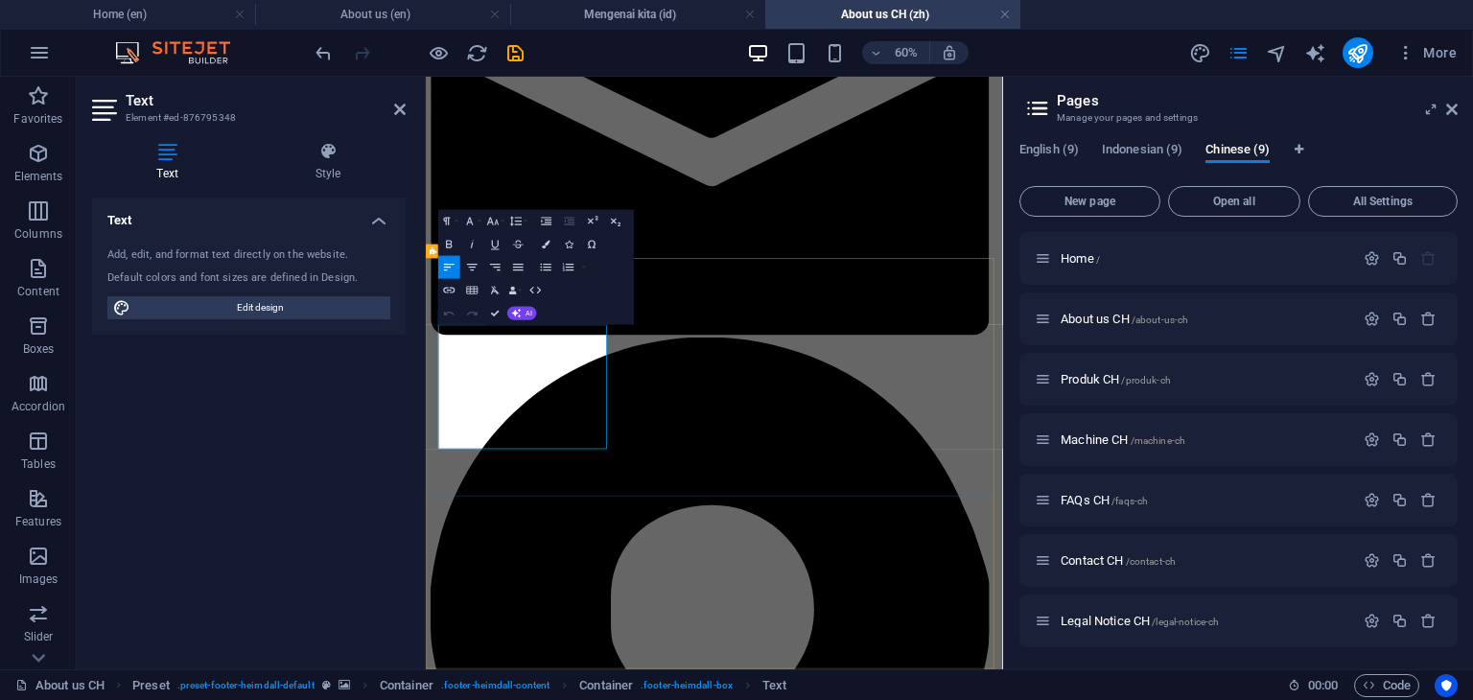
click at [518, 266] on icon "button" at bounding box center [517, 267] width 13 height 13
click at [476, 220] on icon "button" at bounding box center [469, 221] width 13 height 13
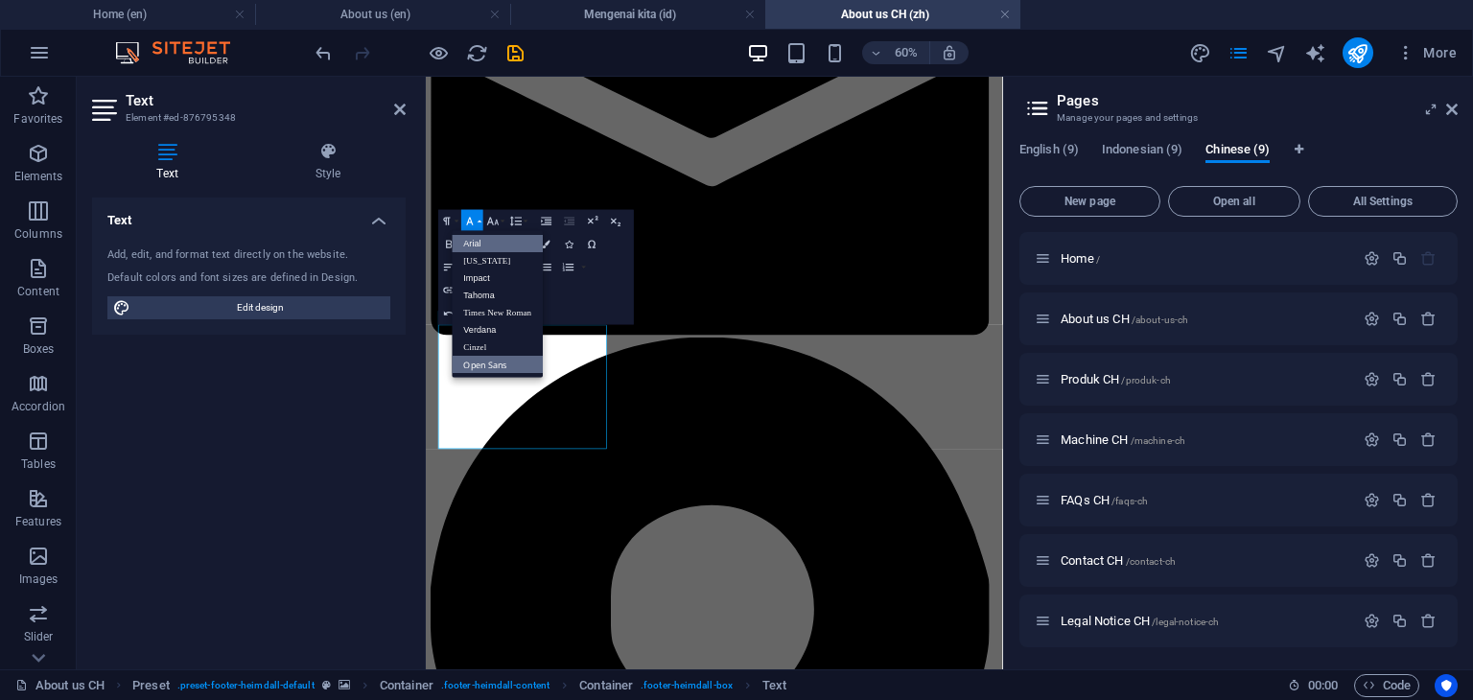
click at [478, 239] on link "Arial" at bounding box center [498, 243] width 91 height 17
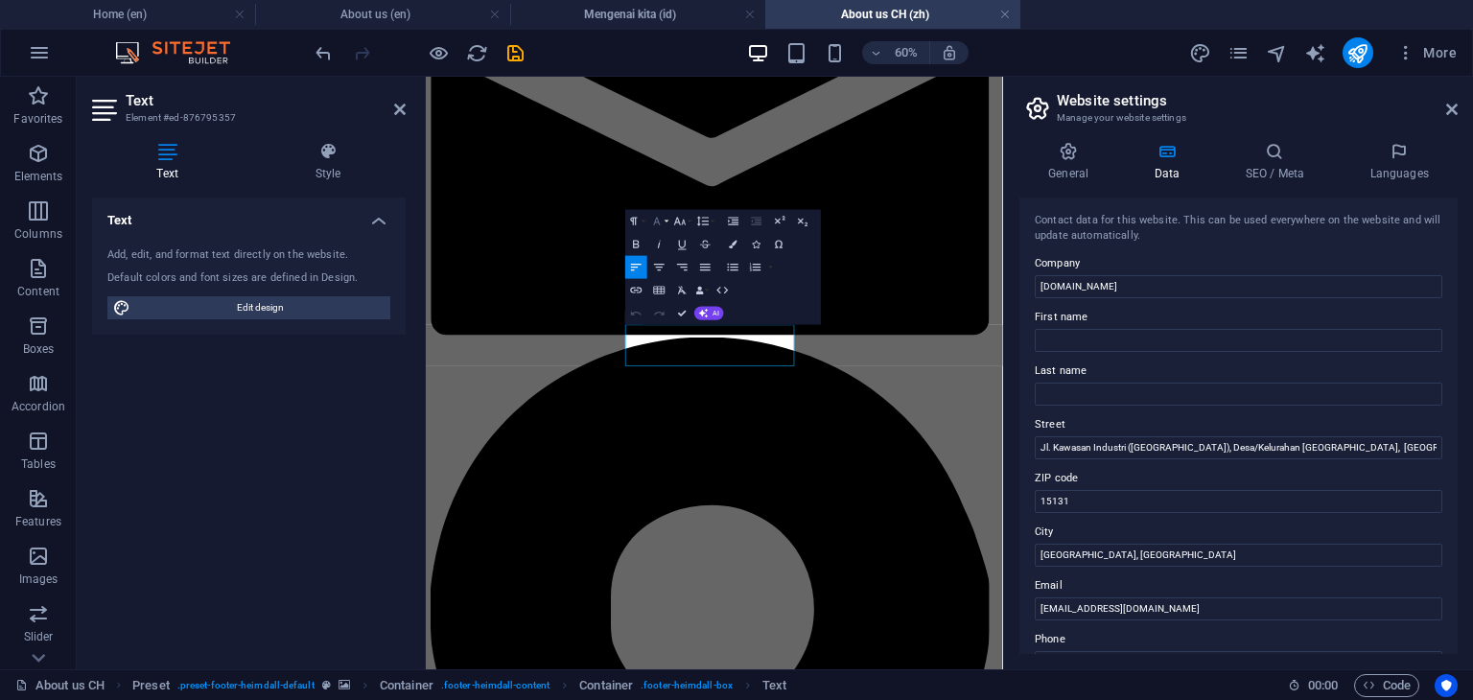
click at [657, 224] on icon "button" at bounding box center [656, 221] width 13 height 13
click at [658, 243] on link "Arial" at bounding box center [685, 243] width 91 height 17
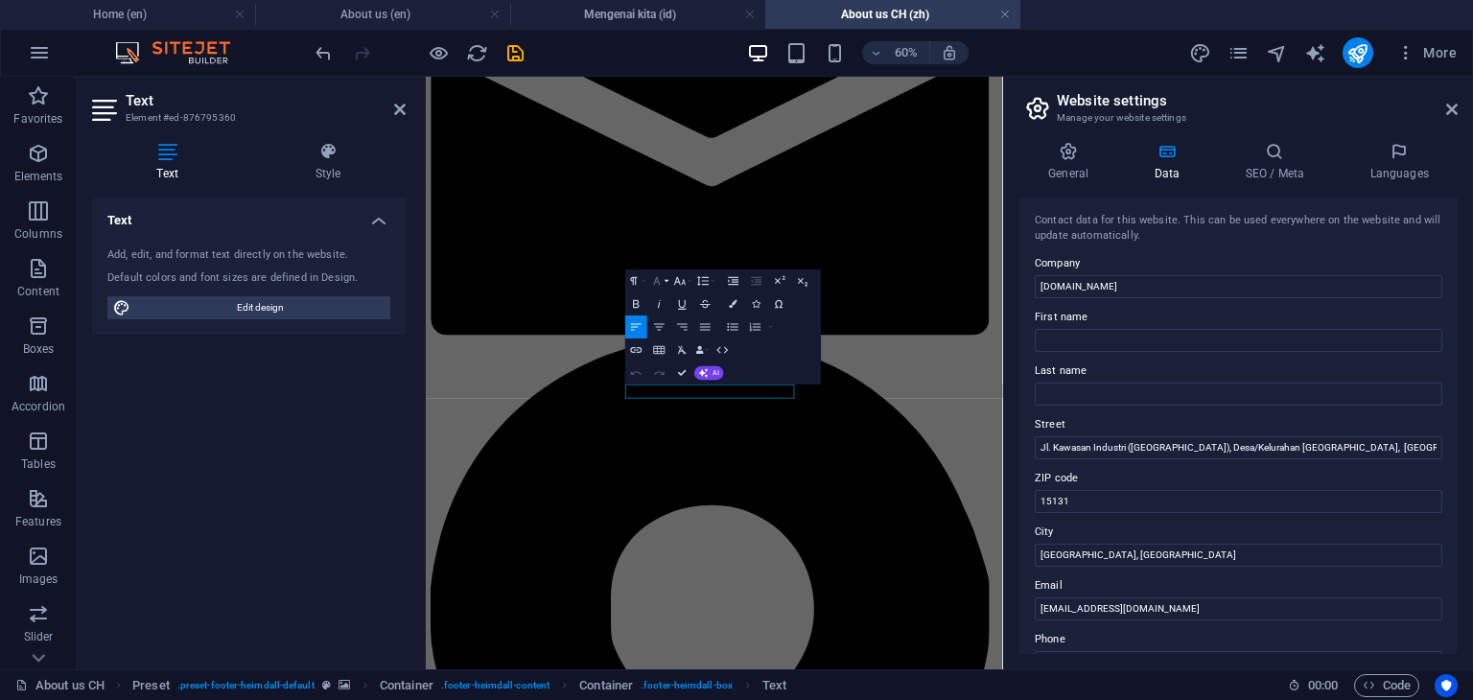
click at [659, 285] on icon "button" at bounding box center [656, 280] width 13 height 13
click at [664, 304] on link "Arial" at bounding box center [685, 303] width 91 height 17
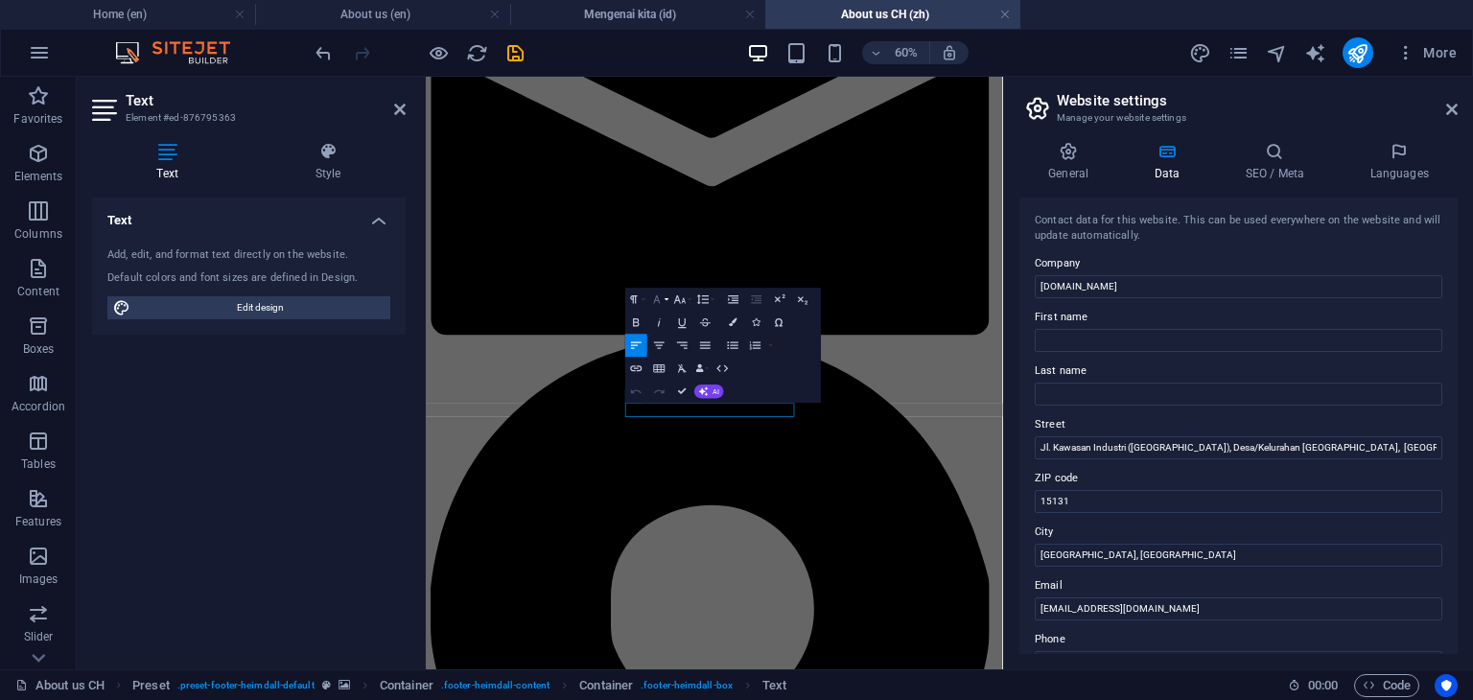
click at [665, 302] on button "Font Family" at bounding box center [659, 299] width 22 height 23
click at [663, 320] on link "Arial" at bounding box center [685, 322] width 91 height 17
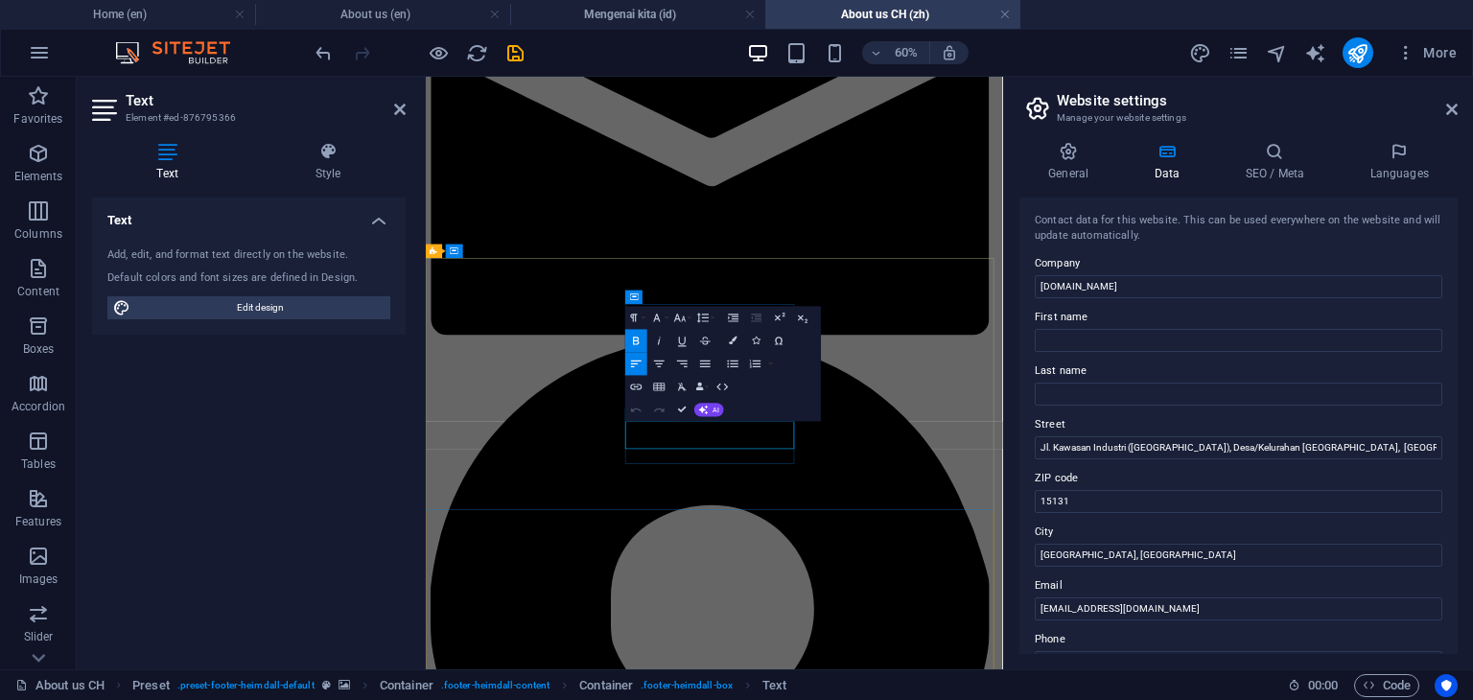
drag, startPoint x: 915, startPoint y: 681, endPoint x: 758, endPoint y: 658, distance: 158.9
click at [657, 319] on icon "button" at bounding box center [656, 317] width 13 height 13
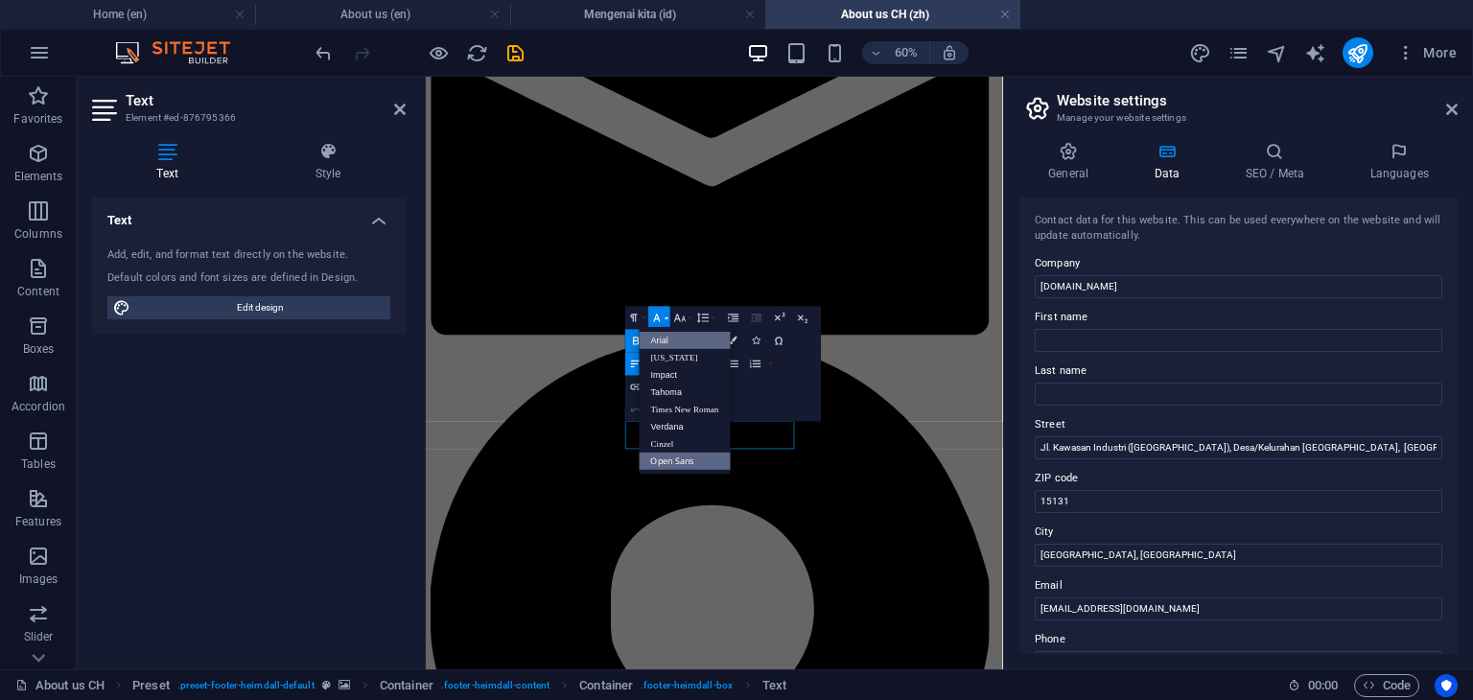
click at [666, 338] on link "Arial" at bounding box center [685, 340] width 91 height 17
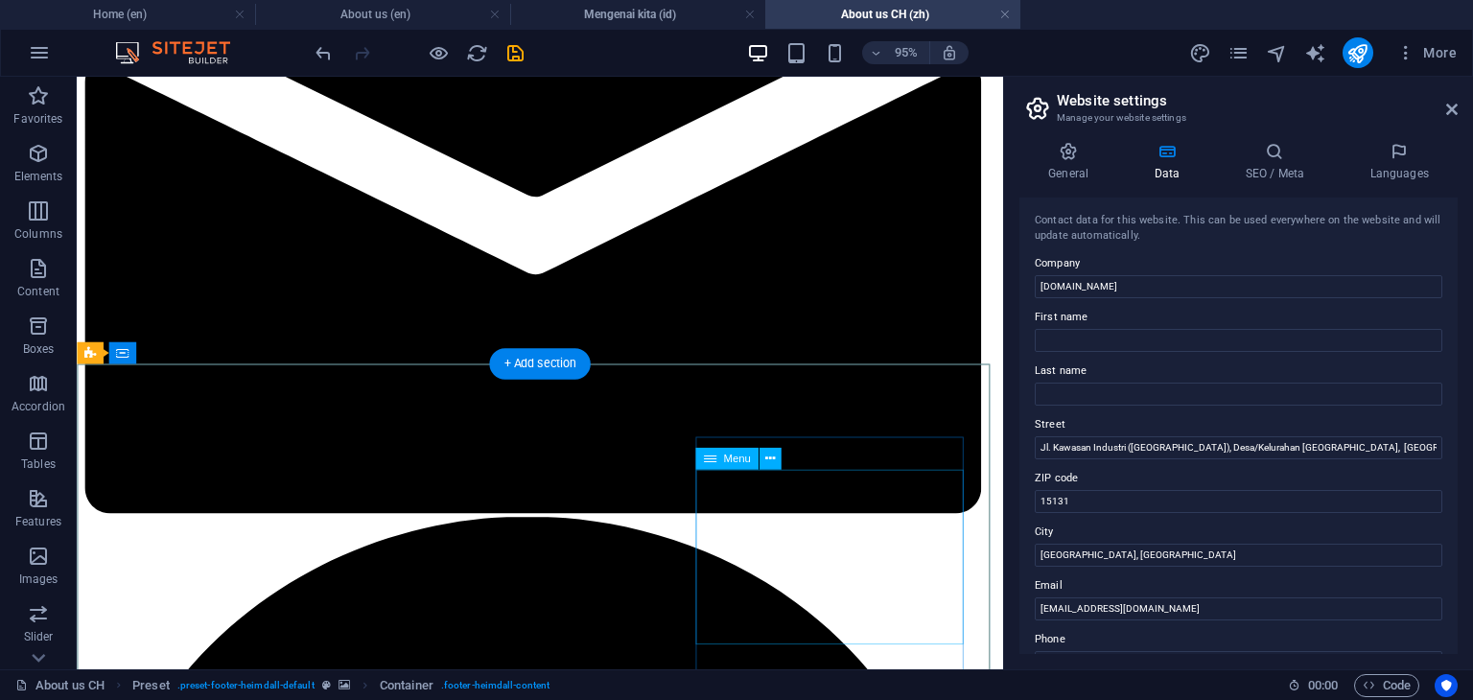
select select
select select "1"
select select
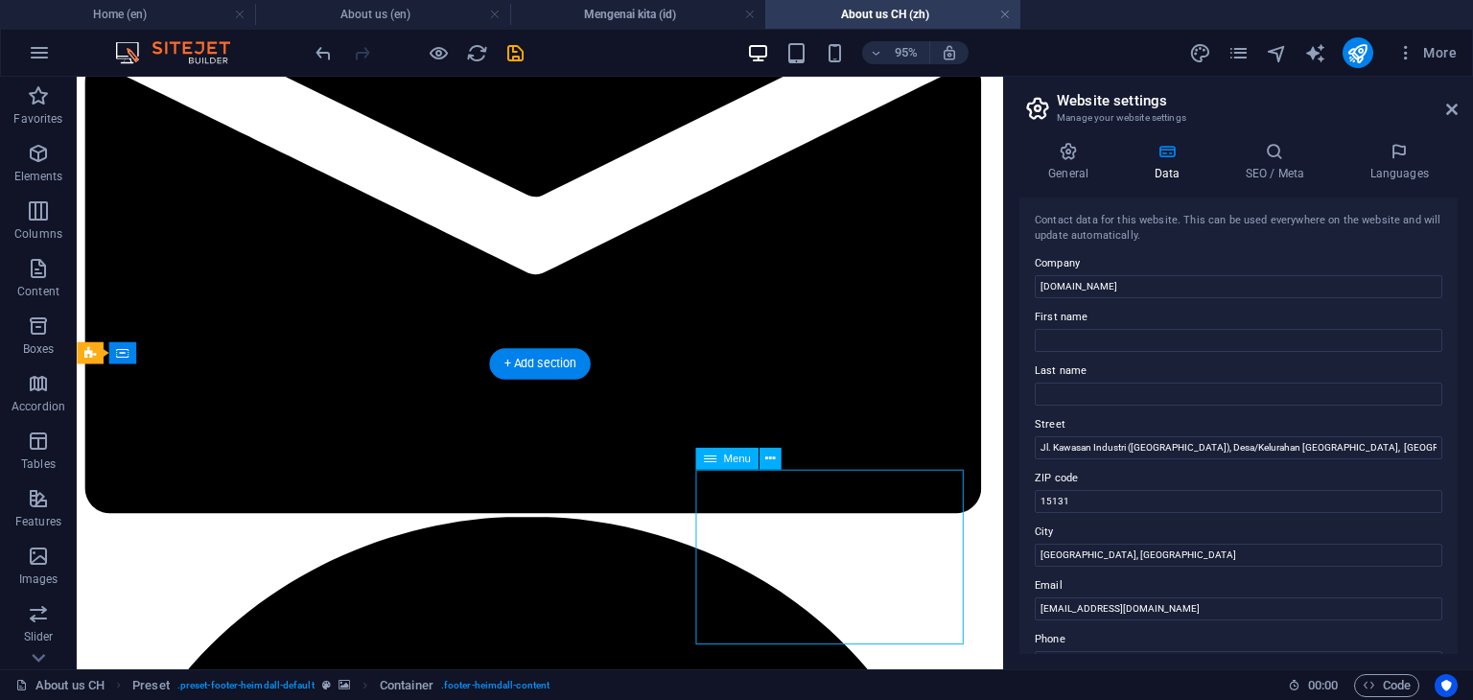
select select "2"
select select
select select "3"
select select
select select "4"
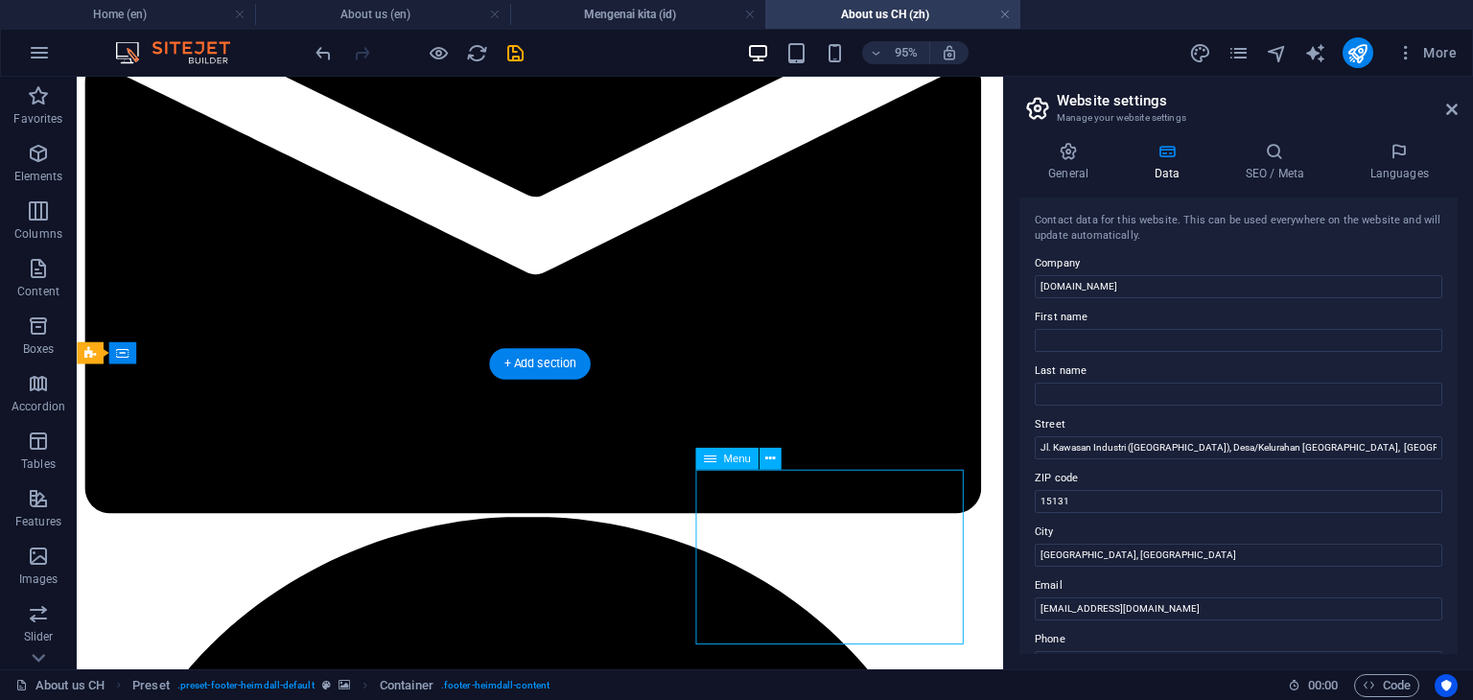
select select
select select "5"
select select
select select "6"
select select
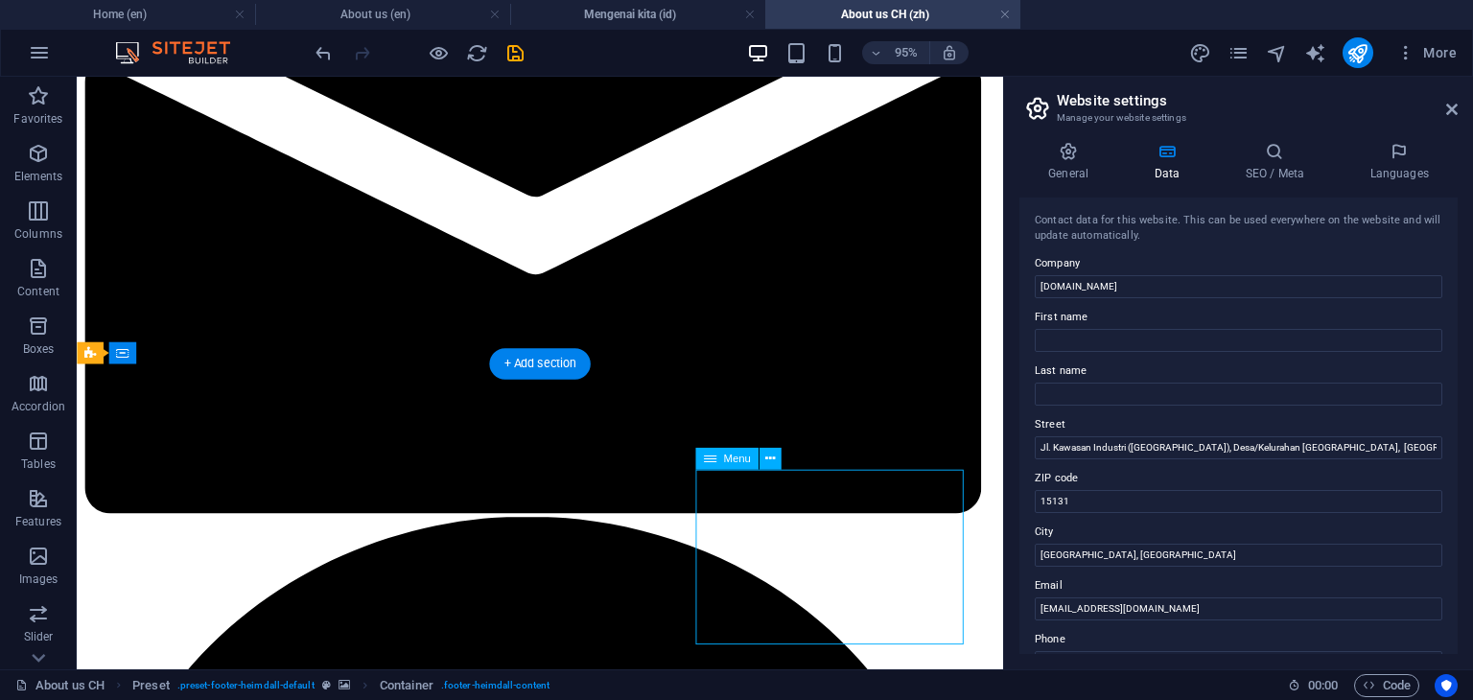
select select "7"
select select
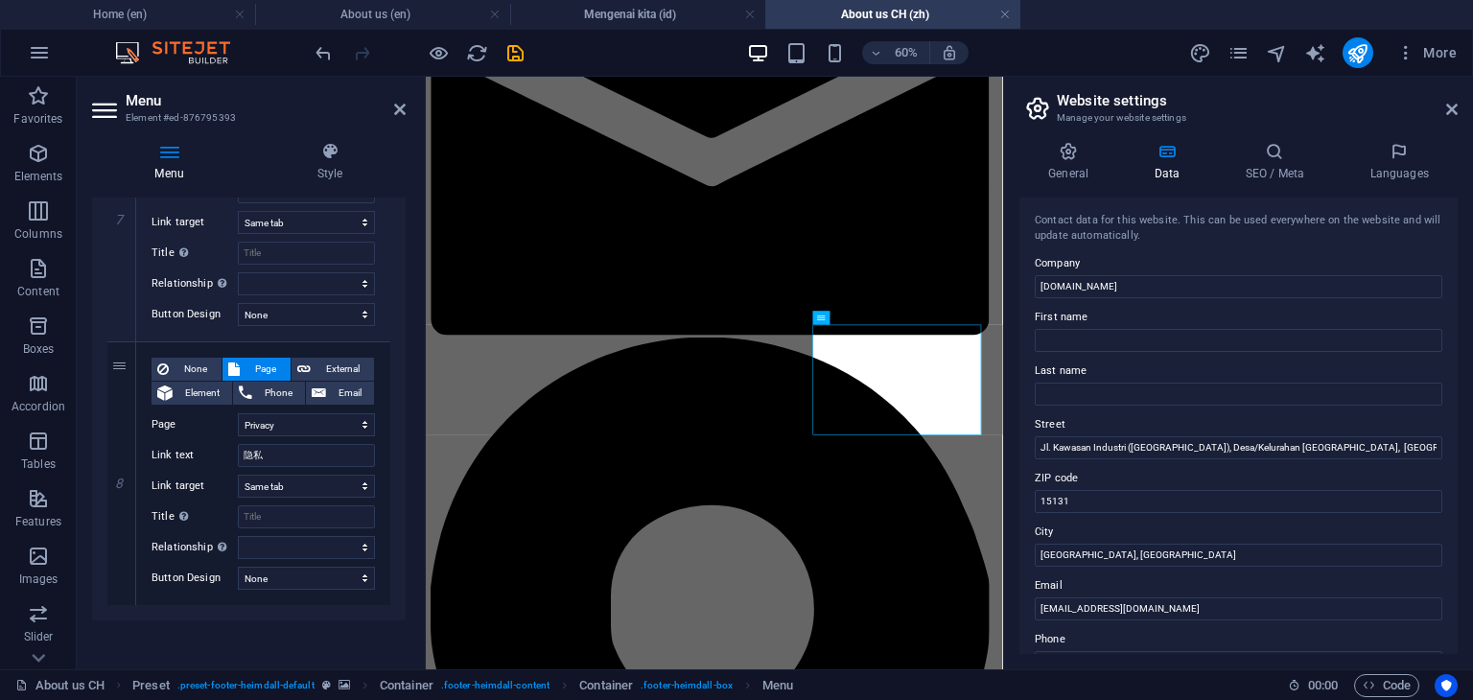
scroll to position [1887, 0]
click at [120, 469] on icon at bounding box center [121, 469] width 11 height 13
select select
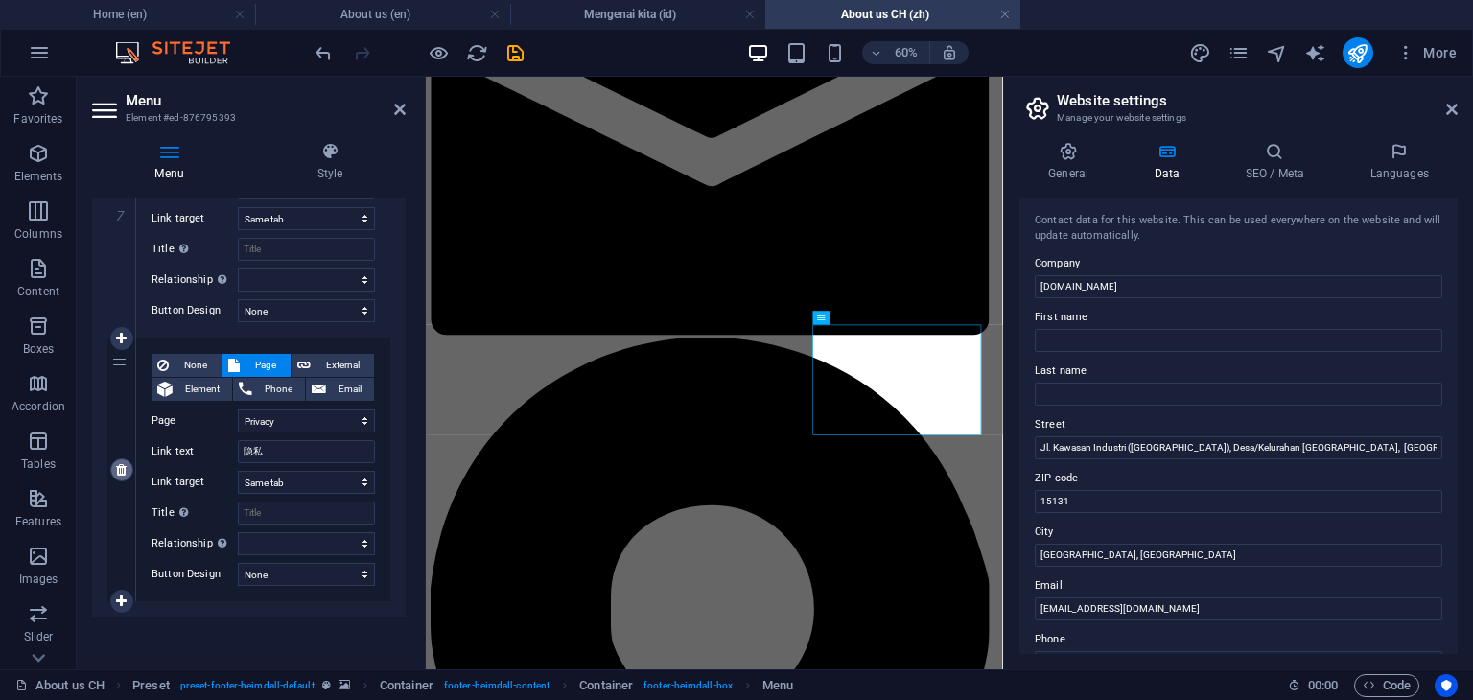
select select
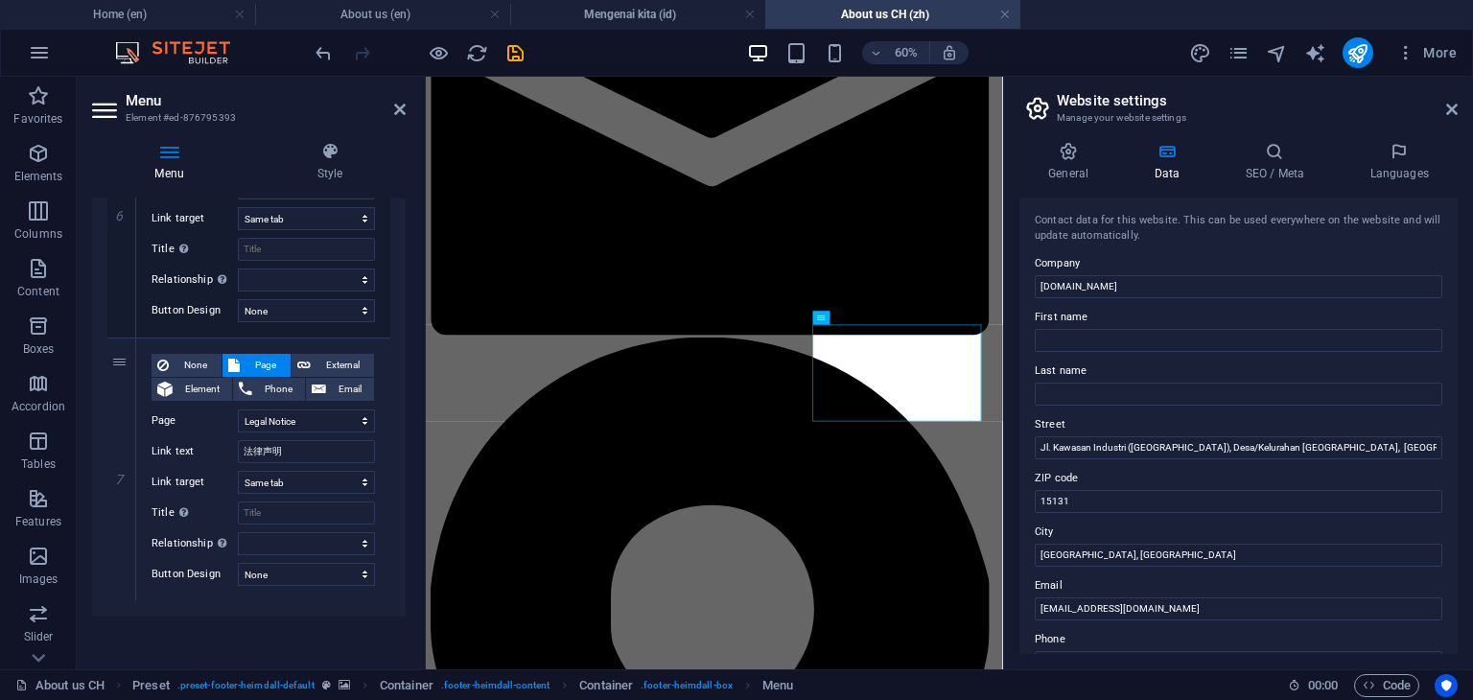
click at [0, 0] on icon at bounding box center [0, 0] width 0 height 0
select select
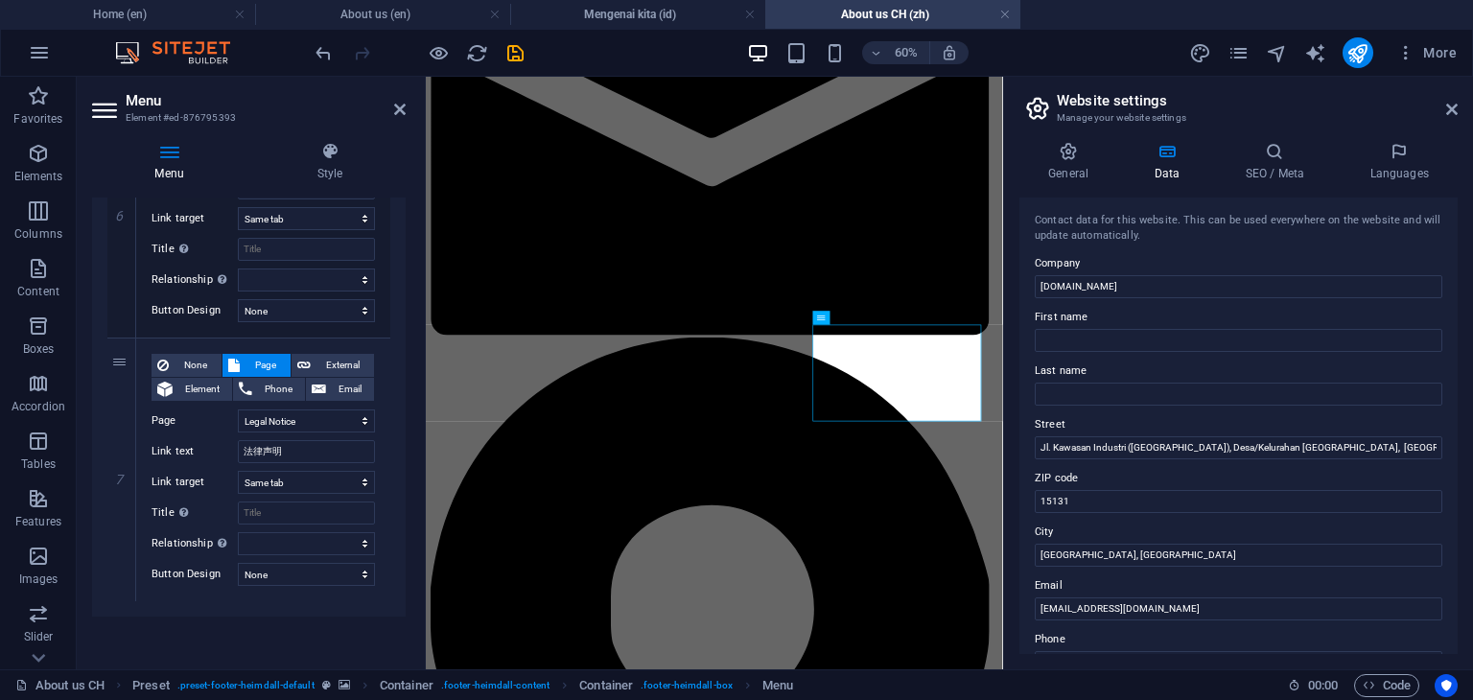
select select
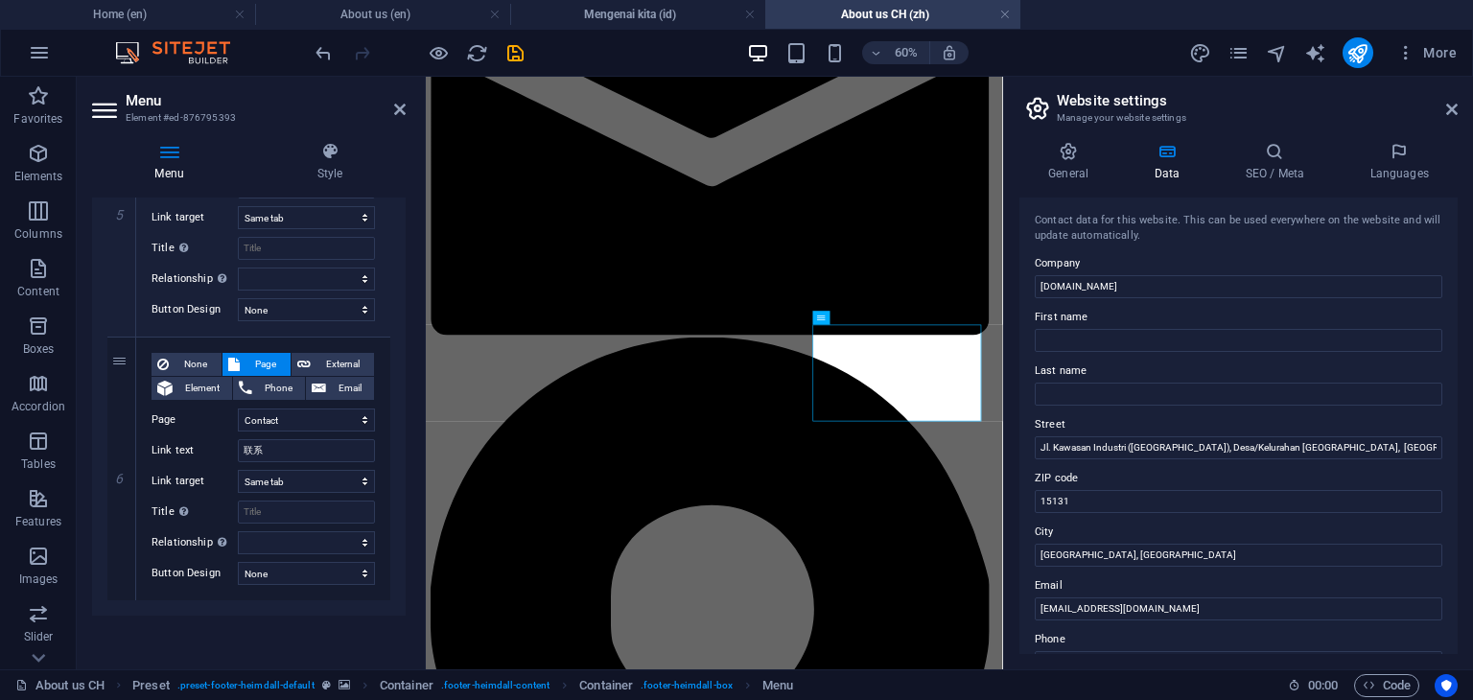
scroll to position [1360, 0]
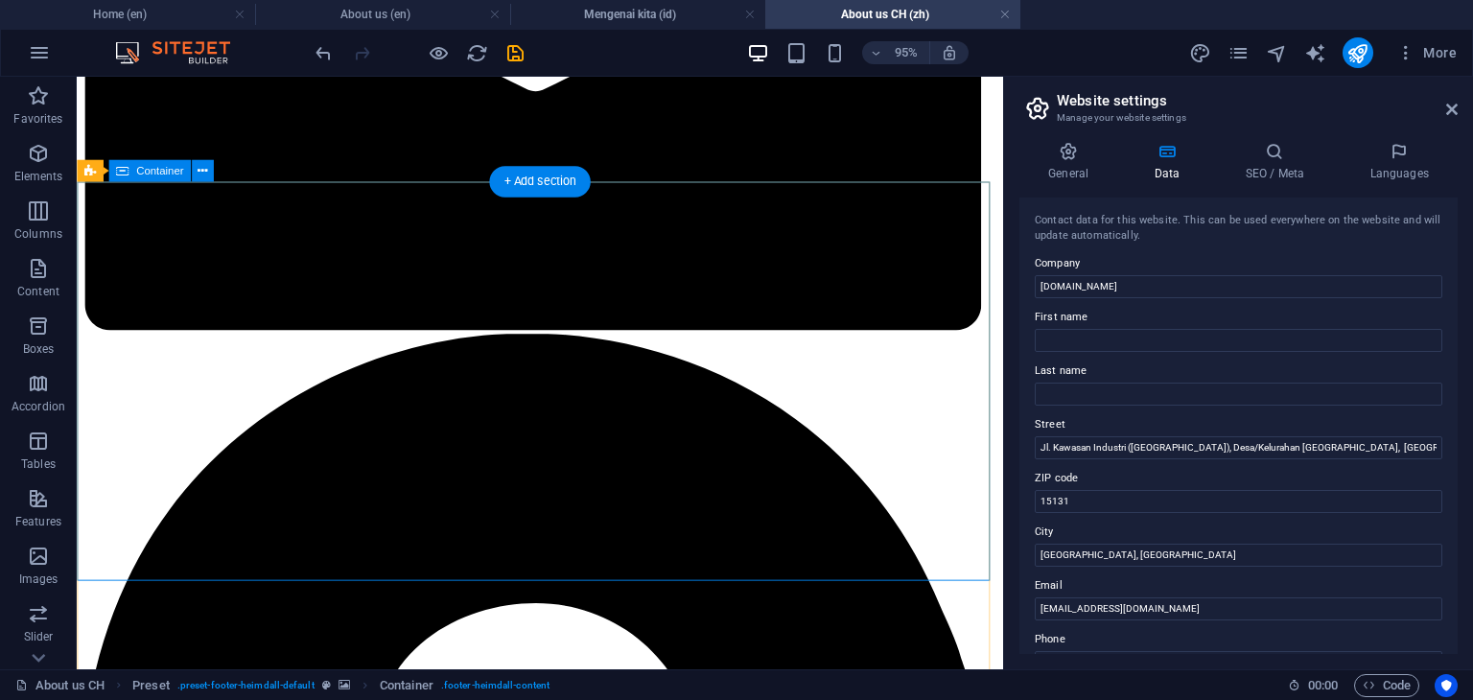
scroll to position [1948, 0]
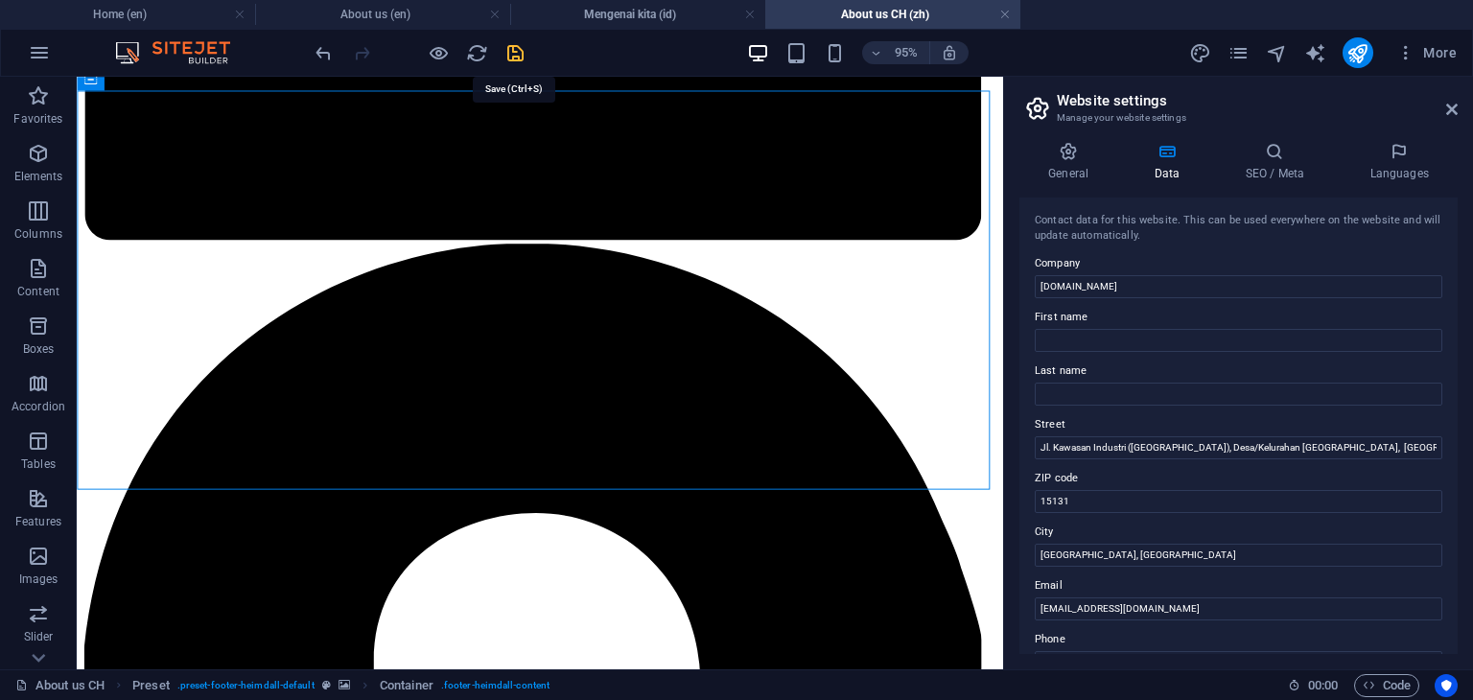
click at [514, 51] on icon "save" at bounding box center [515, 53] width 22 height 22
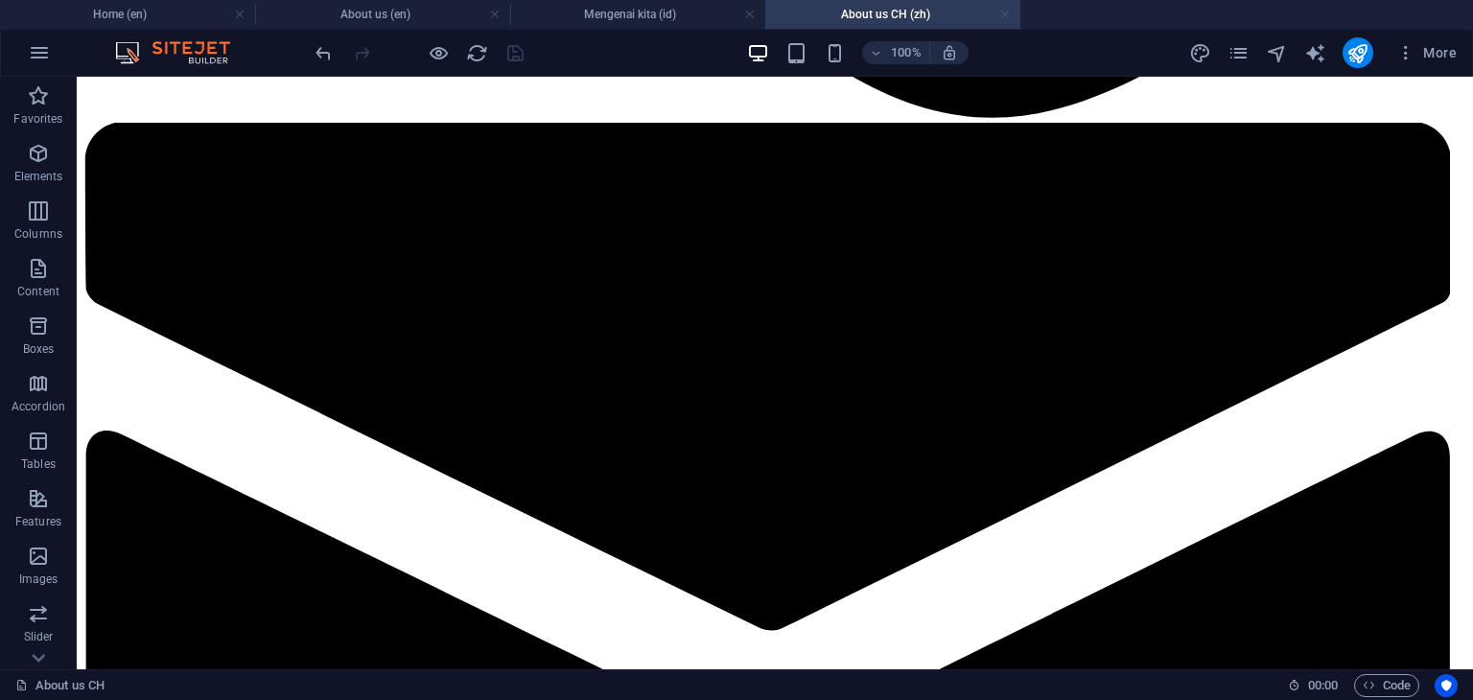
click at [1005, 16] on link at bounding box center [1005, 15] width 12 height 18
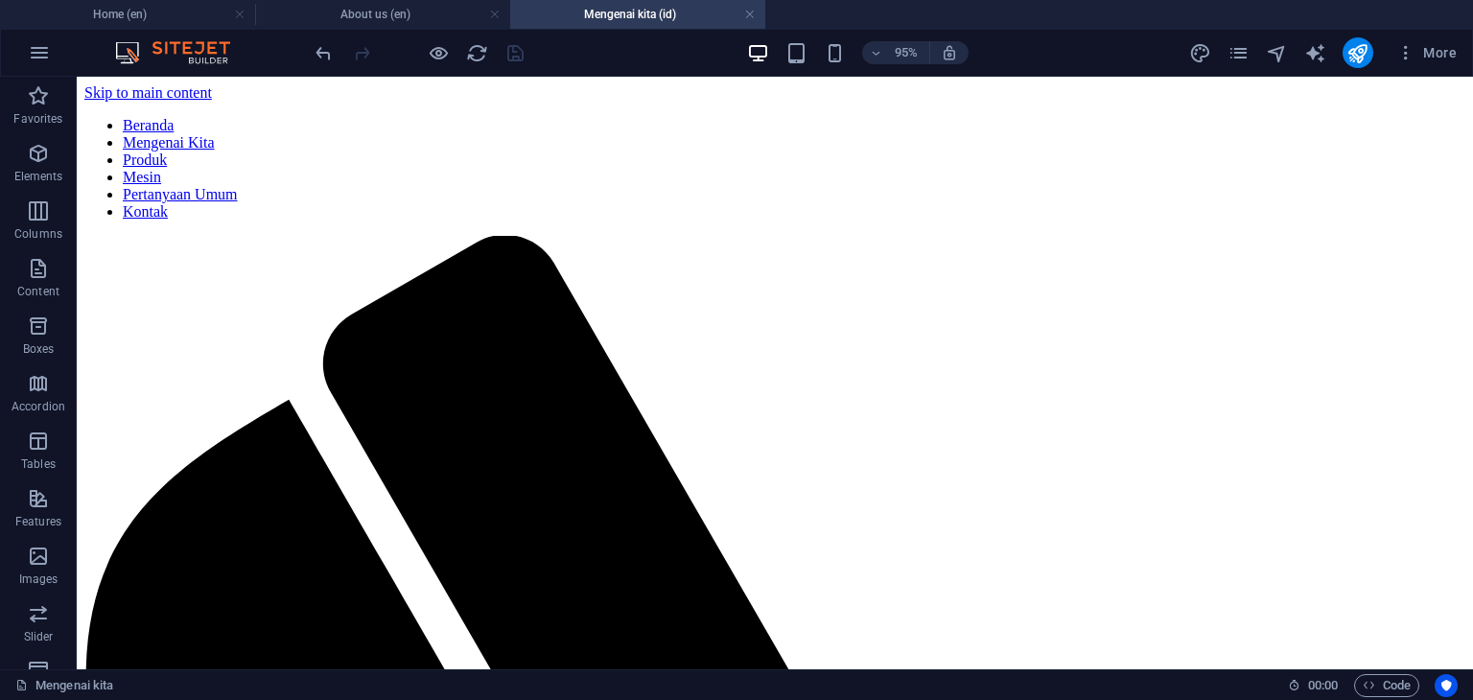
scroll to position [1786, 0]
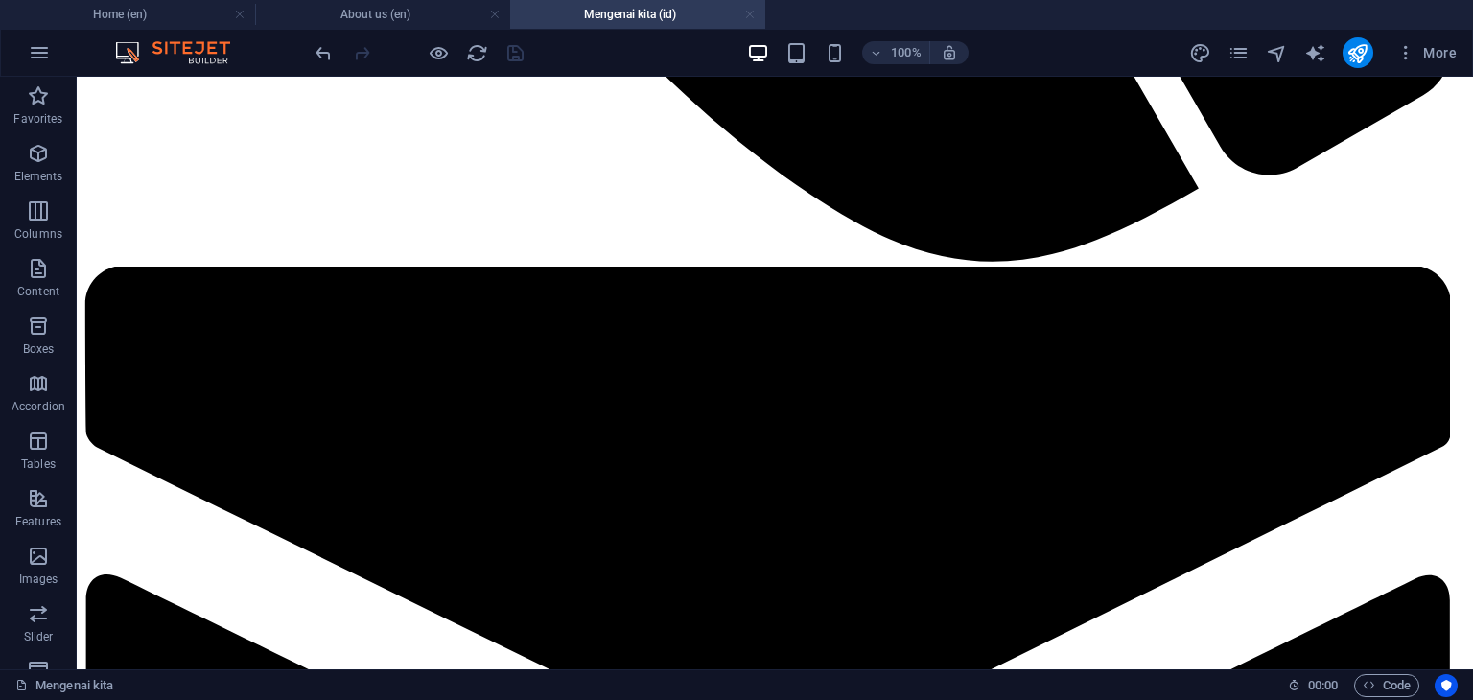
click at [747, 15] on link at bounding box center [750, 15] width 12 height 18
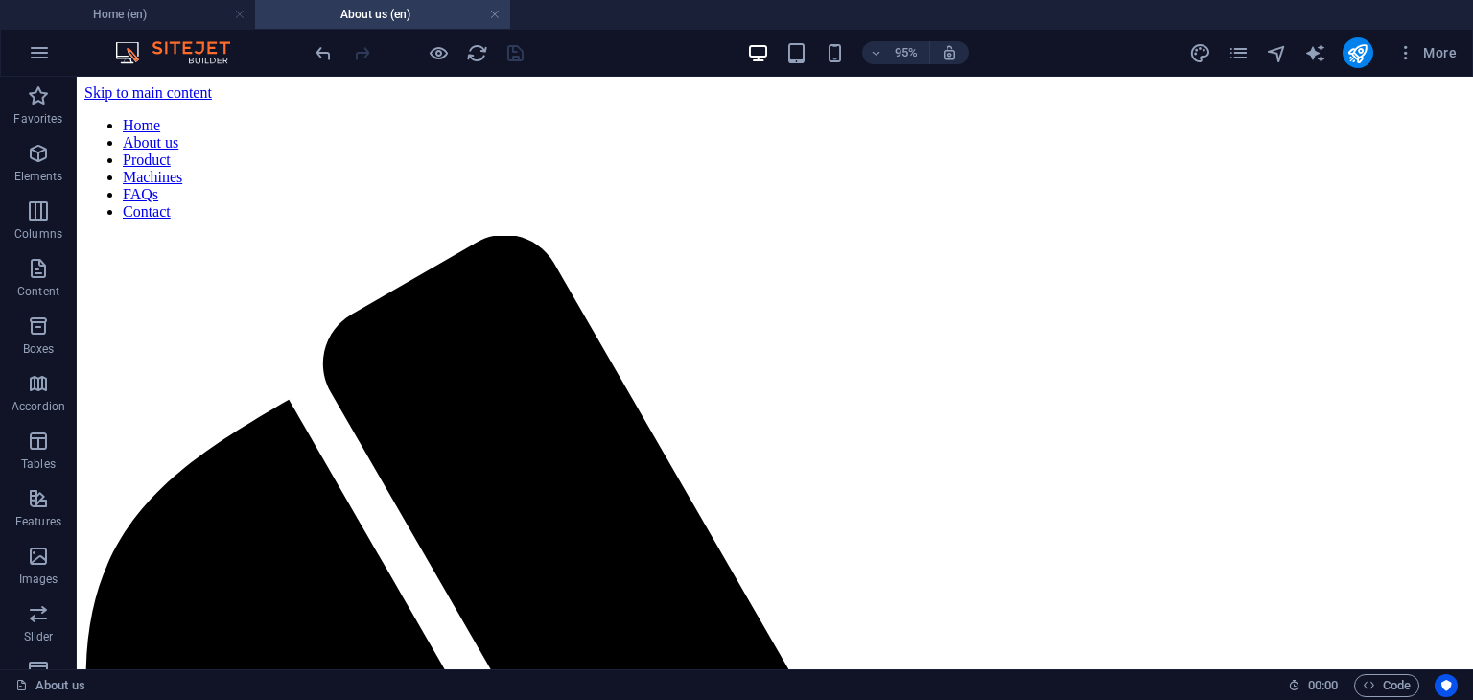
scroll to position [1918, 0]
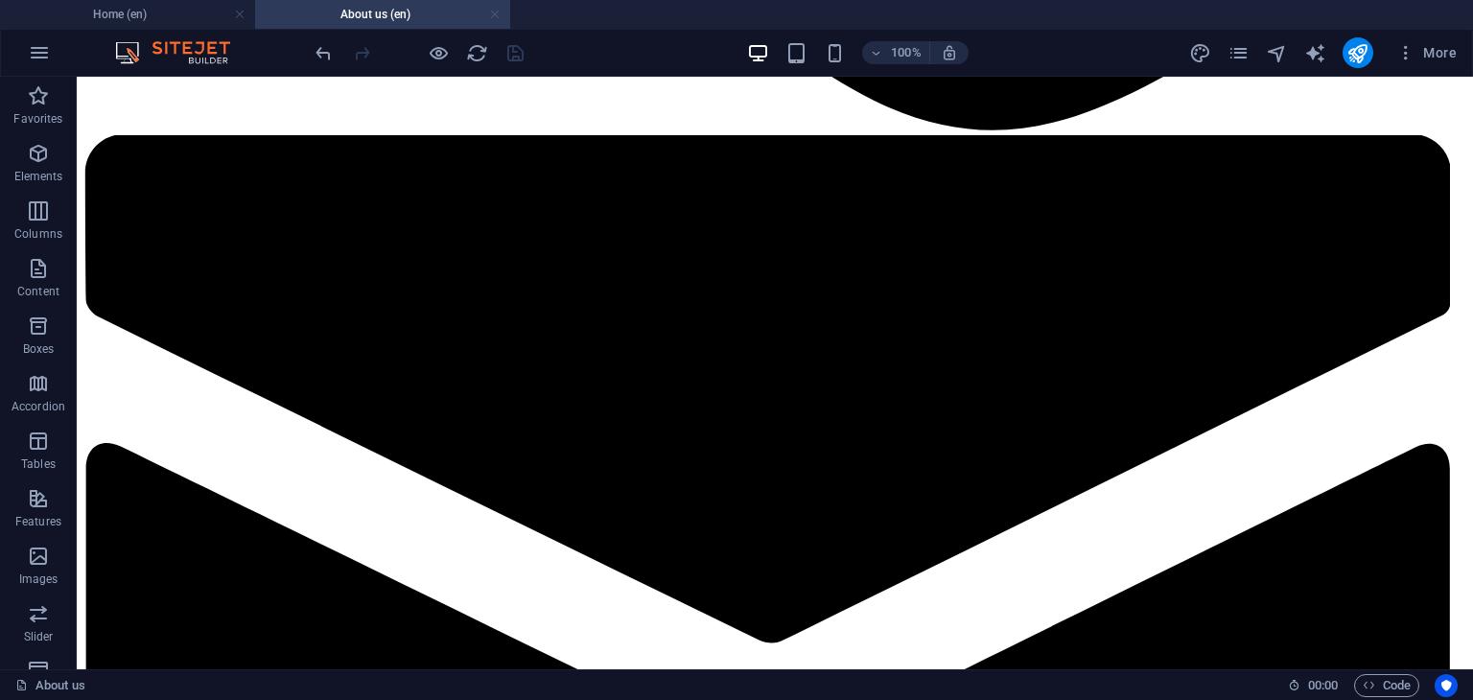
click at [495, 18] on link at bounding box center [495, 15] width 12 height 18
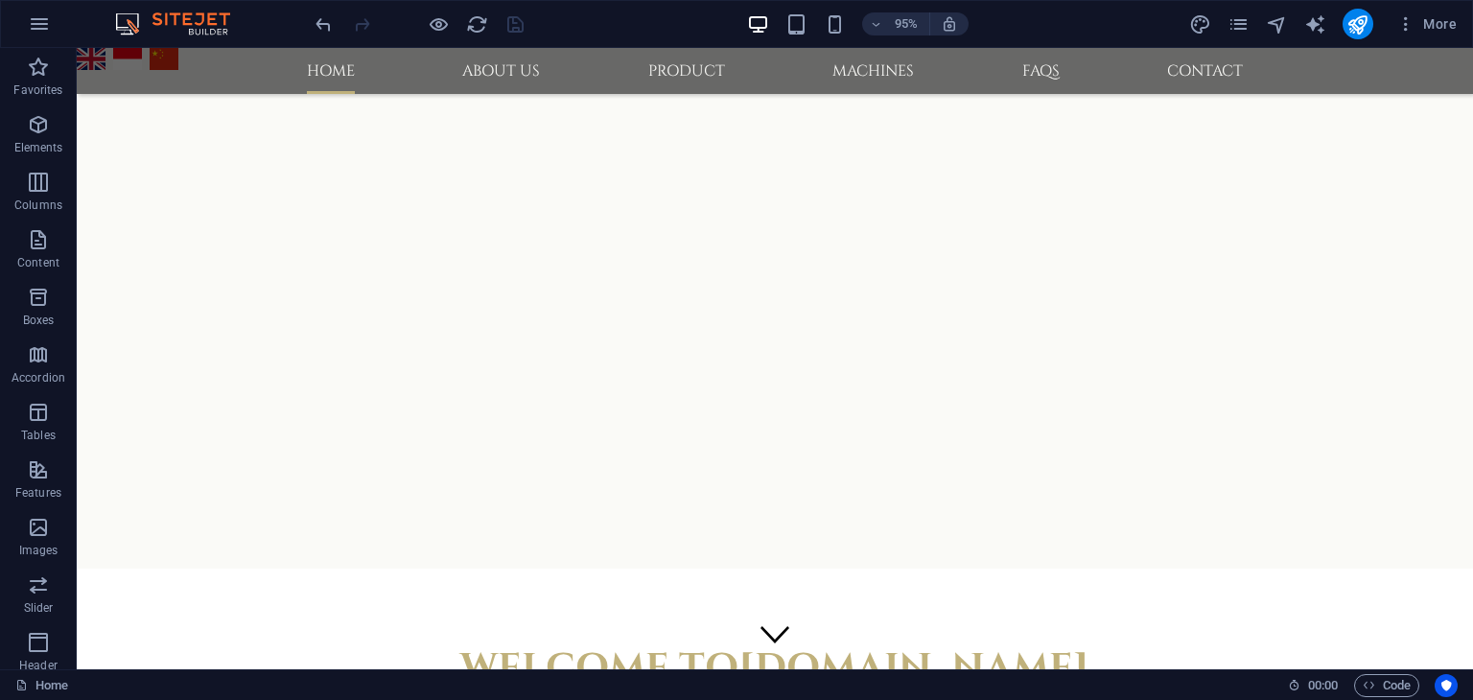
scroll to position [525, 0]
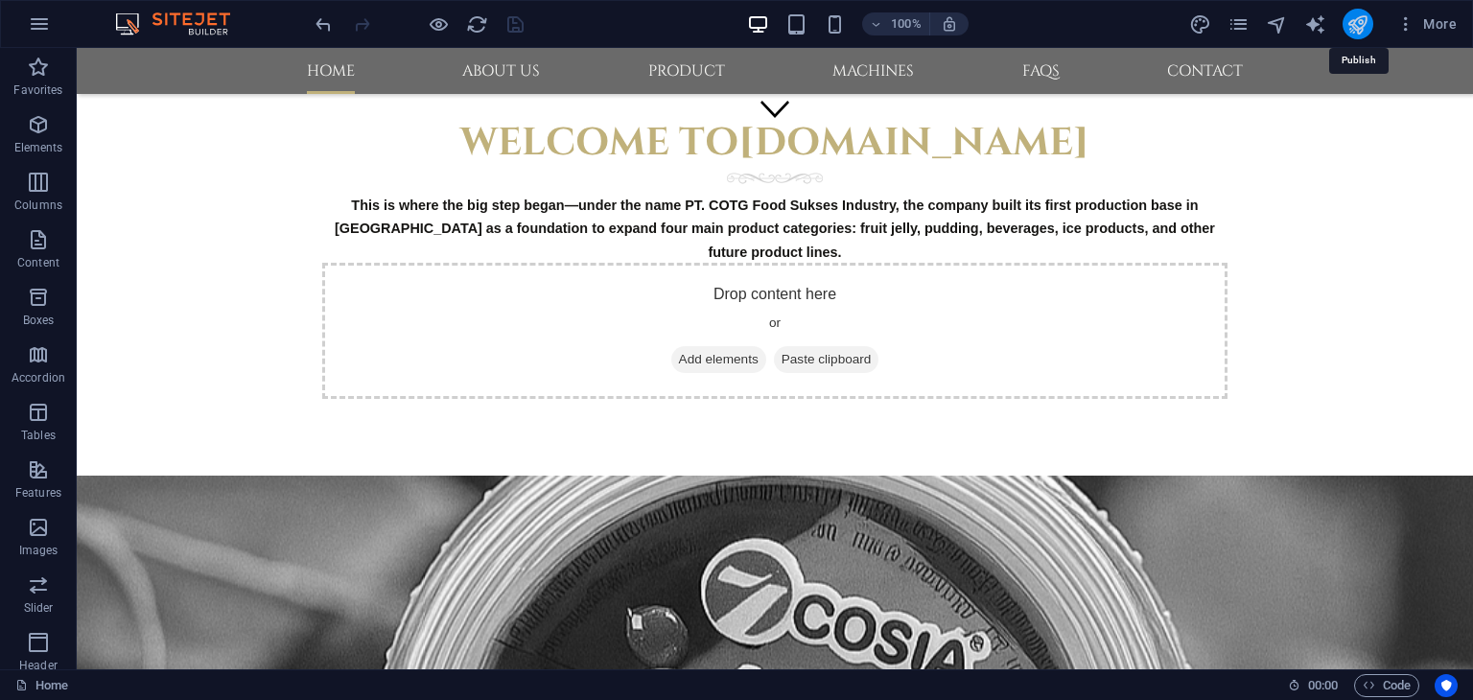
click at [1357, 35] on icon "publish" at bounding box center [1357, 24] width 22 height 22
drag, startPoint x: 1364, startPoint y: 27, endPoint x: 736, endPoint y: 83, distance: 629.7
click at [1364, 27] on icon "publish" at bounding box center [1357, 24] width 22 height 22
